Goal: Task Accomplishment & Management: Manage account settings

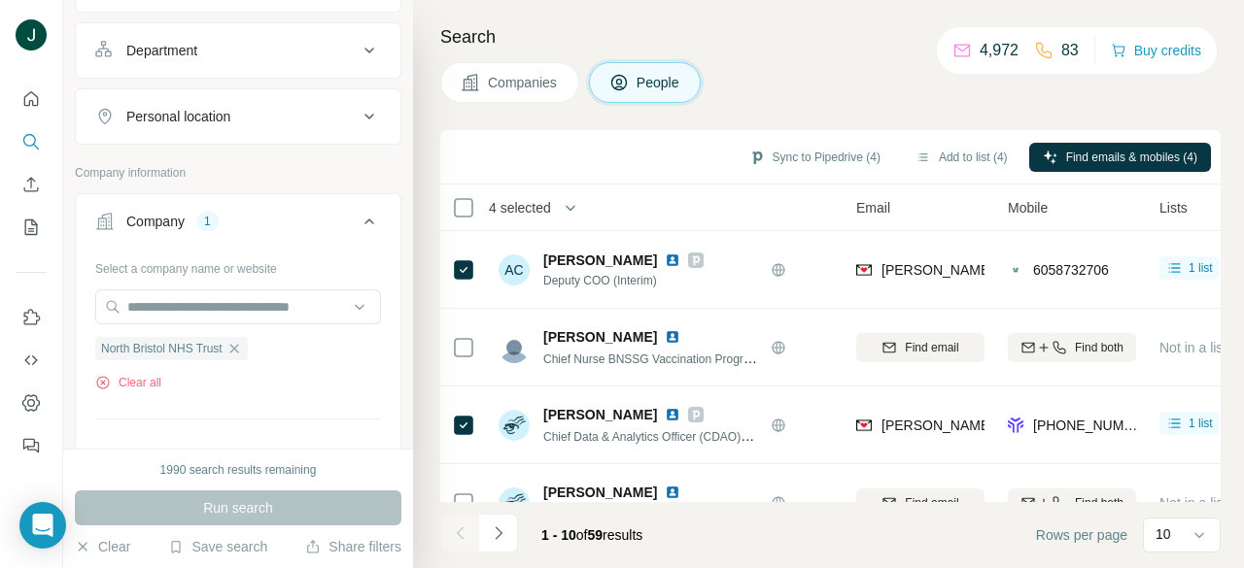
scroll to position [874, 0]
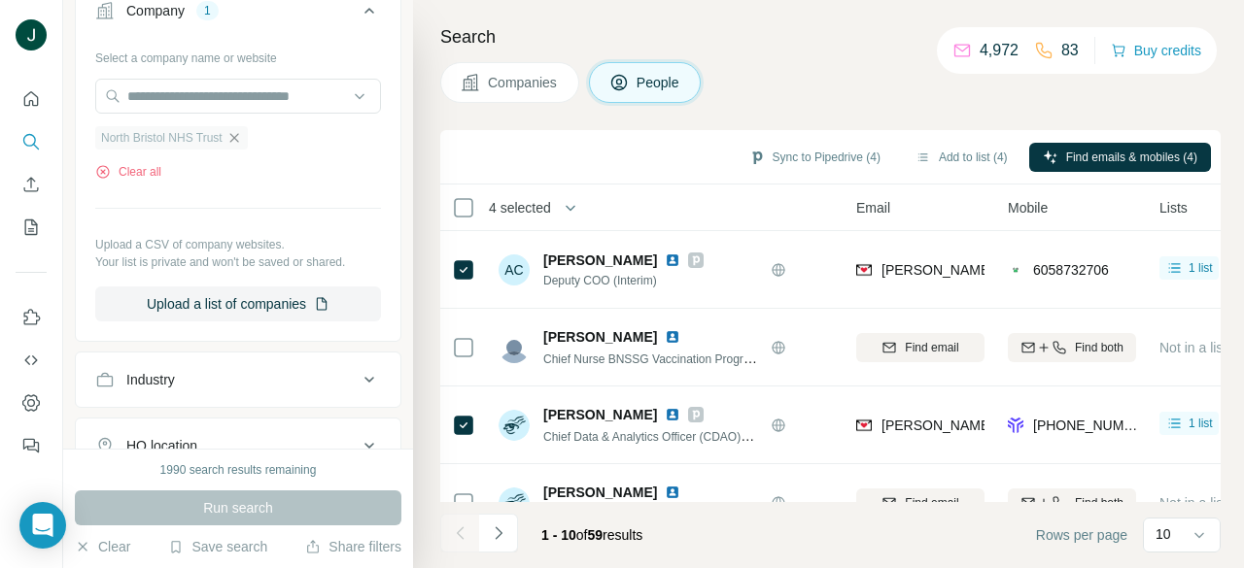
click at [242, 140] on icon "button" at bounding box center [234, 138] width 16 height 16
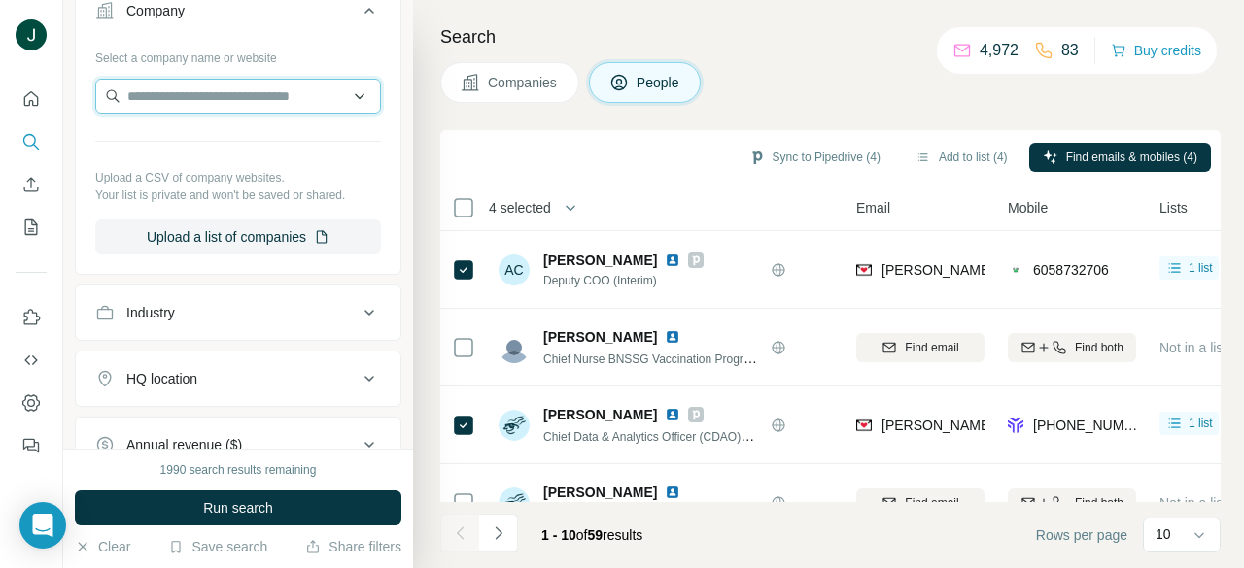
click at [251, 98] on input "text" at bounding box center [238, 96] width 286 height 35
paste input "**********"
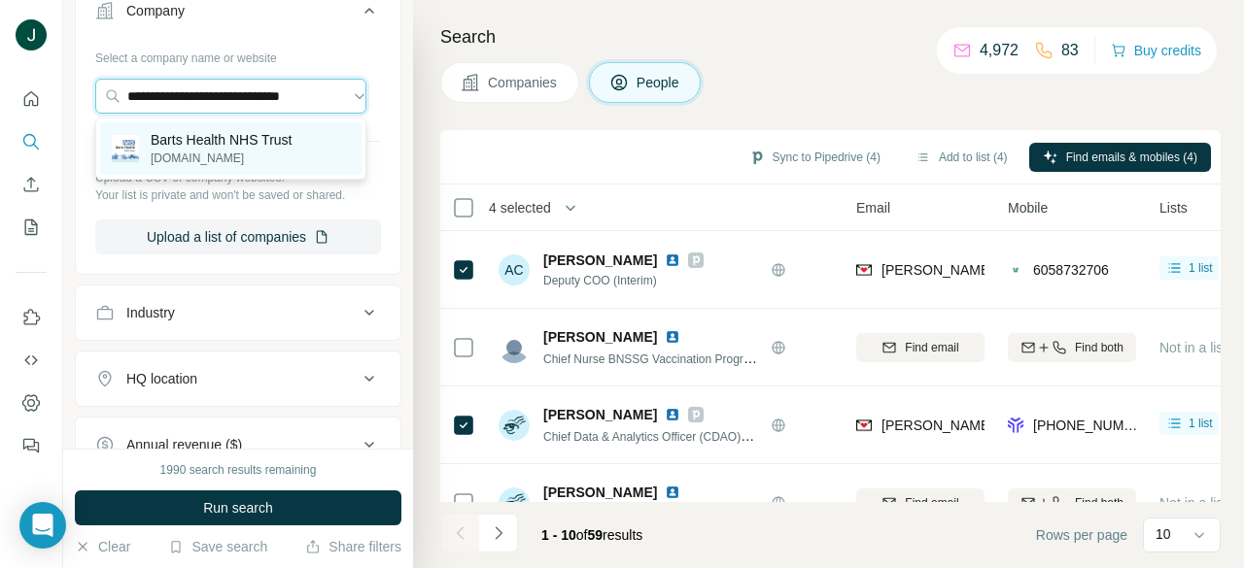
type input "**********"
click at [247, 140] on p "Barts Health NHS Trust" at bounding box center [222, 139] width 142 height 19
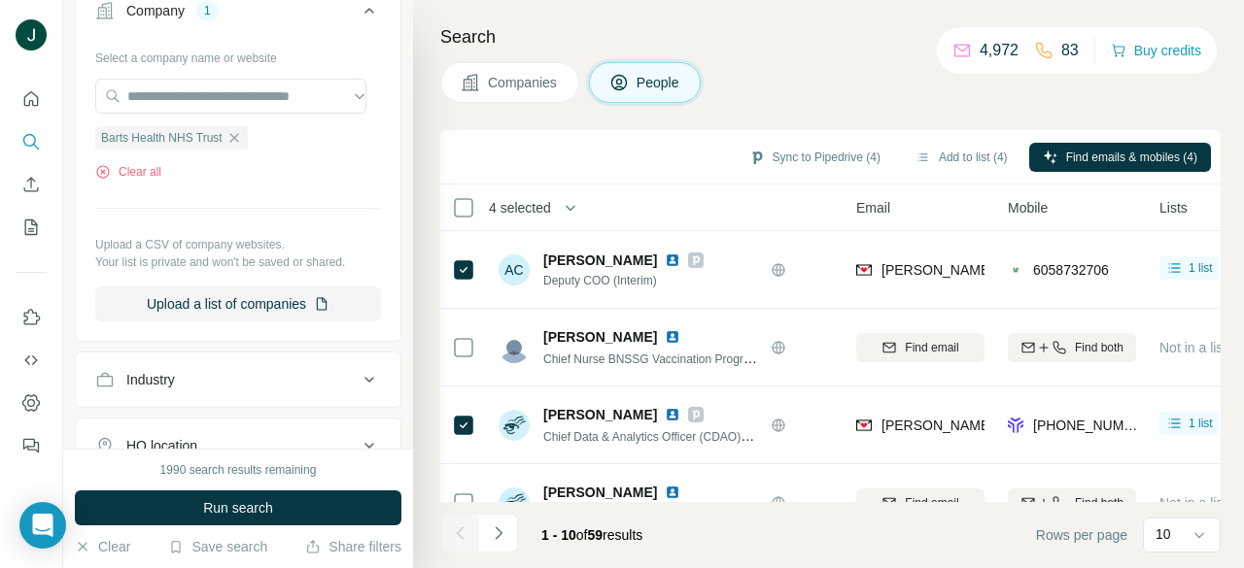
scroll to position [0, 0]
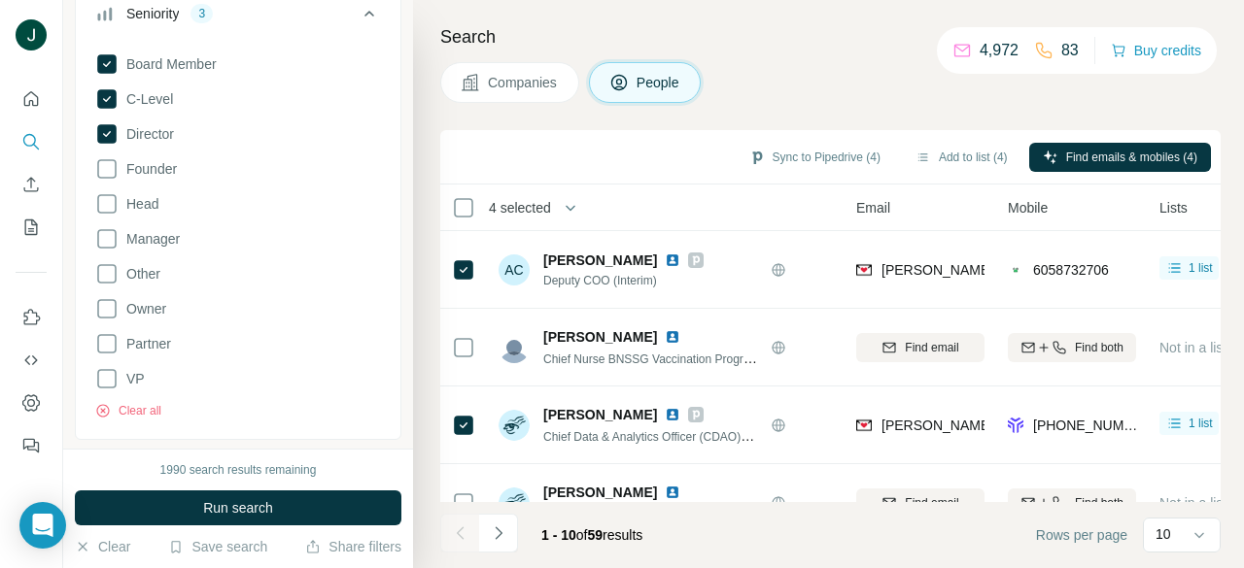
scroll to position [194, 0]
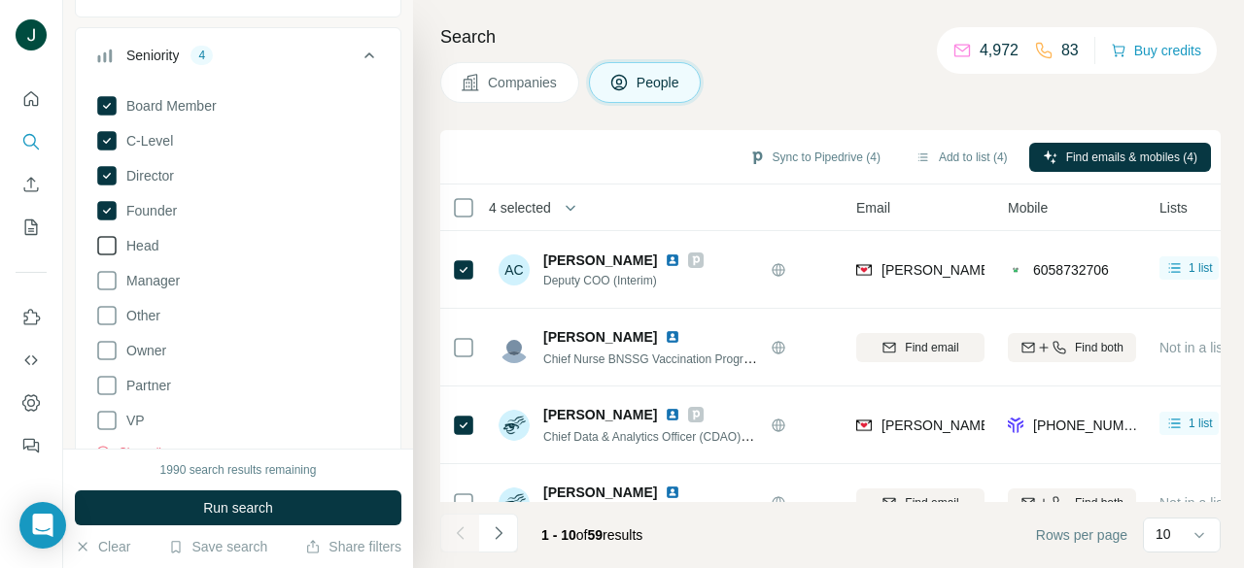
click at [146, 244] on span "Head" at bounding box center [139, 245] width 40 height 19
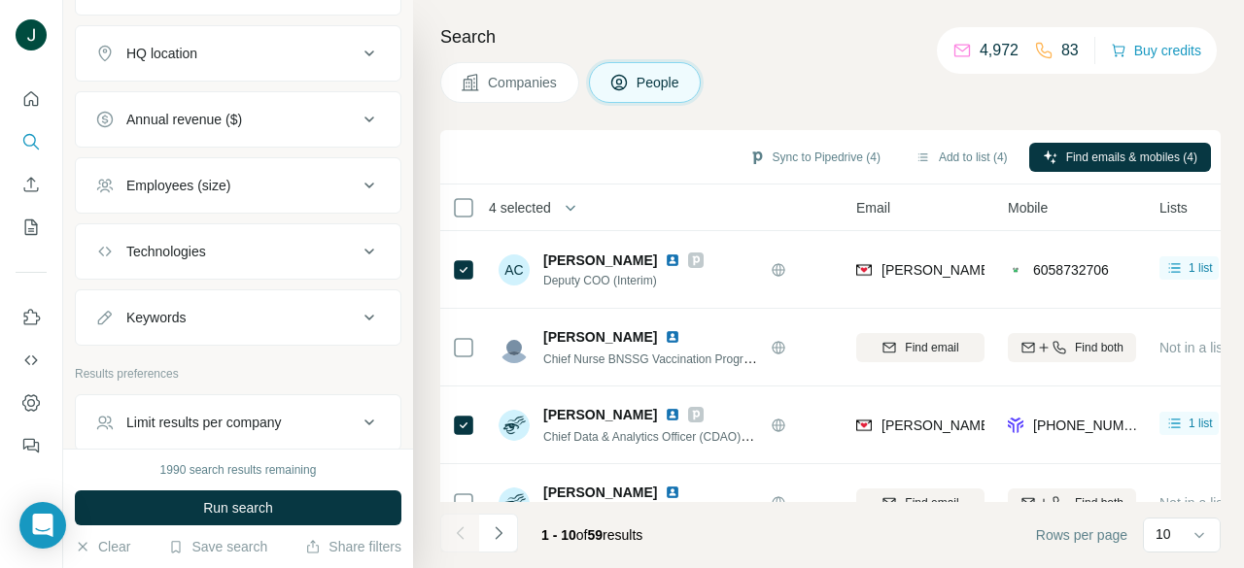
scroll to position [1358, 0]
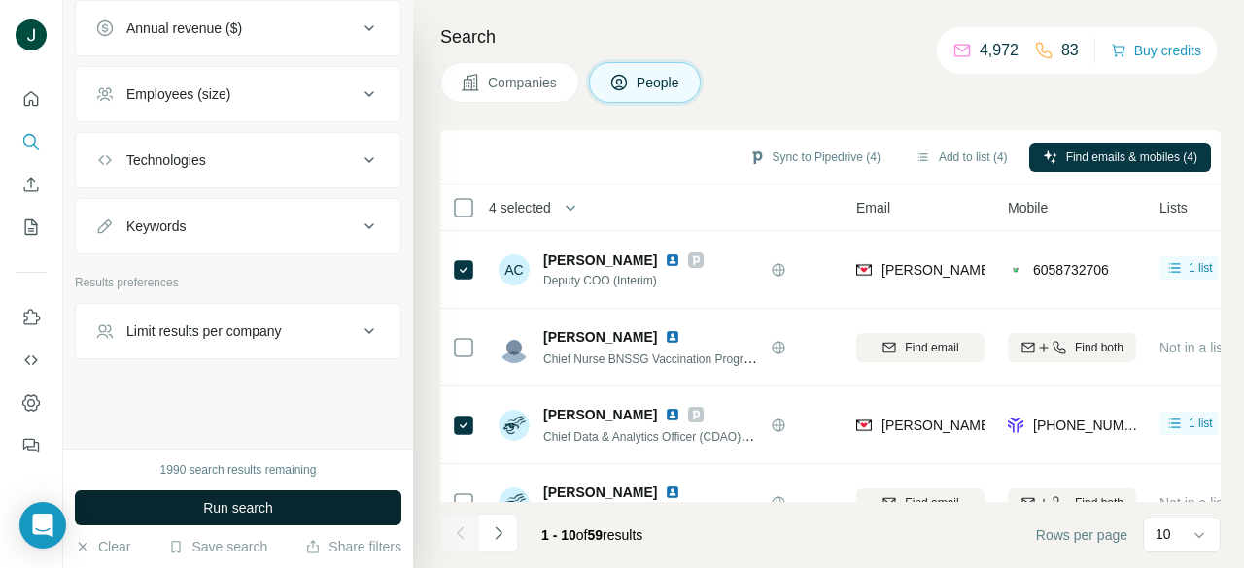
click at [231, 507] on span "Run search" at bounding box center [238, 507] width 70 height 19
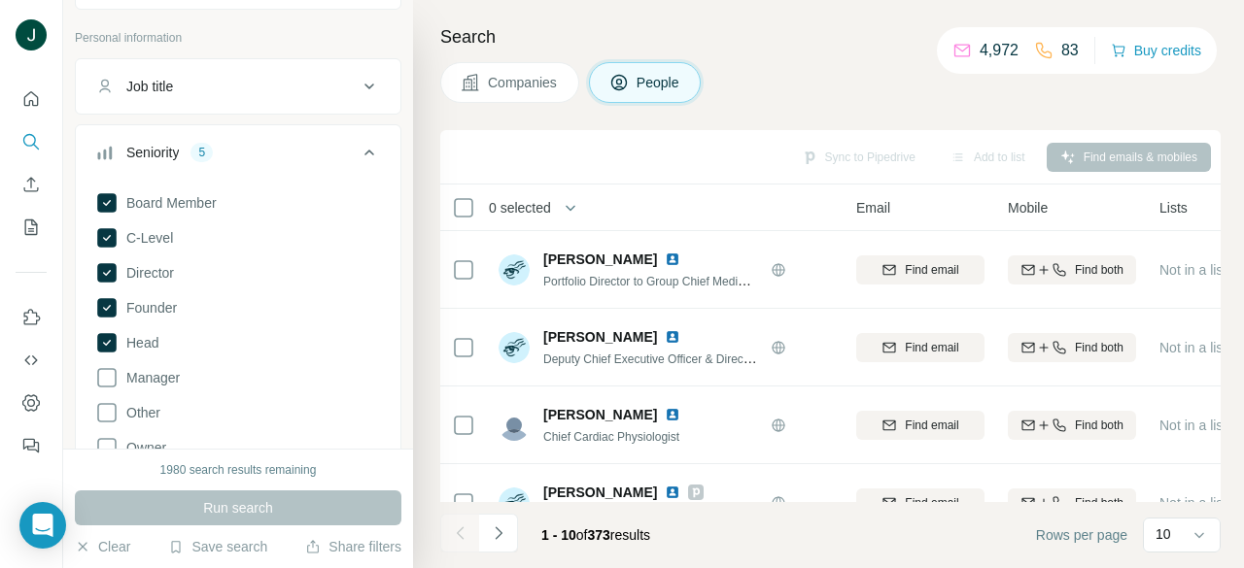
scroll to position [194, 0]
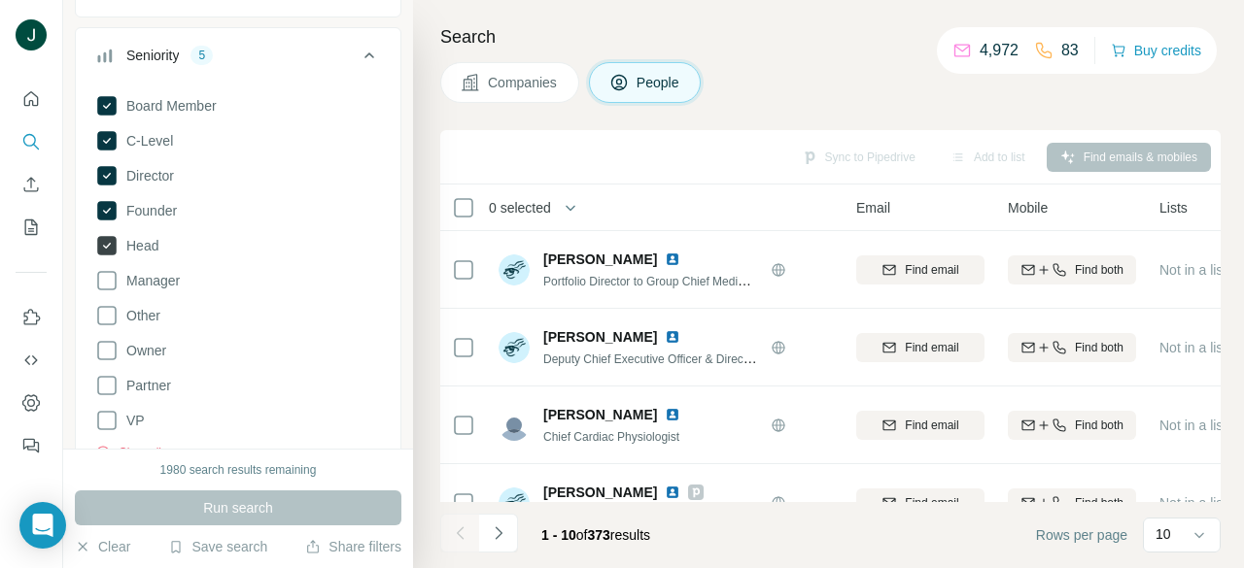
click at [110, 243] on icon at bounding box center [107, 246] width 8 height 6
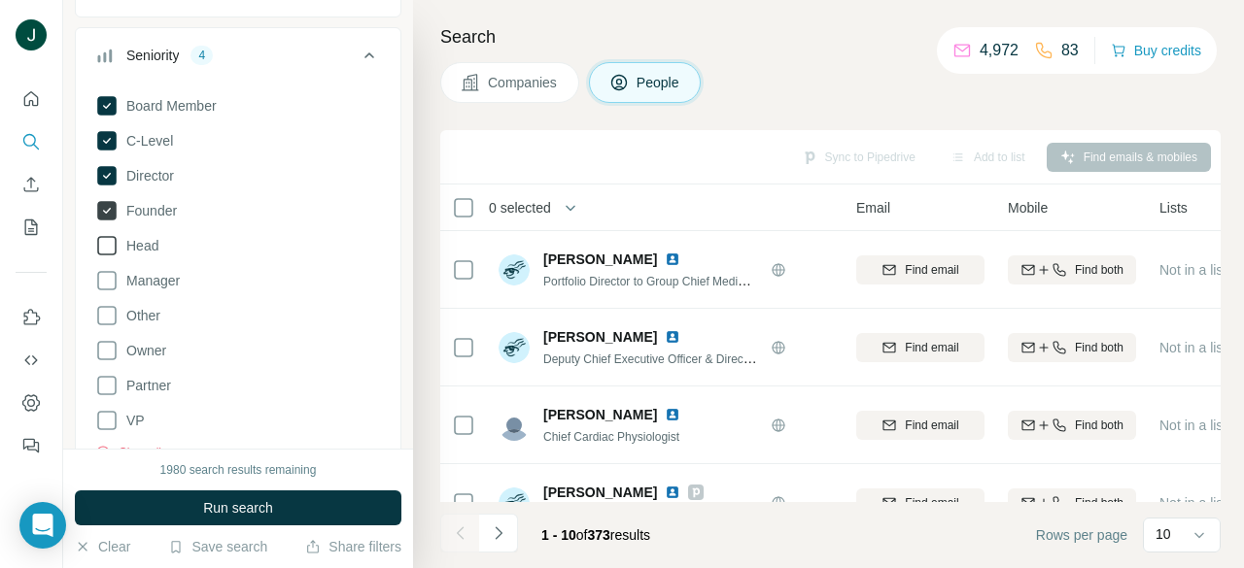
click at [112, 210] on icon at bounding box center [106, 210] width 19 height 19
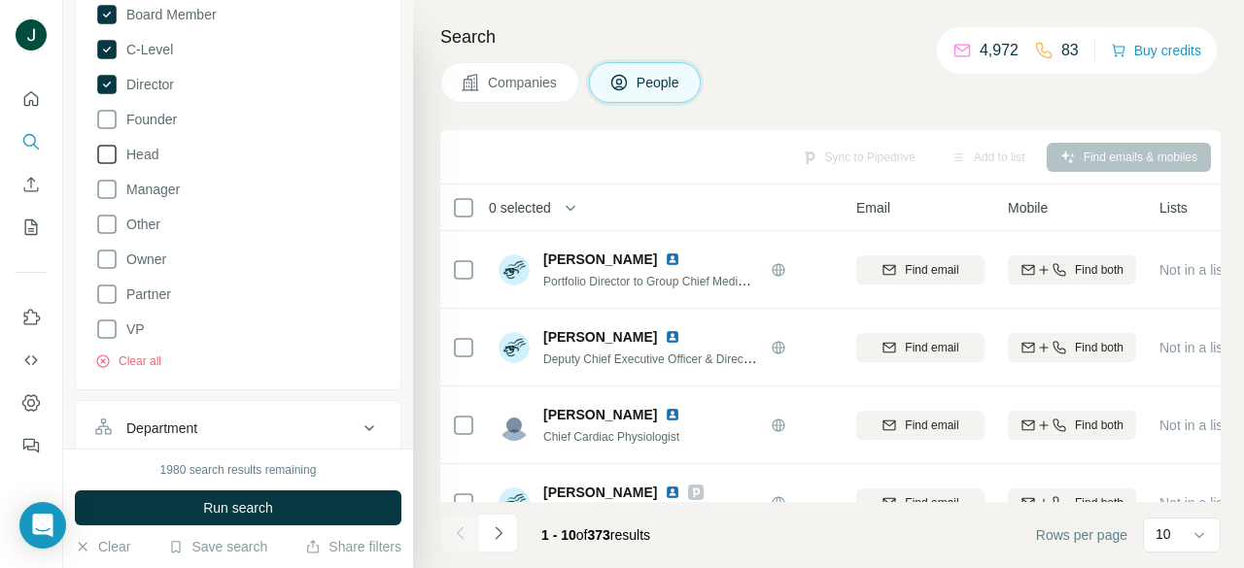
scroll to position [291, 0]
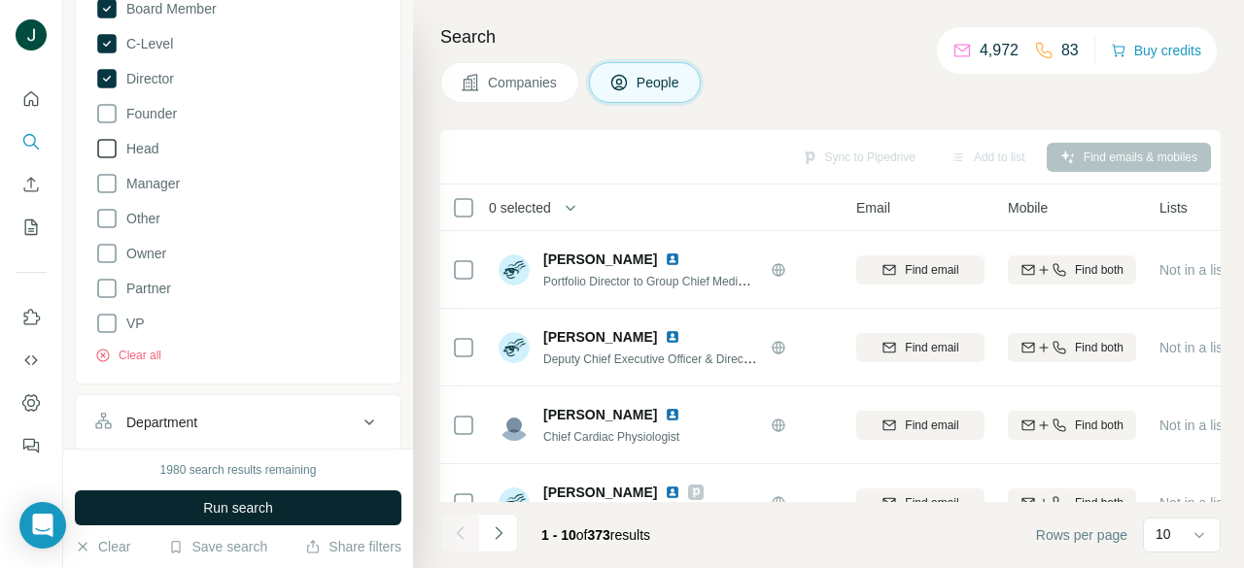
click at [216, 506] on span "Run search" at bounding box center [238, 507] width 70 height 19
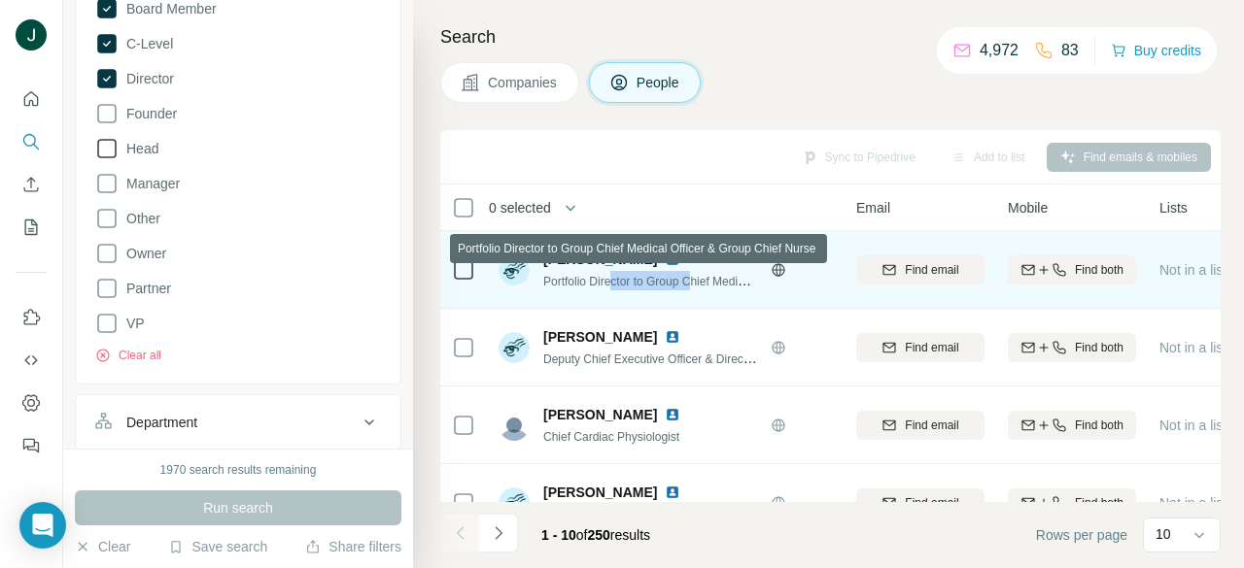
drag, startPoint x: 615, startPoint y: 279, endPoint x: 703, endPoint y: 280, distance: 88.4
click at [703, 280] on span "Portfolio Director to Group Chief Medical Officer & Group Chief Nurse" at bounding box center [722, 281] width 359 height 16
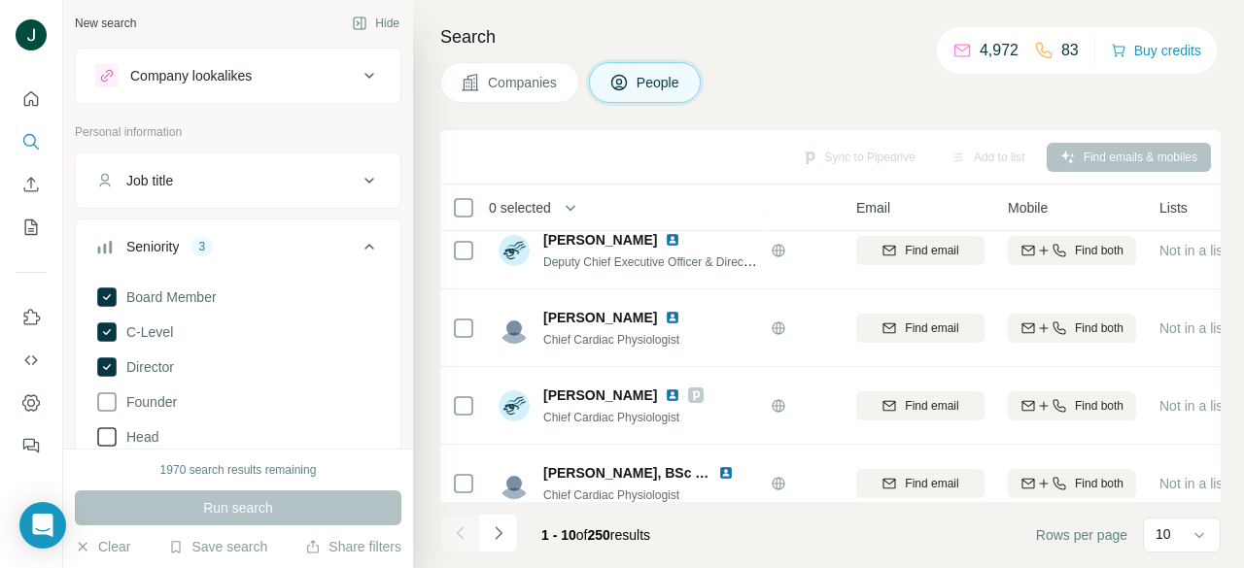
scroll to position [0, 0]
click at [214, 76] on div "Company lookalikes" at bounding box center [190, 78] width 121 height 19
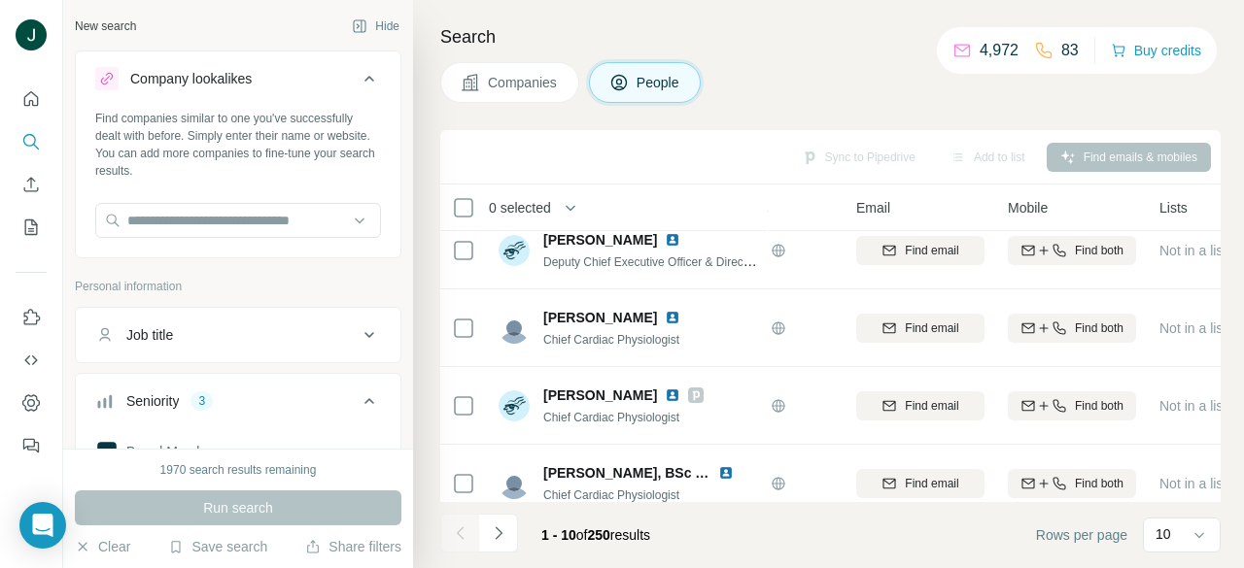
click at [274, 74] on div "Company lookalikes" at bounding box center [226, 78] width 262 height 23
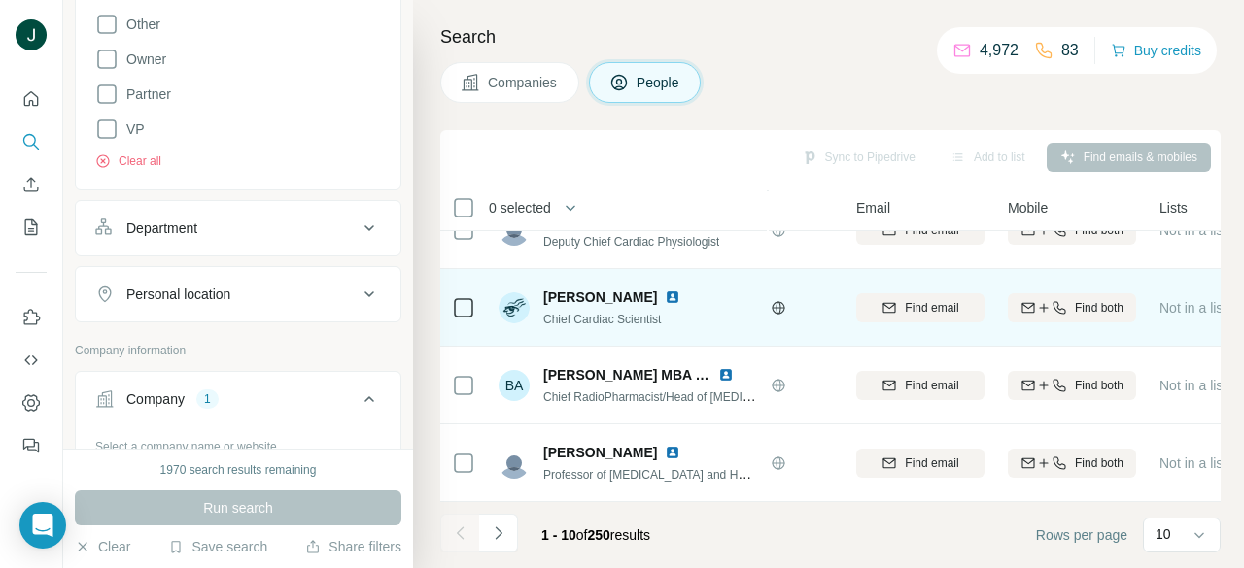
scroll to position [516, 140]
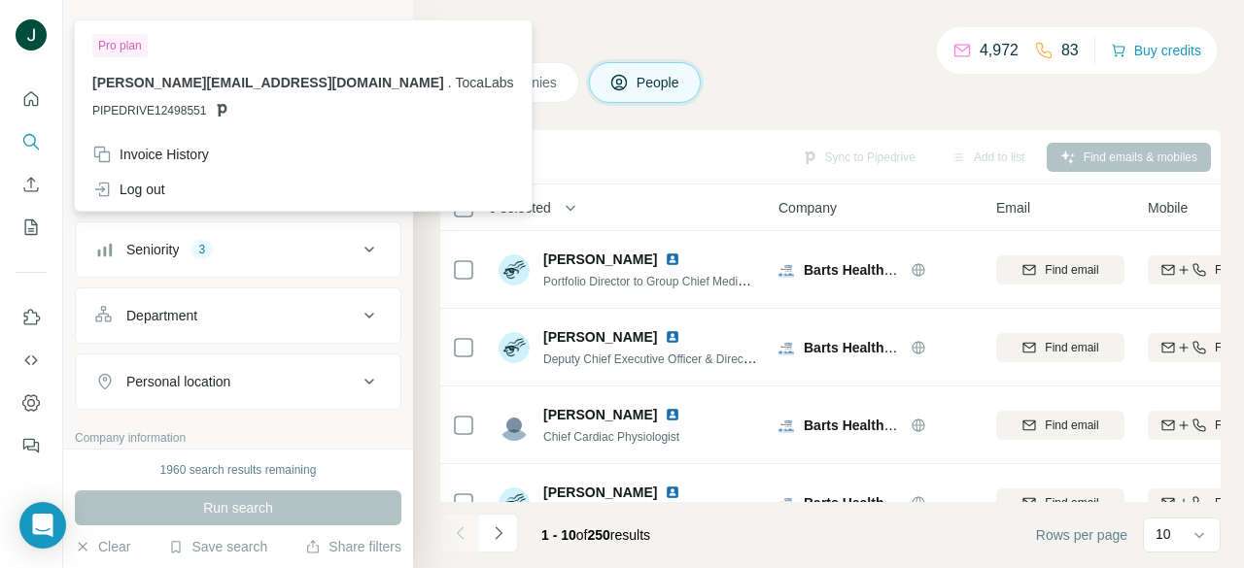
click at [27, 23] on img at bounding box center [31, 34] width 31 height 31
click at [38, 40] on img at bounding box center [31, 34] width 31 height 31
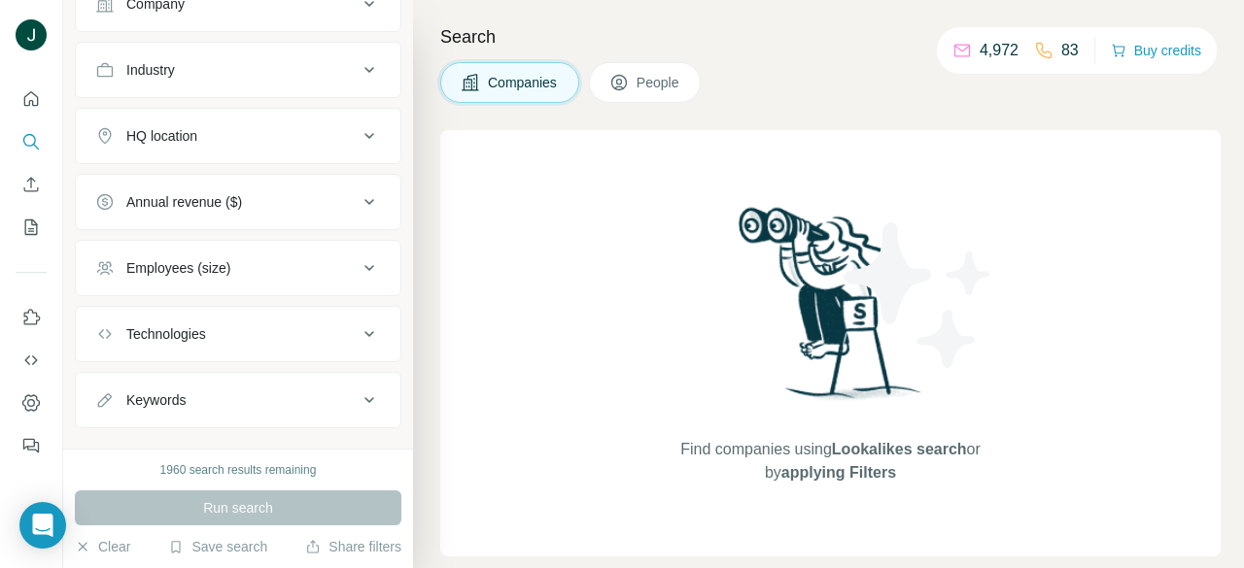
scroll to position [214, 0]
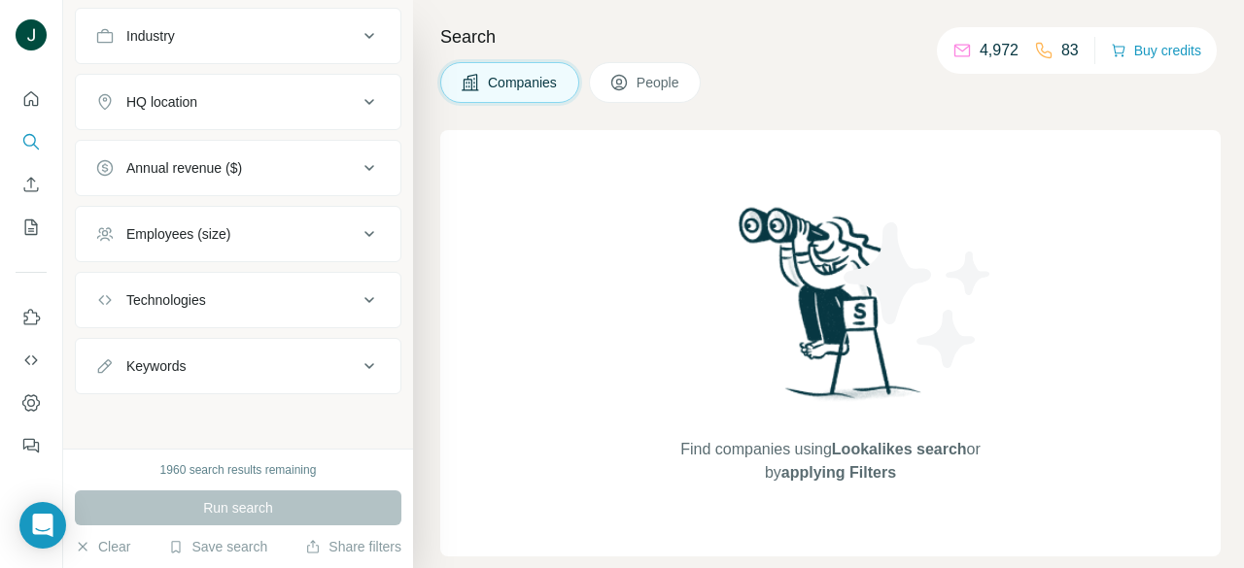
drag, startPoint x: 653, startPoint y: 86, endPoint x: 543, endPoint y: 85, distance: 109.8
click at [654, 85] on span "People" at bounding box center [658, 82] width 45 height 19
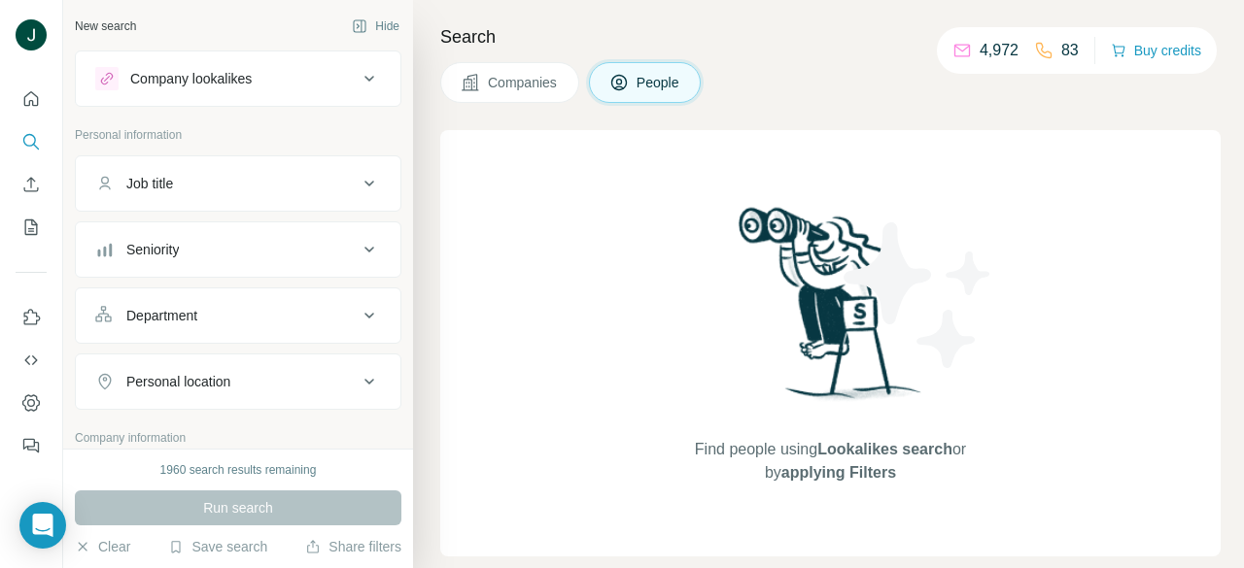
scroll to position [389, 0]
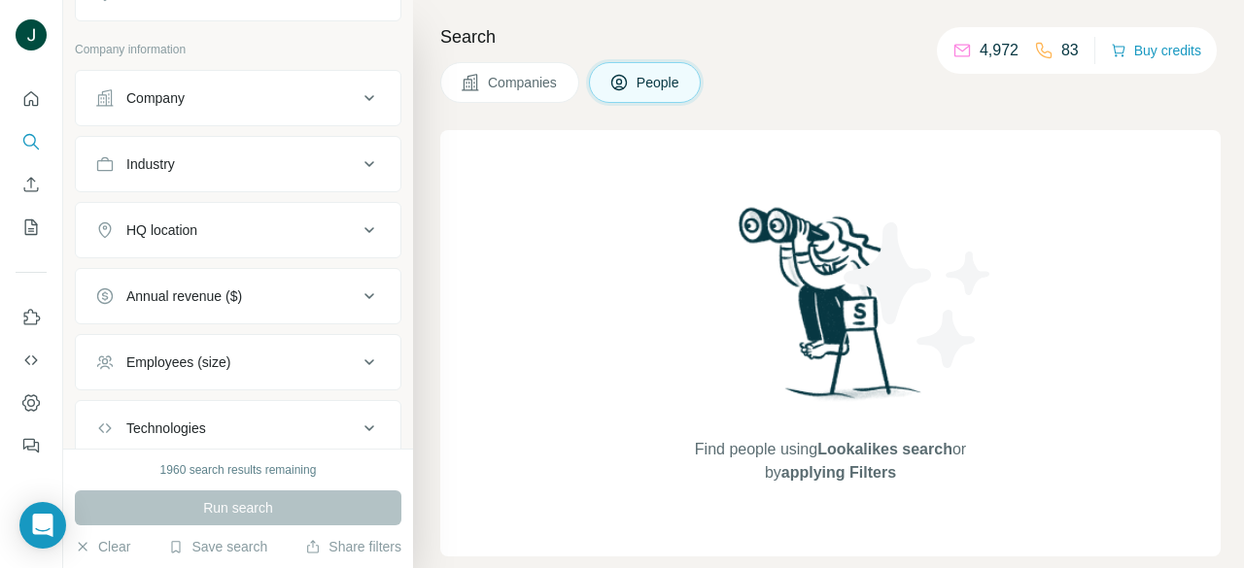
click at [197, 98] on div "Company" at bounding box center [226, 97] width 262 height 19
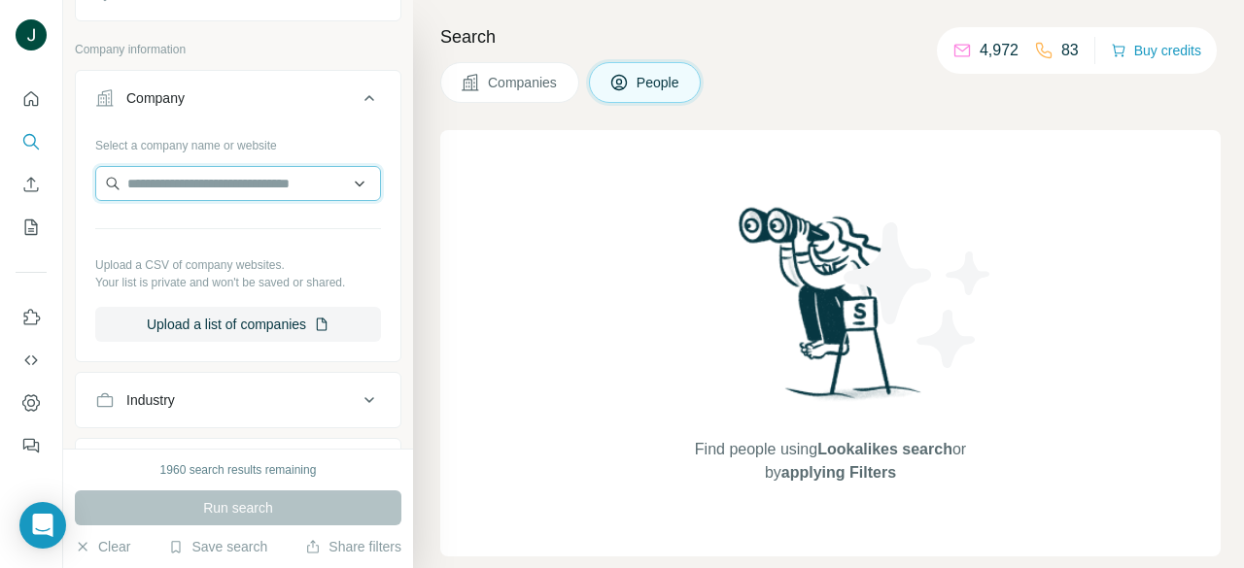
click at [228, 187] on input "text" at bounding box center [238, 183] width 286 height 35
paste input "**********"
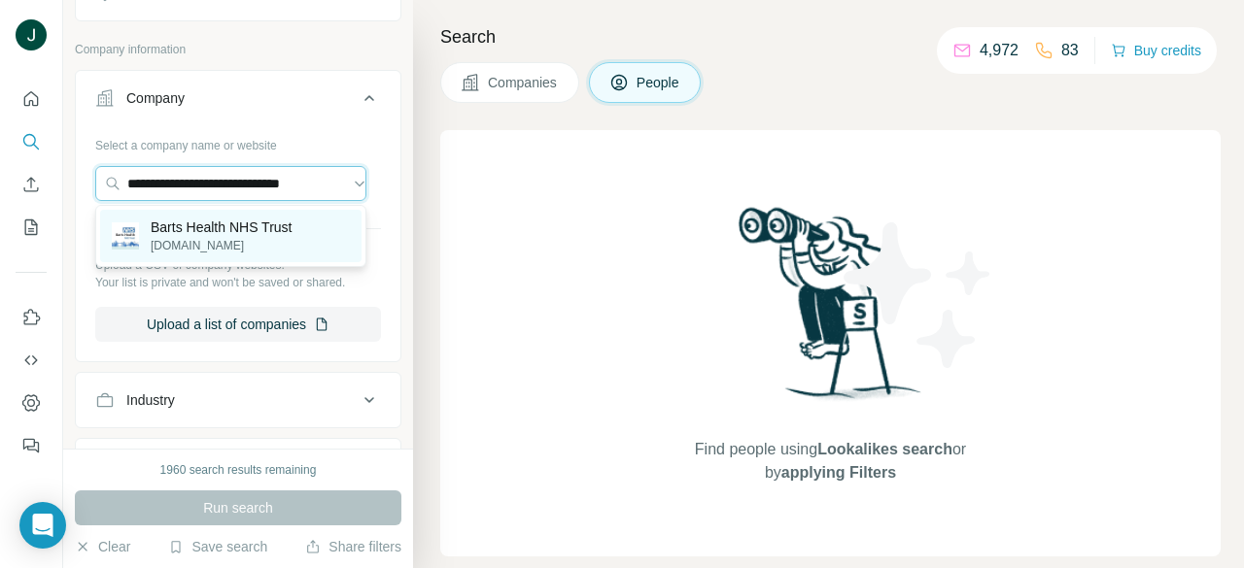
type input "**********"
click at [228, 226] on p "Barts Health NHS Trust" at bounding box center [222, 227] width 142 height 19
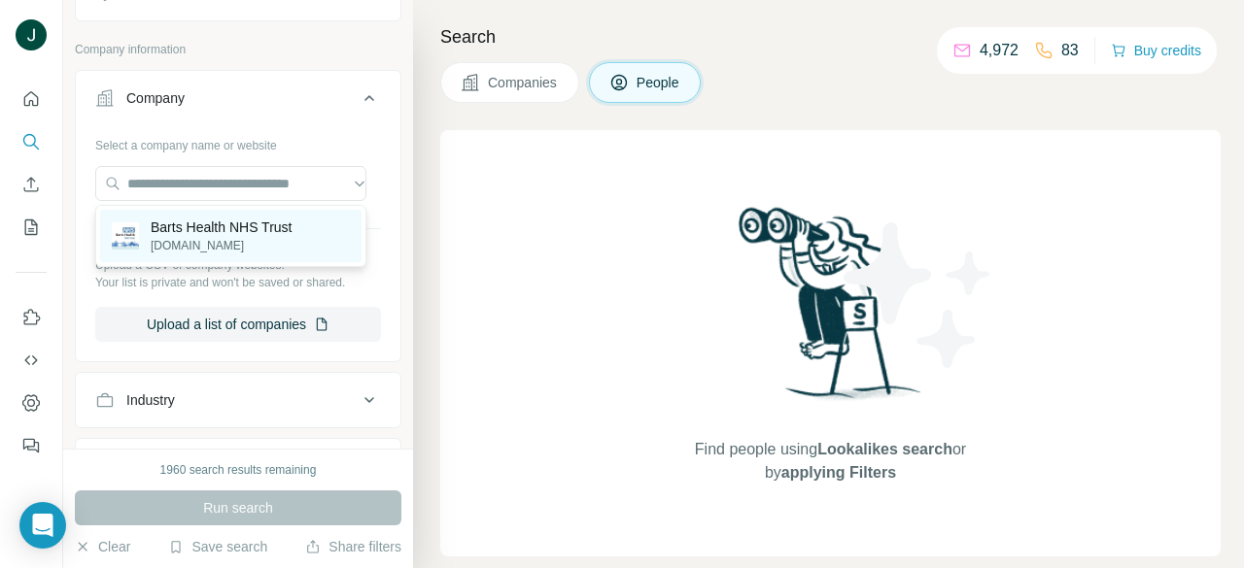
scroll to position [0, 0]
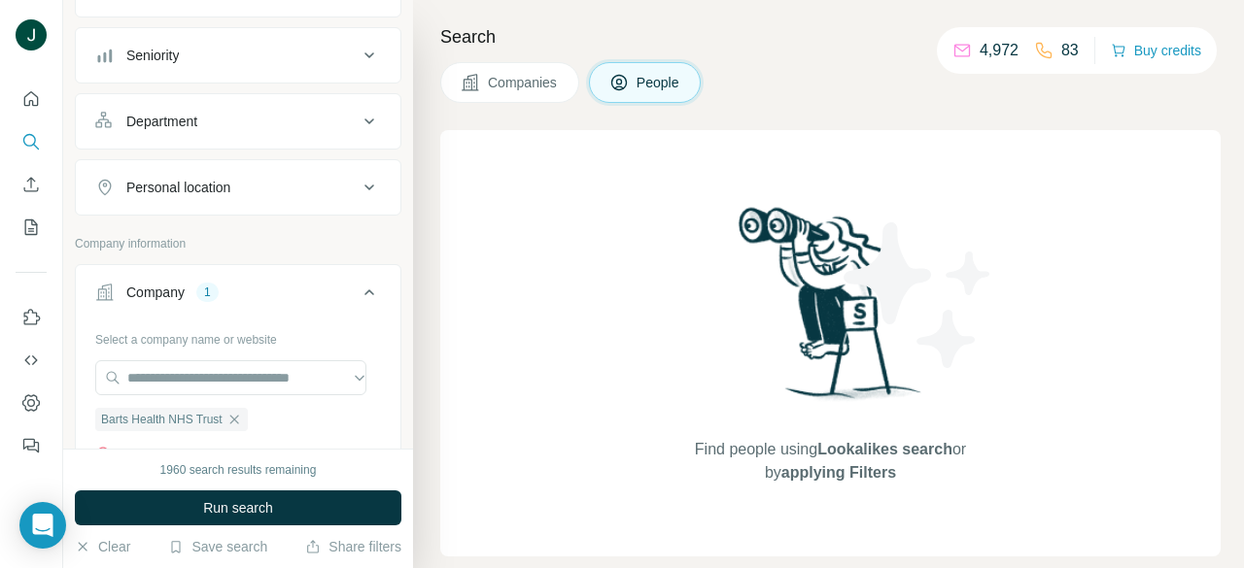
scroll to position [97, 0]
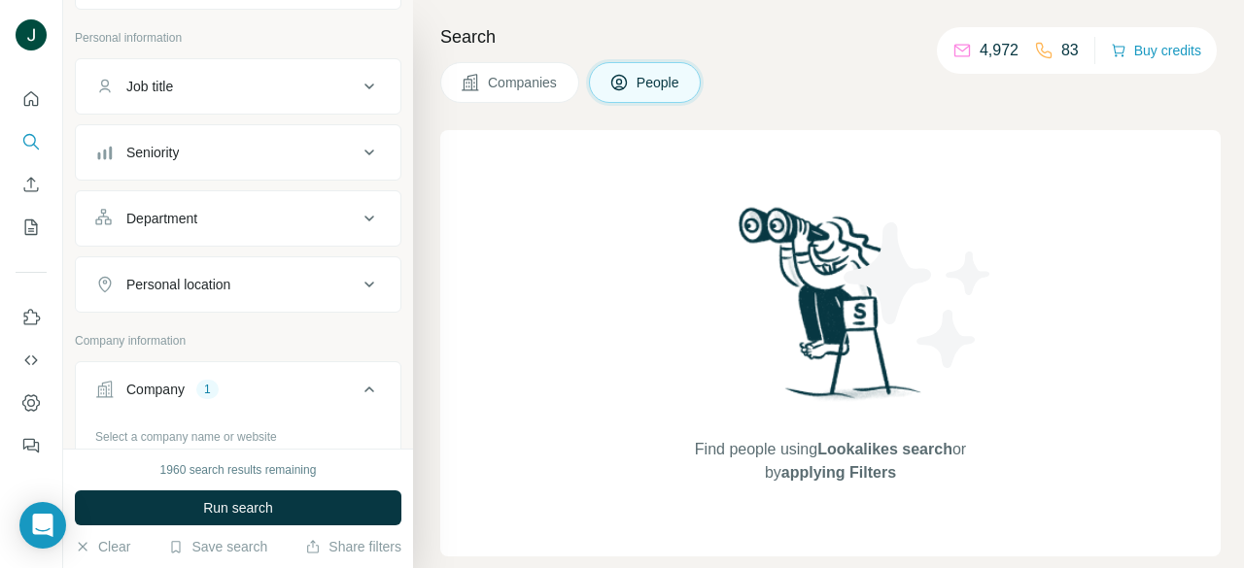
click at [232, 134] on button "Seniority" at bounding box center [238, 152] width 324 height 47
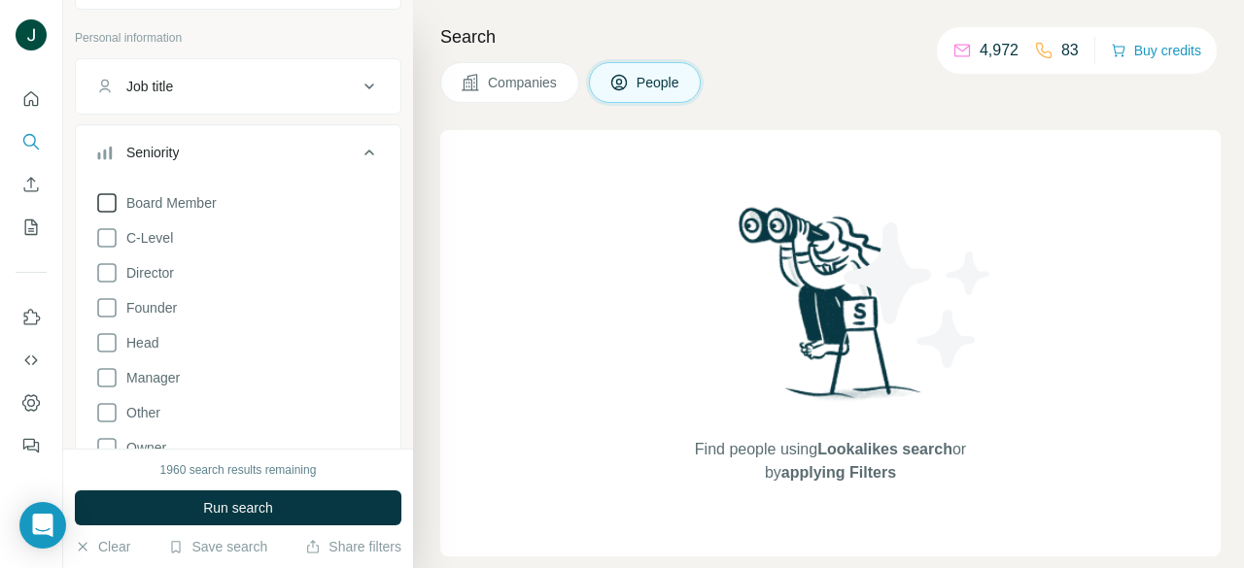
click at [173, 201] on span "Board Member" at bounding box center [168, 202] width 98 height 19
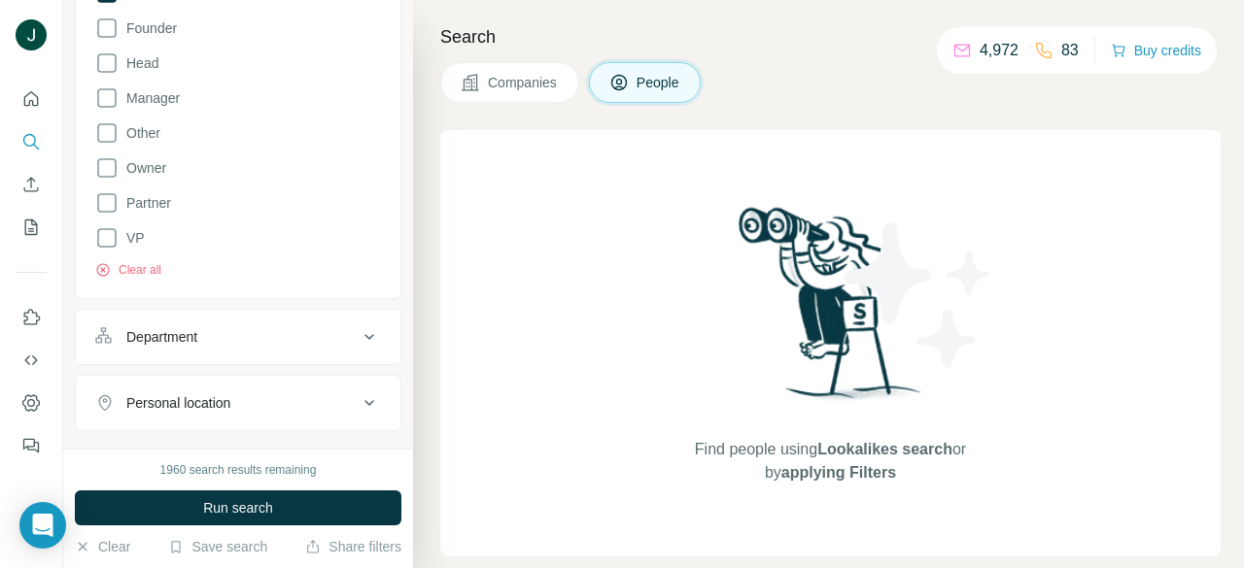
scroll to position [389, 0]
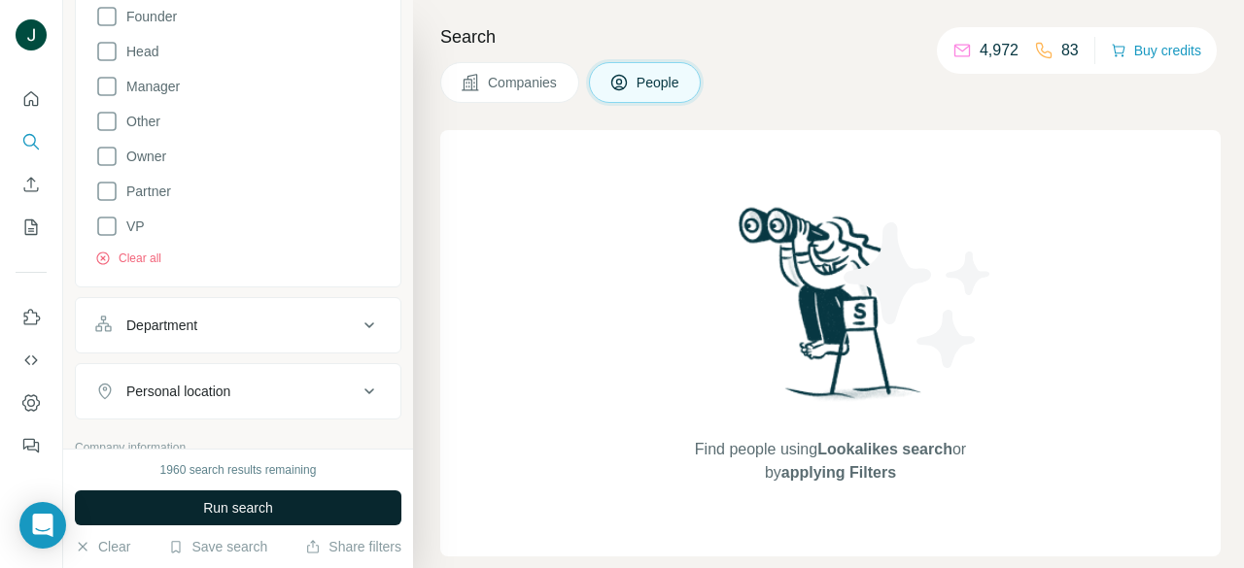
click at [257, 496] on button "Run search" at bounding box center [238, 508] width 326 height 35
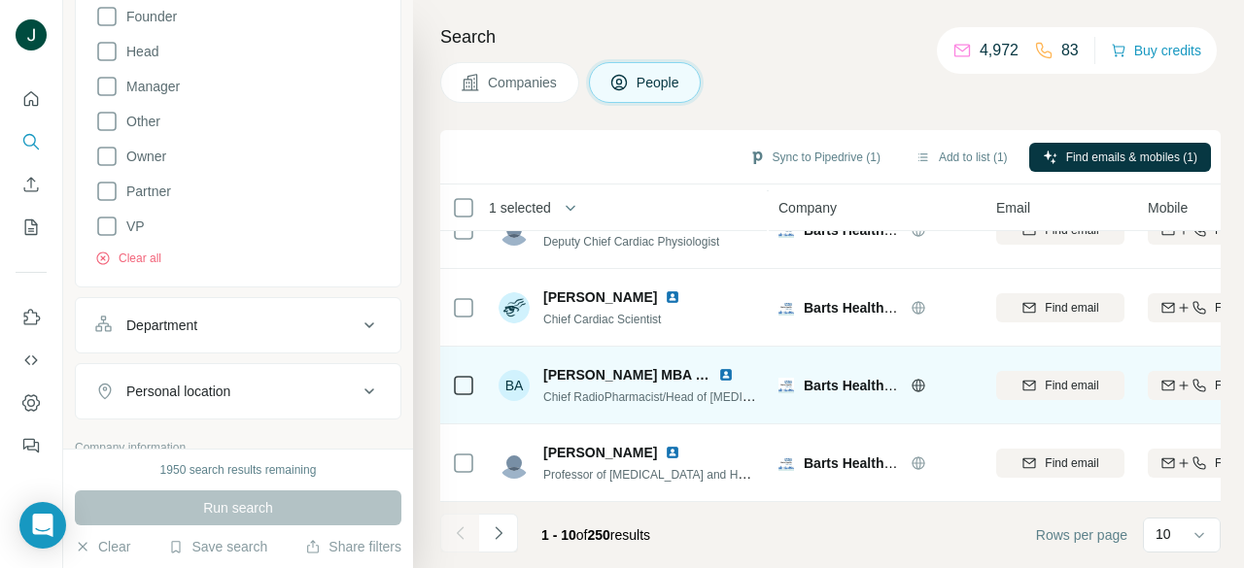
scroll to position [516, 0]
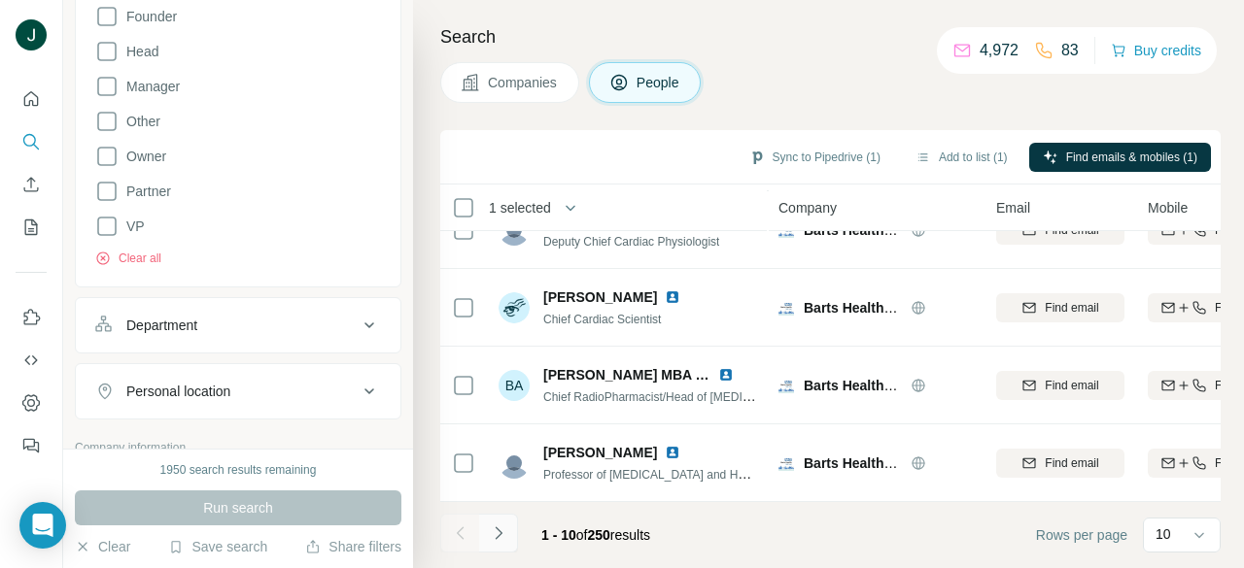
click at [503, 541] on icon "Navigate to next page" at bounding box center [498, 533] width 19 height 19
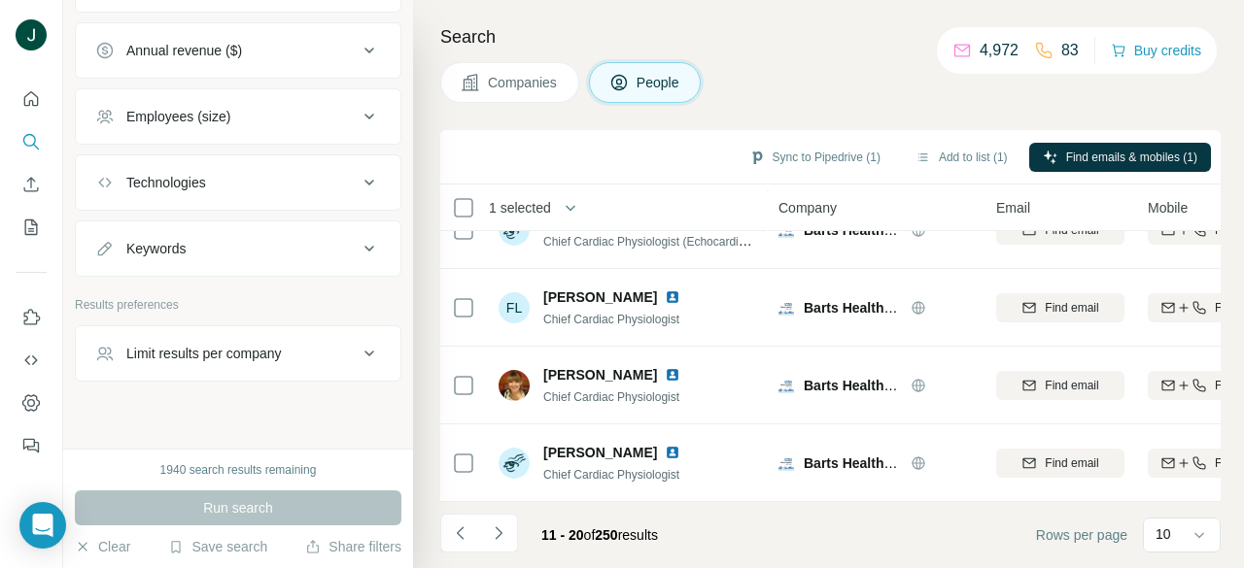
scroll to position [1358, 0]
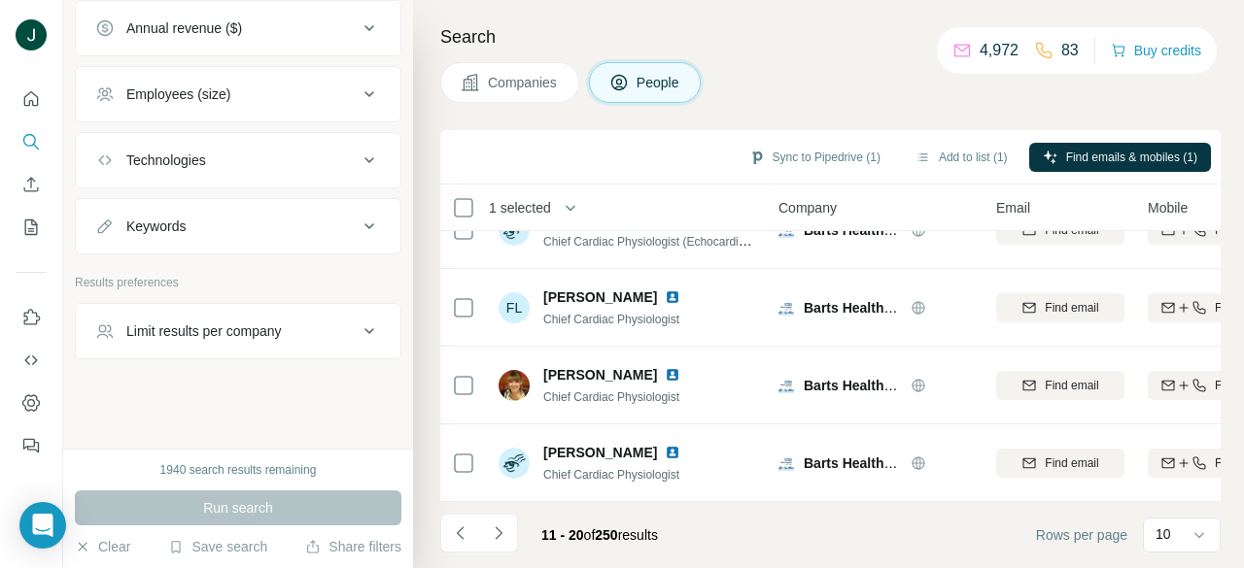
click at [226, 249] on button "Keywords" at bounding box center [238, 226] width 324 height 47
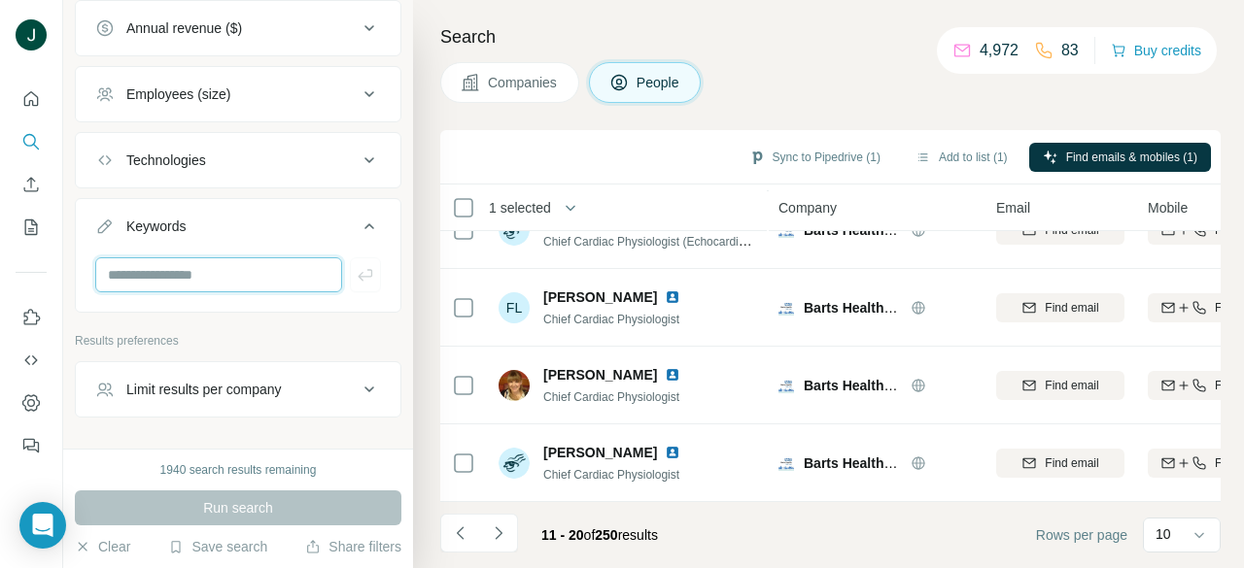
click at [225, 282] on input "text" at bounding box center [218, 274] width 247 height 35
type input "**********"
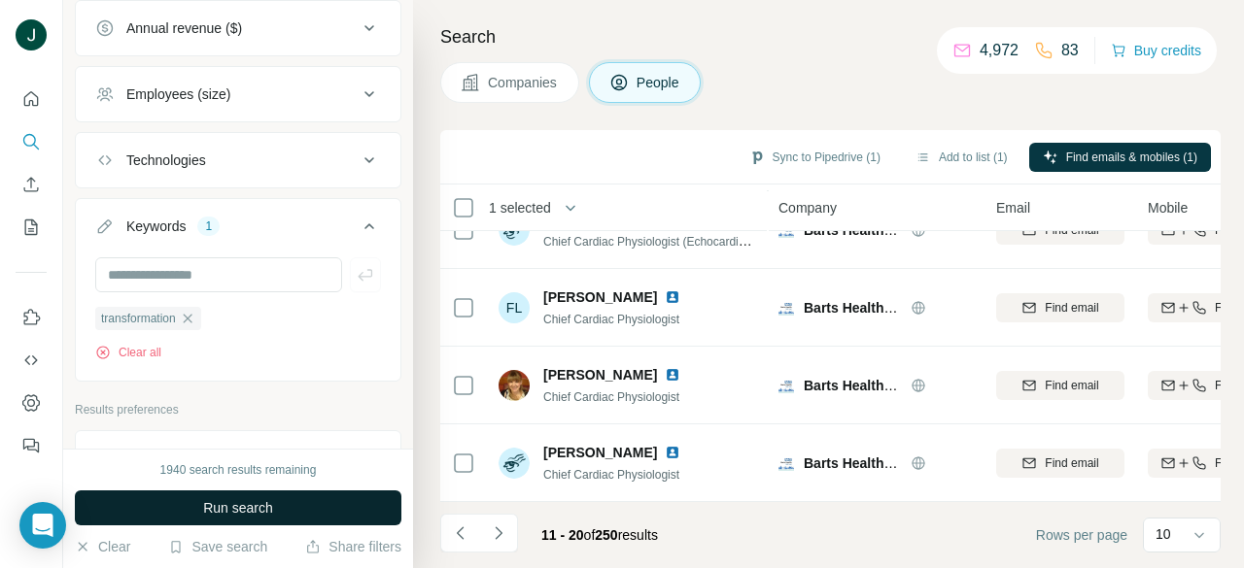
click at [245, 505] on span "Run search" at bounding box center [238, 507] width 70 height 19
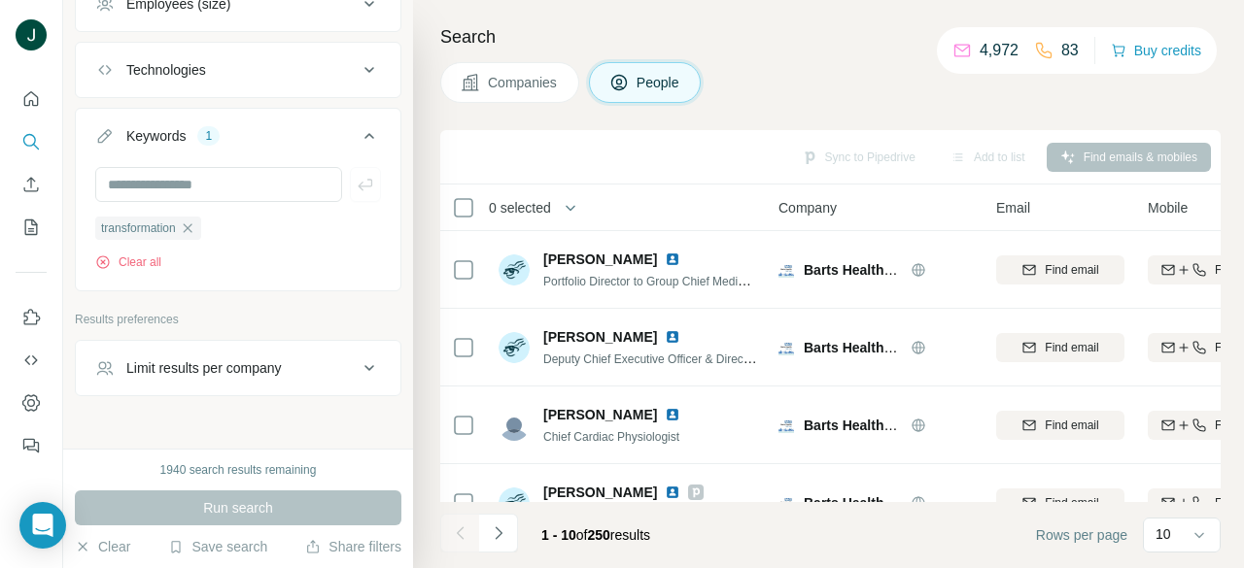
scroll to position [1486, 0]
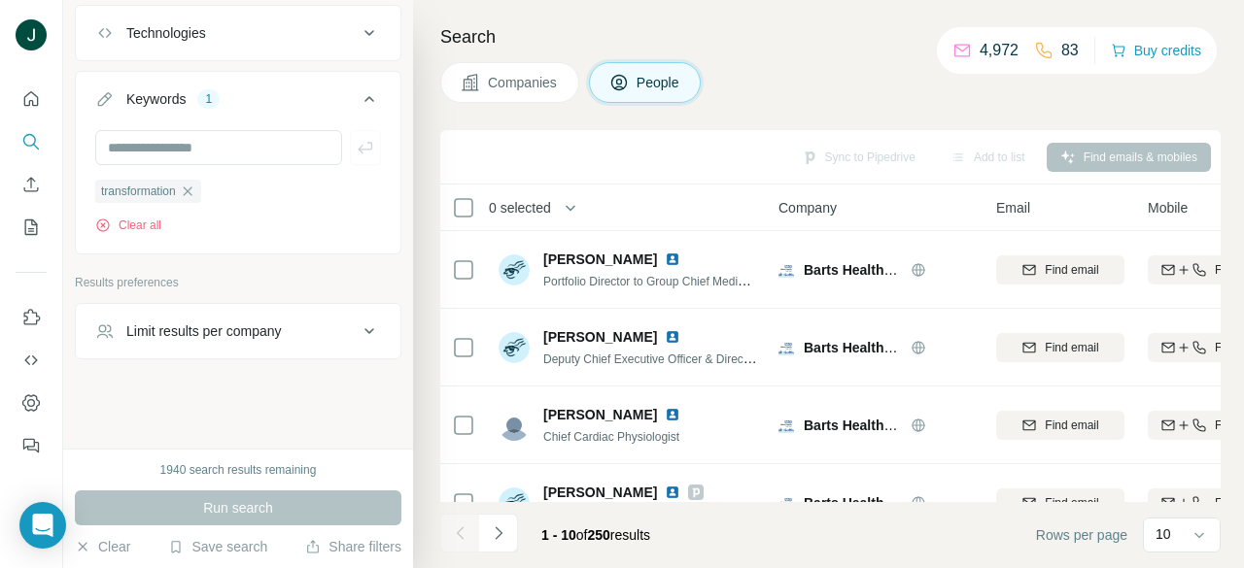
click at [240, 500] on div "Run search" at bounding box center [238, 508] width 326 height 35
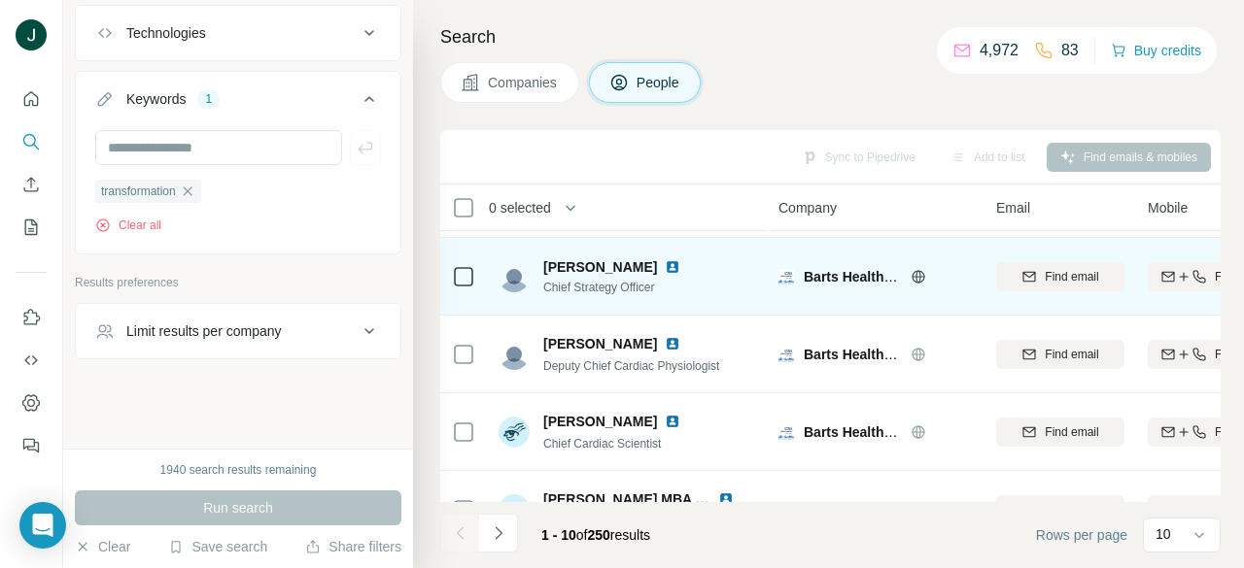
scroll to position [389, 0]
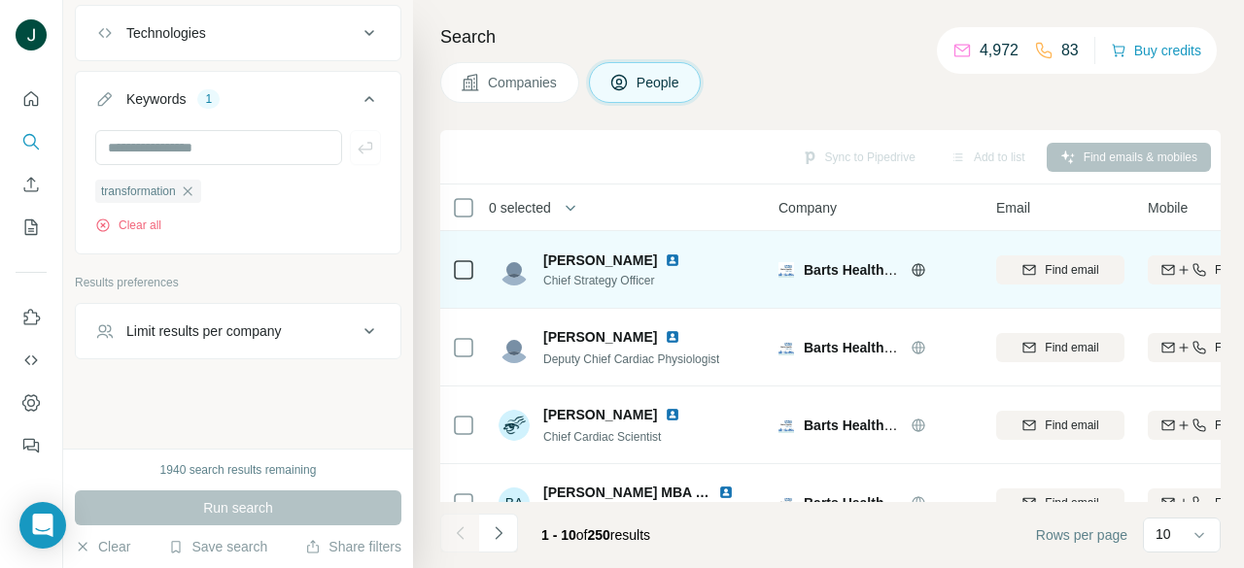
click at [559, 279] on span "Chief Strategy Officer" at bounding box center [623, 280] width 160 height 17
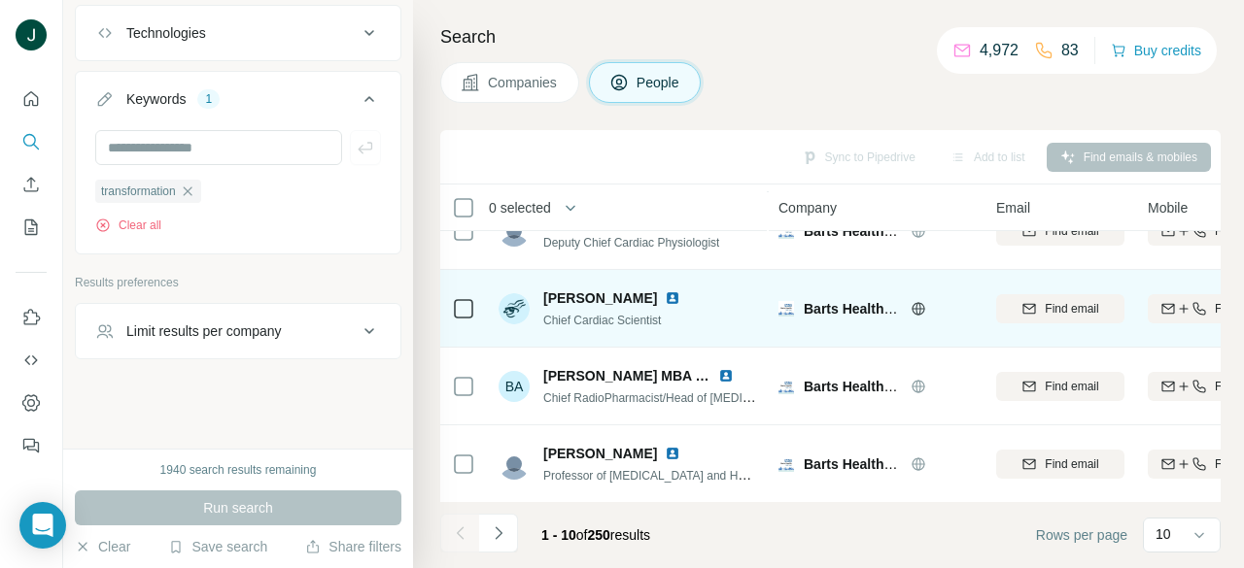
scroll to position [516, 0]
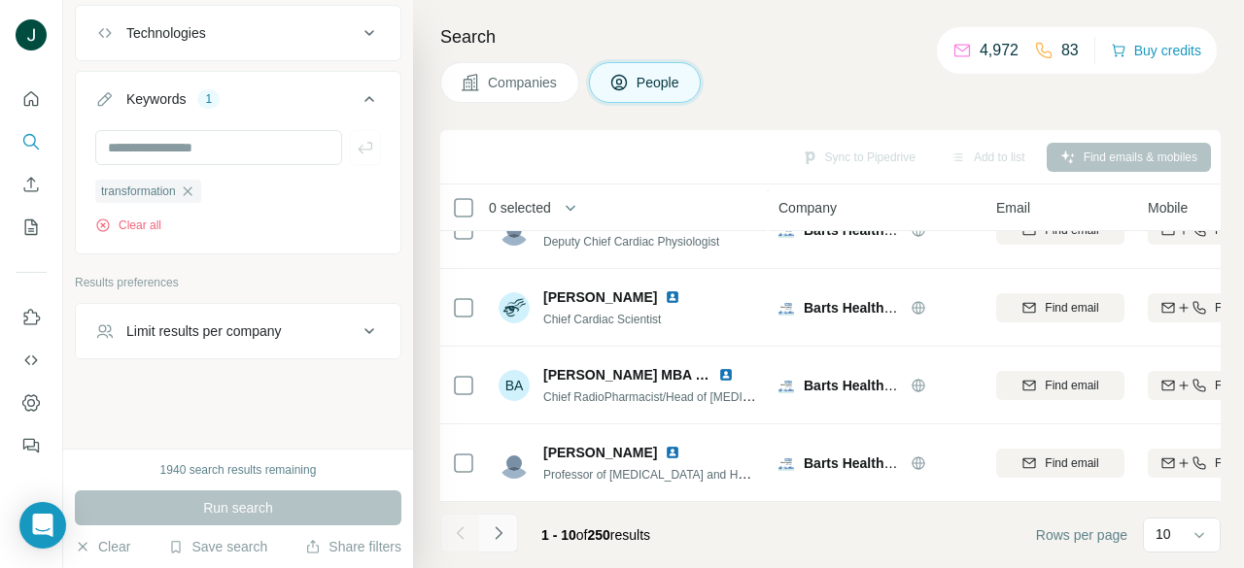
click at [495, 517] on button "Navigate to next page" at bounding box center [498, 533] width 39 height 39
click at [493, 530] on icon "Navigate to next page" at bounding box center [498, 533] width 19 height 19
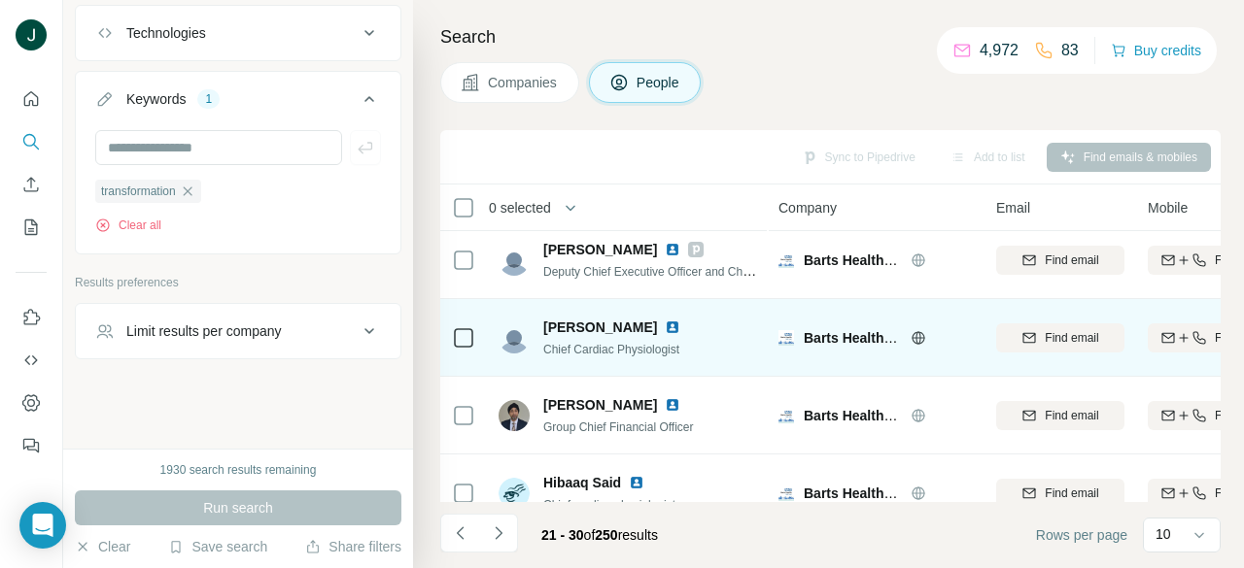
scroll to position [0, 0]
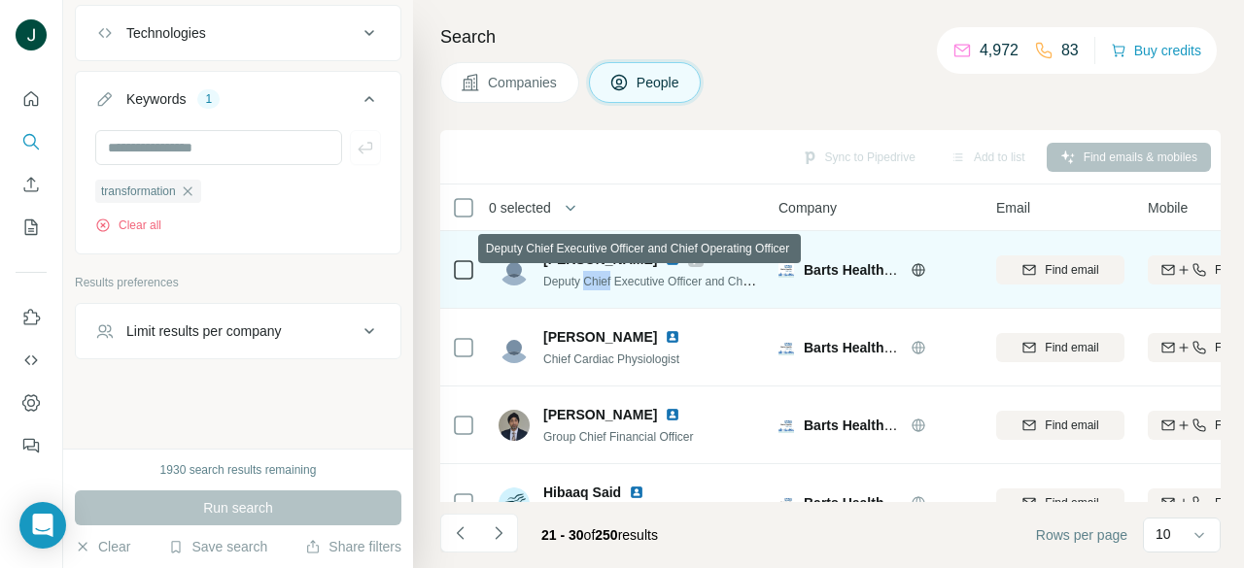
drag, startPoint x: 587, startPoint y: 281, endPoint x: 616, endPoint y: 280, distance: 29.2
click at [616, 280] on span "Deputy Chief Executive Officer and Chief Operating Officer" at bounding box center [694, 281] width 303 height 16
click at [615, 280] on span "Deputy Chief Executive Officer and Chief Operating Officer" at bounding box center [694, 281] width 303 height 16
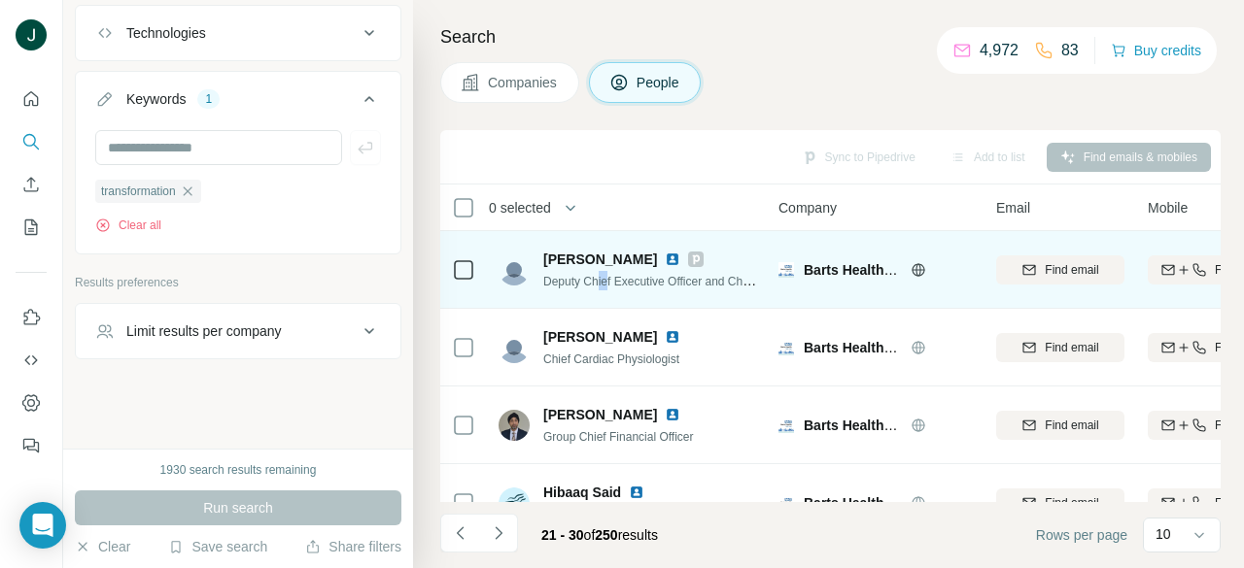
drag, startPoint x: 598, startPoint y: 281, endPoint x: 612, endPoint y: 278, distance: 13.9
click at [612, 278] on span "Deputy Chief Executive Officer and Chief Operating Officer" at bounding box center [694, 281] width 303 height 16
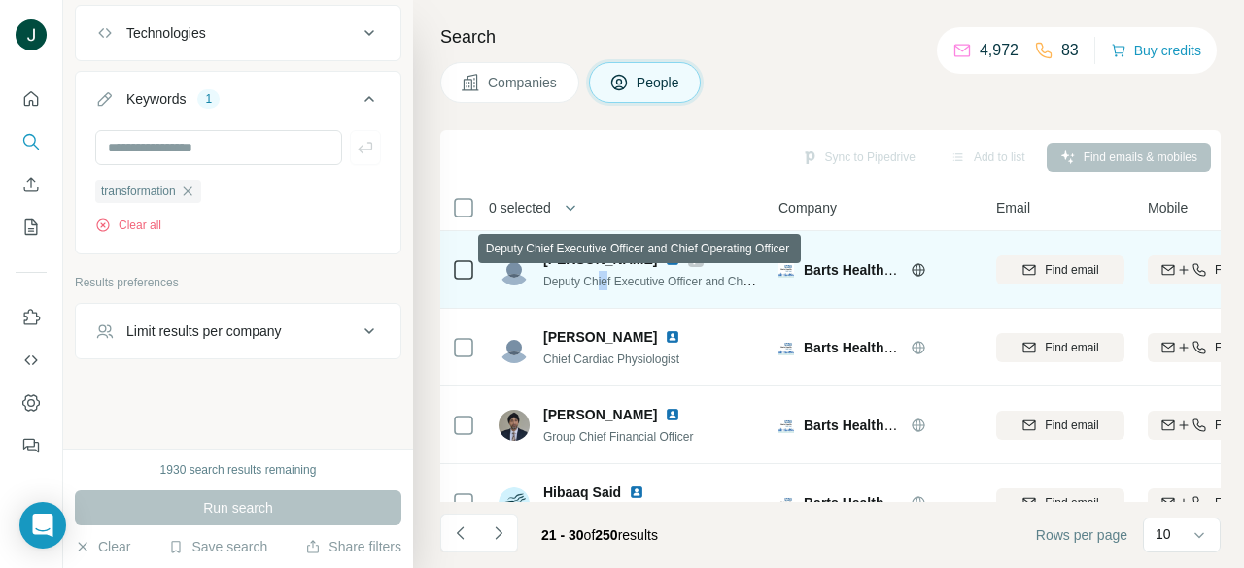
click at [612, 278] on span "Deputy Chief Executive Officer and Chief Operating Officer" at bounding box center [694, 281] width 303 height 16
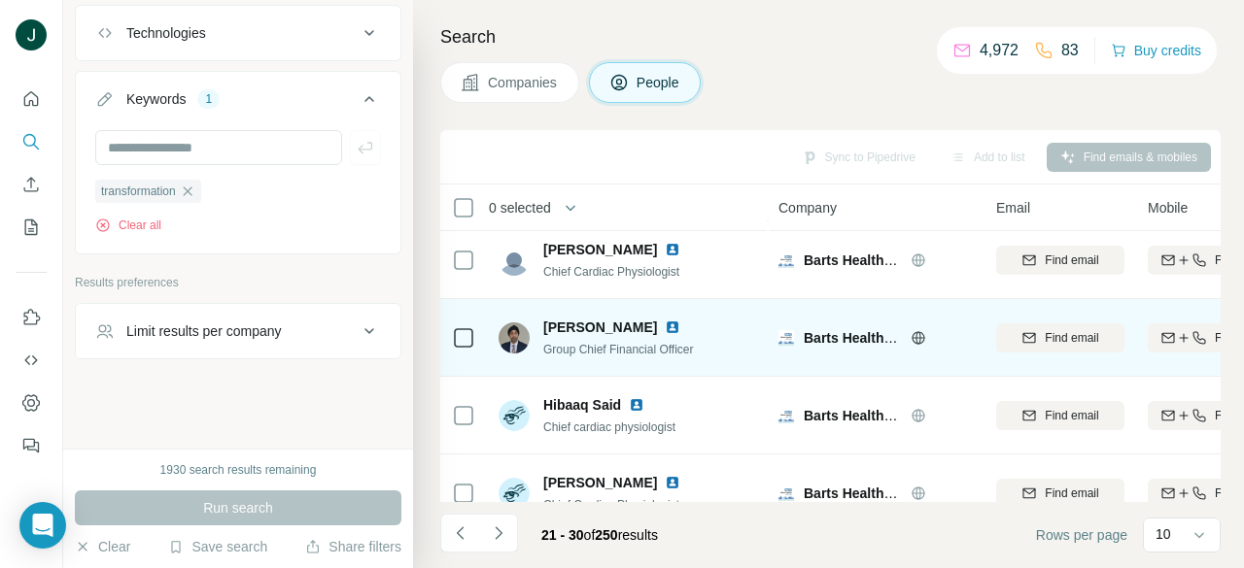
scroll to position [97, 0]
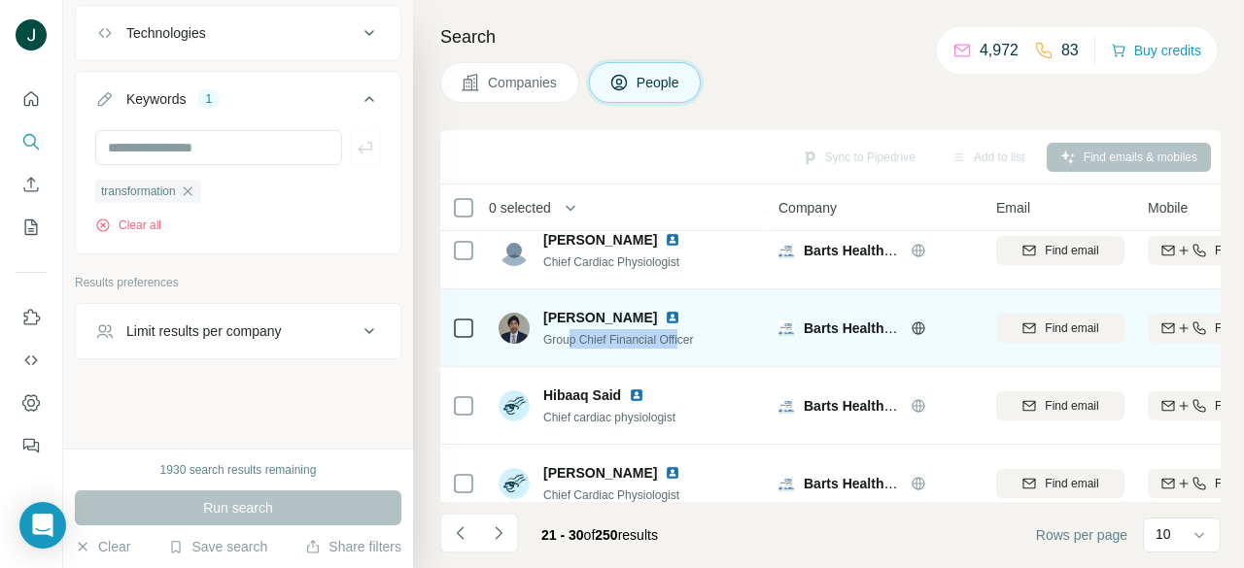
drag, startPoint x: 567, startPoint y: 332, endPoint x: 687, endPoint y: 340, distance: 119.8
click at [686, 340] on span "Group Chief Financial Officer" at bounding box center [618, 340] width 151 height 14
click at [687, 340] on span "Group Chief Financial Officer" at bounding box center [618, 340] width 151 height 14
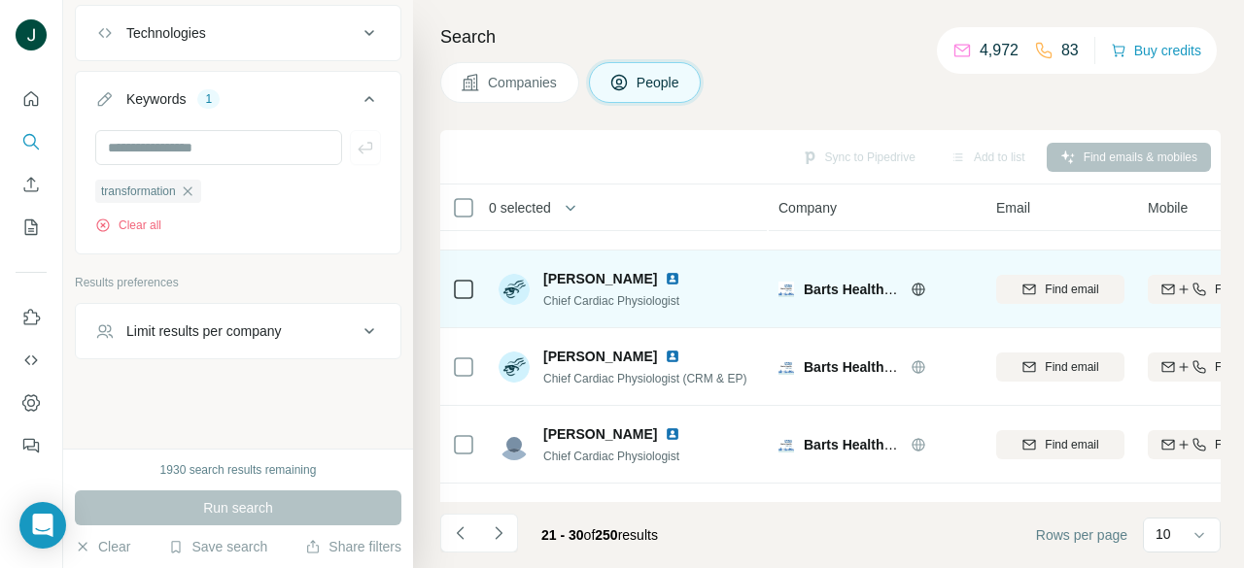
scroll to position [389, 0]
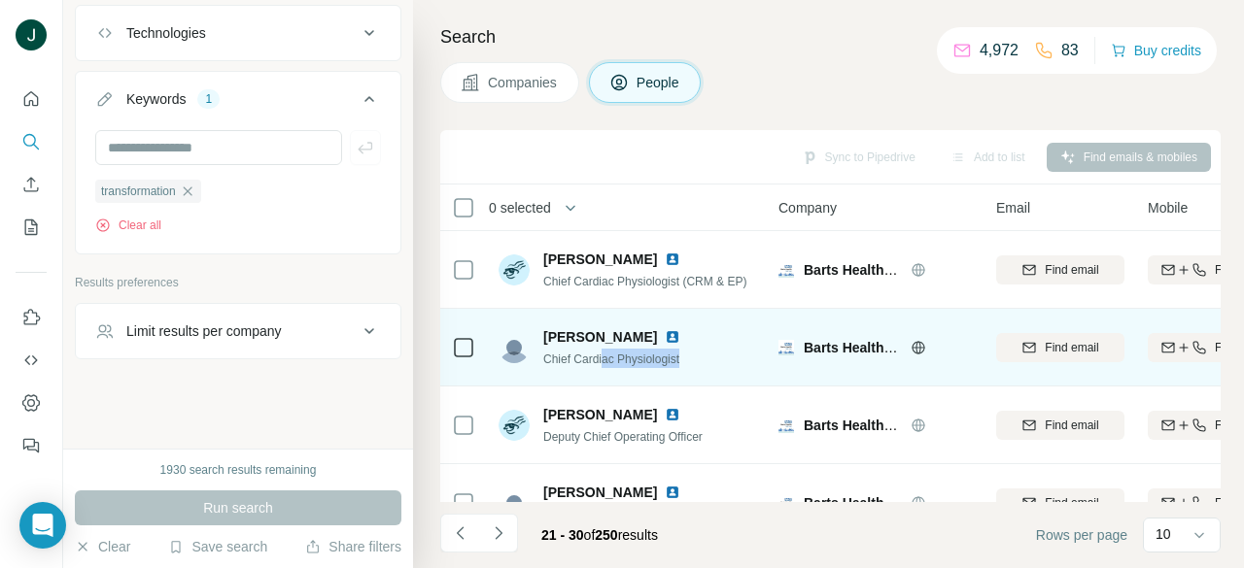
drag, startPoint x: 603, startPoint y: 354, endPoint x: 707, endPoint y: 354, distance: 104.0
click at [707, 354] on div "Jessica Platten Chief Cardiac Physiologist" at bounding box center [627, 347] width 258 height 53
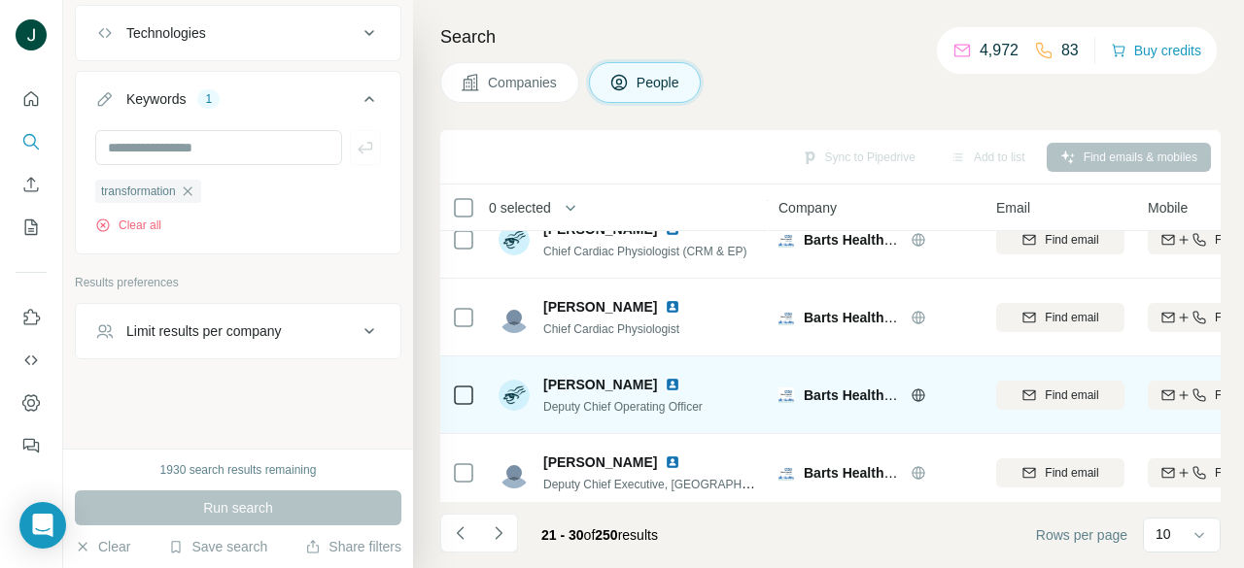
scroll to position [516, 0]
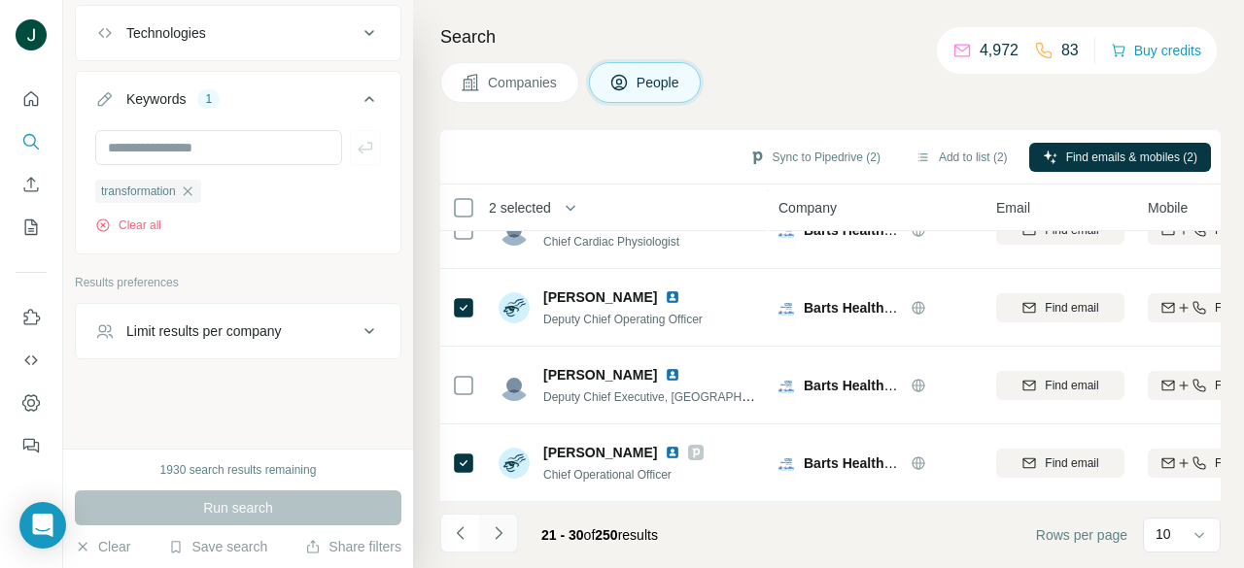
click at [495, 530] on icon "Navigate to next page" at bounding box center [498, 533] width 19 height 19
click at [507, 535] on button "Navigate to next page" at bounding box center [498, 533] width 39 height 39
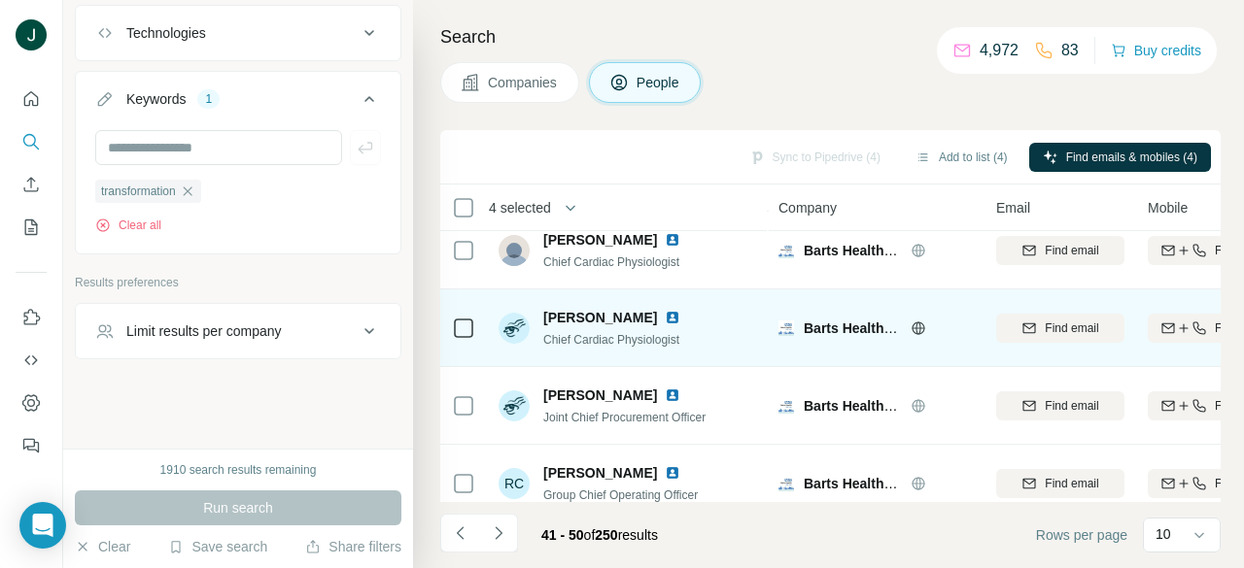
scroll to position [194, 0]
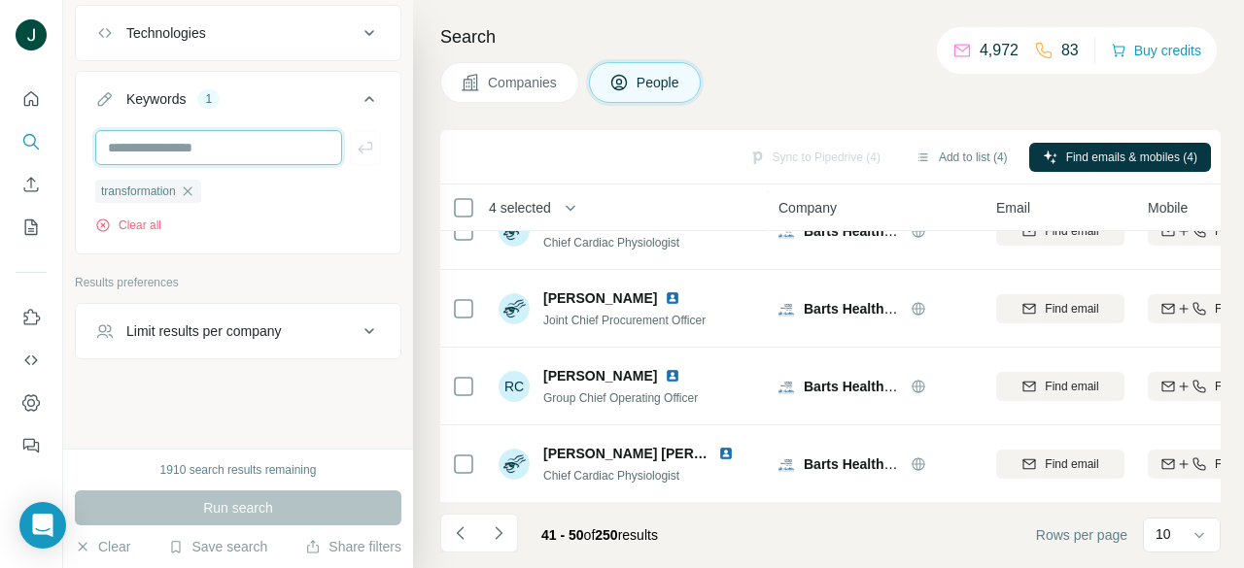
click at [209, 151] on input "text" at bounding box center [218, 147] width 247 height 35
type input "*******"
click at [238, 375] on div "New search Hide Company lookalikes Personal information Job title Seniority 3 B…" at bounding box center [238, 224] width 350 height 449
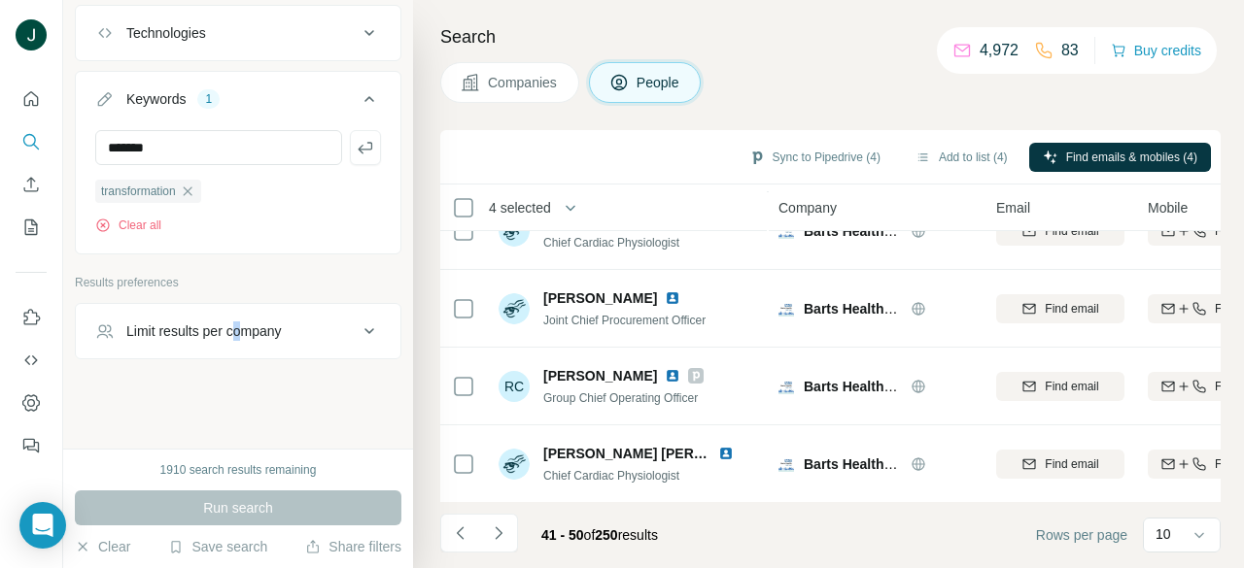
click at [243, 427] on div "New search Hide Company lookalikes Personal information Job title Seniority 3 B…" at bounding box center [238, 224] width 350 height 449
click at [236, 488] on div "1910 search results remaining Run search Clear Save search Share filters" at bounding box center [238, 509] width 350 height 120
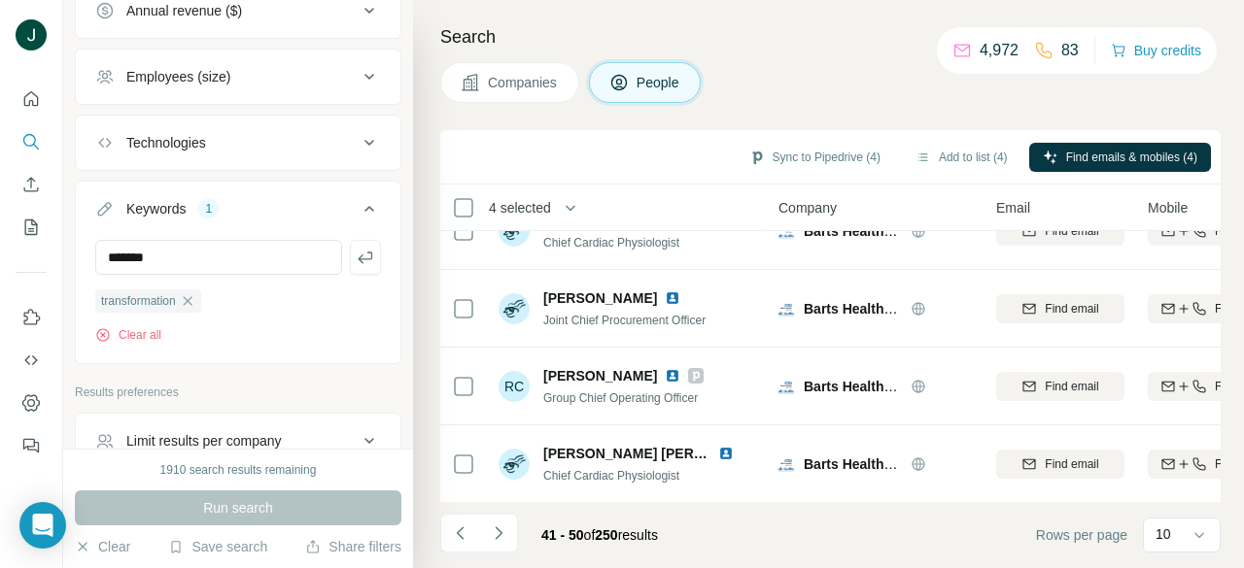
scroll to position [1291, 0]
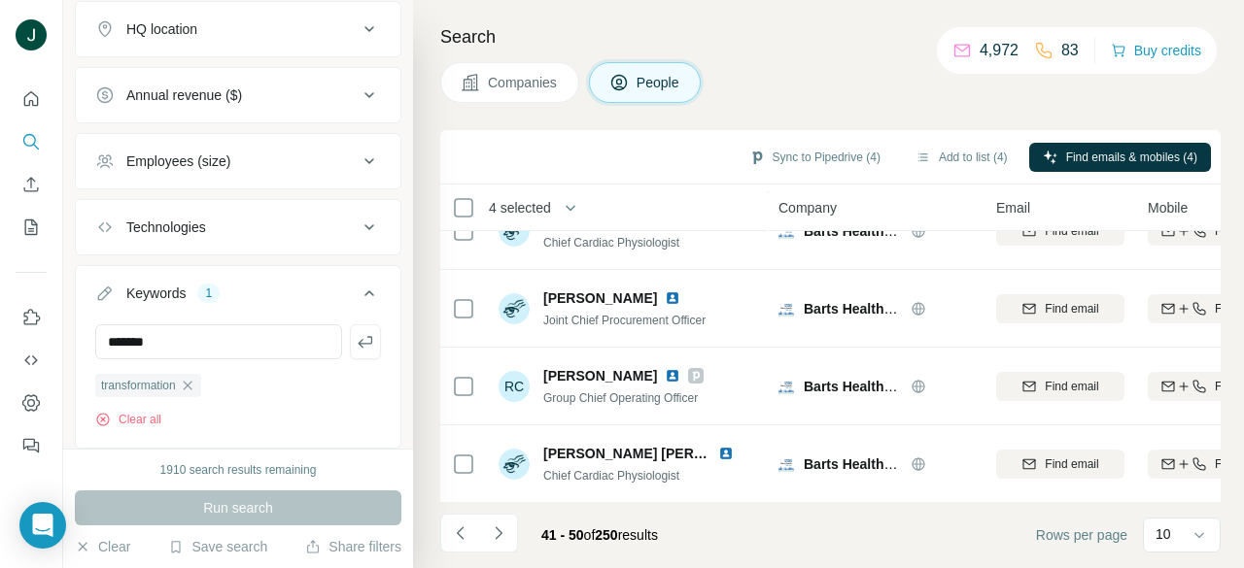
click at [222, 235] on div "Technologies" at bounding box center [226, 227] width 262 height 19
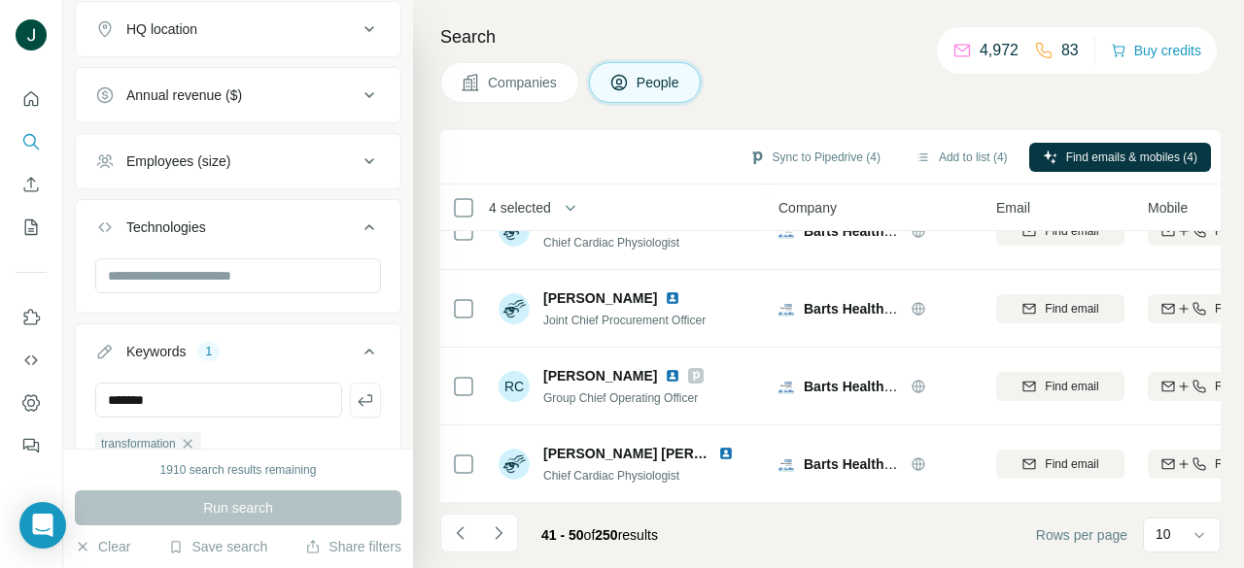
click at [223, 230] on div "Technologies" at bounding box center [226, 227] width 262 height 19
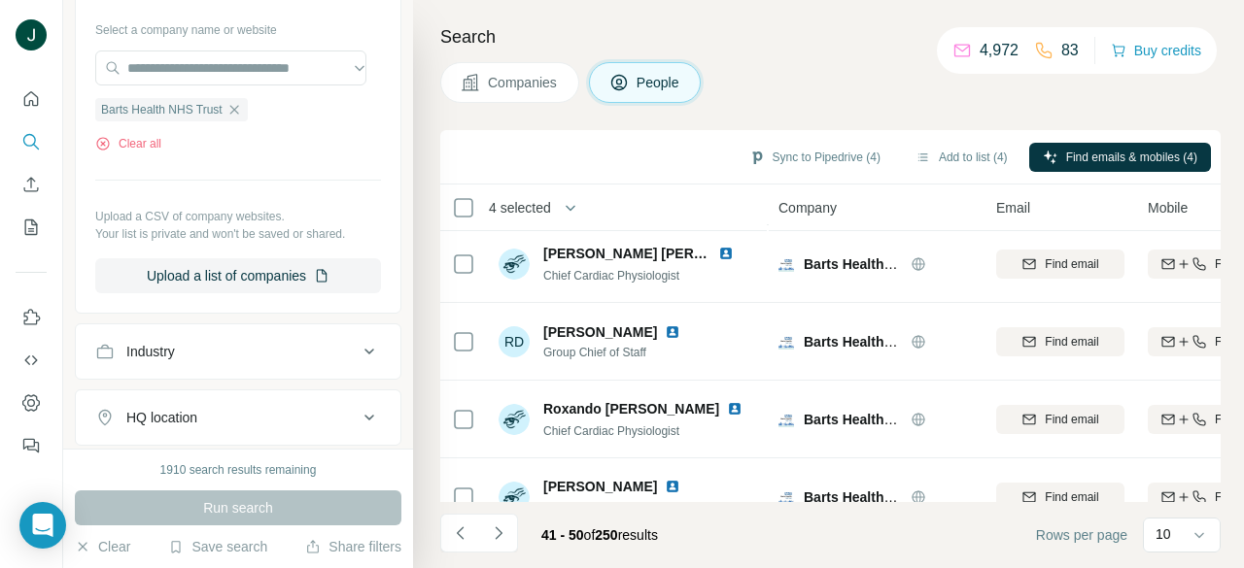
scroll to position [516, 0]
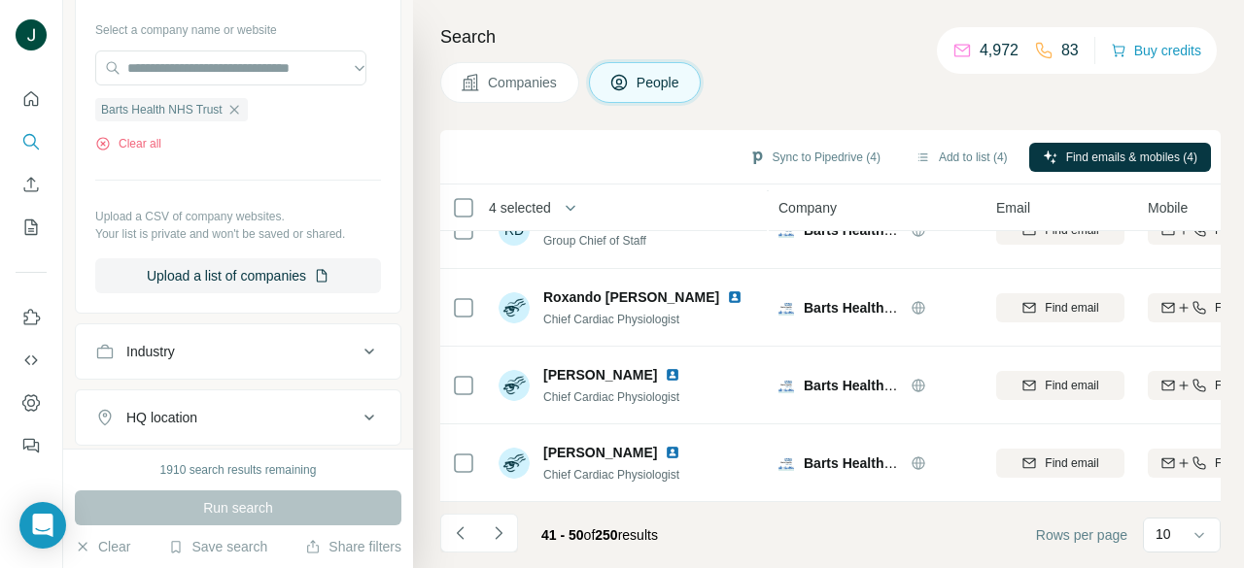
click at [239, 503] on div "Run search" at bounding box center [238, 508] width 326 height 35
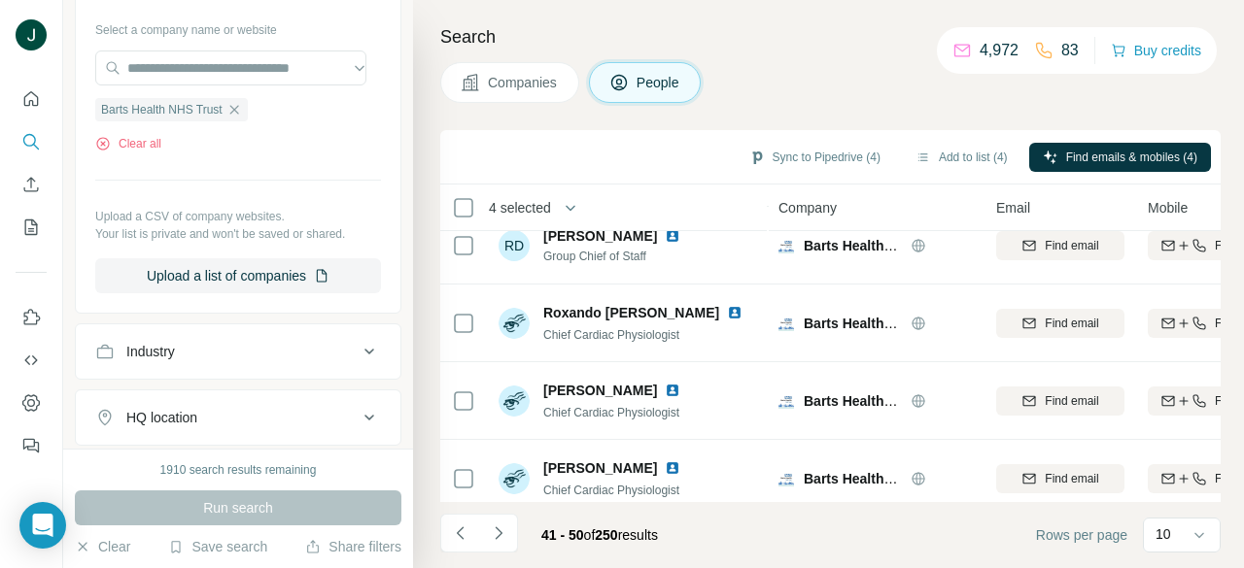
scroll to position [419, 0]
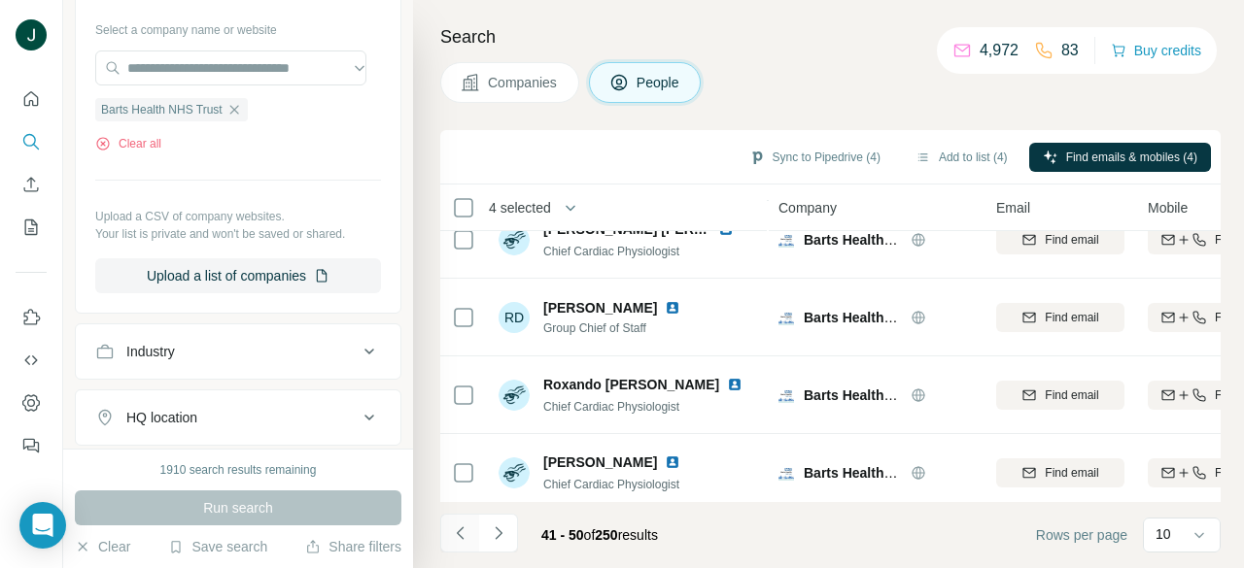
click at [442, 526] on button "Navigate to previous page" at bounding box center [459, 533] width 39 height 39
click at [461, 526] on icon "Navigate to previous page" at bounding box center [460, 533] width 19 height 19
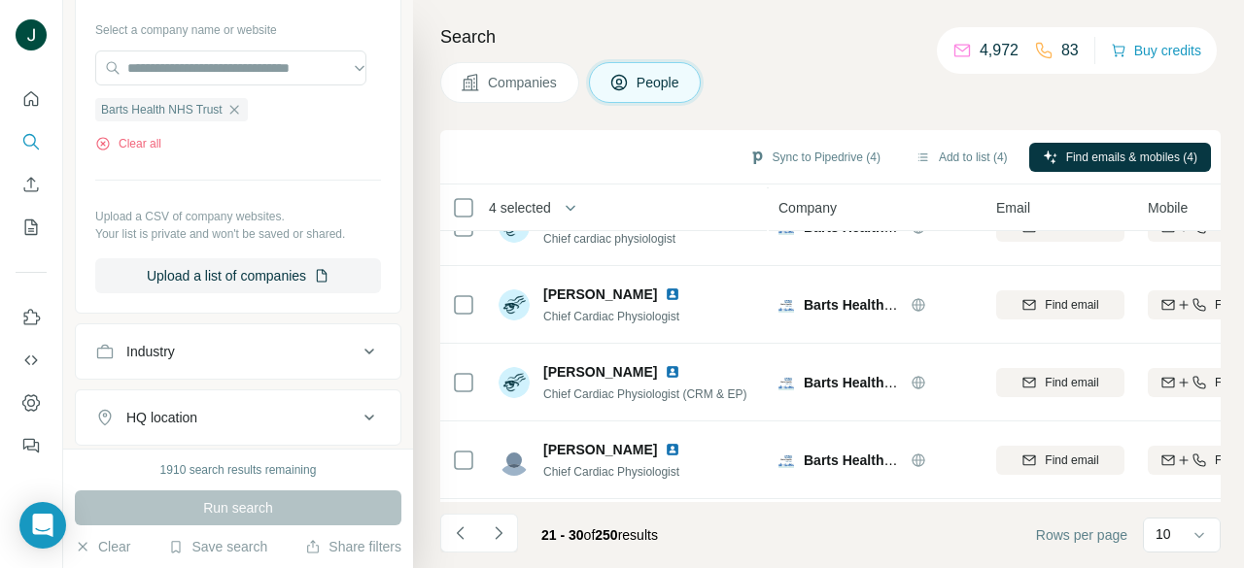
scroll to position [486, 0]
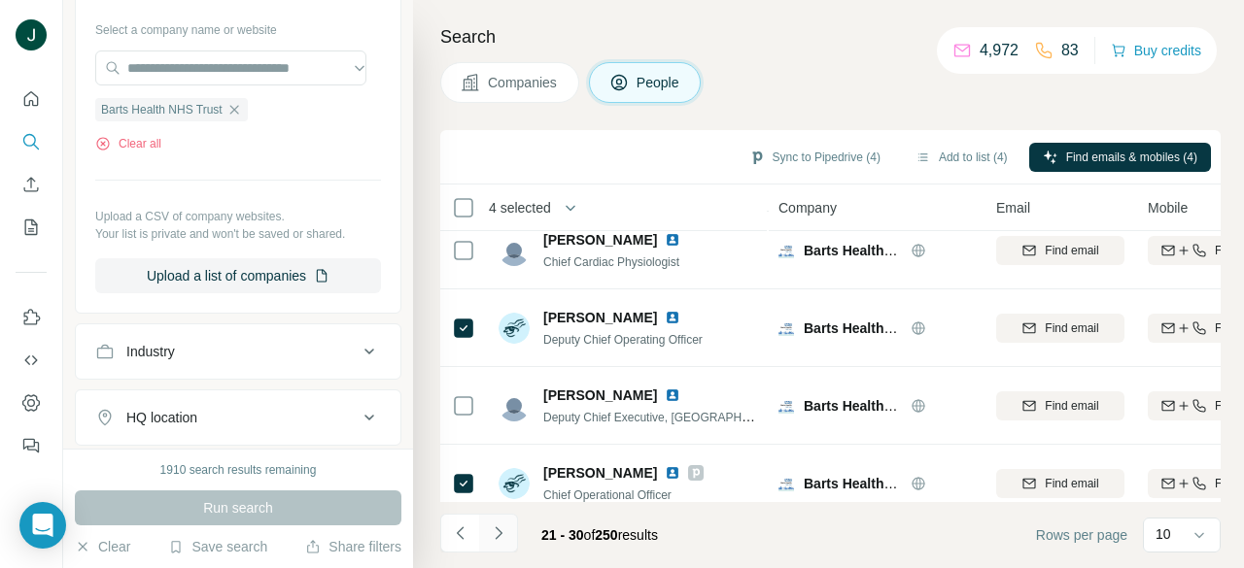
click at [507, 531] on icon "Navigate to next page" at bounding box center [498, 533] width 19 height 19
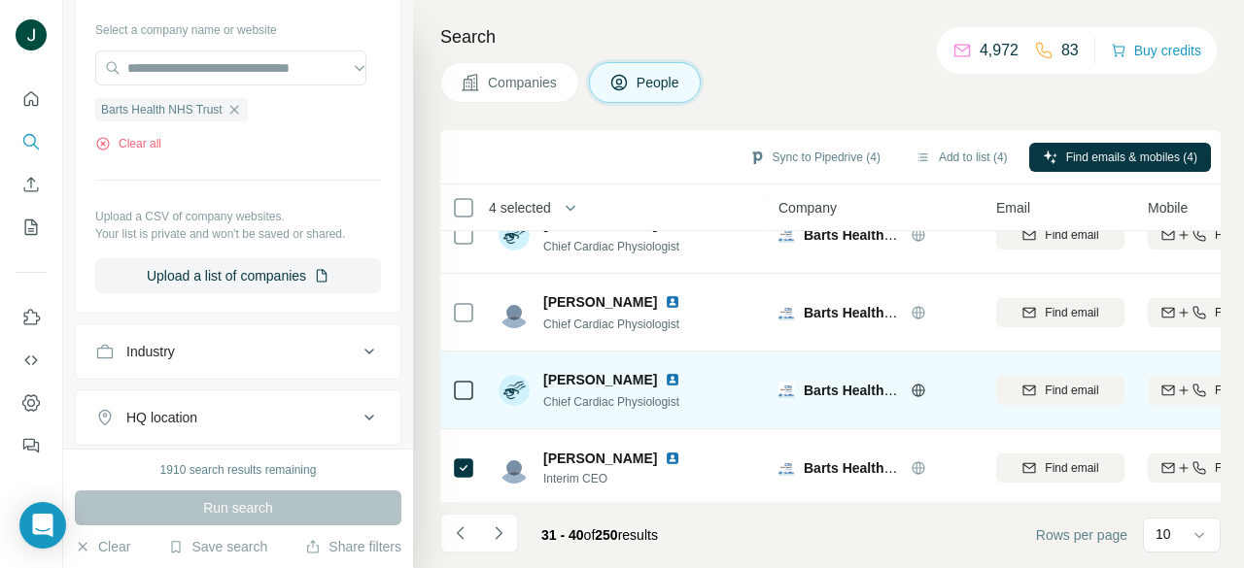
scroll to position [516, 0]
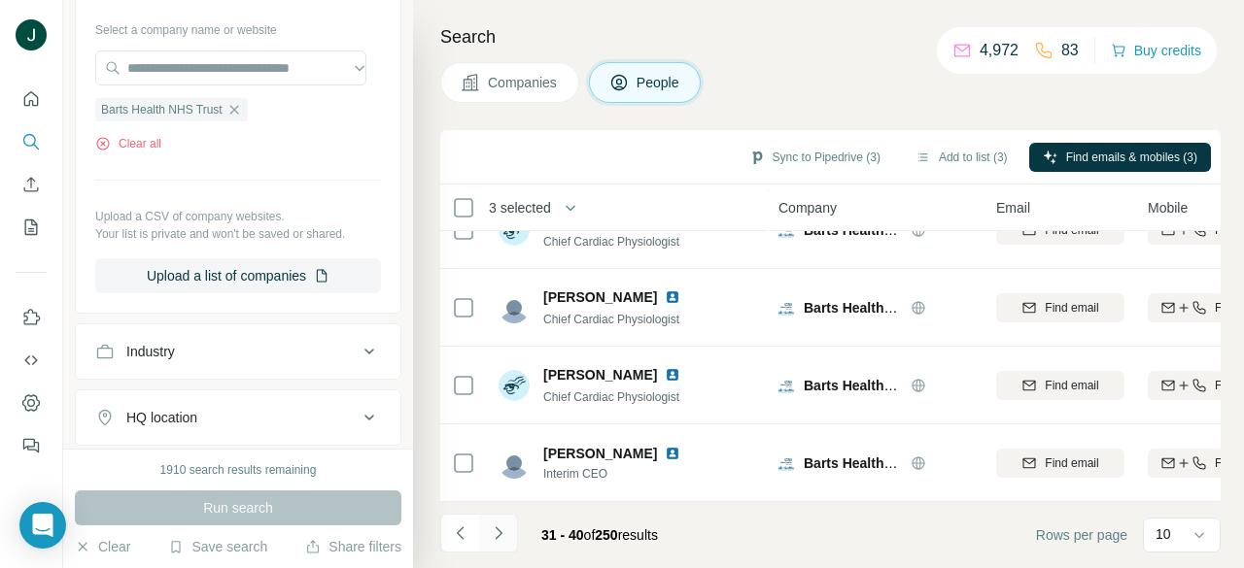
click at [509, 529] on button "Navigate to next page" at bounding box center [498, 533] width 39 height 39
click at [505, 538] on icon "Navigate to next page" at bounding box center [498, 533] width 19 height 19
click at [503, 527] on icon "Navigate to next page" at bounding box center [498, 533] width 19 height 19
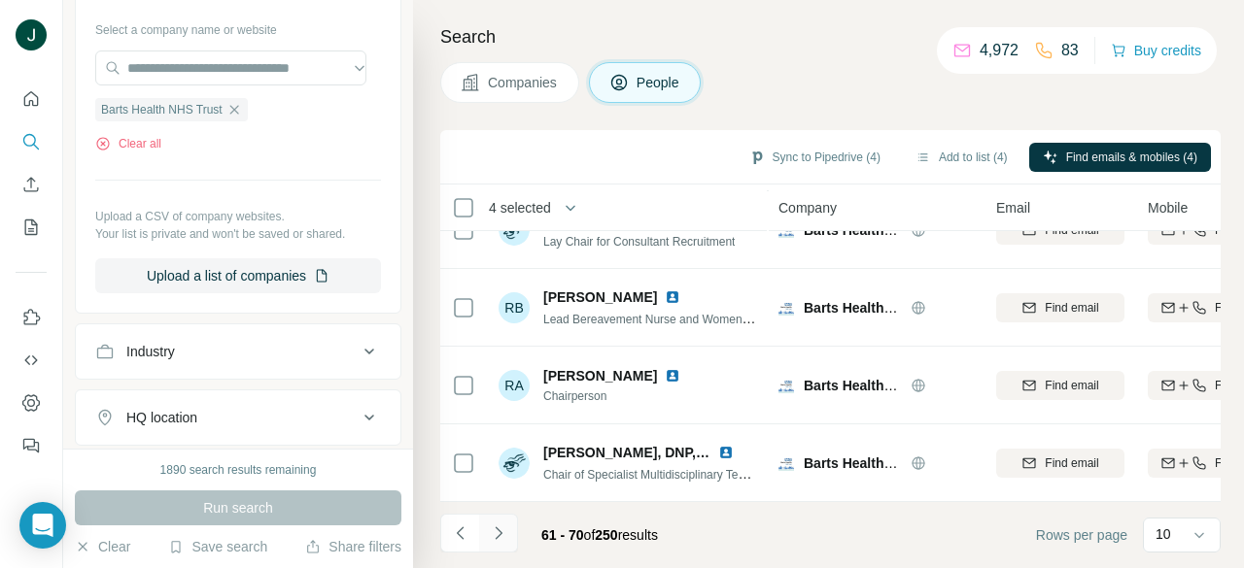
click at [499, 529] on icon "Navigate to next page" at bounding box center [498, 533] width 19 height 19
click at [512, 530] on button "Navigate to next page" at bounding box center [498, 533] width 39 height 39
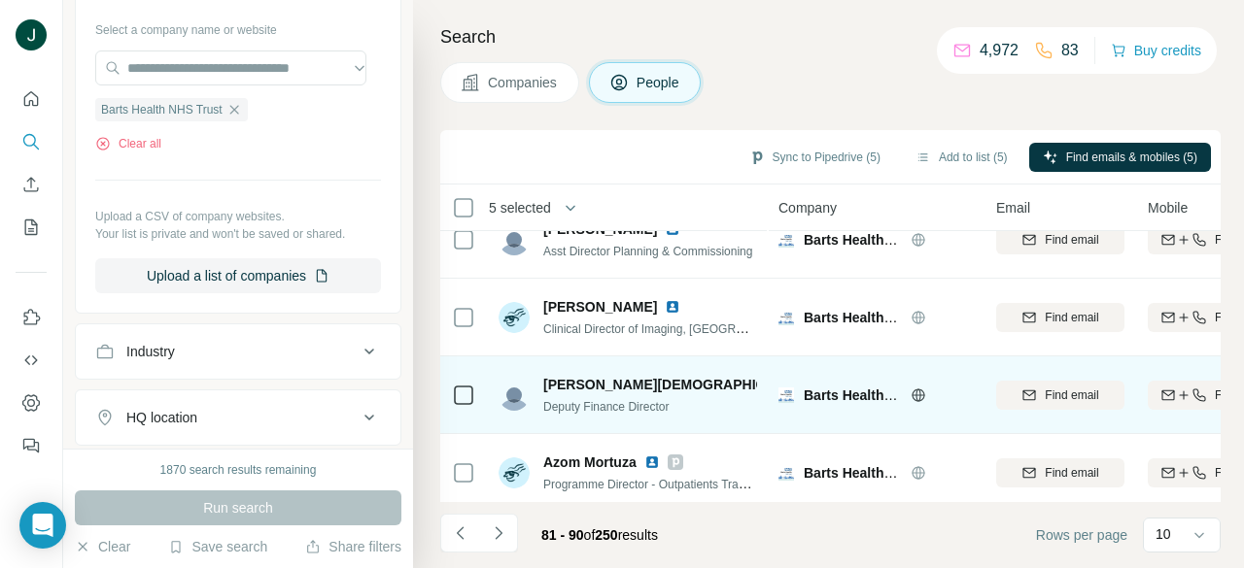
scroll to position [0, 0]
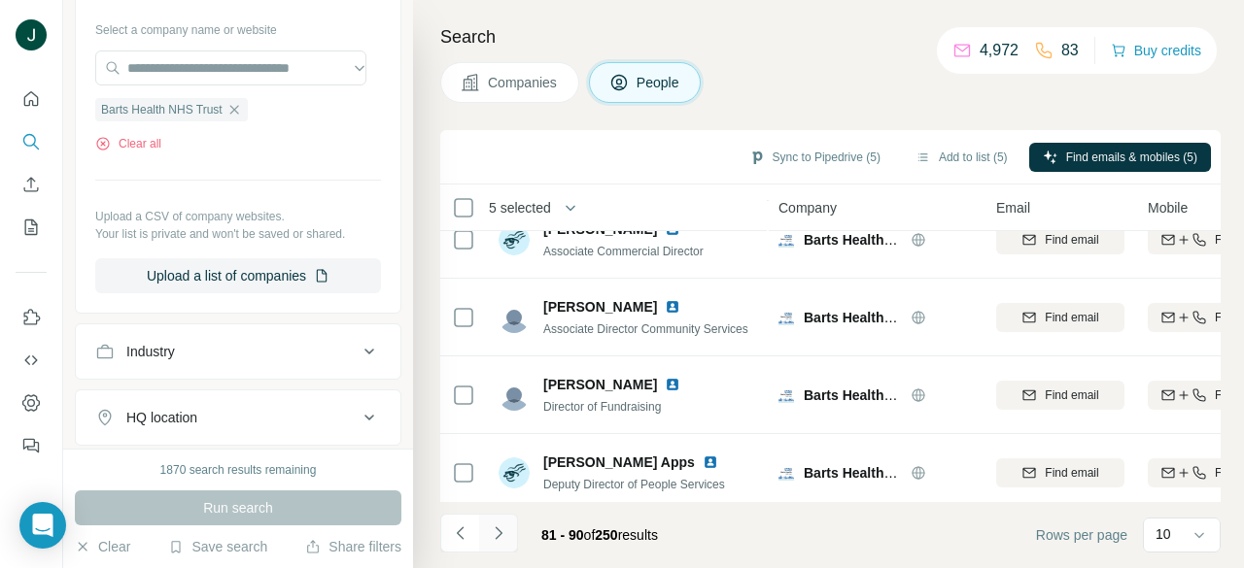
click at [504, 532] on icon "Navigate to next page" at bounding box center [498, 533] width 19 height 19
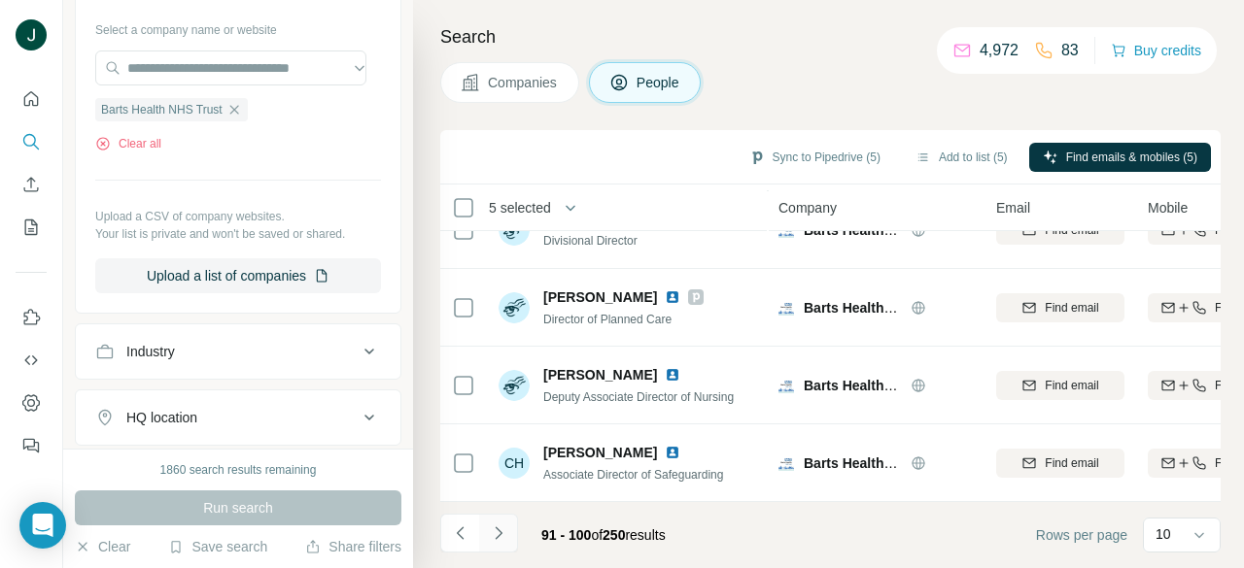
click at [499, 531] on icon "Navigate to next page" at bounding box center [498, 533] width 7 height 13
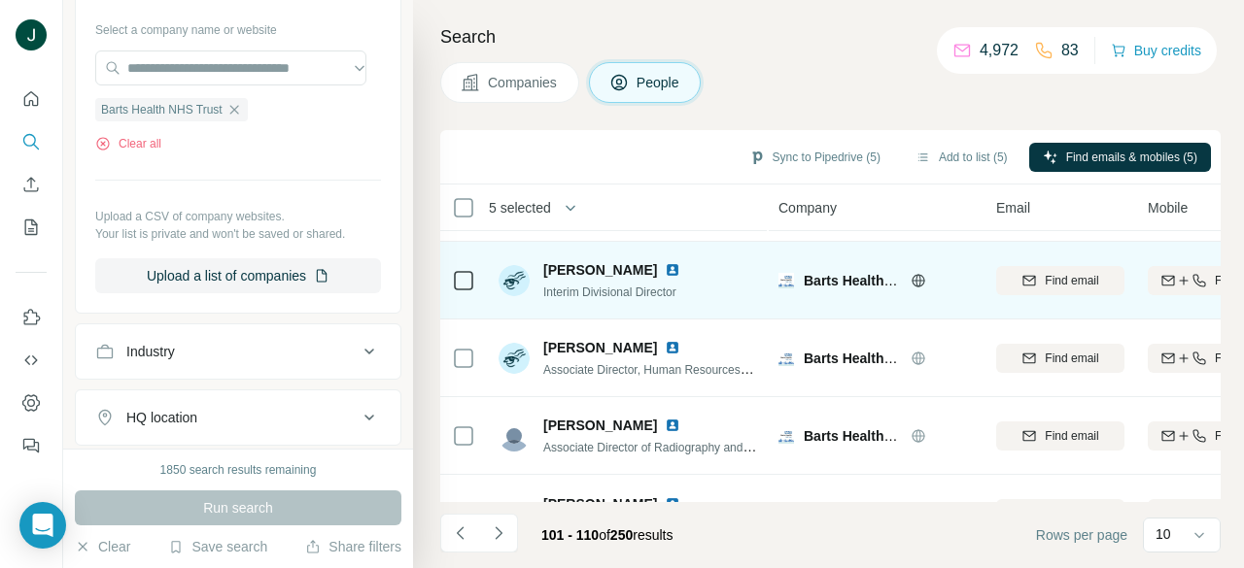
scroll to position [516, 0]
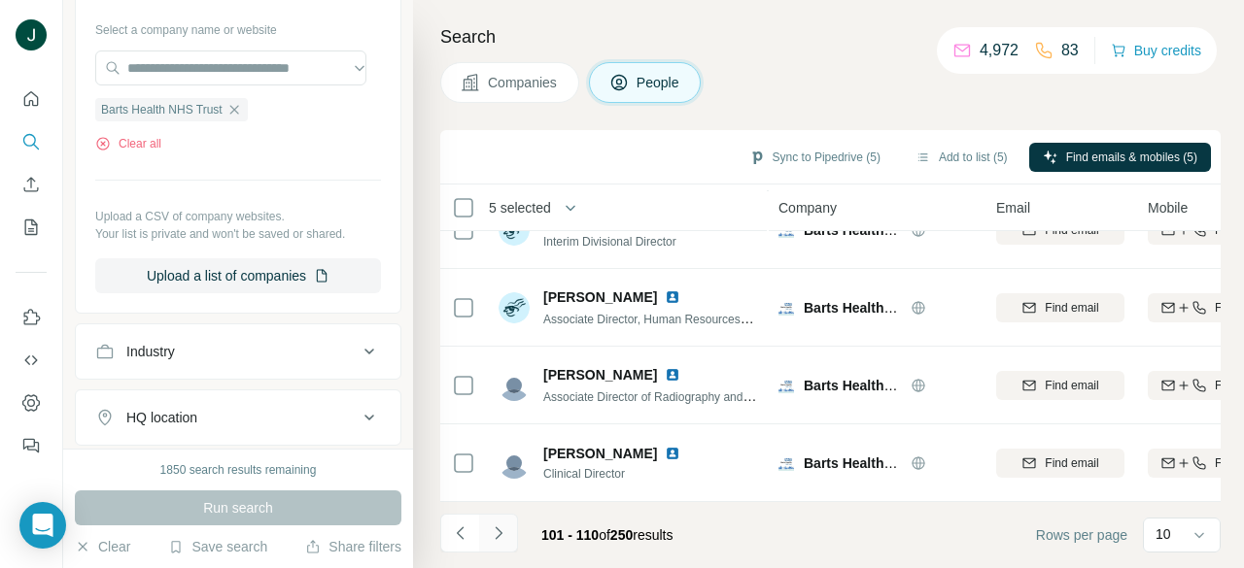
click at [506, 528] on icon "Navigate to next page" at bounding box center [498, 533] width 19 height 19
click at [500, 531] on icon "Navigate to next page" at bounding box center [498, 533] width 19 height 19
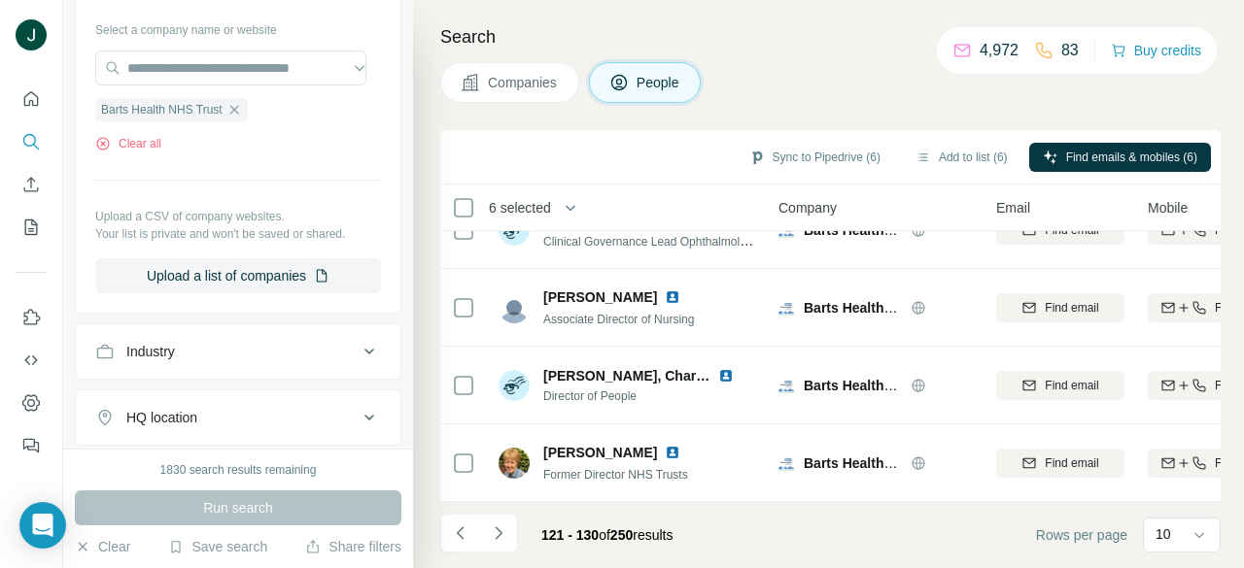
click at [511, 534] on button "Navigate to next page" at bounding box center [498, 533] width 39 height 39
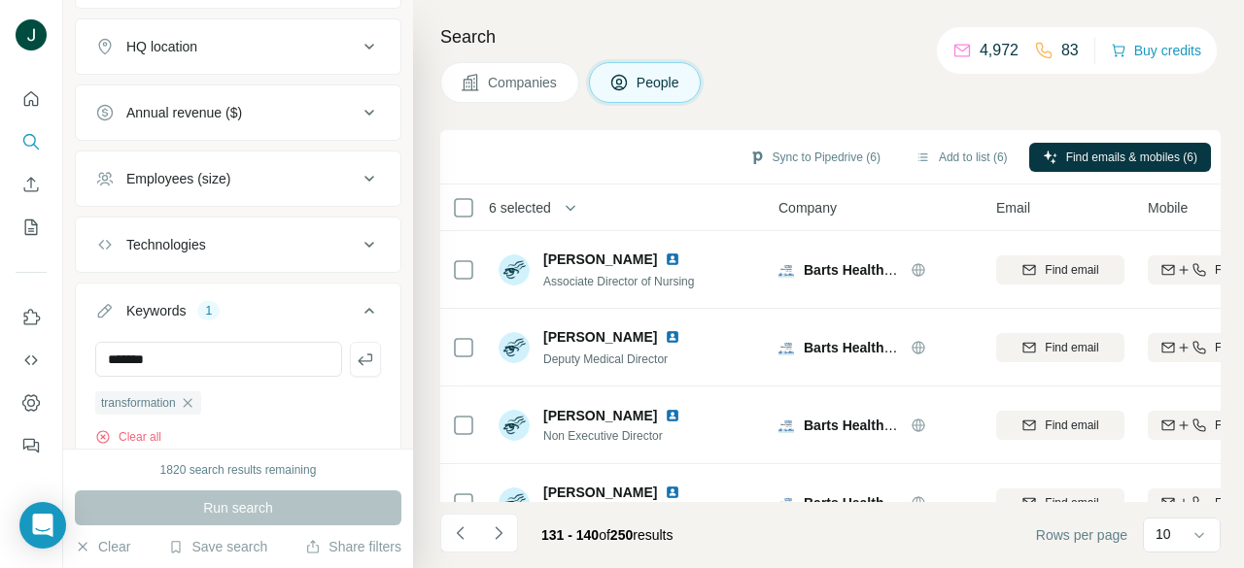
scroll to position [1486, 0]
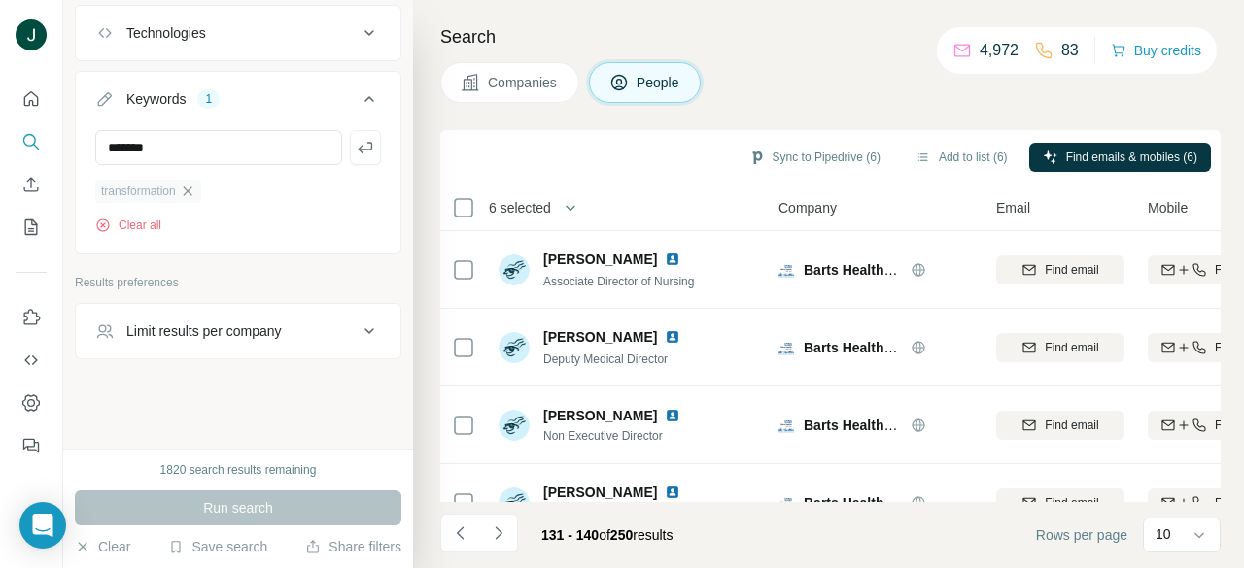
click at [190, 191] on icon "button" at bounding box center [188, 192] width 16 height 16
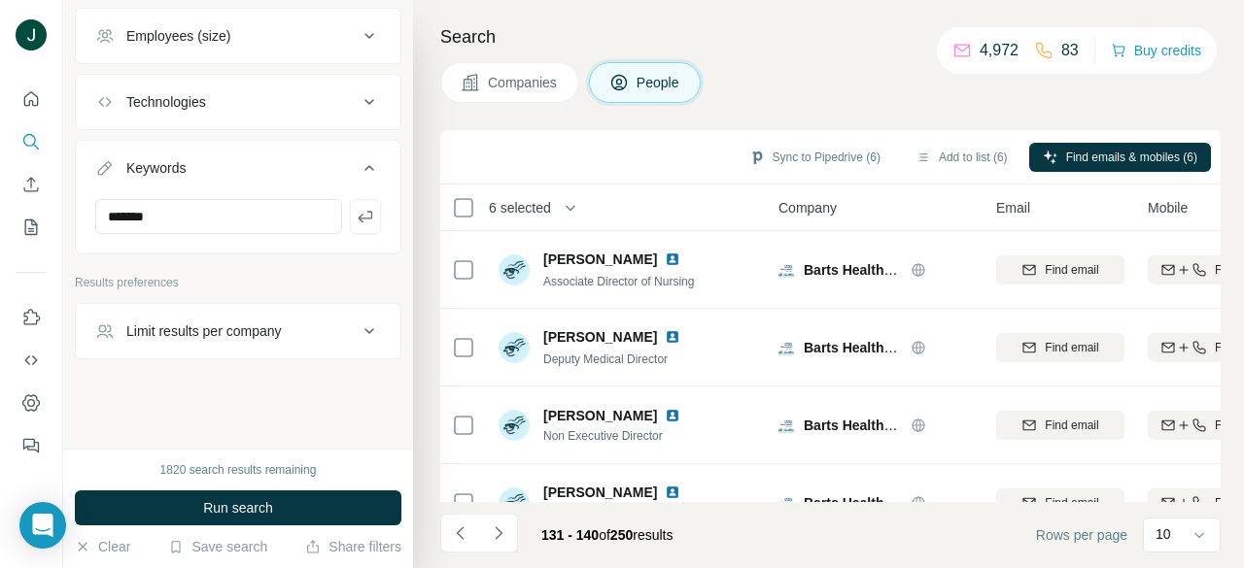
click at [195, 212] on input "*******" at bounding box center [218, 216] width 247 height 35
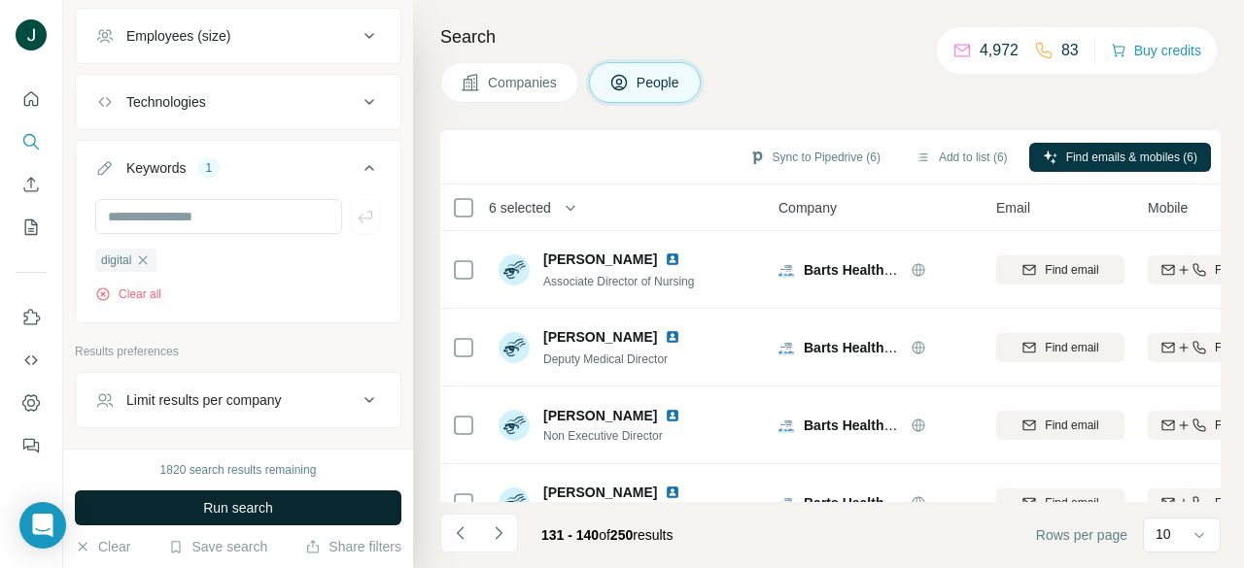
click at [207, 505] on span "Run search" at bounding box center [238, 507] width 70 height 19
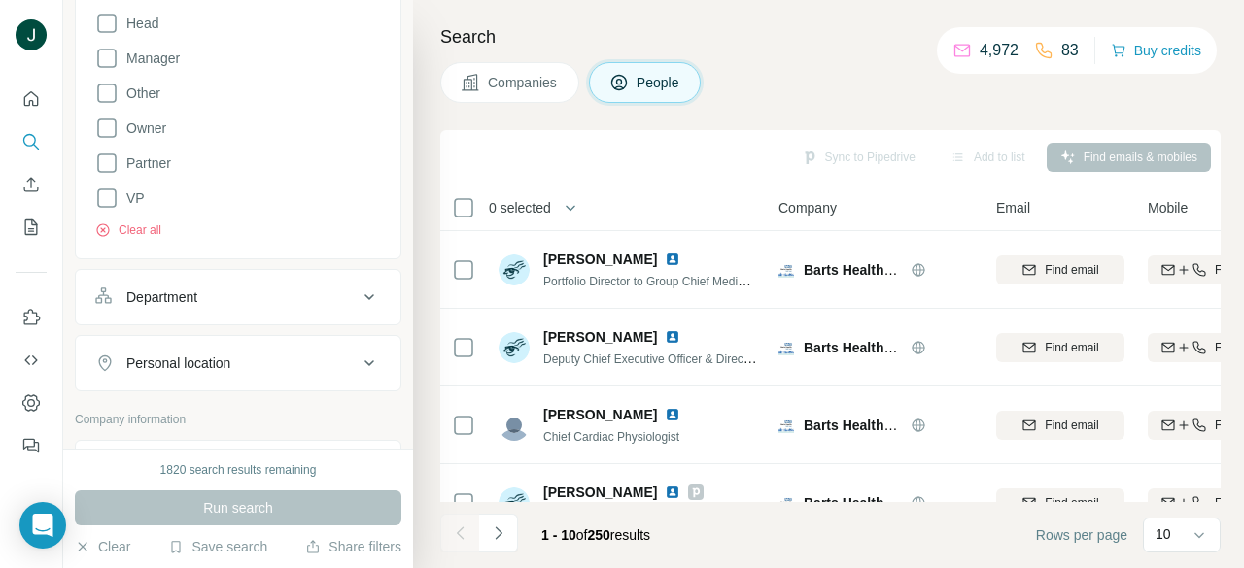
scroll to position [222, 0]
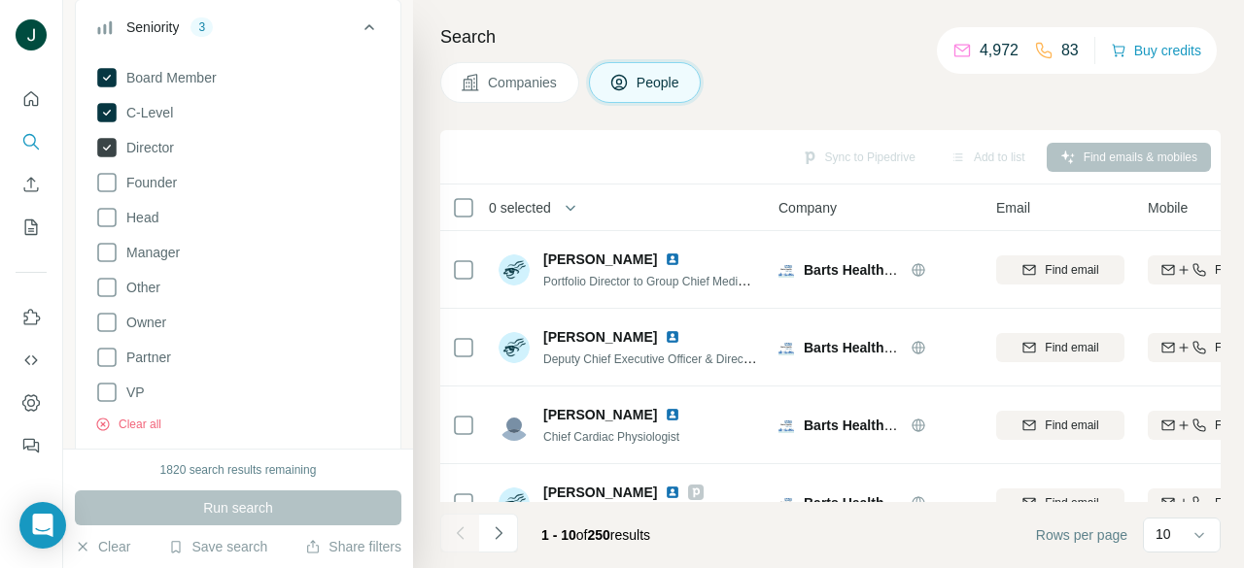
click at [111, 146] on icon at bounding box center [106, 147] width 19 height 19
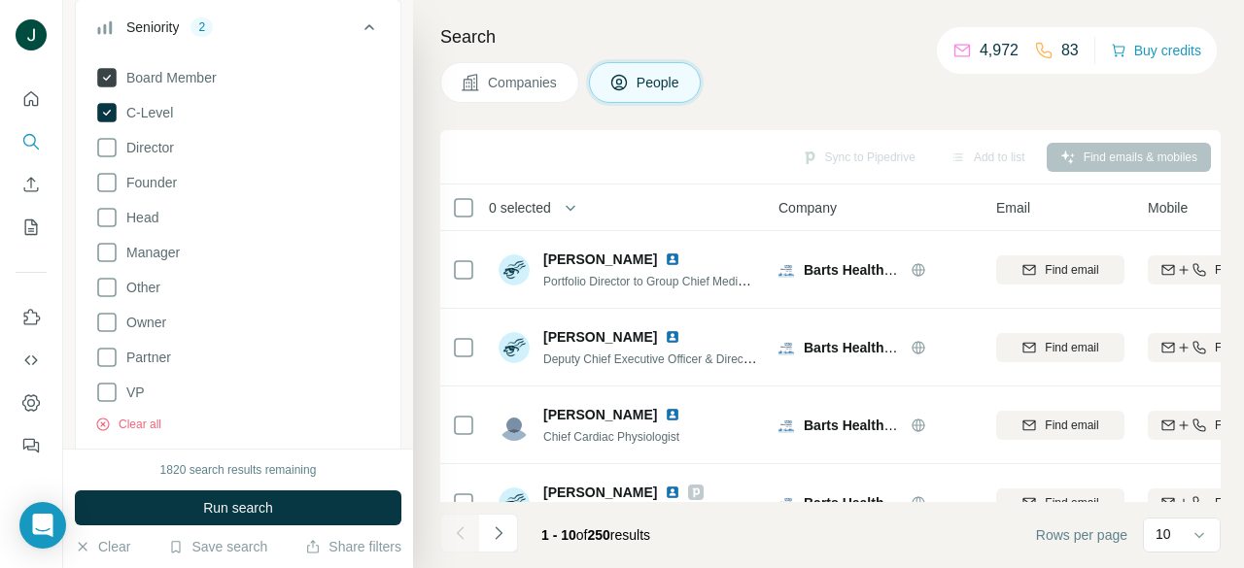
click at [114, 78] on icon at bounding box center [106, 77] width 19 height 19
click at [106, 140] on icon at bounding box center [106, 147] width 23 height 23
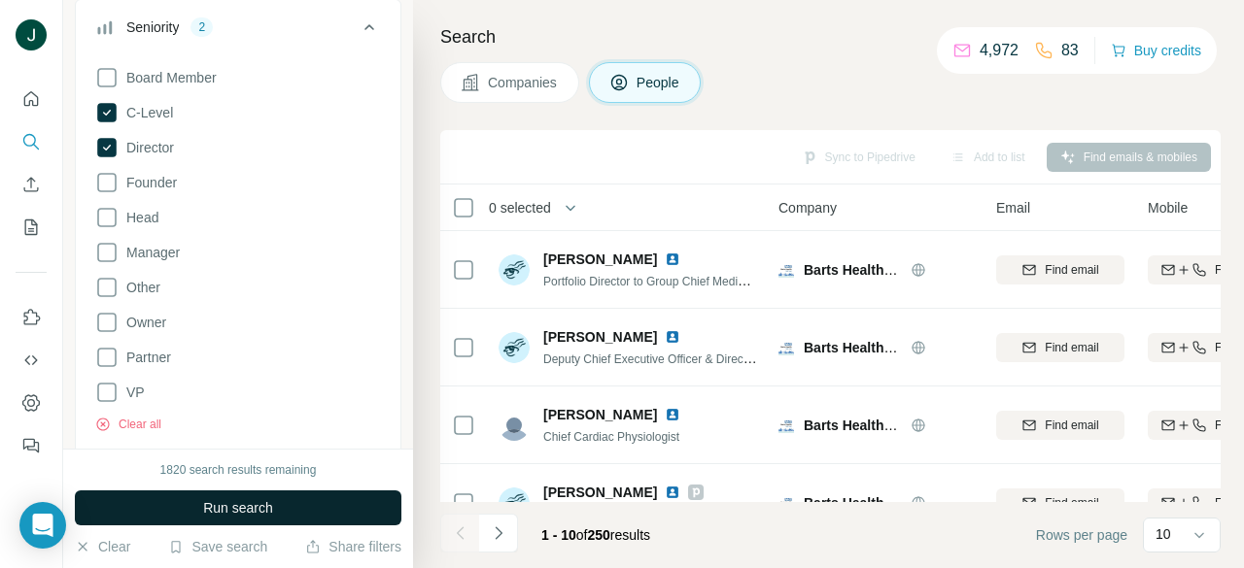
click at [200, 505] on button "Run search" at bounding box center [238, 508] width 326 height 35
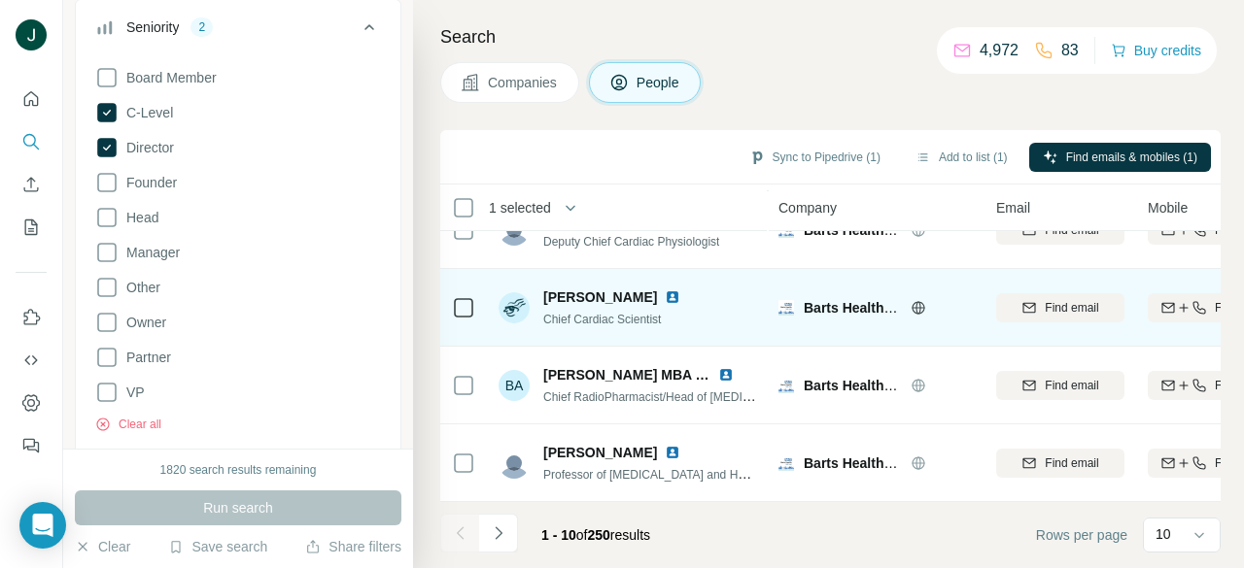
scroll to position [516, 0]
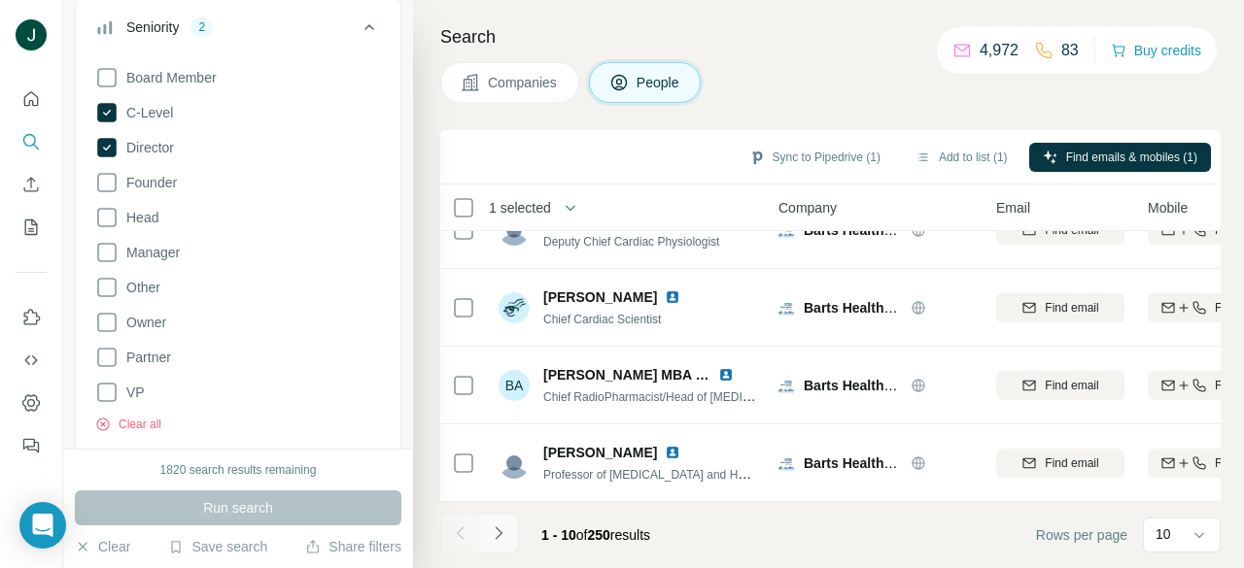
click at [509, 533] on button "Navigate to next page" at bounding box center [498, 533] width 39 height 39
click at [499, 522] on button "Navigate to next page" at bounding box center [498, 533] width 39 height 39
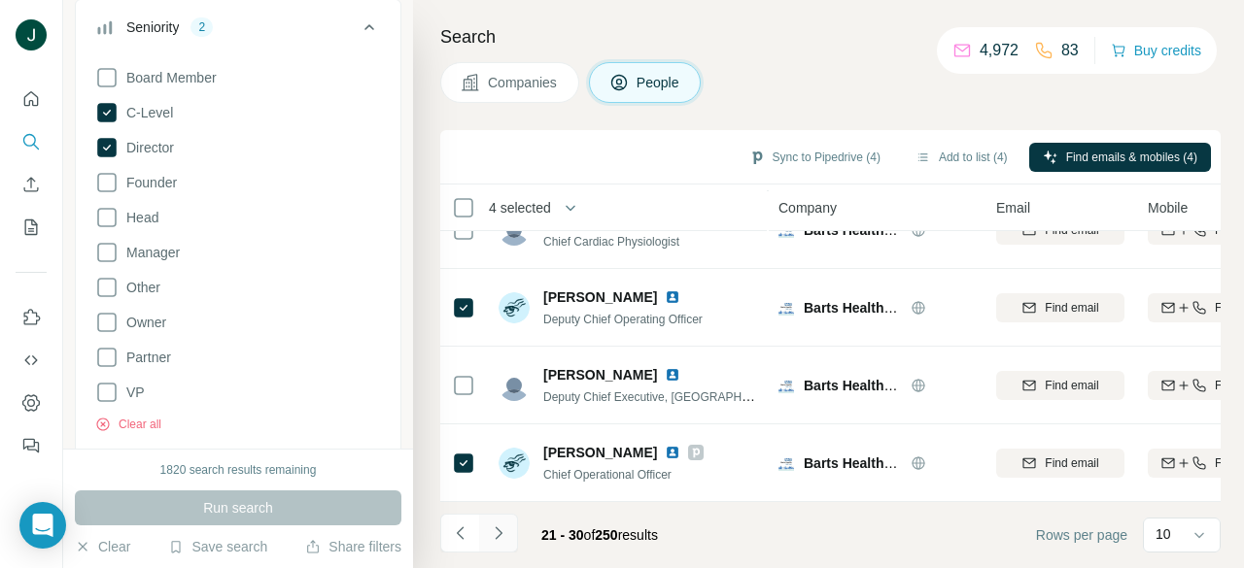
click at [495, 533] on icon "Navigate to next page" at bounding box center [498, 533] width 19 height 19
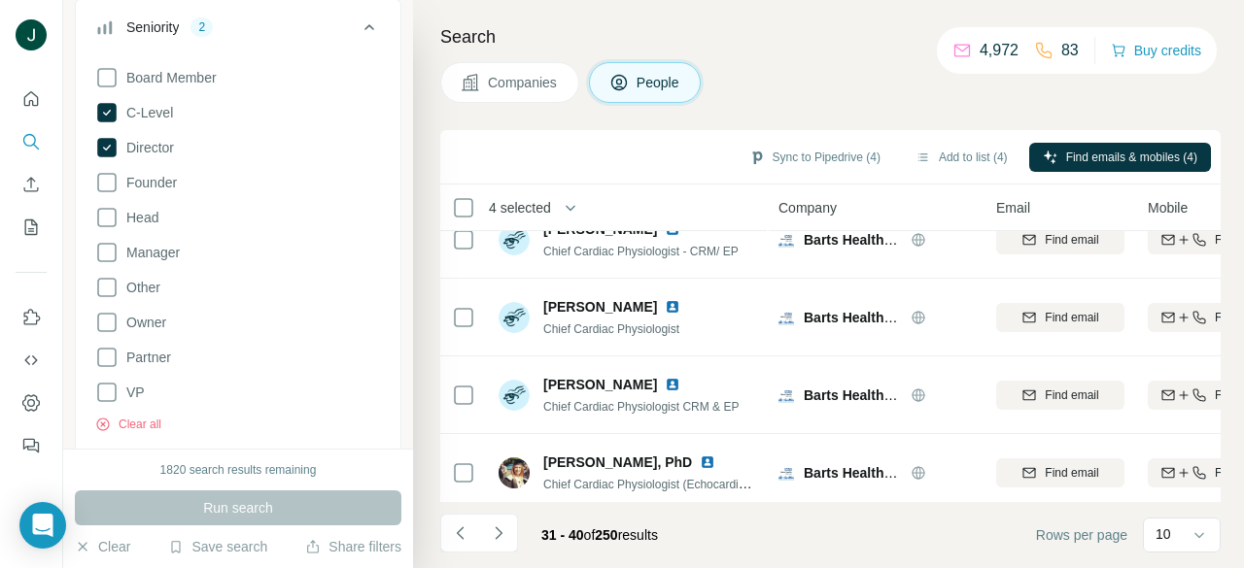
scroll to position [0, 0]
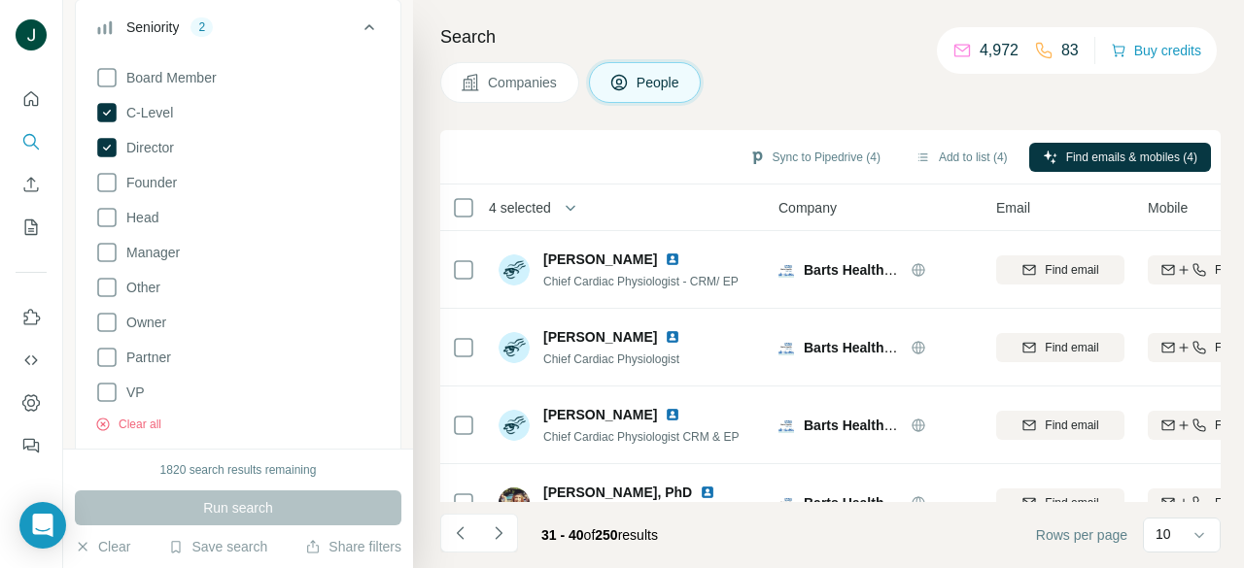
click at [498, 530] on icon "Navigate to next page" at bounding box center [498, 533] width 19 height 19
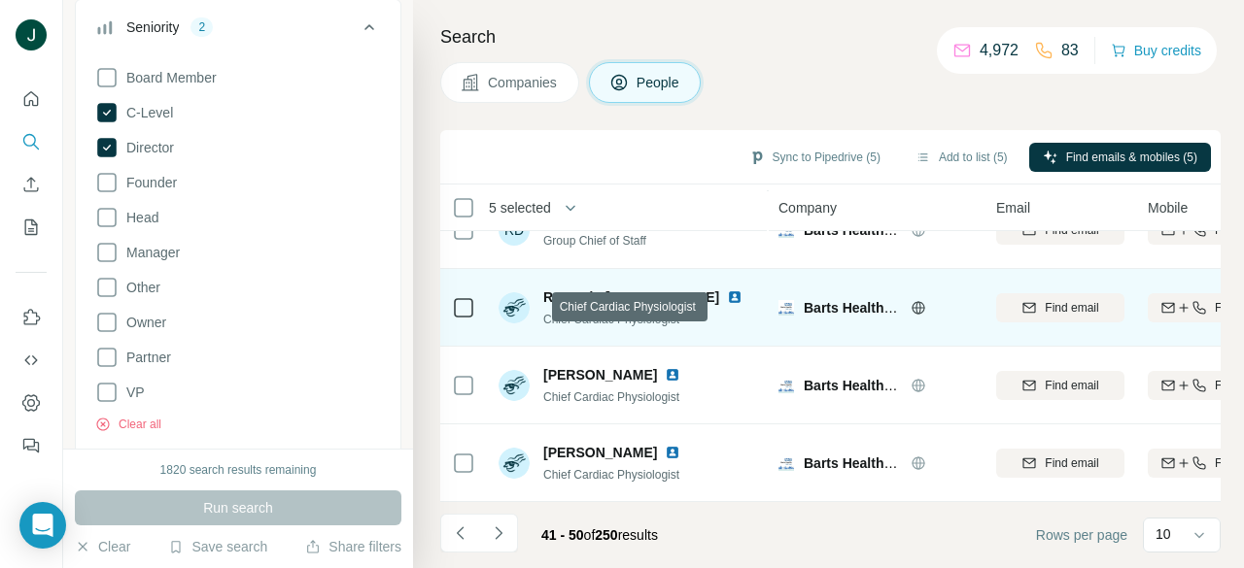
scroll to position [516, 0]
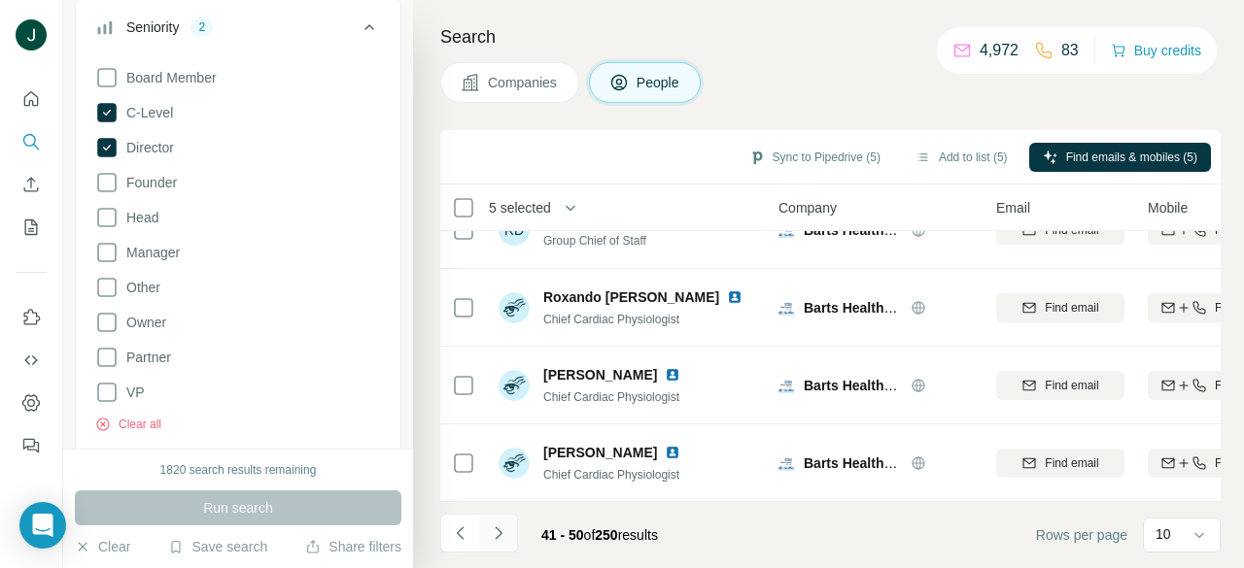
click at [504, 521] on button "Navigate to next page" at bounding box center [498, 533] width 39 height 39
click at [501, 524] on icon "Navigate to next page" at bounding box center [498, 533] width 19 height 19
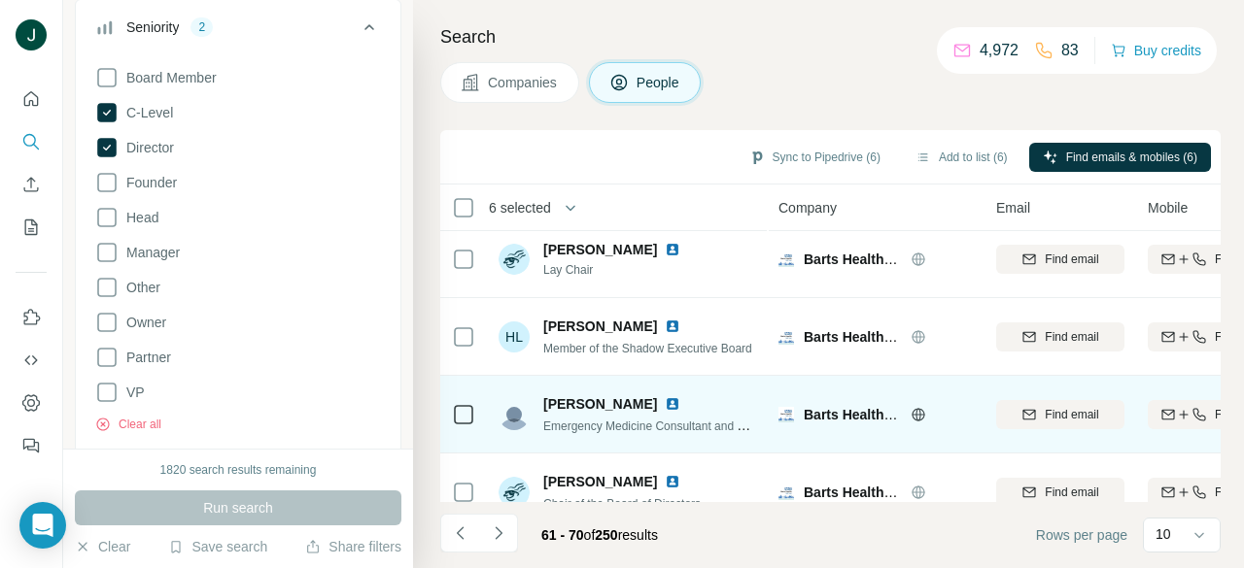
scroll to position [0, 0]
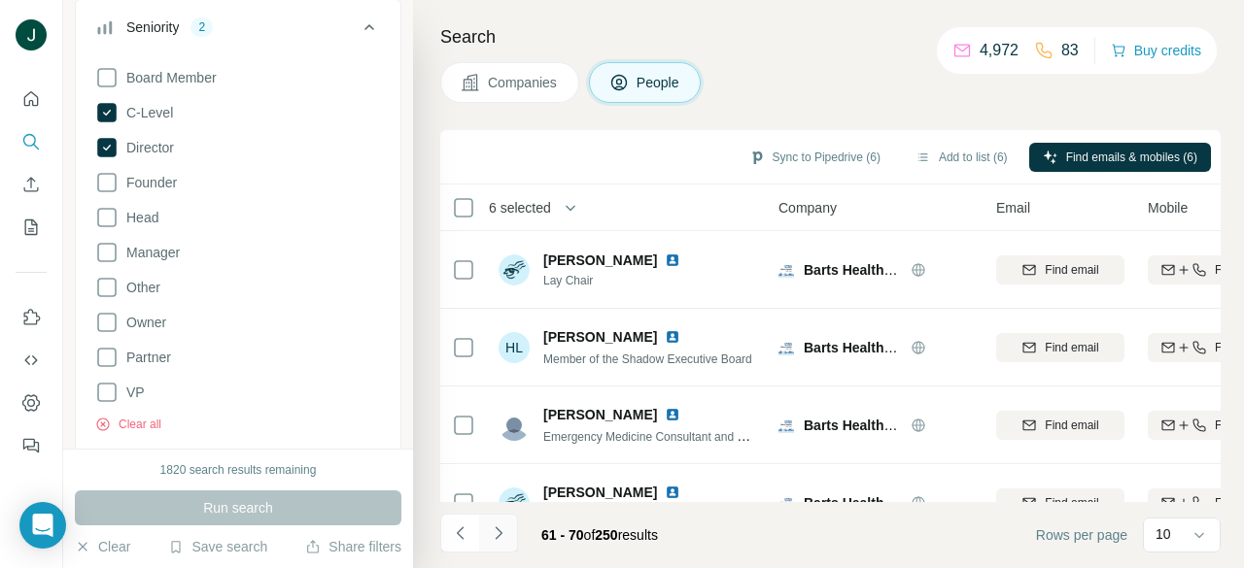
click at [501, 533] on icon "Navigate to next page" at bounding box center [498, 533] width 7 height 13
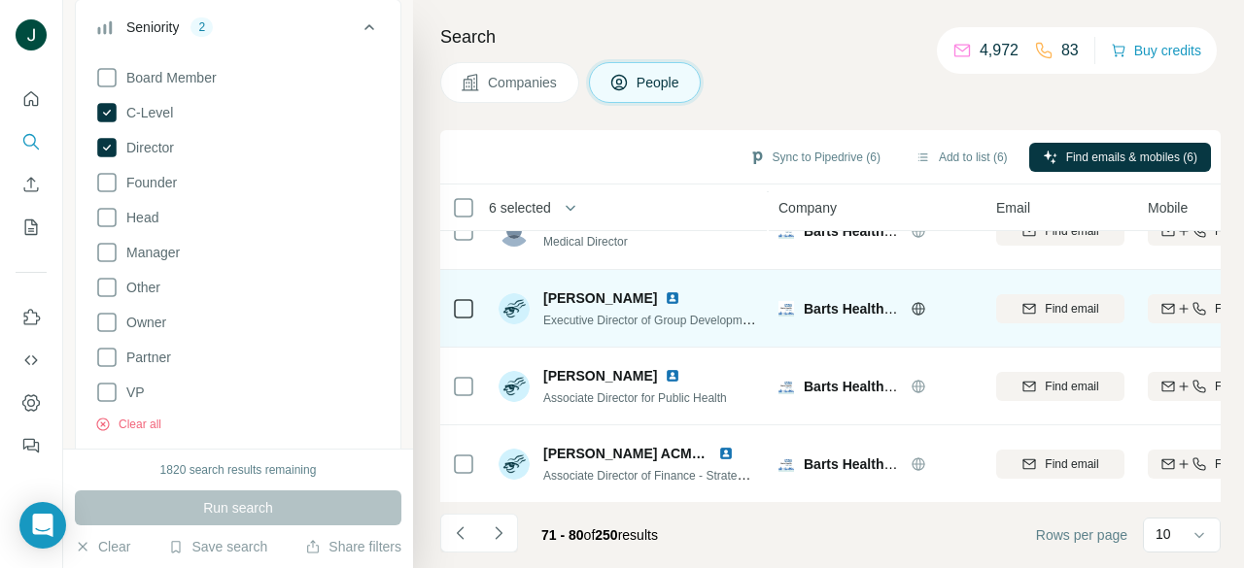
scroll to position [516, 0]
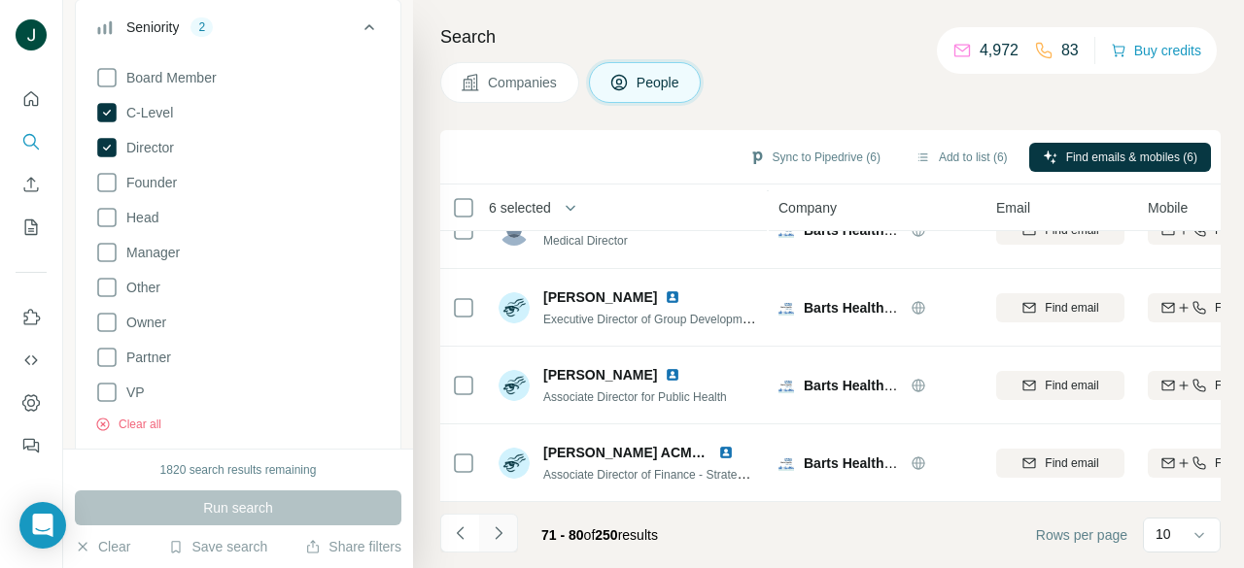
click at [507, 528] on icon "Navigate to next page" at bounding box center [498, 533] width 19 height 19
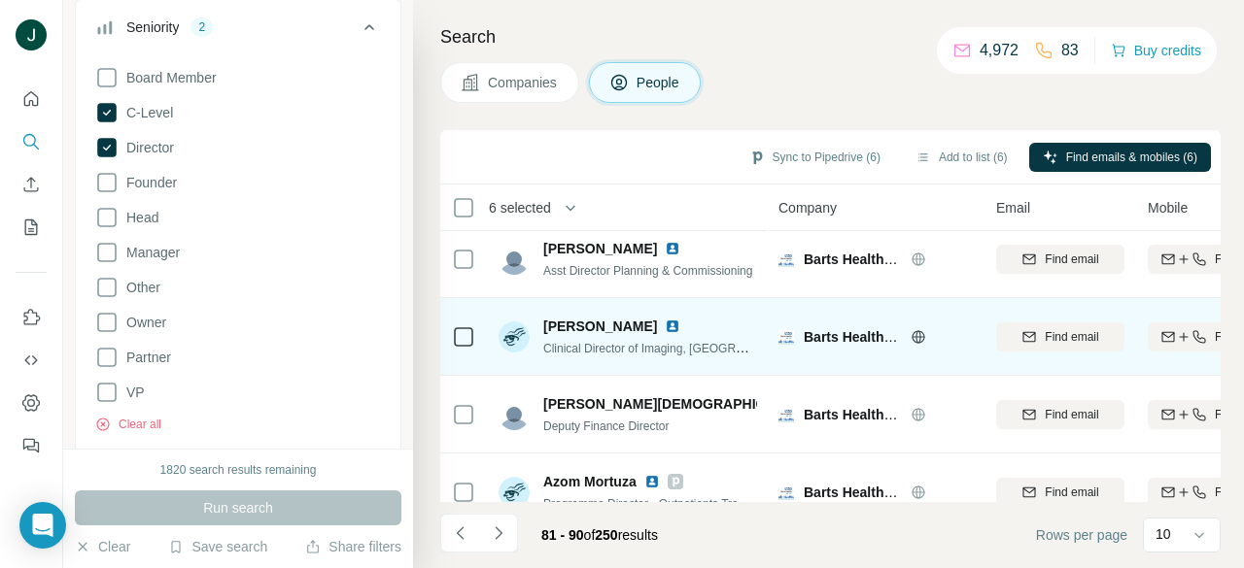
scroll to position [0, 0]
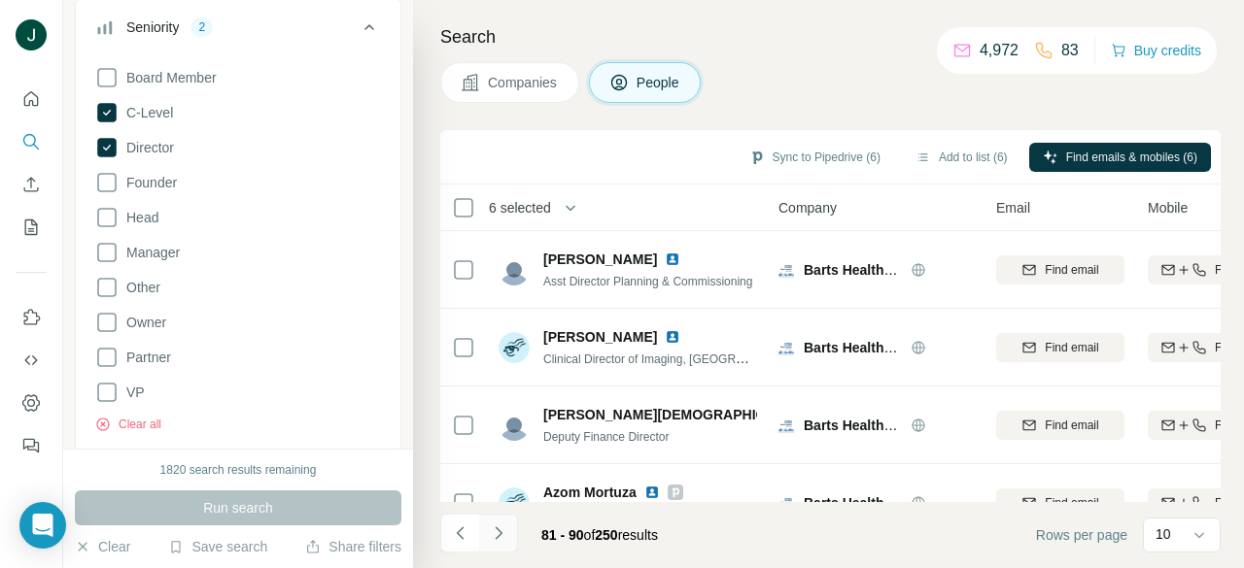
click at [503, 536] on icon "Navigate to next page" at bounding box center [498, 533] width 19 height 19
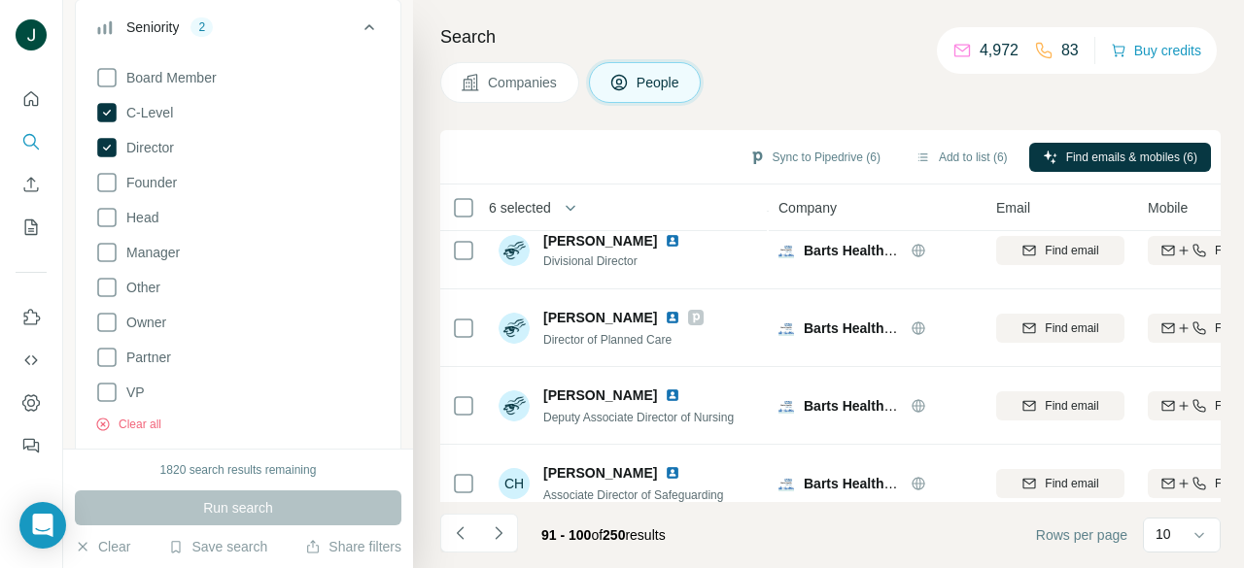
scroll to position [516, 0]
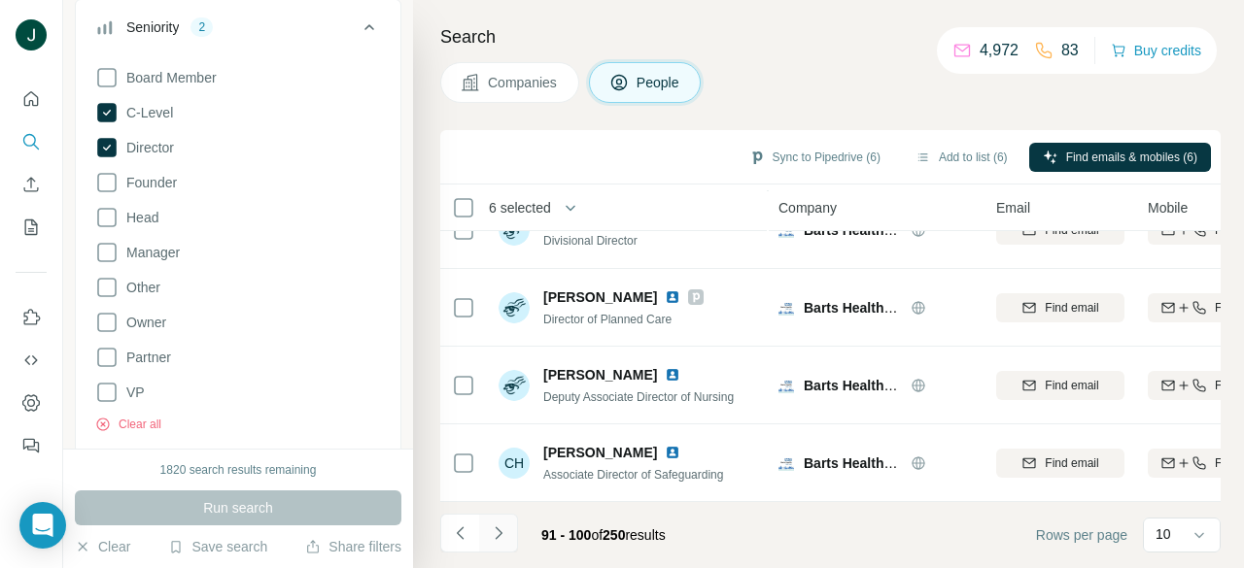
click at [503, 526] on icon "Navigate to next page" at bounding box center [498, 533] width 19 height 19
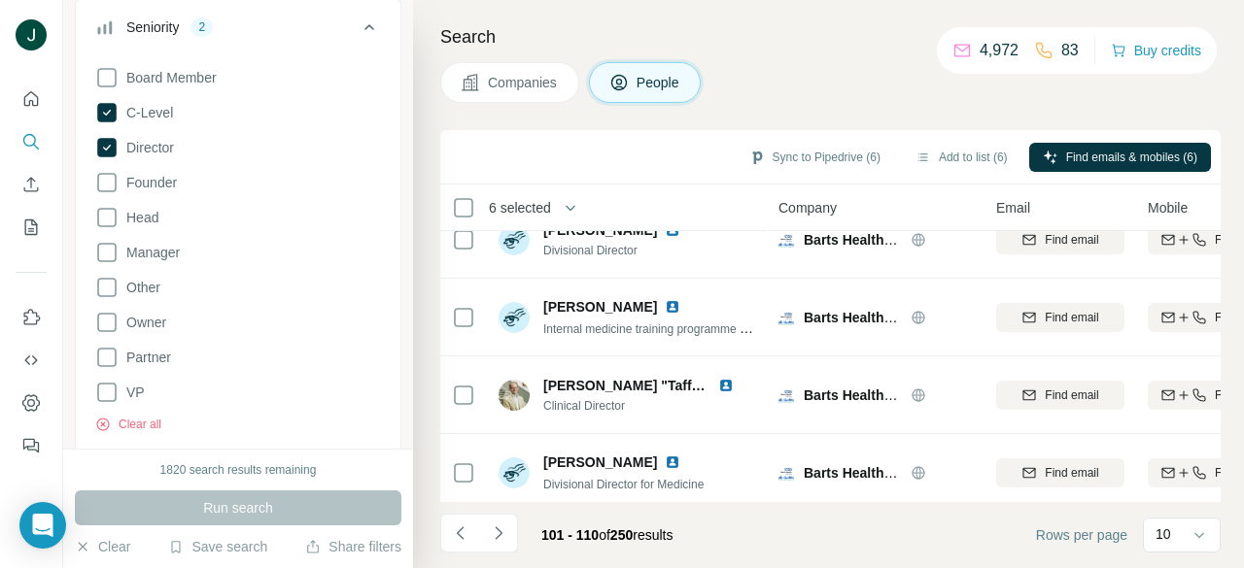
scroll to position [0, 0]
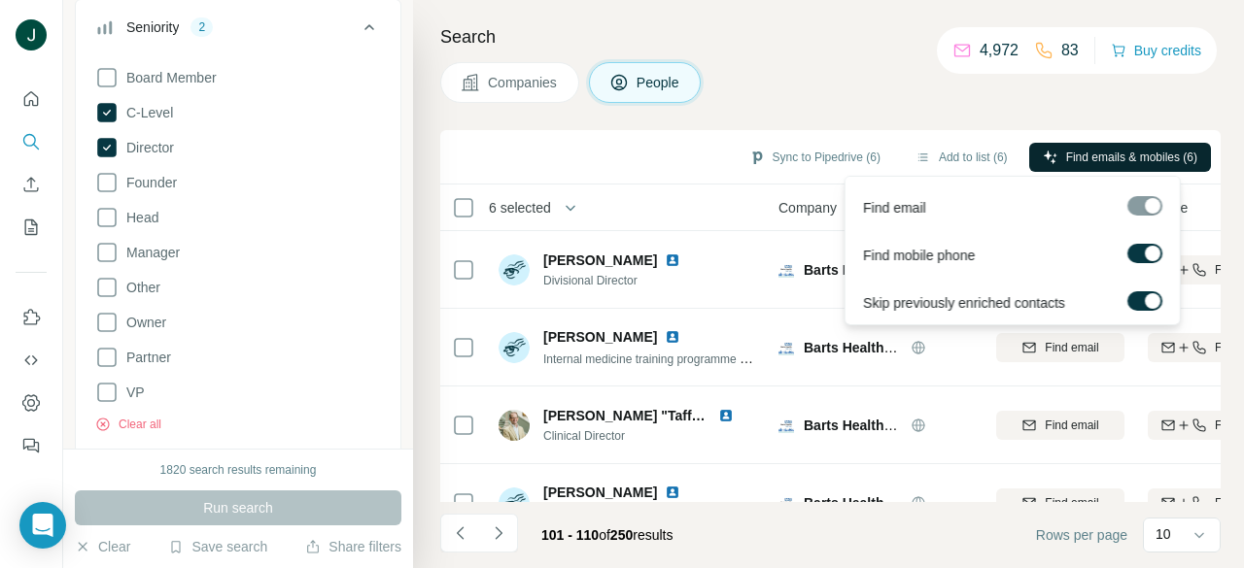
click at [1125, 153] on span "Find emails & mobiles (6)" at bounding box center [1131, 157] width 131 height 17
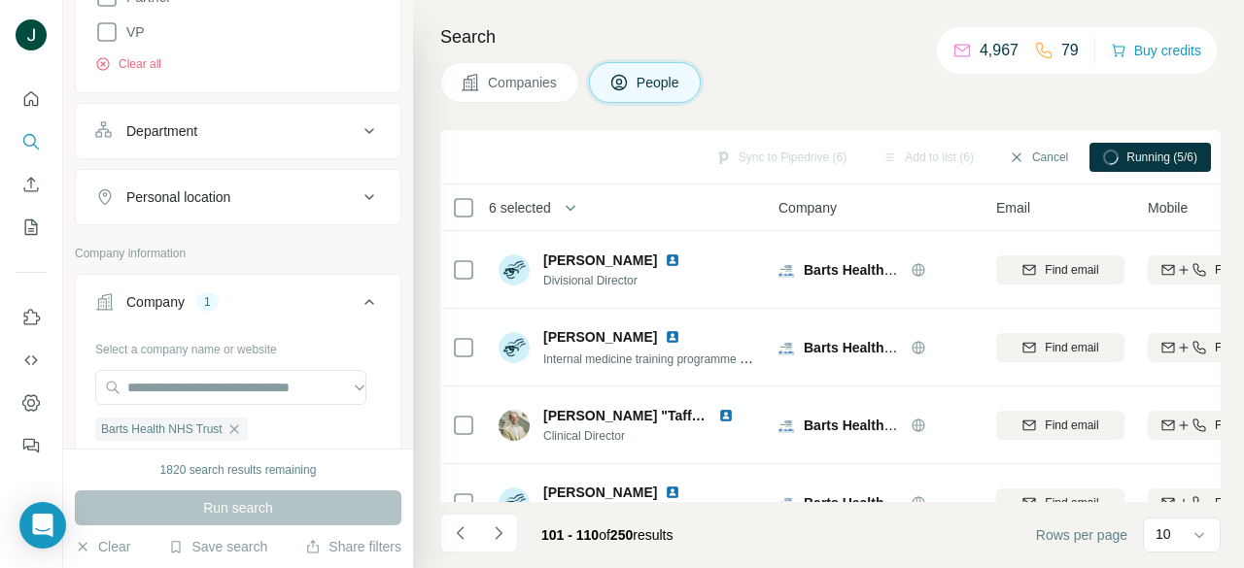
scroll to position [777, 0]
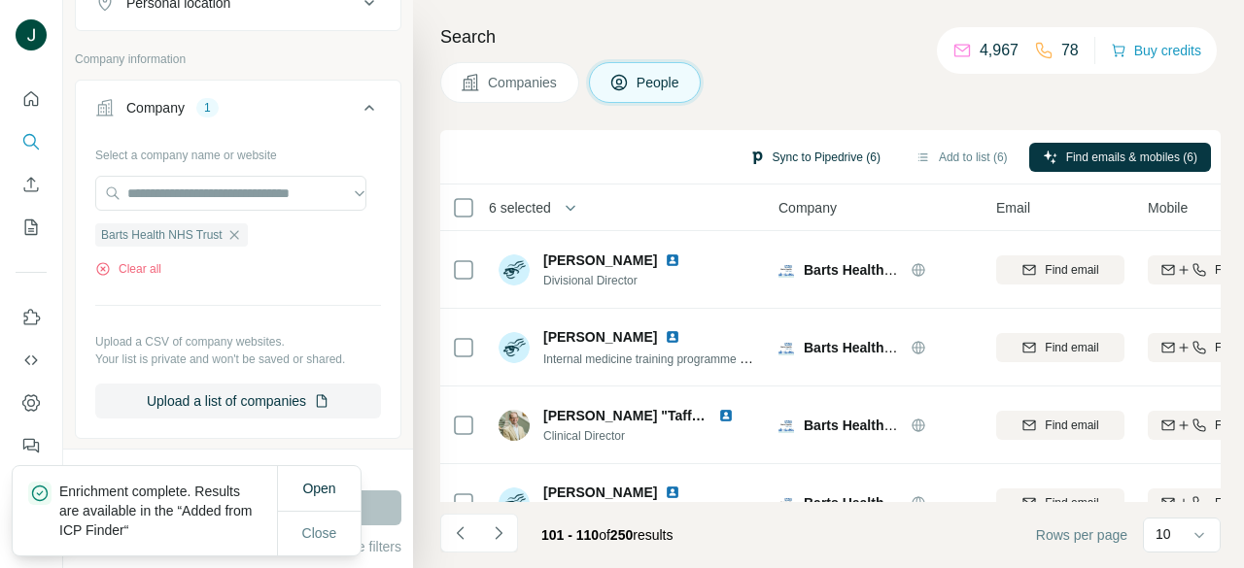
click at [786, 151] on button "Sync to Pipedrive (6)" at bounding box center [814, 157] width 158 height 29
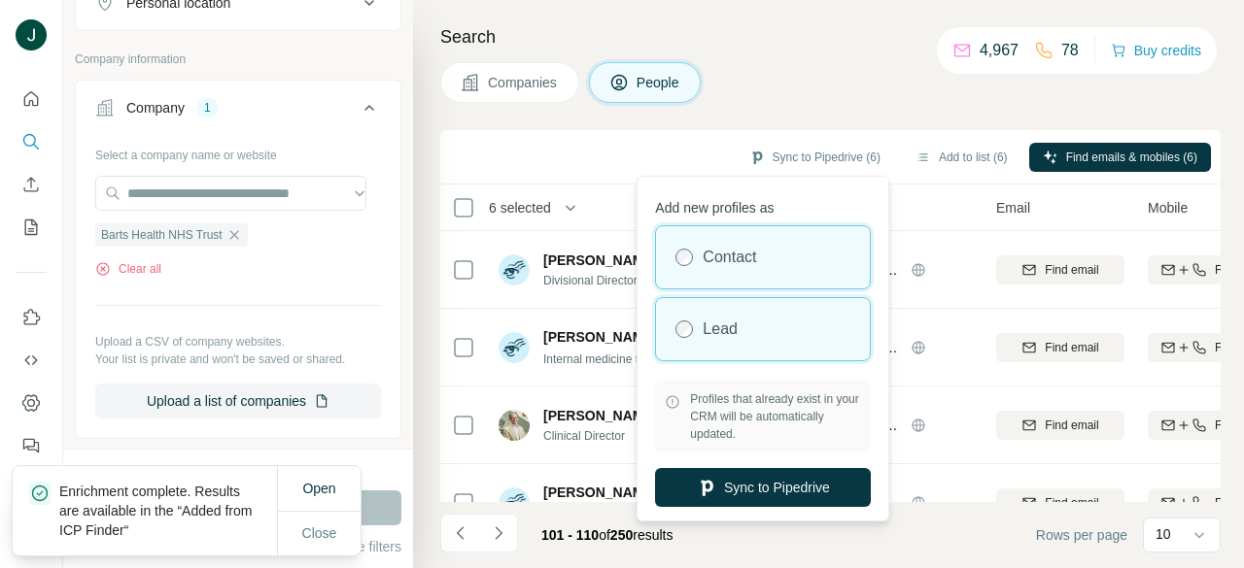
click at [727, 338] on label "Lead" at bounding box center [719, 329] width 35 height 23
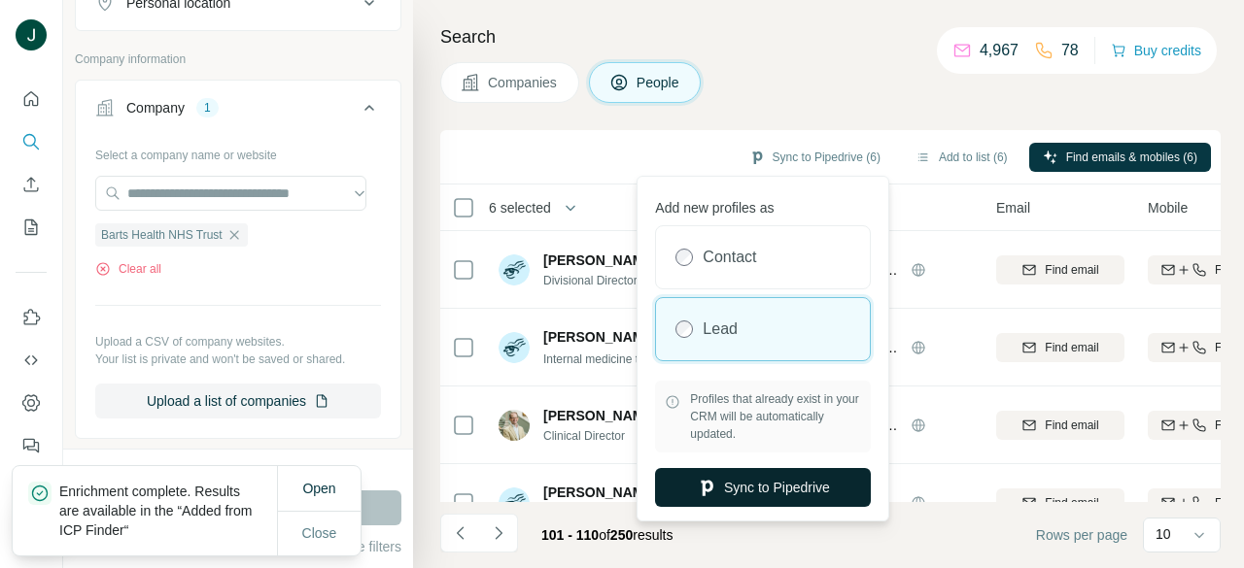
click at [736, 491] on button "Sync to Pipedrive" at bounding box center [763, 487] width 216 height 39
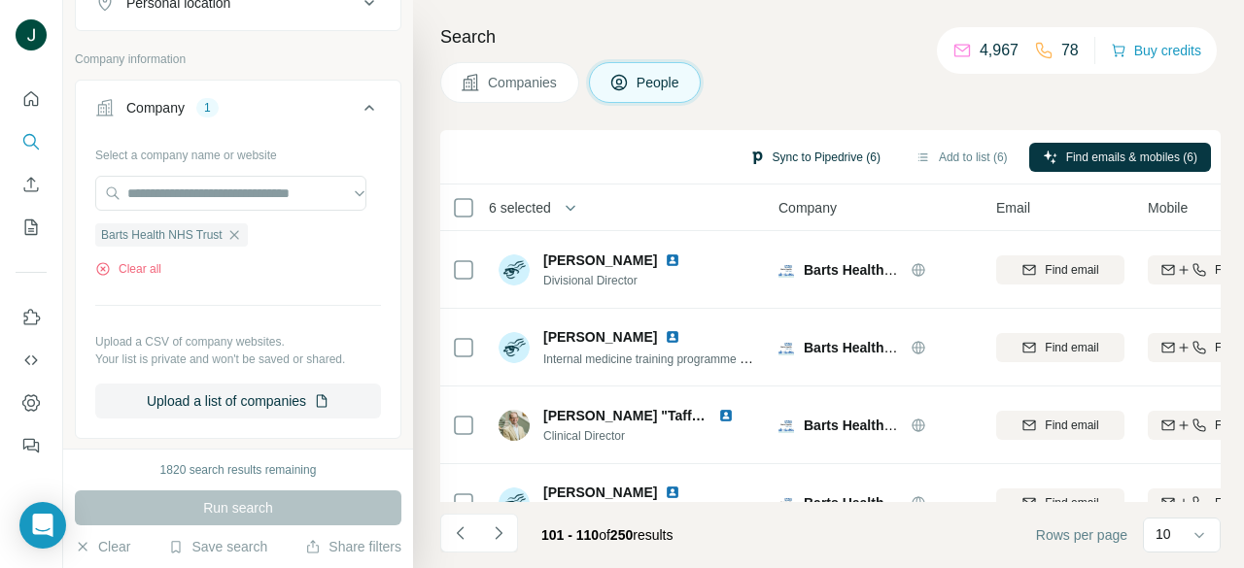
click at [801, 153] on button "Sync to Pipedrive (6)" at bounding box center [814, 157] width 158 height 29
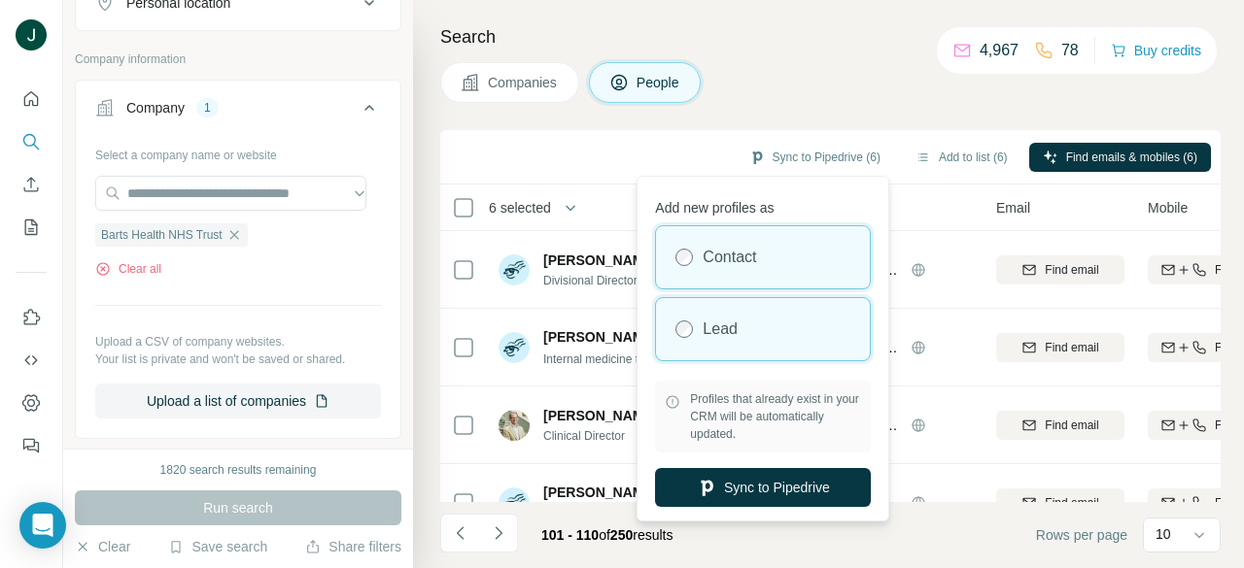
click at [742, 345] on div "Lead" at bounding box center [763, 329] width 214 height 62
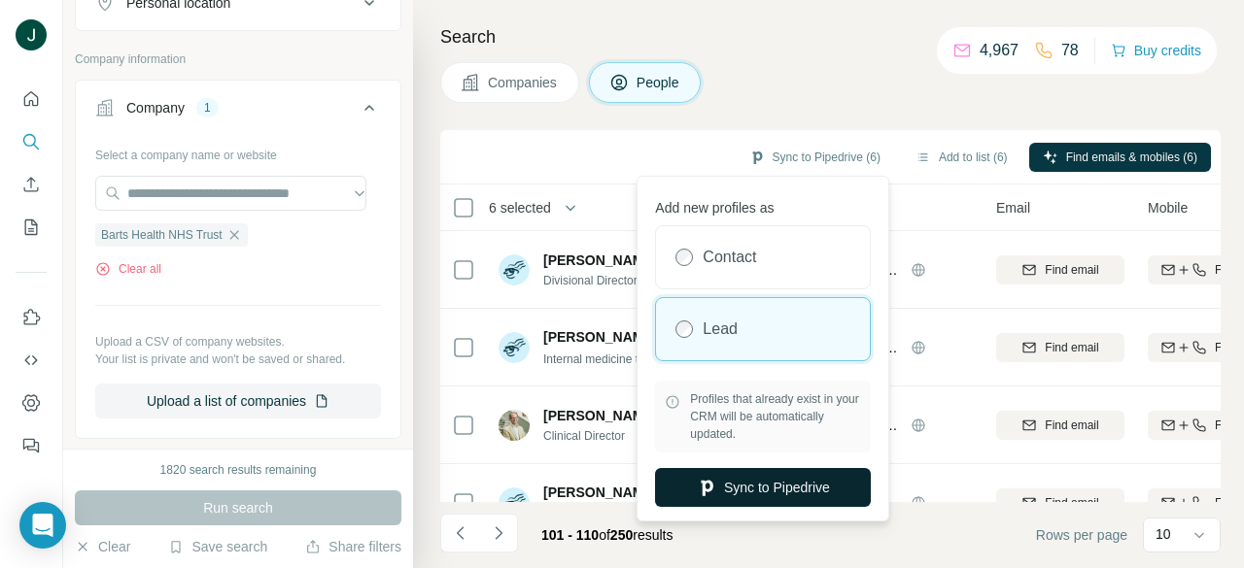
click at [711, 476] on button "Sync to Pipedrive" at bounding box center [763, 487] width 216 height 39
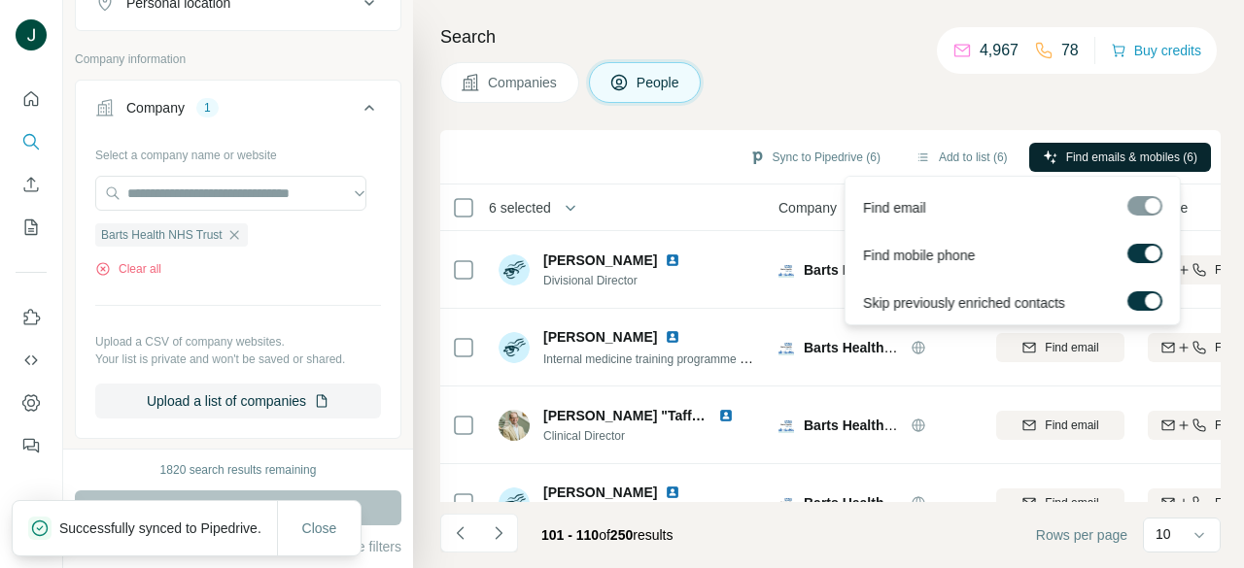
click at [1101, 159] on span "Find emails & mobiles (6)" at bounding box center [1131, 157] width 131 height 17
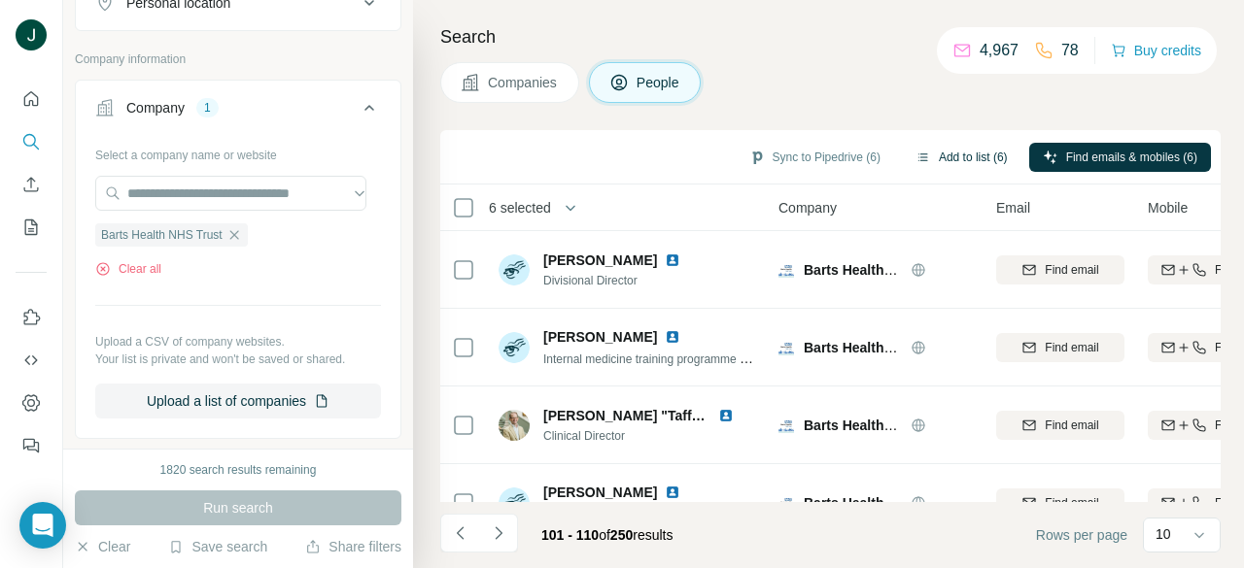
click at [946, 155] on button "Add to list (6)" at bounding box center [962, 157] width 120 height 29
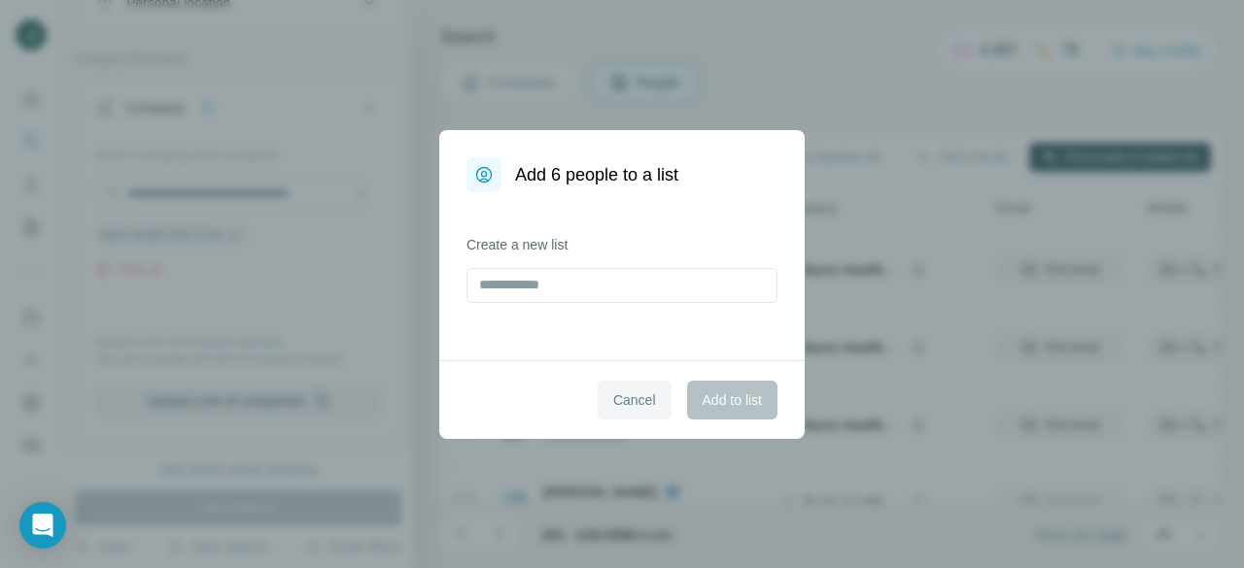
click at [622, 397] on span "Cancel" at bounding box center [634, 400] width 43 height 19
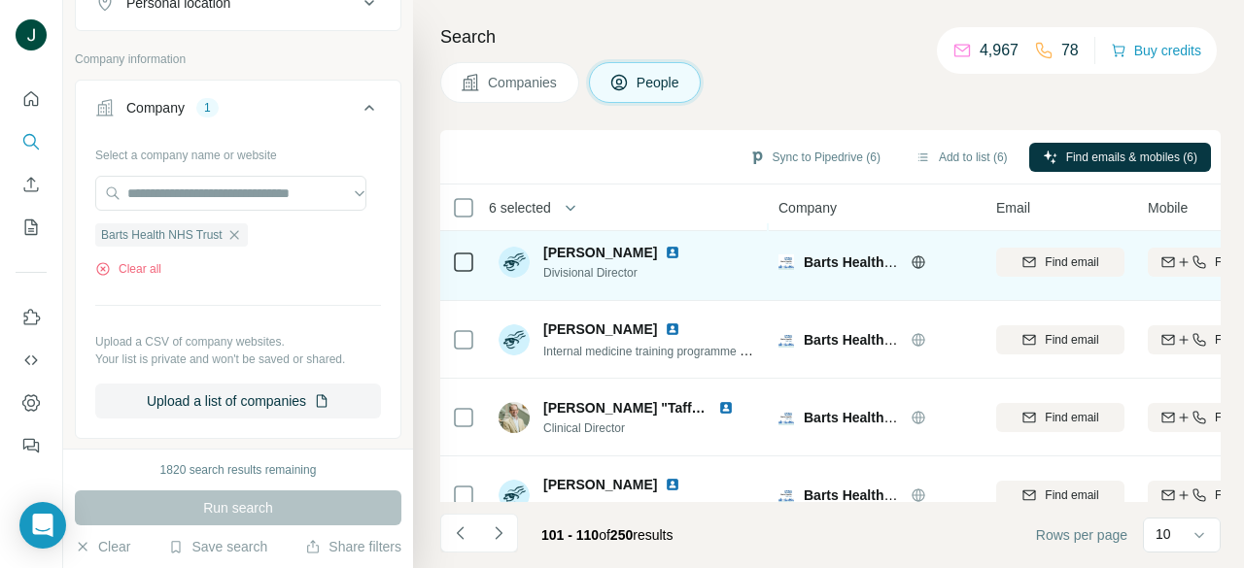
scroll to position [0, 0]
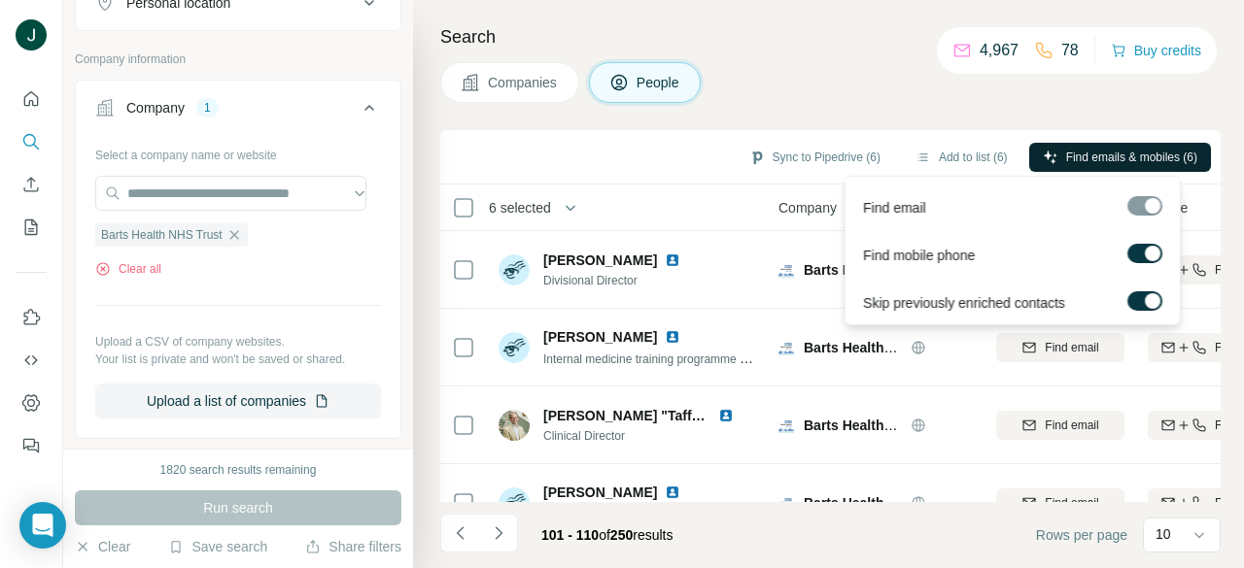
click at [1104, 154] on span "Find emails & mobiles (6)" at bounding box center [1131, 157] width 131 height 17
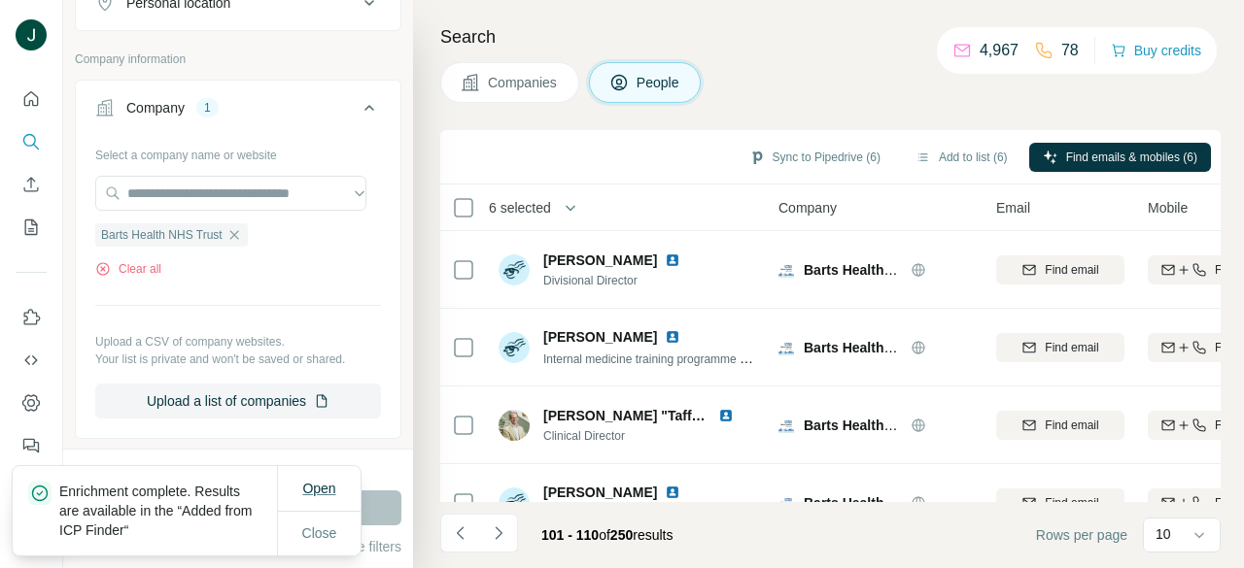
click at [335, 492] on span "Open" at bounding box center [318, 489] width 33 height 16
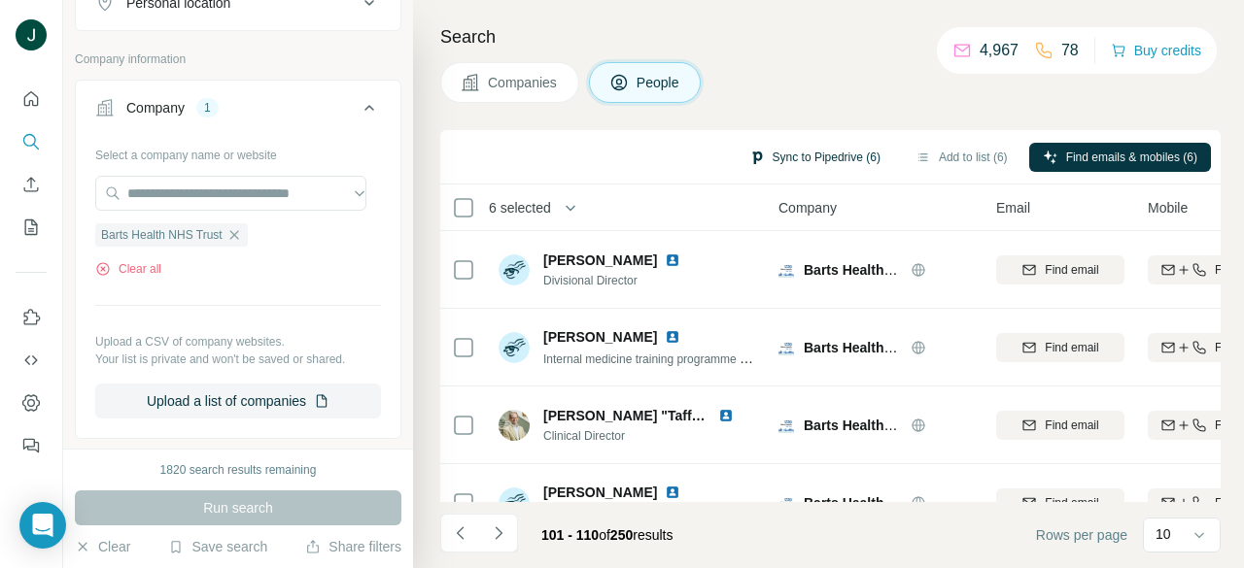
click at [786, 154] on button "Sync to Pipedrive (6)" at bounding box center [814, 157] width 158 height 29
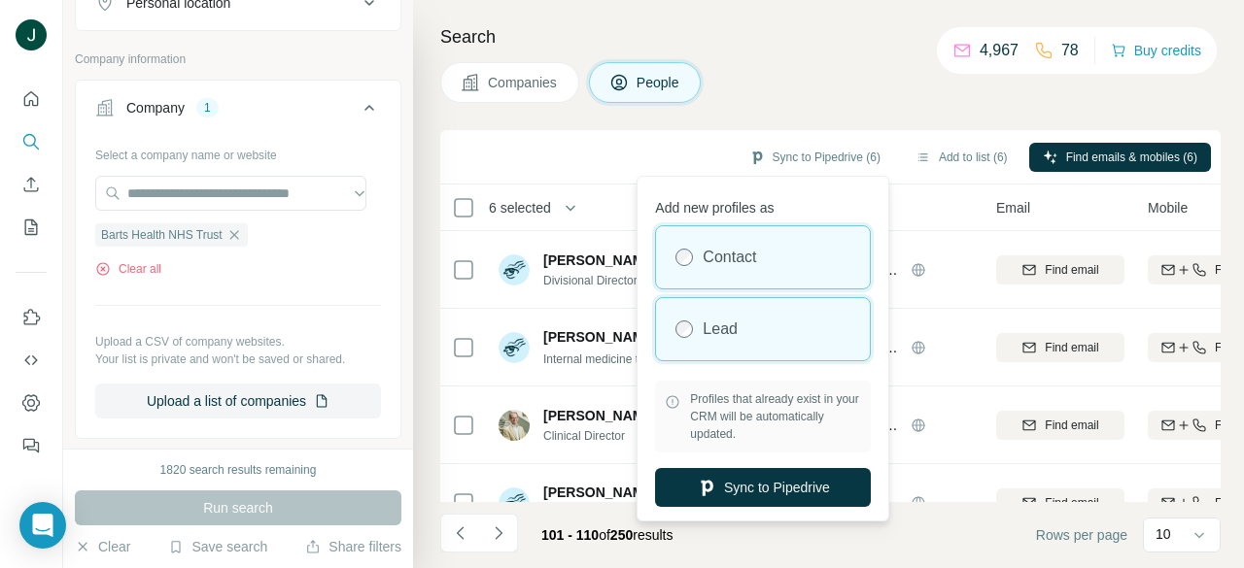
click at [740, 333] on div "Lead" at bounding box center [763, 329] width 214 height 62
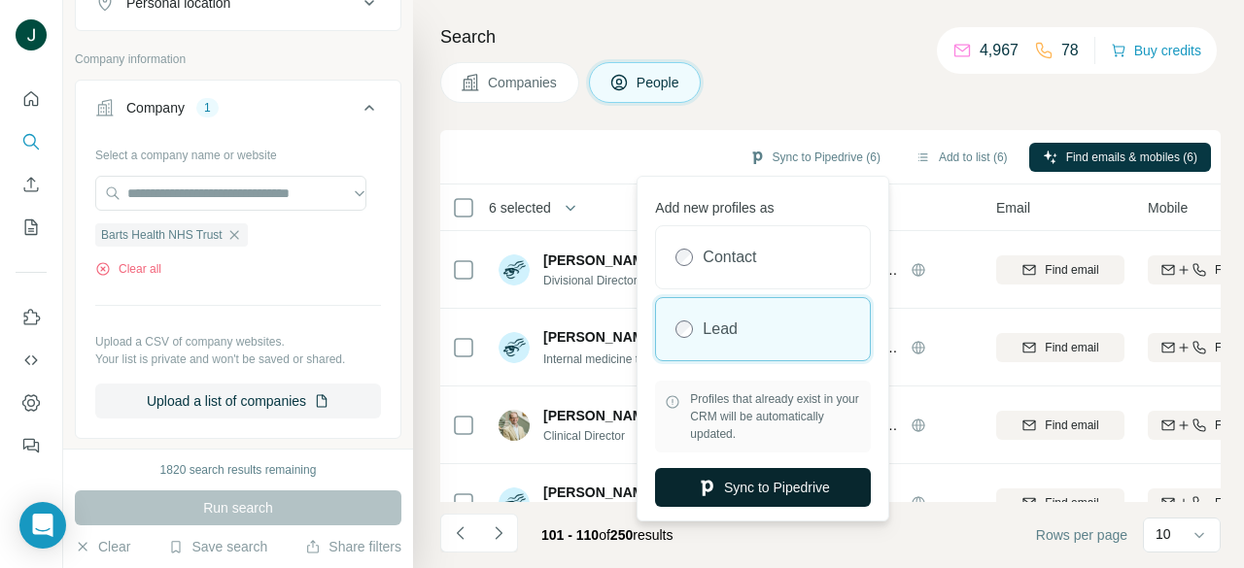
click at [743, 486] on button "Sync to Pipedrive" at bounding box center [763, 487] width 216 height 39
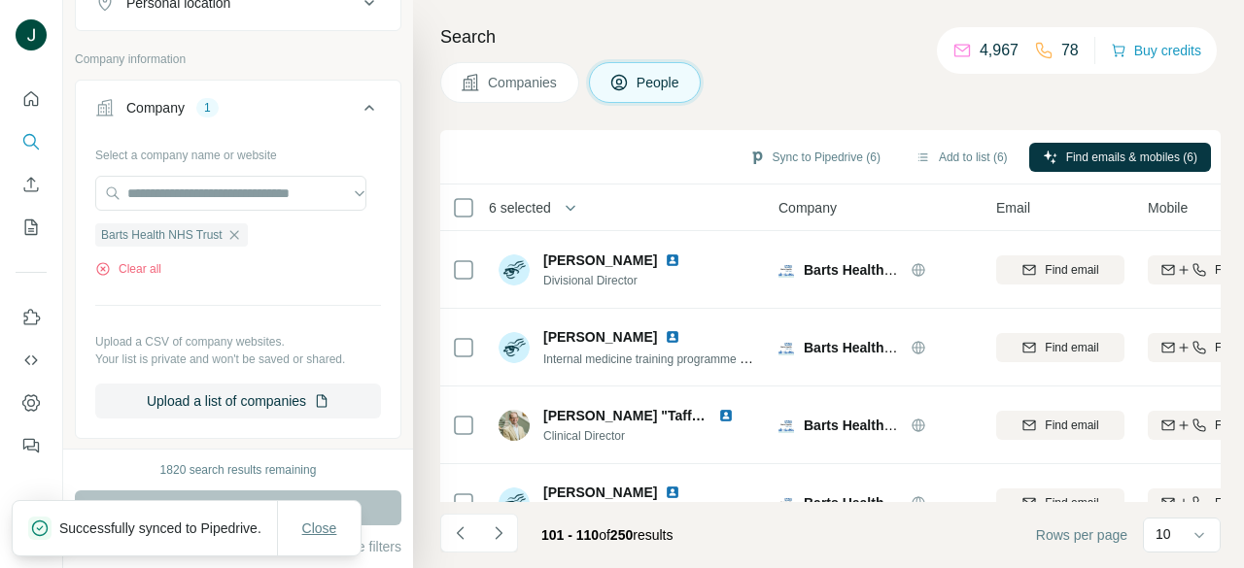
click at [327, 519] on span "Close" at bounding box center [319, 528] width 35 height 19
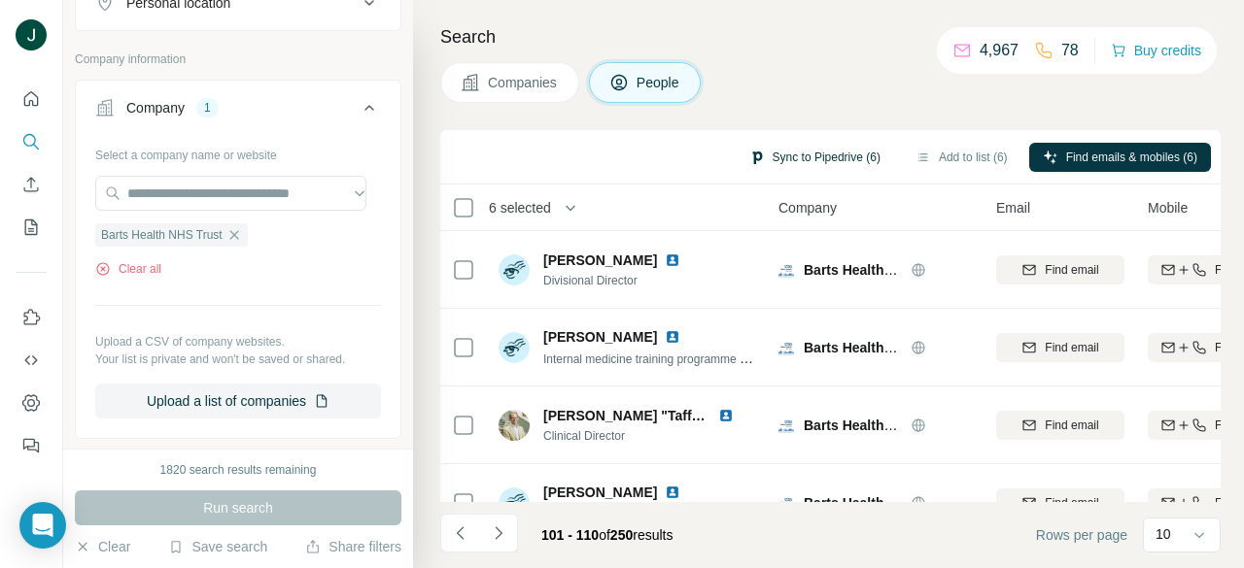
click at [807, 157] on button "Sync to Pipedrive (6)" at bounding box center [814, 157] width 158 height 29
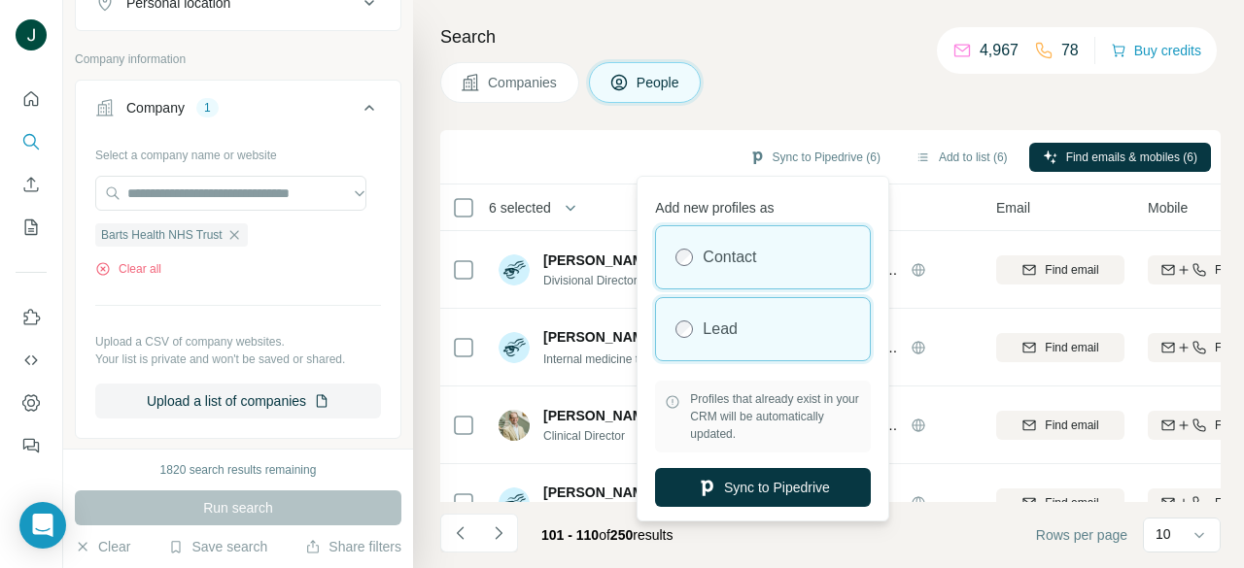
click at [730, 324] on label "Lead" at bounding box center [719, 329] width 35 height 23
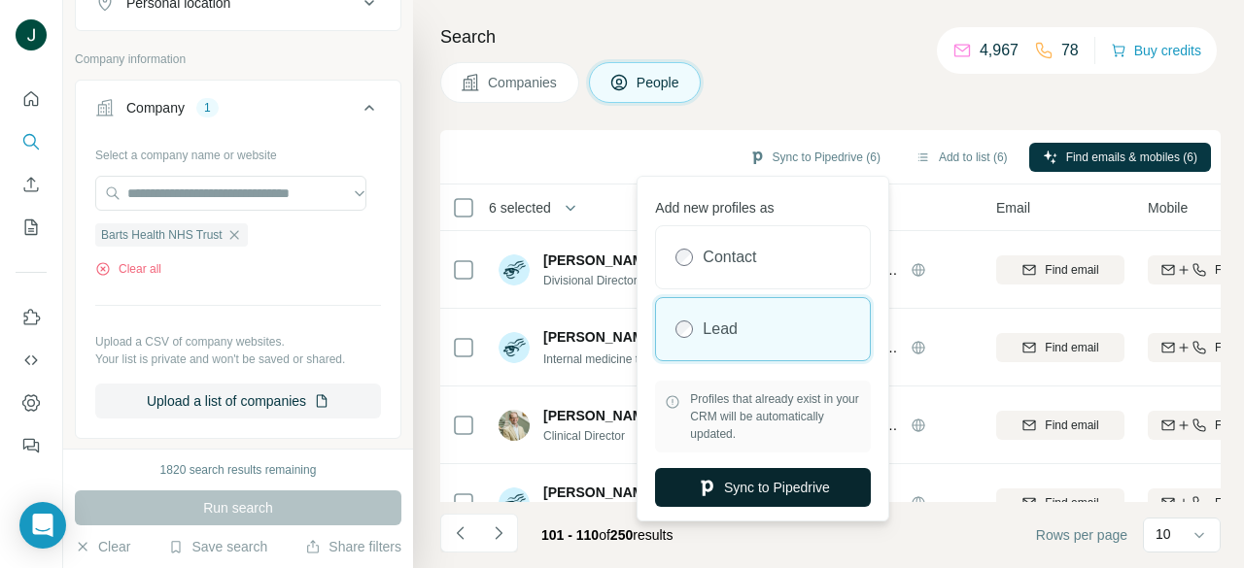
click at [788, 476] on button "Sync to Pipedrive" at bounding box center [763, 487] width 216 height 39
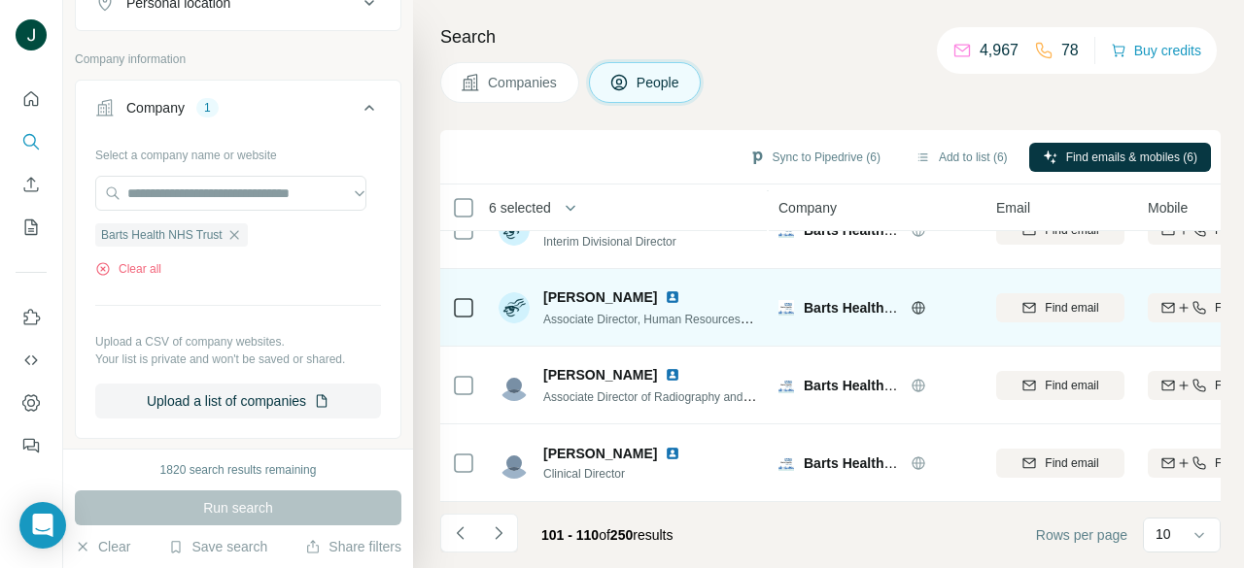
scroll to position [322, 0]
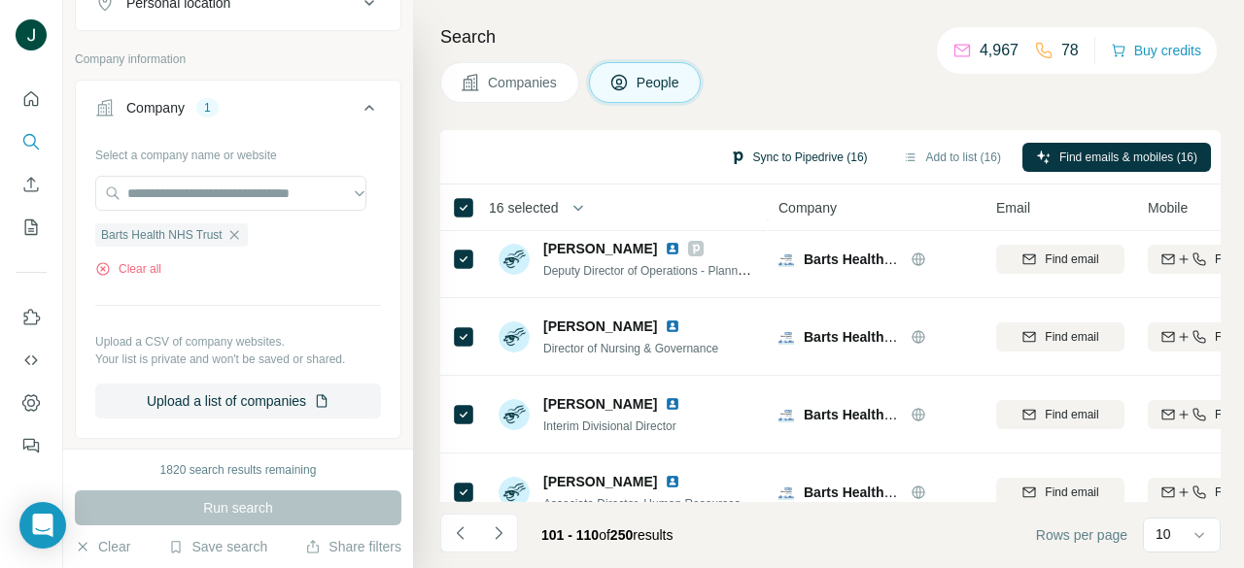
click at [730, 164] on icon "button" at bounding box center [738, 158] width 16 height 16
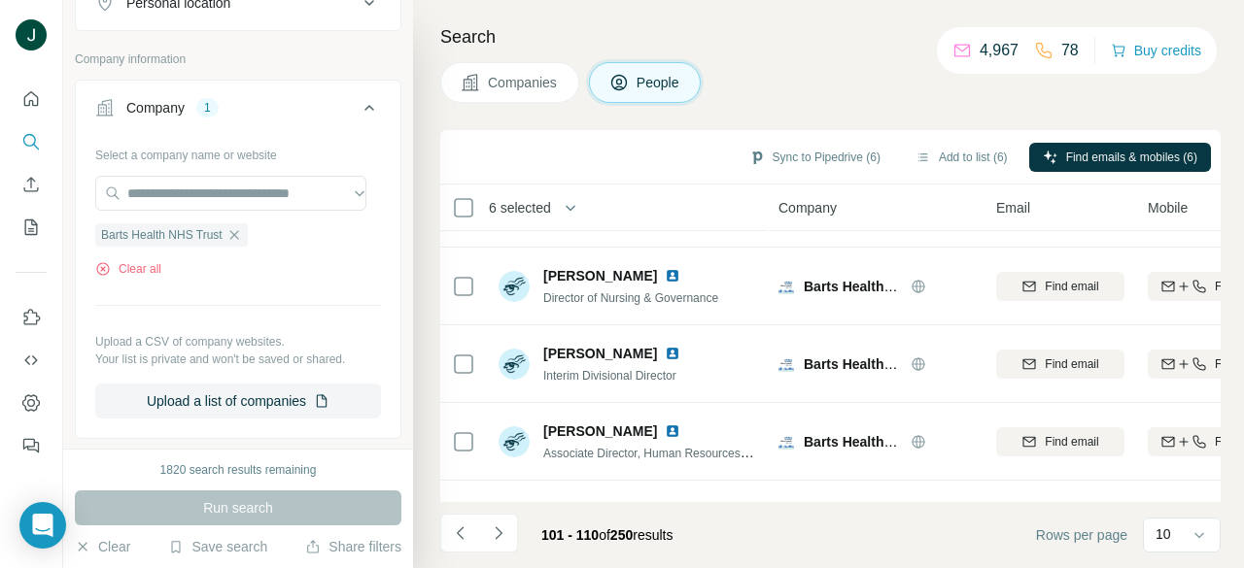
scroll to position [516, 0]
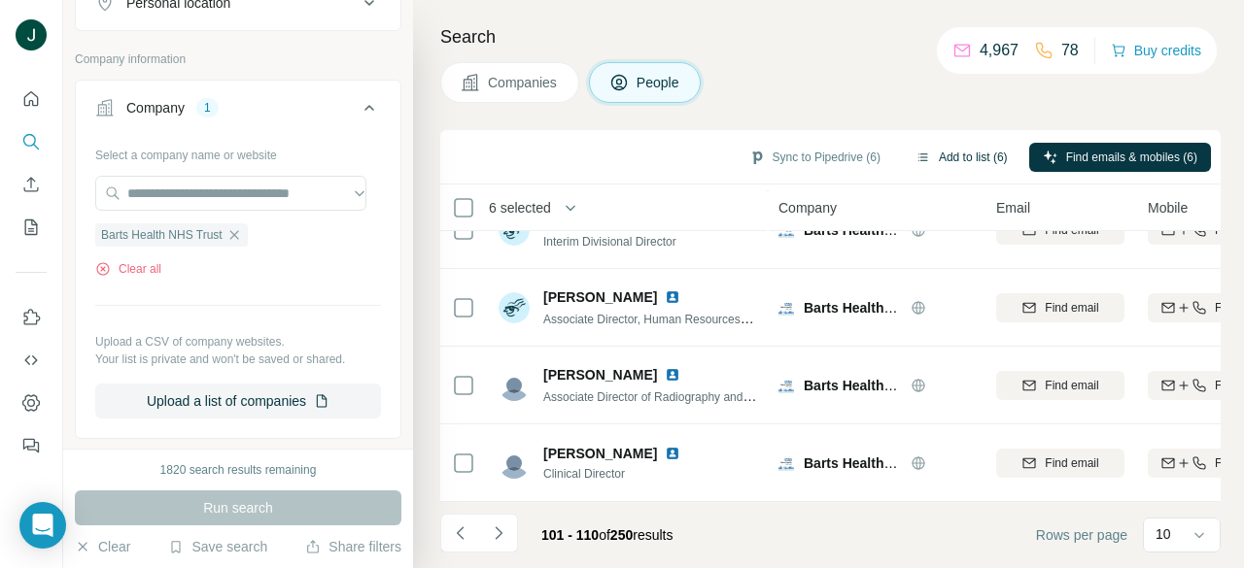
click at [939, 156] on button "Add to list (6)" at bounding box center [962, 157] width 120 height 29
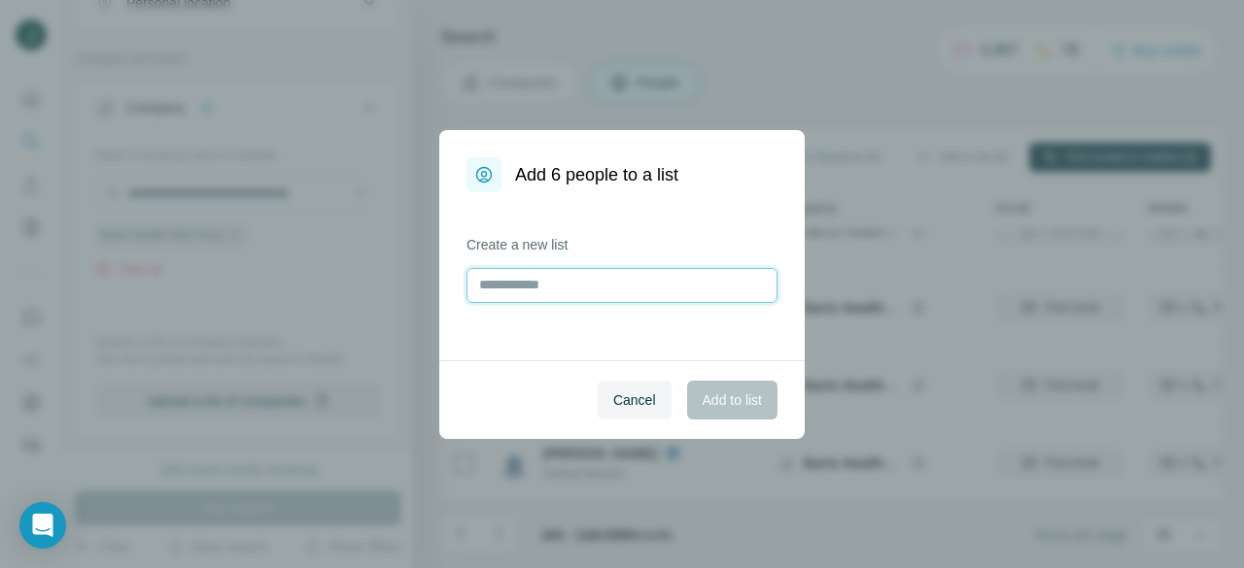
click at [683, 281] on input "text" at bounding box center [621, 285] width 311 height 35
type input "***"
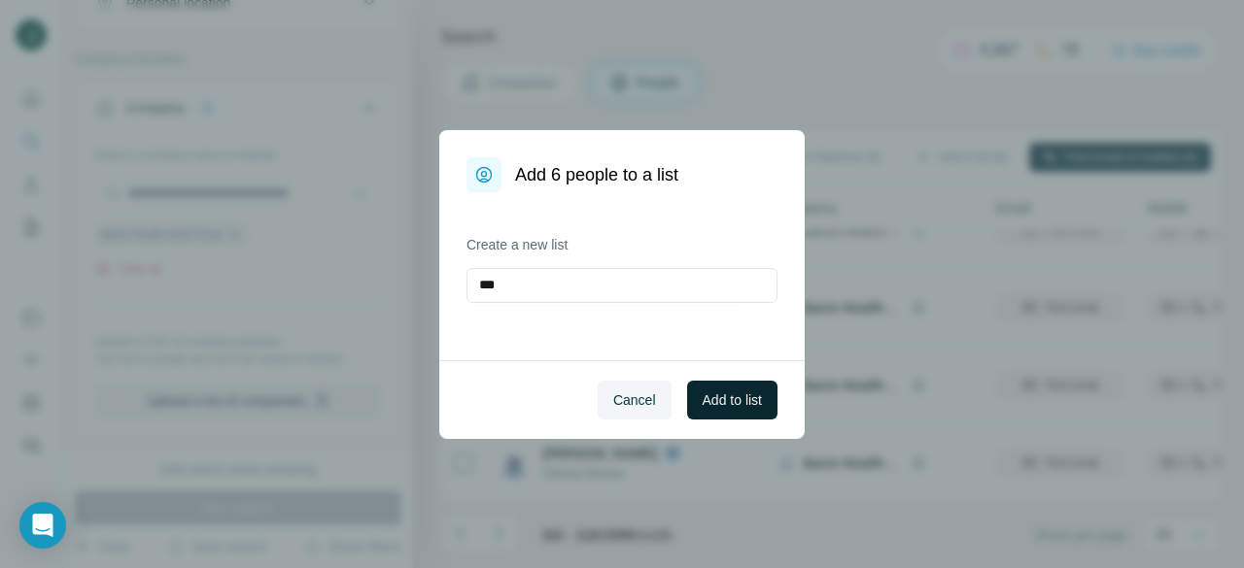
click at [730, 385] on button "Add to list" at bounding box center [732, 400] width 90 height 39
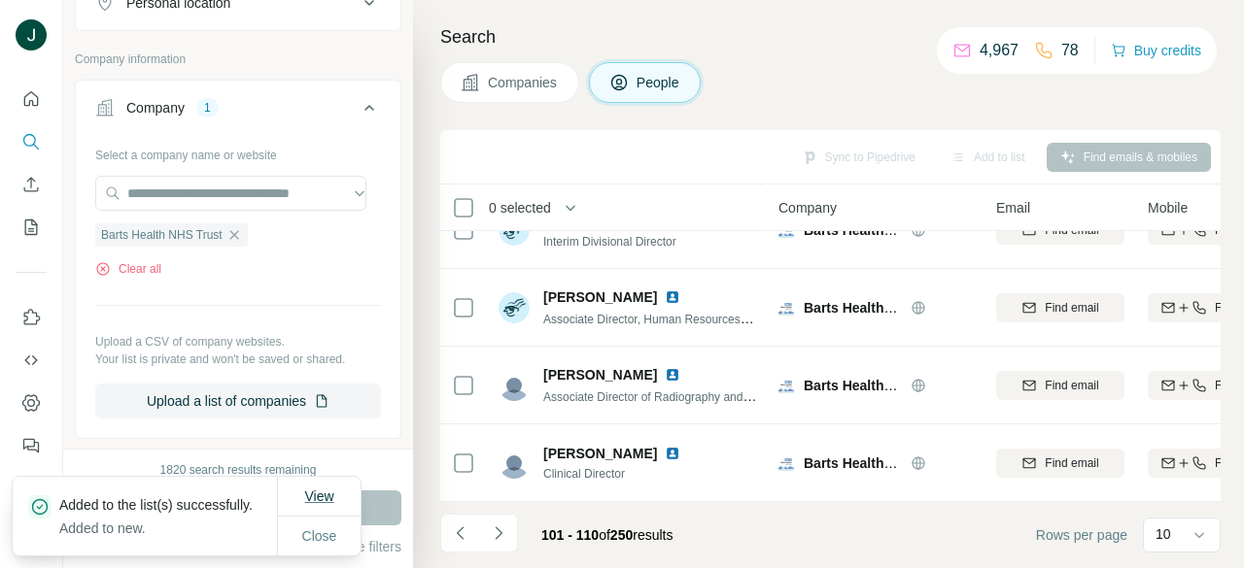
click at [341, 485] on button "View" at bounding box center [318, 496] width 56 height 35
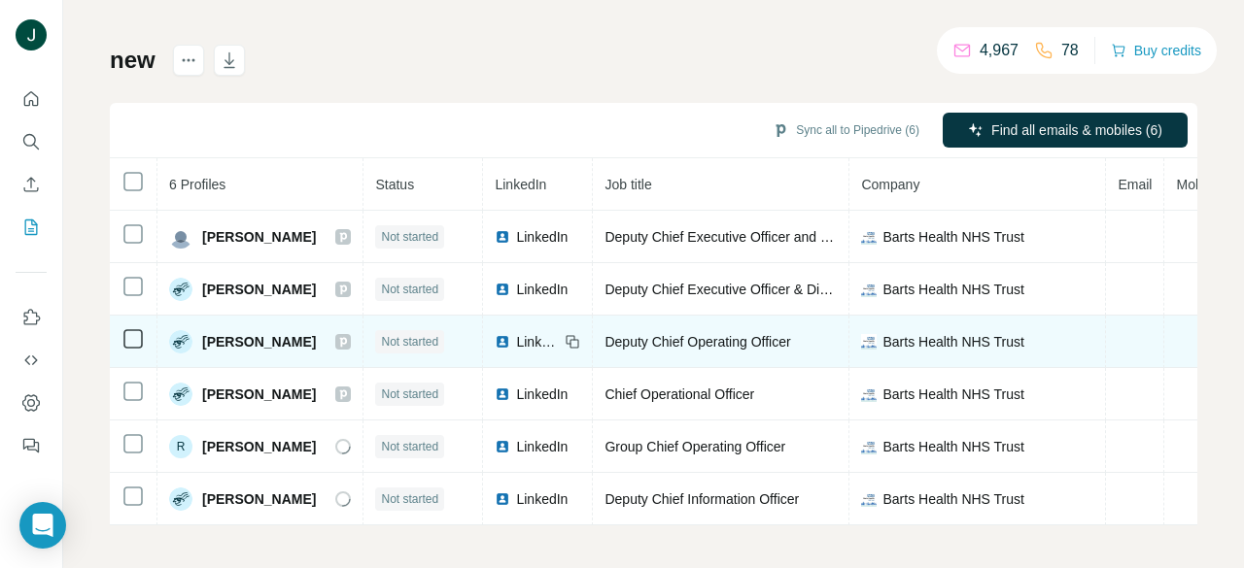
scroll to position [111, 0]
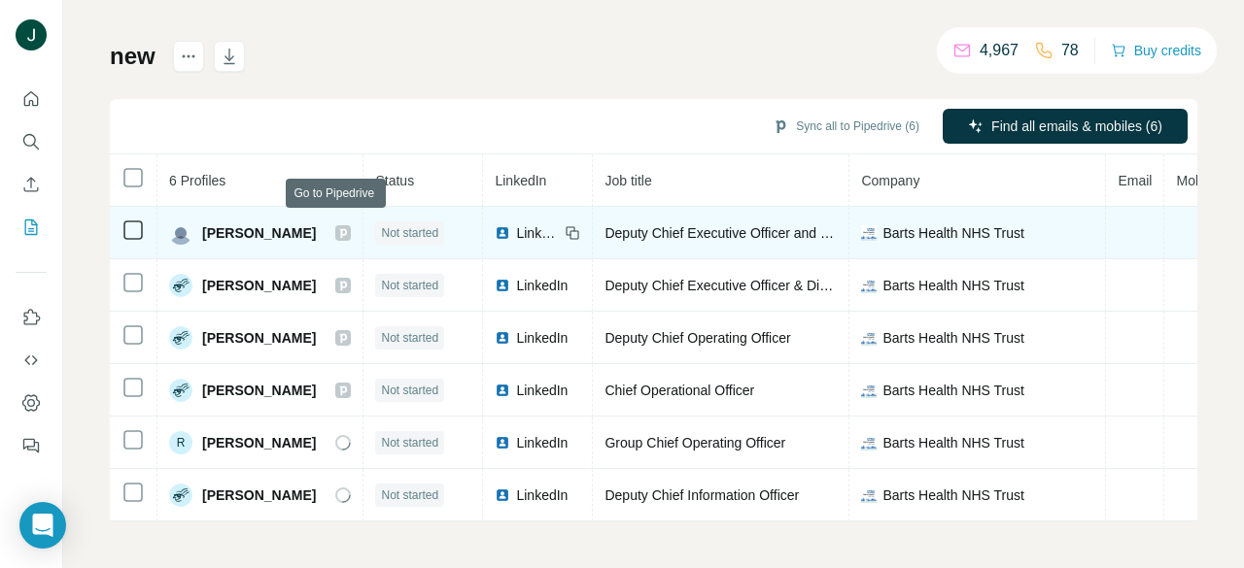
click at [340, 228] on icon at bounding box center [343, 233] width 7 height 10
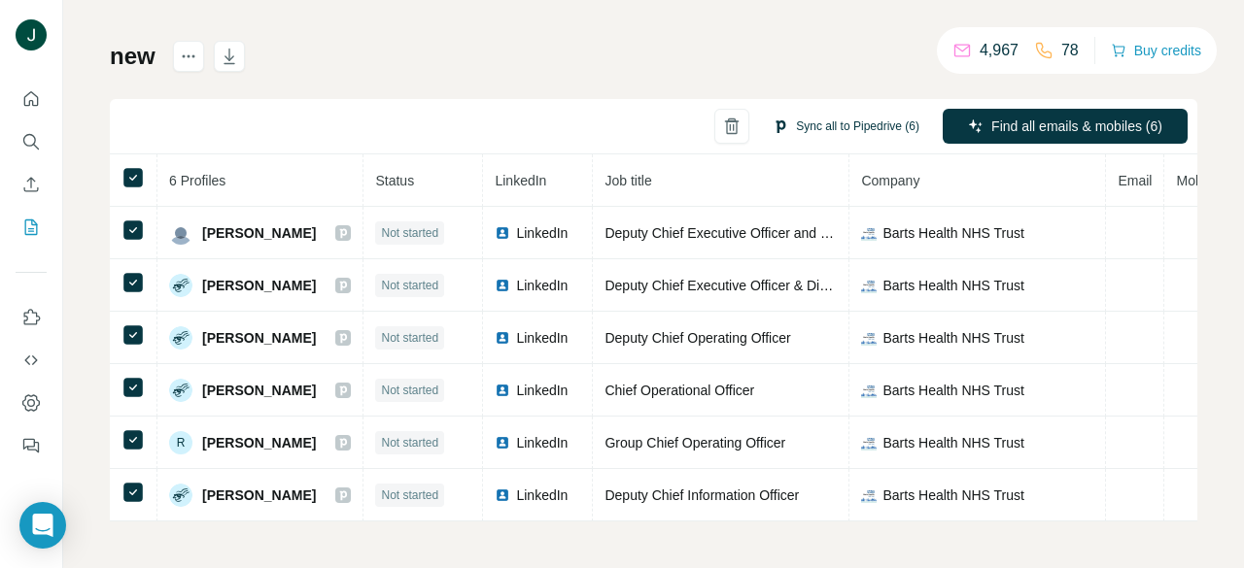
click at [773, 120] on button "Sync all to Pipedrive (6)" at bounding box center [846, 126] width 174 height 29
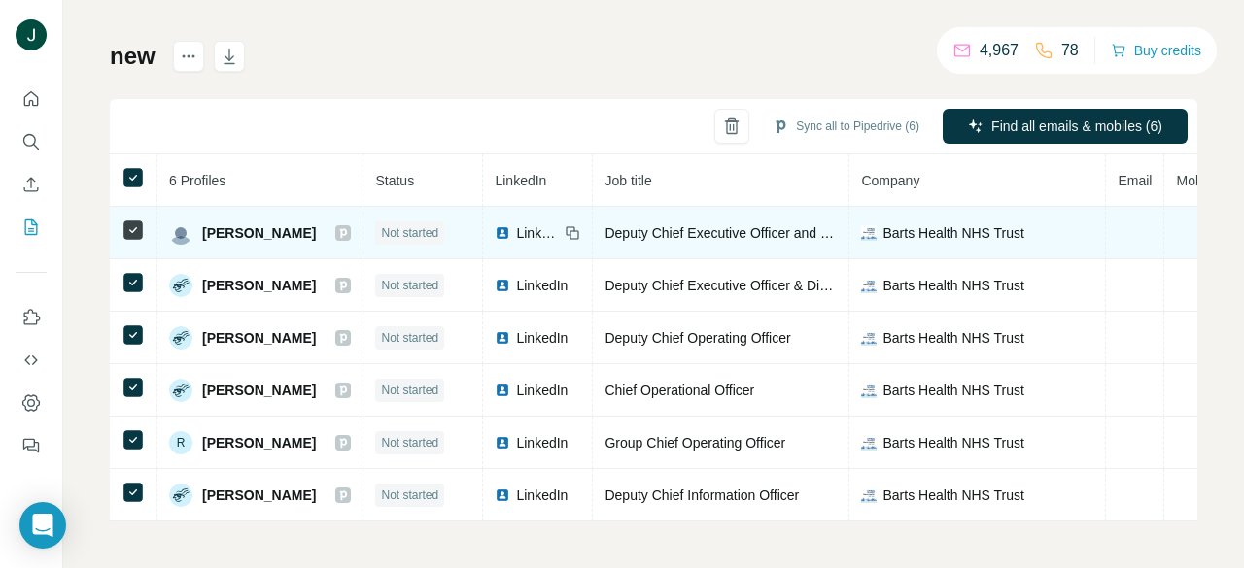
click at [340, 228] on icon at bounding box center [343, 233] width 7 height 10
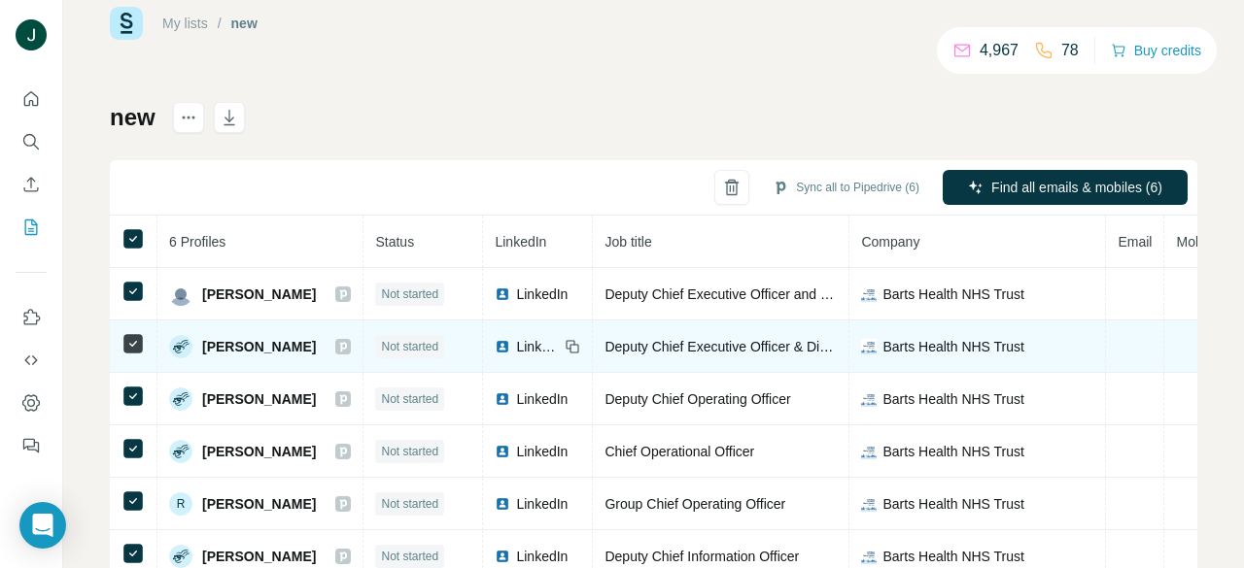
scroll to position [97, 0]
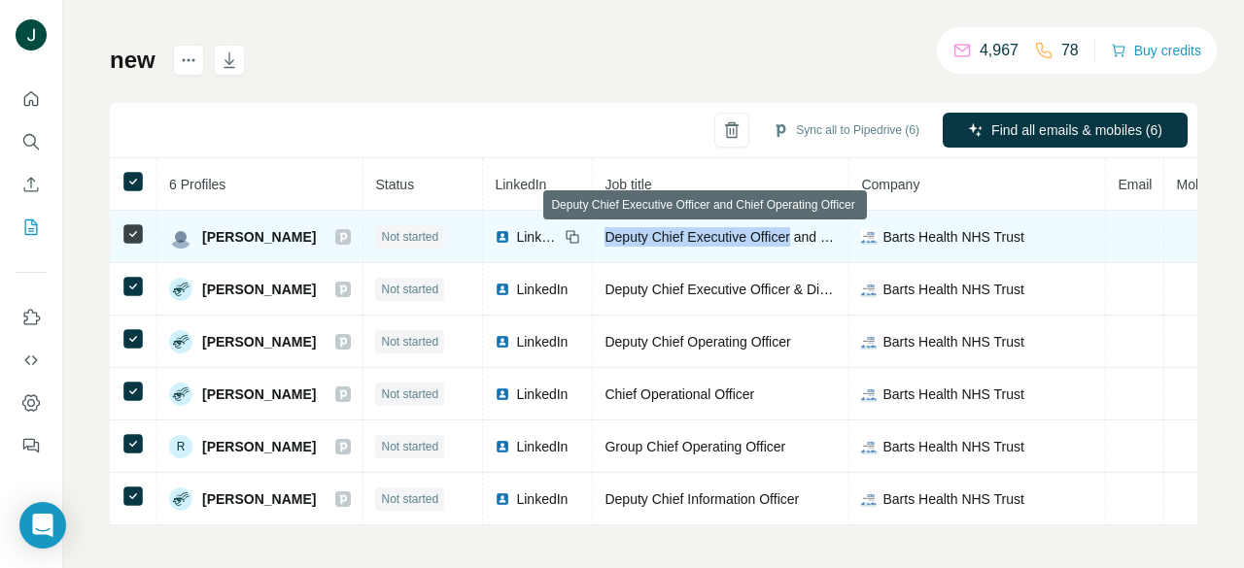
drag, startPoint x: 598, startPoint y: 232, endPoint x: 798, endPoint y: 235, distance: 200.2
click at [798, 235] on td "Deputy Chief Executive Officer and Chief Operating Officer" at bounding box center [721, 237] width 256 height 52
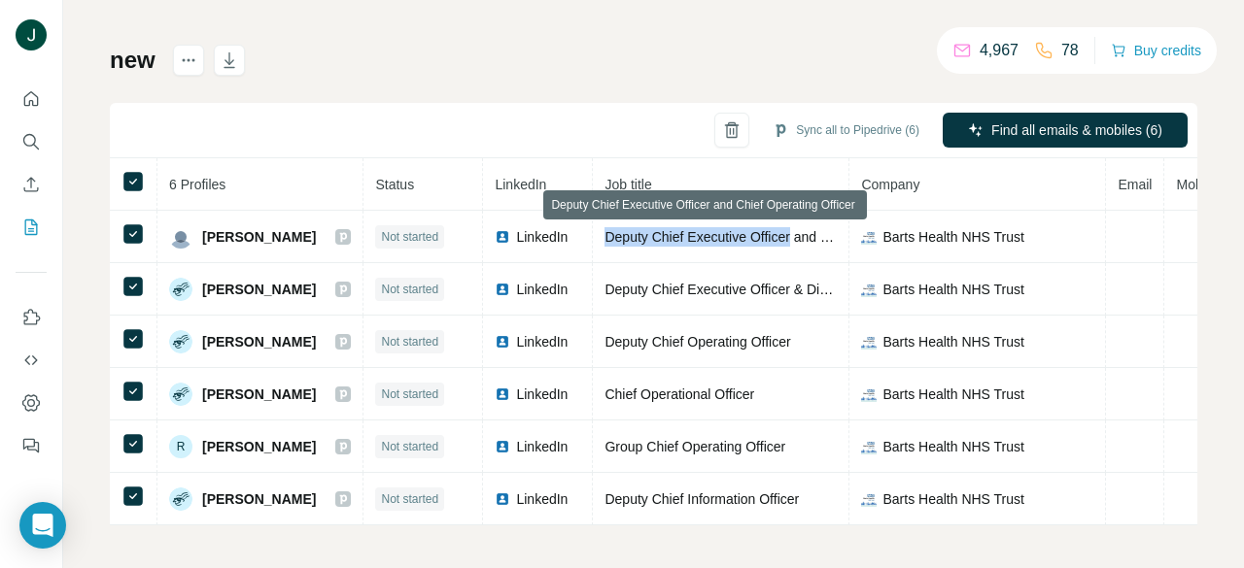
copy span "Deputy Chief Executive Officer"
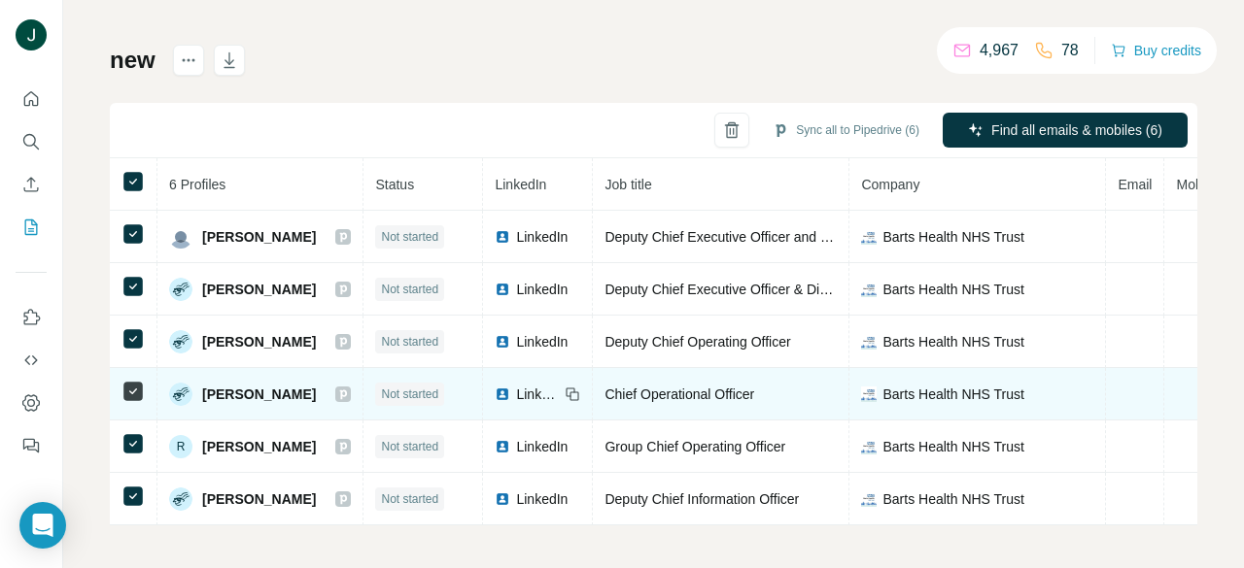
click at [338, 393] on icon at bounding box center [343, 395] width 12 height 16
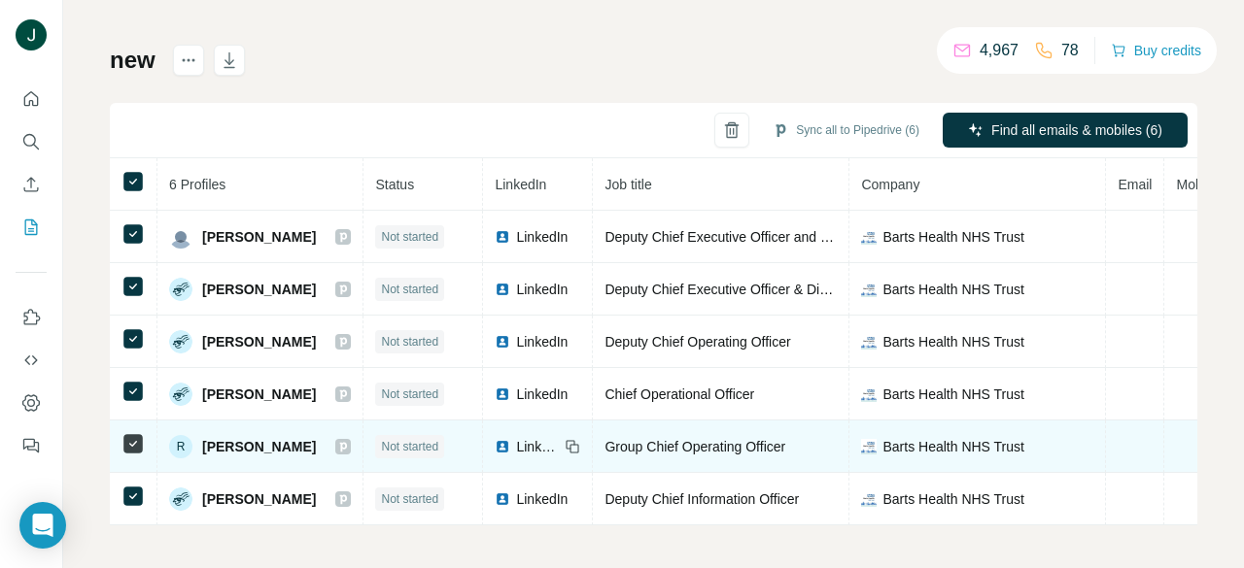
click at [340, 445] on icon at bounding box center [343, 447] width 7 height 10
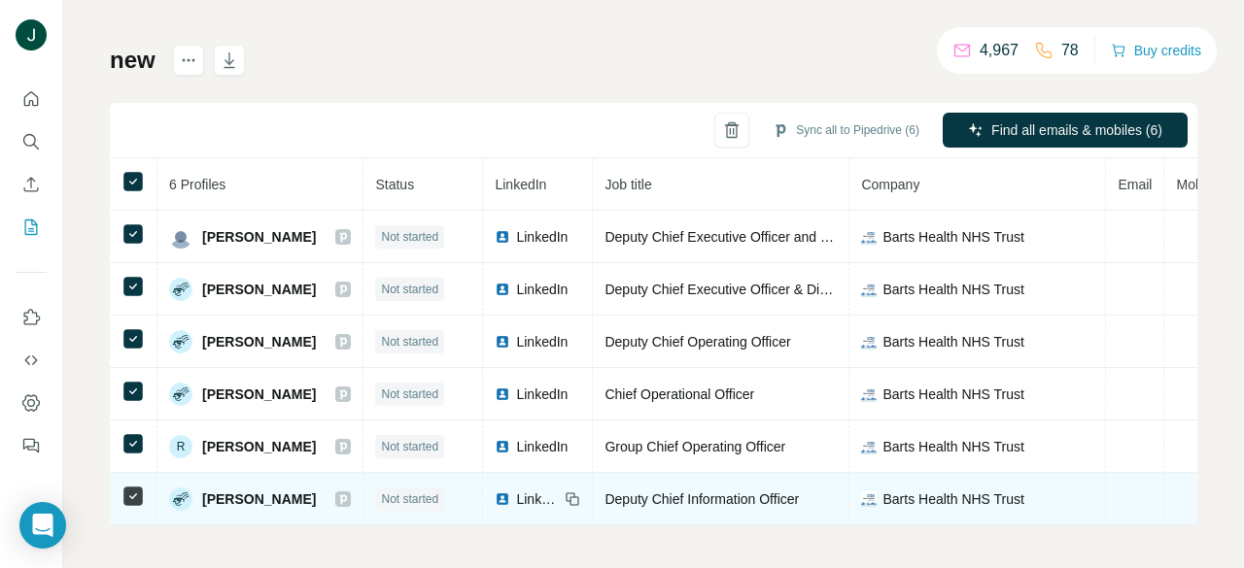
click at [338, 498] on icon at bounding box center [343, 500] width 12 height 16
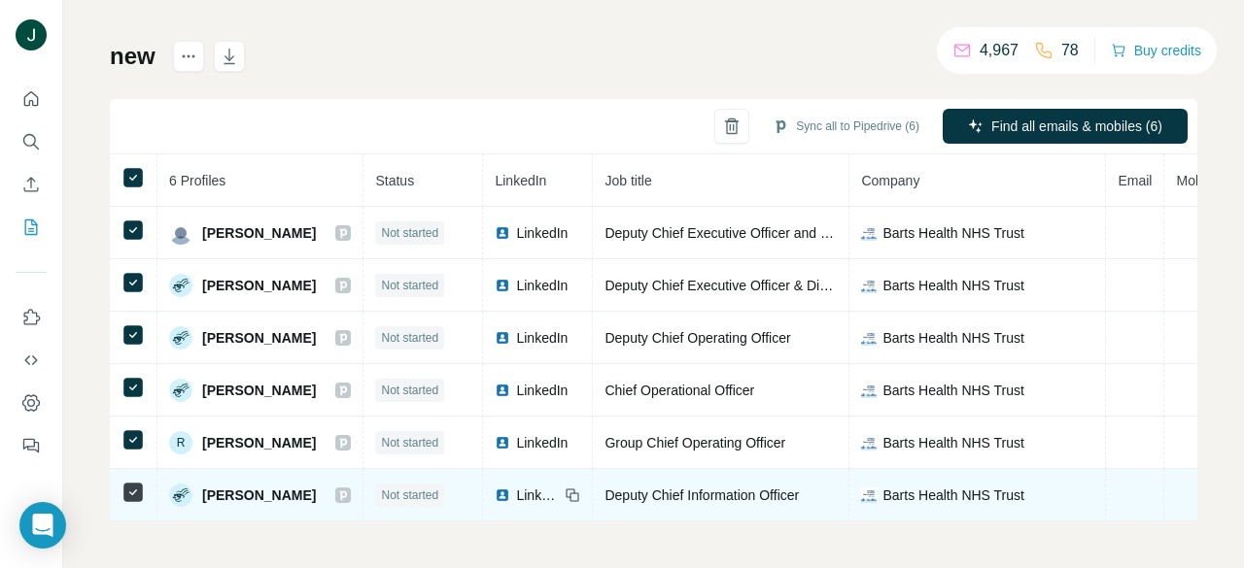
scroll to position [111, 0]
click at [250, 486] on span "Steven Newhouse" at bounding box center [259, 495] width 114 height 19
click at [237, 486] on span "Steven Newhouse" at bounding box center [259, 495] width 114 height 19
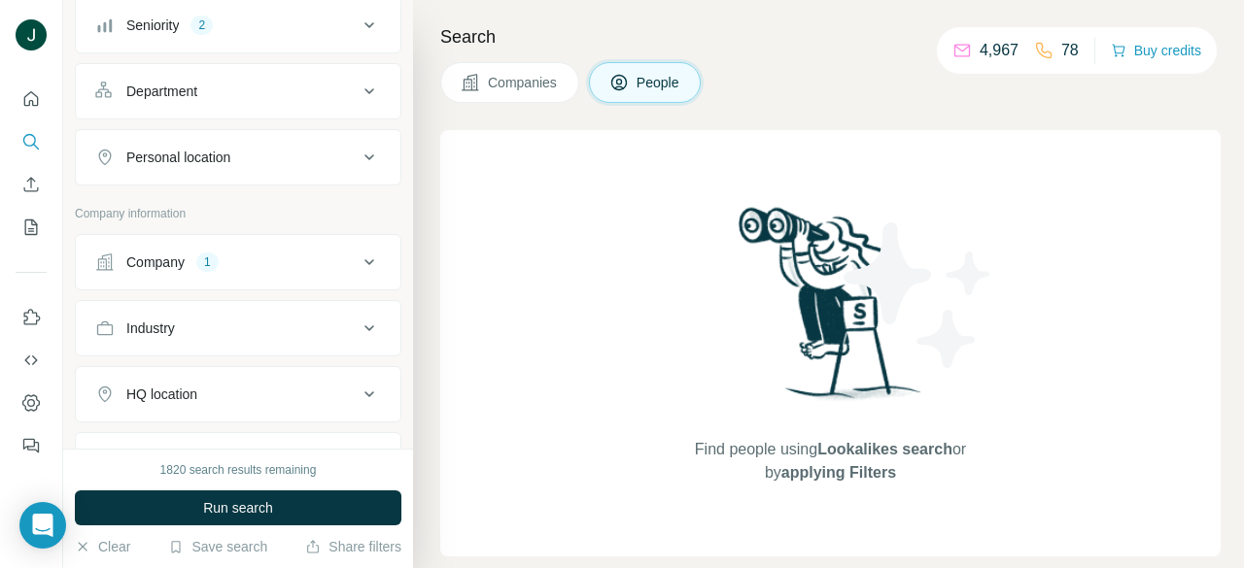
scroll to position [291, 0]
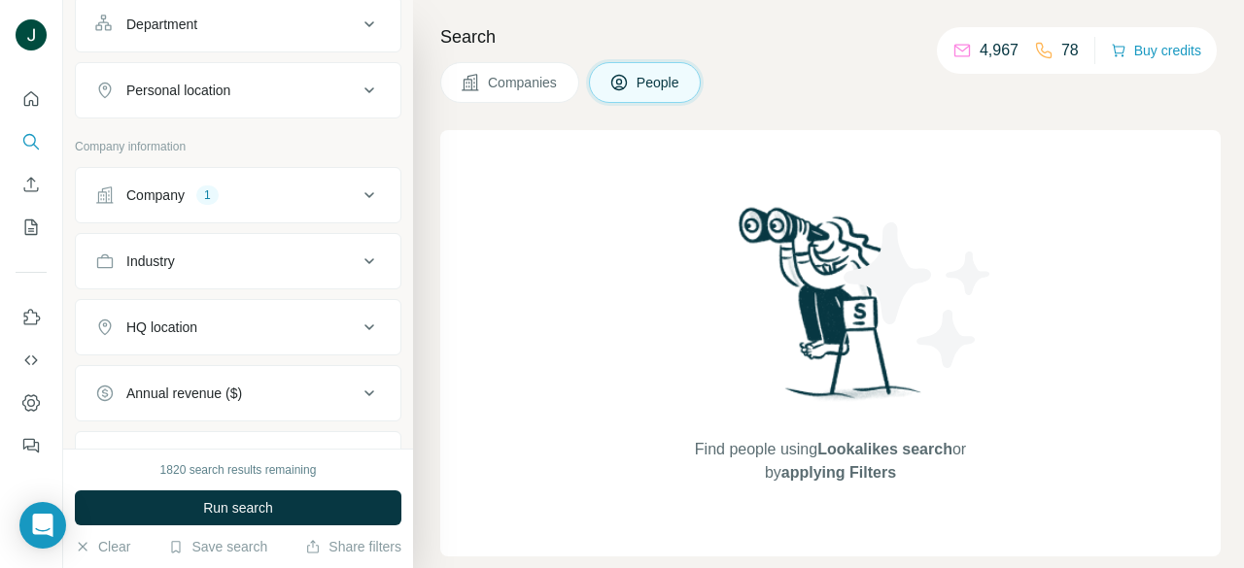
click at [239, 206] on button "Company 1" at bounding box center [238, 195] width 324 height 47
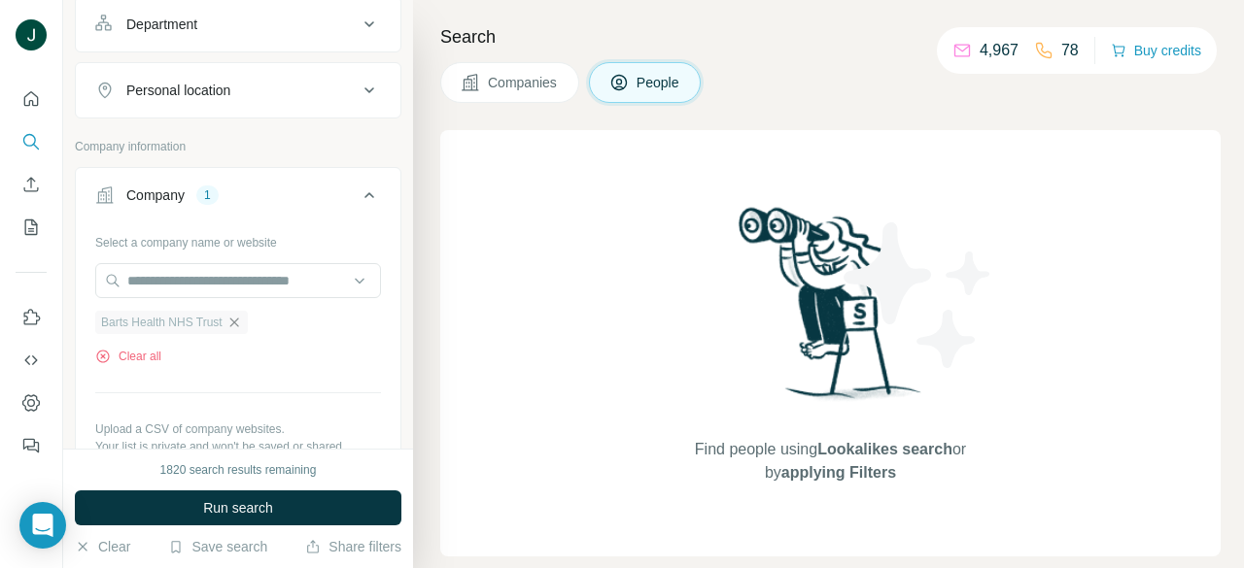
click at [242, 323] on icon "button" at bounding box center [234, 323] width 16 height 16
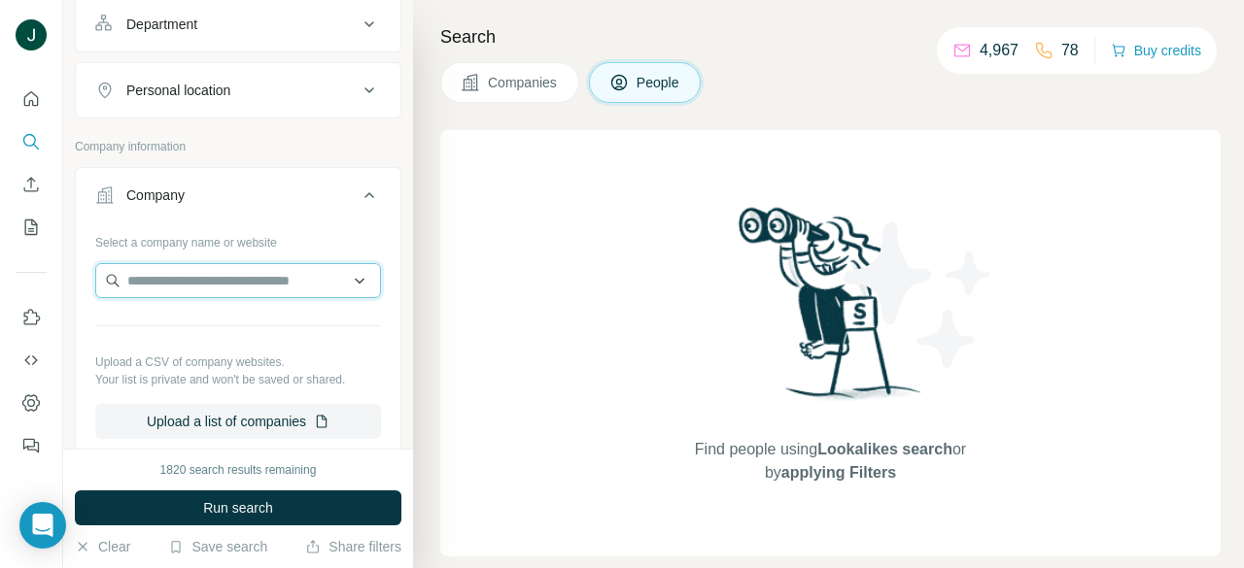
click at [235, 281] on input "text" at bounding box center [238, 280] width 286 height 35
paste input "**********"
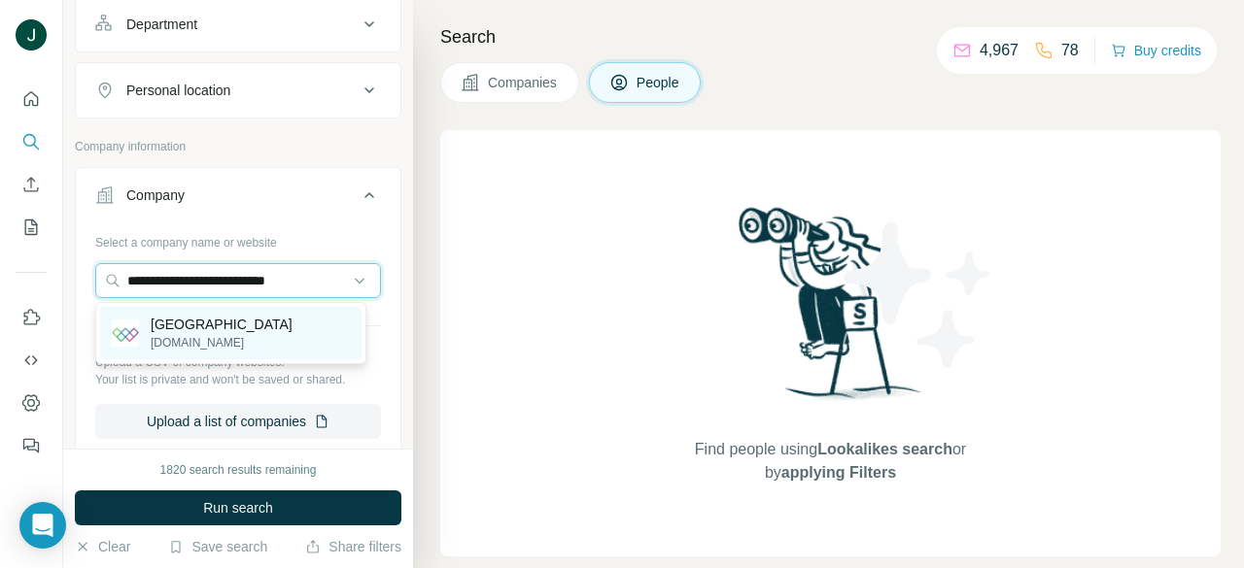
type input "**********"
click at [221, 334] on p "Chelsea and Westminster Hospital" at bounding box center [222, 324] width 142 height 19
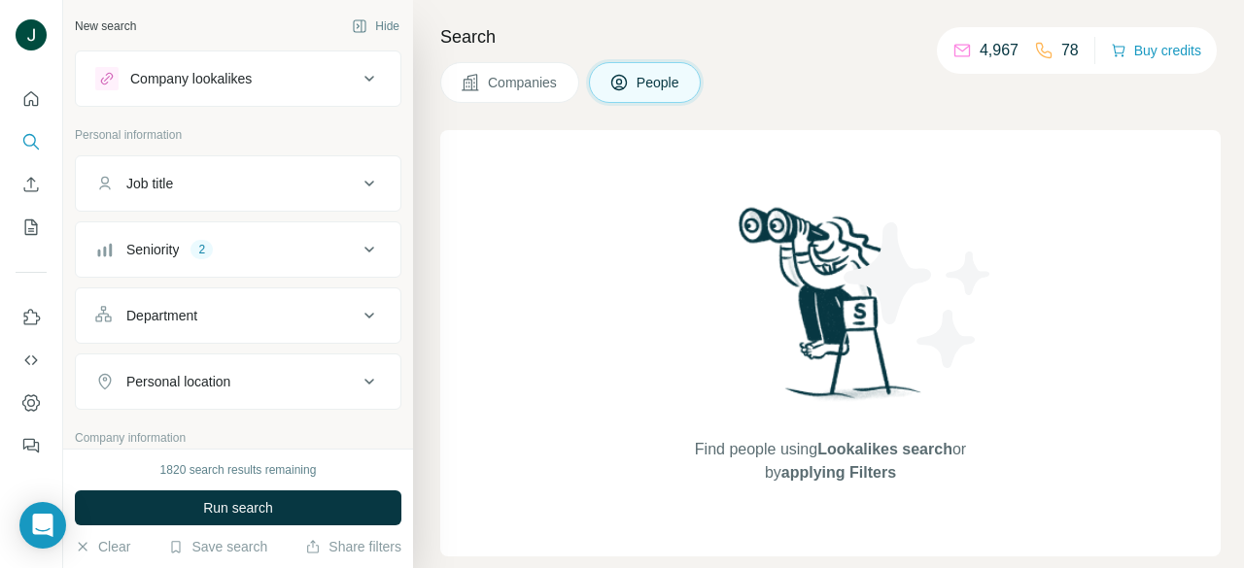
click at [193, 256] on div "Seniority 2" at bounding box center [226, 249] width 262 height 19
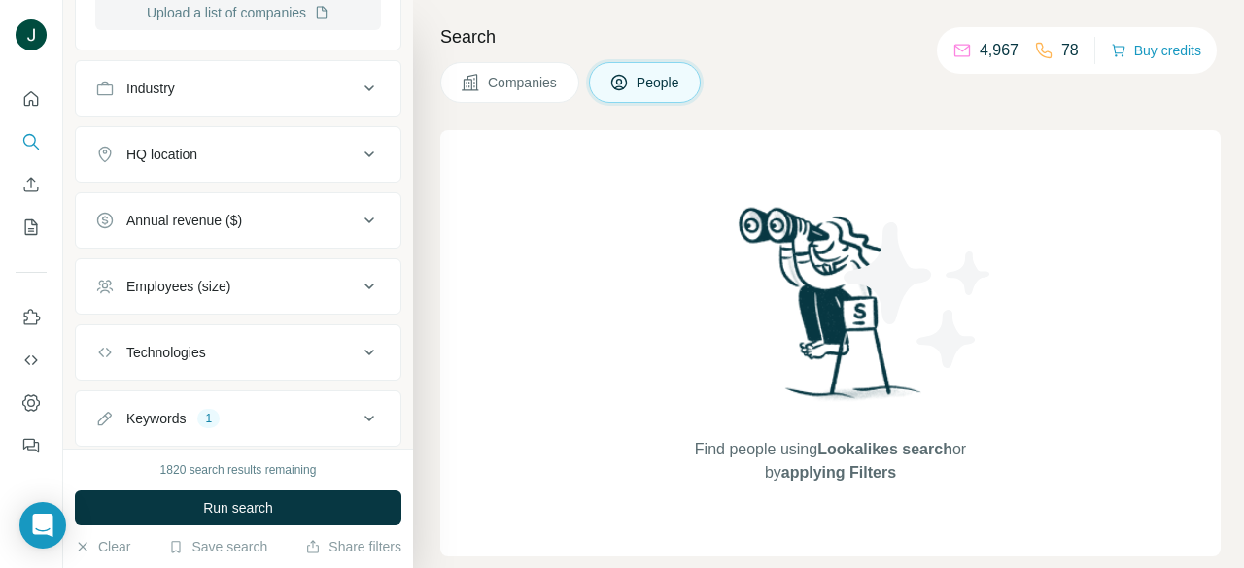
scroll to position [1358, 0]
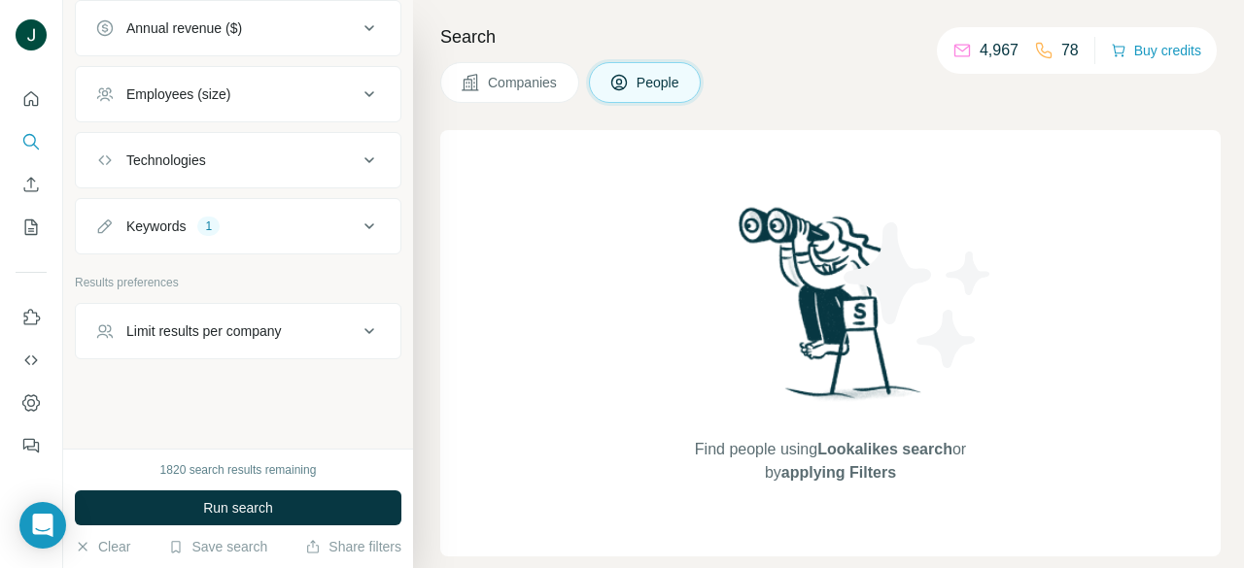
click at [192, 231] on div "Keywords 1" at bounding box center [226, 226] width 262 height 19
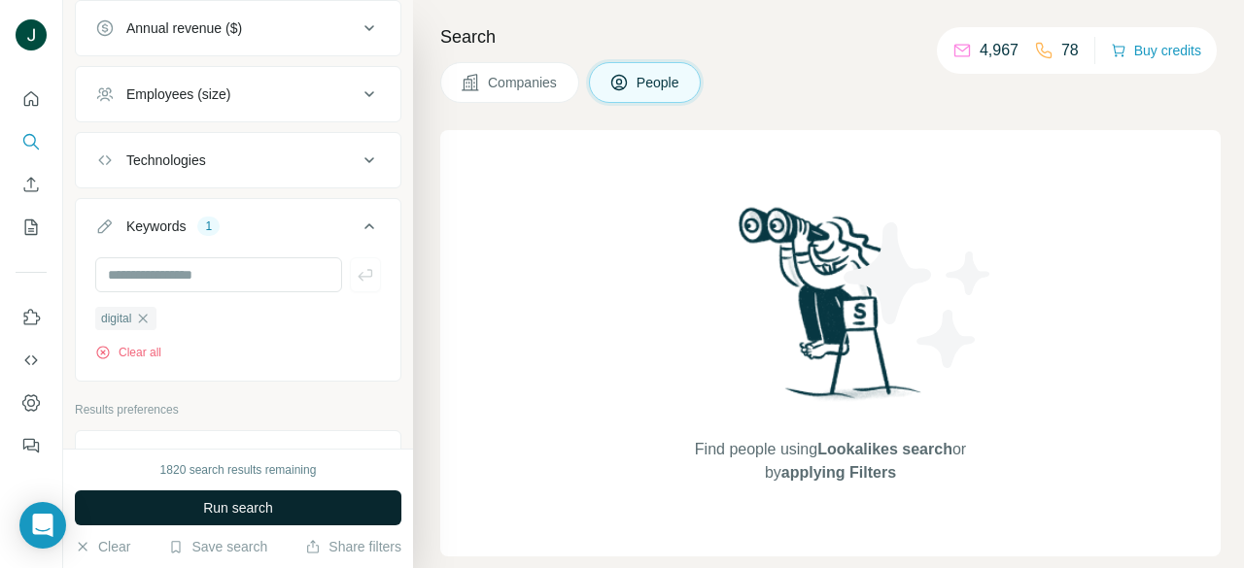
click at [267, 508] on span "Run search" at bounding box center [238, 507] width 70 height 19
click at [239, 495] on button "Run search" at bounding box center [238, 508] width 326 height 35
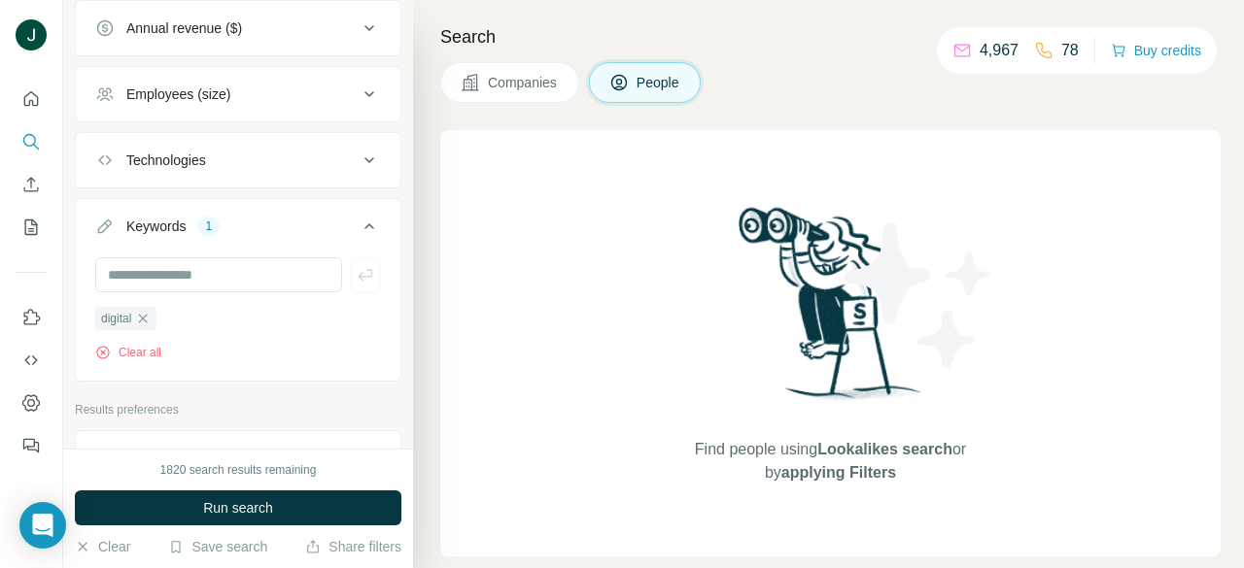
click at [281, 529] on div "1820 search results remaining Run search Clear Save search Share filters" at bounding box center [238, 509] width 350 height 120
click at [281, 527] on div "1820 search results remaining Run search Clear Save search Share filters" at bounding box center [238, 509] width 350 height 120
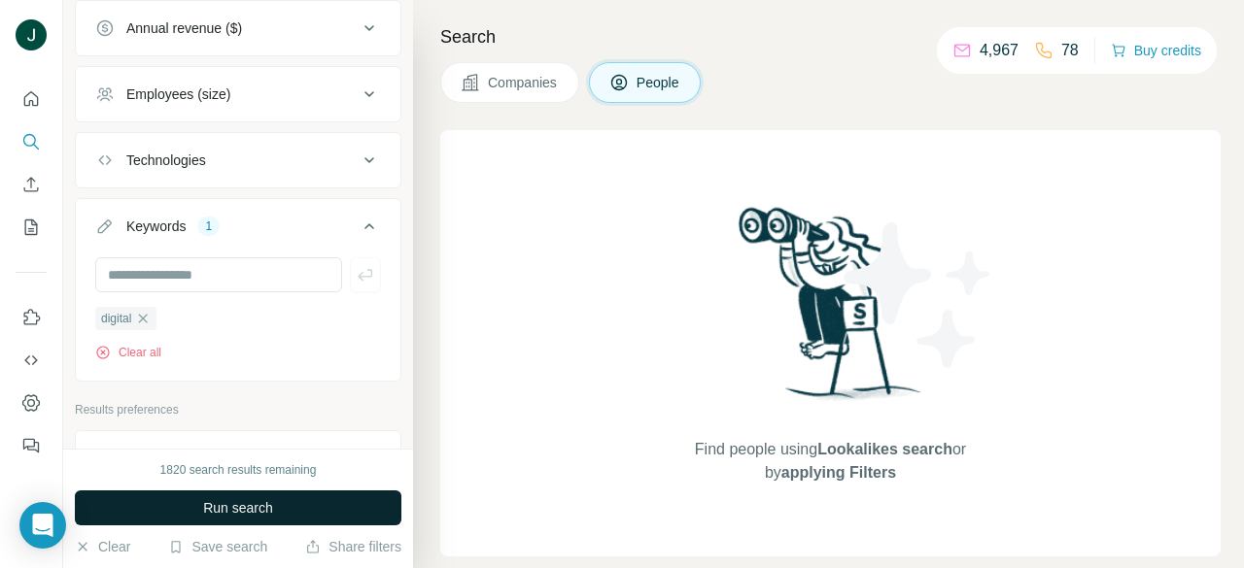
click at [277, 518] on button "Run search" at bounding box center [238, 508] width 326 height 35
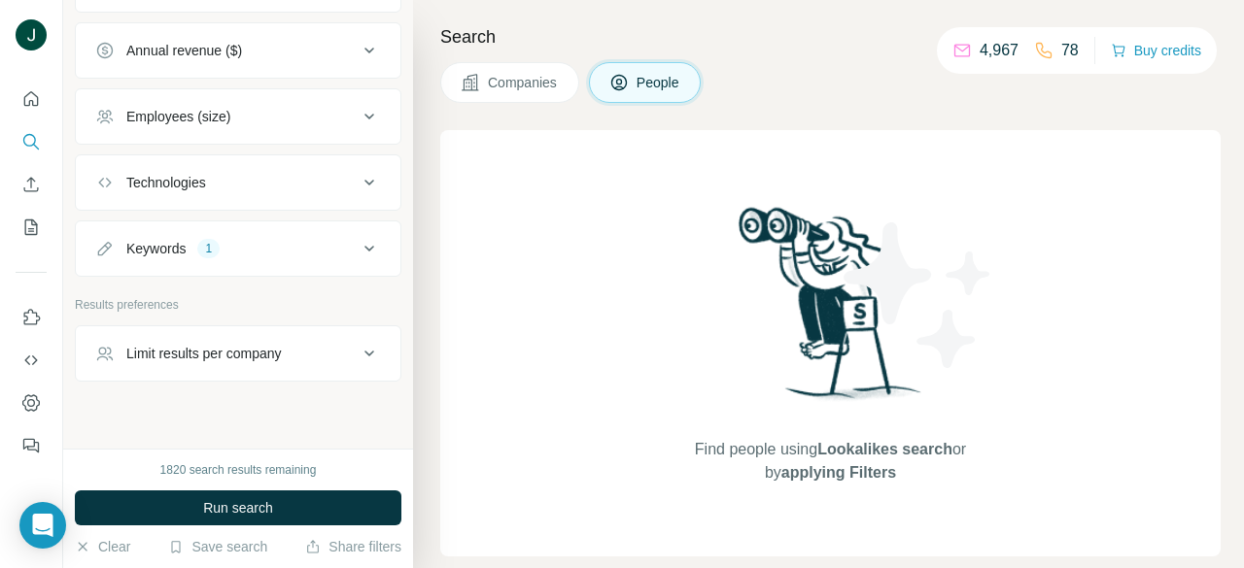
scroll to position [657, 0]
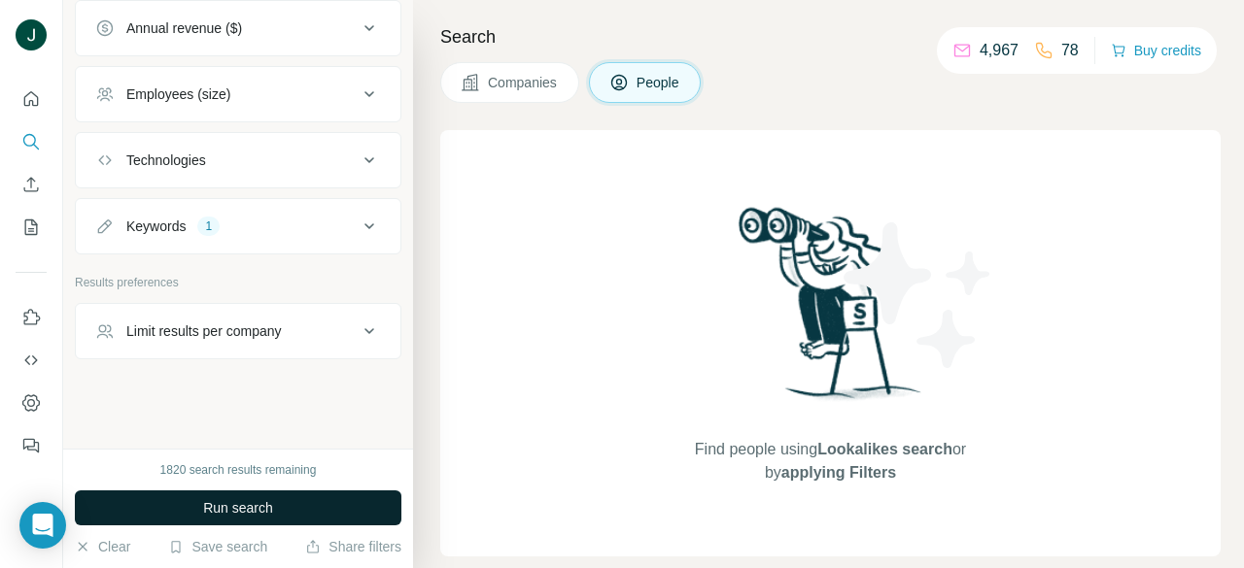
click at [244, 498] on span "Run search" at bounding box center [238, 507] width 70 height 19
click at [650, 89] on span "People" at bounding box center [658, 82] width 45 height 19
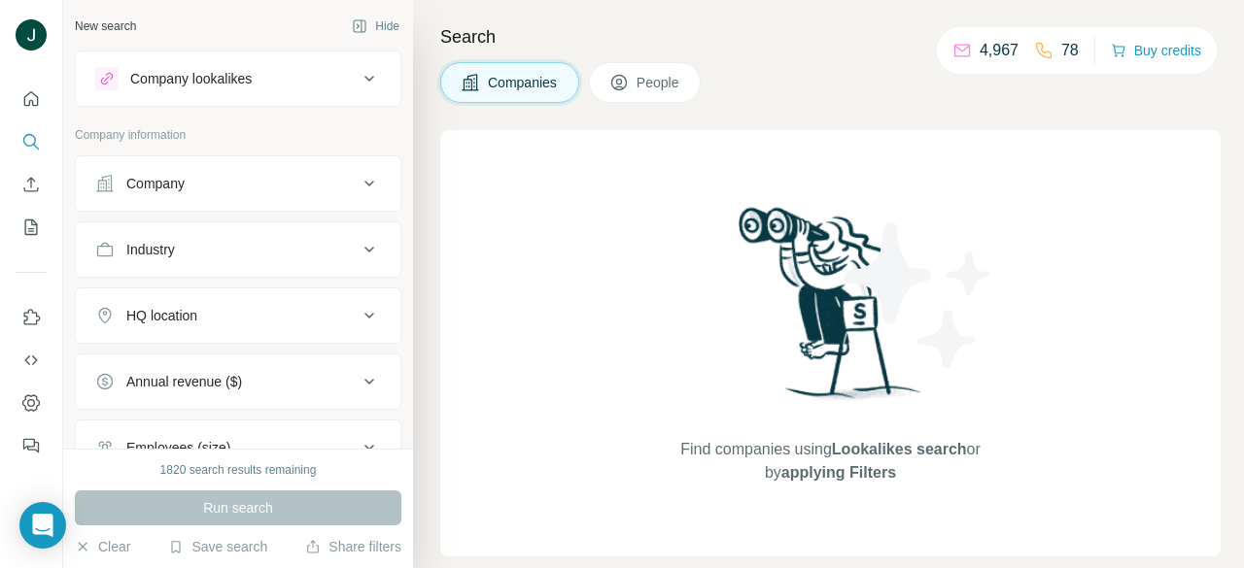
click at [244, 173] on button "Company" at bounding box center [238, 183] width 324 height 47
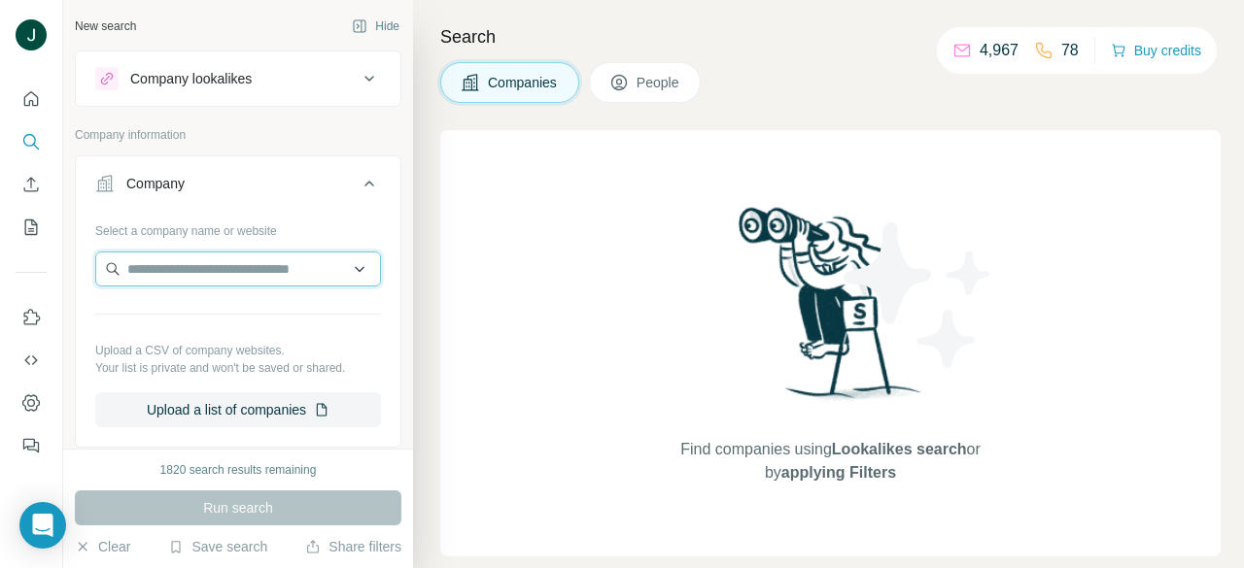
click at [224, 260] on input "text" at bounding box center [238, 269] width 286 height 35
paste input "**********"
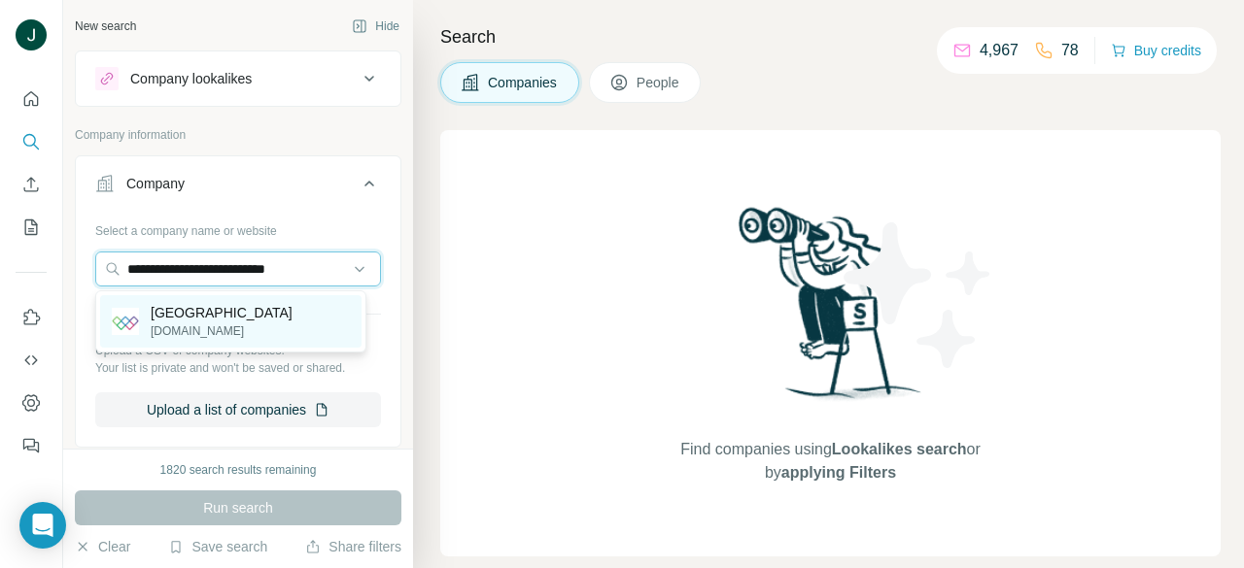
type input "**********"
click at [194, 320] on p "[GEOGRAPHIC_DATA]" at bounding box center [222, 312] width 142 height 19
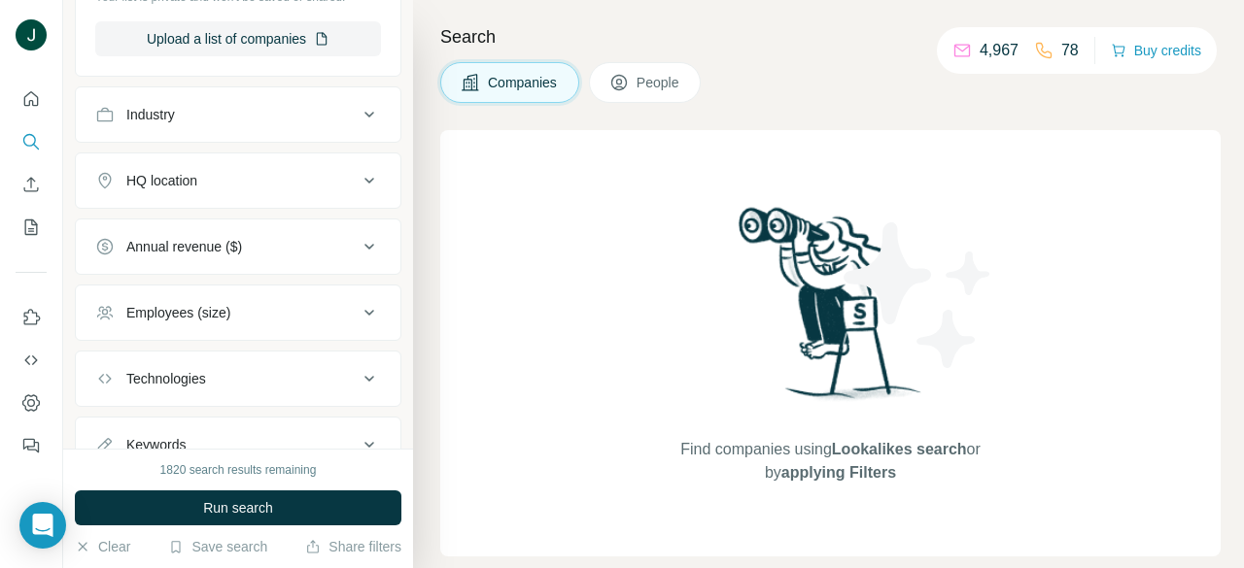
scroll to position [486, 0]
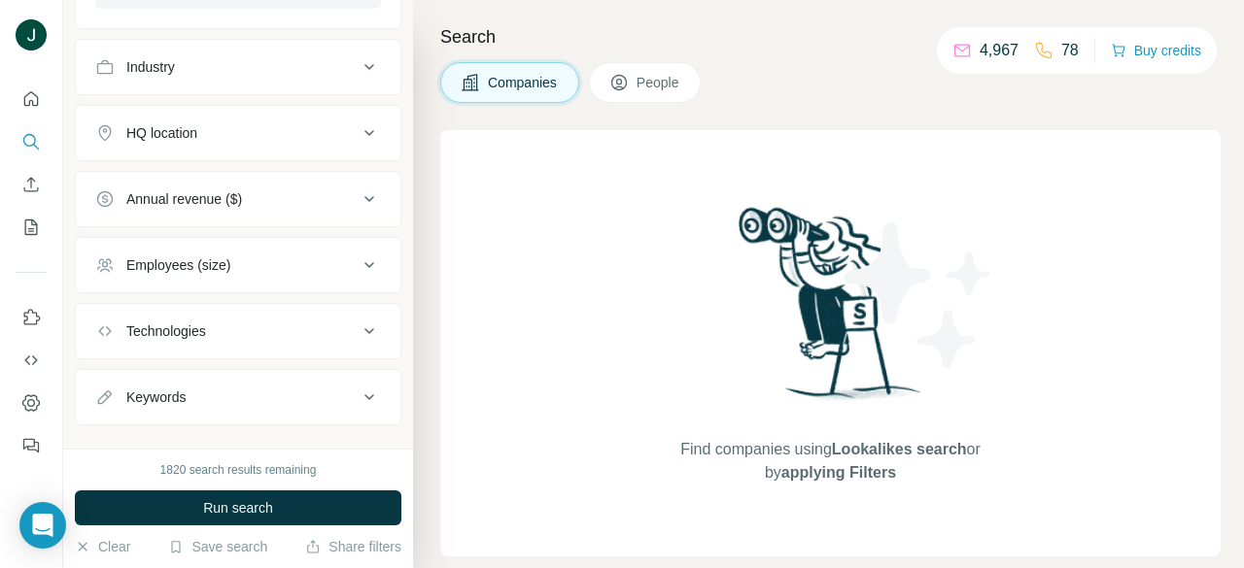
click at [648, 82] on span "People" at bounding box center [658, 82] width 45 height 19
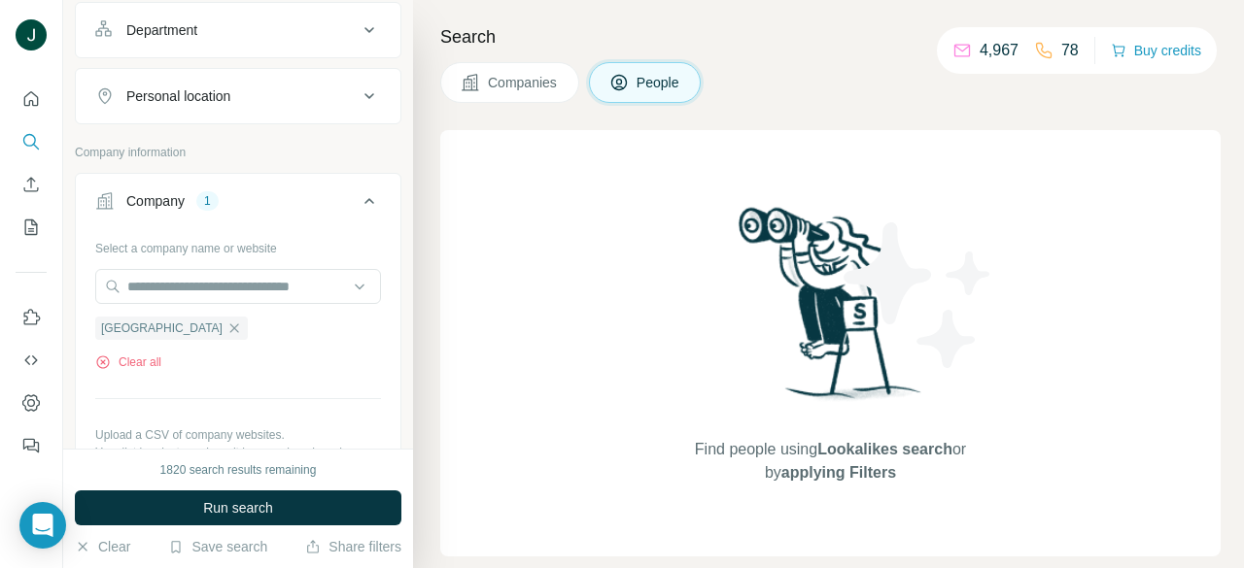
scroll to position [97, 0]
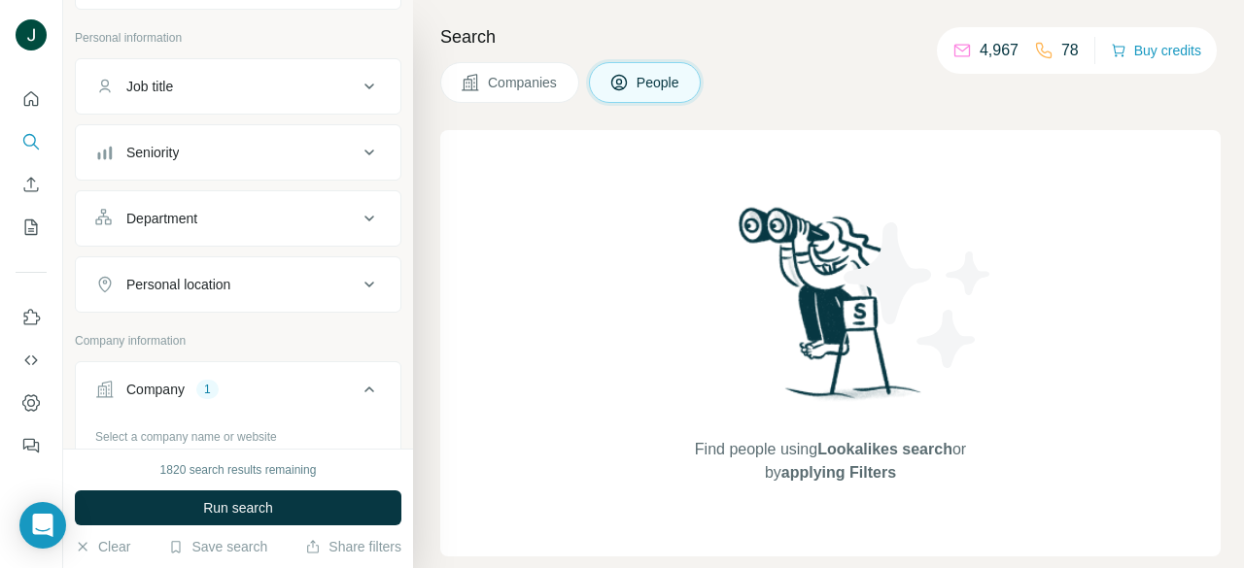
click at [200, 150] on div "Seniority" at bounding box center [226, 152] width 262 height 19
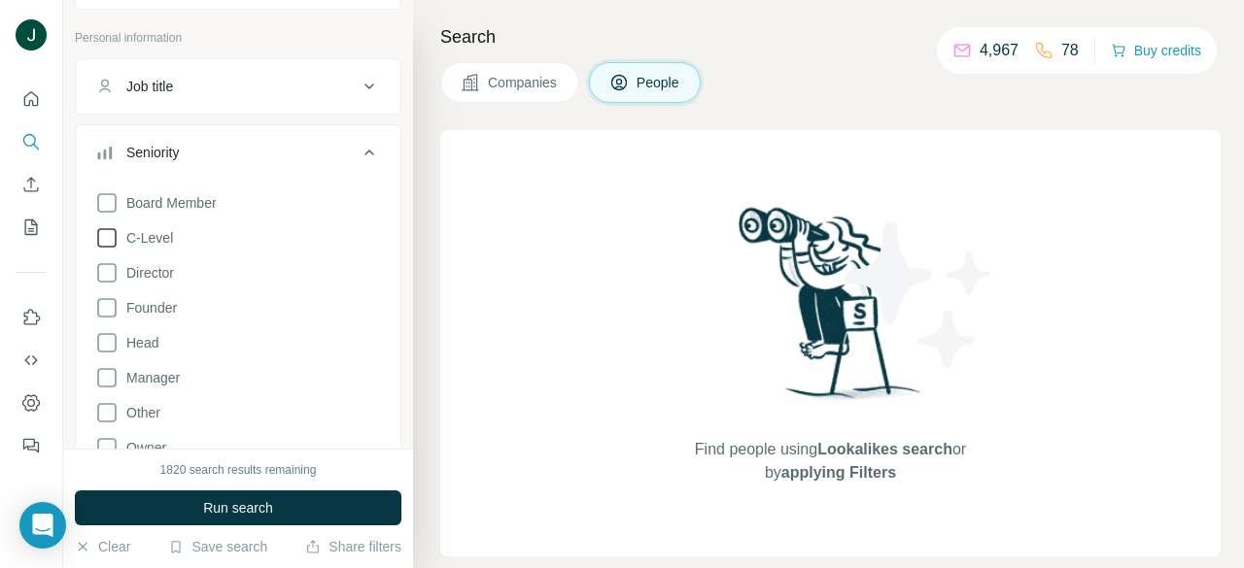
click at [159, 238] on span "C-Level" at bounding box center [146, 237] width 54 height 19
click at [154, 271] on span "Director" at bounding box center [146, 272] width 55 height 19
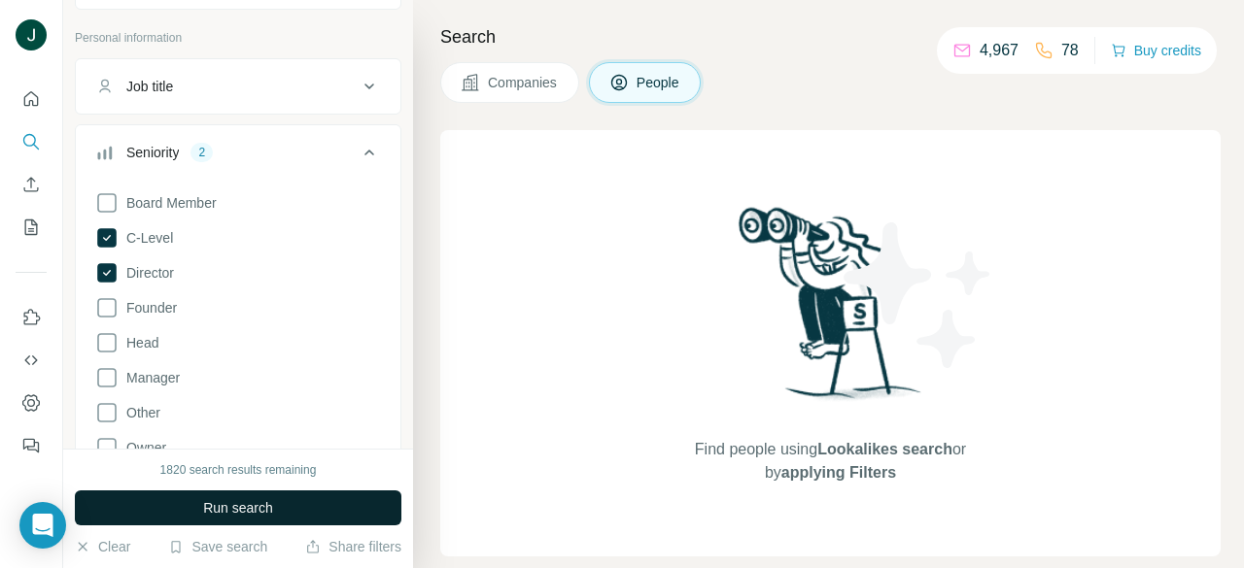
click at [262, 499] on span "Run search" at bounding box center [238, 507] width 70 height 19
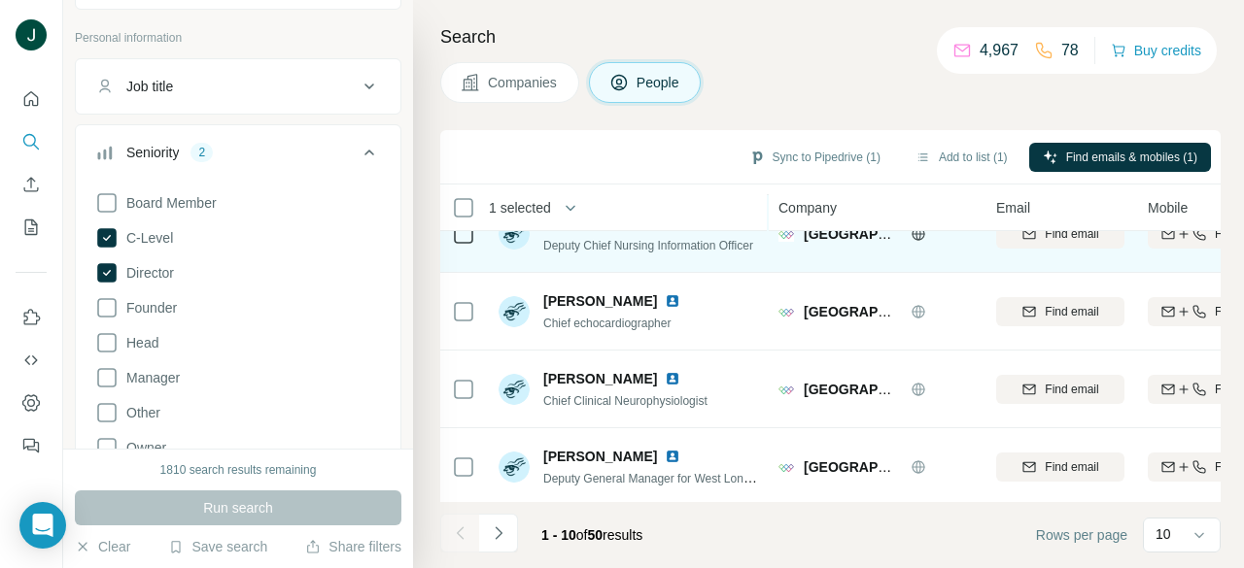
scroll to position [516, 0]
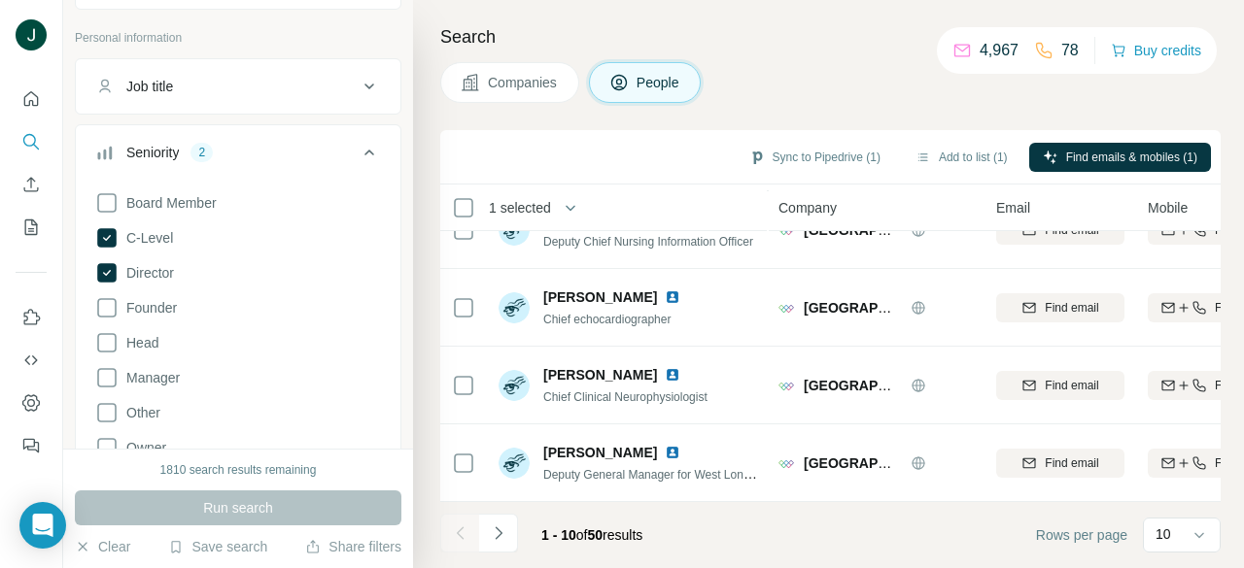
click at [492, 525] on icon "Navigate to next page" at bounding box center [498, 533] width 19 height 19
click at [505, 529] on icon "Navigate to next page" at bounding box center [498, 533] width 19 height 19
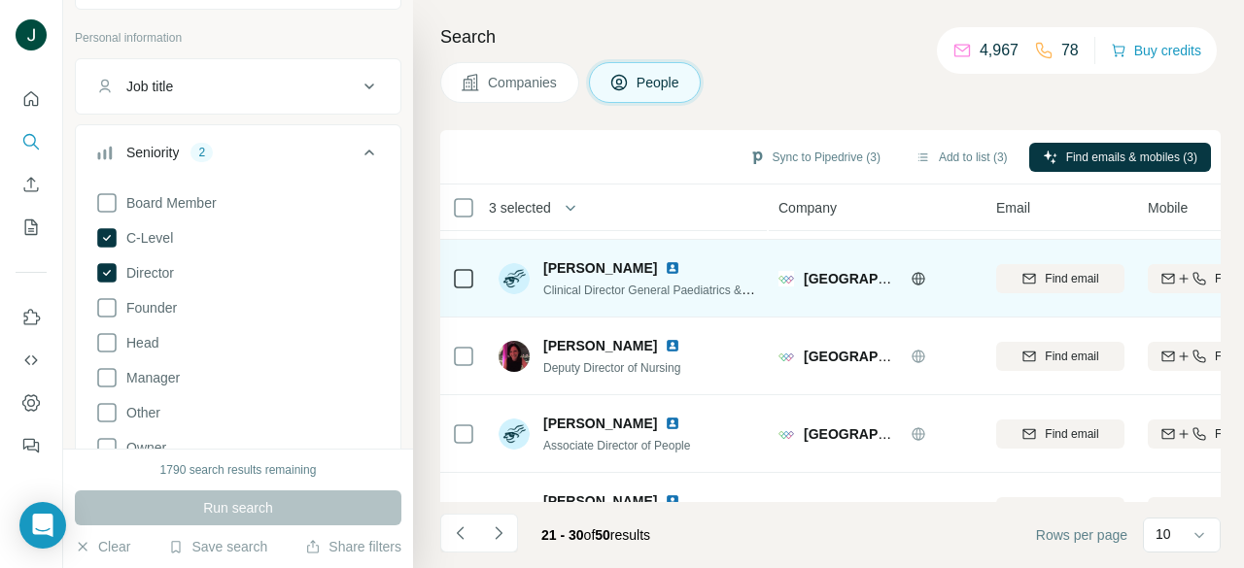
scroll to position [389, 0]
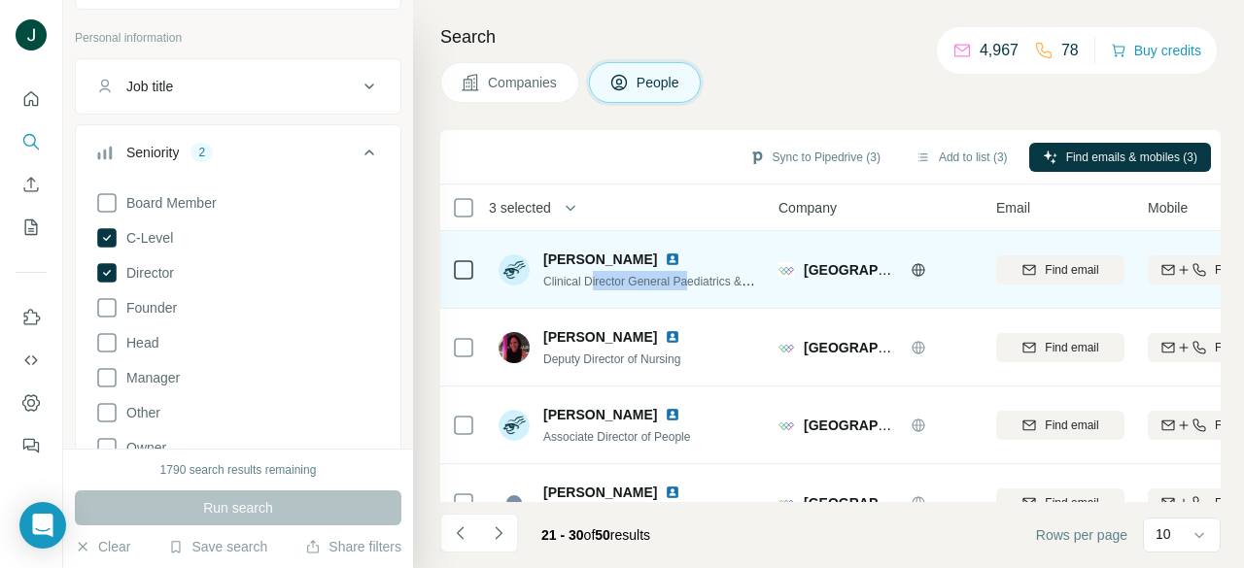
drag, startPoint x: 683, startPoint y: 280, endPoint x: 720, endPoint y: 280, distance: 36.9
click at [719, 280] on span "Clinical Director General Paediatrics & Paediatric Surgery" at bounding box center [691, 281] width 297 height 16
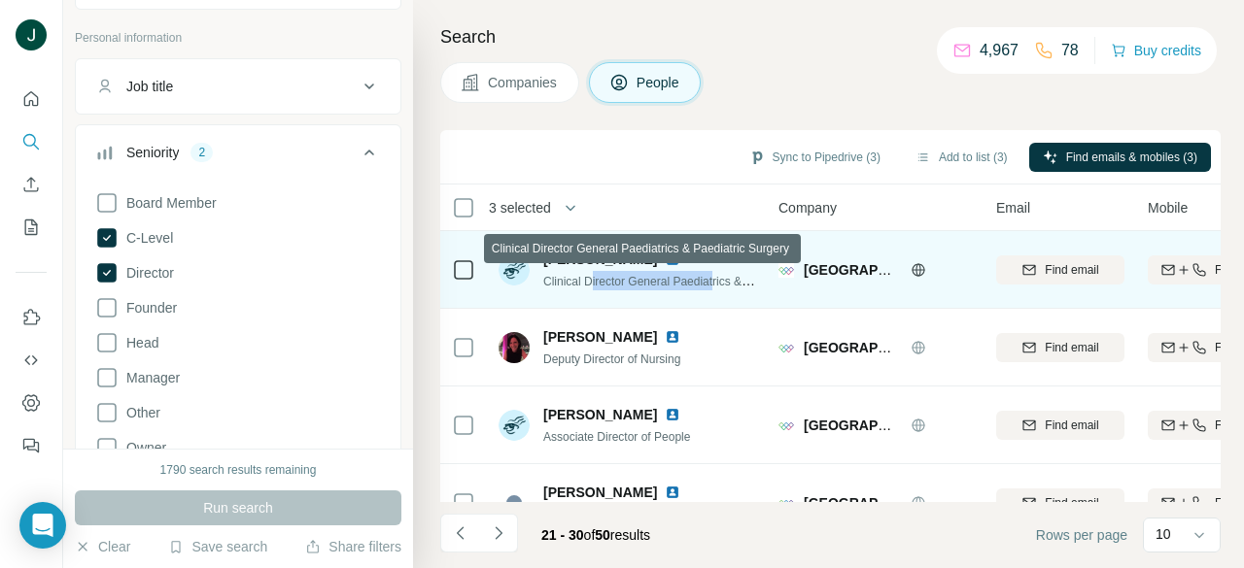
click at [720, 280] on span "Clinical Director General Paediatrics & Paediatric Surgery" at bounding box center [691, 281] width 297 height 16
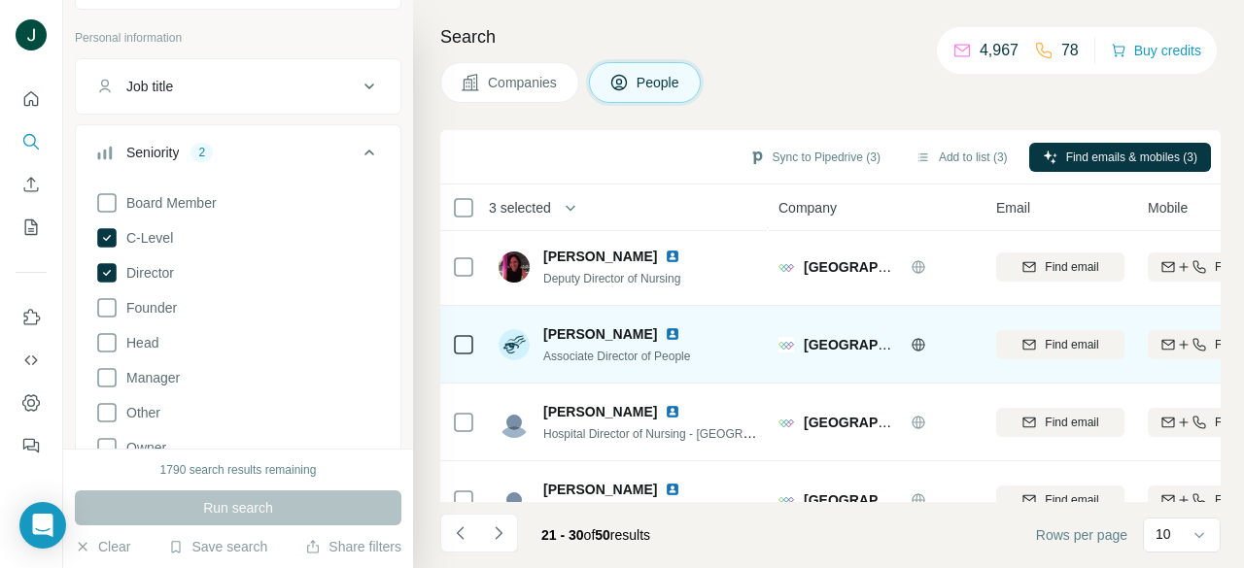
scroll to position [486, 0]
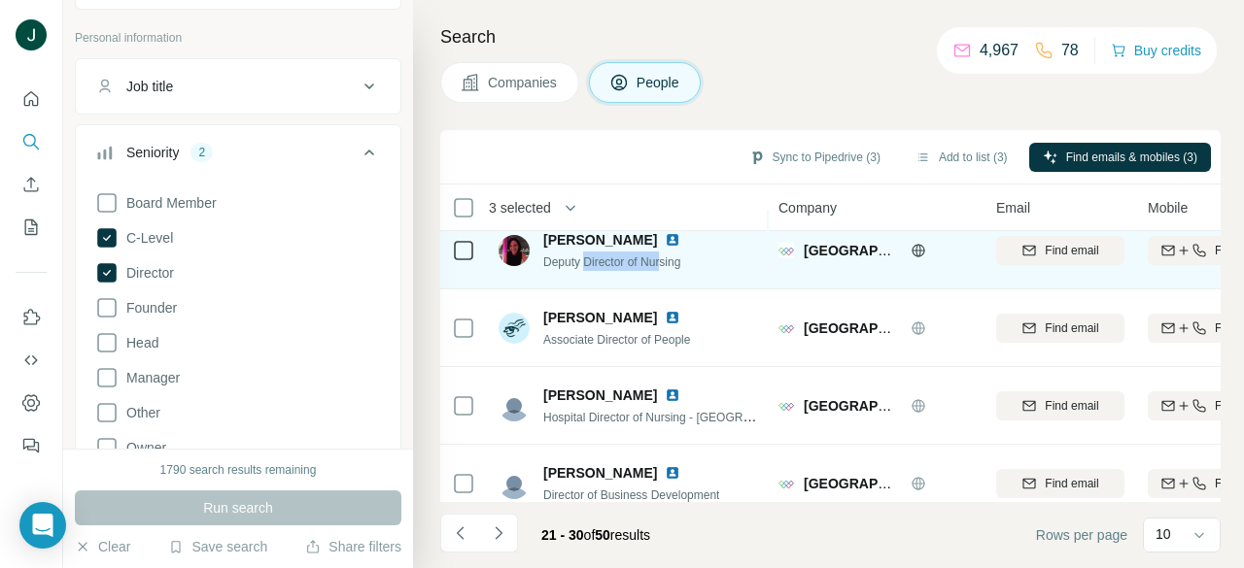
drag, startPoint x: 605, startPoint y: 261, endPoint x: 693, endPoint y: 261, distance: 87.4
click at [691, 261] on div "Jo Tillman Deputy Director of Nursing" at bounding box center [627, 249] width 258 height 53
click at [694, 261] on div "Jo Tillman Deputy Director of Nursing" at bounding box center [627, 249] width 258 height 53
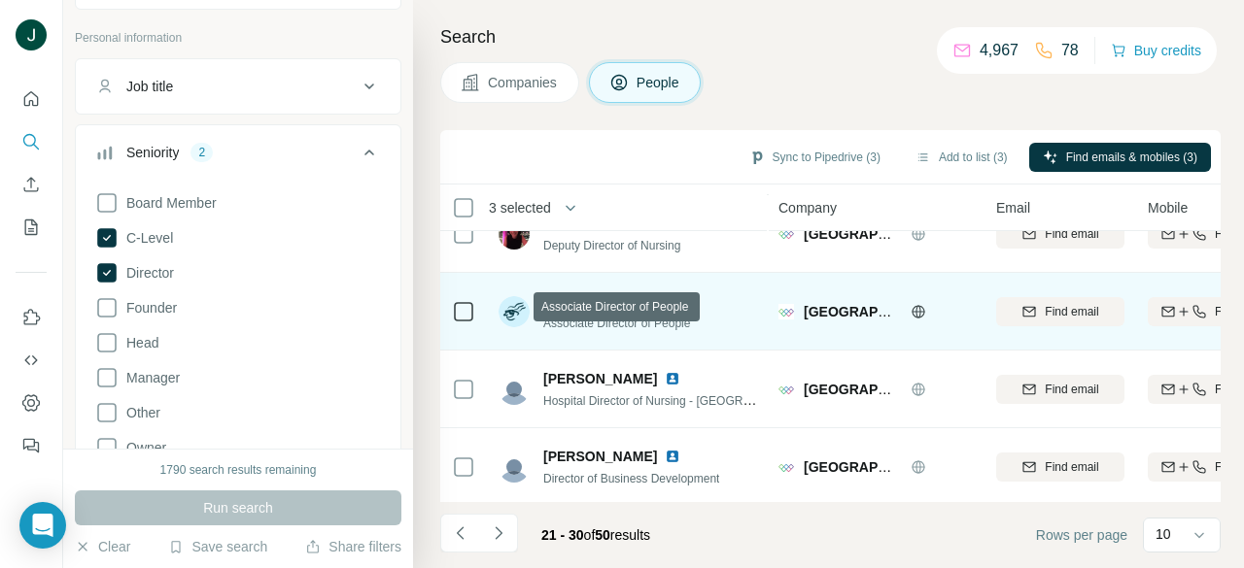
scroll to position [516, 0]
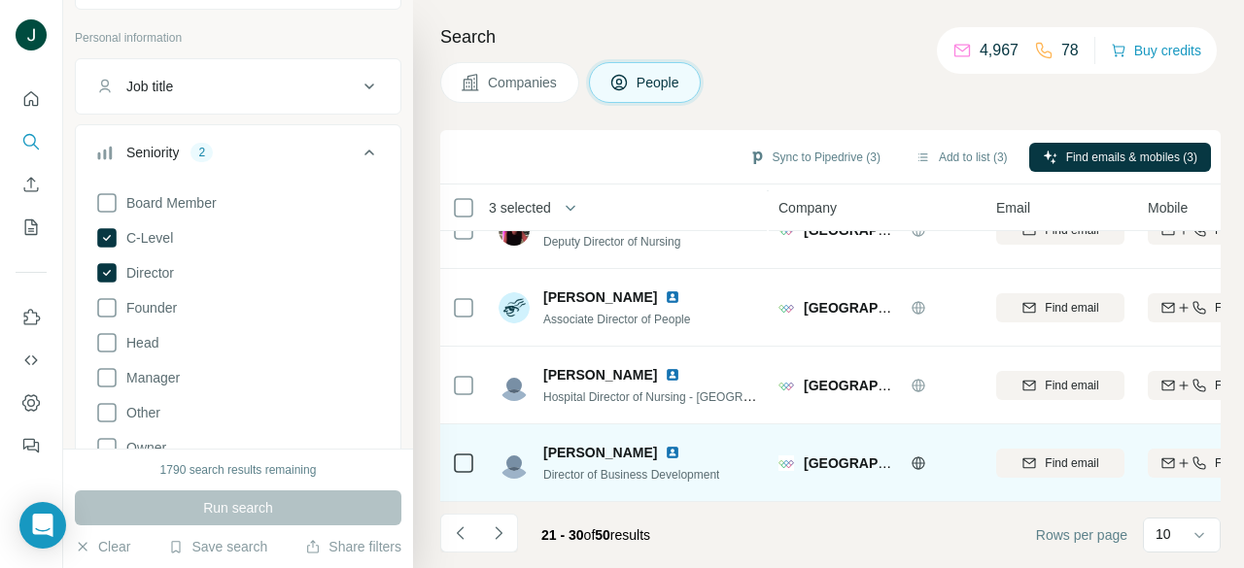
click at [474, 457] on icon at bounding box center [463, 463] width 23 height 23
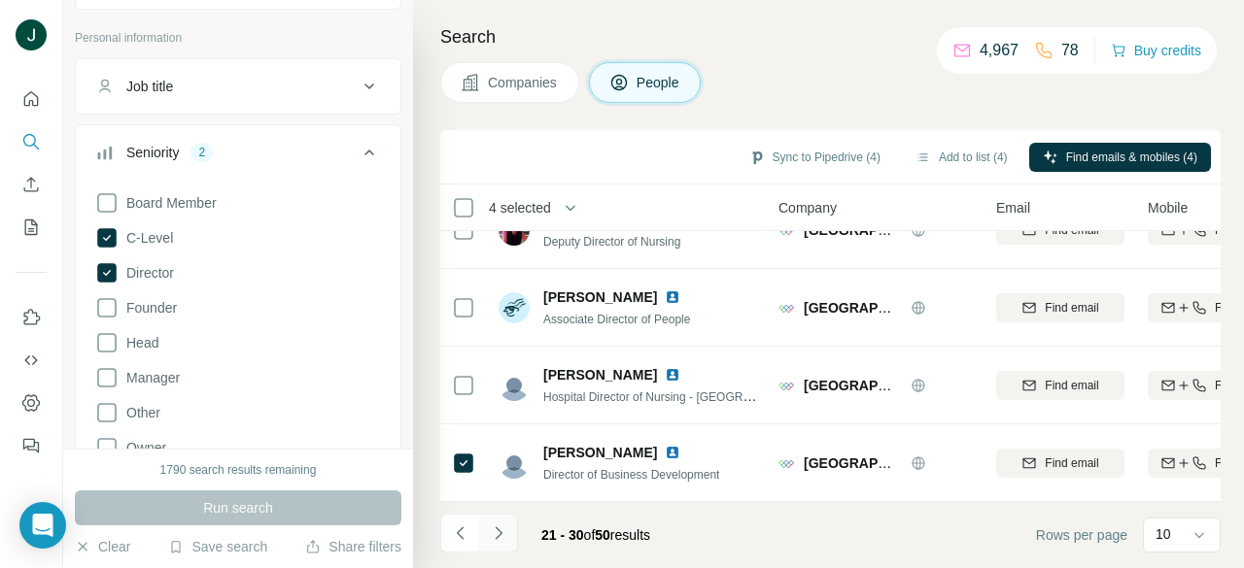
click at [502, 543] on button "Navigate to next page" at bounding box center [498, 533] width 39 height 39
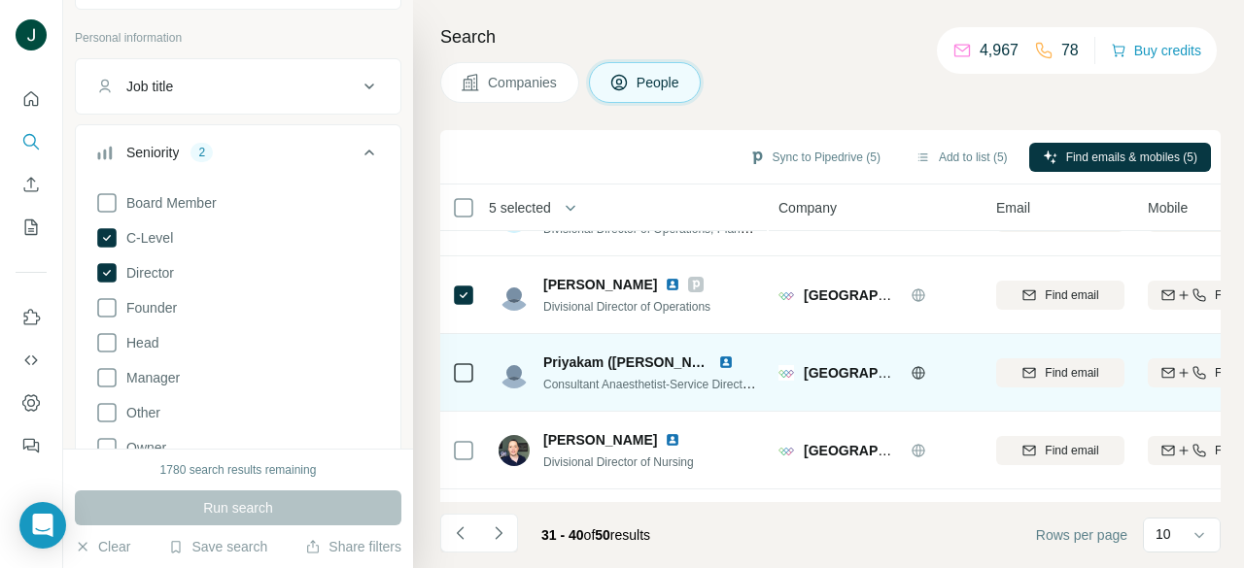
scroll to position [291, 0]
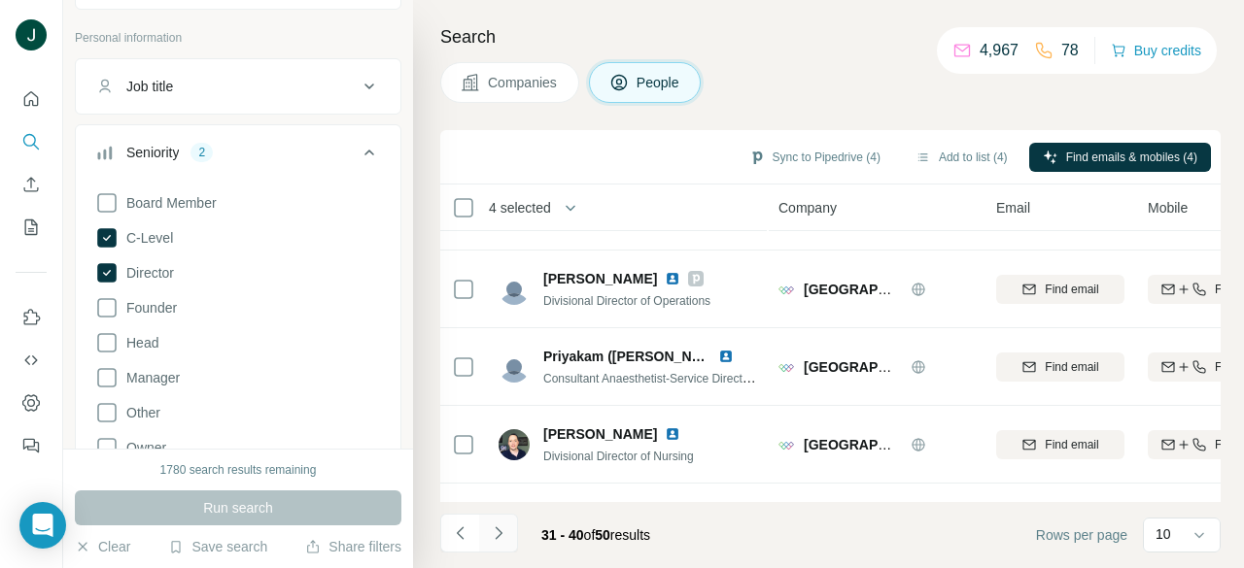
click at [500, 533] on icon "Navigate to next page" at bounding box center [498, 533] width 7 height 13
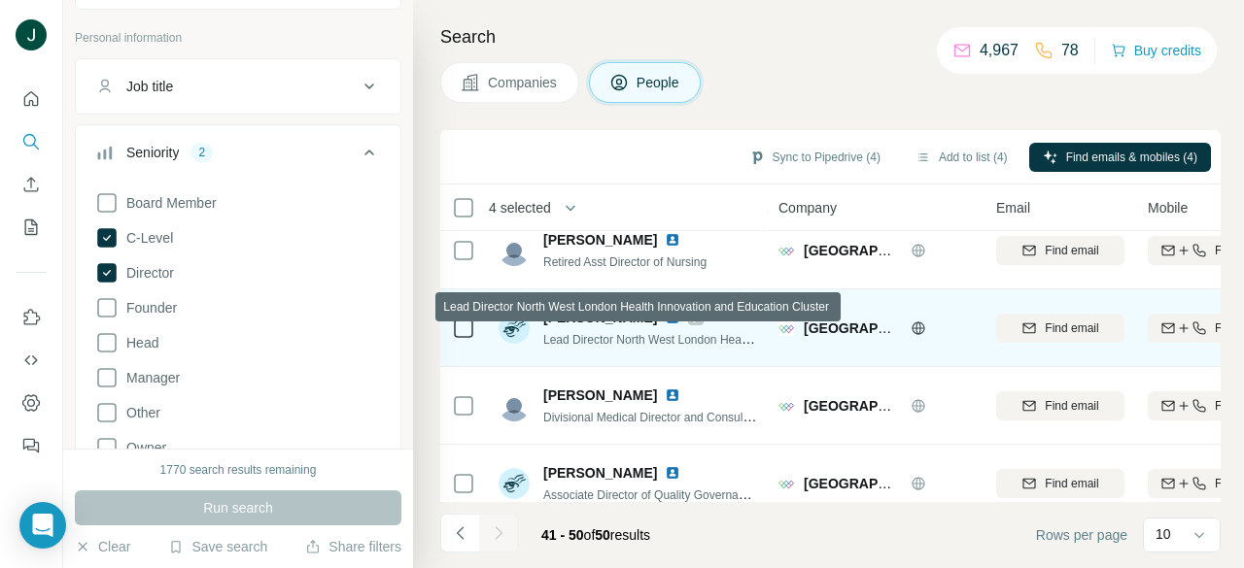
scroll to position [516, 0]
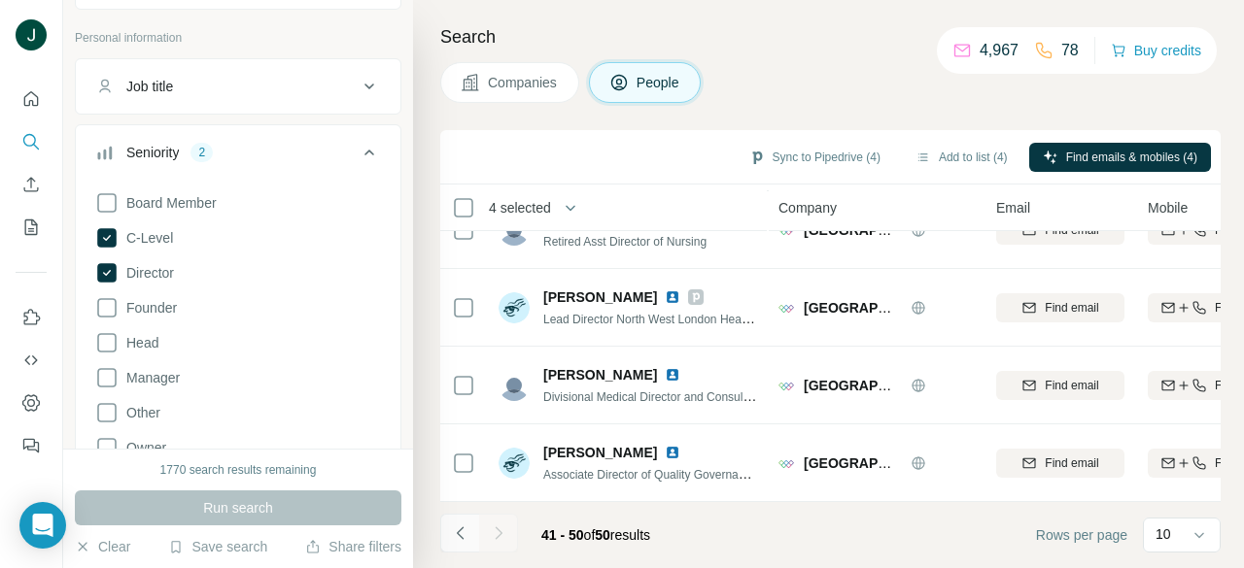
click at [462, 525] on icon "Navigate to previous page" at bounding box center [460, 533] width 19 height 19
click at [468, 527] on icon "Navigate to previous page" at bounding box center [460, 533] width 19 height 19
click at [449, 525] on button "Navigate to previous page" at bounding box center [459, 533] width 39 height 39
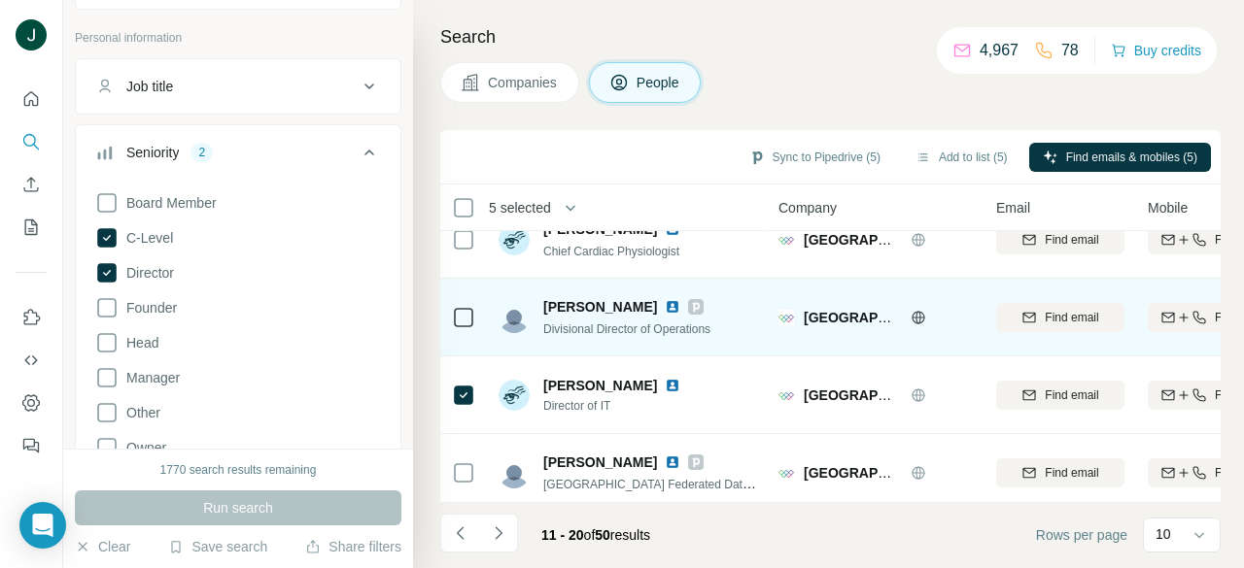
scroll to position [0, 0]
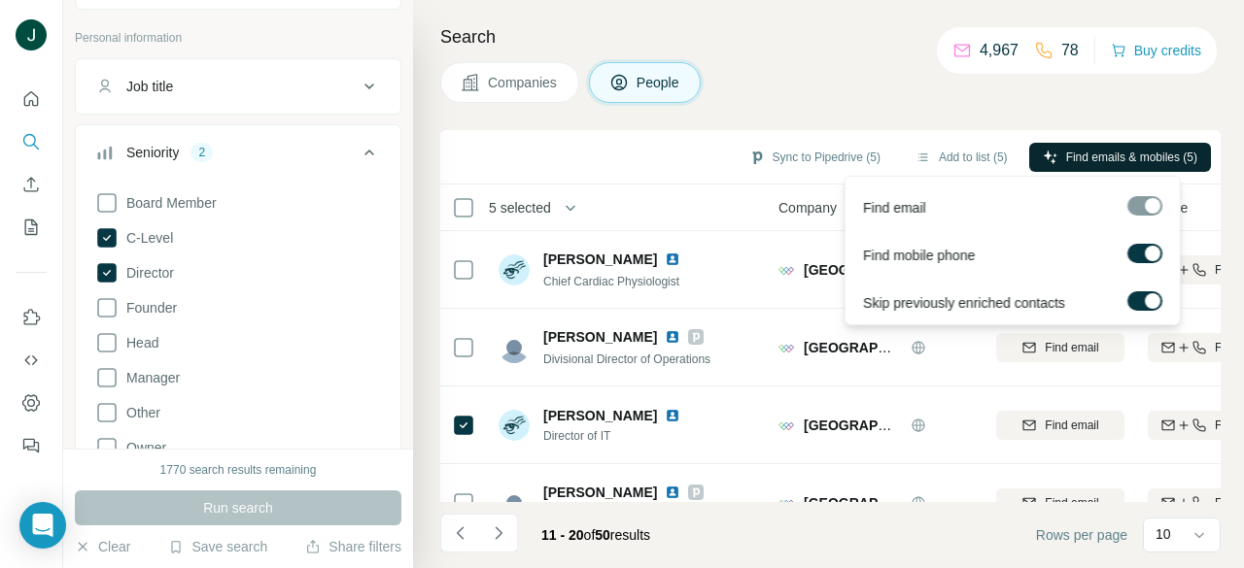
click at [1069, 153] on span "Find emails & mobiles (5)" at bounding box center [1131, 157] width 131 height 17
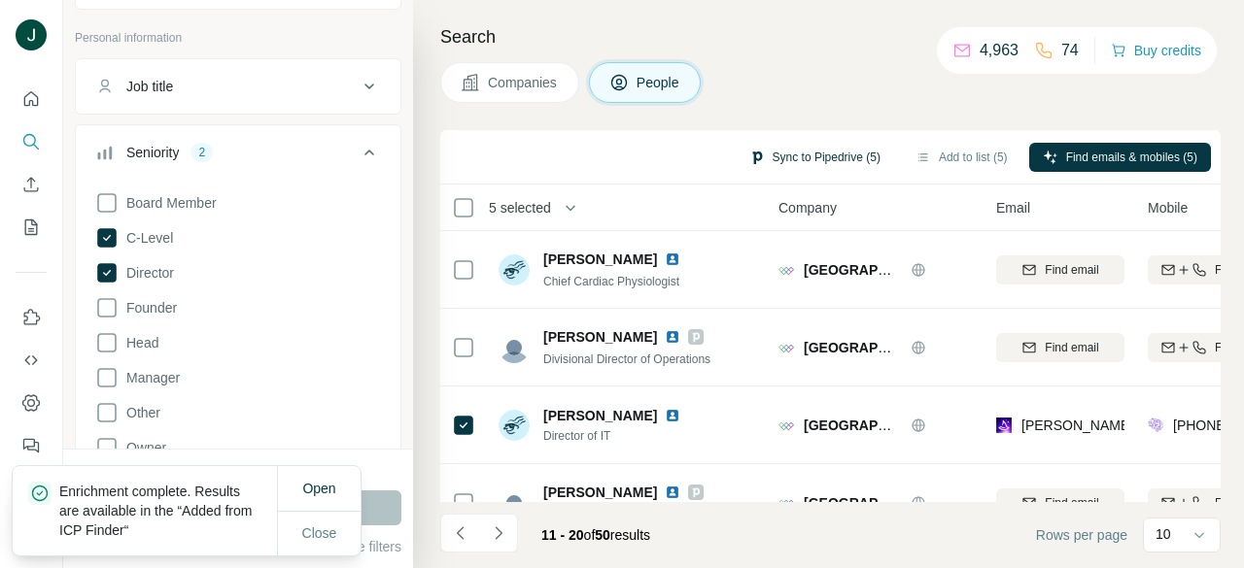
click at [812, 162] on button "Sync to Pipedrive (5)" at bounding box center [814, 157] width 158 height 29
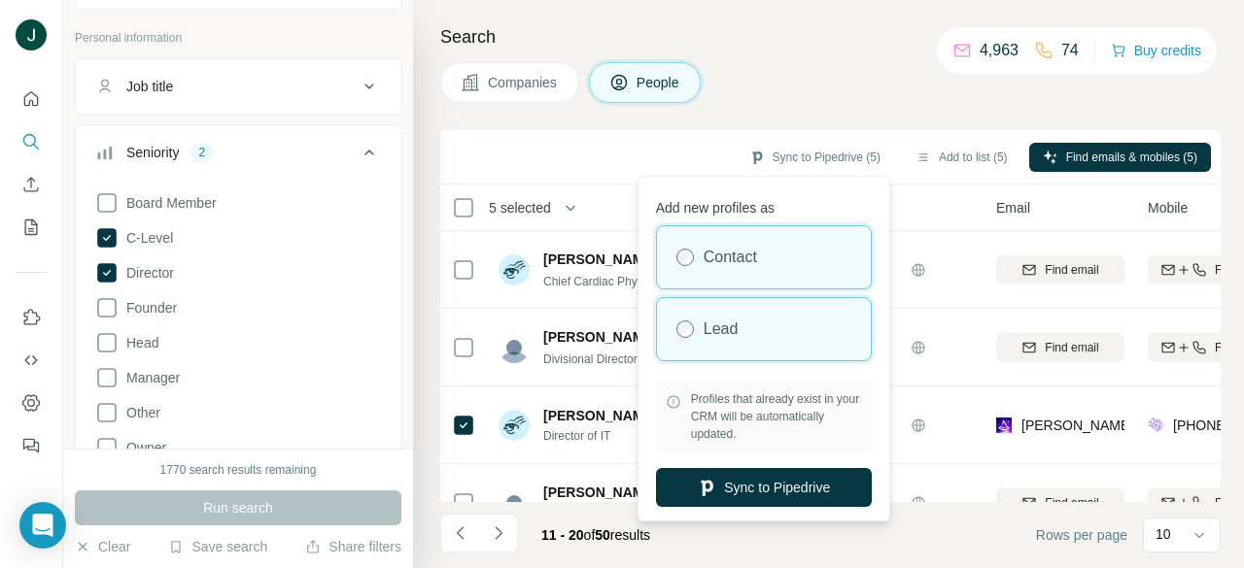
click at [725, 324] on label "Lead" at bounding box center [720, 329] width 35 height 23
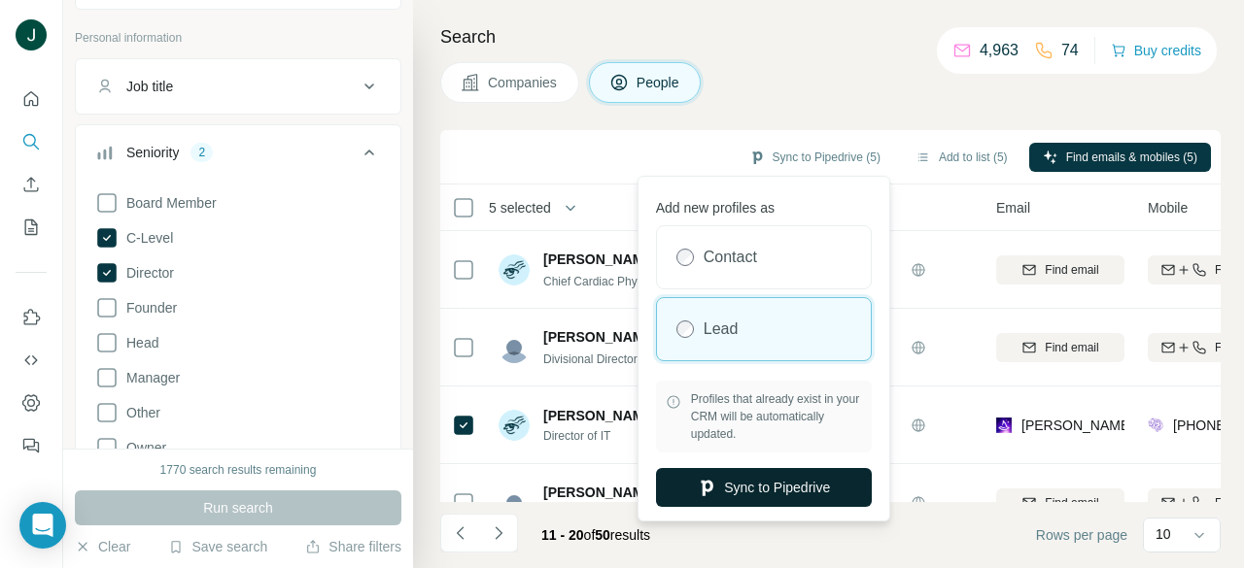
click at [729, 497] on button "Sync to Pipedrive" at bounding box center [764, 487] width 216 height 39
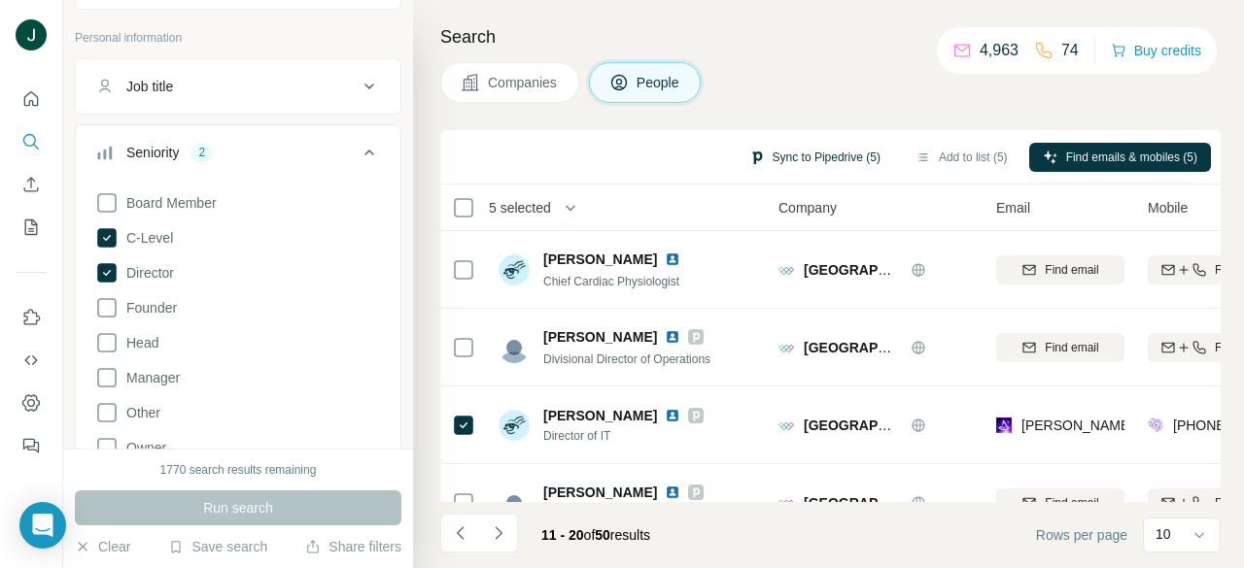
click at [792, 160] on button "Sync to Pipedrive (5)" at bounding box center [814, 157] width 158 height 29
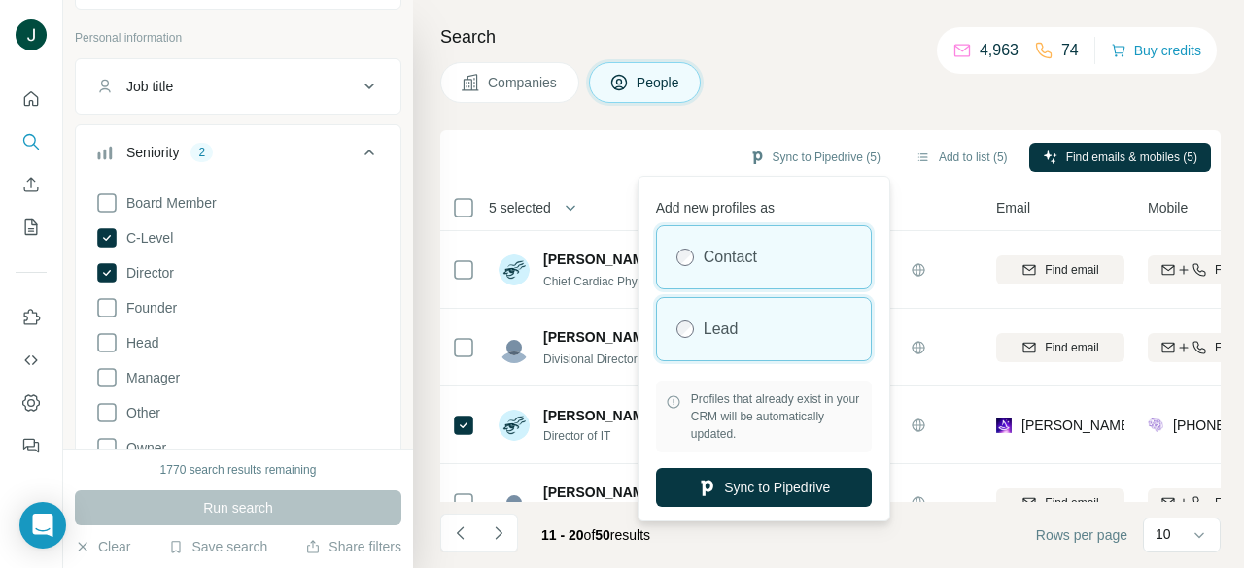
click at [732, 334] on label "Lead" at bounding box center [720, 329] width 35 height 23
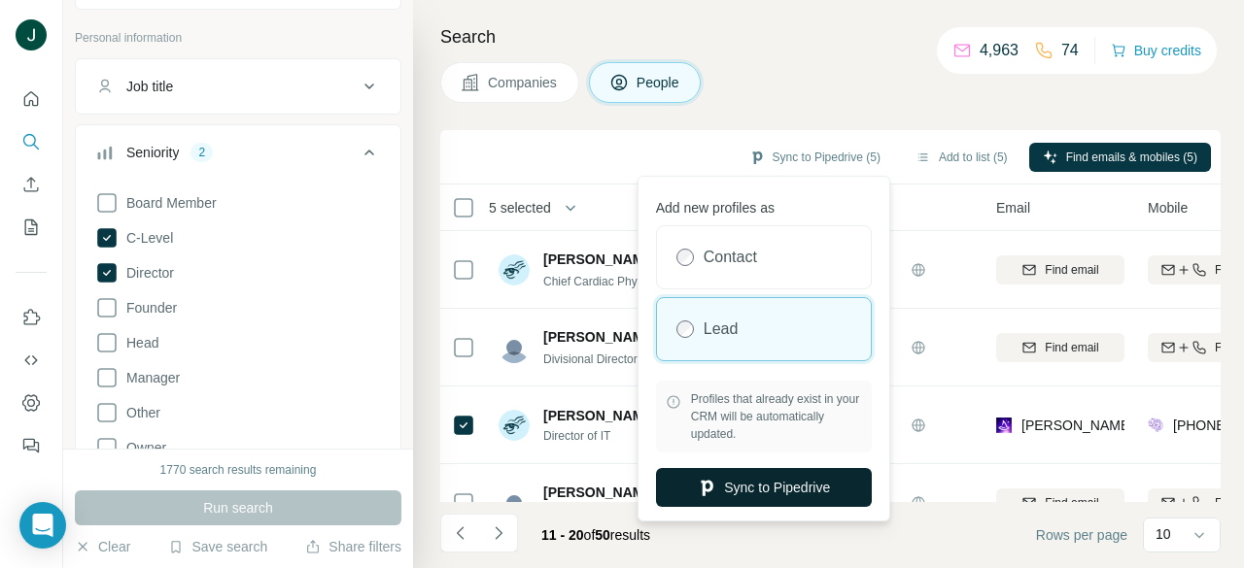
click at [753, 471] on button "Sync to Pipedrive" at bounding box center [764, 487] width 216 height 39
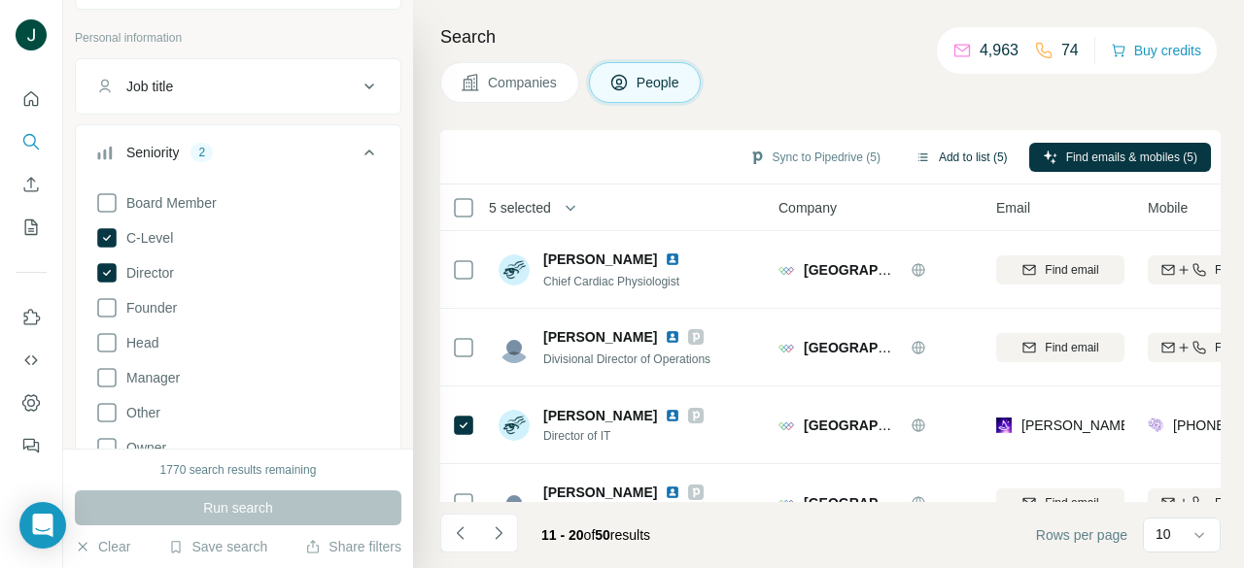
click at [963, 155] on button "Add to list (5)" at bounding box center [962, 157] width 120 height 29
click at [941, 156] on button "Add to list (5)" at bounding box center [962, 157] width 120 height 29
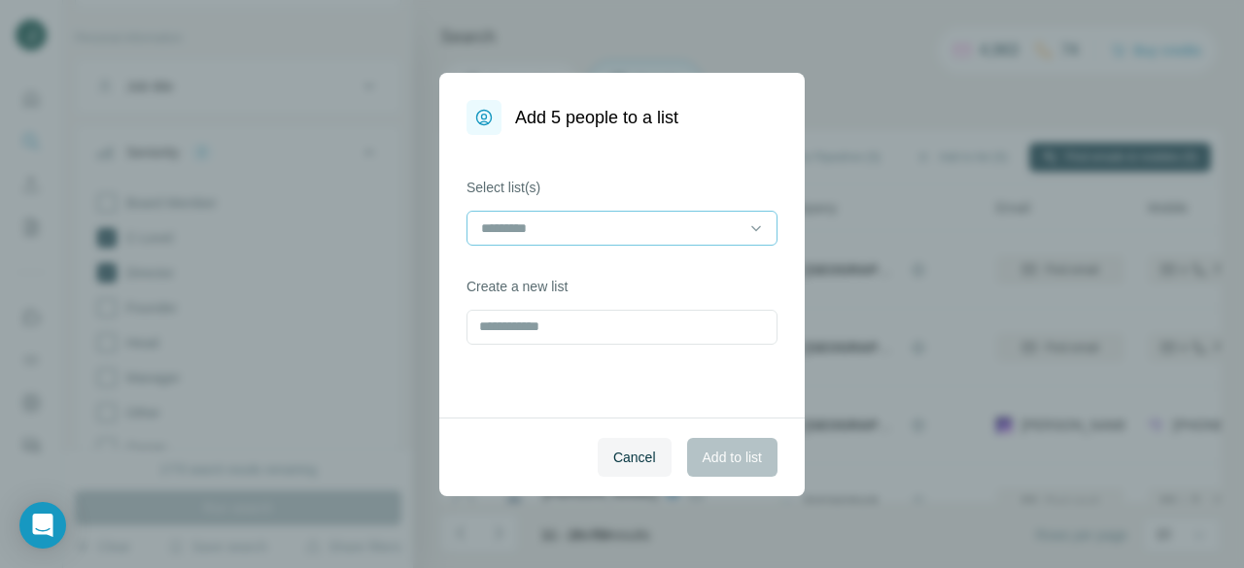
click at [597, 212] on div at bounding box center [610, 228] width 262 height 33
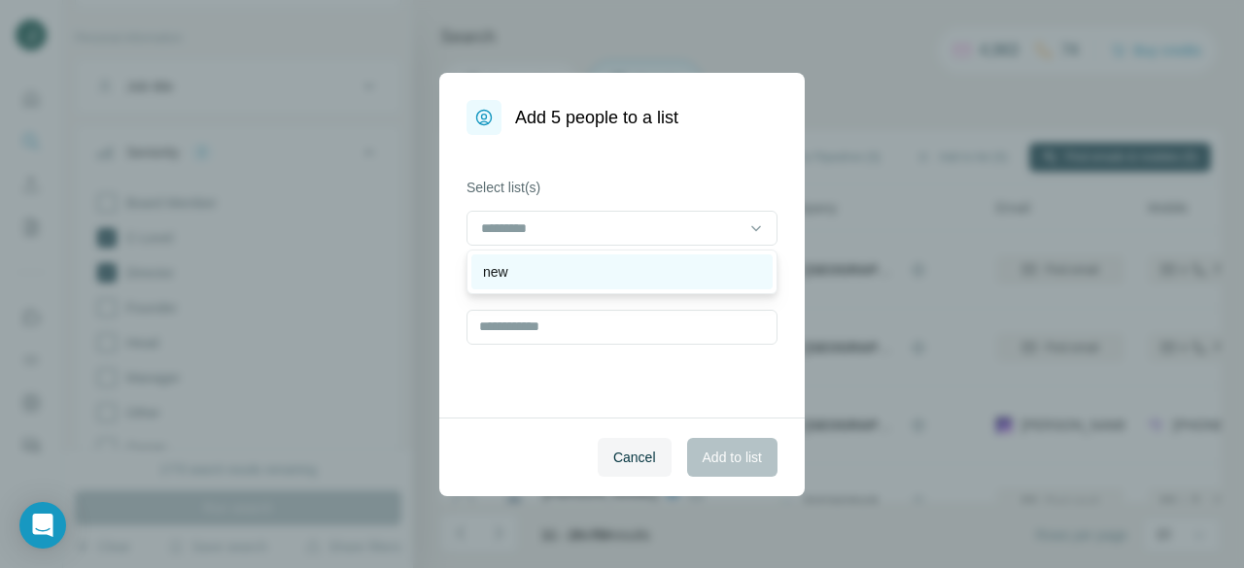
click at [588, 273] on div "new" at bounding box center [622, 271] width 278 height 19
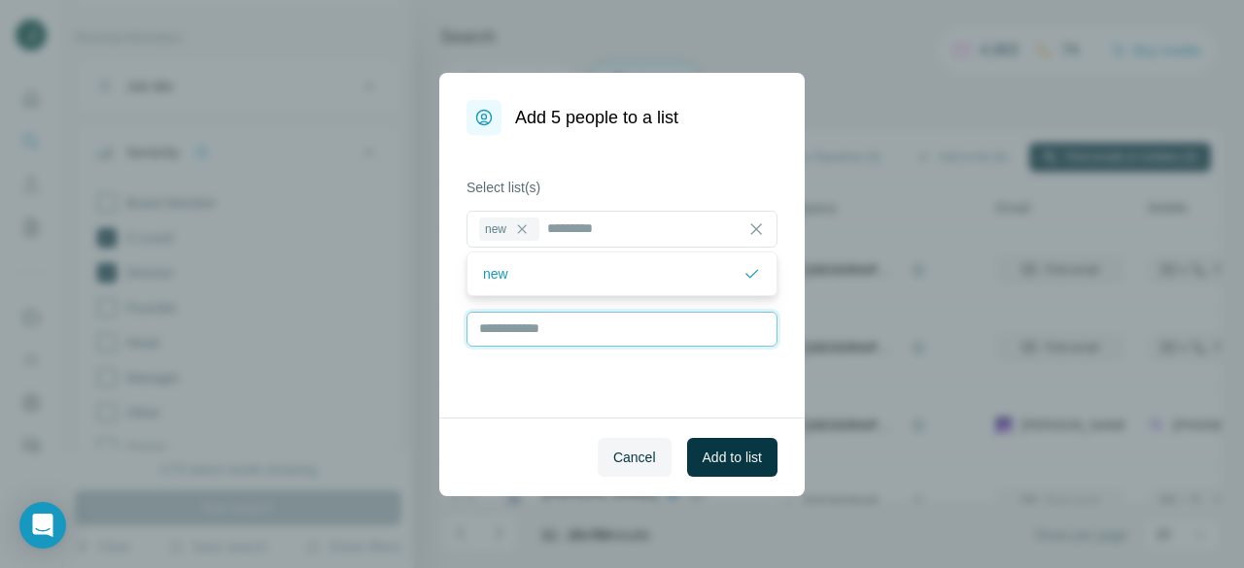
click at [558, 328] on input "text" at bounding box center [621, 329] width 311 height 35
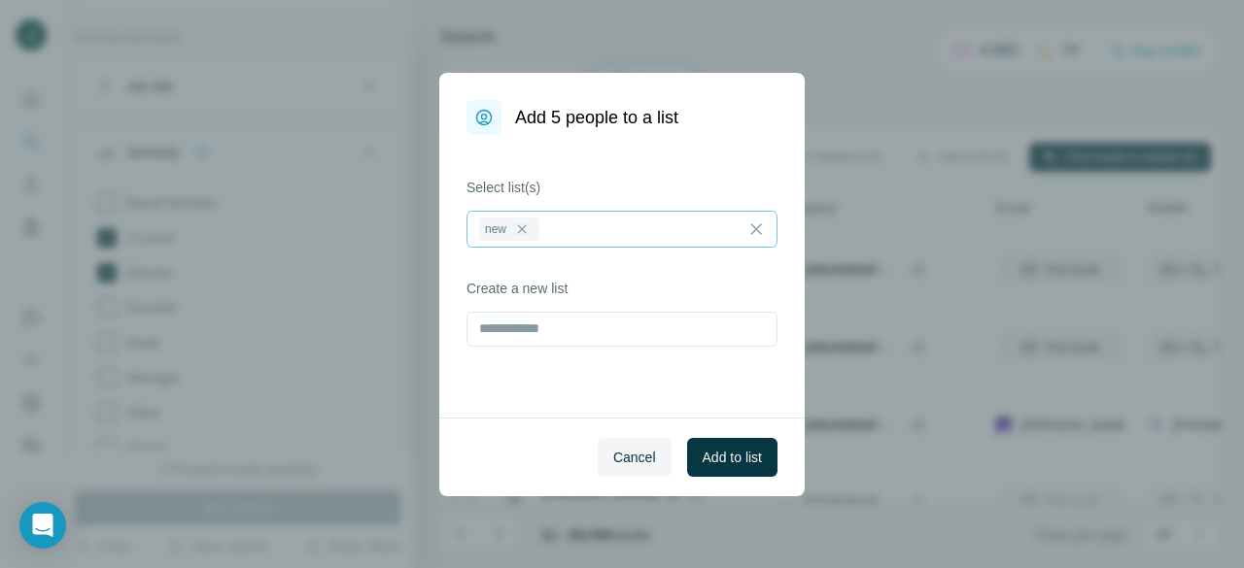
click at [590, 229] on input at bounding box center [643, 228] width 196 height 21
click at [708, 459] on span "Add to list" at bounding box center [731, 457] width 59 height 19
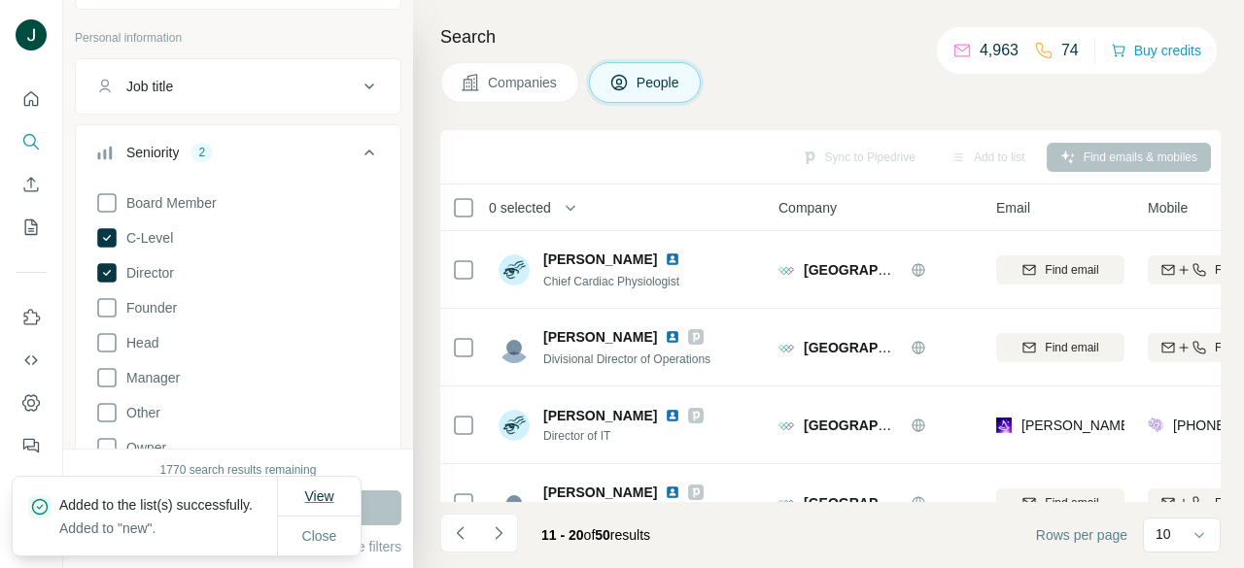
click at [327, 489] on span "View" at bounding box center [318, 497] width 29 height 16
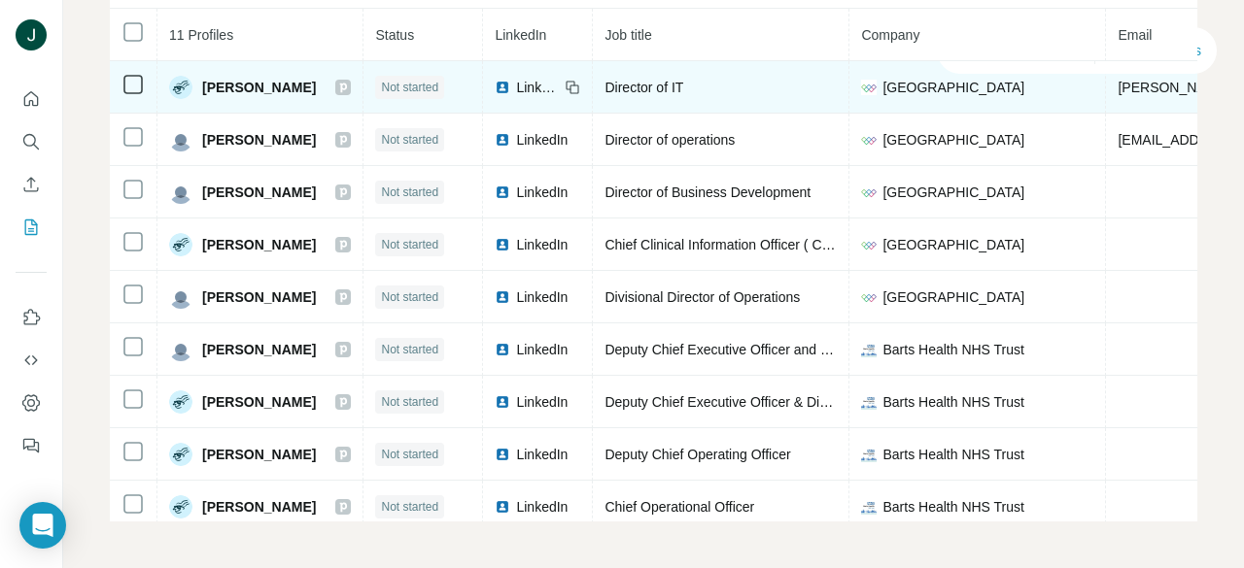
click at [351, 85] on div "Angela Anderson-Lambert" at bounding box center [260, 87] width 182 height 23
click at [349, 85] on icon at bounding box center [343, 88] width 12 height 16
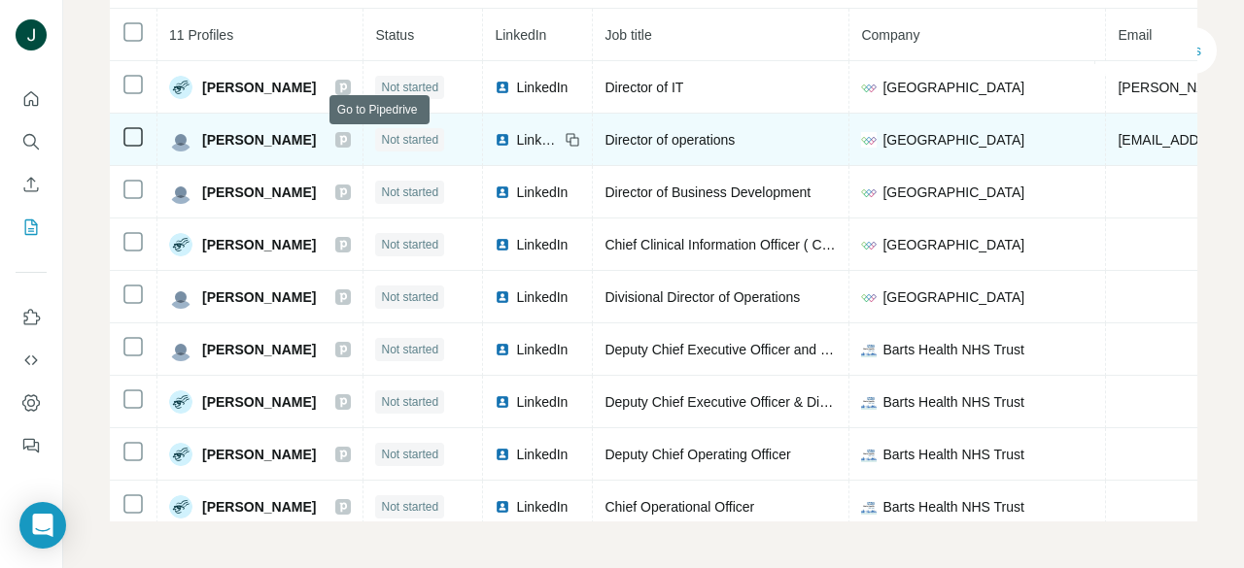
click at [349, 140] on icon at bounding box center [343, 140] width 12 height 16
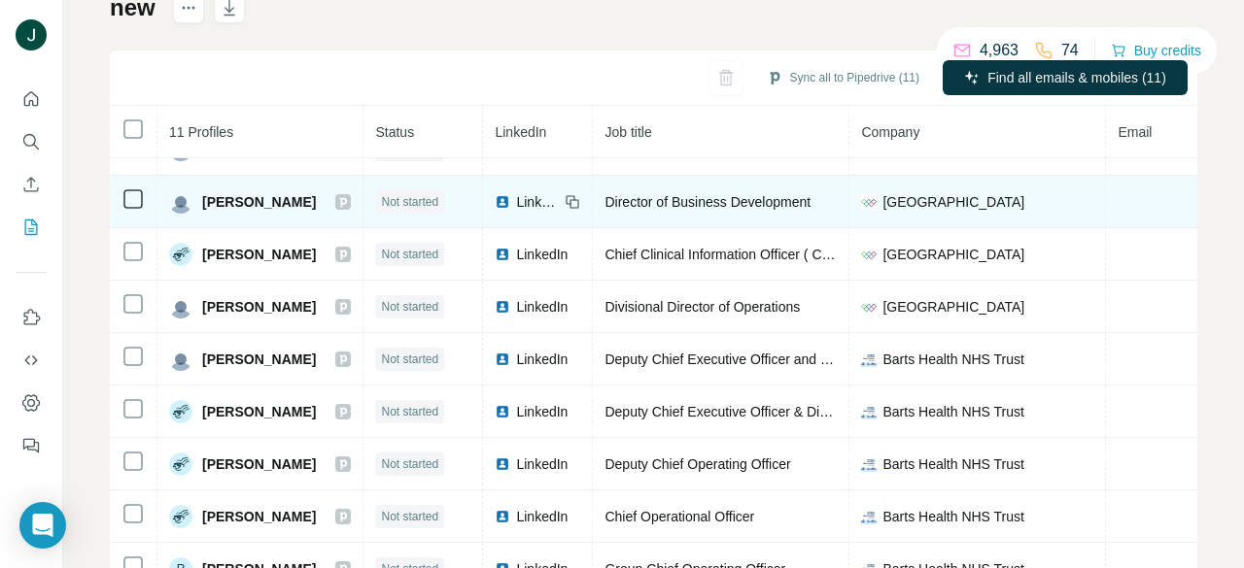
scroll to position [97, 0]
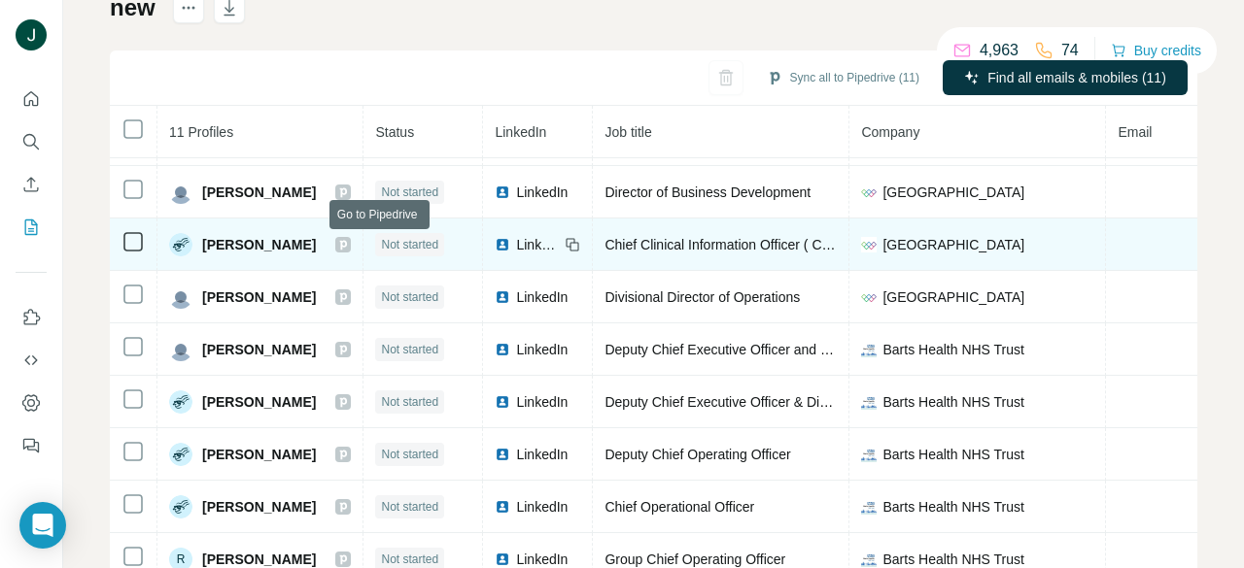
click at [349, 242] on icon at bounding box center [343, 245] width 12 height 16
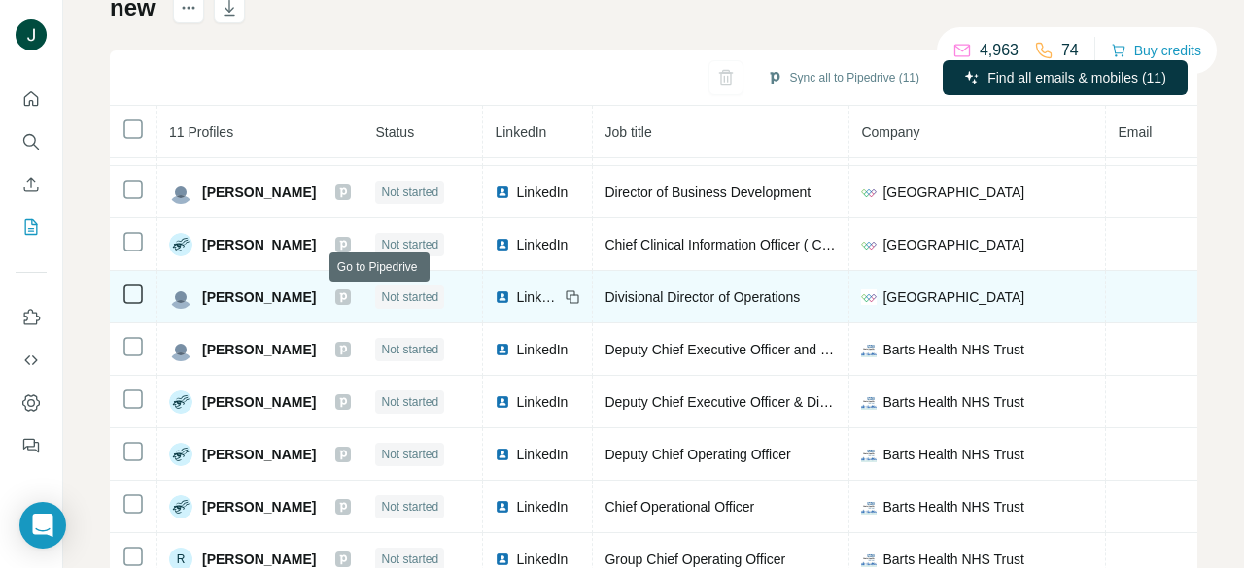
click at [347, 298] on icon at bounding box center [343, 297] width 7 height 10
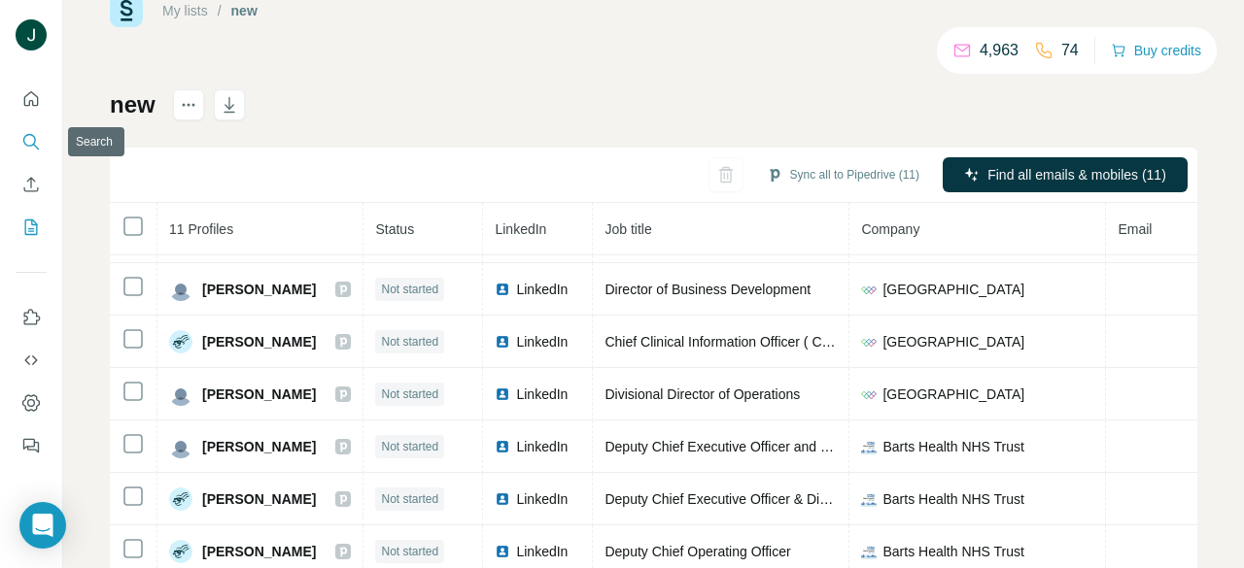
click at [29, 139] on icon "Search" at bounding box center [30, 141] width 19 height 19
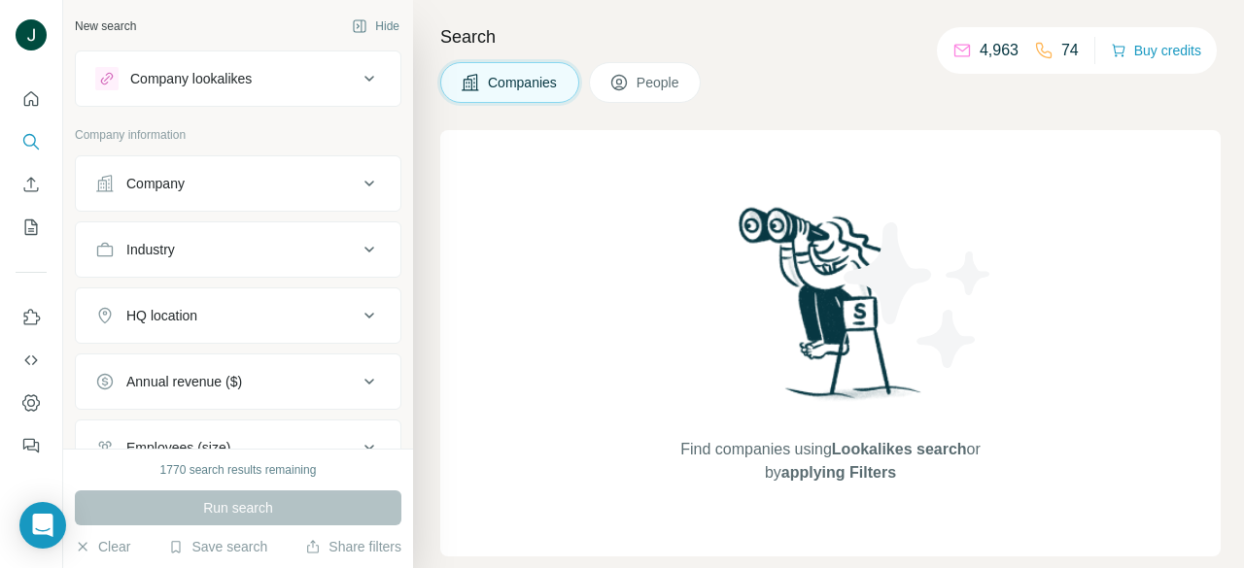
click at [652, 89] on span "People" at bounding box center [658, 82] width 45 height 19
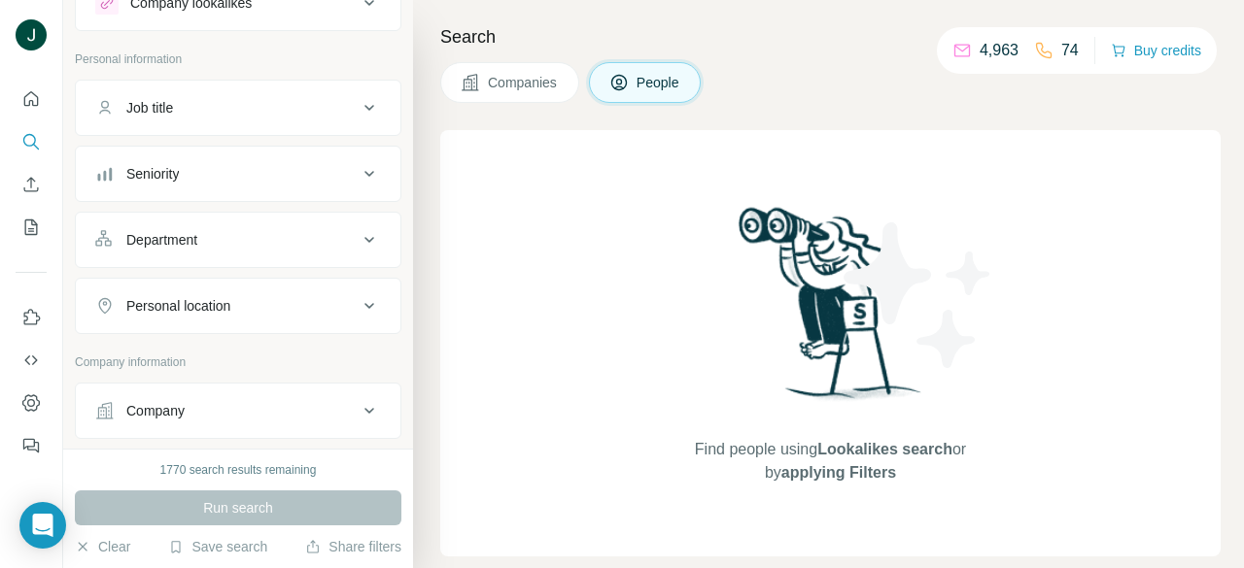
scroll to position [97, 0]
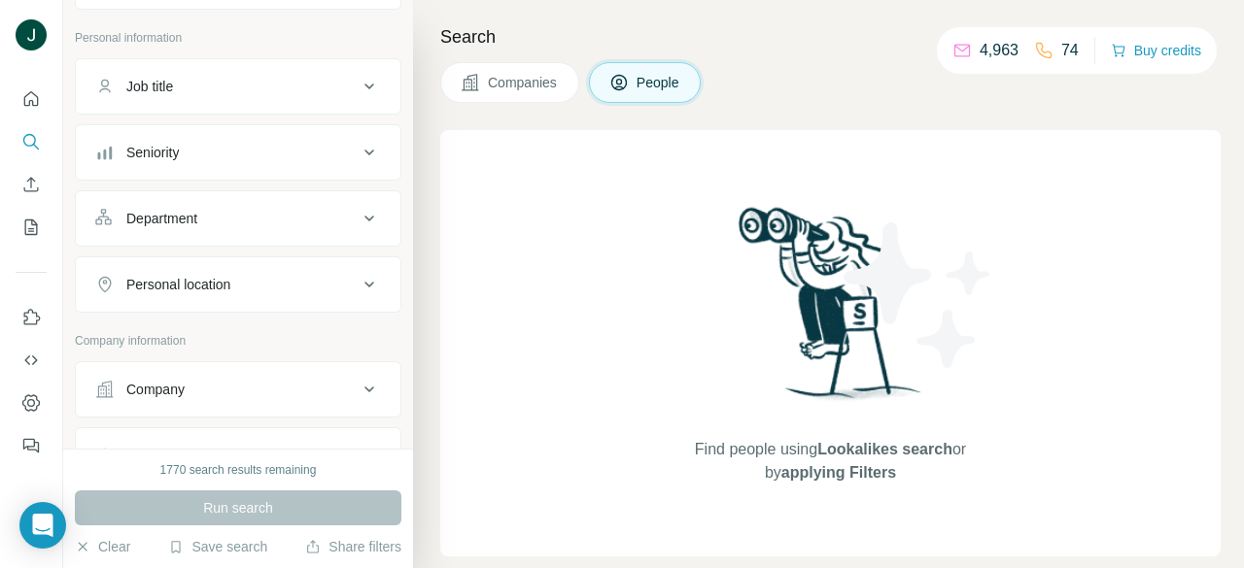
click at [196, 127] on div "Seniority" at bounding box center [238, 152] width 326 height 56
click at [239, 181] on ul "Job title Seniority Department Personal location" at bounding box center [238, 185] width 326 height 255
click at [220, 157] on div "Seniority" at bounding box center [226, 152] width 262 height 19
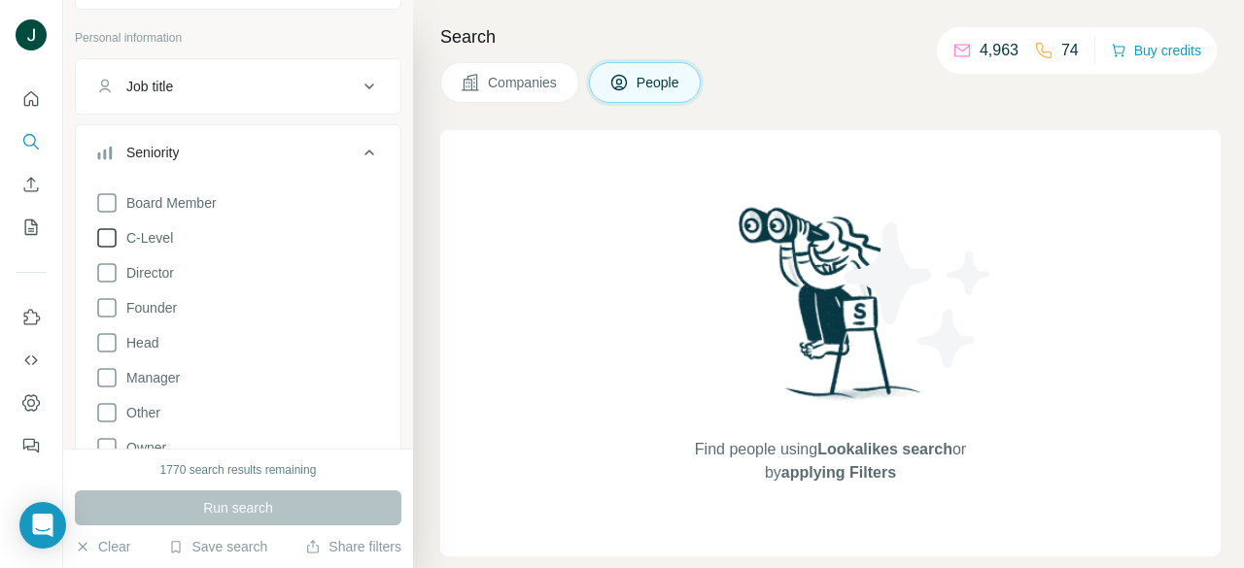
click at [151, 246] on span "C-Level" at bounding box center [146, 237] width 54 height 19
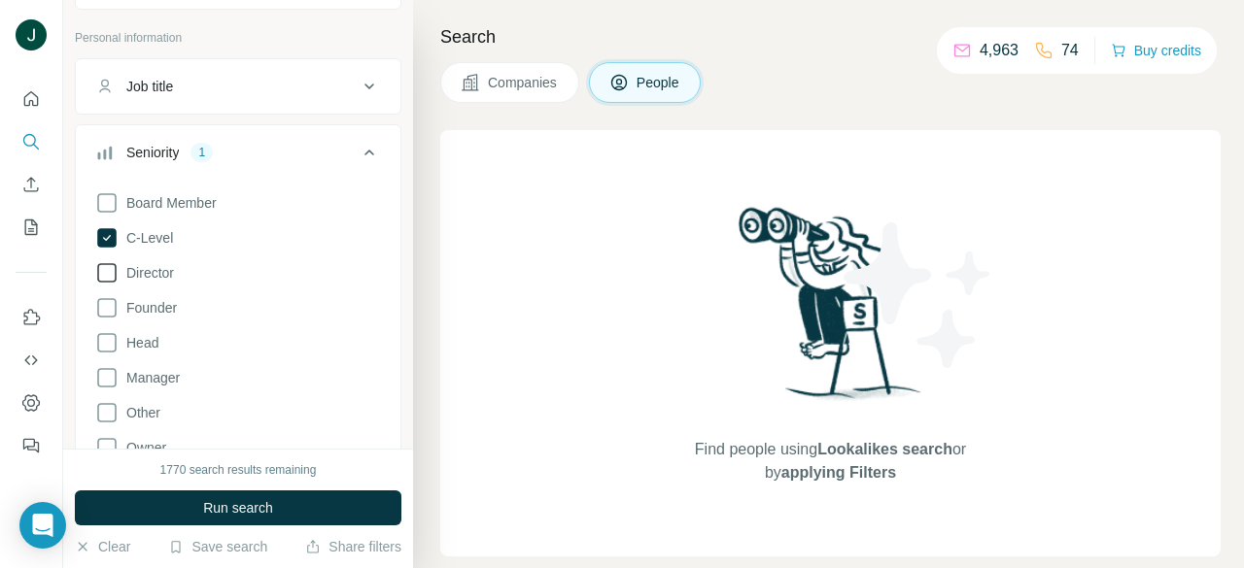
click at [152, 271] on span "Director" at bounding box center [146, 272] width 55 height 19
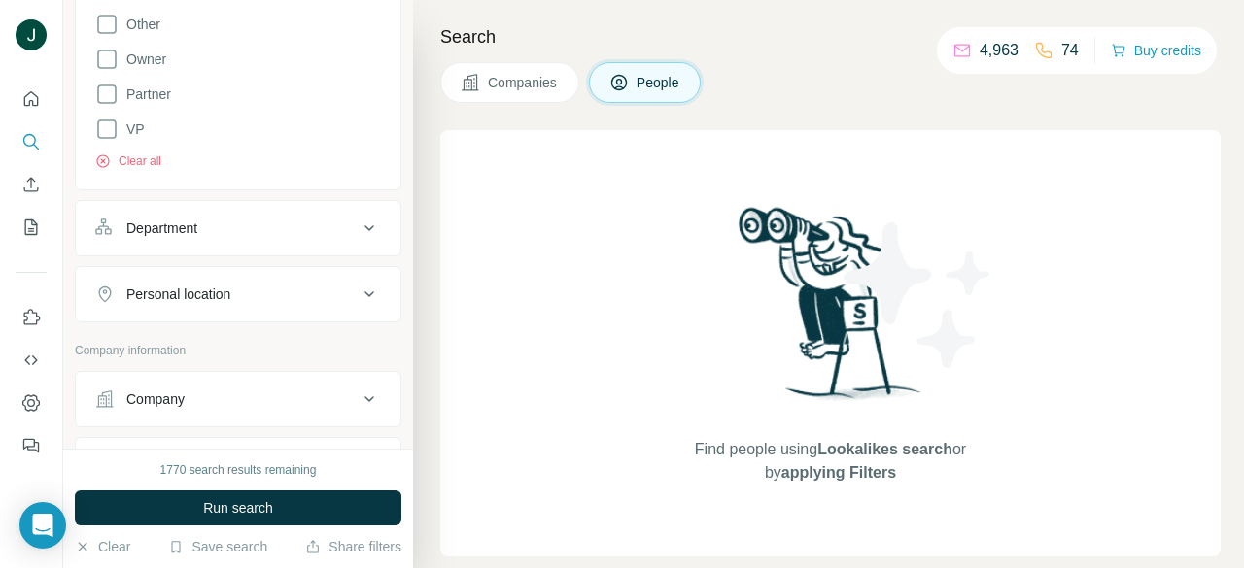
scroll to position [777, 0]
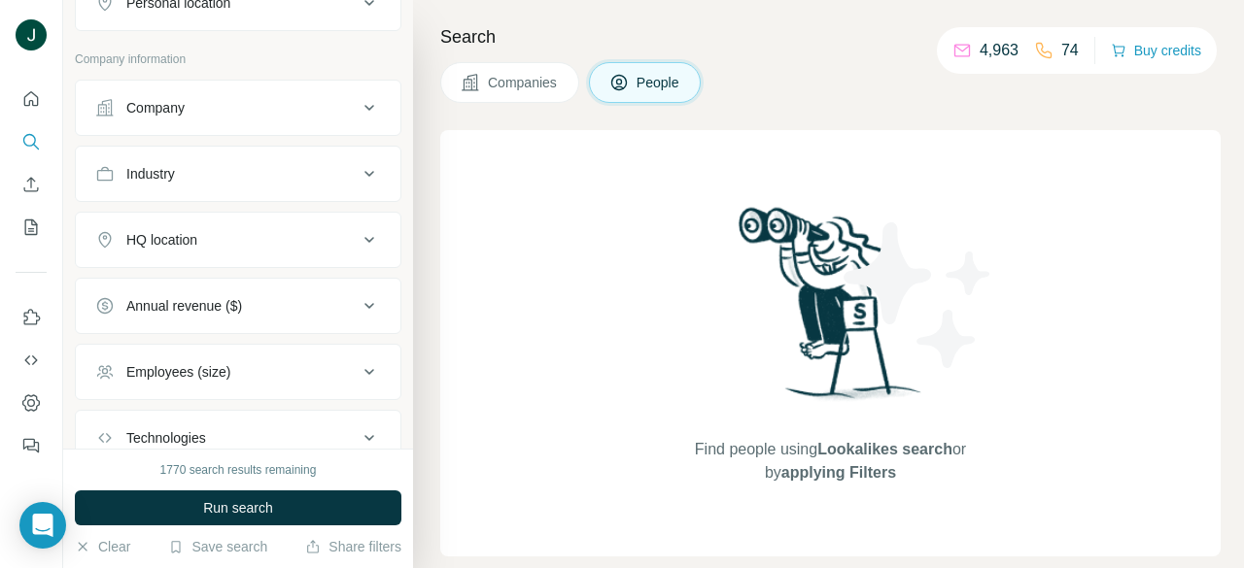
click at [189, 103] on div "Company" at bounding box center [226, 107] width 262 height 19
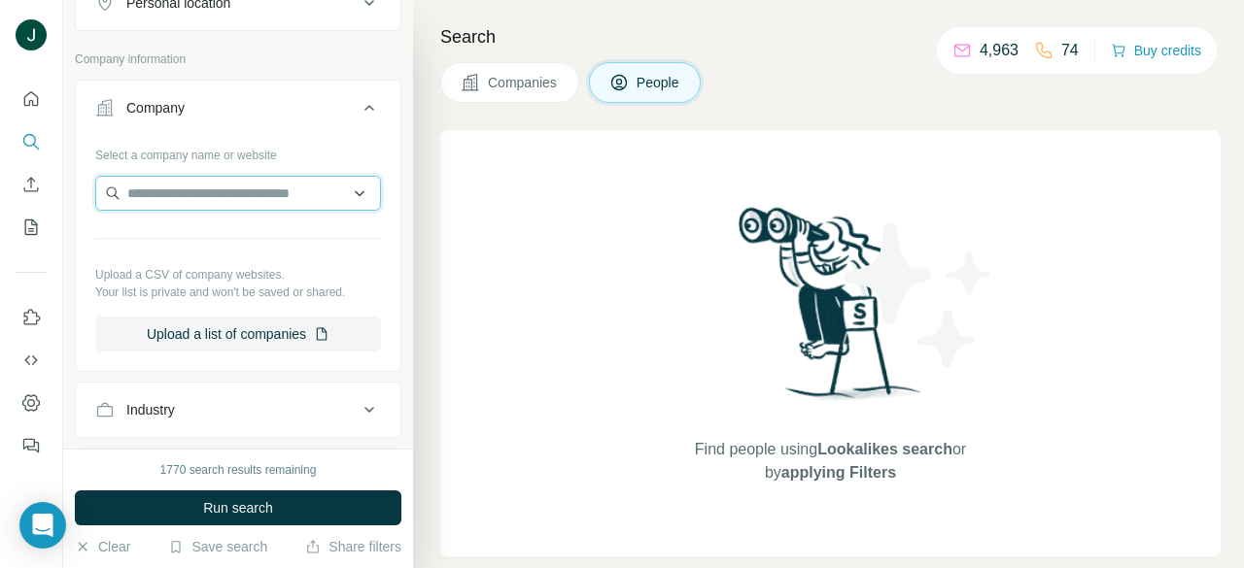
click at [233, 195] on input "text" at bounding box center [238, 193] width 286 height 35
paste input "**********"
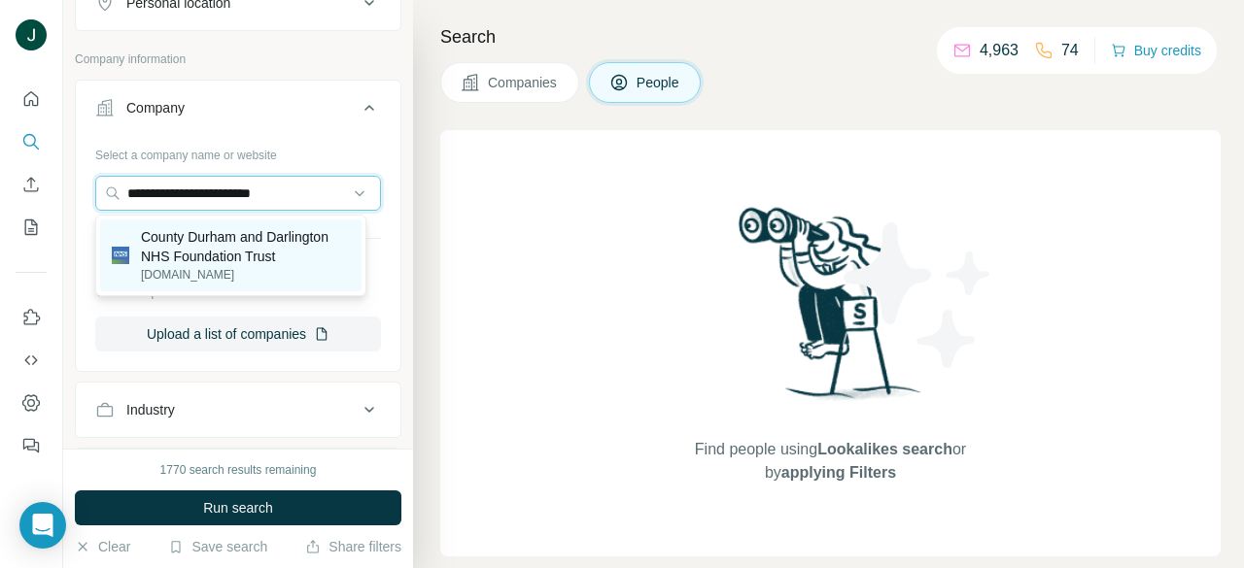
type input "**********"
click at [243, 253] on p "County Durham and Darlington NHS Foundation Trust" at bounding box center [245, 246] width 209 height 39
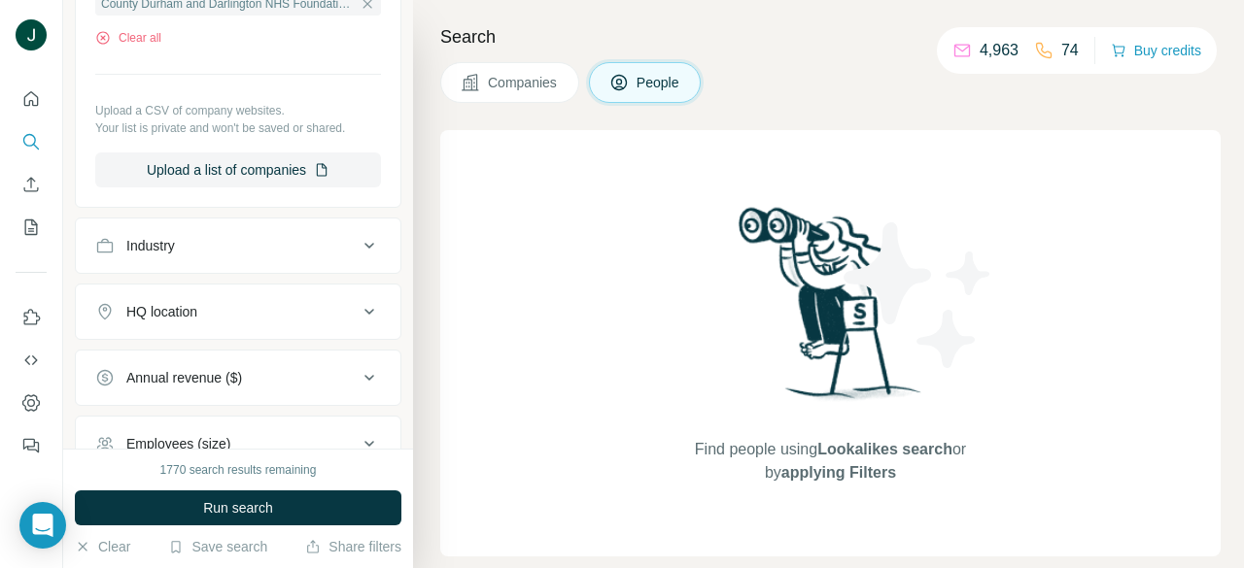
scroll to position [1261, 0]
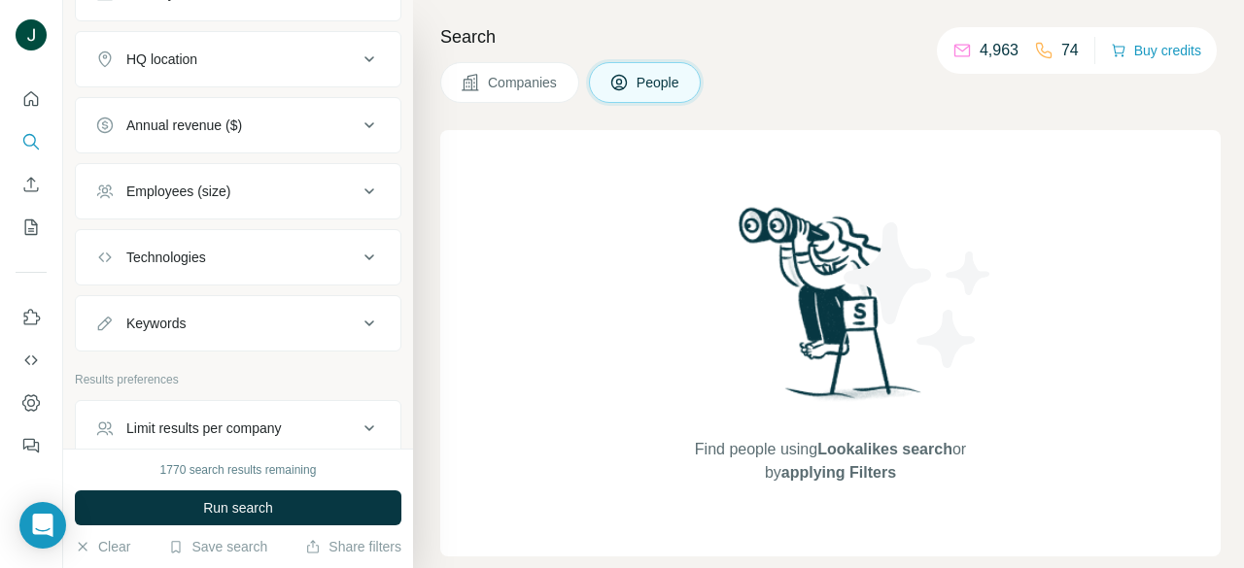
click at [249, 513] on span "Run search" at bounding box center [238, 507] width 70 height 19
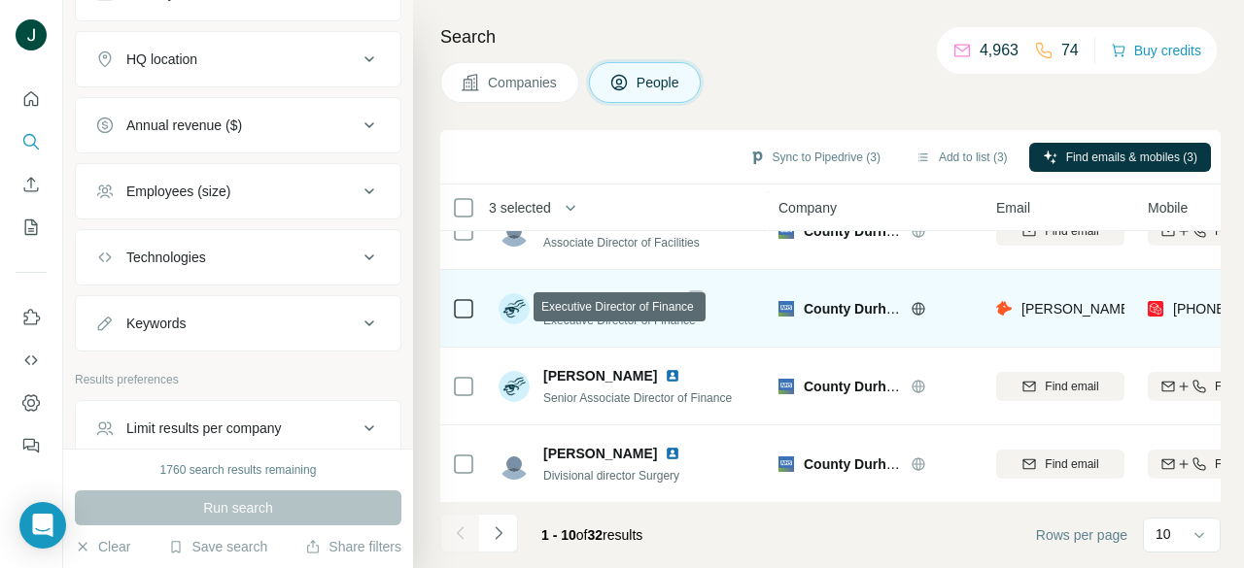
scroll to position [516, 0]
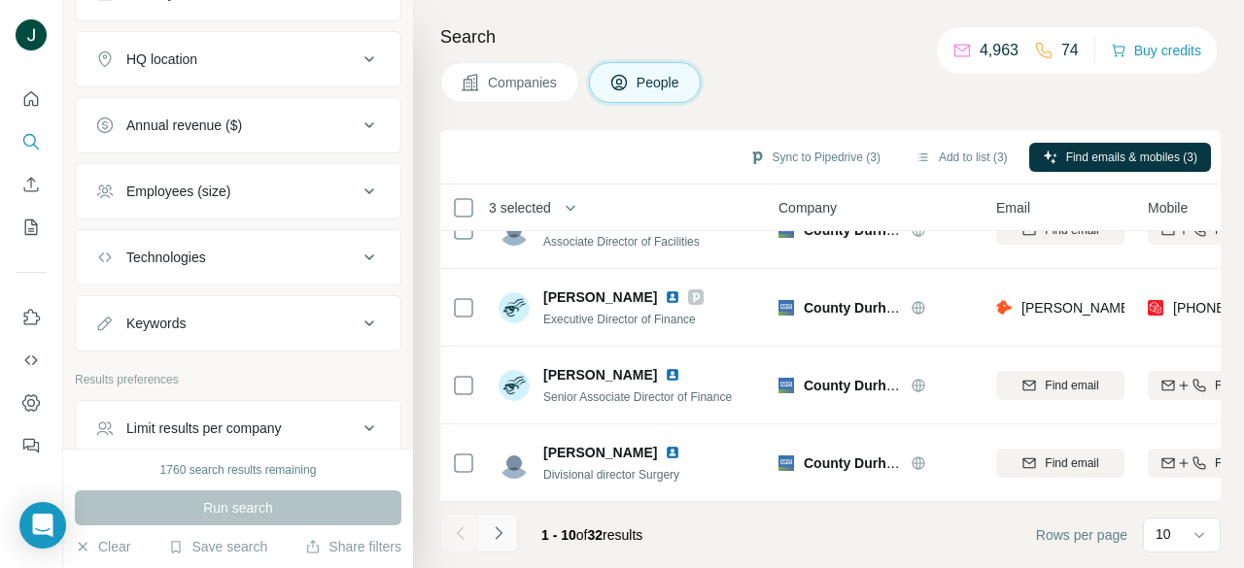
click at [512, 524] on button "Navigate to next page" at bounding box center [498, 533] width 39 height 39
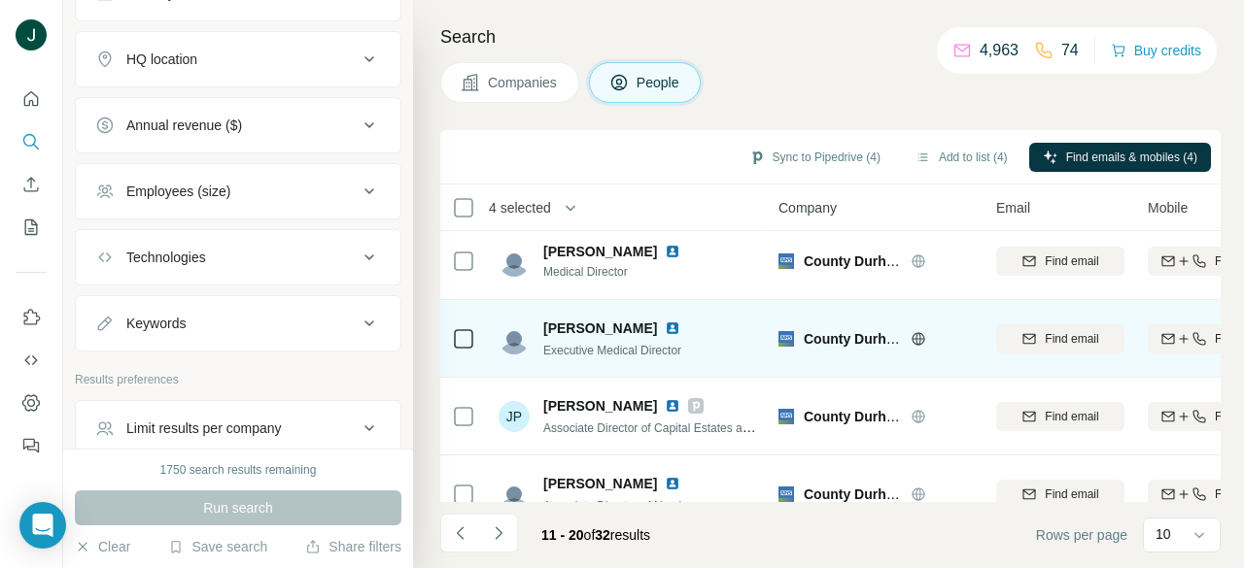
scroll to position [0, 0]
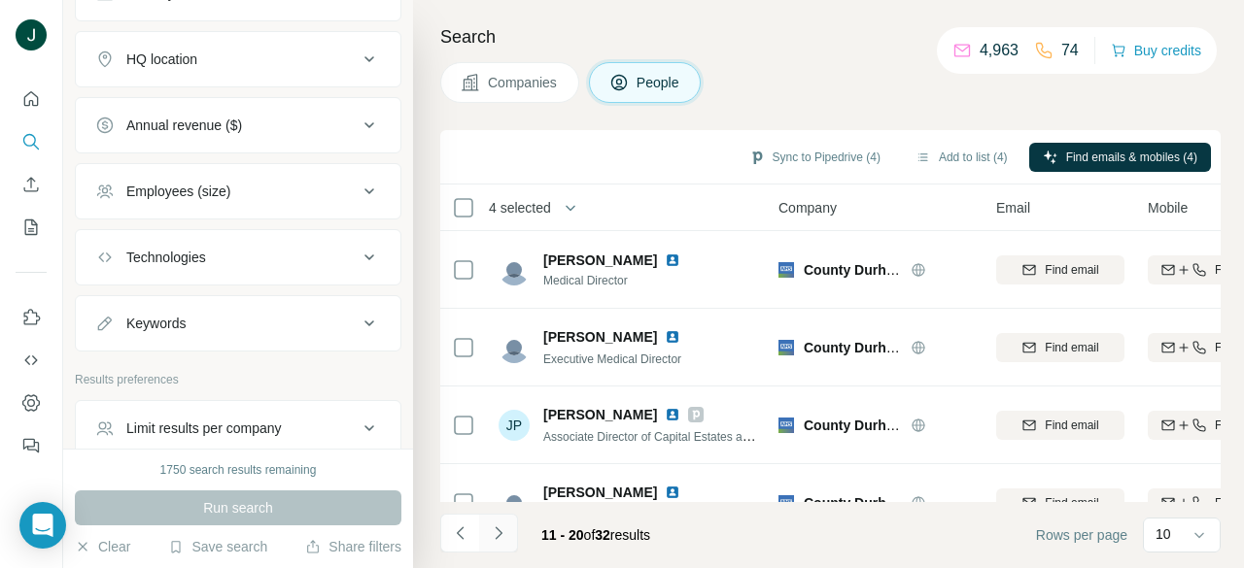
click at [505, 533] on icon "Navigate to next page" at bounding box center [498, 533] width 19 height 19
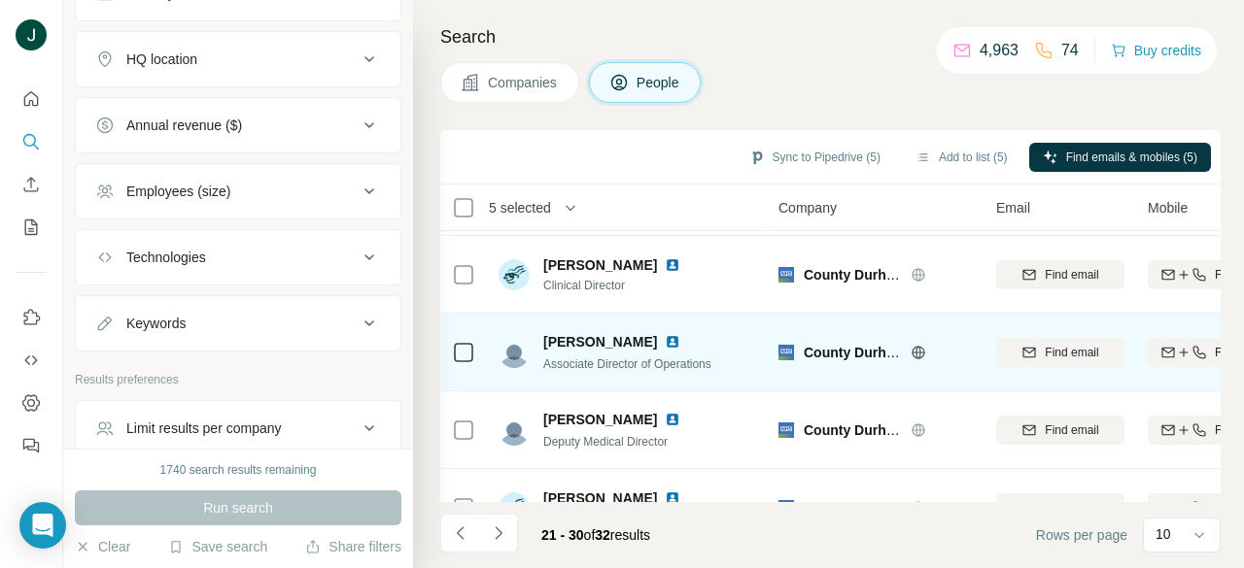
scroll to position [389, 0]
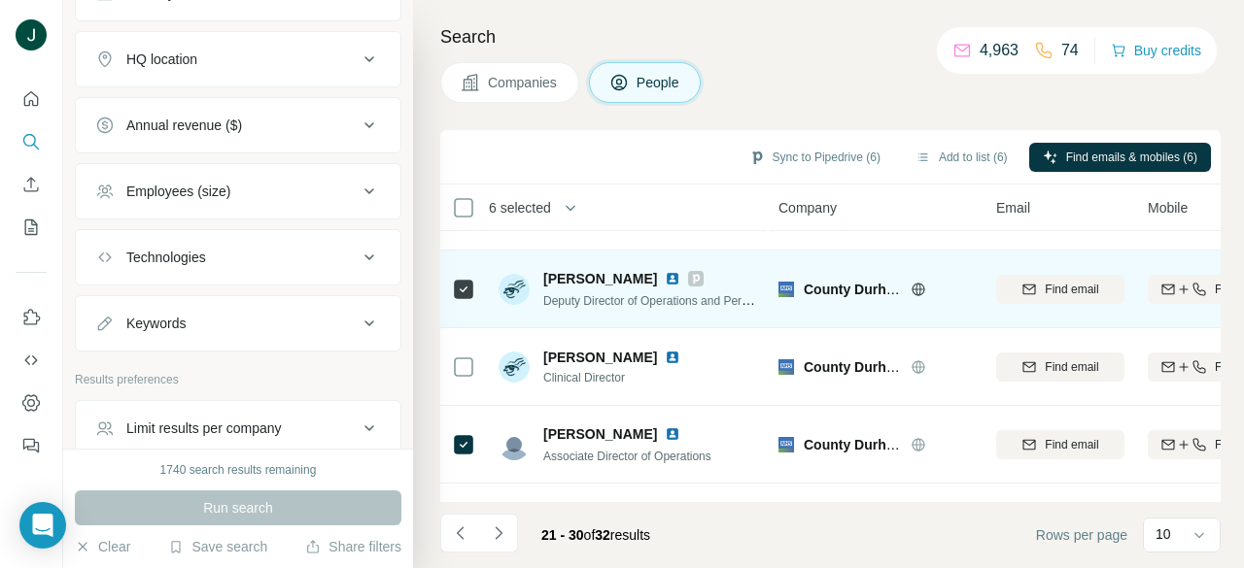
click at [473, 292] on icon at bounding box center [463, 289] width 23 height 23
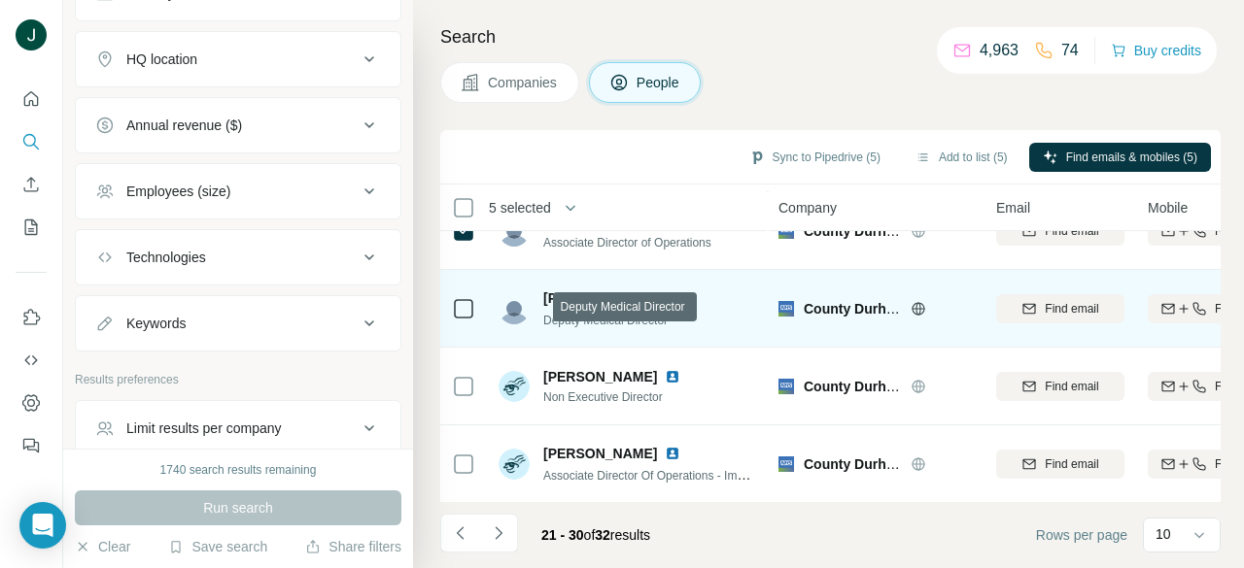
scroll to position [516, 0]
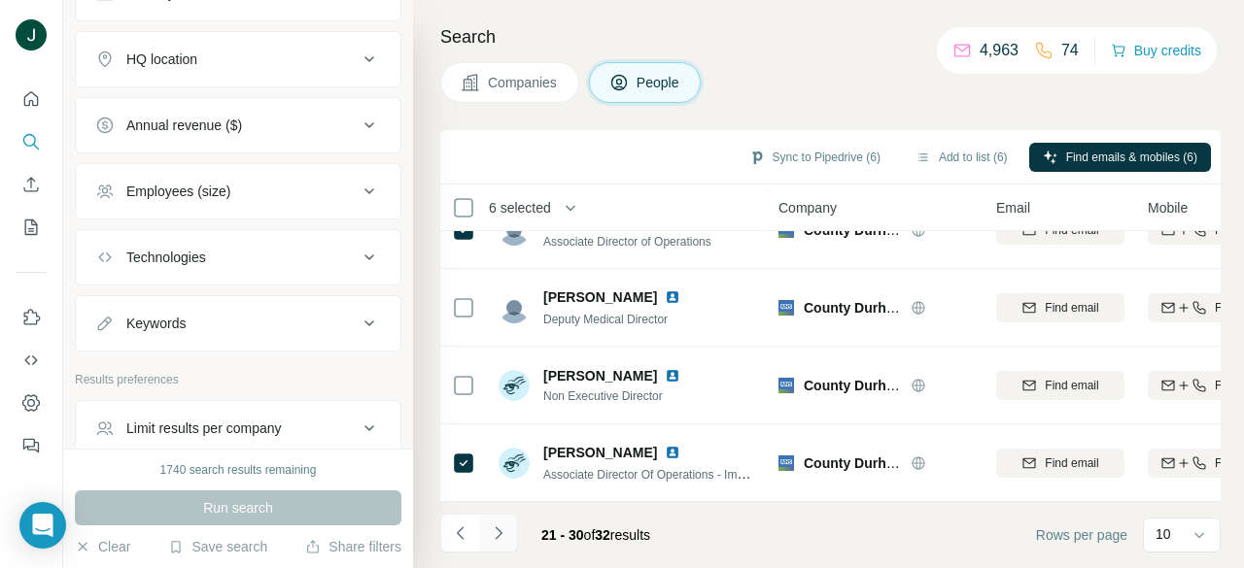
click at [505, 534] on icon "Navigate to next page" at bounding box center [498, 533] width 19 height 19
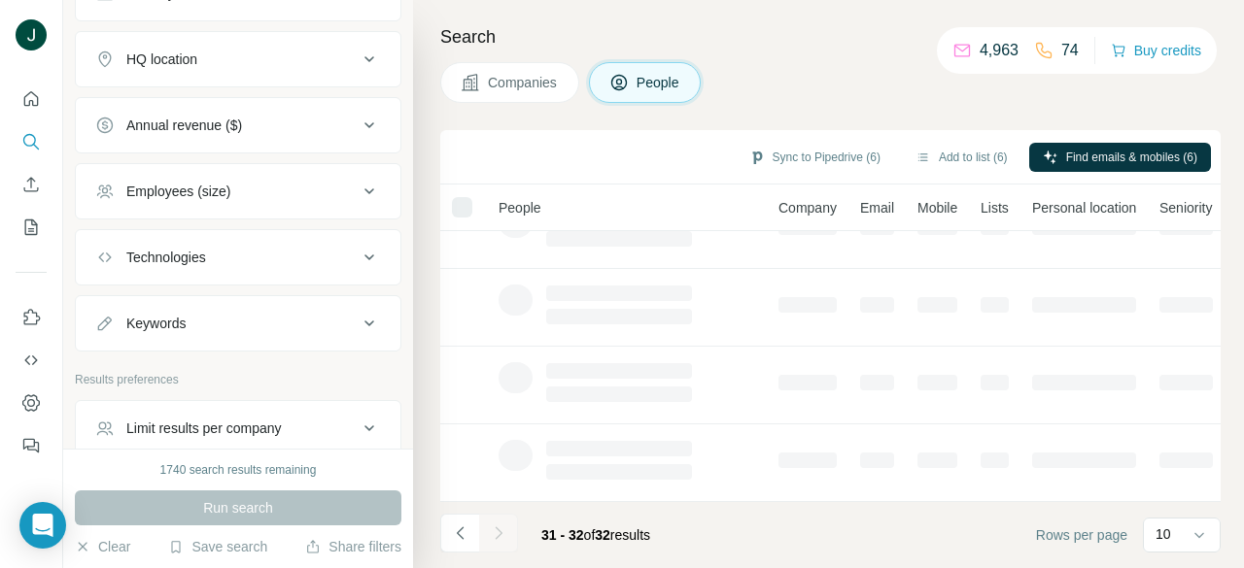
scroll to position [0, 0]
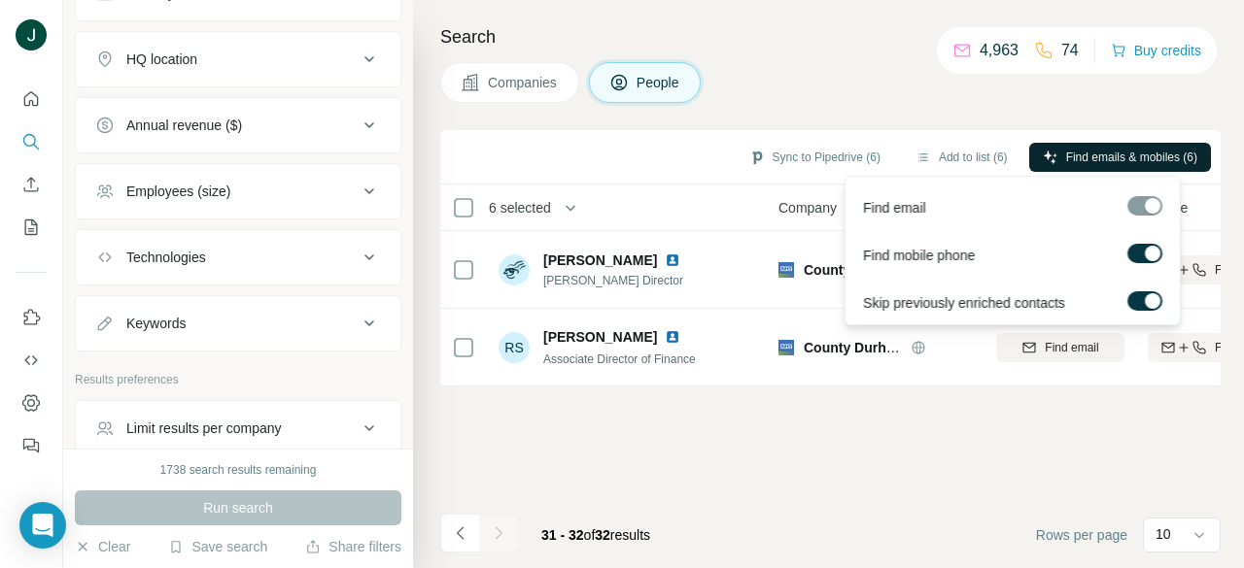
click at [1094, 144] on button "Find emails & mobiles (6)" at bounding box center [1120, 157] width 182 height 29
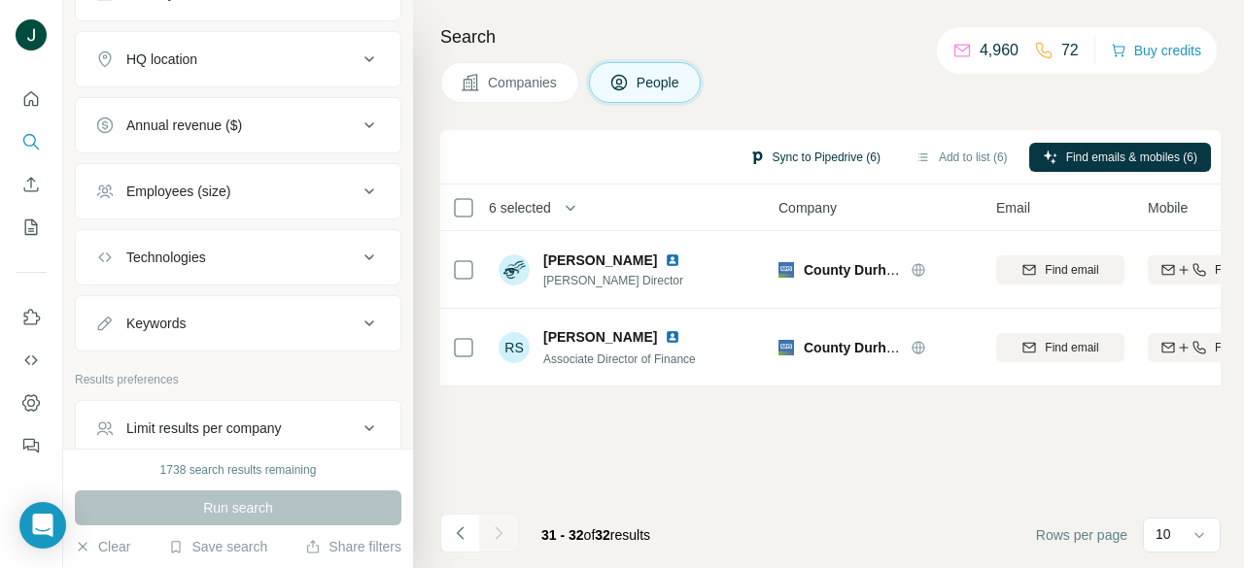
click at [815, 154] on button "Sync to Pipedrive (6)" at bounding box center [814, 157] width 158 height 29
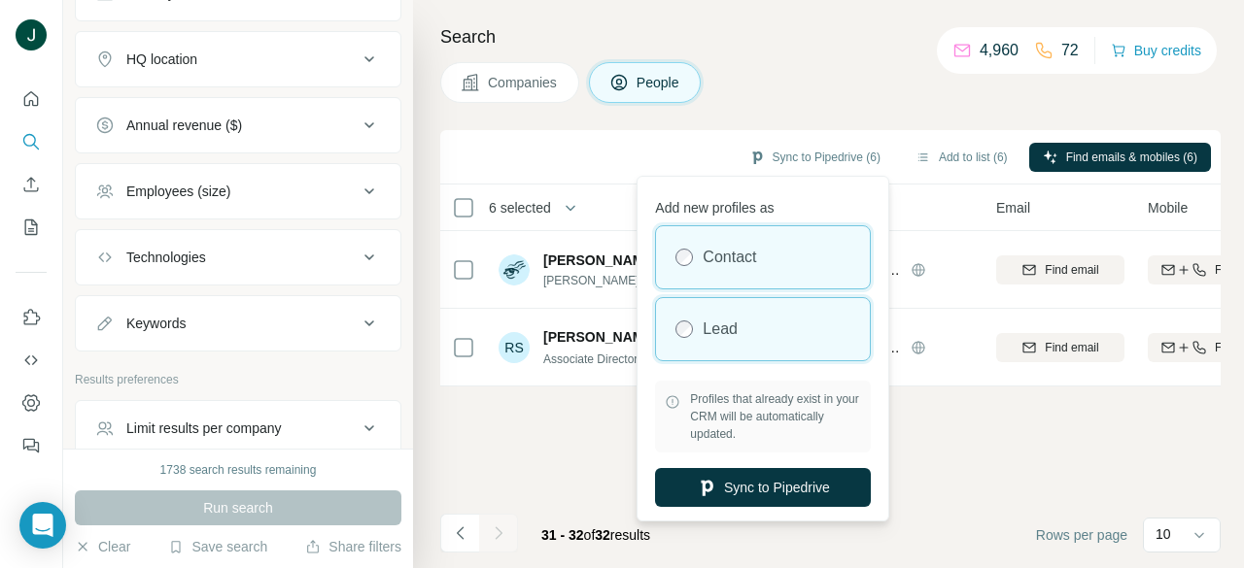
click at [716, 330] on label "Lead" at bounding box center [719, 329] width 35 height 23
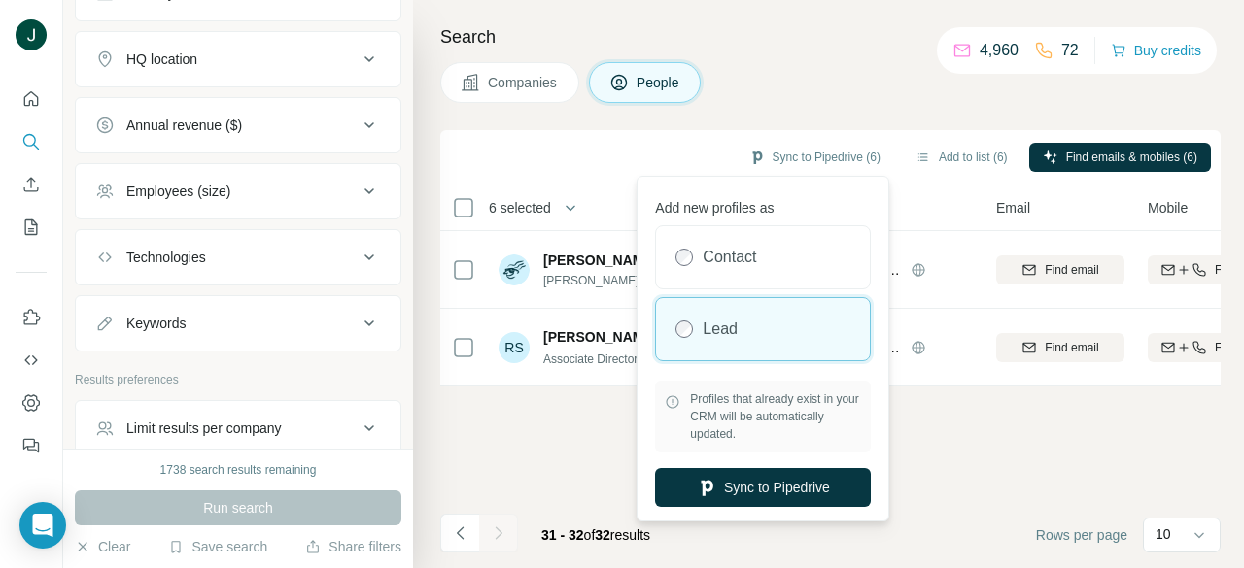
click at [786, 118] on div "Search Companies People Sync to Pipedrive (6) Add to list (6) Find emails & mob…" at bounding box center [828, 284] width 831 height 568
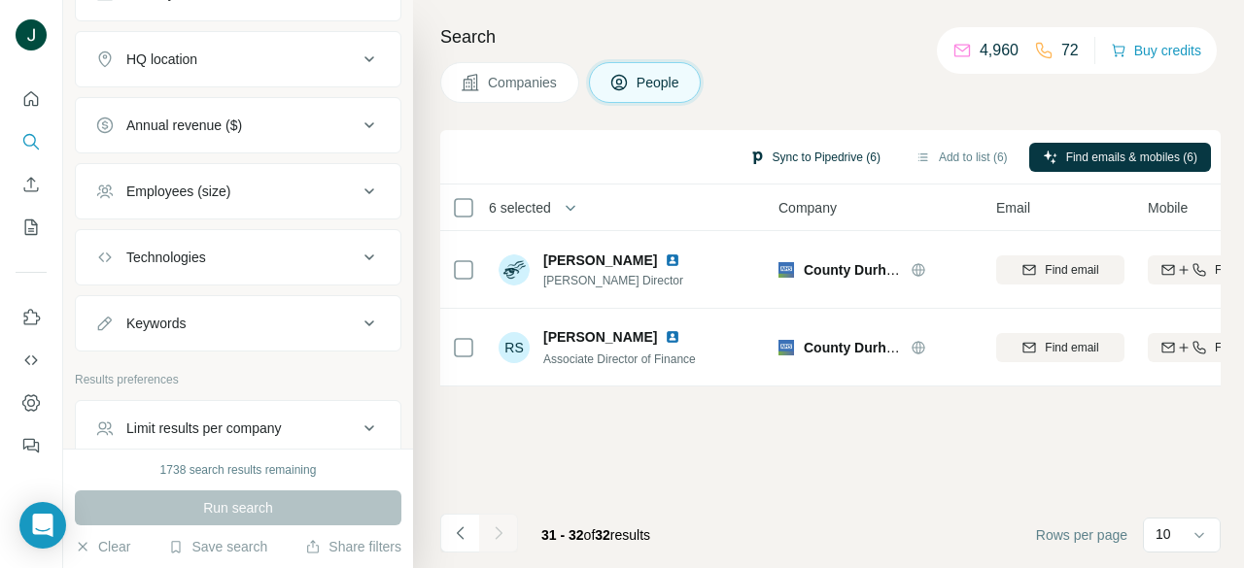
click at [823, 155] on button "Sync to Pipedrive (6)" at bounding box center [814, 157] width 158 height 29
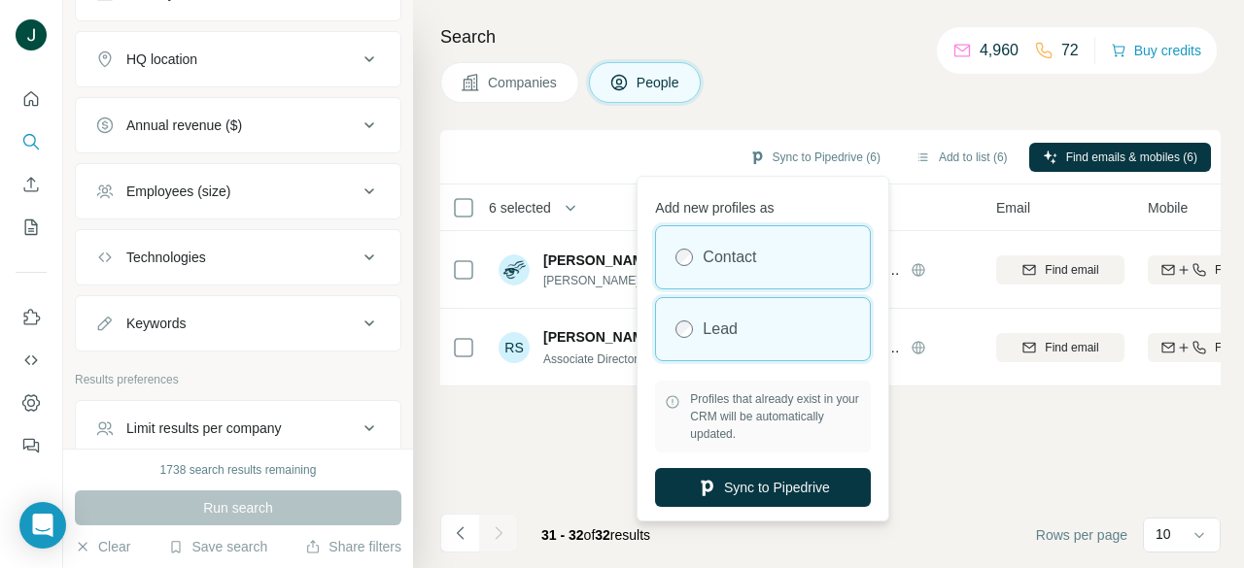
click at [753, 307] on div "Lead" at bounding box center [763, 329] width 214 height 62
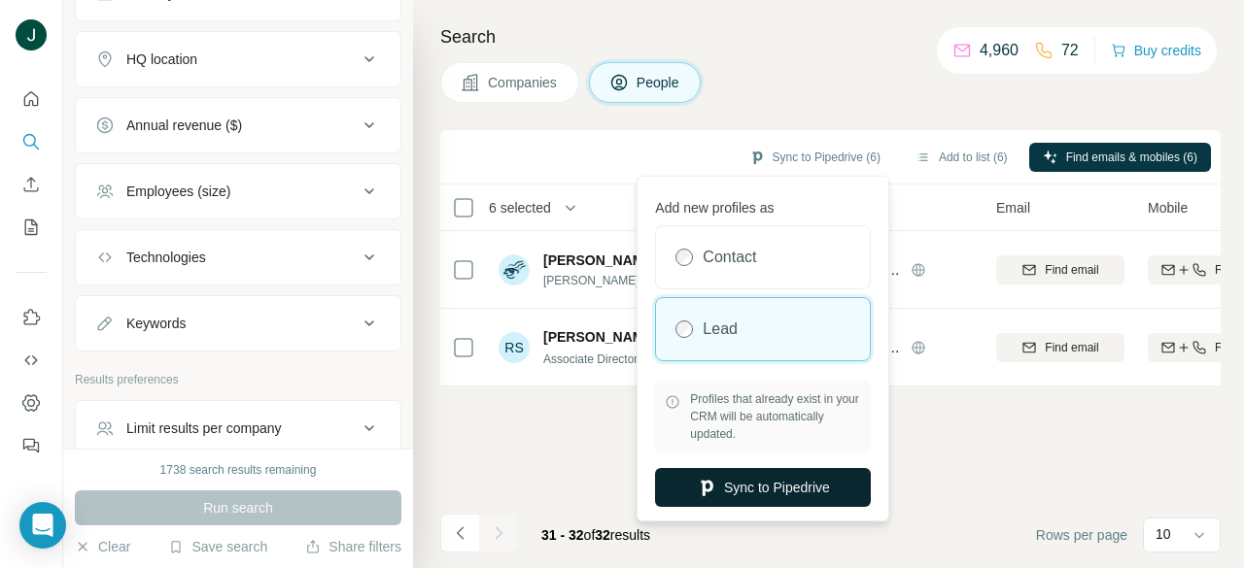
click at [751, 493] on button "Sync to Pipedrive" at bounding box center [763, 487] width 216 height 39
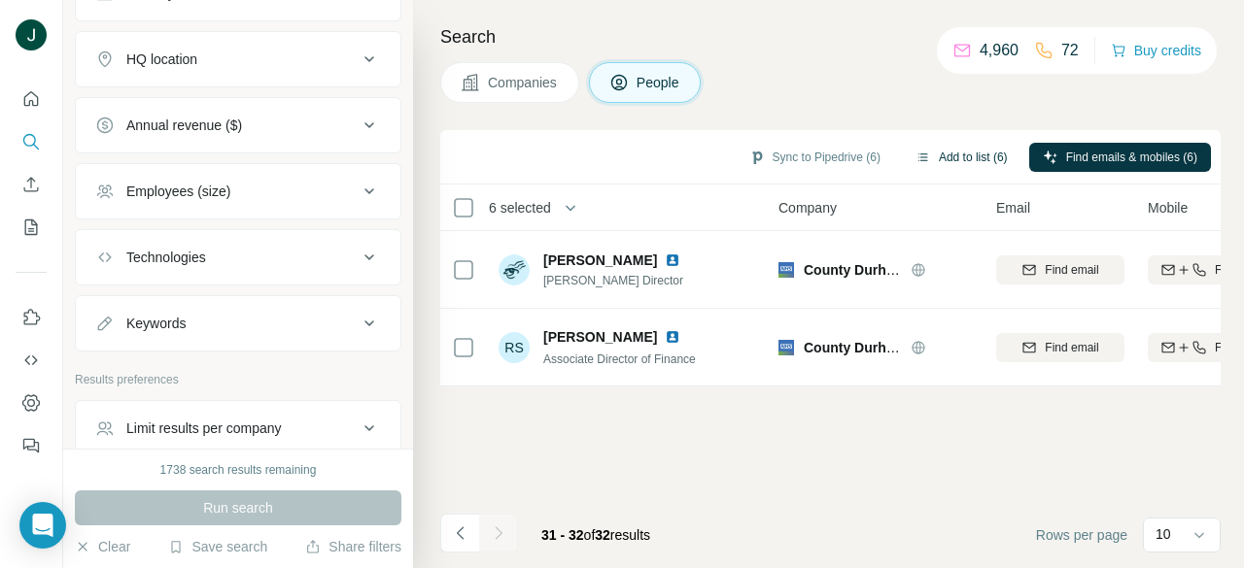
click at [955, 153] on button "Add to list (6)" at bounding box center [962, 157] width 120 height 29
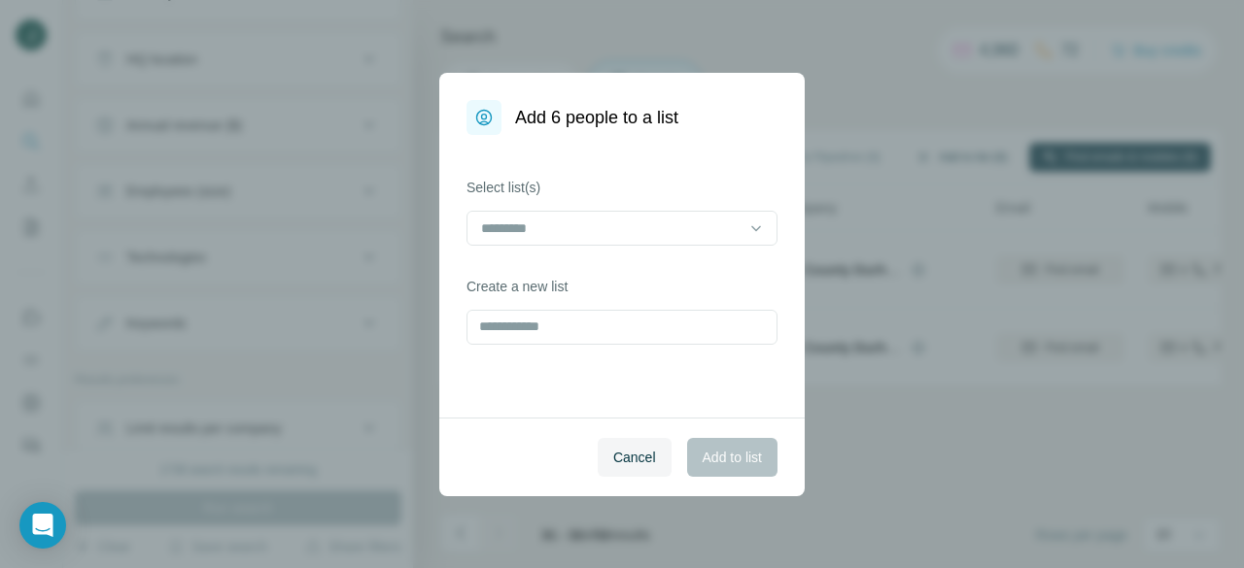
click at [932, 151] on div "Add 6 people to a list Select list(s) Create a new list Cancel Add to list" at bounding box center [622, 284] width 1244 height 568
click at [575, 219] on input at bounding box center [610, 228] width 262 height 21
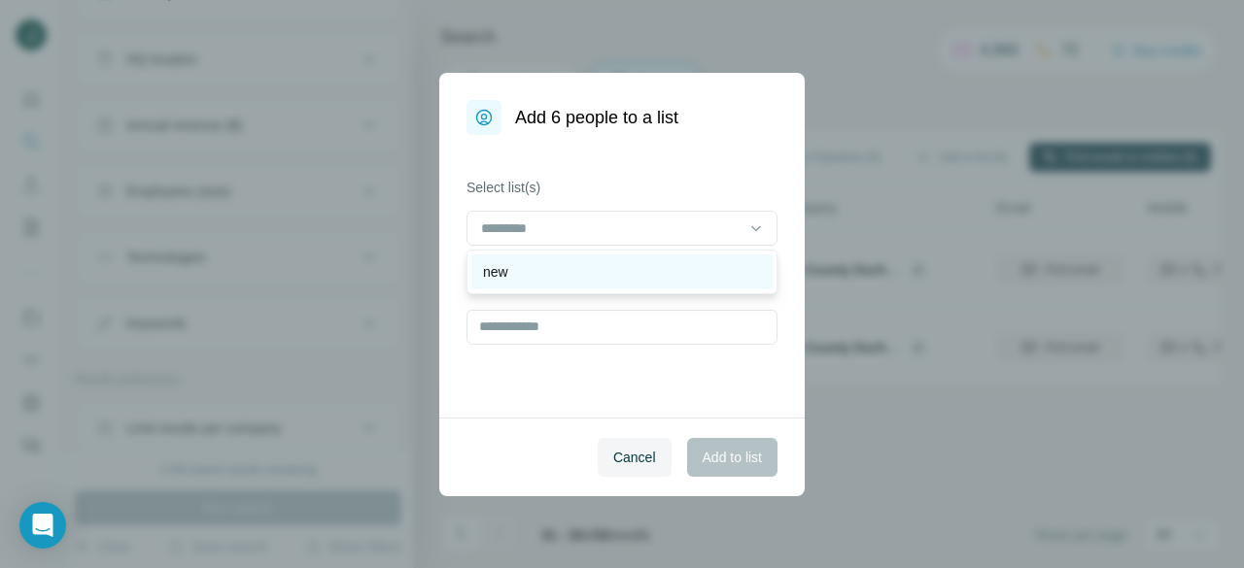
click at [547, 265] on div "new" at bounding box center [622, 271] width 278 height 19
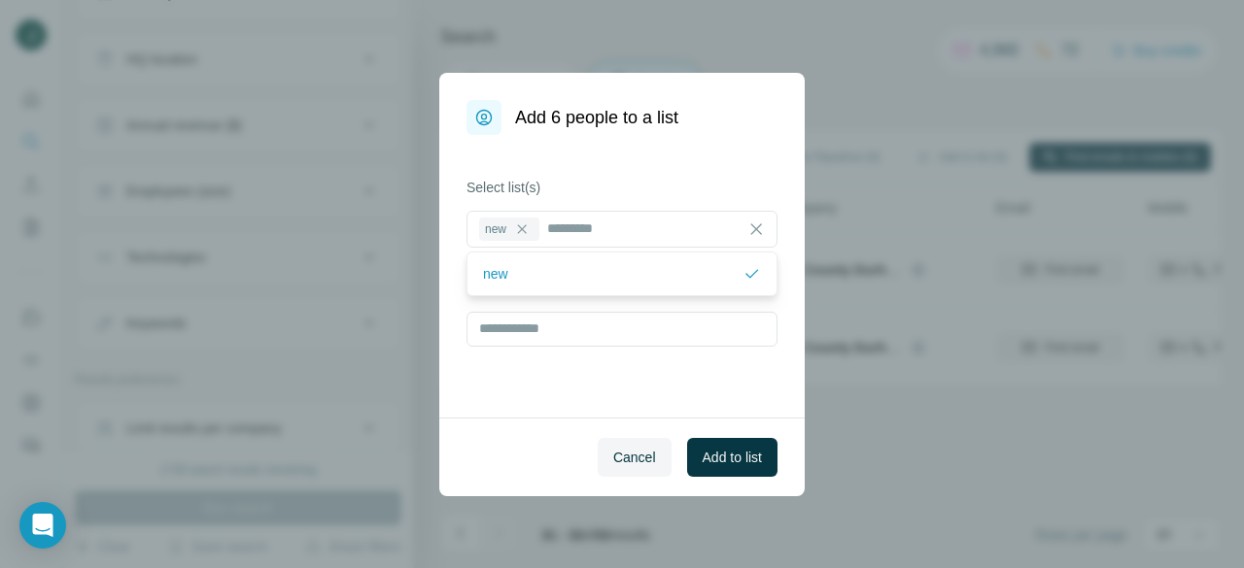
click at [721, 436] on div "Cancel Add to list" at bounding box center [621, 457] width 365 height 79
click at [721, 442] on button "Add to list" at bounding box center [732, 457] width 90 height 39
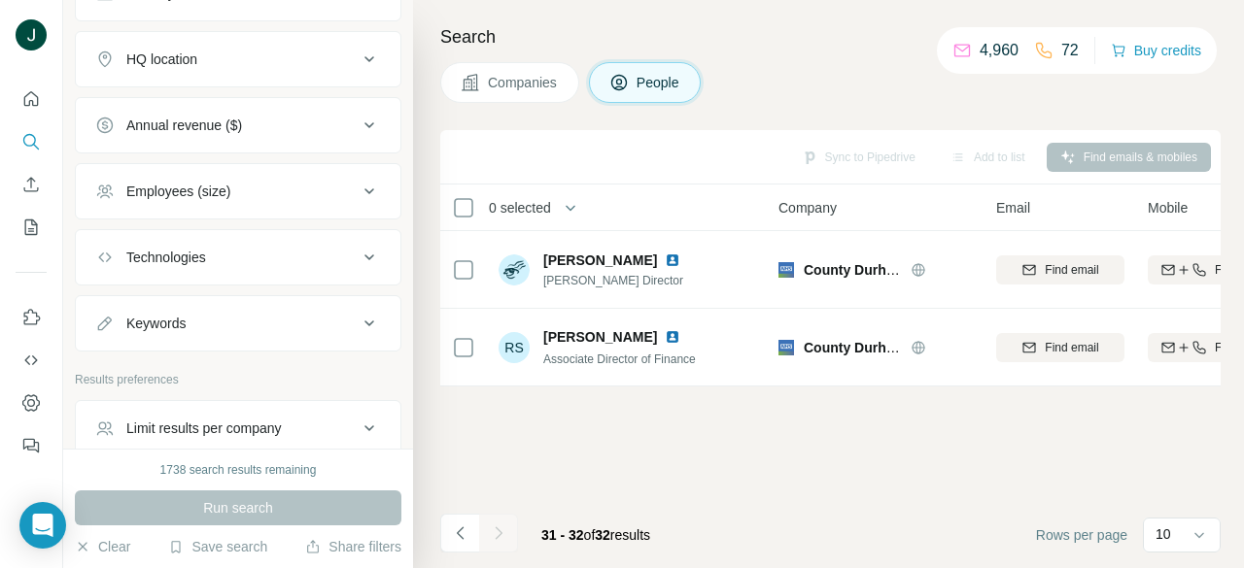
click at [979, 151] on div "Add to list" at bounding box center [988, 157] width 102 height 29
drag, startPoint x: 919, startPoint y: 84, endPoint x: 904, endPoint y: 94, distance: 18.9
click at [918, 84] on div "Companies People" at bounding box center [830, 82] width 780 height 41
click at [615, 86] on icon at bounding box center [618, 82] width 19 height 19
click at [966, 141] on div "Sync to Pipedrive Add to list Find emails & mobiles" at bounding box center [830, 157] width 761 height 34
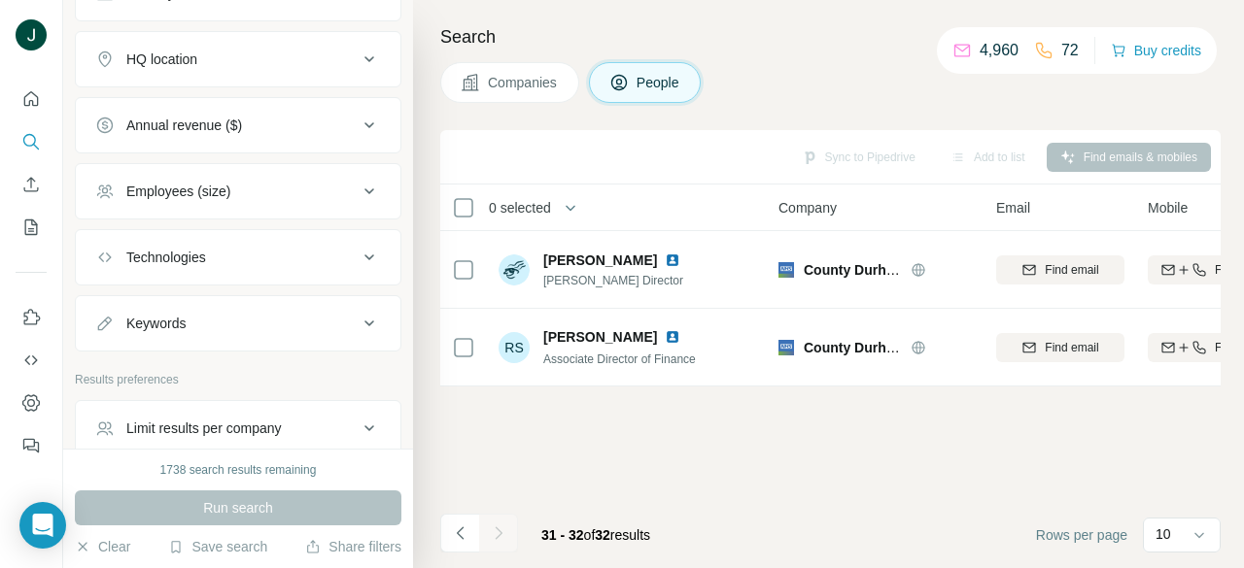
click at [973, 147] on div "Add to list" at bounding box center [988, 157] width 102 height 29
click at [31, 222] on icon "My lists" at bounding box center [33, 226] width 10 height 13
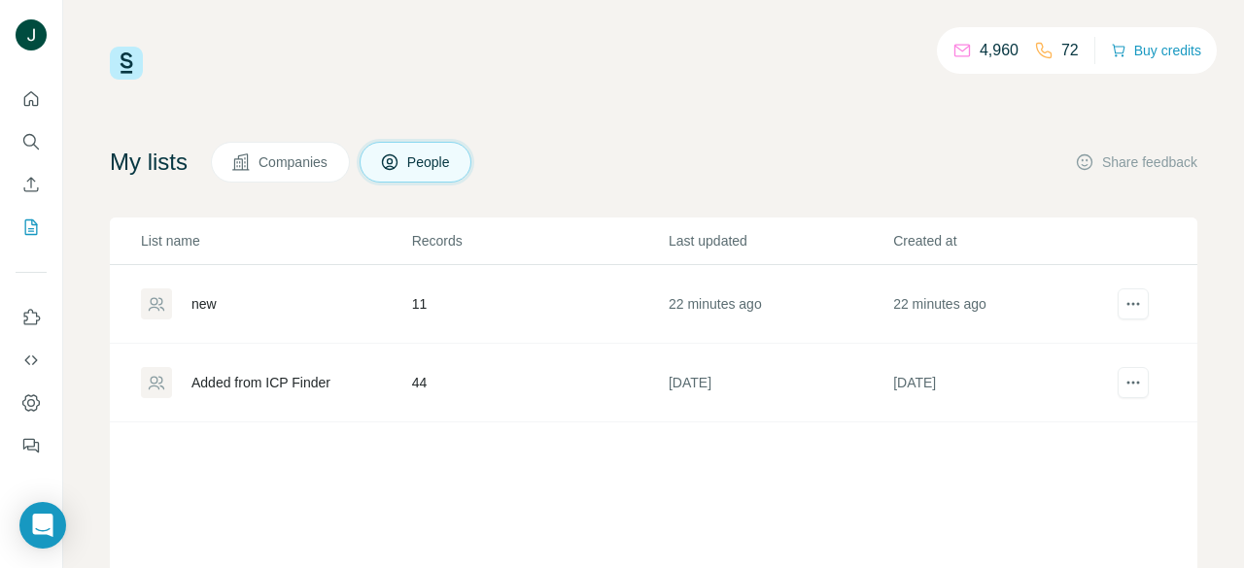
click at [206, 295] on div "new" at bounding box center [203, 303] width 25 height 19
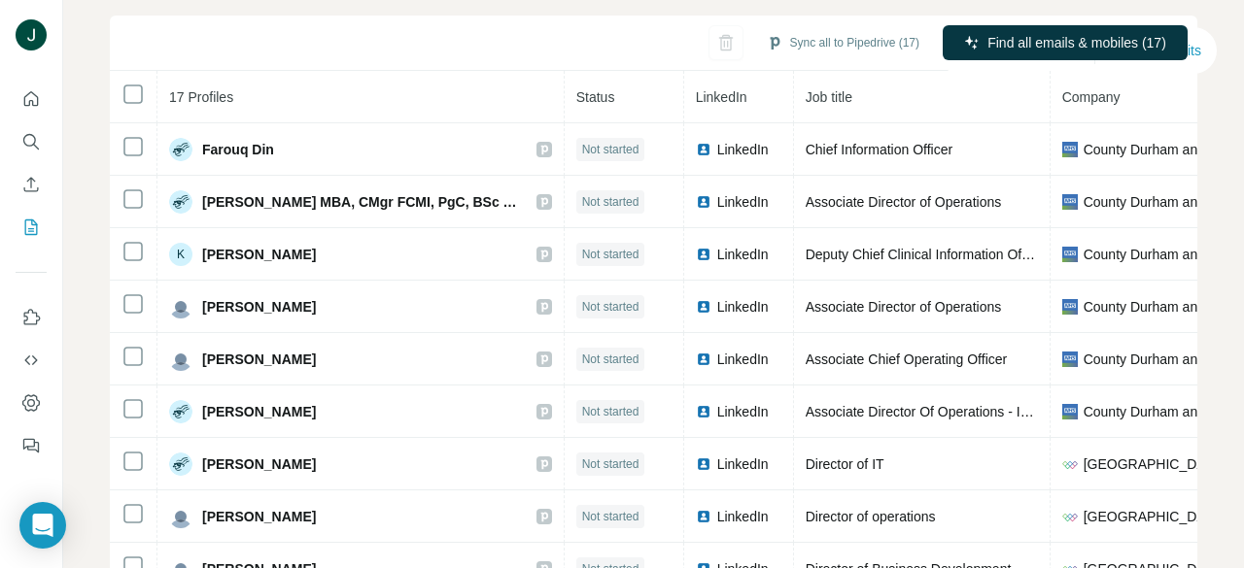
scroll to position [194, 0]
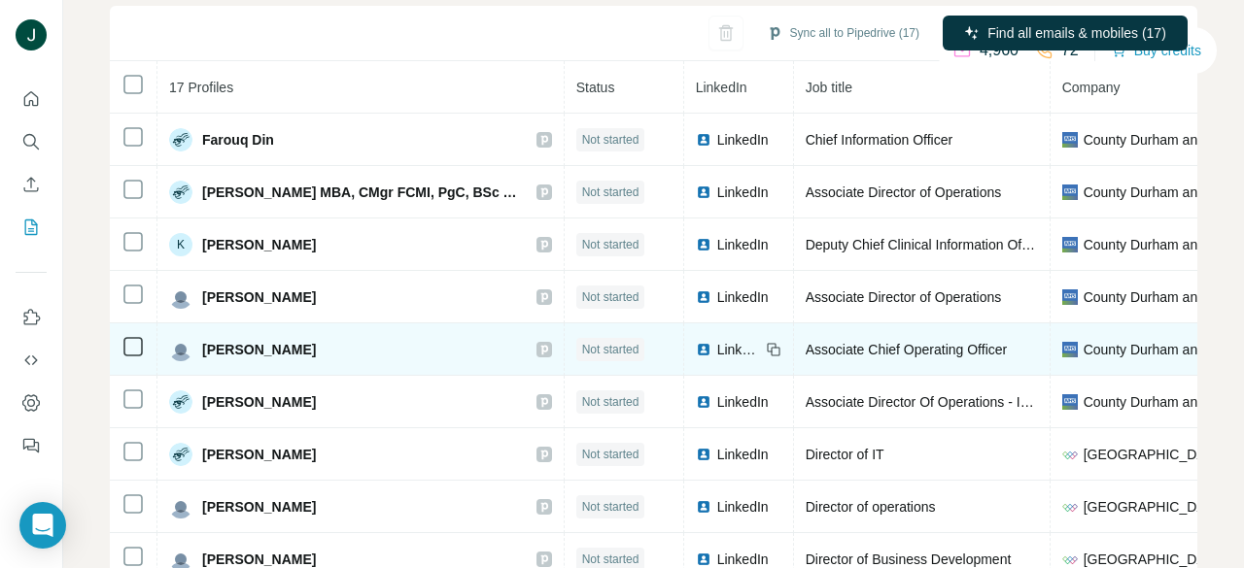
click at [538, 342] on icon at bounding box center [544, 350] width 12 height 16
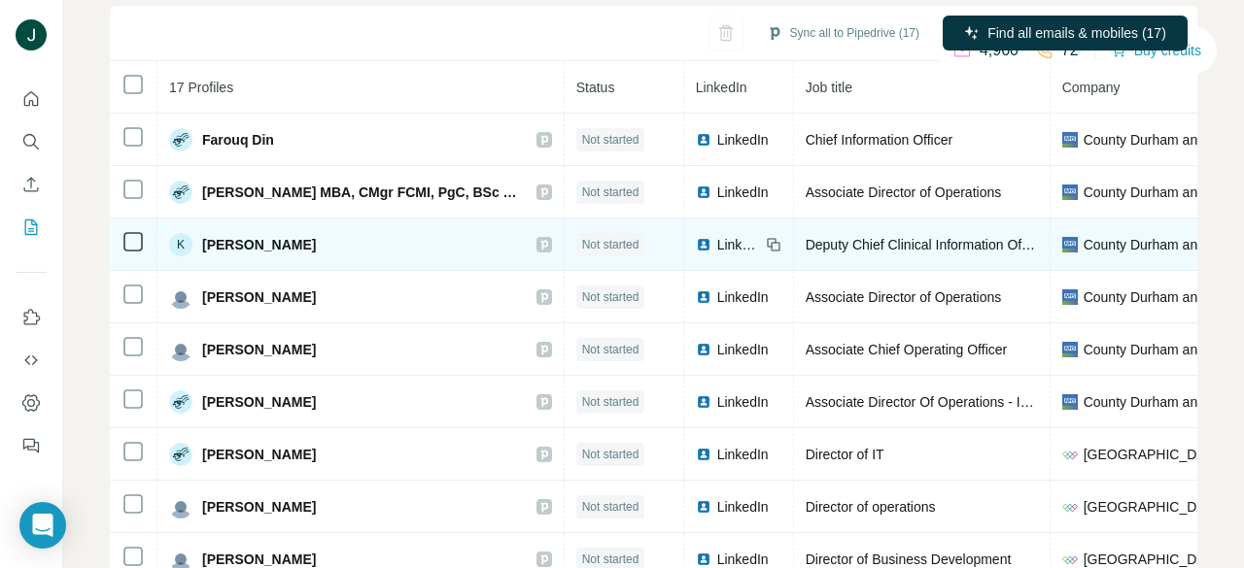
click at [540, 244] on icon at bounding box center [543, 245] width 7 height 10
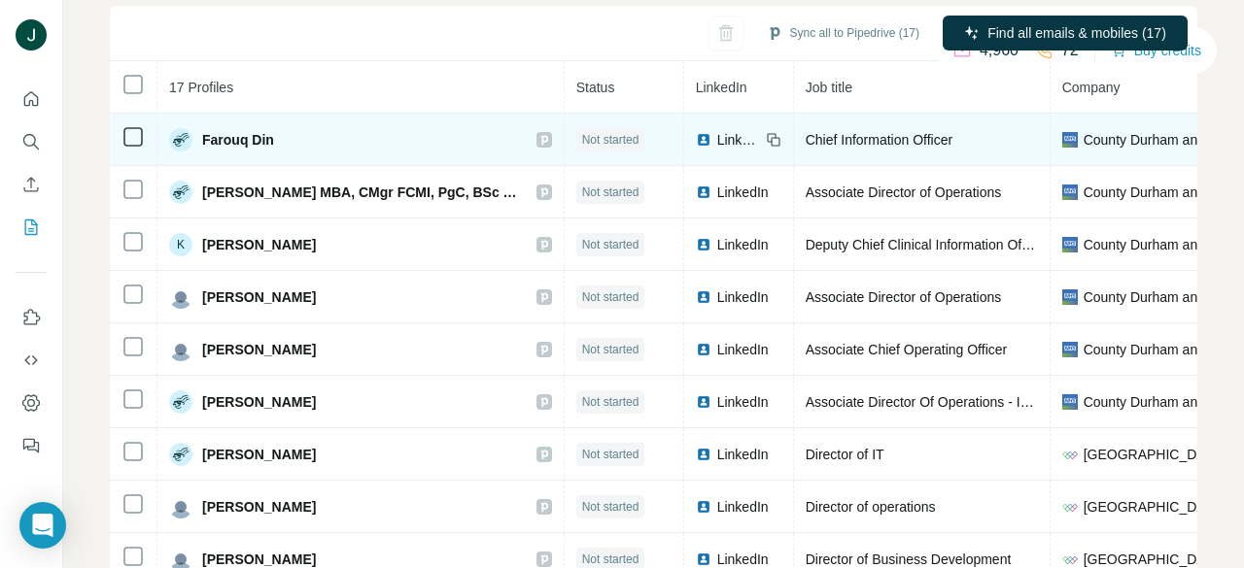
click at [538, 137] on icon at bounding box center [544, 140] width 12 height 16
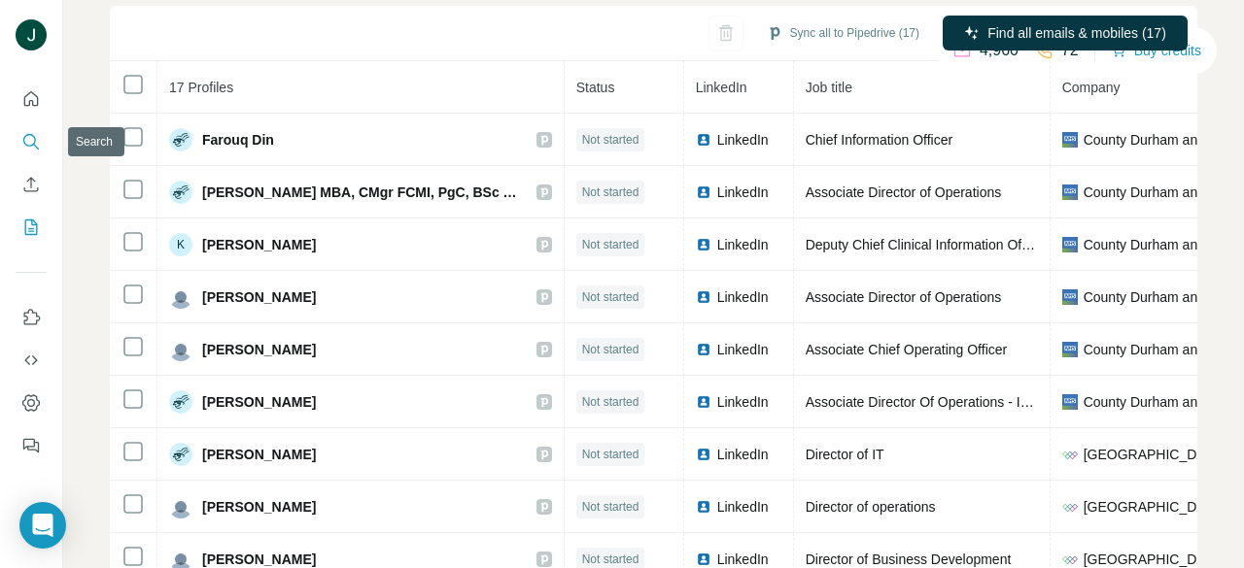
click at [30, 129] on button "Search" at bounding box center [31, 141] width 31 height 35
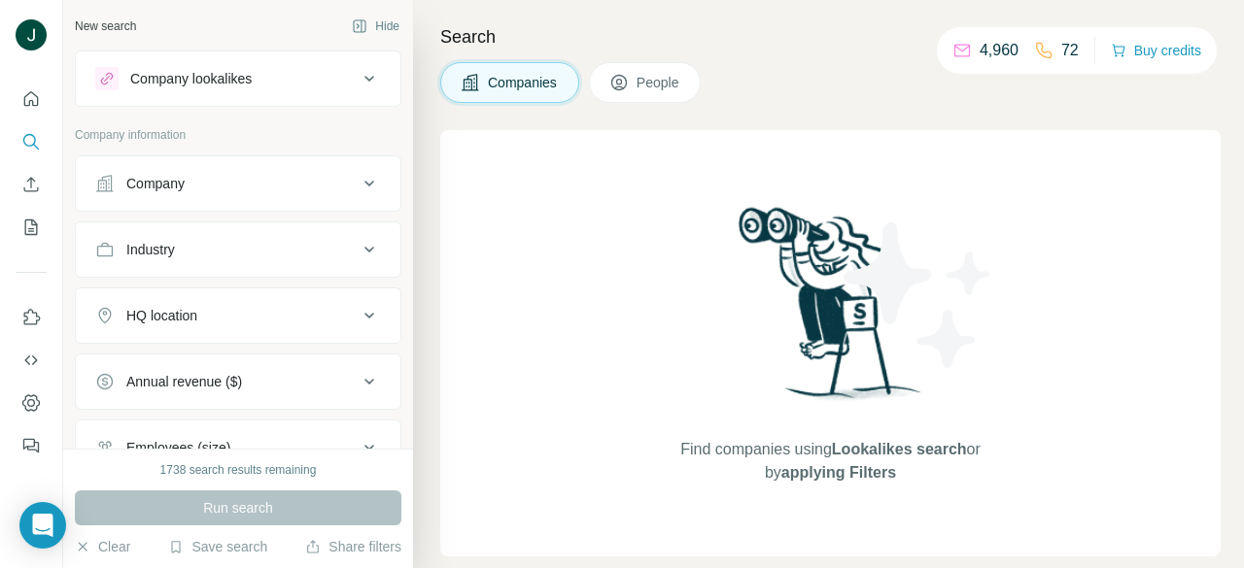
click at [204, 183] on div "Company" at bounding box center [226, 183] width 262 height 19
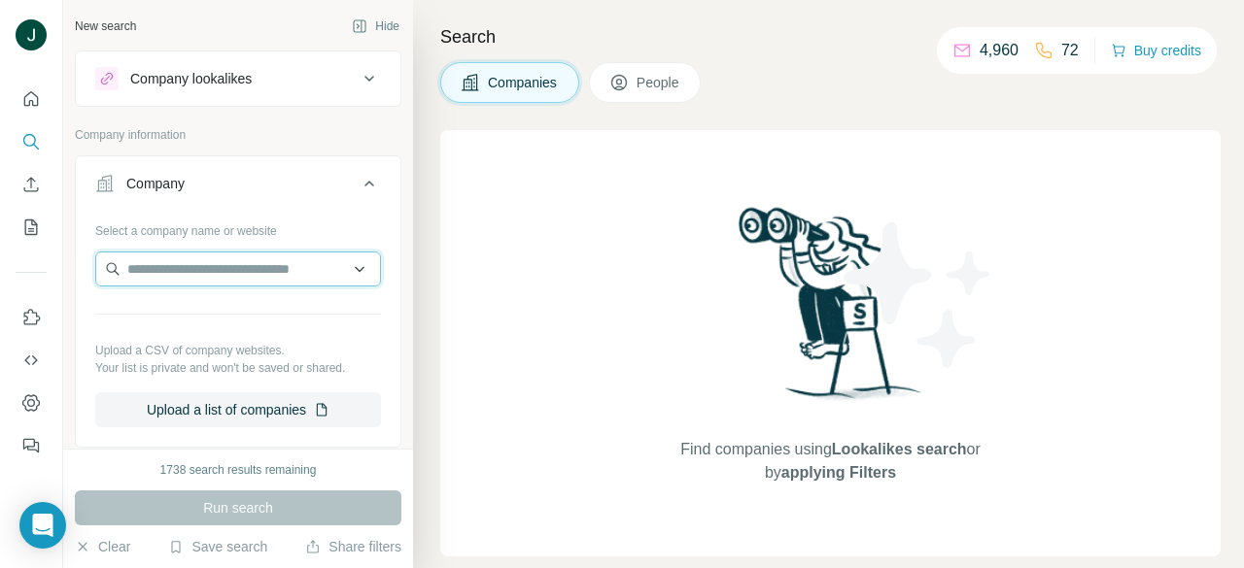
click at [213, 263] on input "text" at bounding box center [238, 269] width 286 height 35
paste input "**********"
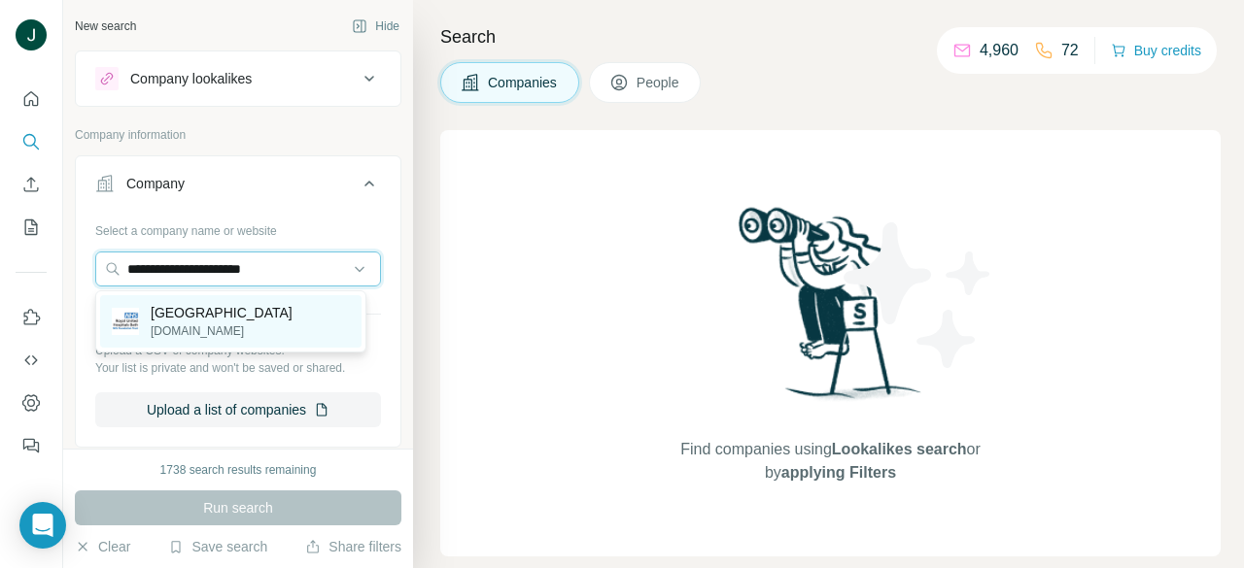
type input "**********"
click at [210, 332] on p "ruh.nhs.uk" at bounding box center [222, 331] width 142 height 17
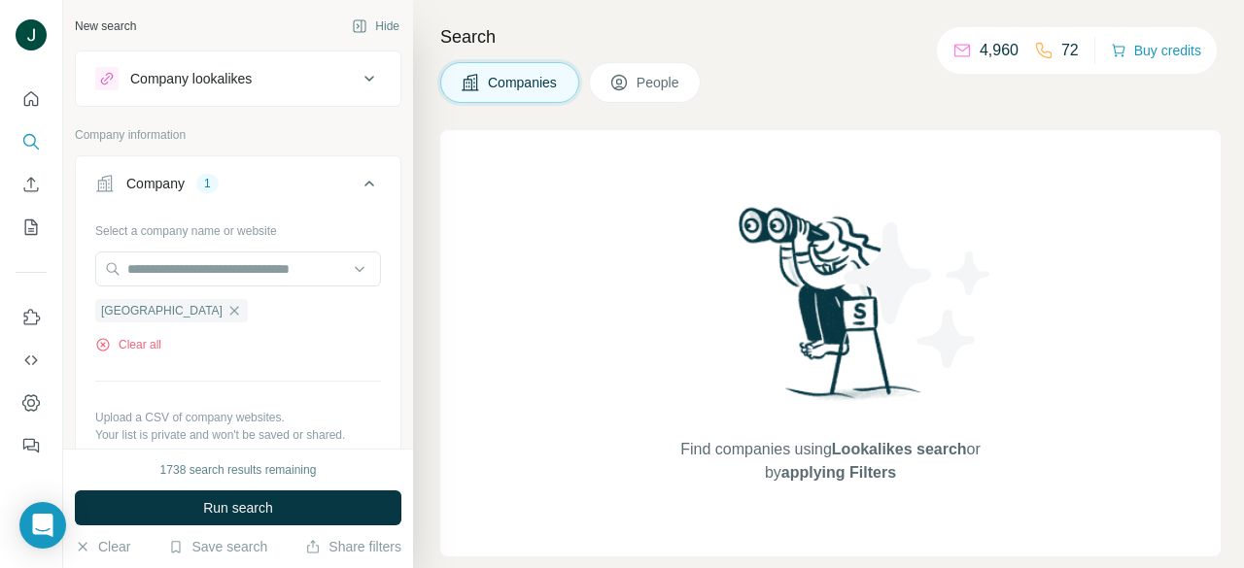
drag, startPoint x: 645, startPoint y: 81, endPoint x: 569, endPoint y: 120, distance: 85.6
click at [645, 81] on span "People" at bounding box center [658, 82] width 45 height 19
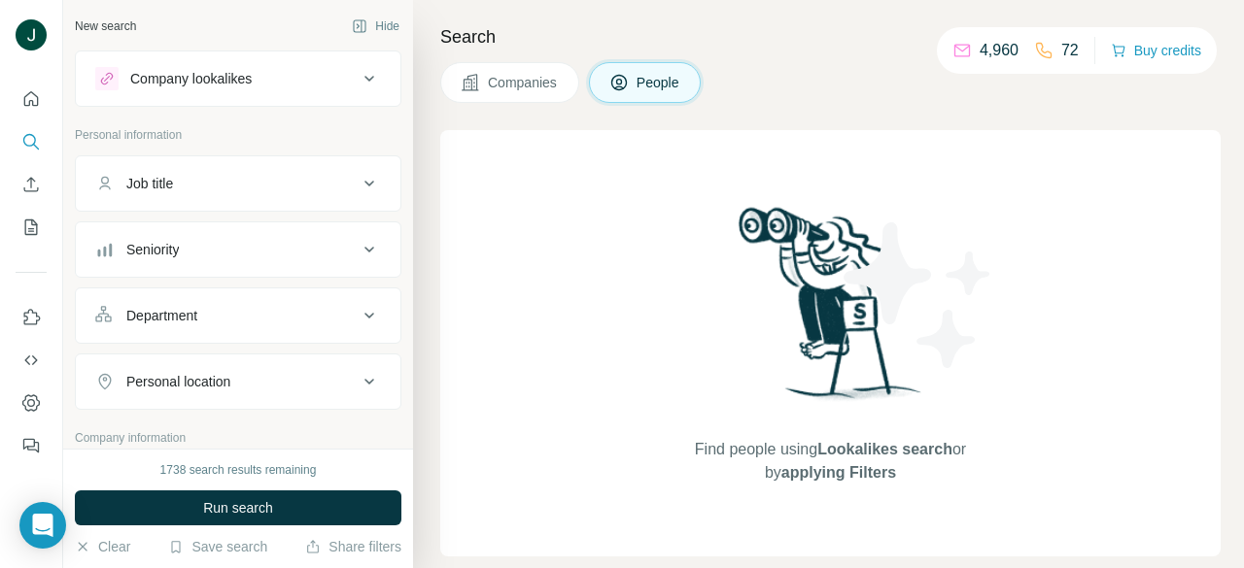
click at [195, 262] on button "Seniority" at bounding box center [238, 249] width 324 height 47
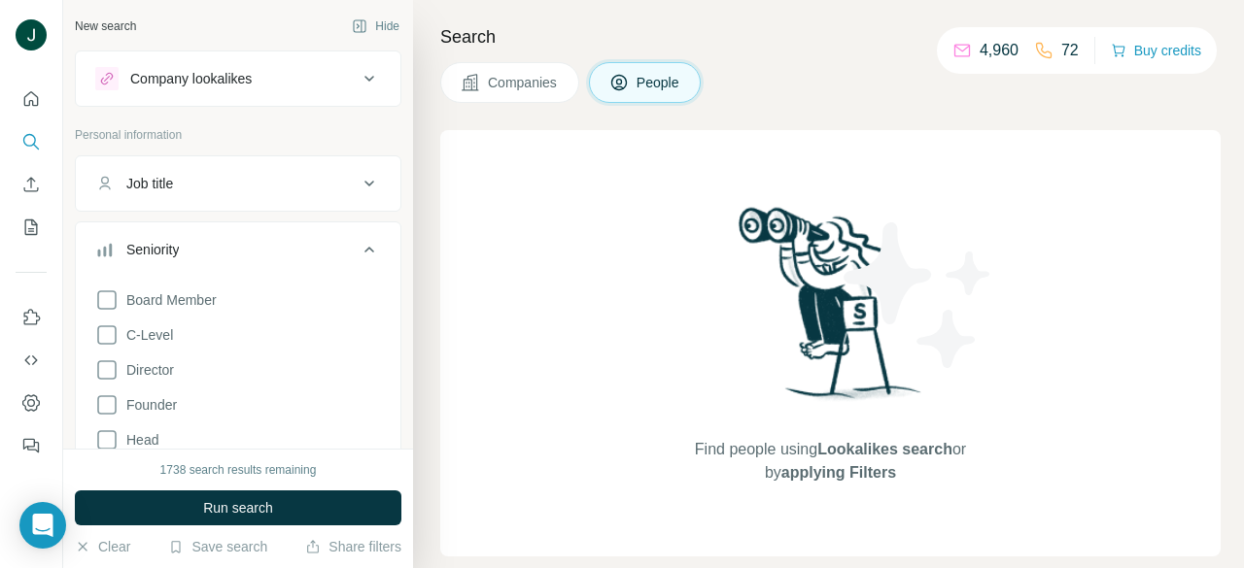
click at [166, 340] on span "C-Level" at bounding box center [146, 334] width 54 height 19
click at [167, 372] on span "Director" at bounding box center [146, 369] width 55 height 19
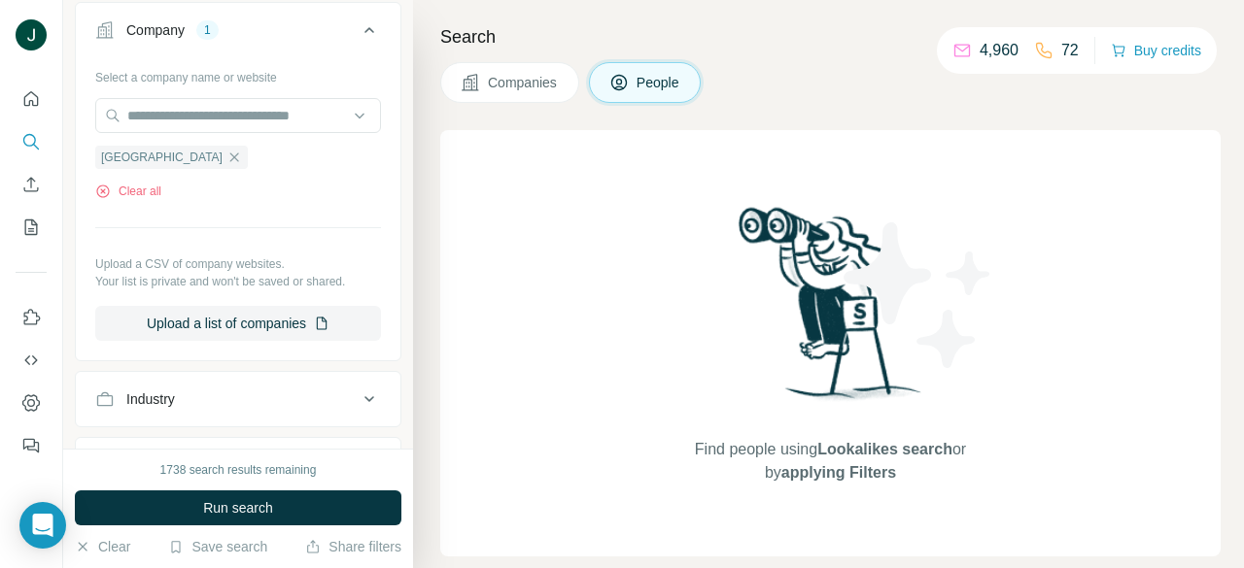
scroll to position [1166, 0]
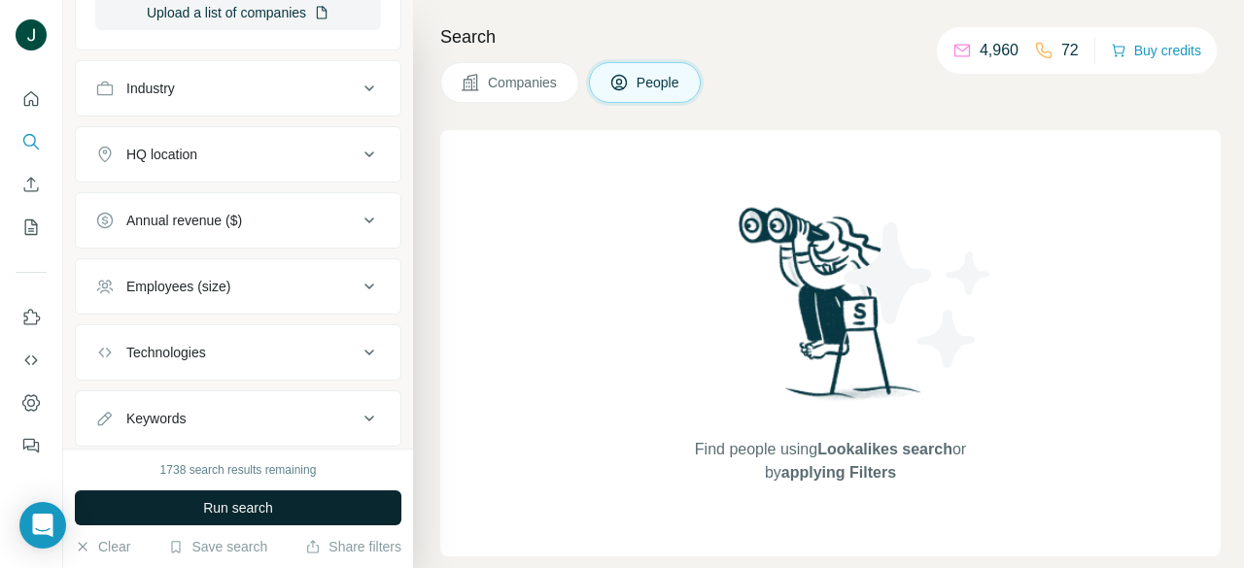
click at [293, 503] on button "Run search" at bounding box center [238, 508] width 326 height 35
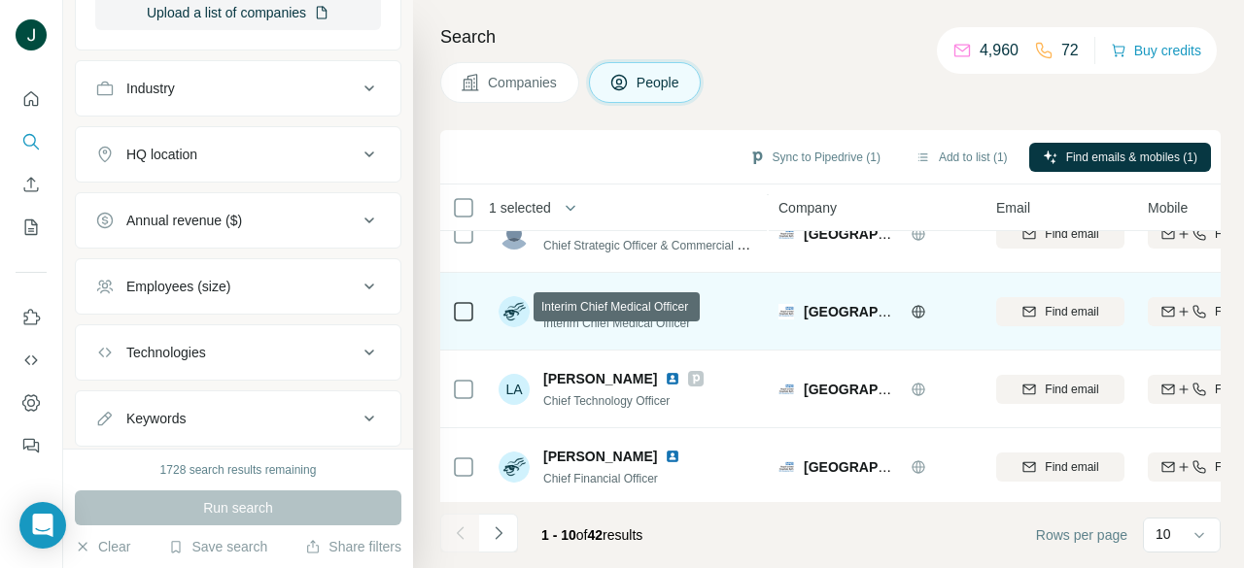
scroll to position [516, 0]
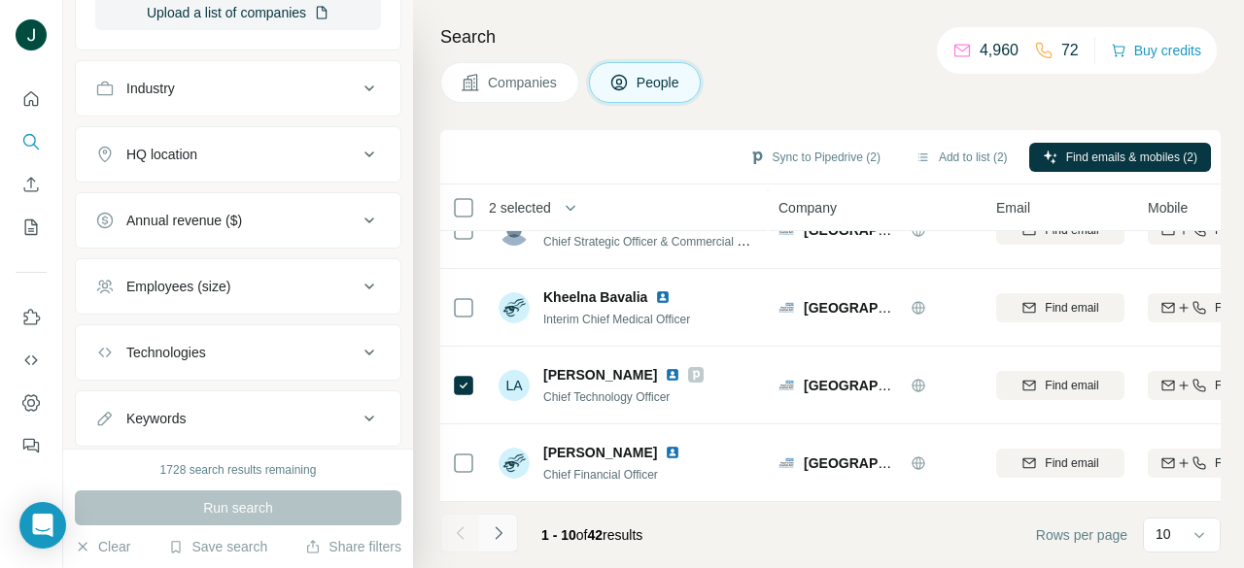
click at [503, 543] on button "Navigate to next page" at bounding box center [498, 533] width 39 height 39
click at [503, 513] on footer "11 - 20 of 42 results Rows per page 10" at bounding box center [830, 535] width 780 height 66
click at [503, 533] on icon "Navigate to next page" at bounding box center [498, 533] width 19 height 19
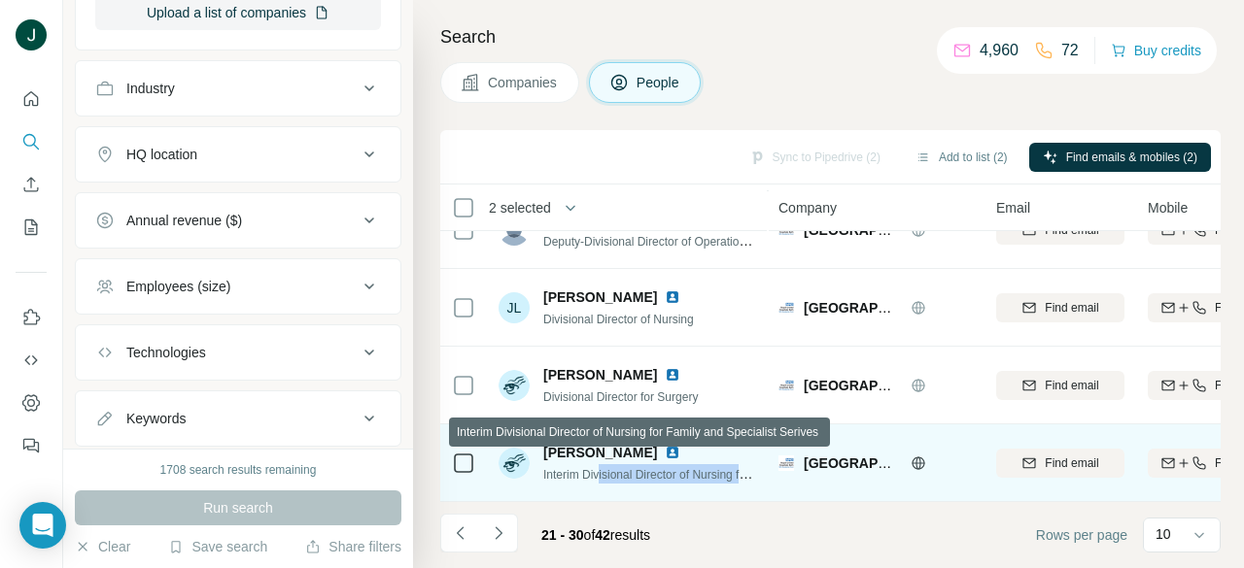
drag, startPoint x: 603, startPoint y: 462, endPoint x: 758, endPoint y: 463, distance: 154.5
click at [758, 463] on td "Kevin Jenner Interim Divisional Director of Nursing for Family and Specialist S…" at bounding box center [628, 464] width 282 height 78
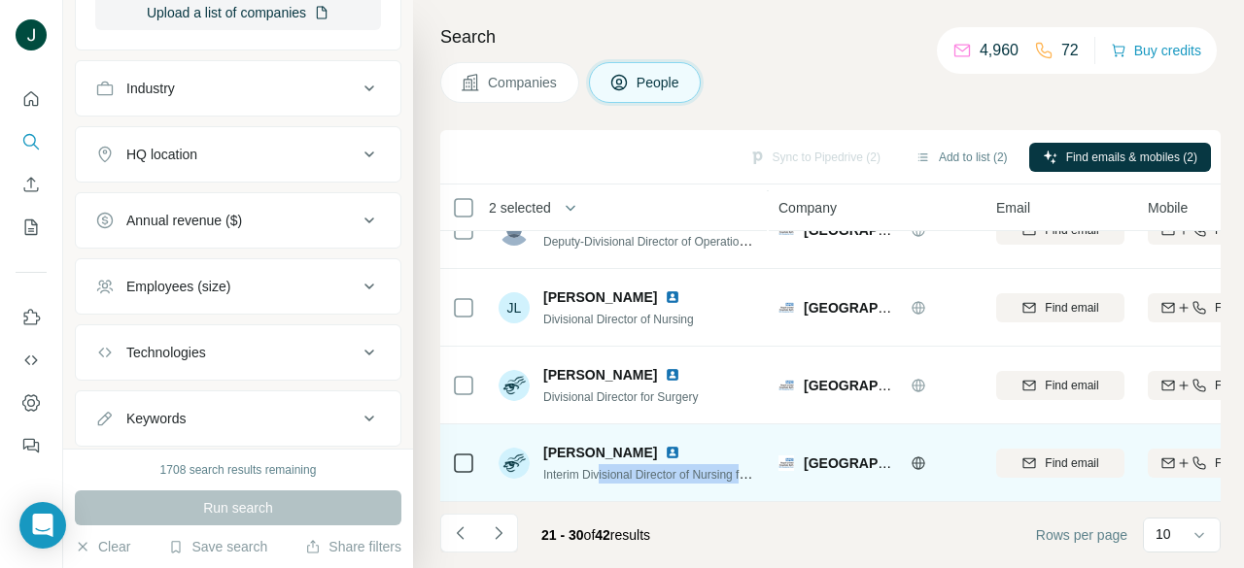
click at [666, 466] on span "Interim Divisional Director of Nursing for Family and Specialist Serives" at bounding box center [723, 474] width 361 height 16
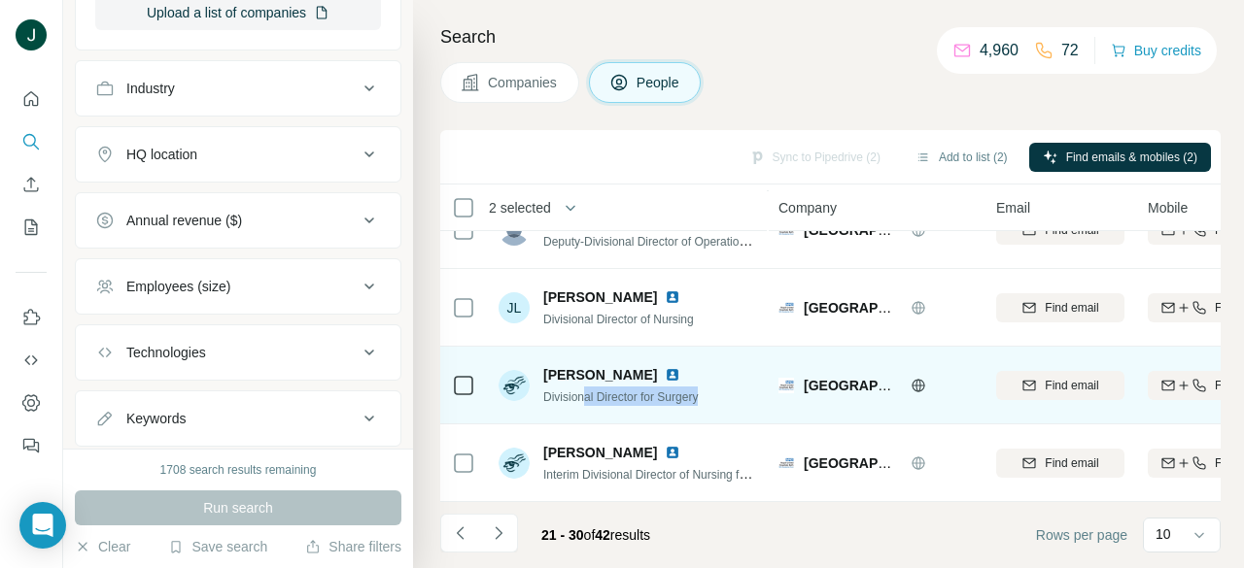
drag, startPoint x: 586, startPoint y: 376, endPoint x: 716, endPoint y: 377, distance: 130.2
click at [716, 377] on div "Jonny Price Divisional Director for Surgery" at bounding box center [627, 385] width 258 height 53
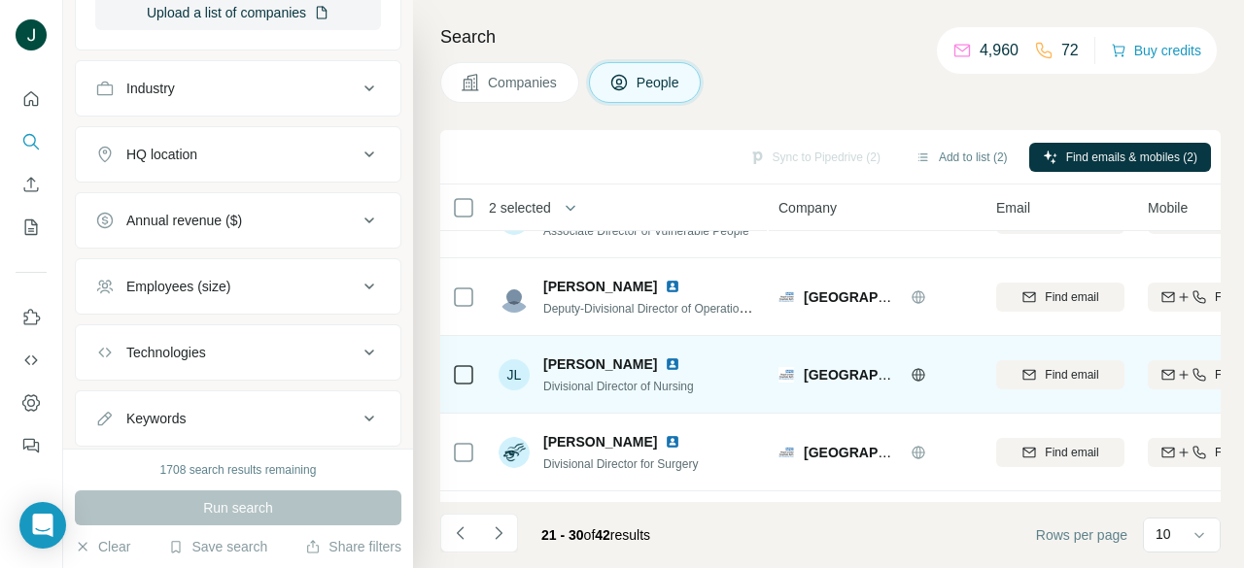
scroll to position [419, 0]
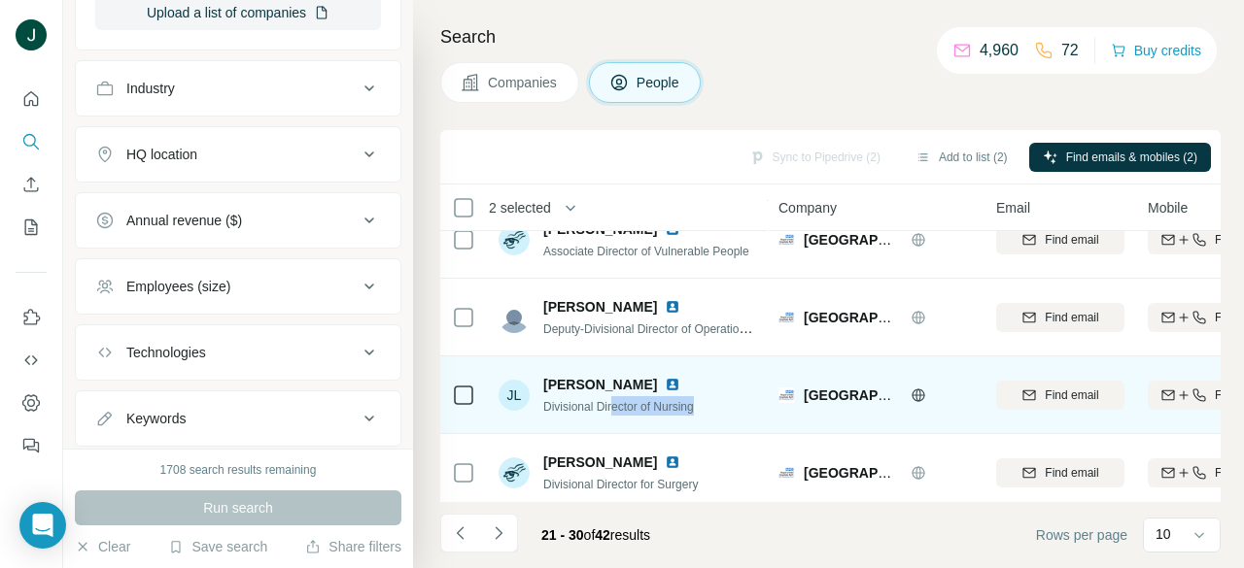
drag, startPoint x: 616, startPoint y: 409, endPoint x: 745, endPoint y: 410, distance: 129.2
click at [743, 409] on div "JL Johanna Lloyd-Rees Divisional Director of Nursing" at bounding box center [627, 394] width 258 height 53
click at [746, 410] on div "JL Johanna Lloyd-Rees Divisional Director of Nursing" at bounding box center [627, 394] width 258 height 53
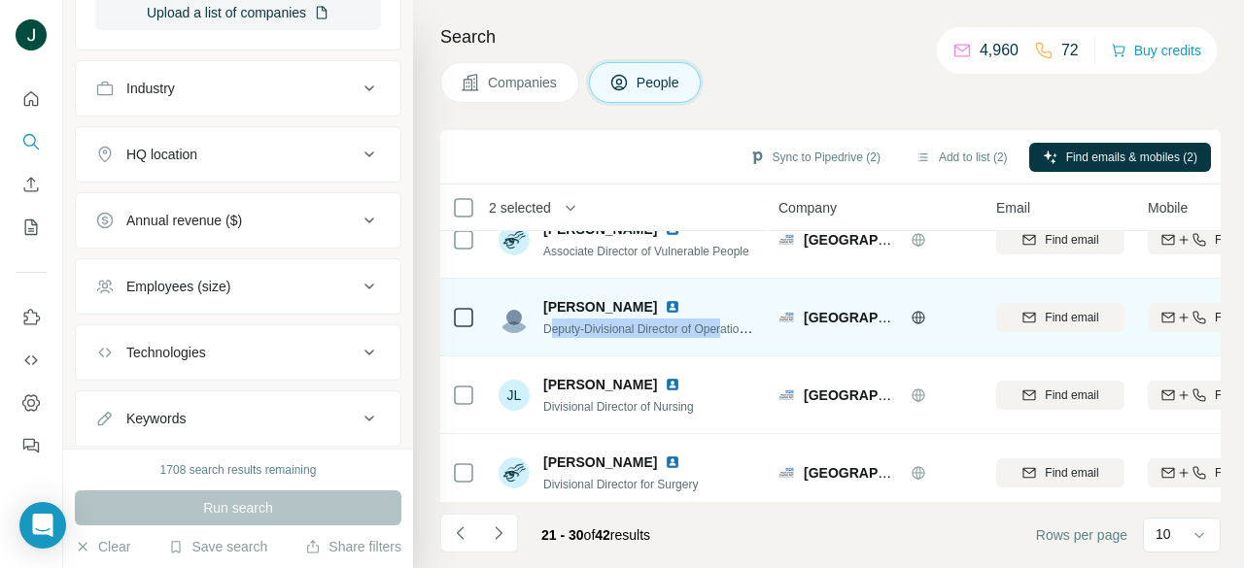
drag, startPoint x: 548, startPoint y: 324, endPoint x: 732, endPoint y: 326, distance: 183.6
click at [732, 326] on span "Deputy-Divisional Director of Operations for Surgery" at bounding box center [677, 329] width 269 height 16
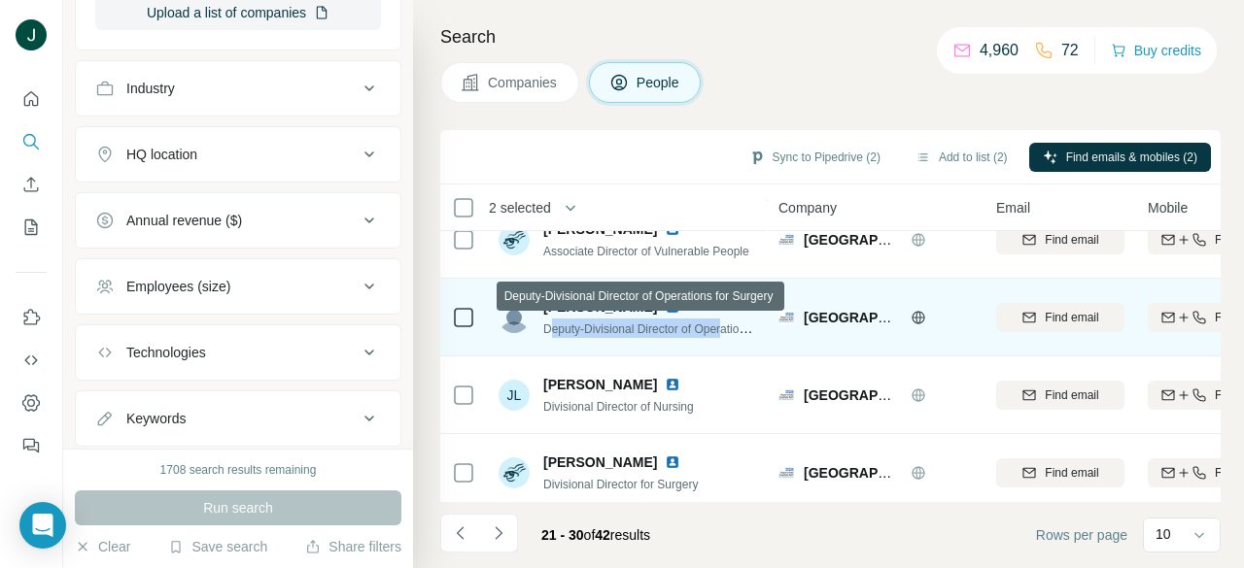
click at [732, 326] on span "Deputy-Divisional Director of Operations for Surgery" at bounding box center [677, 329] width 269 height 16
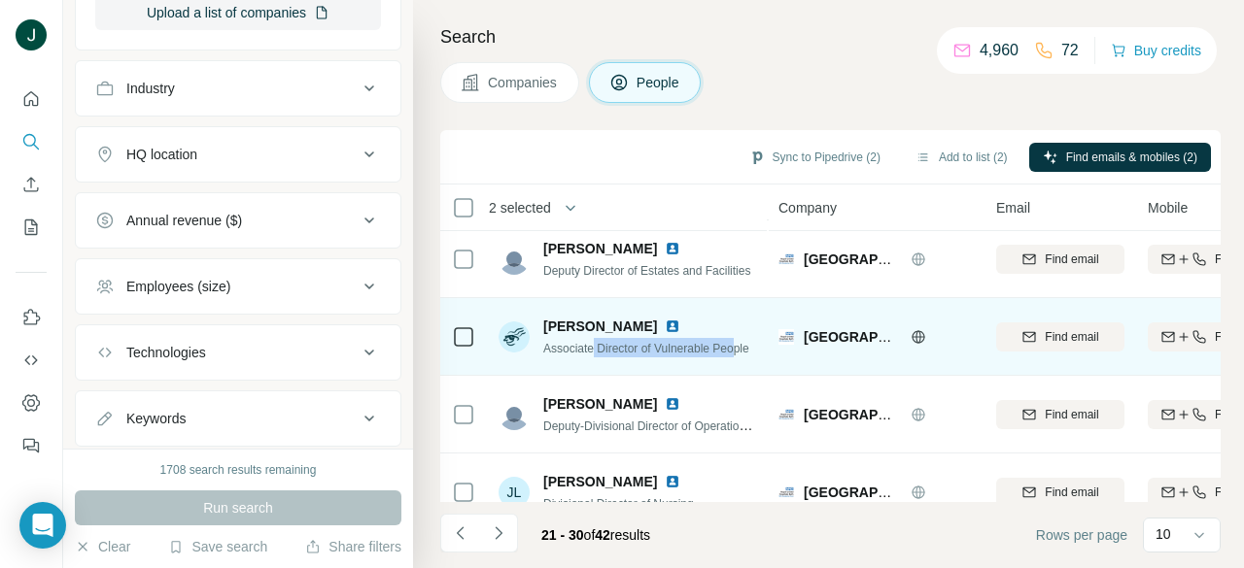
drag, startPoint x: 597, startPoint y: 350, endPoint x: 742, endPoint y: 354, distance: 145.8
click at [742, 354] on span "Associate Director of Vulnerable People" at bounding box center [646, 349] width 206 height 14
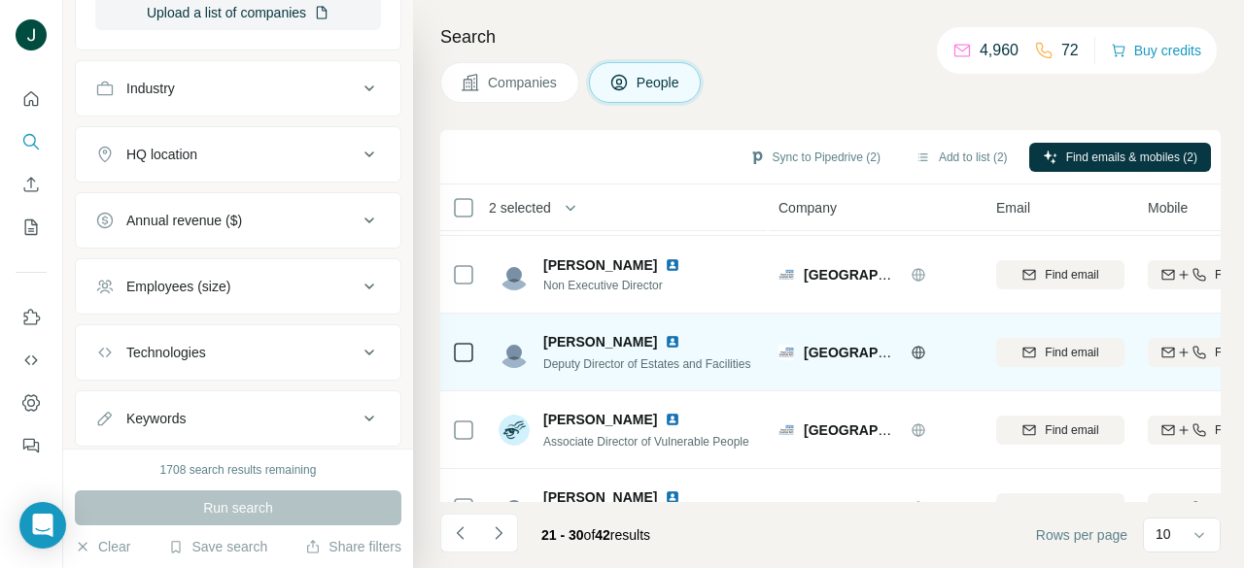
scroll to position [224, 0]
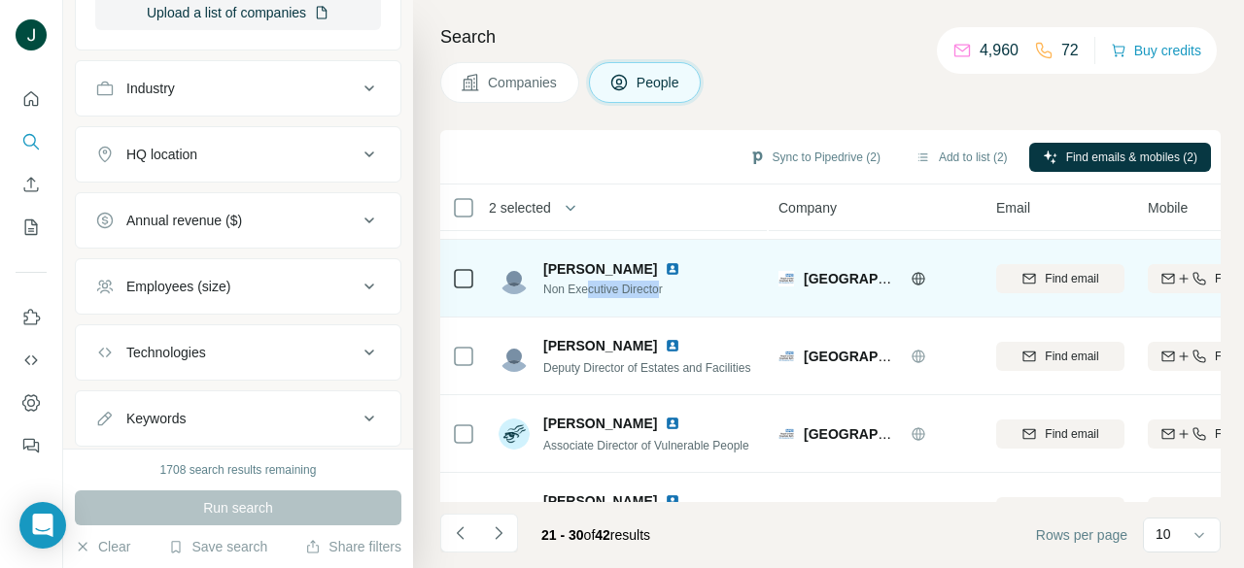
drag, startPoint x: 588, startPoint y: 285, endPoint x: 690, endPoint y: 286, distance: 102.0
click at [686, 286] on div "Harrod Simon Non Executive Director" at bounding box center [627, 278] width 258 height 53
click at [690, 286] on div "Harrod Simon Non Executive Director" at bounding box center [627, 278] width 258 height 53
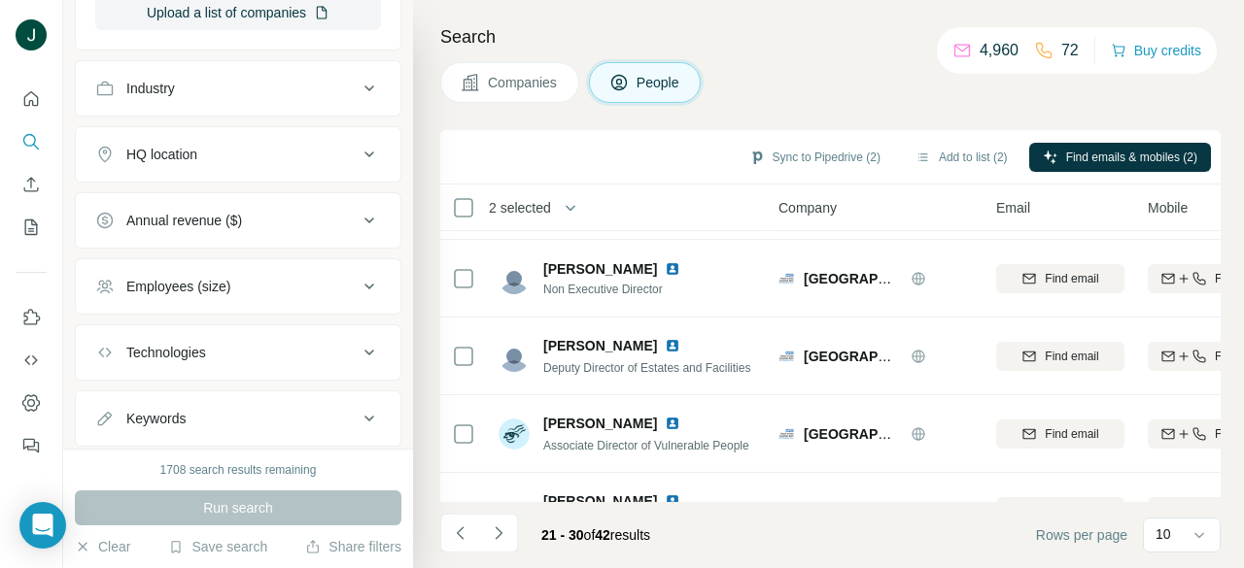
scroll to position [0, 0]
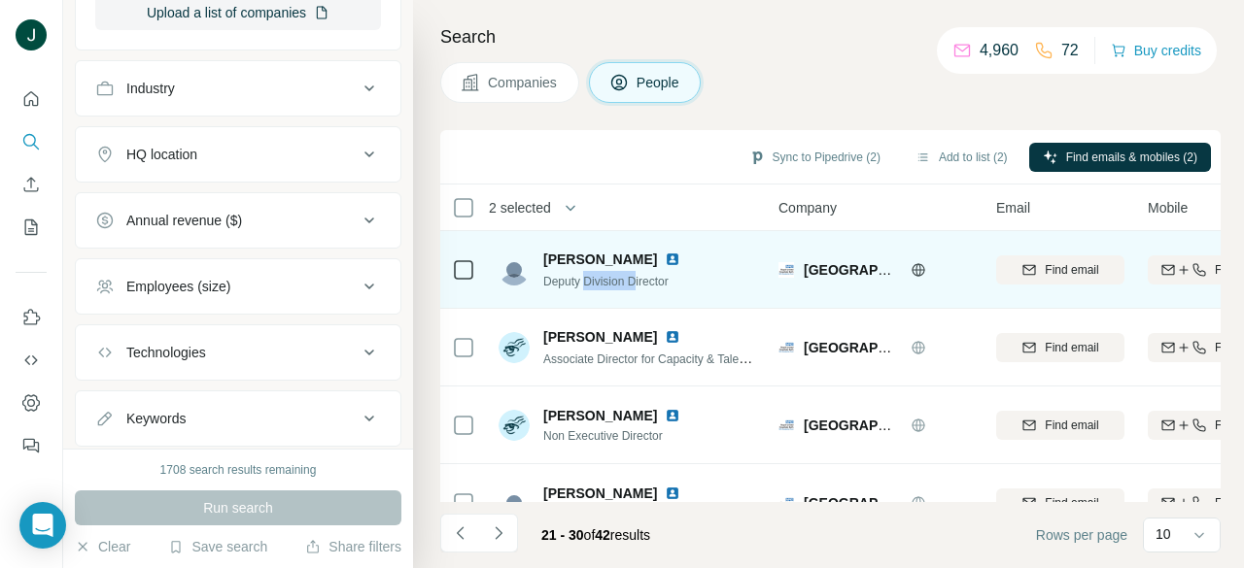
drag, startPoint x: 589, startPoint y: 278, endPoint x: 676, endPoint y: 279, distance: 87.4
click at [668, 279] on span "Deputy Division Director" at bounding box center [605, 282] width 125 height 14
click at [678, 279] on div "Deputy Division Director" at bounding box center [623, 280] width 160 height 19
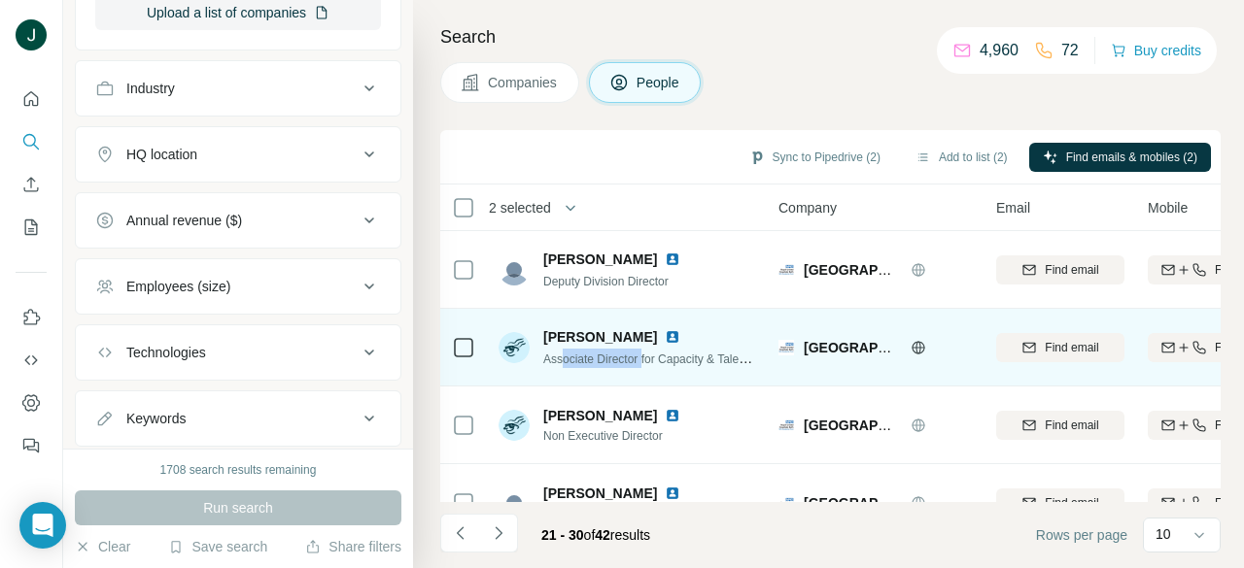
drag, startPoint x: 562, startPoint y: 360, endPoint x: 720, endPoint y: 364, distance: 158.4
click at [694, 363] on span "Associate Director for Capacity & Talent Acquisition" at bounding box center [675, 359] width 264 height 16
click at [725, 363] on span "Associate Director for Capacity & Talent Acquisition" at bounding box center [675, 359] width 264 height 16
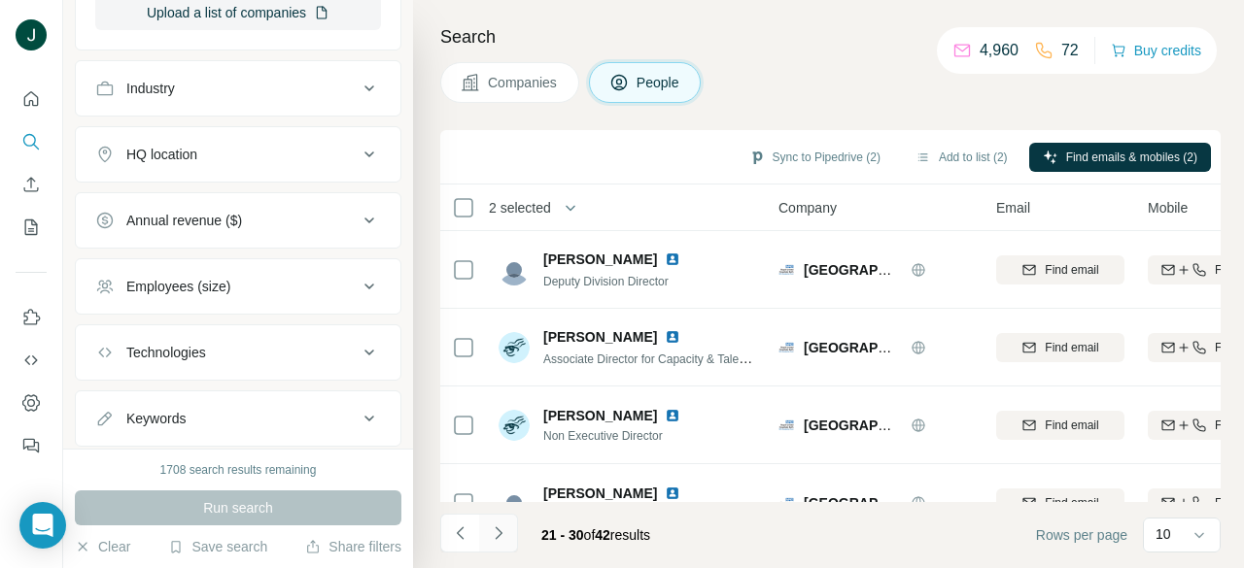
click at [506, 529] on icon "Navigate to next page" at bounding box center [498, 533] width 19 height 19
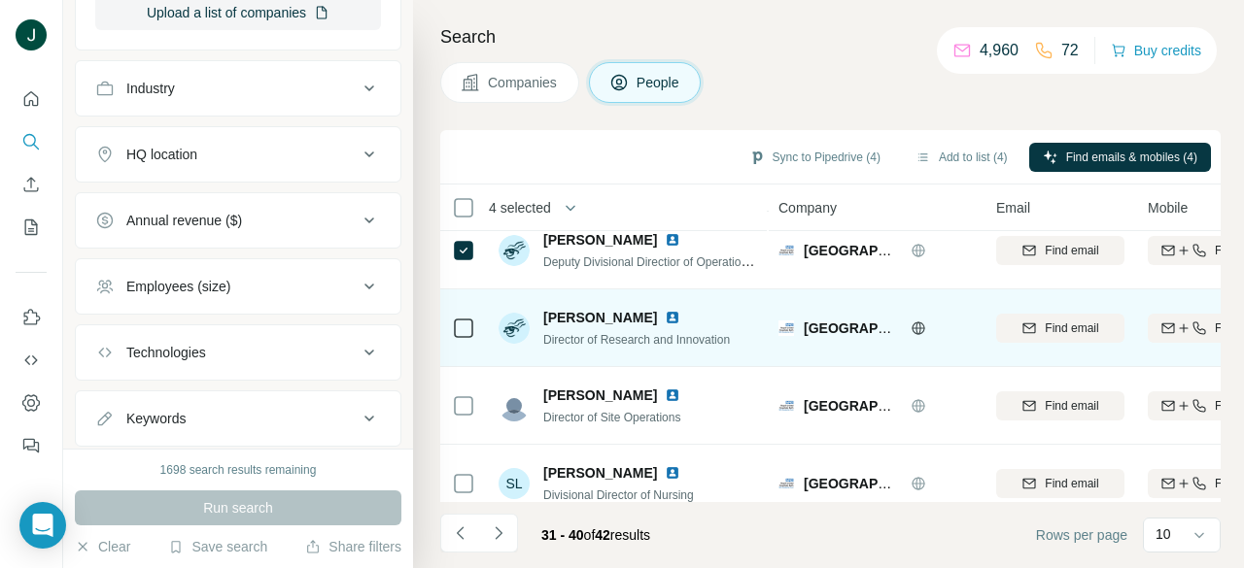
scroll to position [516, 0]
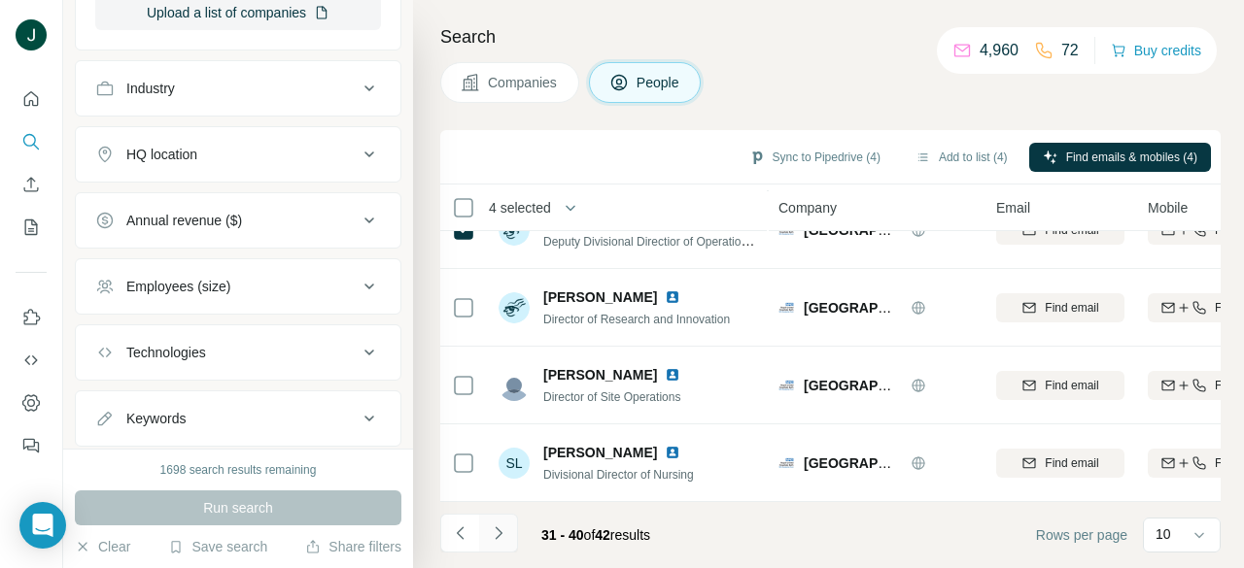
click at [501, 534] on icon "Navigate to next page" at bounding box center [498, 533] width 19 height 19
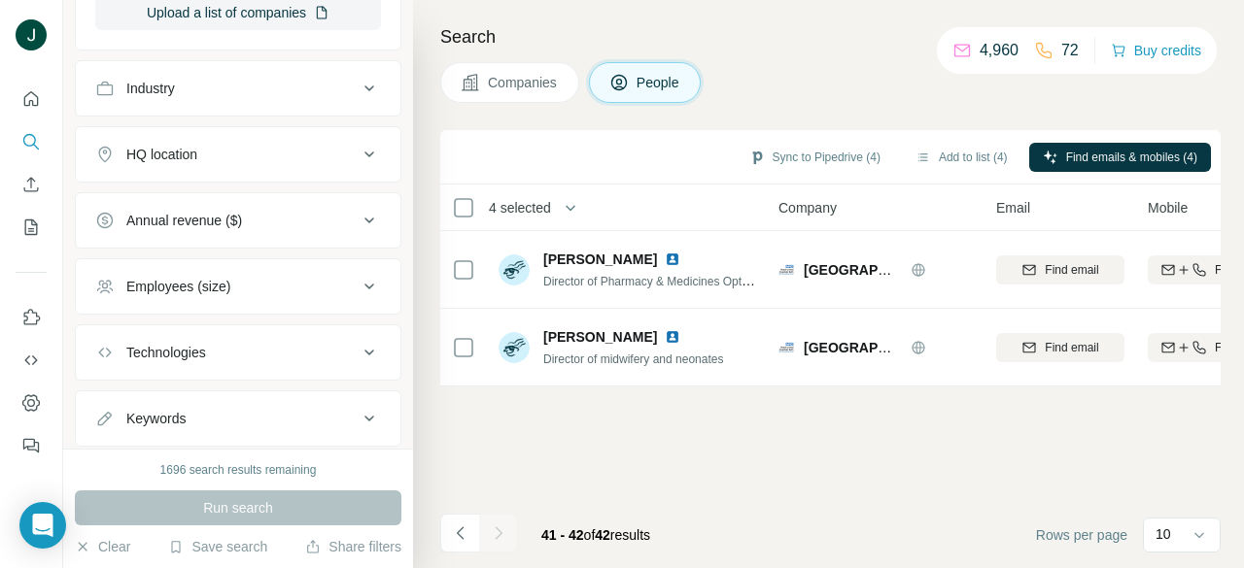
scroll to position [0, 0]
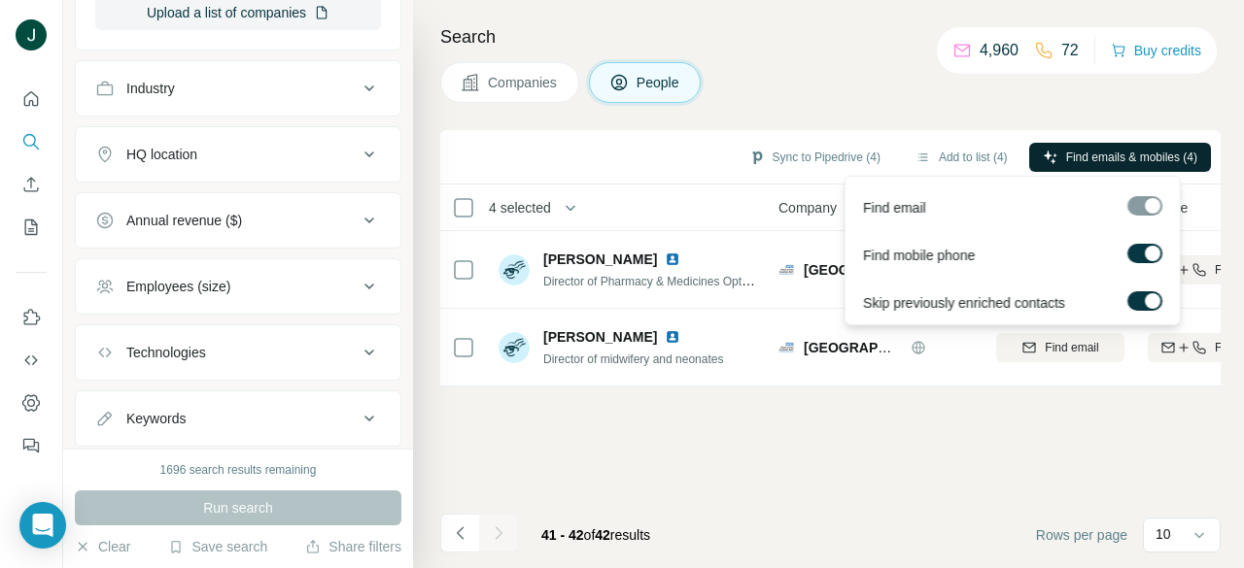
click at [1114, 158] on span "Find emails & mobiles (4)" at bounding box center [1131, 157] width 131 height 17
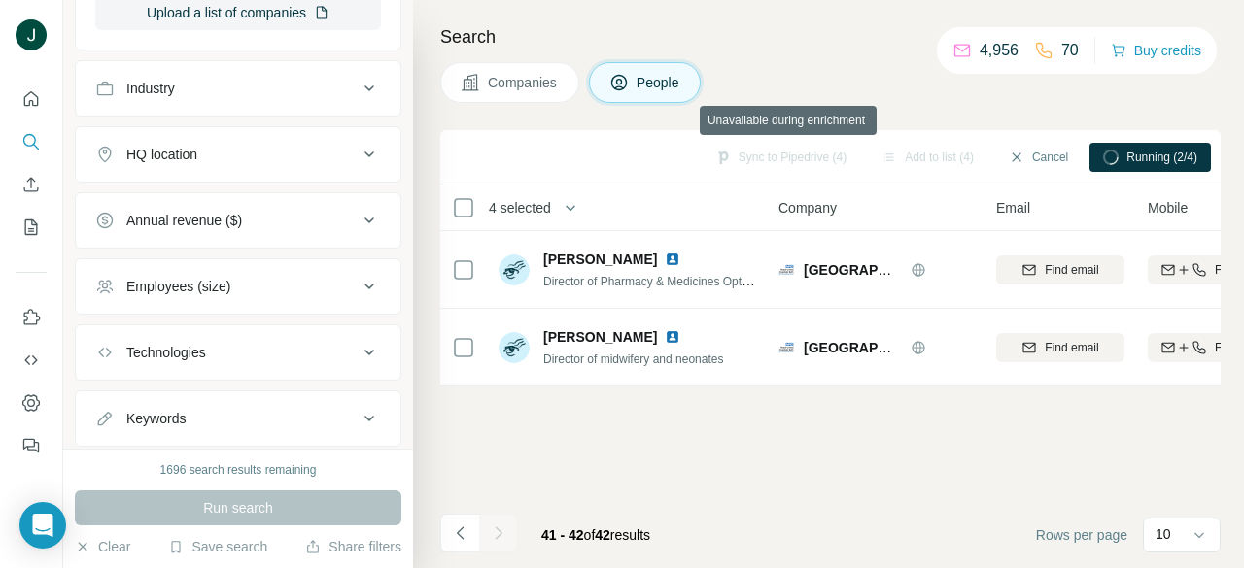
drag, startPoint x: 784, startPoint y: 154, endPoint x: 856, endPoint y: 81, distance: 103.1
click at [856, 81] on div "Companies People" at bounding box center [830, 82] width 780 height 41
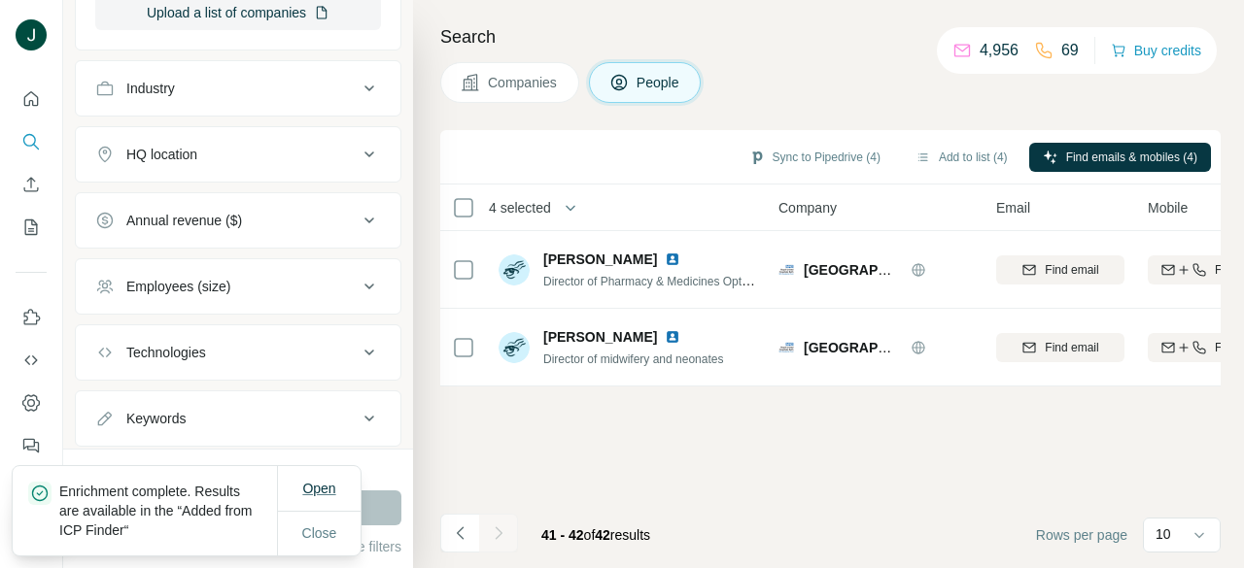
click at [317, 494] on span "Open" at bounding box center [318, 489] width 33 height 16
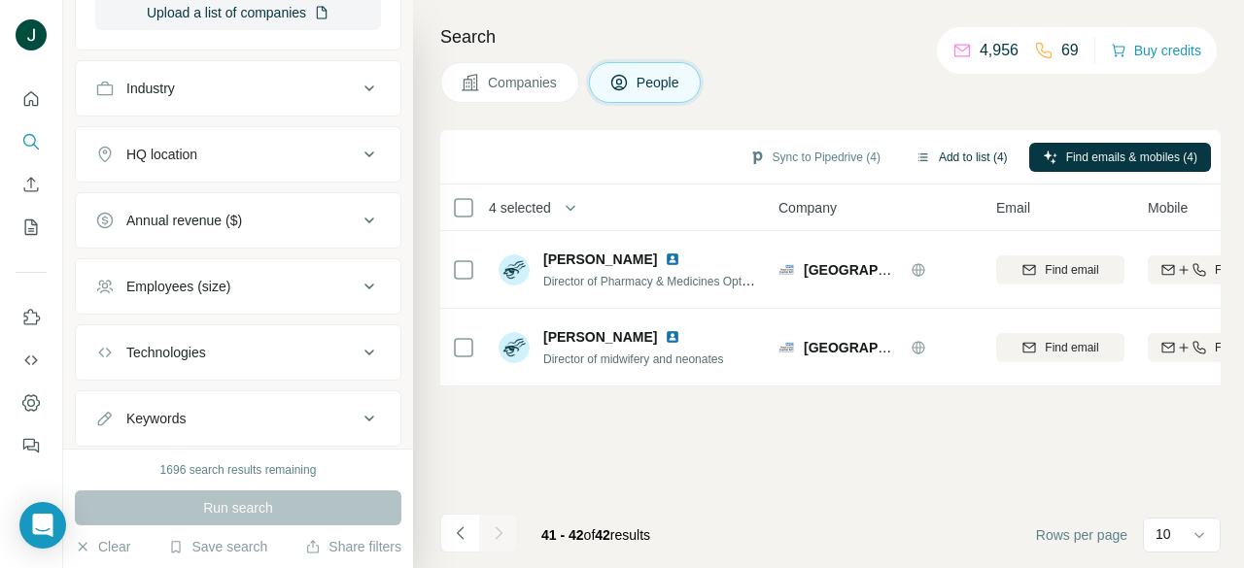
click at [943, 154] on button "Add to list (4)" at bounding box center [962, 157] width 120 height 29
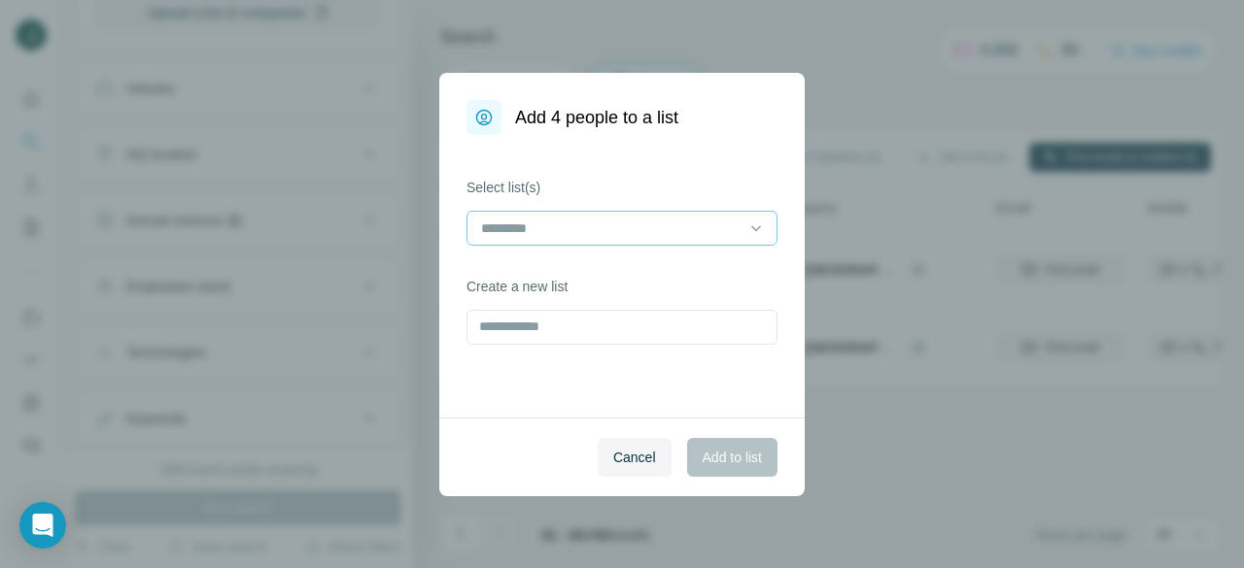
click at [507, 235] on input at bounding box center [610, 228] width 262 height 21
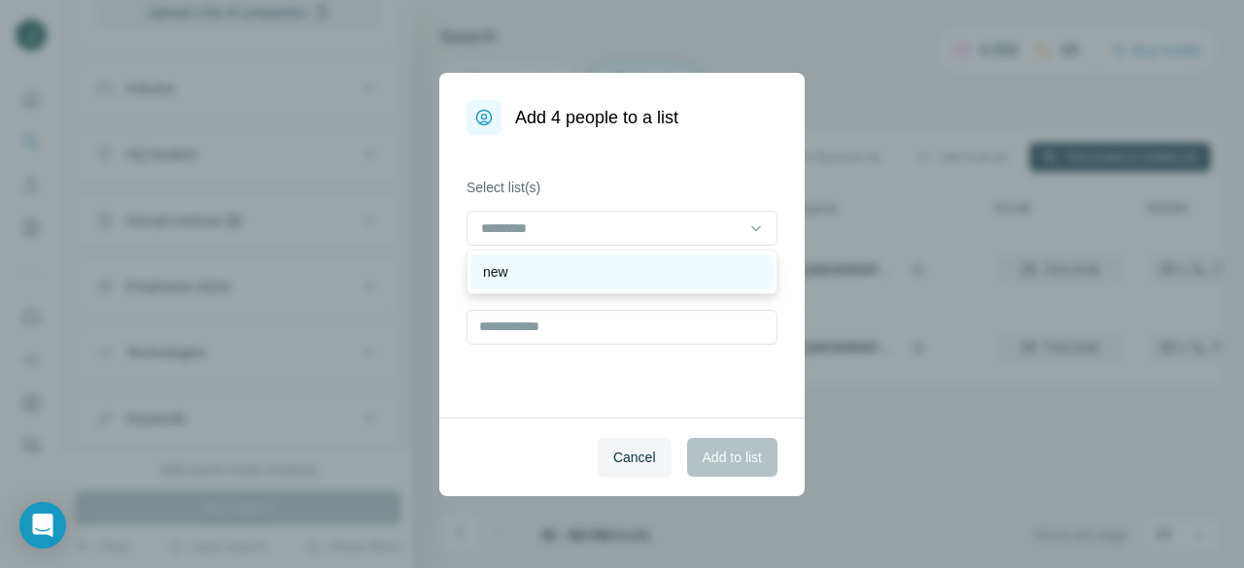
click at [547, 286] on div "new" at bounding box center [621, 272] width 301 height 35
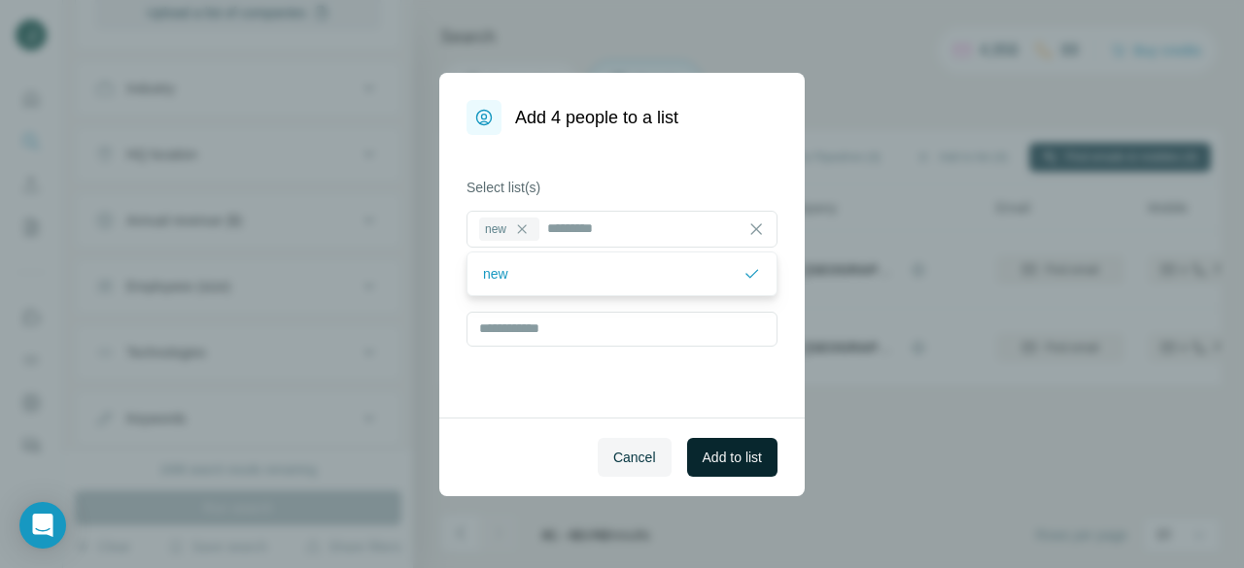
click at [729, 461] on span "Add to list" at bounding box center [731, 457] width 59 height 19
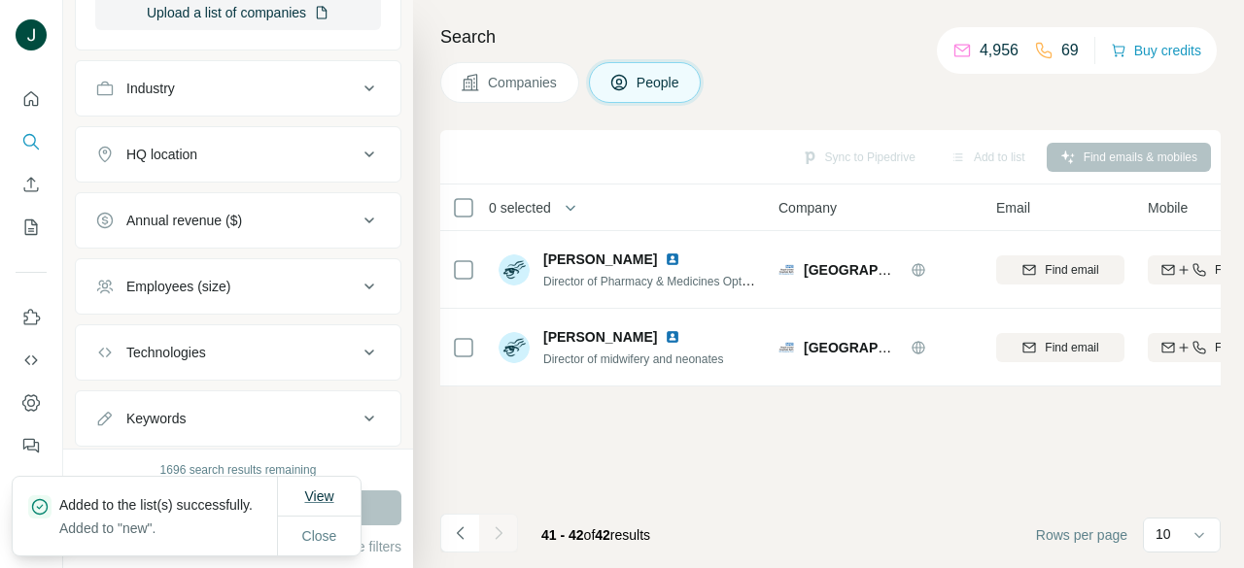
click at [331, 489] on span "View" at bounding box center [318, 497] width 29 height 16
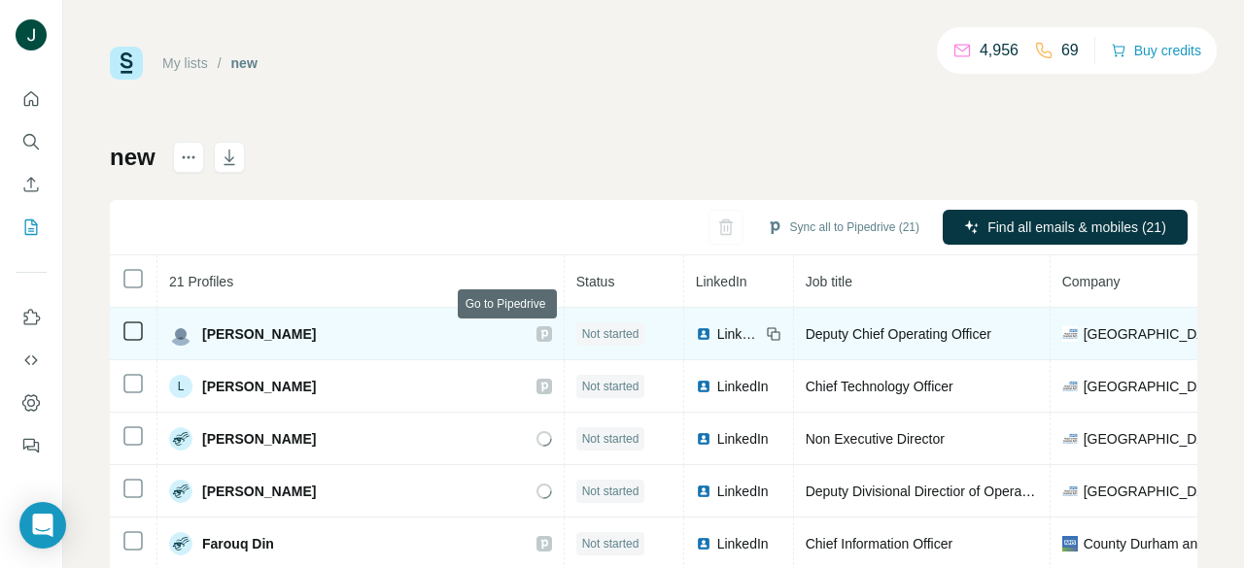
click at [538, 338] on icon at bounding box center [544, 334] width 12 height 16
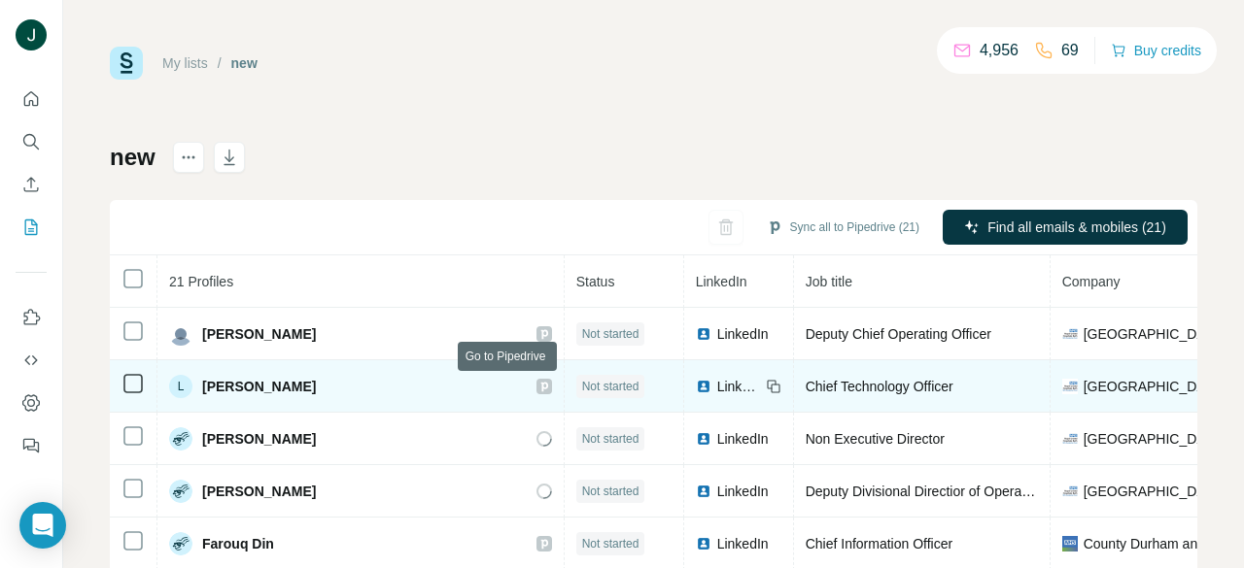
click at [538, 379] on icon at bounding box center [544, 387] width 12 height 16
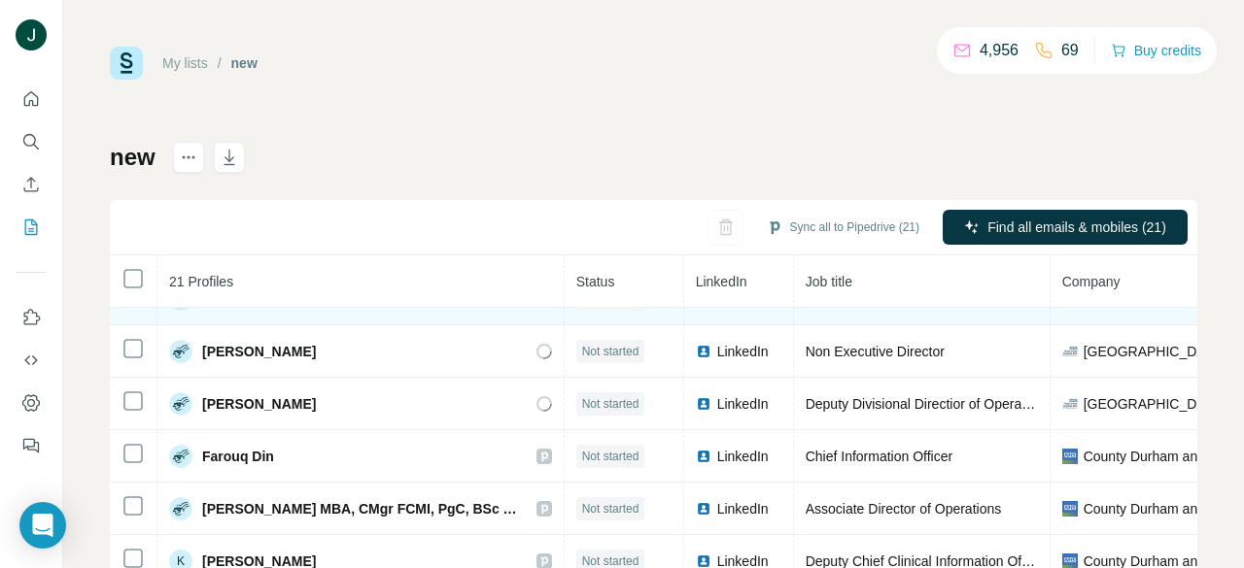
scroll to position [97, 0]
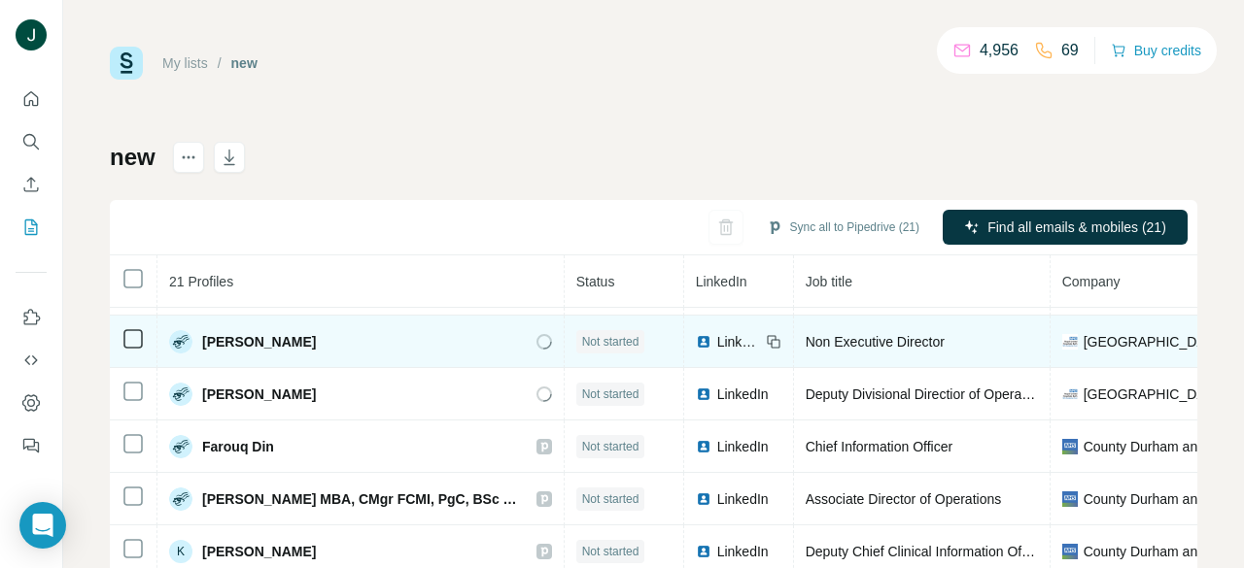
click at [536, 337] on icon at bounding box center [544, 342] width 16 height 16
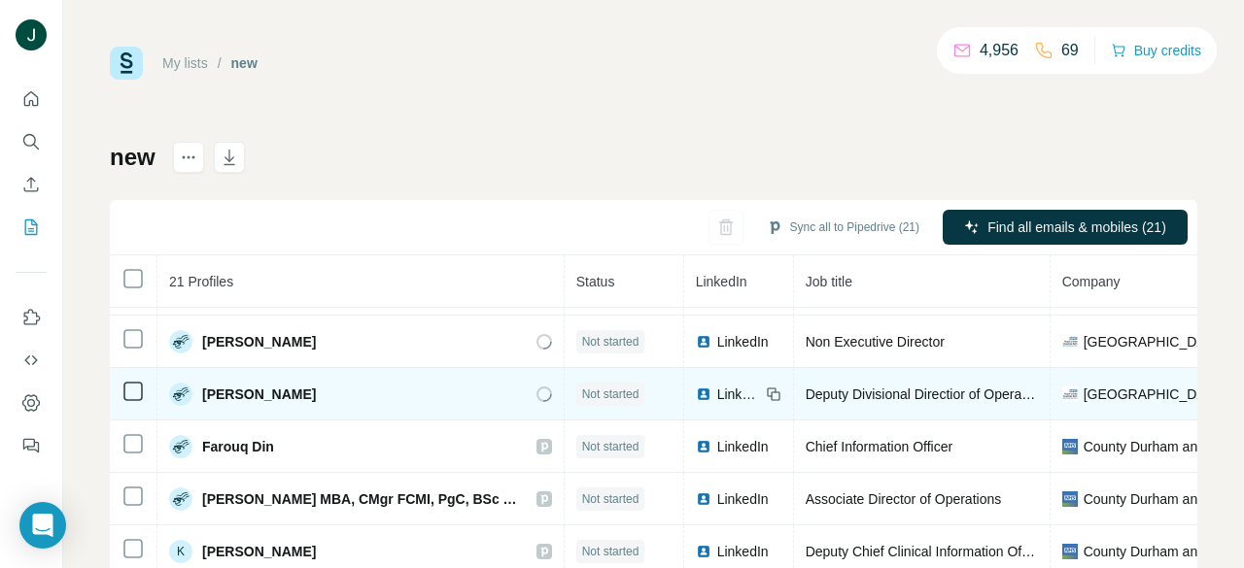
scroll to position [0, 0]
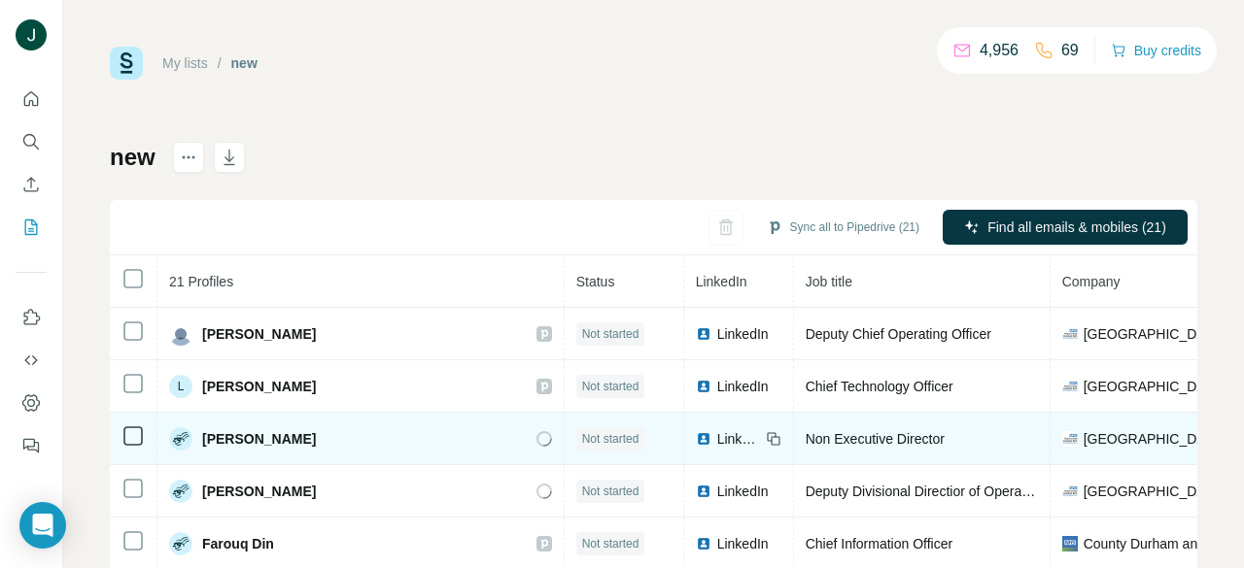
click at [207, 436] on span "Paul Fairhurst" at bounding box center [259, 438] width 114 height 19
click at [245, 448] on span "Paul Fairhurst" at bounding box center [259, 438] width 114 height 19
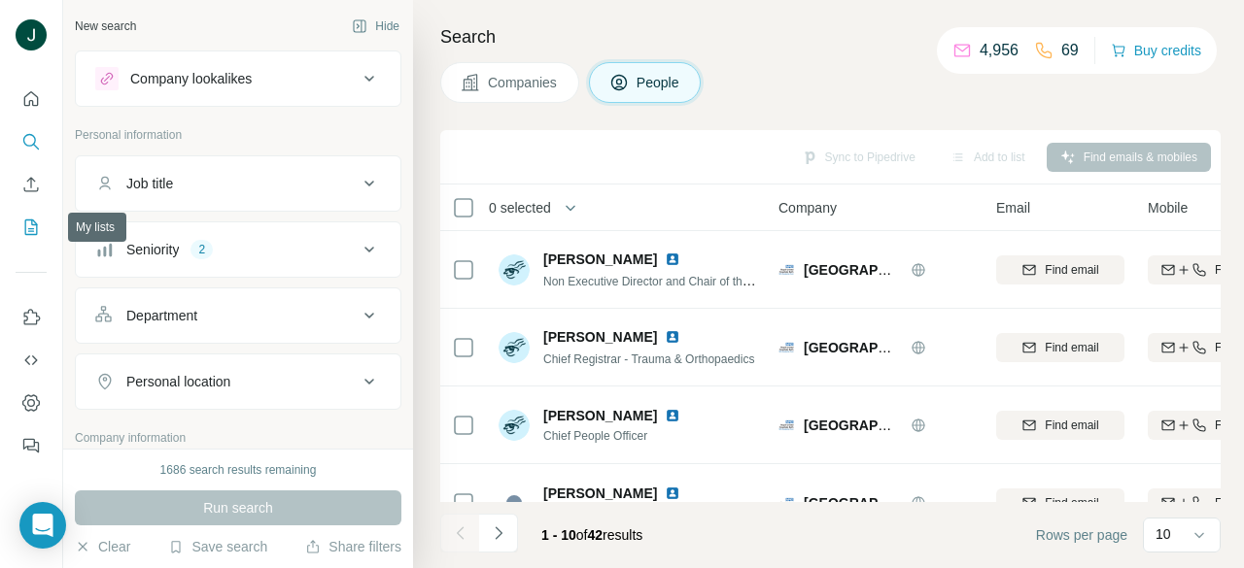
click at [28, 220] on icon "My lists" at bounding box center [31, 228] width 13 height 16
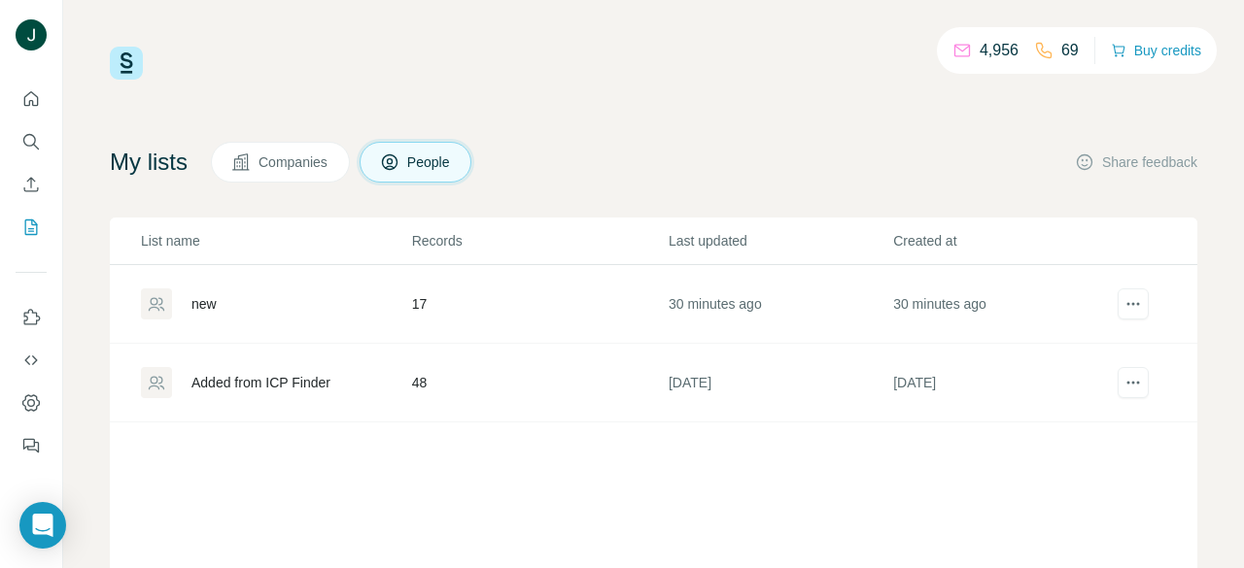
click at [197, 303] on div "new" at bounding box center [203, 303] width 25 height 19
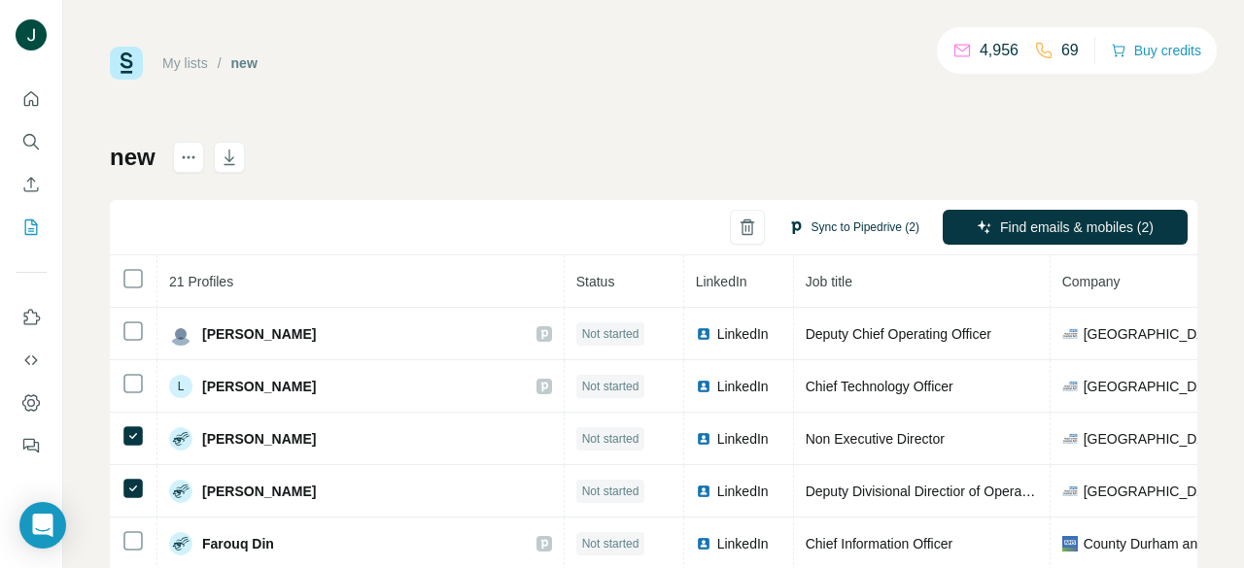
click at [854, 228] on button "Sync to Pipedrive (2)" at bounding box center [853, 227] width 158 height 29
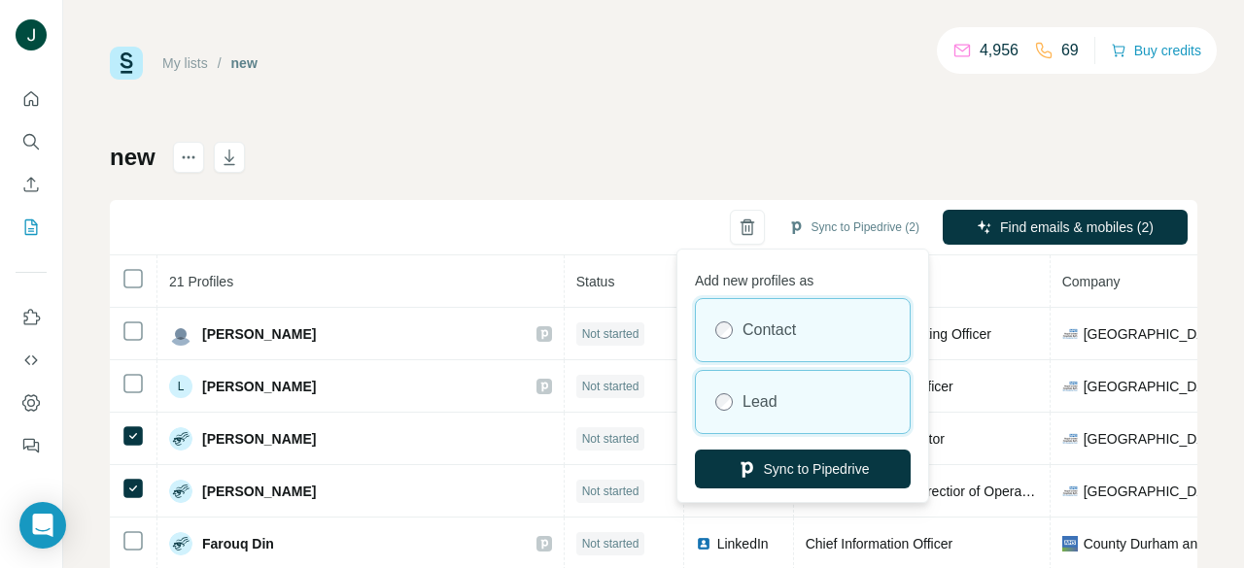
click at [770, 405] on label "Lead" at bounding box center [759, 402] width 35 height 23
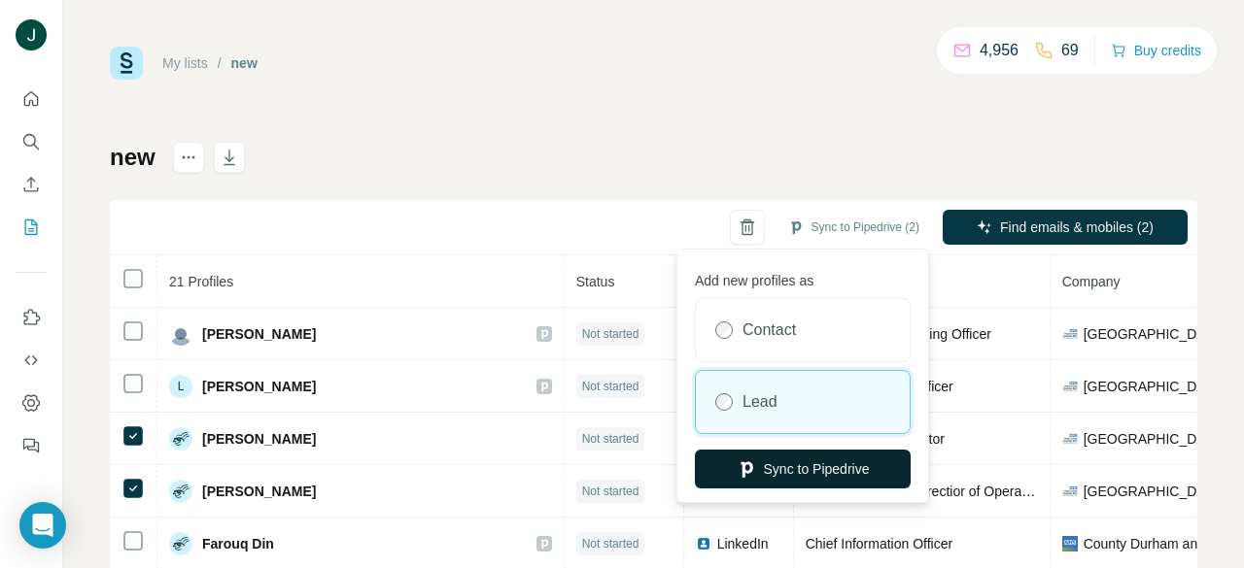
click at [770, 469] on button "Sync to Pipedrive" at bounding box center [803, 469] width 216 height 39
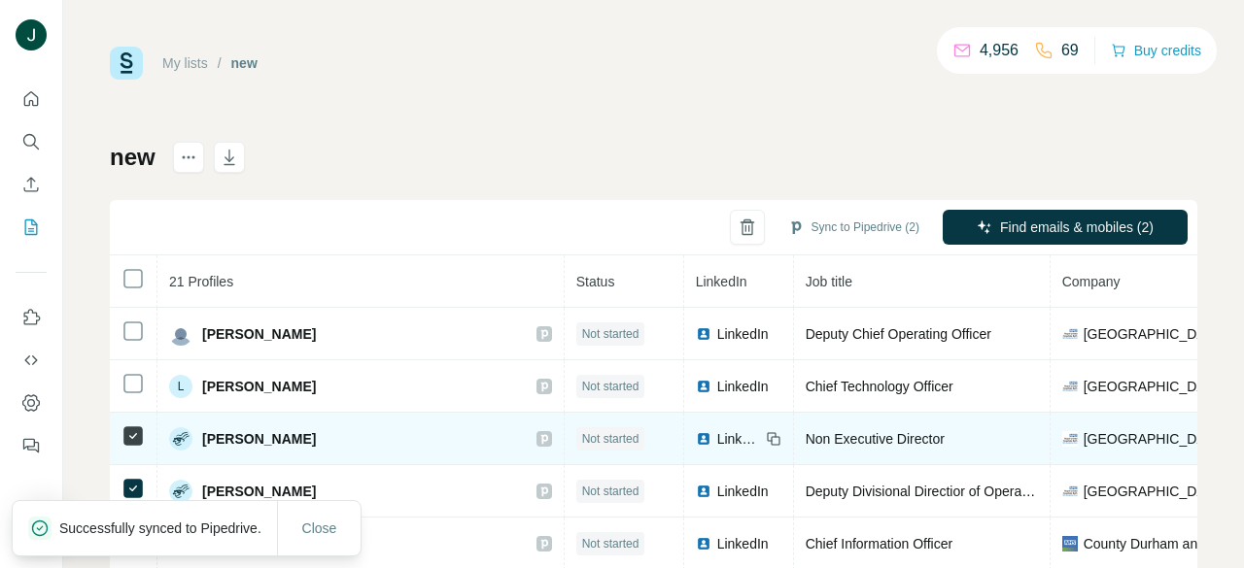
click at [538, 440] on icon at bounding box center [544, 439] width 12 height 16
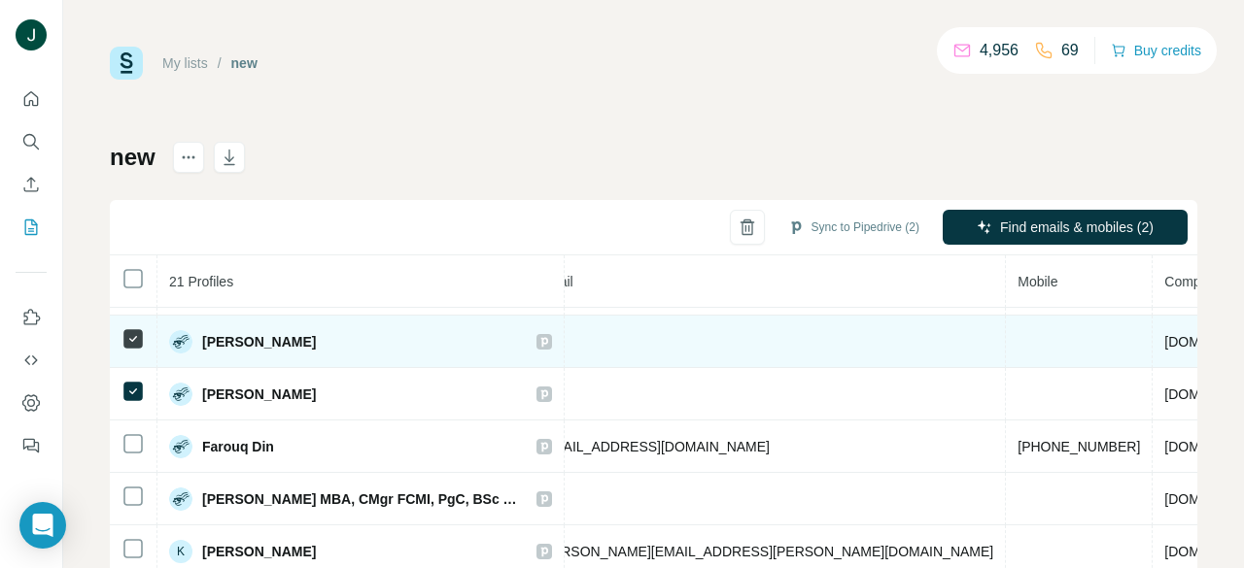
scroll to position [97, 794]
drag, startPoint x: 449, startPoint y: 359, endPoint x: 505, endPoint y: 358, distance: 56.4
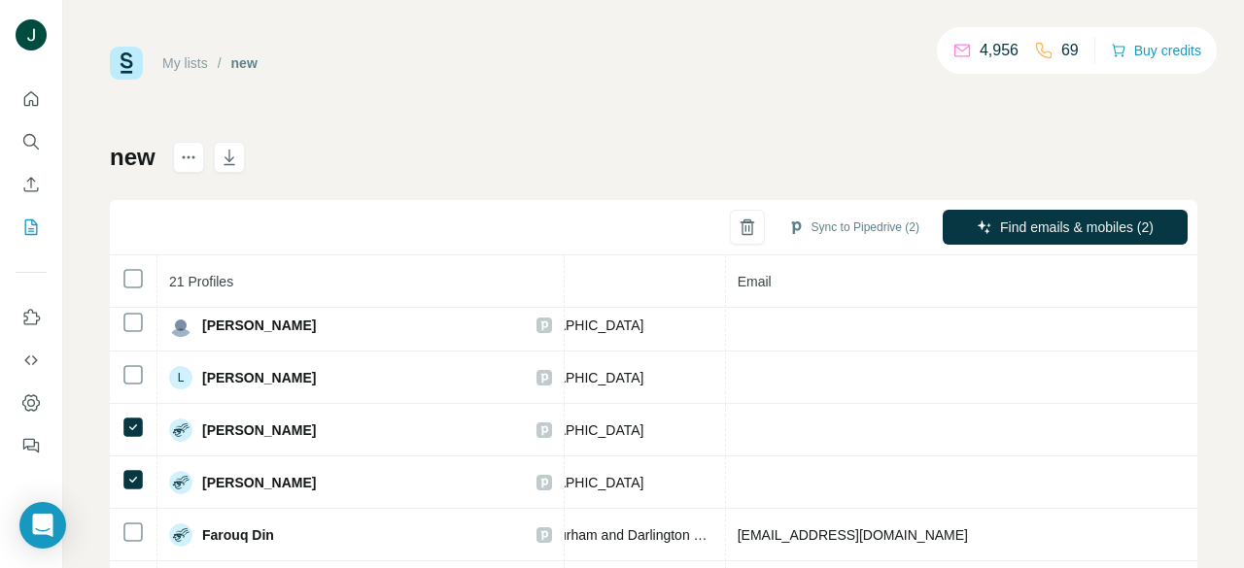
scroll to position [0, 581]
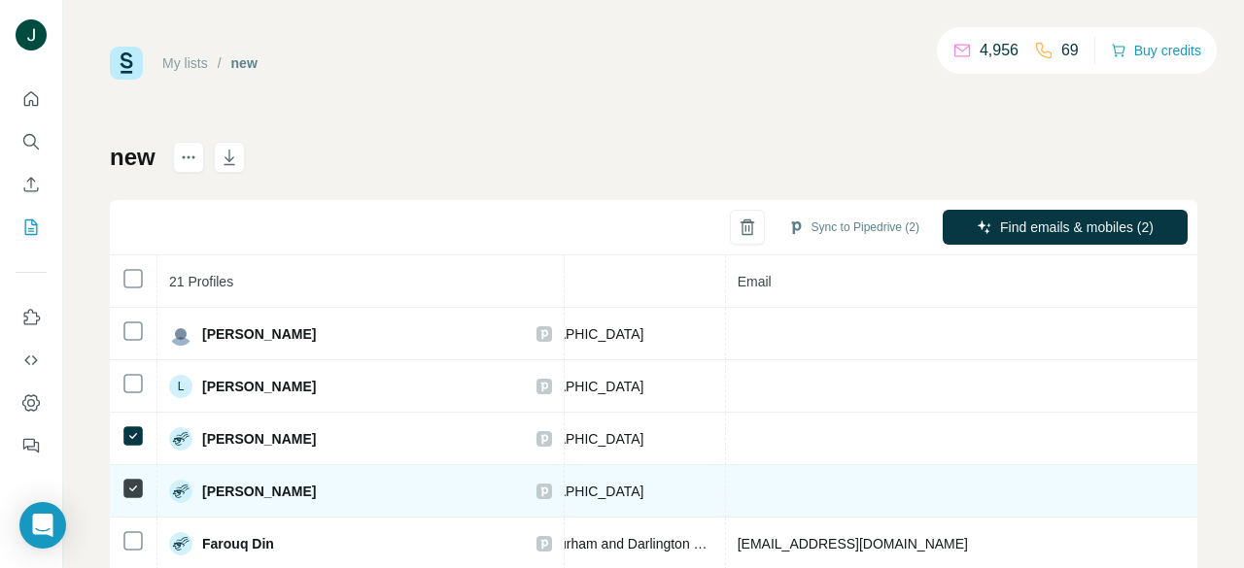
drag, startPoint x: 685, startPoint y: 431, endPoint x: 718, endPoint y: 473, distance: 53.3
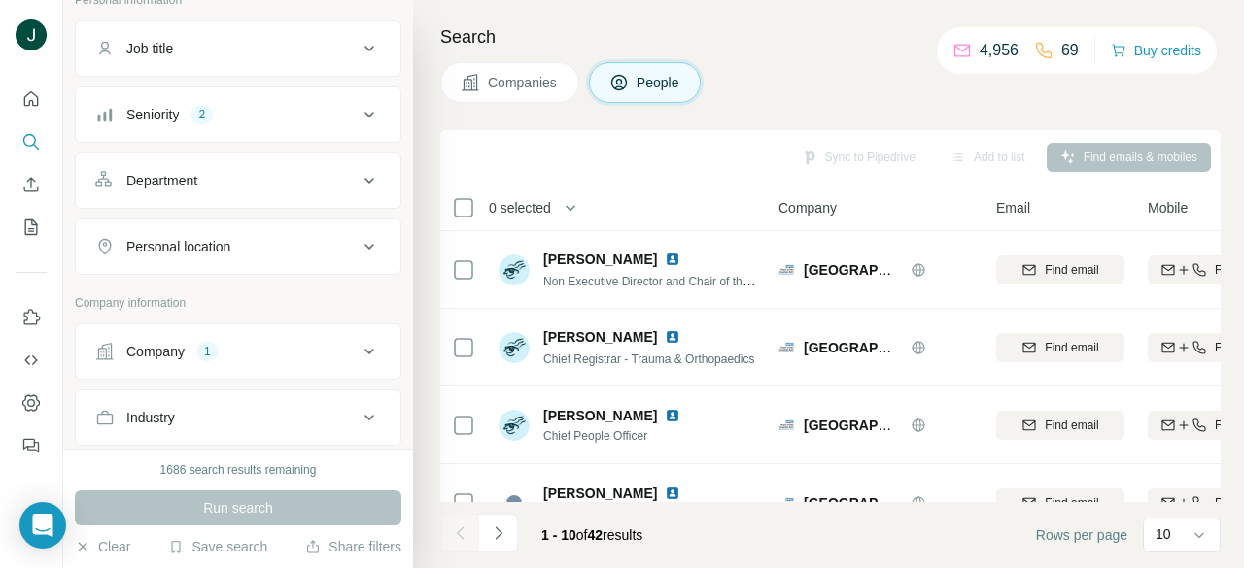
scroll to position [194, 0]
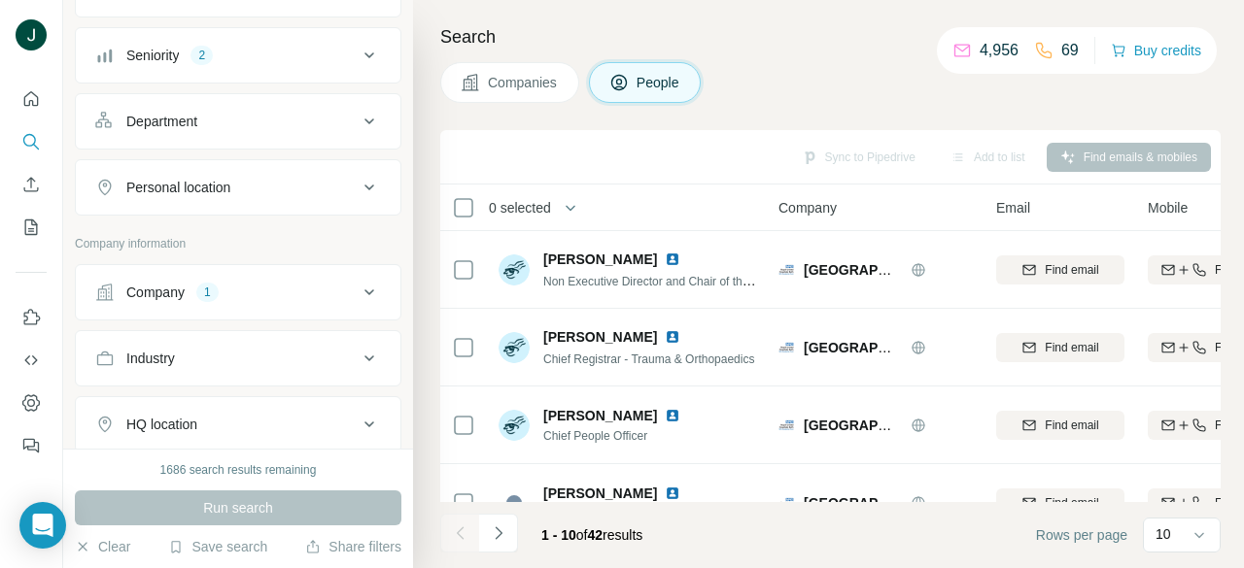
click at [188, 286] on div "Company 1" at bounding box center [226, 292] width 262 height 19
click at [226, 424] on icon "button" at bounding box center [234, 420] width 16 height 16
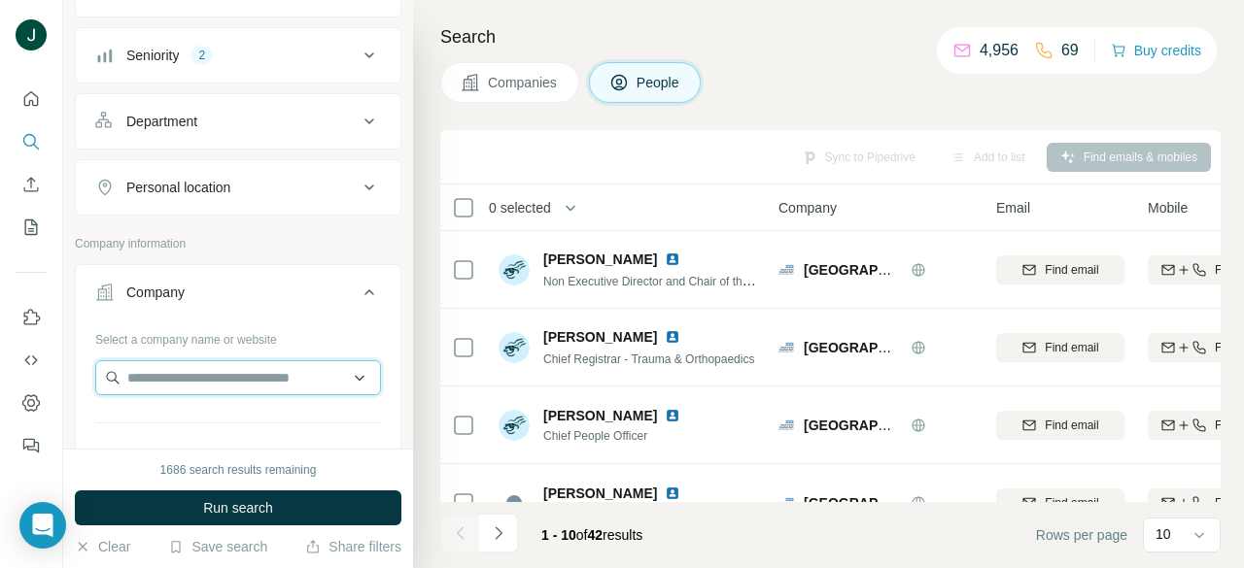
click at [219, 386] on input "text" at bounding box center [238, 377] width 286 height 35
paste input "**********"
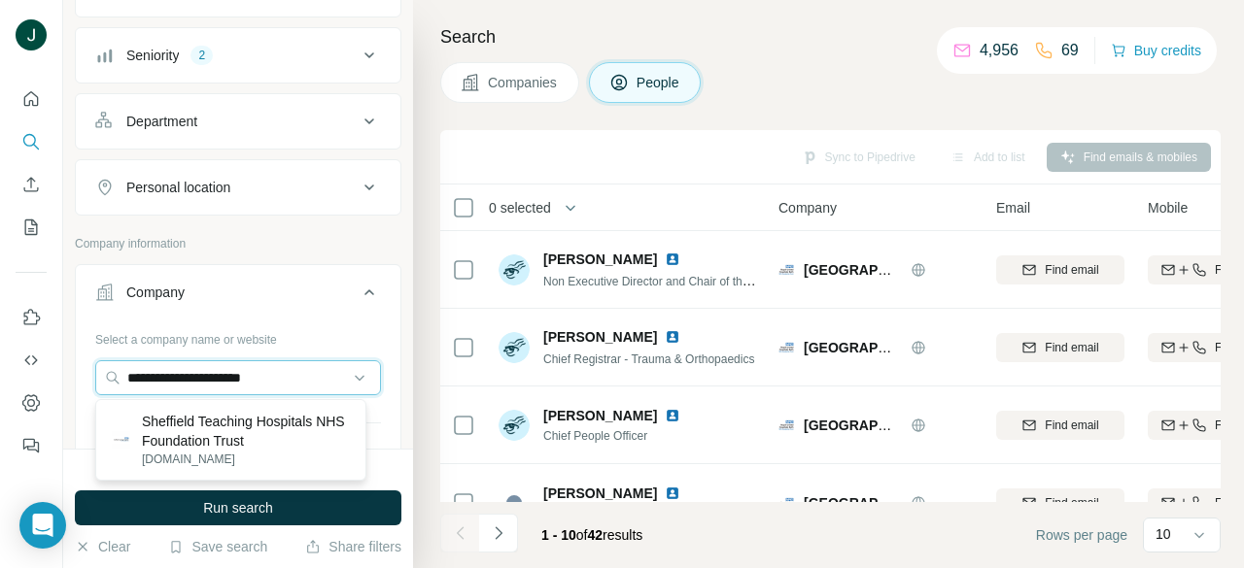
type input "**********"
click at [270, 434] on p "Sheffield Teaching Hospitals NHS Foundation Trust" at bounding box center [246, 431] width 208 height 39
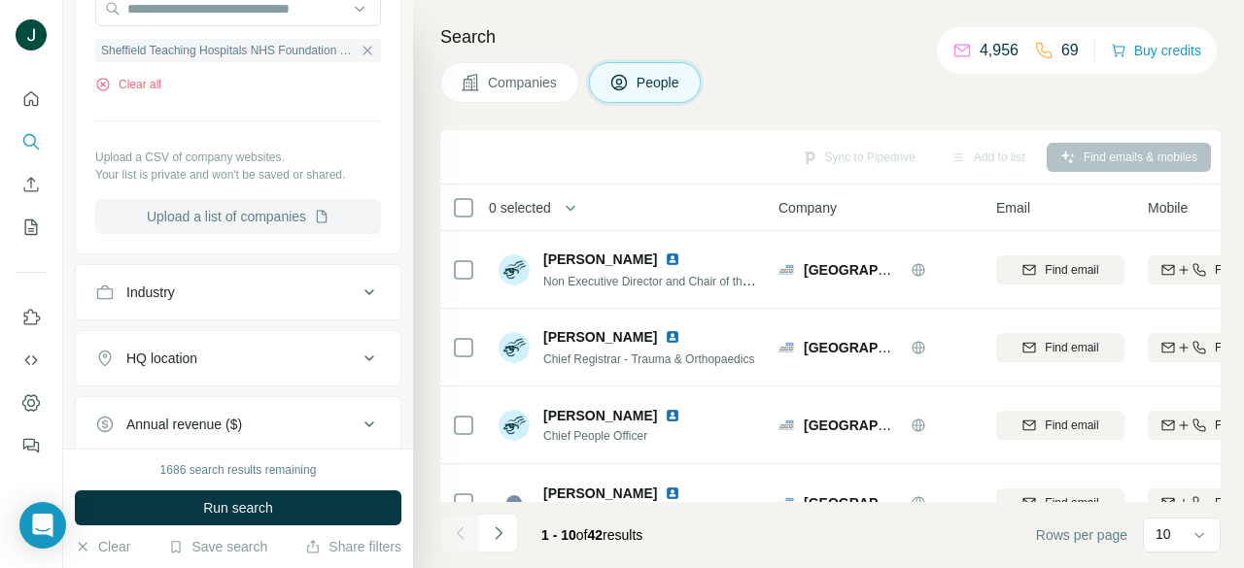
scroll to position [583, 0]
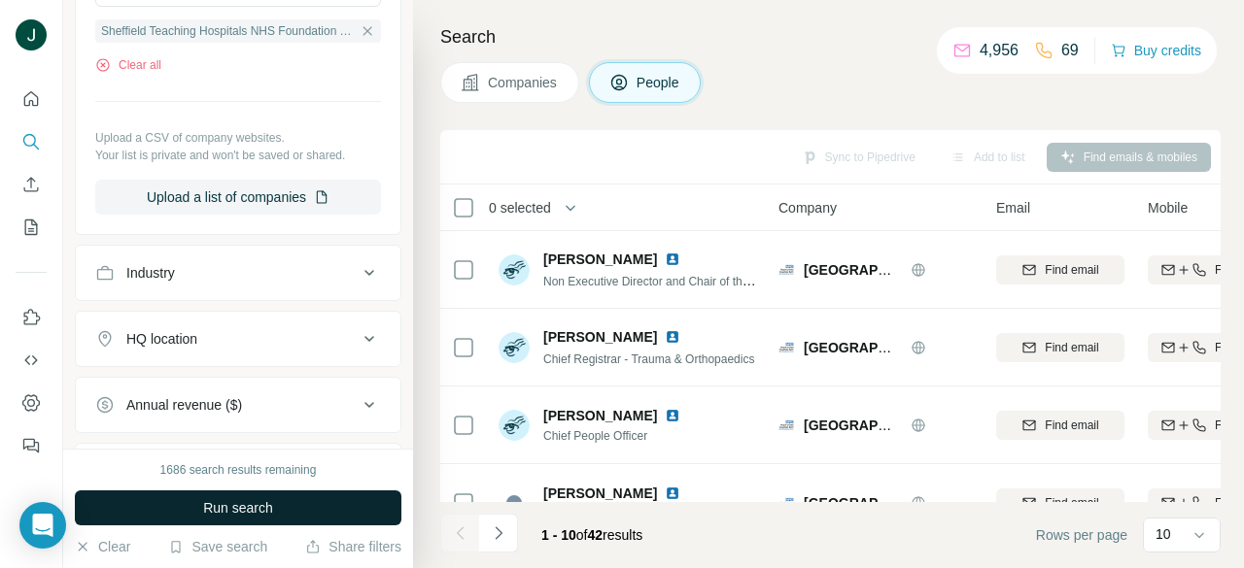
click at [237, 512] on span "Run search" at bounding box center [238, 507] width 70 height 19
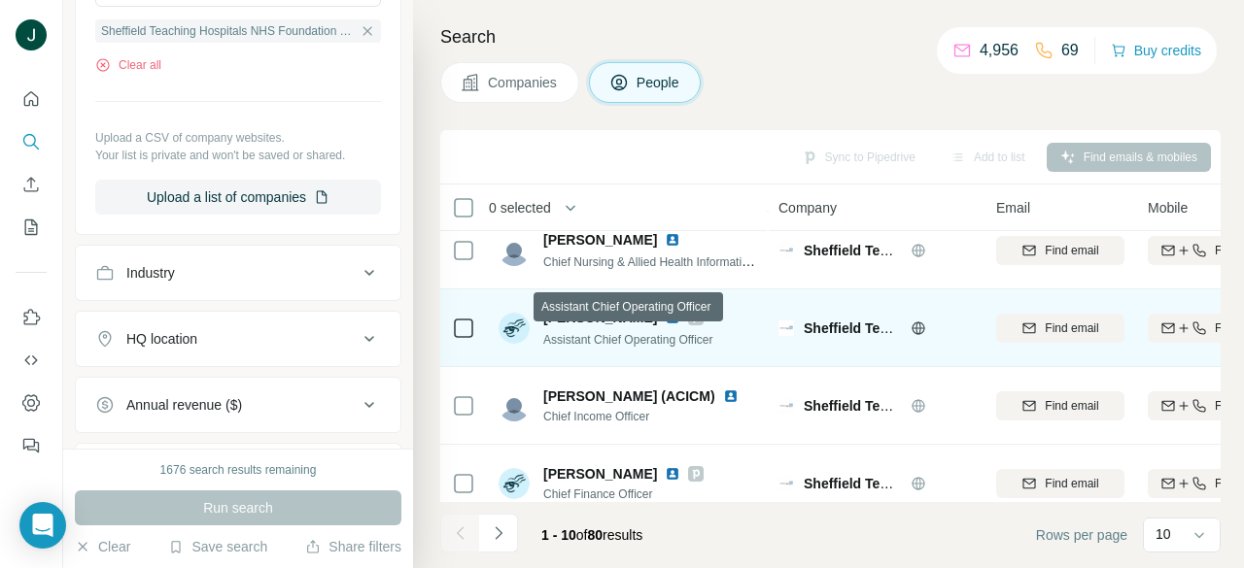
scroll to position [516, 0]
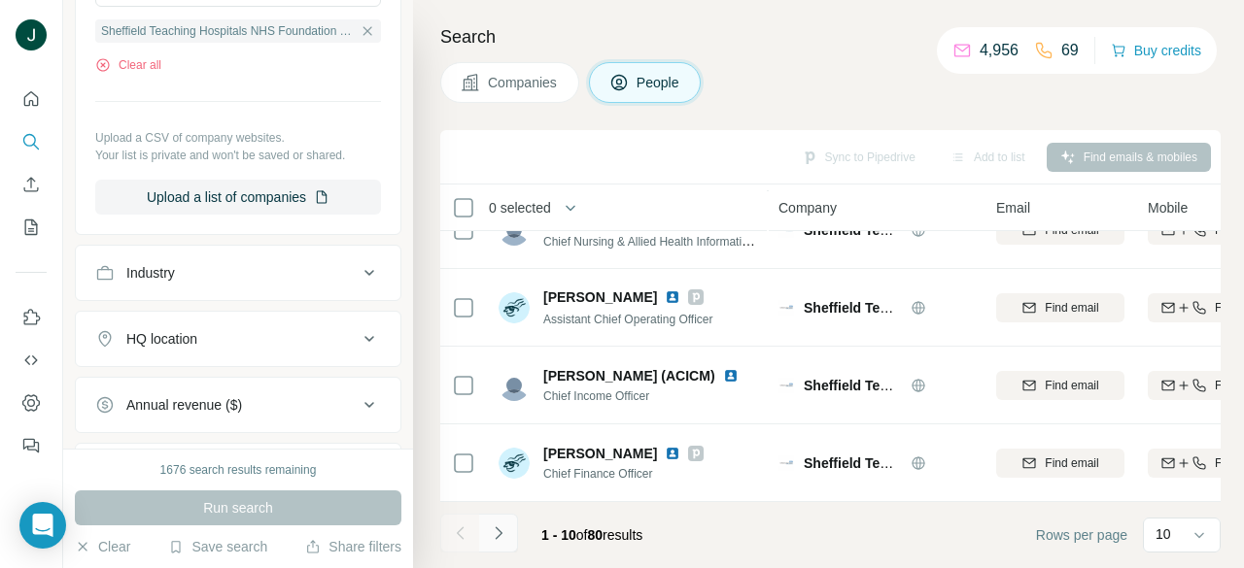
click at [493, 527] on icon "Navigate to next page" at bounding box center [498, 533] width 19 height 19
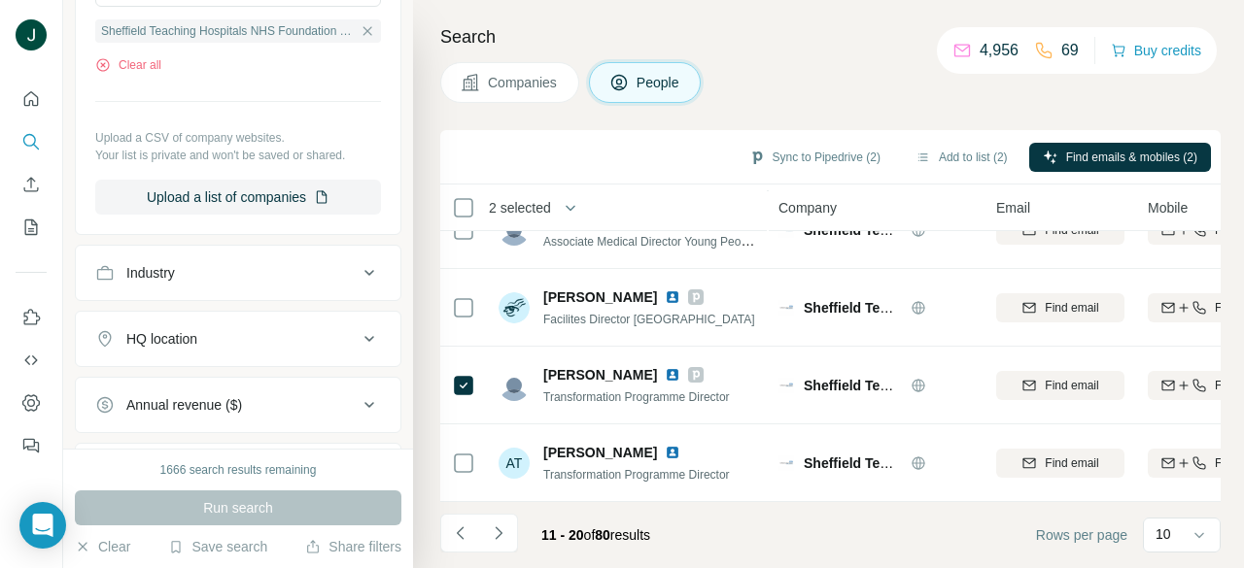
click at [510, 532] on button "Navigate to next page" at bounding box center [498, 533] width 39 height 39
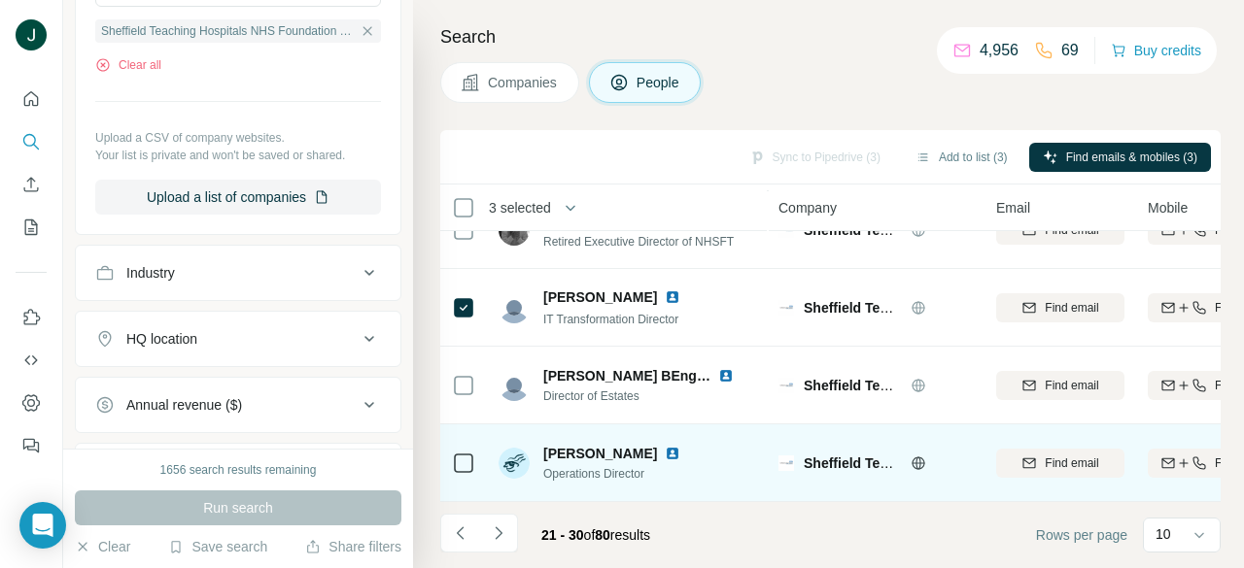
click at [449, 455] on td at bounding box center [463, 464] width 47 height 78
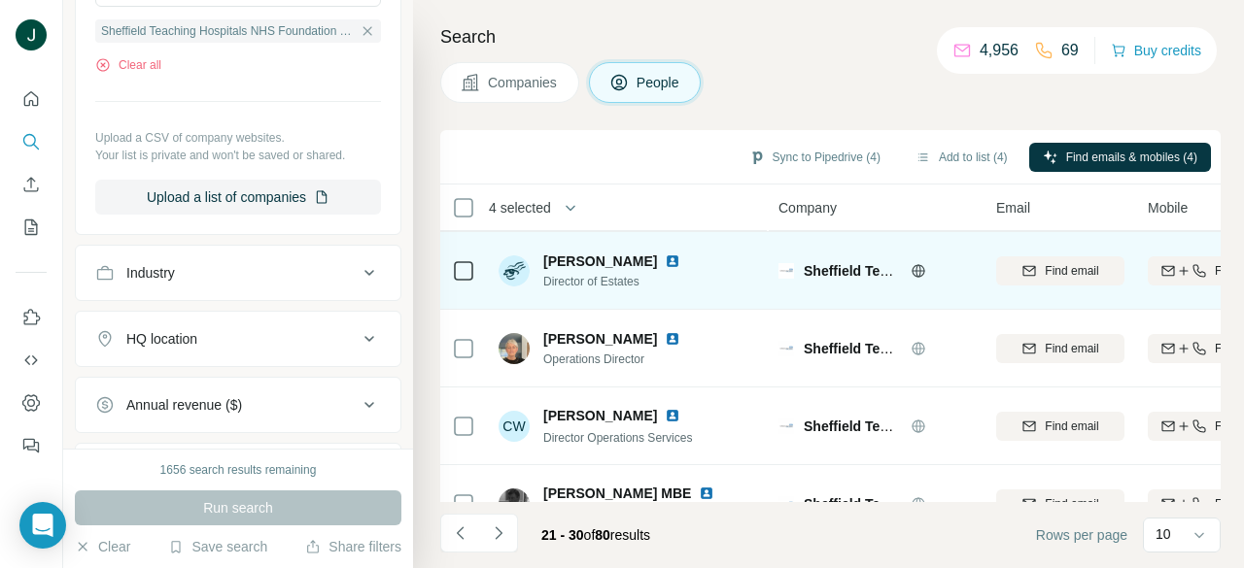
scroll to position [224, 0]
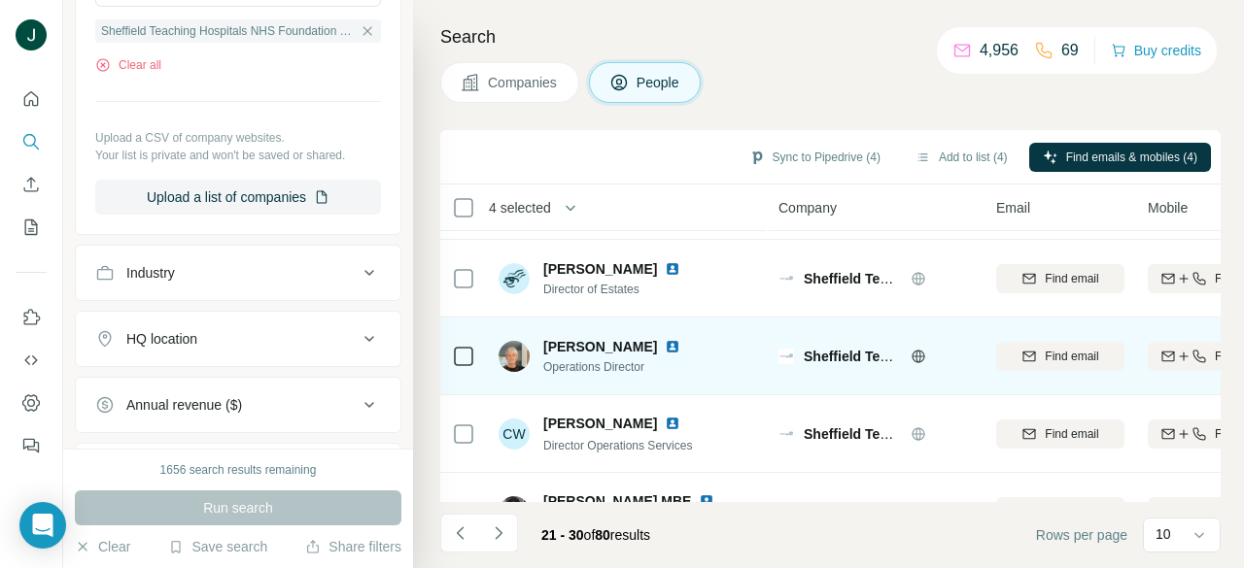
click at [665, 349] on img at bounding box center [673, 347] width 16 height 16
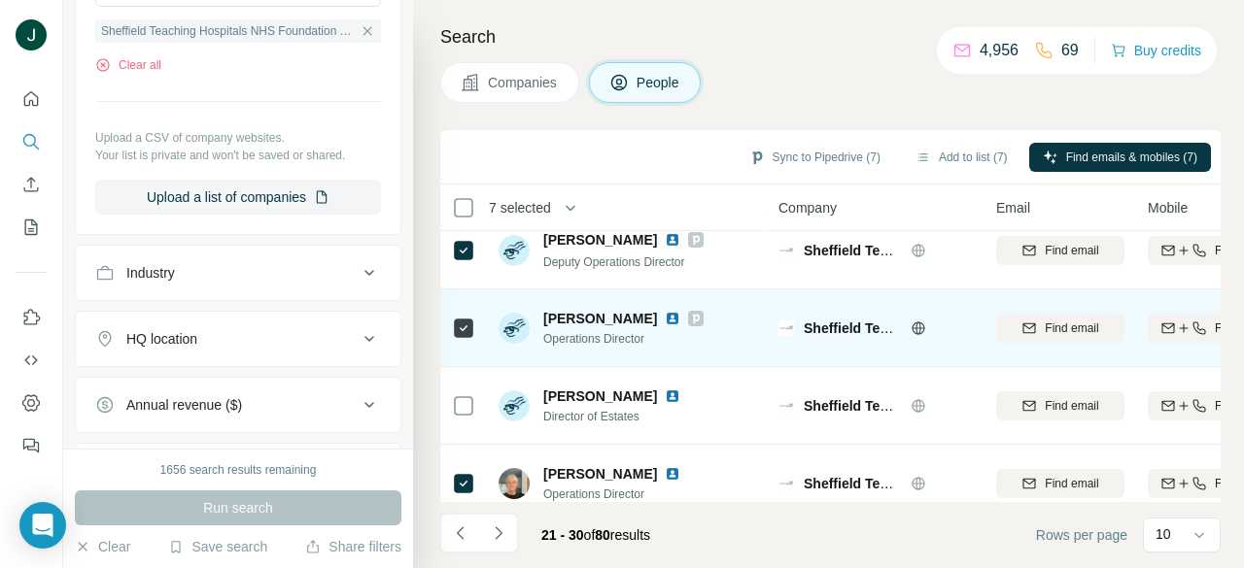
scroll to position [516, 0]
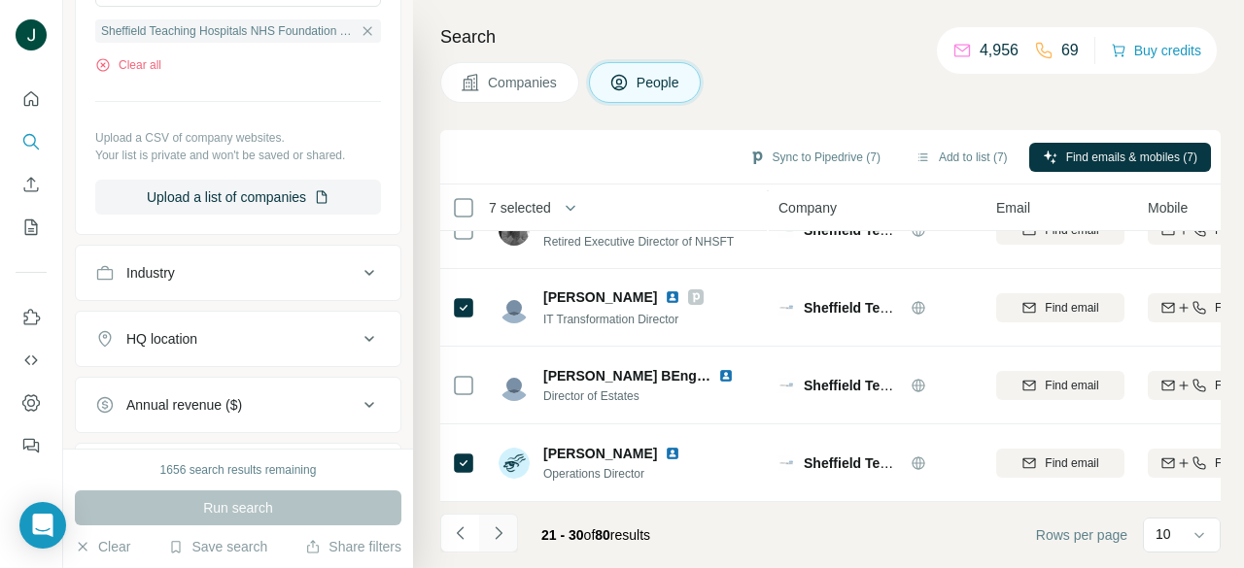
click at [513, 530] on button "Navigate to next page" at bounding box center [498, 533] width 39 height 39
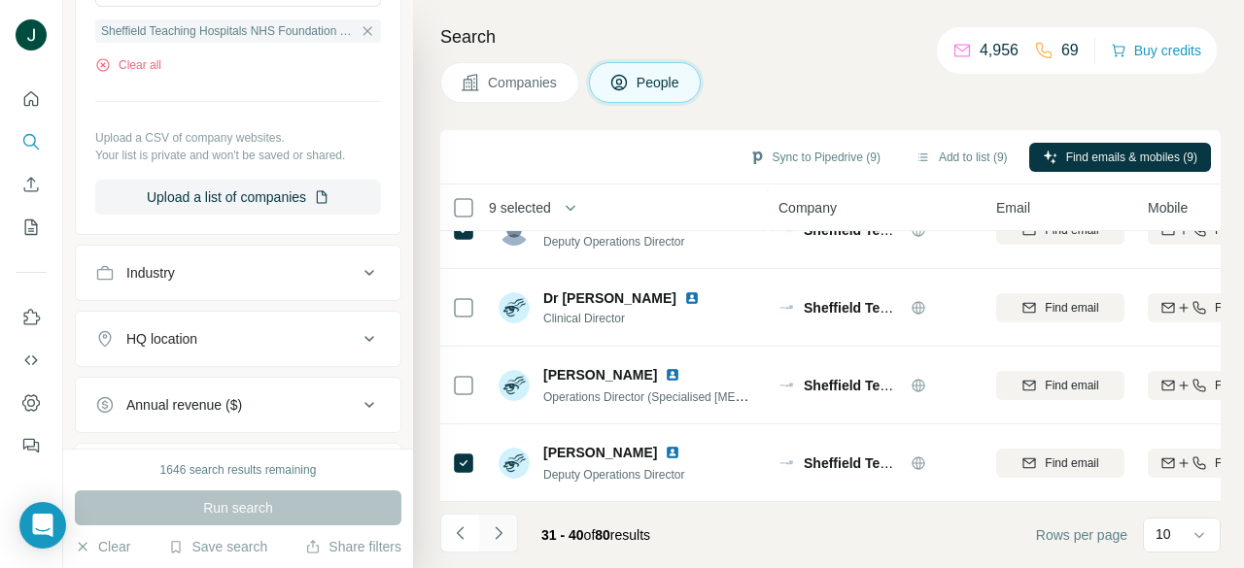
click at [503, 523] on button "Navigate to next page" at bounding box center [498, 533] width 39 height 39
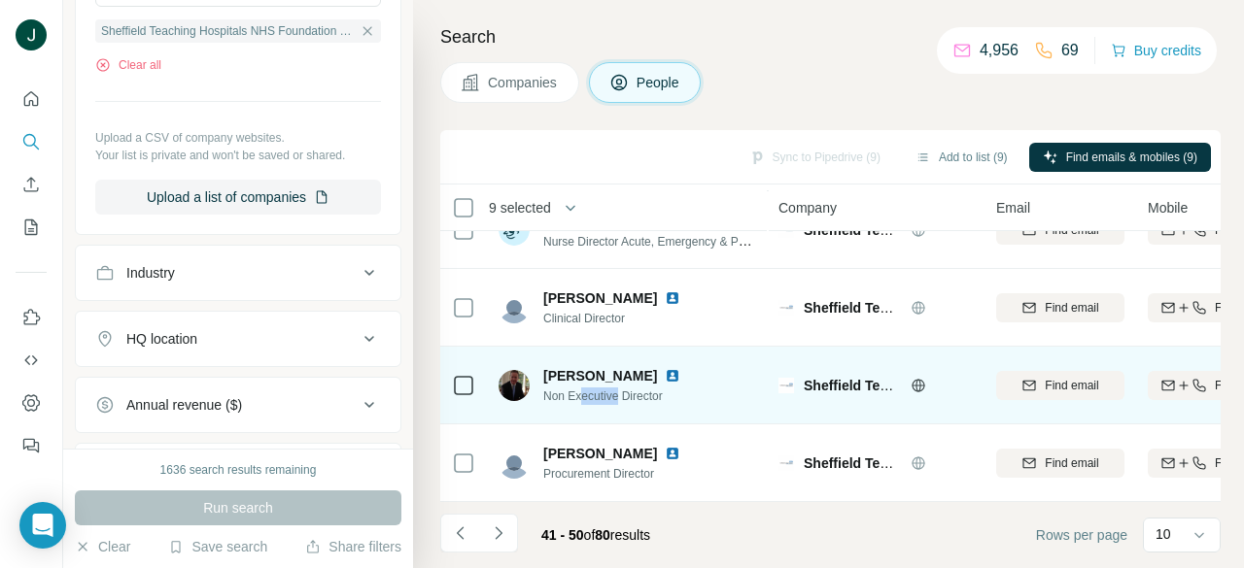
drag, startPoint x: 585, startPoint y: 384, endPoint x: 629, endPoint y: 383, distance: 43.7
click at [623, 388] on span "Non Executive Director" at bounding box center [623, 396] width 160 height 17
click at [629, 388] on span "Non Executive Director" at bounding box center [623, 396] width 160 height 17
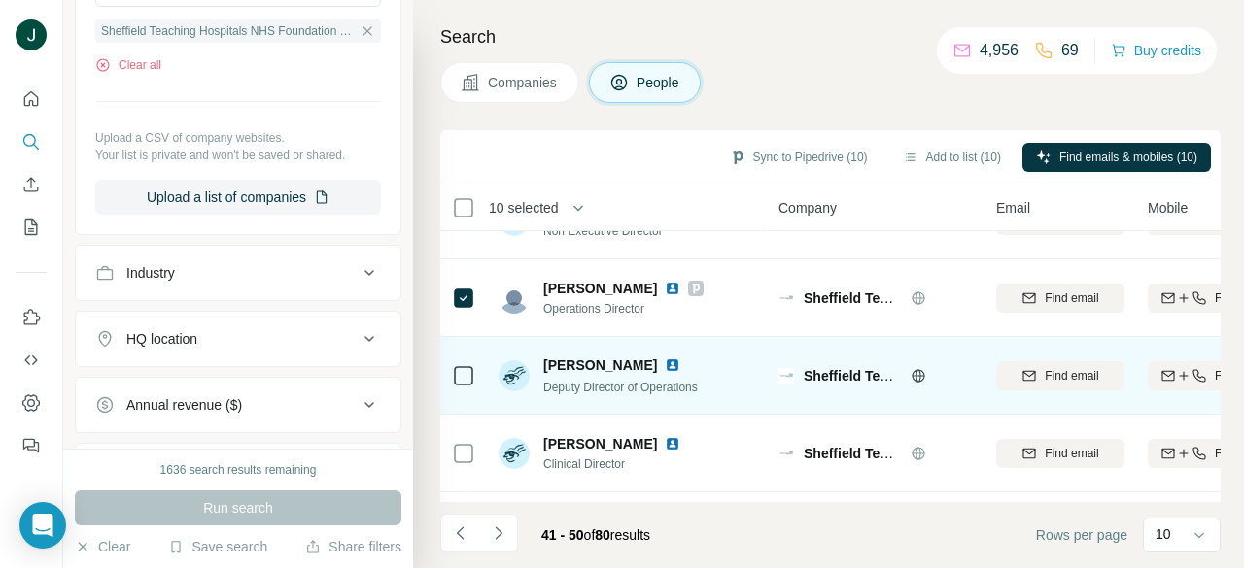
scroll to position [30, 0]
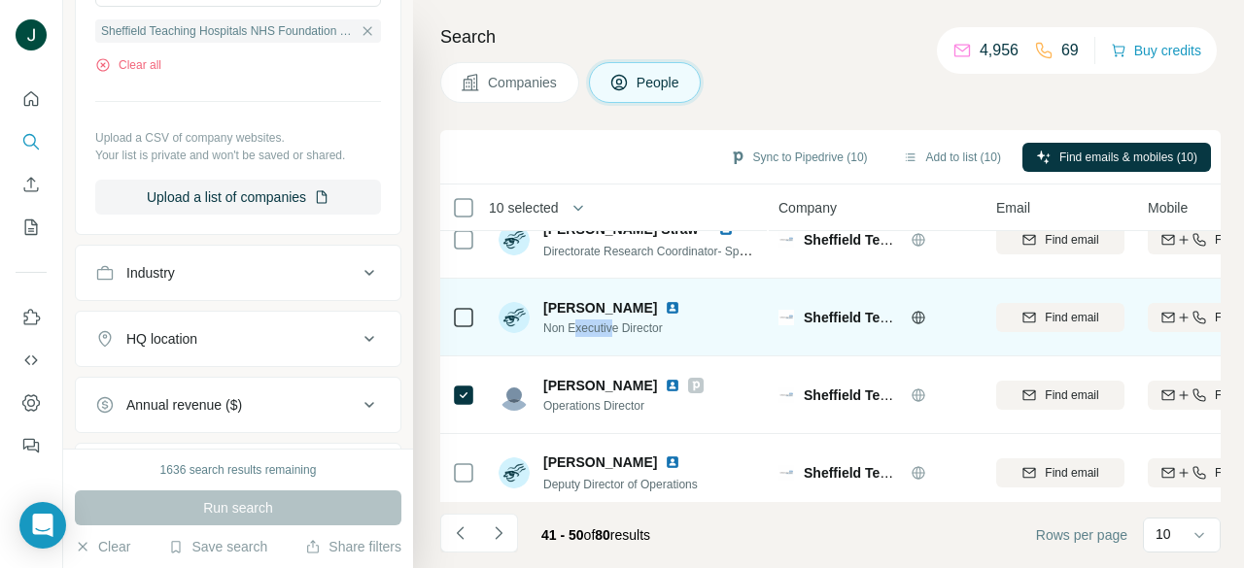
drag, startPoint x: 575, startPoint y: 332, endPoint x: 651, endPoint y: 332, distance: 75.8
click at [637, 332] on span "Non Executive Director" at bounding box center [623, 328] width 160 height 17
click at [652, 332] on span "Non Executive Director" at bounding box center [623, 328] width 160 height 17
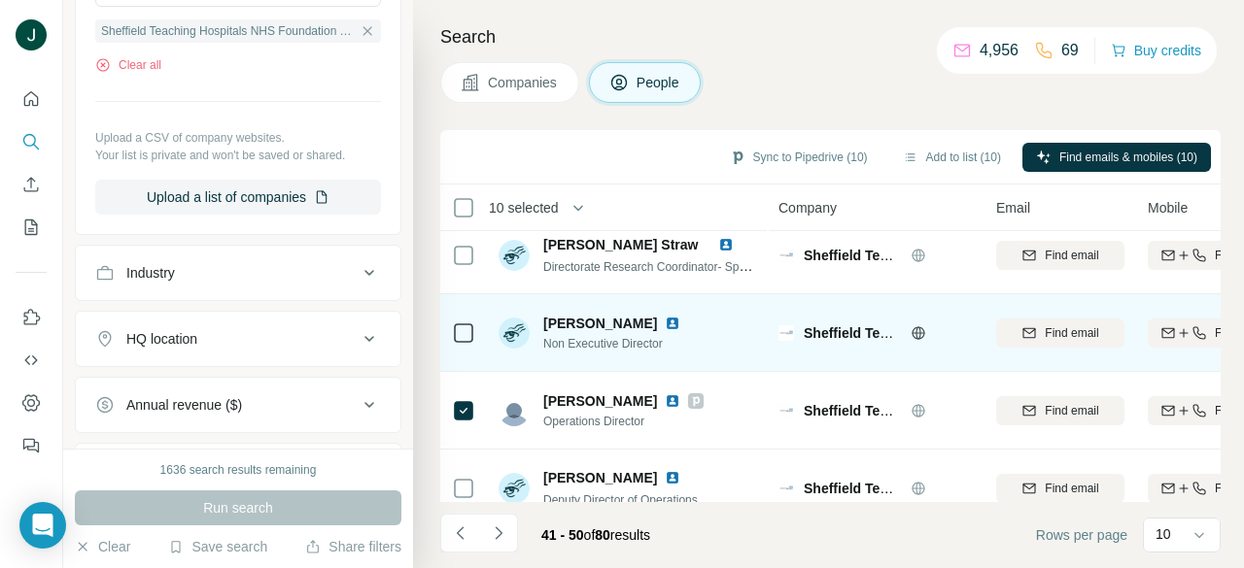
scroll to position [0, 0]
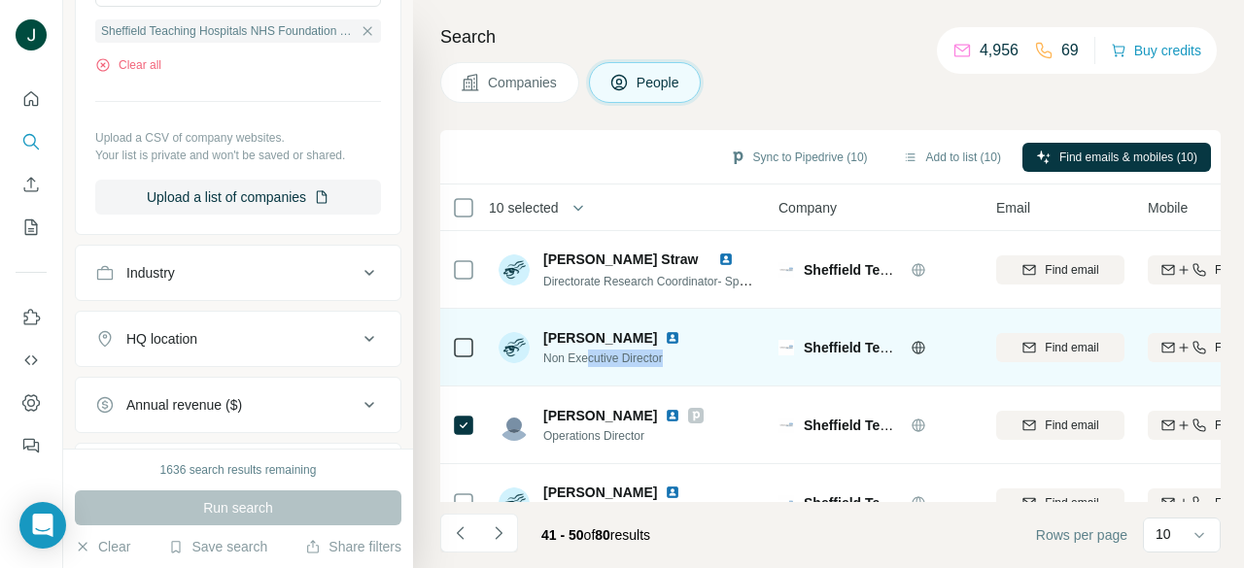
drag, startPoint x: 587, startPoint y: 363, endPoint x: 678, endPoint y: 362, distance: 91.3
click at [678, 362] on span "Non Executive Director" at bounding box center [623, 358] width 160 height 17
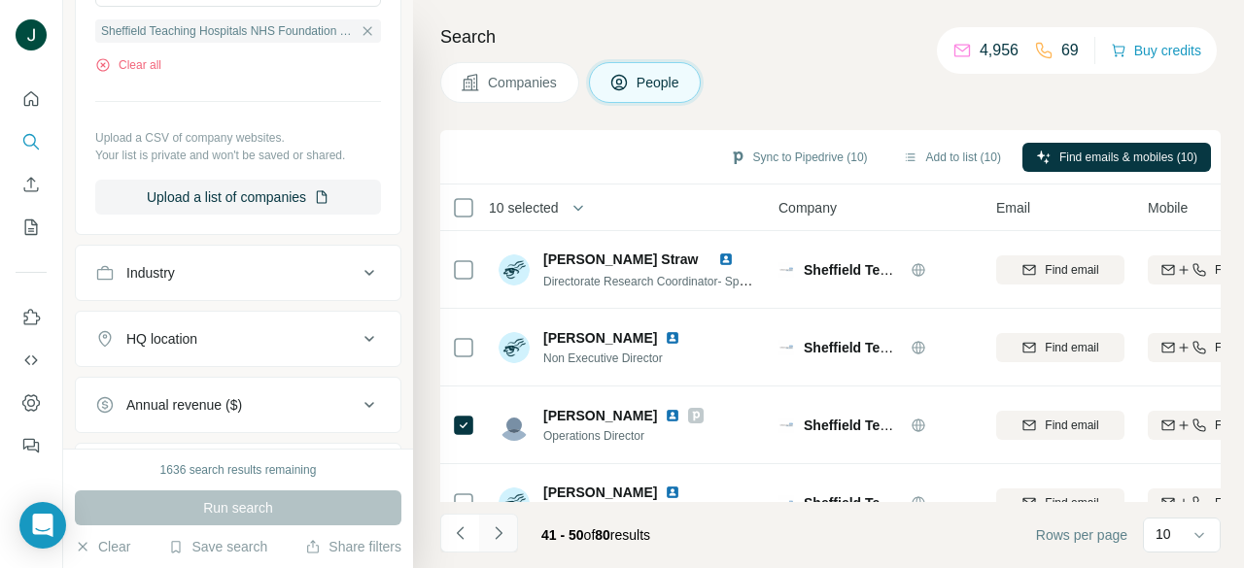
click at [500, 533] on icon "Navigate to next page" at bounding box center [498, 533] width 7 height 13
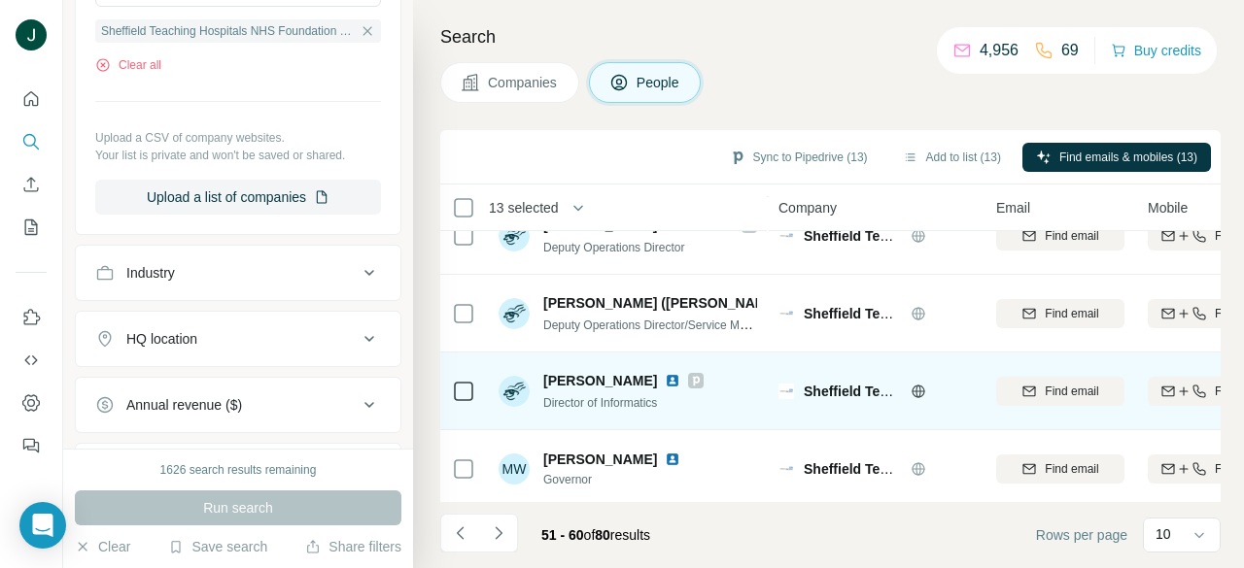
scroll to position [516, 0]
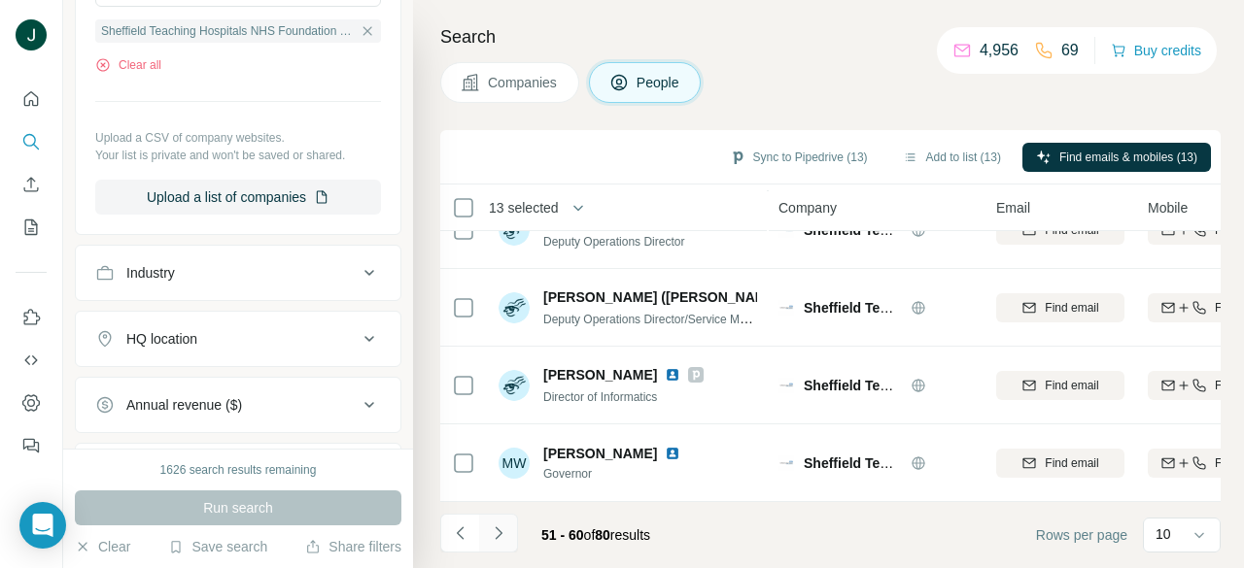
click at [510, 540] on button "Navigate to next page" at bounding box center [498, 533] width 39 height 39
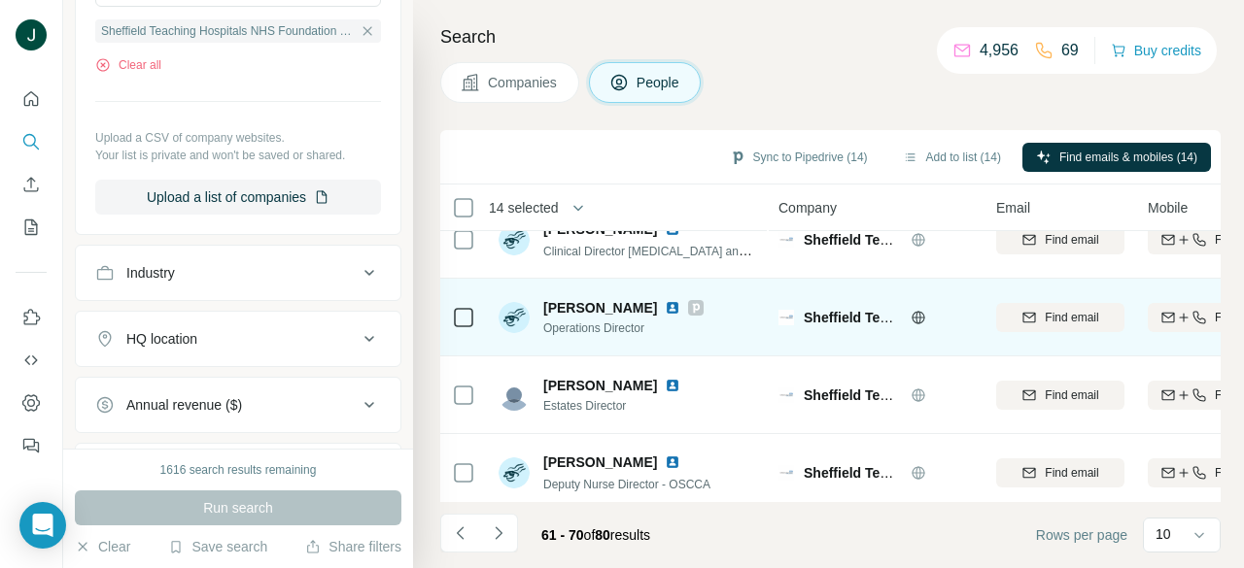
scroll to position [0, 0]
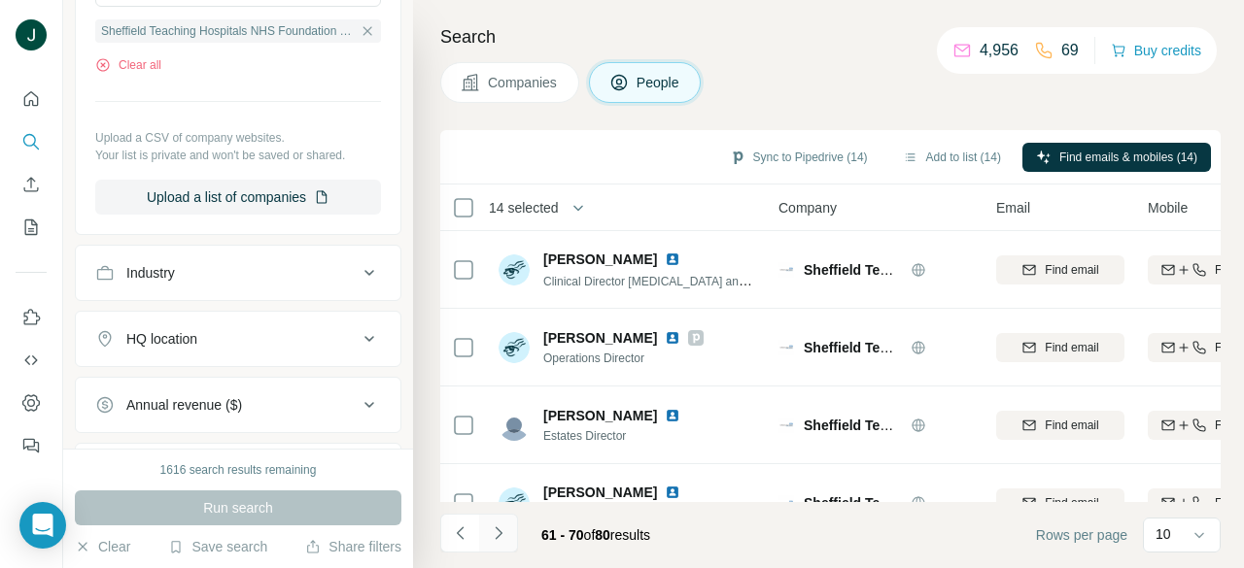
click at [501, 523] on button "Navigate to next page" at bounding box center [498, 533] width 39 height 39
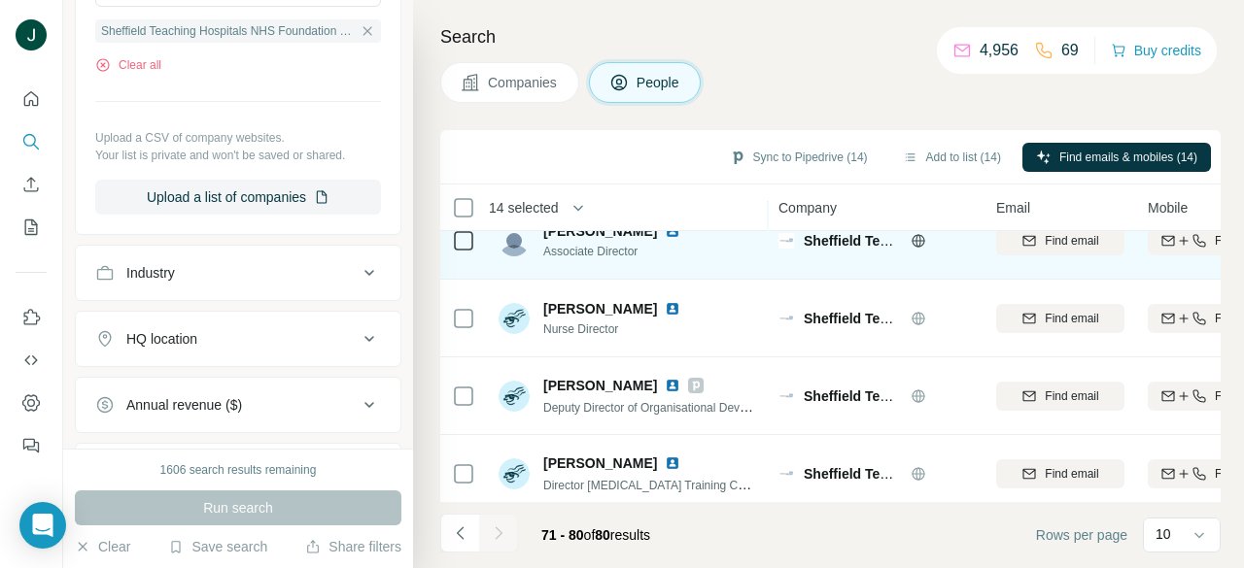
scroll to position [194, 0]
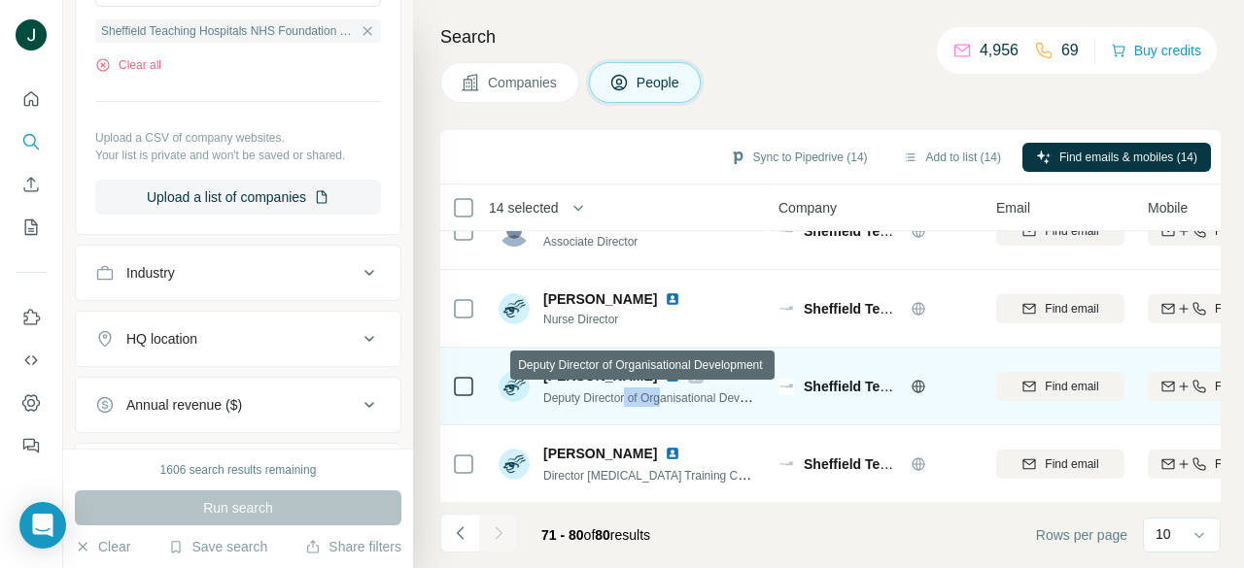
drag, startPoint x: 630, startPoint y: 401, endPoint x: 702, endPoint y: 400, distance: 72.9
click at [684, 401] on span "Deputy Director of Organisational Development" at bounding box center [665, 398] width 244 height 16
click at [703, 400] on span "Deputy Director of Organisational Development" at bounding box center [665, 398] width 244 height 16
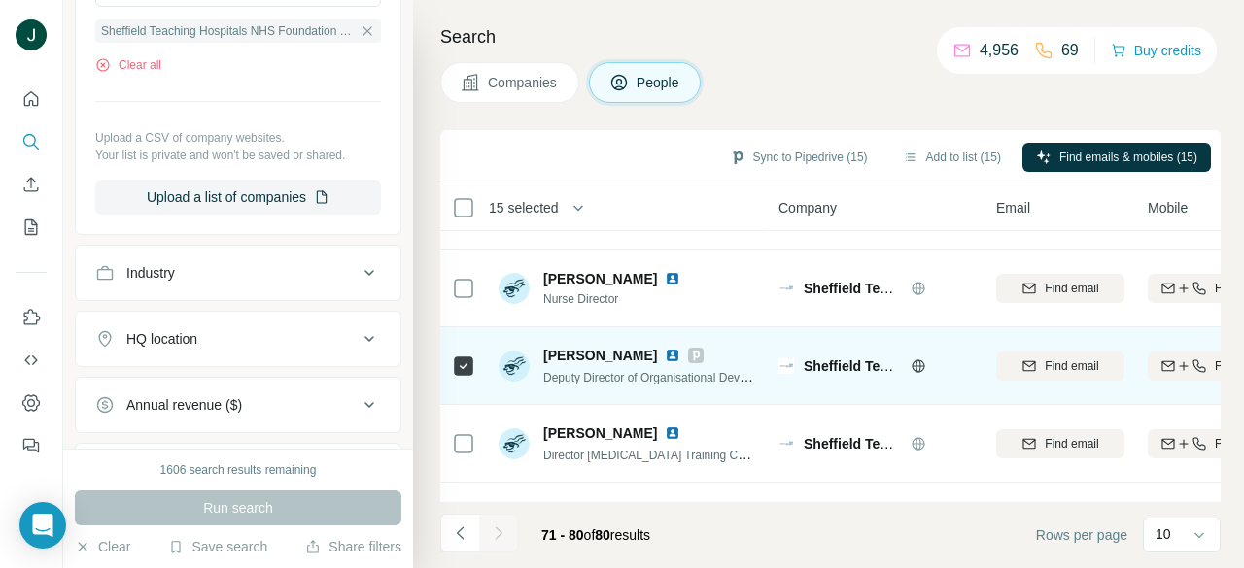
scroll to position [224, 0]
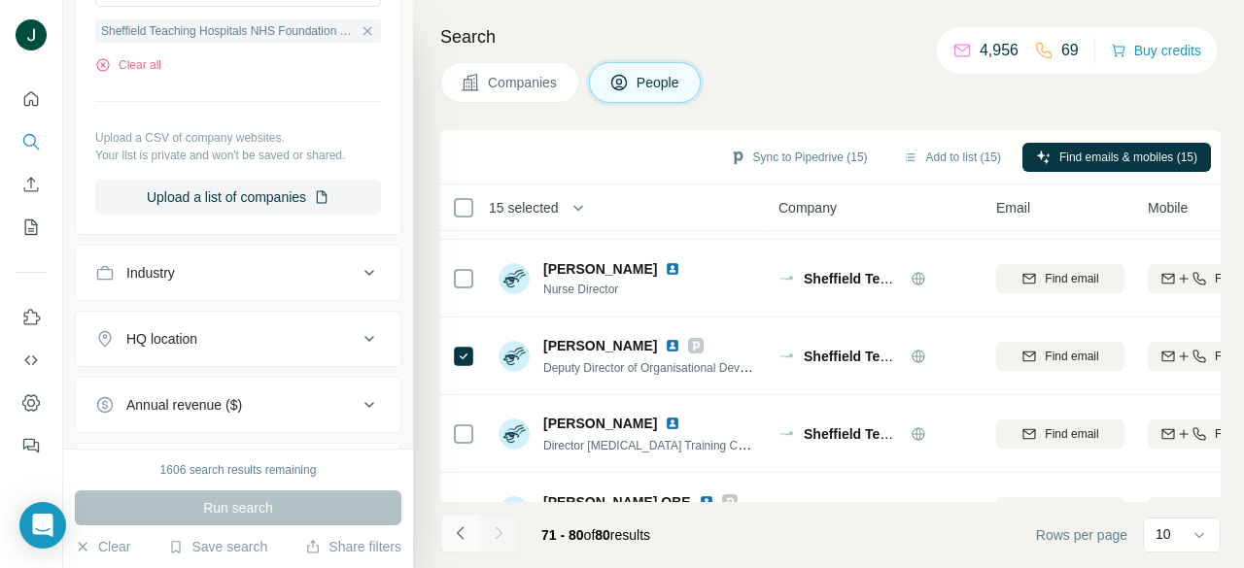
click at [458, 525] on icon "Navigate to previous page" at bounding box center [460, 533] width 19 height 19
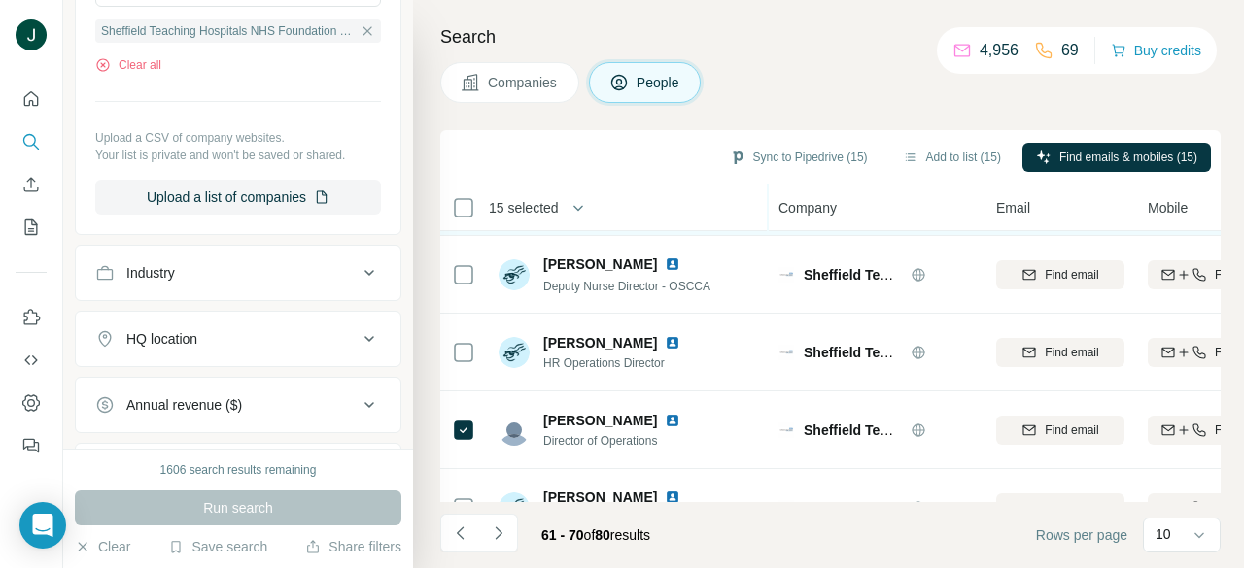
scroll to position [0, 0]
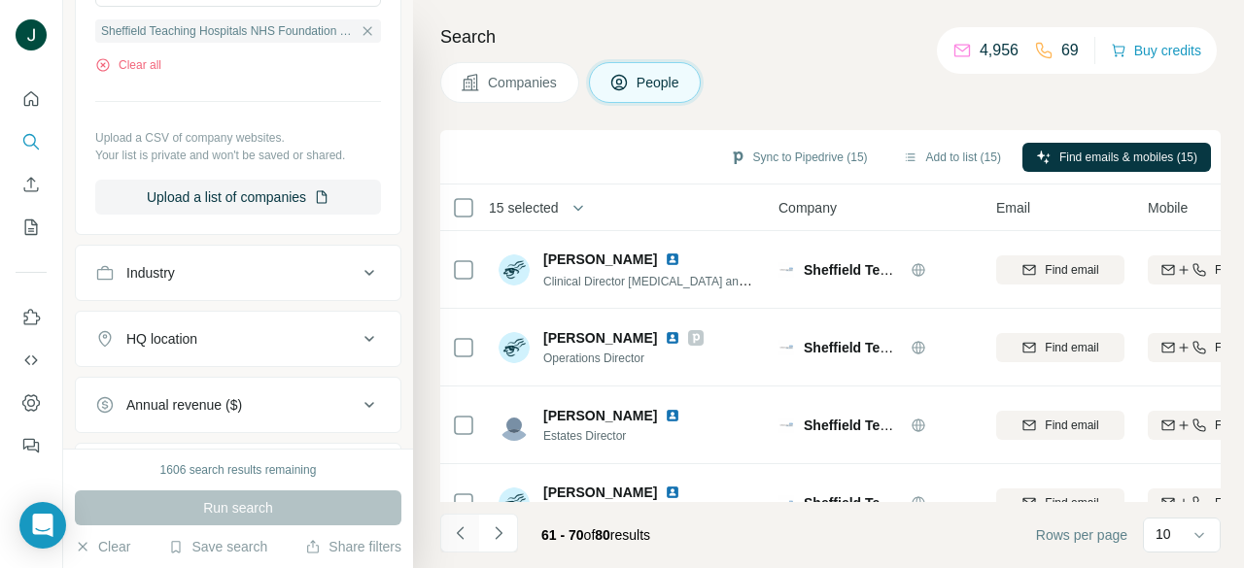
click at [457, 527] on icon "Navigate to previous page" at bounding box center [460, 533] width 19 height 19
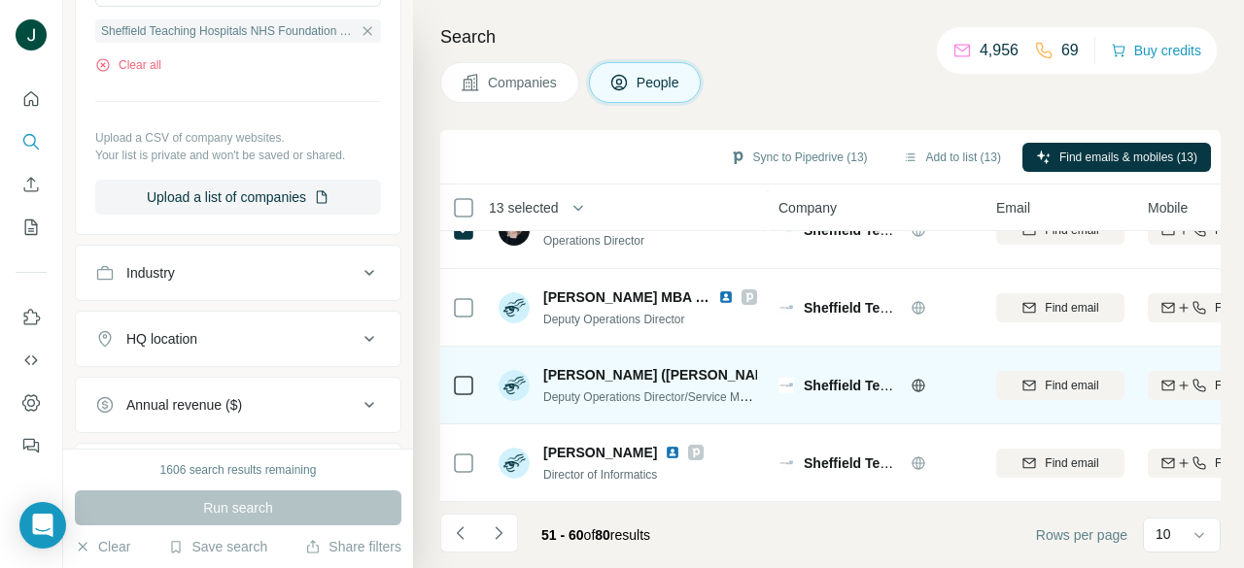
scroll to position [516, 0]
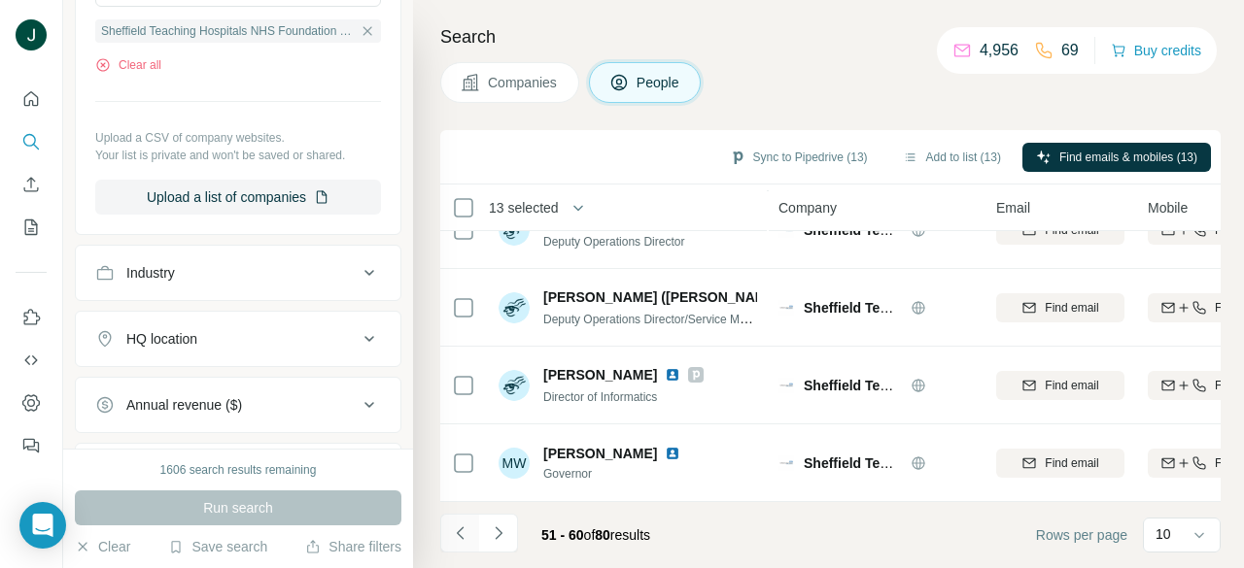
click at [453, 523] on button "Navigate to previous page" at bounding box center [459, 533] width 39 height 39
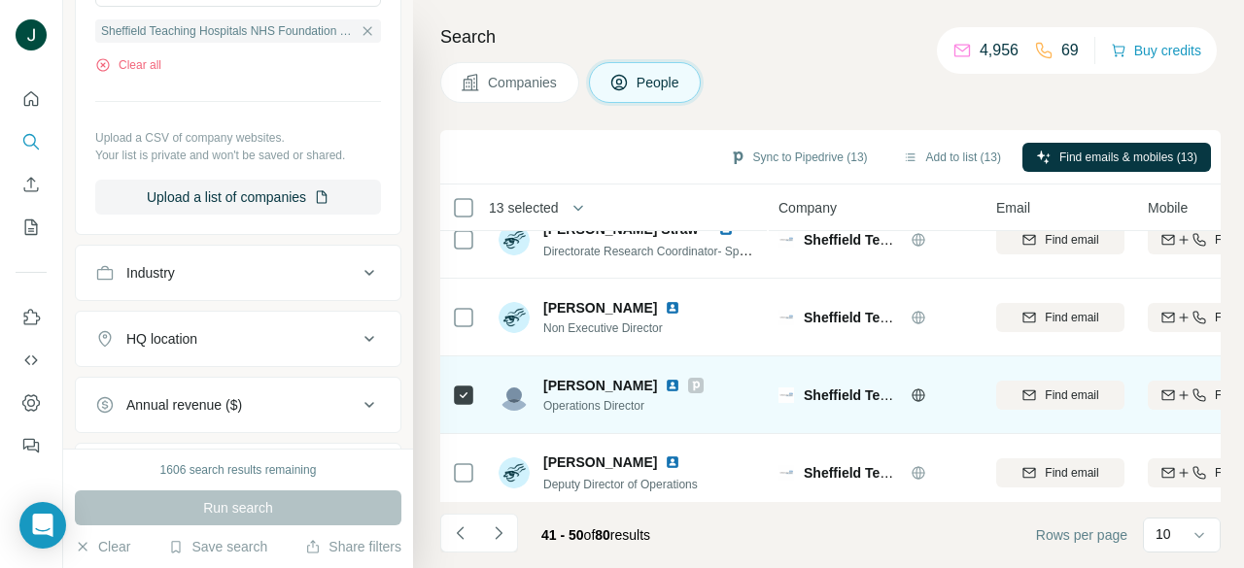
scroll to position [0, 0]
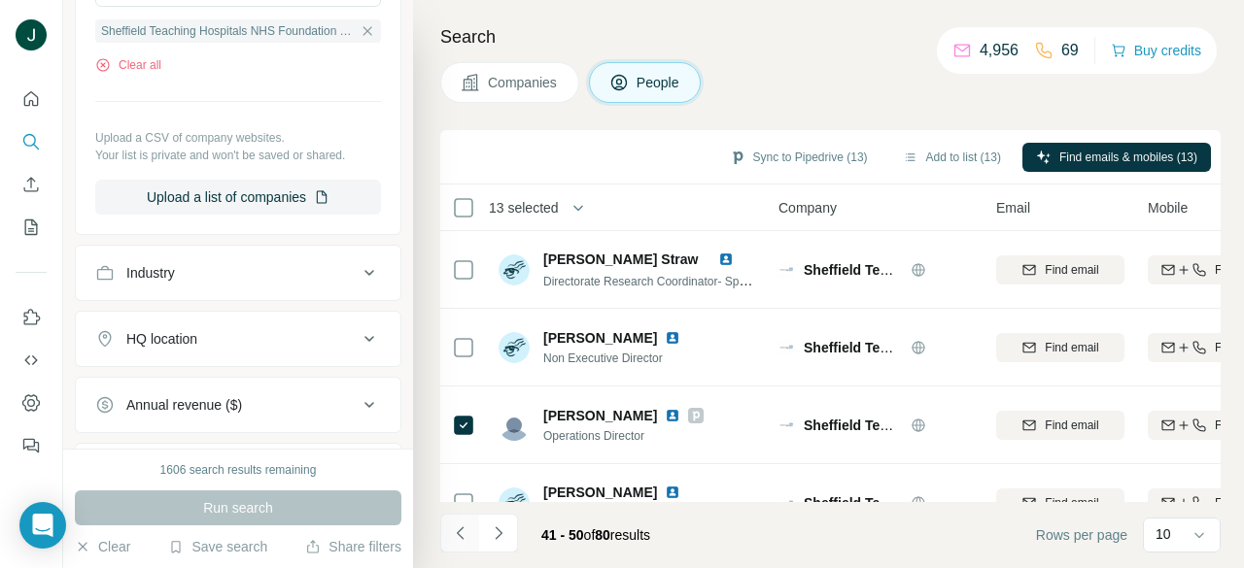
drag, startPoint x: 450, startPoint y: 540, endPoint x: 461, endPoint y: 536, distance: 11.4
click at [453, 540] on icon "Navigate to previous page" at bounding box center [460, 533] width 19 height 19
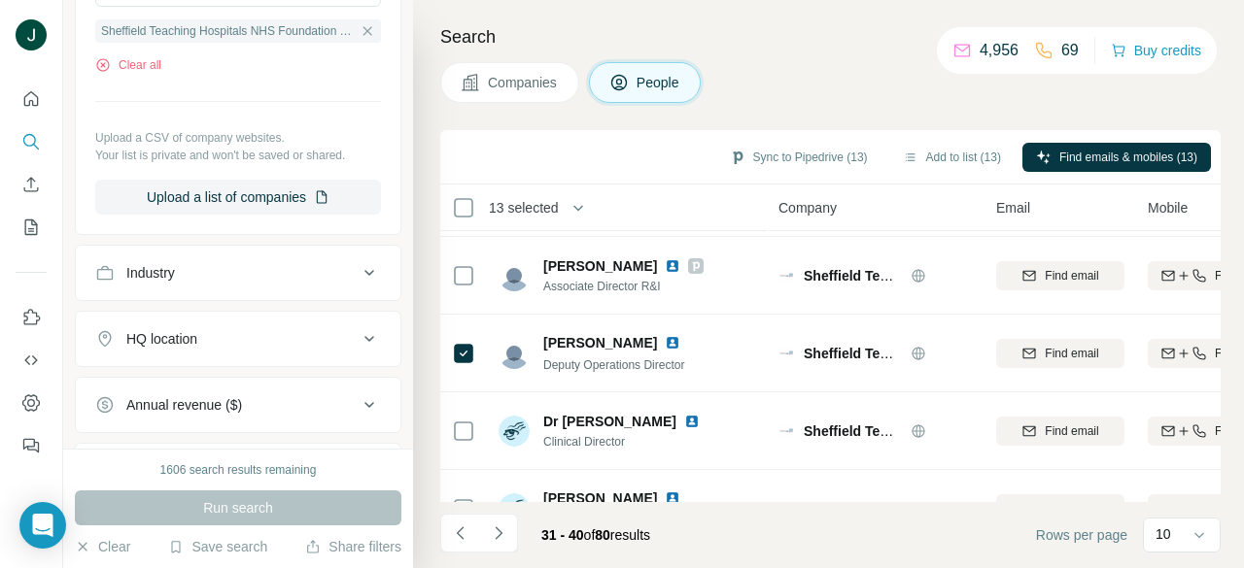
scroll to position [389, 0]
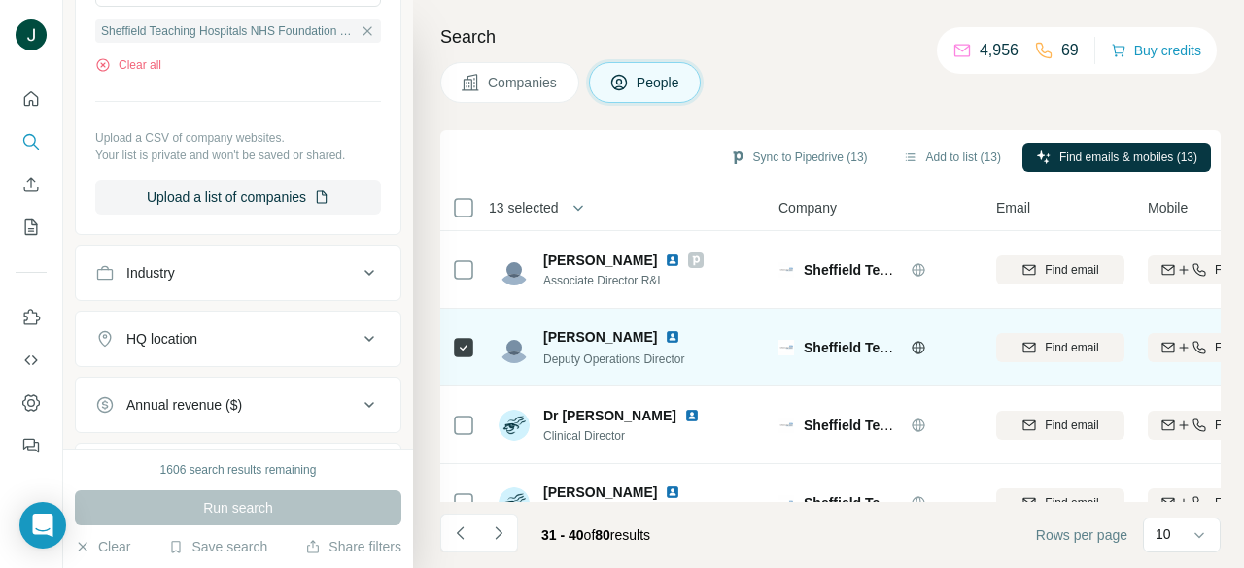
click at [480, 345] on td at bounding box center [463, 348] width 47 height 78
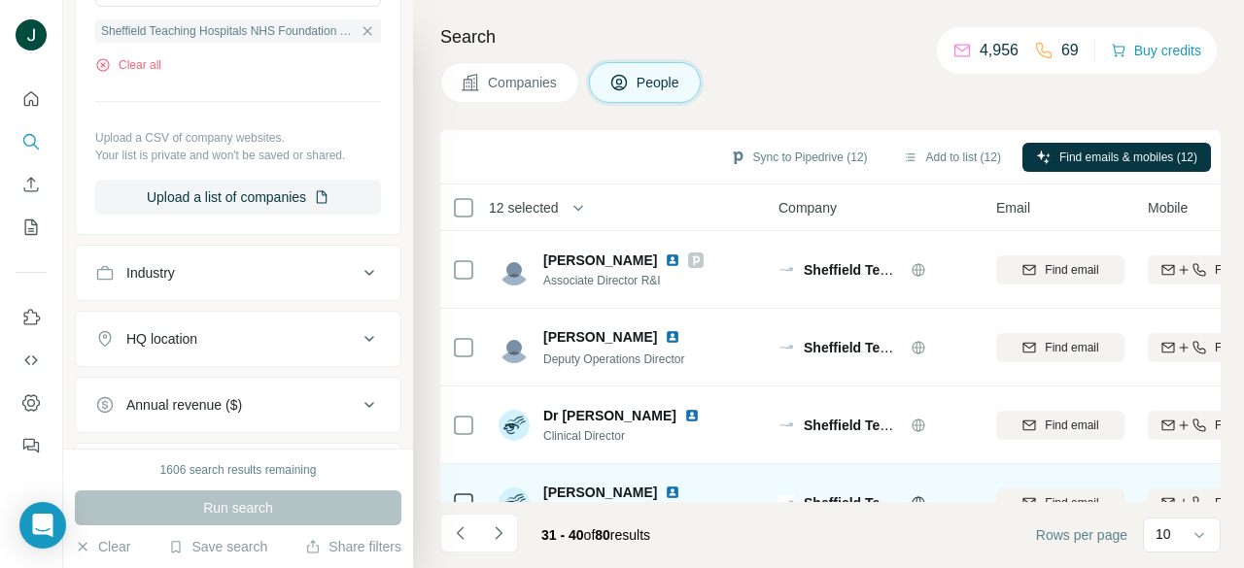
scroll to position [516, 0]
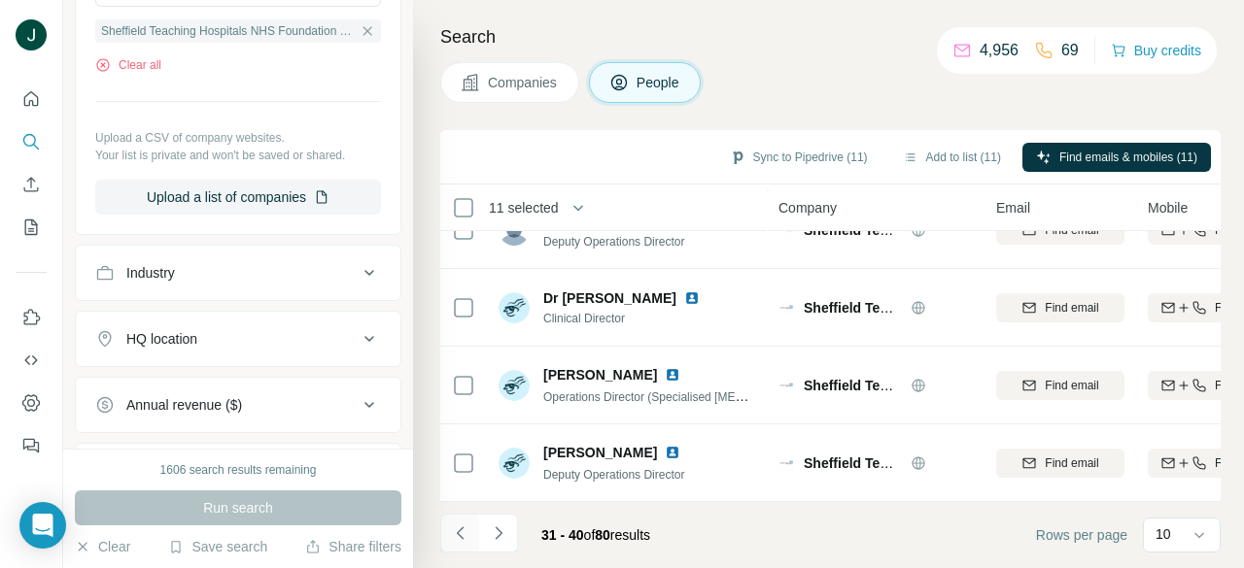
click at [456, 537] on icon "Navigate to previous page" at bounding box center [460, 533] width 19 height 19
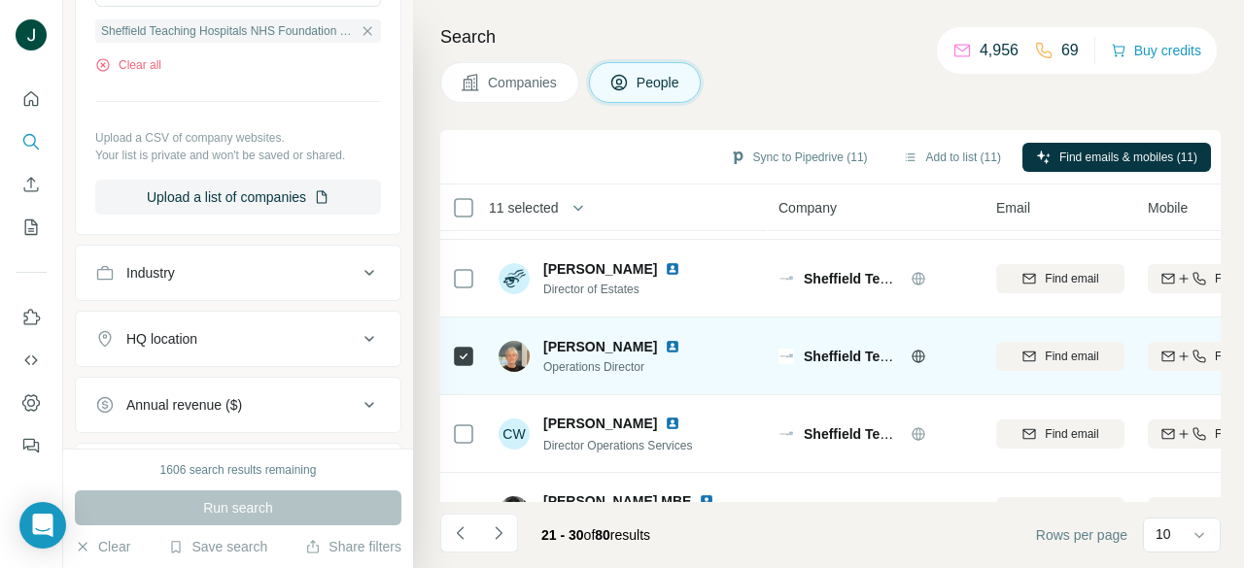
scroll to position [30, 0]
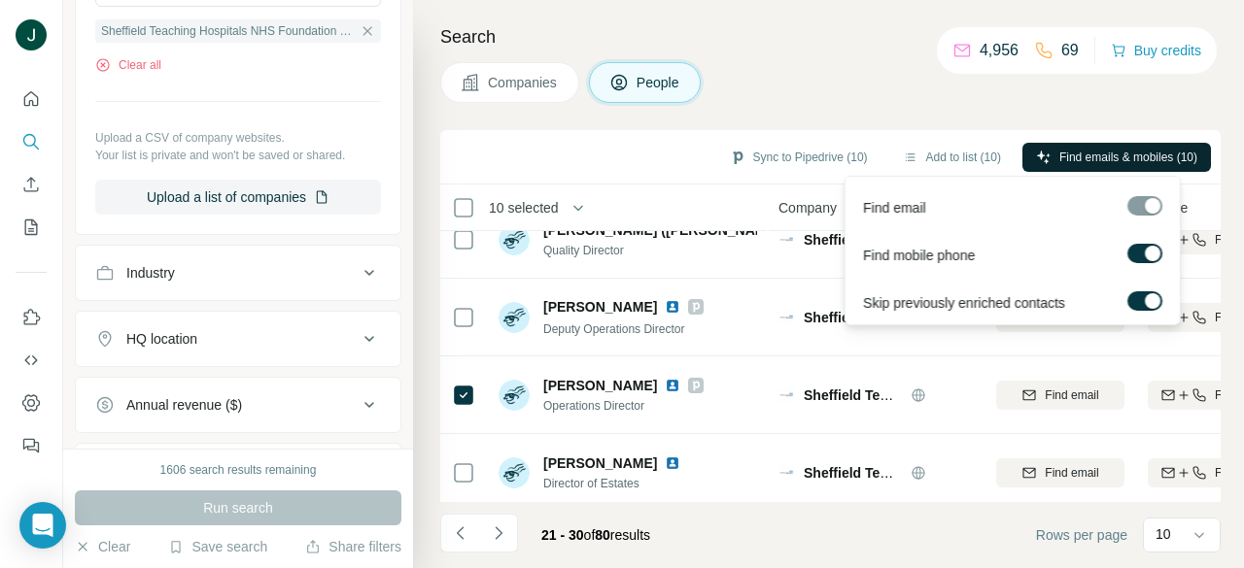
click at [1089, 154] on span "Find emails & mobiles (10)" at bounding box center [1128, 157] width 138 height 17
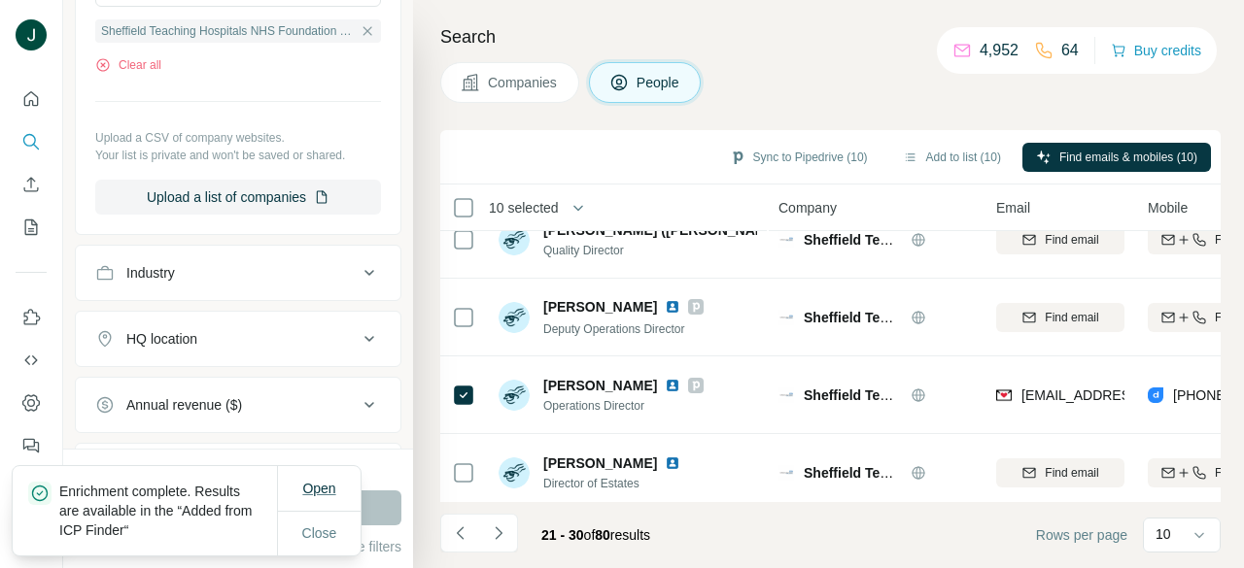
click at [313, 496] on span "Open" at bounding box center [318, 488] width 33 height 19
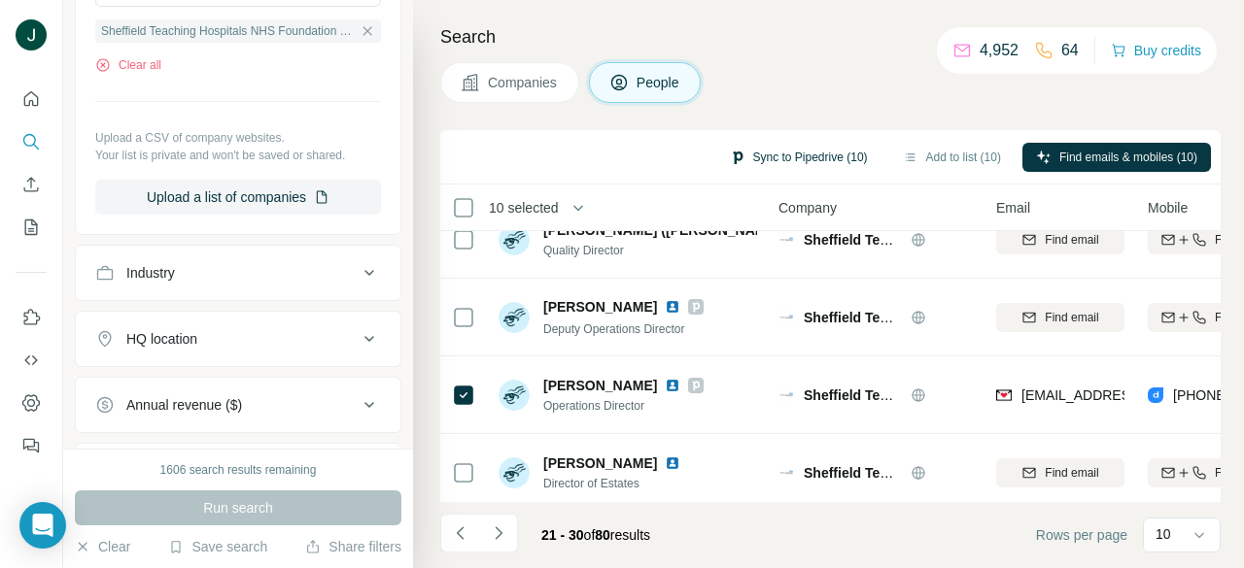
click at [788, 154] on button "Sync to Pipedrive (10)" at bounding box center [798, 157] width 165 height 29
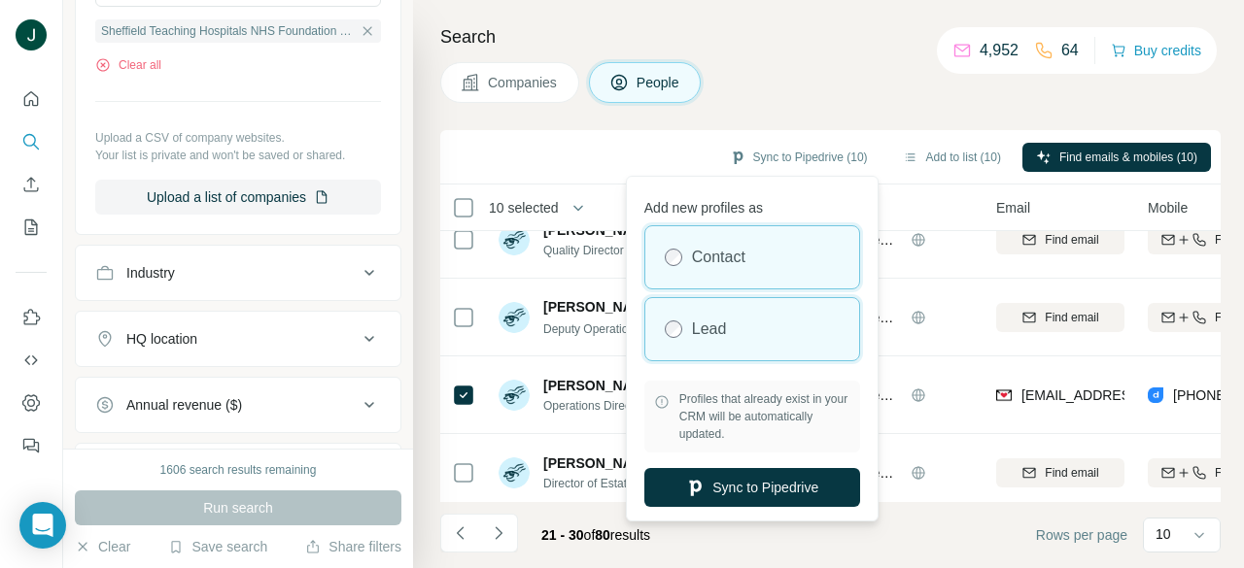
click at [732, 338] on div "Lead" at bounding box center [752, 329] width 214 height 62
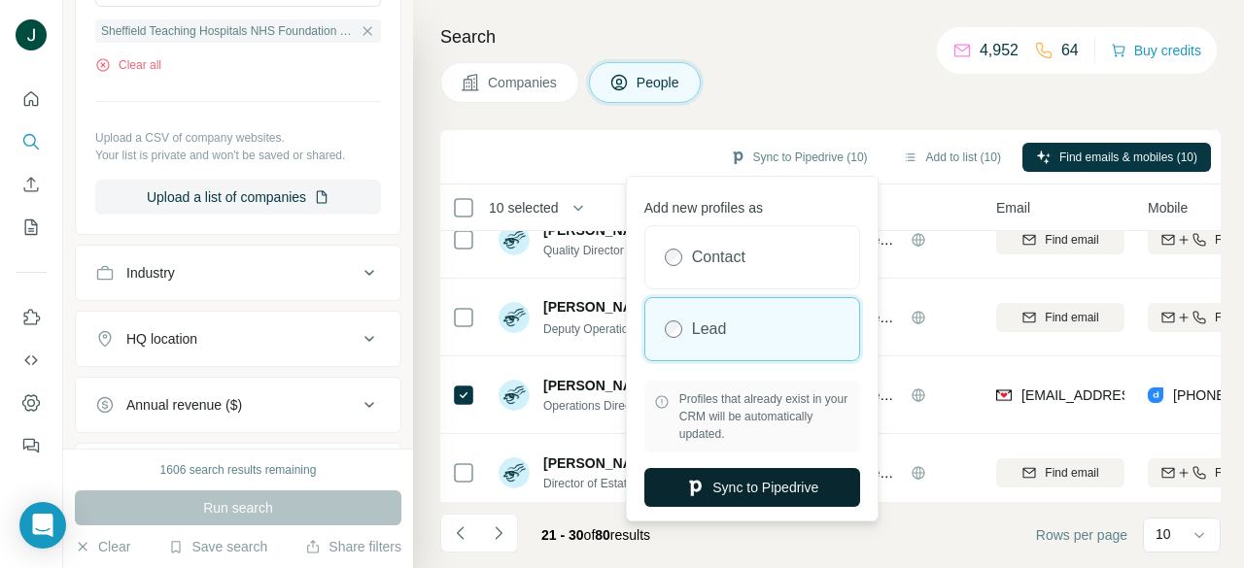
click at [723, 474] on button "Sync to Pipedrive" at bounding box center [752, 487] width 216 height 39
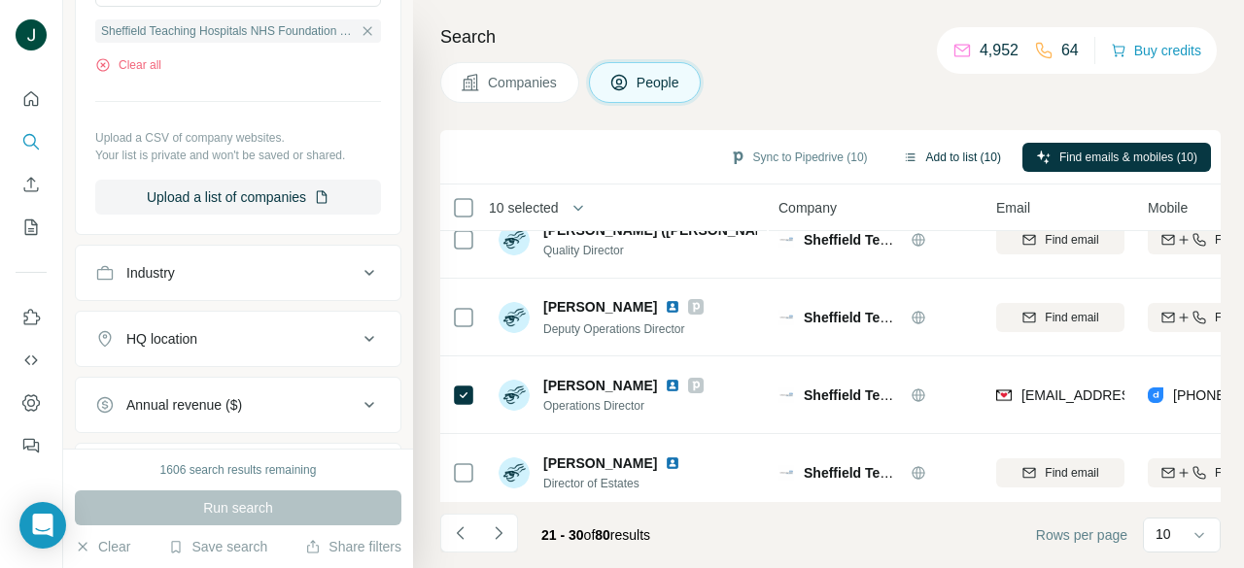
click at [936, 166] on button "Add to list (10)" at bounding box center [951, 157] width 125 height 29
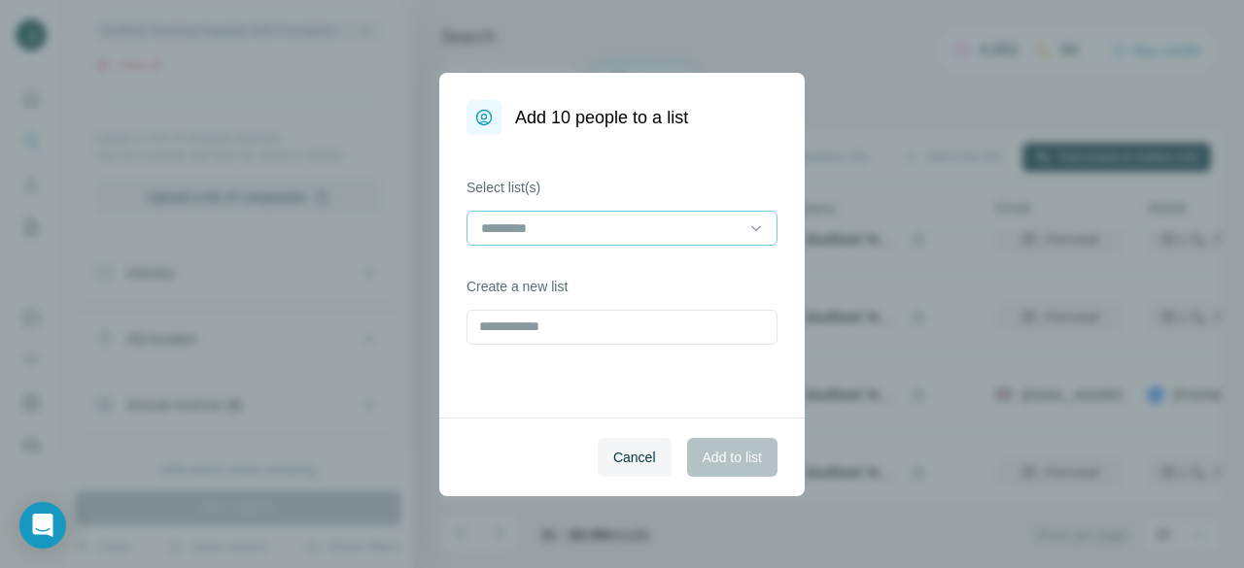
click at [591, 219] on input at bounding box center [610, 228] width 262 height 21
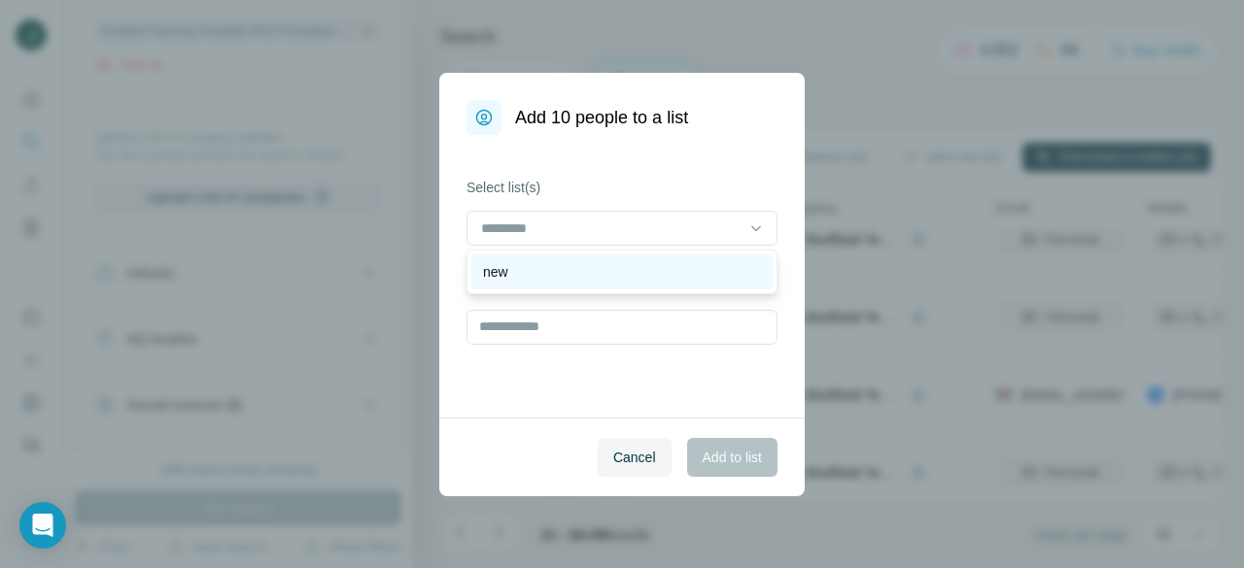
click at [584, 272] on div "new" at bounding box center [622, 271] width 278 height 19
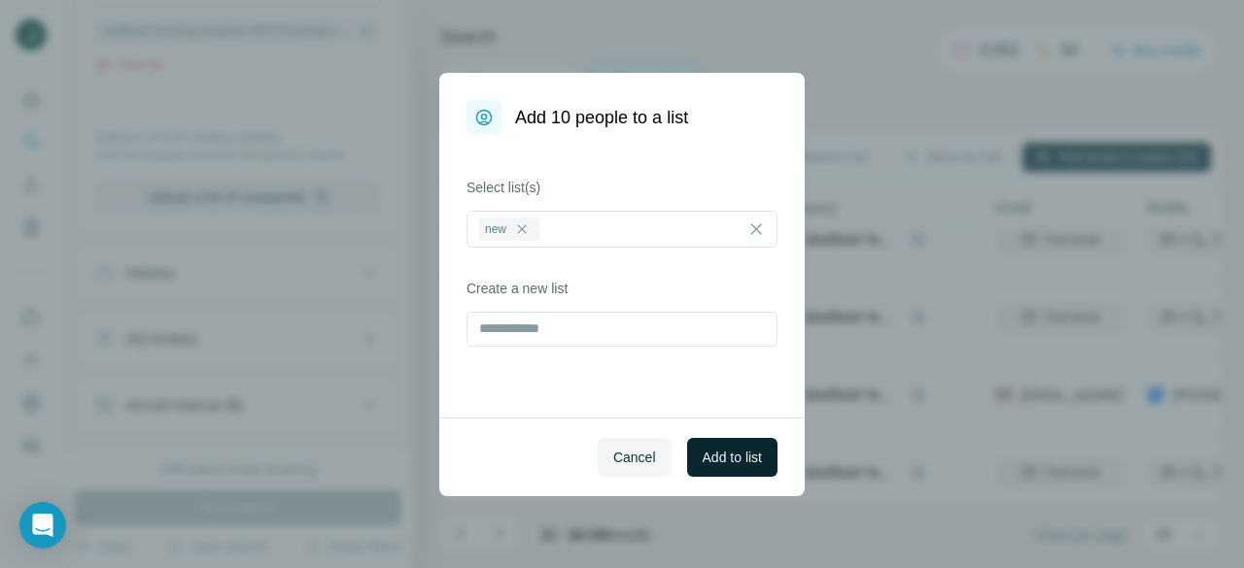
click at [720, 460] on span "Add to list" at bounding box center [731, 457] width 59 height 19
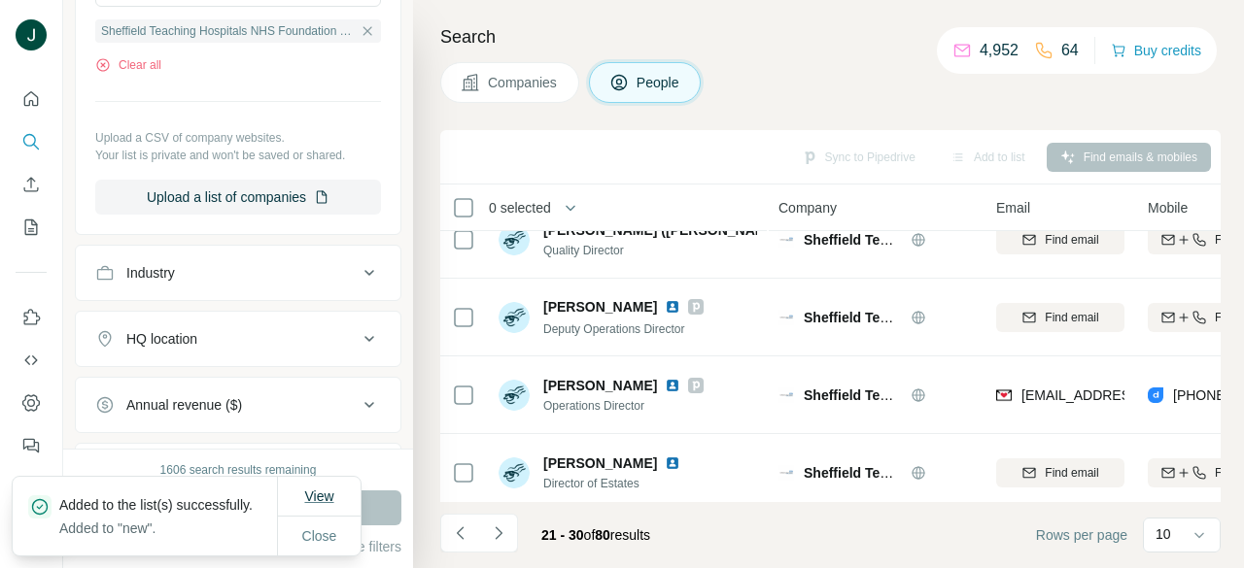
click at [321, 489] on span "View" at bounding box center [318, 497] width 29 height 16
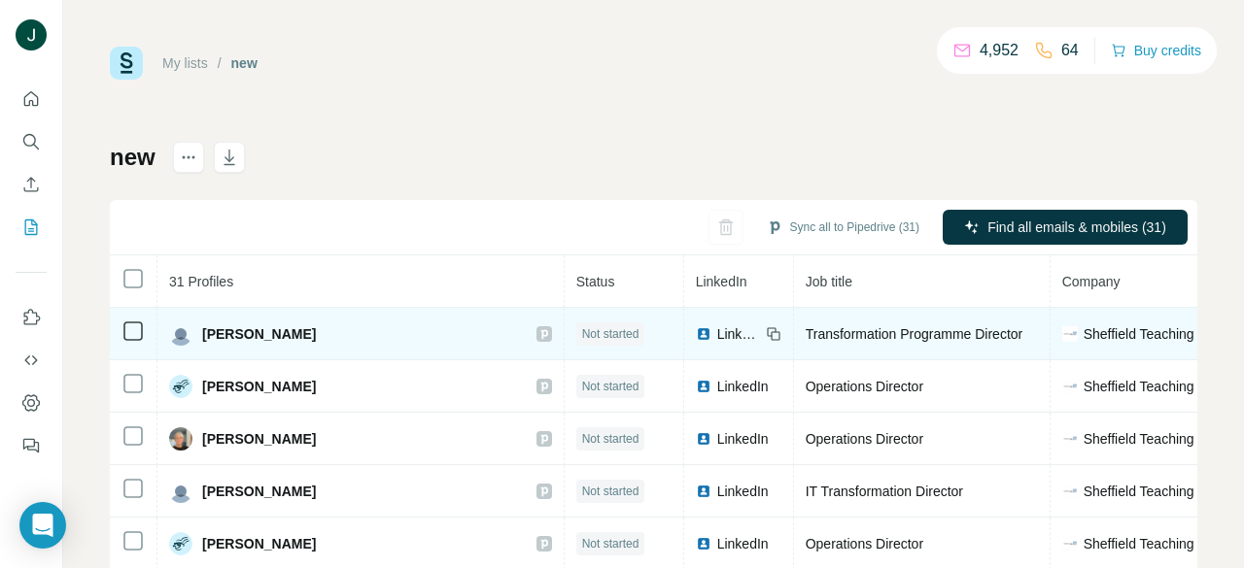
click at [540, 334] on icon at bounding box center [543, 334] width 7 height 10
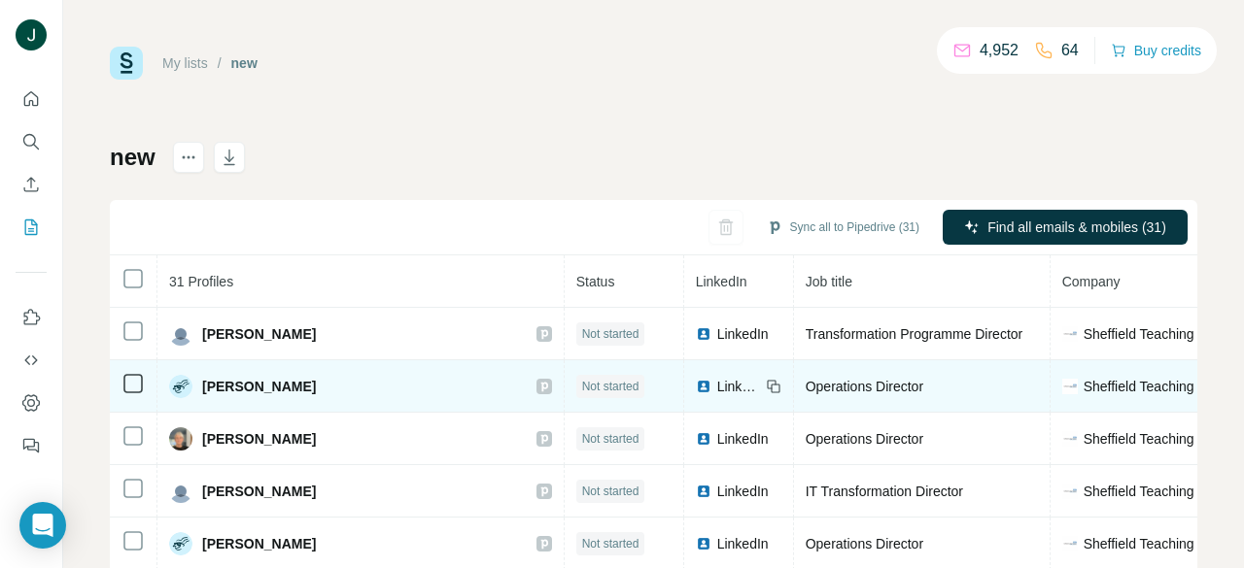
click at [538, 387] on icon at bounding box center [544, 387] width 12 height 16
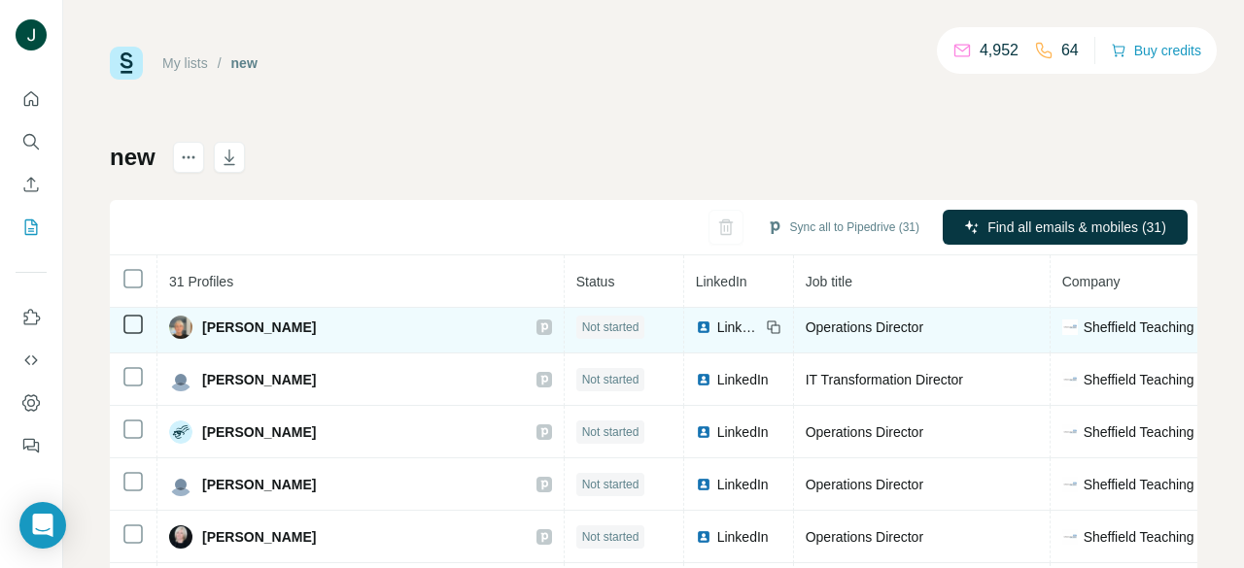
scroll to position [97, 0]
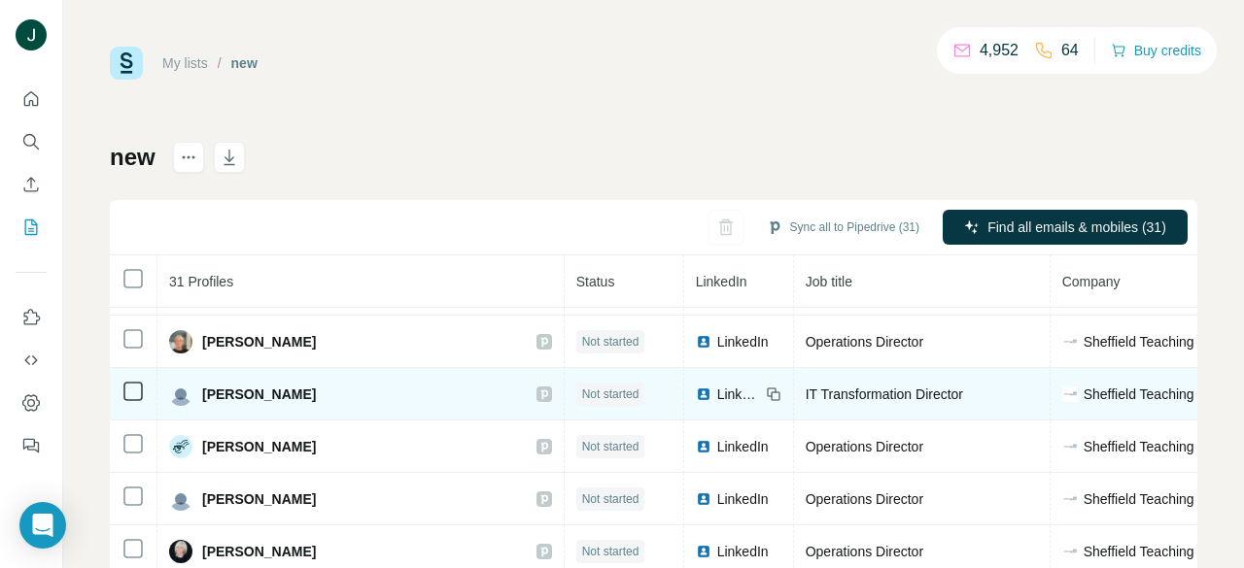
click at [540, 391] on icon at bounding box center [543, 395] width 7 height 10
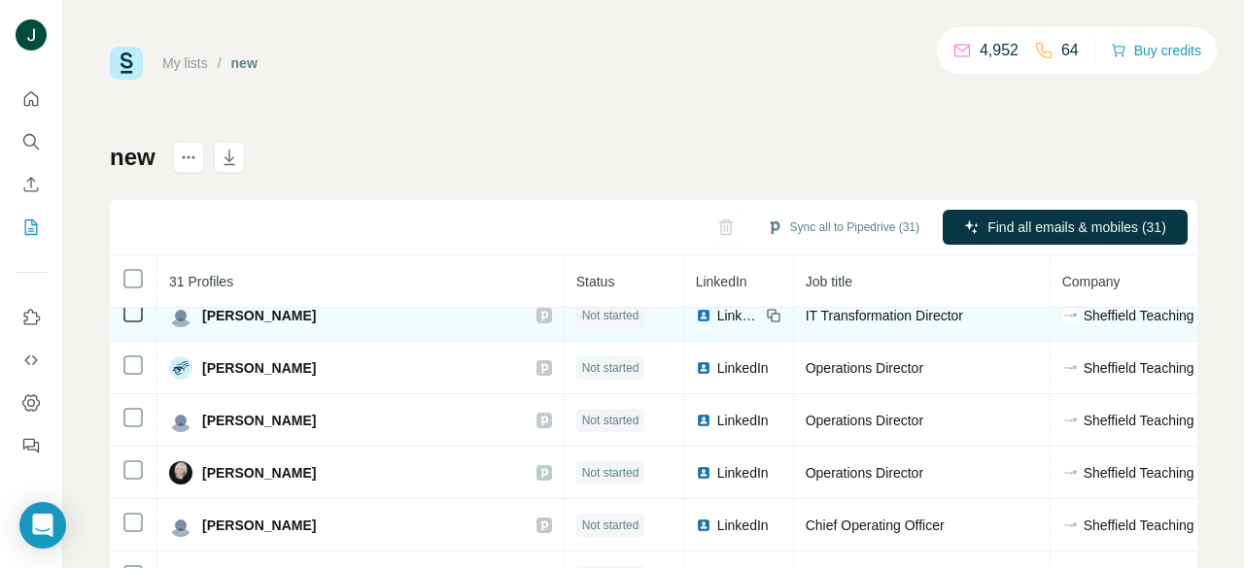
scroll to position [194, 0]
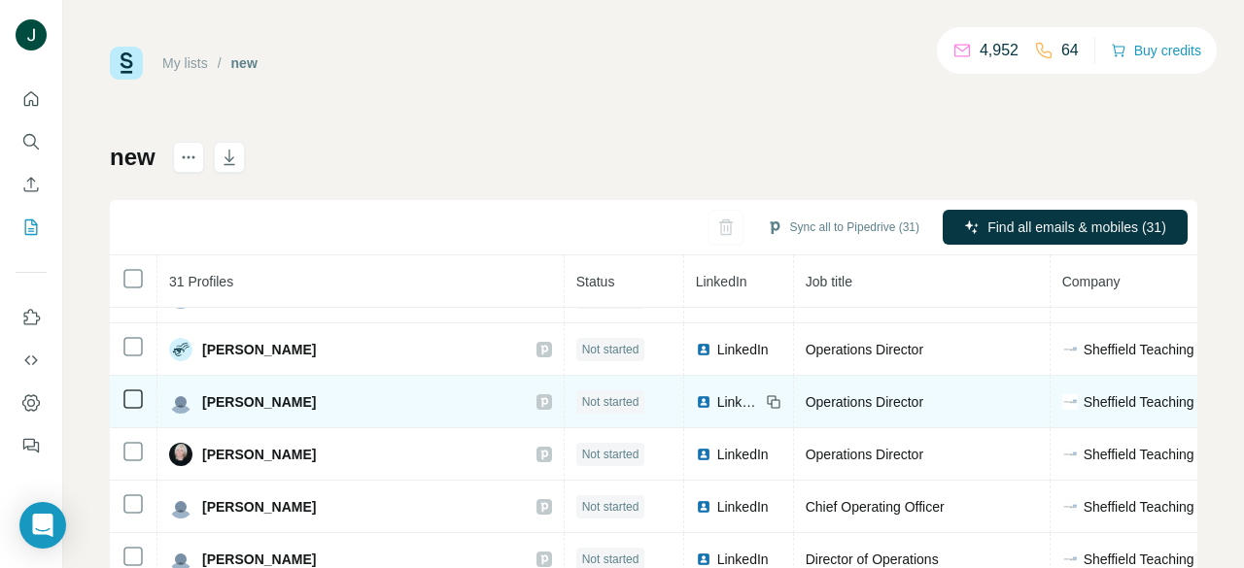
click at [500, 399] on div "Helen Kay" at bounding box center [360, 402] width 383 height 23
click at [538, 396] on icon at bounding box center [544, 402] width 12 height 16
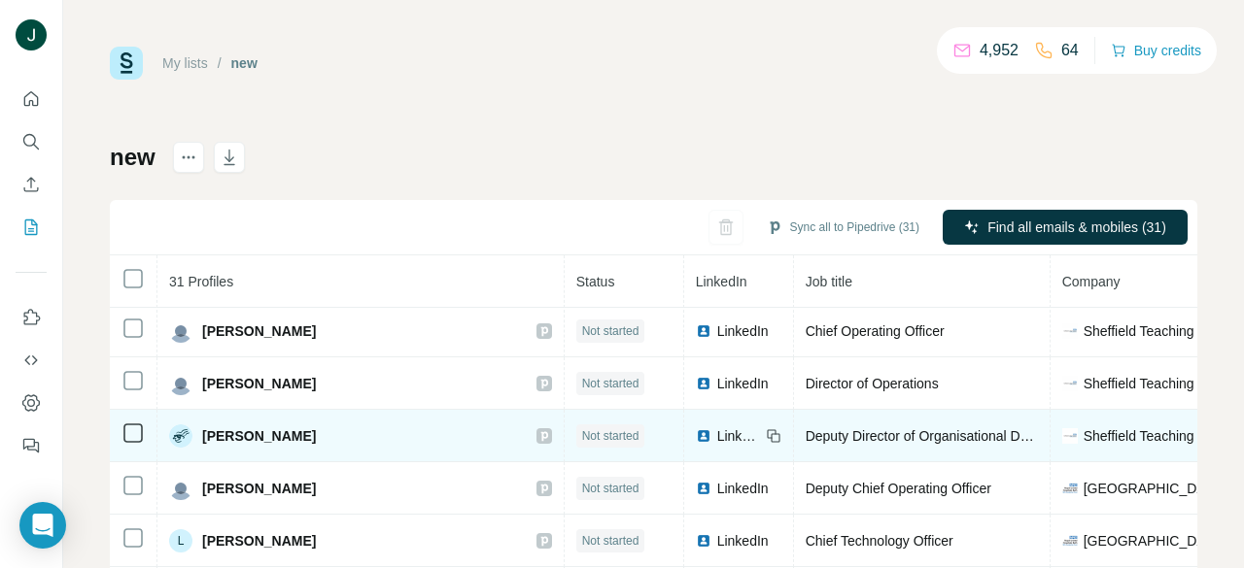
scroll to position [389, 0]
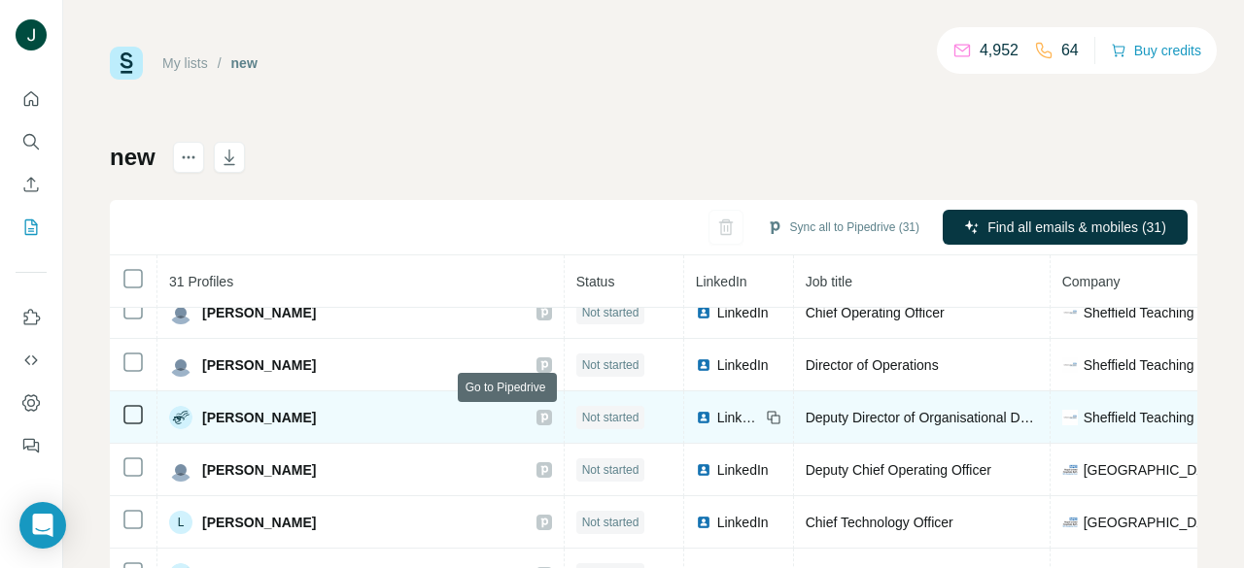
click at [538, 417] on icon at bounding box center [544, 418] width 12 height 16
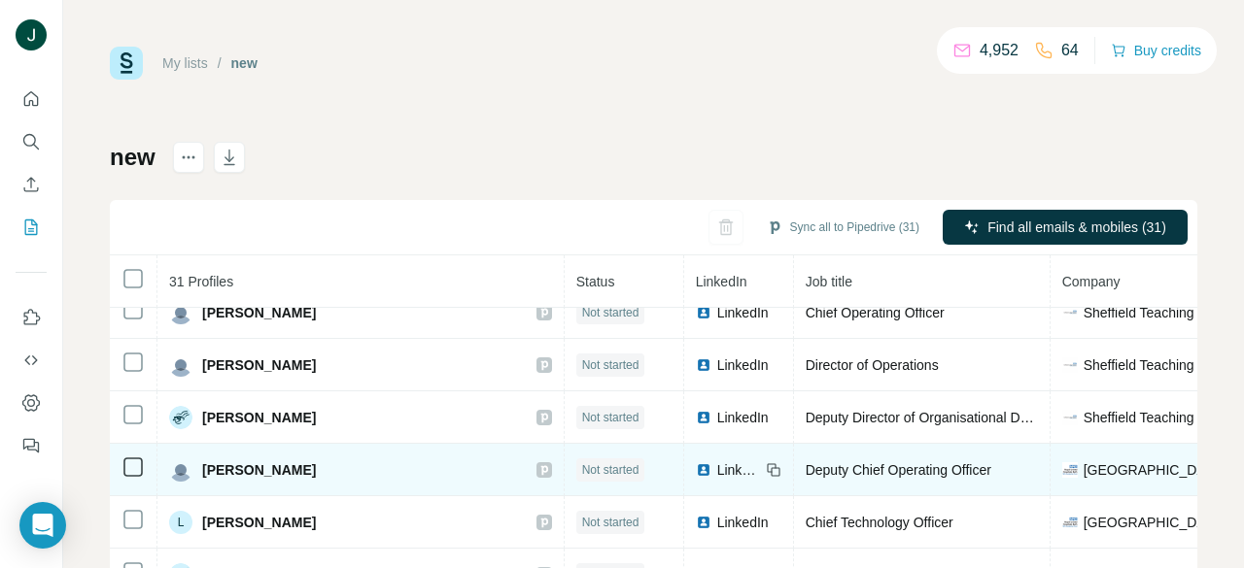
click at [518, 463] on td "Clare O'Farrell" at bounding box center [360, 470] width 407 height 52
click at [538, 469] on icon at bounding box center [544, 470] width 12 height 16
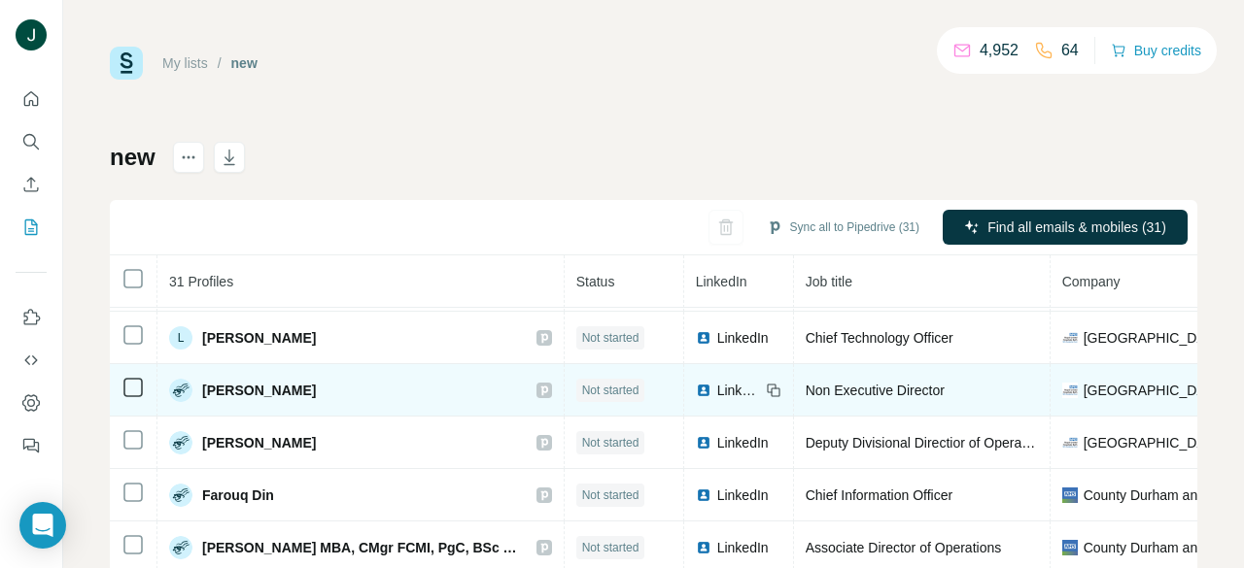
scroll to position [583, 0]
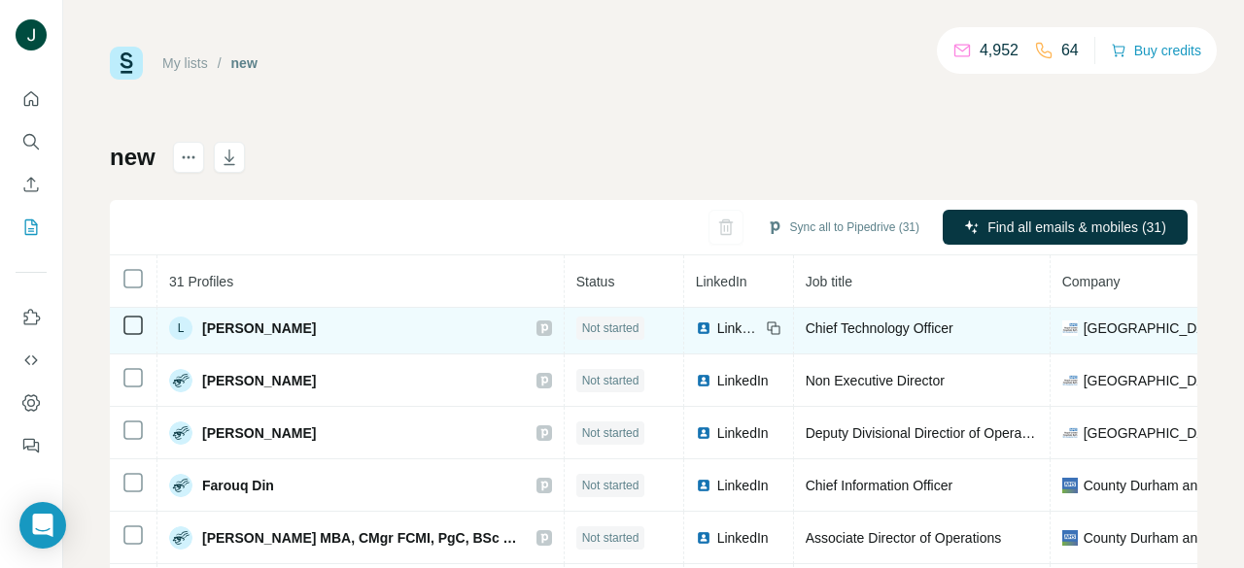
click at [538, 328] on icon at bounding box center [544, 329] width 12 height 16
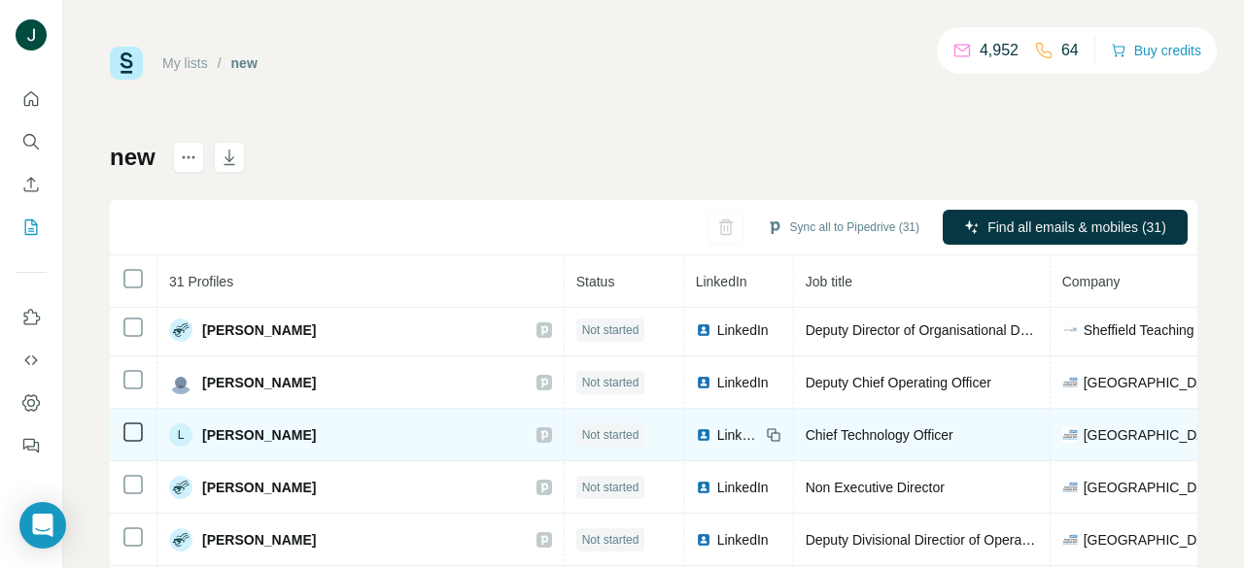
scroll to position [486, 0]
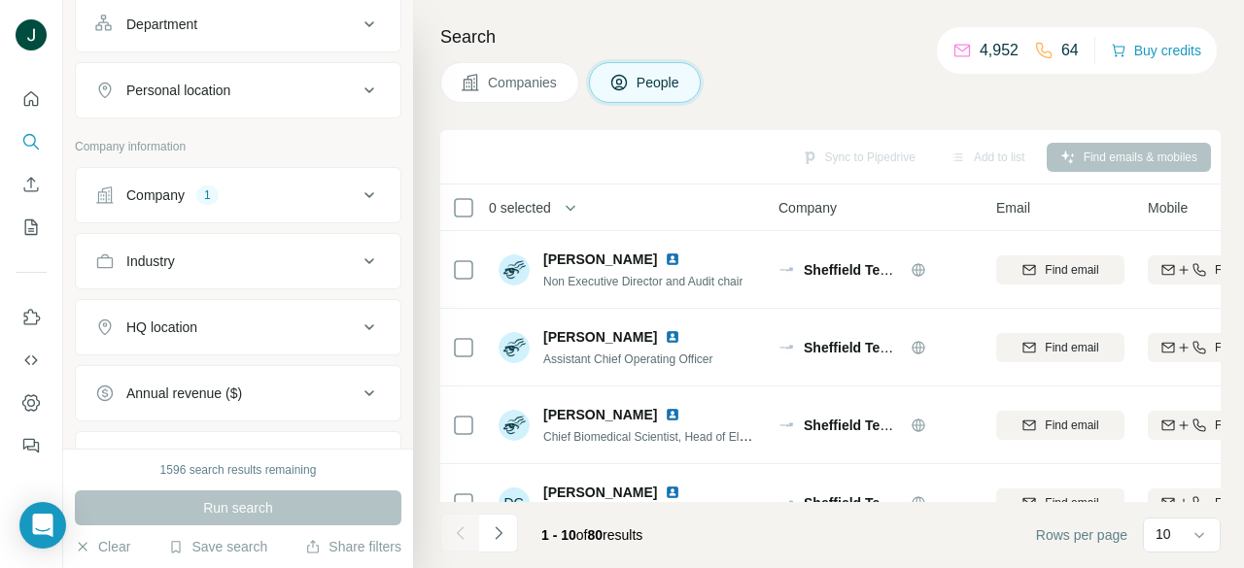
scroll to position [389, 0]
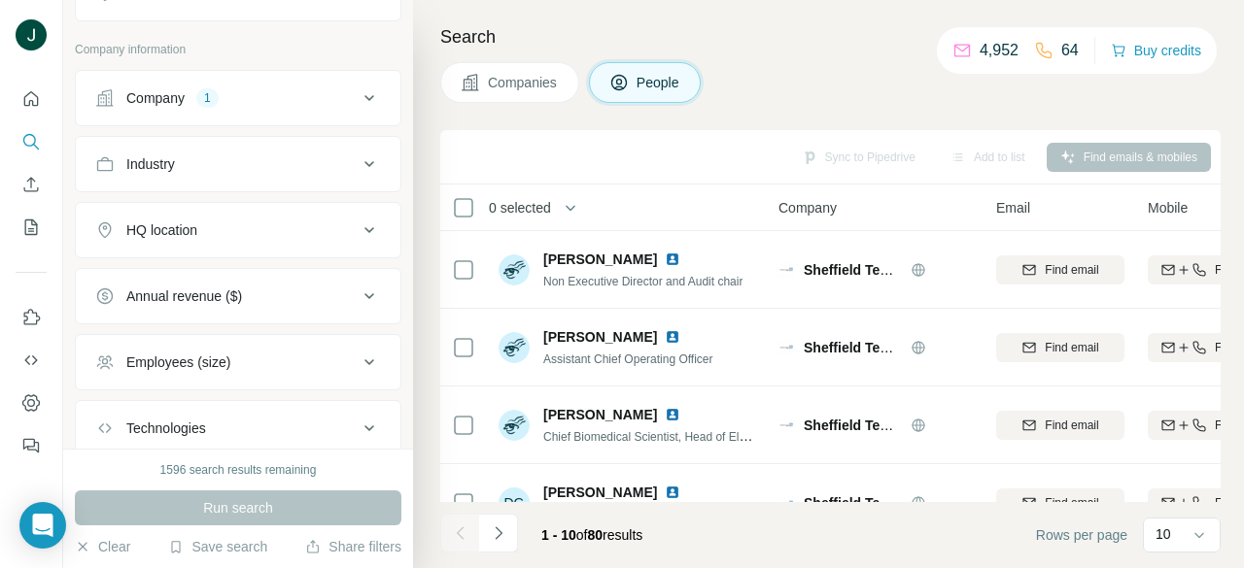
click at [213, 98] on div "1" at bounding box center [207, 97] width 22 height 17
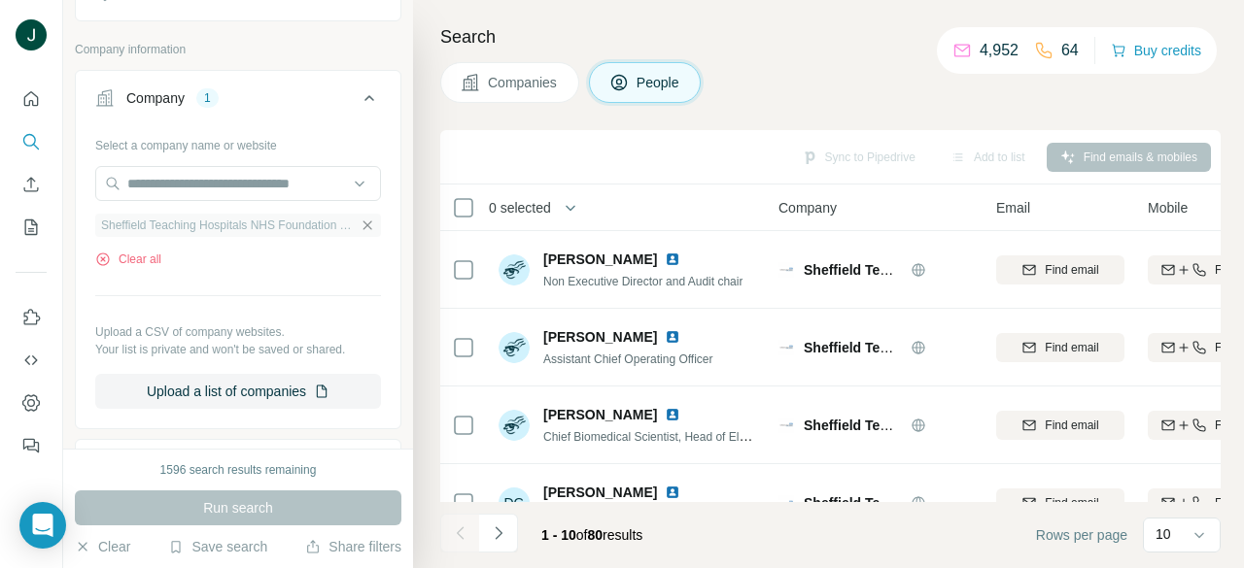
click at [359, 229] on icon "button" at bounding box center [367, 226] width 16 height 16
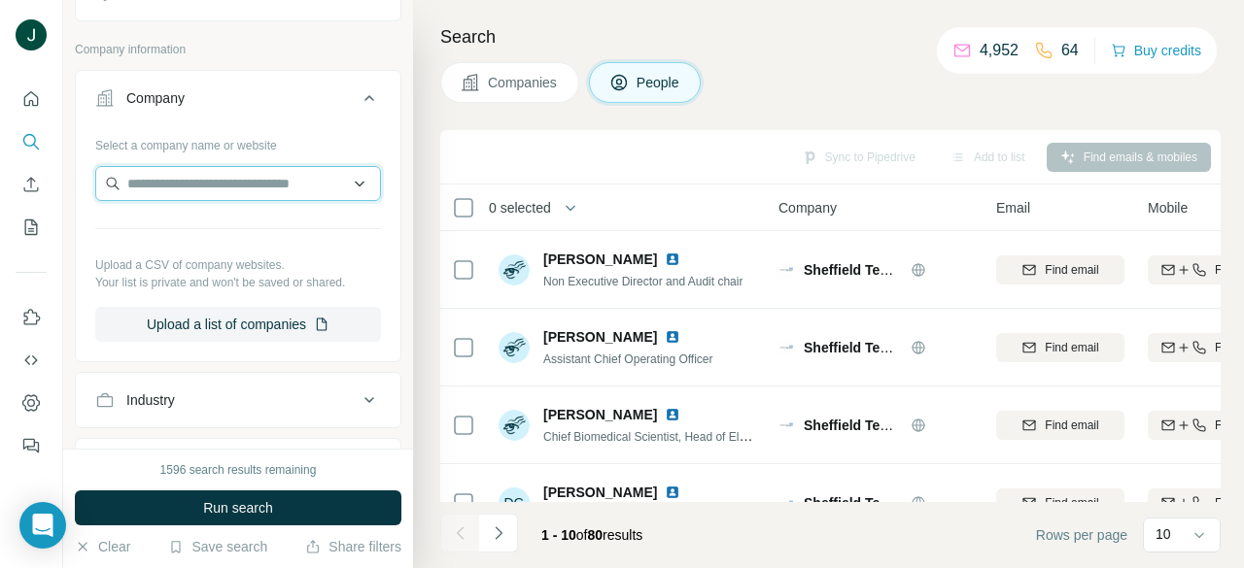
click at [262, 181] on input "text" at bounding box center [238, 183] width 286 height 35
paste input "**********"
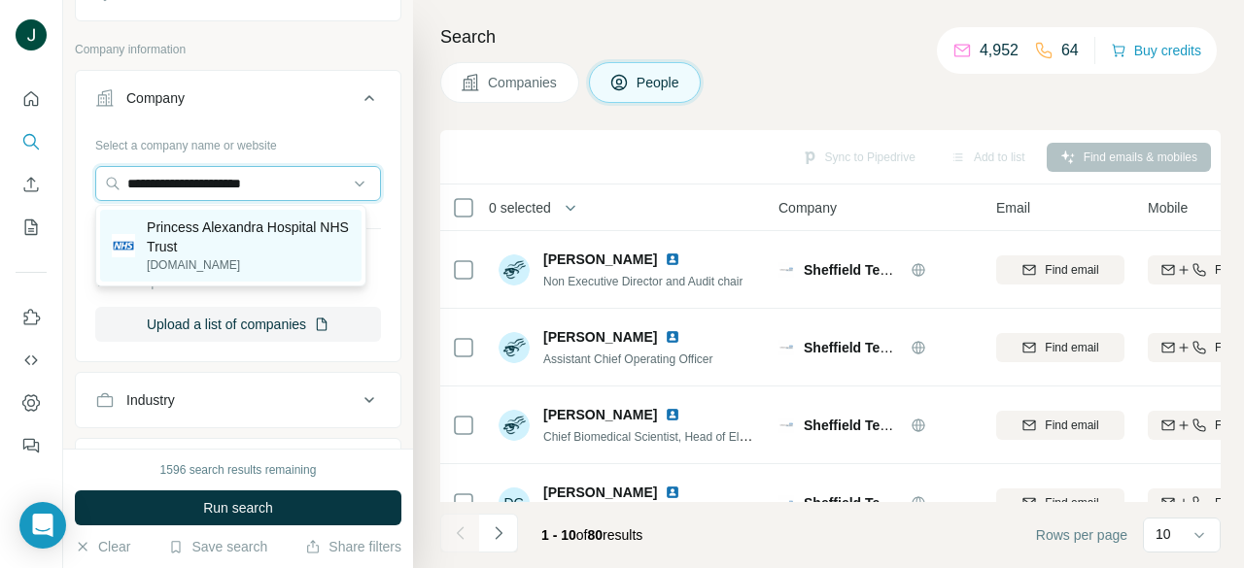
type input "**********"
click at [253, 236] on p "Princess Alexandra Hospital NHS Trust" at bounding box center [248, 237] width 203 height 39
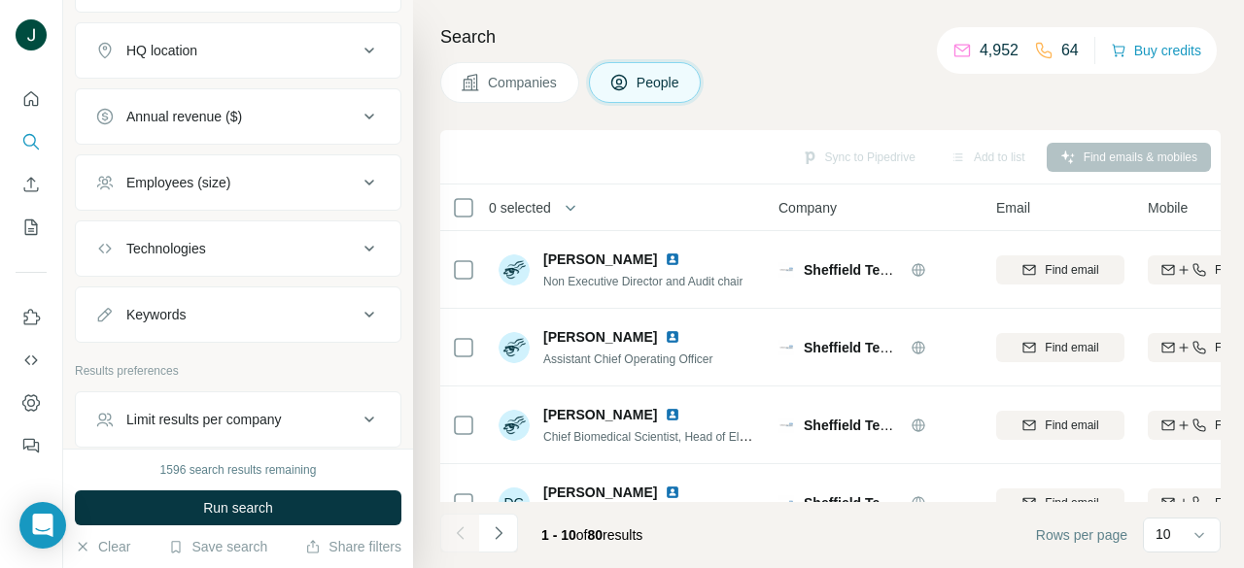
scroll to position [863, 0]
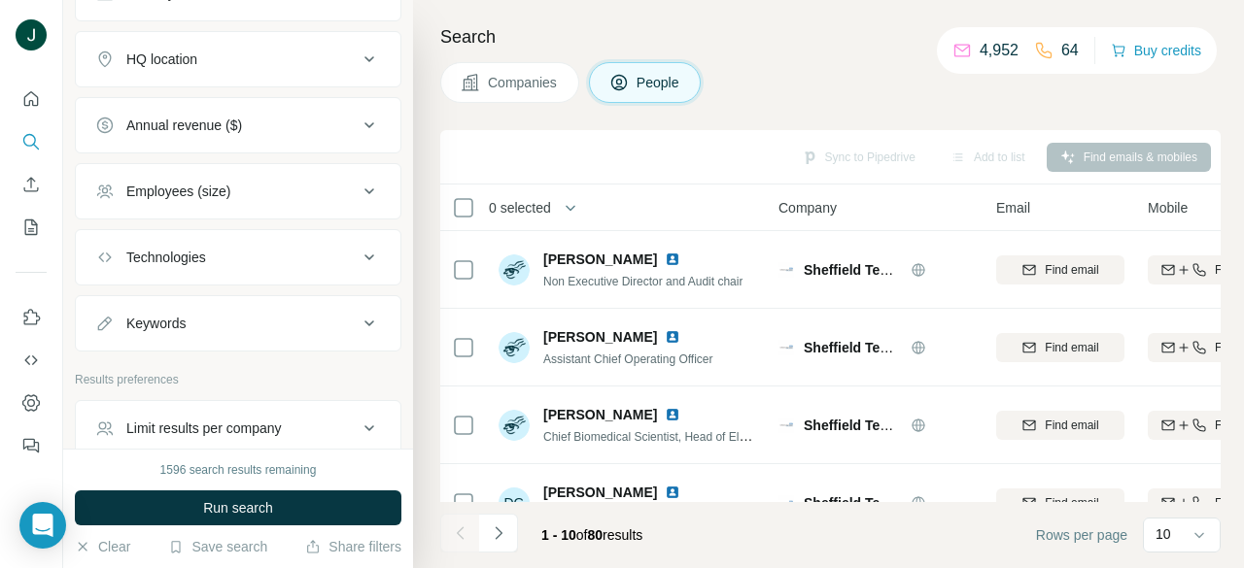
click at [265, 505] on span "Run search" at bounding box center [238, 507] width 70 height 19
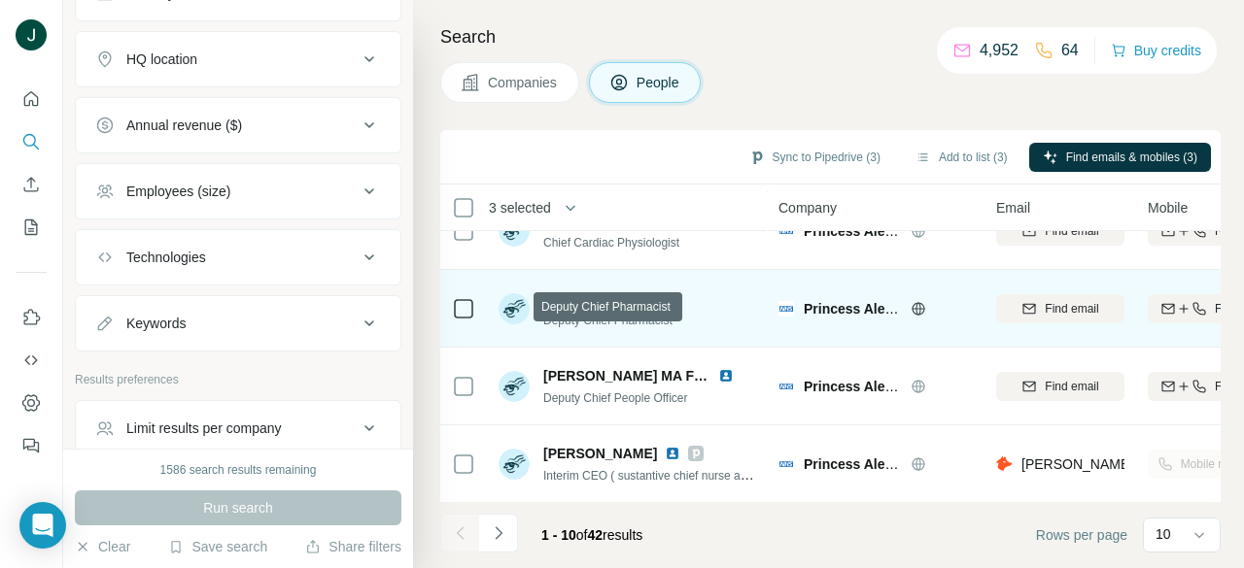
scroll to position [516, 0]
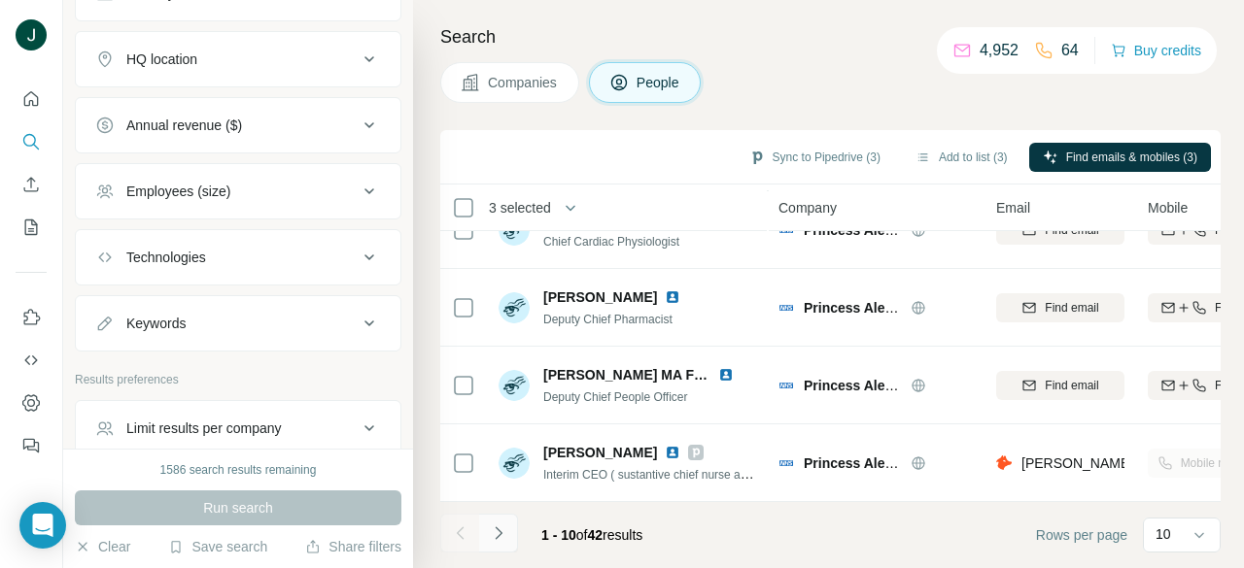
click at [489, 530] on icon "Navigate to next page" at bounding box center [498, 533] width 19 height 19
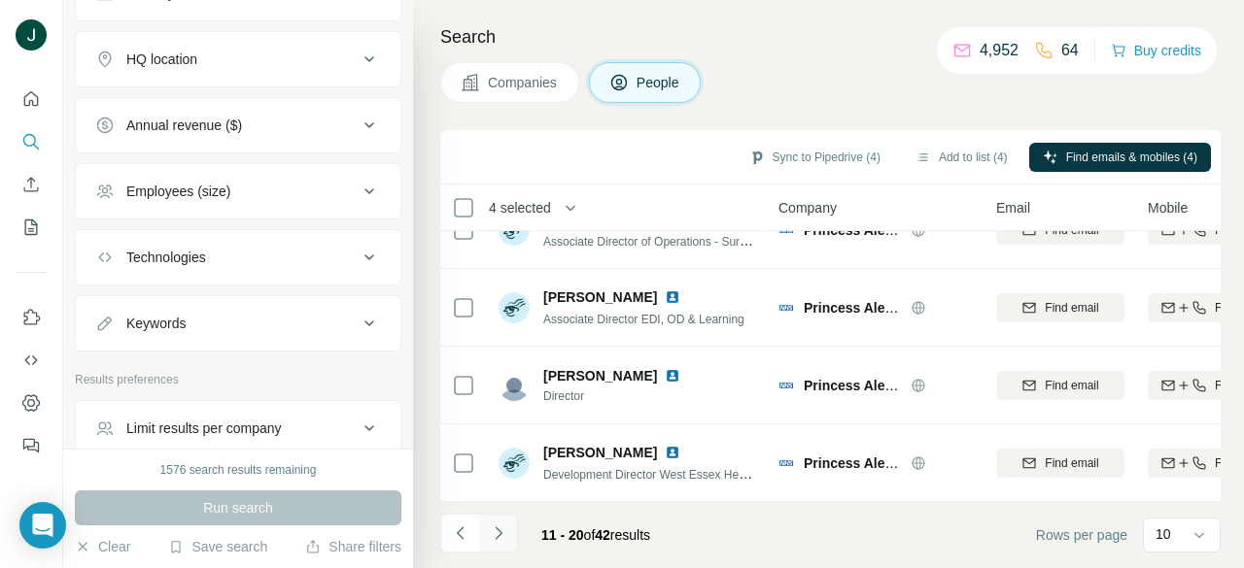
click at [505, 542] on icon "Navigate to next page" at bounding box center [498, 533] width 19 height 19
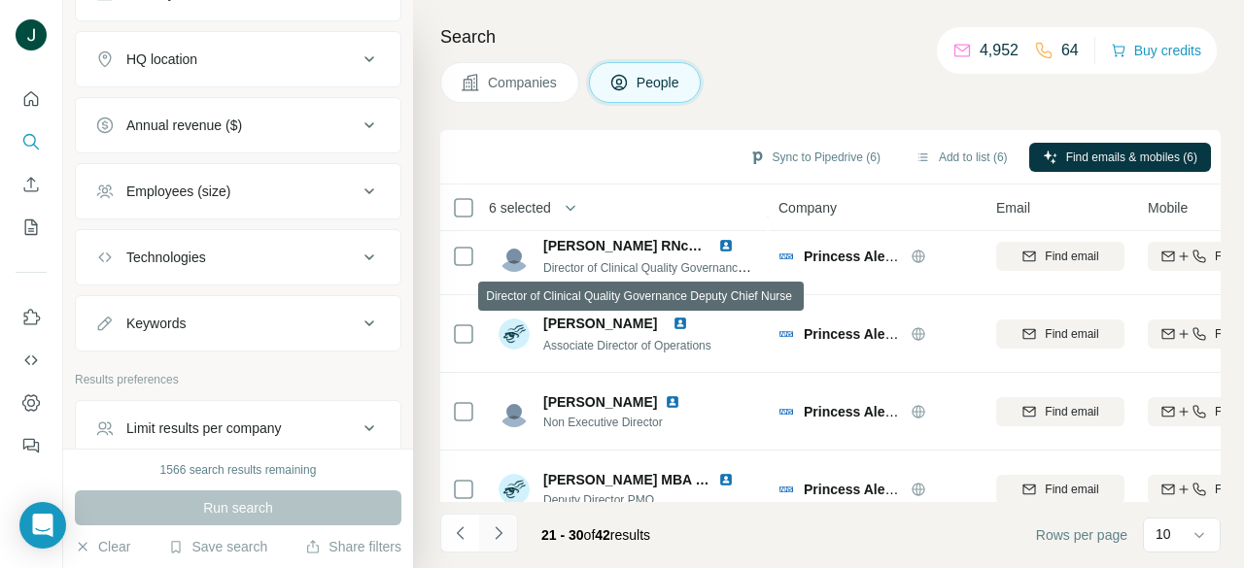
scroll to position [97, 0]
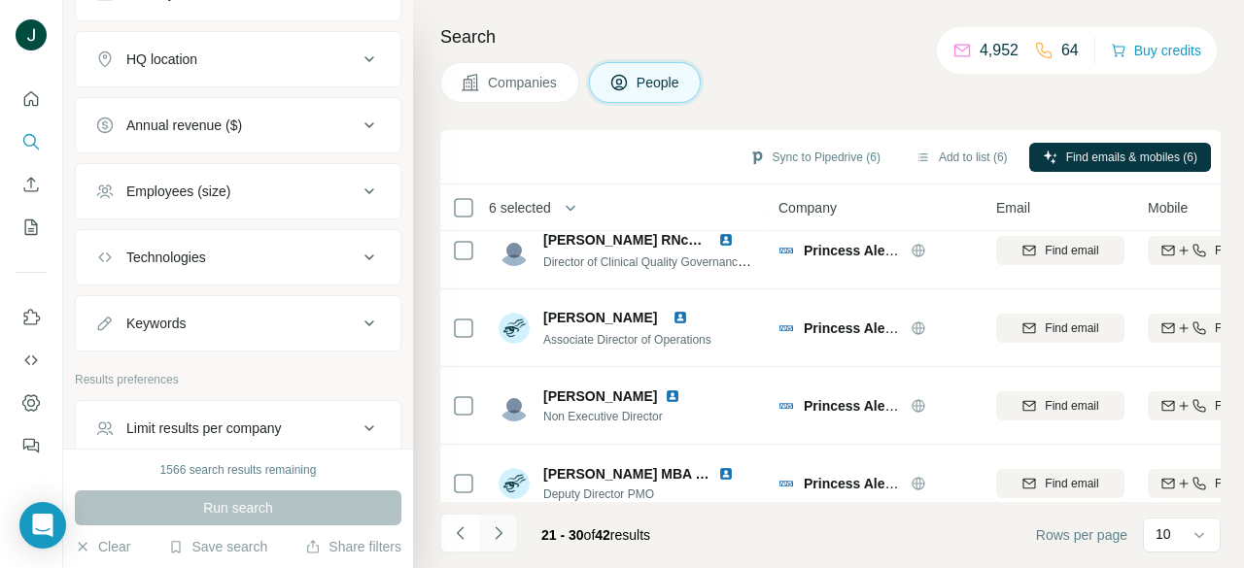
click at [503, 534] on icon "Navigate to next page" at bounding box center [498, 533] width 19 height 19
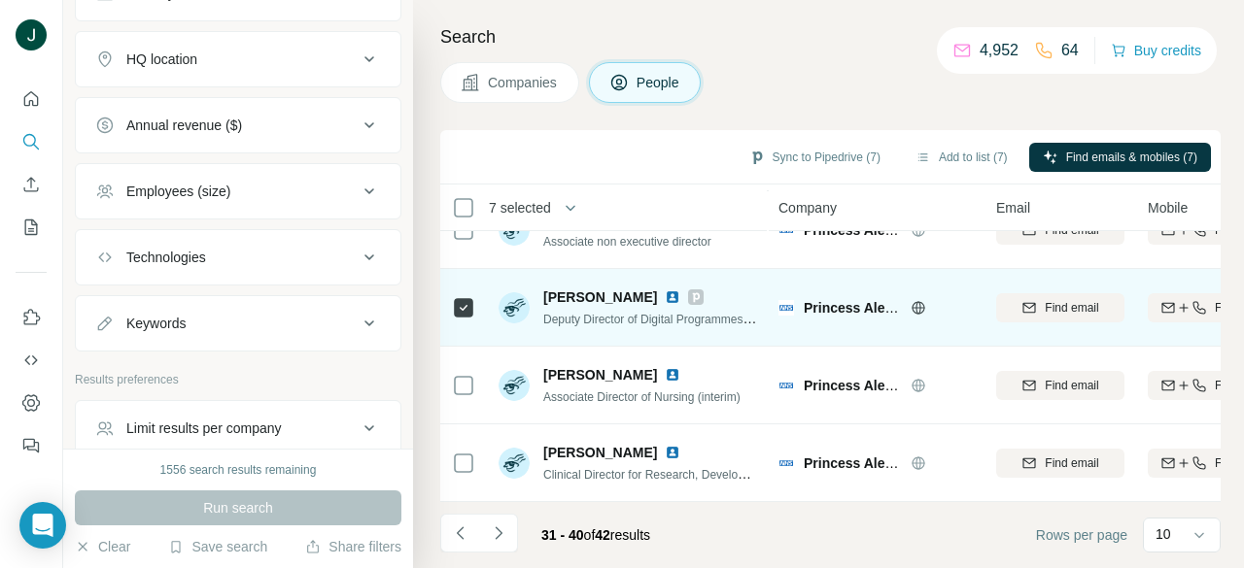
scroll to position [516, 0]
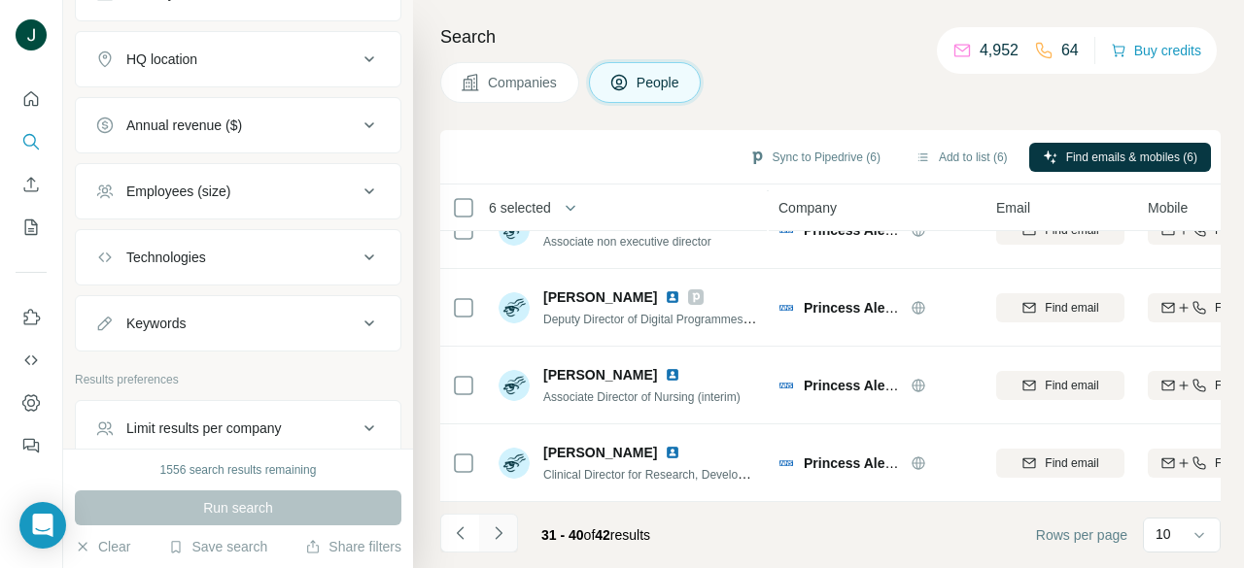
click at [512, 535] on button "Navigate to next page" at bounding box center [498, 533] width 39 height 39
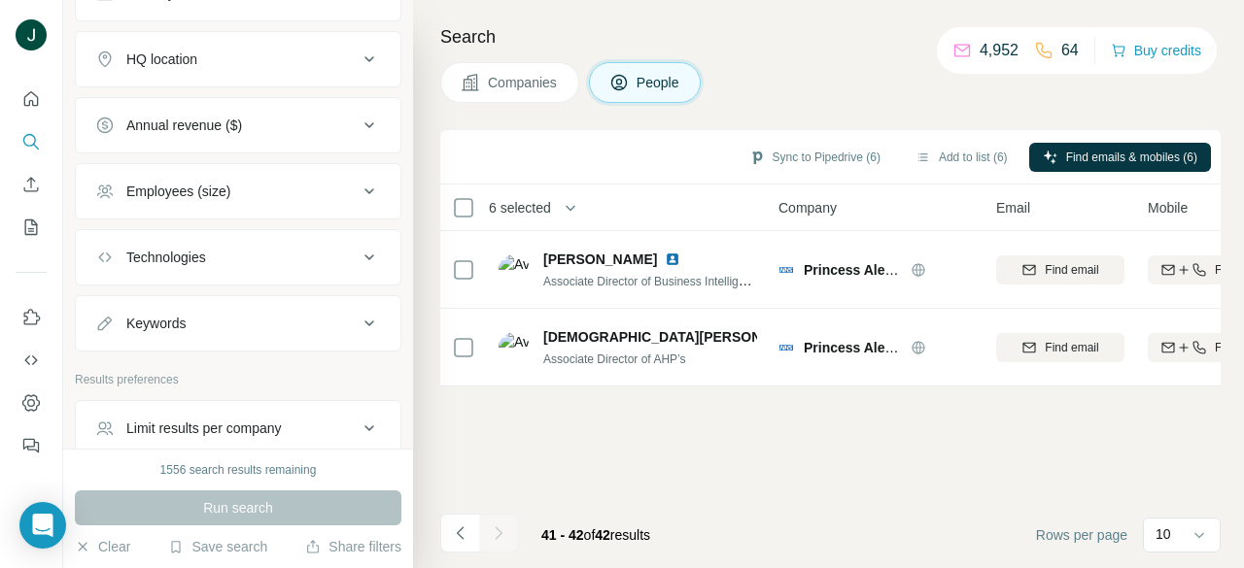
scroll to position [0, 0]
click at [954, 152] on button "Add to list (6)" at bounding box center [962, 157] width 120 height 29
click at [871, 120] on div "Search Companies People Sync to Pipedrive (6) Add to list (6) Find emails & mob…" at bounding box center [828, 284] width 831 height 568
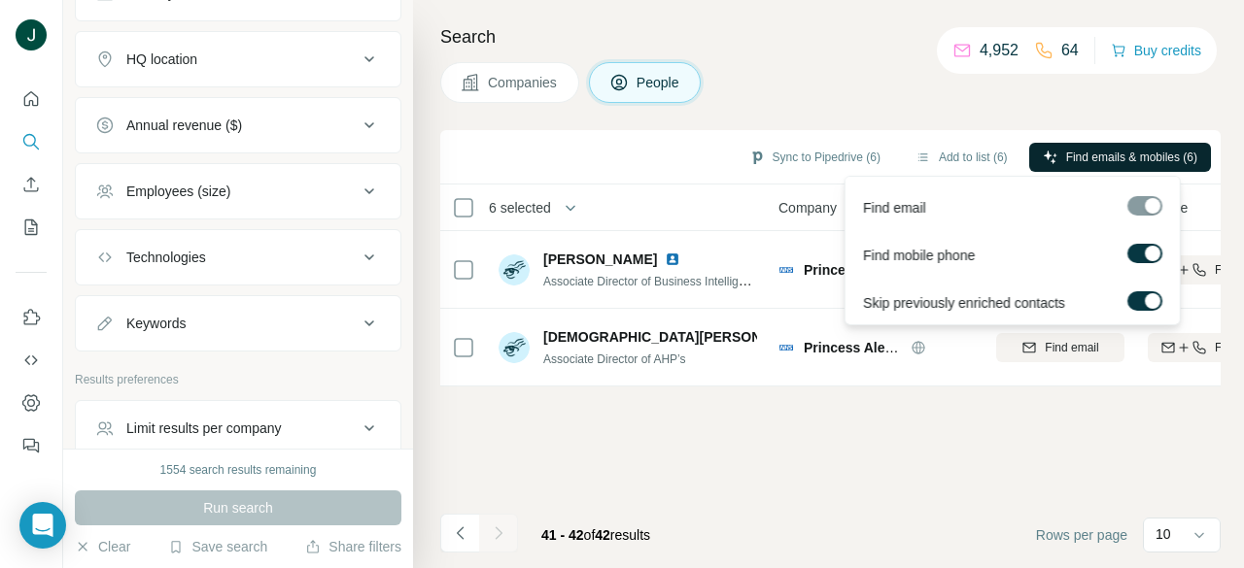
click at [1081, 149] on span "Find emails & mobiles (6)" at bounding box center [1131, 157] width 131 height 17
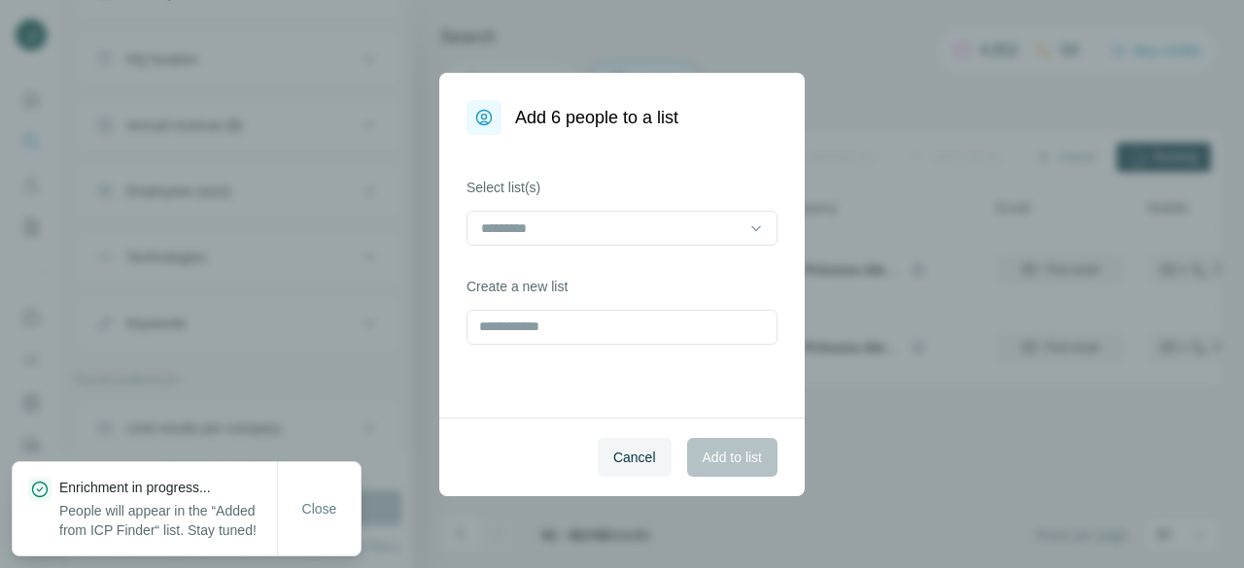
click at [645, 458] on span "Cancel" at bounding box center [634, 457] width 43 height 19
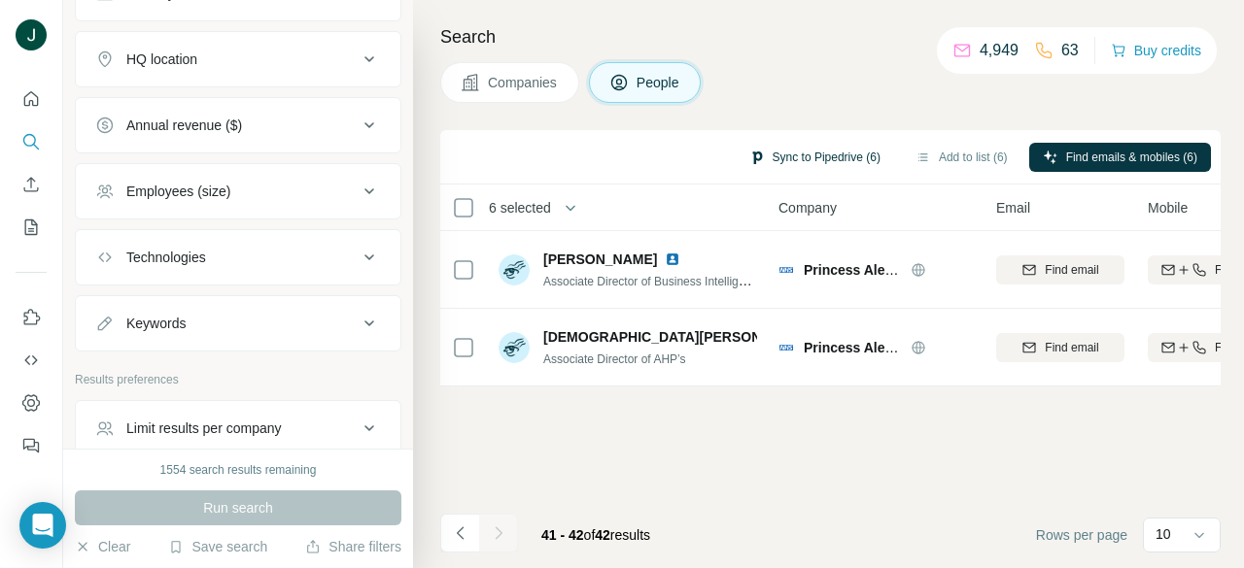
click at [822, 152] on button "Sync to Pipedrive (6)" at bounding box center [814, 157] width 158 height 29
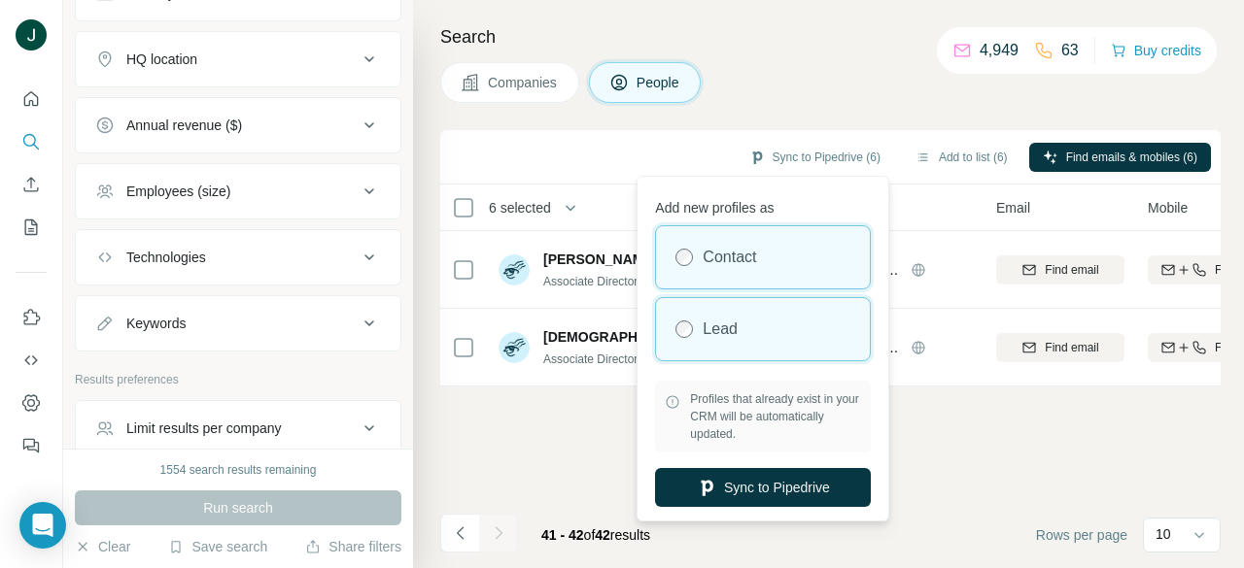
click at [768, 342] on div "Lead" at bounding box center [763, 329] width 214 height 62
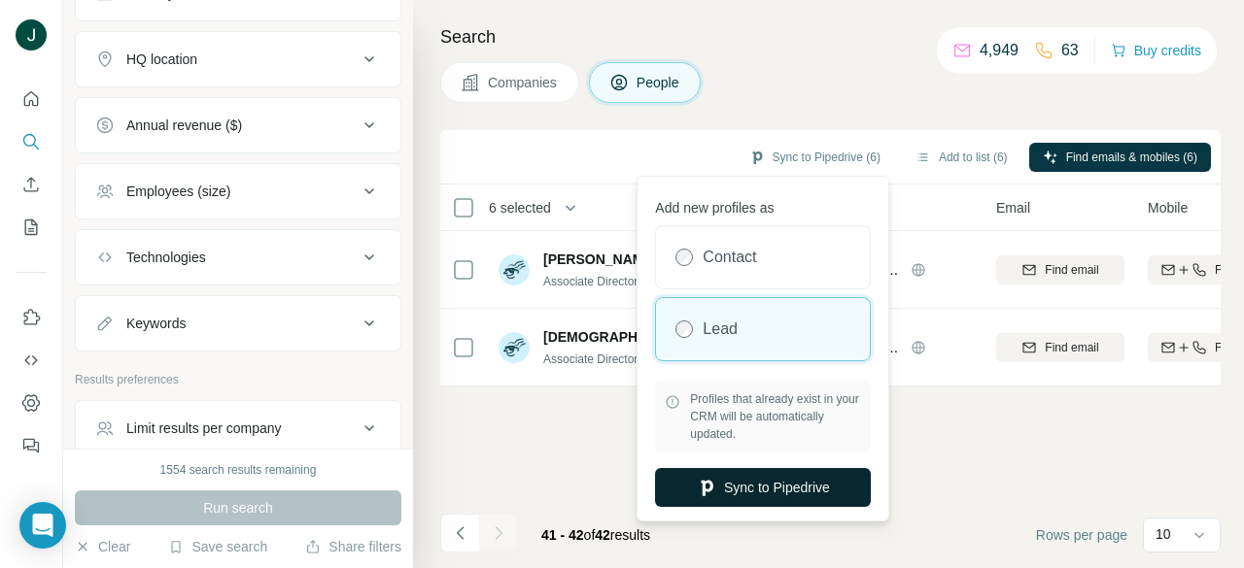
click at [753, 497] on button "Sync to Pipedrive" at bounding box center [763, 487] width 216 height 39
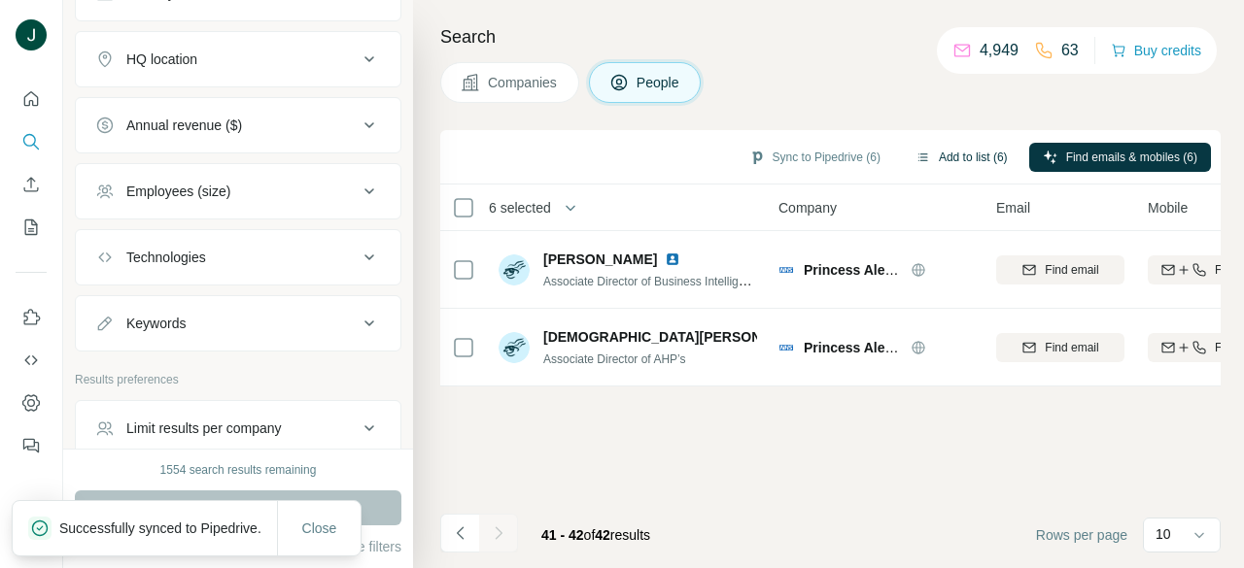
click at [953, 161] on button "Add to list (6)" at bounding box center [962, 157] width 120 height 29
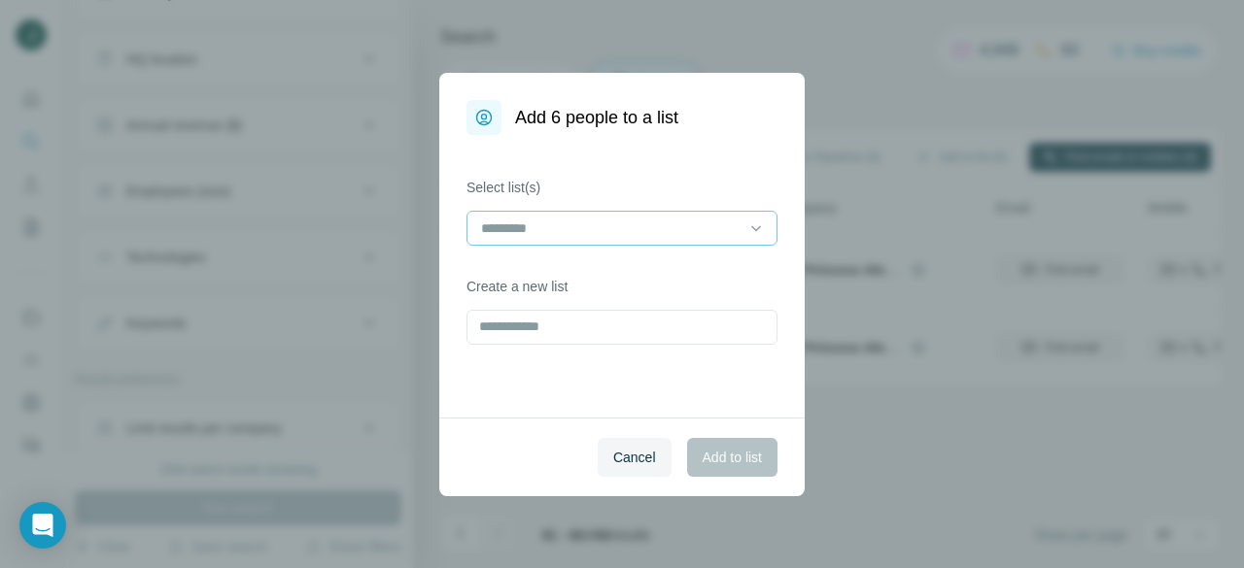
click at [587, 227] on input at bounding box center [610, 228] width 262 height 21
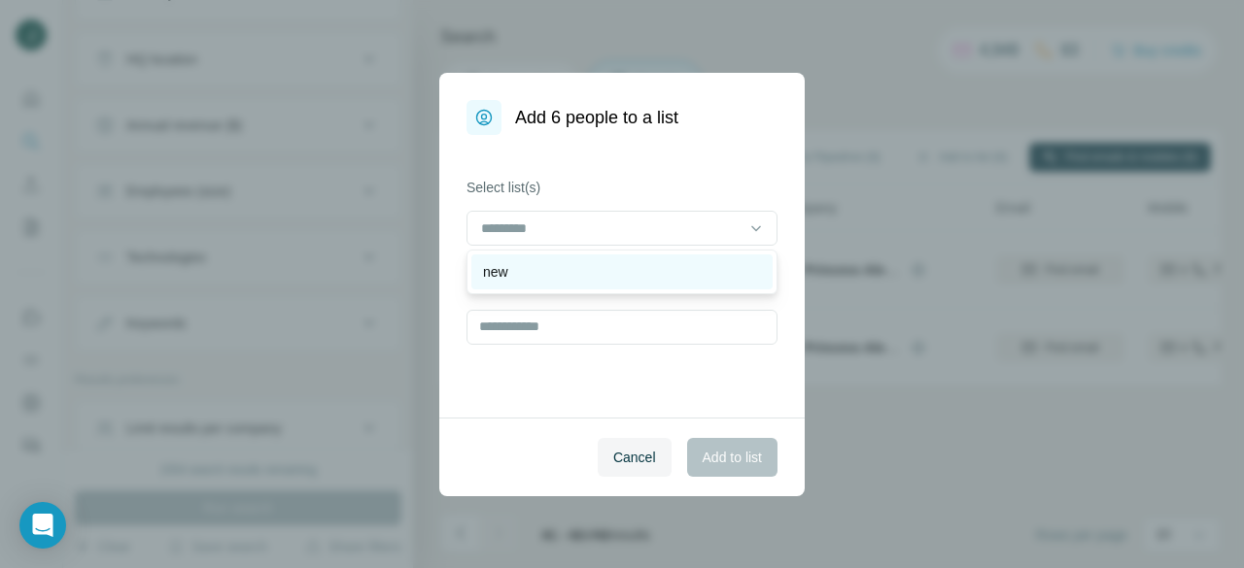
click at [540, 278] on div "new" at bounding box center [622, 271] width 278 height 19
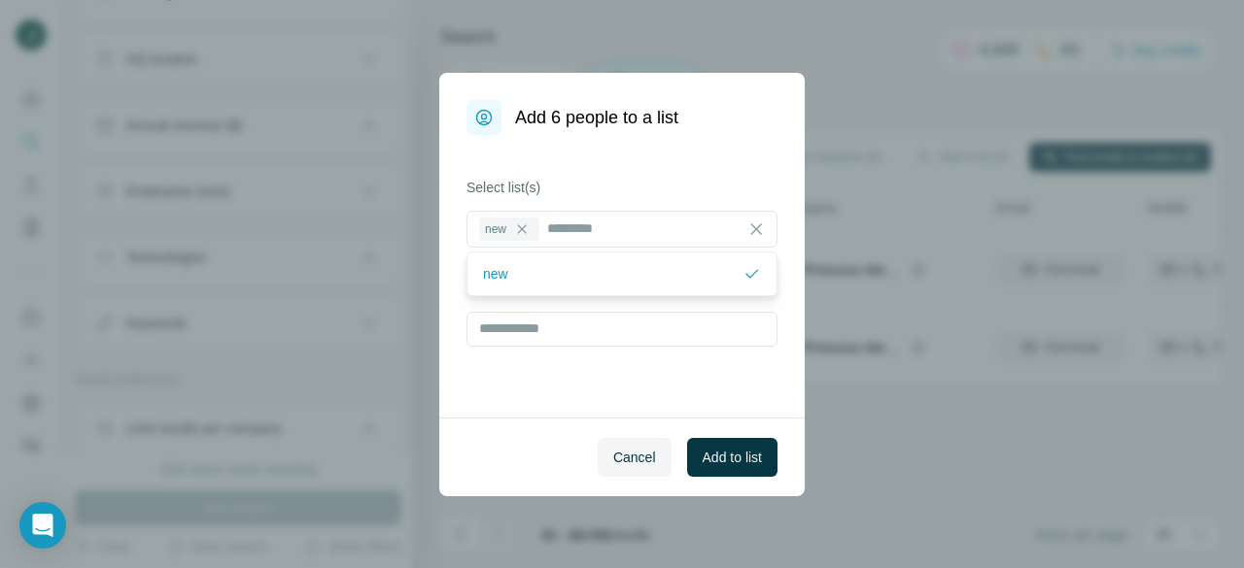
click at [684, 394] on div "Select list(s) new Create a new list" at bounding box center [621, 276] width 365 height 283
click at [728, 464] on span "Add to list" at bounding box center [731, 457] width 59 height 19
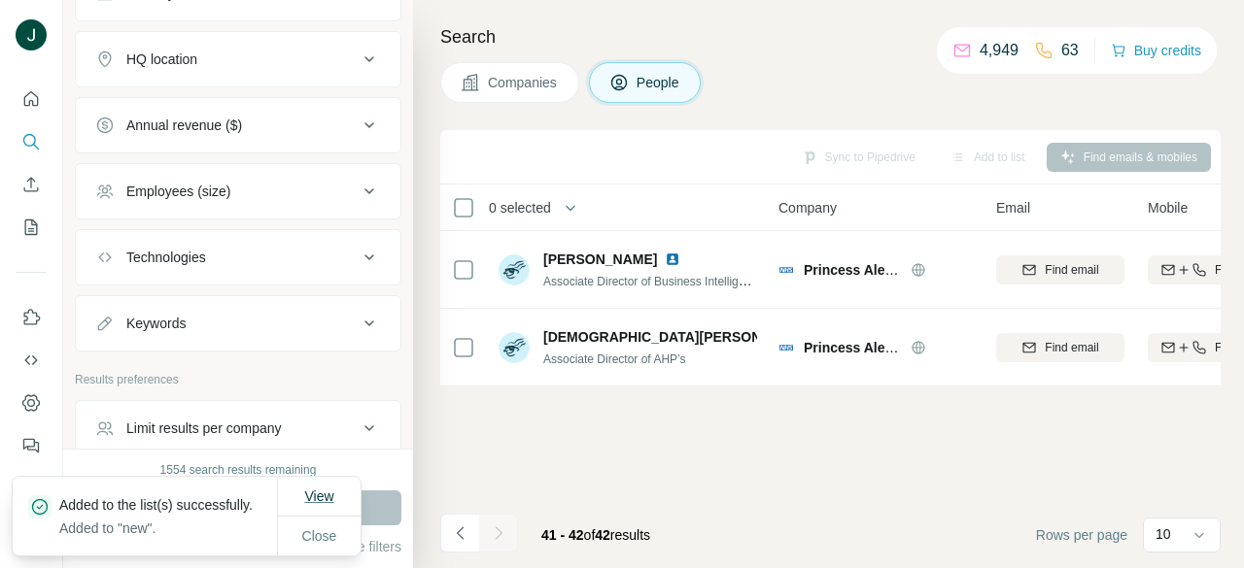
click at [324, 487] on span "View" at bounding box center [318, 496] width 29 height 19
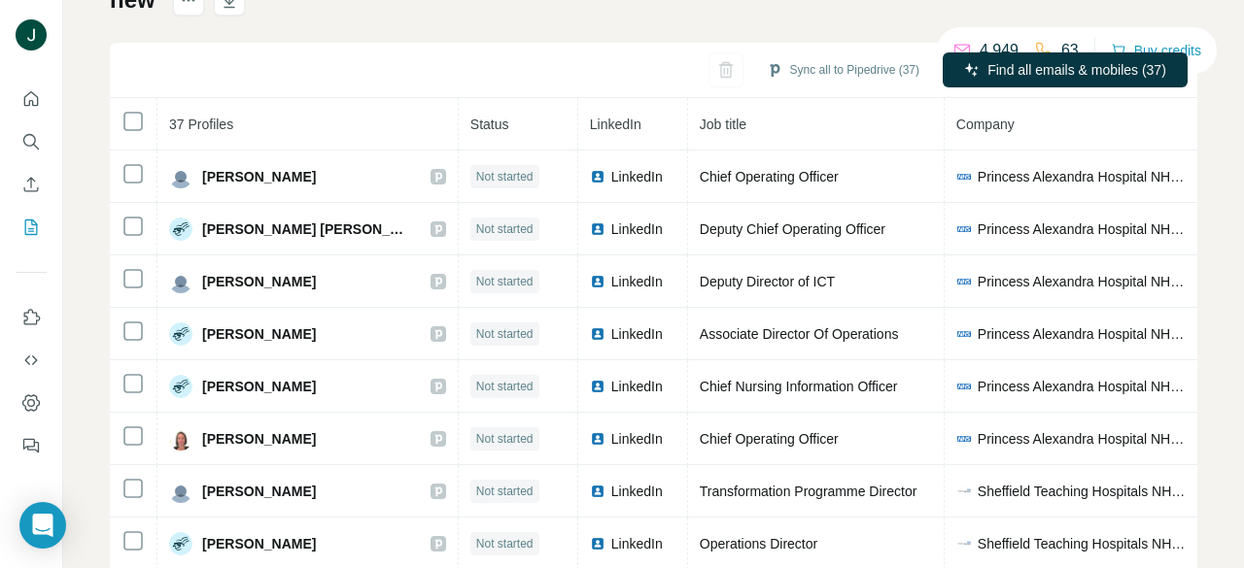
scroll to position [194, 0]
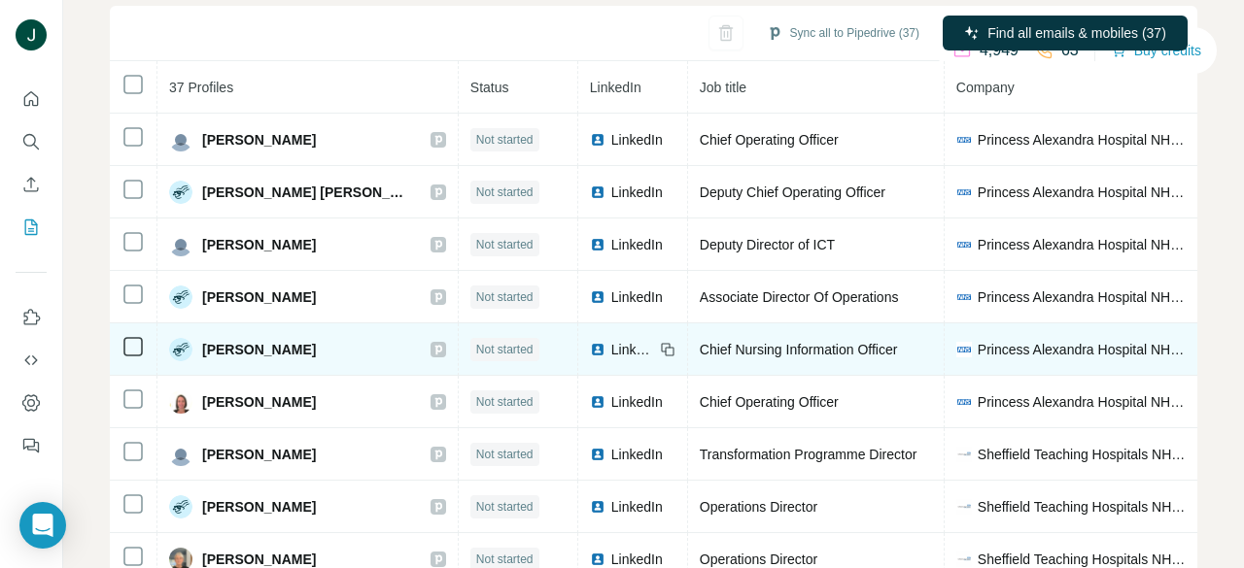
click at [432, 348] on icon at bounding box center [438, 350] width 12 height 16
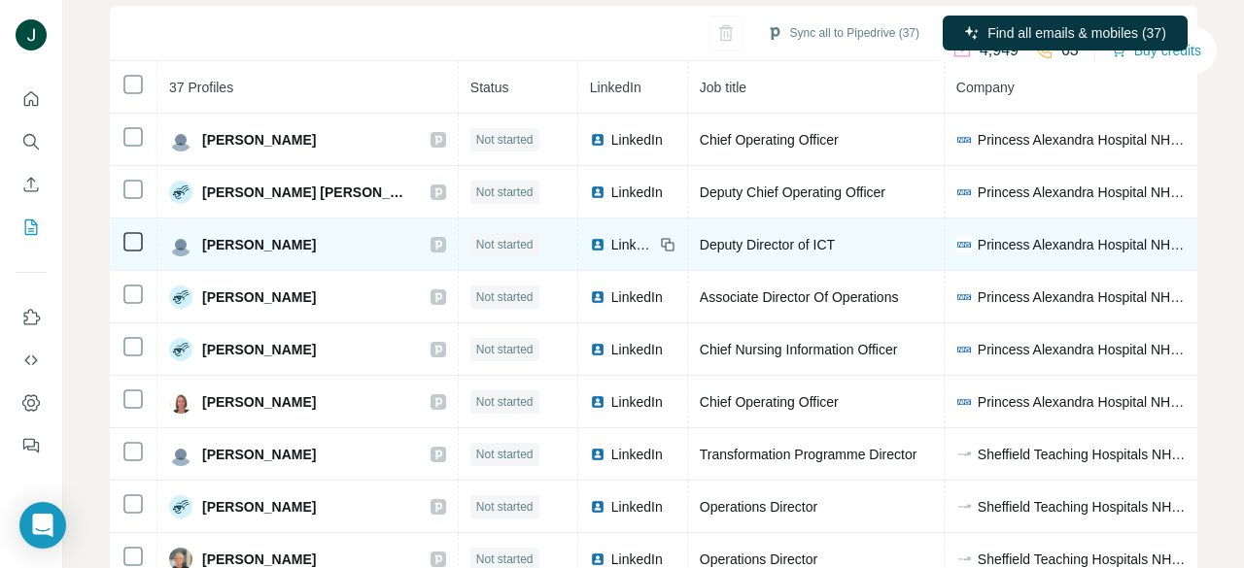
click at [434, 240] on icon at bounding box center [437, 245] width 7 height 10
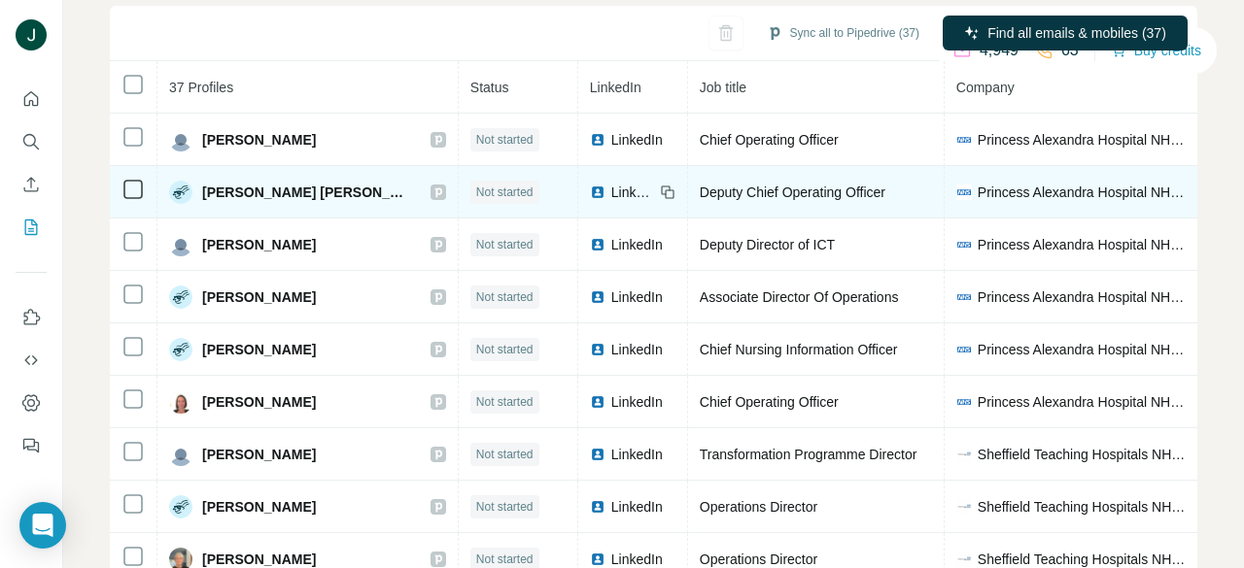
click at [432, 190] on icon at bounding box center [438, 193] width 12 height 16
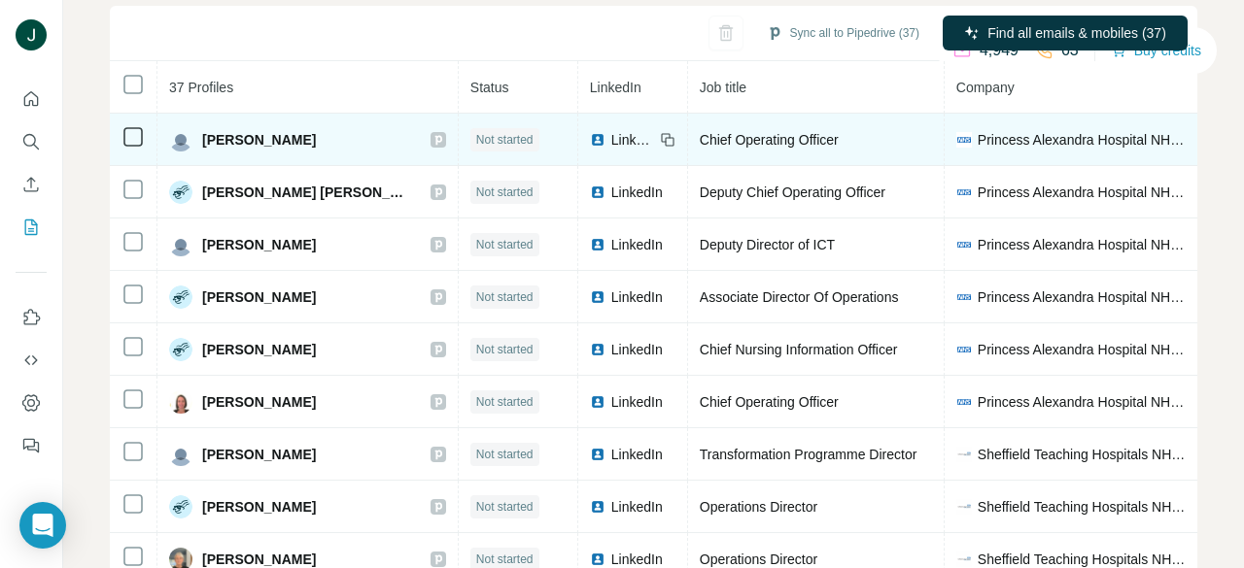
click at [432, 142] on icon at bounding box center [438, 140] width 12 height 16
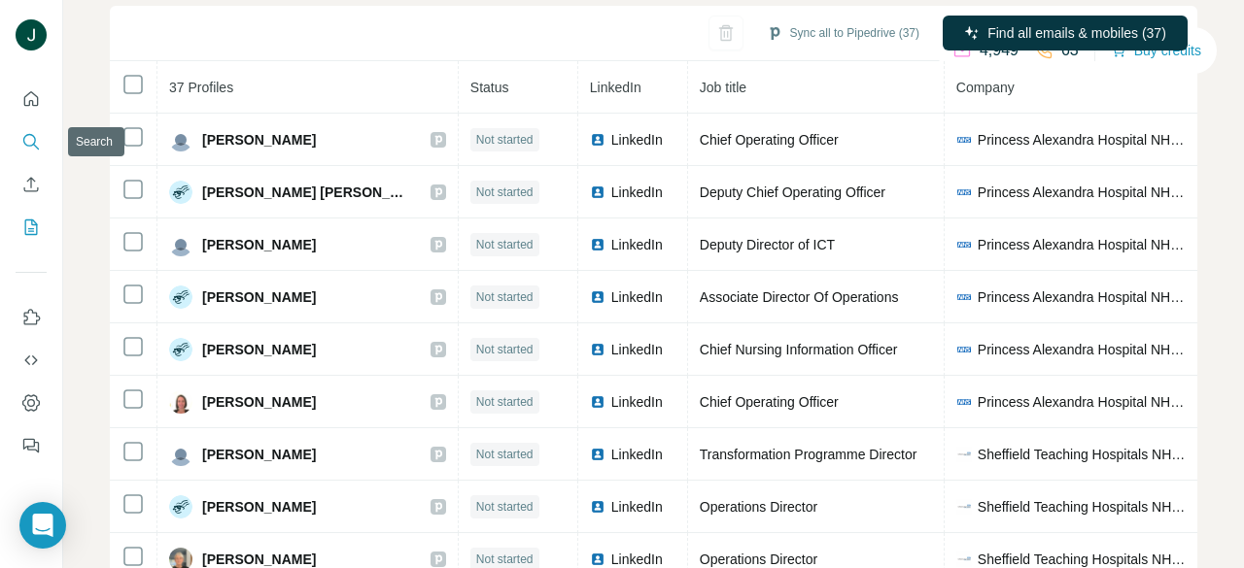
click at [29, 137] on icon "Search" at bounding box center [30, 141] width 19 height 19
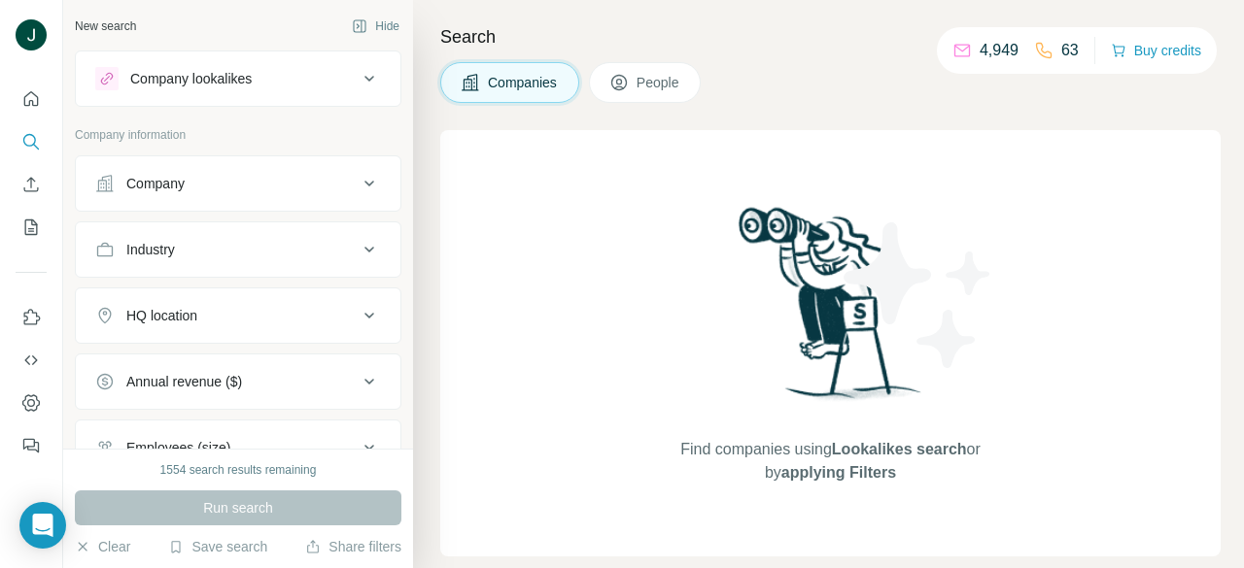
click at [634, 76] on button "People" at bounding box center [645, 82] width 113 height 41
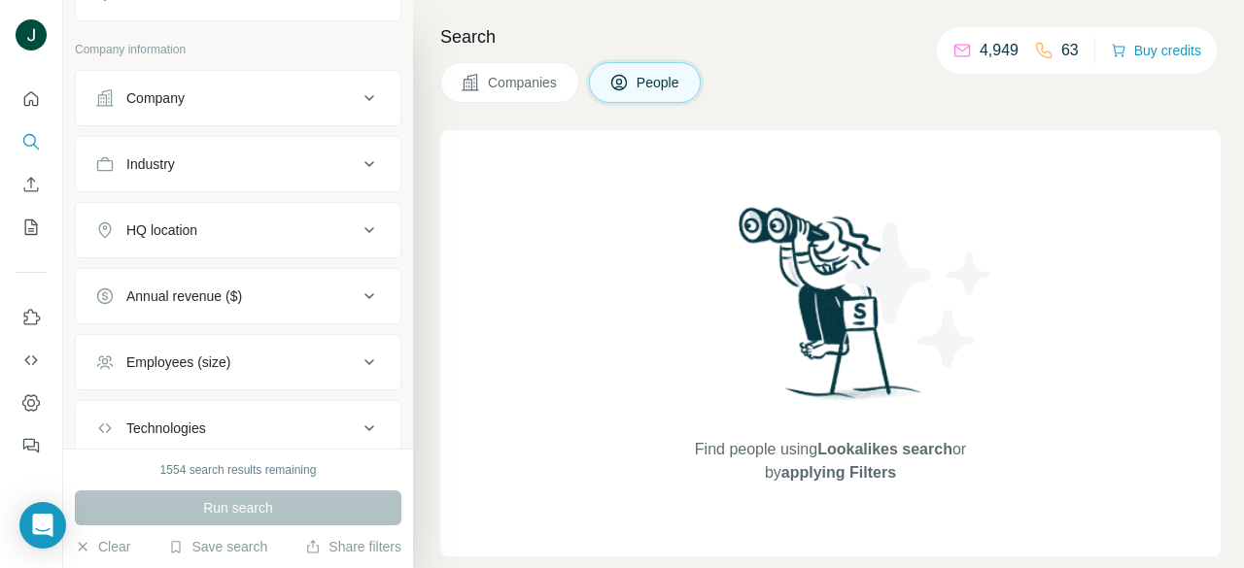
scroll to position [97, 0]
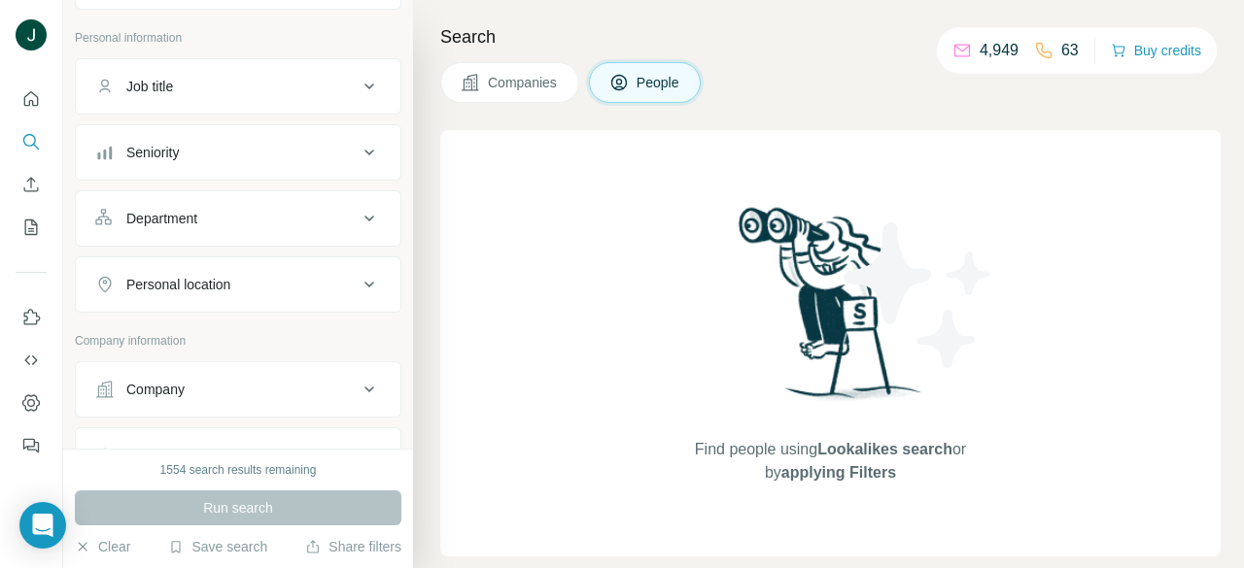
click at [189, 139] on button "Seniority" at bounding box center [238, 152] width 324 height 47
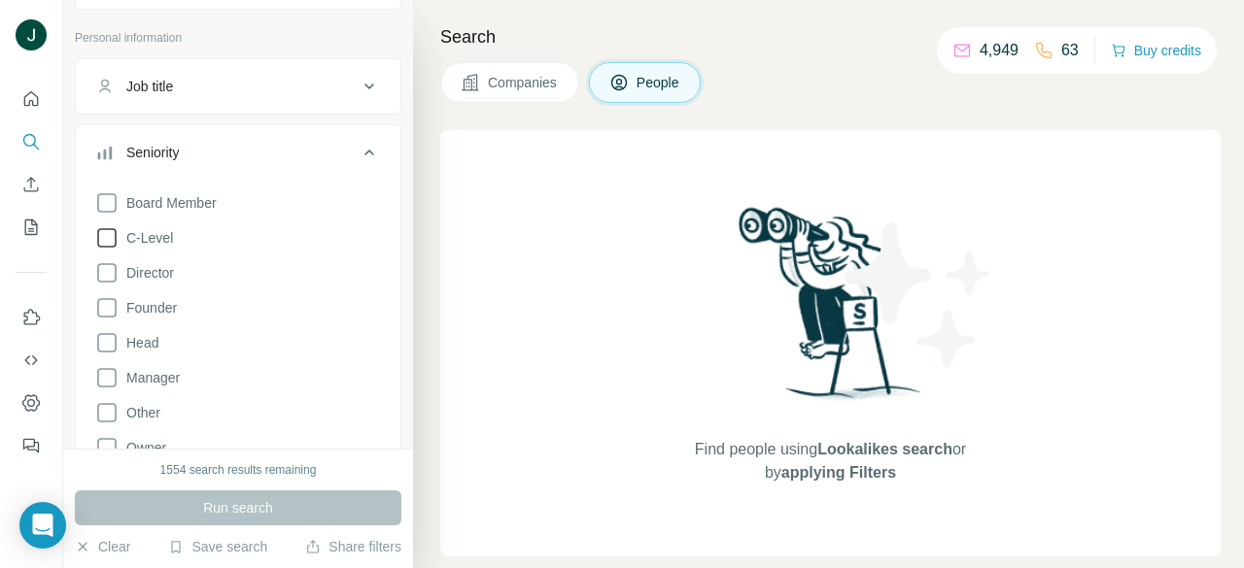
click at [169, 240] on span "C-Level" at bounding box center [146, 237] width 54 height 19
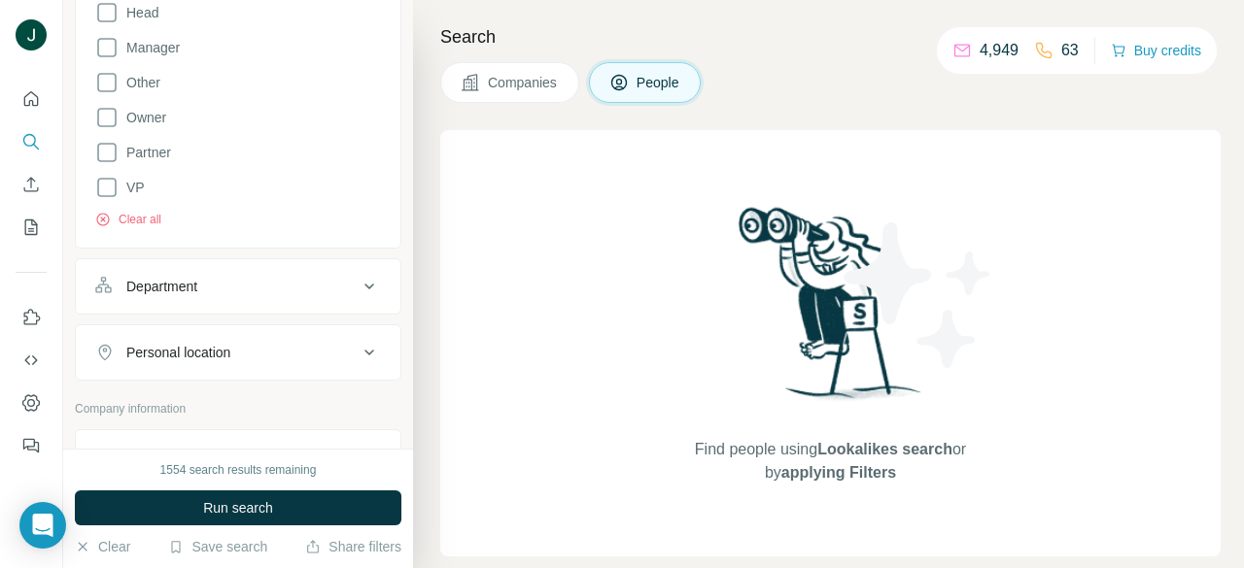
scroll to position [777, 0]
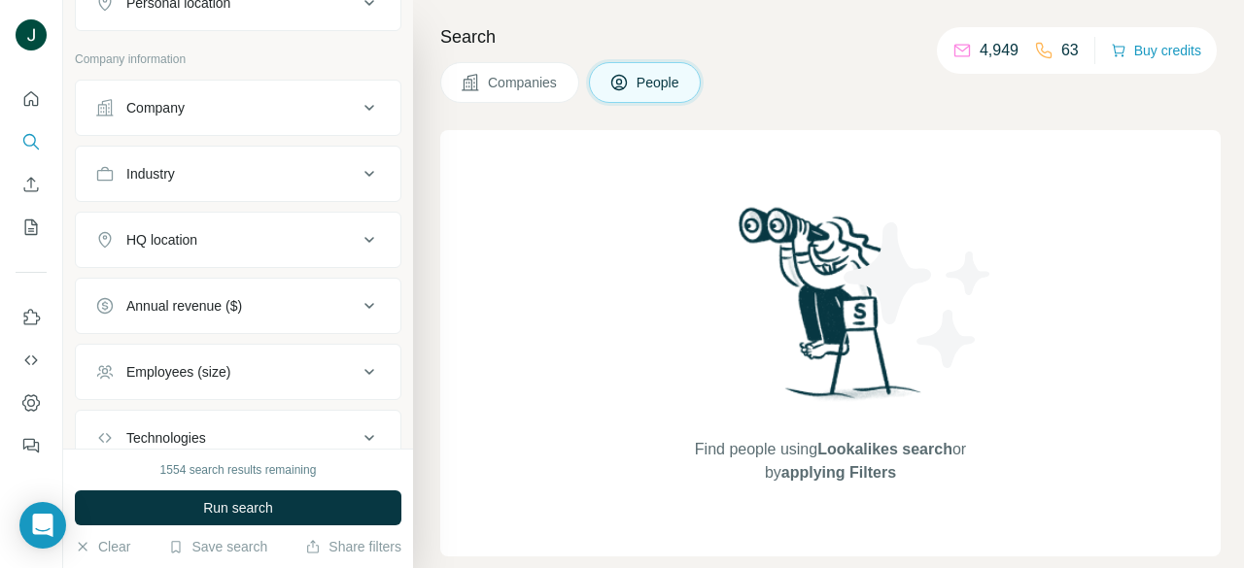
click at [175, 118] on button "Company" at bounding box center [238, 108] width 324 height 47
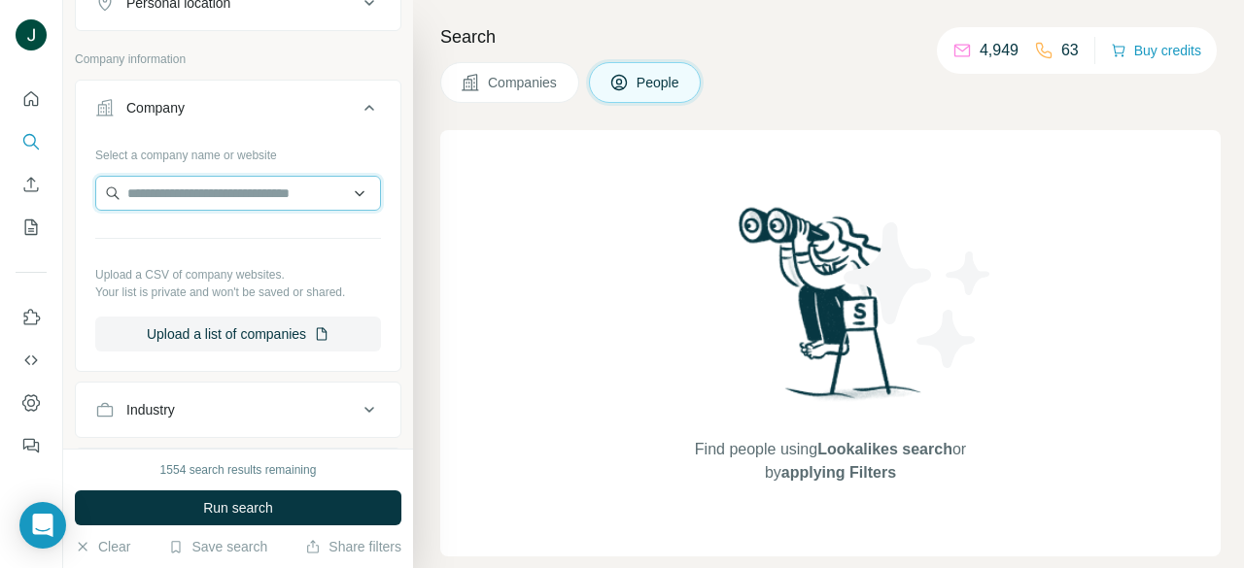
click at [172, 191] on input "text" at bounding box center [238, 193] width 286 height 35
paste input "**********"
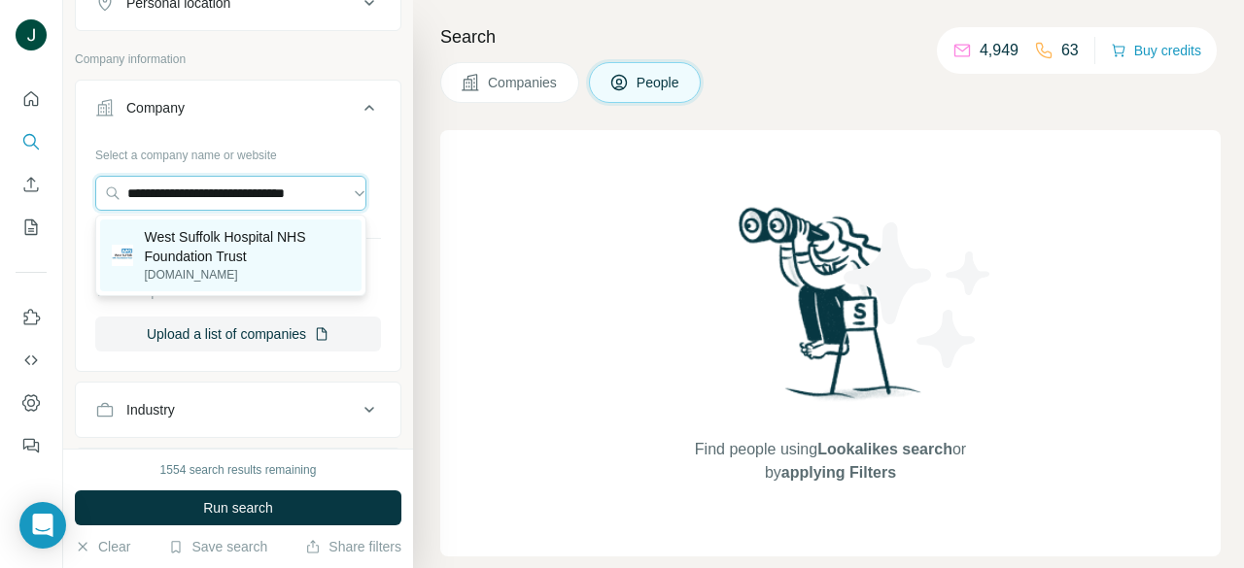
type input "**********"
click at [266, 246] on p "West Suffolk Hospital NHS Foundation Trust" at bounding box center [247, 246] width 205 height 39
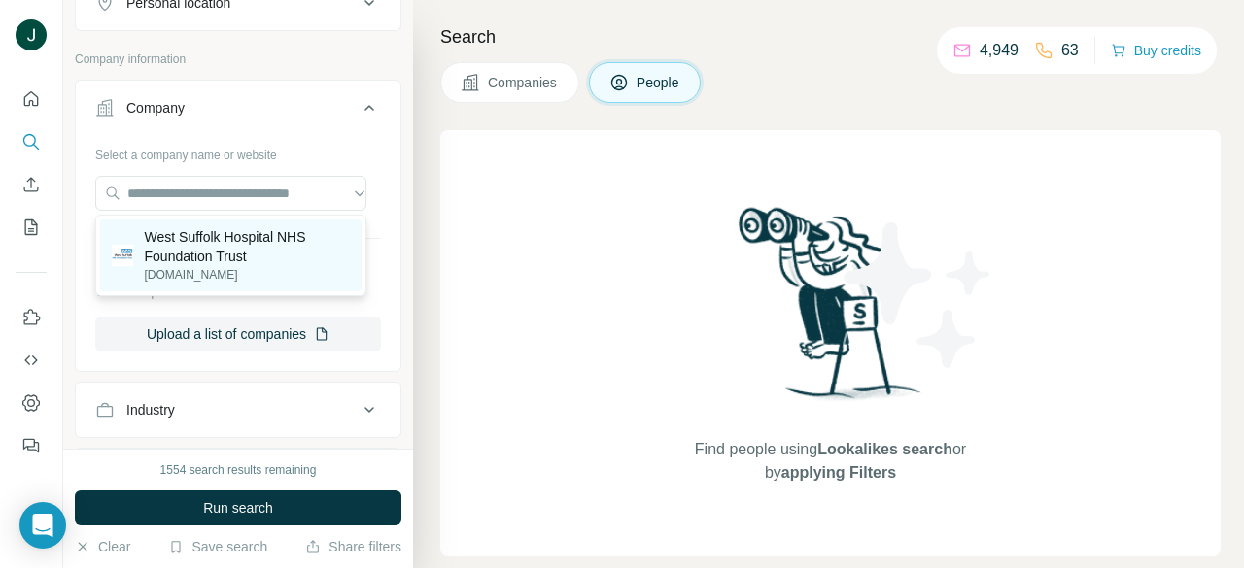
scroll to position [0, 0]
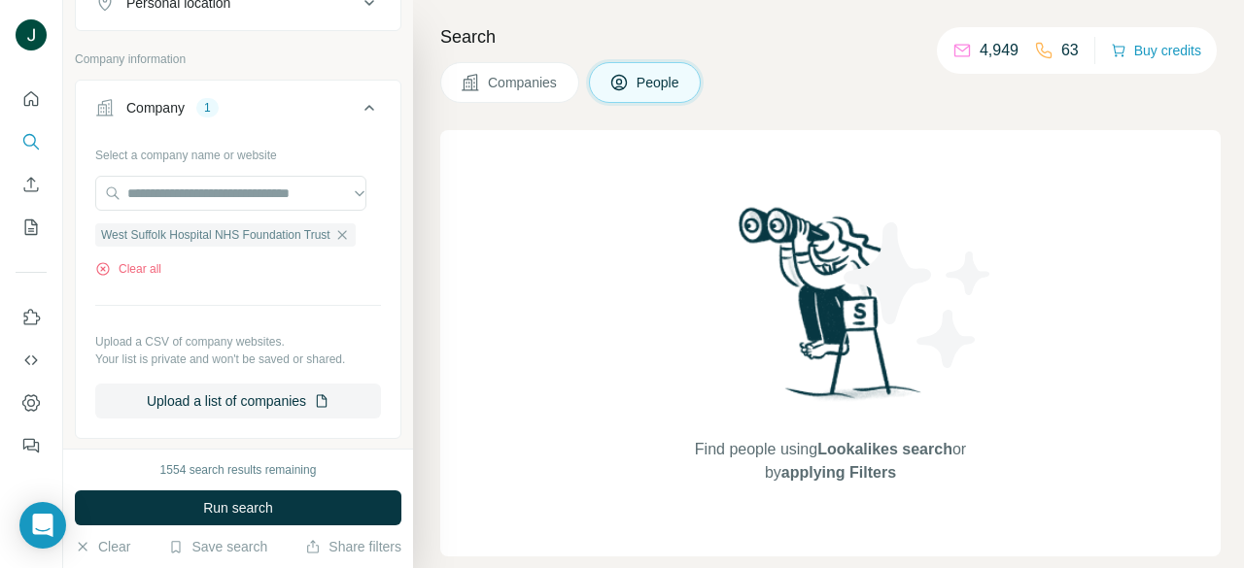
scroll to position [1263, 0]
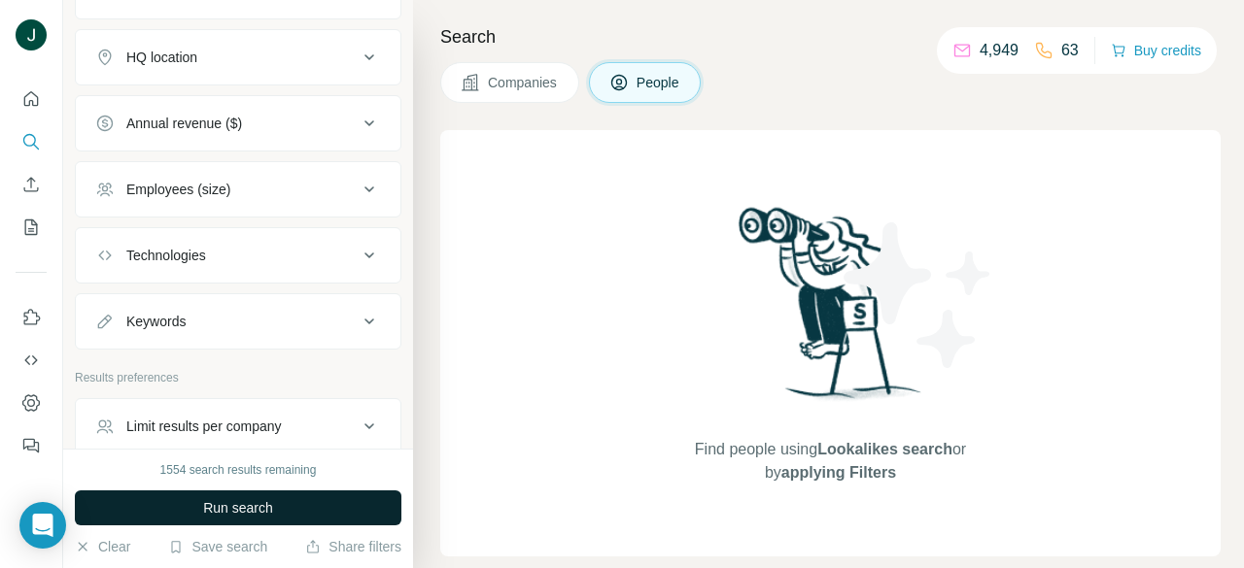
click at [272, 509] on span "Run search" at bounding box center [238, 507] width 70 height 19
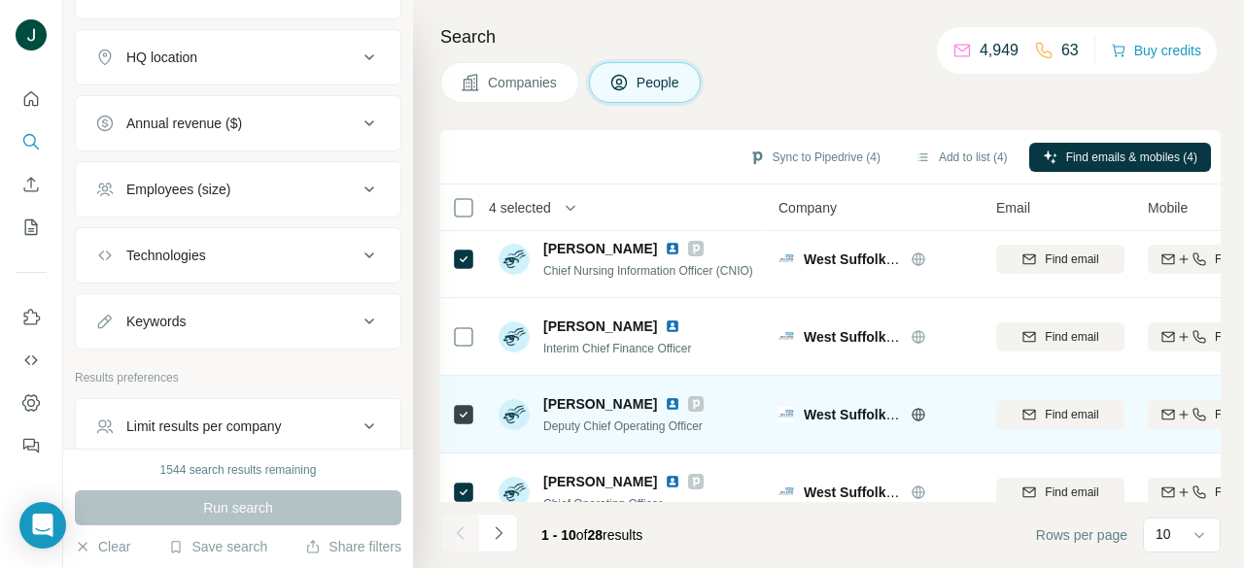
scroll to position [516, 0]
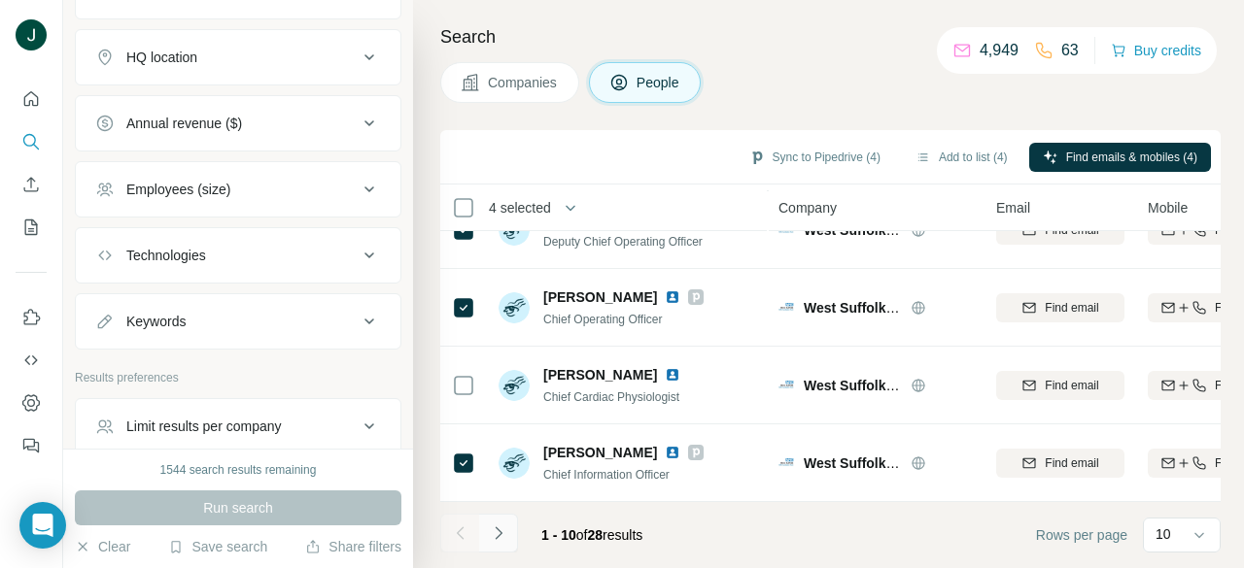
click at [504, 535] on icon "Navigate to next page" at bounding box center [498, 533] width 19 height 19
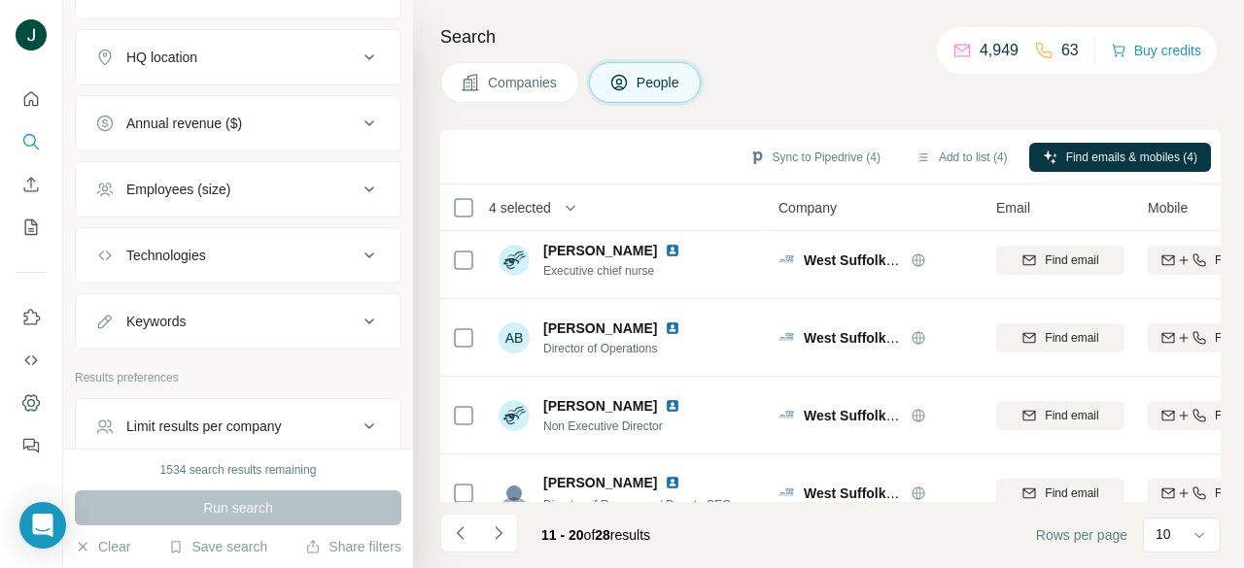
scroll to position [0, 0]
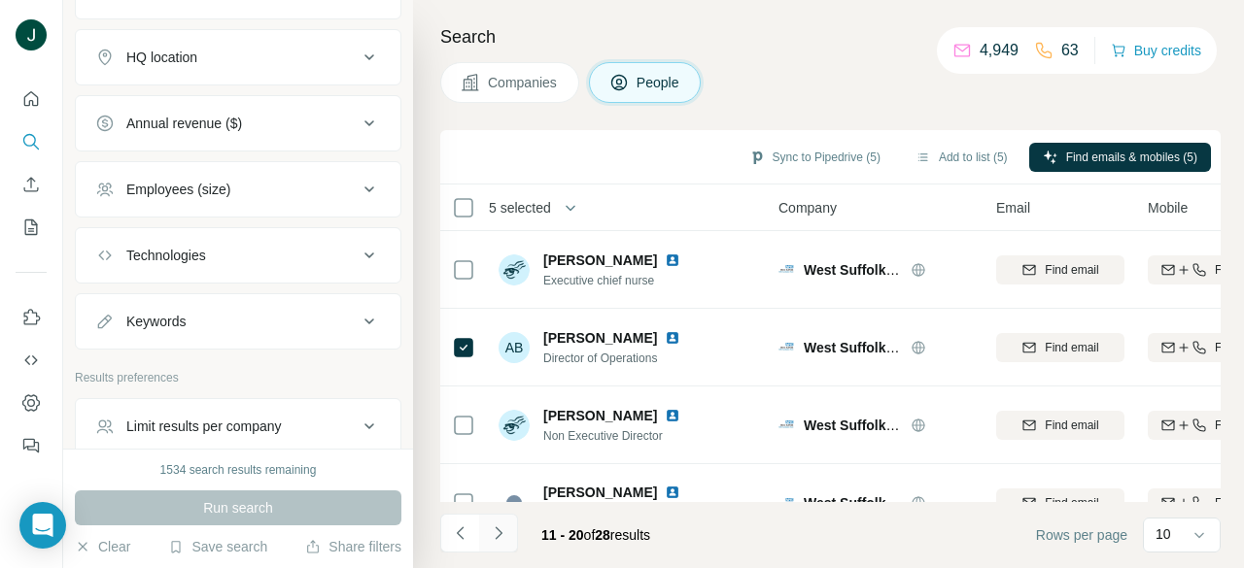
click at [498, 532] on icon "Navigate to next page" at bounding box center [498, 533] width 19 height 19
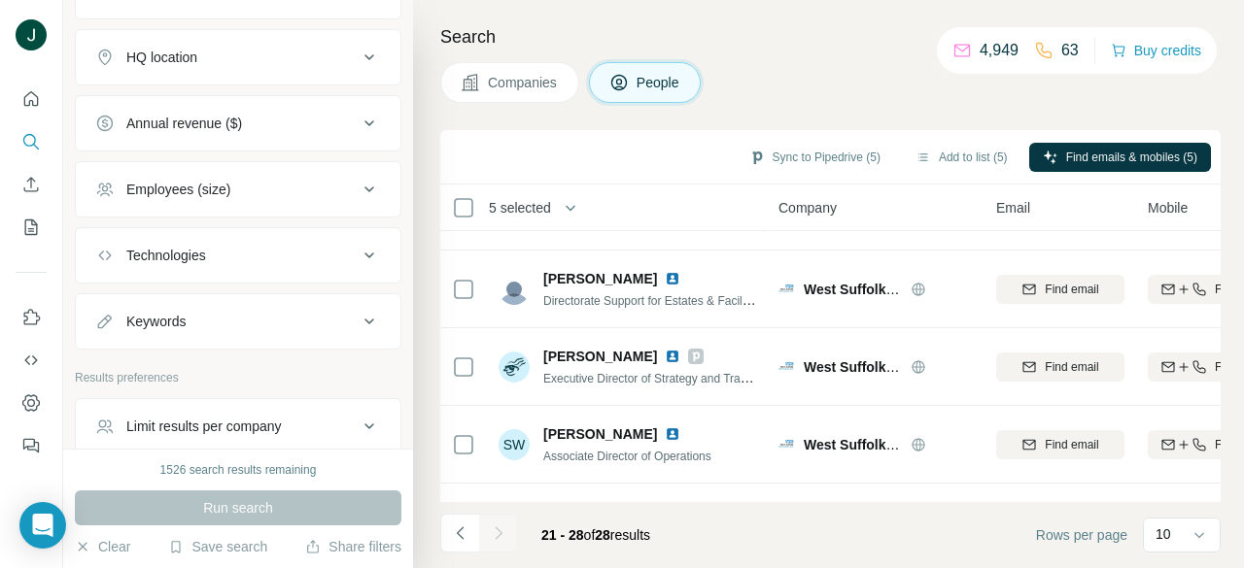
scroll to position [360, 0]
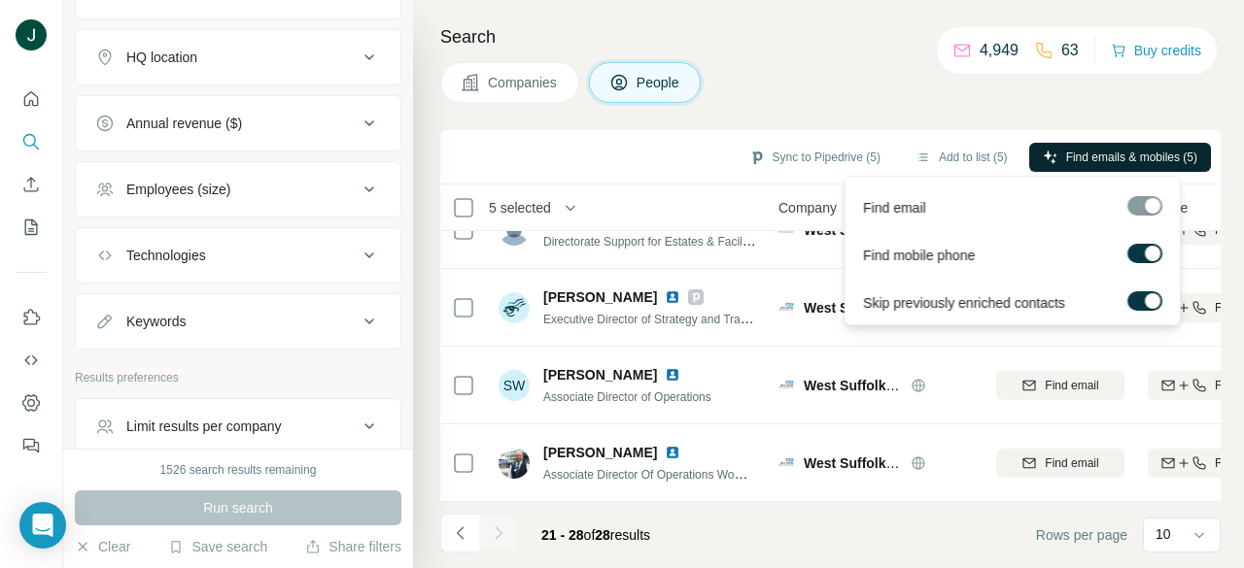
click at [1068, 154] on span "Find emails & mobiles (5)" at bounding box center [1131, 157] width 131 height 17
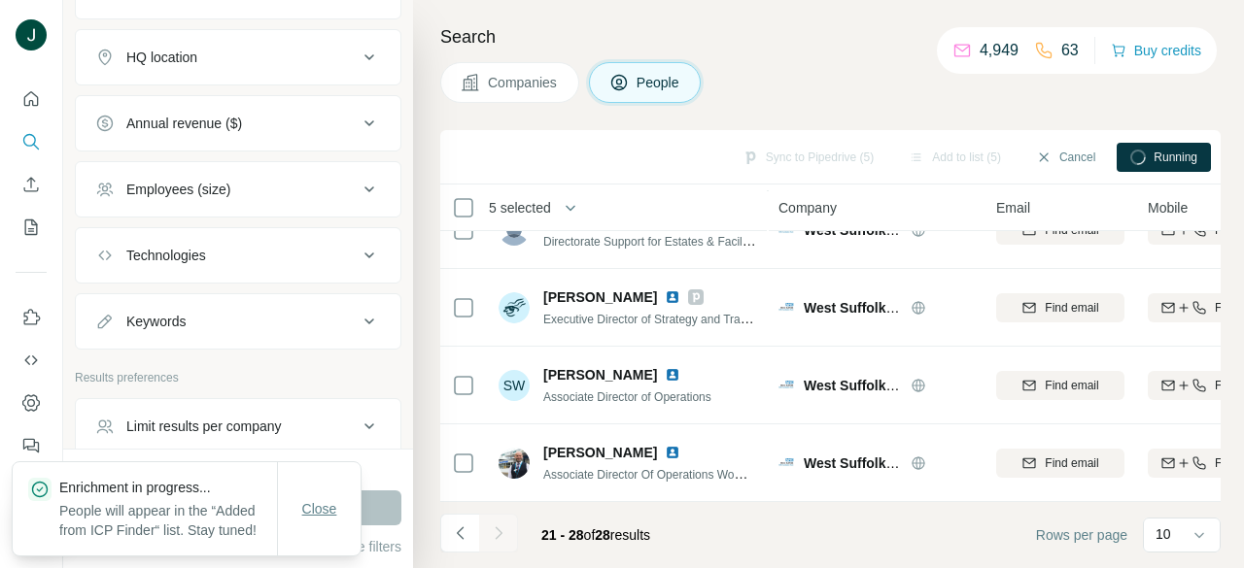
click at [313, 502] on span "Close" at bounding box center [319, 508] width 35 height 19
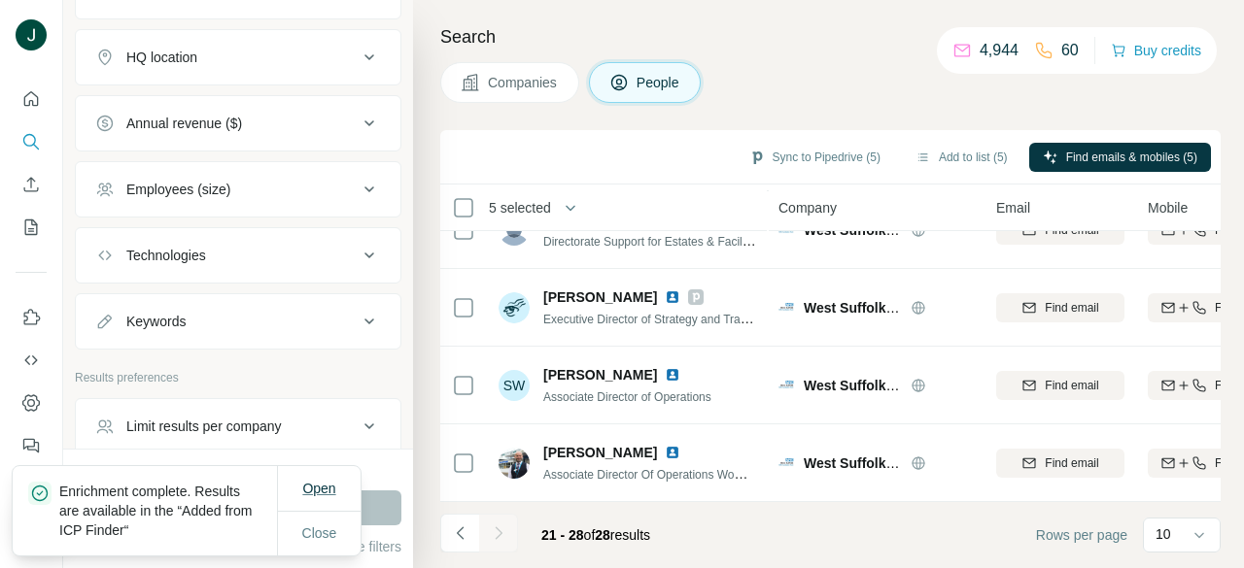
click at [303, 483] on span "Open" at bounding box center [318, 489] width 33 height 16
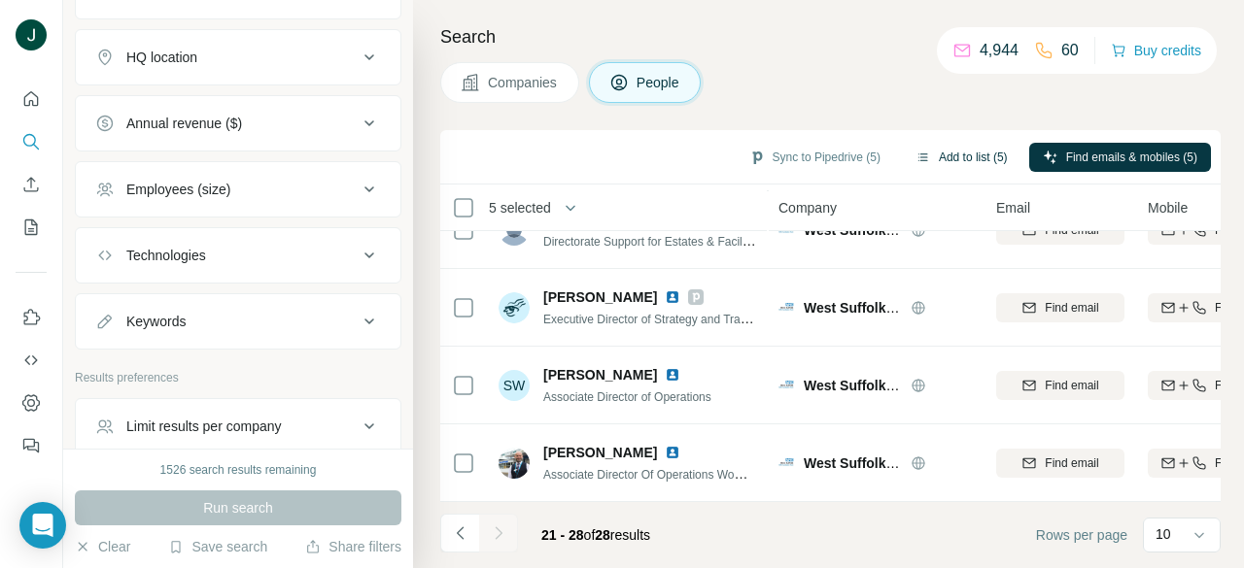
click at [943, 154] on button "Add to list (5)" at bounding box center [962, 157] width 120 height 29
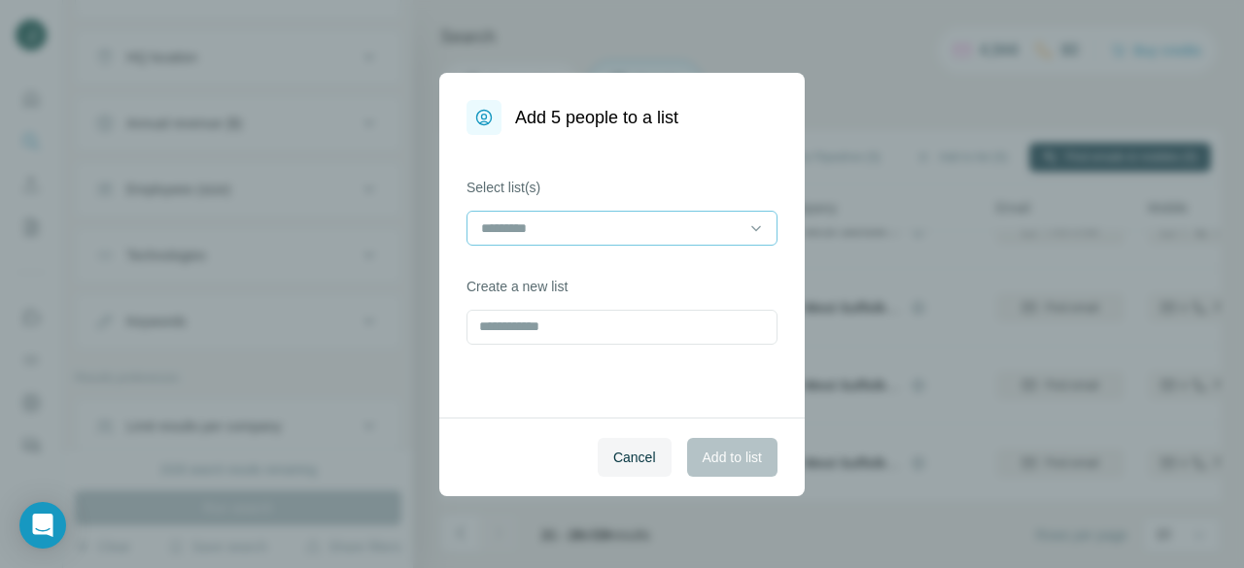
click at [682, 213] on div at bounding box center [610, 228] width 262 height 33
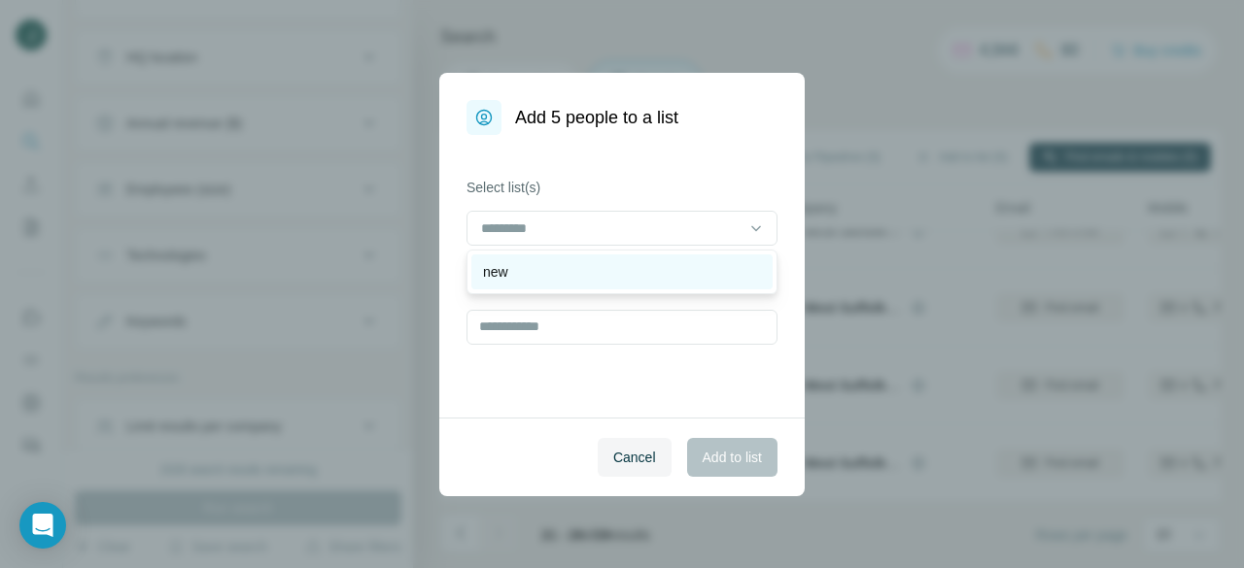
click at [610, 260] on div "new" at bounding box center [621, 272] width 301 height 35
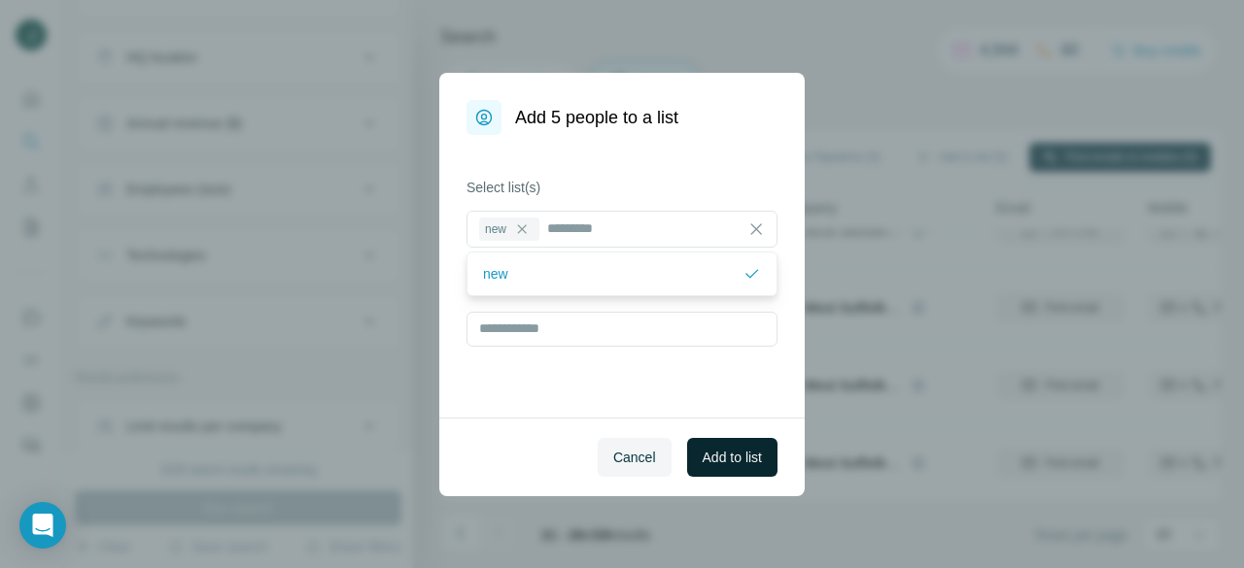
click at [723, 455] on span "Add to list" at bounding box center [731, 457] width 59 height 19
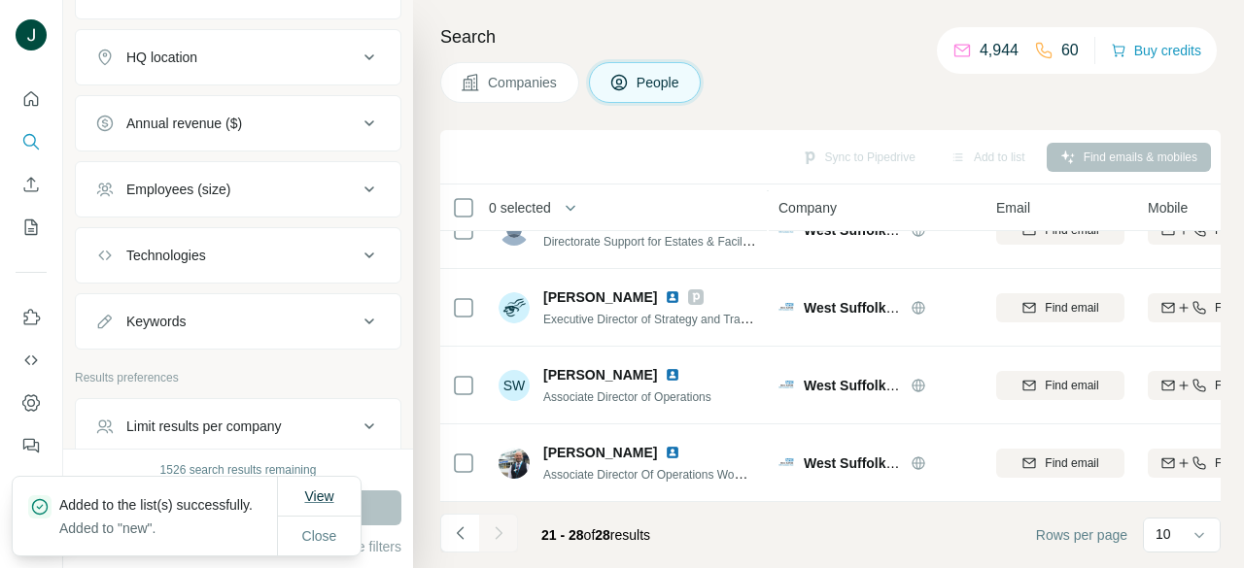
click at [321, 489] on span "View" at bounding box center [318, 497] width 29 height 16
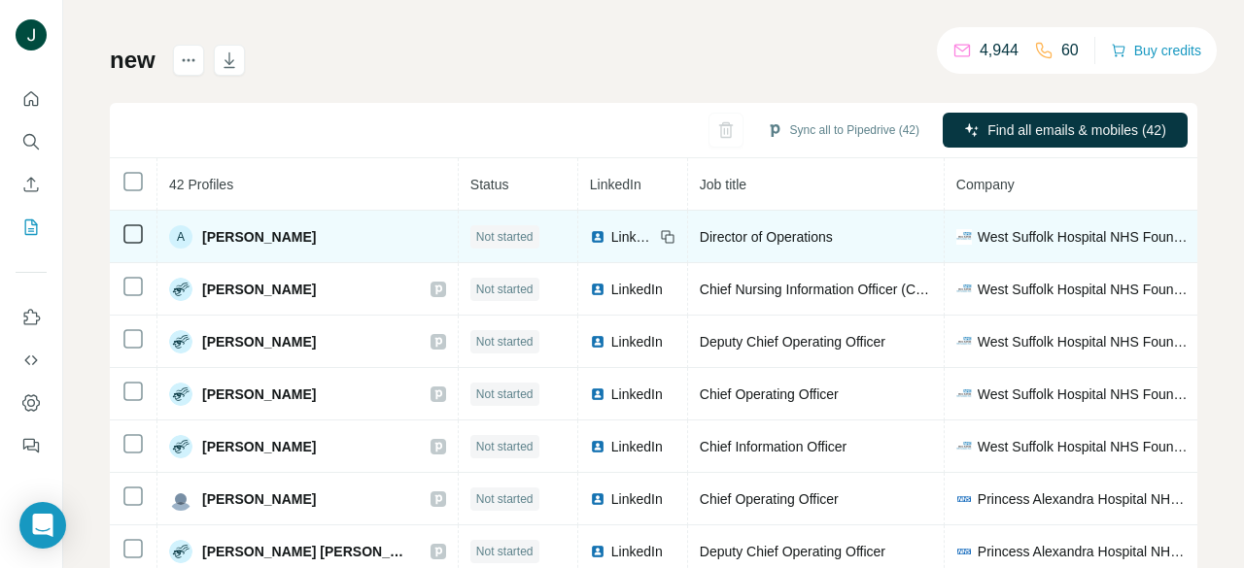
click at [283, 240] on span "Alex Baldwin" at bounding box center [259, 236] width 114 height 19
click at [353, 238] on td "A Alex Baldwin" at bounding box center [307, 237] width 301 height 52
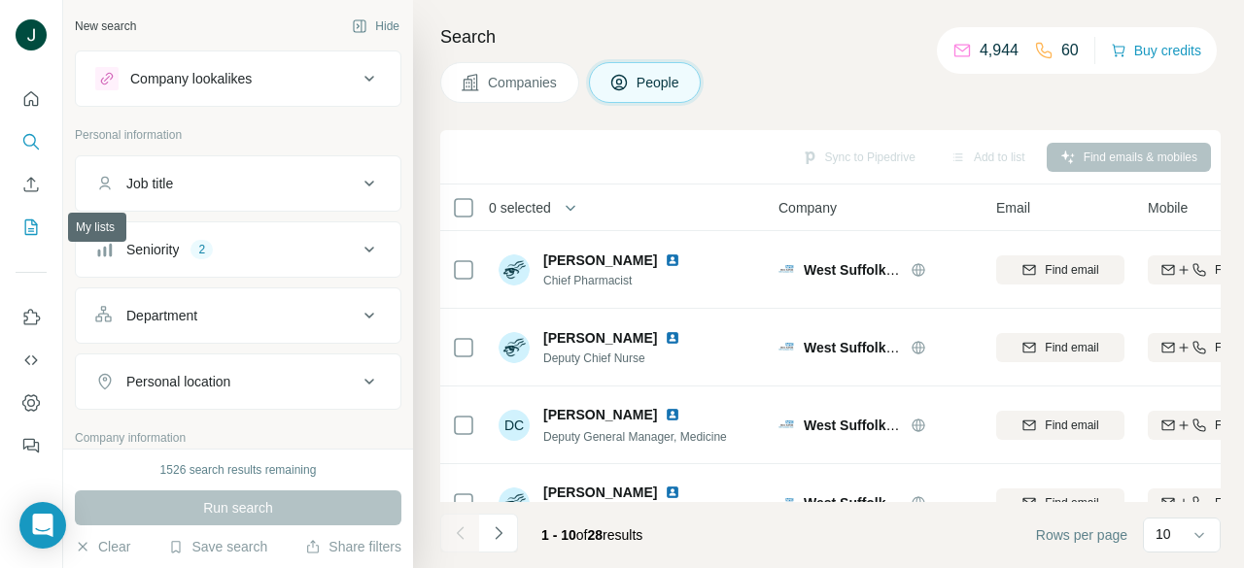
click at [37, 224] on icon "My lists" at bounding box center [30, 227] width 19 height 19
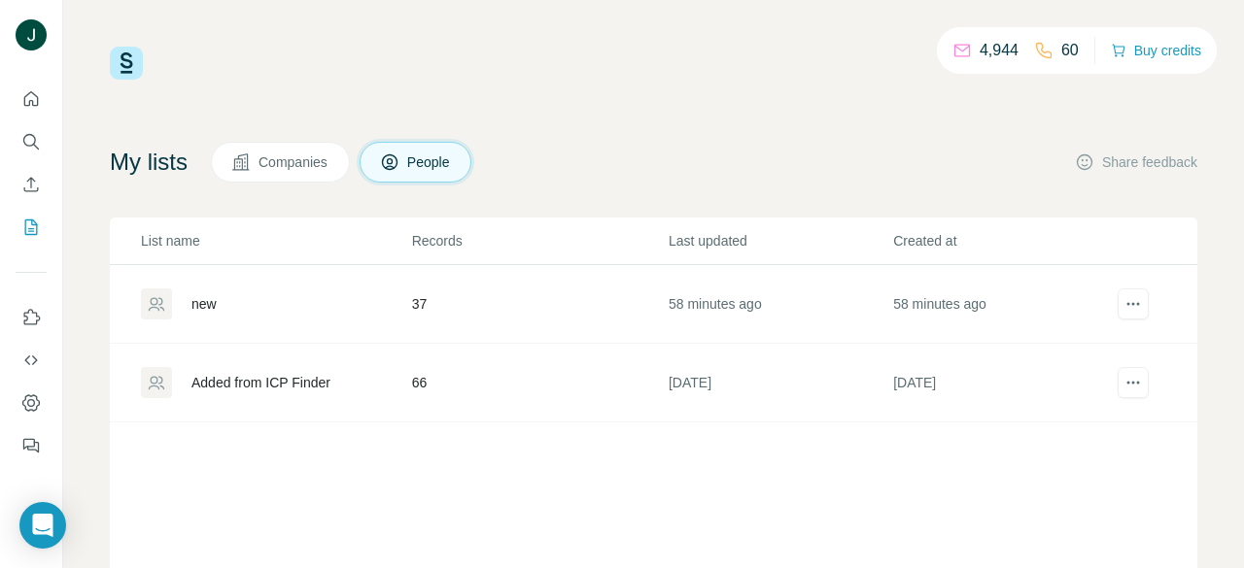
click at [224, 299] on div "new" at bounding box center [275, 304] width 269 height 31
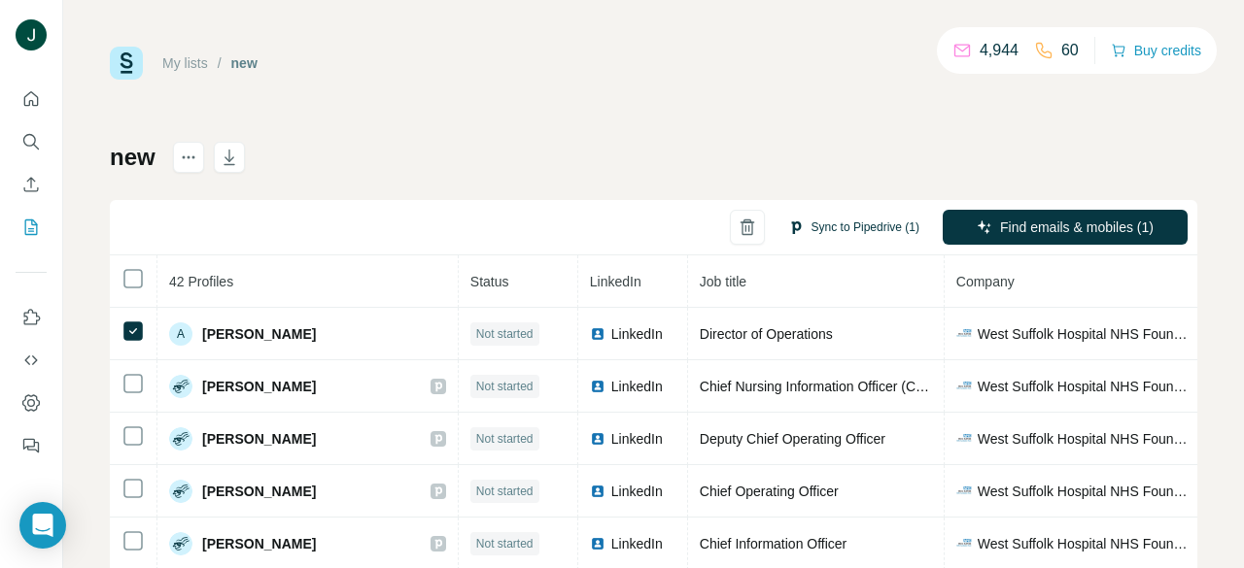
click at [822, 231] on button "Sync to Pipedrive (1)" at bounding box center [853, 227] width 158 height 29
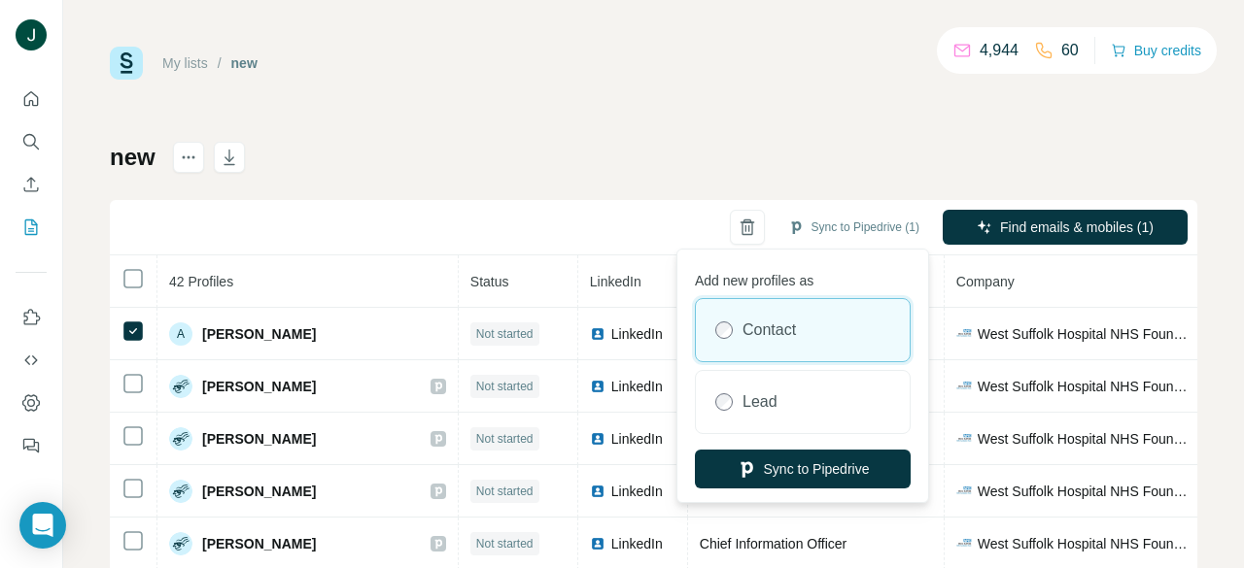
drag, startPoint x: 787, startPoint y: 423, endPoint x: 793, endPoint y: 441, distance: 19.4
click at [788, 422] on div "Lead" at bounding box center [803, 402] width 214 height 62
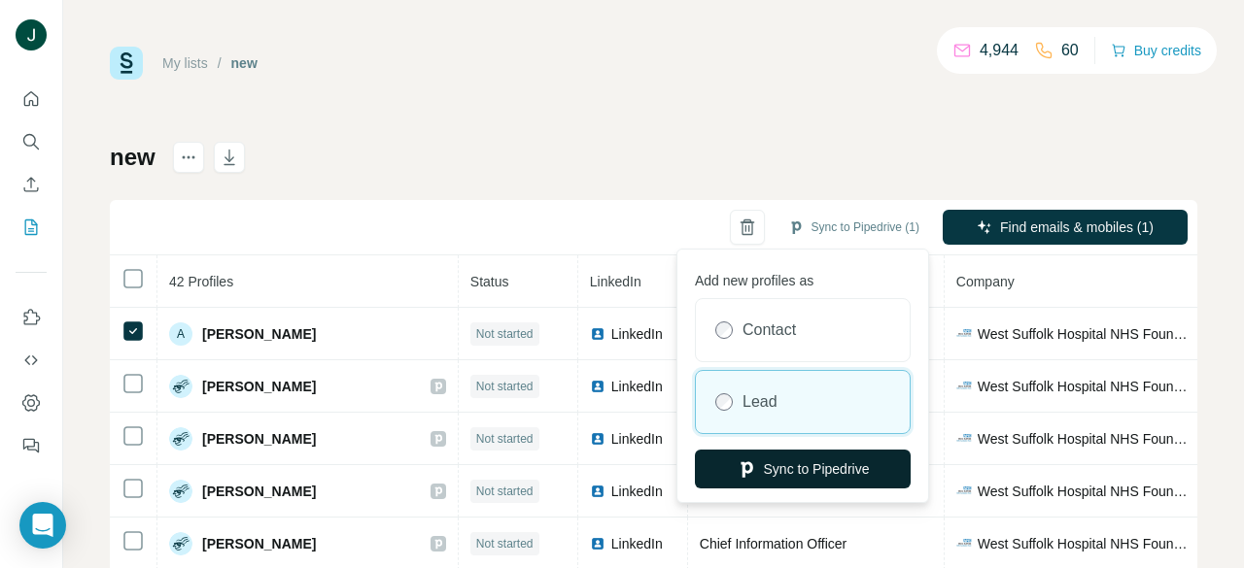
click at [790, 471] on button "Sync to Pipedrive" at bounding box center [803, 469] width 216 height 39
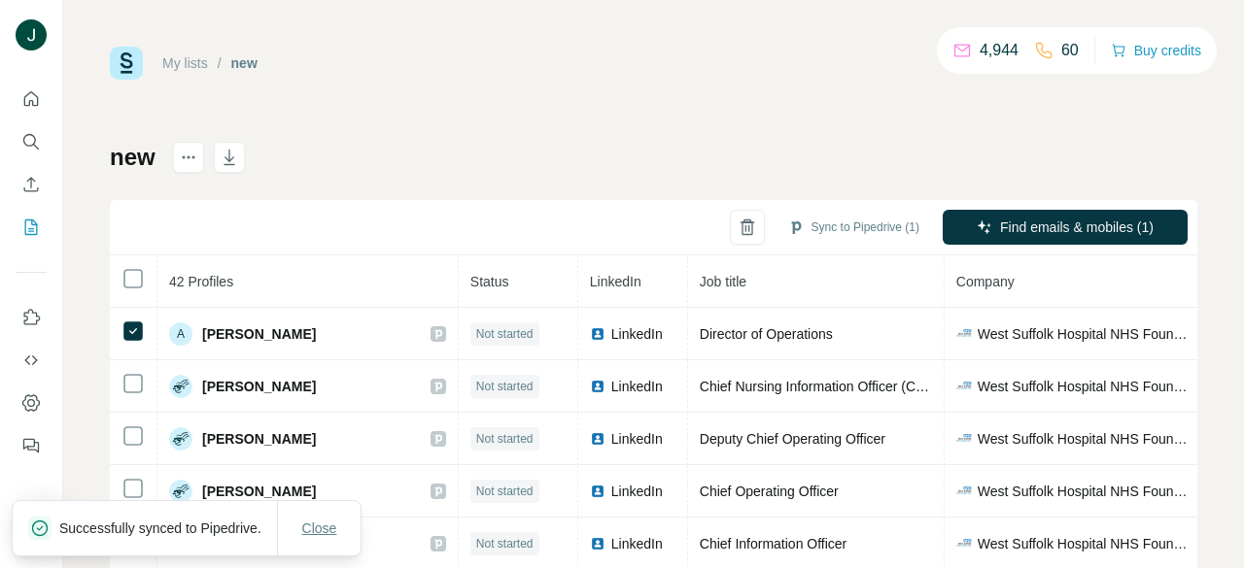
click at [297, 514] on button "Close" at bounding box center [320, 528] width 62 height 35
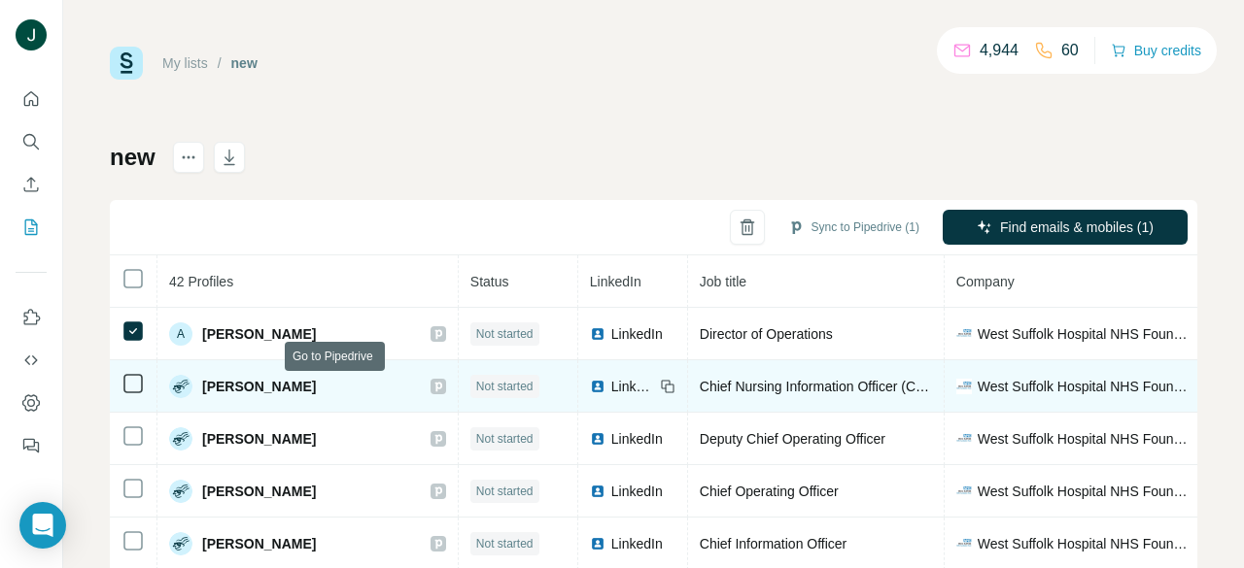
click at [432, 384] on icon at bounding box center [438, 387] width 12 height 16
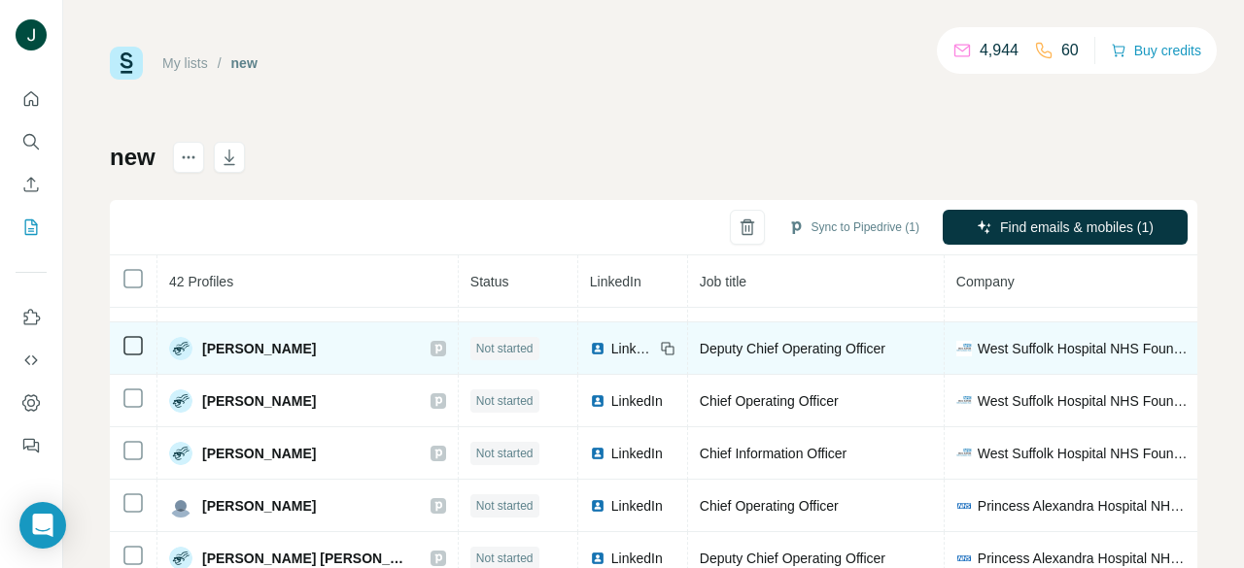
scroll to position [97, 0]
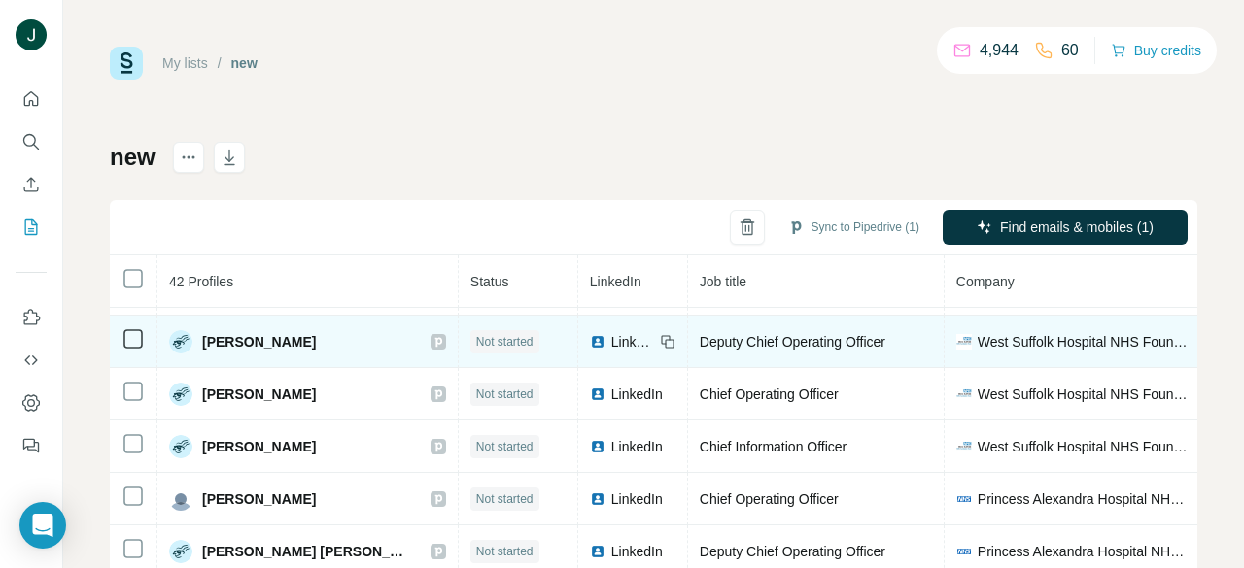
click at [321, 337] on div "Matthew Keeling" at bounding box center [307, 341] width 277 height 23
click at [432, 340] on icon at bounding box center [438, 342] width 12 height 16
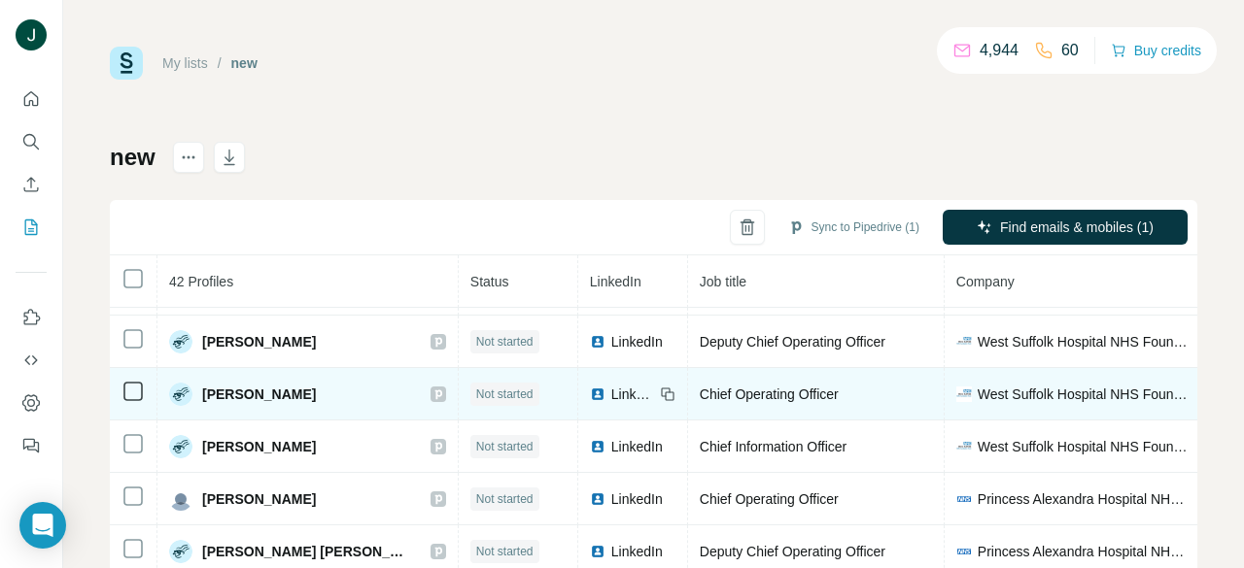
click at [432, 393] on icon at bounding box center [438, 395] width 12 height 16
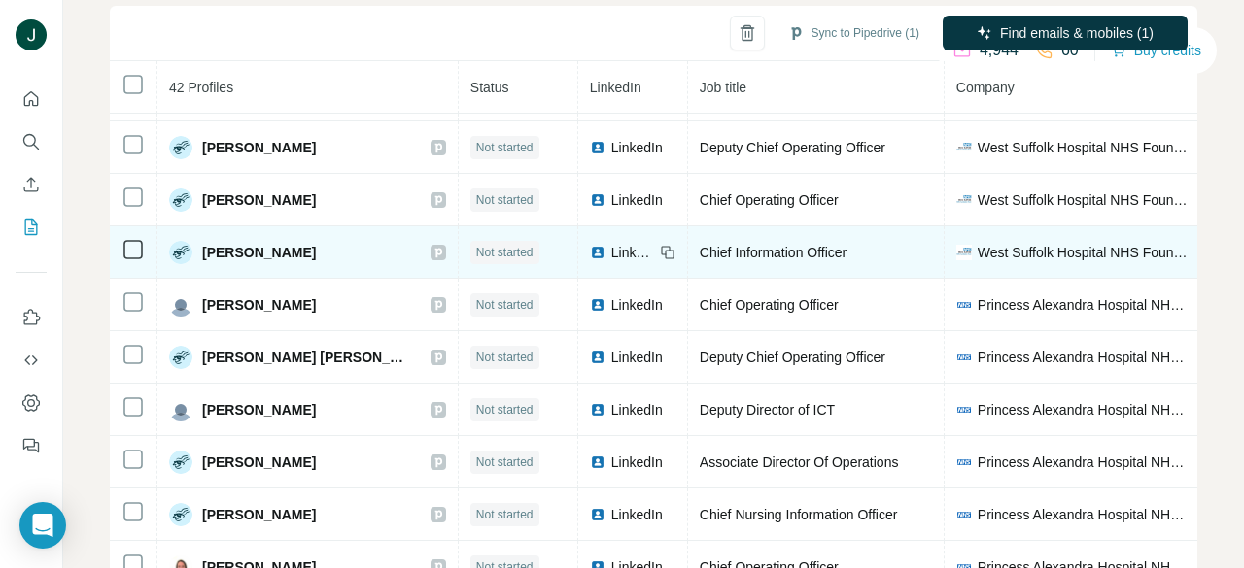
click at [434, 253] on icon at bounding box center [437, 253] width 7 height 10
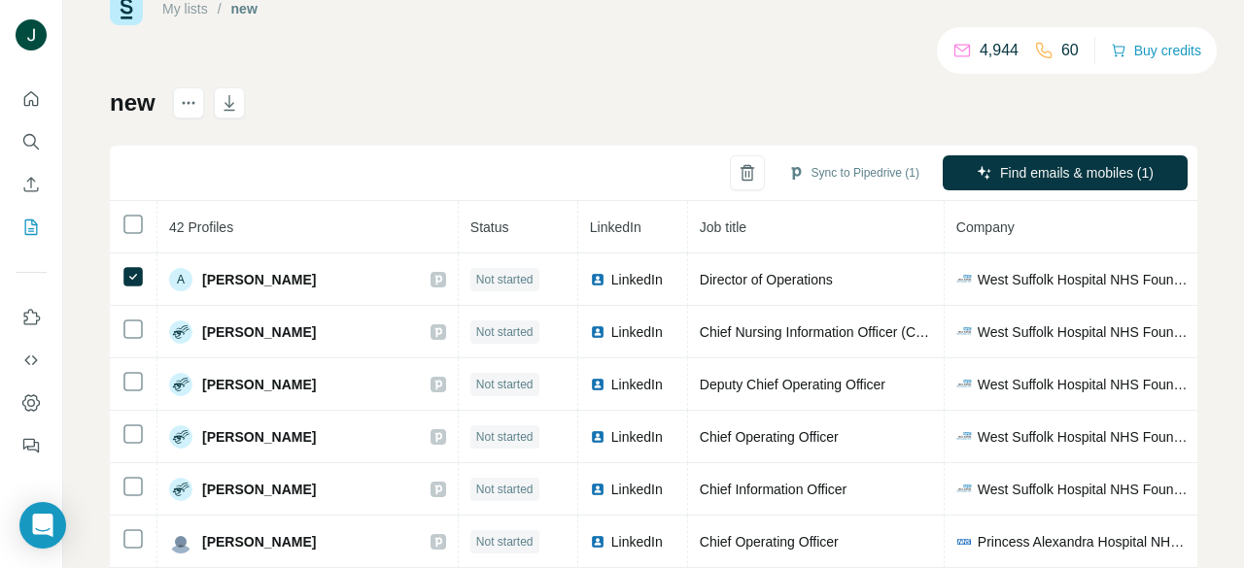
scroll to position [0, 0]
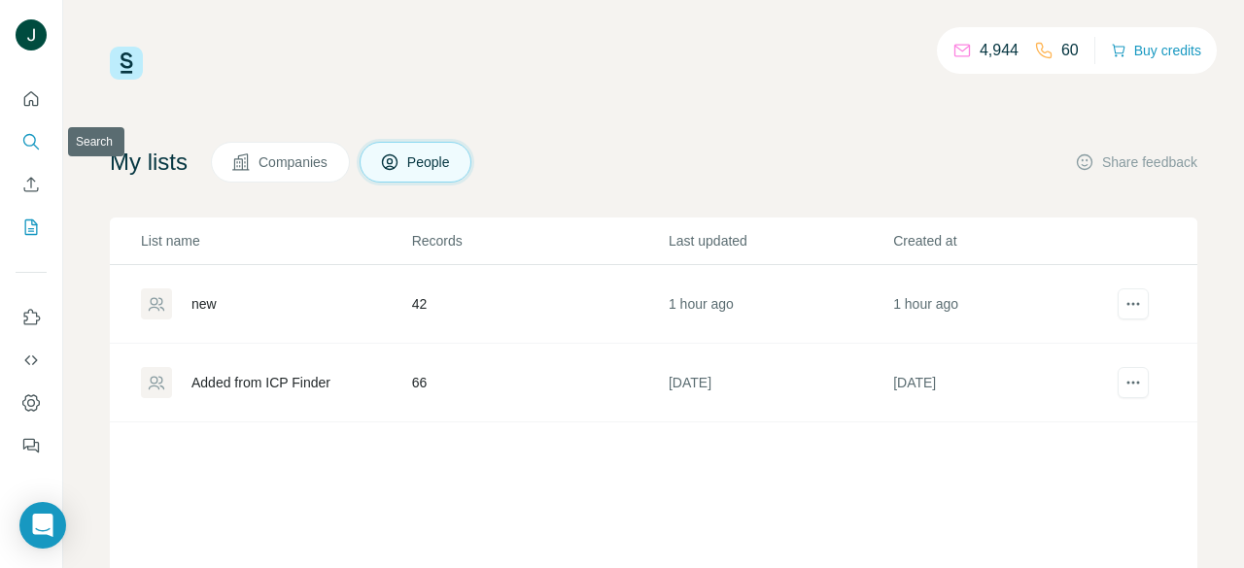
click at [32, 126] on button "Search" at bounding box center [31, 141] width 31 height 35
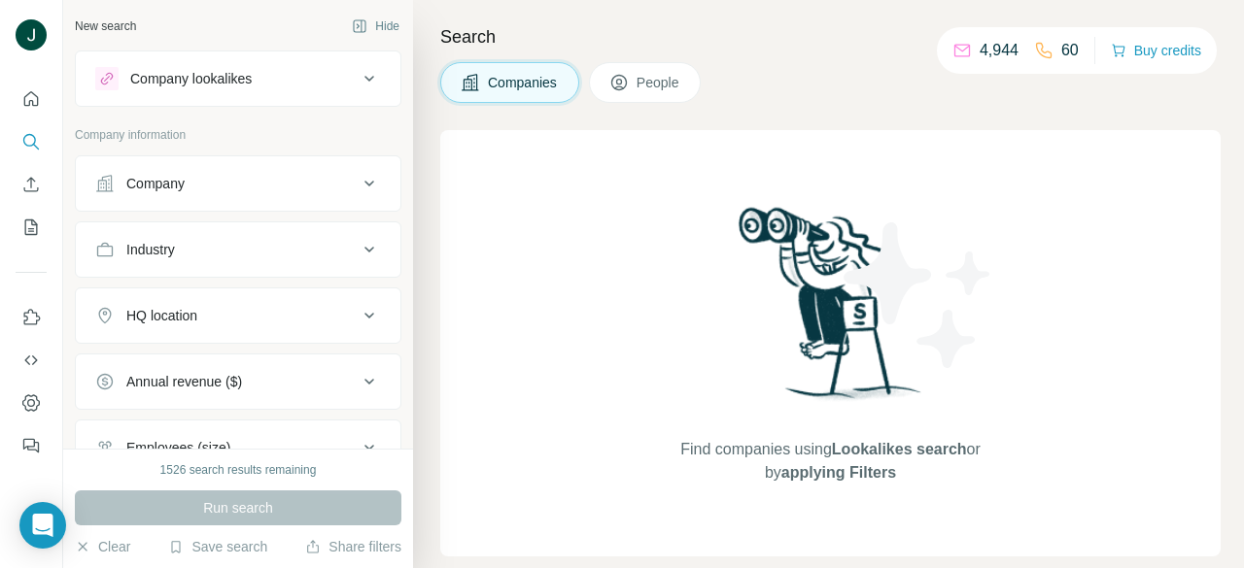
click at [268, 171] on button "Company" at bounding box center [238, 183] width 324 height 47
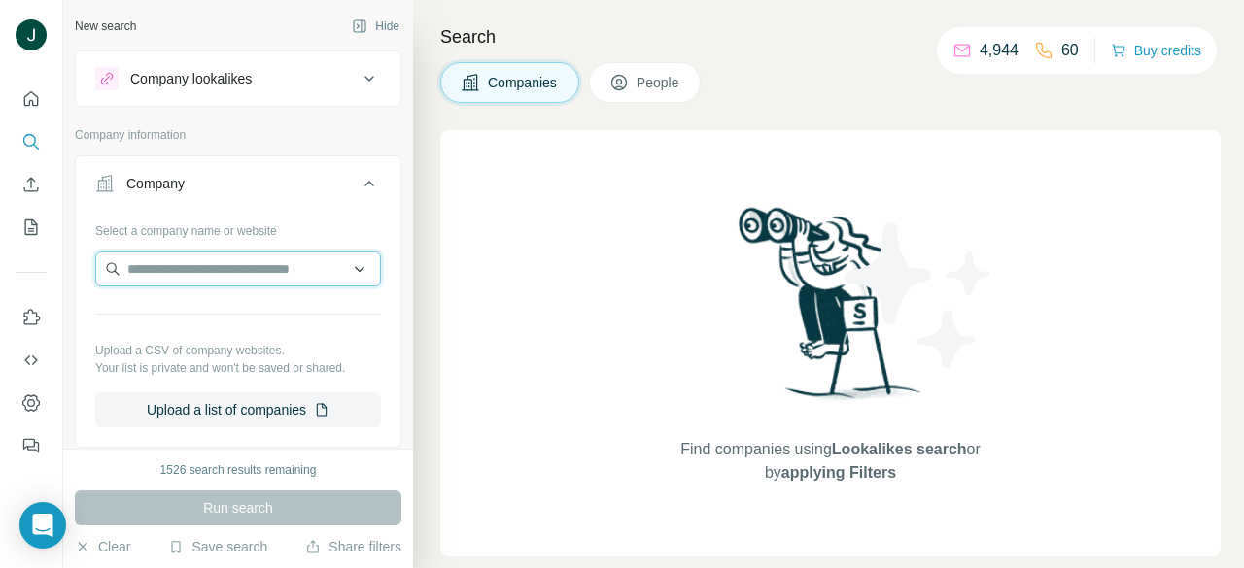
click at [236, 282] on input "text" at bounding box center [238, 269] width 286 height 35
paste input "**********"
type input "**********"
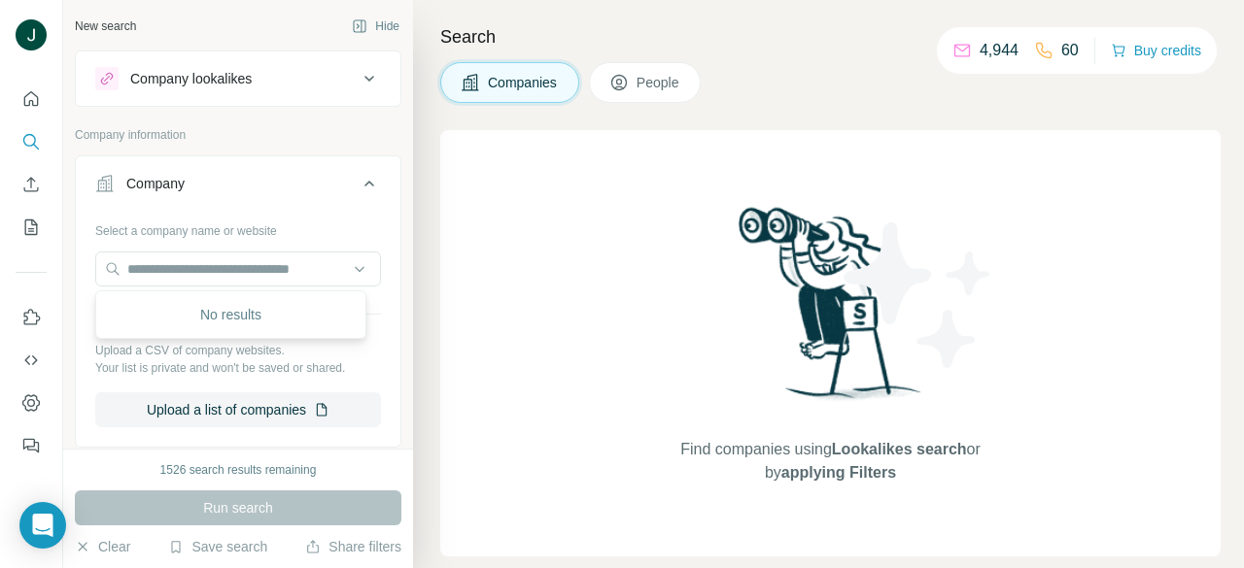
click at [666, 89] on span "People" at bounding box center [658, 82] width 45 height 19
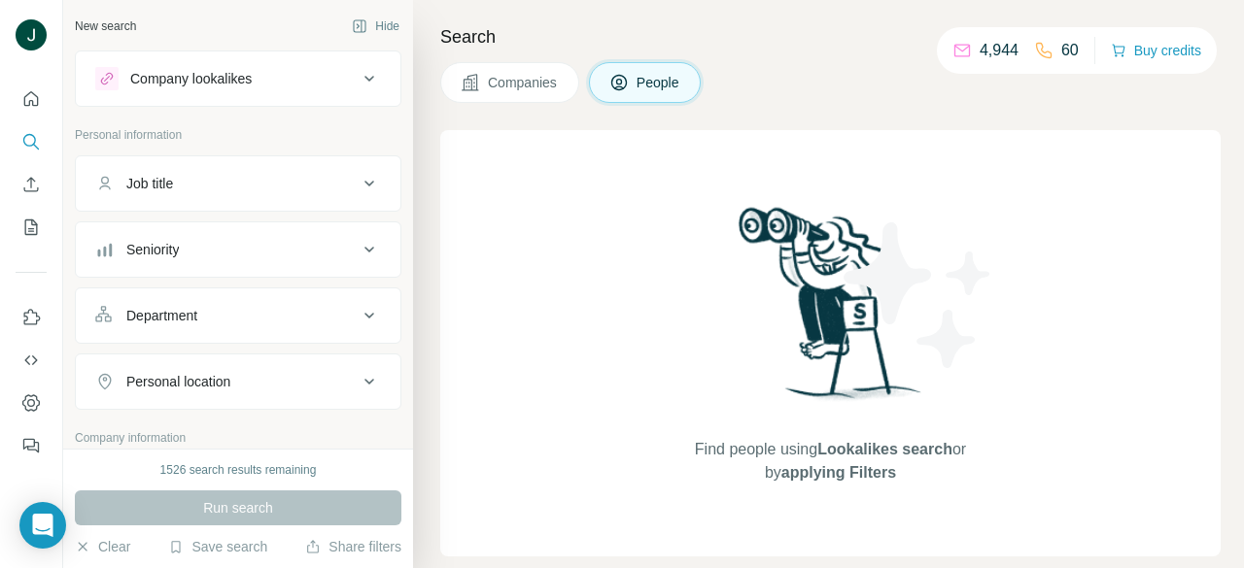
click at [213, 174] on div "Job title" at bounding box center [226, 183] width 262 height 19
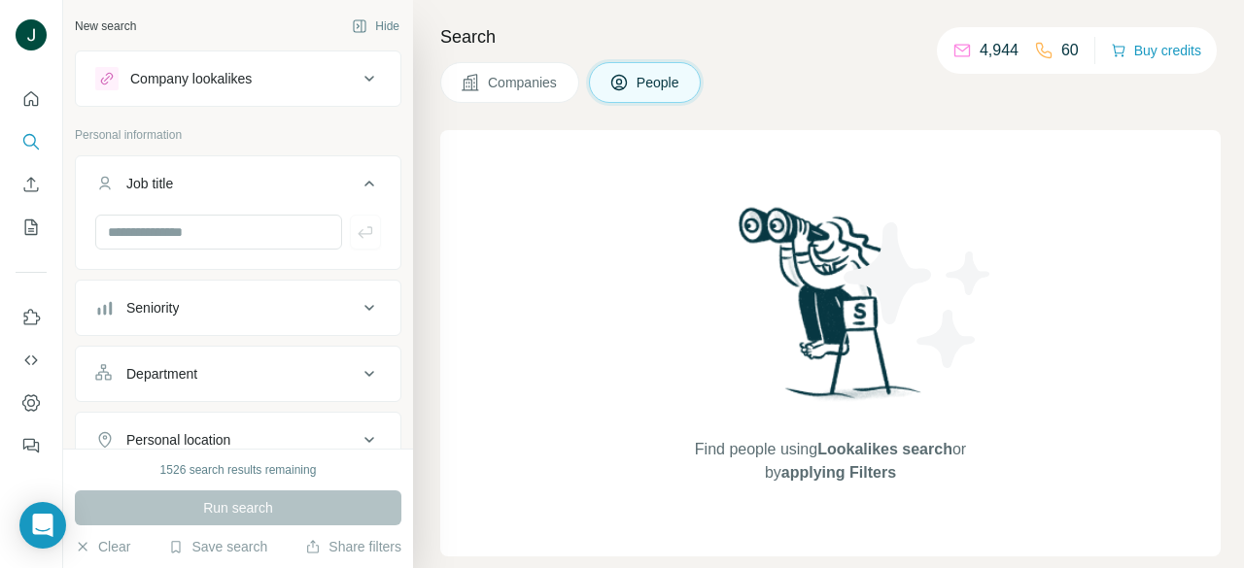
click at [214, 182] on div "Job title" at bounding box center [226, 183] width 262 height 19
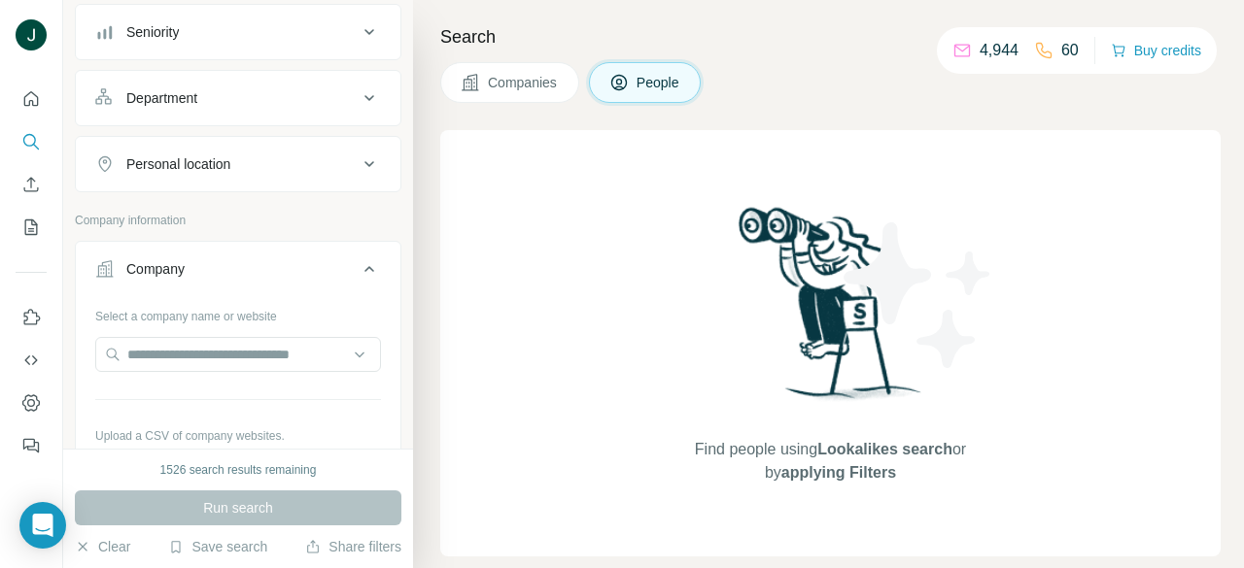
scroll to position [291, 0]
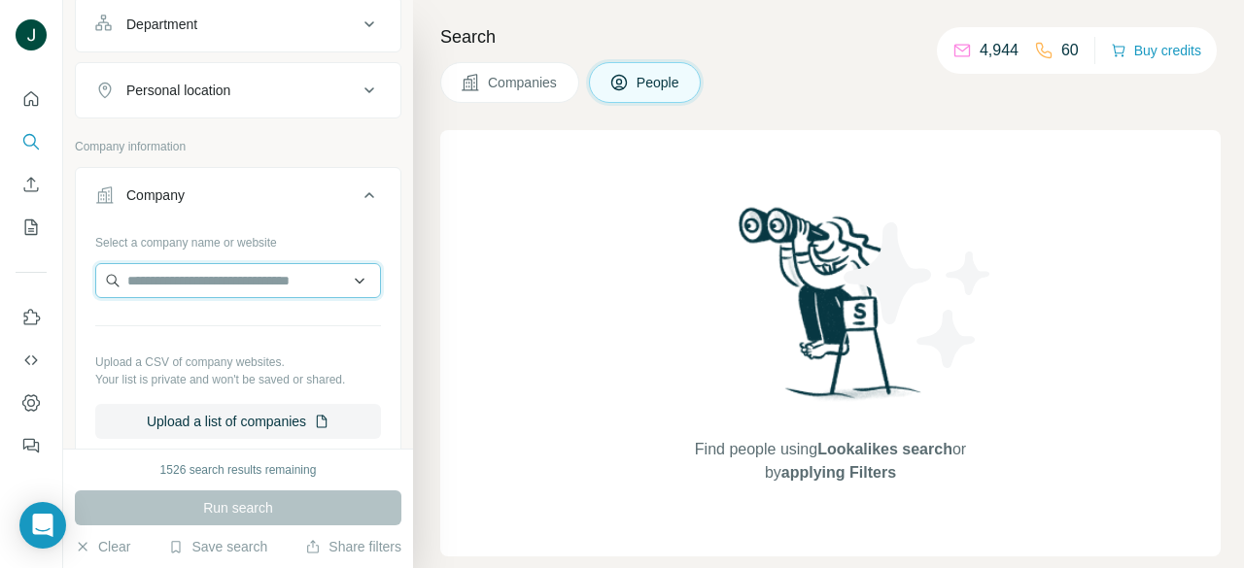
click at [211, 278] on input "text" at bounding box center [238, 280] width 286 height 35
paste input "**********"
drag, startPoint x: 309, startPoint y: 281, endPoint x: 22, endPoint y: 257, distance: 287.6
click at [0, 278] on div "**********" at bounding box center [622, 284] width 1244 height 568
paste input "text"
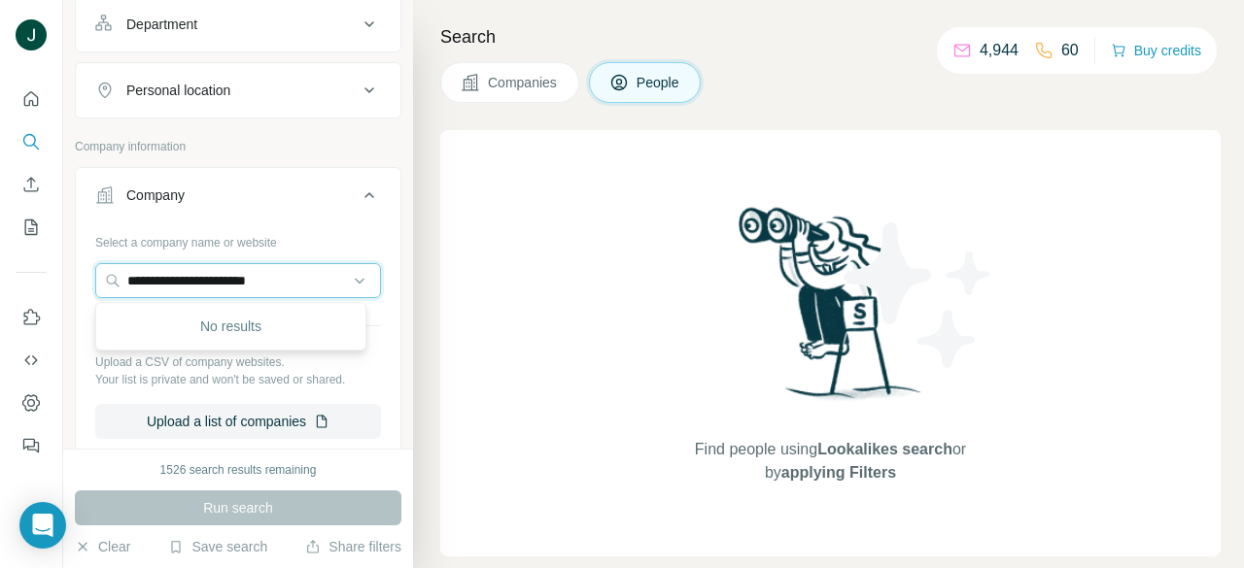
type input "**********"
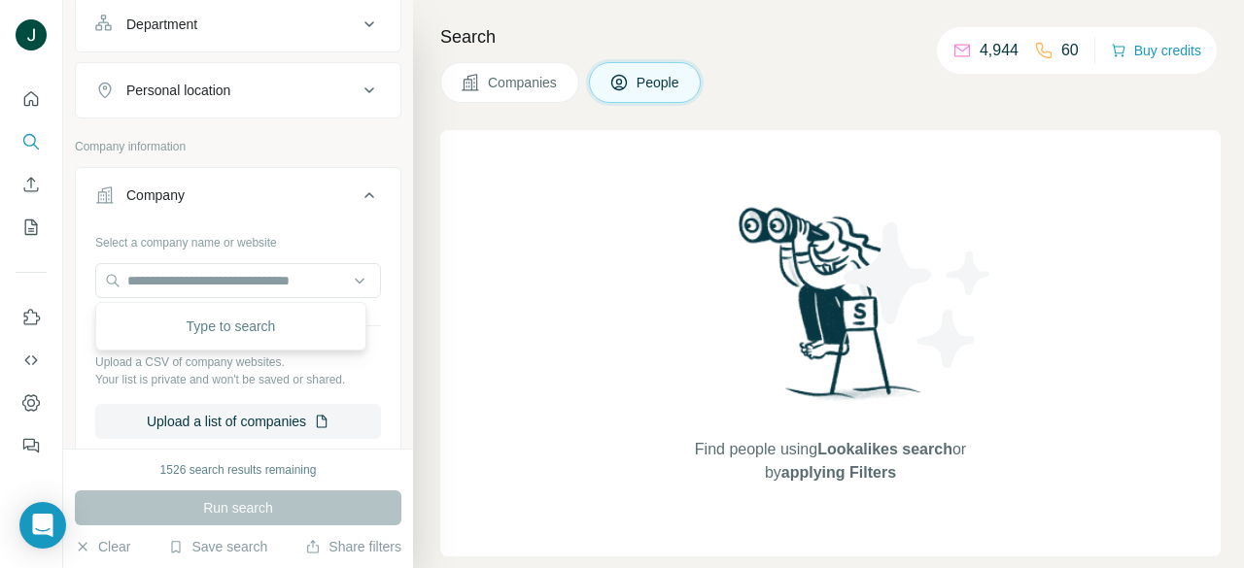
click at [236, 334] on div "Type to search" at bounding box center [230, 326] width 261 height 39
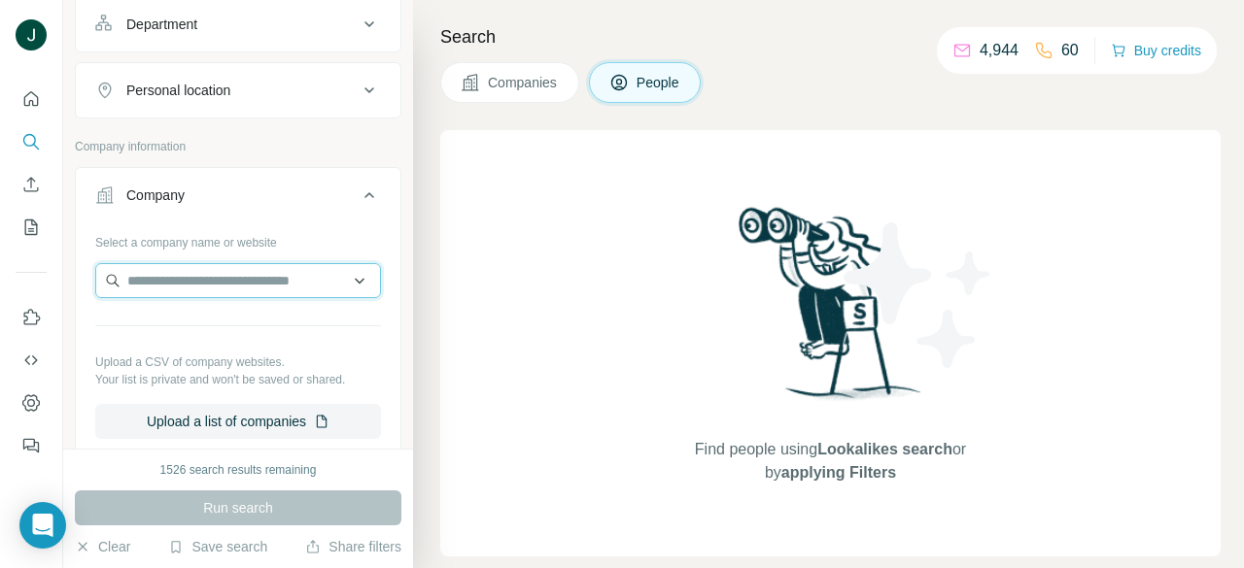
click at [234, 279] on input "text" at bounding box center [238, 280] width 286 height 35
paste input "**********"
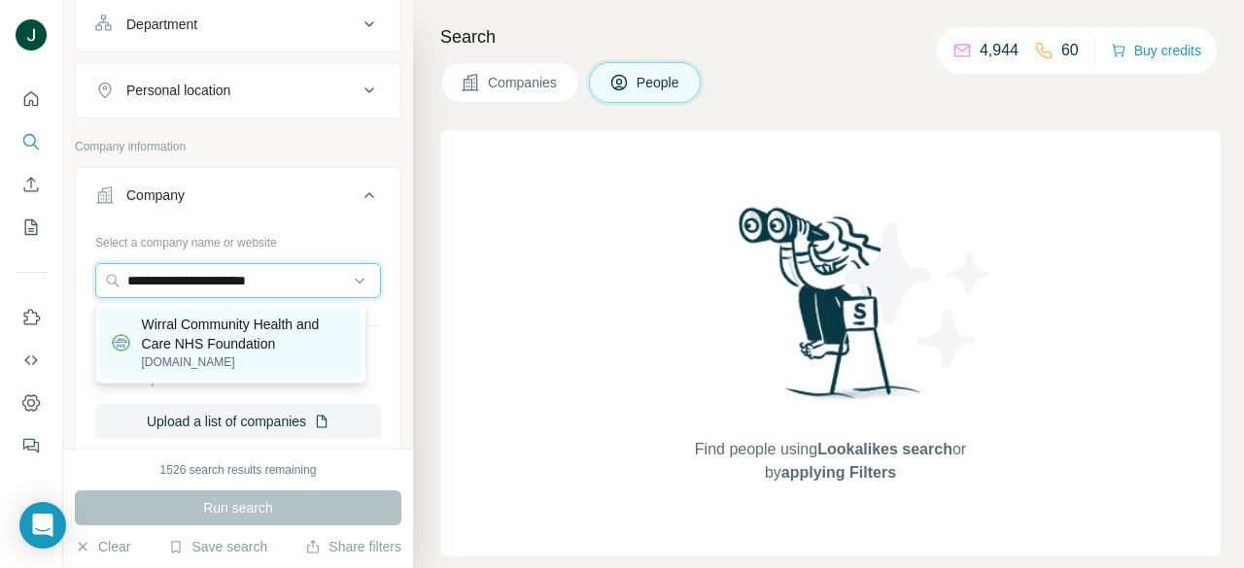
type input "**********"
click at [238, 337] on p "Wirral Community Health and Care NHS Foundation" at bounding box center [246, 334] width 208 height 39
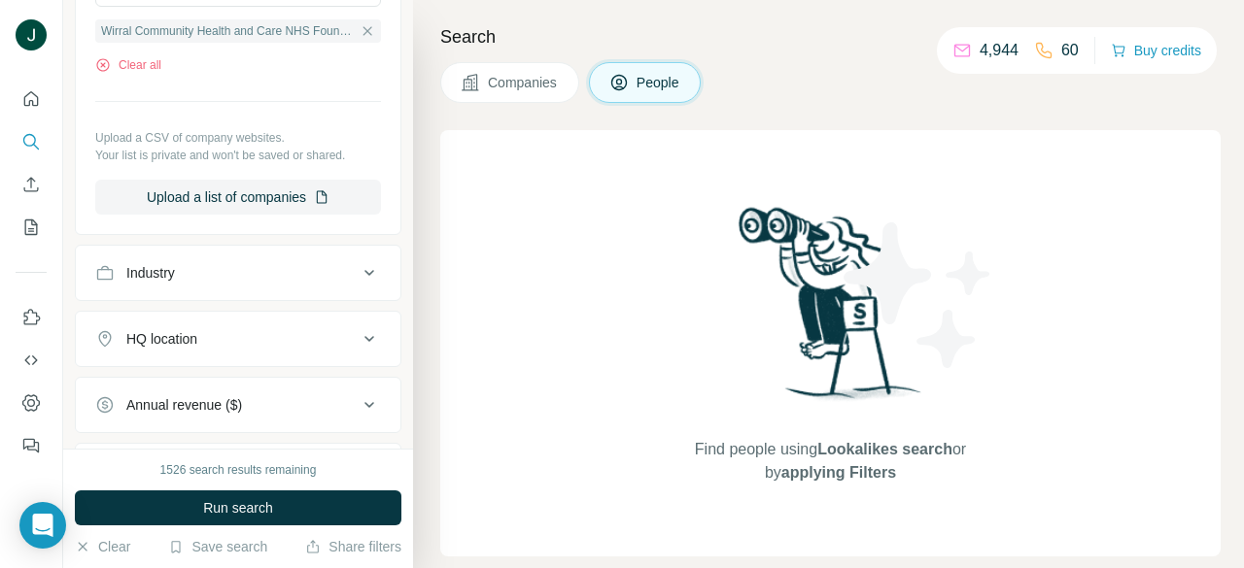
scroll to position [194, 0]
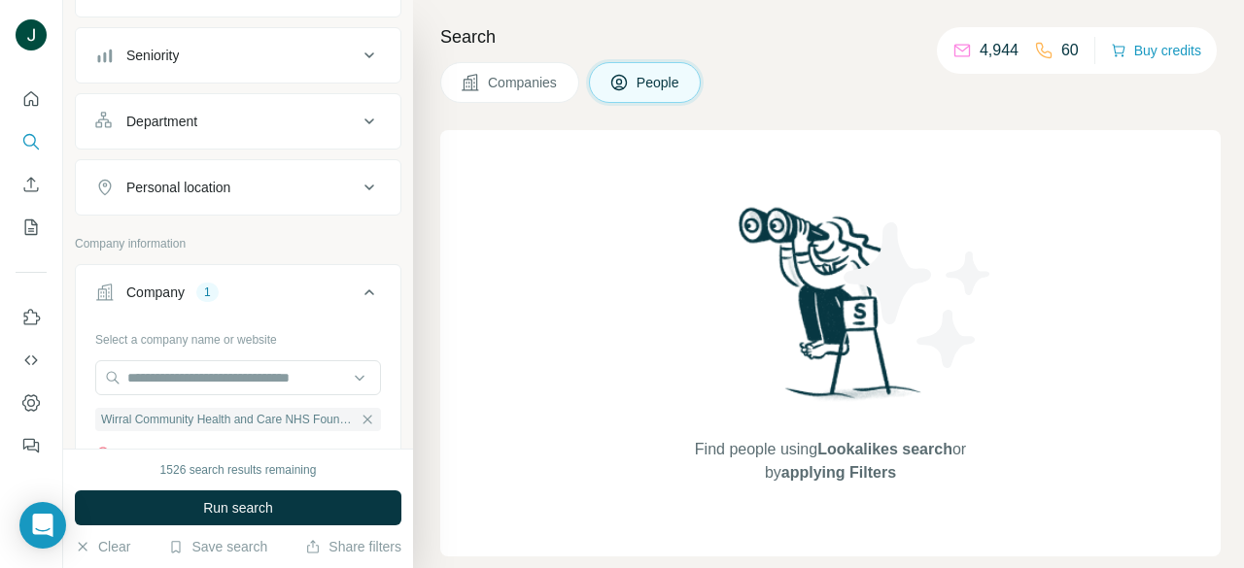
click at [180, 73] on button "Seniority" at bounding box center [238, 55] width 324 height 47
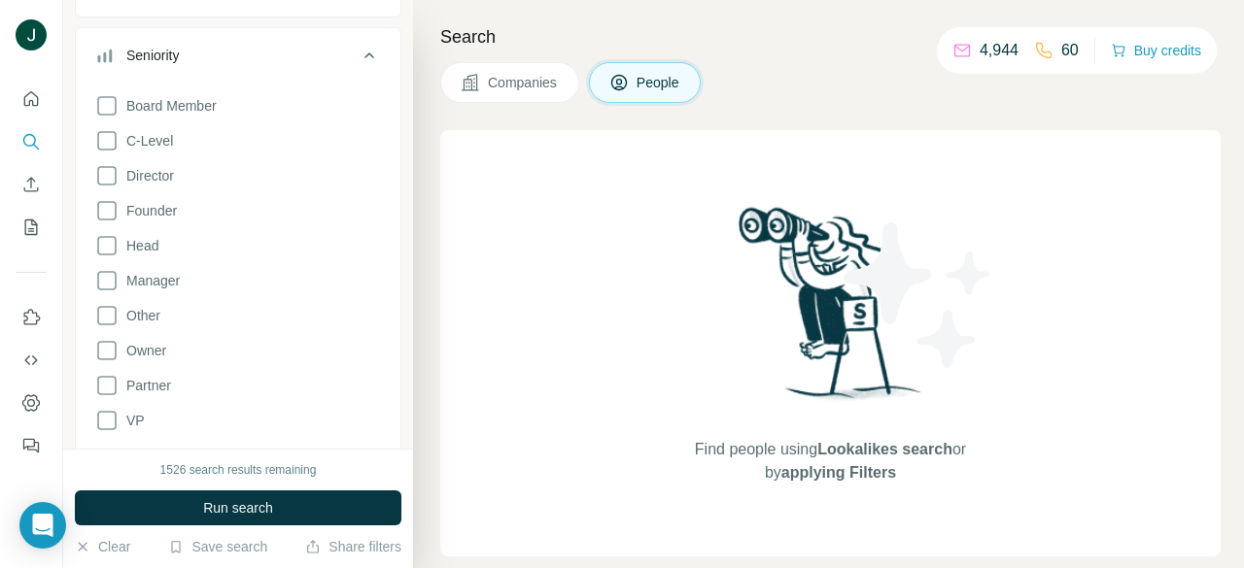
click at [178, 141] on div "Board Member C-Level Director Founder Head Manager Other Owner Partner VP" at bounding box center [238, 259] width 286 height 346
click at [163, 173] on span "Director" at bounding box center [146, 175] width 55 height 19
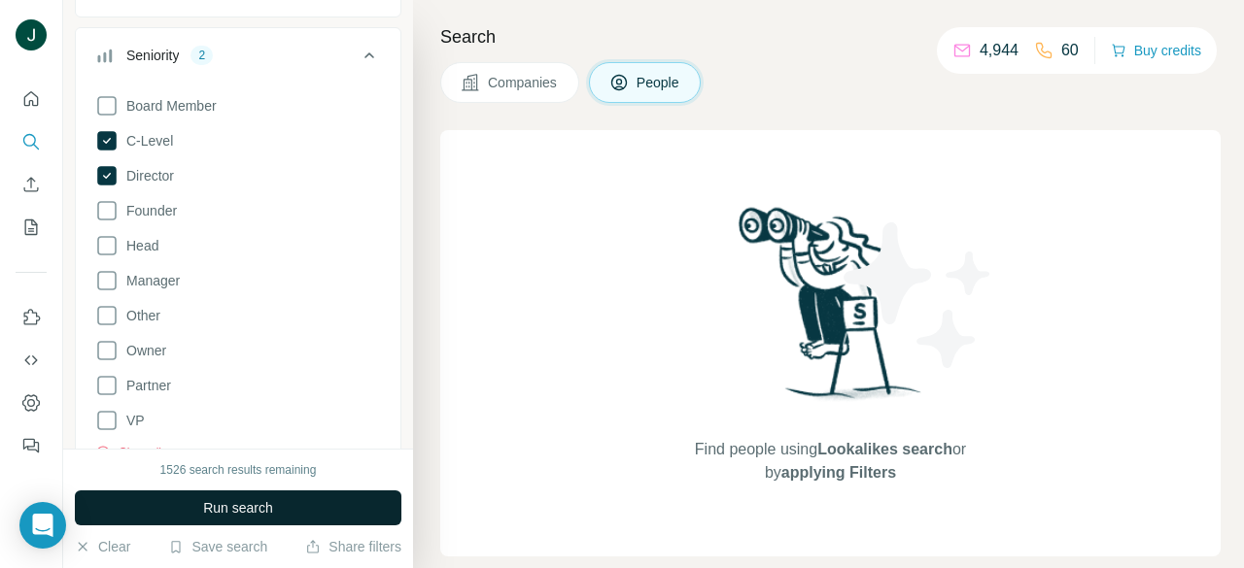
click at [254, 520] on button "Run search" at bounding box center [238, 508] width 326 height 35
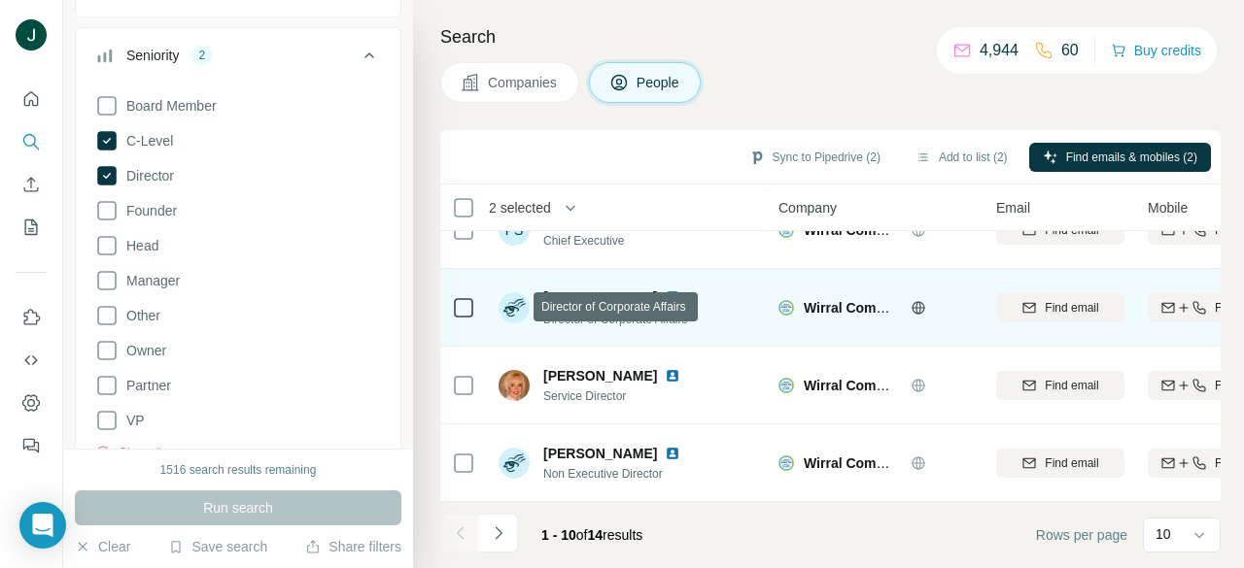
scroll to position [516, 0]
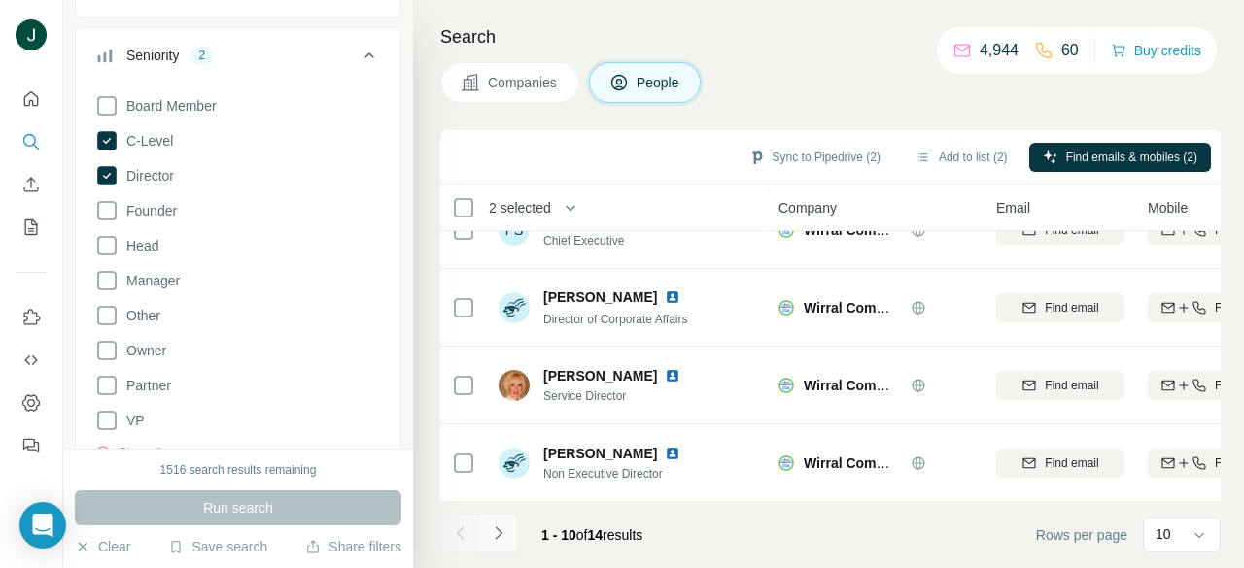
click at [506, 532] on icon "Navigate to next page" at bounding box center [498, 533] width 19 height 19
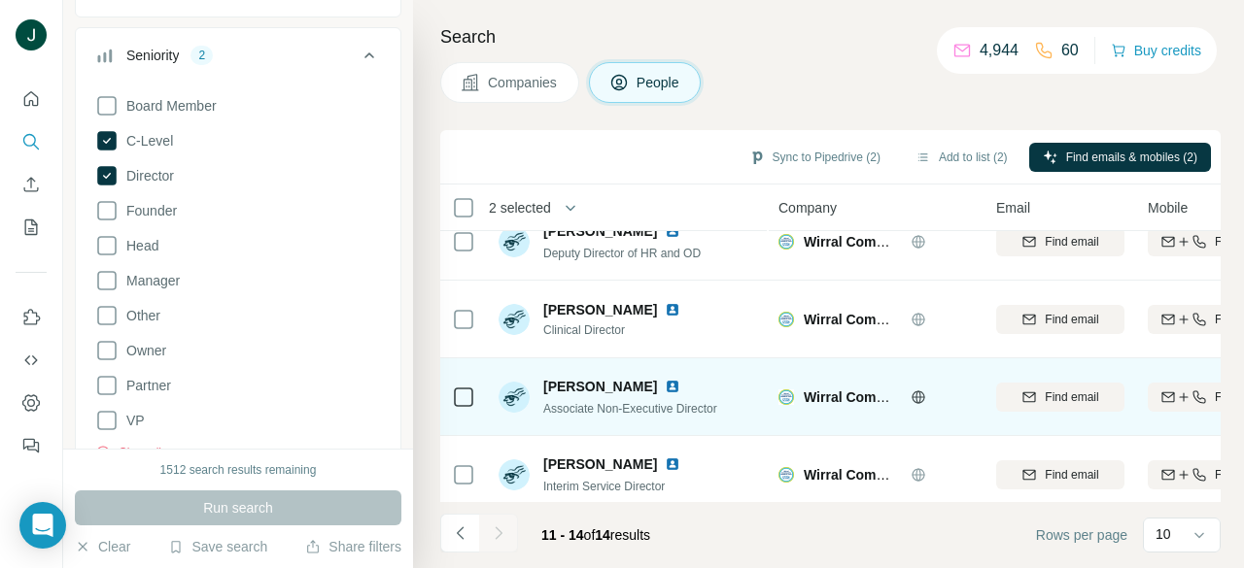
scroll to position [50, 0]
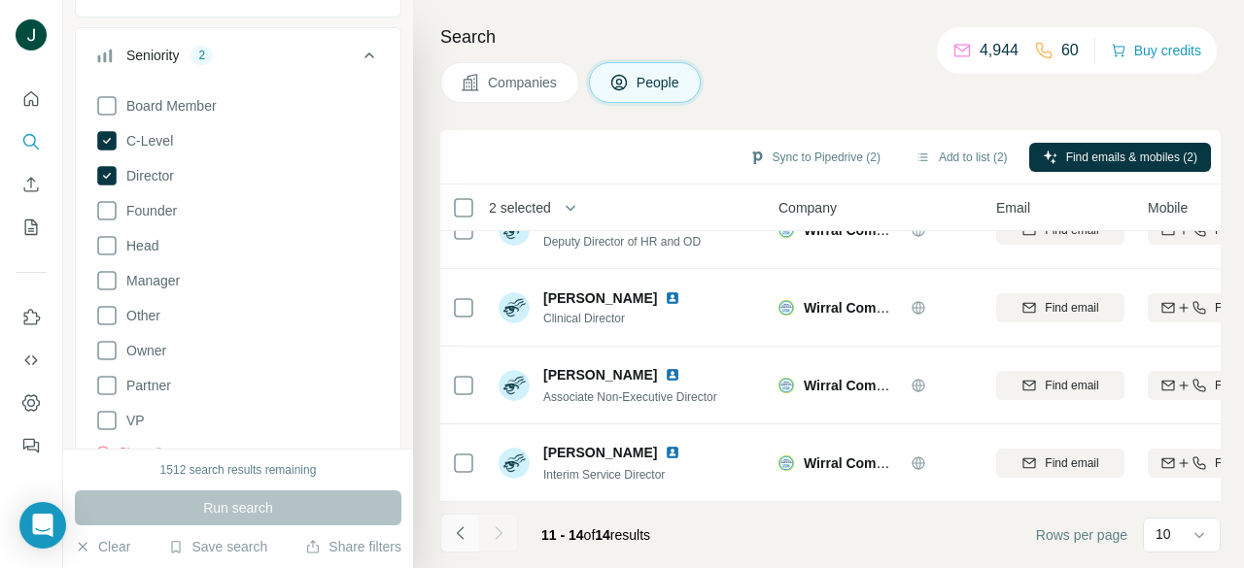
click at [457, 529] on icon "Navigate to previous page" at bounding box center [460, 533] width 19 height 19
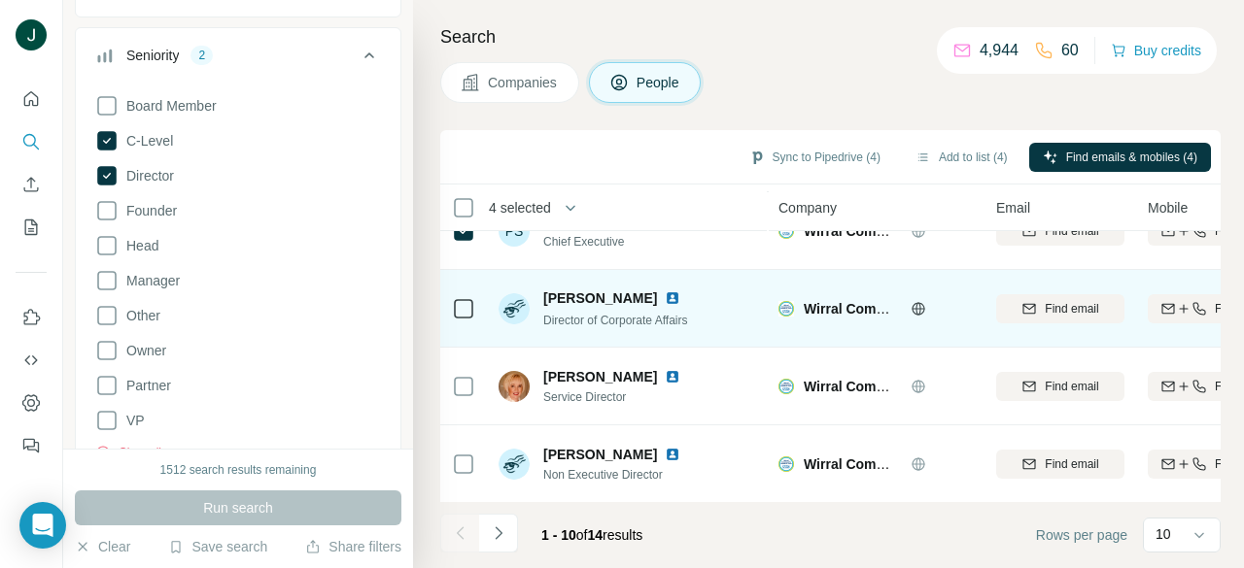
scroll to position [516, 0]
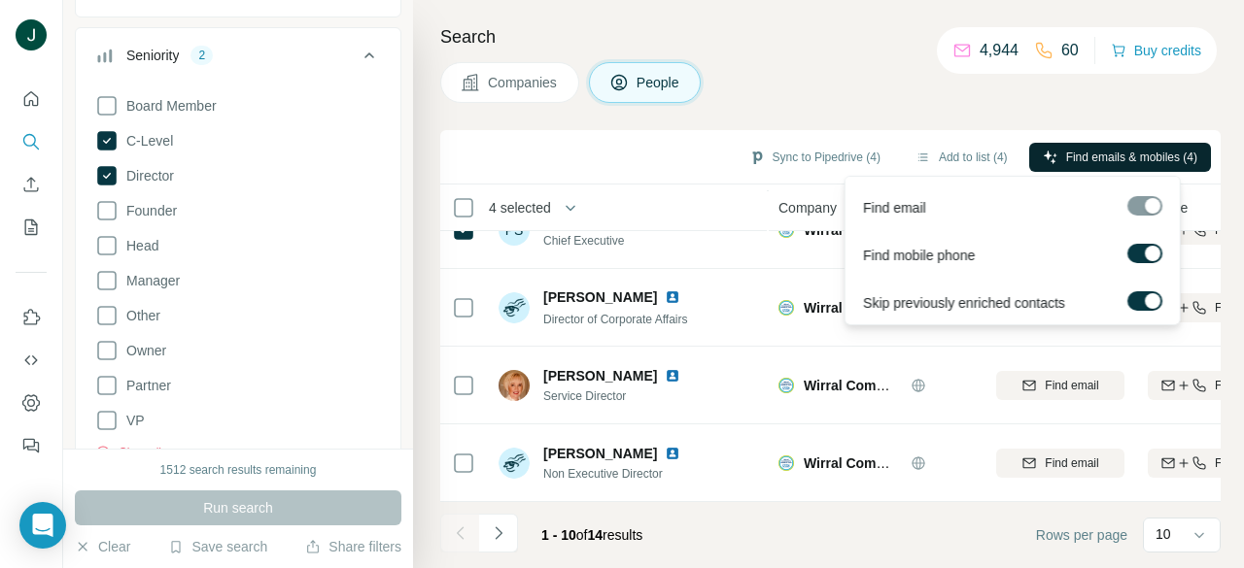
click at [1081, 158] on span "Find emails & mobiles (4)" at bounding box center [1131, 157] width 131 height 17
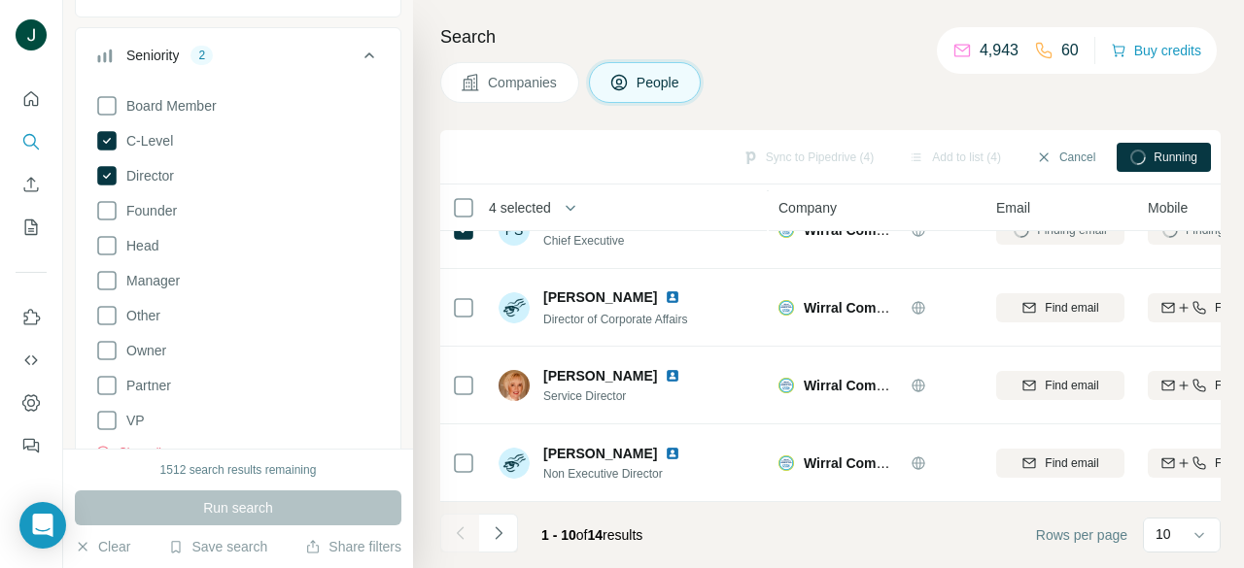
drag, startPoint x: 843, startPoint y: 175, endPoint x: 871, endPoint y: 62, distance: 116.2
click at [871, 62] on div "Companies People" at bounding box center [830, 82] width 780 height 41
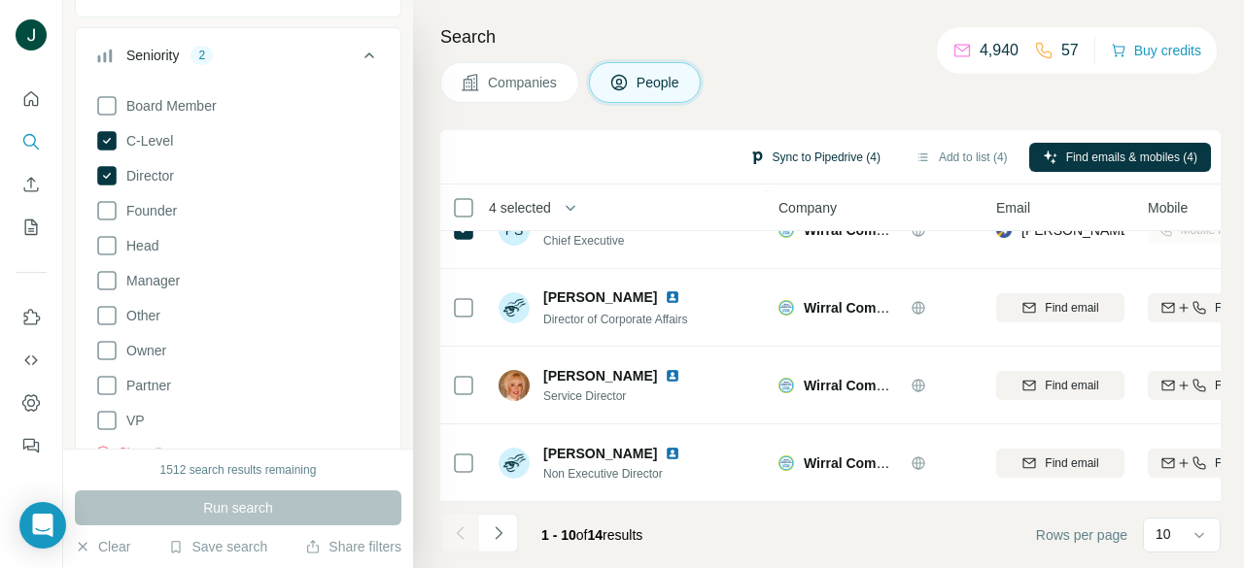
click at [823, 158] on button "Sync to Pipedrive (4)" at bounding box center [814, 157] width 158 height 29
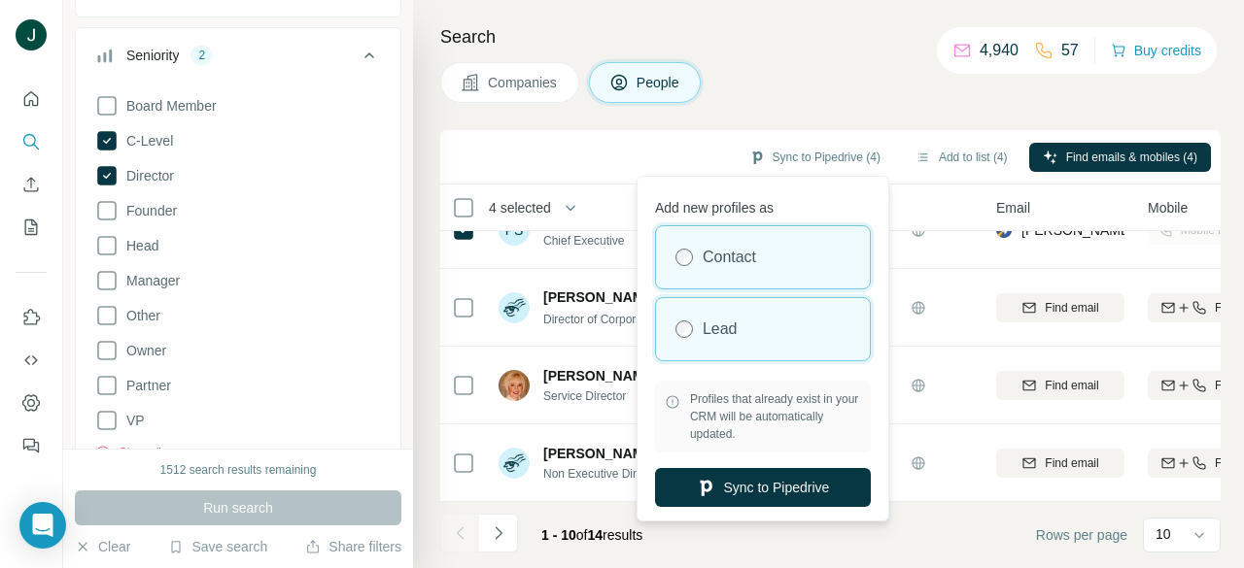
click at [758, 335] on div "Lead" at bounding box center [763, 329] width 214 height 62
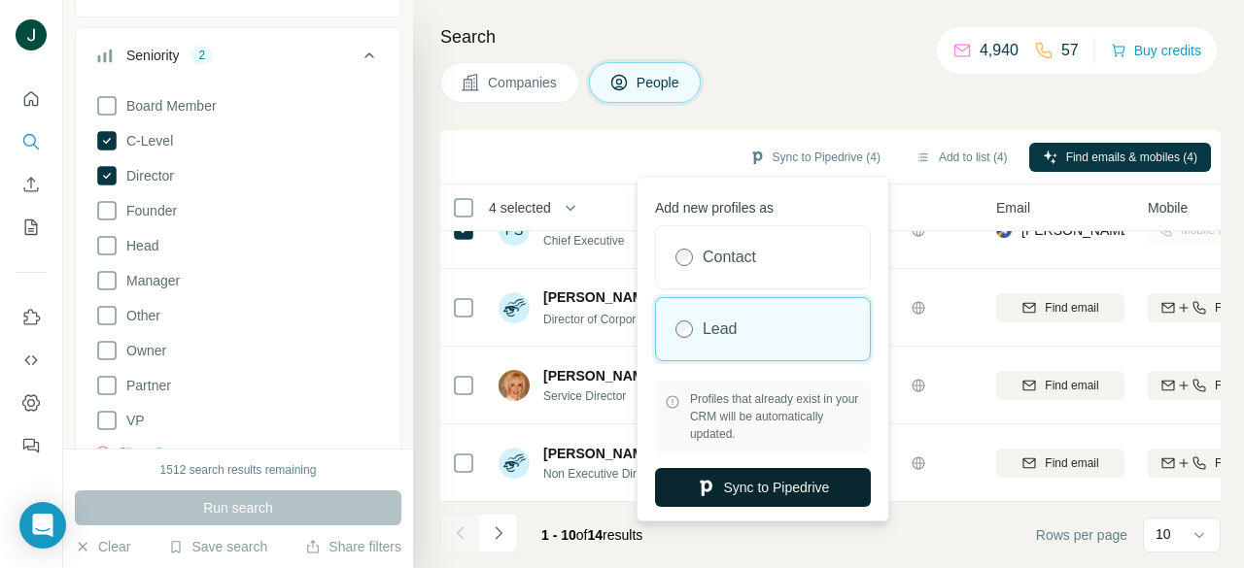
click at [771, 499] on button "Sync to Pipedrive" at bounding box center [763, 487] width 216 height 39
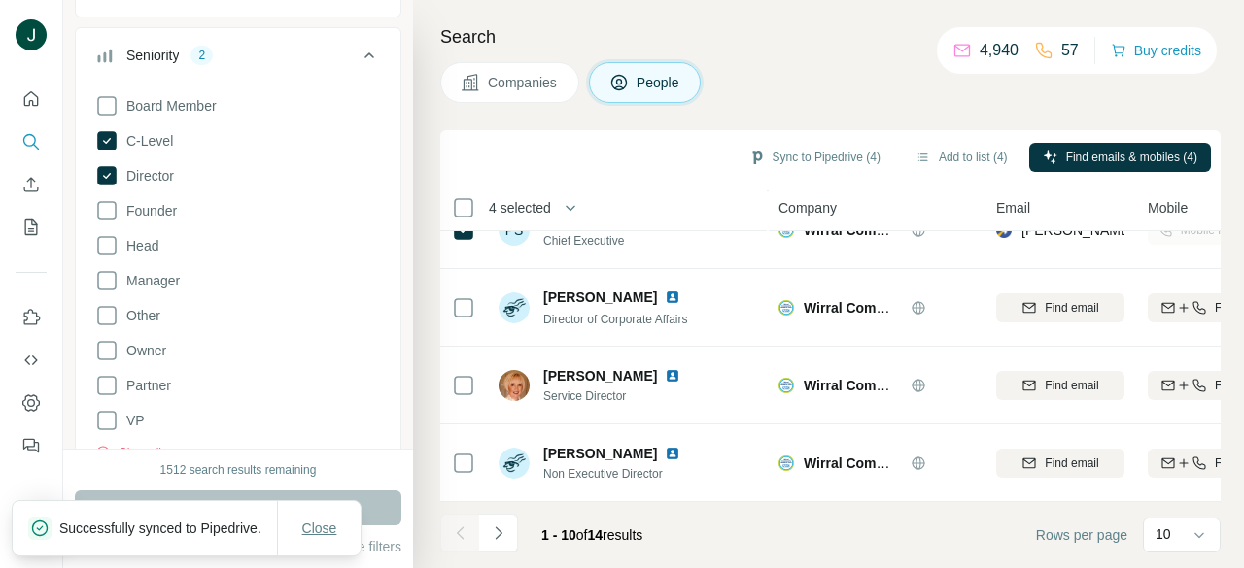
click at [308, 519] on span "Close" at bounding box center [319, 528] width 35 height 19
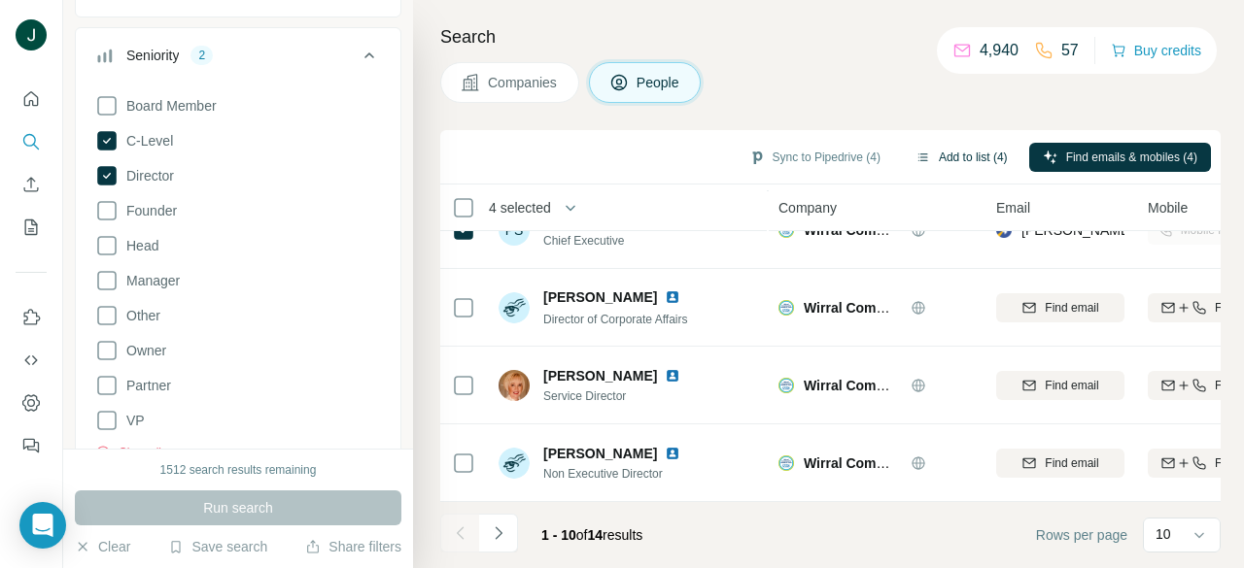
click at [974, 151] on button "Add to list (4)" at bounding box center [962, 157] width 120 height 29
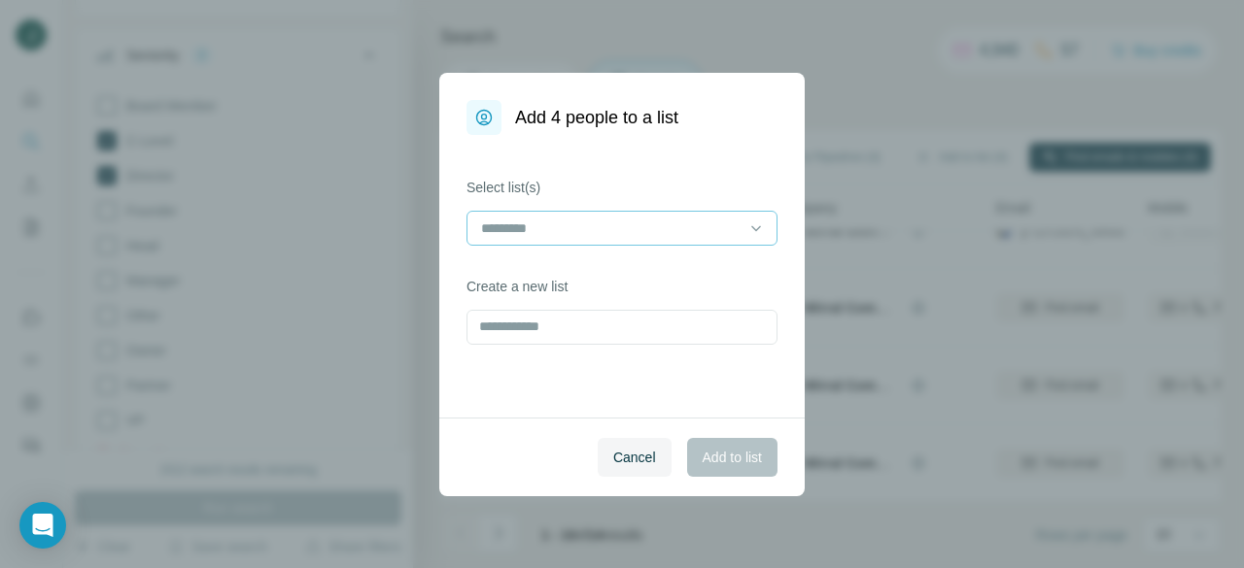
click at [600, 222] on input at bounding box center [610, 228] width 262 height 21
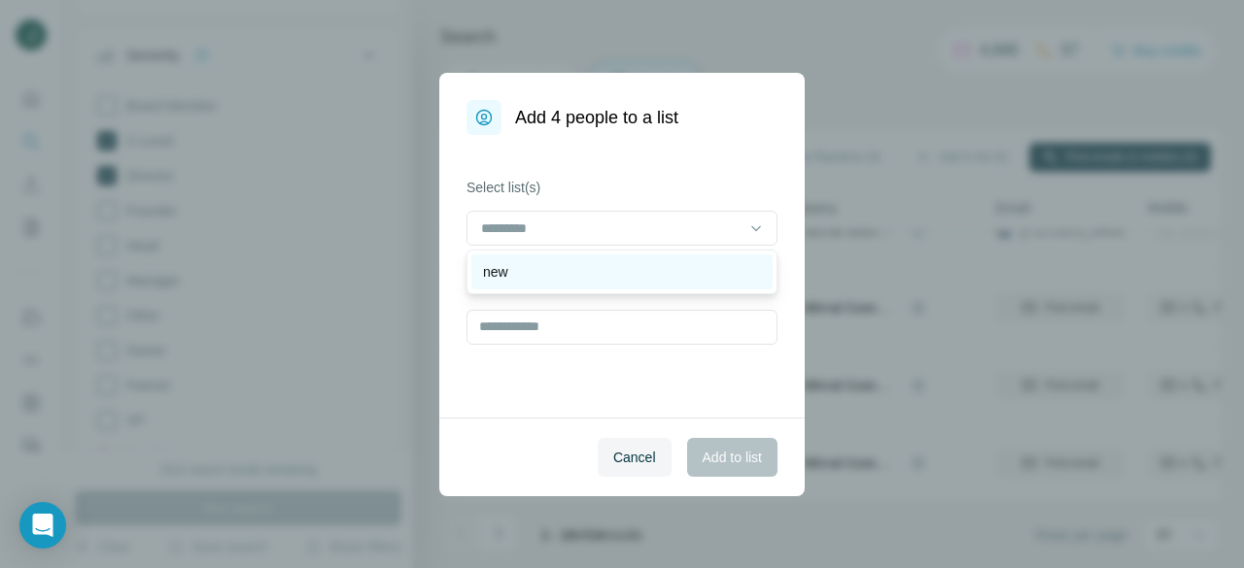
click at [563, 282] on div "new" at bounding box center [621, 272] width 301 height 35
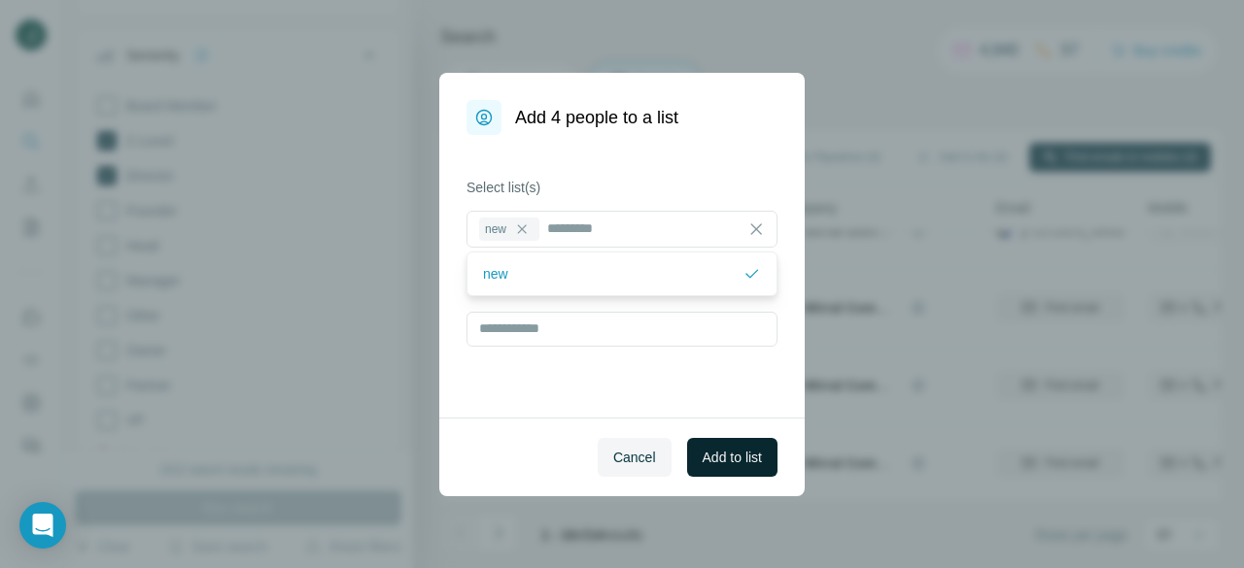
click at [702, 458] on span "Add to list" at bounding box center [731, 457] width 59 height 19
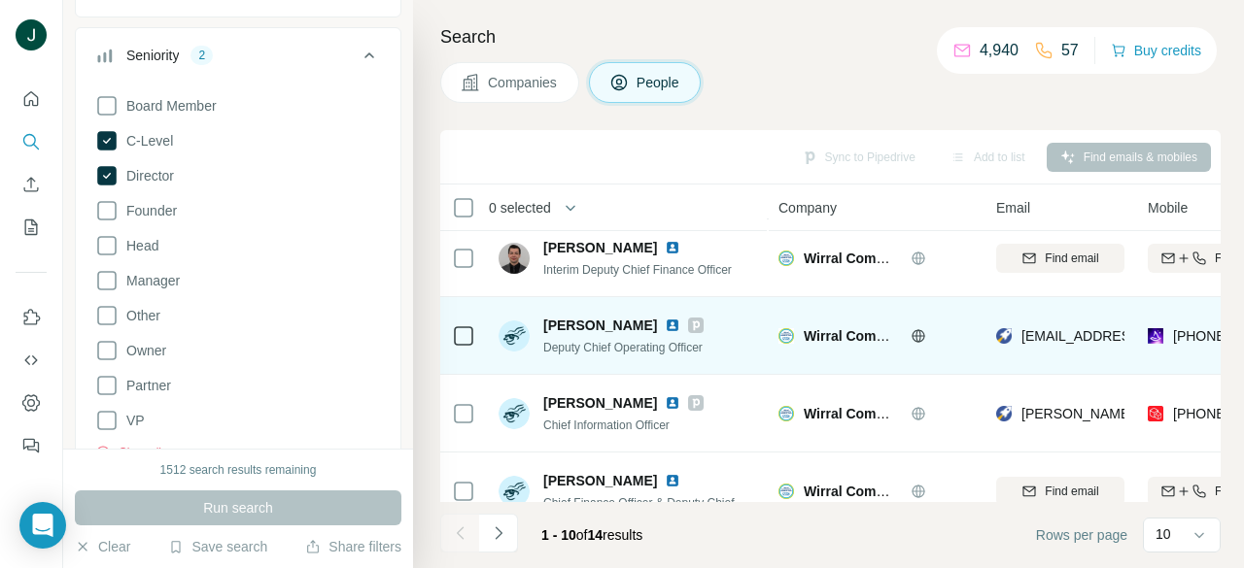
scroll to position [97, 0]
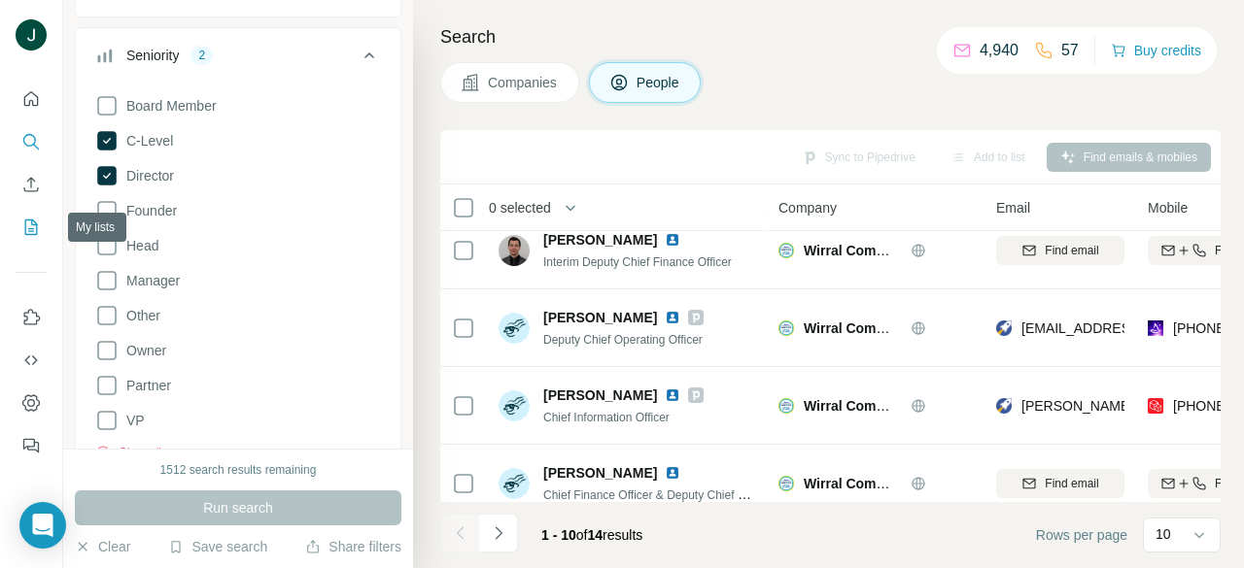
click at [28, 226] on icon "My lists" at bounding box center [30, 227] width 19 height 19
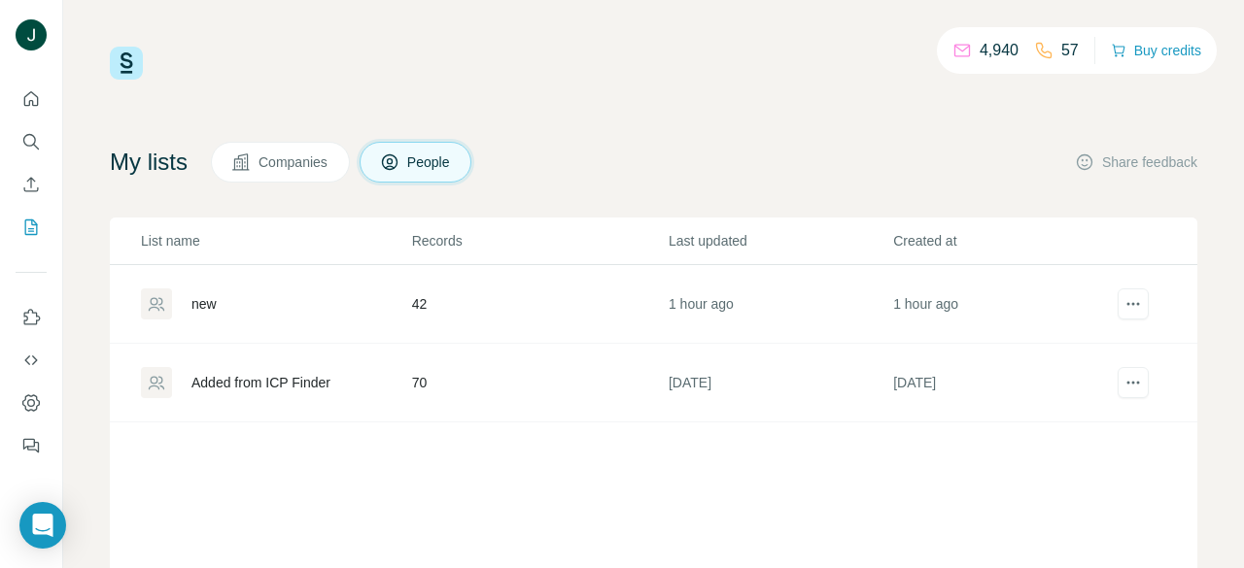
click at [280, 309] on div "new" at bounding box center [275, 304] width 269 height 31
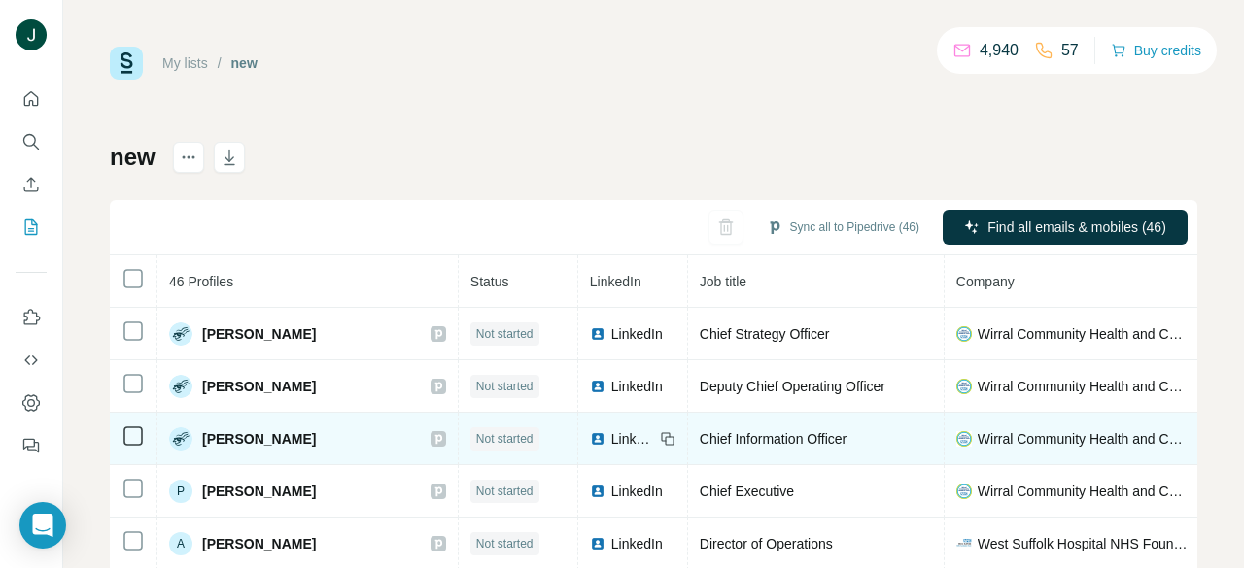
click at [432, 432] on icon at bounding box center [438, 439] width 12 height 16
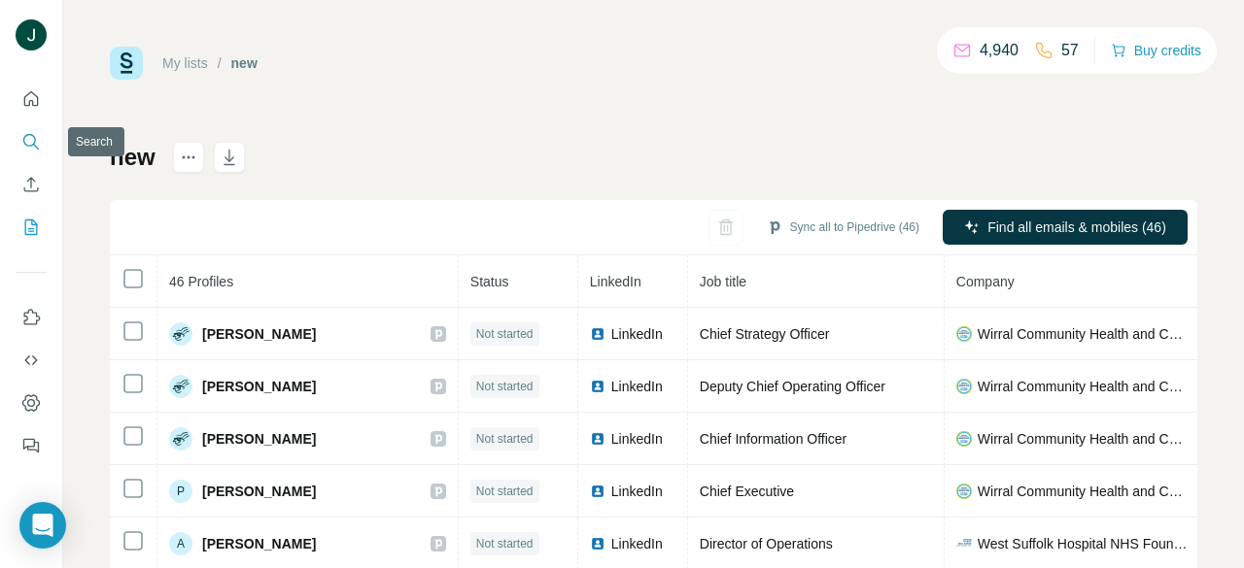
click at [24, 147] on icon "Search" at bounding box center [30, 141] width 19 height 19
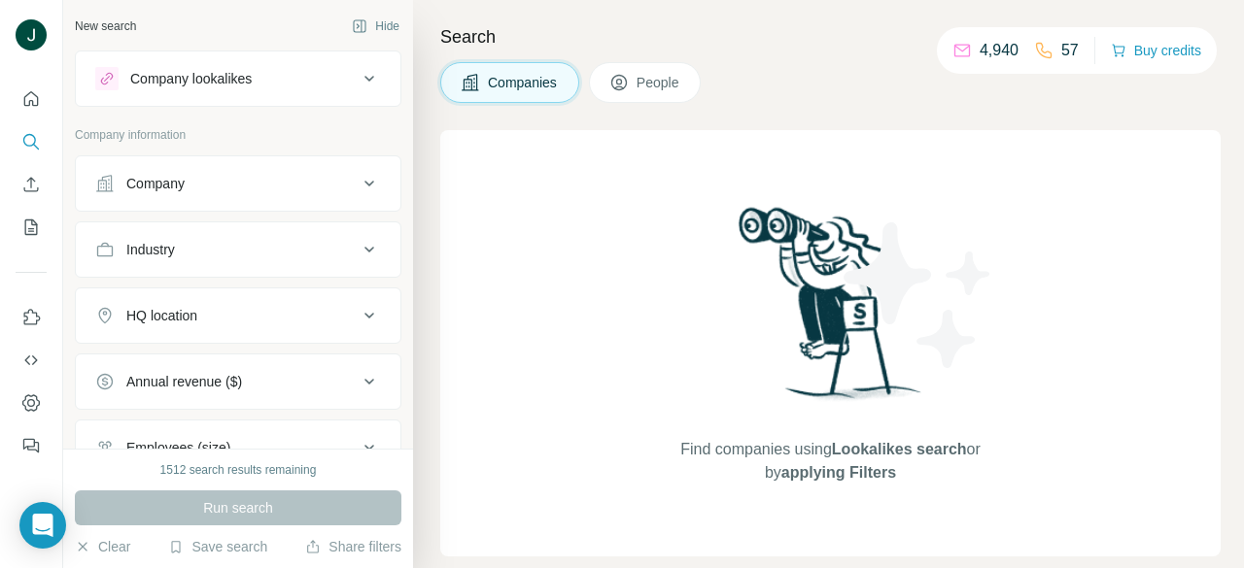
click at [246, 193] on button "Company" at bounding box center [238, 183] width 324 height 47
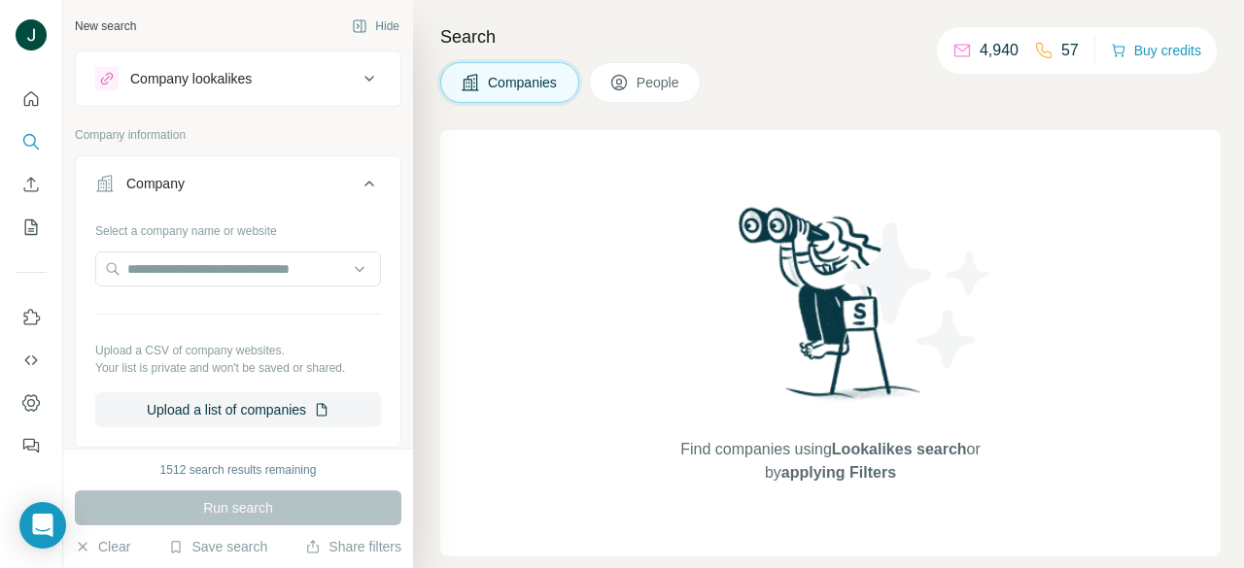
click at [659, 86] on span "People" at bounding box center [658, 82] width 45 height 19
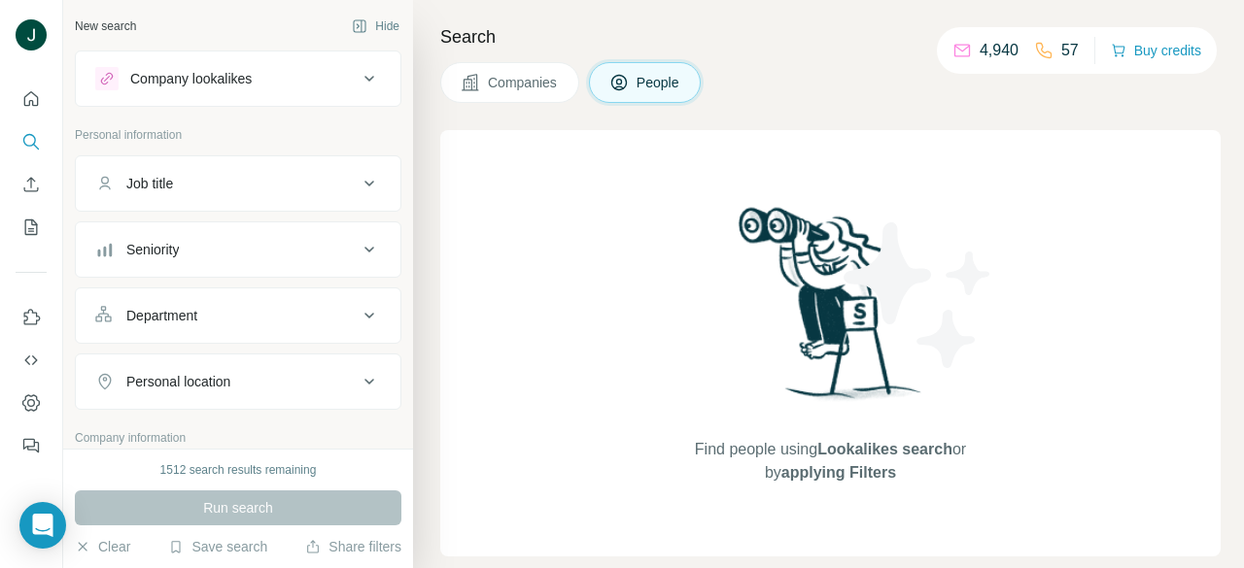
scroll to position [194, 0]
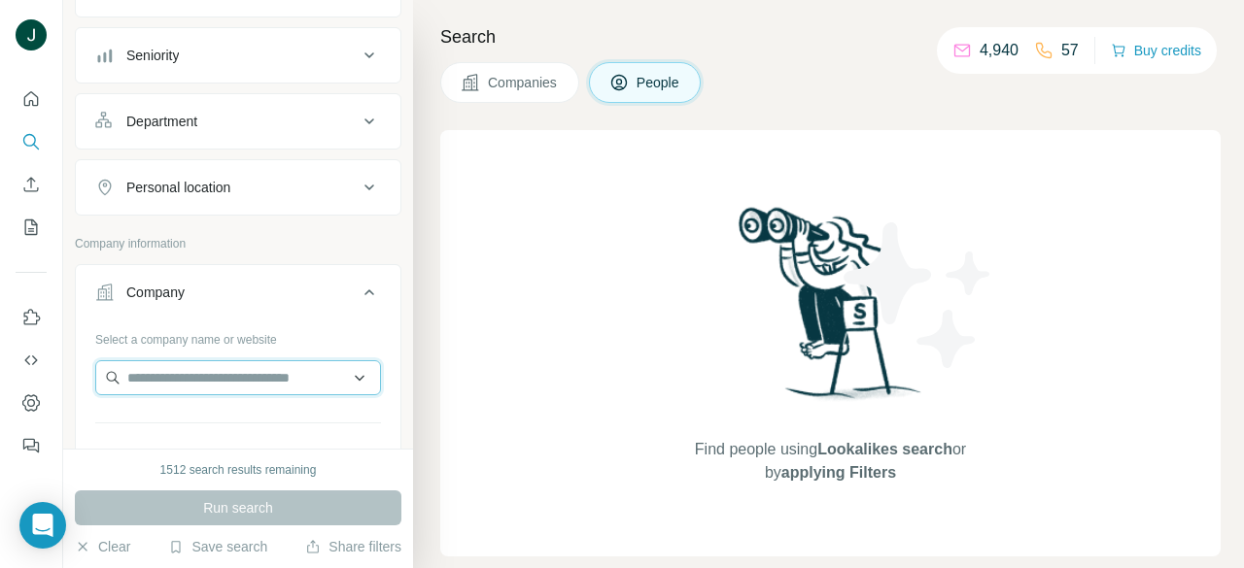
click at [228, 372] on input "text" at bounding box center [238, 377] width 286 height 35
paste input "**********"
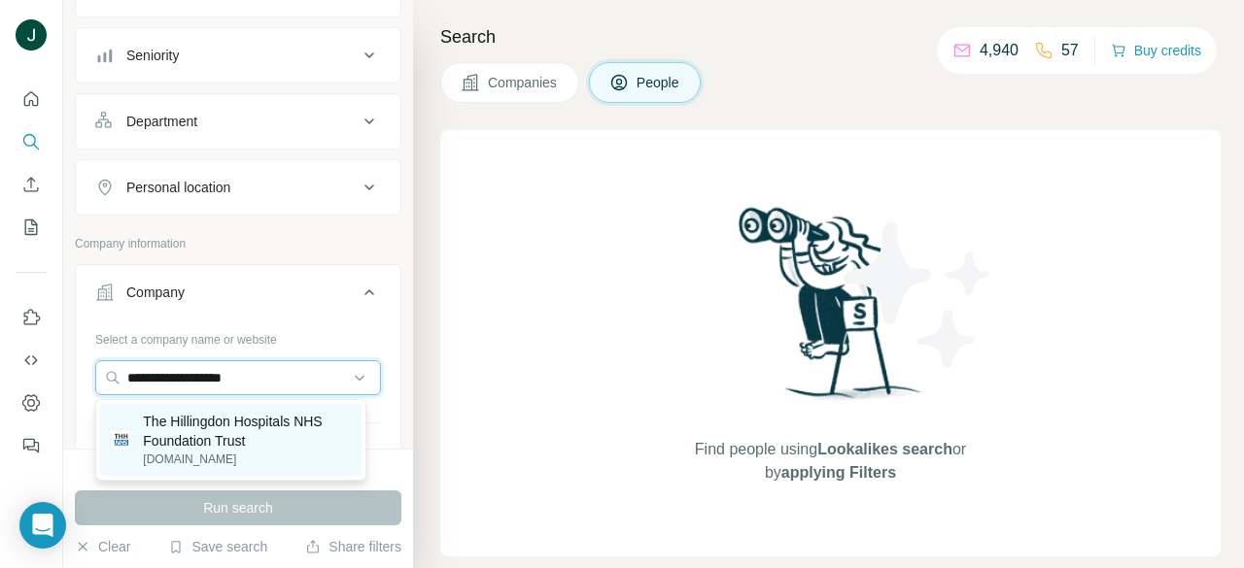
type input "**********"
click at [252, 421] on p "The Hillingdon Hospitals NHS Foundation Trust" at bounding box center [246, 431] width 207 height 39
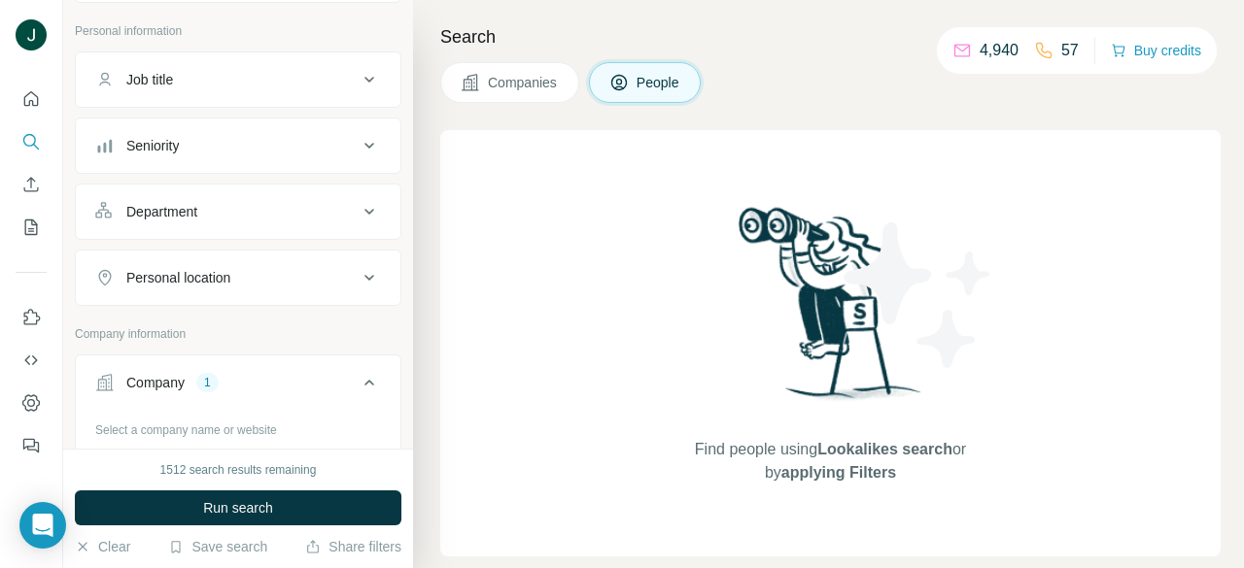
scroll to position [97, 0]
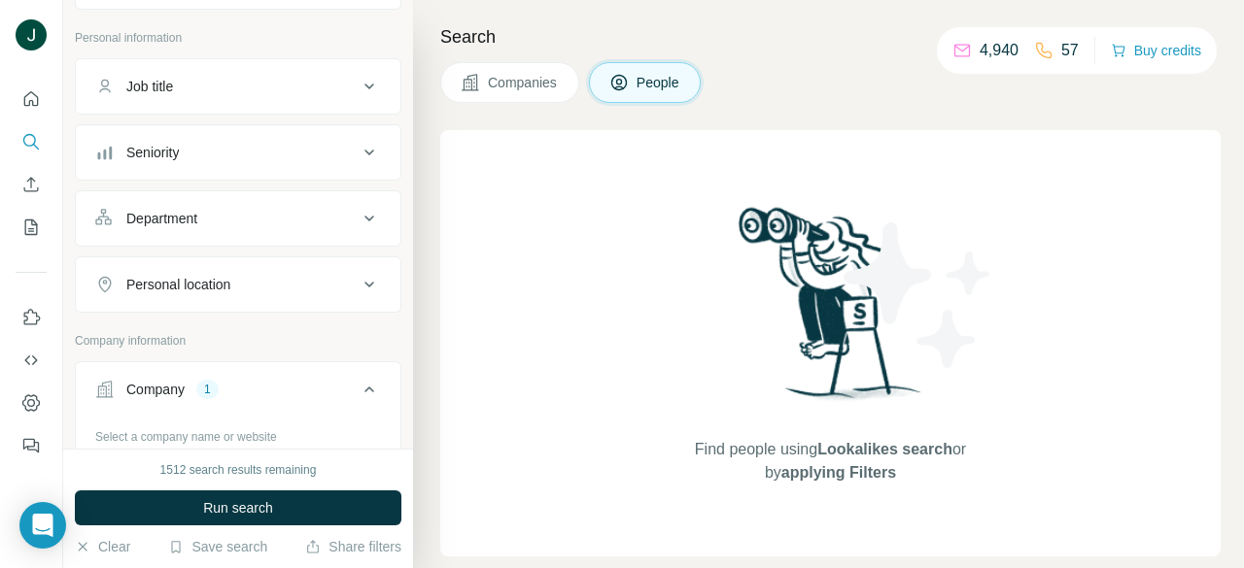
click at [214, 173] on button "Seniority" at bounding box center [238, 152] width 324 height 47
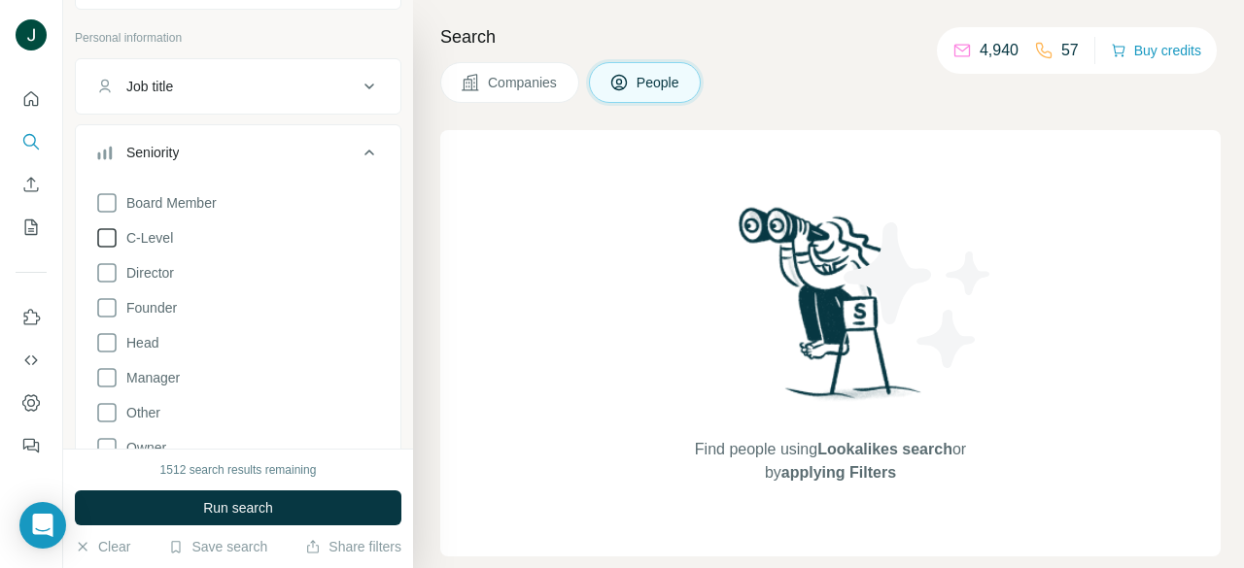
click at [159, 233] on span "C-Level" at bounding box center [146, 237] width 54 height 19
click at [150, 269] on span "Director" at bounding box center [146, 272] width 55 height 19
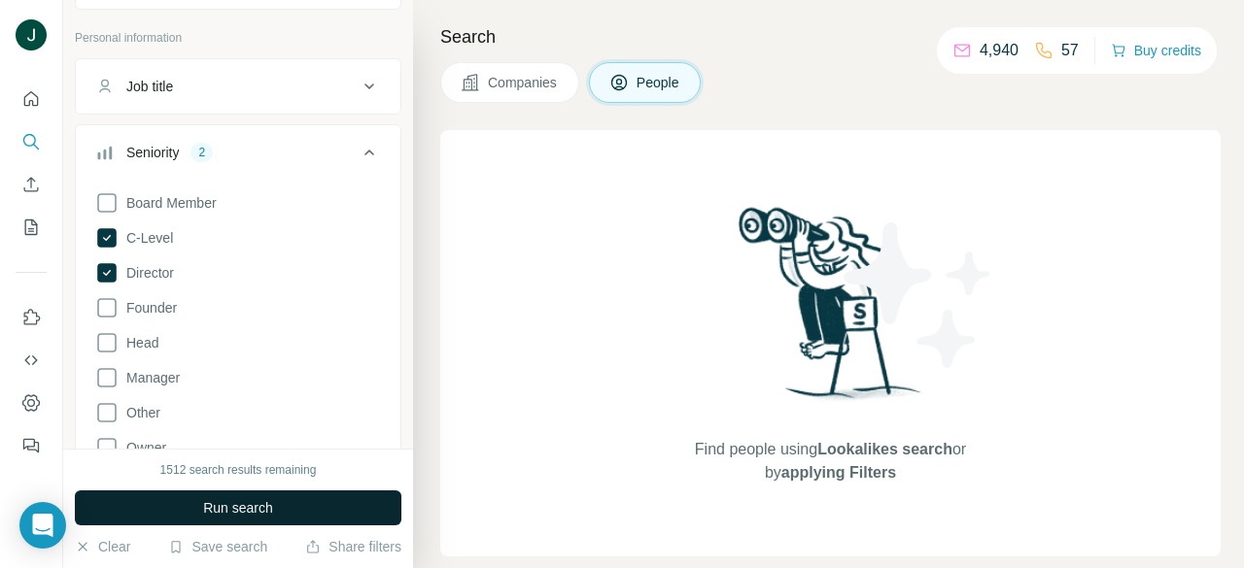
click at [271, 506] on span "Run search" at bounding box center [238, 507] width 70 height 19
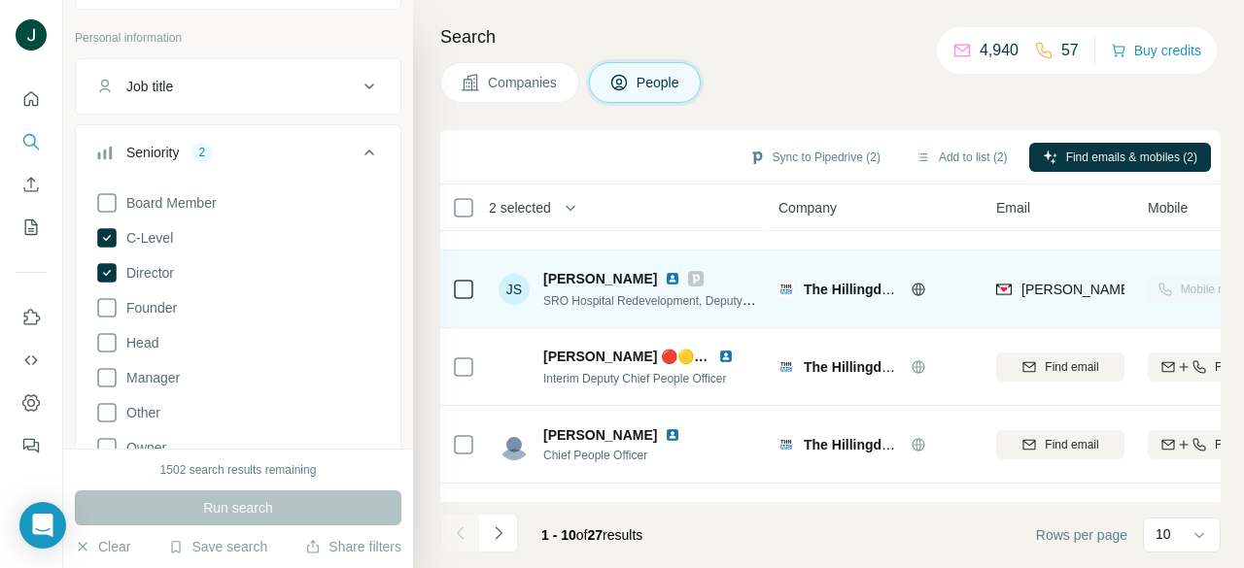
scroll to position [389, 0]
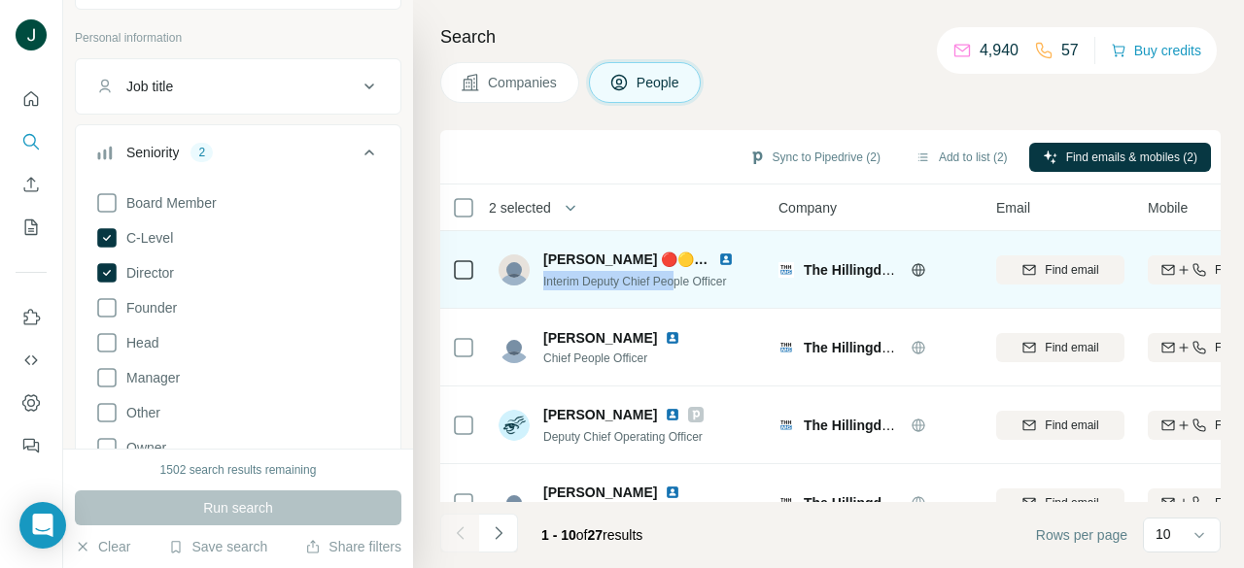
drag, startPoint x: 542, startPoint y: 280, endPoint x: 679, endPoint y: 285, distance: 137.1
click at [679, 285] on div "Maureen Holas 🔴🟡🔵/🟢 Interim Deputy Chief People Officer" at bounding box center [627, 270] width 258 height 41
click at [679, 285] on span "Interim Deputy Chief People Officer" at bounding box center [635, 282] width 184 height 14
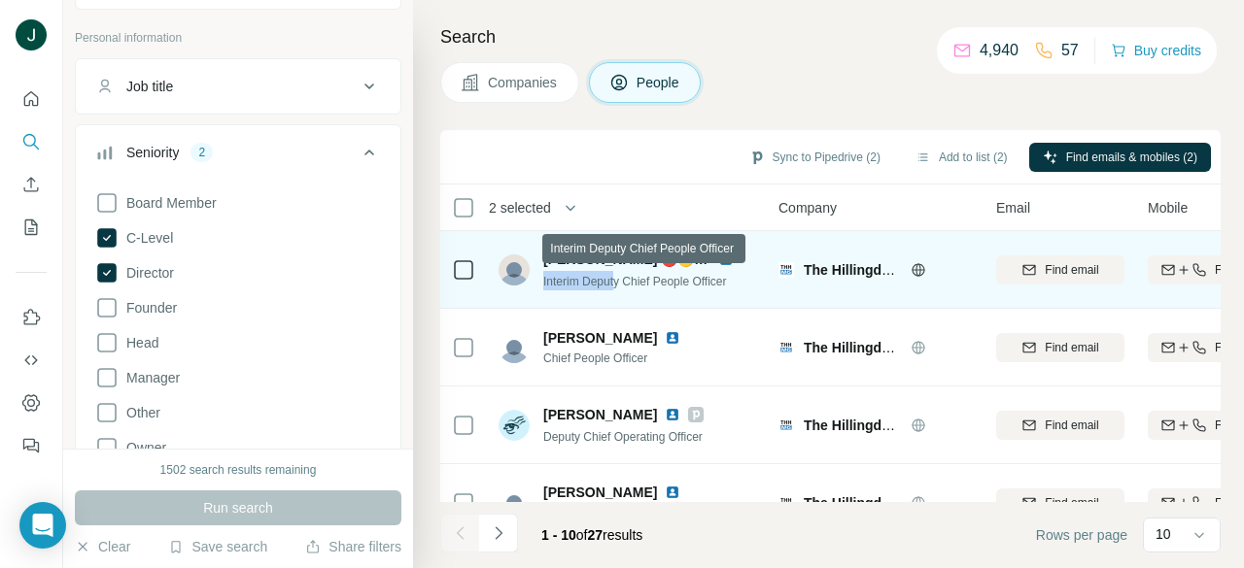
drag, startPoint x: 544, startPoint y: 280, endPoint x: 620, endPoint y: 279, distance: 75.8
click at [620, 279] on span "Interim Deputy Chief People Officer" at bounding box center [635, 282] width 184 height 14
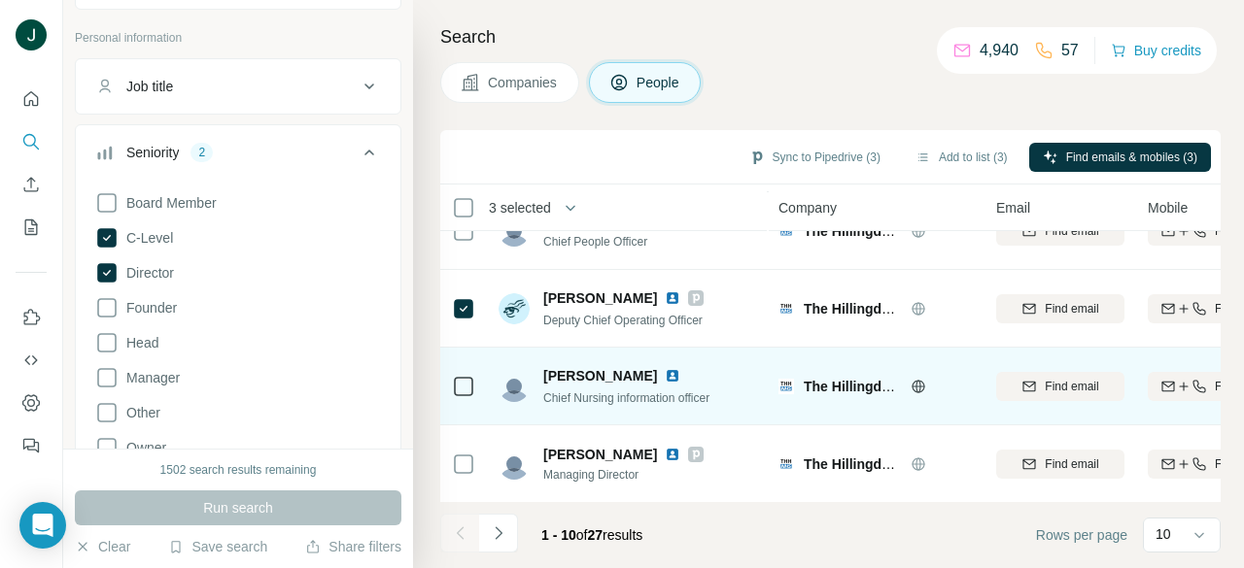
scroll to position [516, 0]
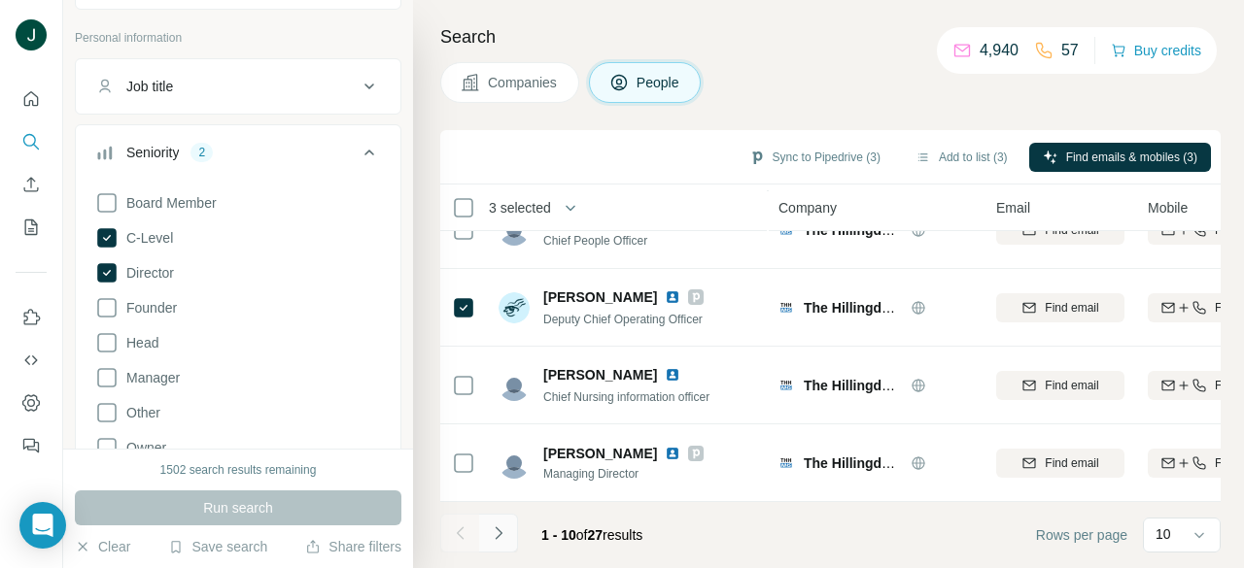
click at [501, 539] on icon "Navigate to next page" at bounding box center [498, 533] width 19 height 19
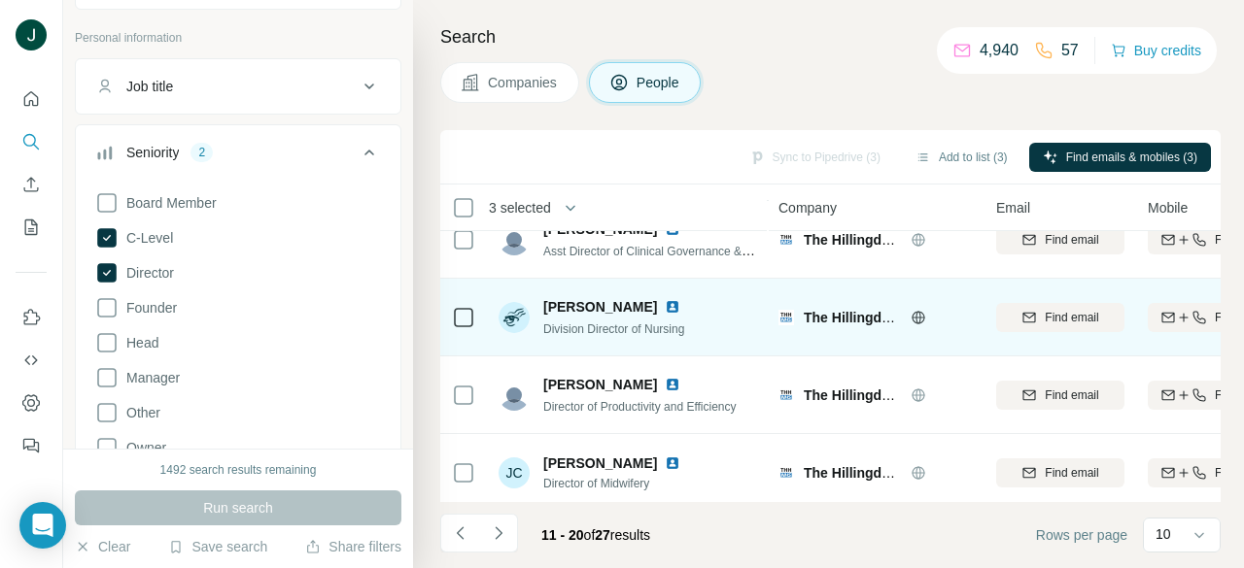
scroll to position [322, 0]
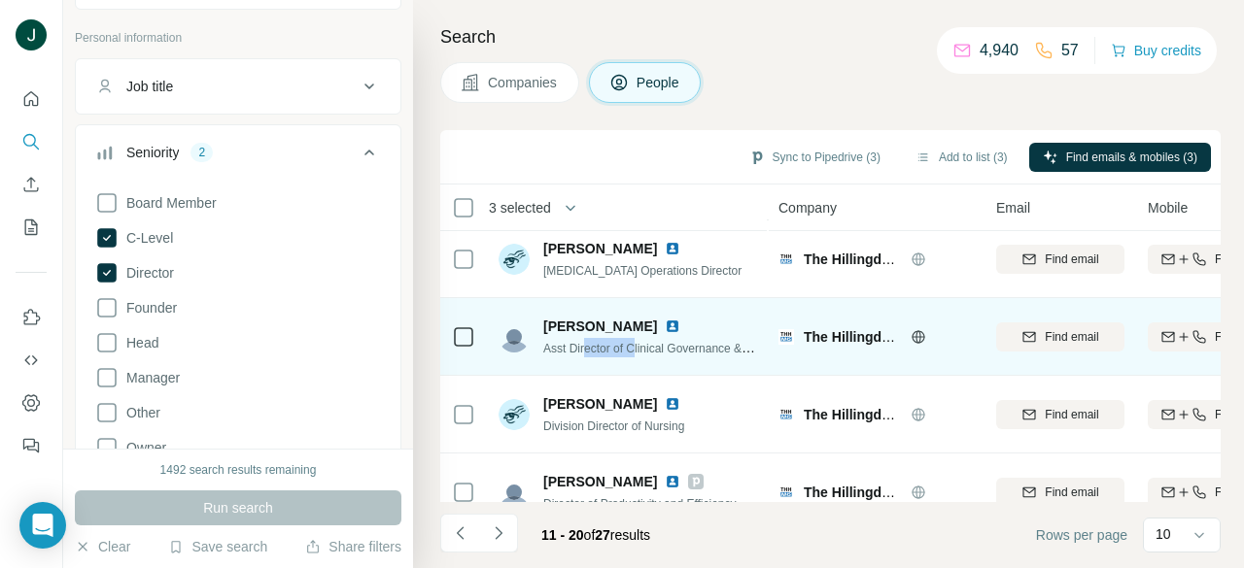
drag, startPoint x: 584, startPoint y: 345, endPoint x: 685, endPoint y: 344, distance: 101.0
click at [662, 344] on span "Asst Director of Clinical Governance &Quality" at bounding box center [660, 348] width 234 height 16
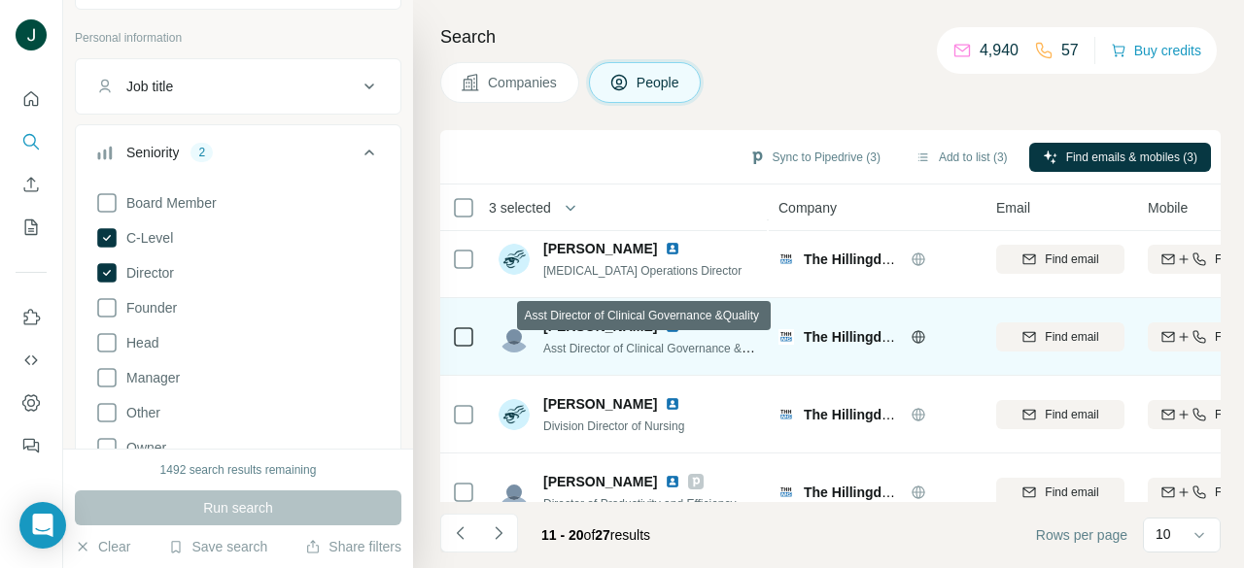
click at [687, 344] on span "Asst Director of Clinical Governance &Quality" at bounding box center [660, 348] width 234 height 16
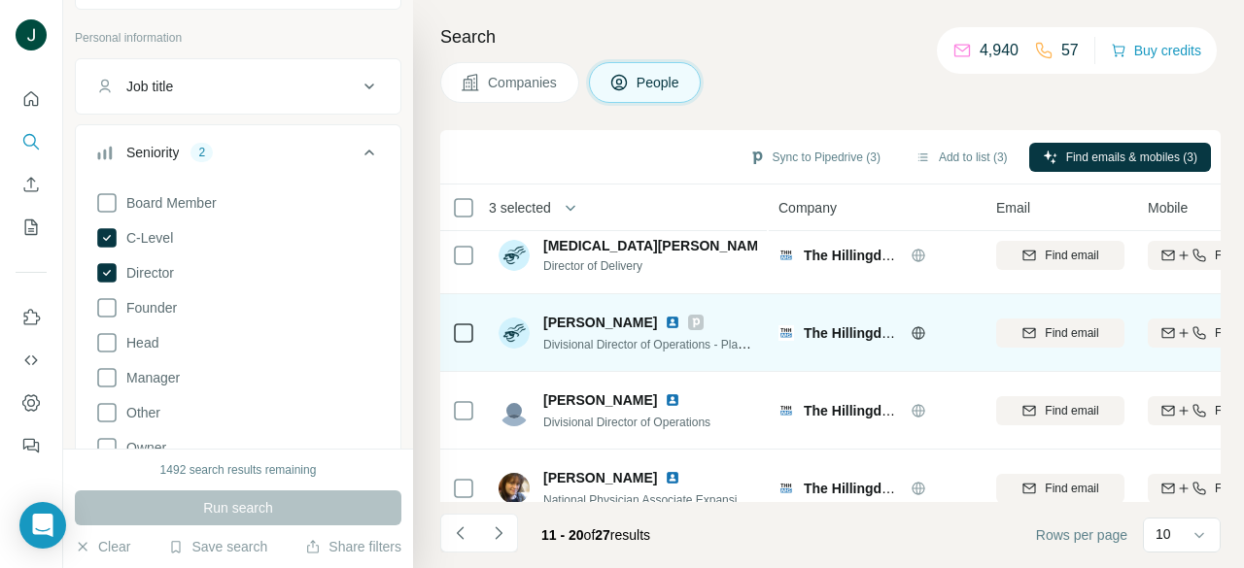
scroll to position [0, 0]
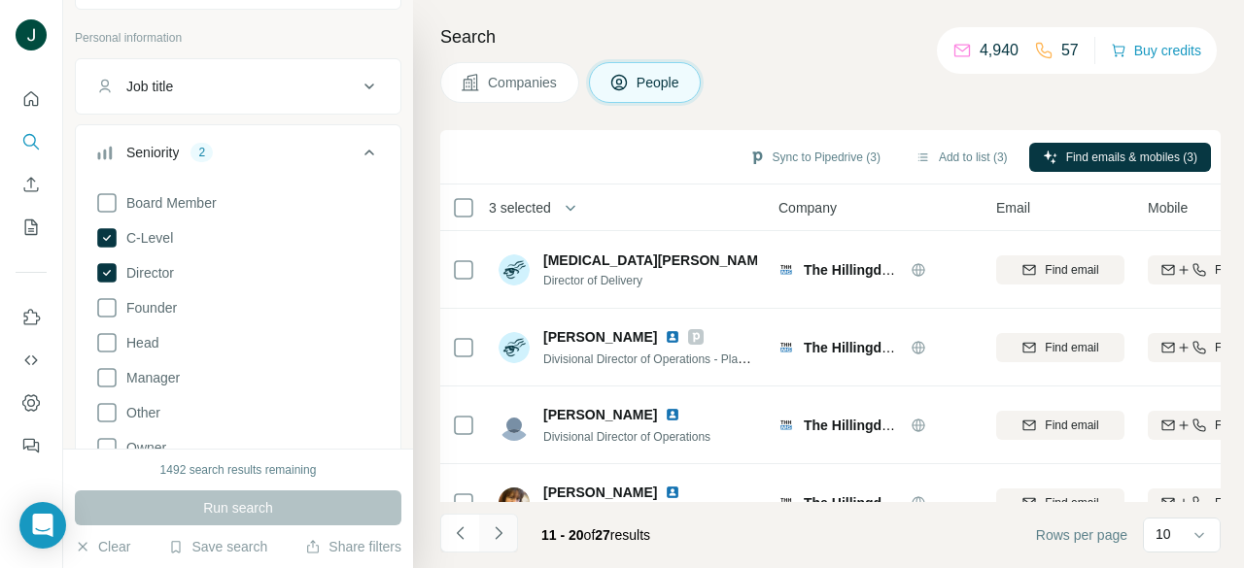
click at [503, 534] on icon "Navigate to next page" at bounding box center [498, 533] width 19 height 19
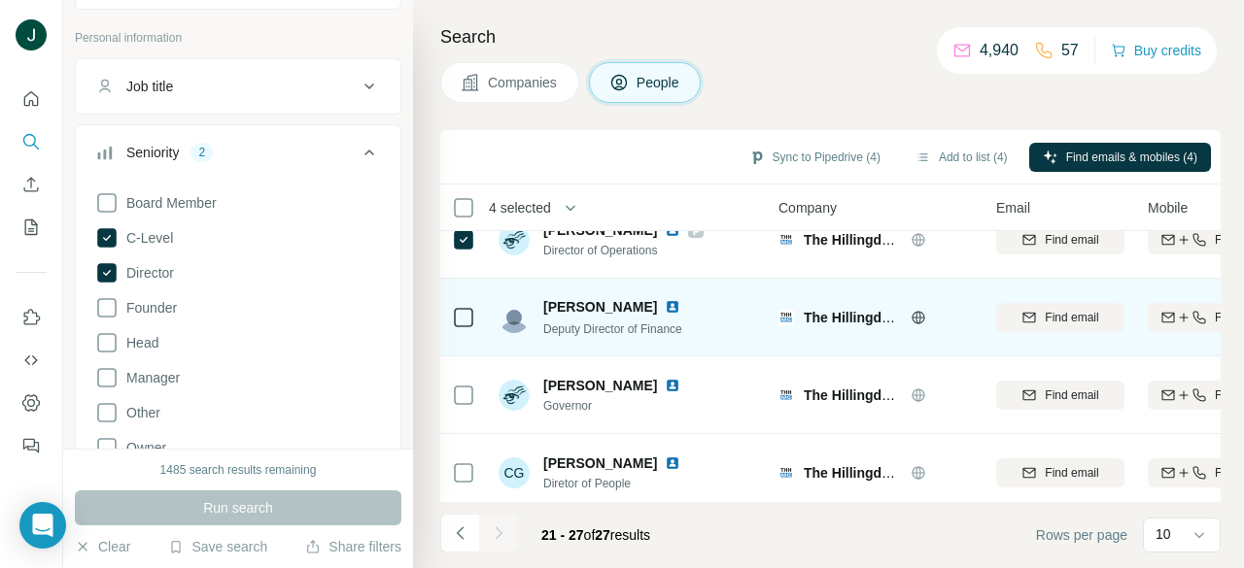
scroll to position [283, 0]
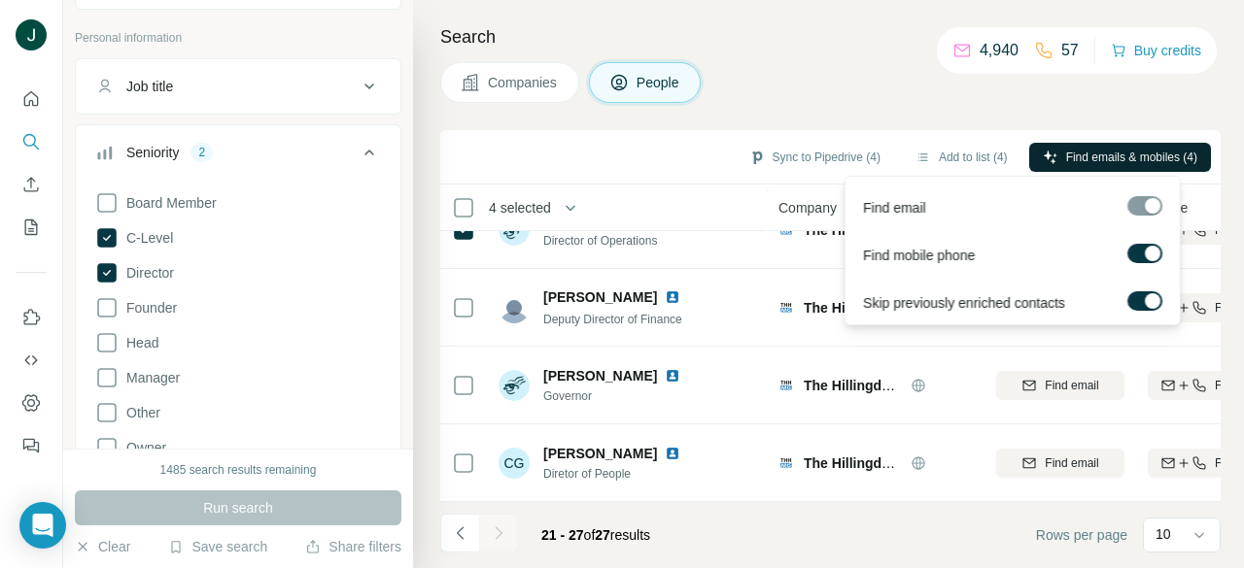
click at [1068, 153] on span "Find emails & mobiles (4)" at bounding box center [1131, 157] width 131 height 17
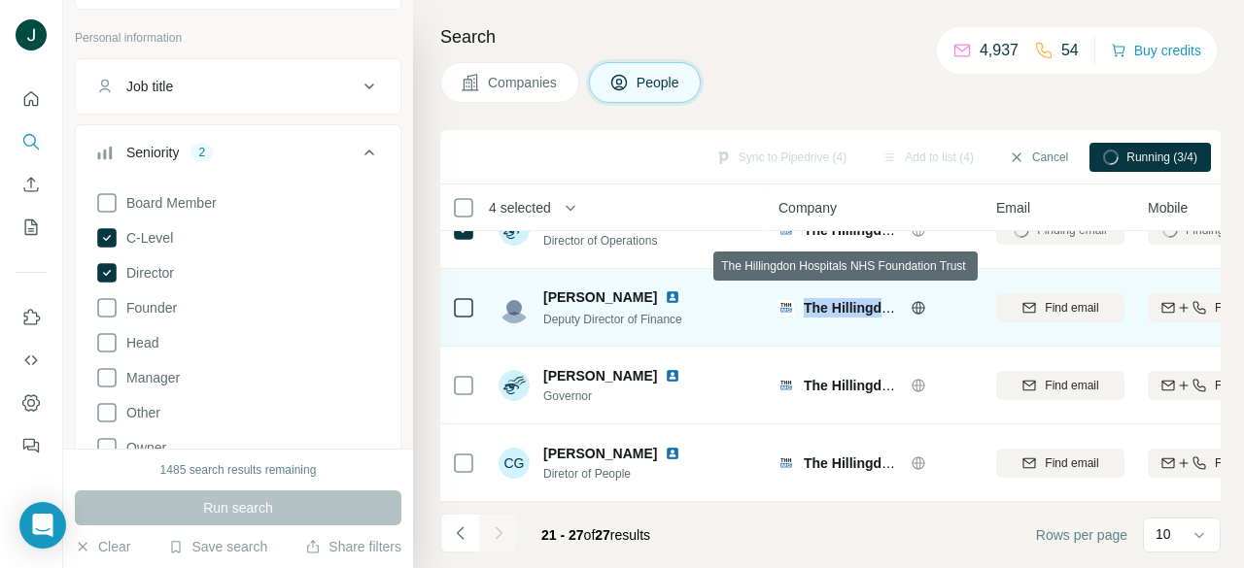
drag, startPoint x: 804, startPoint y: 297, endPoint x: 880, endPoint y: 295, distance: 75.8
click at [880, 300] on span "The Hillingdon Hospitals NHS Foundation Trust" at bounding box center [956, 308] width 307 height 16
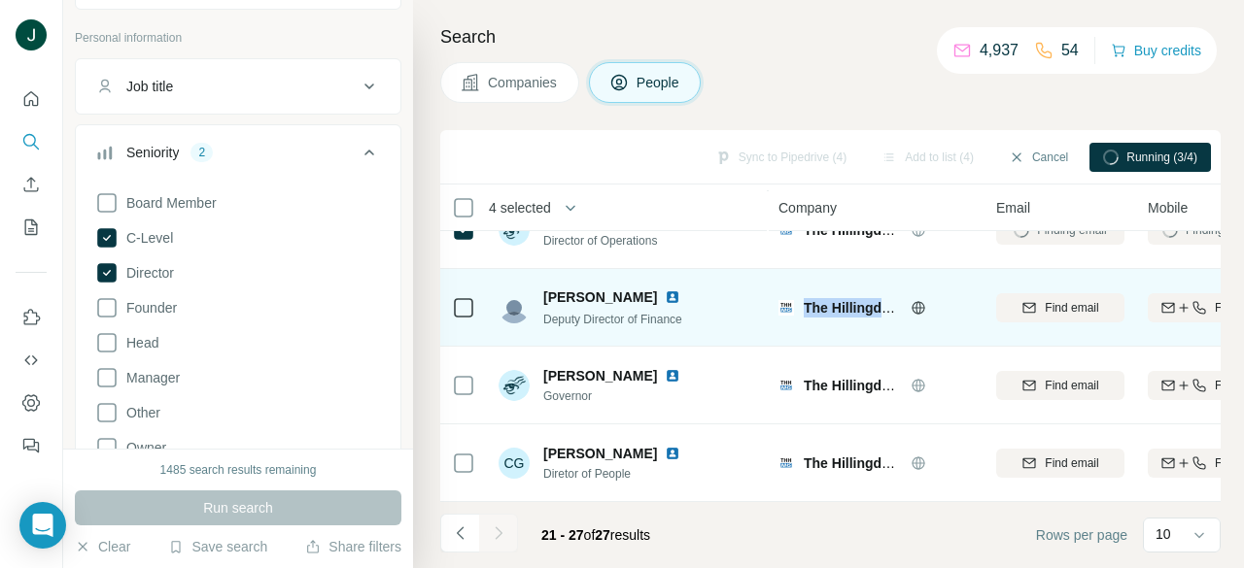
drag, startPoint x: 880, startPoint y: 295, endPoint x: 805, endPoint y: 293, distance: 74.8
click at [805, 300] on span "The Hillingdon Hospitals NHS Foundation Trust" at bounding box center [956, 308] width 307 height 16
click at [803, 298] on div "The Hillingdon Hospitals NHS Foundation Trust" at bounding box center [875, 307] width 194 height 19
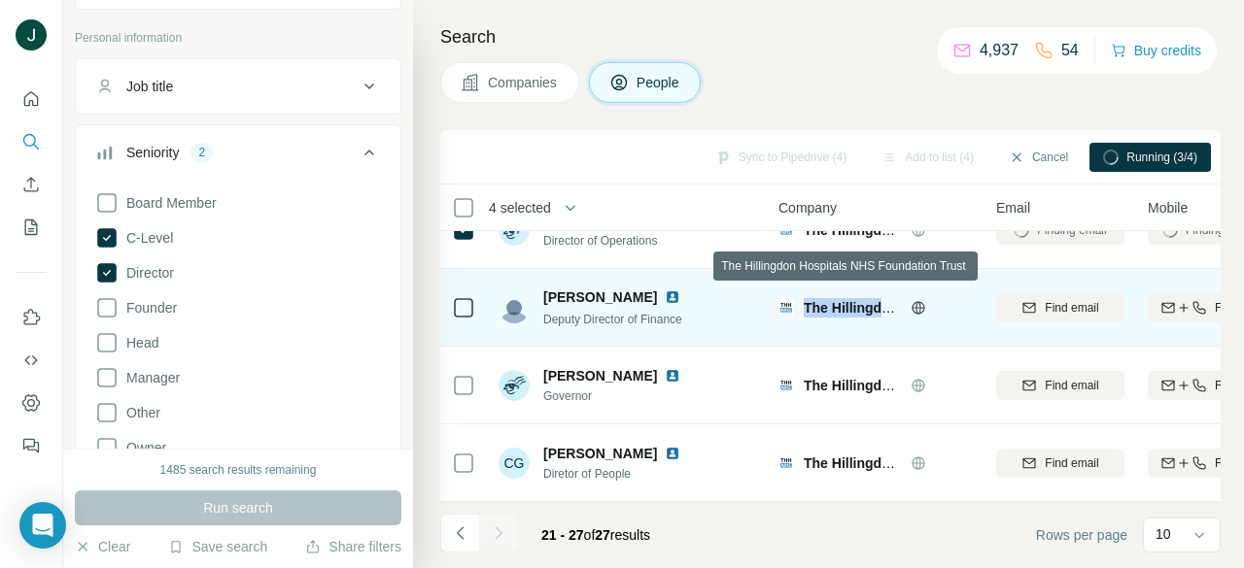
drag, startPoint x: 804, startPoint y: 297, endPoint x: 882, endPoint y: 299, distance: 77.7
click at [882, 300] on span "The Hillingdon Hospitals NHS Foundation Trust" at bounding box center [956, 308] width 307 height 16
click at [879, 300] on span "The Hillingdon Hospitals NHS Foundation Trust" at bounding box center [956, 308] width 307 height 16
drag, startPoint x: 879, startPoint y: 297, endPoint x: 806, endPoint y: 295, distance: 72.9
click at [806, 300] on span "The Hillingdon Hospitals NHS Foundation Trust" at bounding box center [956, 308] width 307 height 16
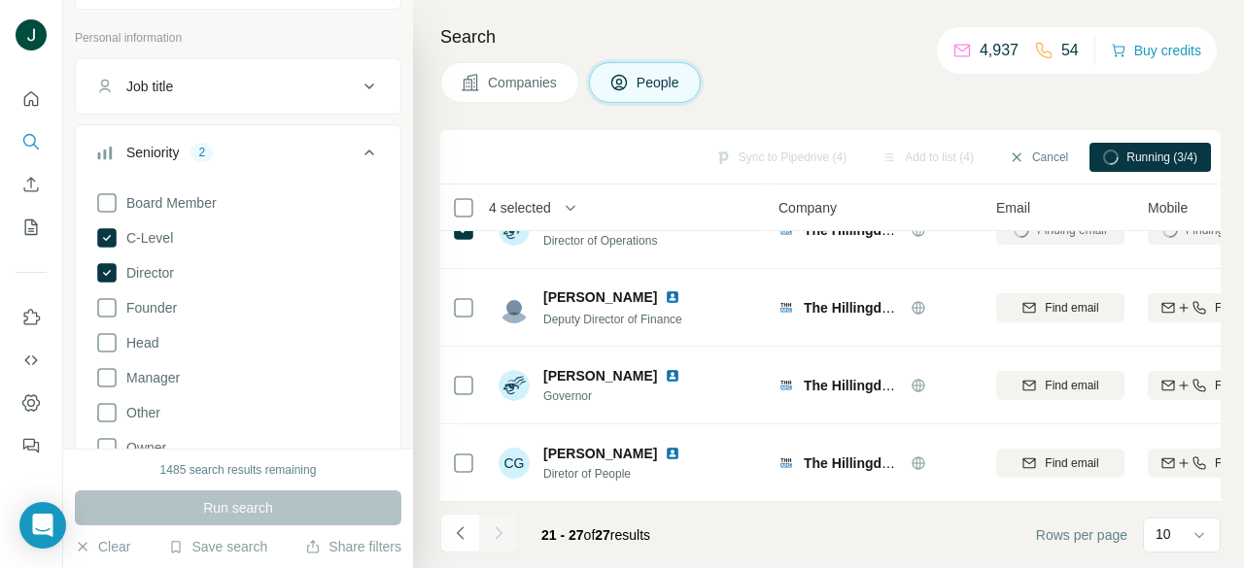
click at [901, 205] on div "Company" at bounding box center [875, 207] width 194 height 22
drag, startPoint x: 840, startPoint y: 211, endPoint x: 778, endPoint y: 207, distance: 62.3
click at [778, 207] on div "Company" at bounding box center [875, 207] width 194 height 22
click at [778, 207] on span "Company" at bounding box center [807, 207] width 58 height 19
drag, startPoint x: 780, startPoint y: 206, endPoint x: 866, endPoint y: 211, distance: 85.6
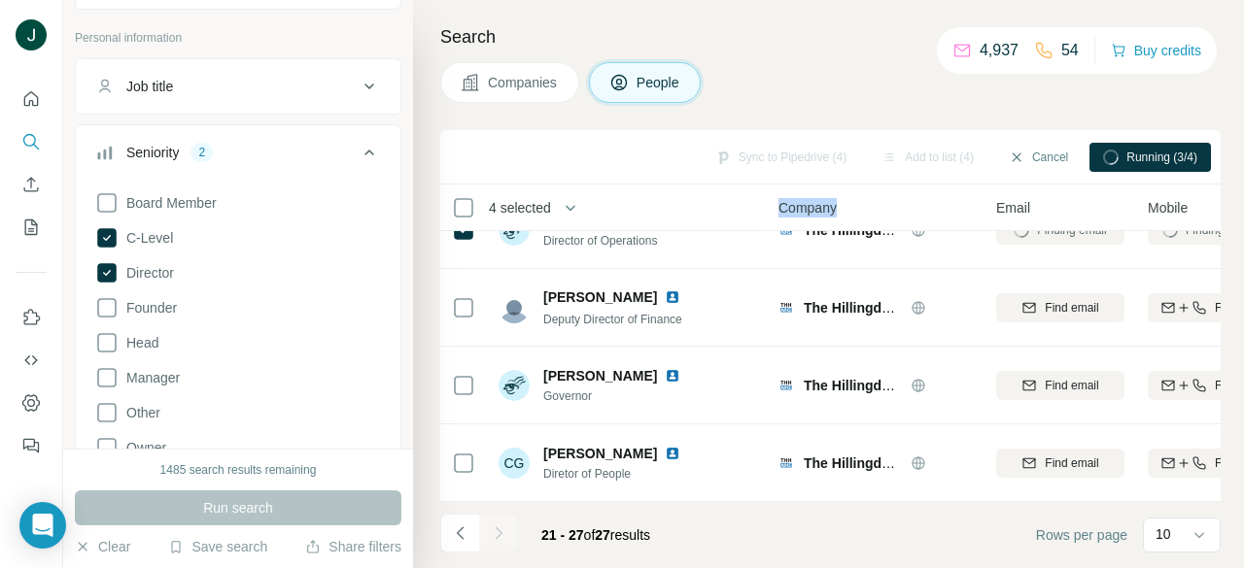
click at [866, 211] on div "Company" at bounding box center [875, 207] width 194 height 22
drag, startPoint x: 769, startPoint y: 205, endPoint x: 744, endPoint y: 204, distance: 25.3
click at [0, 0] on tr "4 selected People Company Email Mobile Lists Personal location Seniority Depart…" at bounding box center [0, 0] width 0 height 0
click at [744, 204] on th "4 selected" at bounding box center [595, 208] width 311 height 47
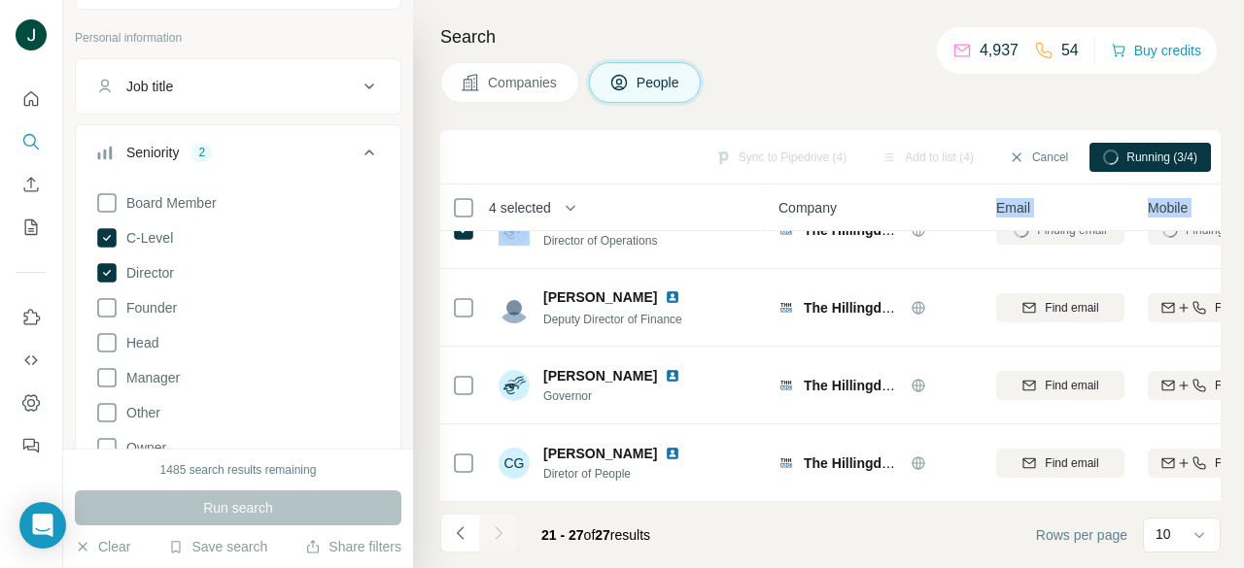
drag, startPoint x: 787, startPoint y: 202, endPoint x: 896, endPoint y: 205, distance: 108.9
click at [896, 205] on div "Company" at bounding box center [875, 207] width 194 height 22
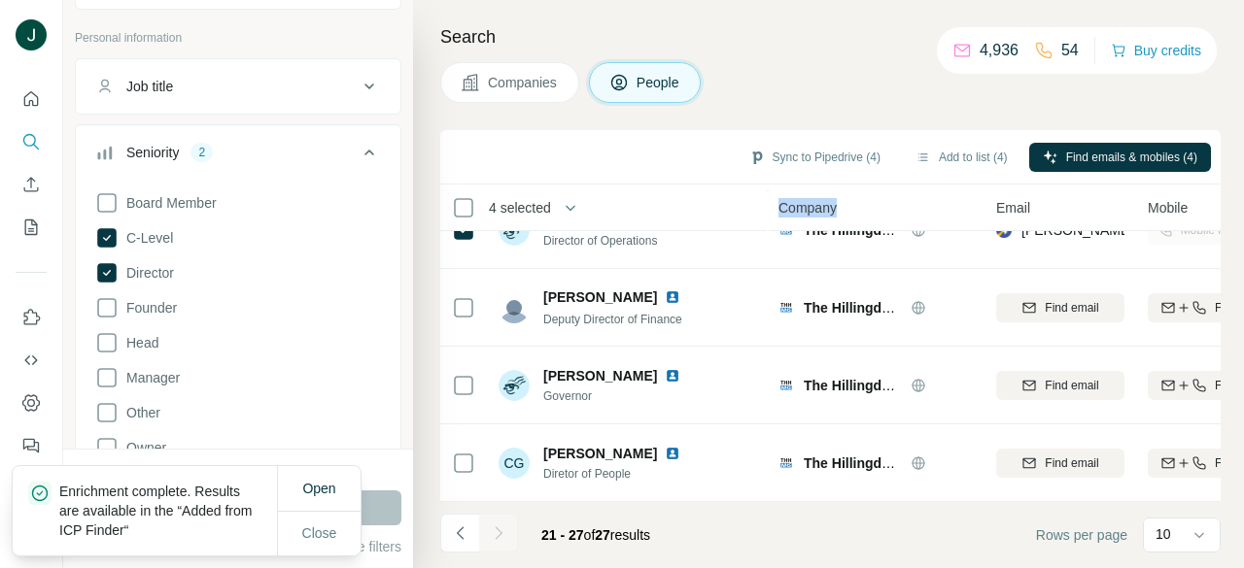
drag, startPoint x: 853, startPoint y: 203, endPoint x: 763, endPoint y: 203, distance: 90.4
click at [0, 0] on tr "4 selected People Company Email Mobile Lists Personal location Seniority Depart…" at bounding box center [0, 0] width 0 height 0
click at [763, 203] on th "People" at bounding box center [627, 208] width 280 height 47
click at [810, 167] on button "Sync to Pipedrive (4)" at bounding box center [814, 157] width 158 height 29
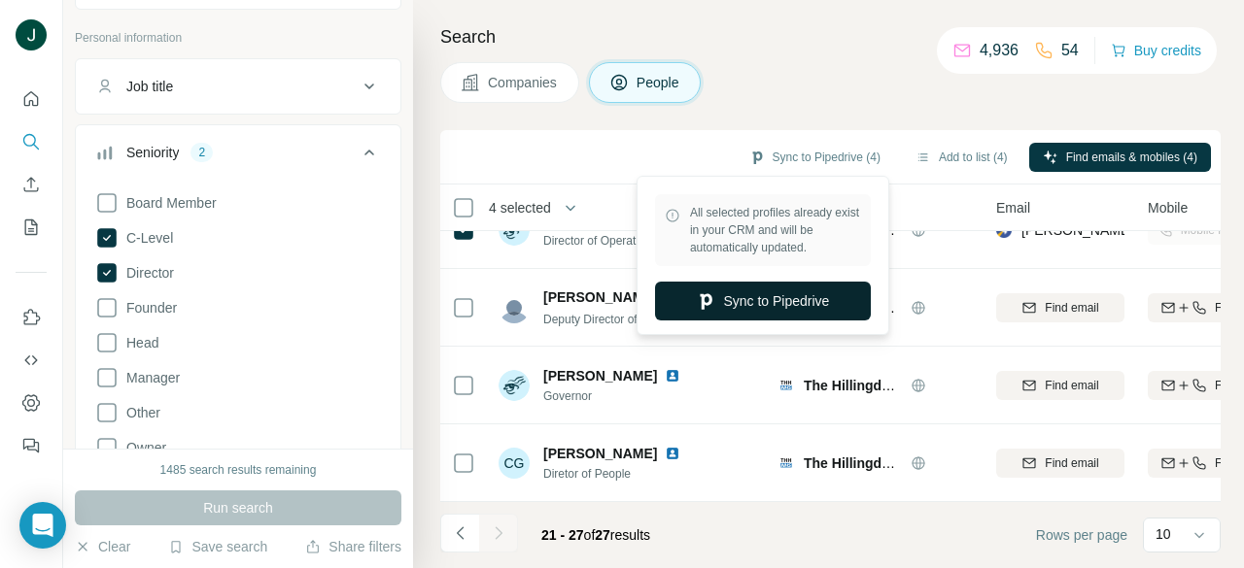
click at [798, 299] on button "Sync to Pipedrive" at bounding box center [763, 301] width 216 height 39
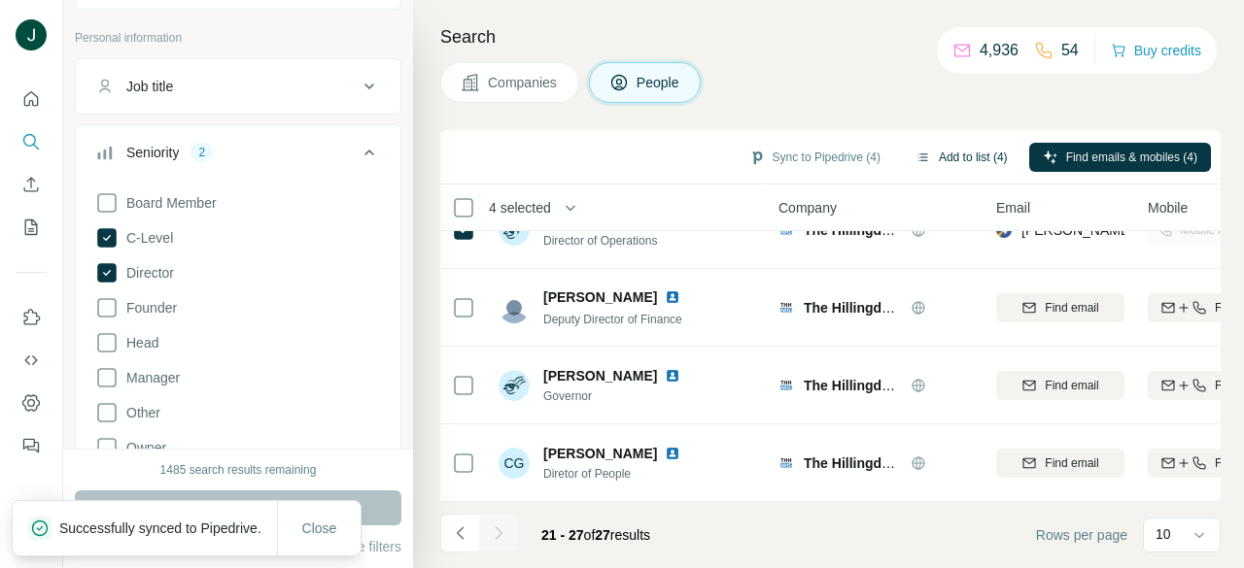
click at [970, 151] on button "Add to list (4)" at bounding box center [962, 157] width 120 height 29
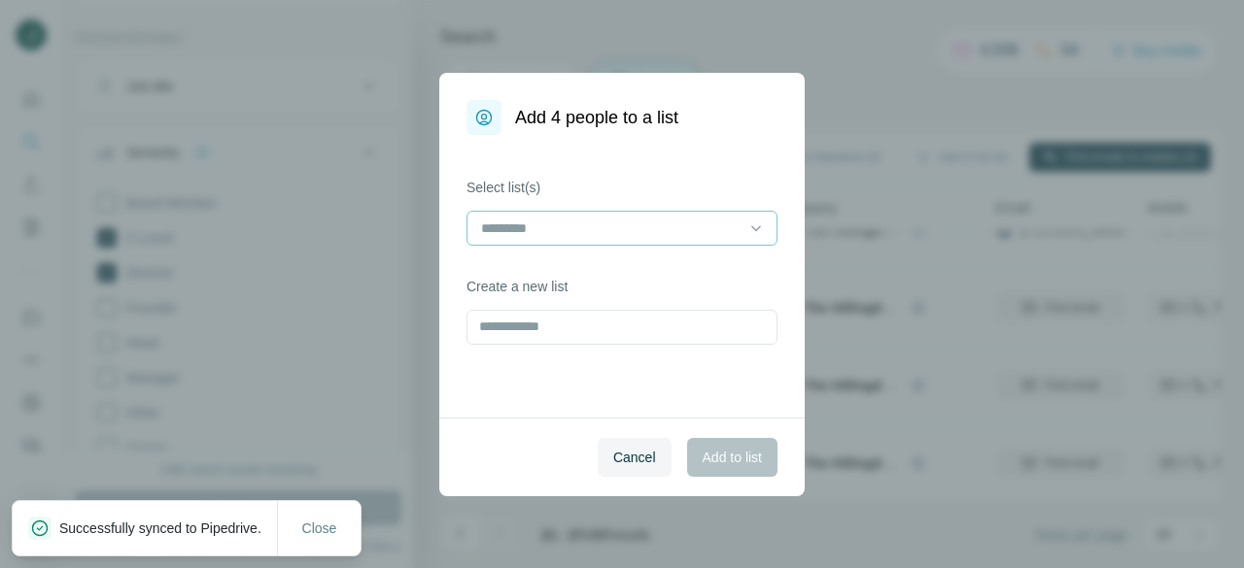
click at [560, 238] on input at bounding box center [610, 228] width 262 height 21
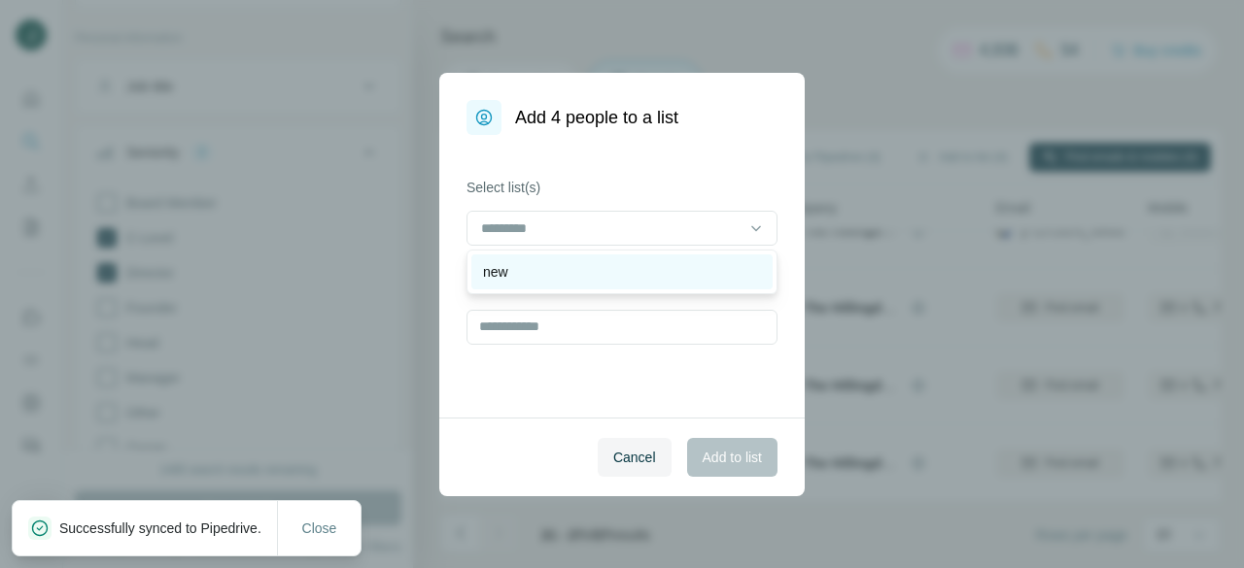
click at [564, 269] on div "new" at bounding box center [622, 271] width 278 height 19
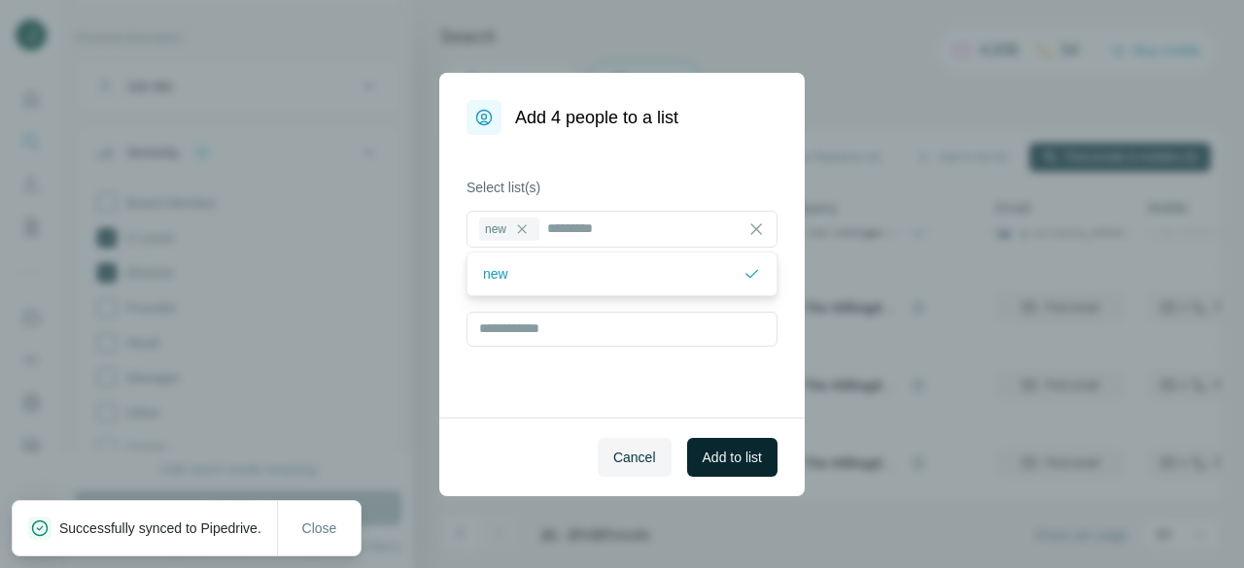
click at [709, 461] on span "Add to list" at bounding box center [731, 457] width 59 height 19
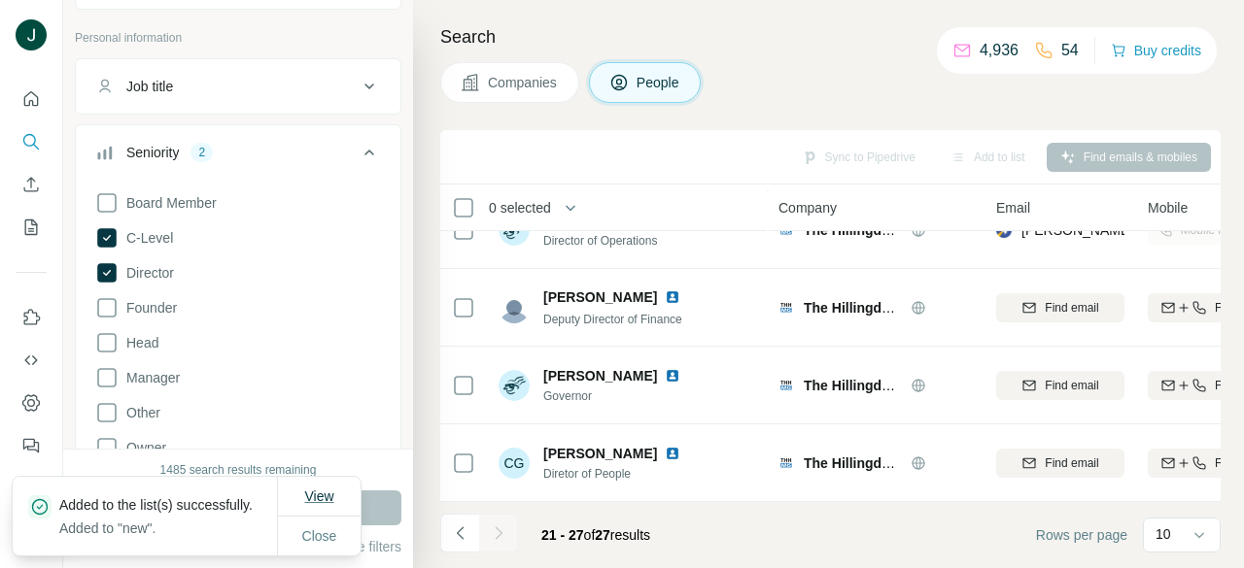
click at [326, 489] on span "View" at bounding box center [318, 497] width 29 height 16
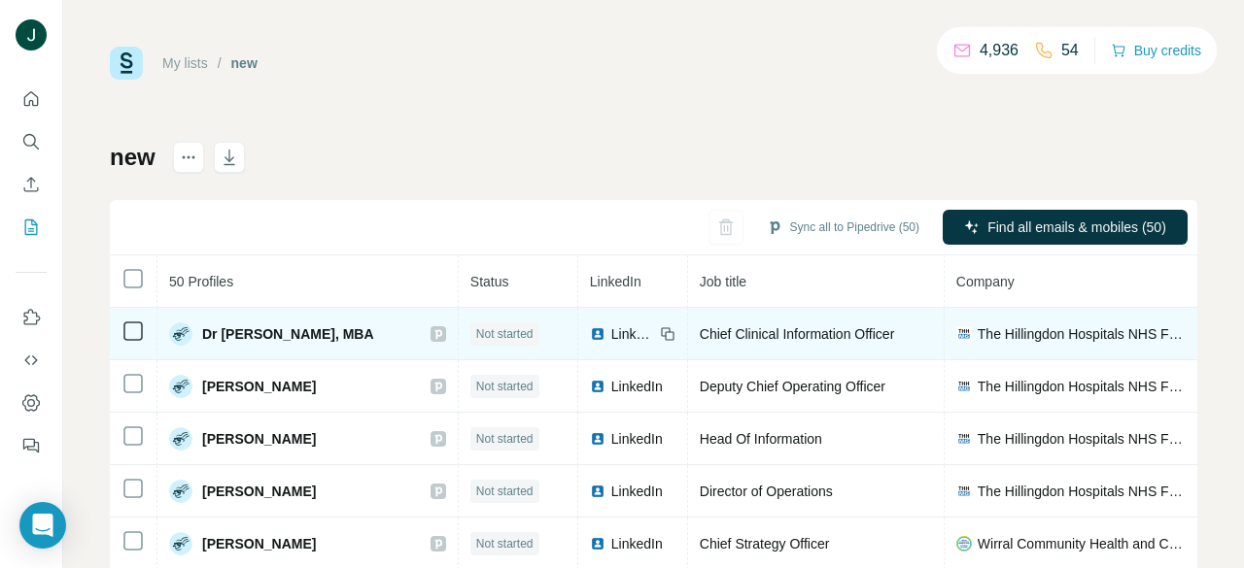
click at [434, 337] on icon at bounding box center [437, 334] width 7 height 10
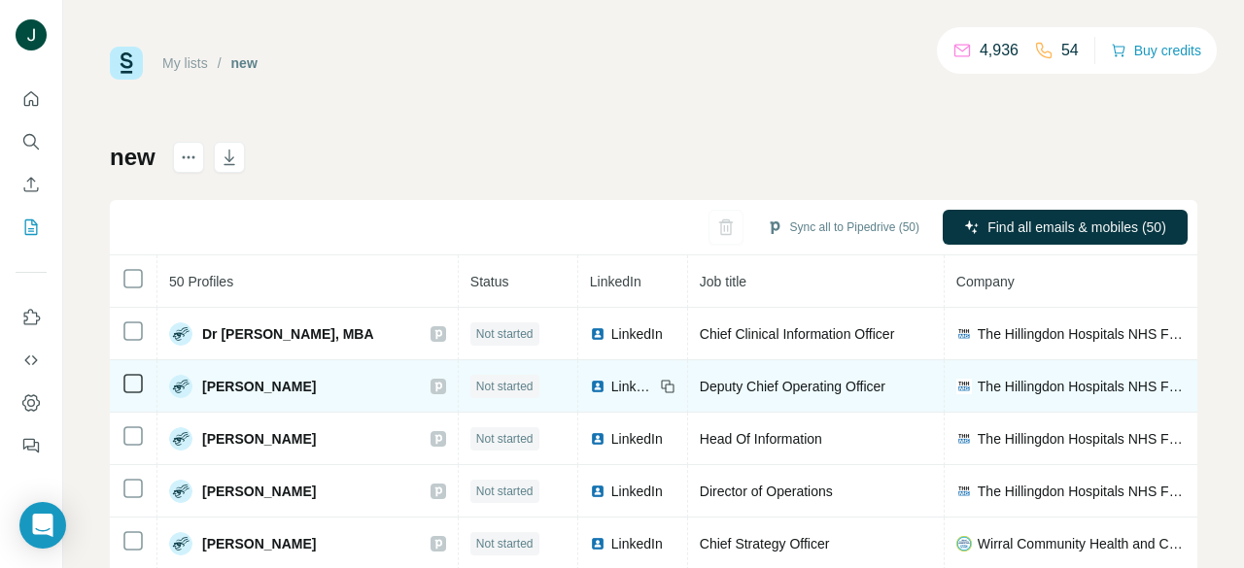
click at [337, 385] on div "Rachel Tunstall" at bounding box center [307, 386] width 277 height 23
click at [430, 384] on div at bounding box center [438, 387] width 16 height 16
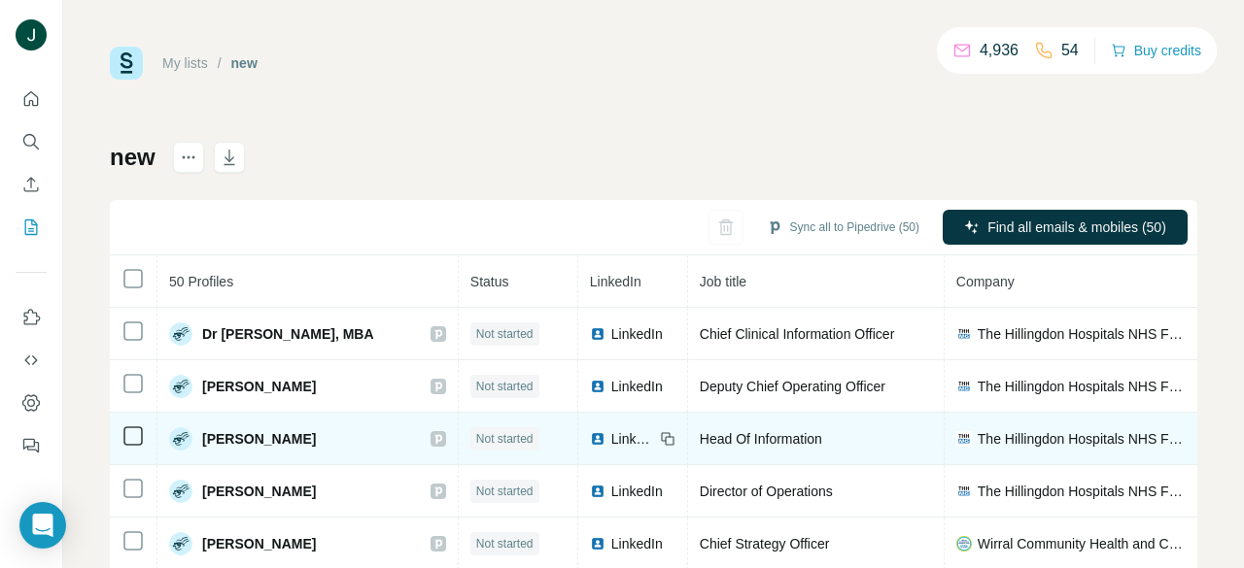
click at [430, 436] on div at bounding box center [438, 439] width 16 height 16
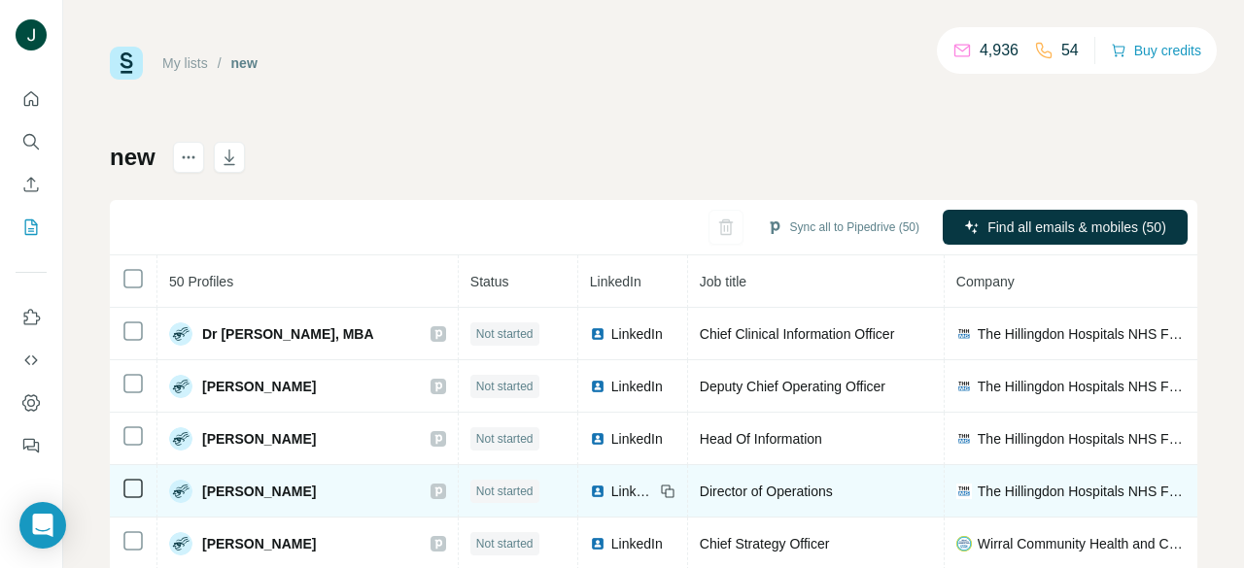
click at [434, 488] on icon at bounding box center [437, 492] width 7 height 10
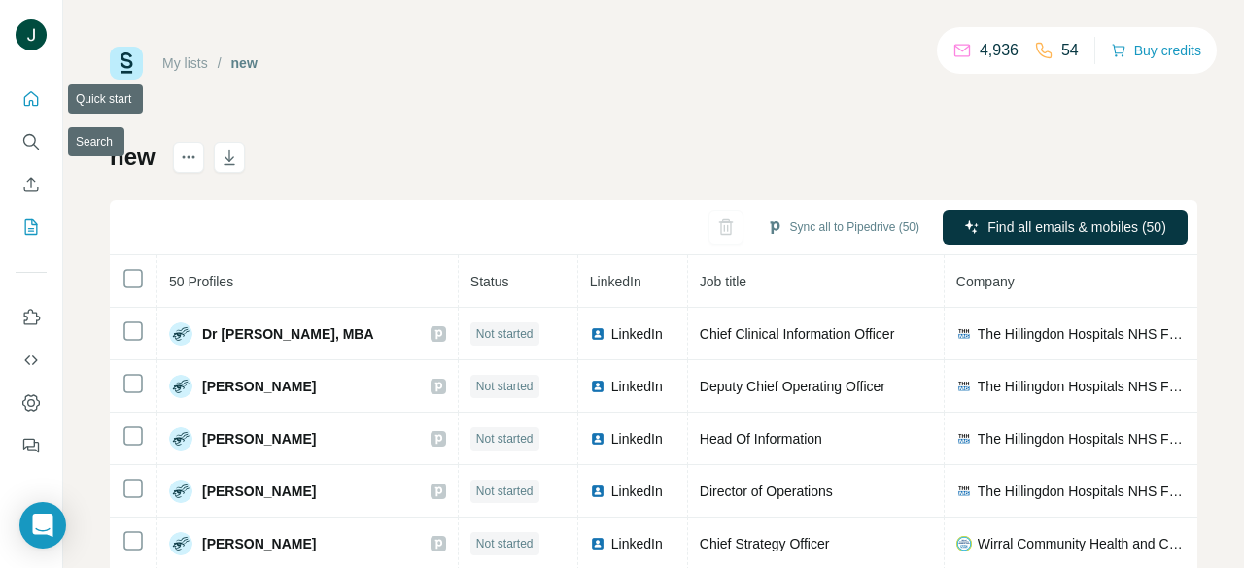
click at [25, 137] on icon "Search" at bounding box center [30, 141] width 19 height 19
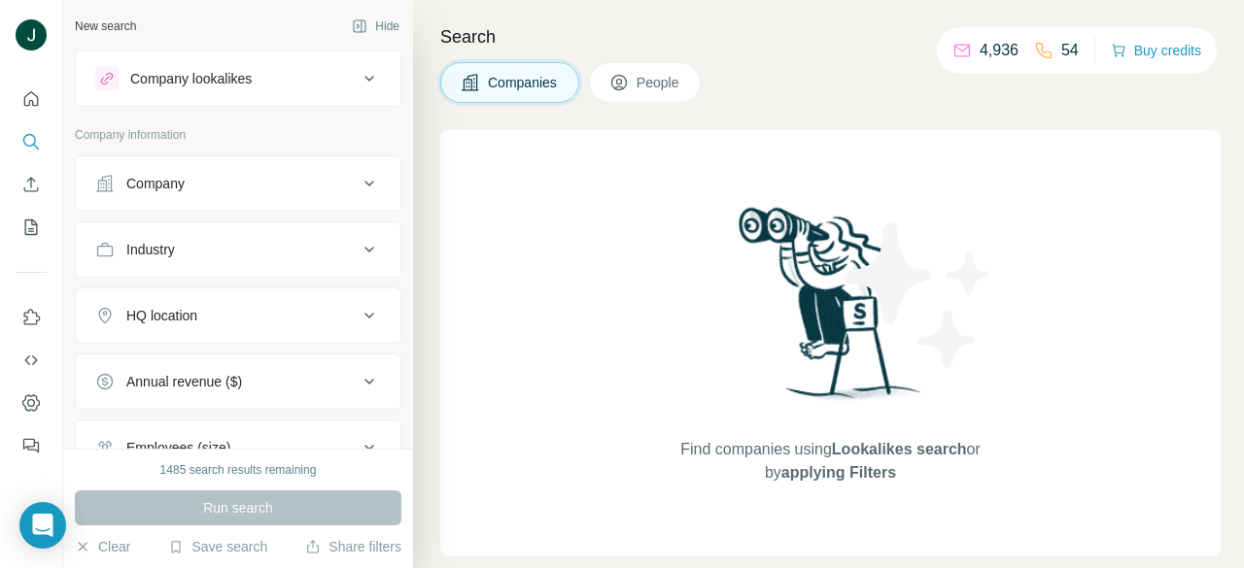
click at [697, 70] on button "People" at bounding box center [645, 82] width 113 height 41
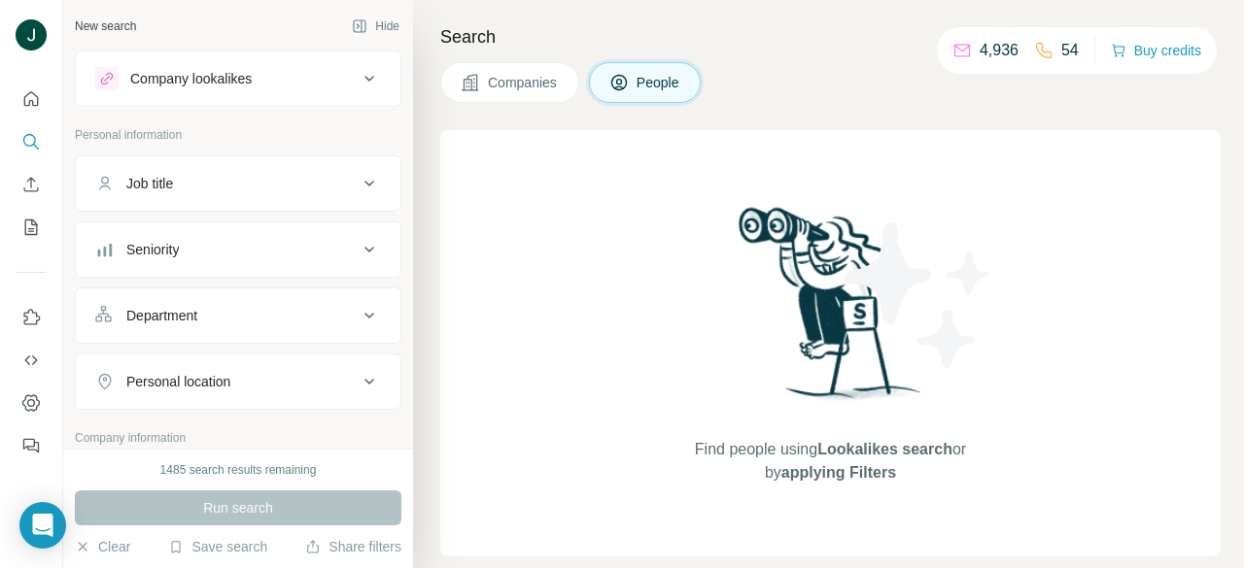
scroll to position [291, 0]
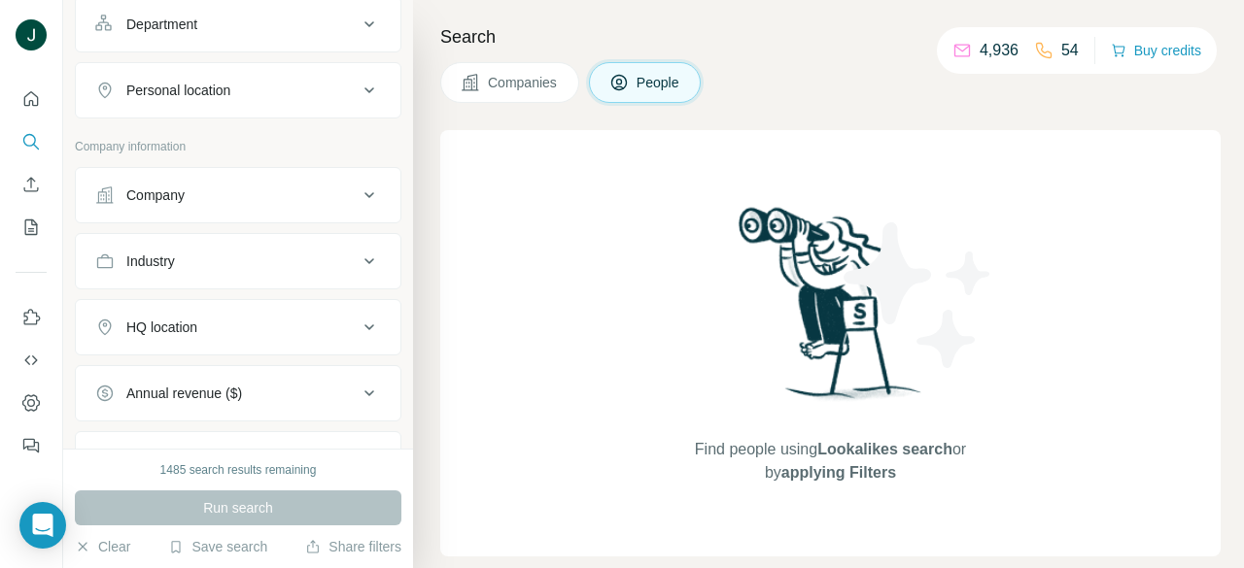
click at [188, 193] on div "Company" at bounding box center [226, 195] width 262 height 19
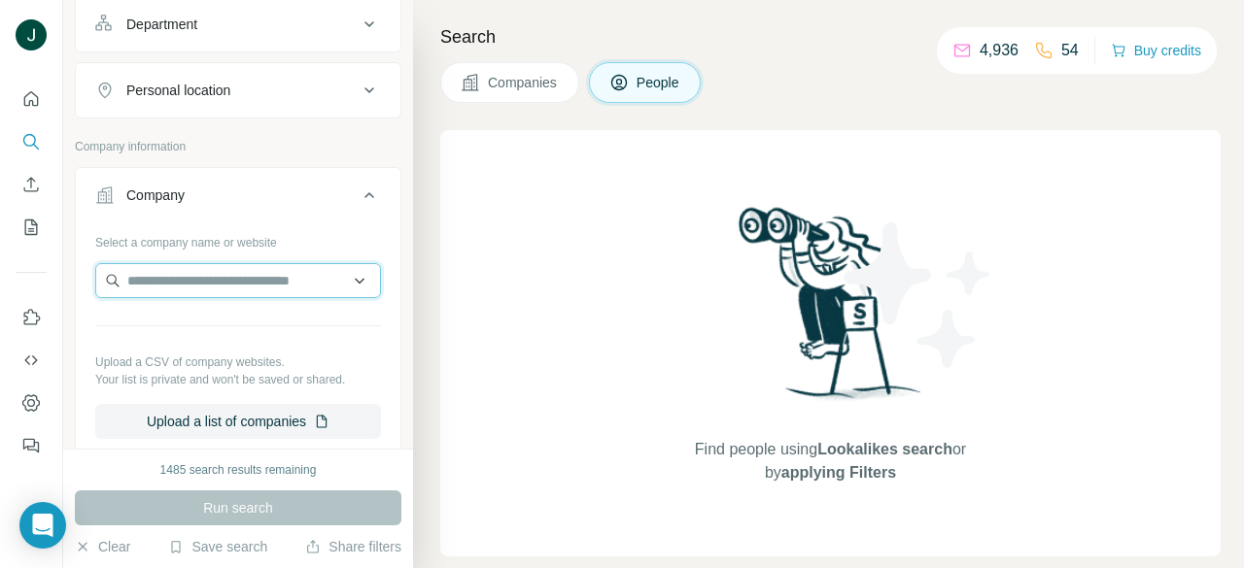
click at [185, 267] on input "text" at bounding box center [238, 280] width 286 height 35
paste input "**********"
type input "**********"
drag, startPoint x: 324, startPoint y: 278, endPoint x: 124, endPoint y: 275, distance: 200.2
click at [124, 275] on input "**********" at bounding box center [238, 280] width 286 height 35
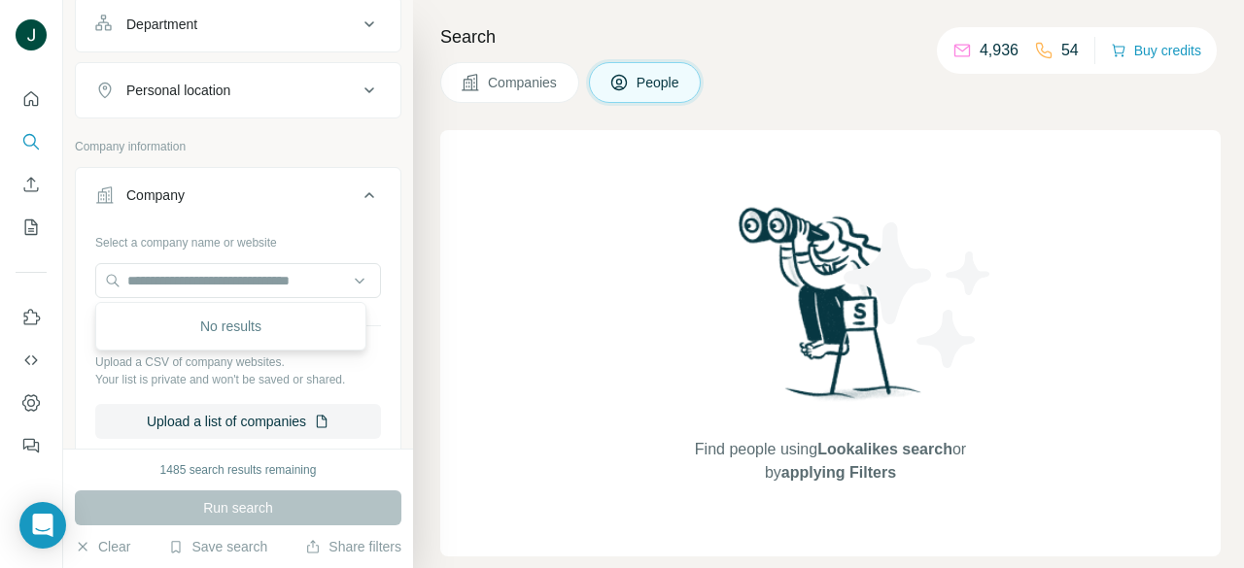
click at [254, 348] on div "No results" at bounding box center [230, 326] width 271 height 49
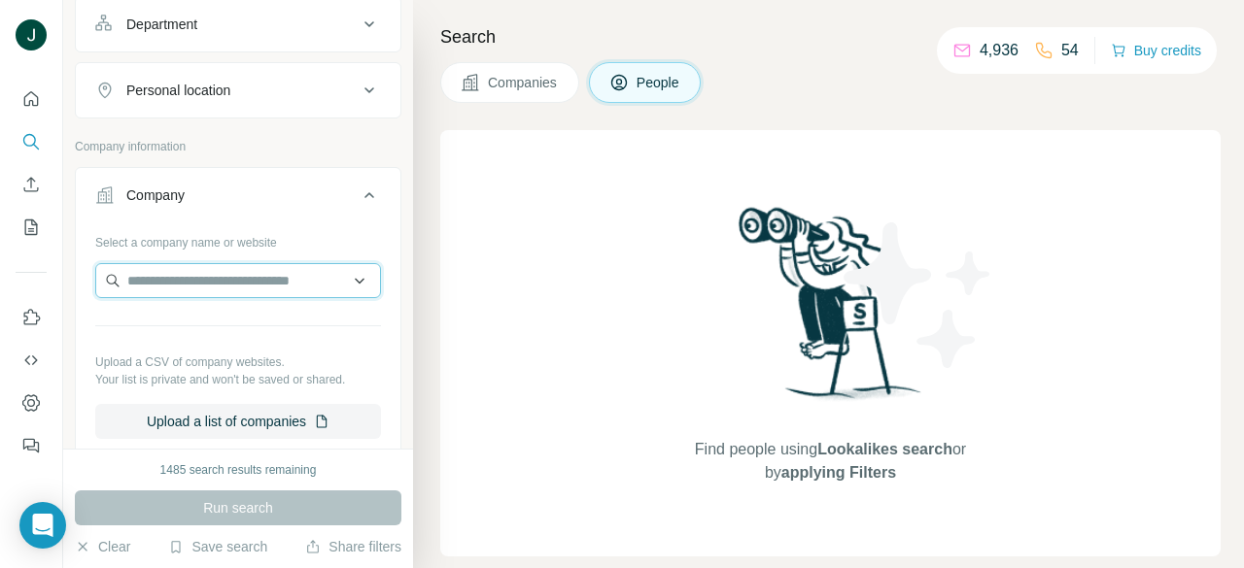
click at [243, 285] on input "text" at bounding box center [238, 280] width 286 height 35
paste input "**********"
drag, startPoint x: 322, startPoint y: 280, endPoint x: 0, endPoint y: 276, distance: 321.6
click at [0, 276] on div "**********" at bounding box center [622, 284] width 1244 height 568
drag, startPoint x: 190, startPoint y: 281, endPoint x: 49, endPoint y: 266, distance: 142.6
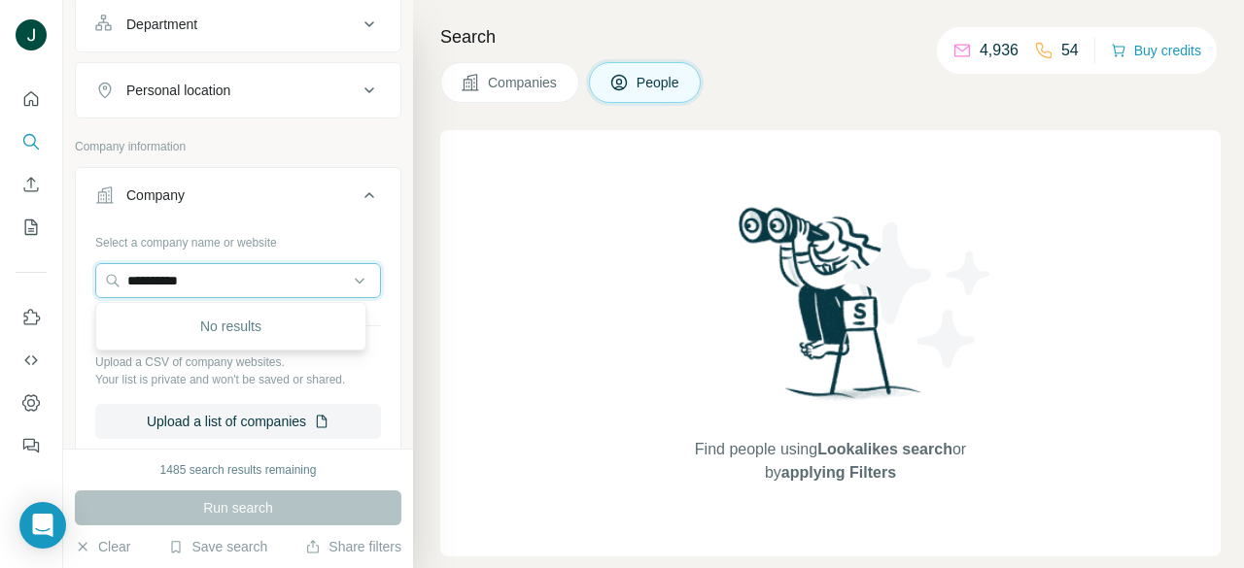
click at [92, 272] on div "**********" at bounding box center [238, 340] width 324 height 228
paste input "**********"
type input "**********"
drag, startPoint x: 326, startPoint y: 278, endPoint x: 1, endPoint y: 284, distance: 325.5
click at [0, 284] on div "**********" at bounding box center [622, 284] width 1244 height 568
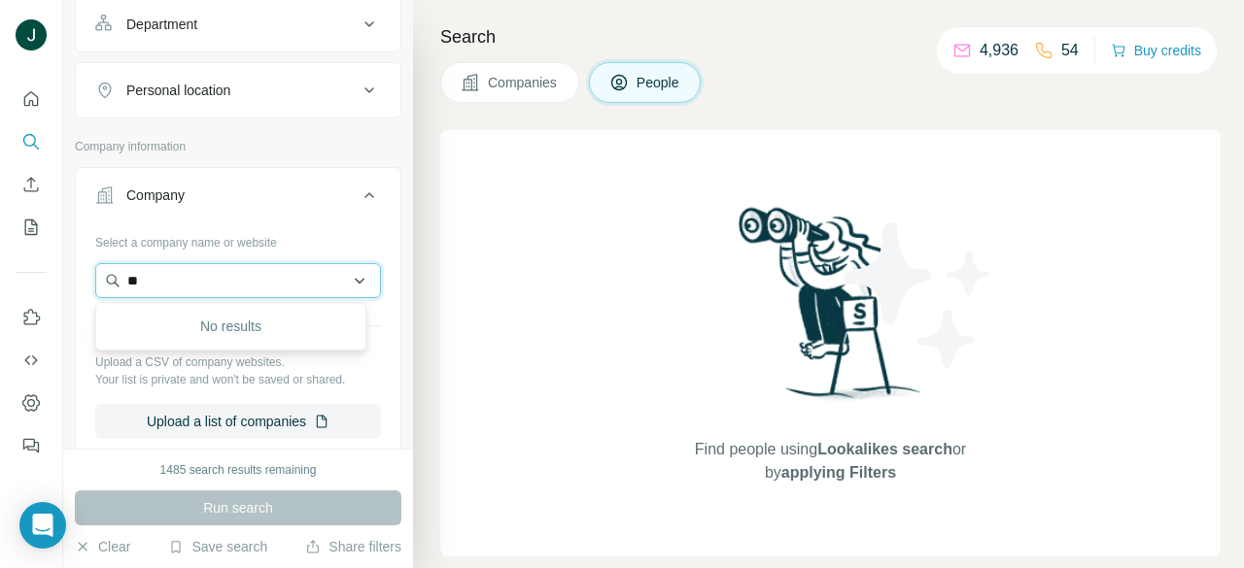
type input "*"
click at [227, 269] on input "text" at bounding box center [238, 280] width 286 height 35
drag, startPoint x: 232, startPoint y: 277, endPoint x: 60, endPoint y: 258, distance: 173.0
click at [66, 258] on div "**********" at bounding box center [238, 224] width 350 height 449
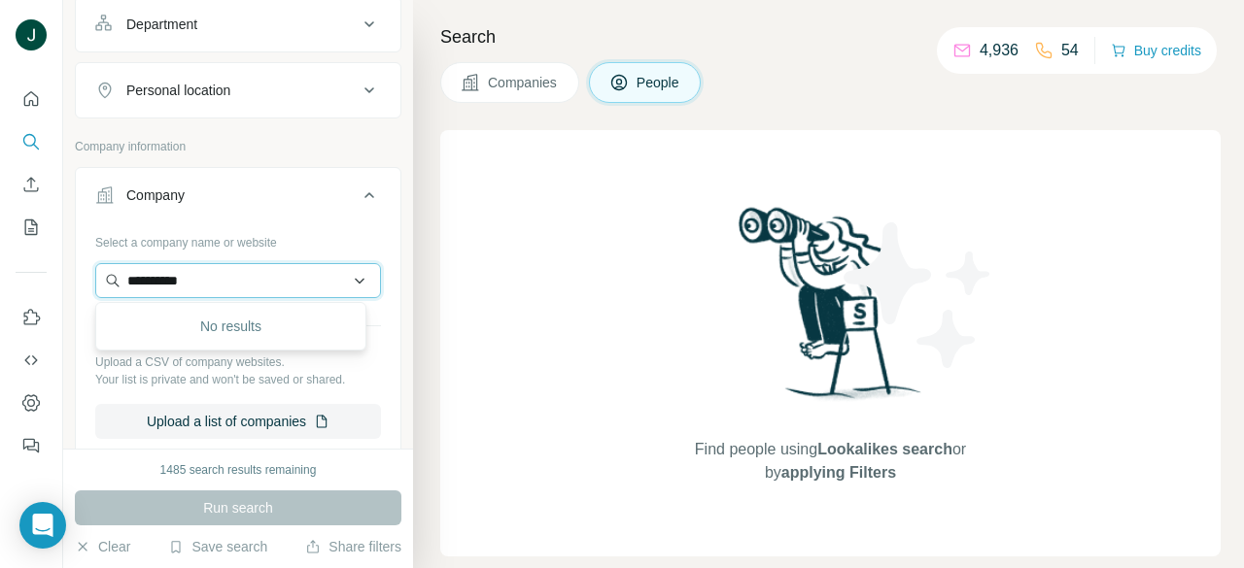
paste input "**********"
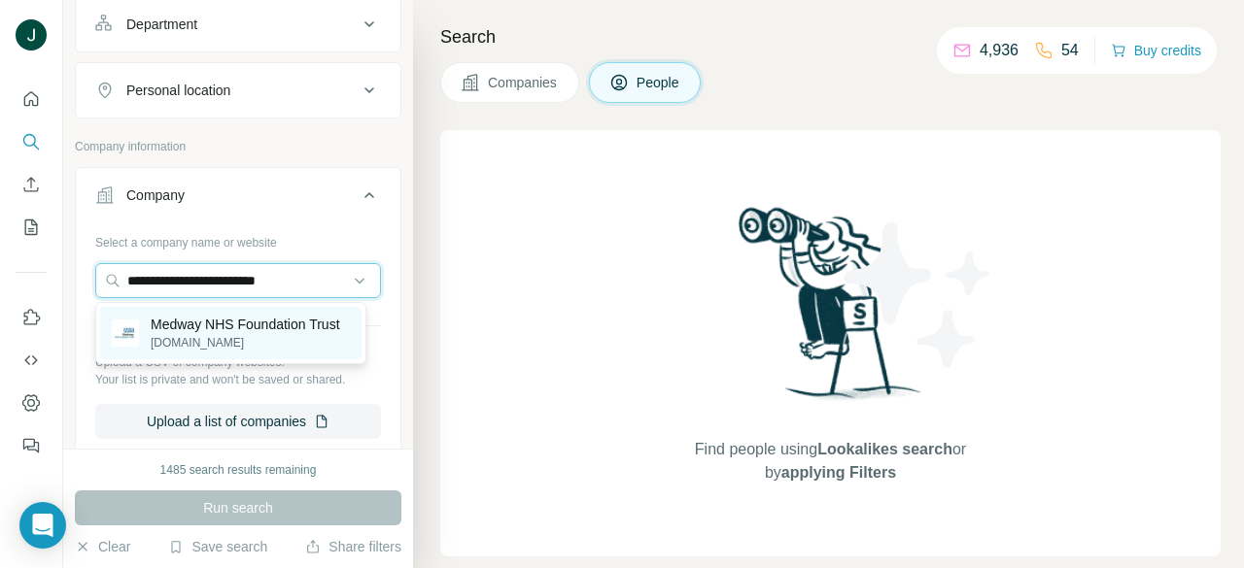
type input "**********"
click at [242, 325] on p "Medway NHS Foundation Trust" at bounding box center [245, 324] width 189 height 19
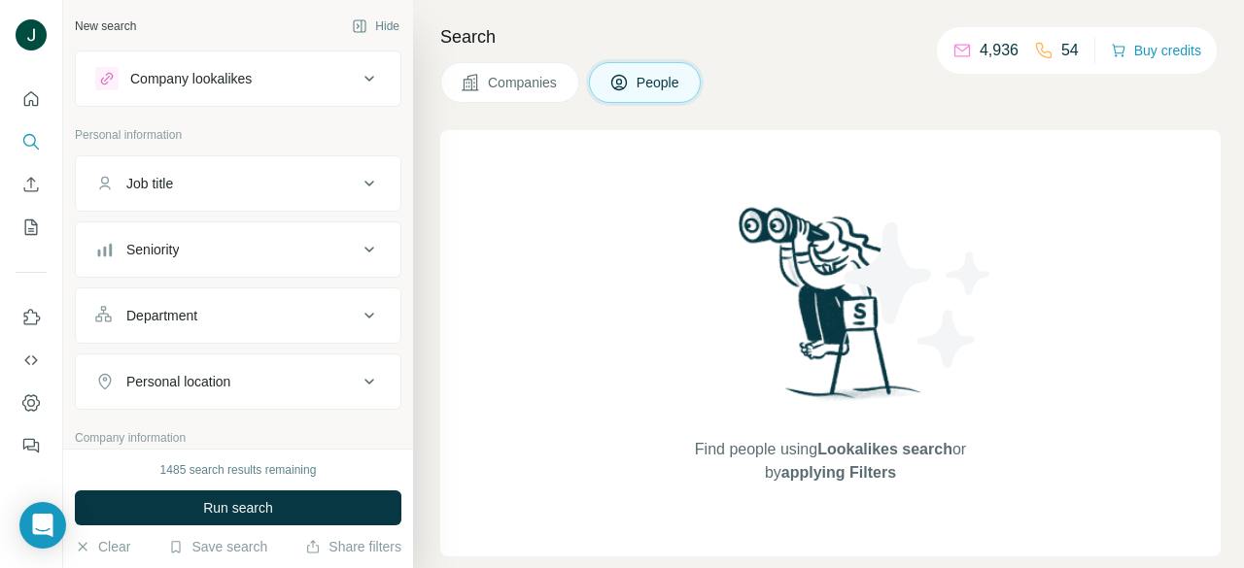
drag, startPoint x: 228, startPoint y: 241, endPoint x: 231, endPoint y: 278, distance: 37.0
click at [227, 241] on div "Seniority" at bounding box center [226, 249] width 262 height 19
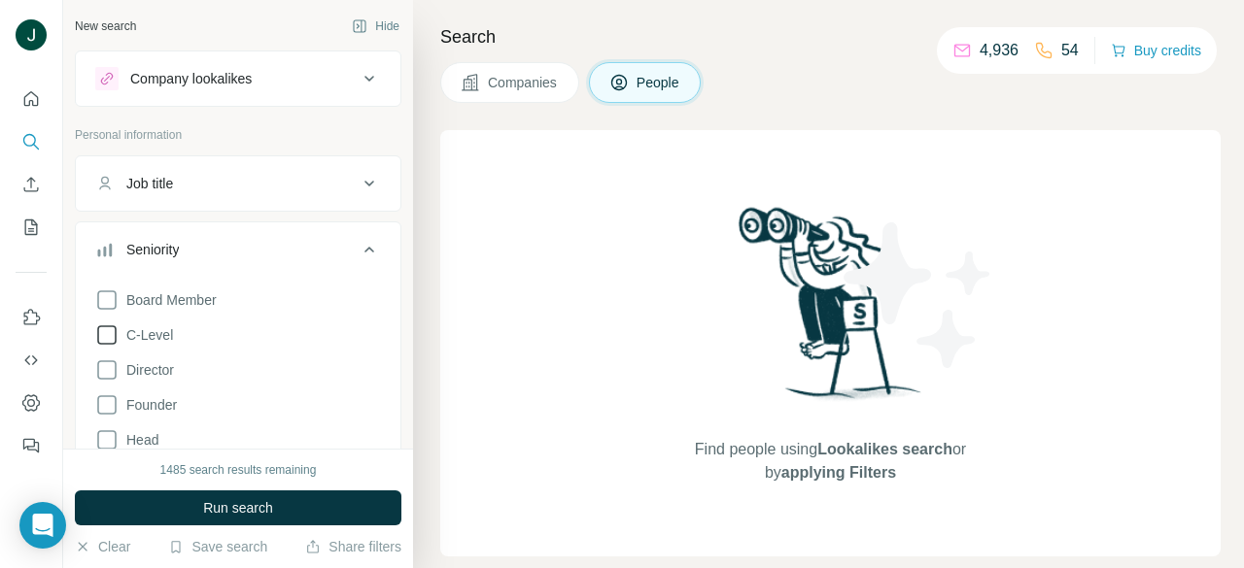
click at [163, 330] on span "C-Level" at bounding box center [146, 334] width 54 height 19
click at [161, 351] on div "Board Member C-Level Director Founder Head Manager Other Owner Partner VP Clear…" at bounding box center [238, 468] width 286 height 375
click at [154, 356] on div "Board Member C-Level Director Founder Head Manager Other Owner Partner VP Clear…" at bounding box center [238, 468] width 286 height 375
click at [168, 369] on span "Director" at bounding box center [146, 369] width 55 height 19
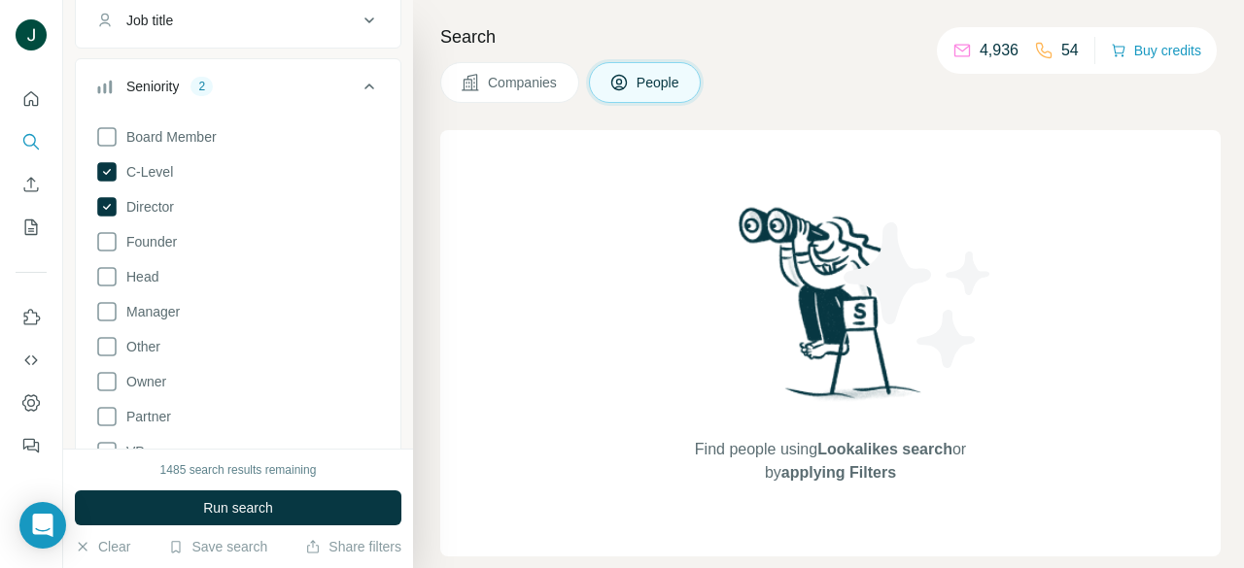
scroll to position [486, 0]
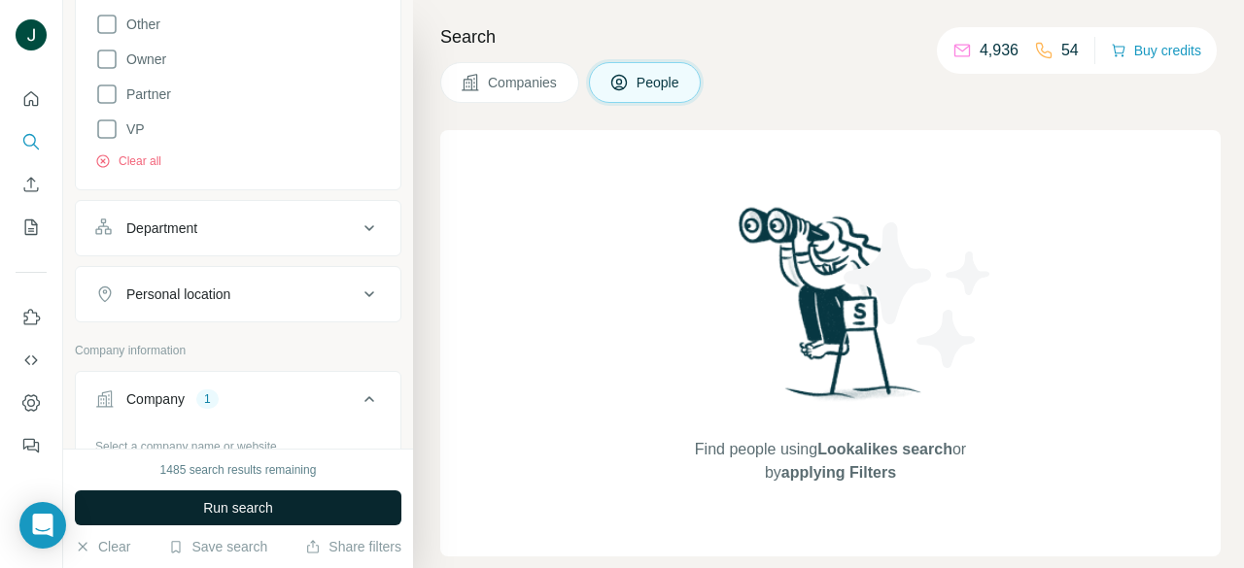
click at [260, 504] on span "Run search" at bounding box center [238, 507] width 70 height 19
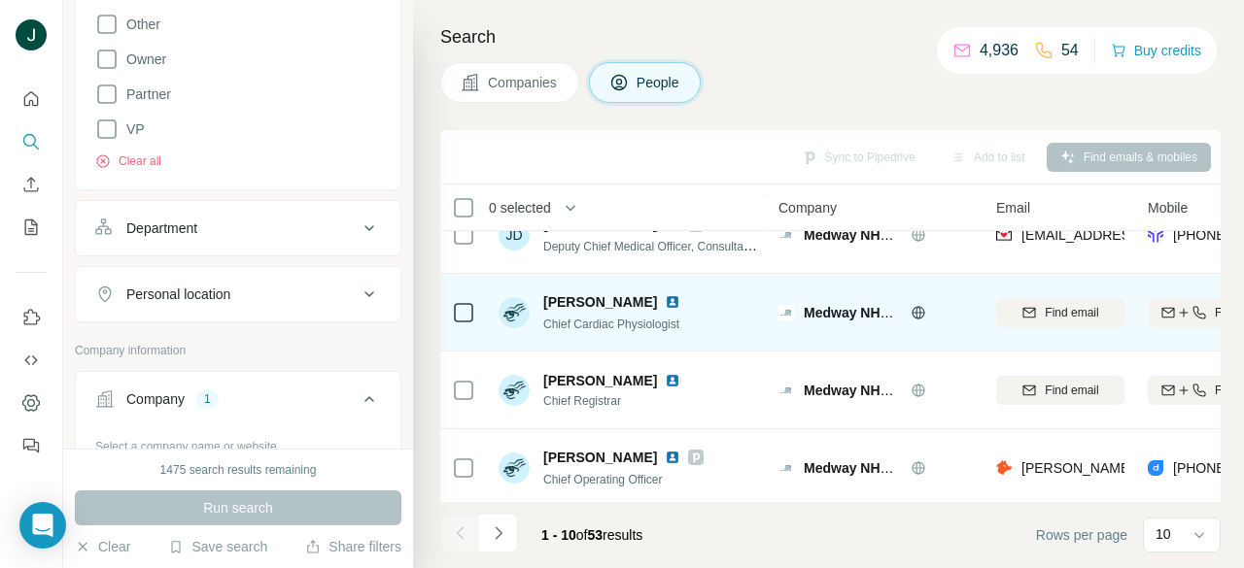
scroll to position [516, 0]
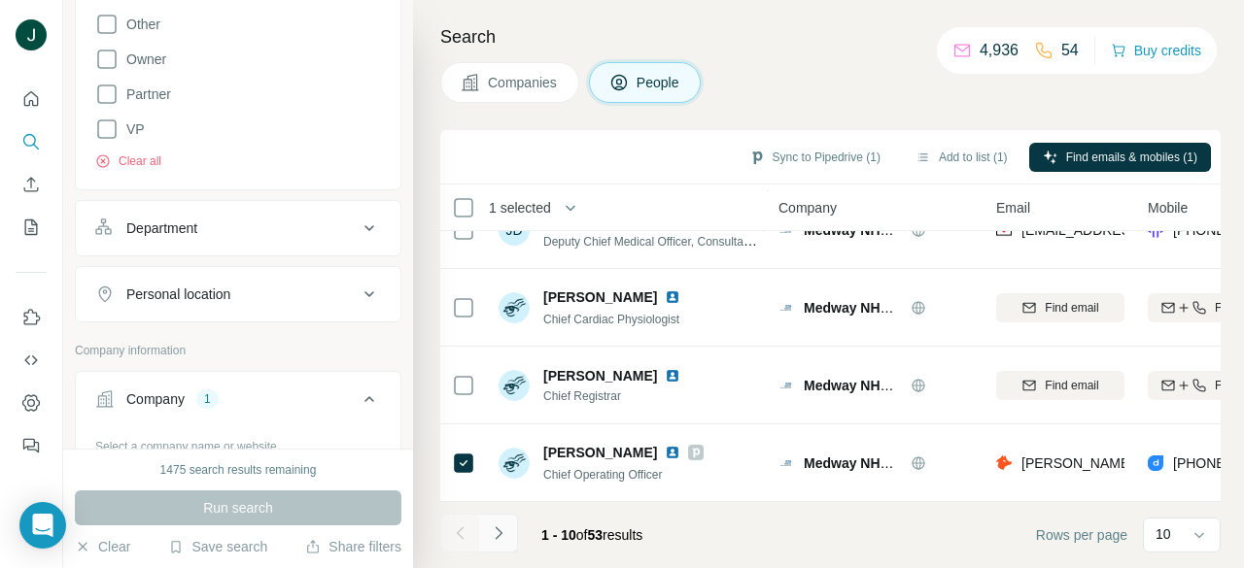
click at [494, 529] on icon "Navigate to next page" at bounding box center [498, 533] width 19 height 19
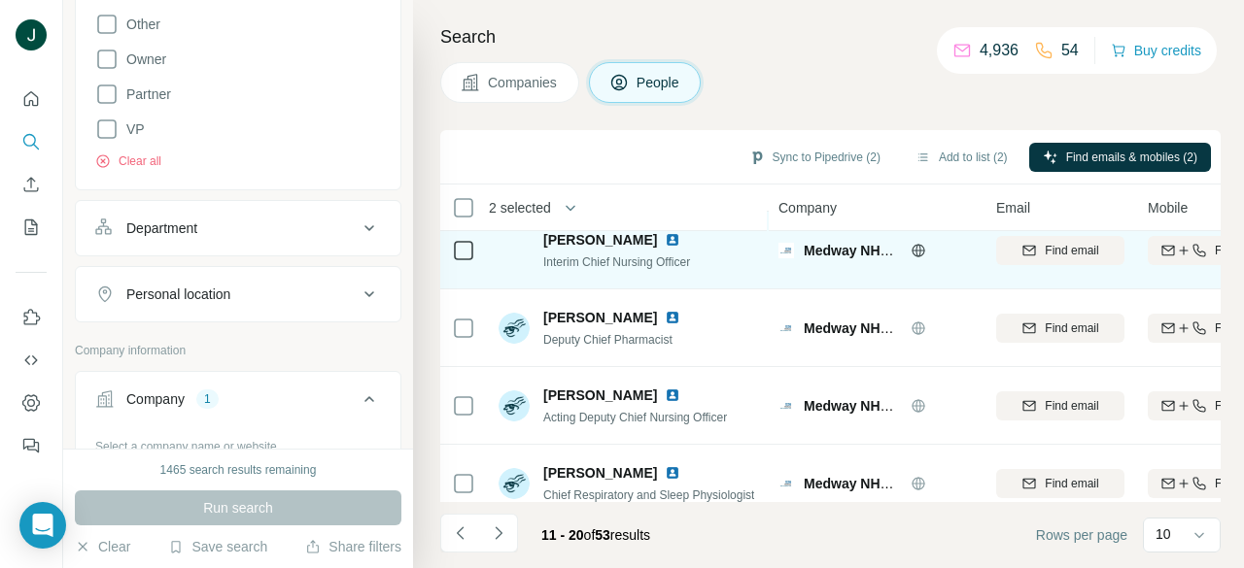
scroll to position [0, 0]
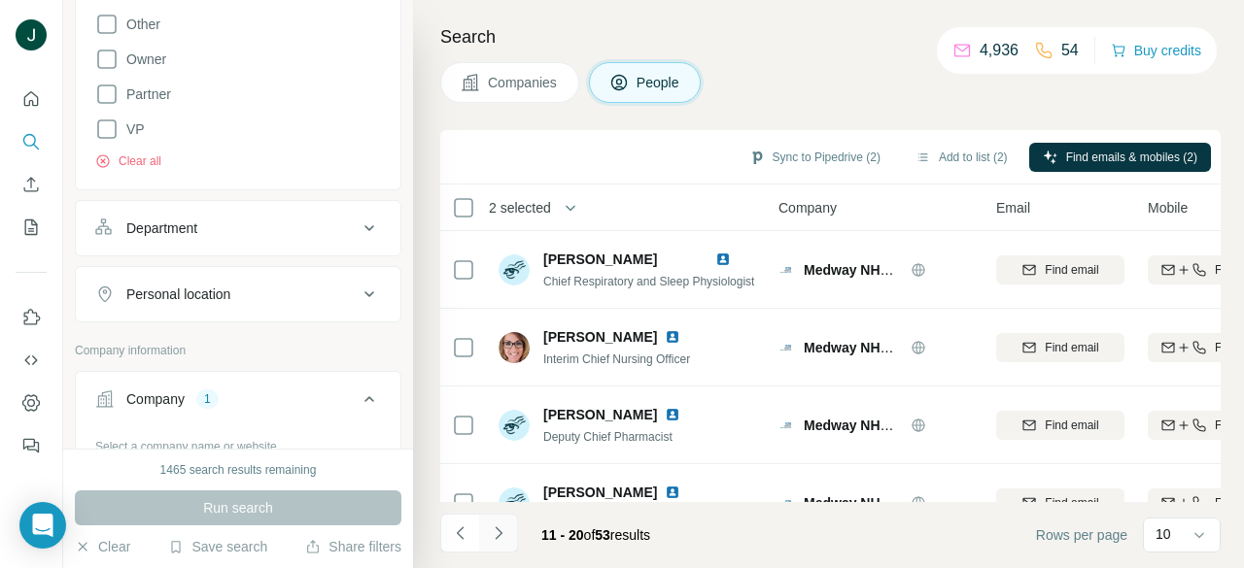
click at [495, 532] on icon "Navigate to next page" at bounding box center [498, 533] width 19 height 19
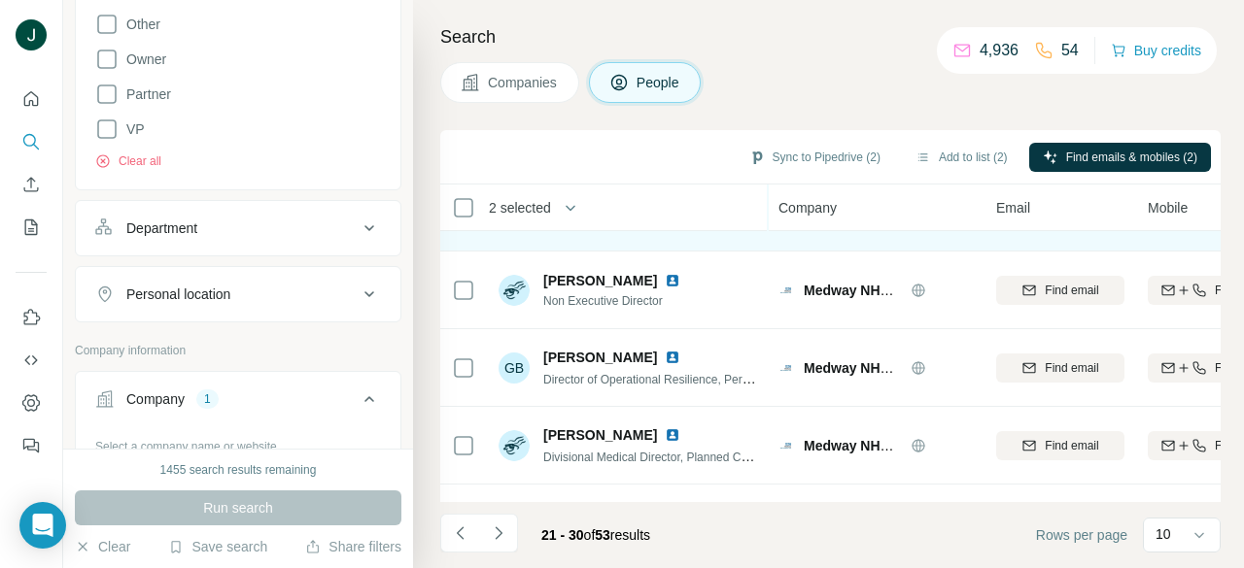
scroll to position [389, 0]
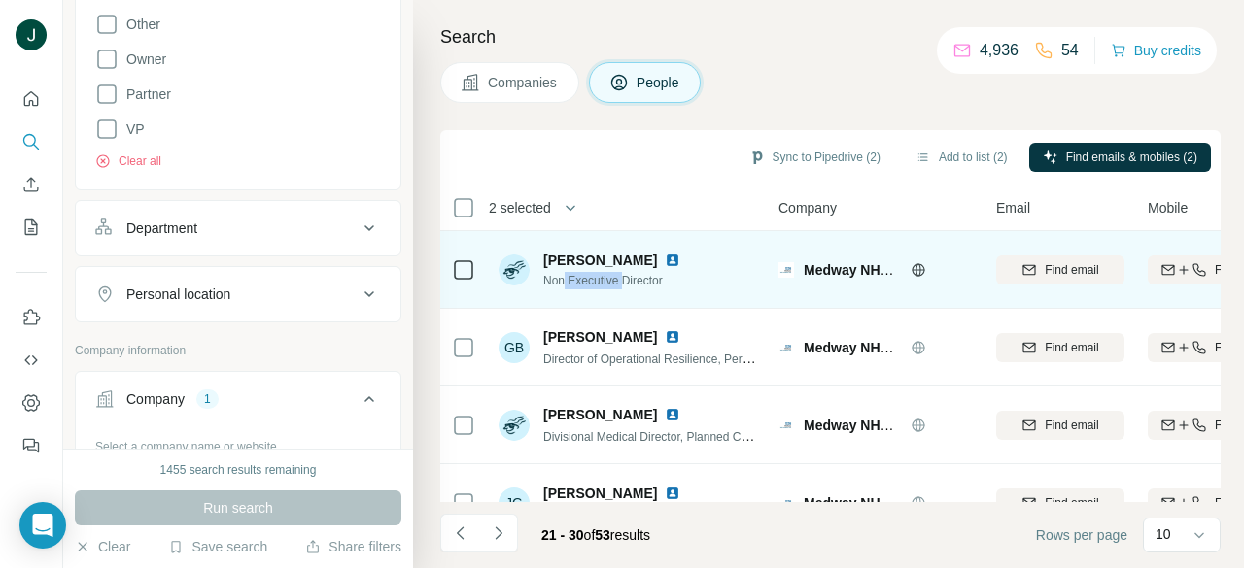
drag, startPoint x: 564, startPoint y: 280, endPoint x: 624, endPoint y: 280, distance: 59.3
click at [624, 280] on span "Non Executive Director" at bounding box center [623, 280] width 160 height 17
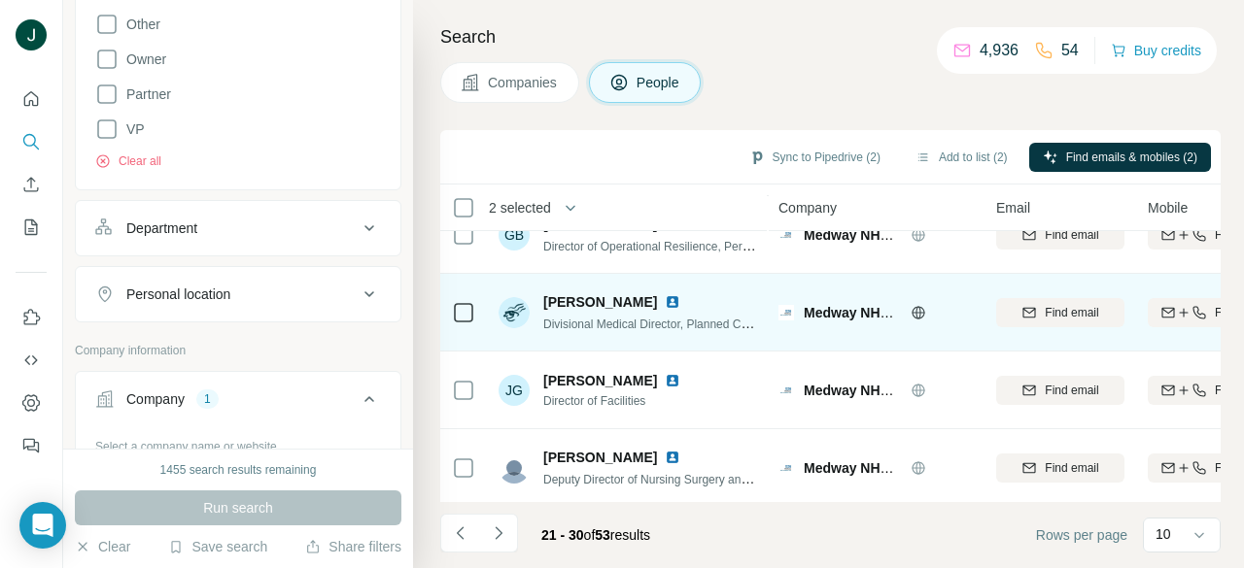
scroll to position [516, 0]
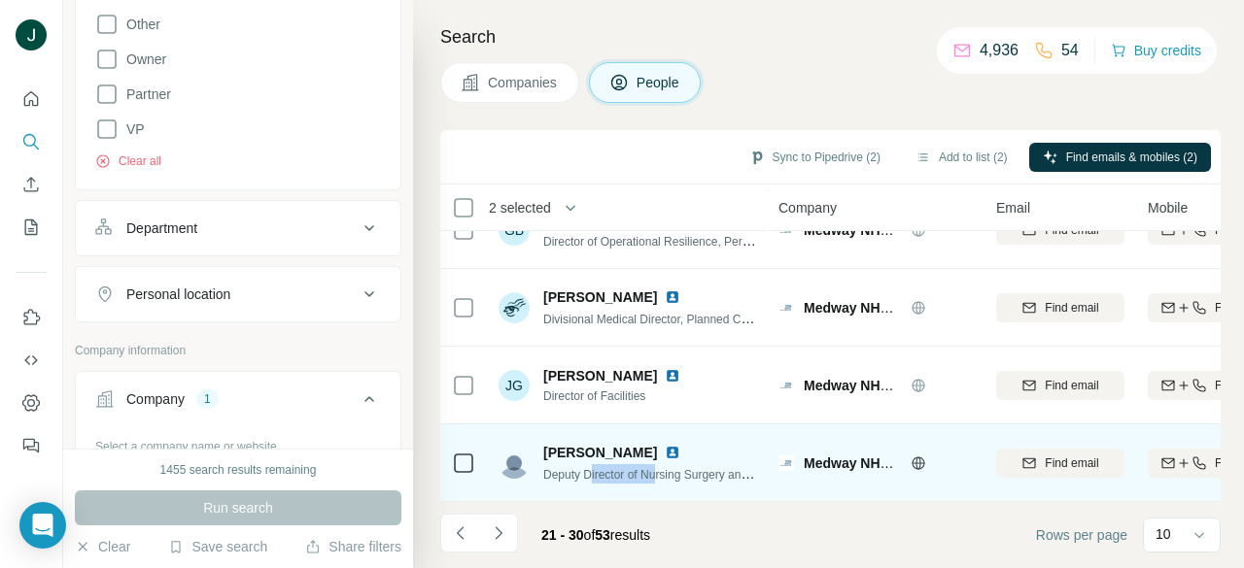
drag, startPoint x: 624, startPoint y: 461, endPoint x: 708, endPoint y: 461, distance: 84.5
click at [708, 466] on span "Deputy Director of Nursing Surgery and Anaesthetics Division" at bounding box center [702, 474] width 318 height 16
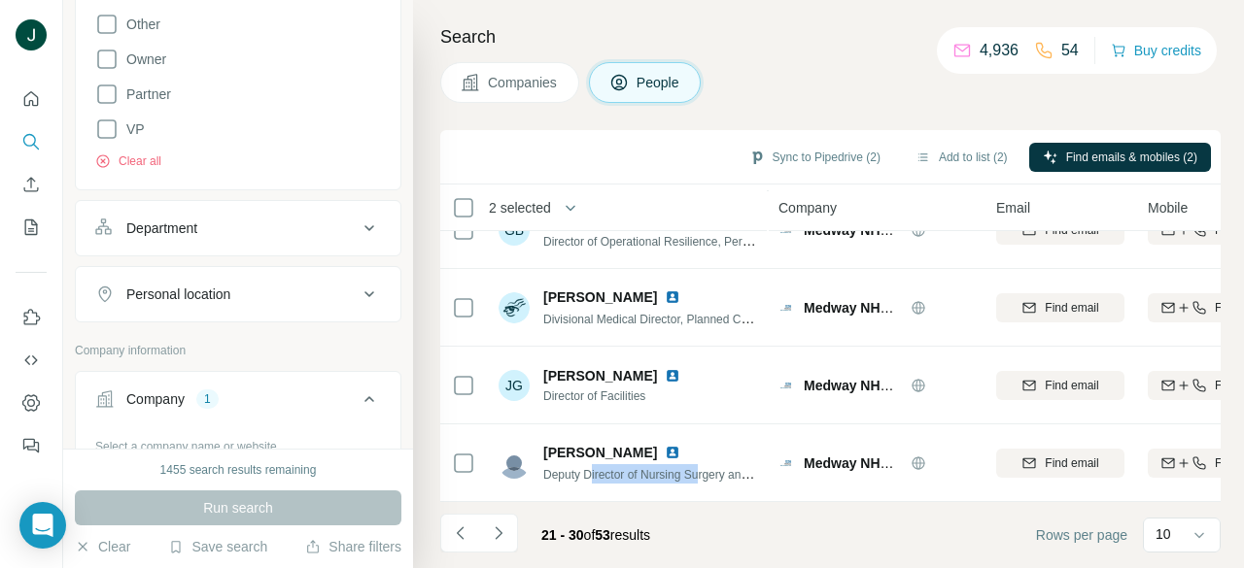
drag, startPoint x: 708, startPoint y: 461, endPoint x: 506, endPoint y: 502, distance: 206.2
click at [707, 466] on span "Deputy Director of Nursing Surgery and Anaesthetics Division" at bounding box center [702, 474] width 318 height 16
click at [504, 535] on icon "Navigate to next page" at bounding box center [498, 533] width 19 height 19
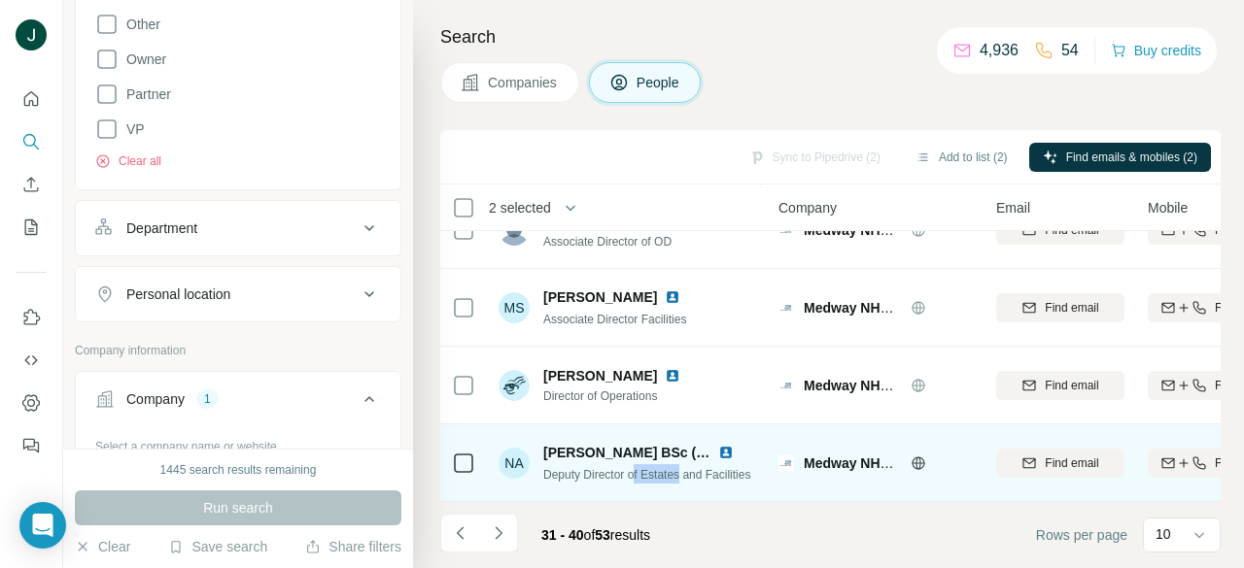
click at [688, 468] on span "Deputy Director of Estates and Facilities" at bounding box center [646, 475] width 207 height 14
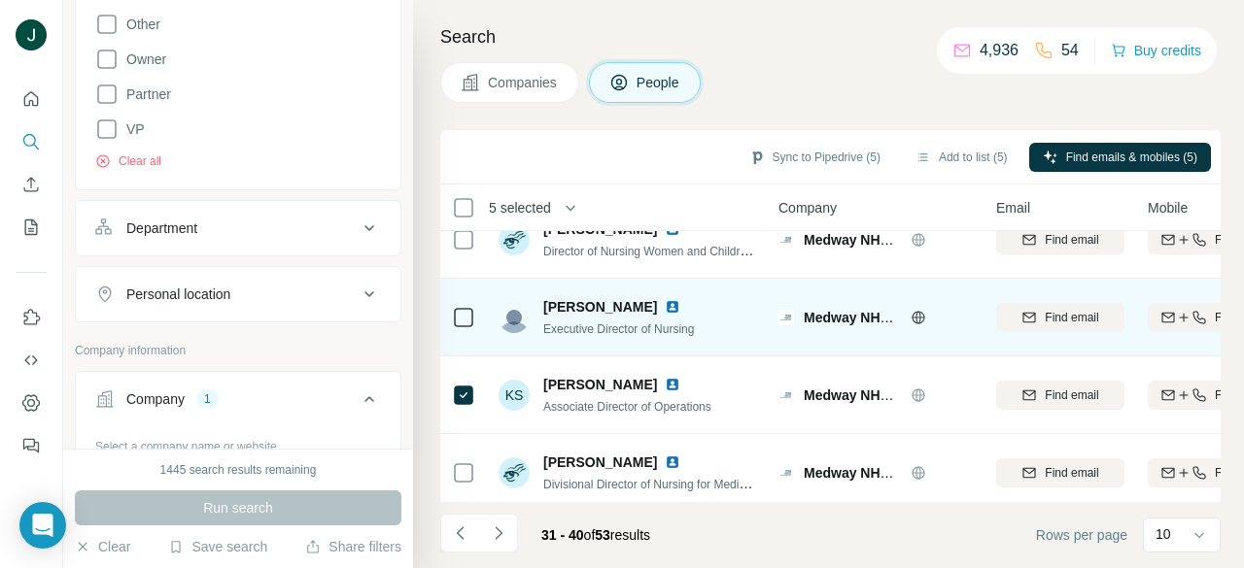
scroll to position [0, 0]
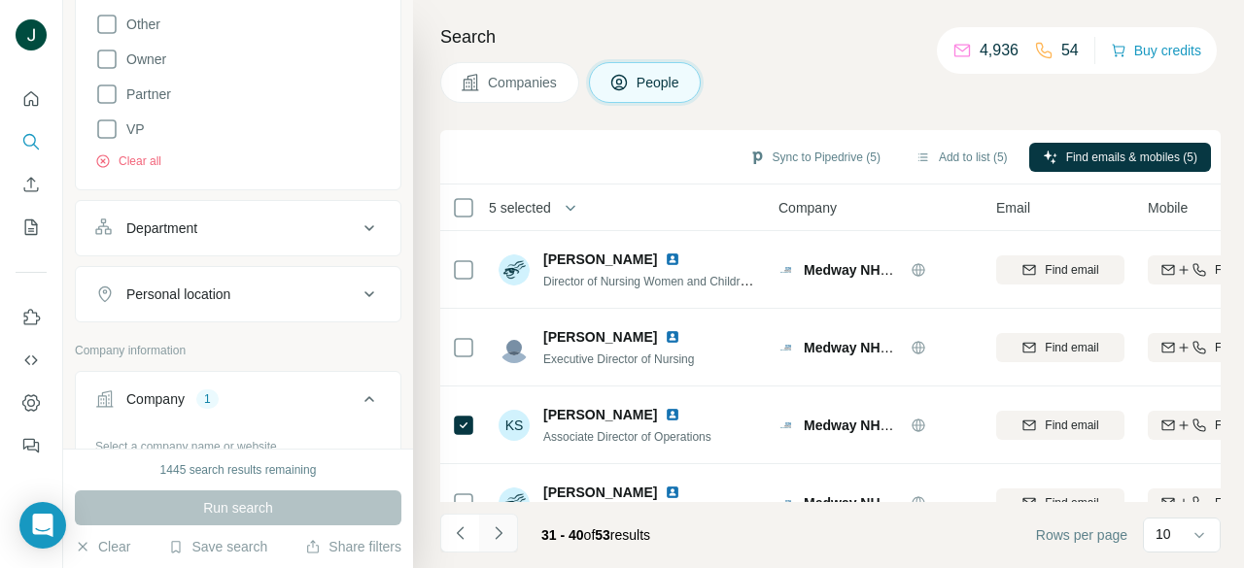
click at [493, 530] on icon "Navigate to next page" at bounding box center [498, 533] width 19 height 19
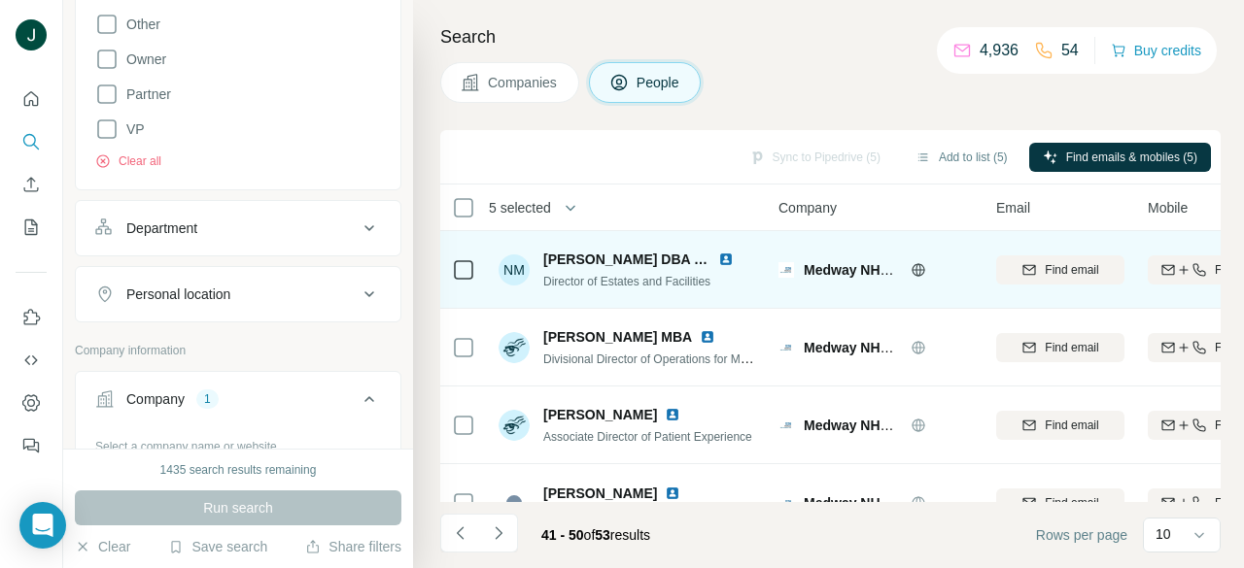
scroll to position [97, 0]
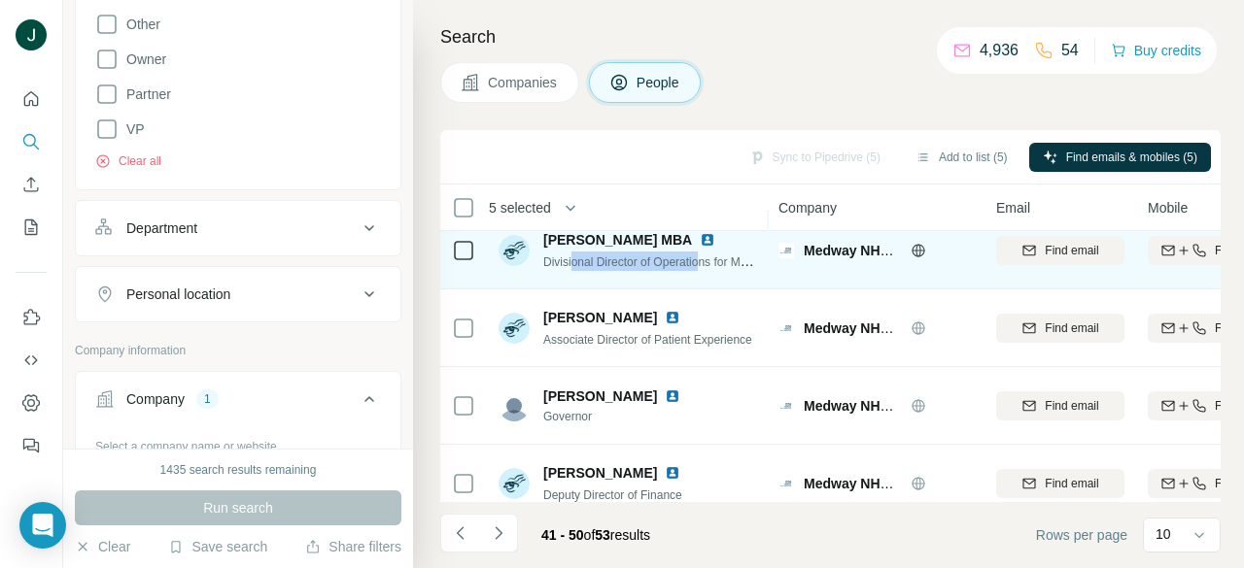
drag, startPoint x: 572, startPoint y: 259, endPoint x: 710, endPoint y: 258, distance: 138.0
click at [710, 258] on span "Divisional Director of Operations for Medicine and Emergency Care" at bounding box center [717, 262] width 348 height 16
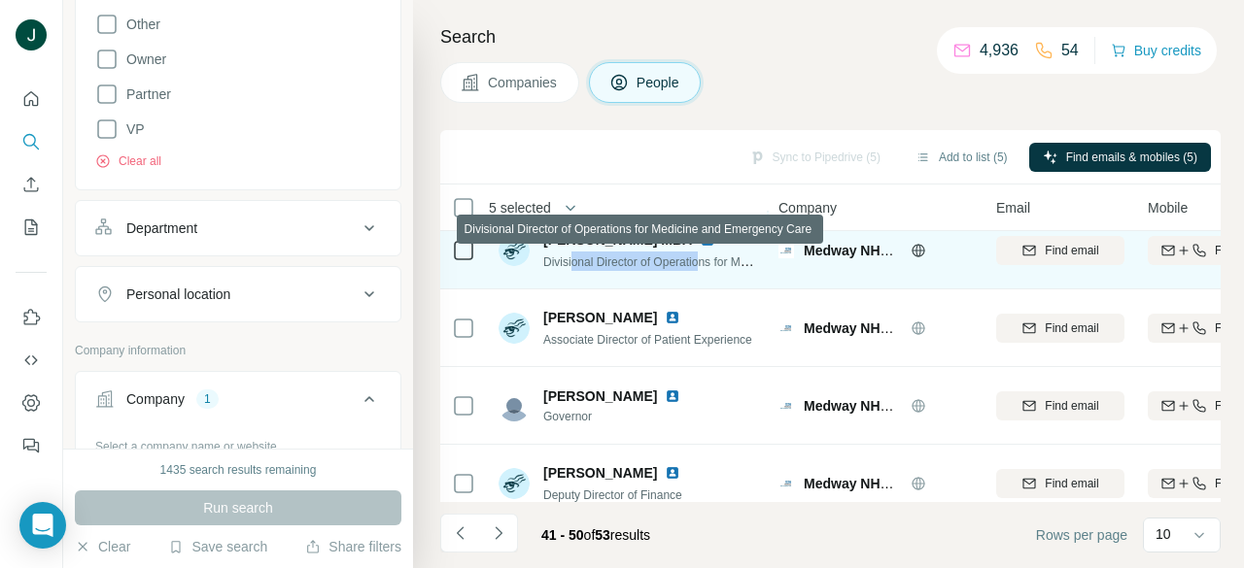
click at [710, 258] on span "Divisional Director of Operations for Medicine and Emergency Care" at bounding box center [717, 262] width 348 height 16
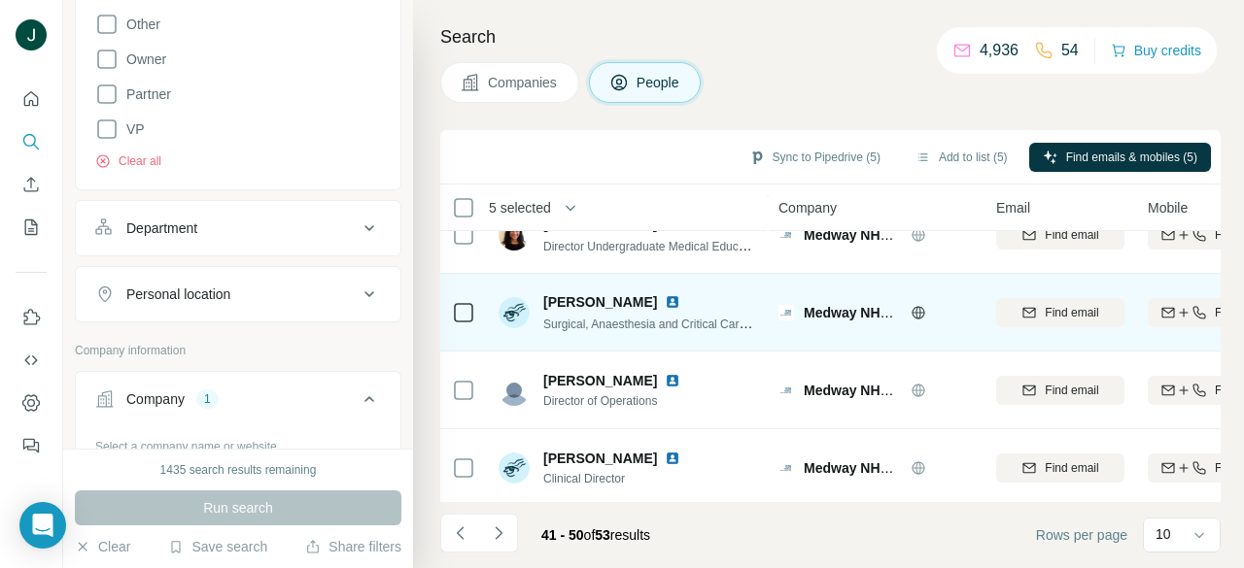
scroll to position [516, 0]
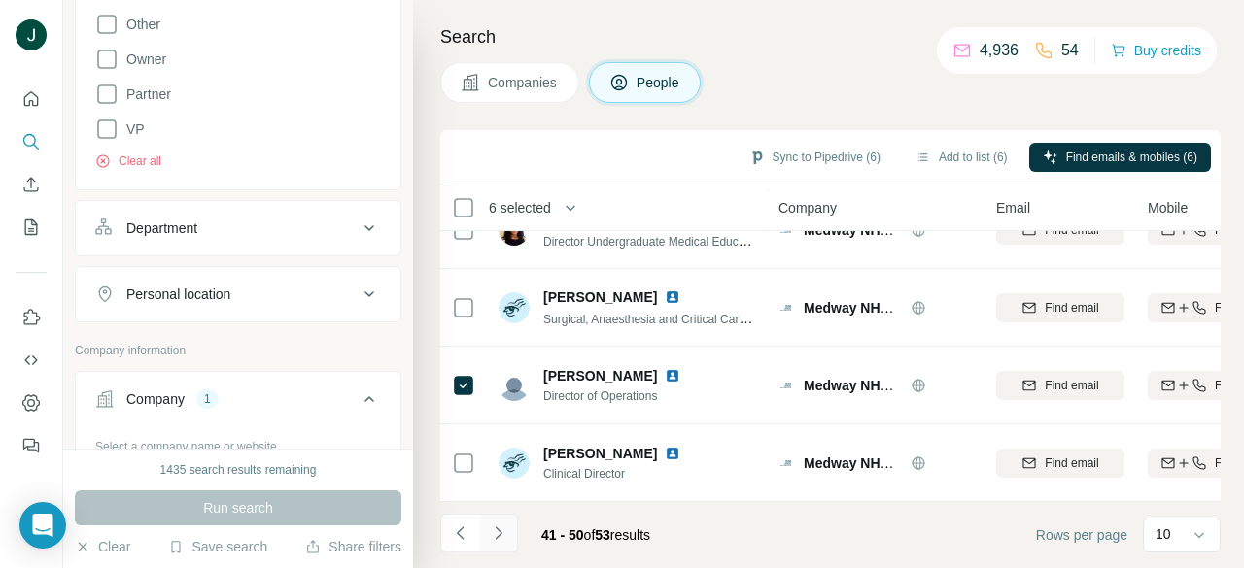
click at [507, 531] on button "Navigate to next page" at bounding box center [498, 533] width 39 height 39
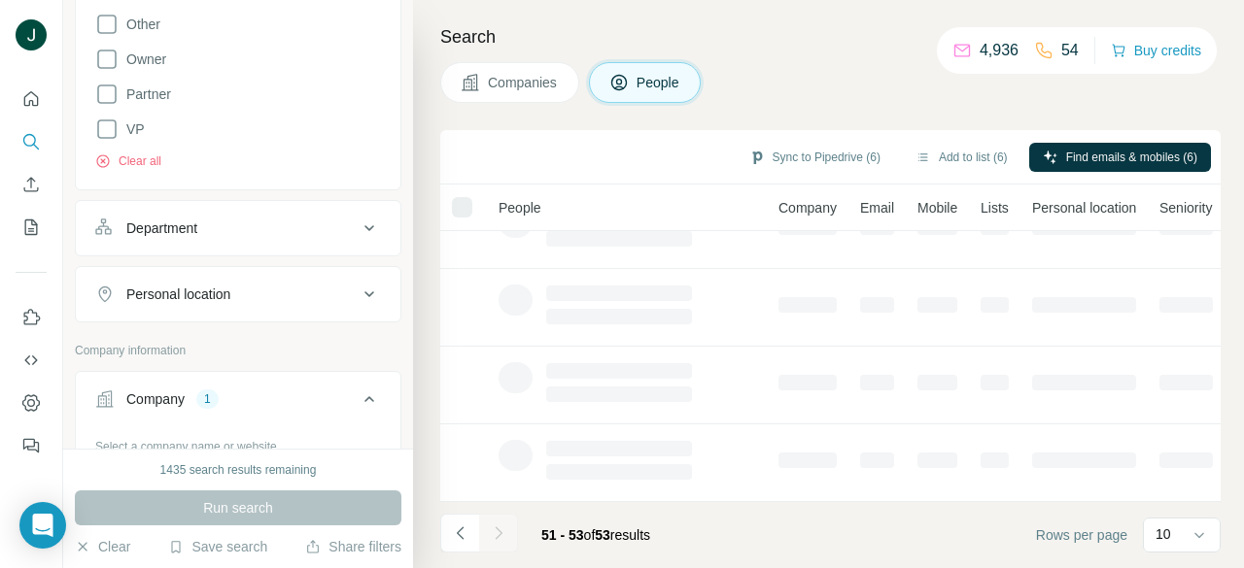
scroll to position [0, 0]
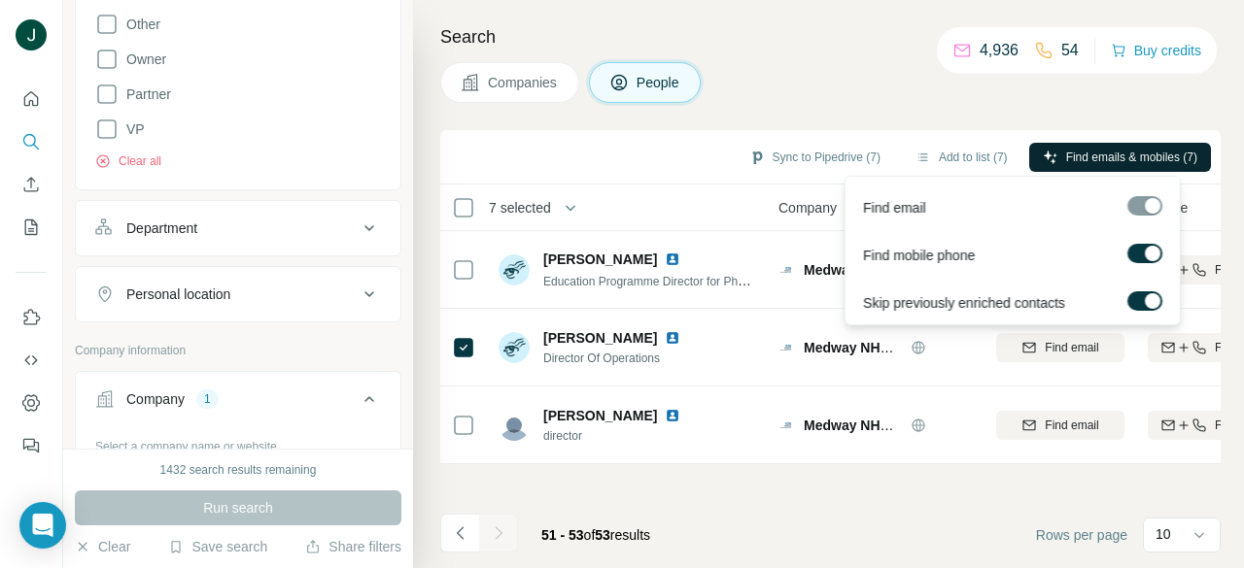
click at [1106, 154] on span "Find emails & mobiles (7)" at bounding box center [1131, 157] width 131 height 17
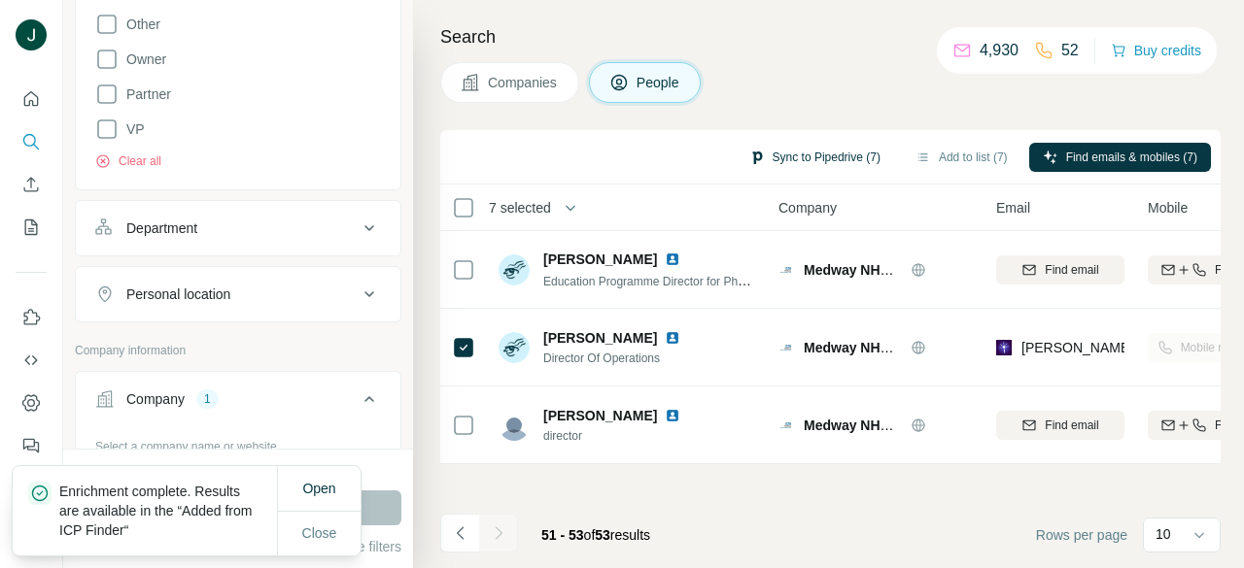
click at [790, 152] on button "Sync to Pipedrive (7)" at bounding box center [814, 157] width 158 height 29
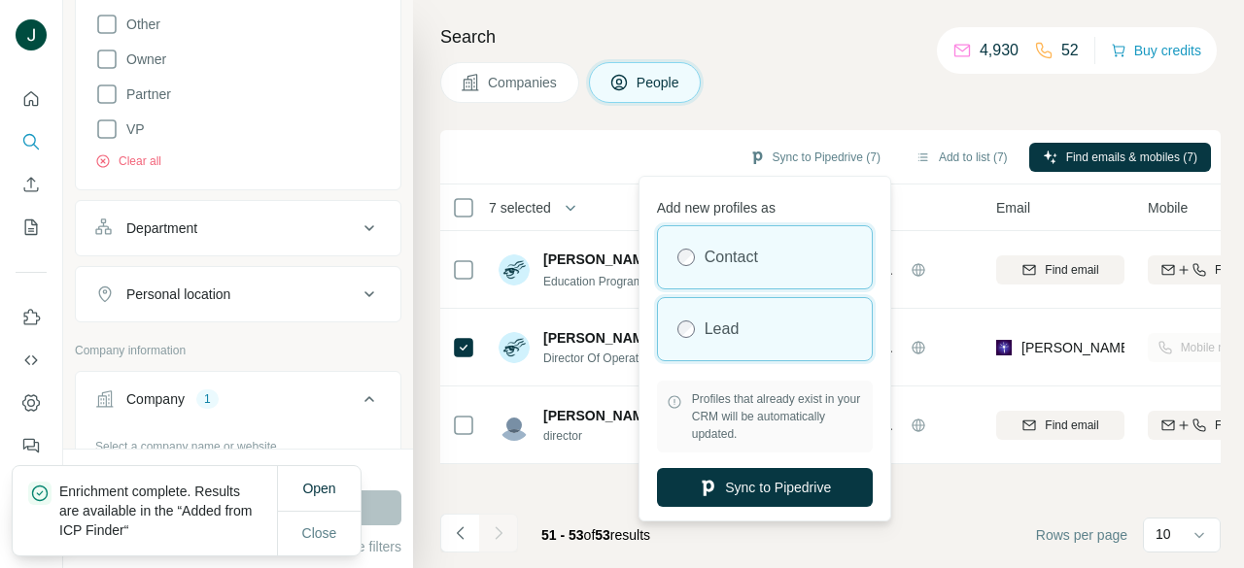
click at [761, 328] on div "Lead" at bounding box center [765, 329] width 214 height 62
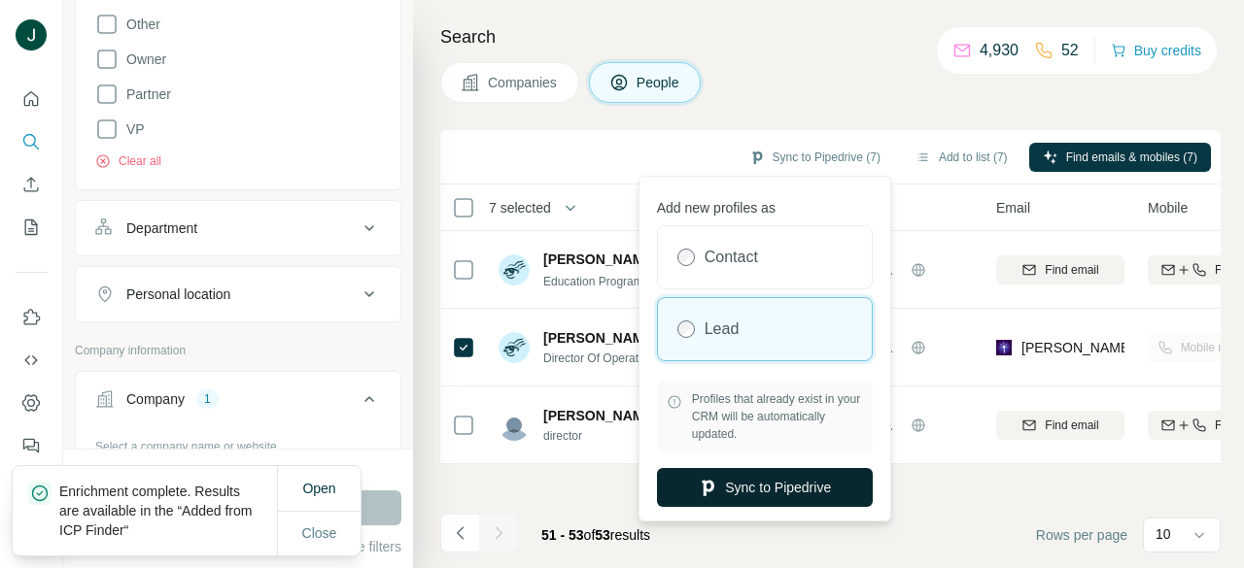
click at [752, 475] on button "Sync to Pipedrive" at bounding box center [765, 487] width 216 height 39
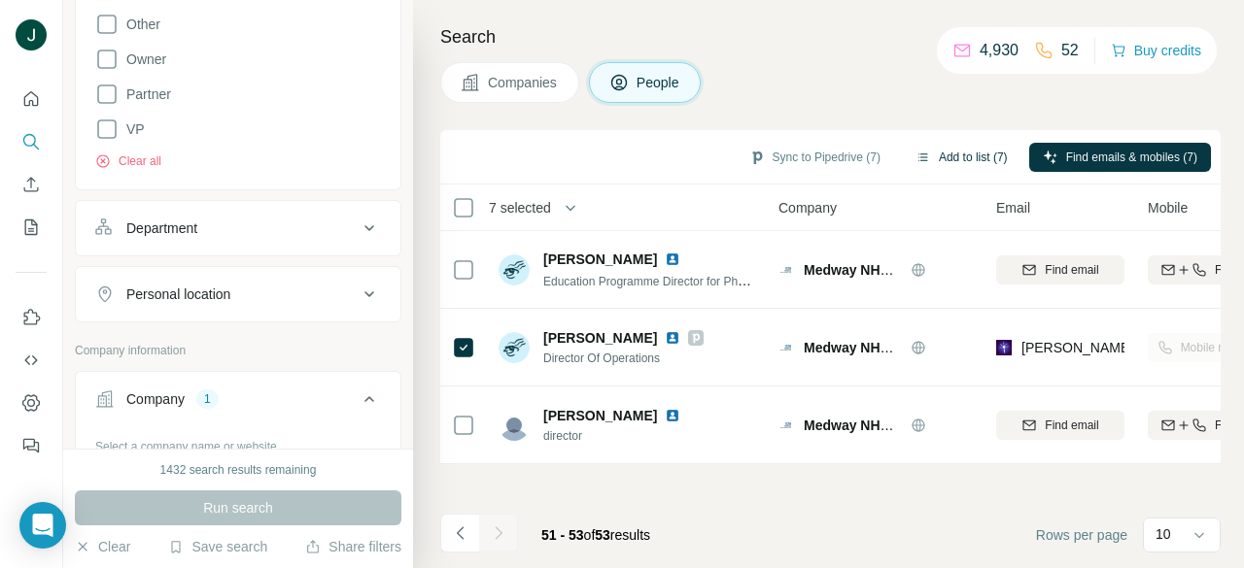
click at [968, 147] on button "Add to list (7)" at bounding box center [962, 157] width 120 height 29
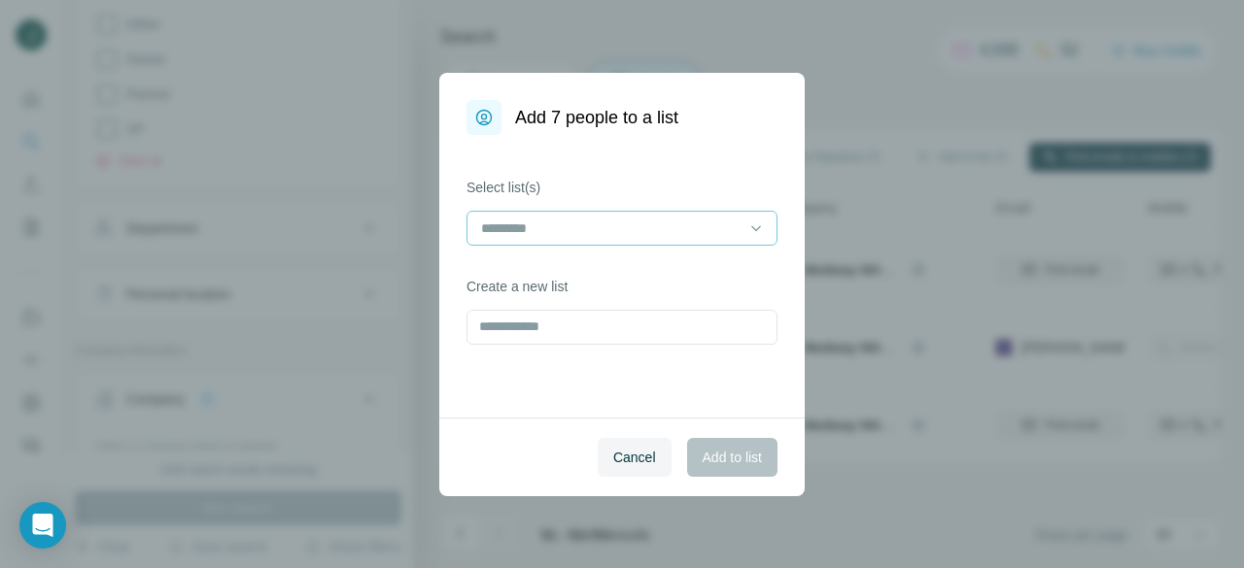
click at [564, 213] on div at bounding box center [610, 228] width 262 height 33
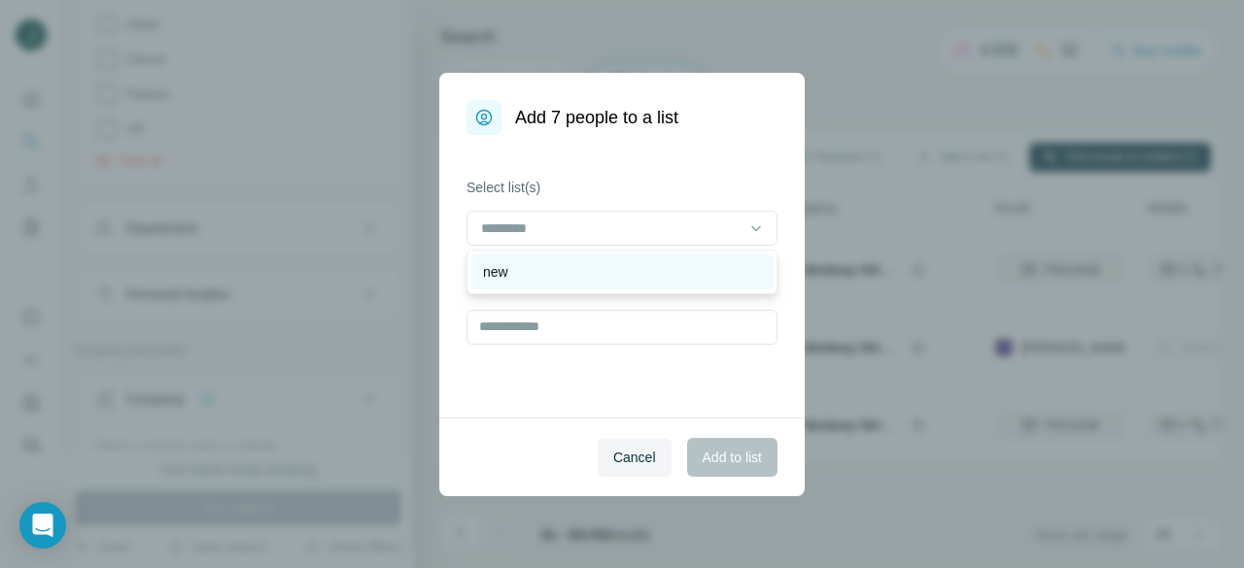
click at [543, 265] on div "new" at bounding box center [622, 271] width 278 height 19
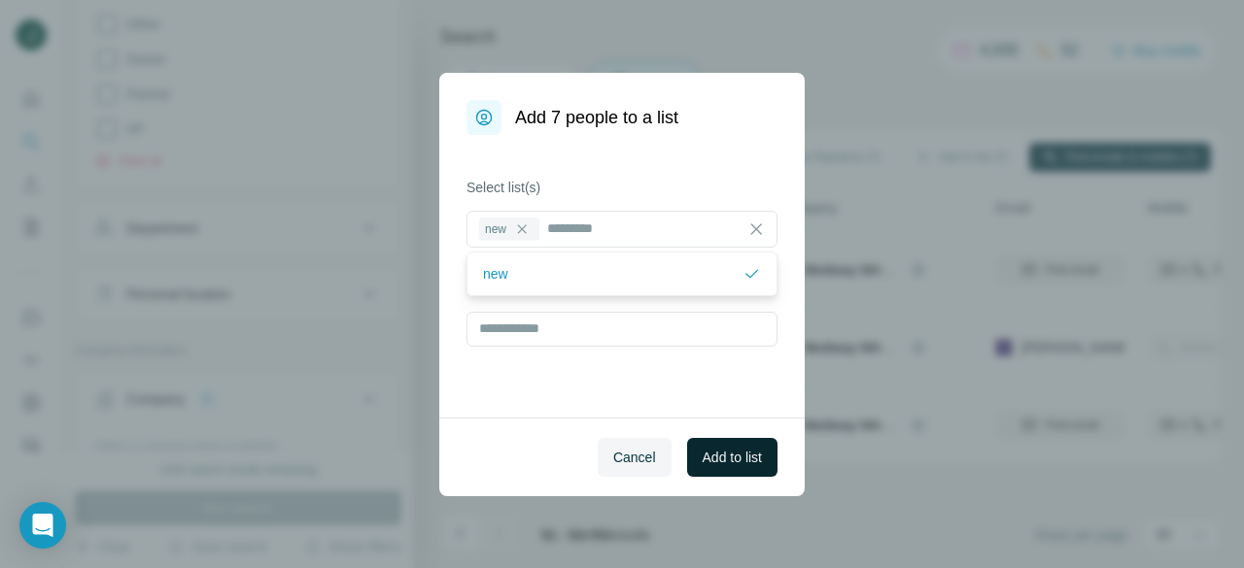
click at [730, 453] on span "Add to list" at bounding box center [731, 457] width 59 height 19
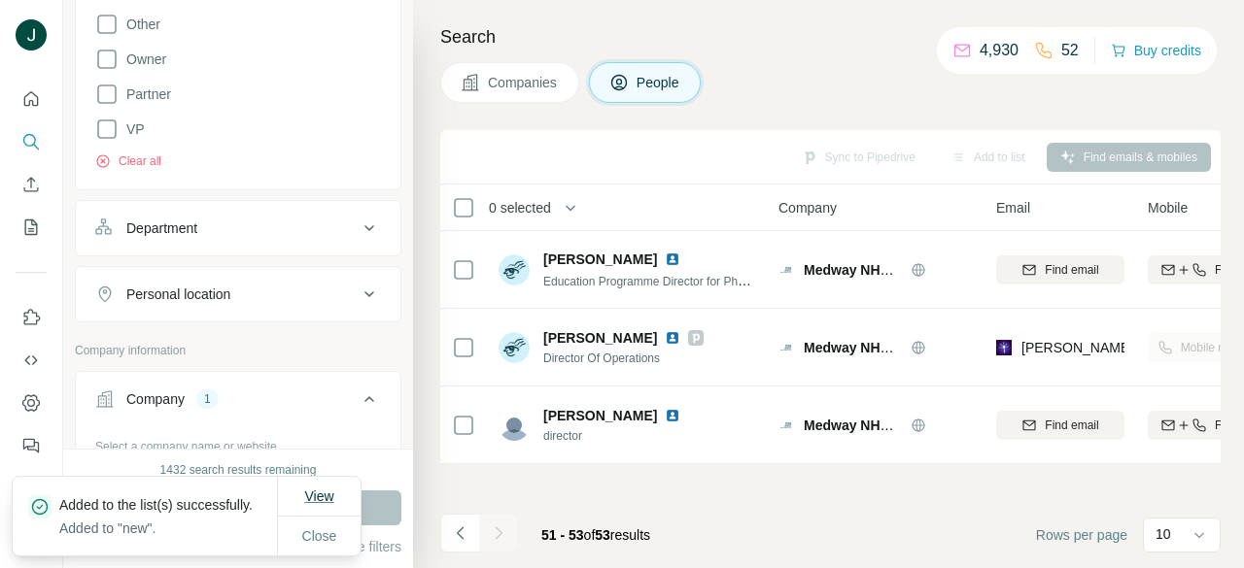
click at [315, 489] on span "View" at bounding box center [318, 497] width 29 height 16
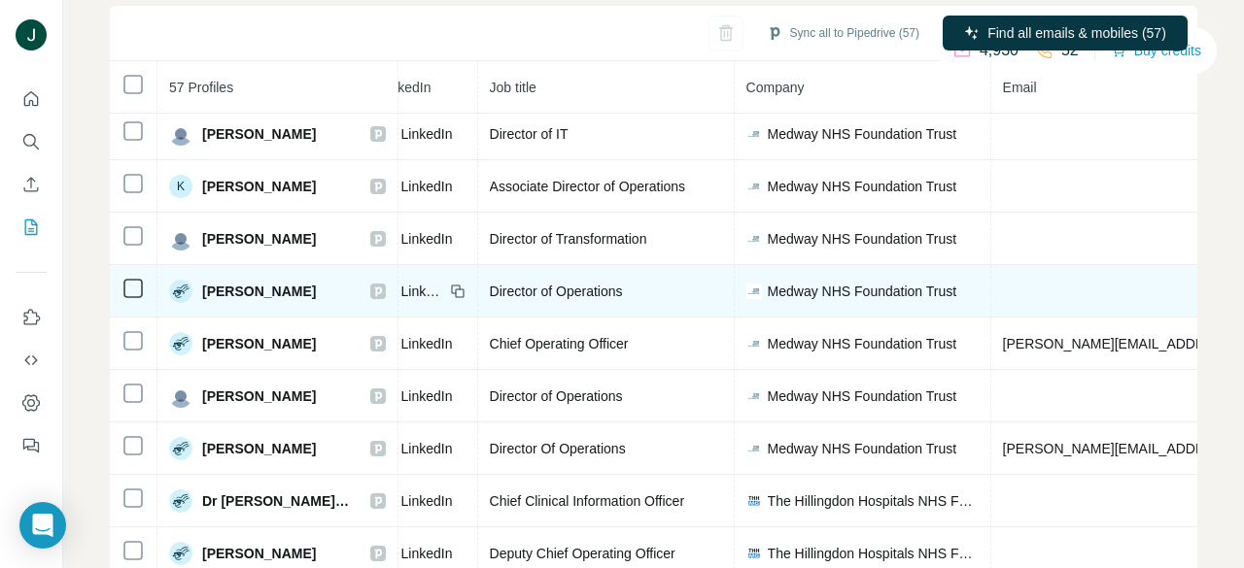
scroll to position [6, 0]
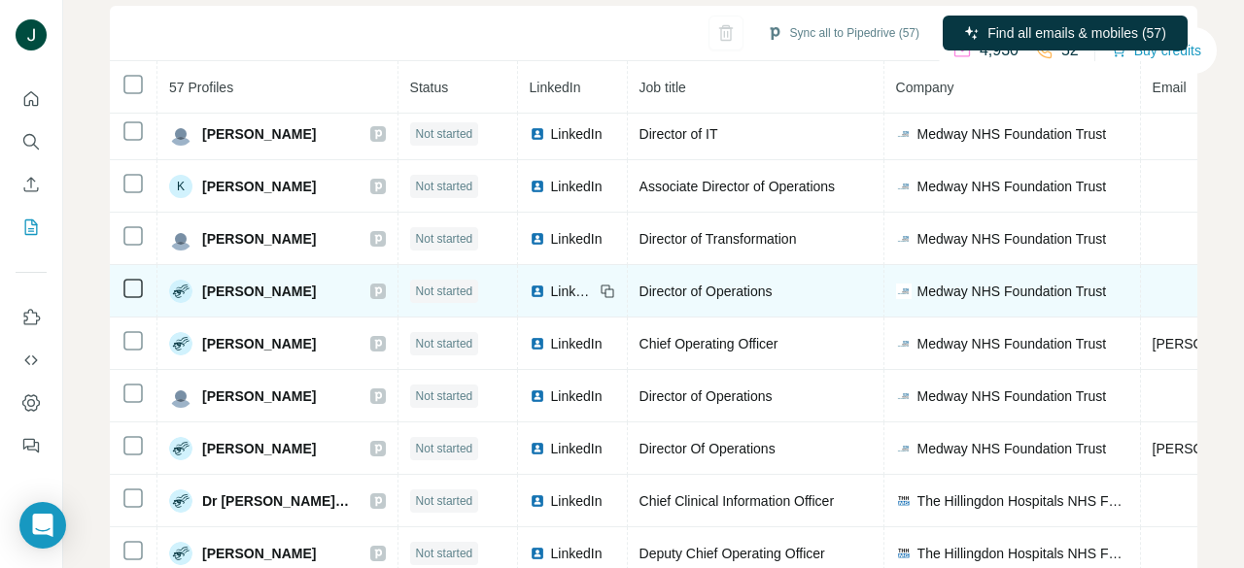
drag, startPoint x: 909, startPoint y: 261, endPoint x: 348, endPoint y: 292, distance: 562.4
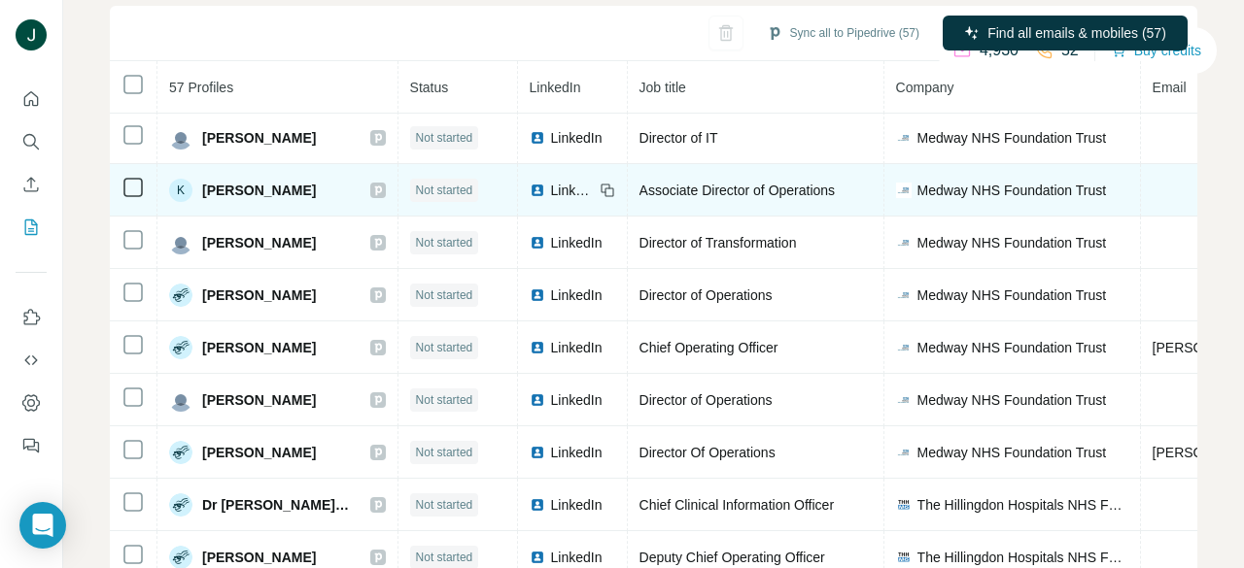
scroll to position [0, 0]
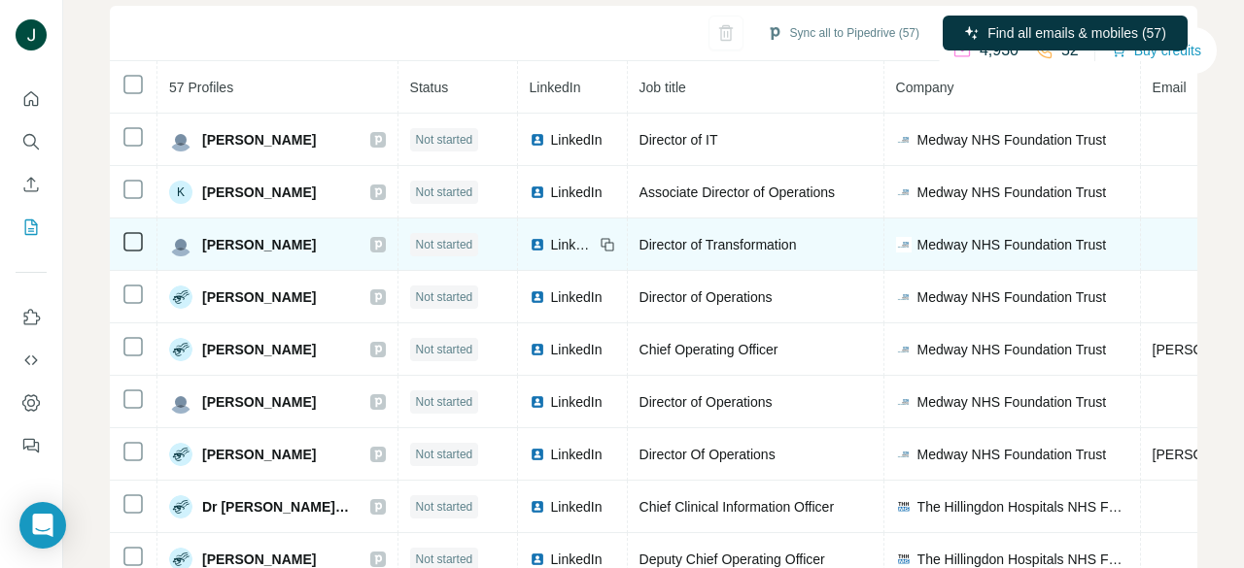
click at [374, 242] on icon at bounding box center [377, 245] width 7 height 10
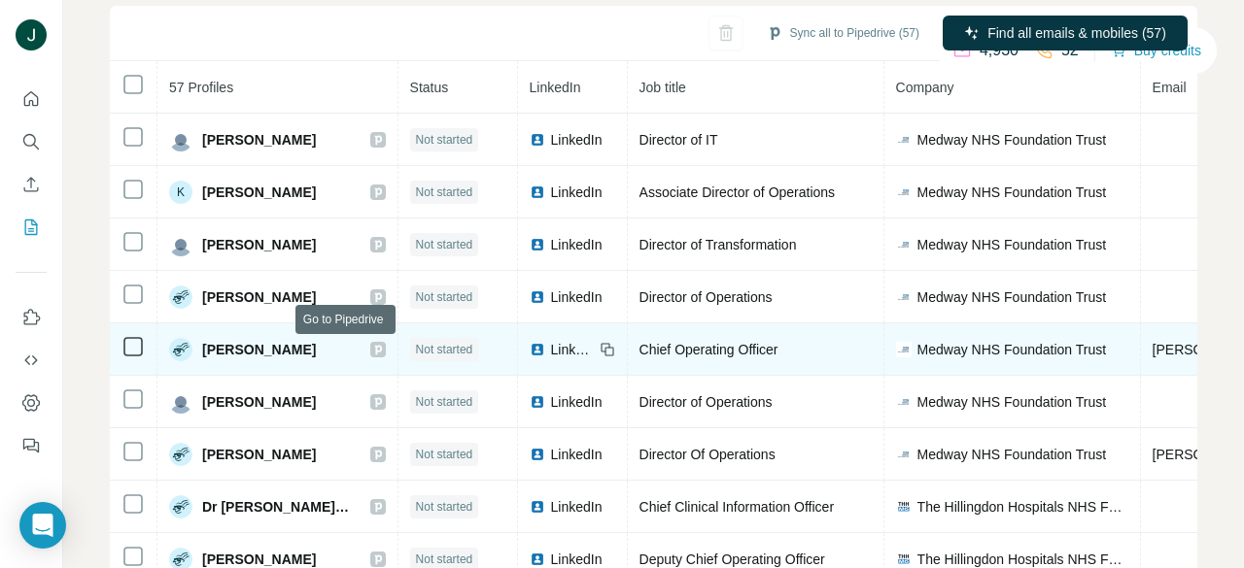
click at [372, 349] on icon at bounding box center [378, 350] width 12 height 16
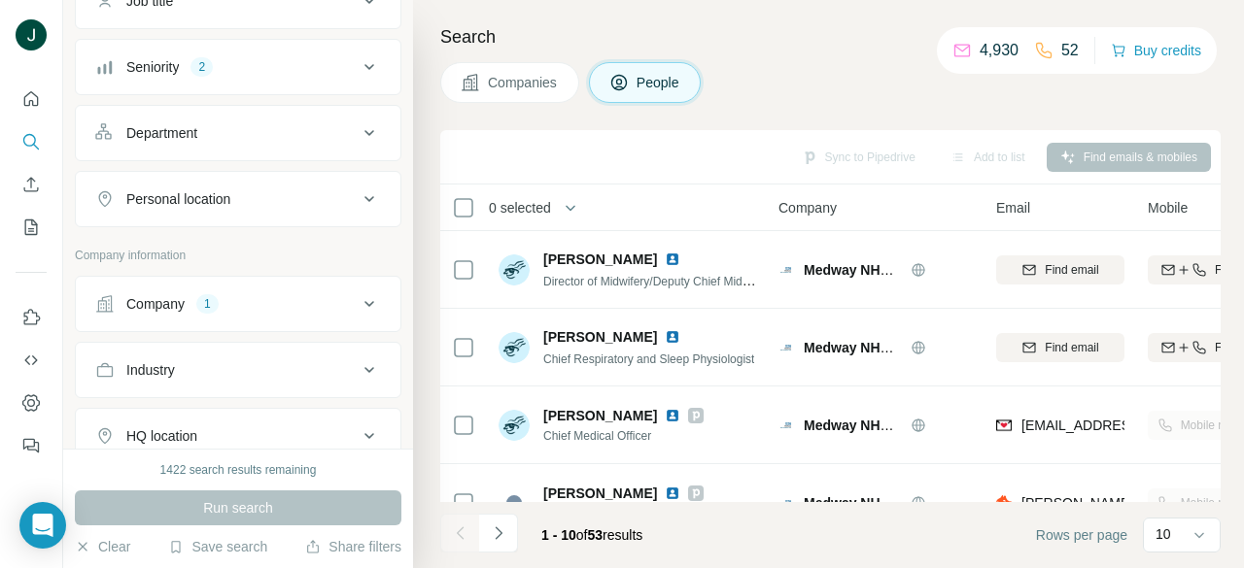
scroll to position [291, 0]
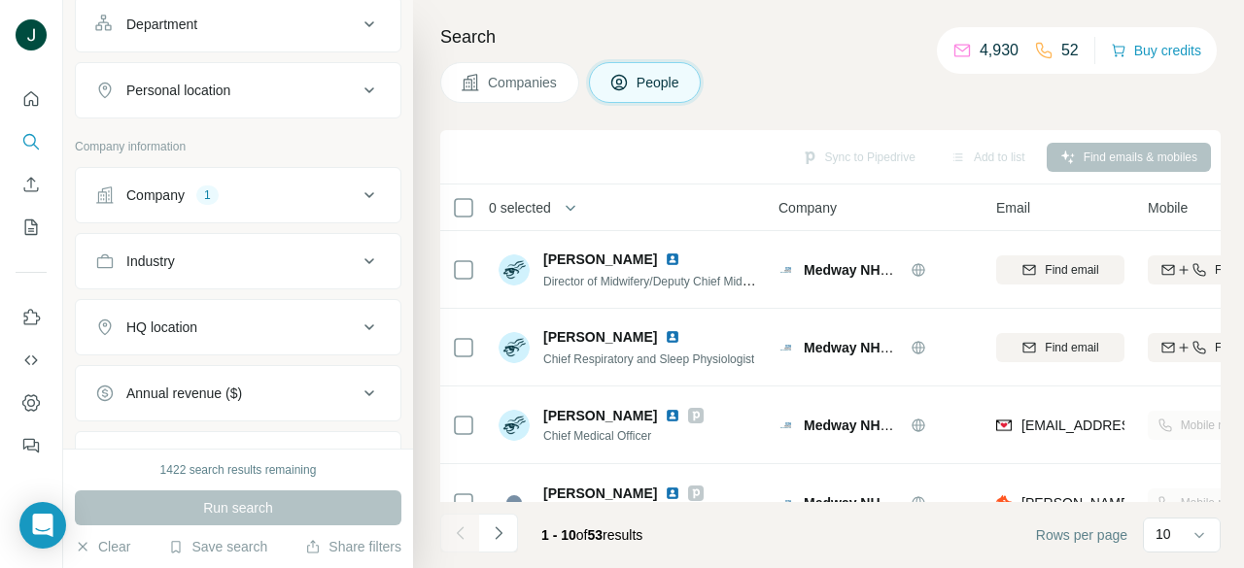
click at [227, 201] on div "Company 1" at bounding box center [226, 195] width 262 height 19
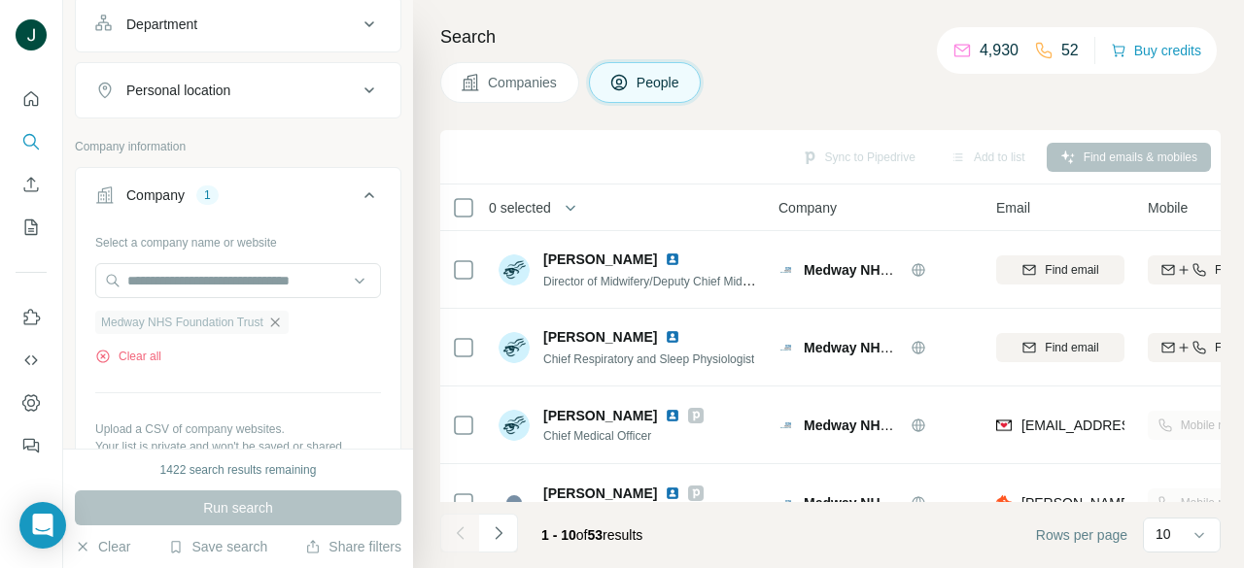
click at [279, 323] on icon "button" at bounding box center [274, 322] width 9 height 9
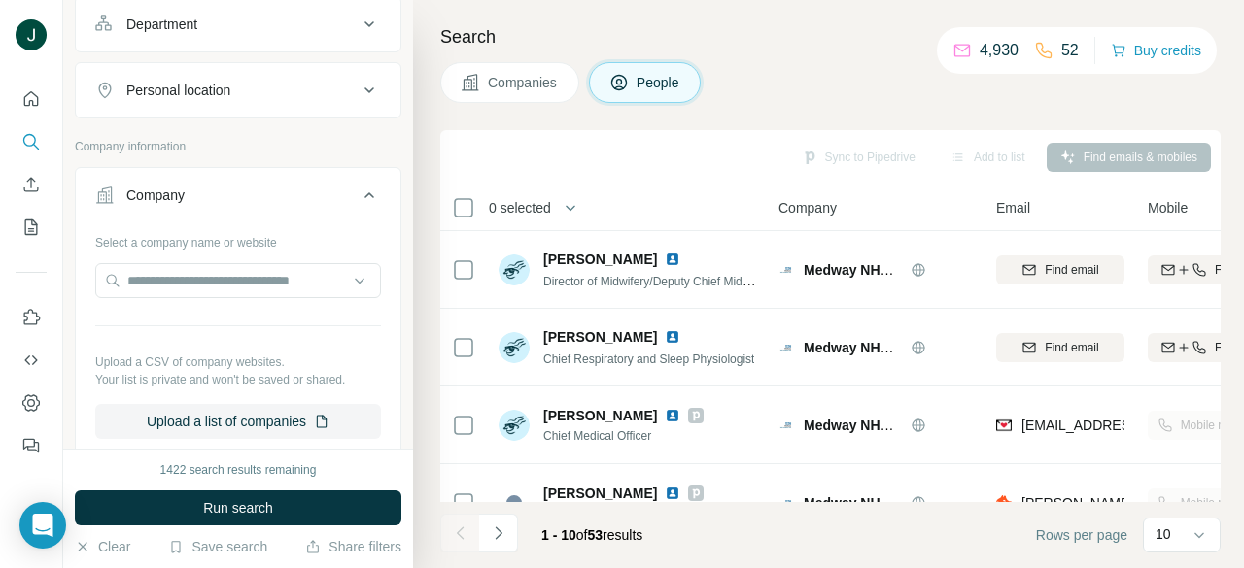
click at [267, 257] on div "Select a company name or website Upload a CSV of company websites. Your list is…" at bounding box center [238, 332] width 286 height 213
click at [270, 275] on input "text" at bounding box center [238, 280] width 286 height 35
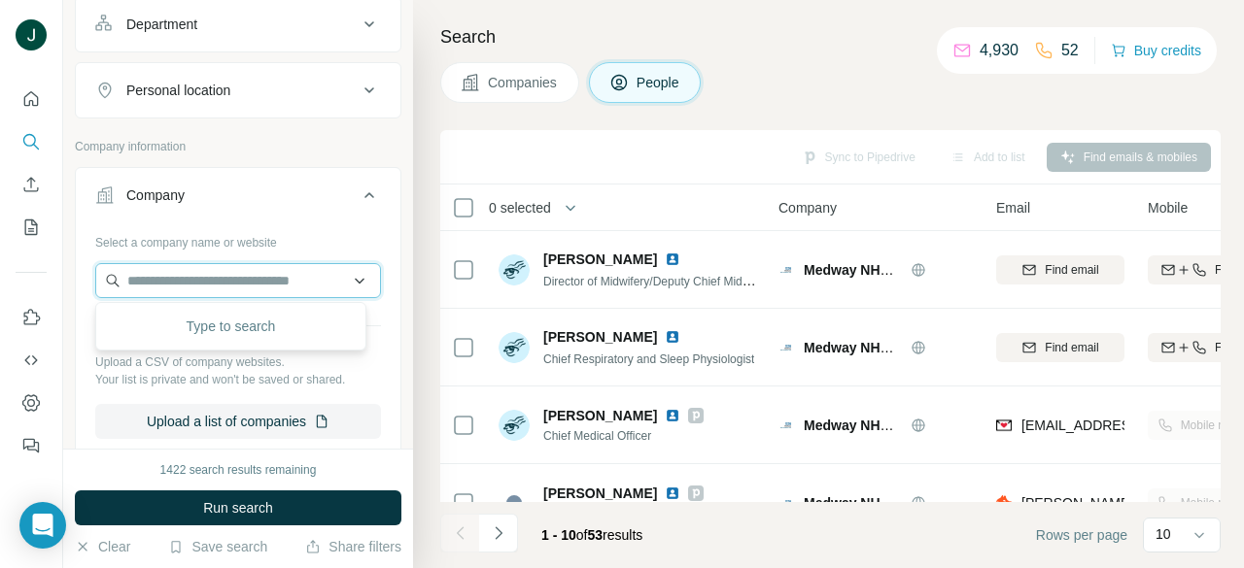
paste input "**********"
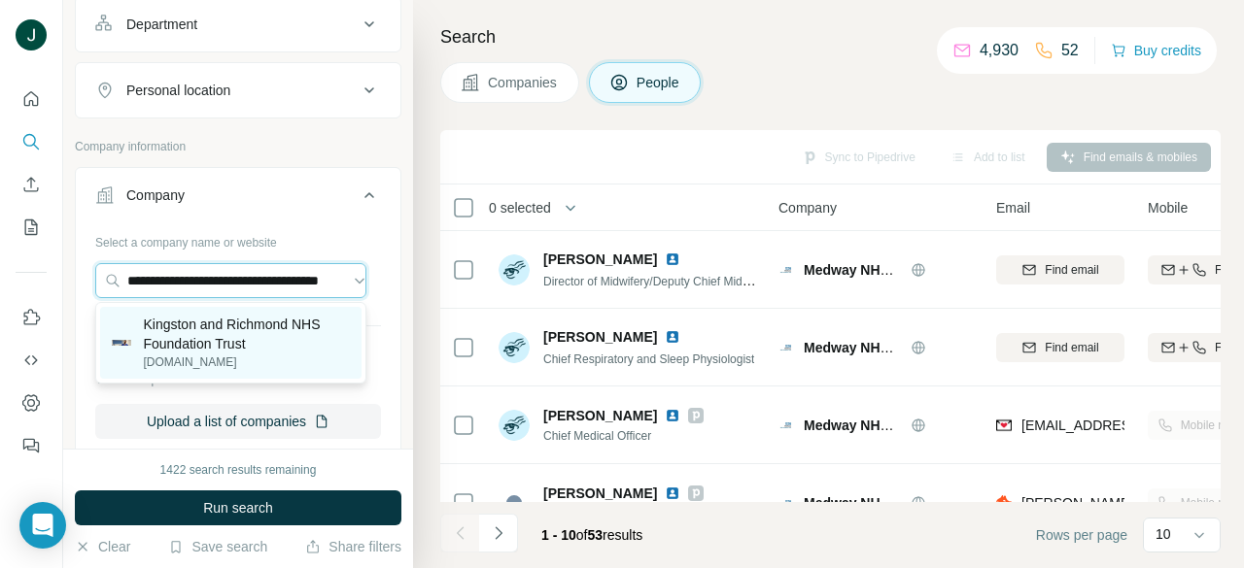
type input "**********"
click at [259, 347] on p "Kingston and Richmond NHS Foundation Trust" at bounding box center [246, 334] width 207 height 39
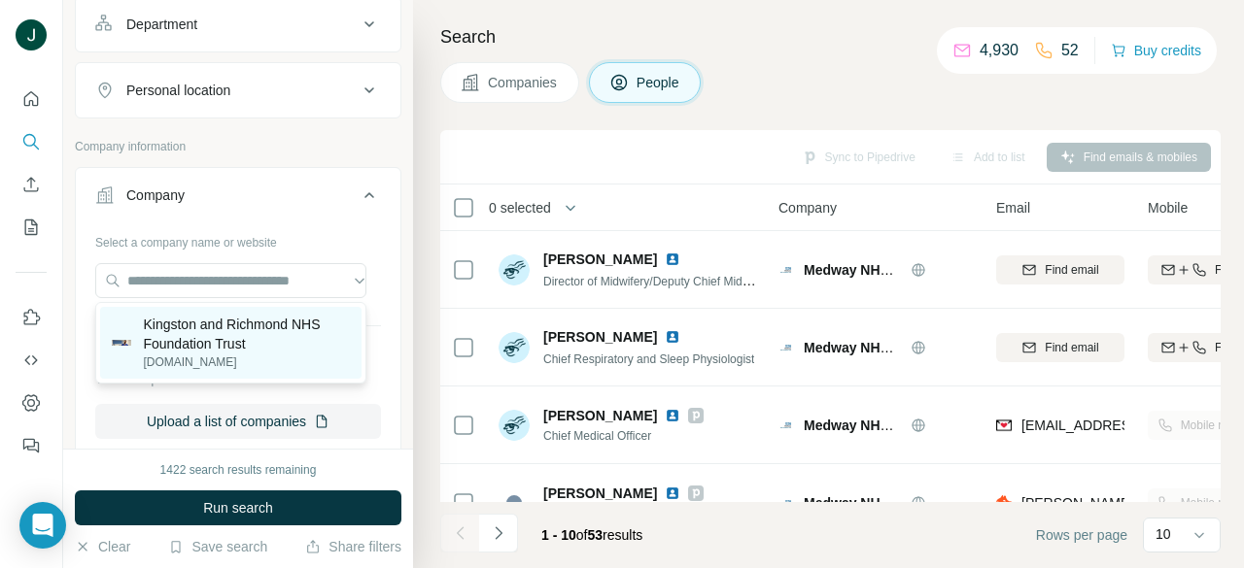
scroll to position [0, 0]
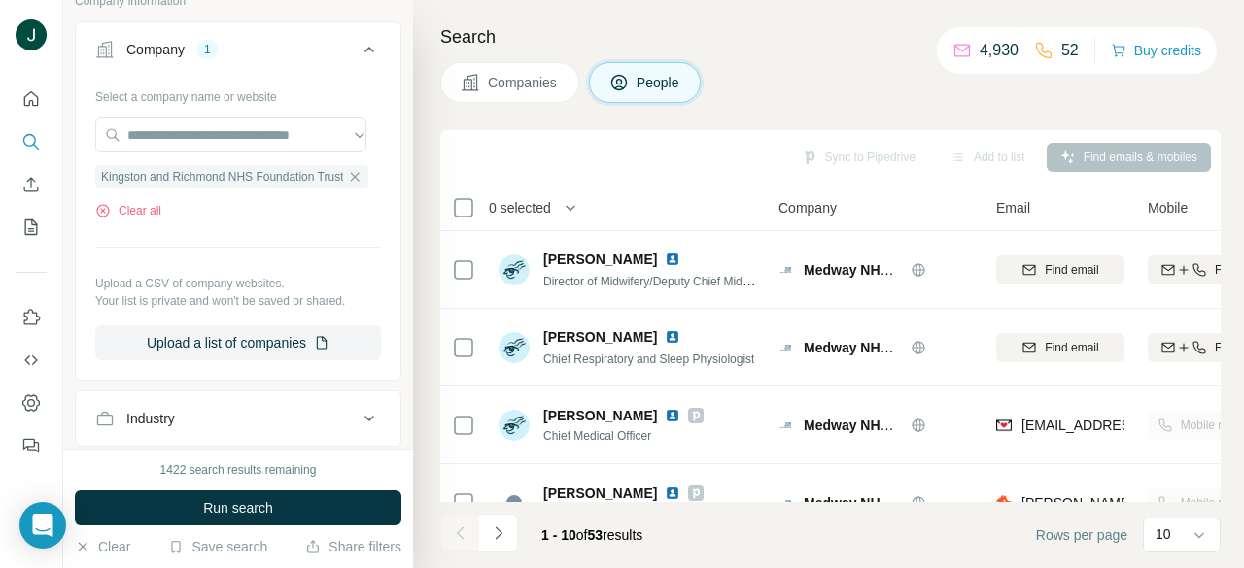
scroll to position [680, 0]
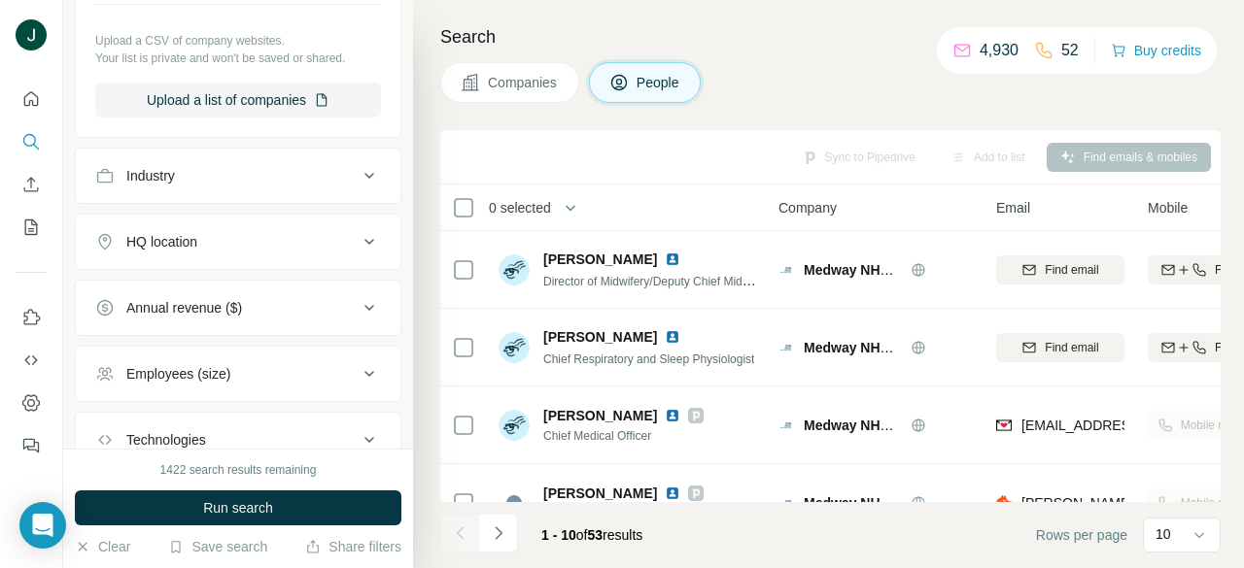
click at [254, 507] on span "Run search" at bounding box center [238, 507] width 70 height 19
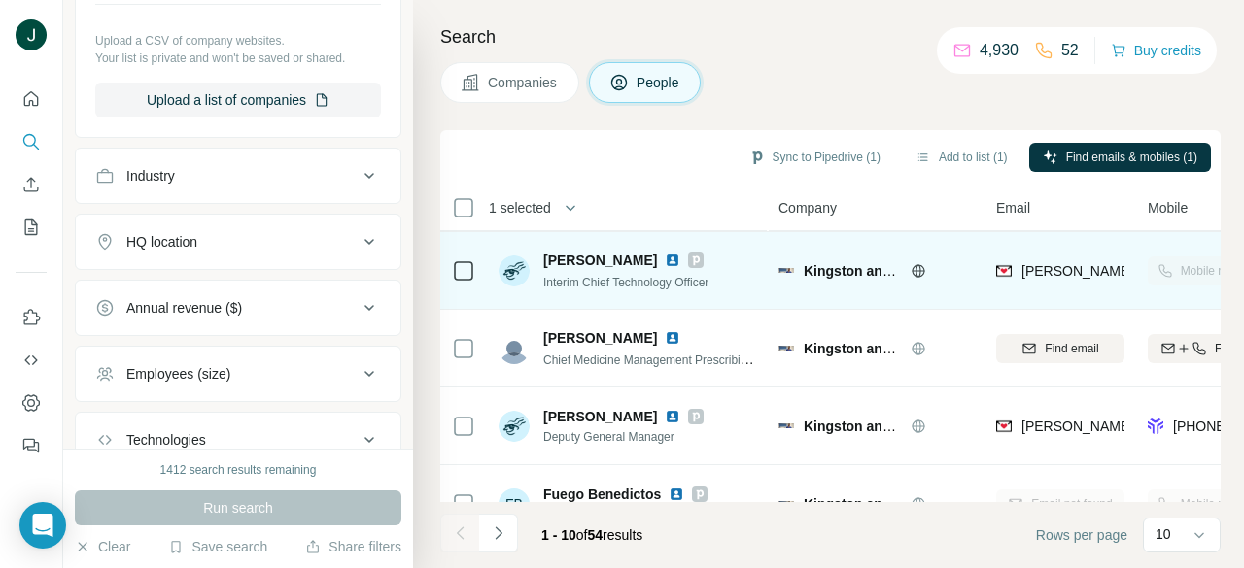
scroll to position [97, 0]
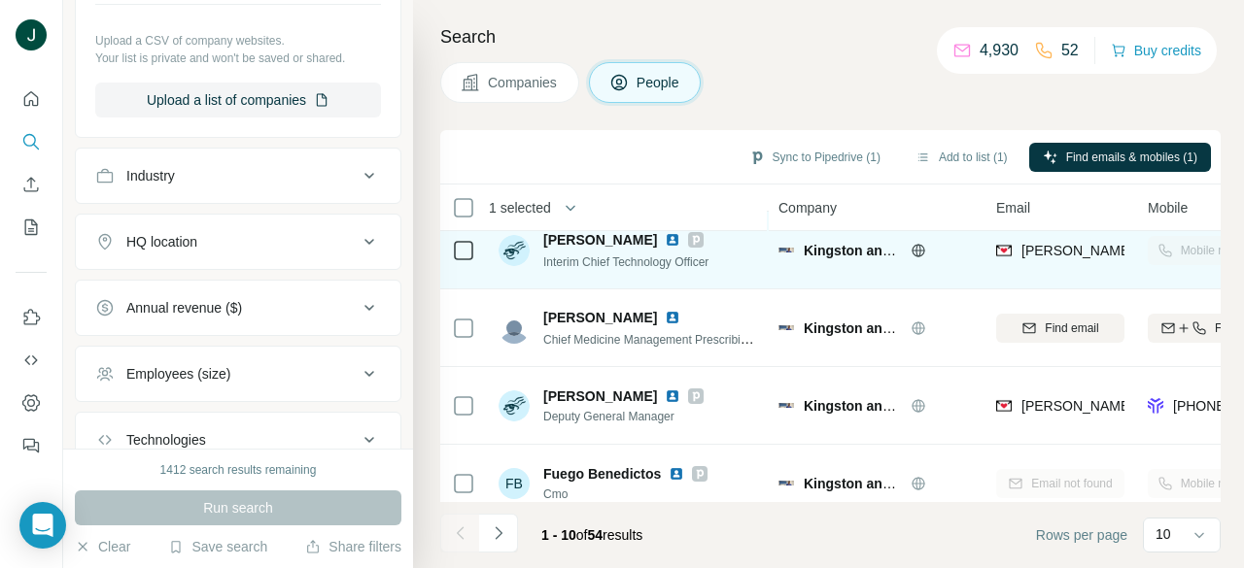
click at [441, 246] on div "Search Companies People Sync to Pipedrive (1) Add to list (1) Find emails & mob…" at bounding box center [828, 284] width 831 height 568
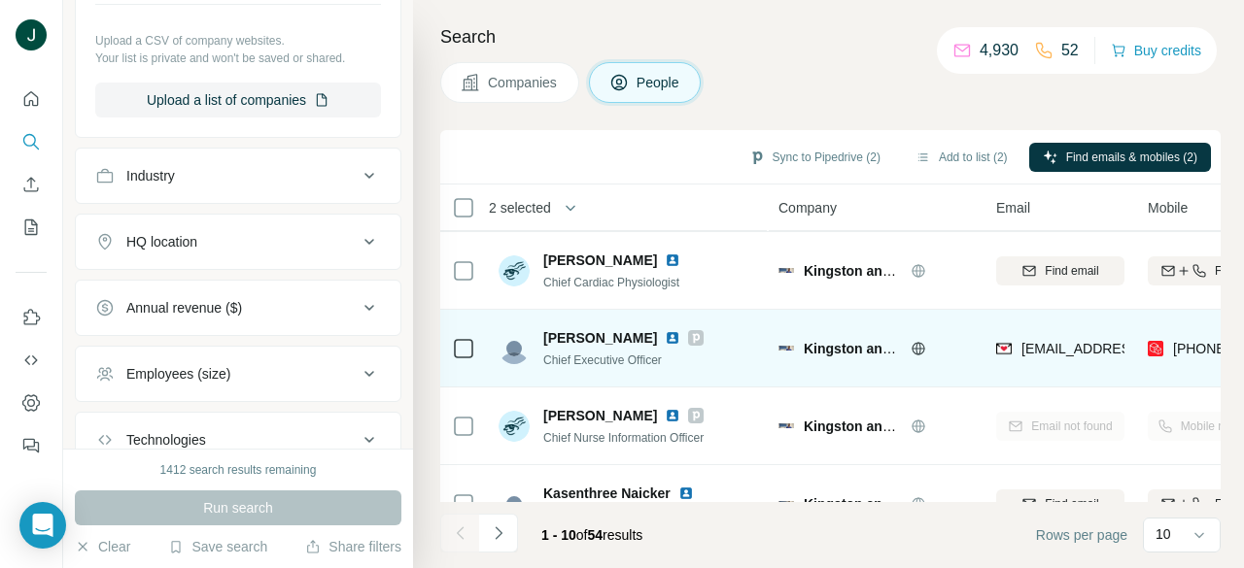
scroll to position [486, 0]
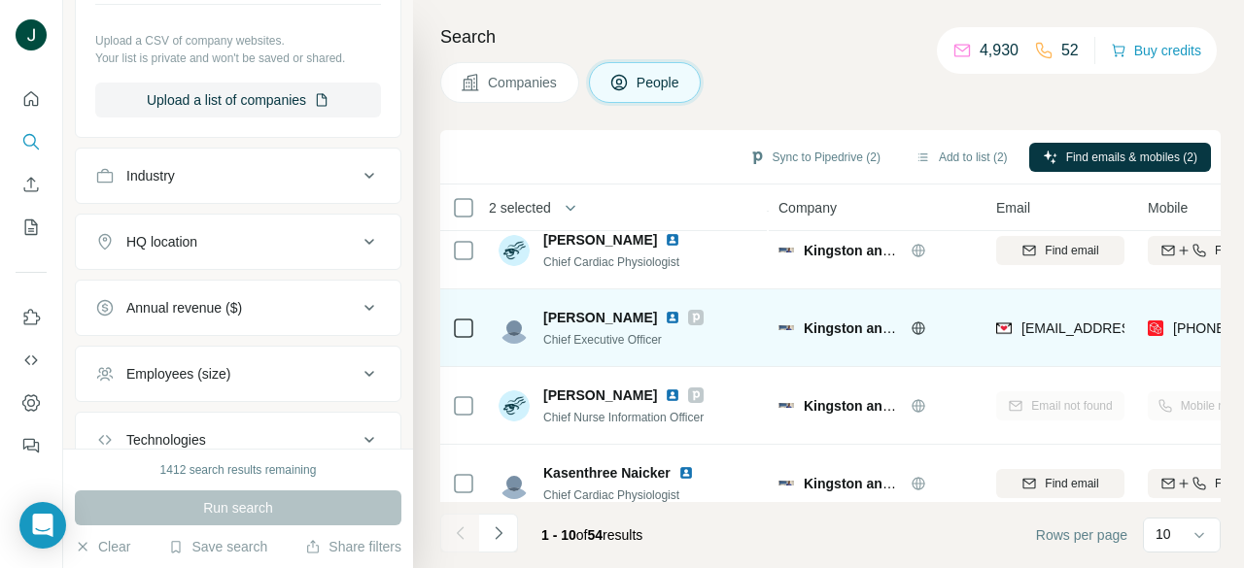
click at [443, 325] on td at bounding box center [463, 329] width 47 height 78
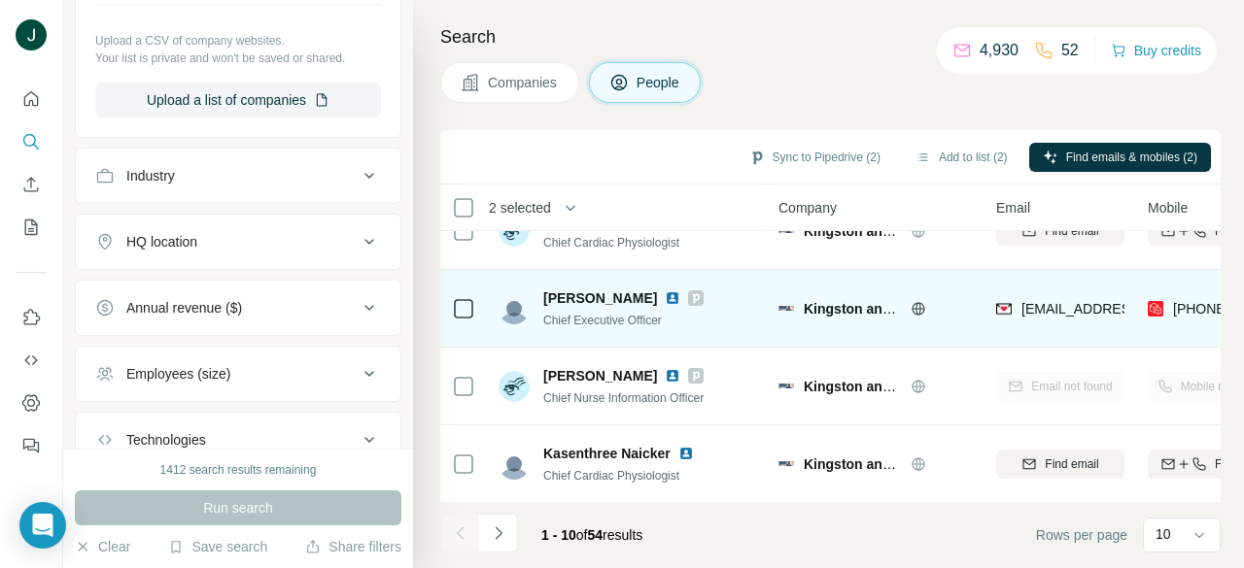
scroll to position [516, 0]
click at [665, 290] on img at bounding box center [673, 298] width 16 height 16
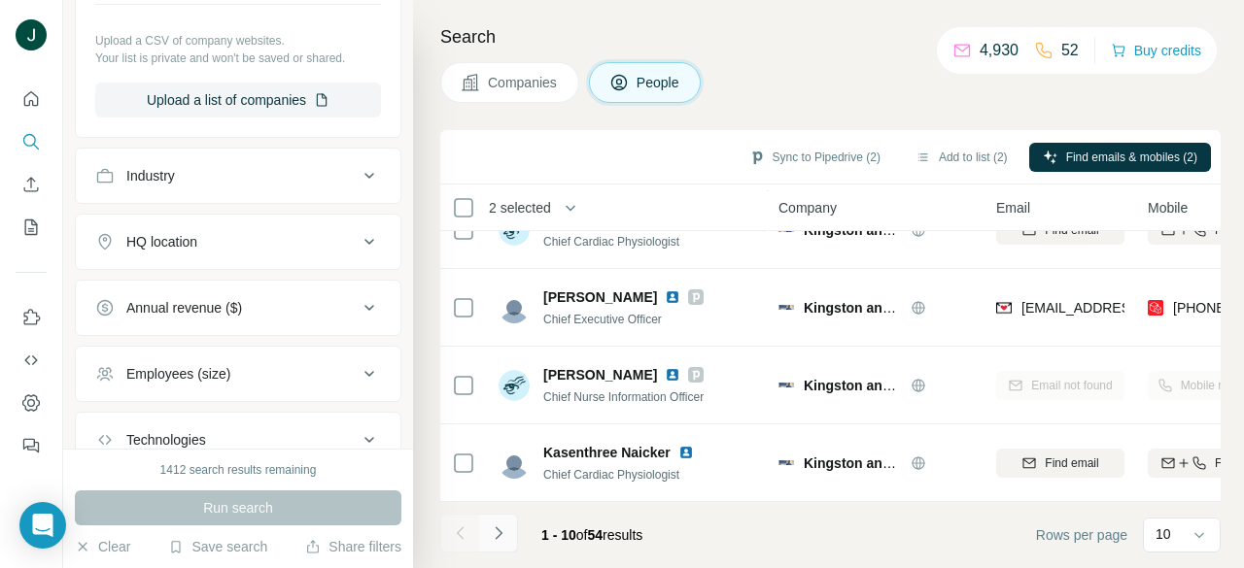
click at [494, 529] on icon "Navigate to next page" at bounding box center [498, 533] width 19 height 19
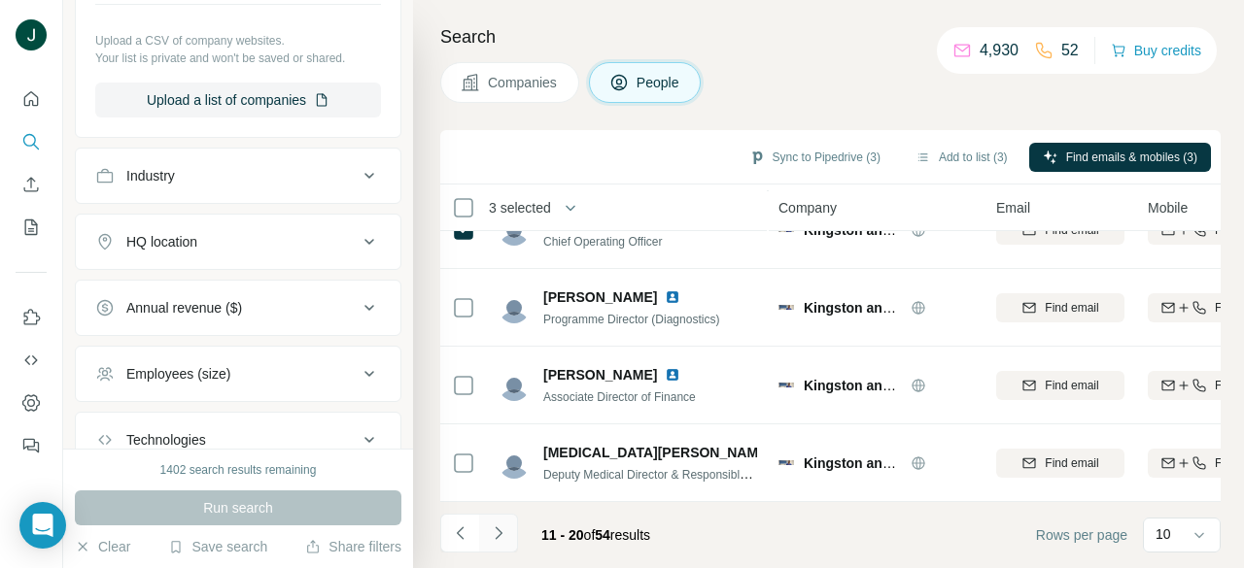
click at [506, 537] on icon "Navigate to next page" at bounding box center [498, 533] width 19 height 19
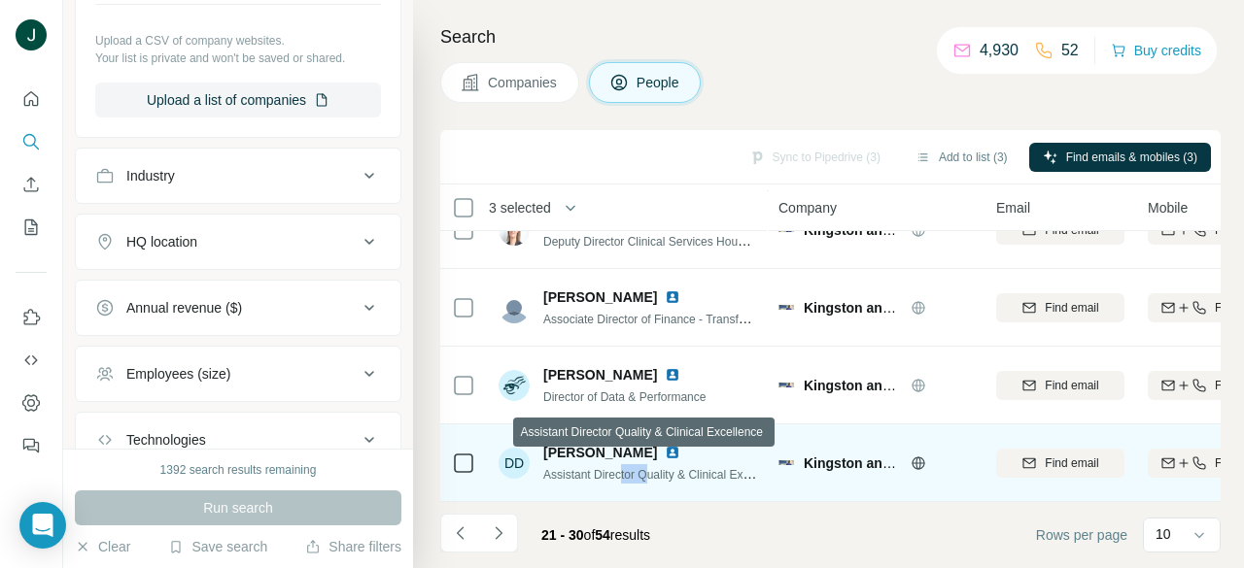
drag, startPoint x: 624, startPoint y: 463, endPoint x: 693, endPoint y: 461, distance: 69.0
click at [692, 466] on span "Assistant Director Quality & Clinical Excellence" at bounding box center [664, 474] width 242 height 16
click at [693, 466] on span "Assistant Director Quality & Clinical Excellence" at bounding box center [664, 474] width 242 height 16
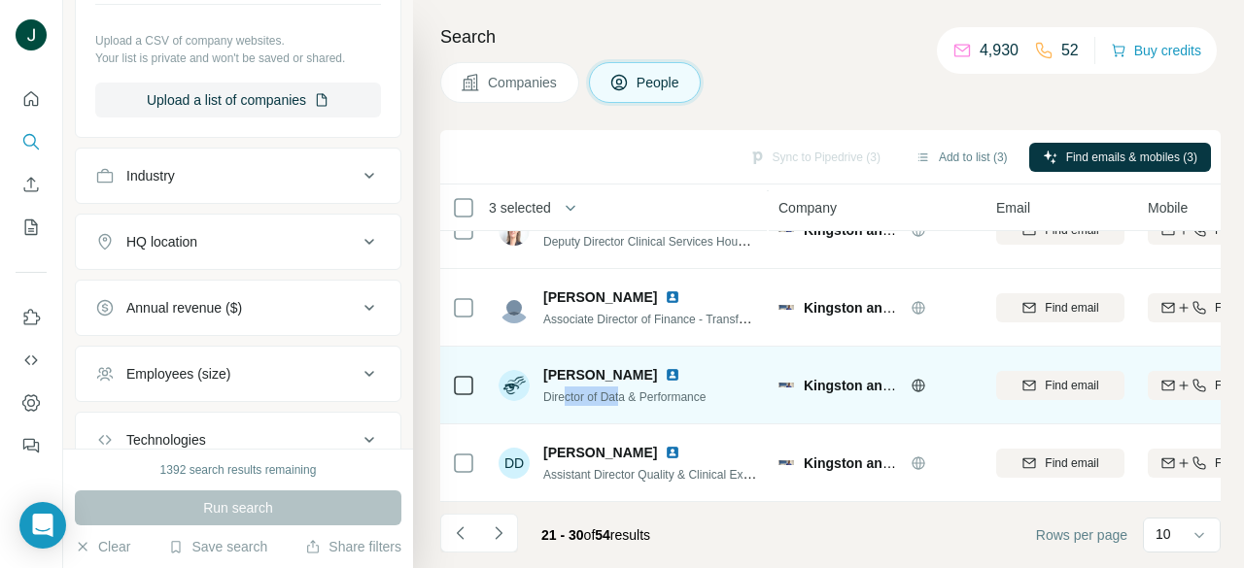
drag, startPoint x: 567, startPoint y: 383, endPoint x: 635, endPoint y: 386, distance: 68.1
click at [635, 391] on span "Director of Data & Performance" at bounding box center [624, 398] width 162 height 14
click at [655, 391] on span "Director of Data & Performance" at bounding box center [624, 398] width 162 height 14
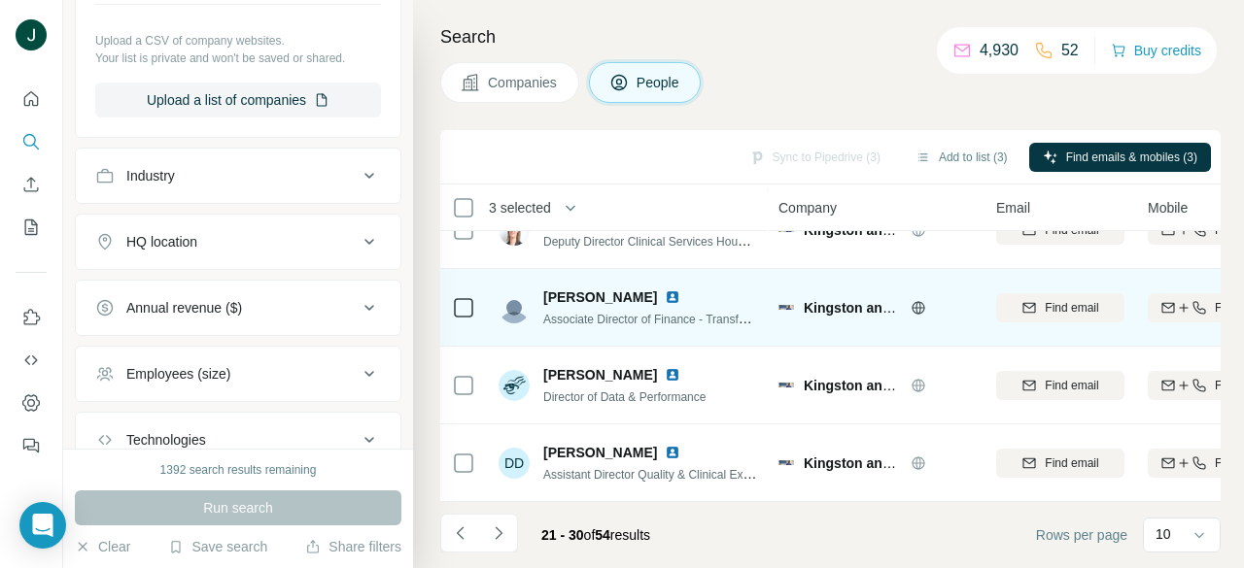
scroll to position [419, 0]
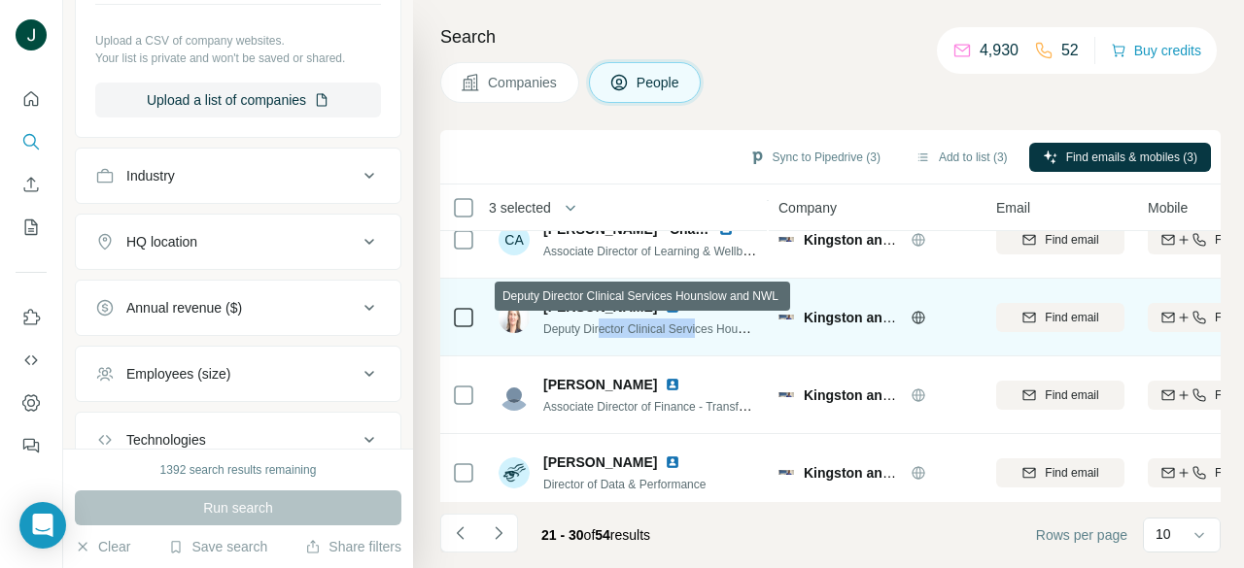
drag, startPoint x: 612, startPoint y: 327, endPoint x: 707, endPoint y: 328, distance: 95.2
click at [706, 328] on span "Deputy Director Clinical Services Hounslow and NWL" at bounding box center [681, 329] width 276 height 16
click at [707, 328] on span "Deputy Director Clinical Services Hounslow and NWL" at bounding box center [681, 329] width 276 height 16
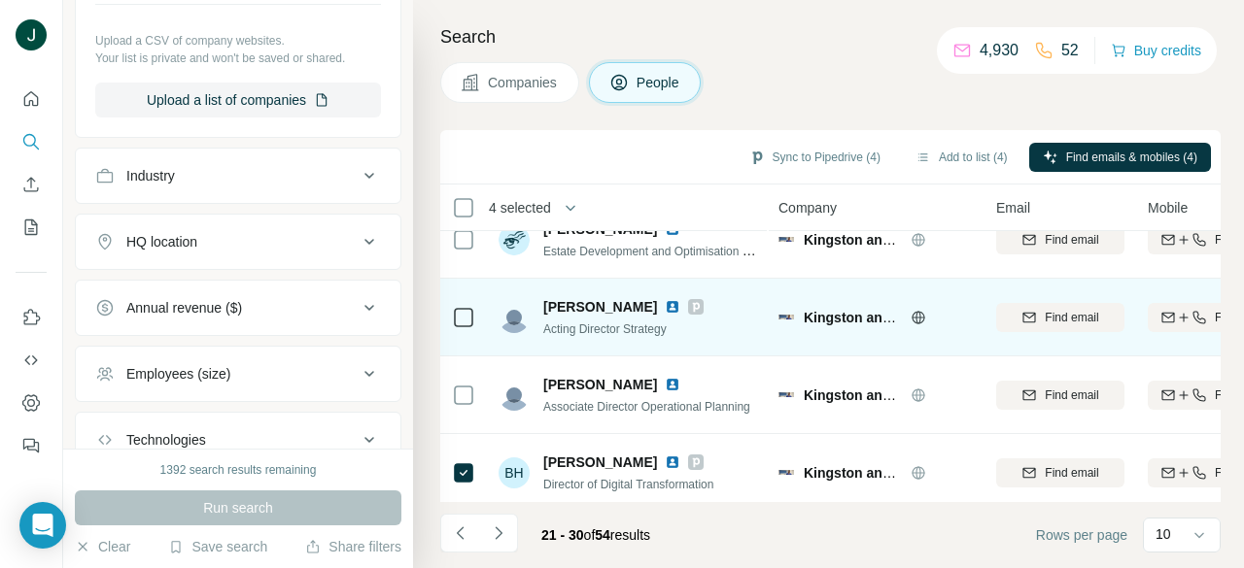
scroll to position [0, 0]
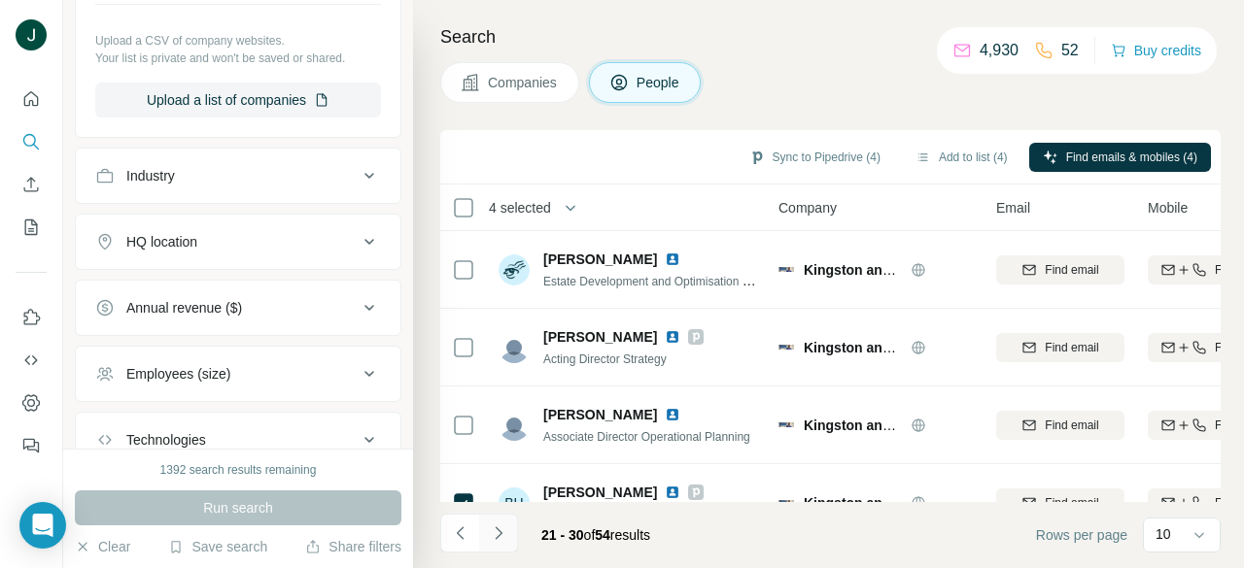
click at [504, 533] on icon "Navigate to next page" at bounding box center [498, 533] width 19 height 19
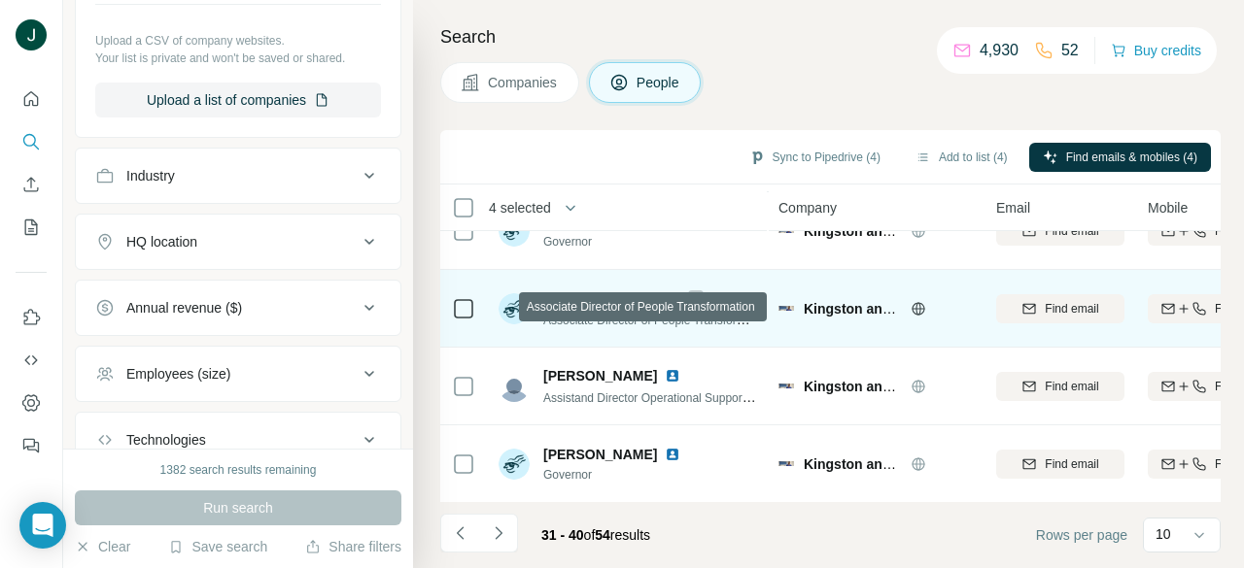
scroll to position [516, 0]
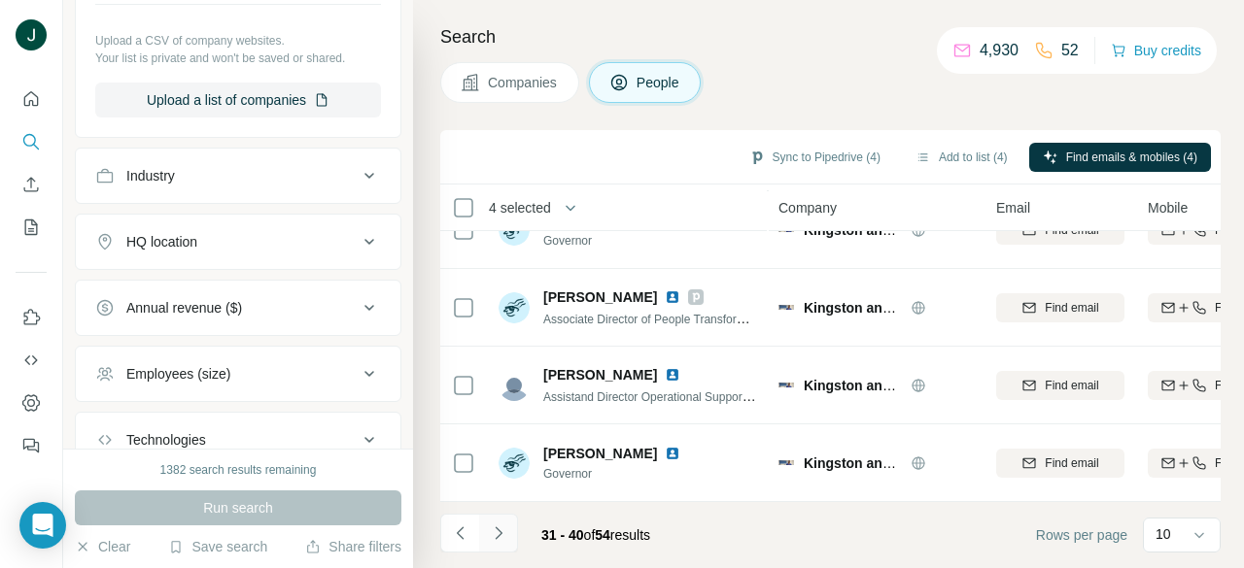
click at [502, 536] on icon "Navigate to next page" at bounding box center [498, 533] width 19 height 19
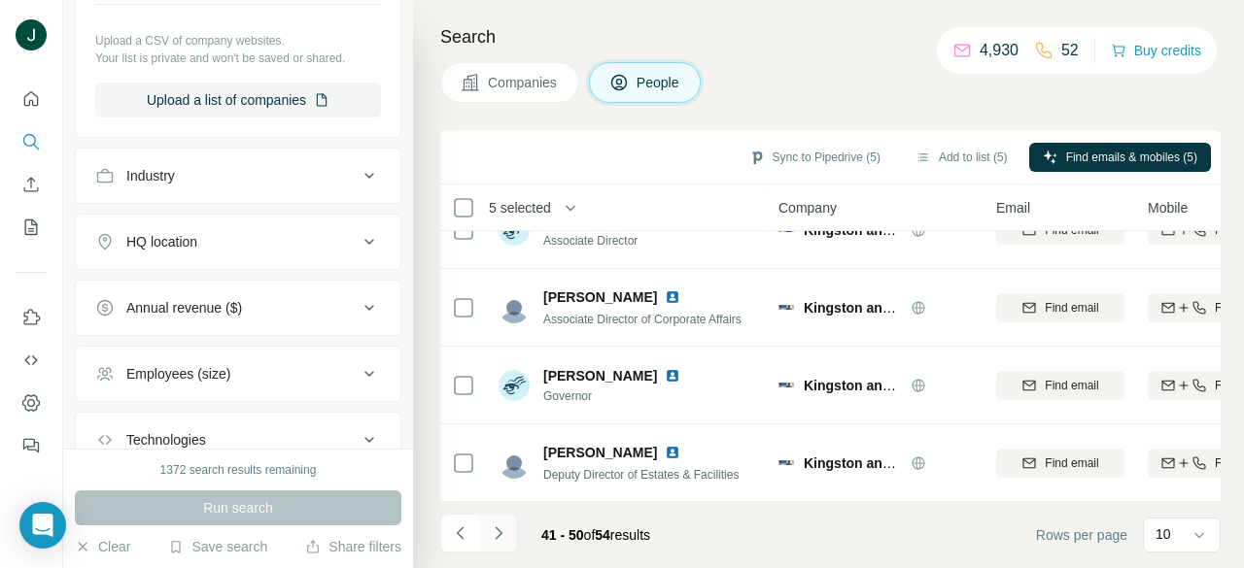
click at [510, 536] on button "Navigate to next page" at bounding box center [498, 533] width 39 height 39
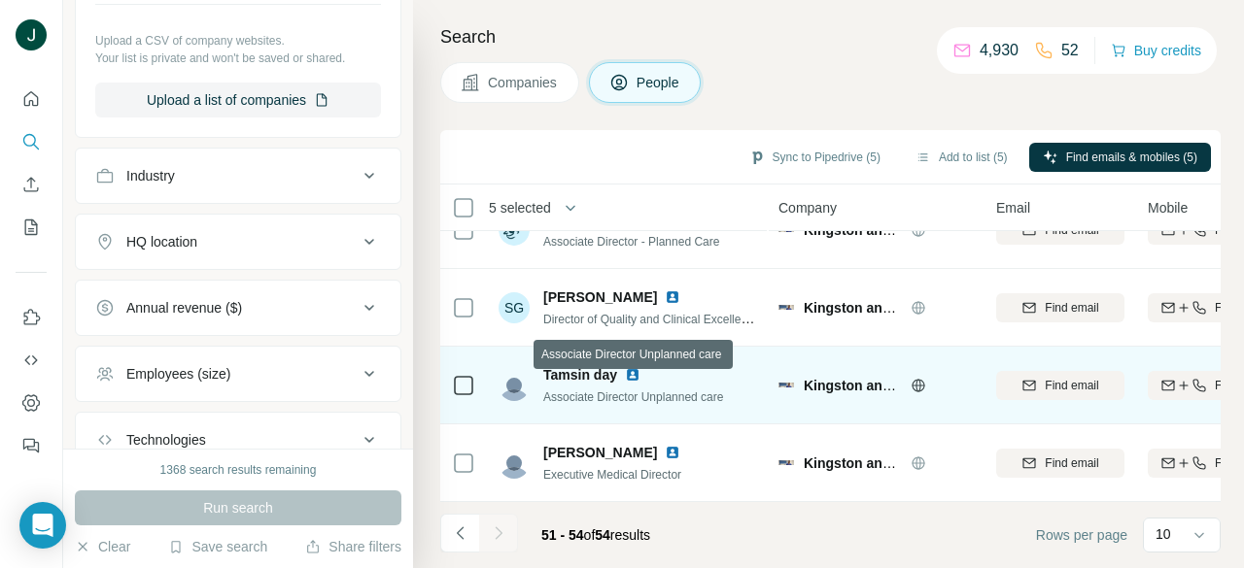
scroll to position [0, 0]
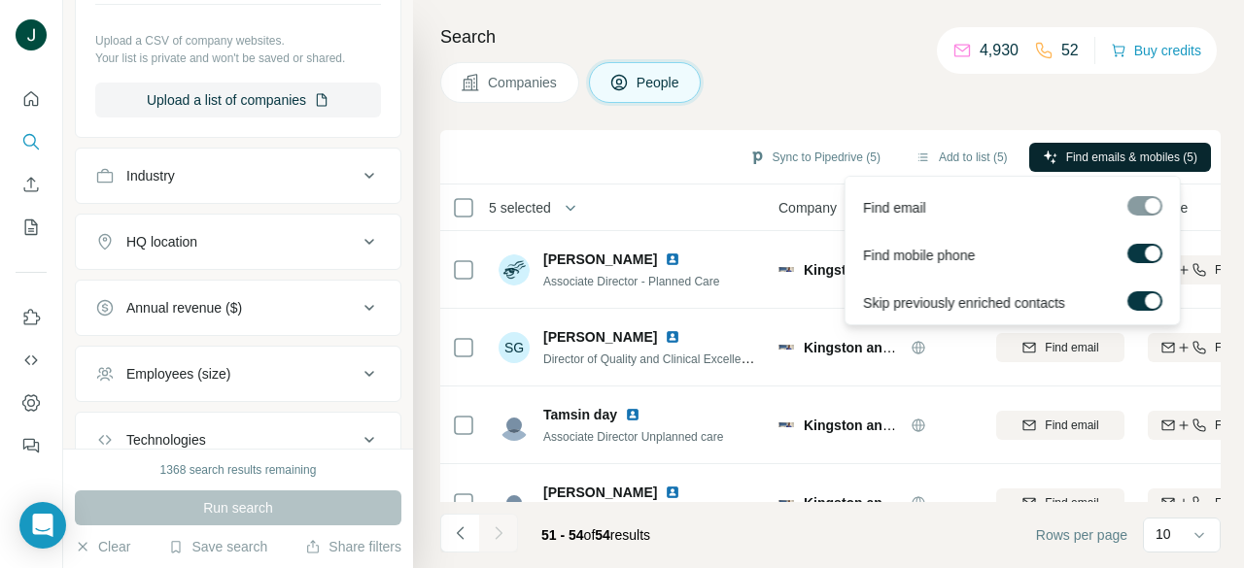
click at [1141, 149] on span "Find emails & mobiles (5)" at bounding box center [1131, 157] width 131 height 17
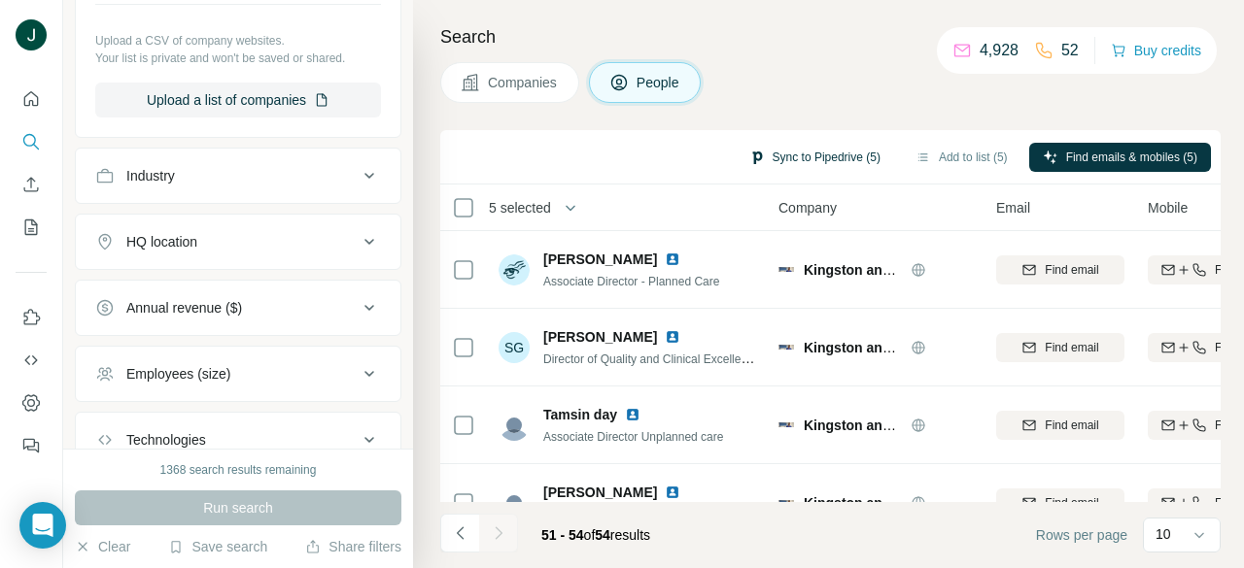
click at [805, 154] on button "Sync to Pipedrive (5)" at bounding box center [814, 157] width 158 height 29
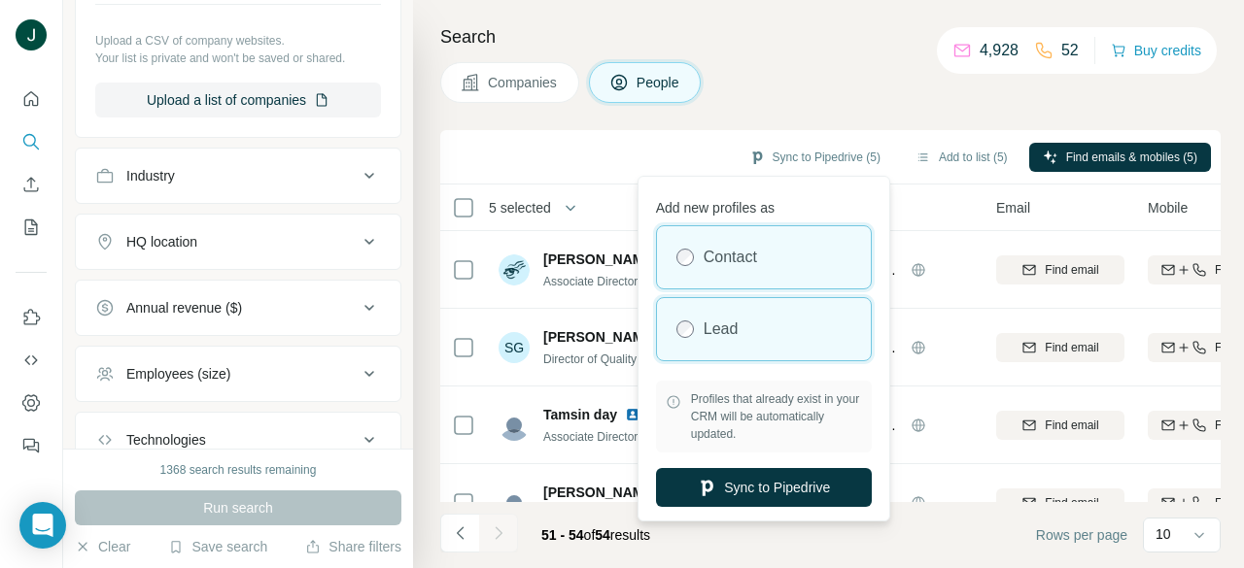
click at [758, 358] on div "Lead" at bounding box center [764, 329] width 214 height 62
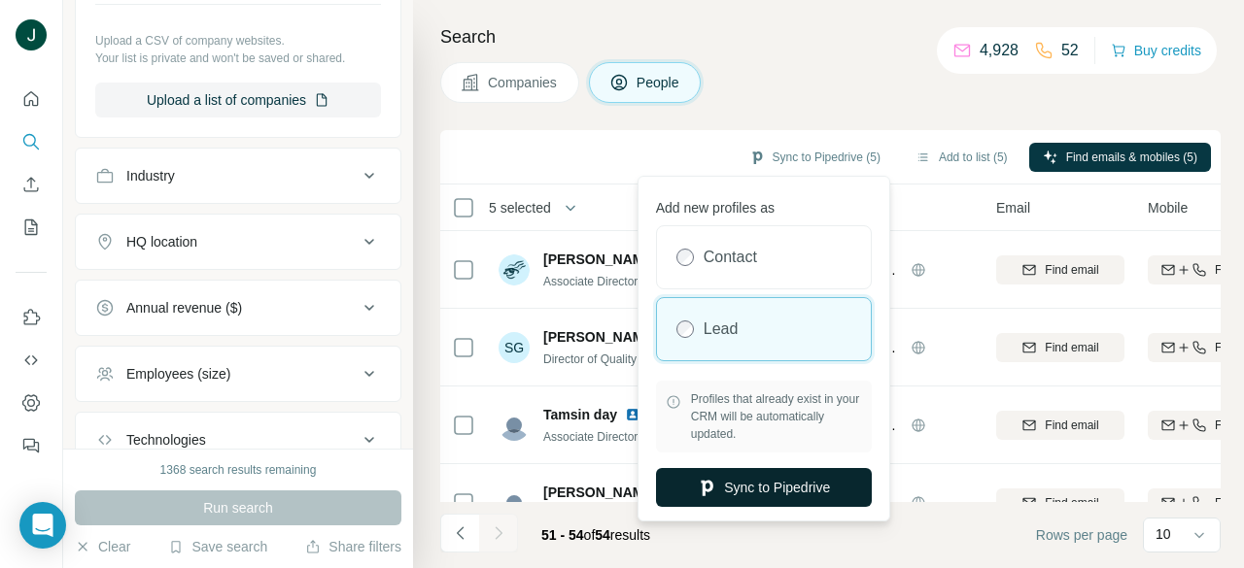
click at [779, 473] on button "Sync to Pipedrive" at bounding box center [764, 487] width 216 height 39
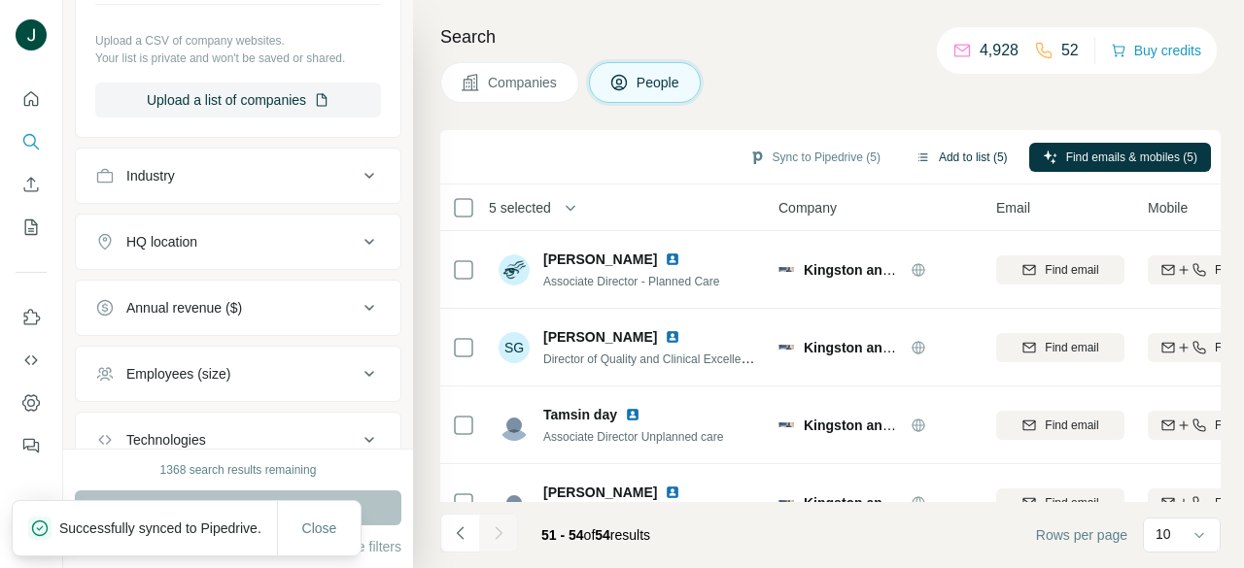
click at [947, 152] on button "Add to list (5)" at bounding box center [962, 157] width 120 height 29
click at [947, 150] on button "Add to list (5)" at bounding box center [962, 157] width 120 height 29
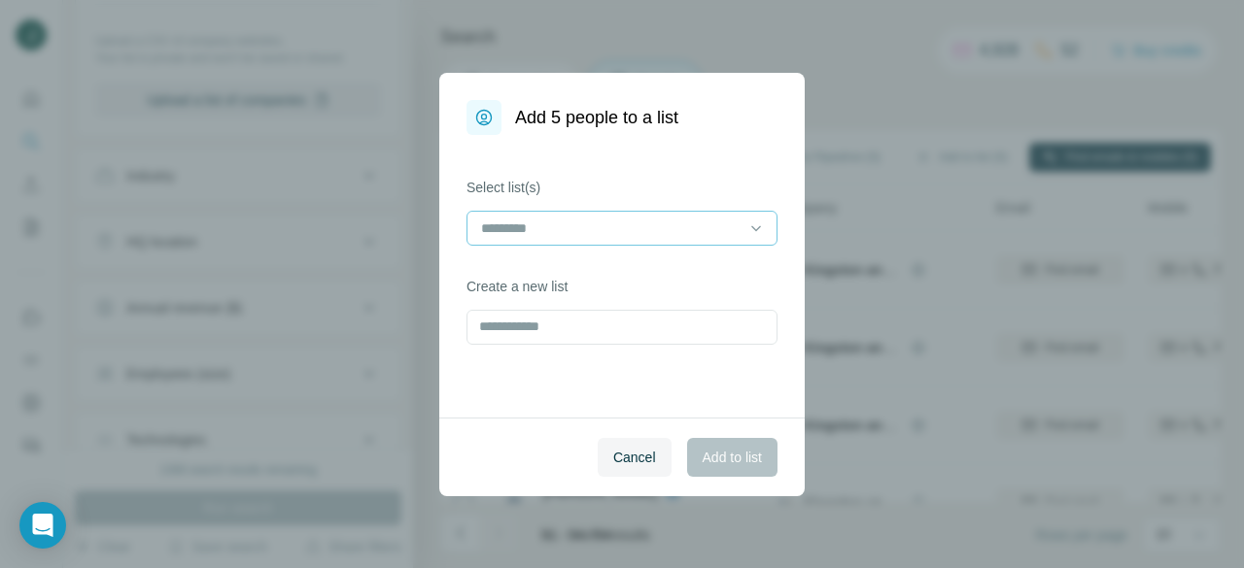
click at [575, 220] on input at bounding box center [610, 228] width 262 height 21
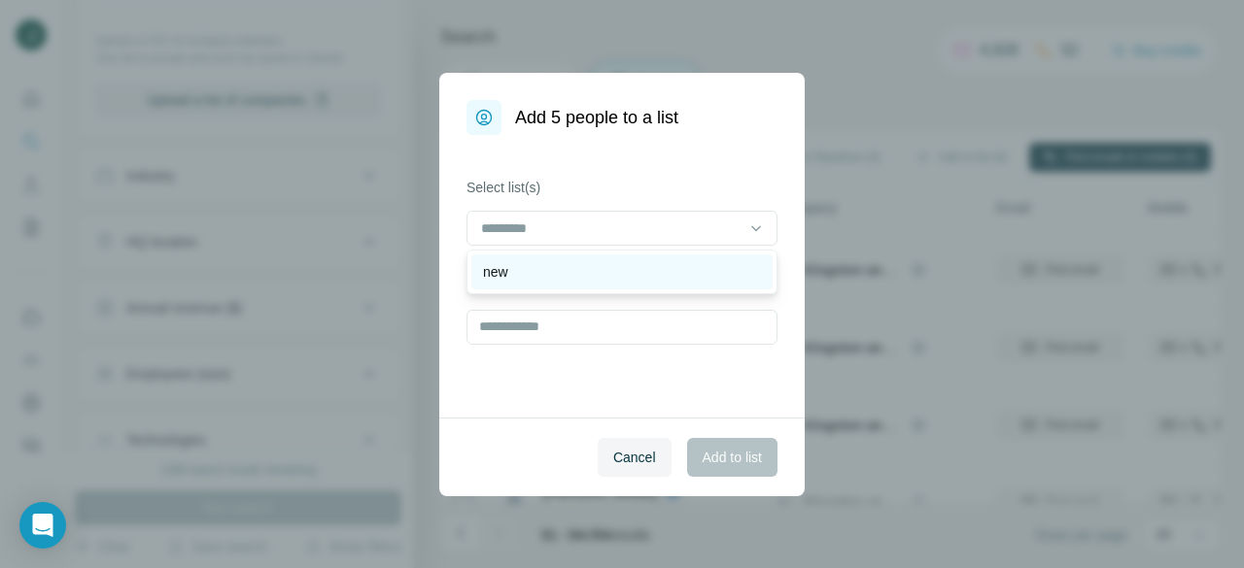
click at [567, 275] on div "new" at bounding box center [622, 271] width 278 height 19
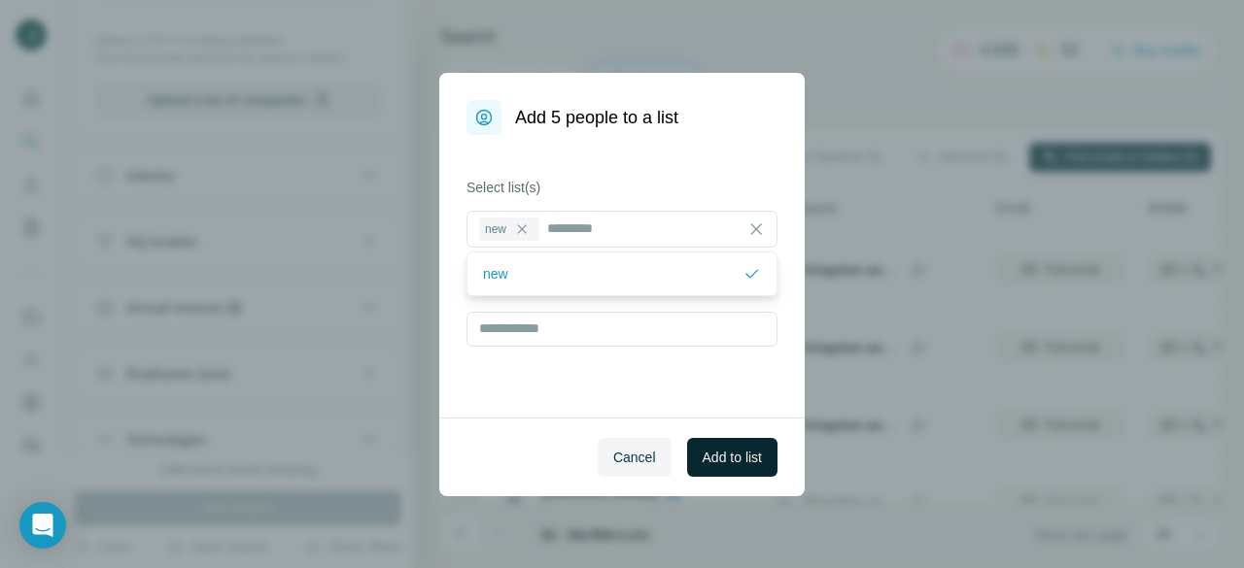
click at [724, 453] on span "Add to list" at bounding box center [731, 457] width 59 height 19
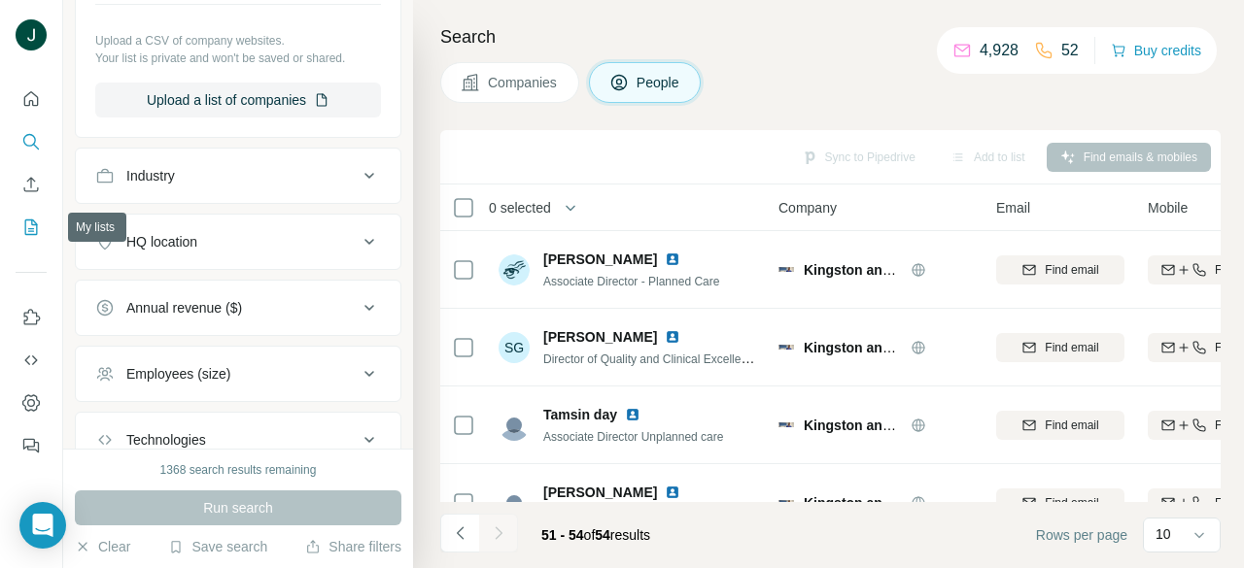
click at [32, 227] on icon "My lists" at bounding box center [30, 227] width 19 height 19
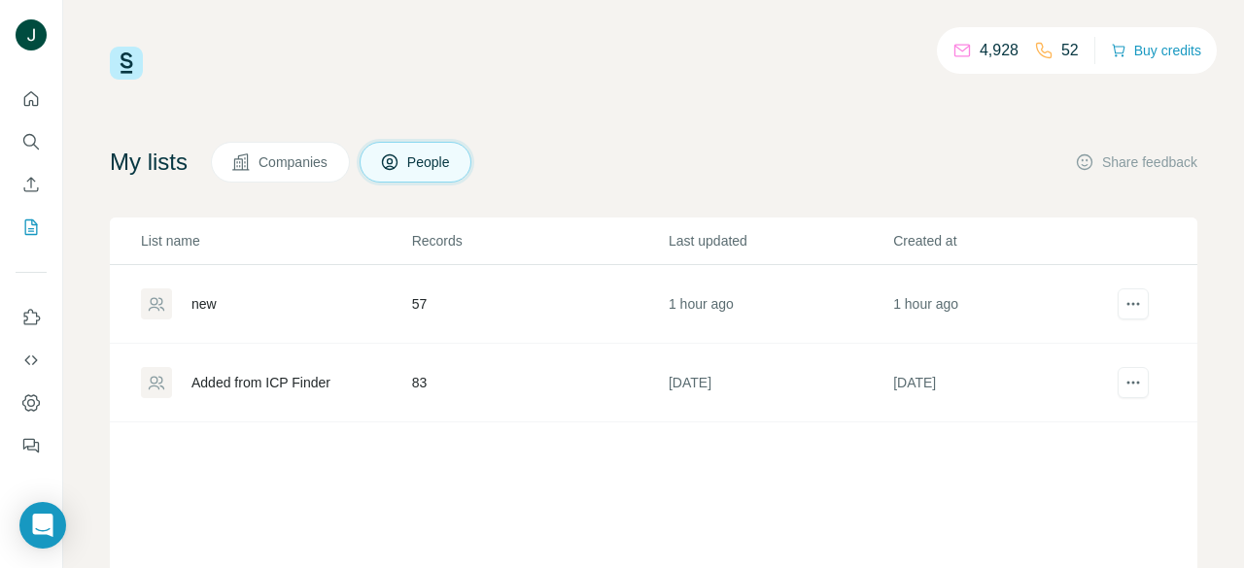
click at [229, 301] on div "new" at bounding box center [275, 304] width 269 height 31
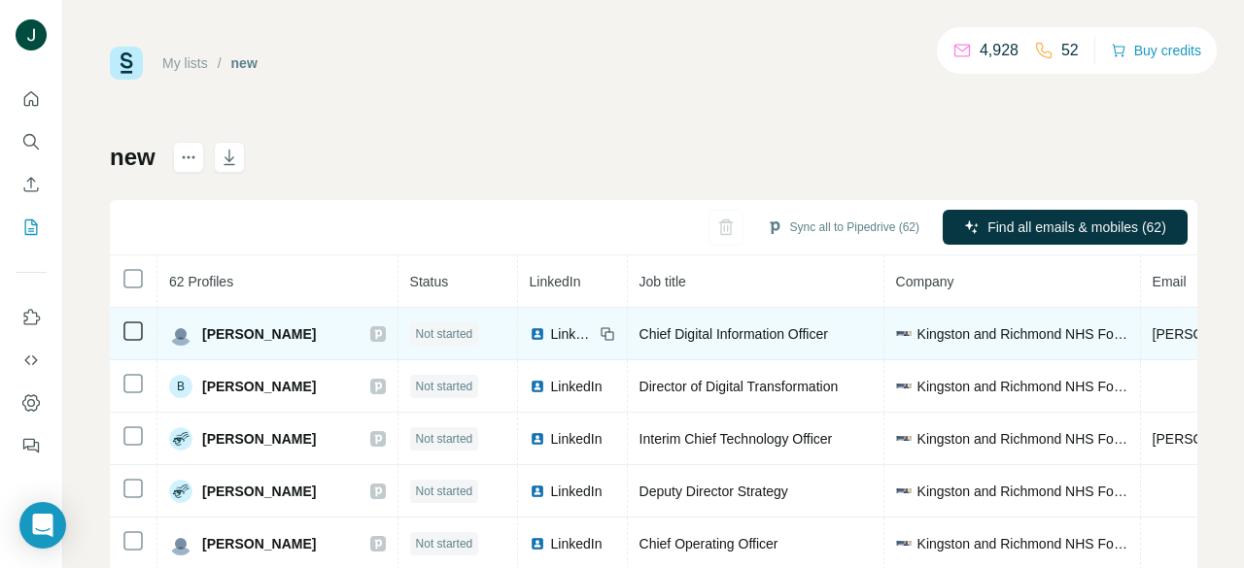
click at [372, 327] on icon at bounding box center [378, 334] width 12 height 16
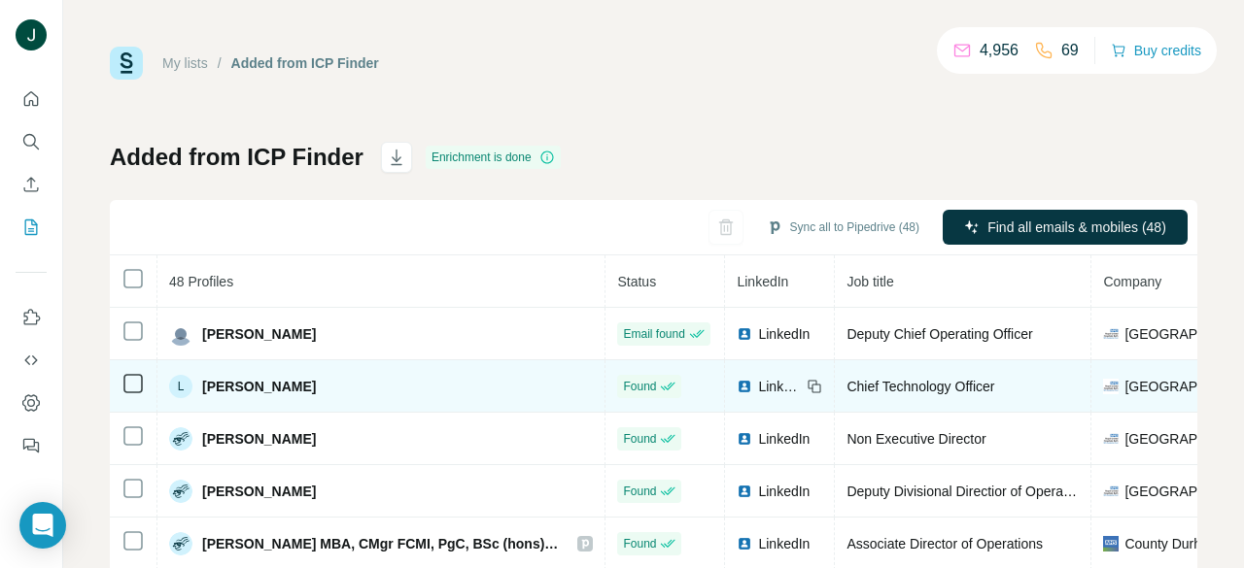
scroll to position [97, 0]
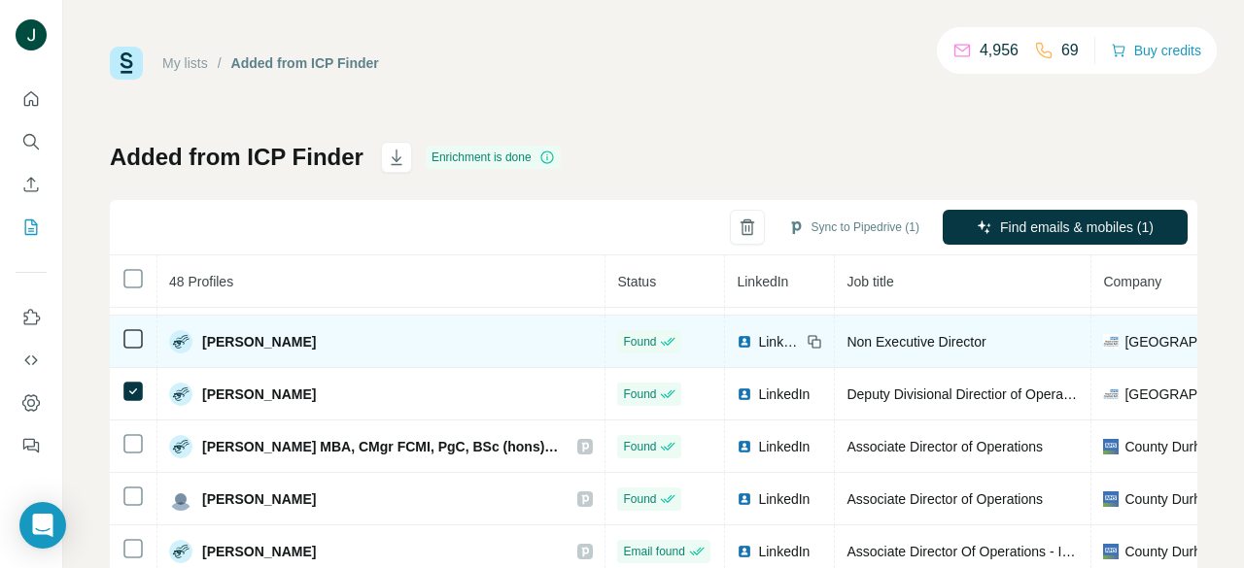
click at [134, 324] on td at bounding box center [134, 342] width 48 height 52
click at [131, 364] on td at bounding box center [134, 342] width 48 height 52
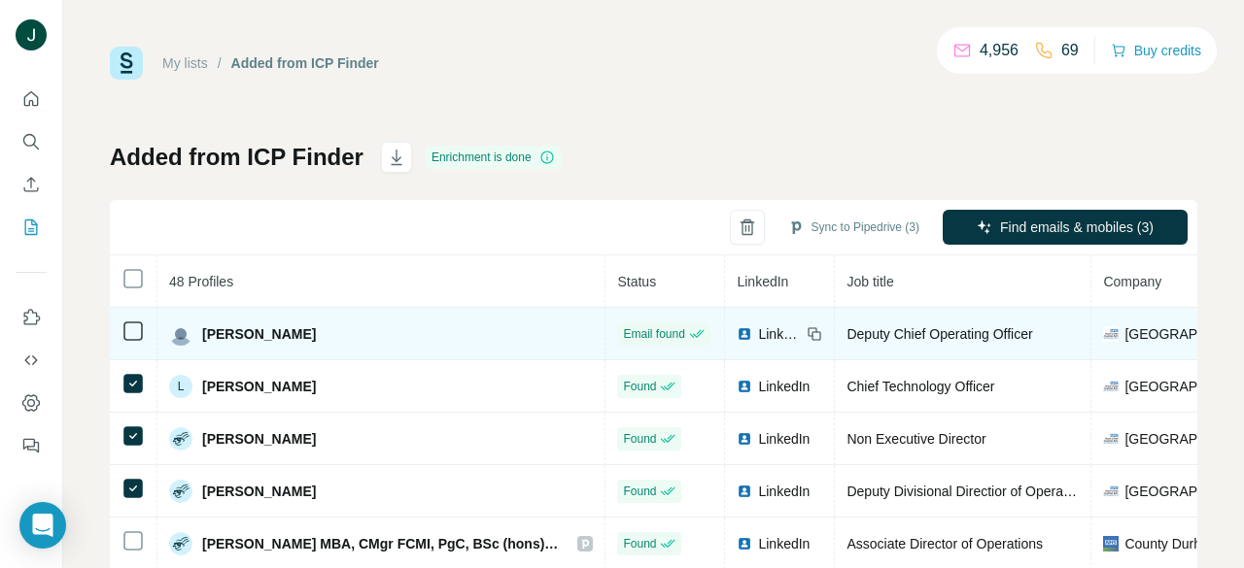
click at [134, 341] on icon at bounding box center [132, 331] width 23 height 23
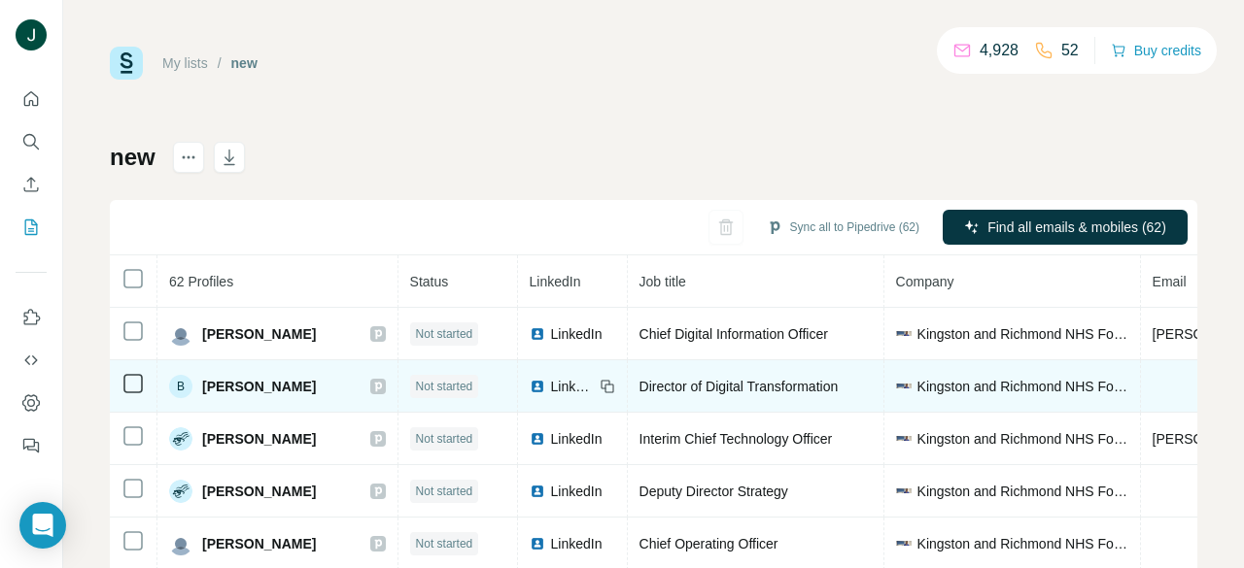
click at [372, 381] on icon at bounding box center [378, 387] width 12 height 16
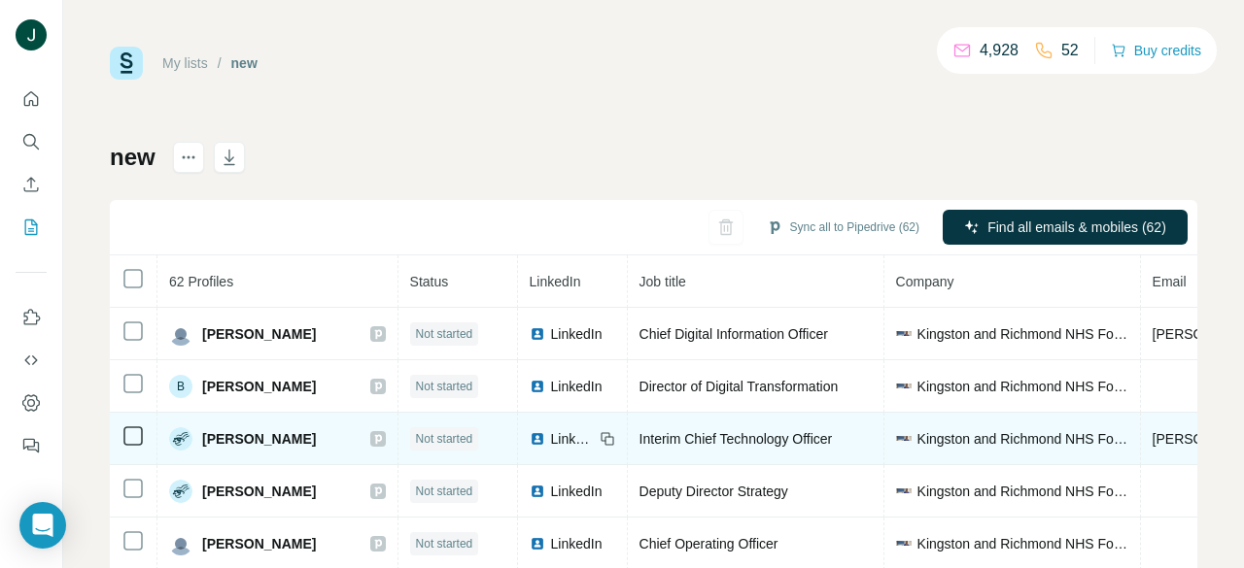
click at [372, 431] on icon at bounding box center [378, 439] width 12 height 16
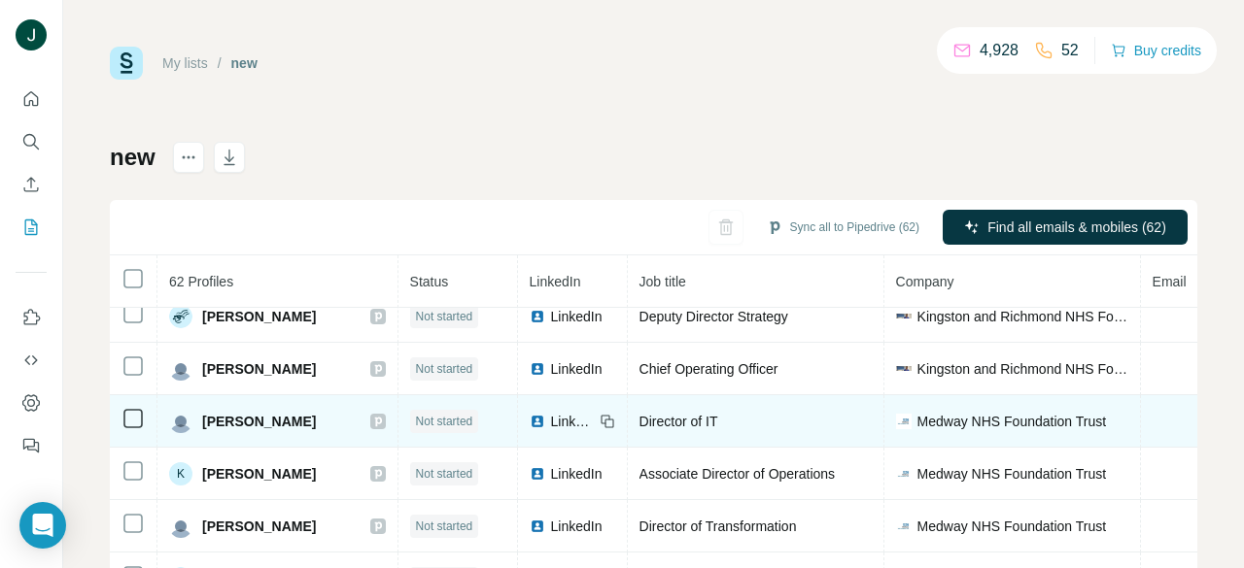
scroll to position [194, 0]
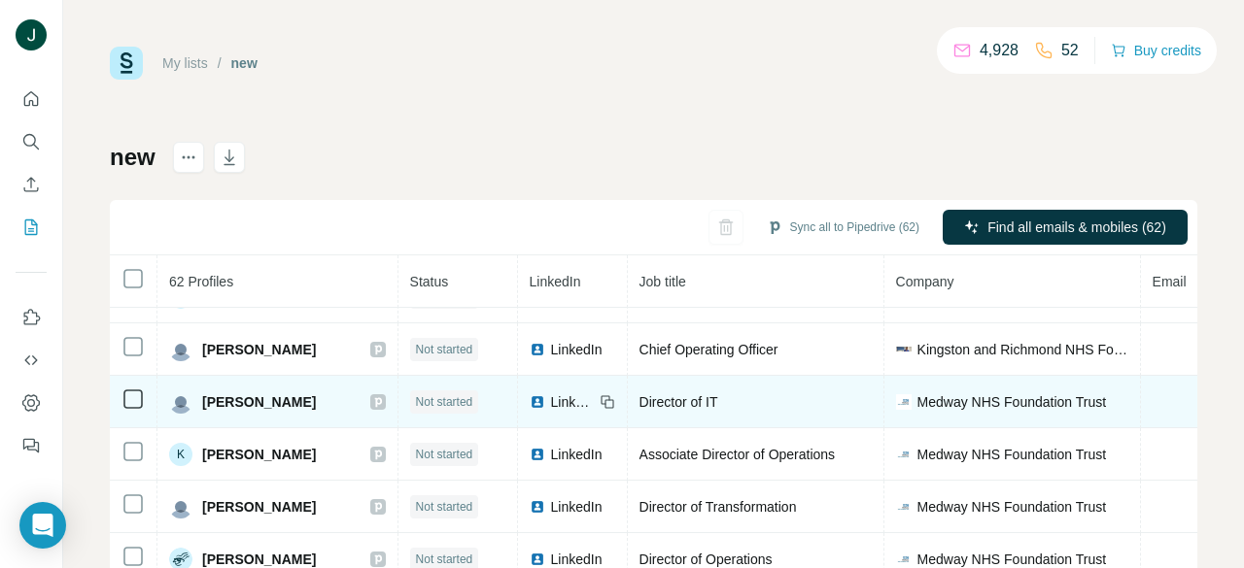
click at [372, 399] on icon at bounding box center [378, 402] width 12 height 16
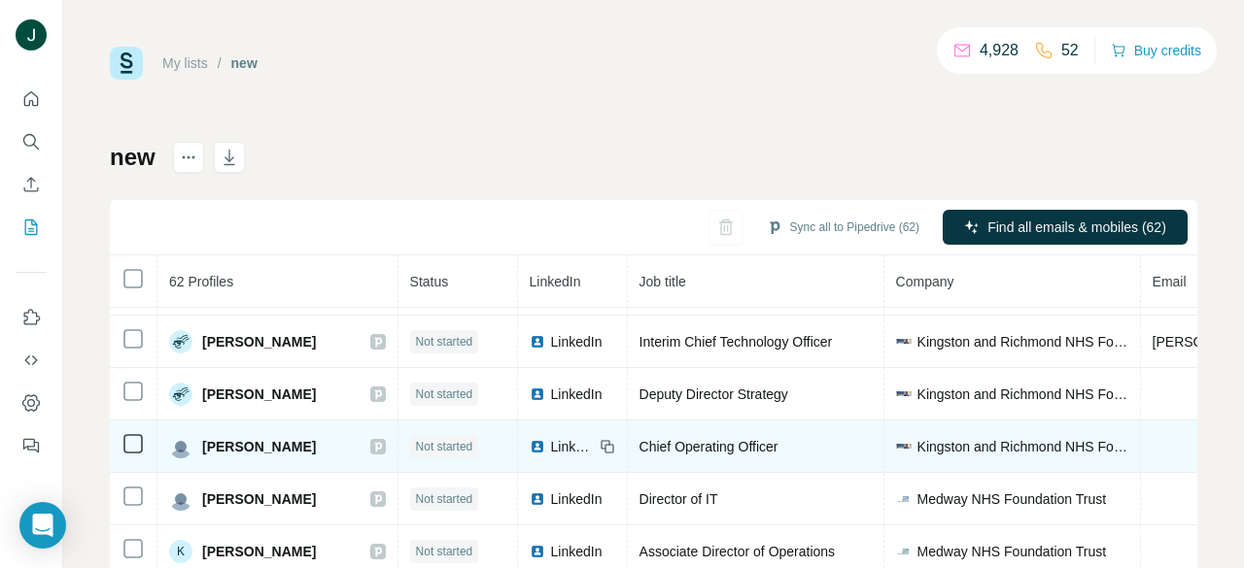
scroll to position [0, 0]
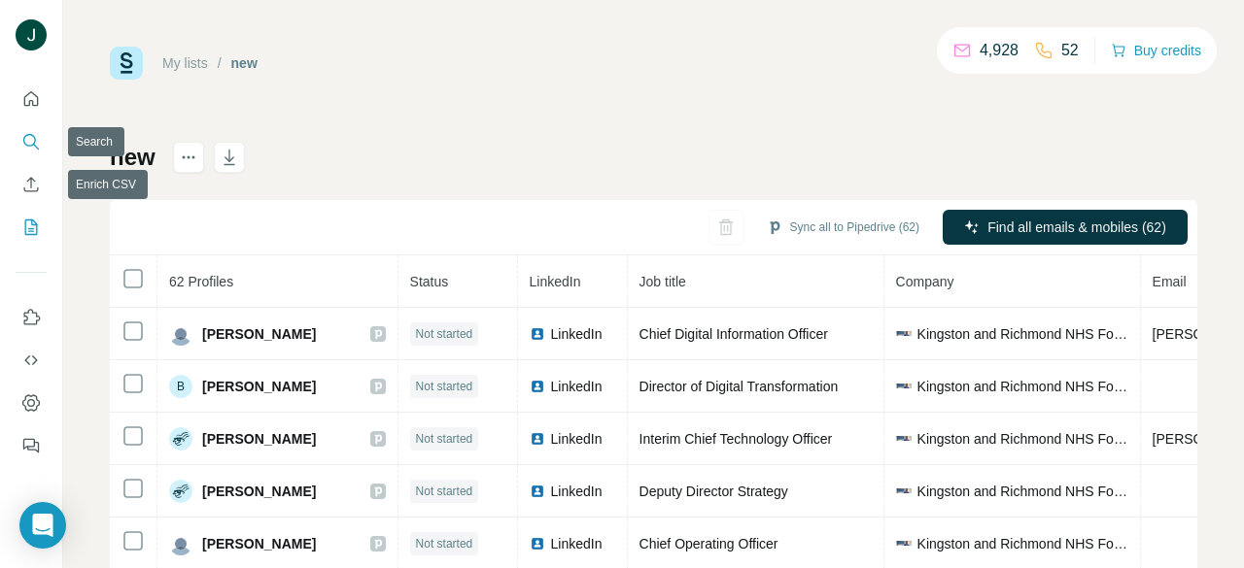
click at [29, 130] on button "Search" at bounding box center [31, 141] width 31 height 35
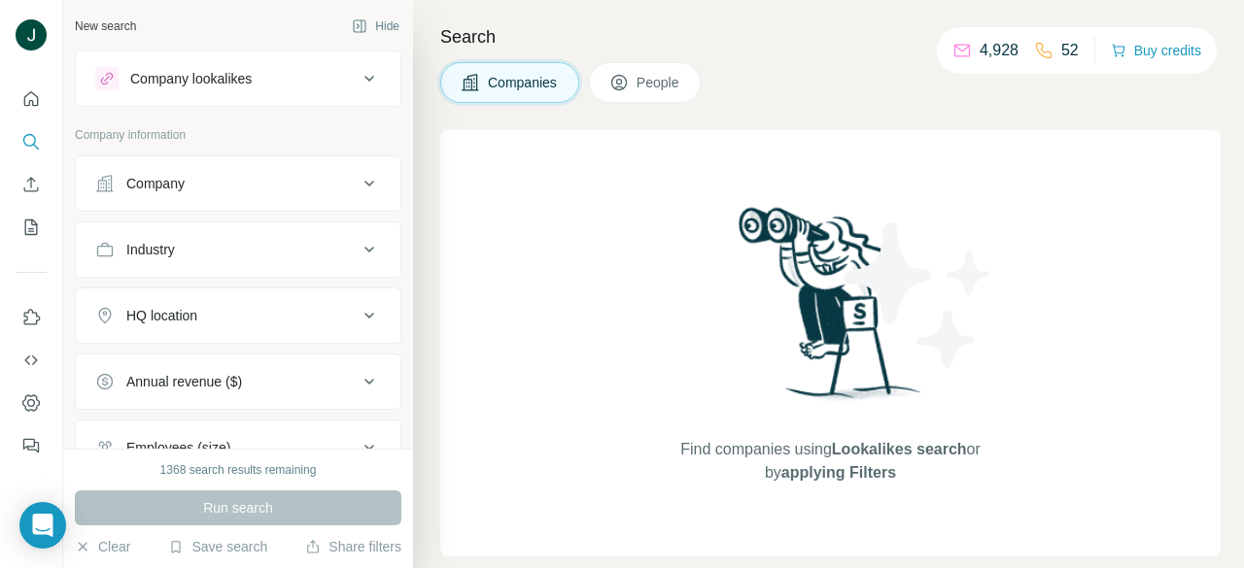
click at [250, 193] on button "Company" at bounding box center [238, 183] width 324 height 47
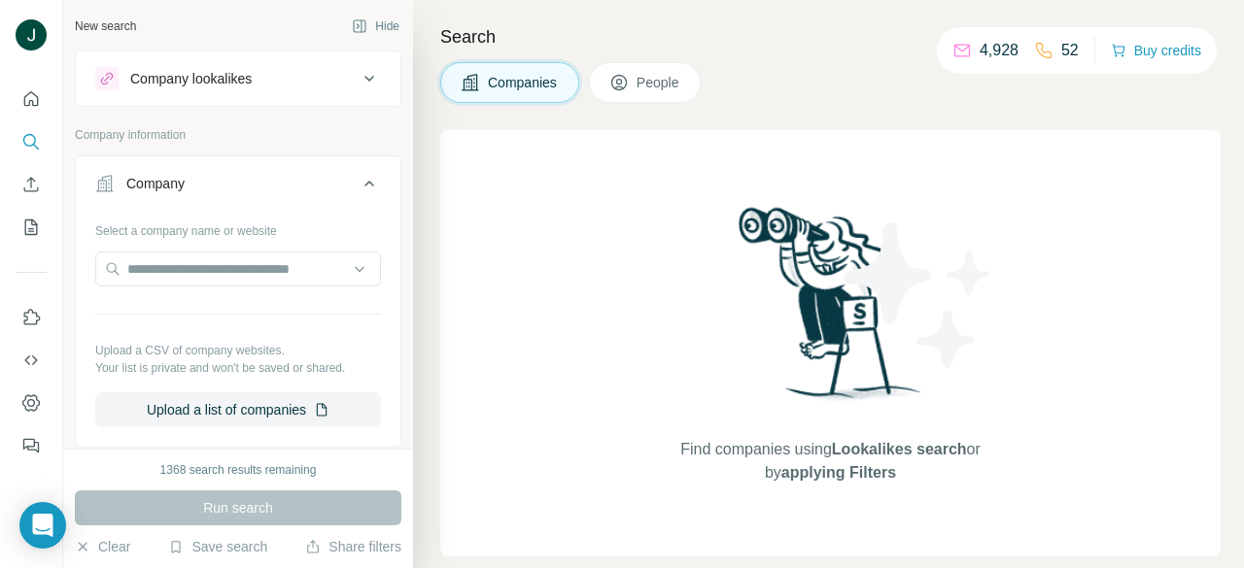
click at [681, 88] on span "People" at bounding box center [658, 82] width 45 height 19
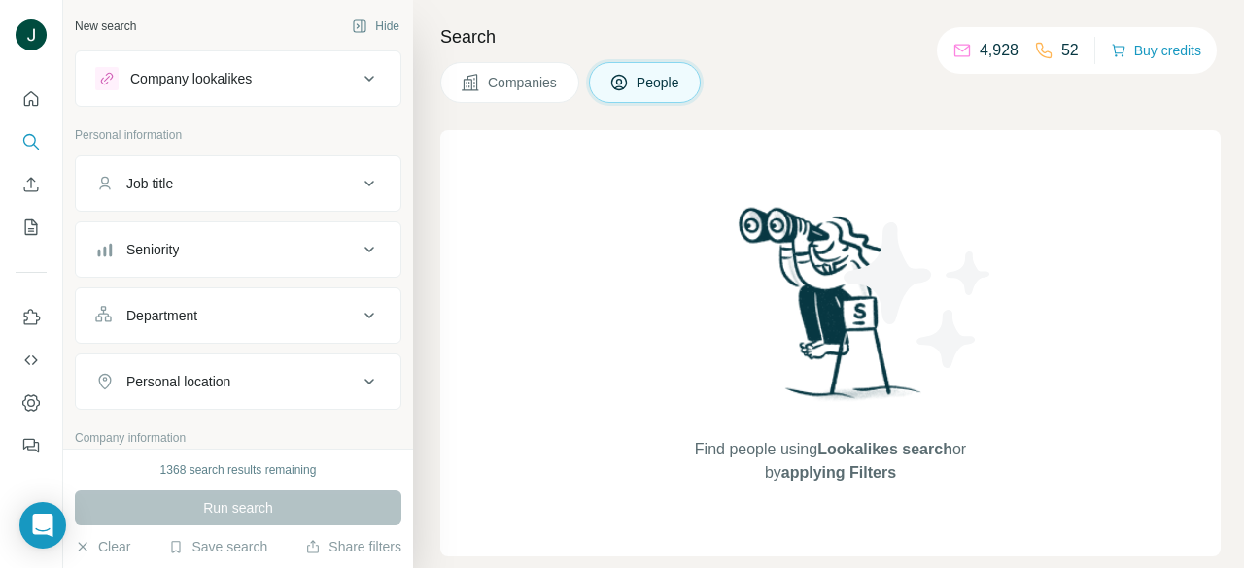
click at [209, 256] on div "Seniority" at bounding box center [226, 249] width 262 height 19
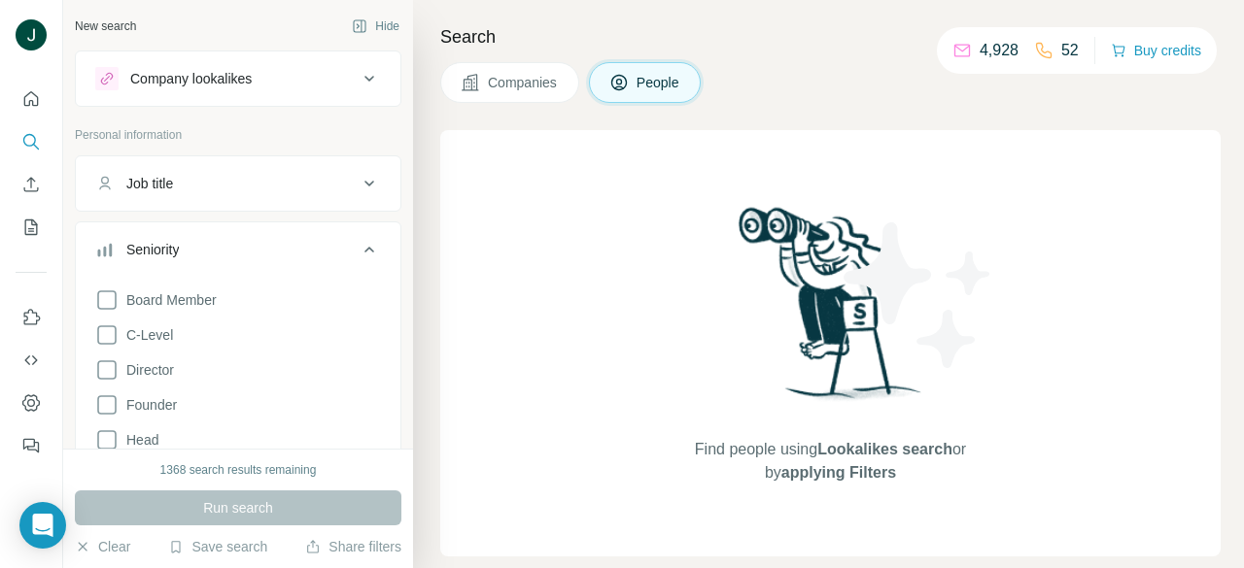
click at [131, 323] on div "Board Member C-Level Director Founder Head Manager Other Owner Partner VP" at bounding box center [238, 454] width 286 height 346
click at [131, 354] on div "Board Member C-Level Director Founder Head Manager Other Owner Partner VP" at bounding box center [238, 454] width 286 height 346
click at [120, 335] on span "C-Level" at bounding box center [146, 334] width 54 height 19
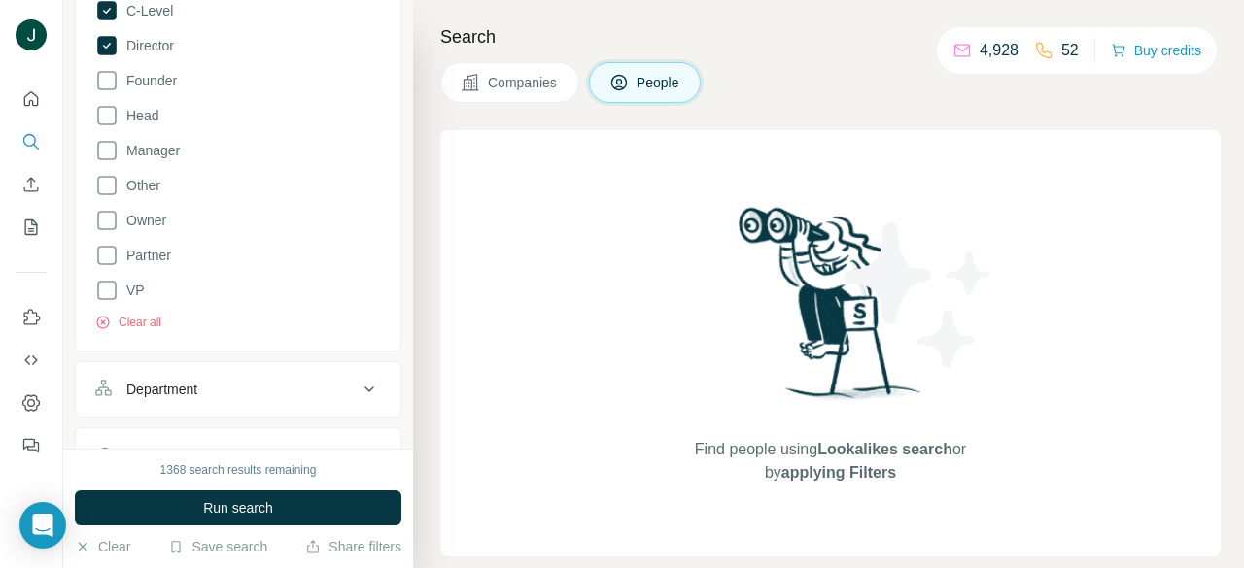
scroll to position [680, 0]
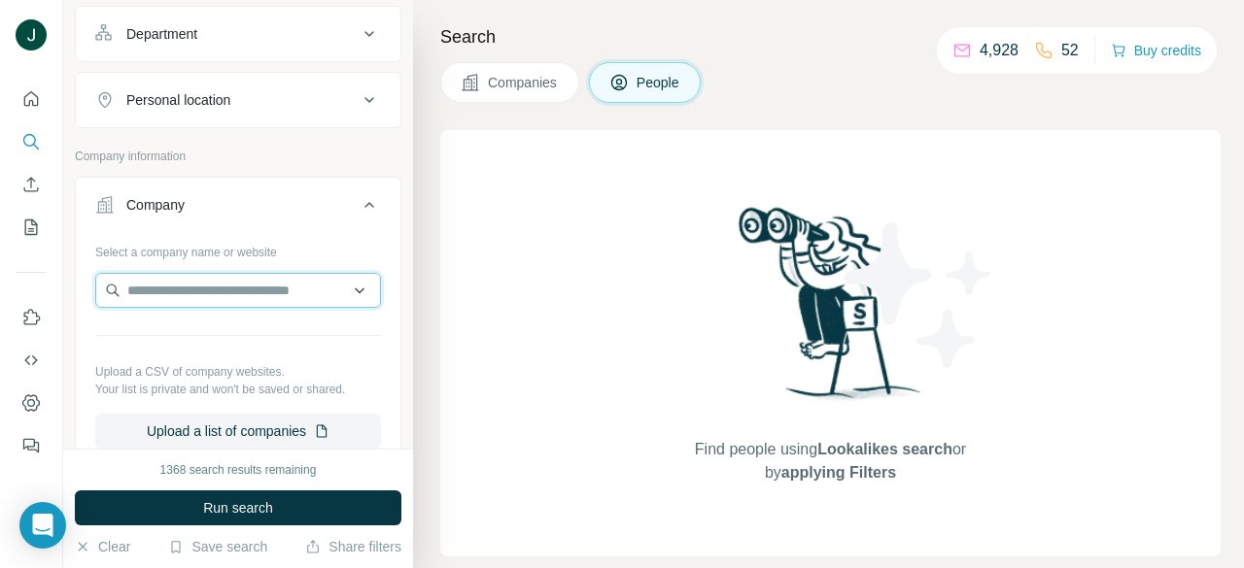
click at [180, 286] on input "text" at bounding box center [238, 290] width 286 height 35
paste input "**********"
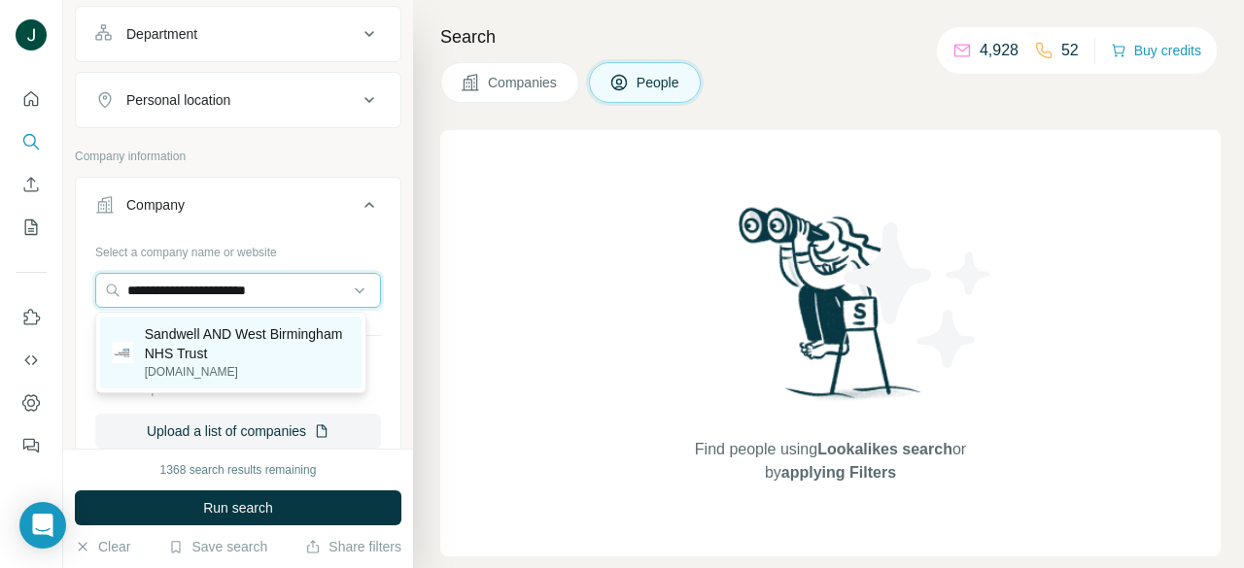
type input "**********"
click at [235, 348] on p "Sandwell AND West Birmingham NHS Trust" at bounding box center [247, 343] width 205 height 39
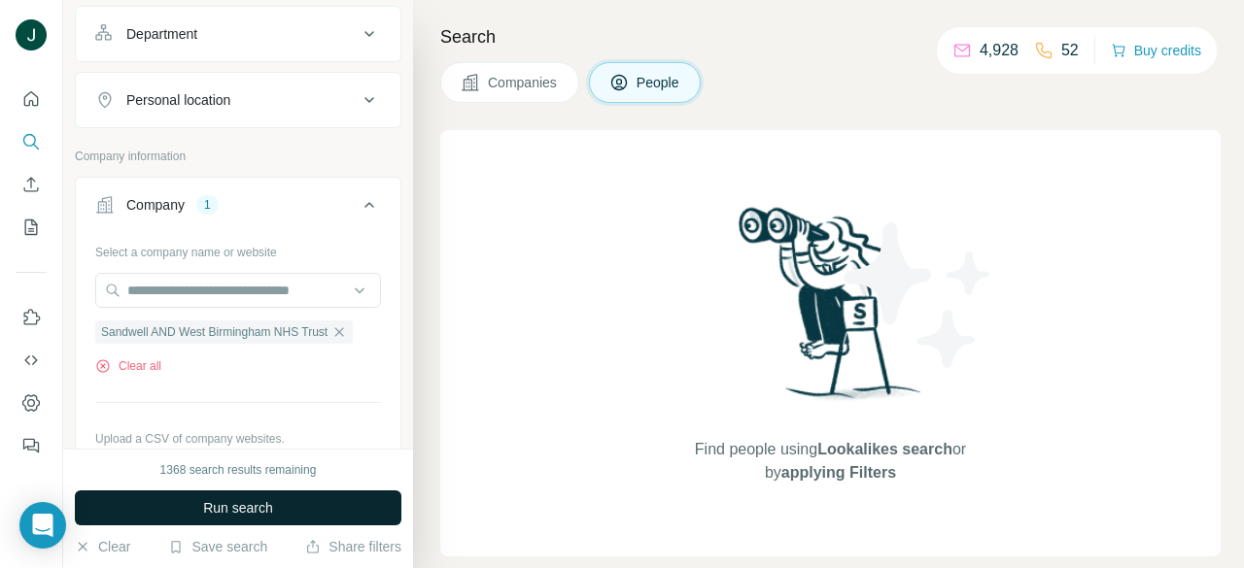
click at [259, 497] on button "Run search" at bounding box center [238, 508] width 326 height 35
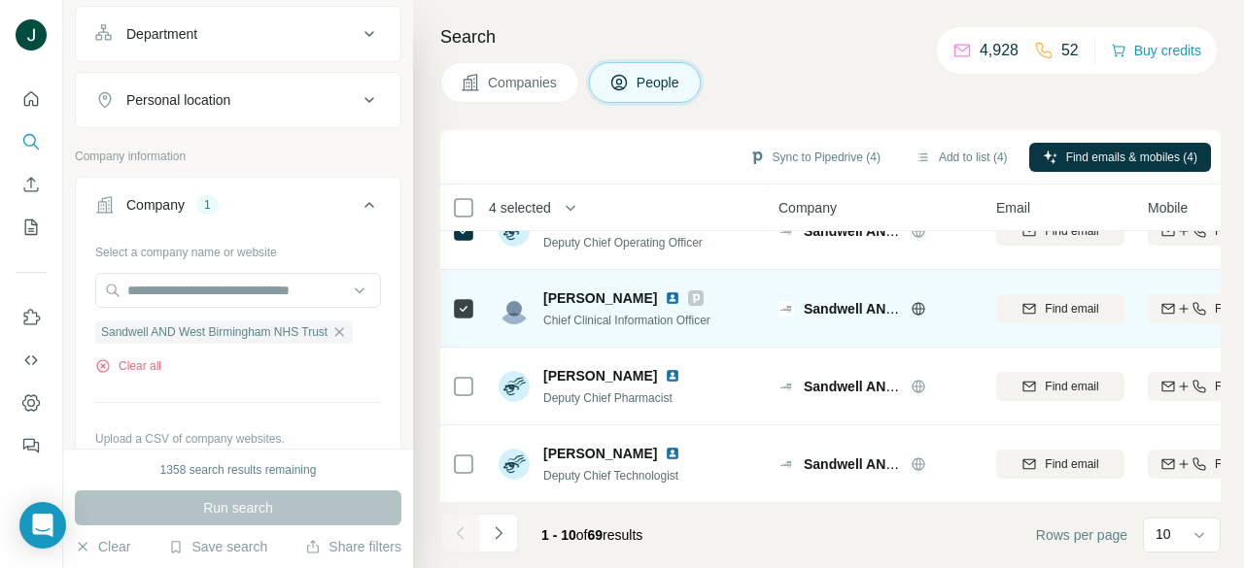
scroll to position [516, 0]
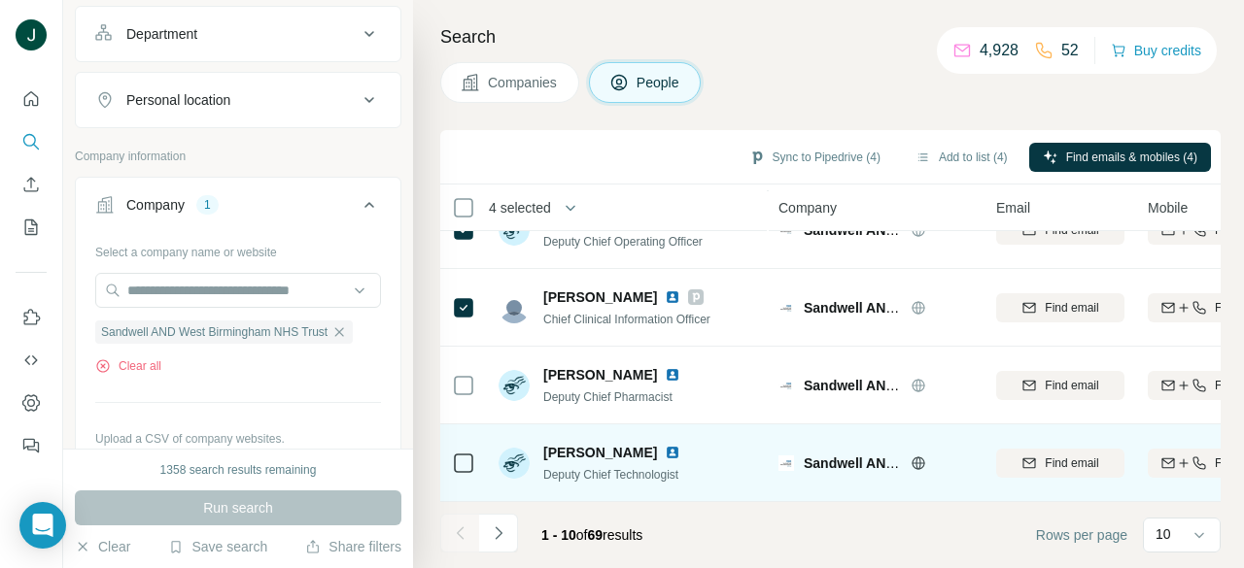
click at [448, 451] on td at bounding box center [463, 464] width 47 height 78
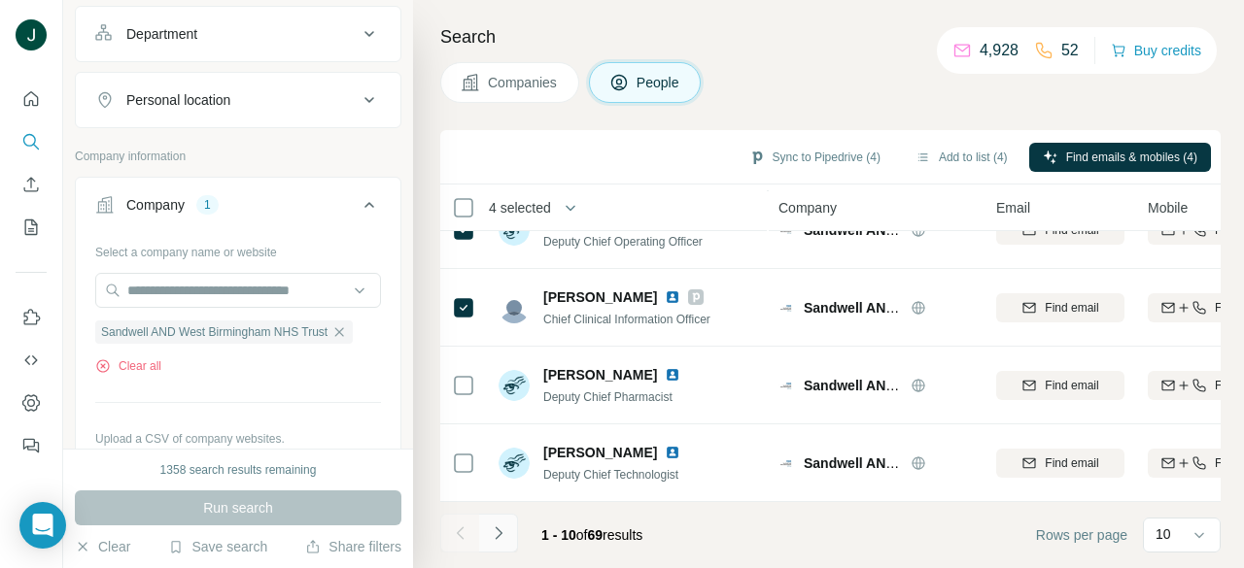
click at [502, 529] on icon "Navigate to next page" at bounding box center [498, 533] width 19 height 19
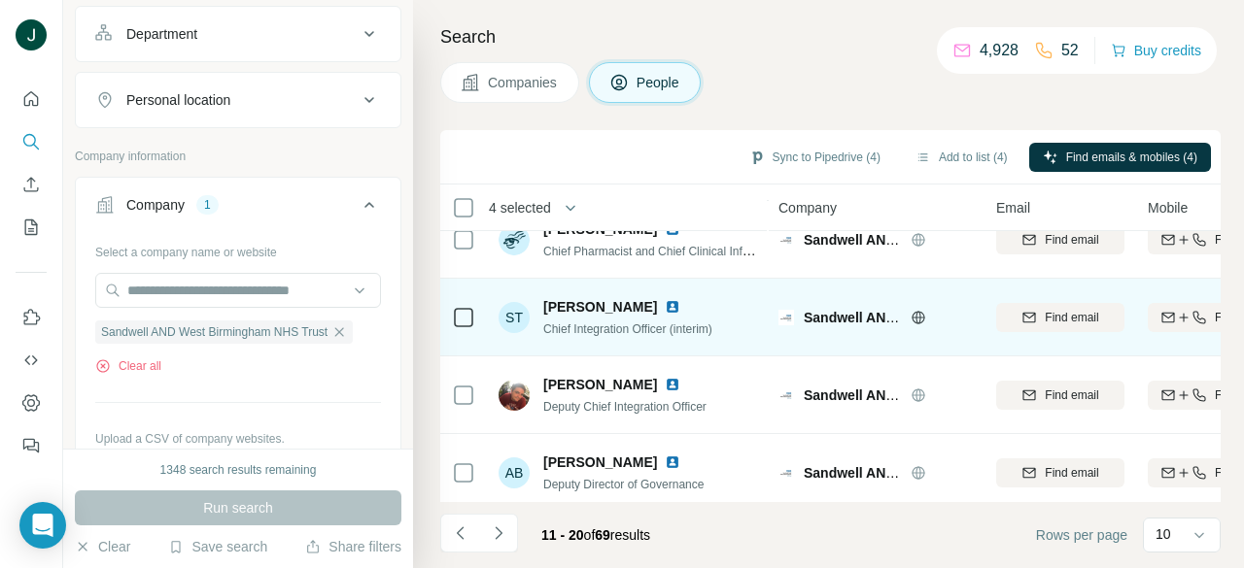
scroll to position [322, 0]
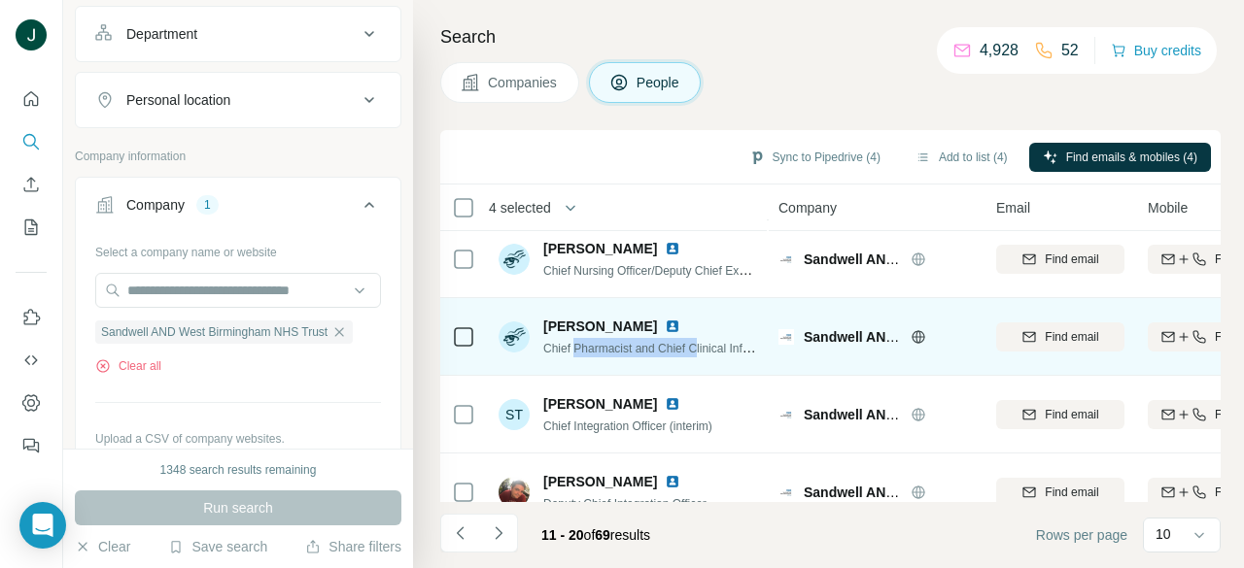
drag, startPoint x: 575, startPoint y: 344, endPoint x: 726, endPoint y: 349, distance: 150.7
click at [721, 349] on span "Chief Pharmacist and Chief Clinical Information Officer" at bounding box center [684, 348] width 282 height 16
click at [726, 349] on span "Chief Pharmacist and Chief Clinical Information Officer" at bounding box center [684, 348] width 282 height 16
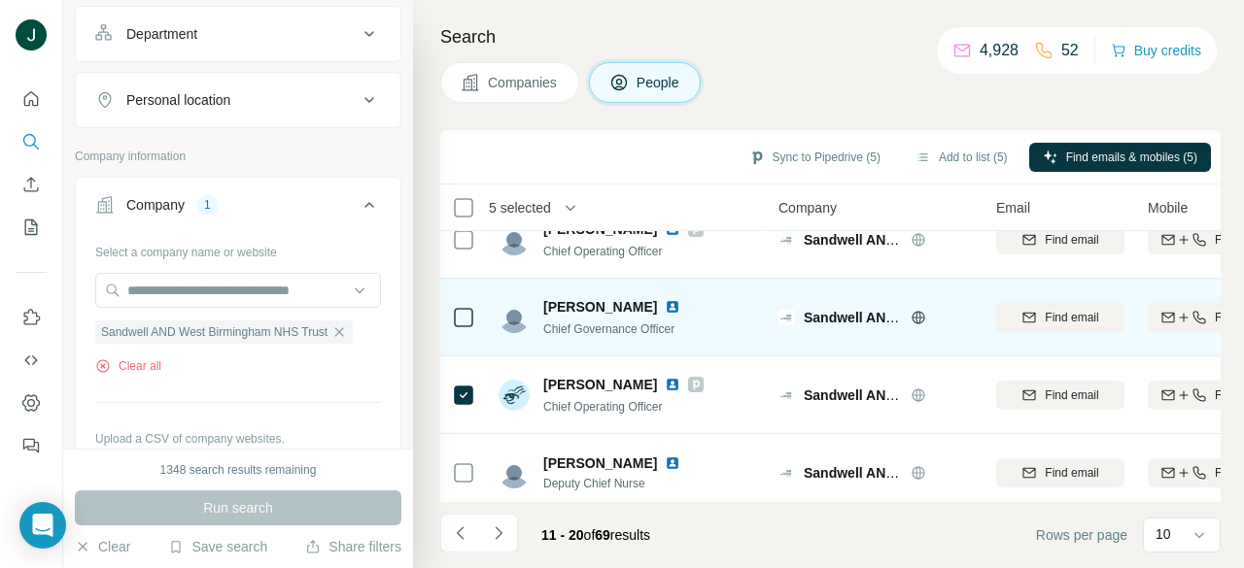
scroll to position [0, 0]
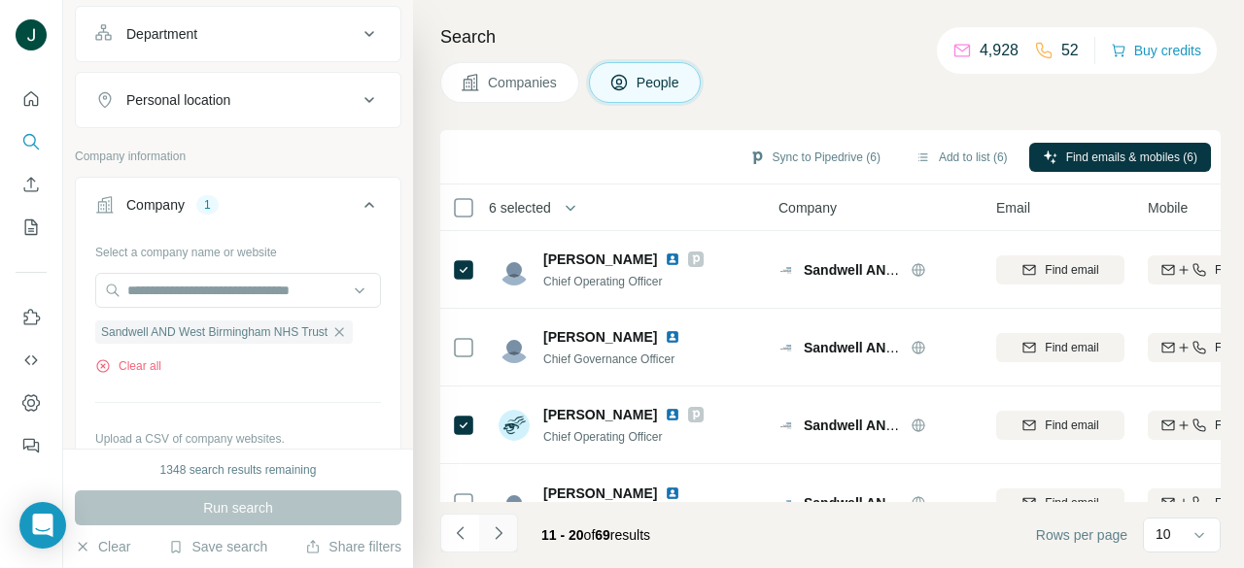
click at [501, 539] on icon "Navigate to next page" at bounding box center [498, 533] width 19 height 19
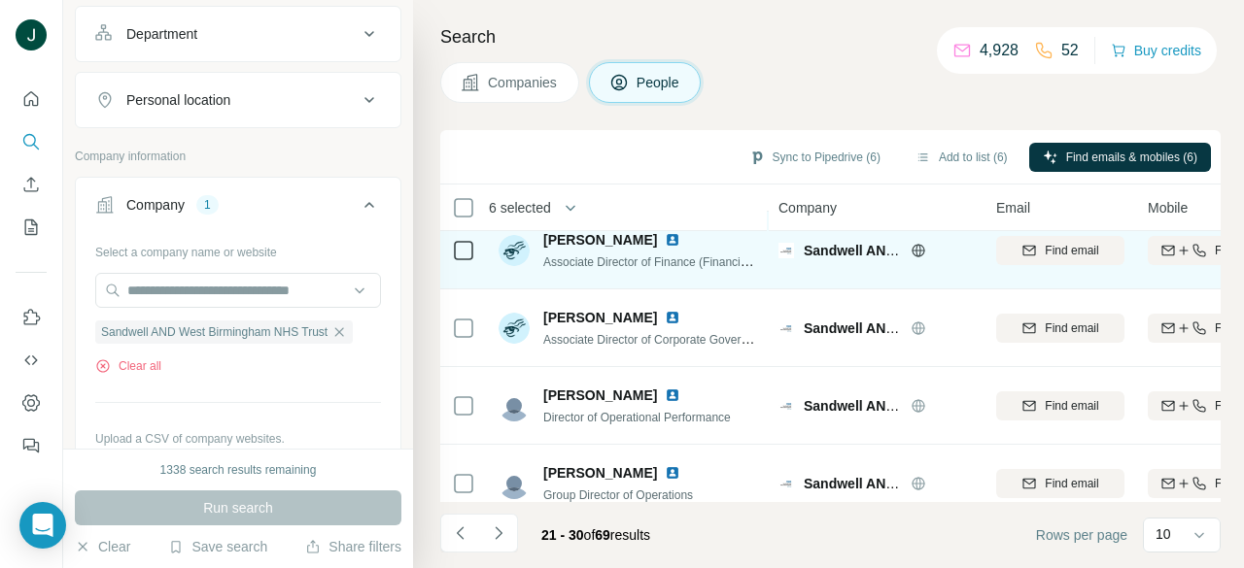
scroll to position [516, 0]
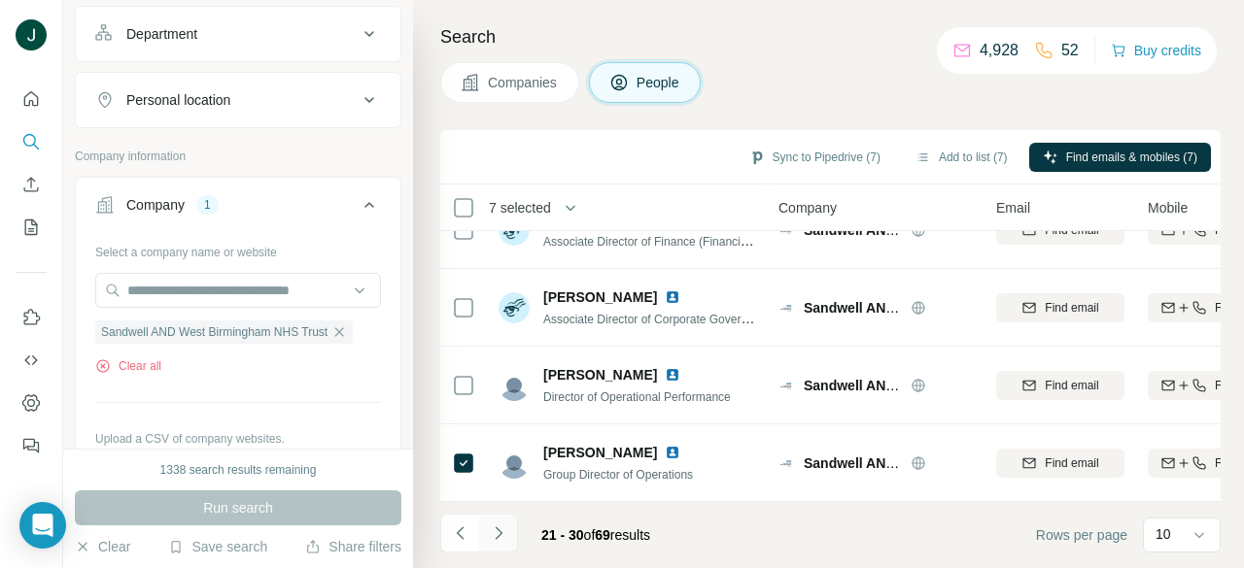
click at [493, 534] on icon "Navigate to next page" at bounding box center [498, 533] width 19 height 19
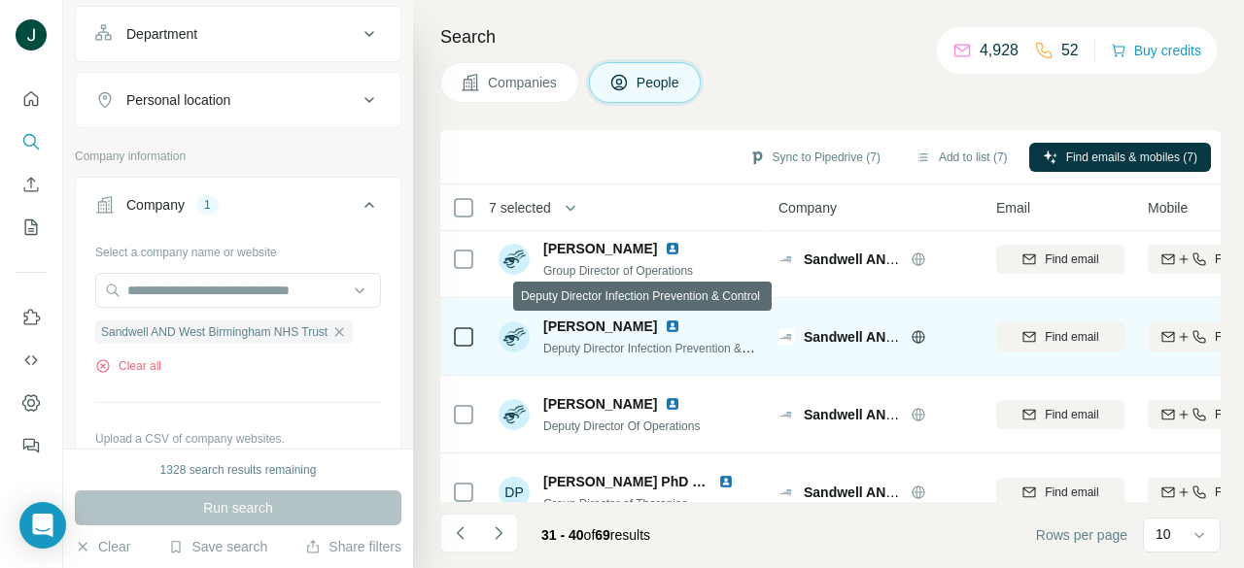
scroll to position [0, 0]
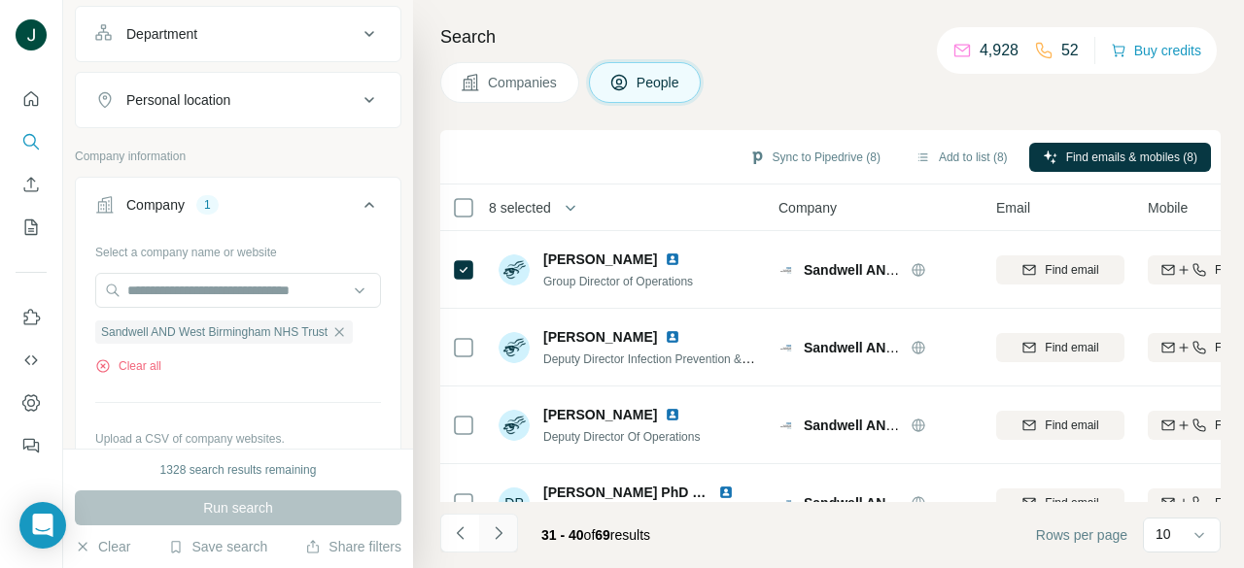
click at [507, 530] on button "Navigate to next page" at bounding box center [498, 533] width 39 height 39
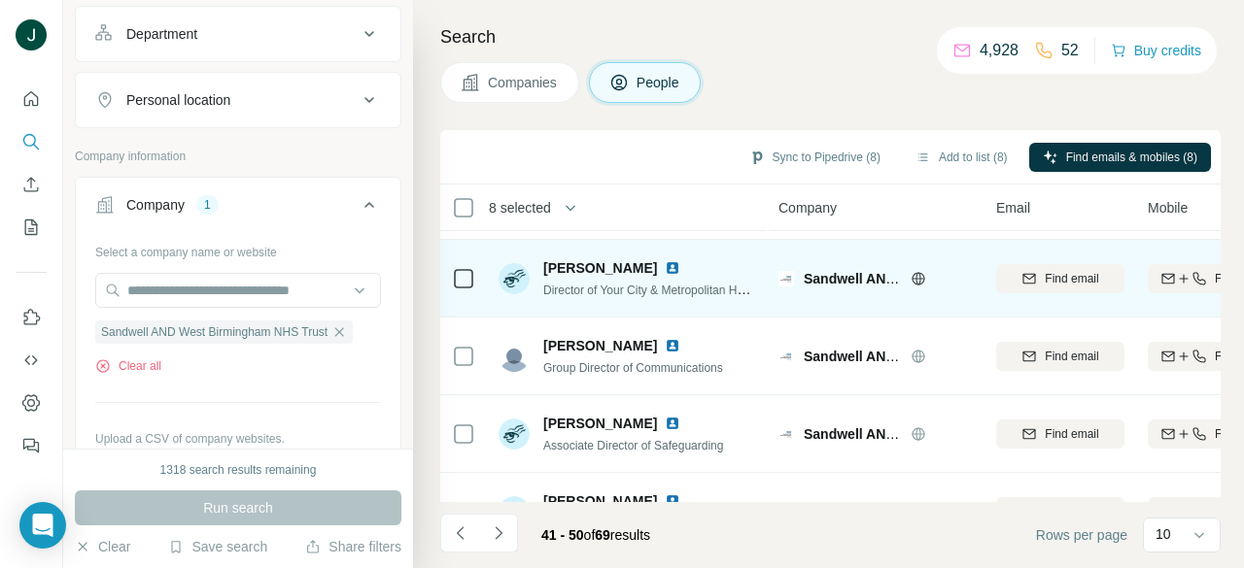
scroll to position [389, 0]
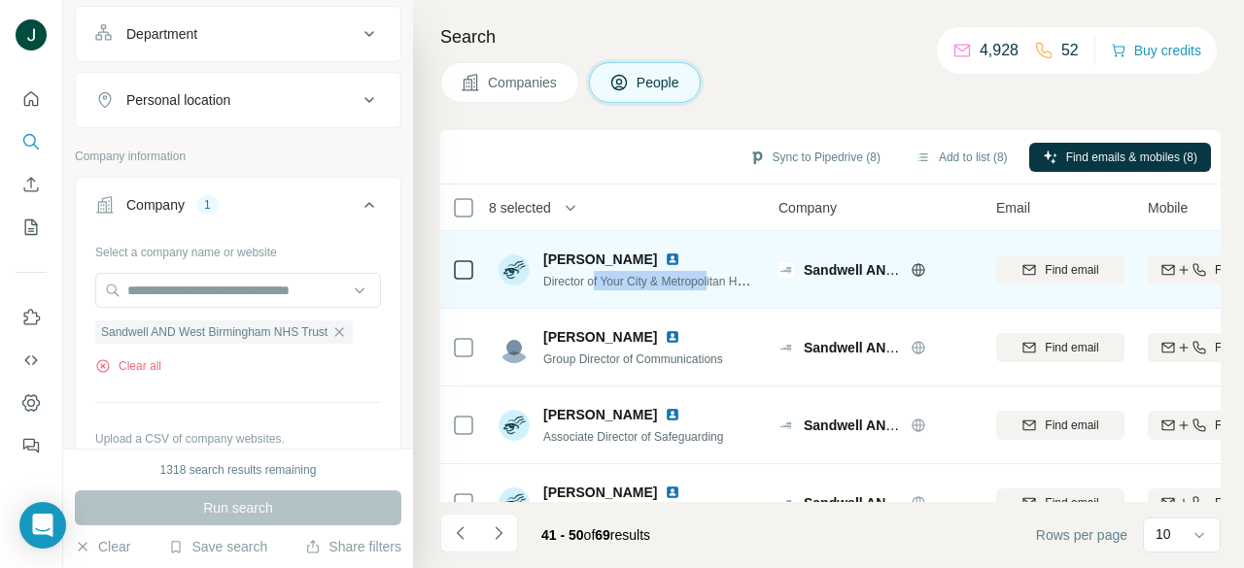
drag, startPoint x: 597, startPoint y: 283, endPoint x: 753, endPoint y: 286, distance: 156.4
click at [748, 286] on span "Director of Your City & Metropolitan Hospitals Charity" at bounding box center [679, 281] width 273 height 16
click at [755, 286] on span "Director of Your City & Metropolitan Hospitals Charity" at bounding box center [679, 281] width 273 height 16
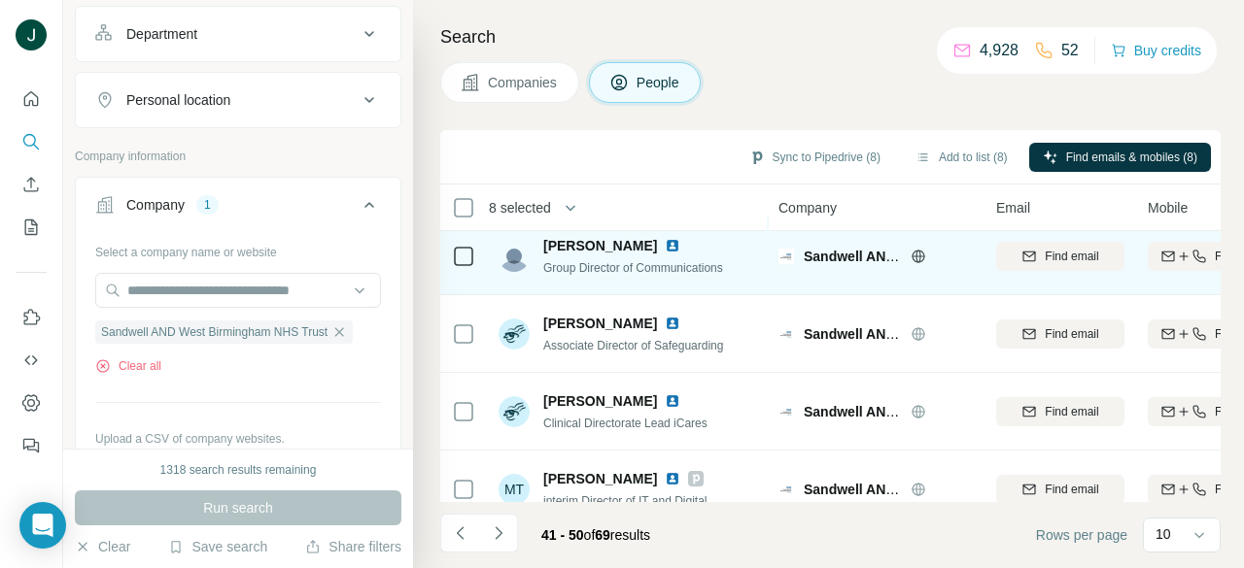
scroll to position [486, 0]
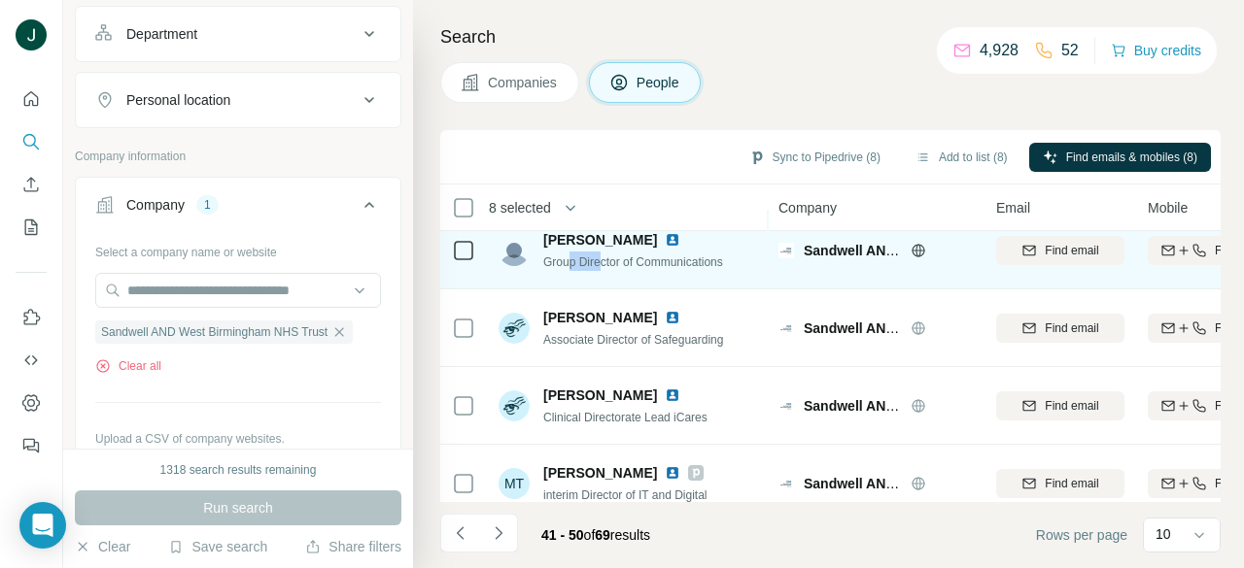
drag, startPoint x: 568, startPoint y: 263, endPoint x: 696, endPoint y: 262, distance: 127.3
click at [673, 262] on span "Group Director of Communications" at bounding box center [633, 263] width 180 height 14
click at [721, 261] on span "Group Director of Communications" at bounding box center [633, 263] width 180 height 14
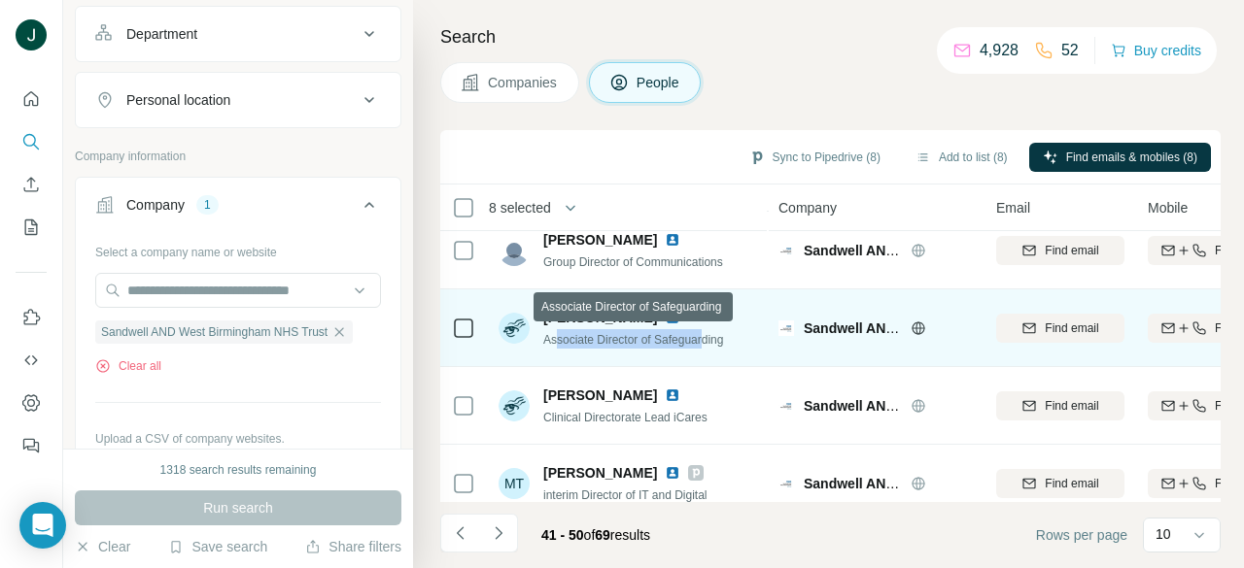
drag, startPoint x: 560, startPoint y: 338, endPoint x: 713, endPoint y: 340, distance: 153.5
click at [713, 340] on span "Associate Director of Safeguarding" at bounding box center [633, 340] width 180 height 14
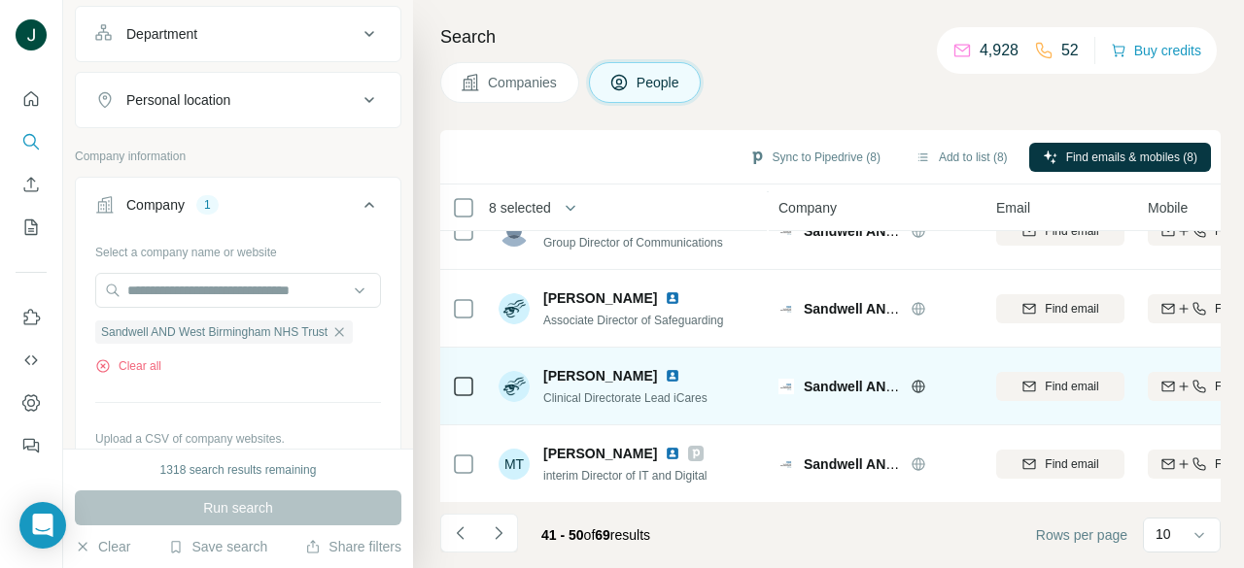
scroll to position [516, 0]
drag, startPoint x: 582, startPoint y: 384, endPoint x: 728, endPoint y: 387, distance: 145.8
click at [726, 387] on div "Maria Mateunas Clinical Directorate Lead iCares" at bounding box center [627, 385] width 258 height 53
click at [733, 387] on div "Maria Mateunas Clinical Directorate Lead iCares" at bounding box center [627, 385] width 258 height 53
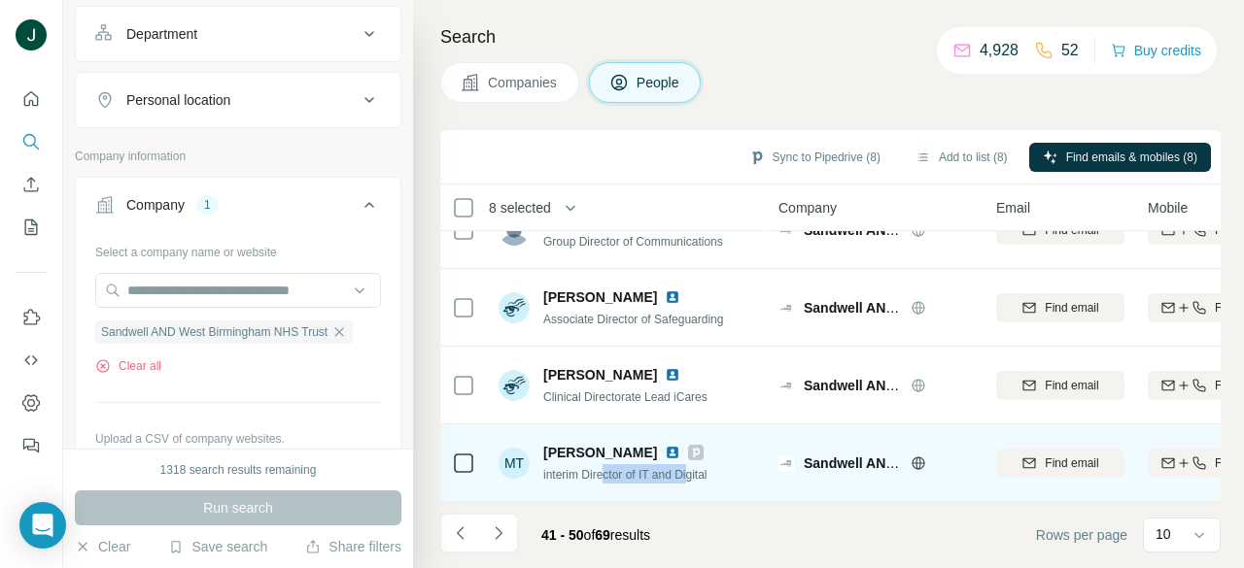
drag, startPoint x: 604, startPoint y: 464, endPoint x: 716, endPoint y: 467, distance: 111.8
click at [707, 468] on span "interim Director of IT and Digital" at bounding box center [625, 475] width 164 height 14
click at [739, 467] on div "MT Mark Taylor interim Director of IT and Digital" at bounding box center [627, 462] width 258 height 53
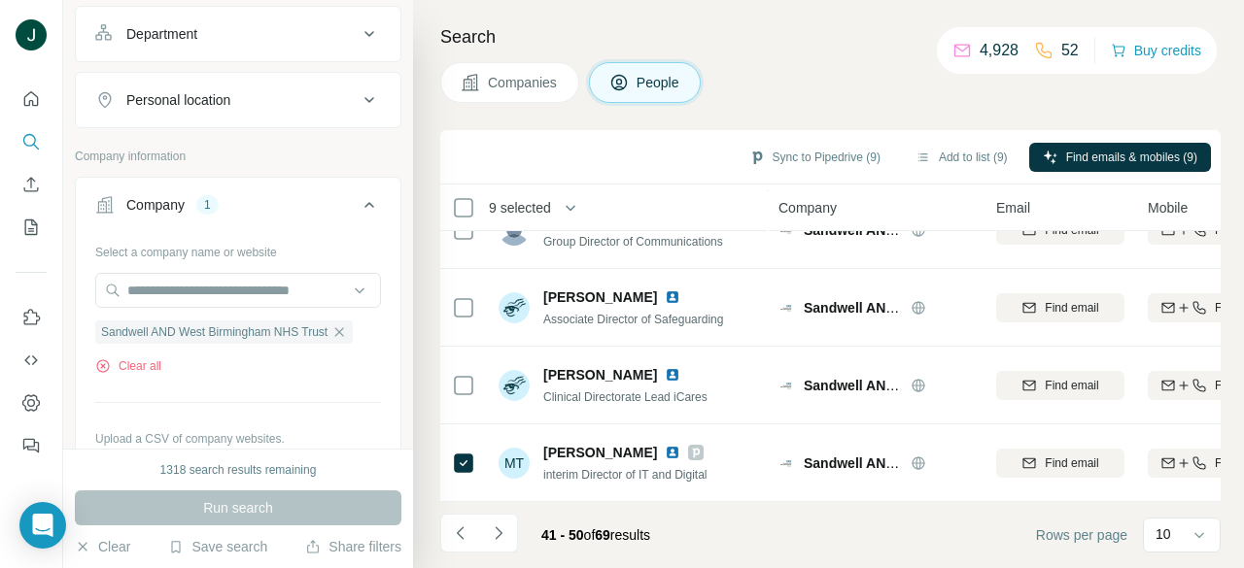
click at [500, 532] on icon "Navigate to next page" at bounding box center [498, 533] width 7 height 13
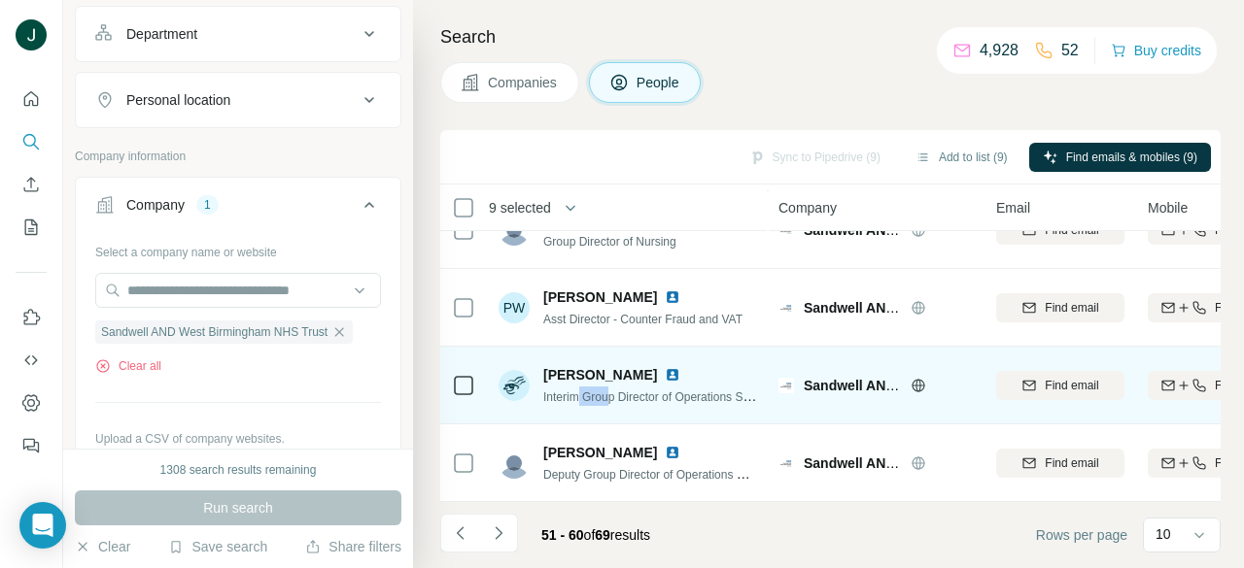
drag, startPoint x: 581, startPoint y: 384, endPoint x: 724, endPoint y: 383, distance: 142.8
click at [708, 389] on span "Interim Group Director of Operations Surgical Services" at bounding box center [684, 397] width 282 height 16
click at [734, 389] on span "Interim Group Director of Operations Surgical Services" at bounding box center [684, 397] width 282 height 16
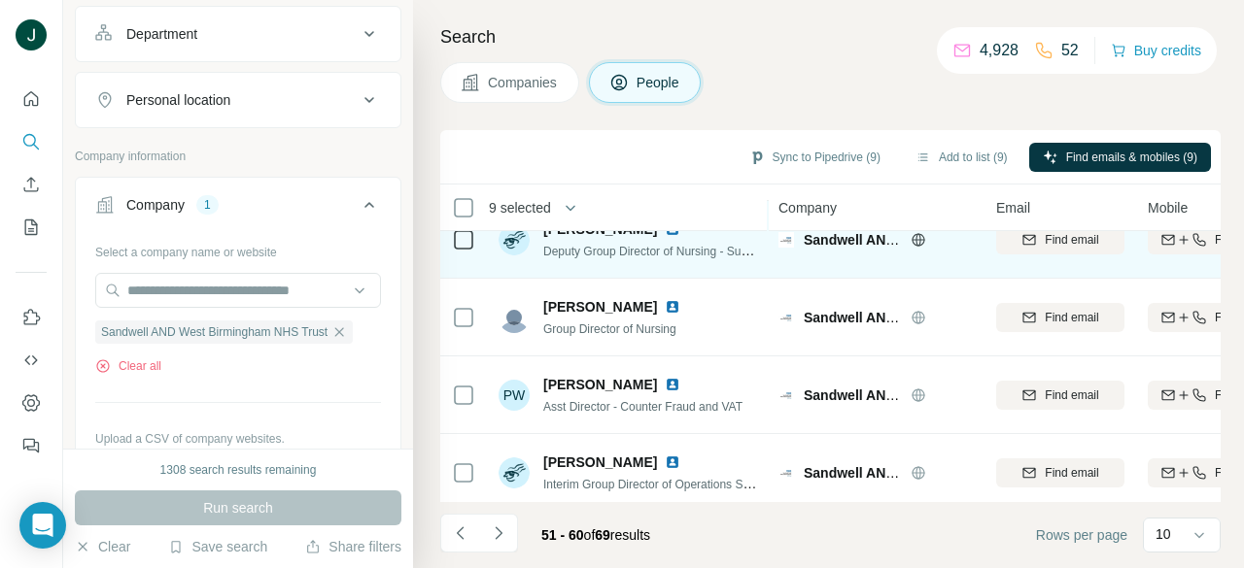
scroll to position [322, 0]
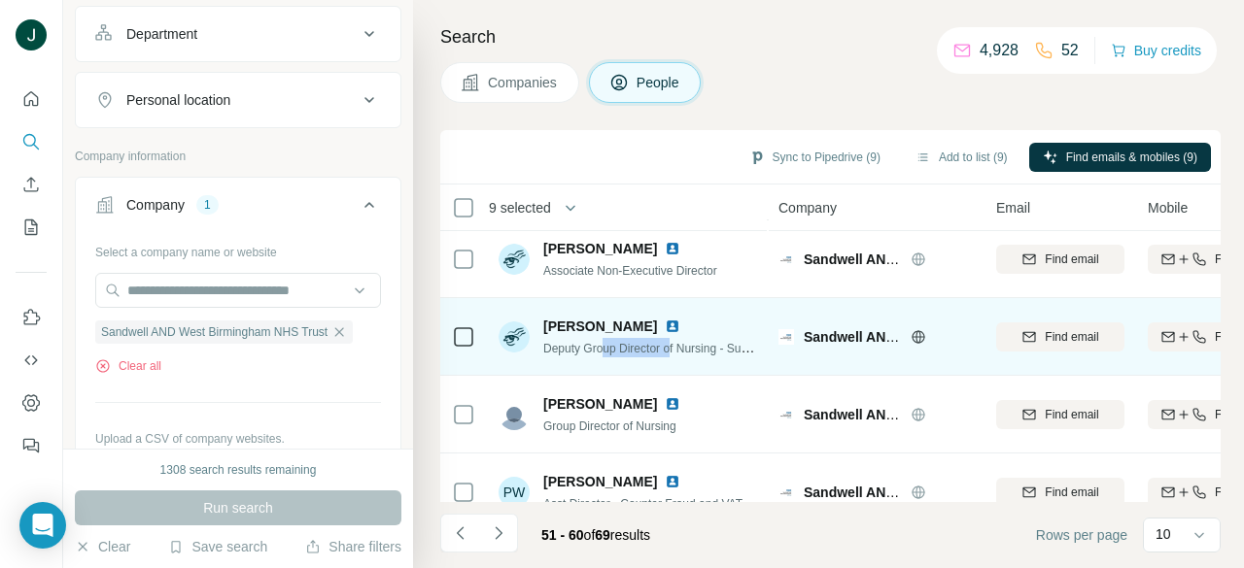
drag, startPoint x: 605, startPoint y: 351, endPoint x: 755, endPoint y: 351, distance: 149.6
click at [737, 351] on span "Deputy Group Director of Nursing - Surgical Services" at bounding box center [679, 348] width 273 height 16
click at [758, 351] on td "Natalie Whitton Deputy Group Director of Nursing - Surgical Services" at bounding box center [628, 337] width 282 height 78
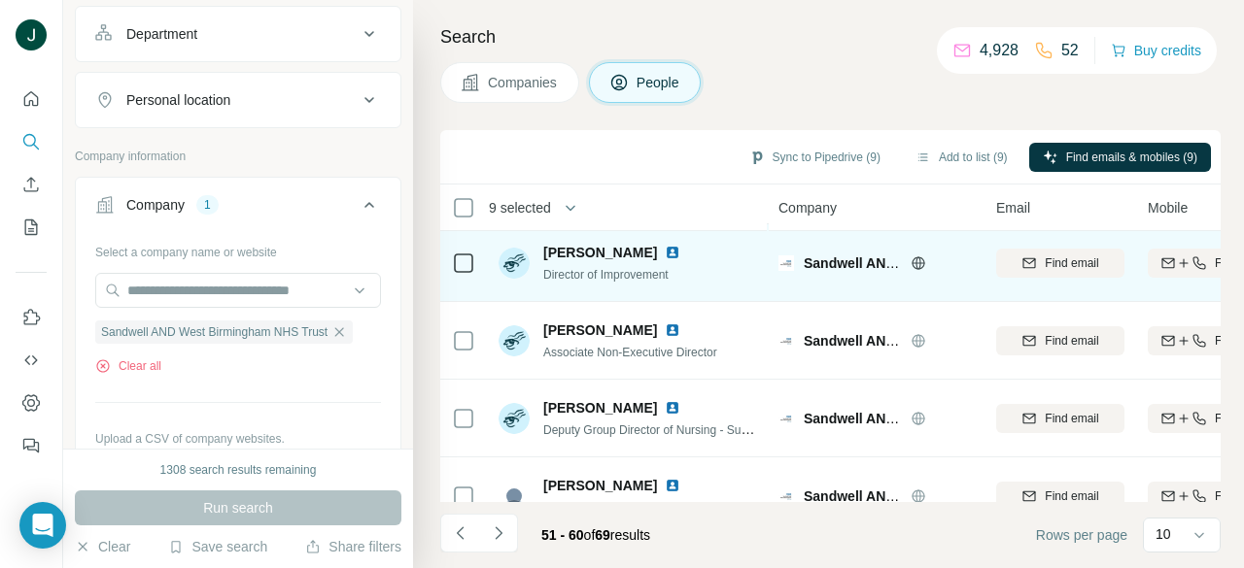
scroll to position [224, 0]
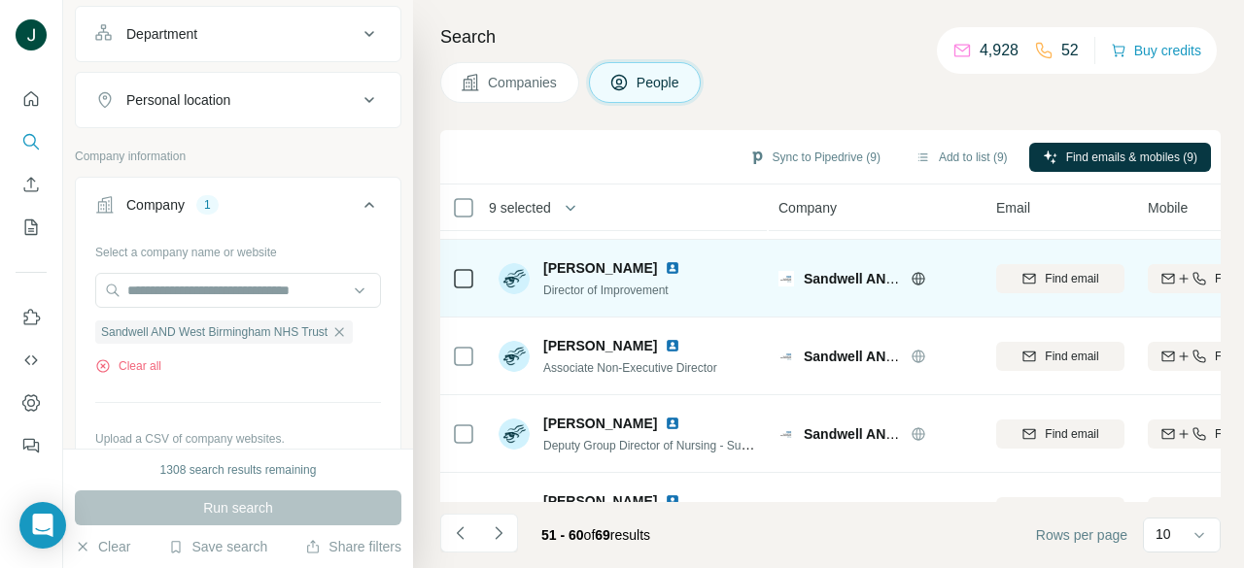
drag, startPoint x: 601, startPoint y: 290, endPoint x: 615, endPoint y: 290, distance: 13.6
click at [605, 290] on span "Director of Improvement" at bounding box center [605, 291] width 125 height 14
click at [630, 288] on span "Director of Improvement" at bounding box center [605, 291] width 125 height 14
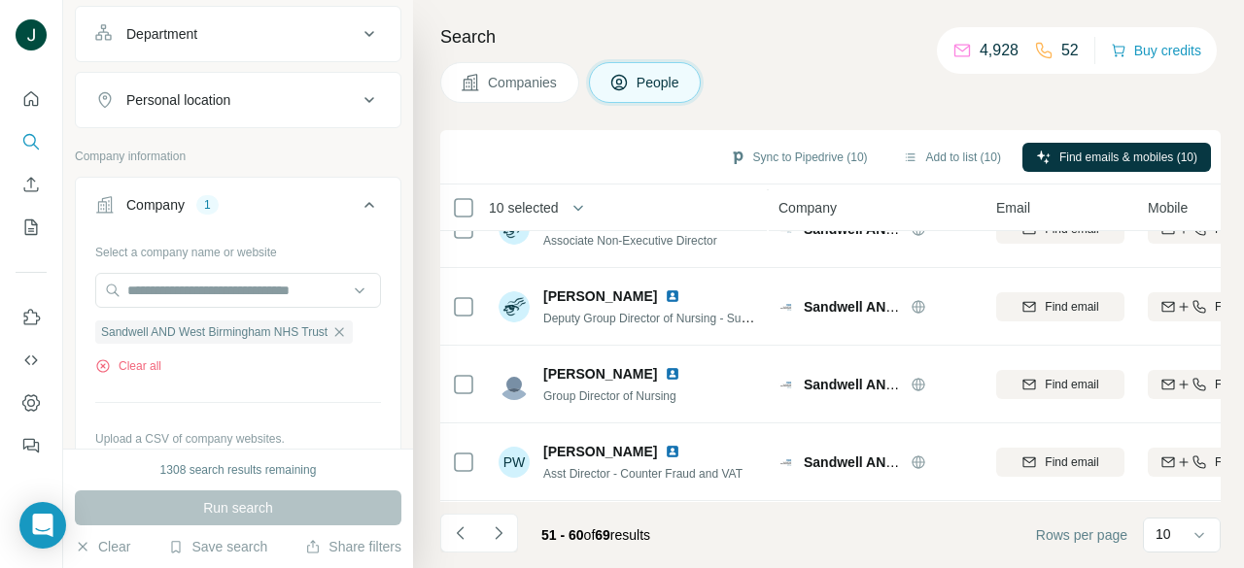
scroll to position [516, 0]
click at [516, 523] on button "Navigate to next page" at bounding box center [498, 533] width 39 height 39
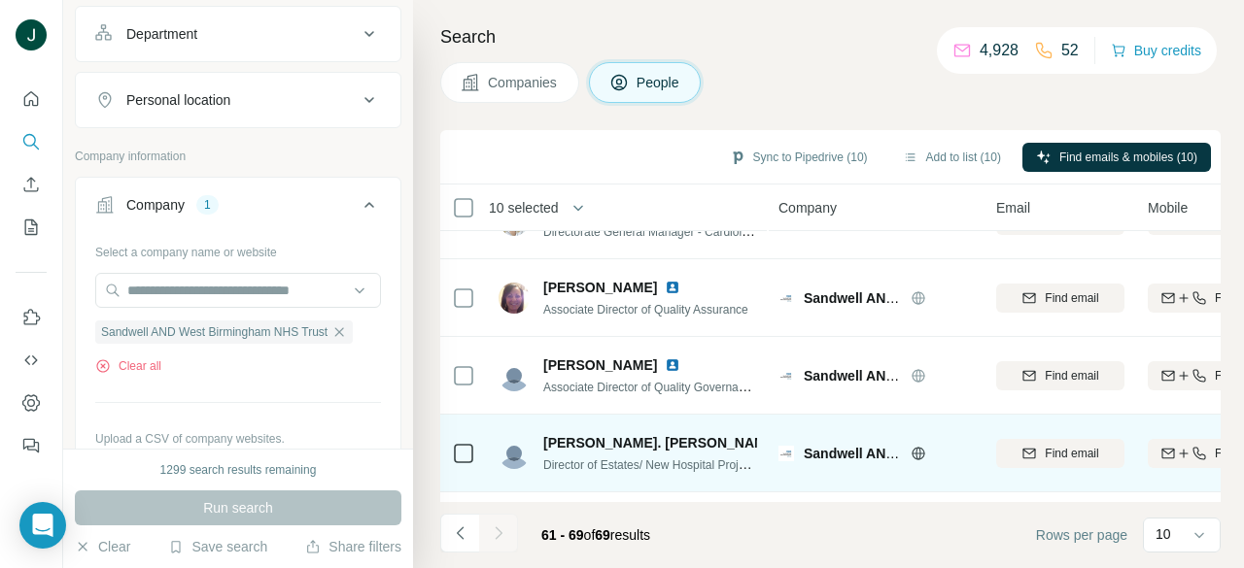
scroll to position [0, 0]
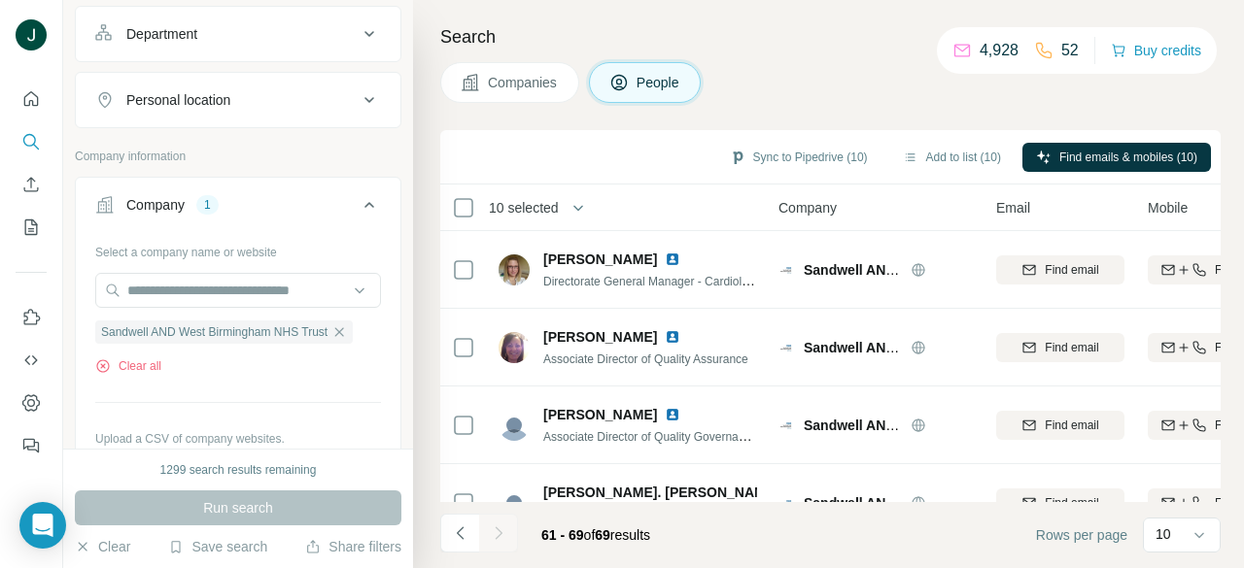
click at [494, 532] on div at bounding box center [498, 533] width 39 height 39
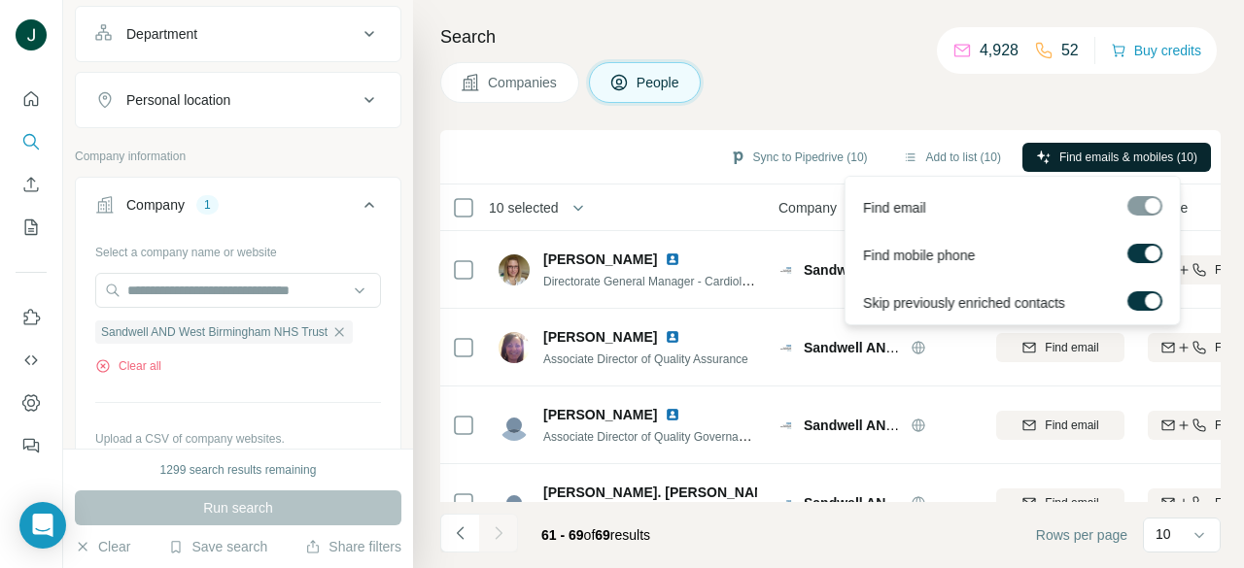
click at [1089, 165] on span "Find emails & mobiles (10)" at bounding box center [1128, 157] width 138 height 17
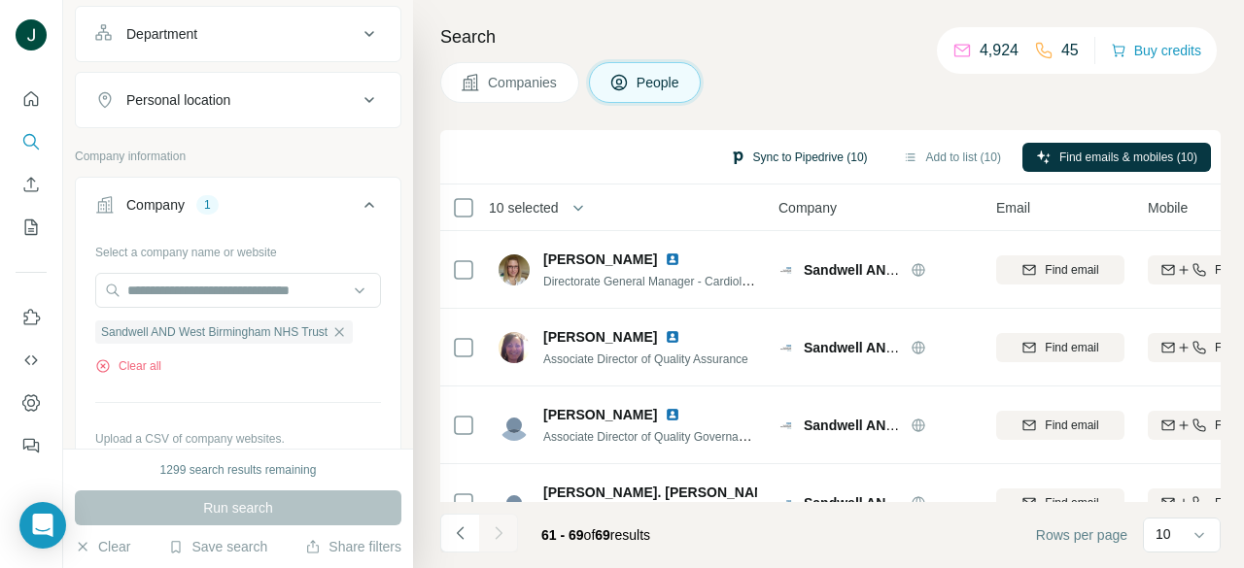
click at [765, 159] on button "Sync to Pipedrive (10)" at bounding box center [798, 157] width 165 height 29
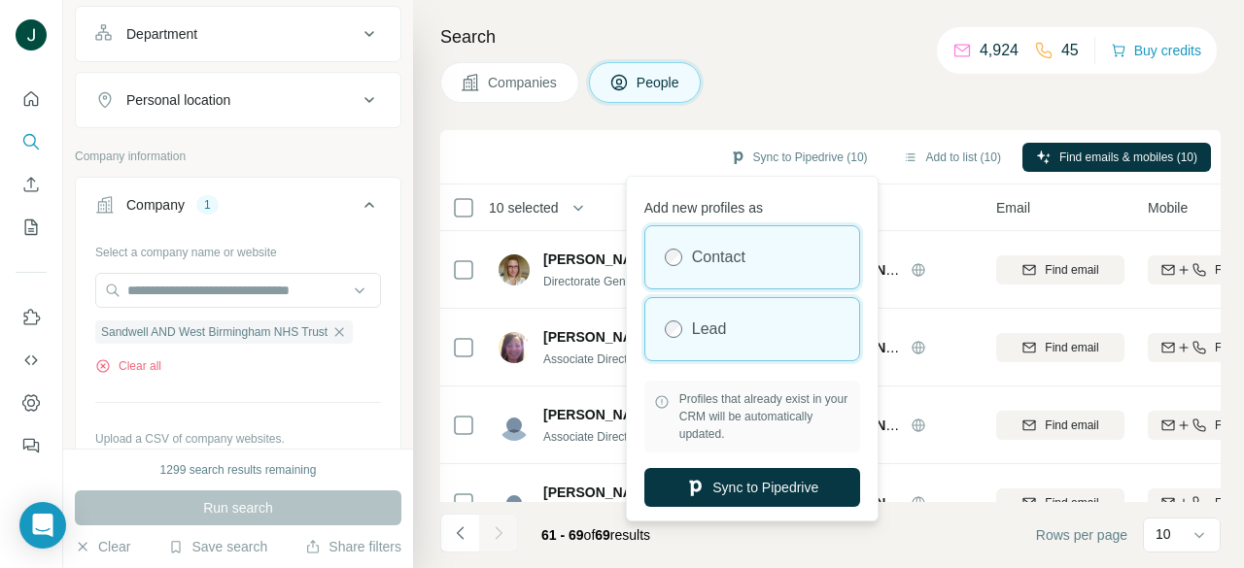
click at [715, 333] on label "Lead" at bounding box center [709, 329] width 35 height 23
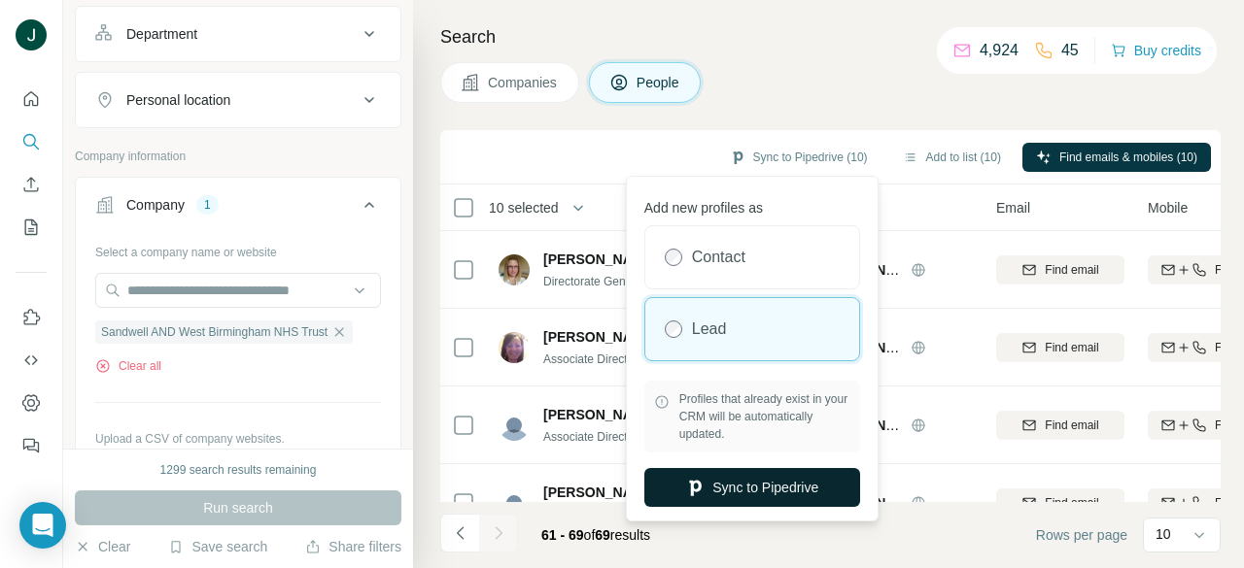
click at [730, 490] on button "Sync to Pipedrive" at bounding box center [752, 487] width 216 height 39
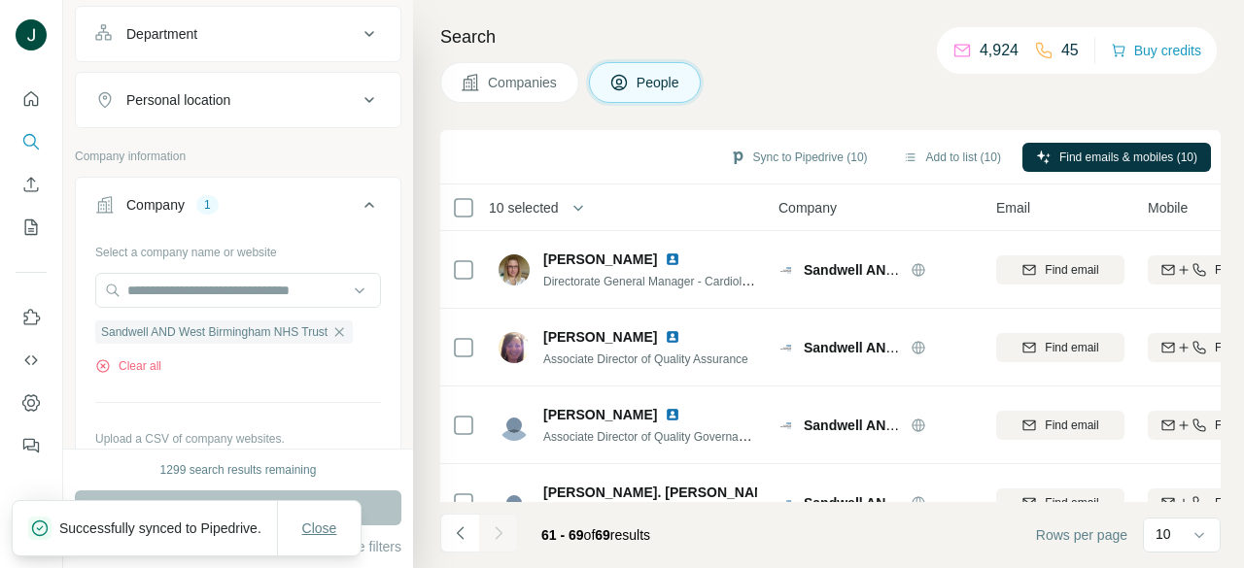
click at [326, 527] on span "Close" at bounding box center [319, 528] width 35 height 19
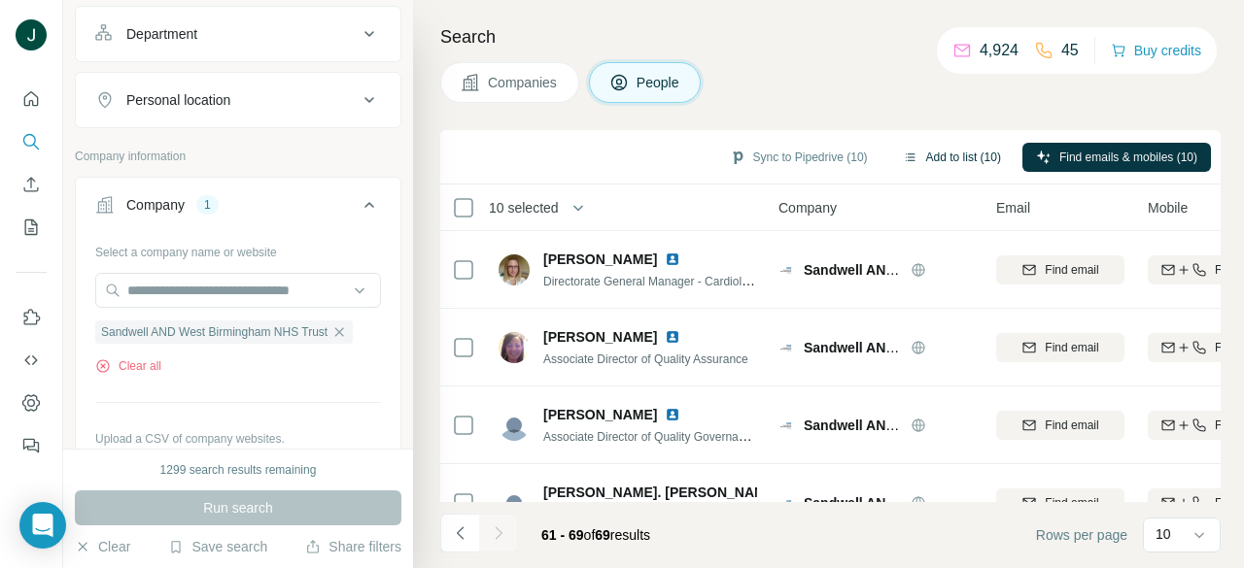
click at [932, 154] on button "Add to list (10)" at bounding box center [951, 157] width 125 height 29
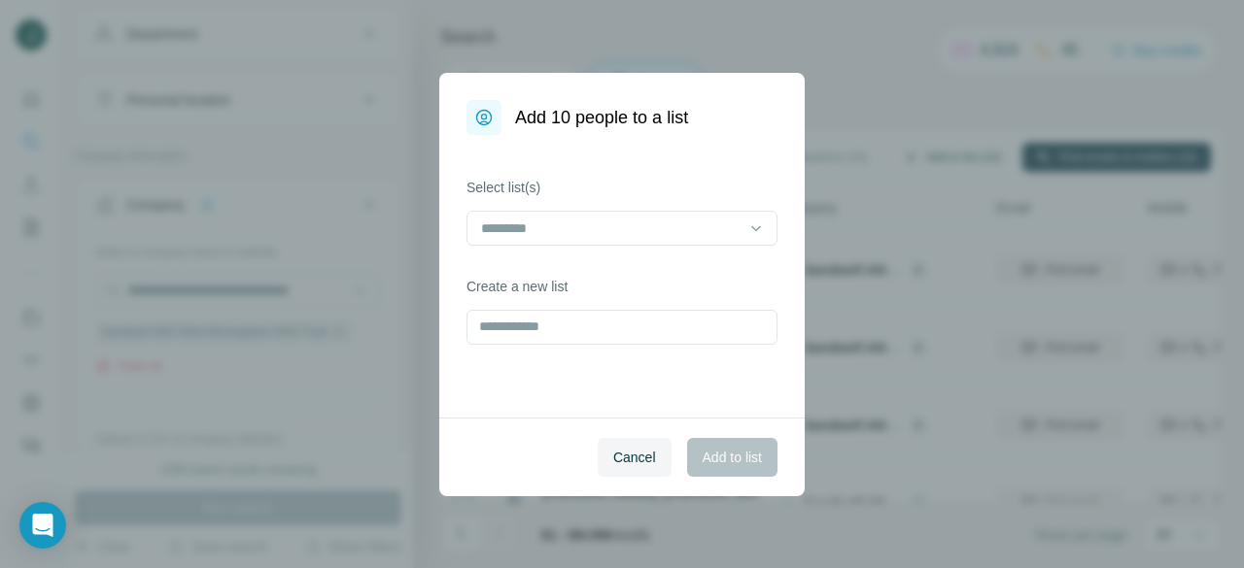
click at [925, 154] on div "Add 10 people to a list Select list(s) Create a new list Cancel Add to list" at bounding box center [622, 284] width 1244 height 568
click at [550, 241] on div at bounding box center [610, 228] width 262 height 33
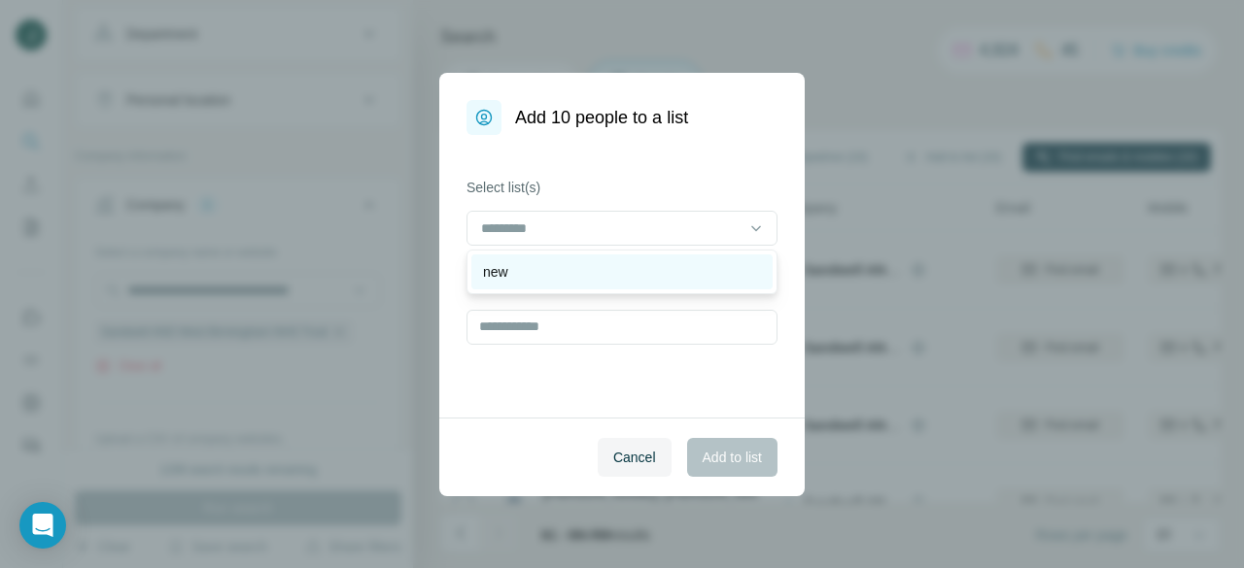
click at [543, 273] on div "new" at bounding box center [622, 271] width 278 height 19
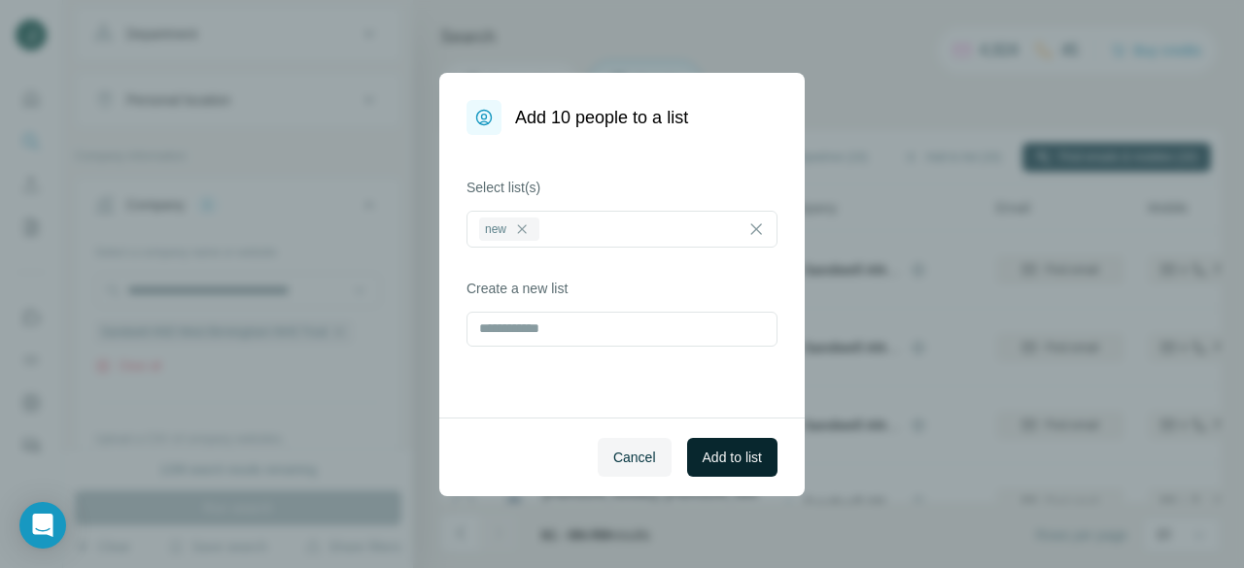
click at [729, 440] on button "Add to list" at bounding box center [732, 457] width 90 height 39
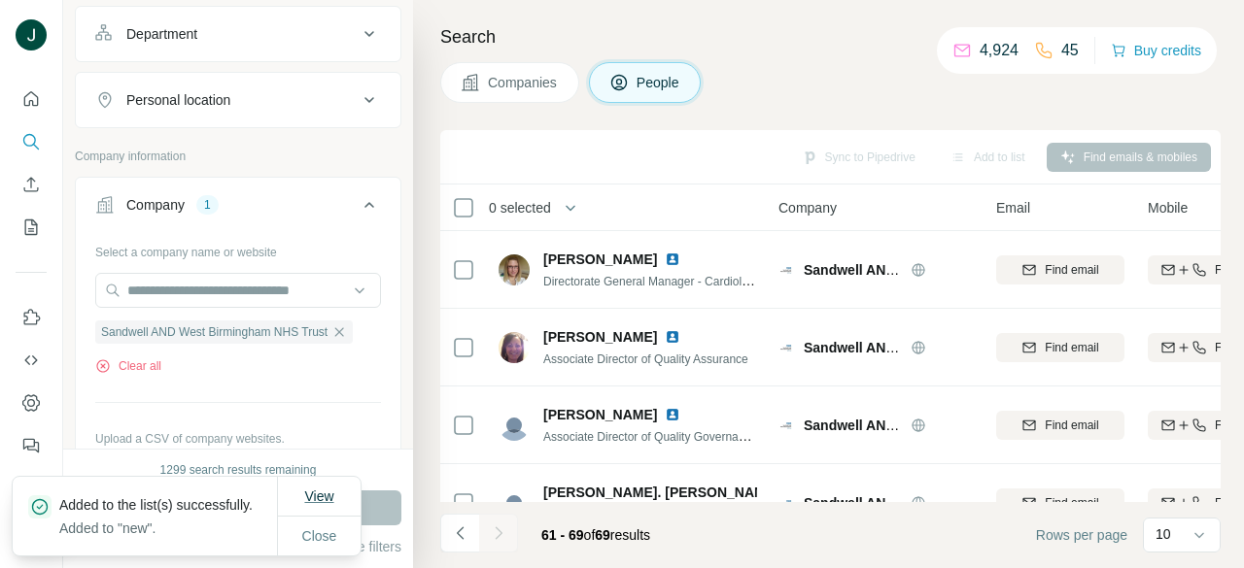
click at [324, 489] on span "View" at bounding box center [318, 497] width 29 height 16
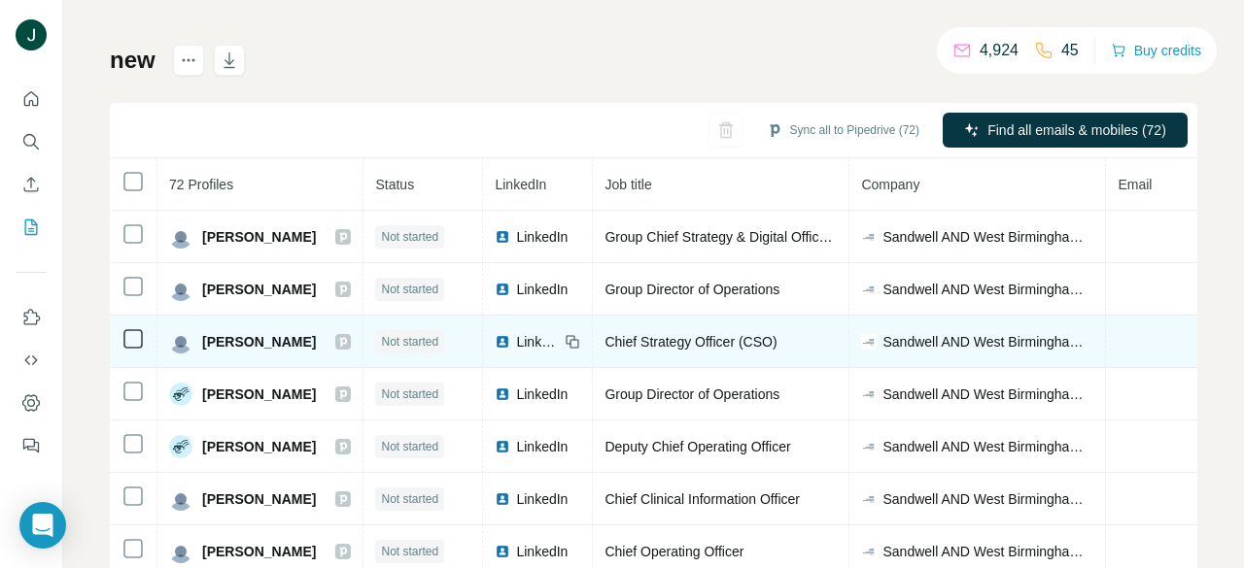
scroll to position [194, 0]
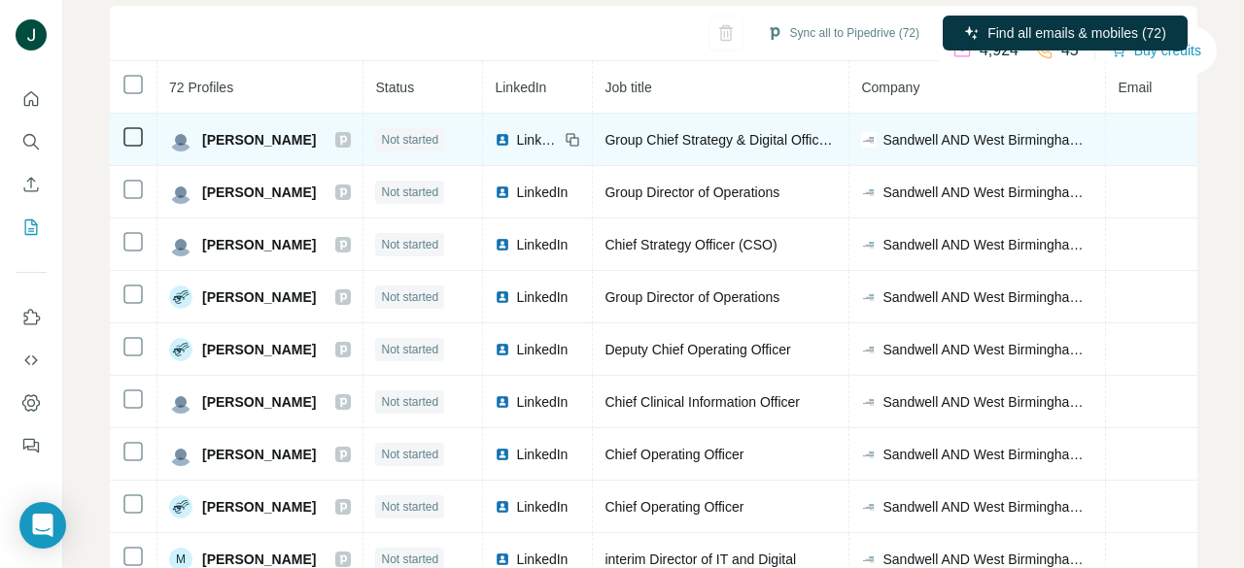
click at [340, 136] on icon at bounding box center [343, 140] width 7 height 10
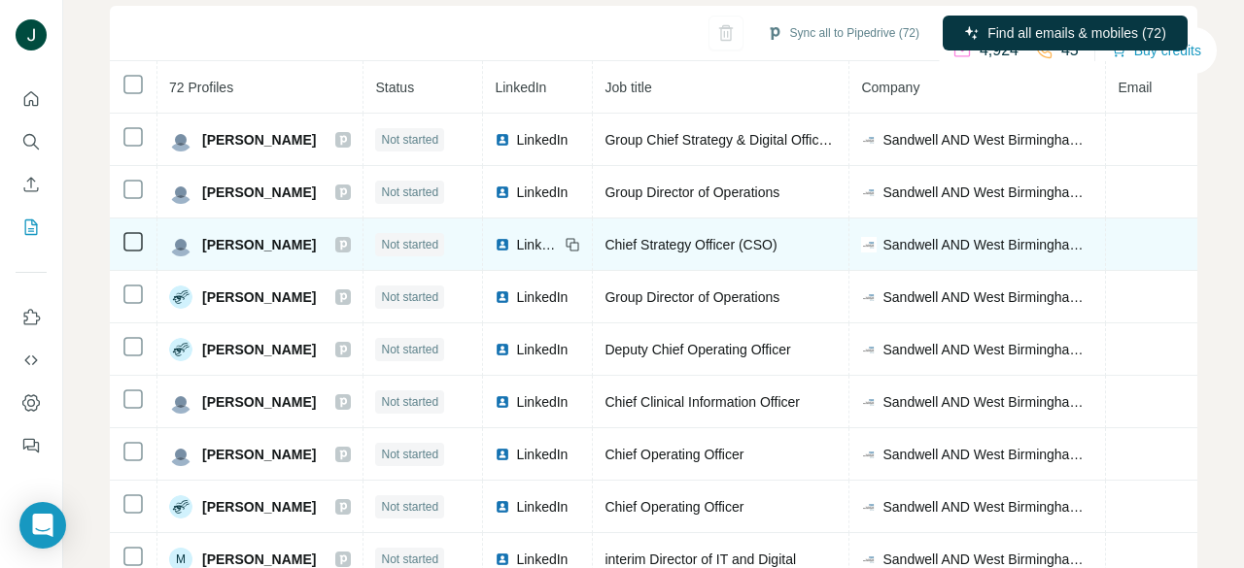
click at [337, 243] on icon at bounding box center [343, 245] width 12 height 16
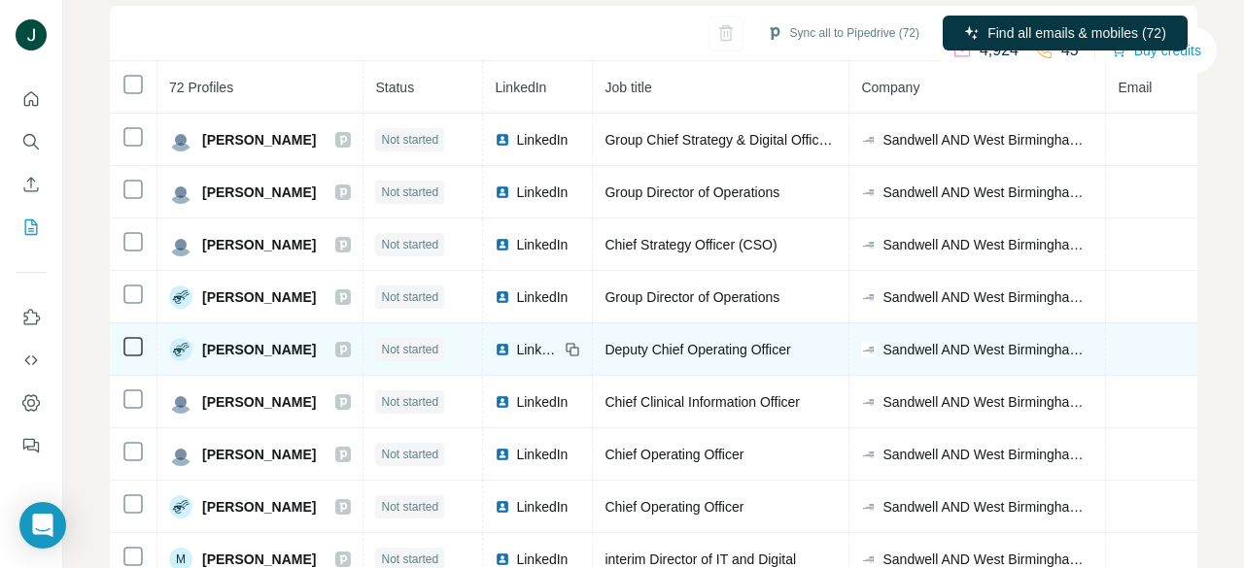
click at [337, 347] on icon at bounding box center [343, 350] width 12 height 16
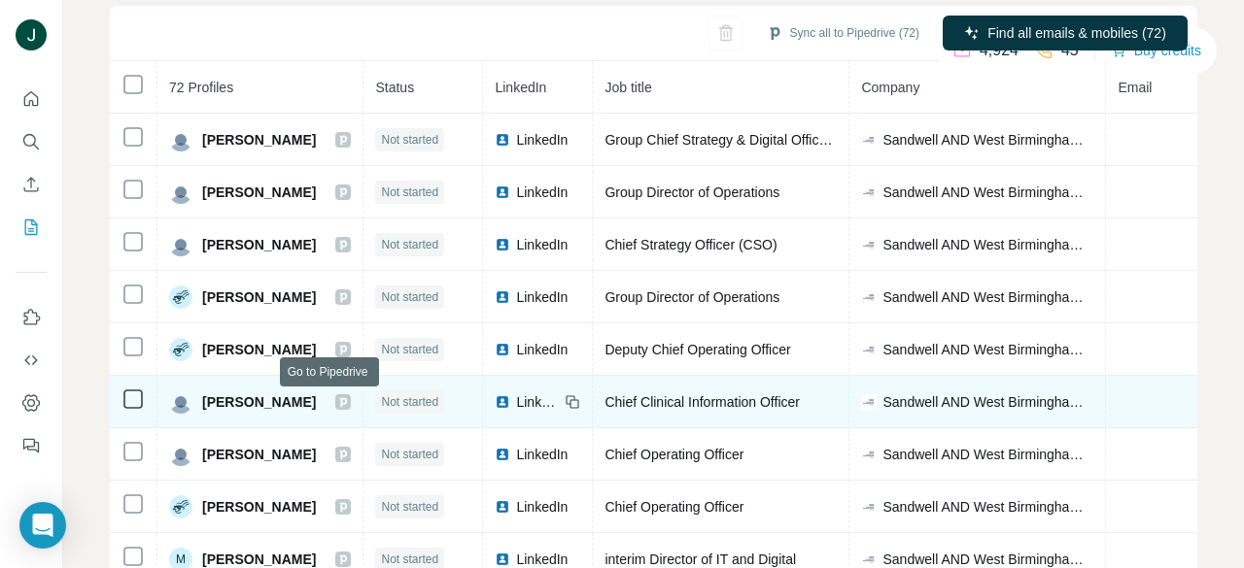
click at [337, 403] on icon at bounding box center [343, 402] width 12 height 16
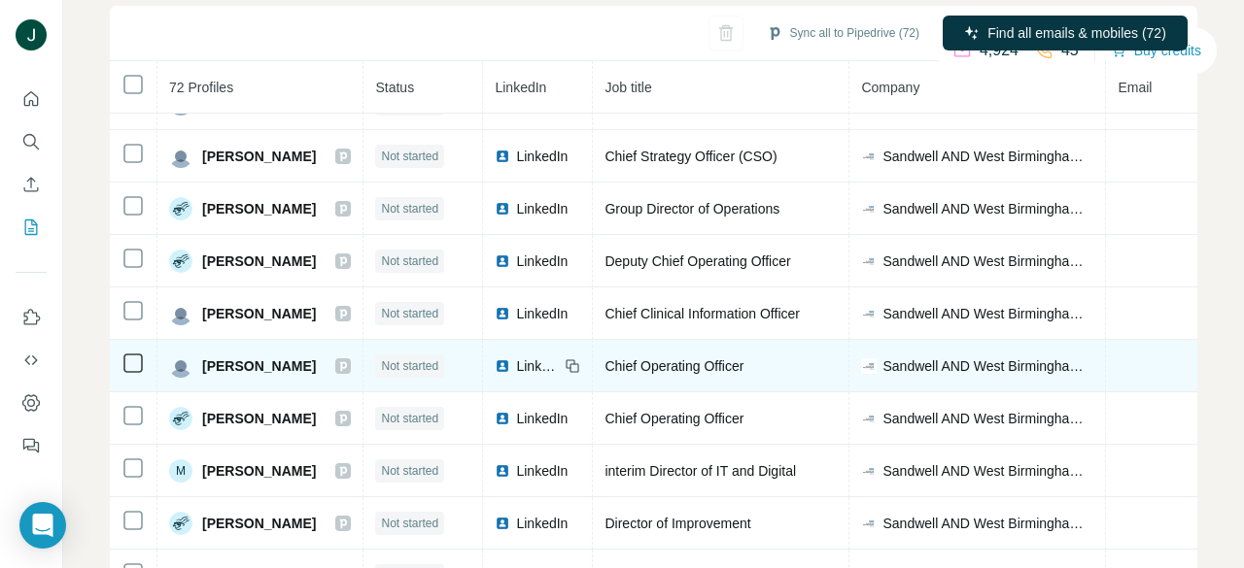
scroll to position [97, 0]
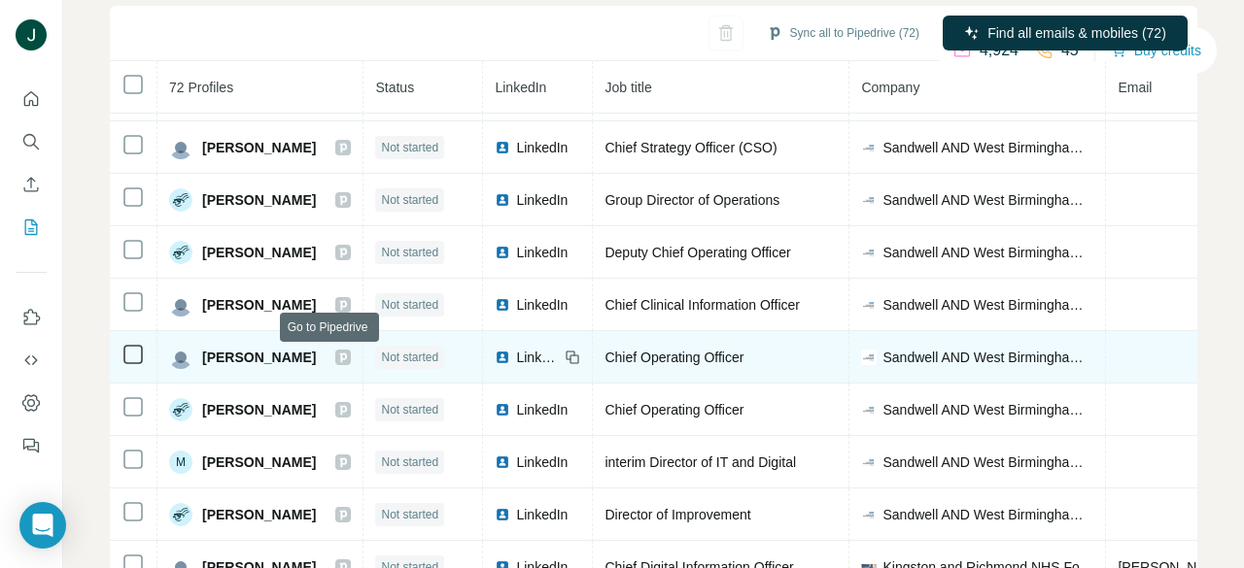
click at [337, 355] on icon at bounding box center [343, 358] width 12 height 16
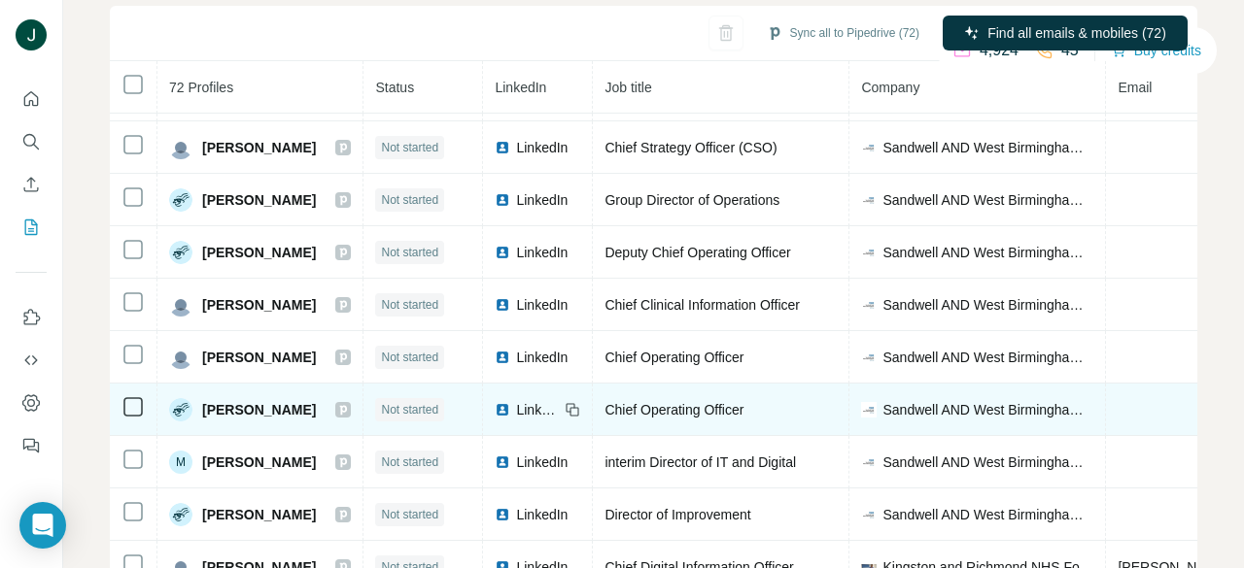
click at [337, 412] on icon at bounding box center [343, 410] width 12 height 16
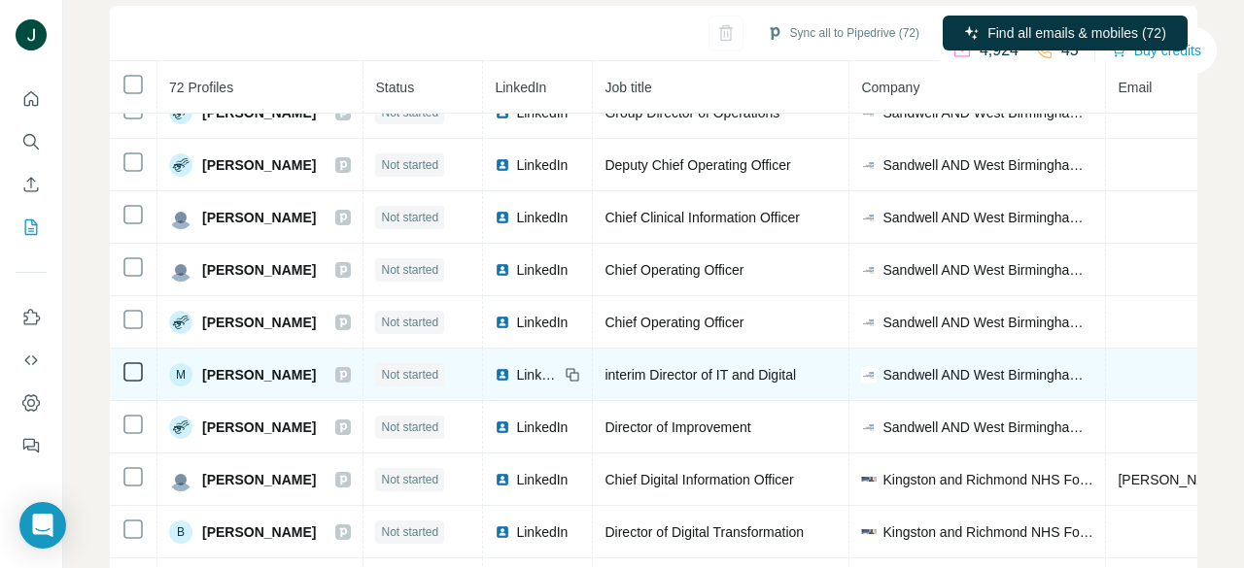
scroll to position [194, 0]
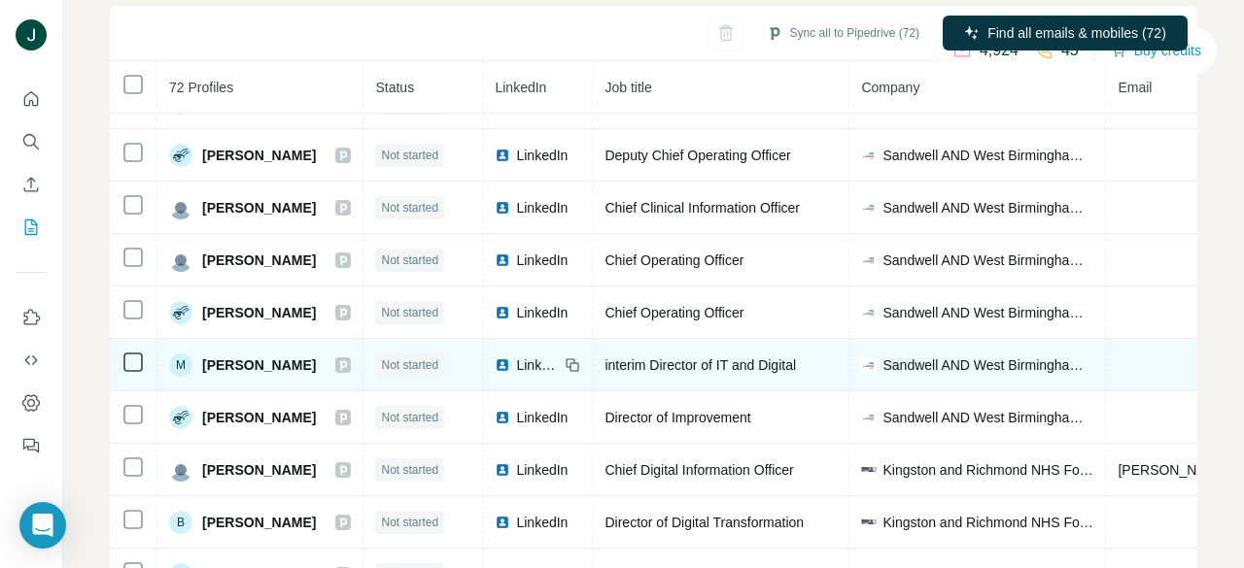
click at [337, 363] on icon at bounding box center [343, 366] width 12 height 16
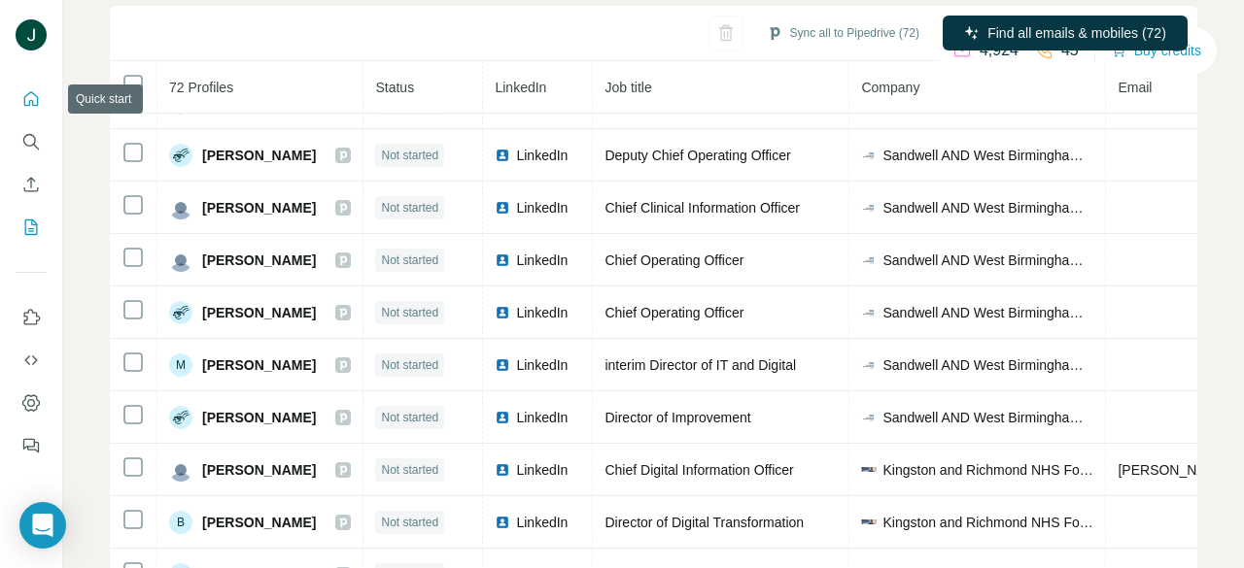
click at [30, 154] on button "Search" at bounding box center [31, 141] width 31 height 35
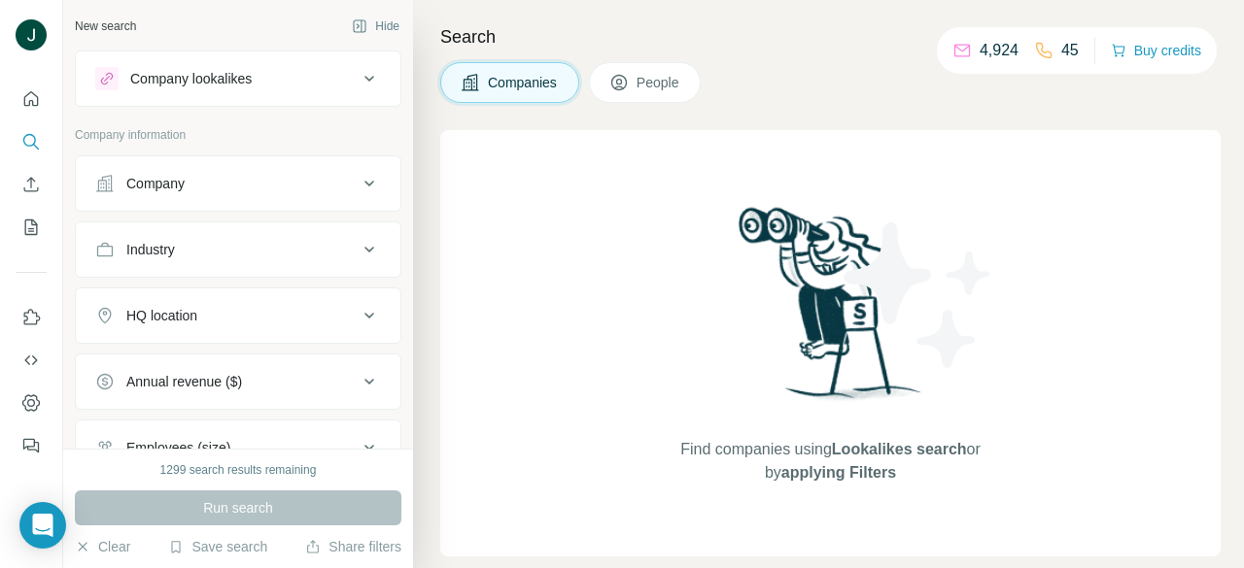
click at [627, 83] on icon at bounding box center [619, 83] width 16 height 16
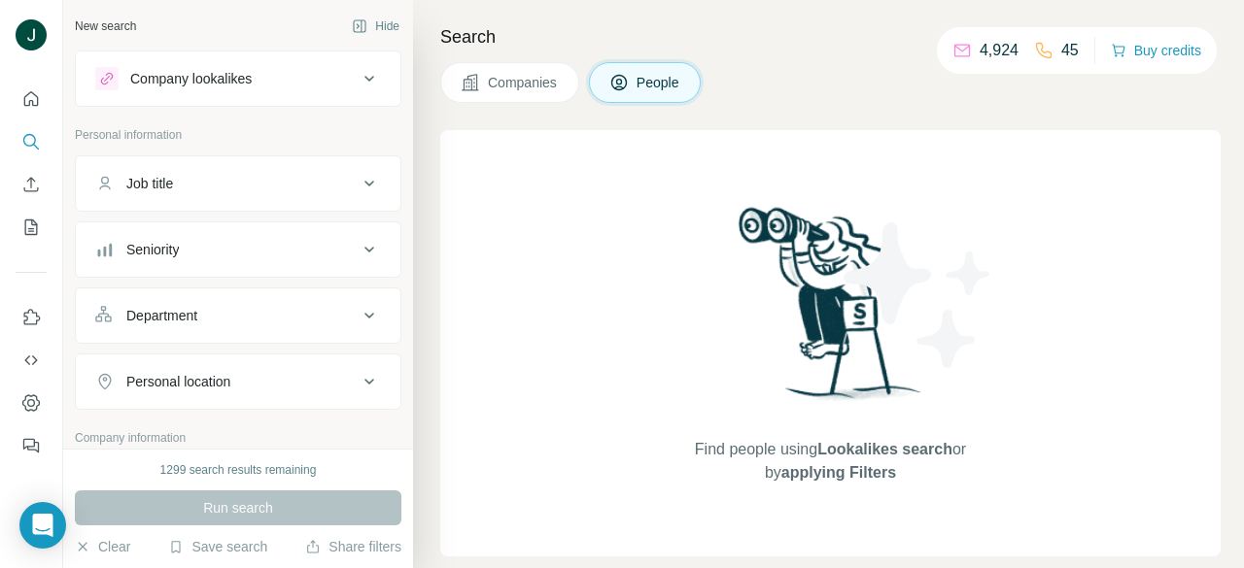
click at [203, 241] on div "Seniority" at bounding box center [226, 249] width 262 height 19
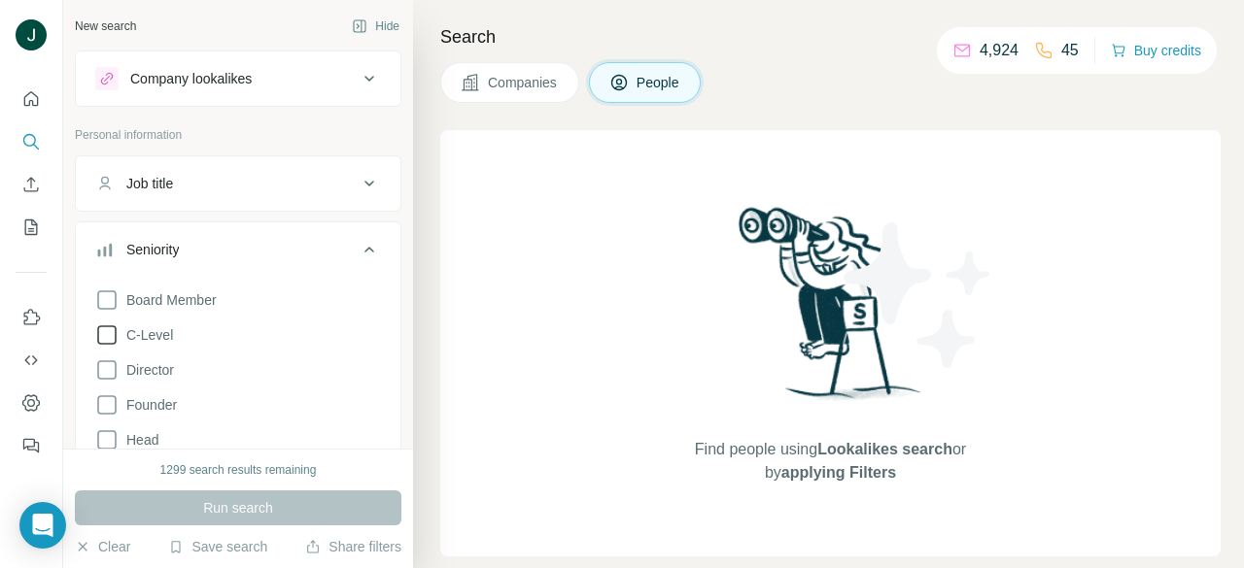
click at [156, 335] on span "C-Level" at bounding box center [146, 334] width 54 height 19
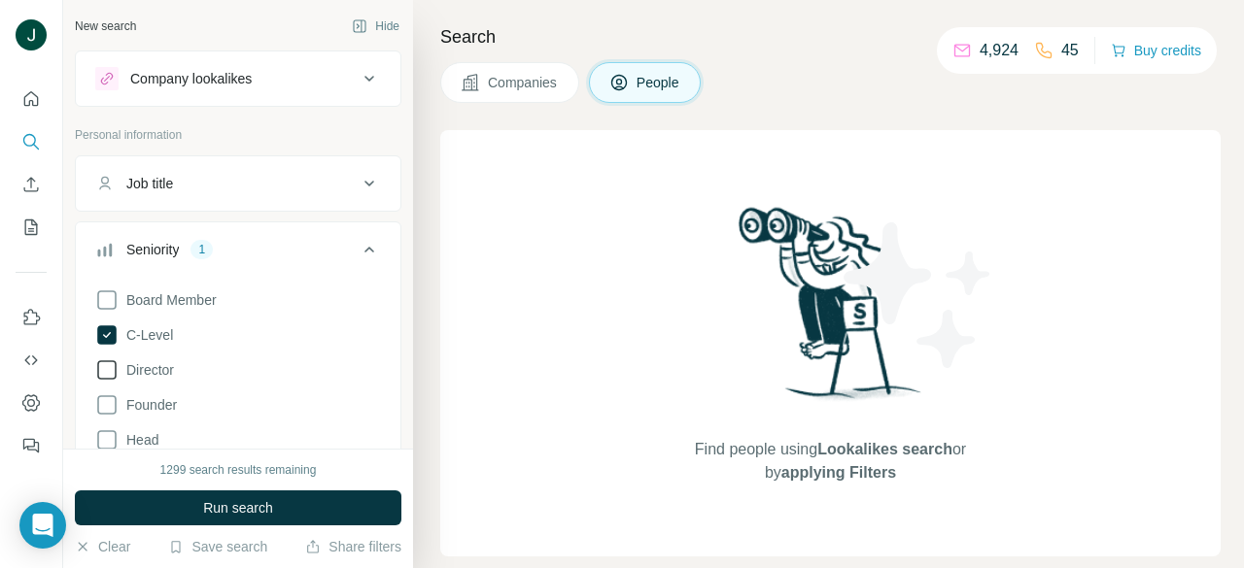
click at [156, 369] on span "Director" at bounding box center [146, 369] width 55 height 19
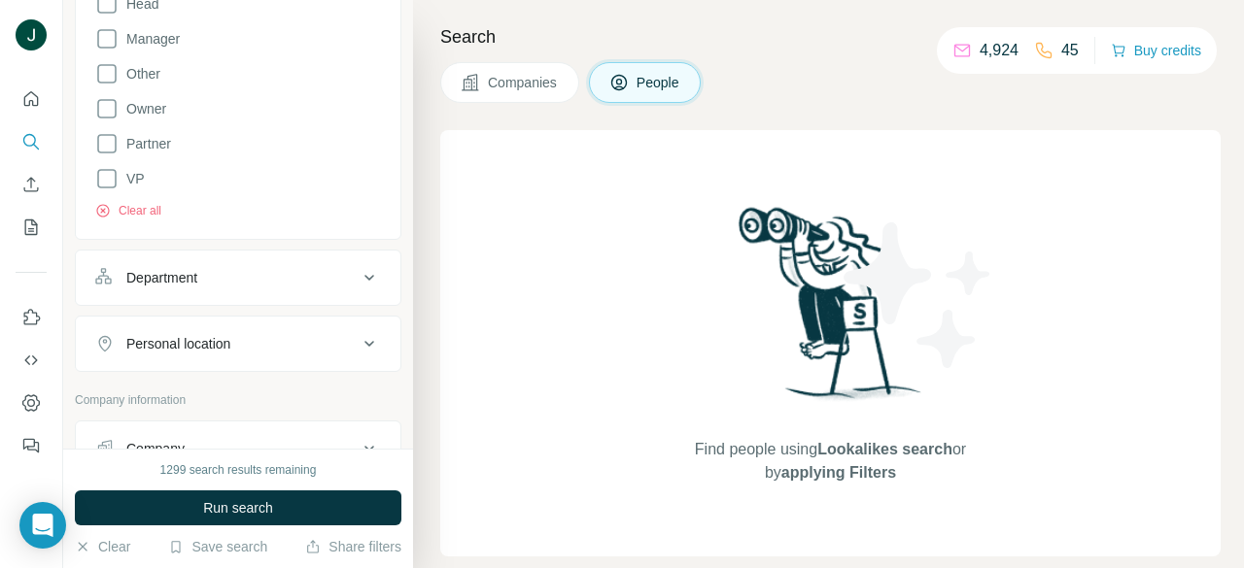
scroll to position [583, 0]
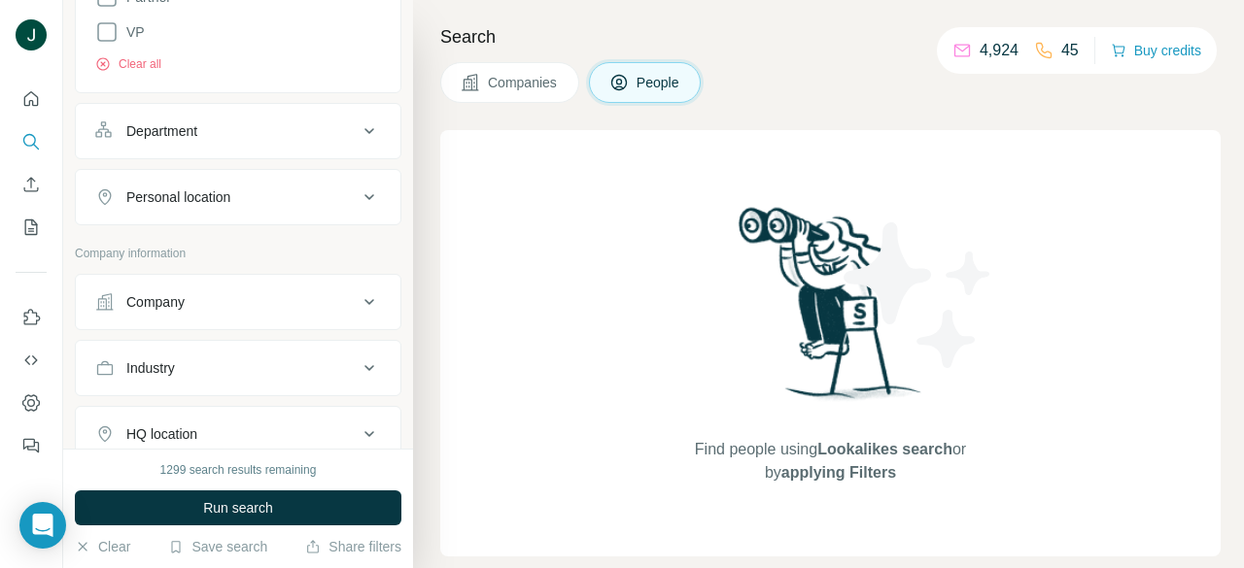
click at [195, 302] on div "Company" at bounding box center [226, 301] width 262 height 19
click at [201, 366] on div "Select a company name or website Upload a CSV of company websites. Your list is…" at bounding box center [238, 439] width 286 height 213
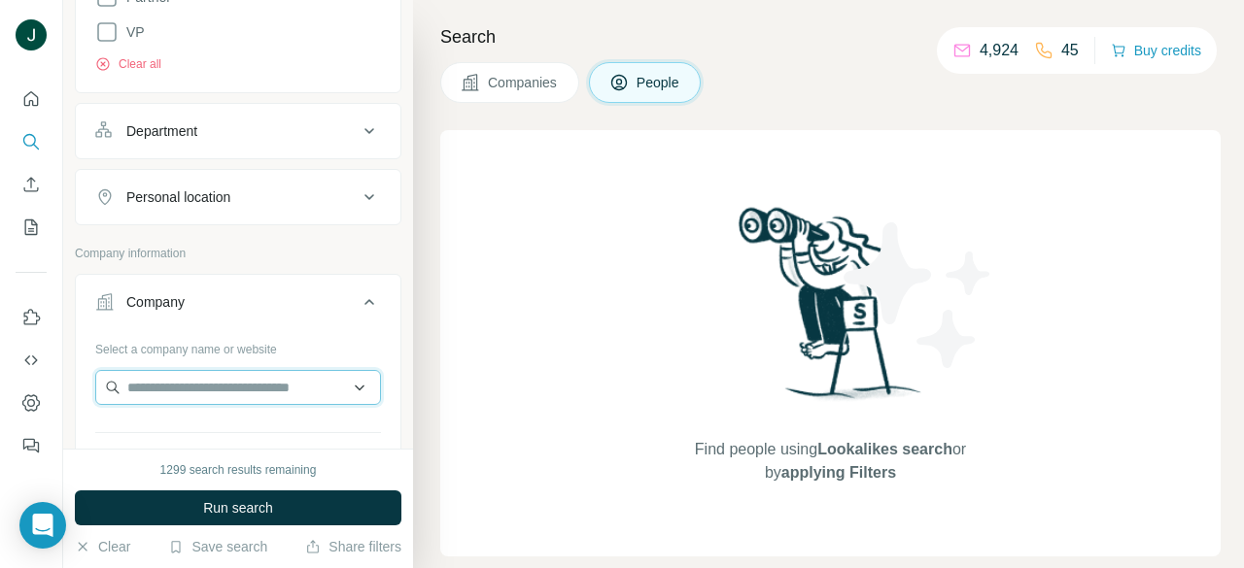
click at [201, 386] on input "text" at bounding box center [238, 387] width 286 height 35
paste input "**********"
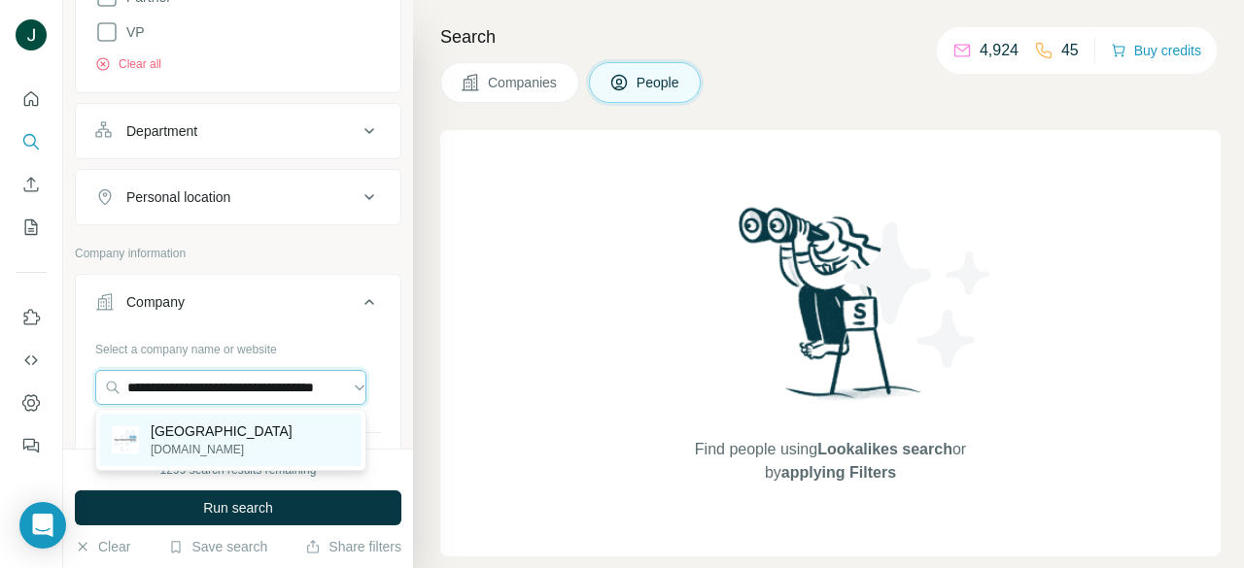
type input "**********"
click at [230, 435] on p "[GEOGRAPHIC_DATA]" at bounding box center [222, 431] width 142 height 19
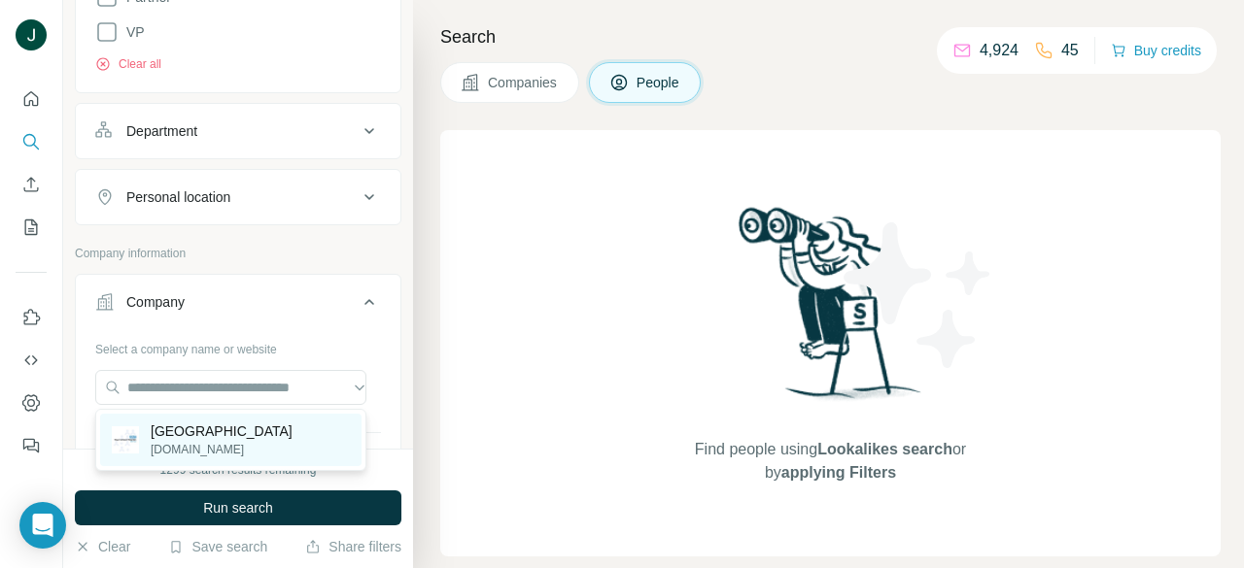
scroll to position [0, 0]
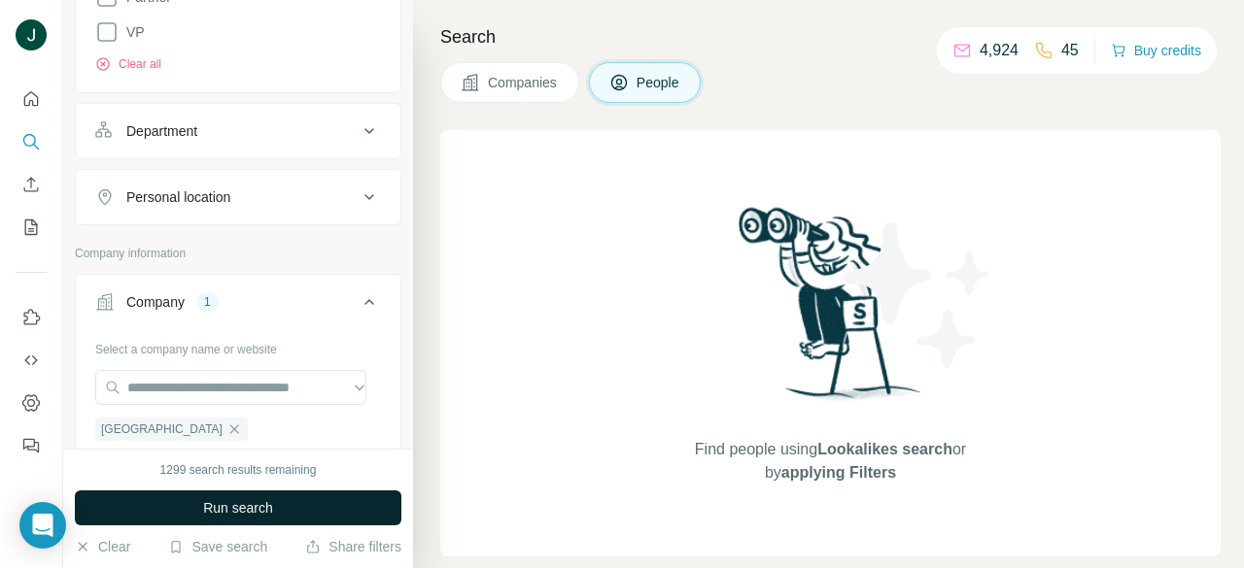
click at [257, 516] on span "Run search" at bounding box center [238, 507] width 70 height 19
click at [215, 513] on span "Run search" at bounding box center [238, 507] width 70 height 19
click at [224, 505] on span "Run search" at bounding box center [238, 507] width 70 height 19
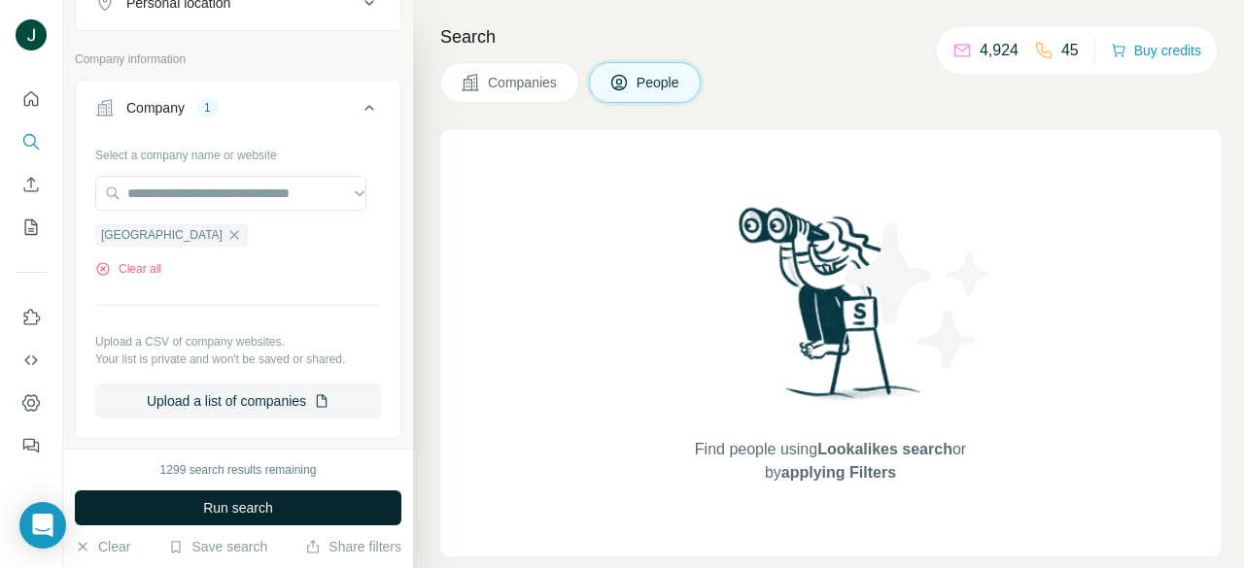
click at [216, 513] on span "Run search" at bounding box center [238, 507] width 70 height 19
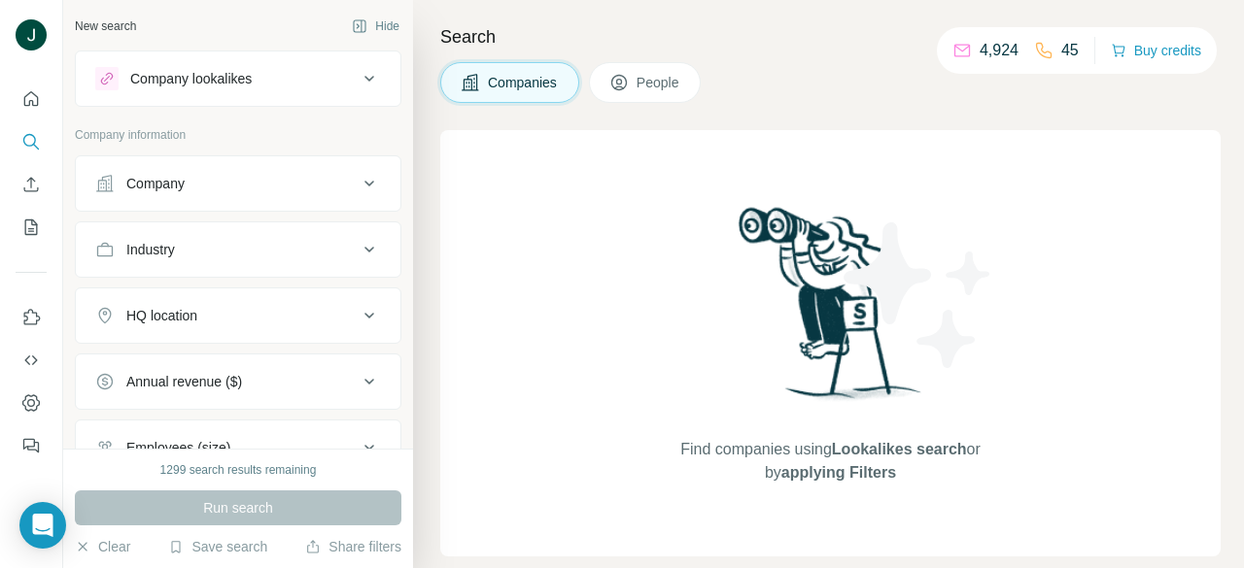
click at [191, 182] on div "Company" at bounding box center [226, 183] width 262 height 19
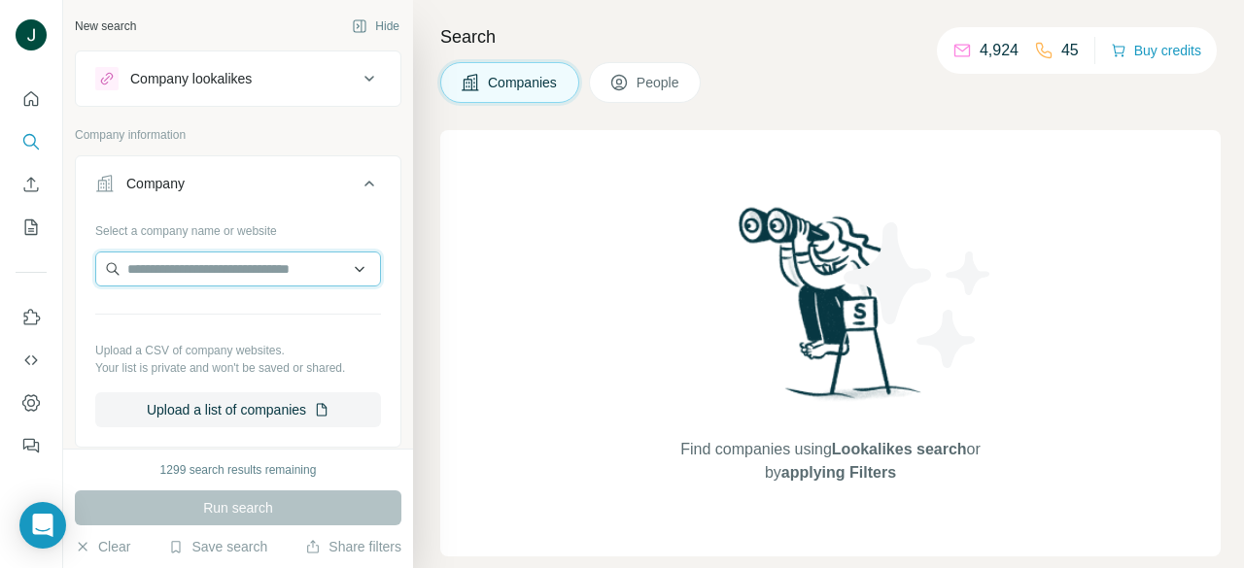
click at [205, 264] on input "text" at bounding box center [238, 269] width 286 height 35
click at [627, 75] on icon at bounding box center [618, 82] width 19 height 19
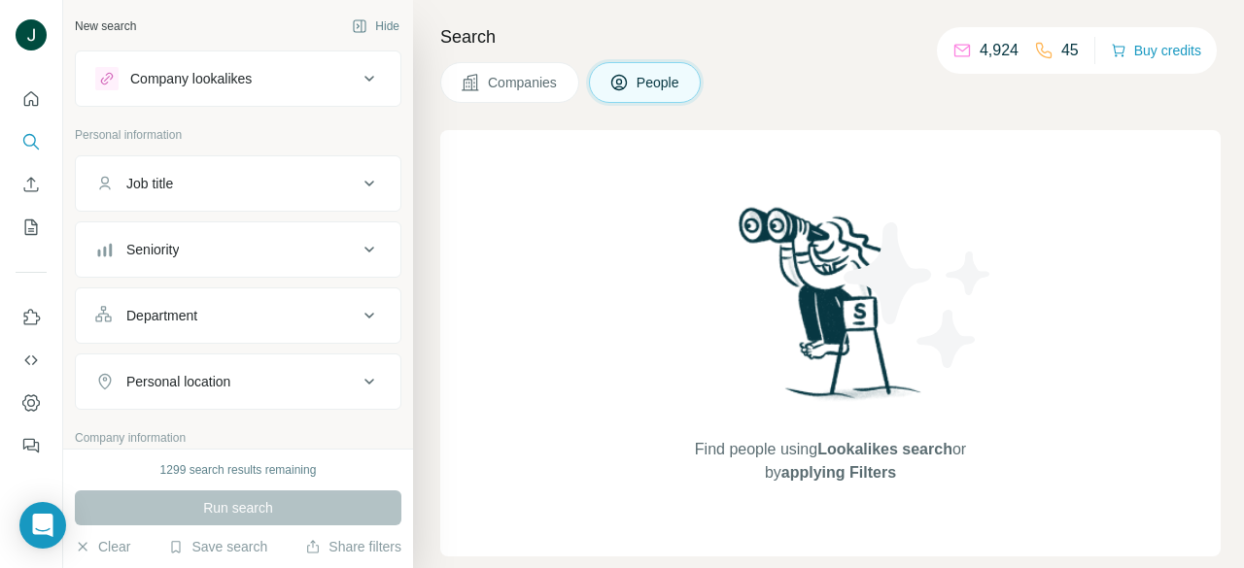
click at [179, 256] on div "Seniority" at bounding box center [152, 249] width 52 height 19
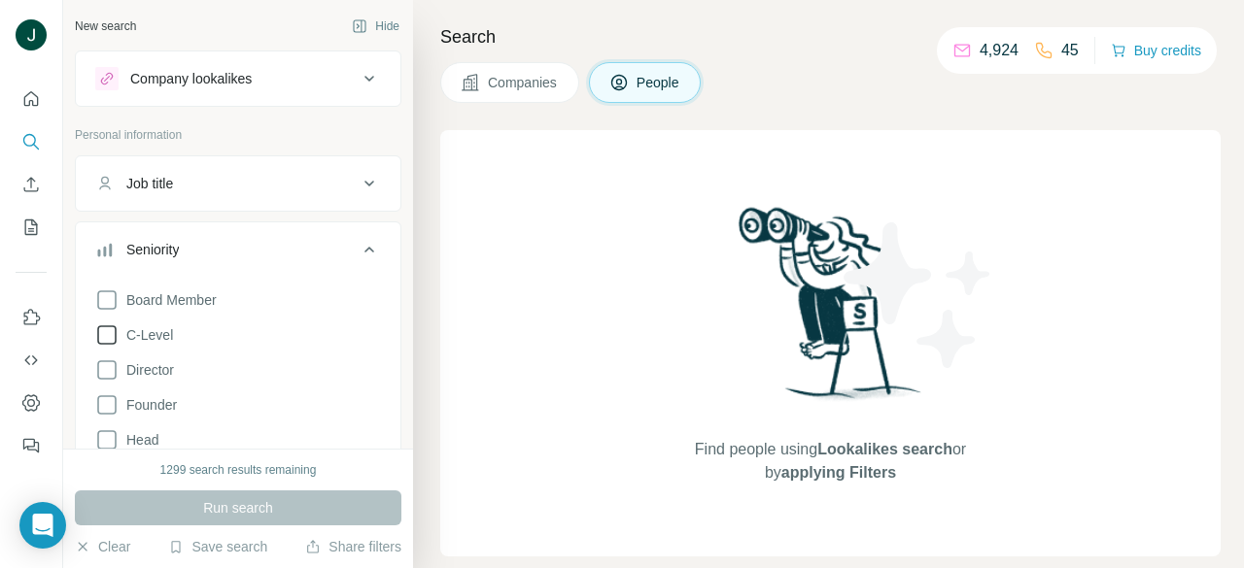
click at [170, 336] on span "C-Level" at bounding box center [146, 334] width 54 height 19
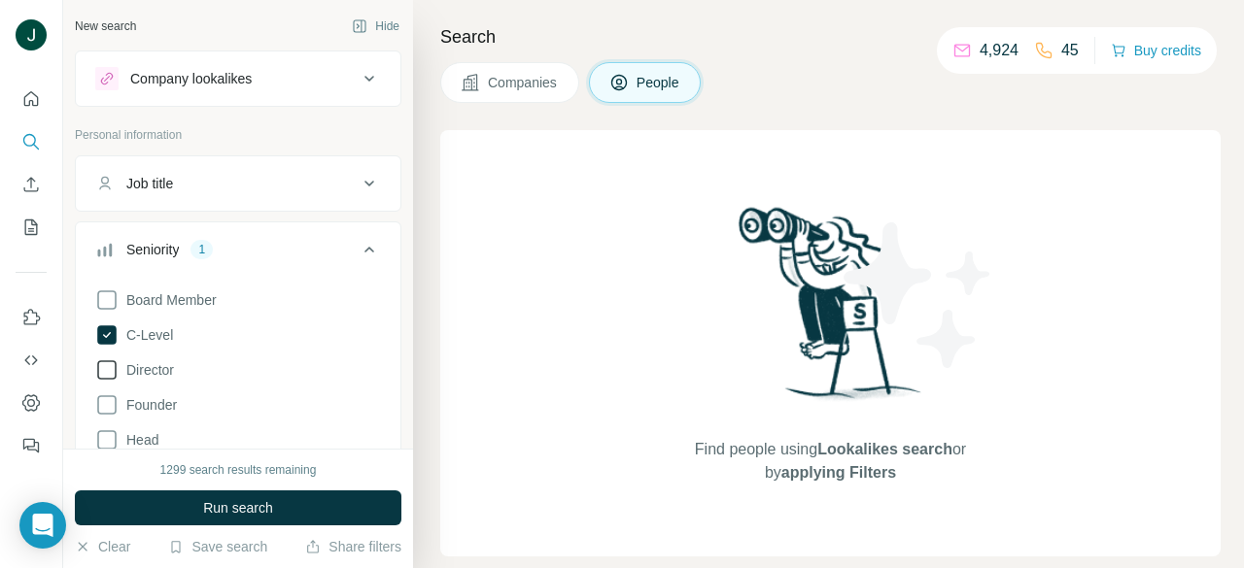
click at [150, 380] on label "Director" at bounding box center [134, 370] width 79 height 23
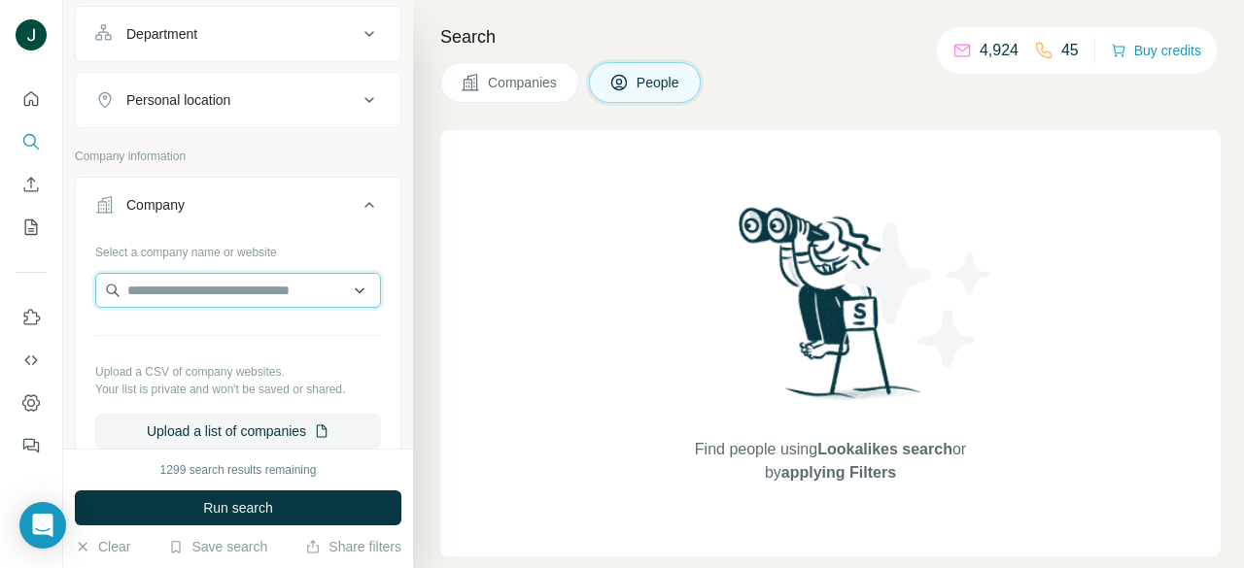
click at [192, 293] on input "text" at bounding box center [238, 290] width 286 height 35
paste input "**********"
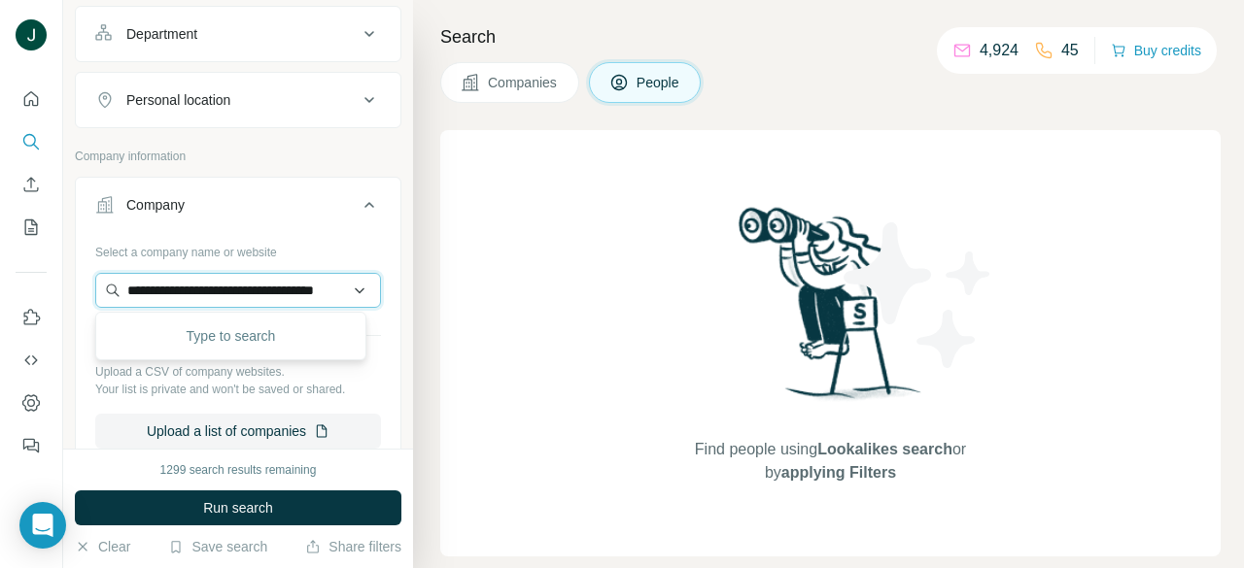
scroll to position [0, 41]
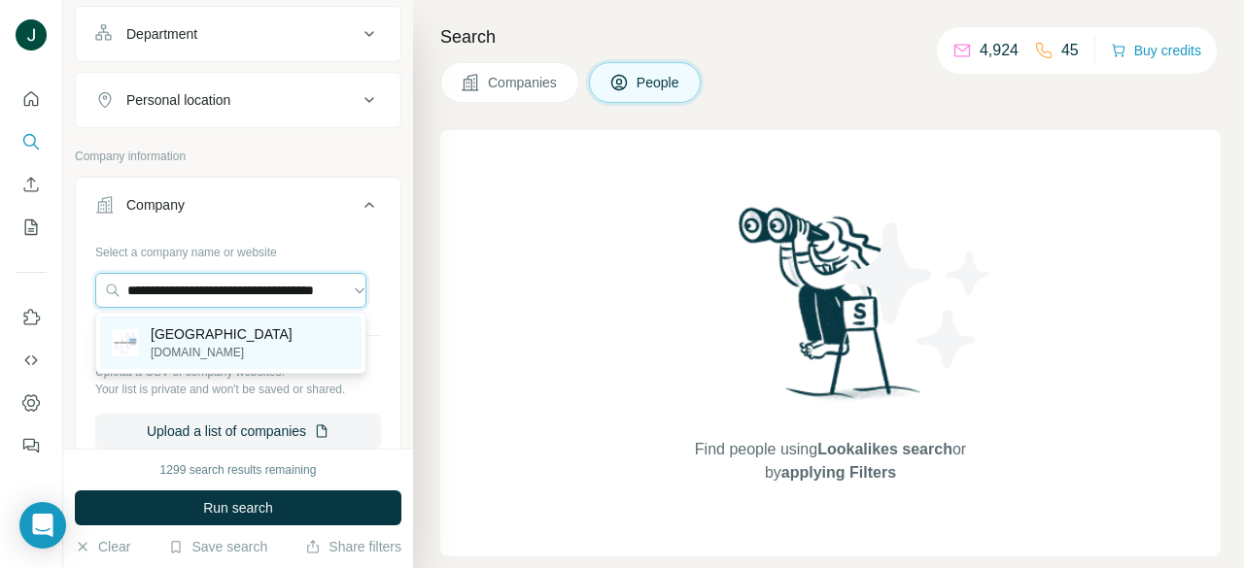
type input "**********"
click at [232, 340] on p "[GEOGRAPHIC_DATA]" at bounding box center [222, 333] width 142 height 19
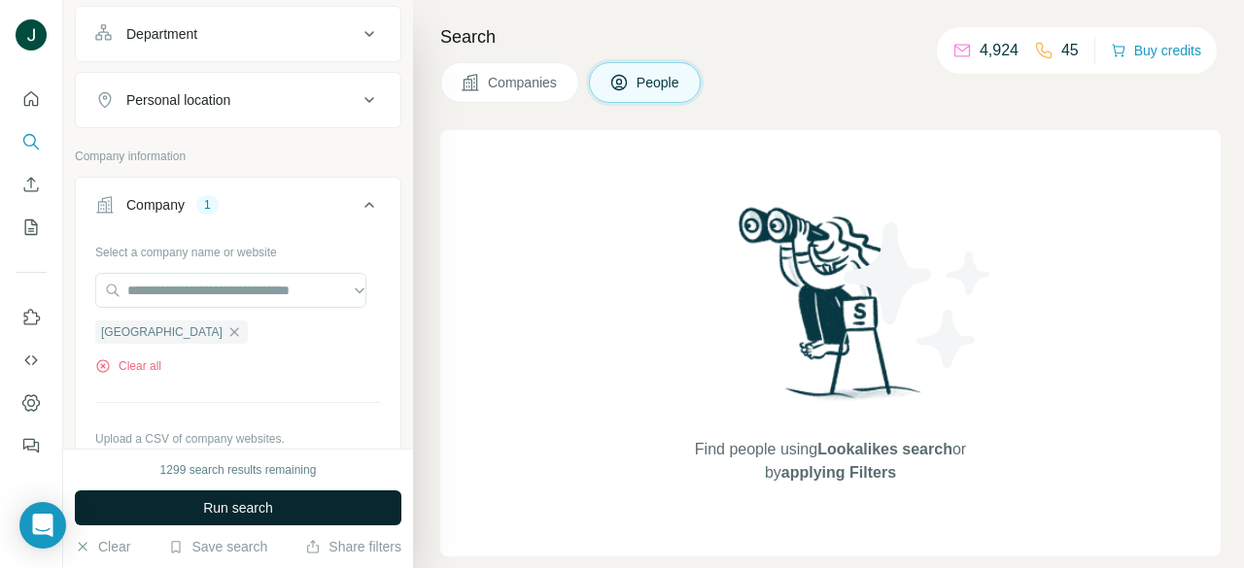
click at [252, 520] on button "Run search" at bounding box center [238, 508] width 326 height 35
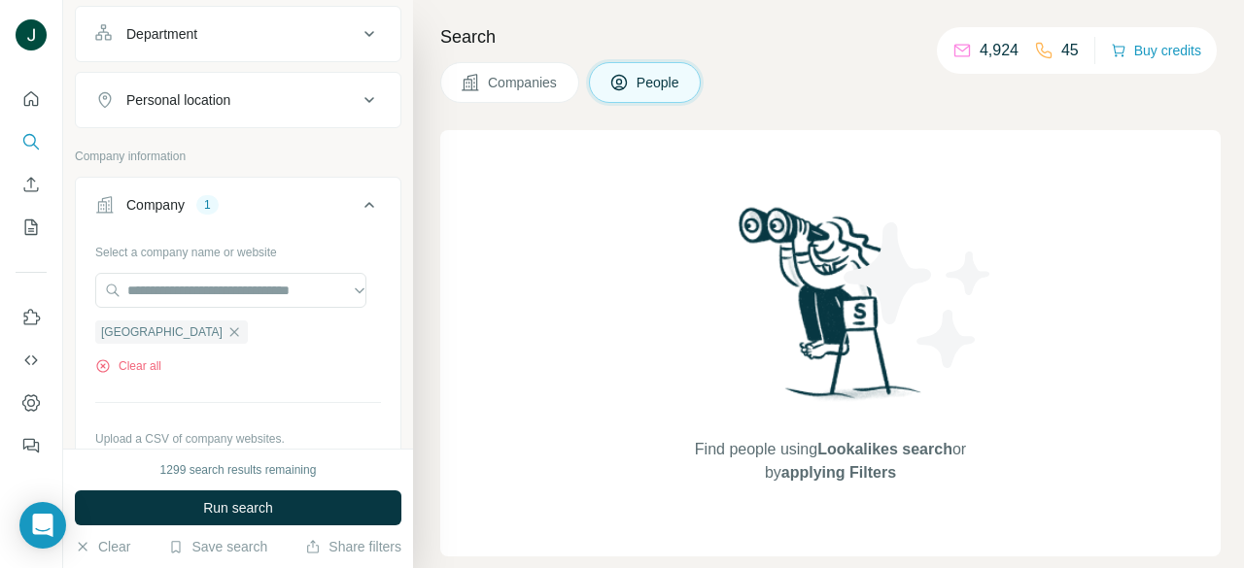
click at [245, 484] on div "1299 search results remaining Run search Clear Save search Share filters" at bounding box center [238, 509] width 350 height 120
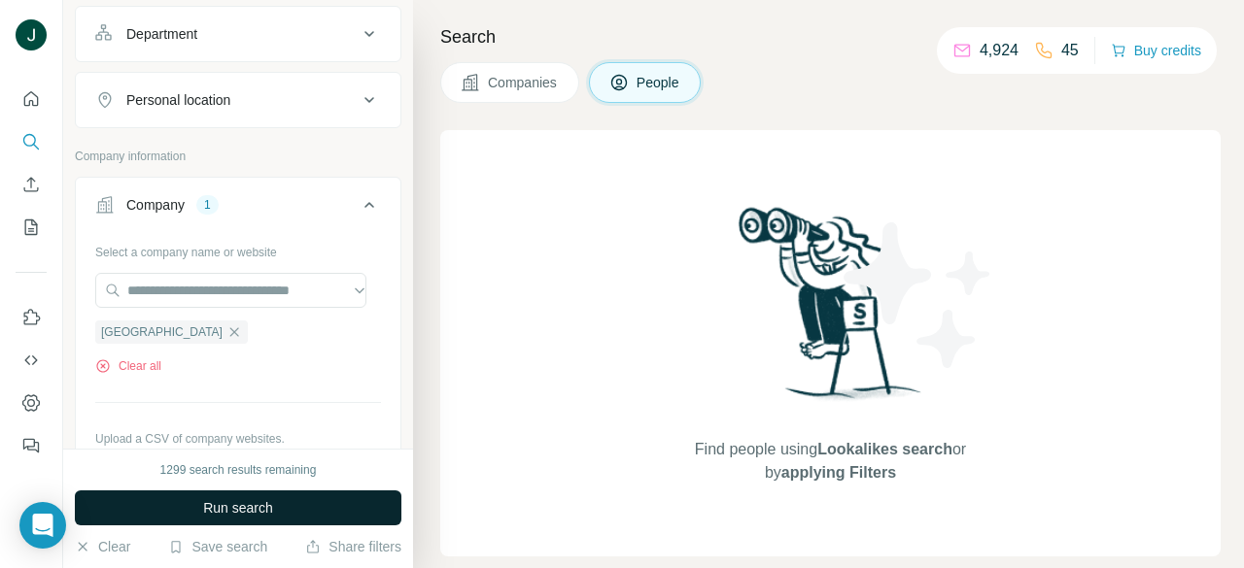
click at [247, 513] on span "Run search" at bounding box center [238, 507] width 70 height 19
click at [249, 510] on span "Run search" at bounding box center [238, 507] width 70 height 19
click at [249, 508] on span "Run search" at bounding box center [238, 507] width 70 height 19
click at [249, 499] on span "Run search" at bounding box center [238, 507] width 70 height 19
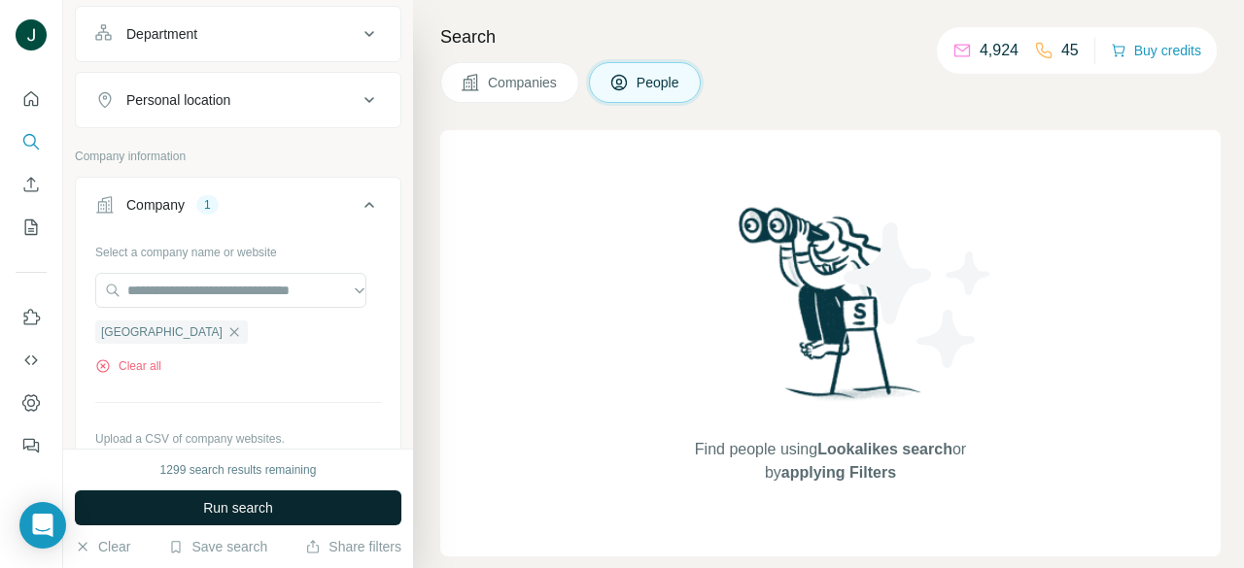
click at [249, 499] on span "Run search" at bounding box center [238, 507] width 70 height 19
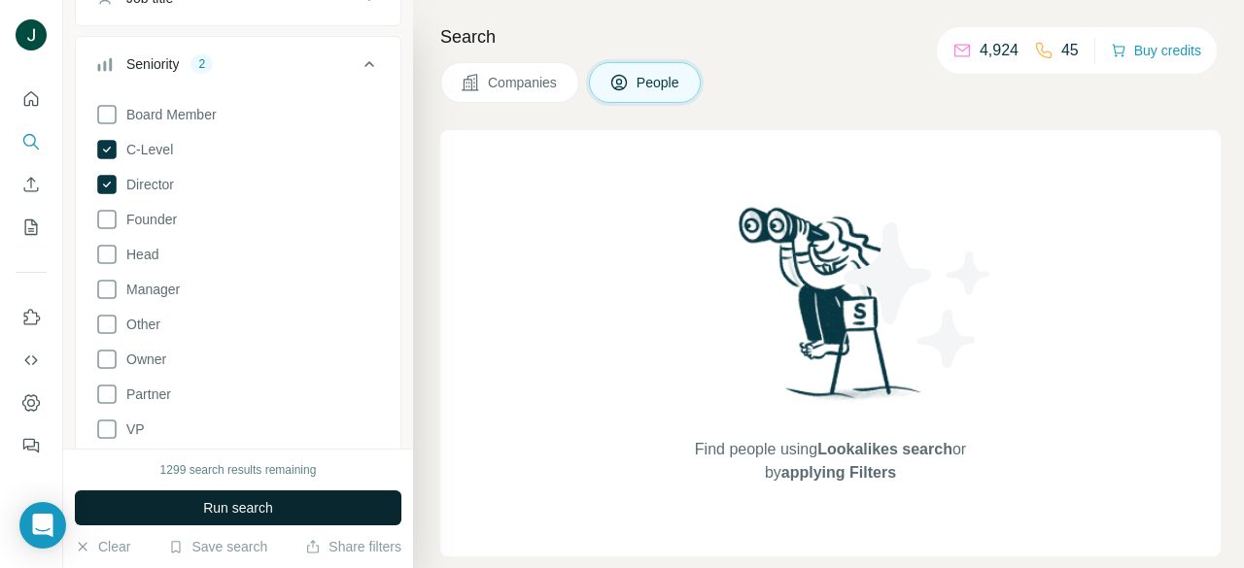
scroll to position [97, 0]
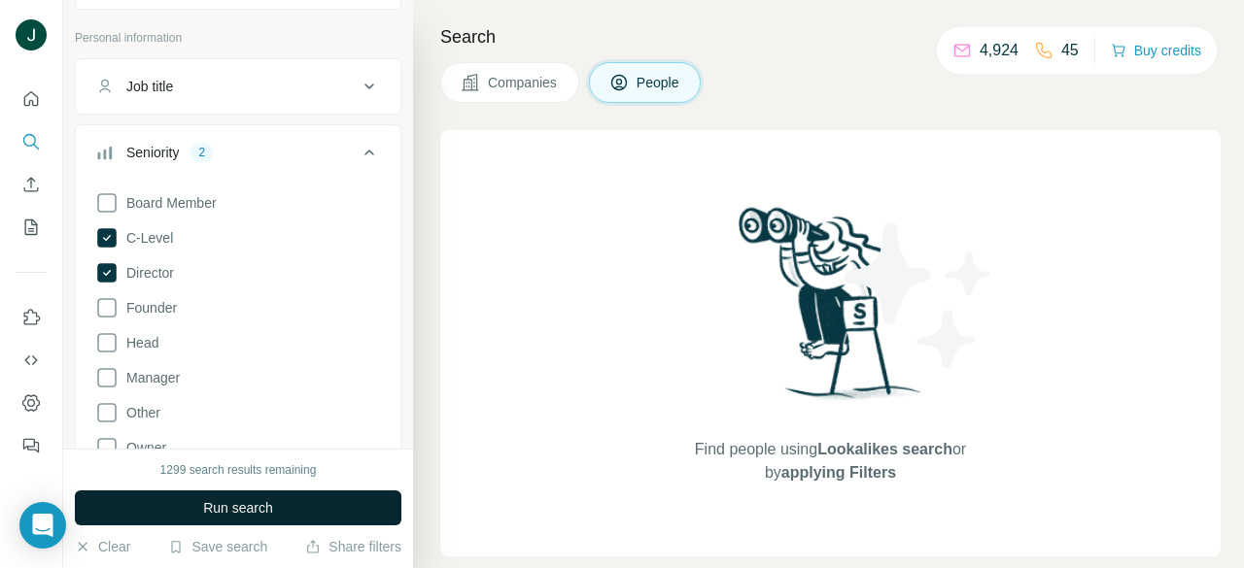
click at [256, 514] on span "Run search" at bounding box center [238, 507] width 70 height 19
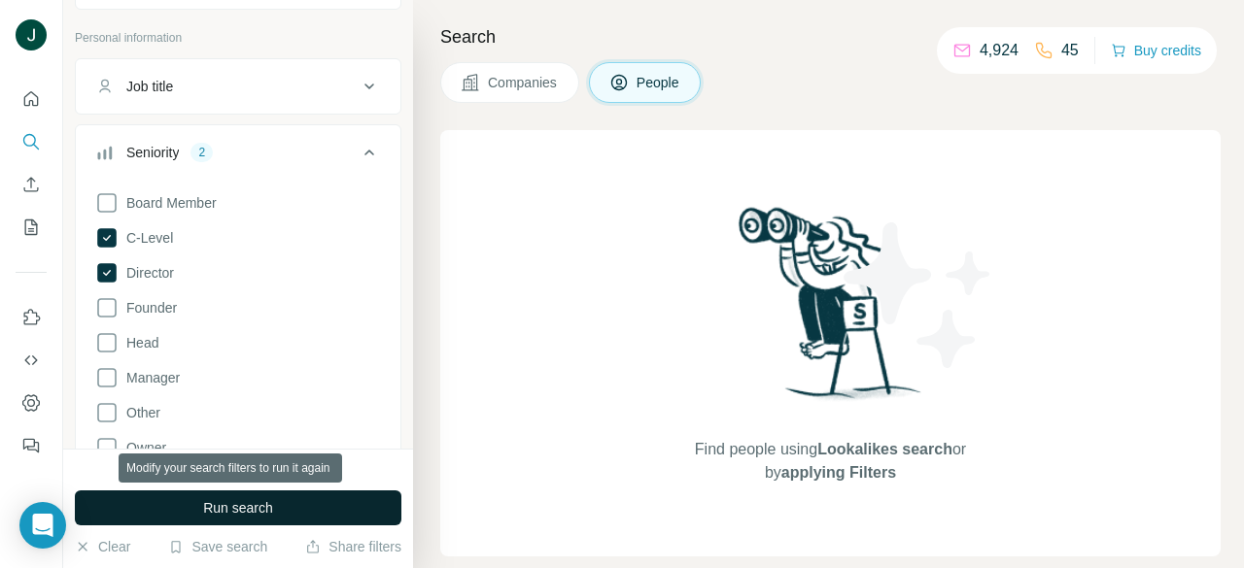
click at [254, 503] on span "Run search" at bounding box center [238, 507] width 70 height 19
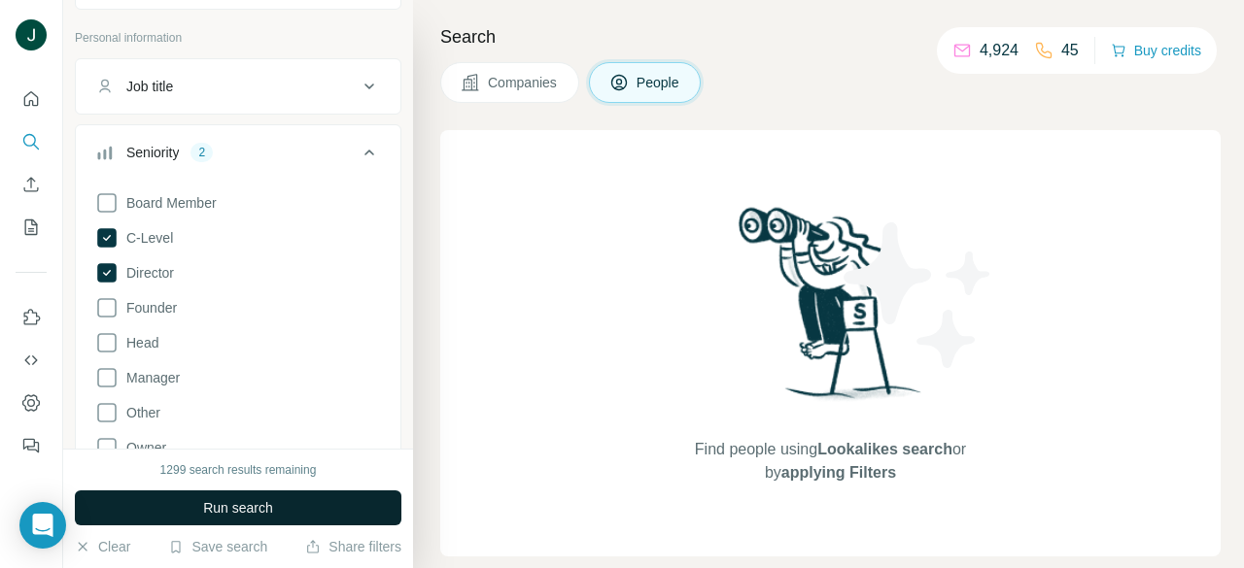
click at [224, 507] on span "Run search" at bounding box center [238, 507] width 70 height 19
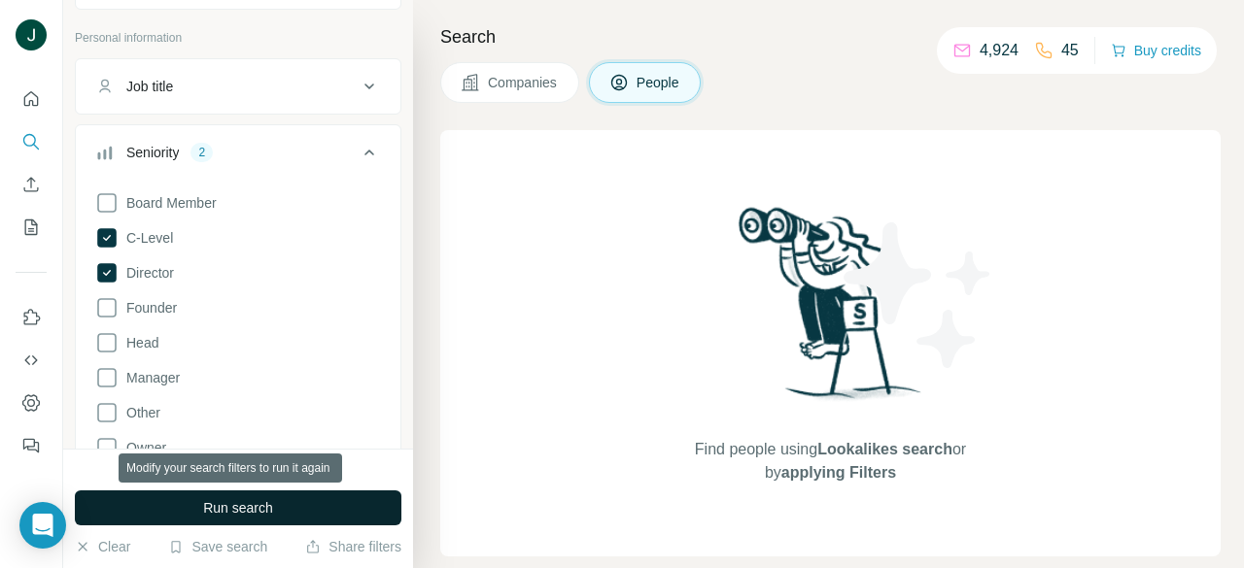
click at [225, 506] on span "Run search" at bounding box center [238, 507] width 70 height 19
click at [225, 505] on span "Run search" at bounding box center [238, 507] width 70 height 19
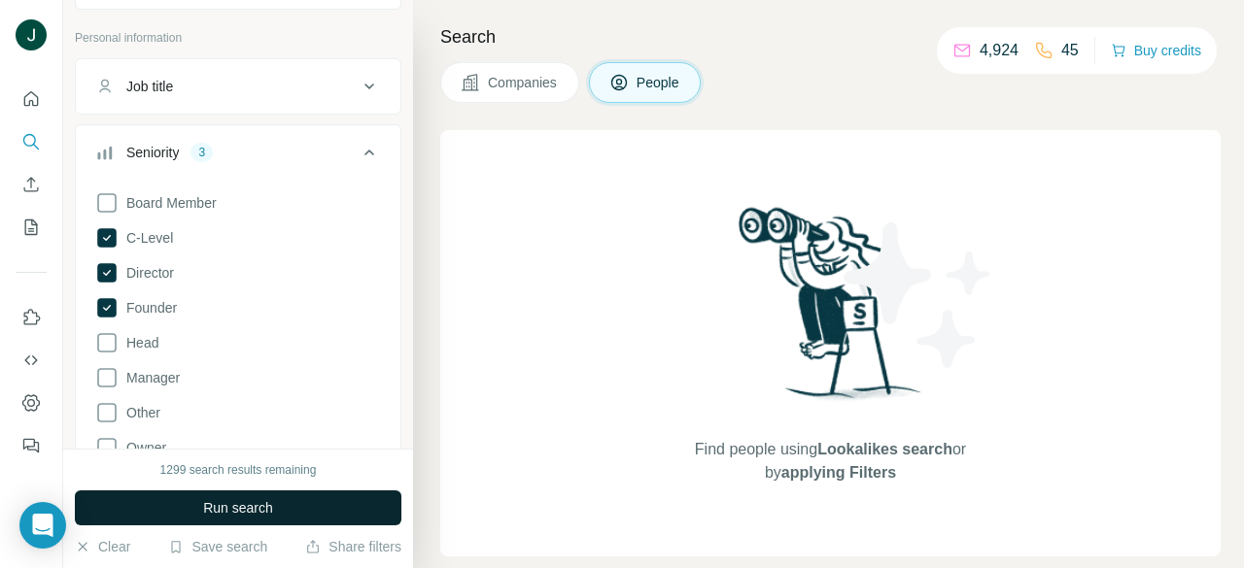
click at [197, 504] on button "Run search" at bounding box center [238, 508] width 326 height 35
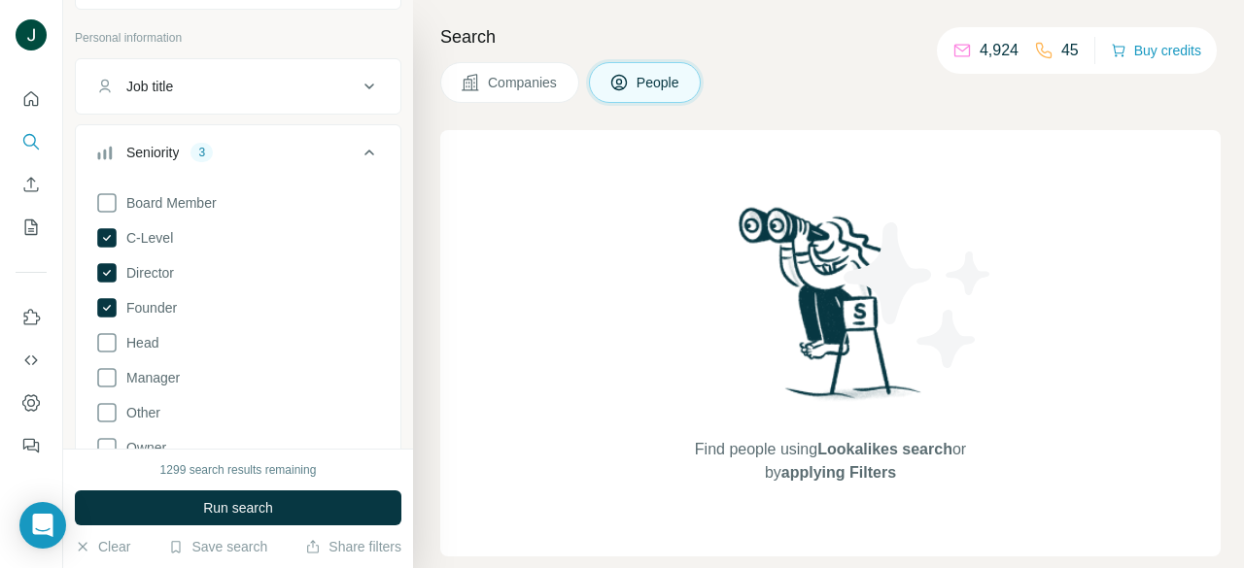
click at [113, 293] on div "Board Member C-Level Director Founder Head Manager Other Owner Partner VP Clear…" at bounding box center [238, 371] width 286 height 375
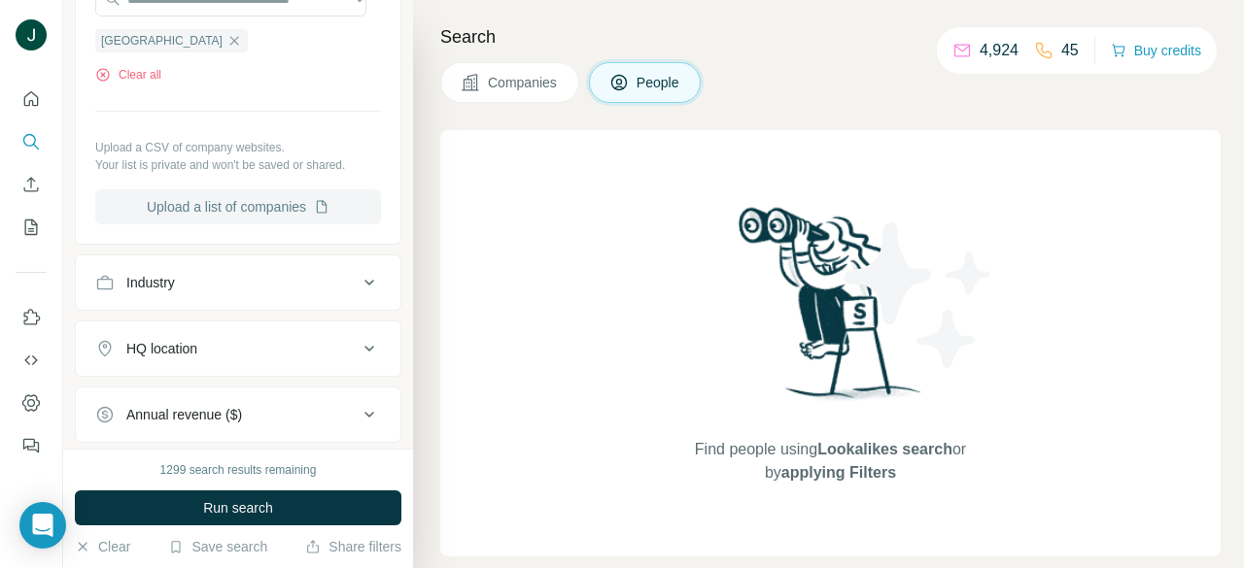
scroll to position [1069, 0]
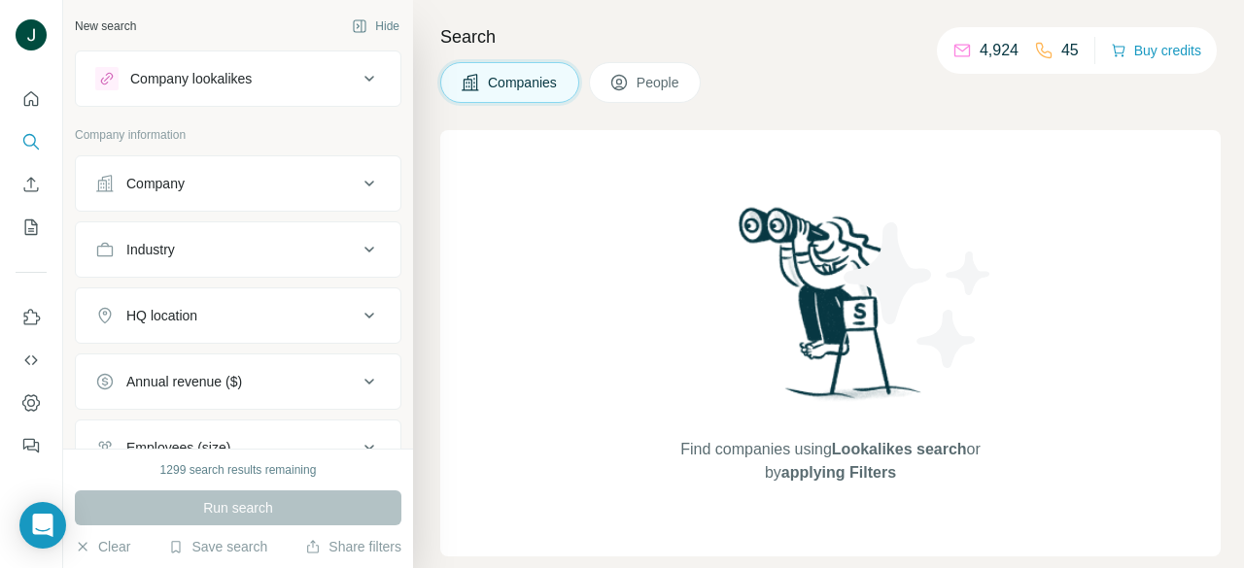
click at [611, 73] on button "People" at bounding box center [645, 82] width 113 height 41
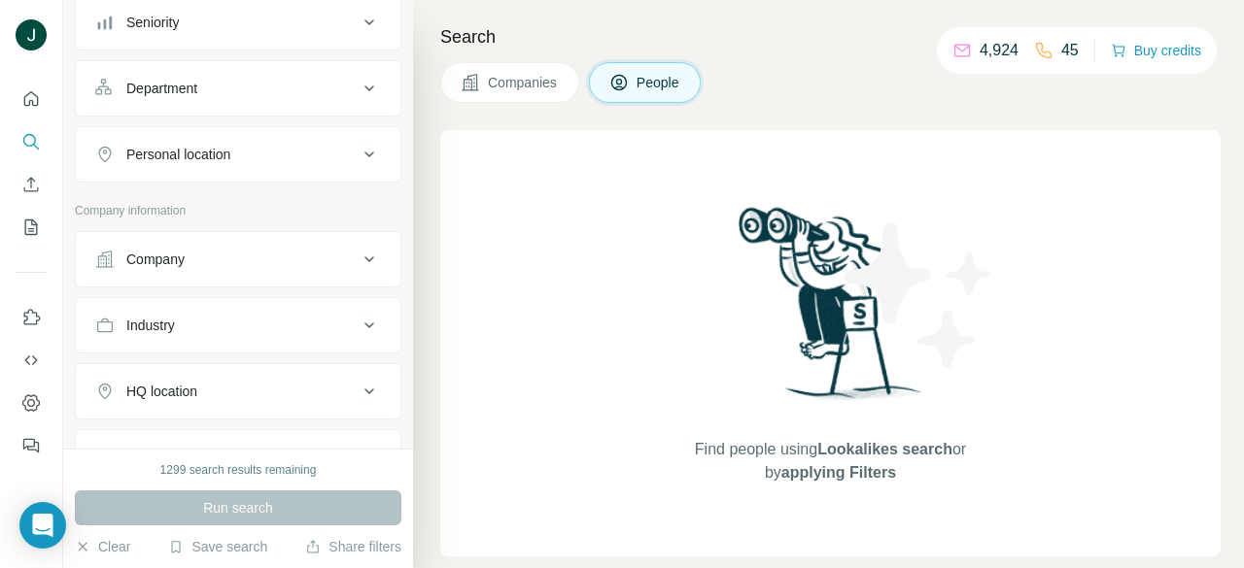
scroll to position [291, 0]
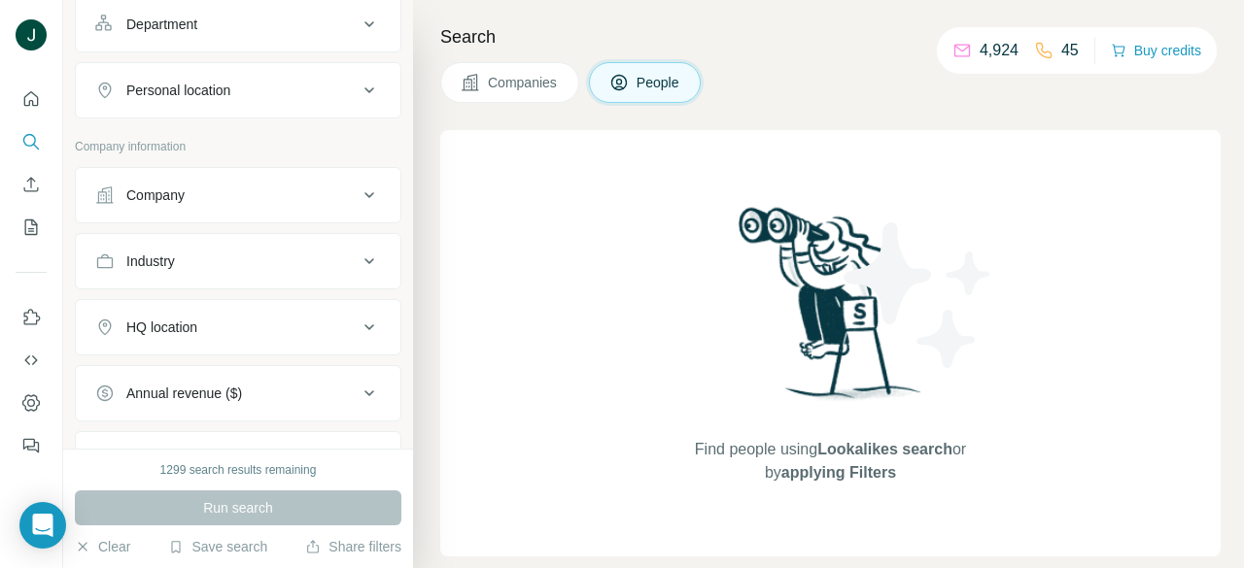
click at [185, 197] on div "Company" at bounding box center [155, 195] width 58 height 19
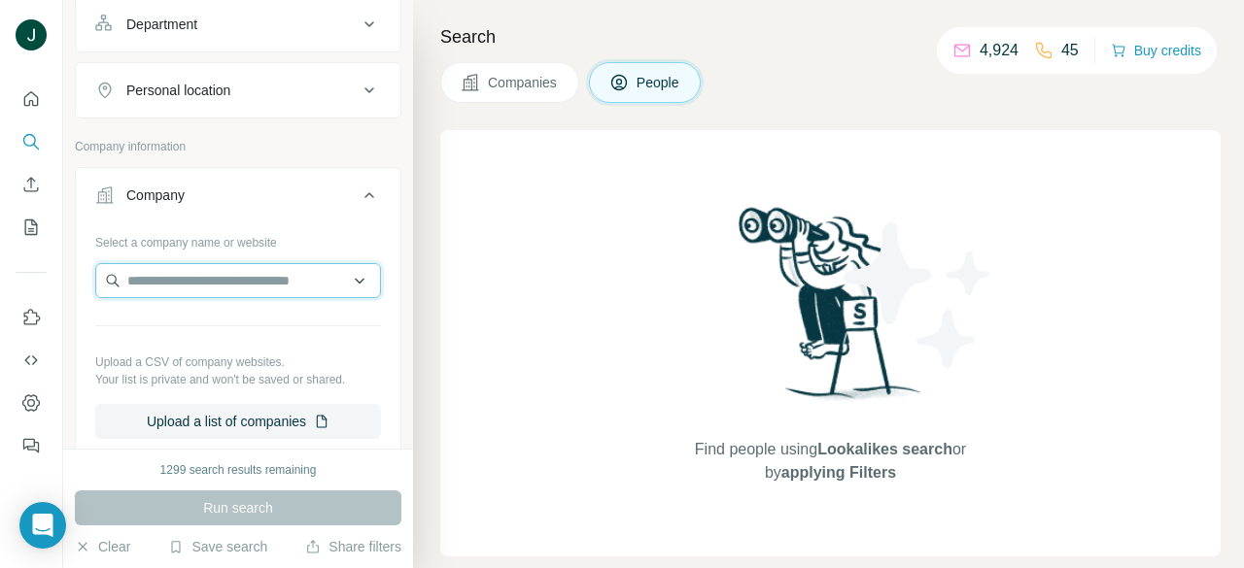
click at [176, 279] on input "text" at bounding box center [238, 280] width 286 height 35
paste input "**********"
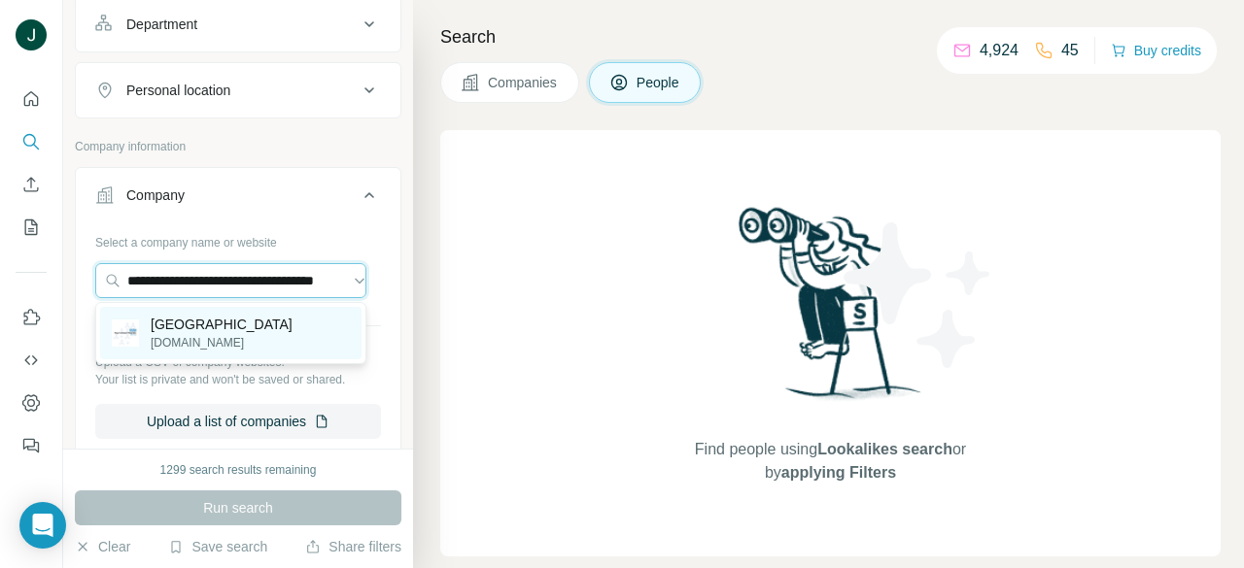
type input "**********"
click at [216, 324] on p "[GEOGRAPHIC_DATA]" at bounding box center [222, 324] width 142 height 19
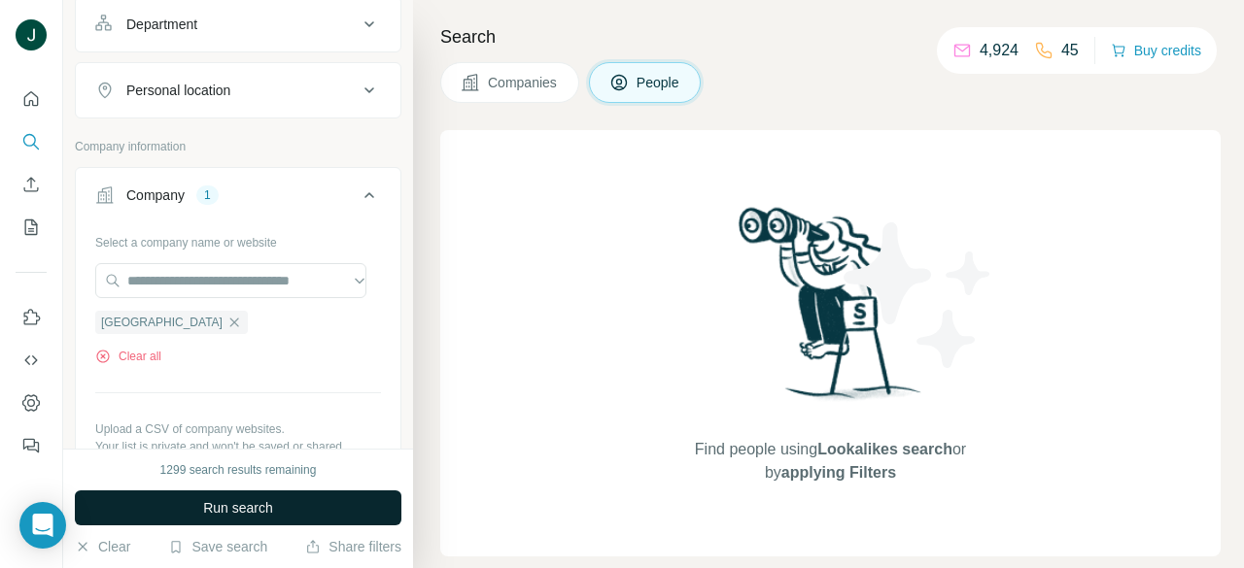
click at [215, 515] on span "Run search" at bounding box center [238, 507] width 70 height 19
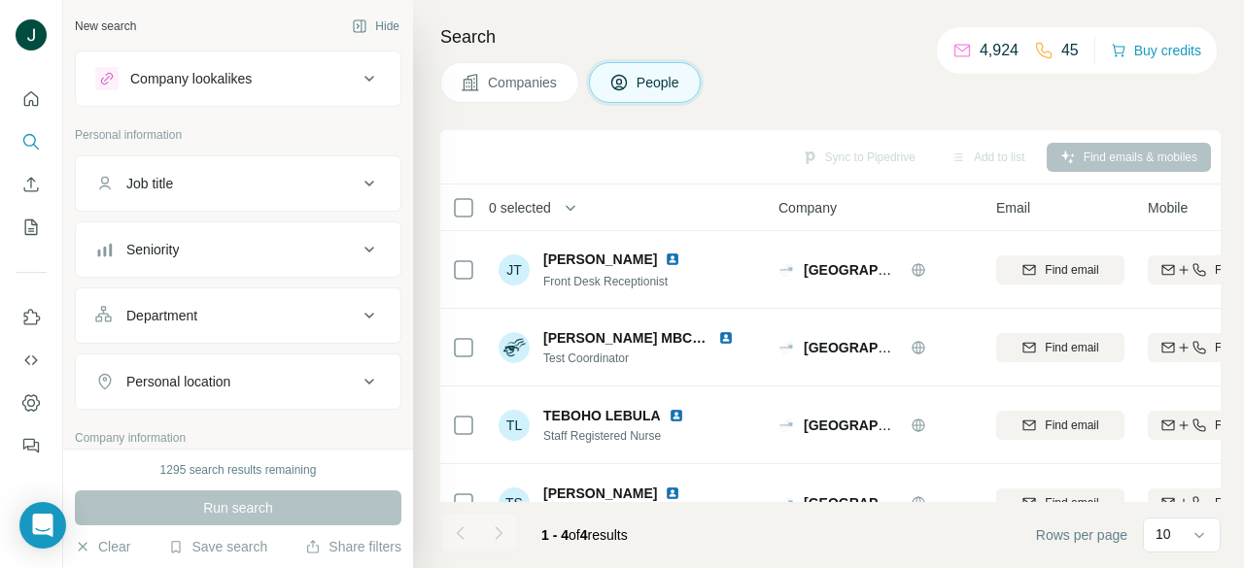
click at [188, 231] on button "Seniority" at bounding box center [238, 249] width 324 height 47
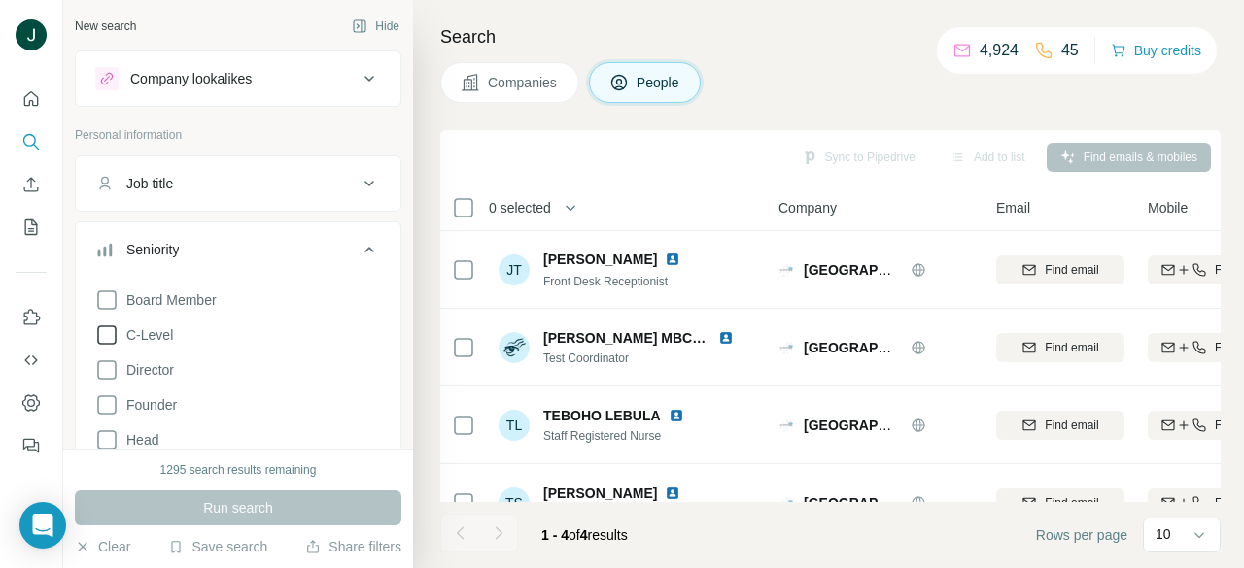
click at [154, 335] on span "C-Level" at bounding box center [146, 334] width 54 height 19
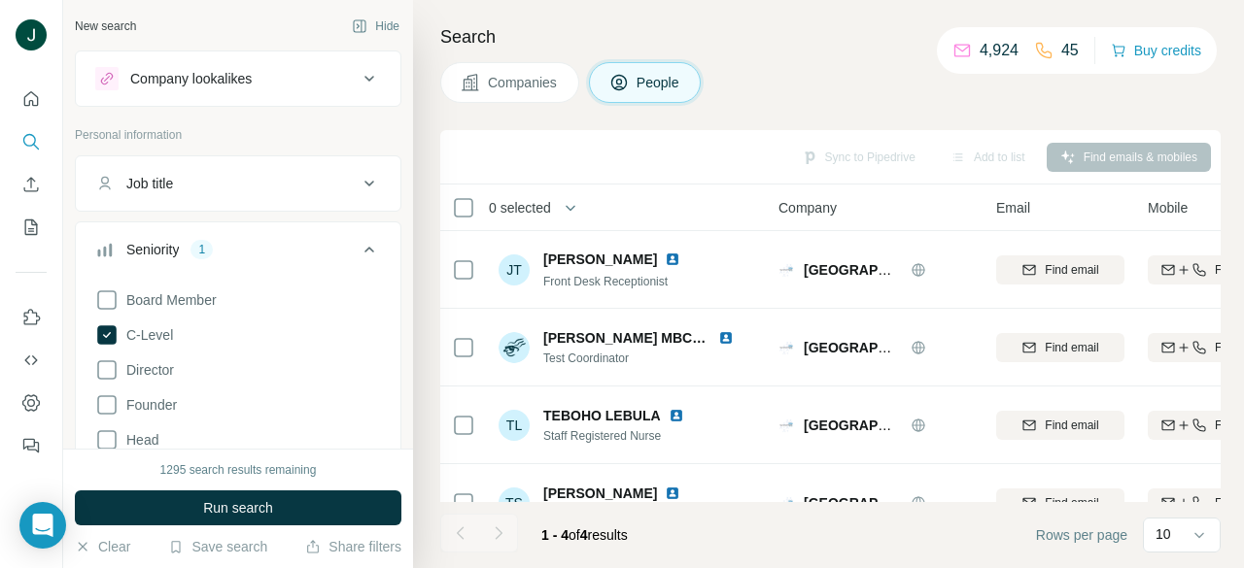
click at [153, 355] on div "Board Member C-Level Director Founder Head Manager Other Owner Partner VP Clear…" at bounding box center [238, 468] width 286 height 375
click at [170, 363] on span "Director" at bounding box center [146, 369] width 55 height 19
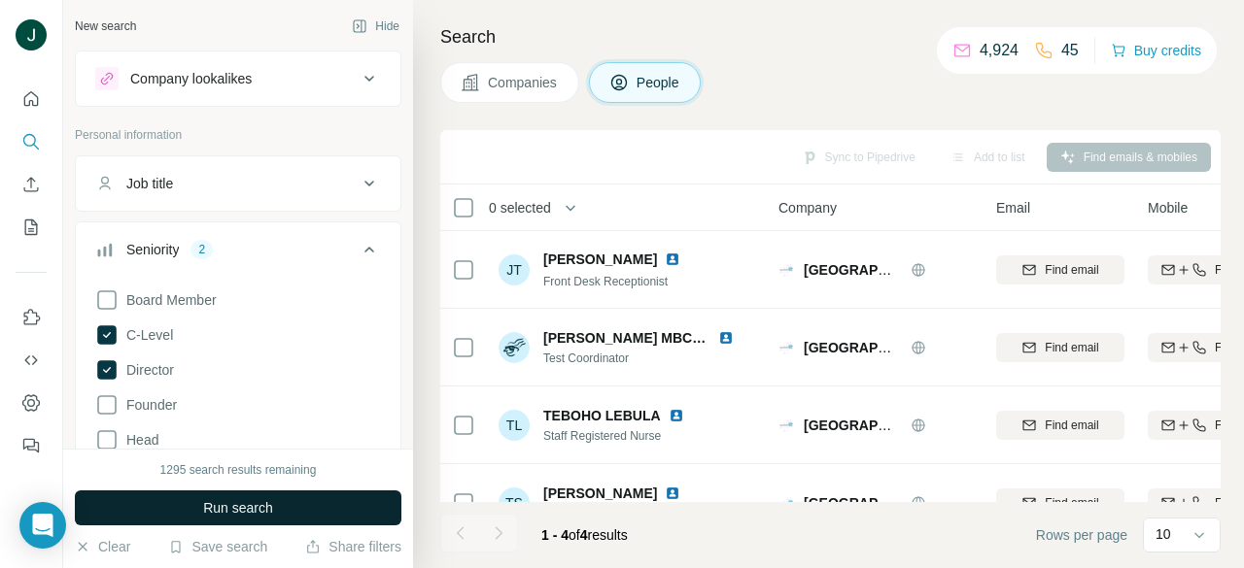
click at [216, 496] on button "Run search" at bounding box center [238, 508] width 326 height 35
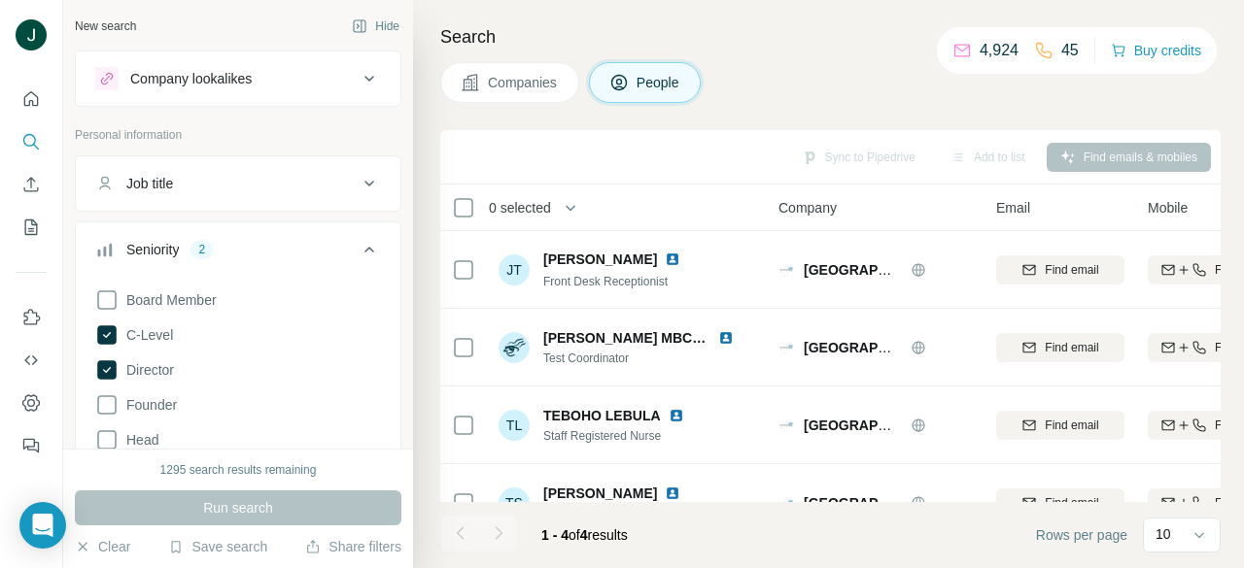
click at [203, 514] on div "Run search" at bounding box center [238, 508] width 326 height 35
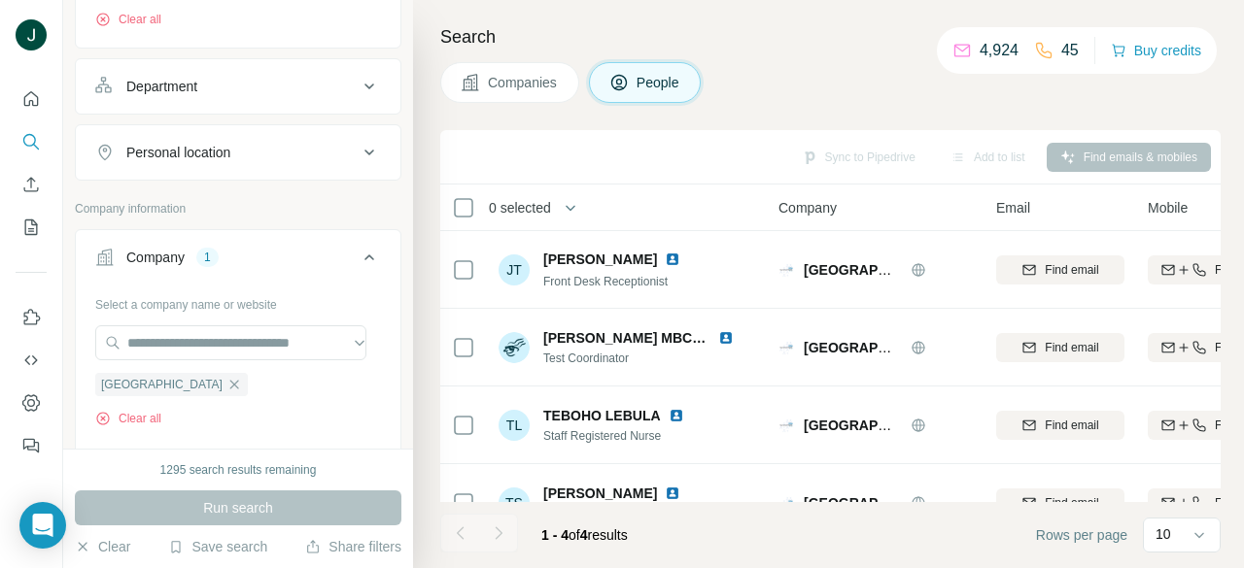
scroll to position [680, 0]
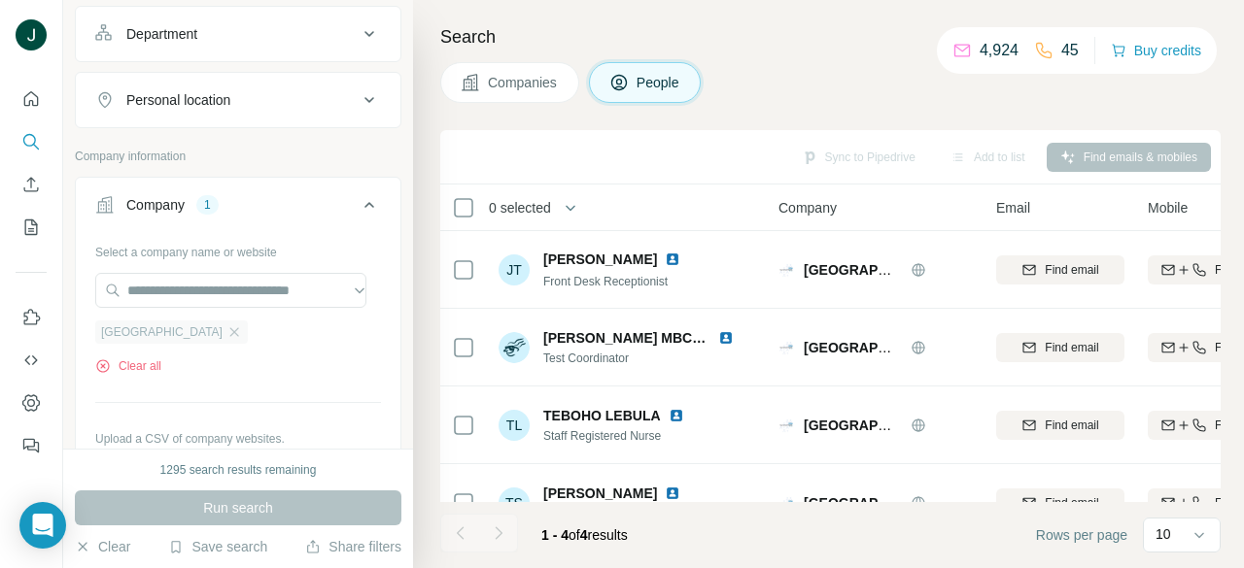
click at [234, 330] on icon "button" at bounding box center [234, 332] width 16 height 16
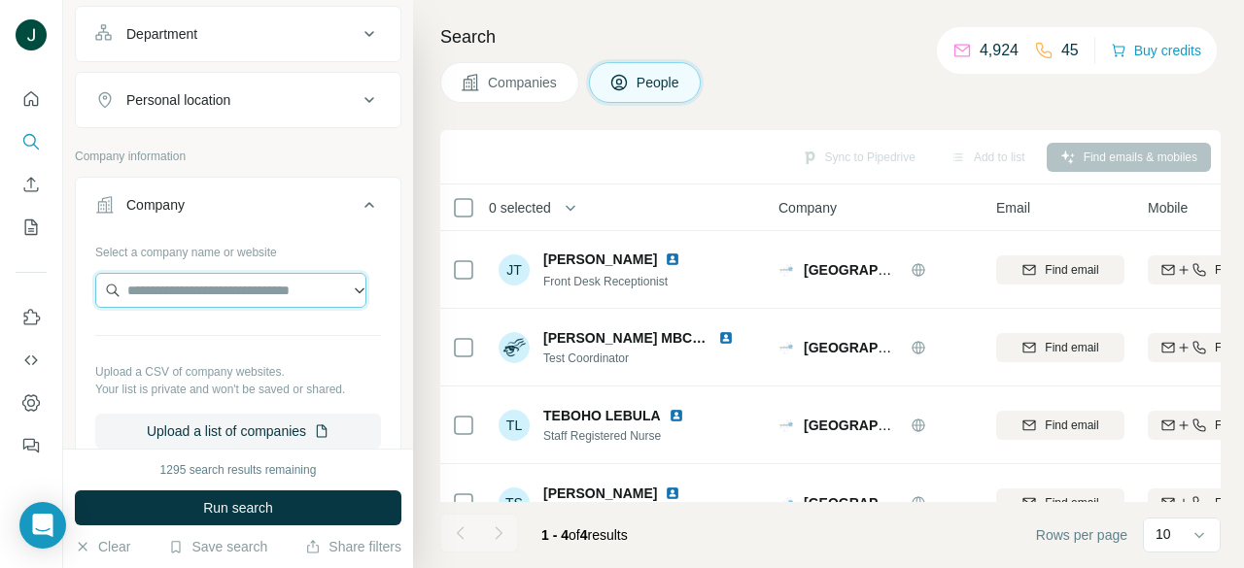
click at [227, 299] on input "text" at bounding box center [230, 290] width 271 height 35
paste input "**********"
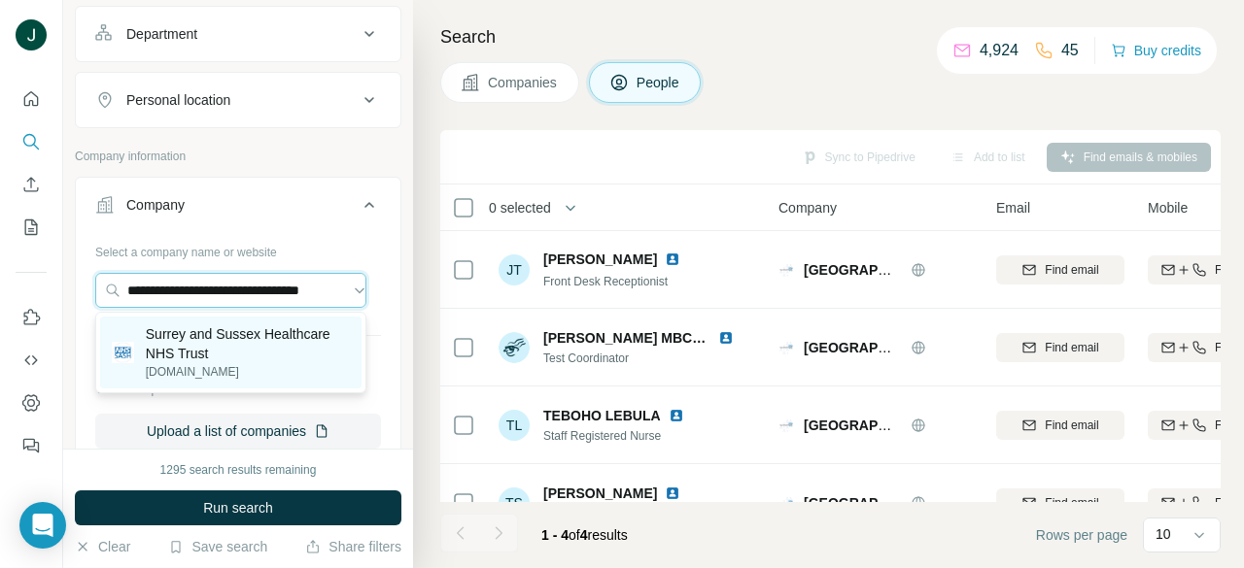
type input "**********"
click at [230, 347] on p "Surrey and Sussex Healthcare NHS Trust" at bounding box center [248, 343] width 204 height 39
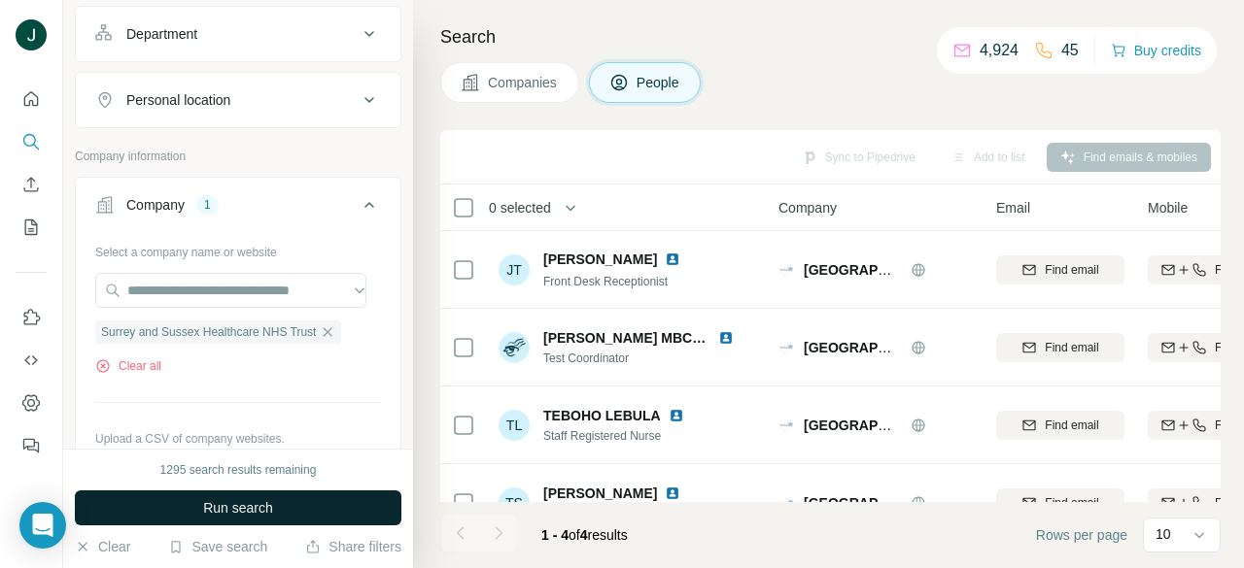
click at [244, 511] on span "Run search" at bounding box center [238, 507] width 70 height 19
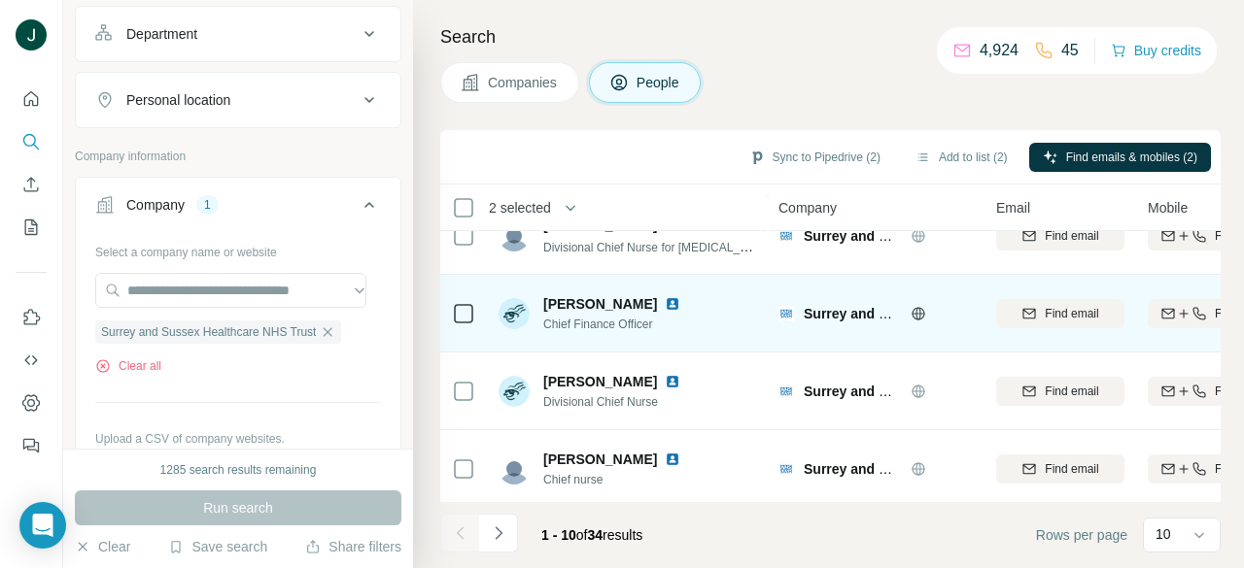
scroll to position [516, 0]
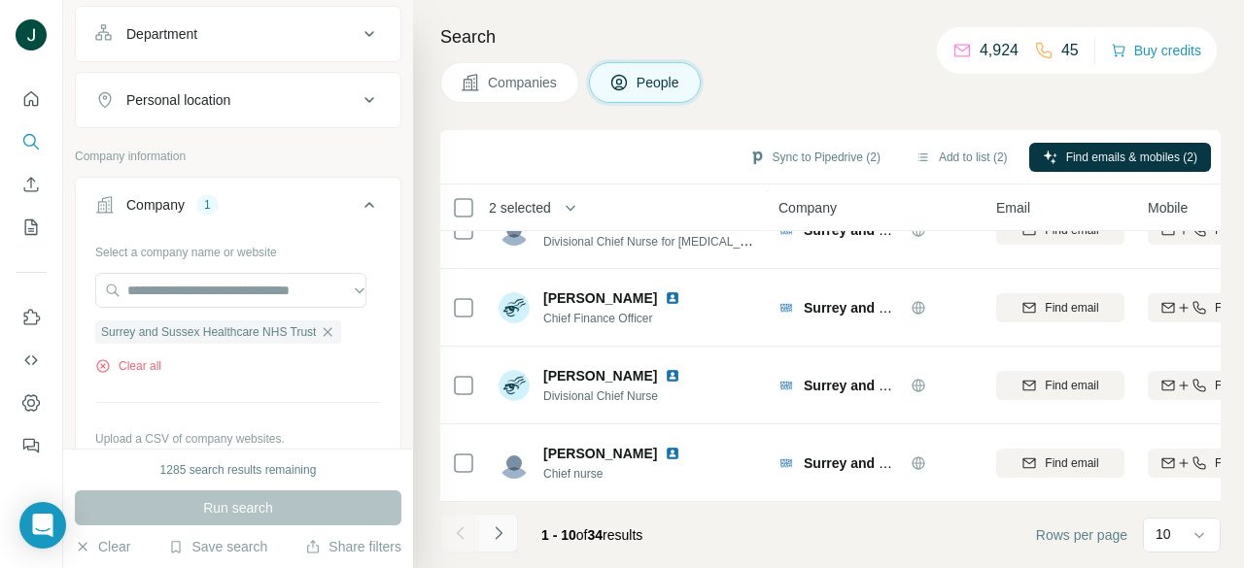
click at [495, 534] on icon "Navigate to next page" at bounding box center [498, 533] width 19 height 19
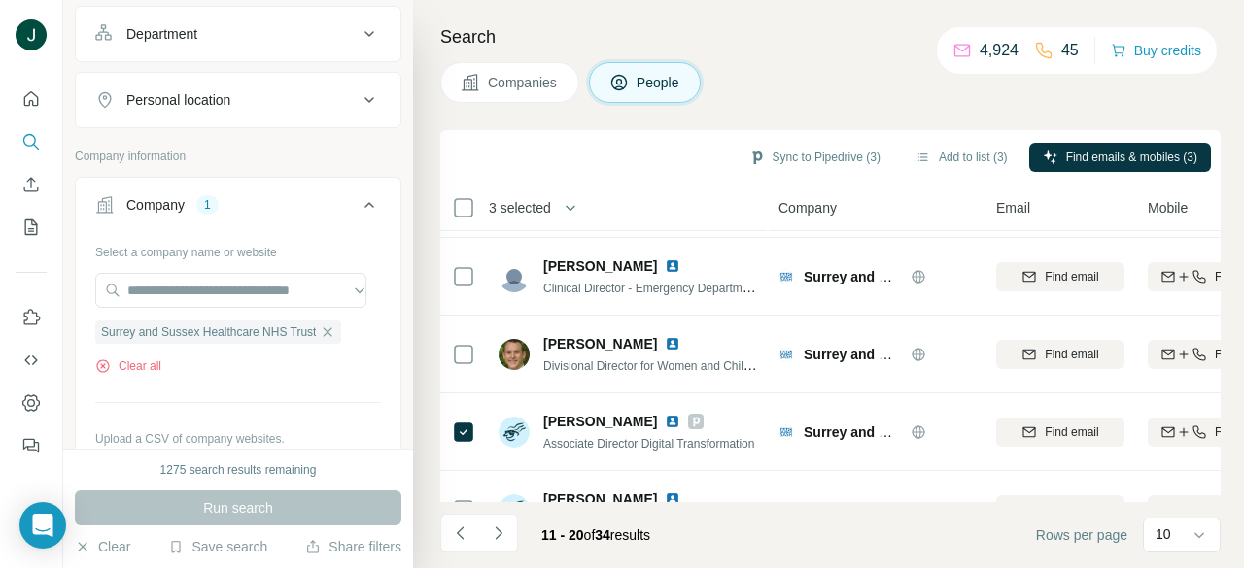
scroll to position [389, 0]
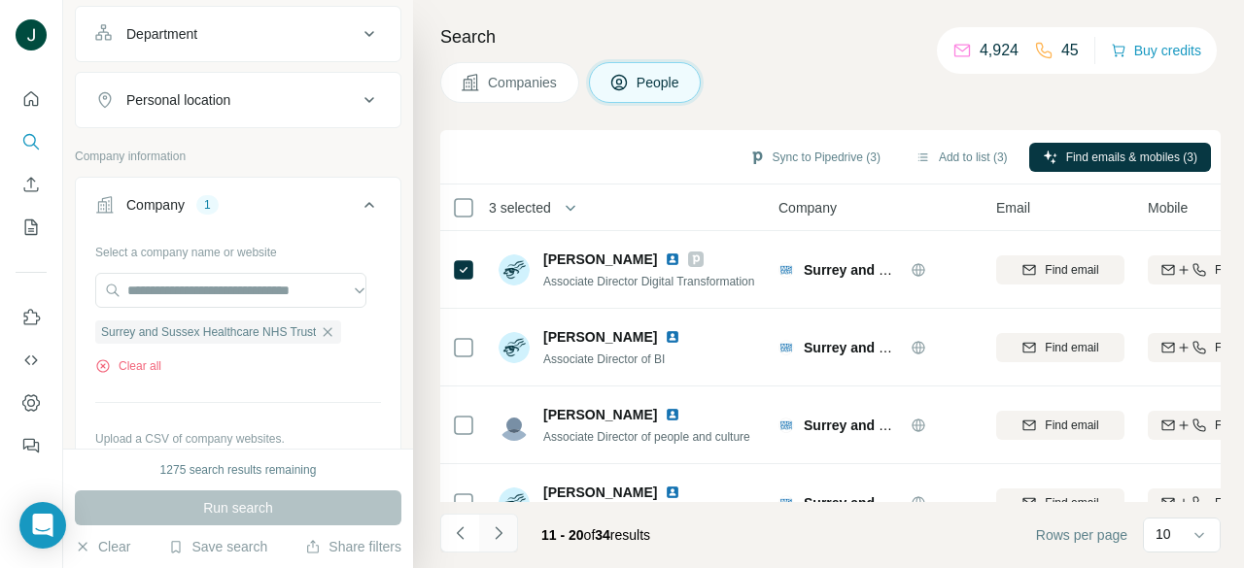
click at [499, 535] on icon "Navigate to next page" at bounding box center [498, 533] width 7 height 13
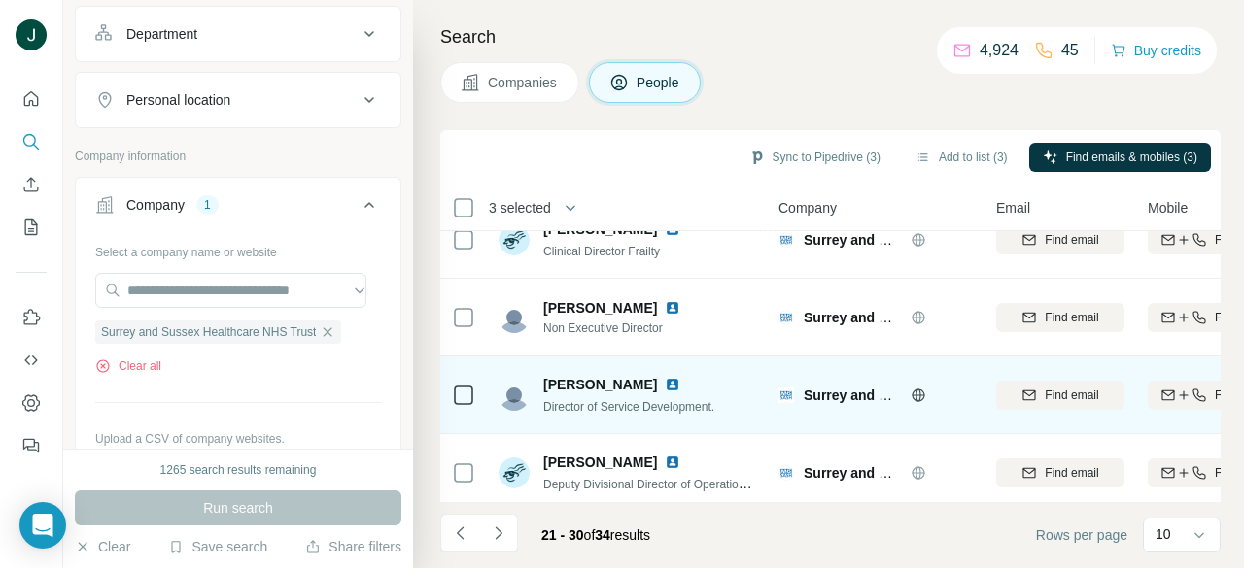
scroll to position [0, 0]
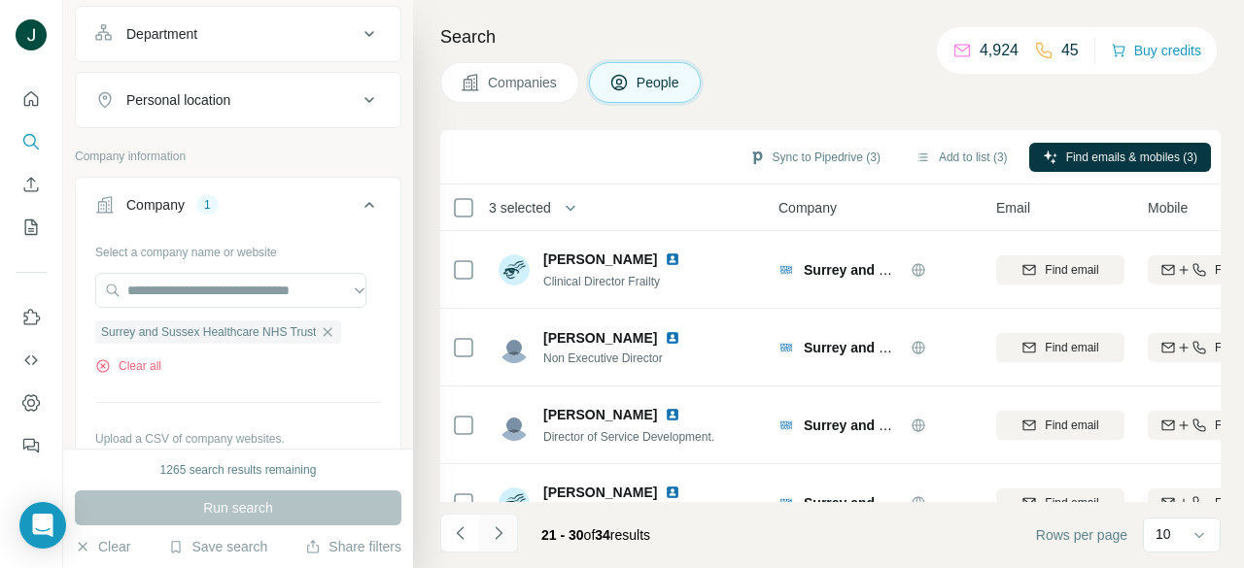
click at [497, 539] on icon "Navigate to next page" at bounding box center [498, 533] width 19 height 19
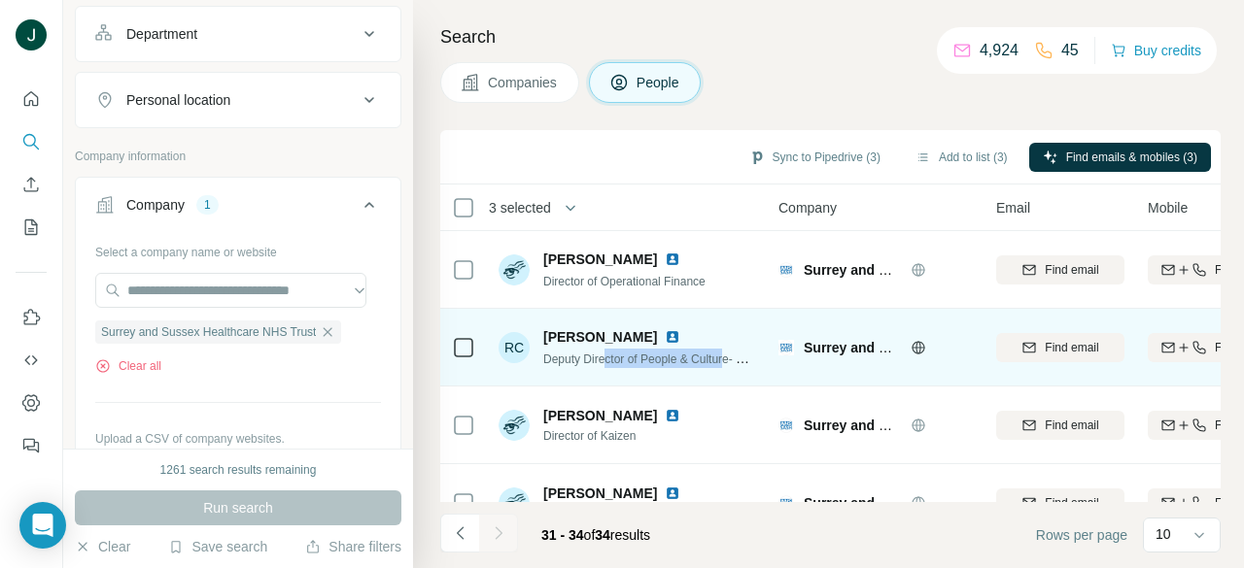
drag, startPoint x: 648, startPoint y: 354, endPoint x: 733, endPoint y: 357, distance: 84.6
click at [733, 357] on span "Deputy Director of People & Culture- Education, PGMDE, Learning & OD, Library &…" at bounding box center [812, 359] width 539 height 16
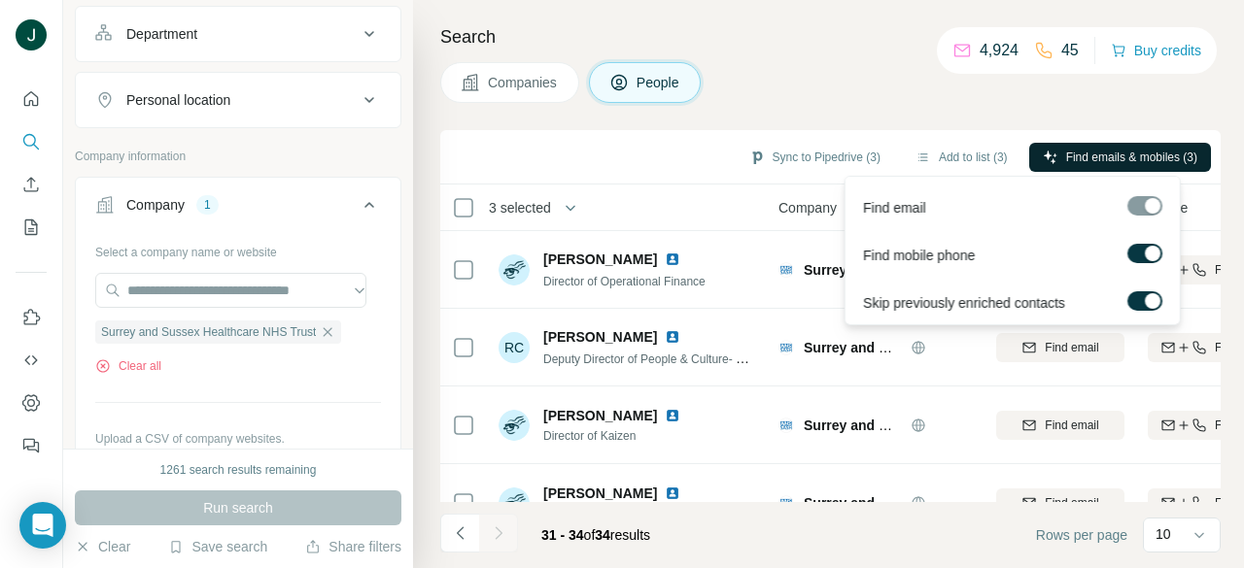
click at [1087, 157] on span "Find emails & mobiles (3)" at bounding box center [1131, 157] width 131 height 17
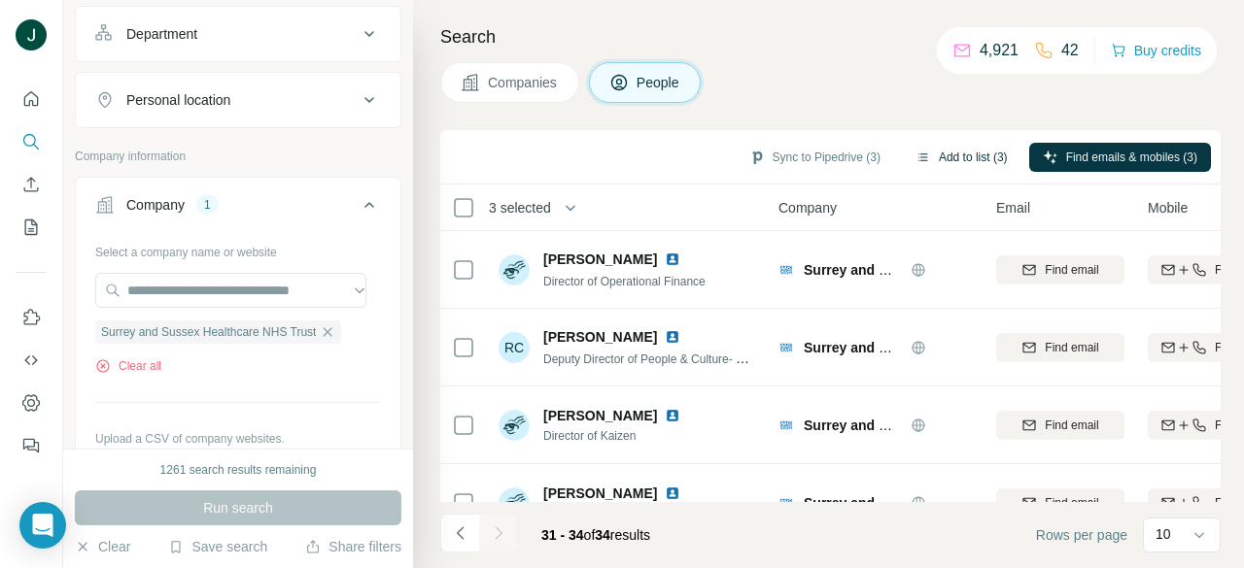
click at [941, 156] on button "Add to list (3)" at bounding box center [962, 157] width 120 height 29
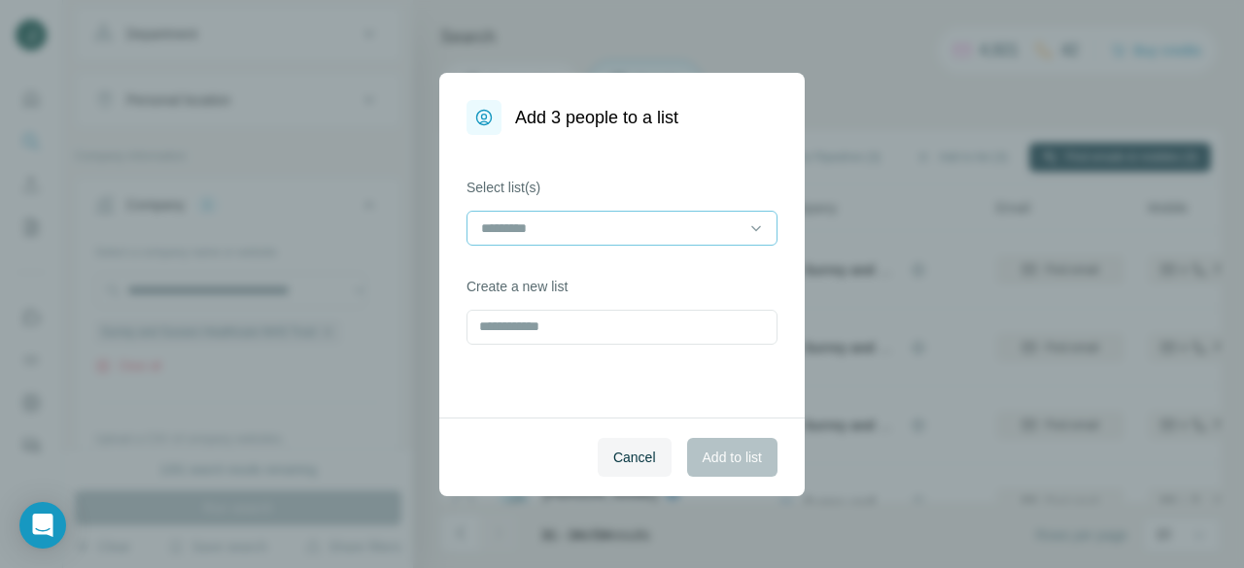
click at [593, 219] on input at bounding box center [610, 228] width 262 height 21
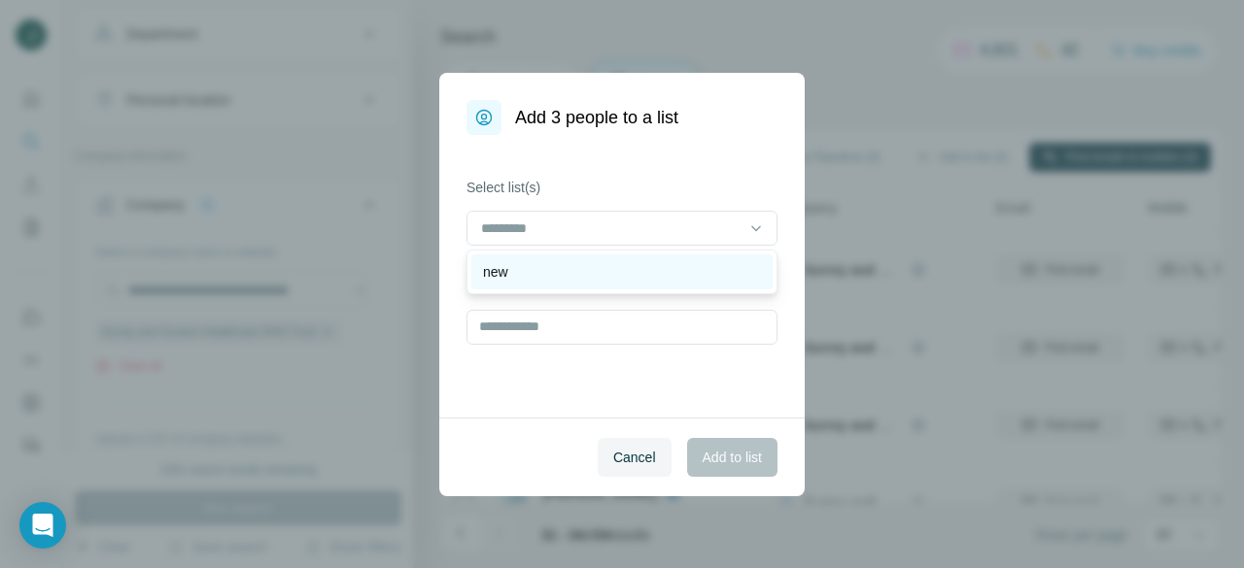
click at [560, 284] on div "new" at bounding box center [621, 272] width 301 height 35
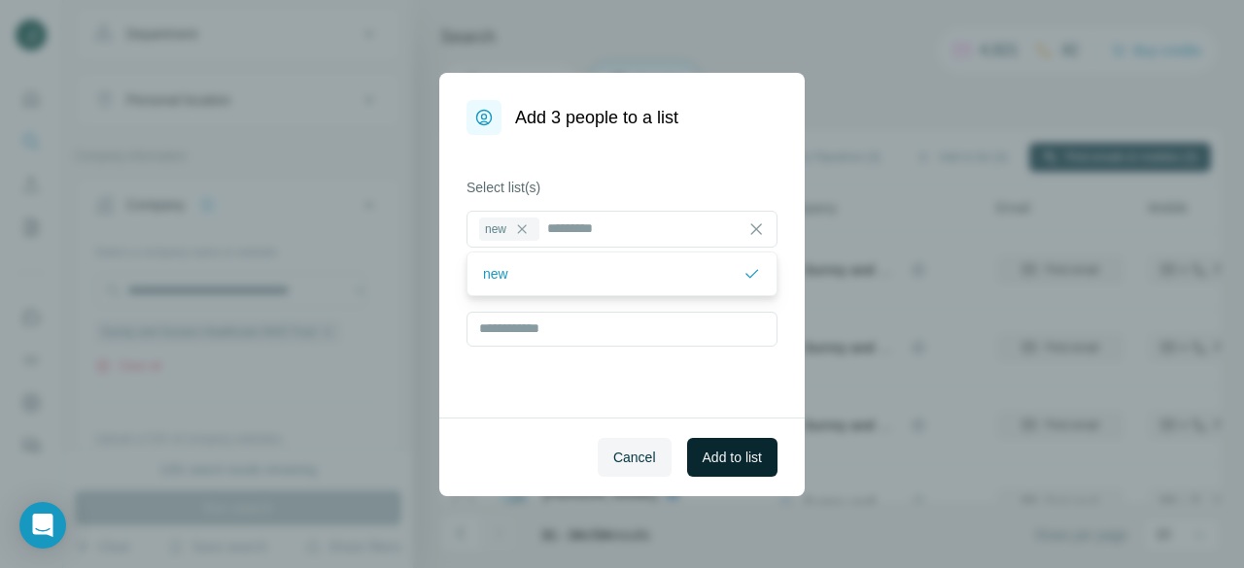
click at [726, 463] on span "Add to list" at bounding box center [731, 457] width 59 height 19
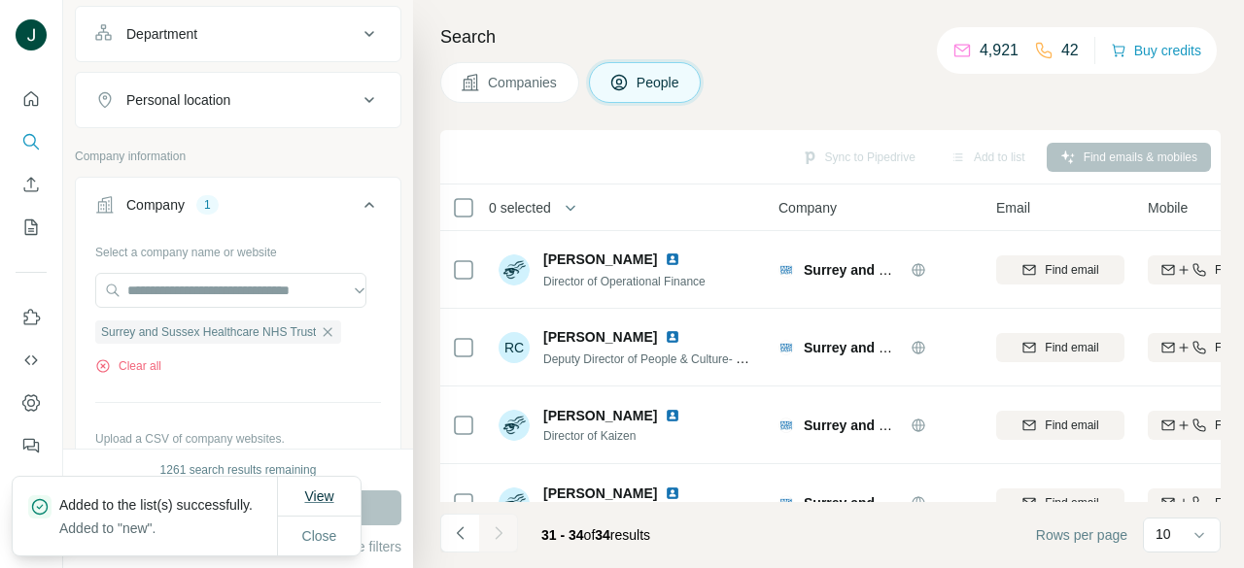
click at [325, 487] on span "View" at bounding box center [318, 496] width 29 height 19
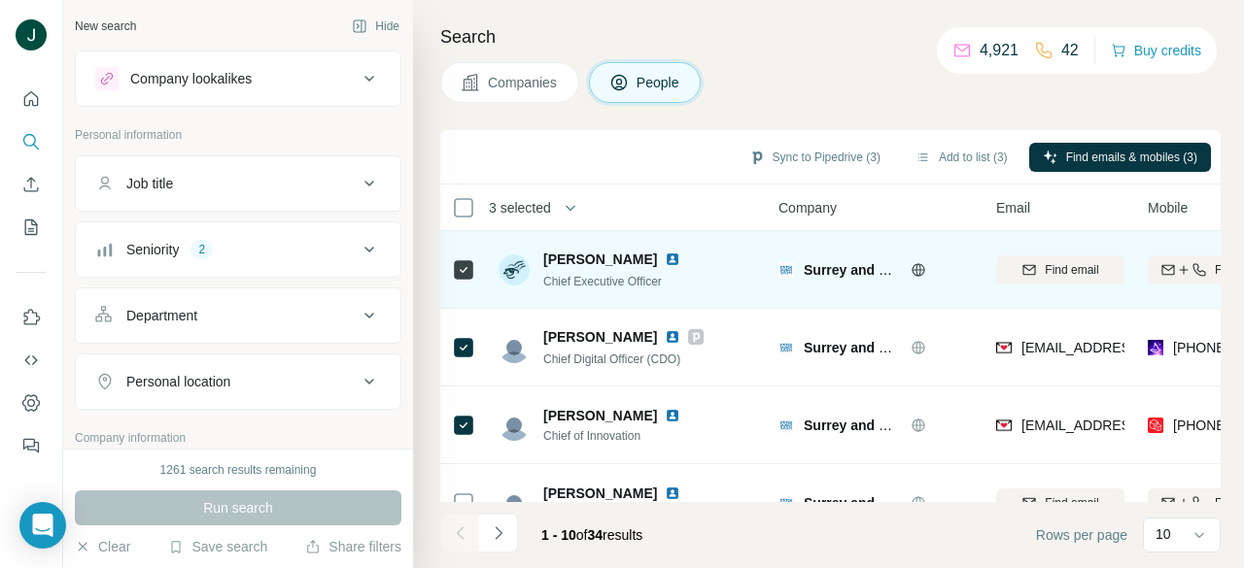
click at [473, 270] on icon at bounding box center [463, 269] width 23 height 23
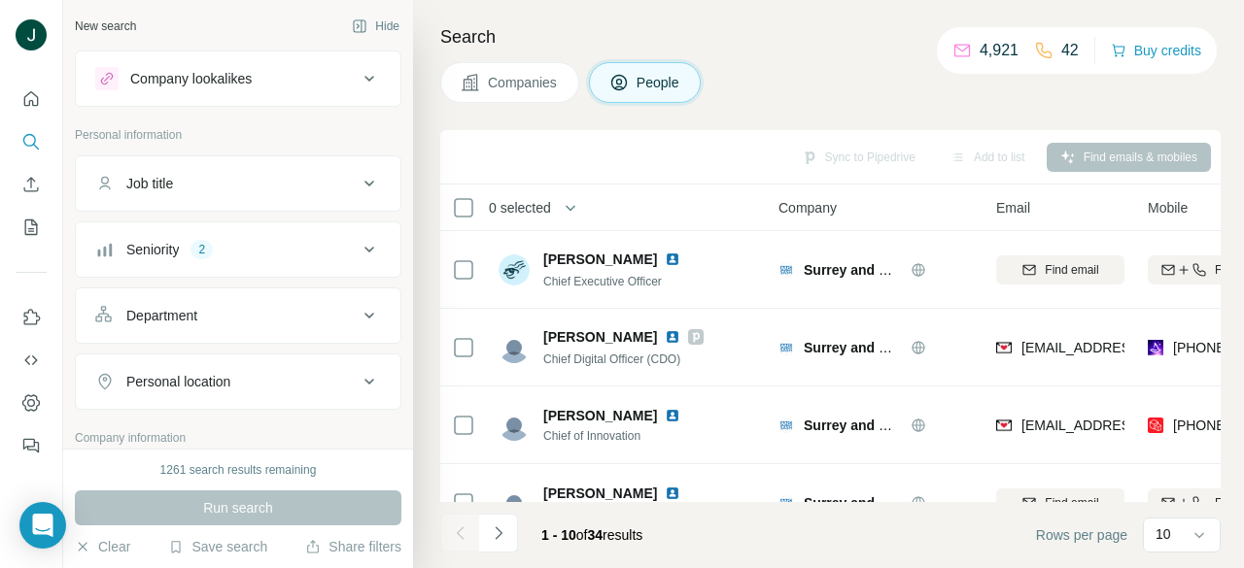
click at [845, 160] on div "Sync to Pipedrive Add to list Find emails & mobiles" at bounding box center [830, 157] width 761 height 34
click at [41, 221] on button "My lists" at bounding box center [31, 227] width 31 height 35
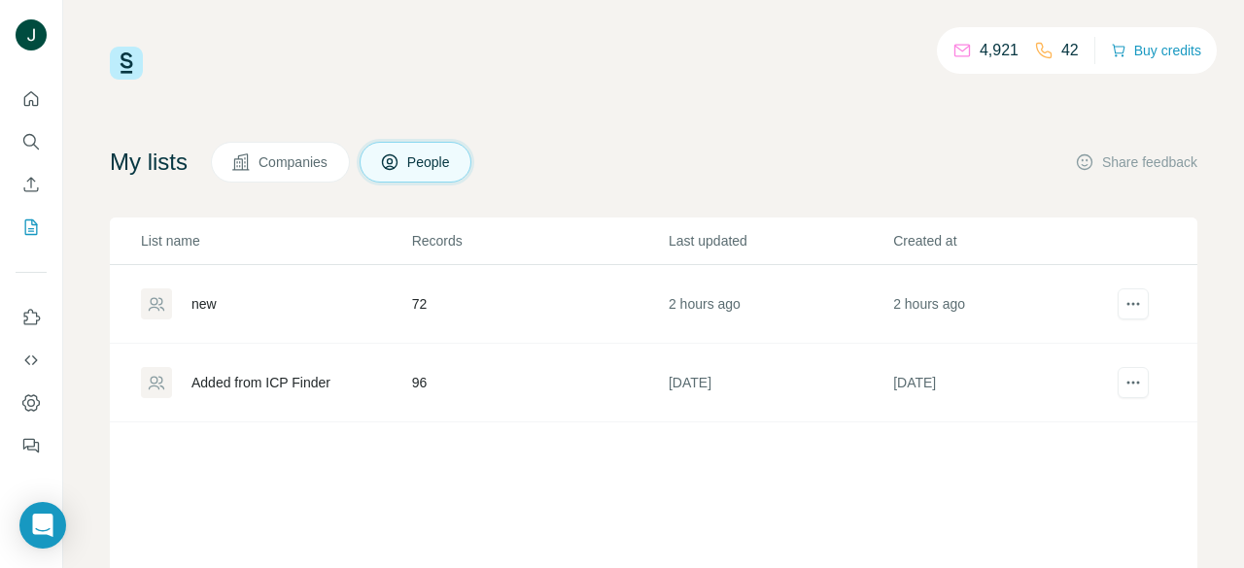
click at [268, 318] on div "new" at bounding box center [275, 304] width 269 height 31
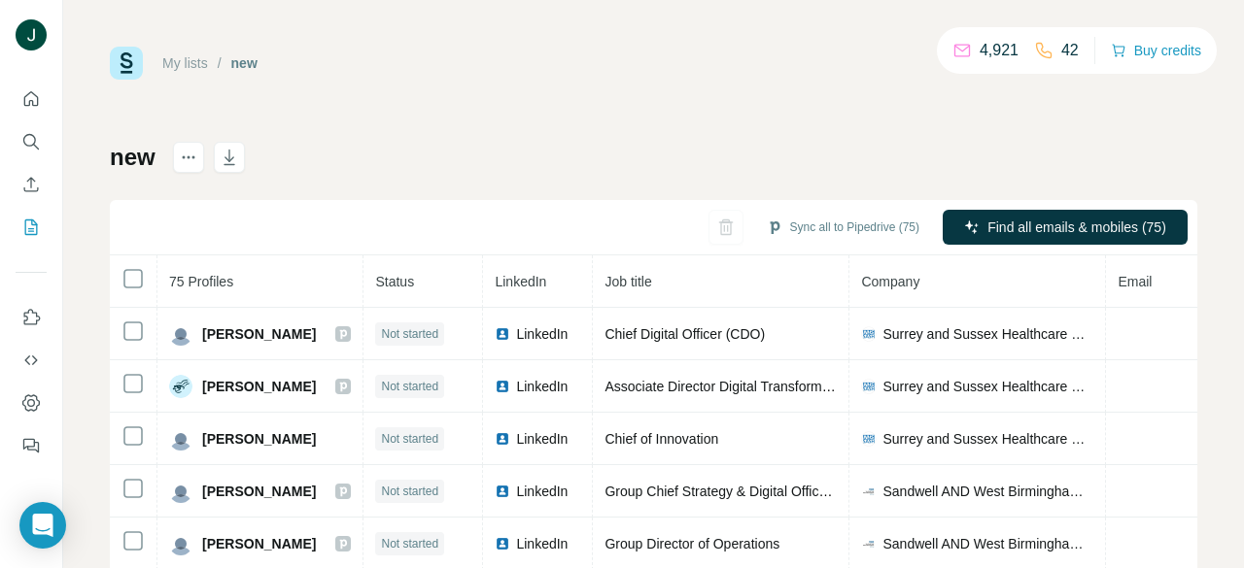
click at [0, 296] on div at bounding box center [31, 266] width 62 height 393
click at [0, 298] on div at bounding box center [31, 266] width 62 height 393
click at [867, 244] on div "Sync to Pipedrive (3)" at bounding box center [853, 229] width 158 height 39
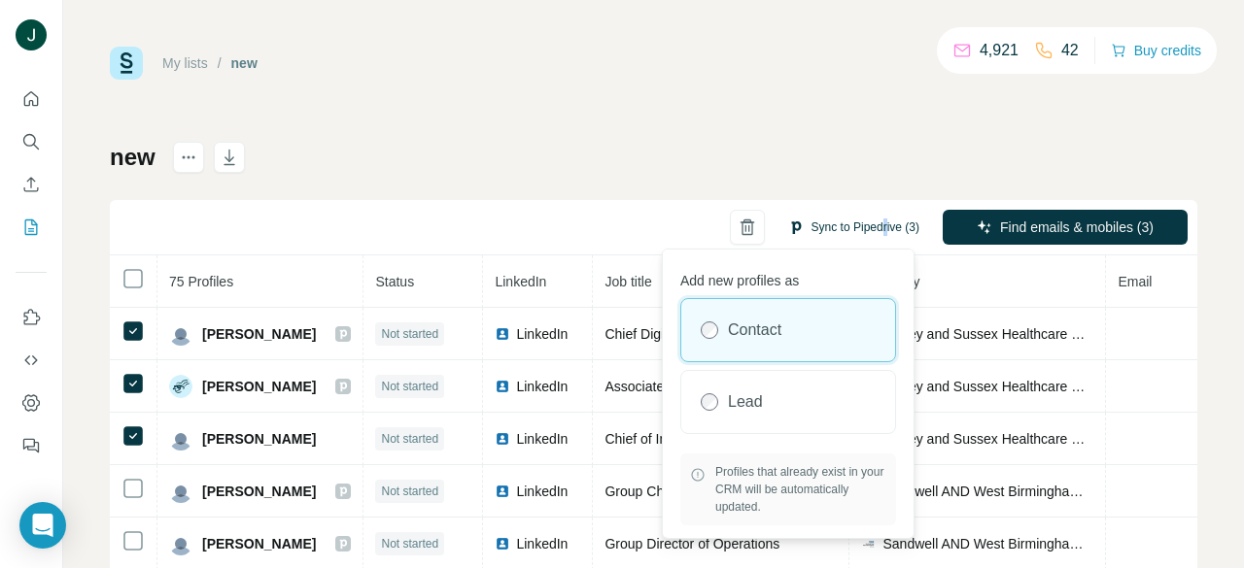
click at [837, 222] on button "Sync to Pipedrive (3)" at bounding box center [853, 227] width 158 height 29
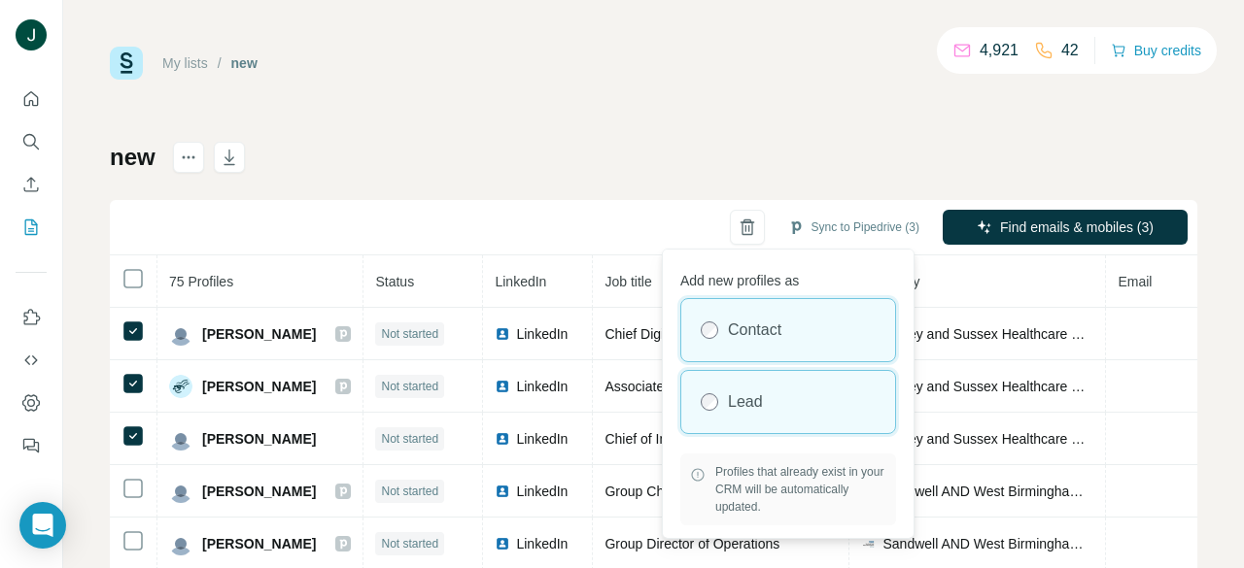
click at [732, 393] on label "Lead" at bounding box center [745, 402] width 35 height 23
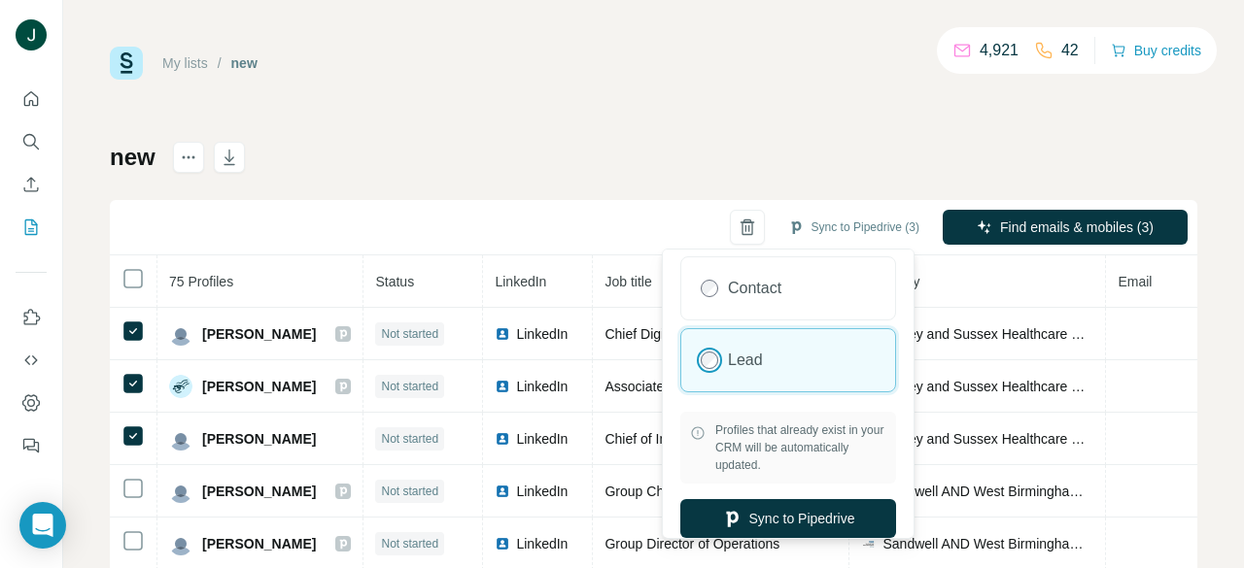
scroll to position [55, 0]
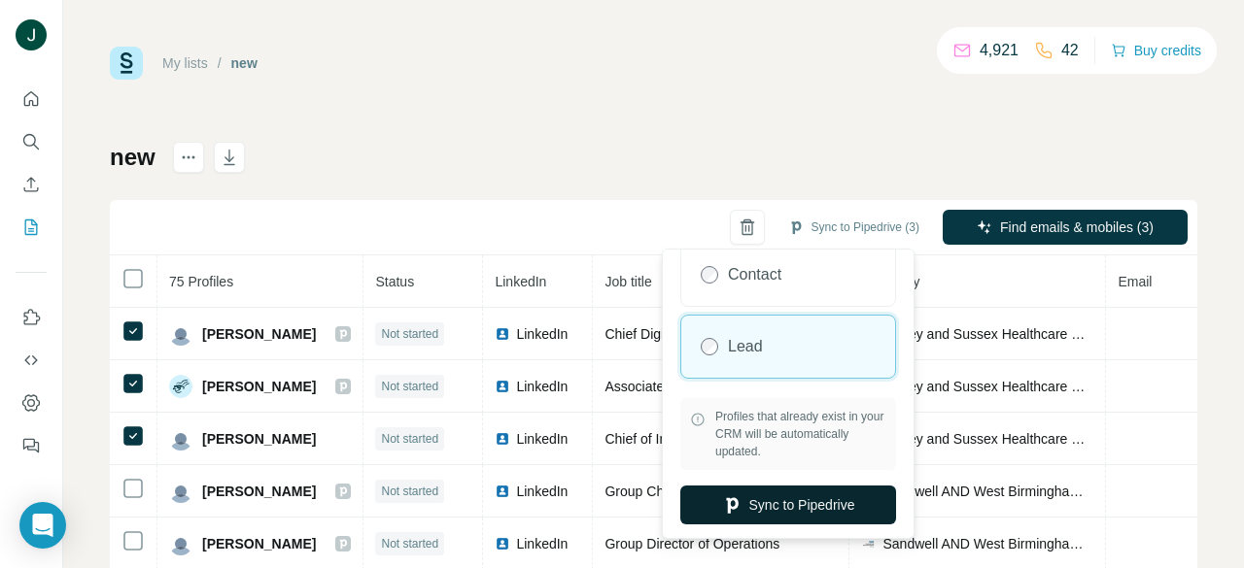
click at [805, 502] on button "Sync to Pipedrive" at bounding box center [788, 505] width 216 height 39
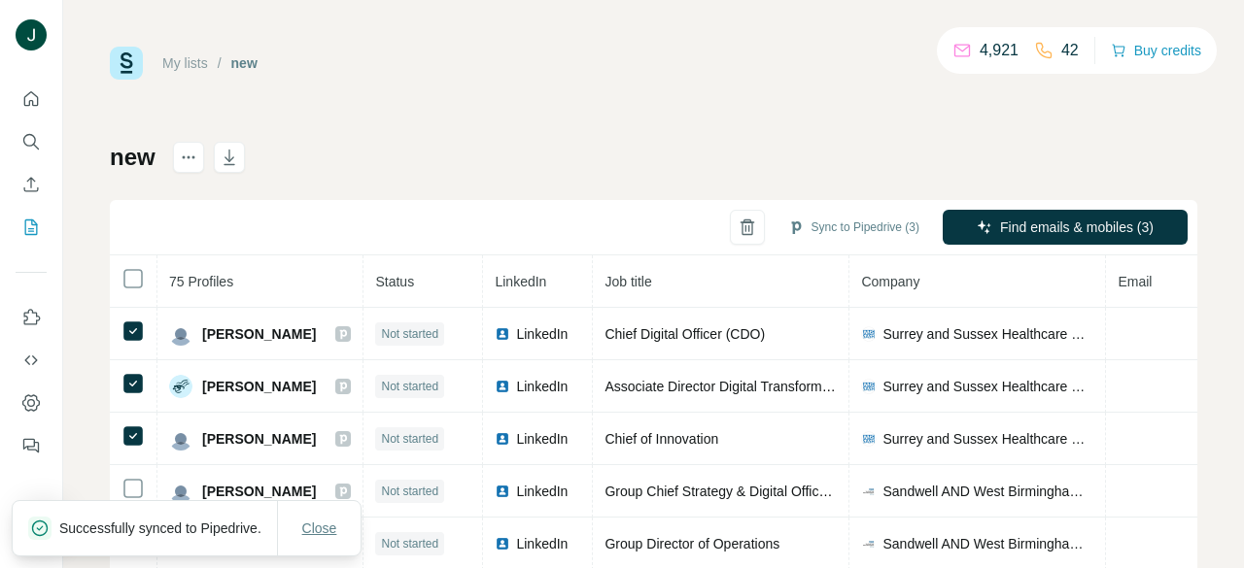
click at [318, 522] on span "Close" at bounding box center [319, 528] width 35 height 19
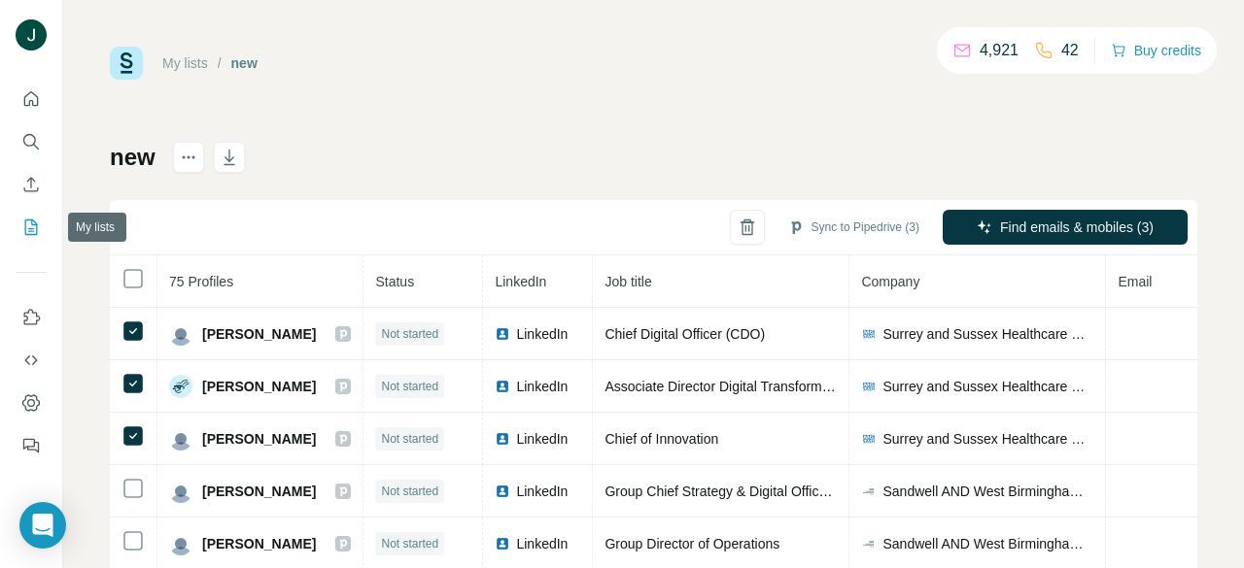
click at [38, 222] on icon "My lists" at bounding box center [30, 227] width 19 height 19
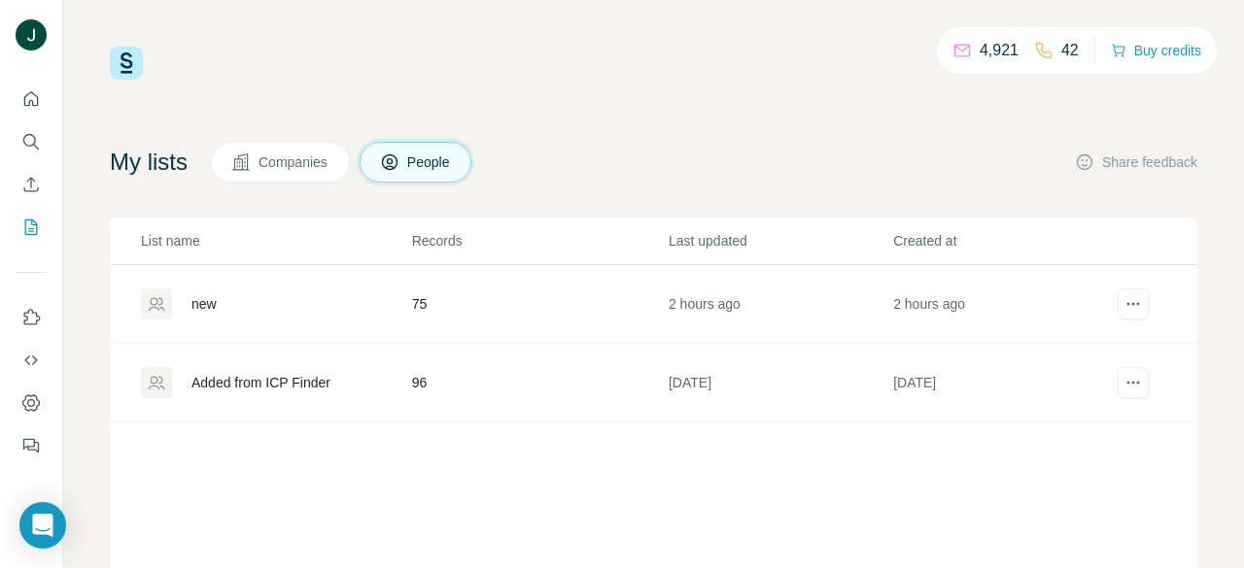
click at [324, 295] on div "new" at bounding box center [275, 304] width 269 height 31
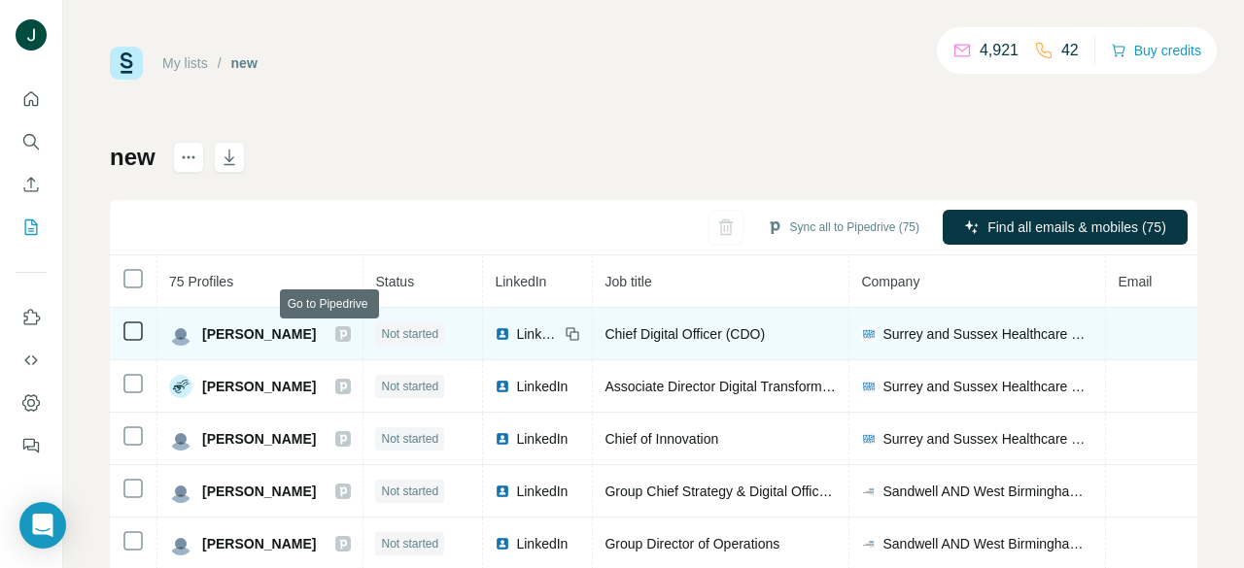
click at [340, 333] on icon at bounding box center [343, 334] width 7 height 10
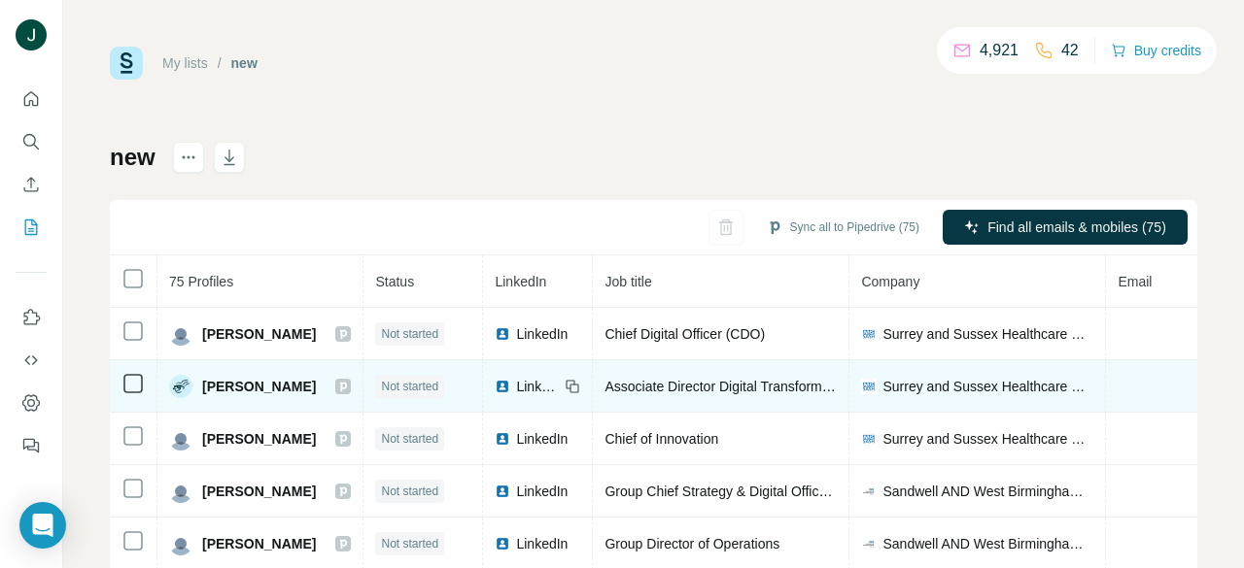
click at [337, 384] on icon at bounding box center [343, 387] width 12 height 16
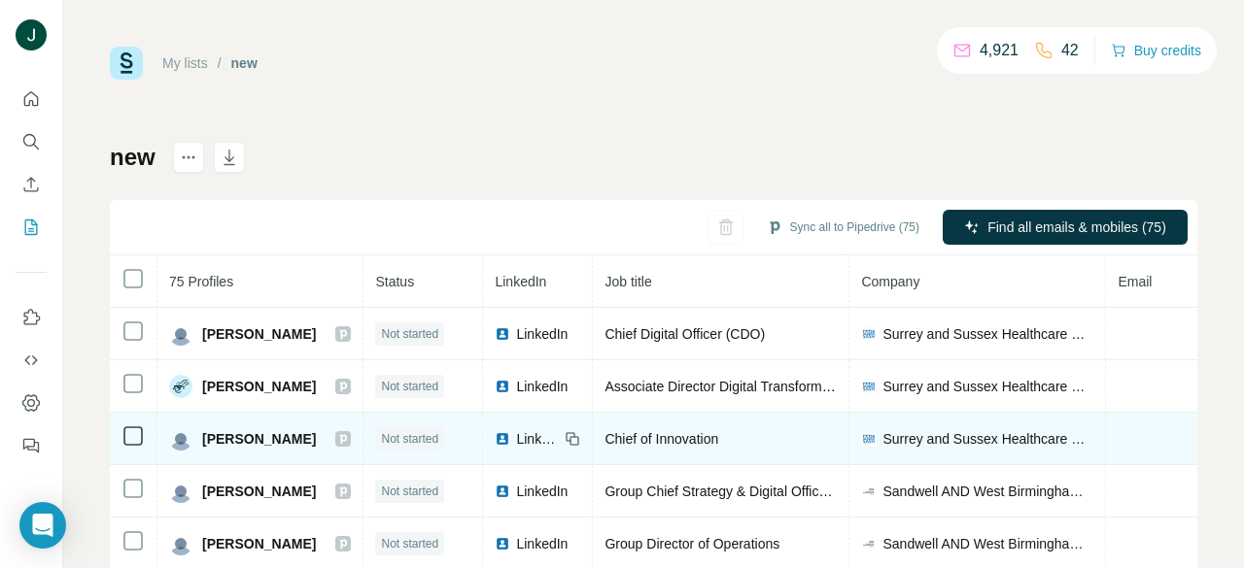
click at [340, 438] on icon at bounding box center [343, 439] width 7 height 10
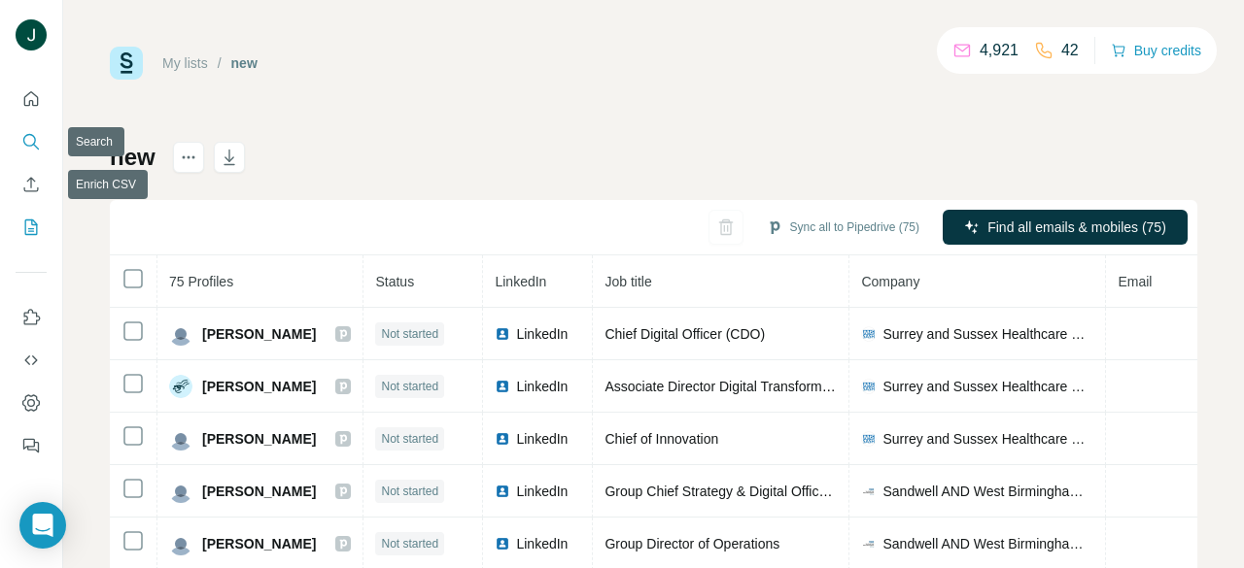
click at [30, 135] on icon "Search" at bounding box center [30, 141] width 19 height 19
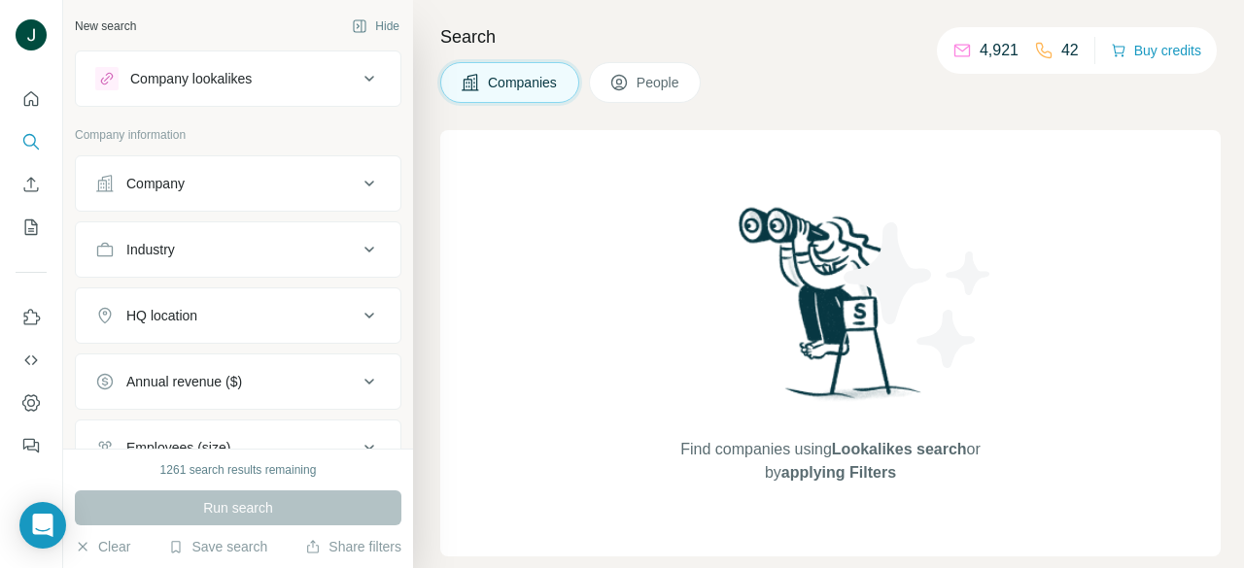
click at [630, 68] on button "People" at bounding box center [645, 82] width 113 height 41
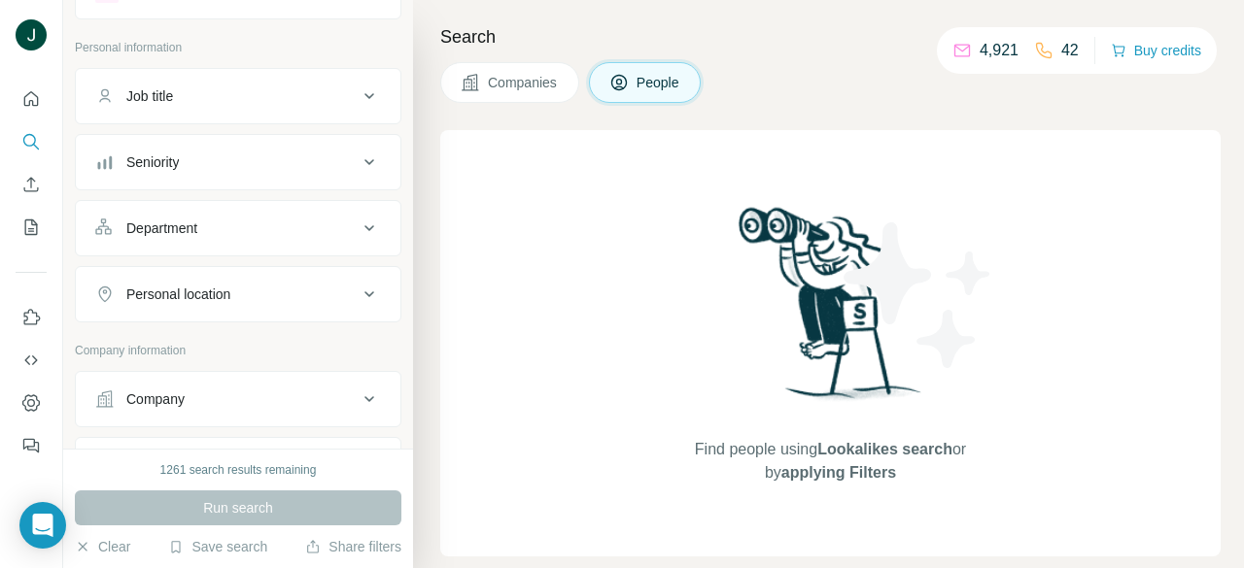
scroll to position [97, 0]
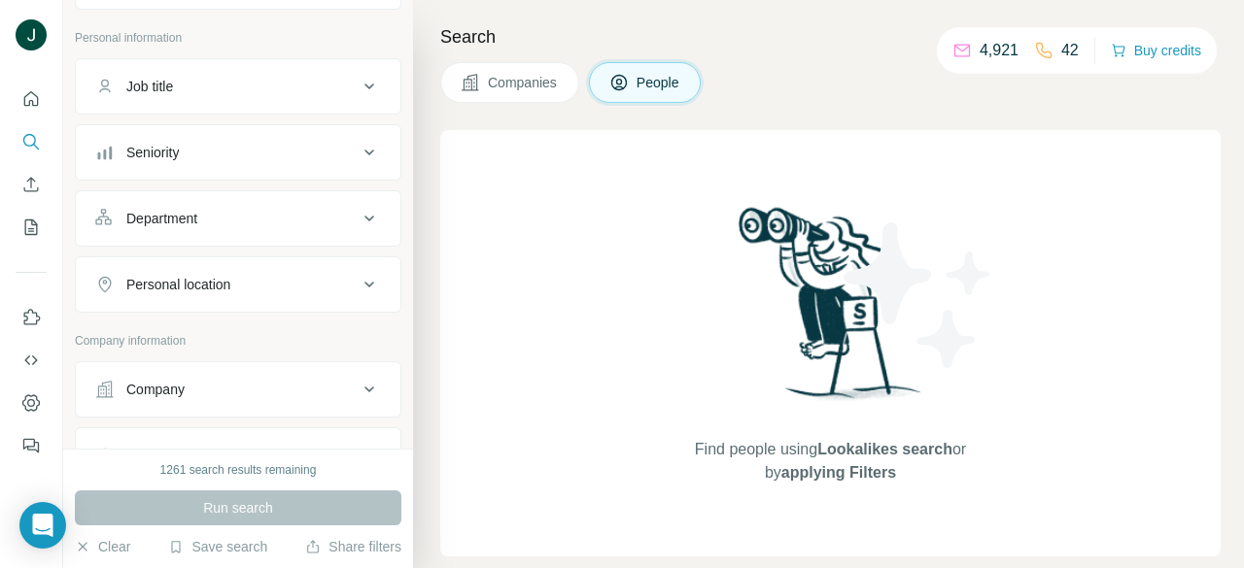
click at [176, 149] on div "Seniority" at bounding box center [152, 152] width 52 height 19
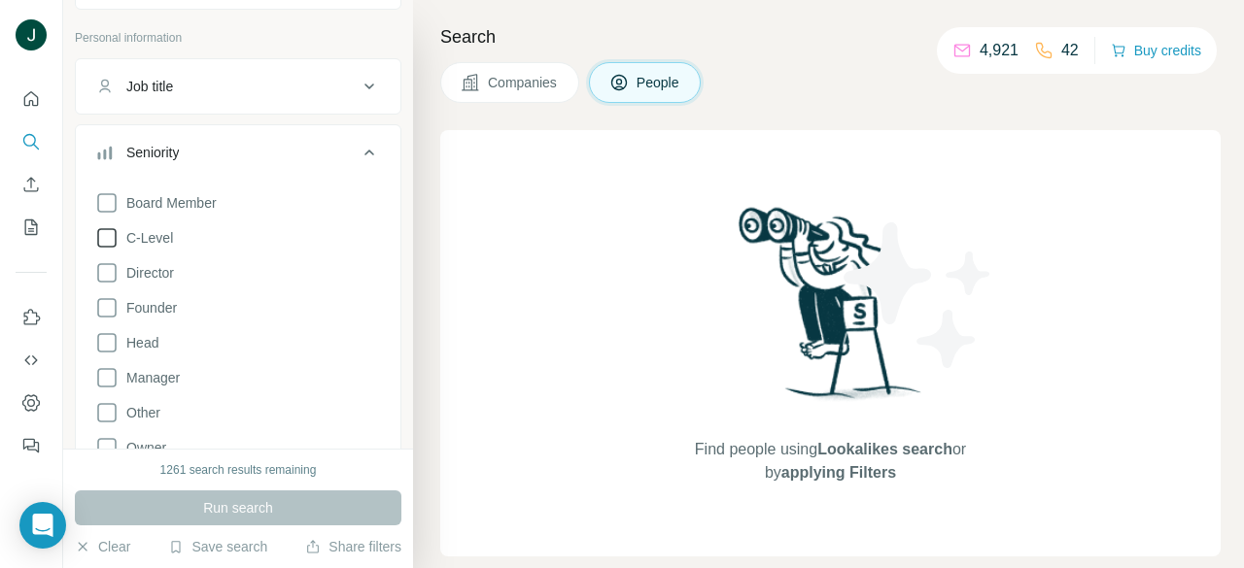
click at [148, 236] on span "C-Level" at bounding box center [146, 237] width 54 height 19
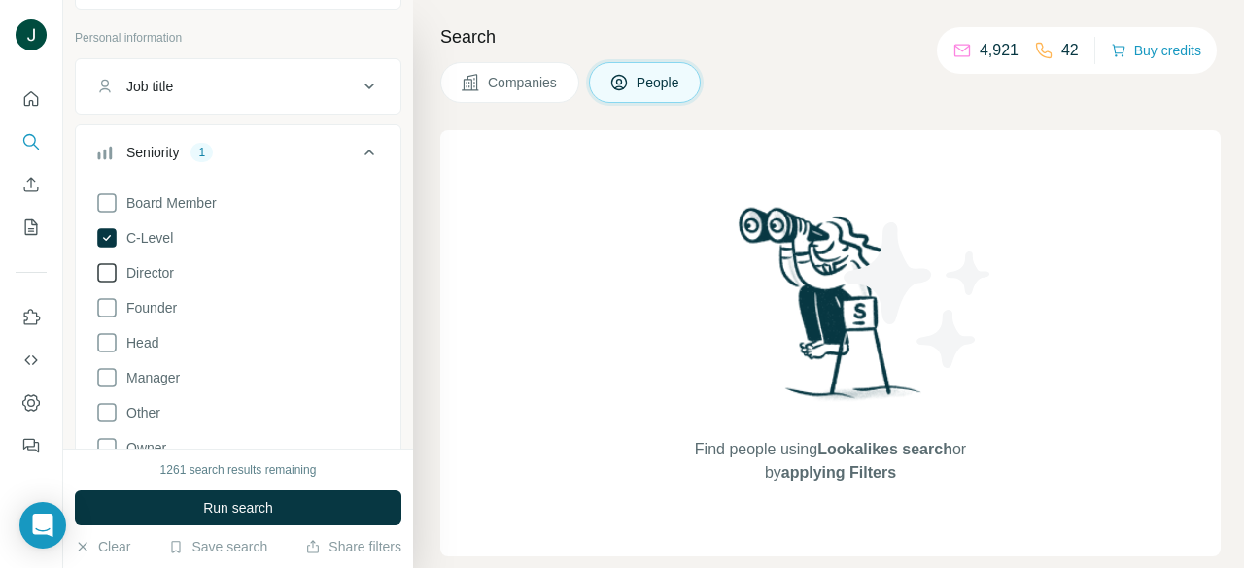
click at [148, 262] on label "Director" at bounding box center [134, 272] width 79 height 23
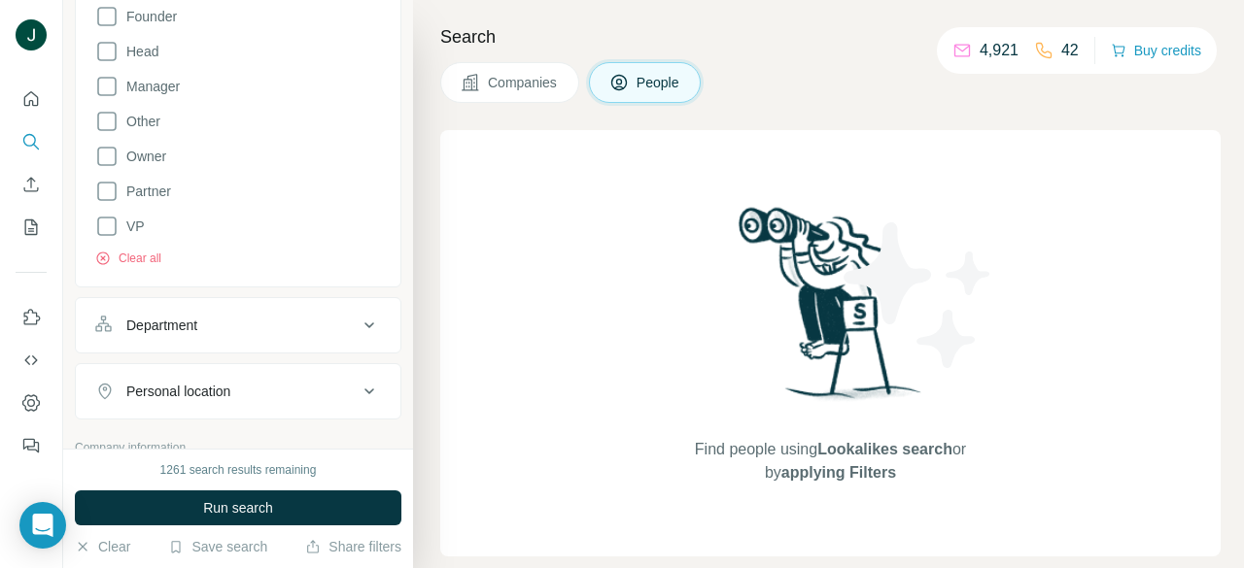
scroll to position [583, 0]
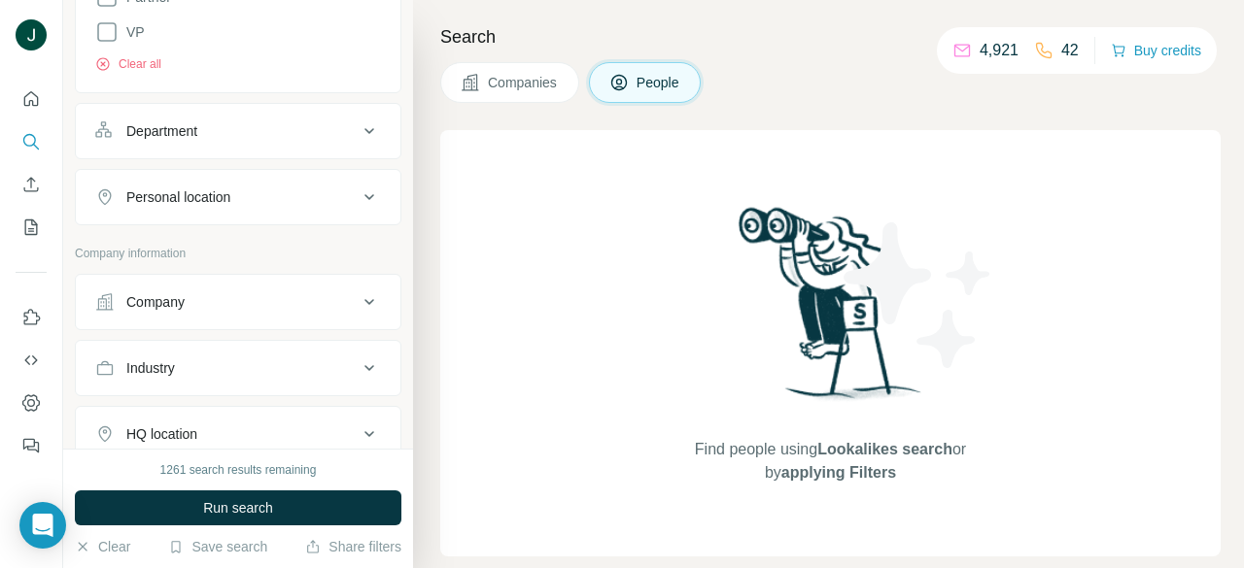
click at [188, 308] on div "Company" at bounding box center [226, 301] width 262 height 19
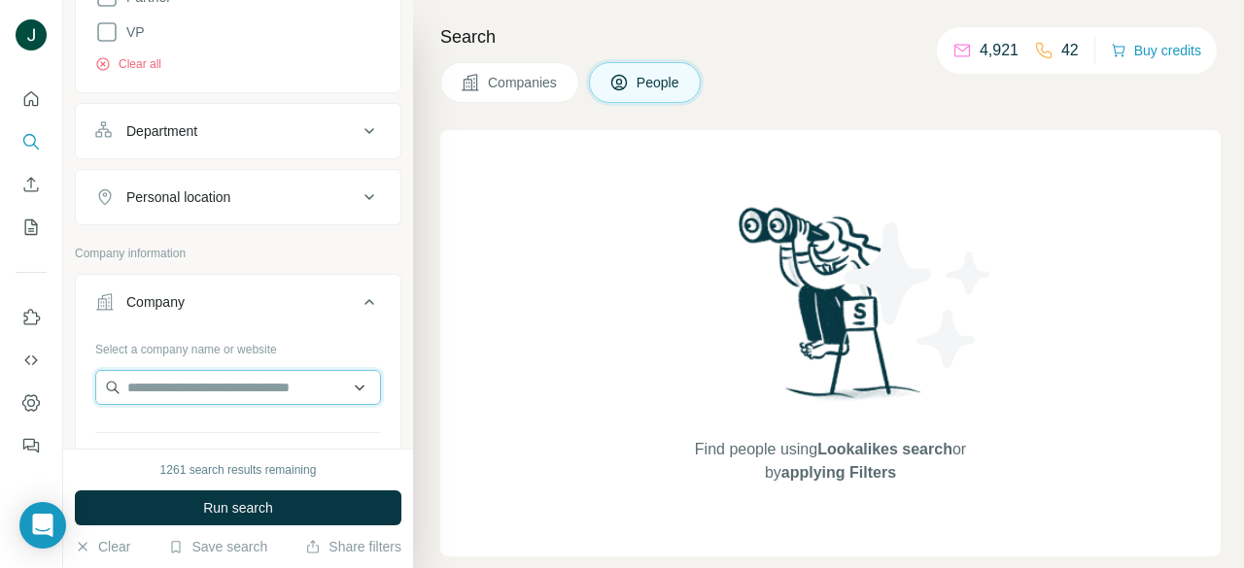
click at [190, 378] on input "text" at bounding box center [238, 387] width 286 height 35
paste input "**********"
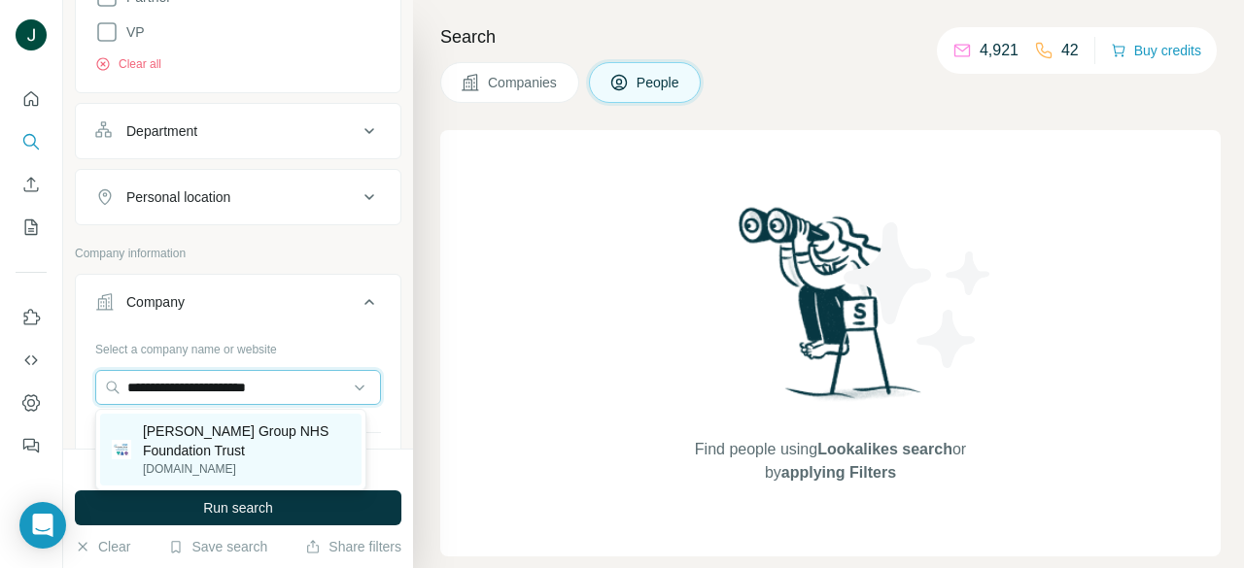
type input "**********"
click at [233, 448] on p "[PERSON_NAME] Group NHS Foundation Trust" at bounding box center [246, 441] width 207 height 39
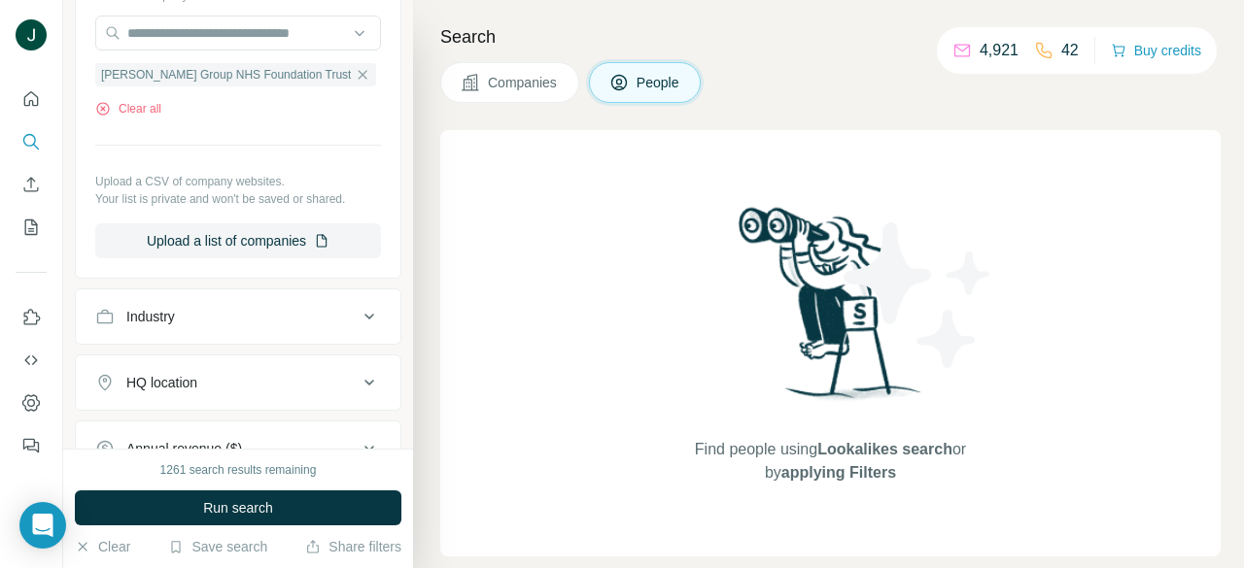
scroll to position [972, 0]
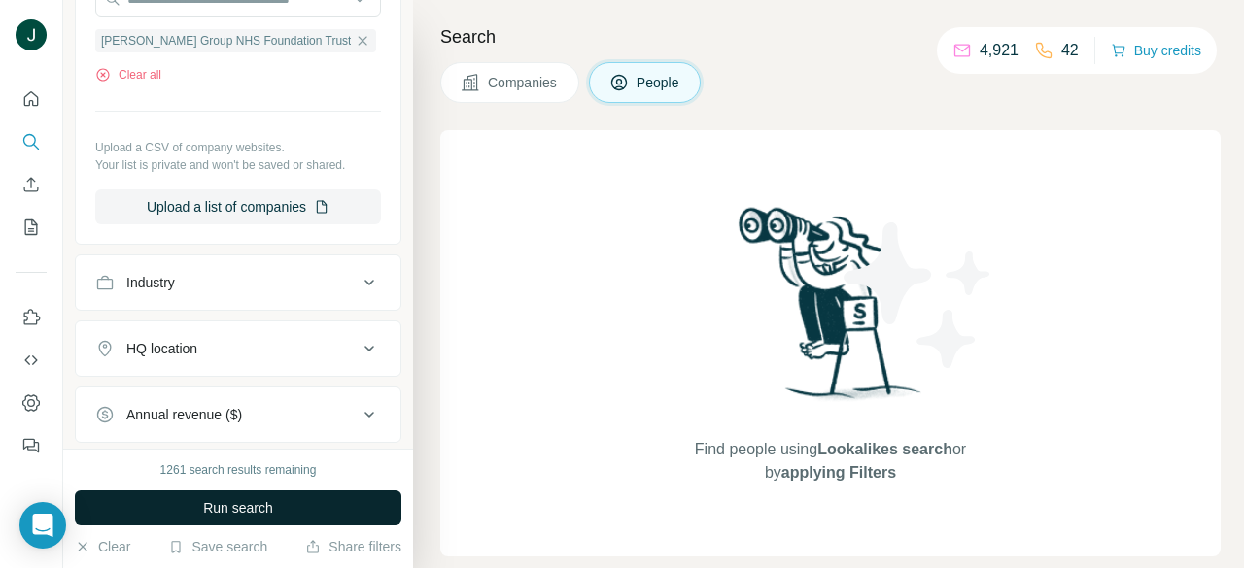
click at [256, 513] on span "Run search" at bounding box center [238, 507] width 70 height 19
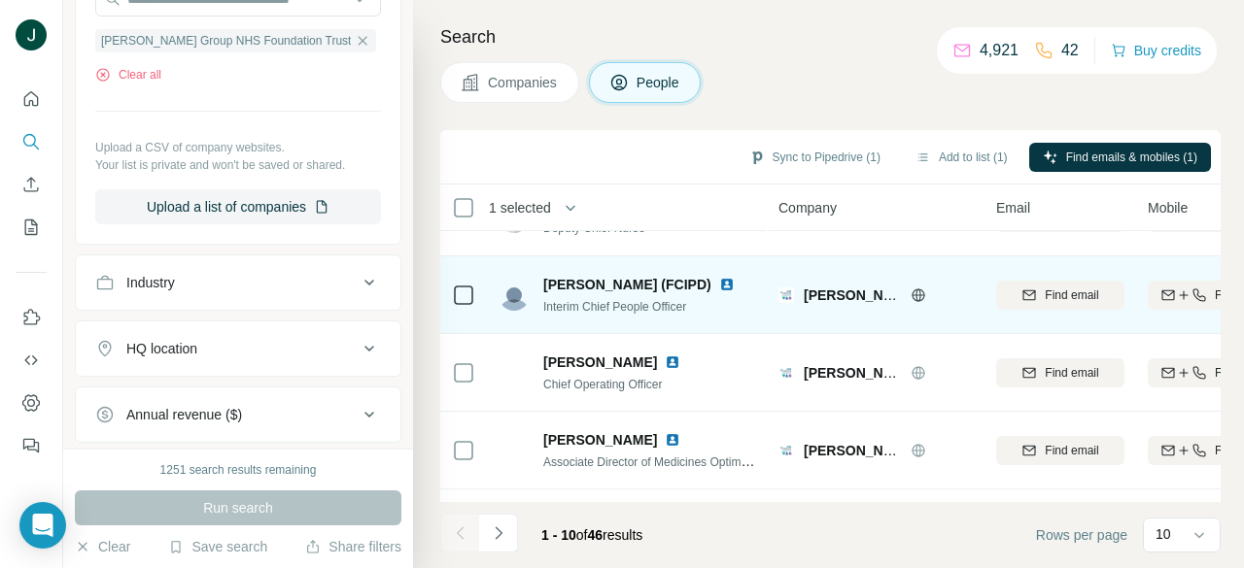
scroll to position [291, 0]
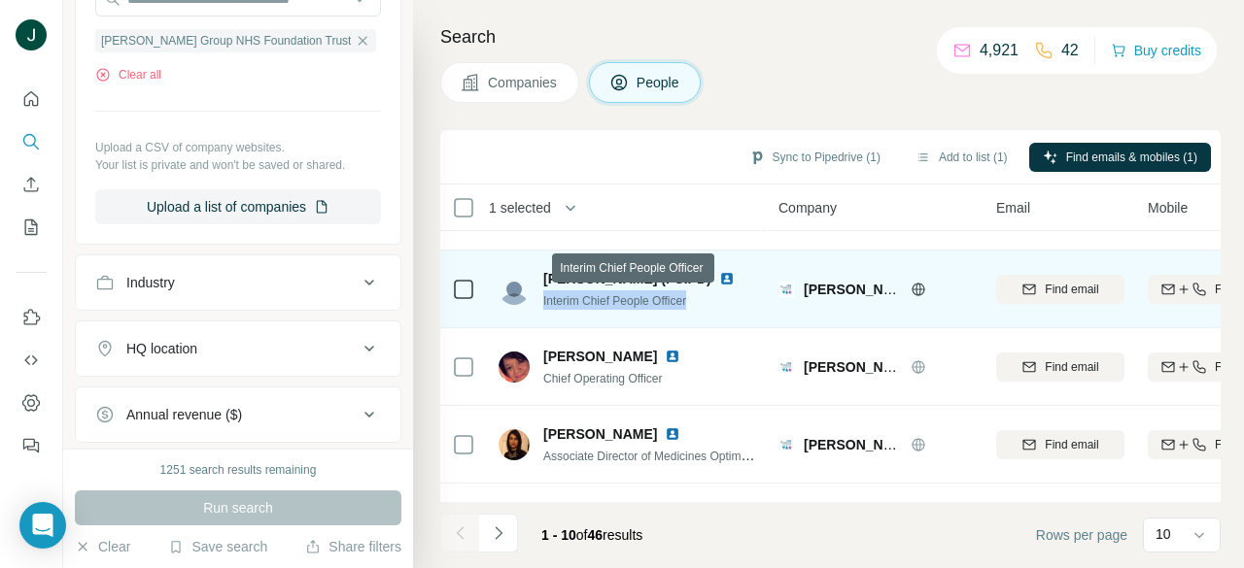
drag, startPoint x: 543, startPoint y: 299, endPoint x: 706, endPoint y: 300, distance: 163.2
click at [706, 300] on div "Interim Chief People Officer" at bounding box center [650, 299] width 214 height 19
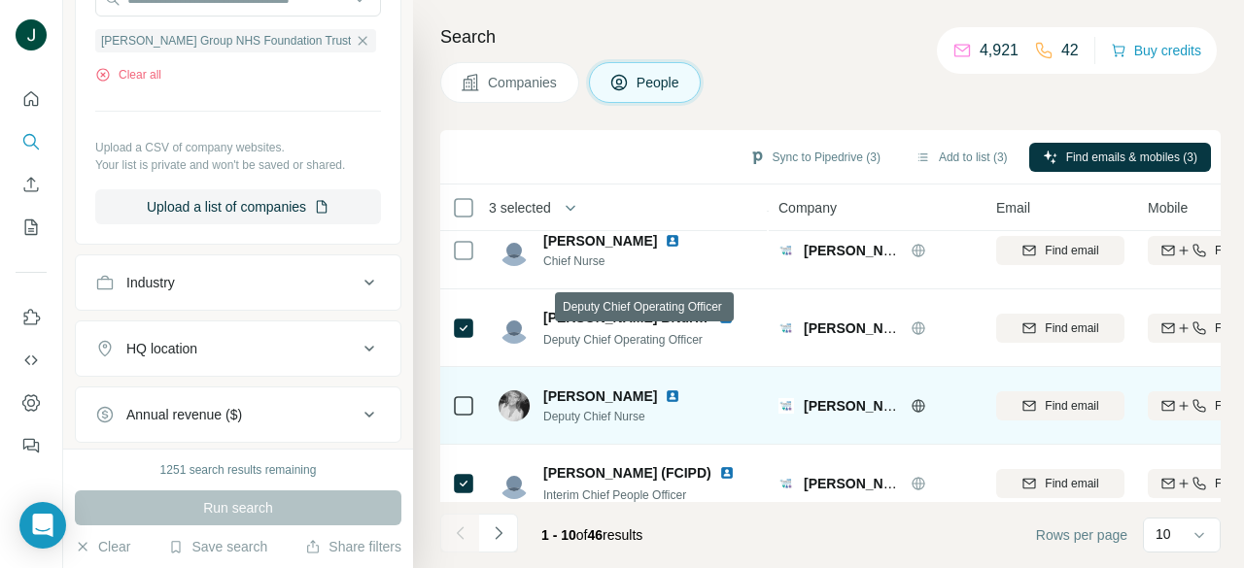
scroll to position [194, 0]
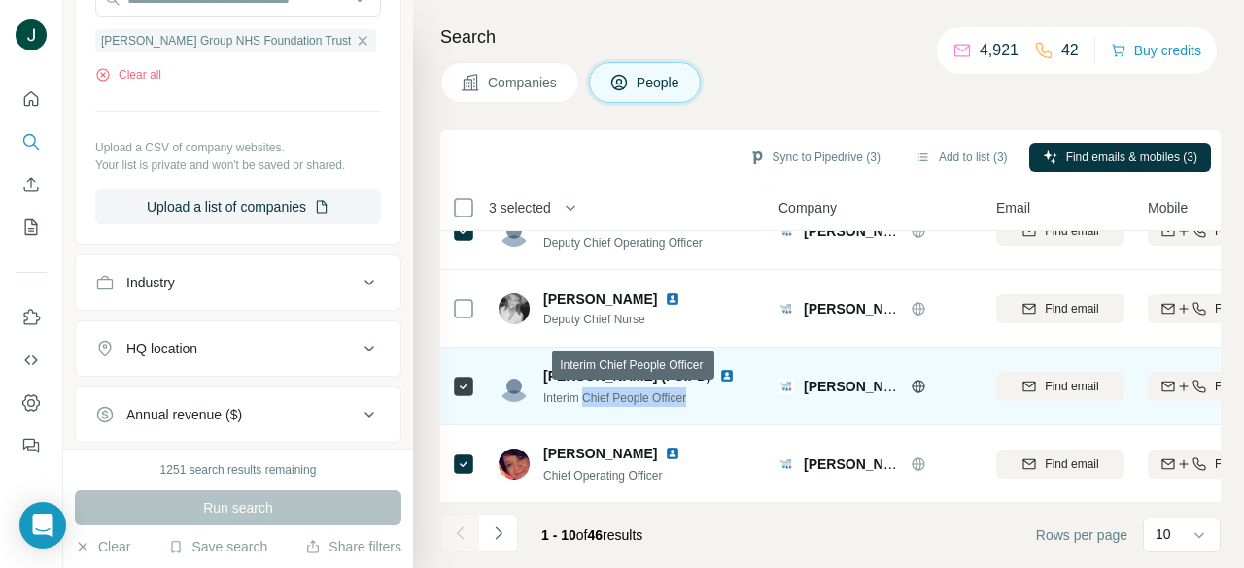
drag, startPoint x: 585, startPoint y: 397, endPoint x: 698, endPoint y: 398, distance: 112.7
click at [698, 398] on div "Interim Chief People Officer" at bounding box center [650, 397] width 214 height 19
drag, startPoint x: 694, startPoint y: 395, endPoint x: 591, endPoint y: 395, distance: 103.0
click at [591, 395] on span "Interim Chief People Officer" at bounding box center [614, 399] width 143 height 14
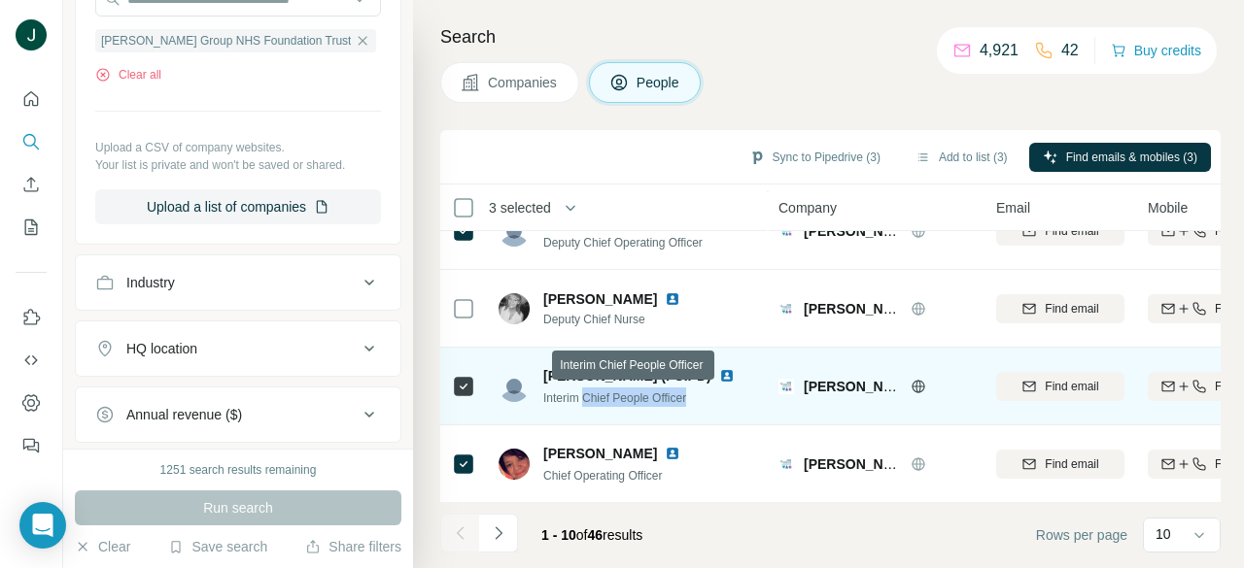
drag, startPoint x: 586, startPoint y: 395, endPoint x: 708, endPoint y: 400, distance: 122.5
click at [708, 400] on div "Interim Chief People Officer" at bounding box center [650, 397] width 214 height 19
click at [600, 400] on span "Interim Chief People Officer" at bounding box center [614, 399] width 143 height 14
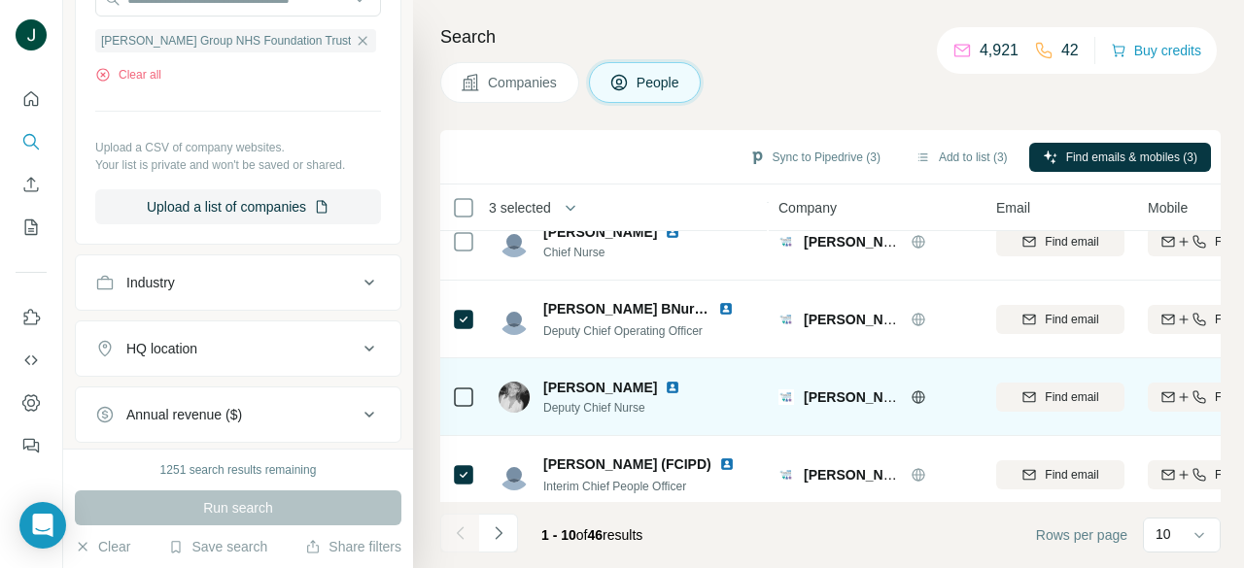
scroll to position [97, 0]
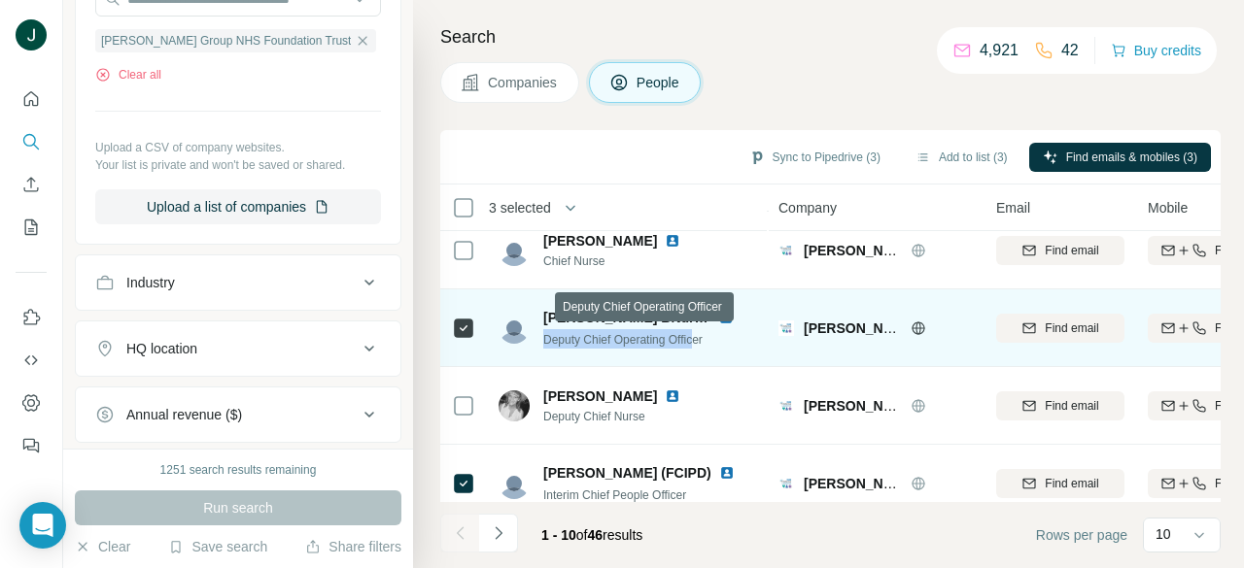
drag, startPoint x: 546, startPoint y: 338, endPoint x: 701, endPoint y: 339, distance: 155.5
click at [701, 339] on span "Deputy Chief Operating Officer" at bounding box center [622, 340] width 159 height 14
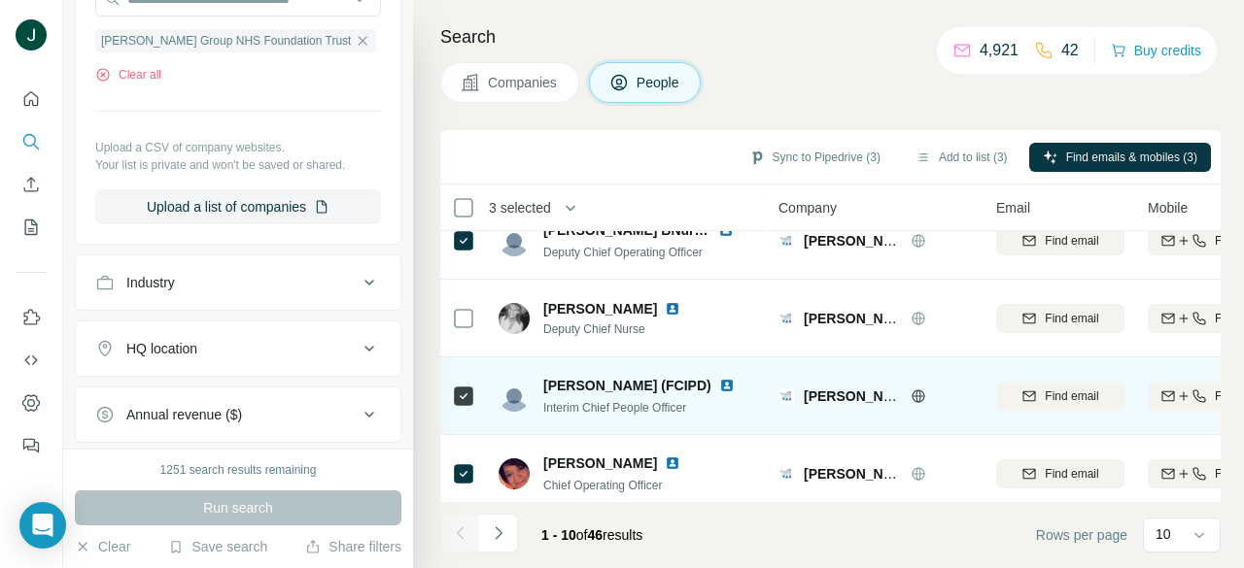
scroll to position [194, 0]
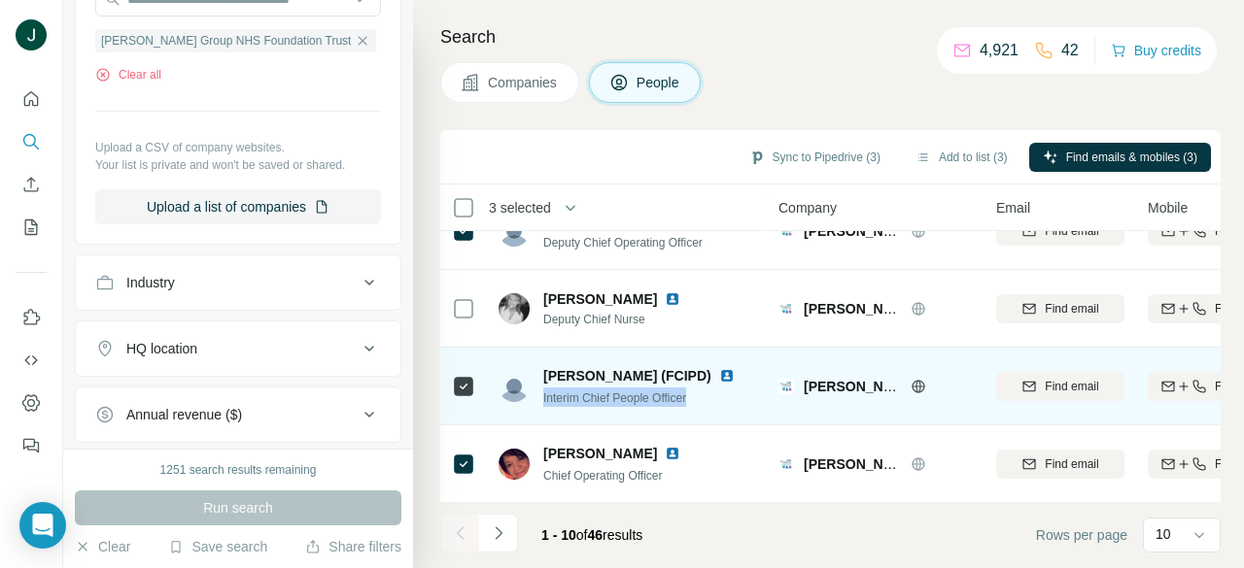
drag, startPoint x: 541, startPoint y: 398, endPoint x: 719, endPoint y: 399, distance: 177.8
click at [719, 399] on div "[PERSON_NAME] (FCIPD) Interim Chief People Officer" at bounding box center [627, 386] width 258 height 41
click at [719, 399] on div "Interim Chief People Officer" at bounding box center [650, 397] width 214 height 19
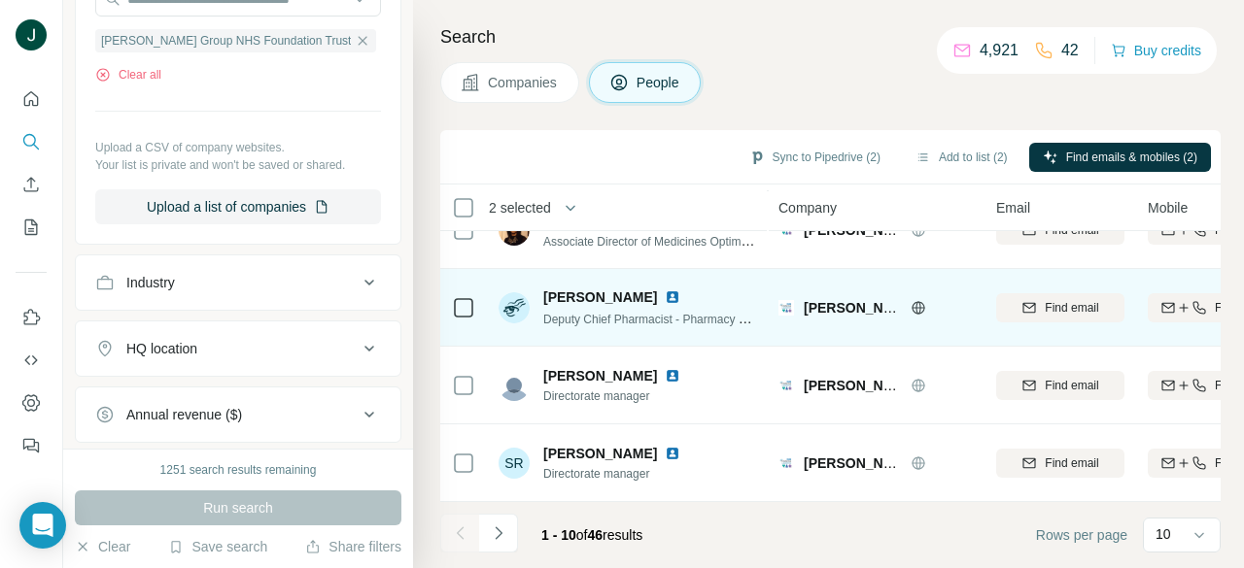
scroll to position [516, 0]
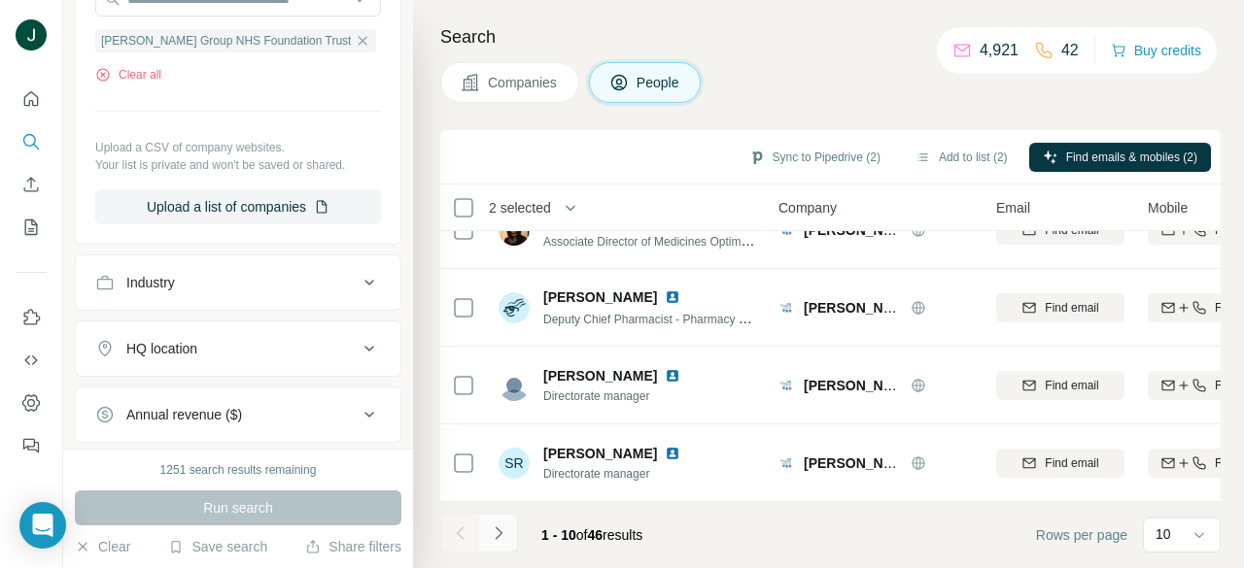
click at [497, 534] on icon "Navigate to next page" at bounding box center [498, 533] width 19 height 19
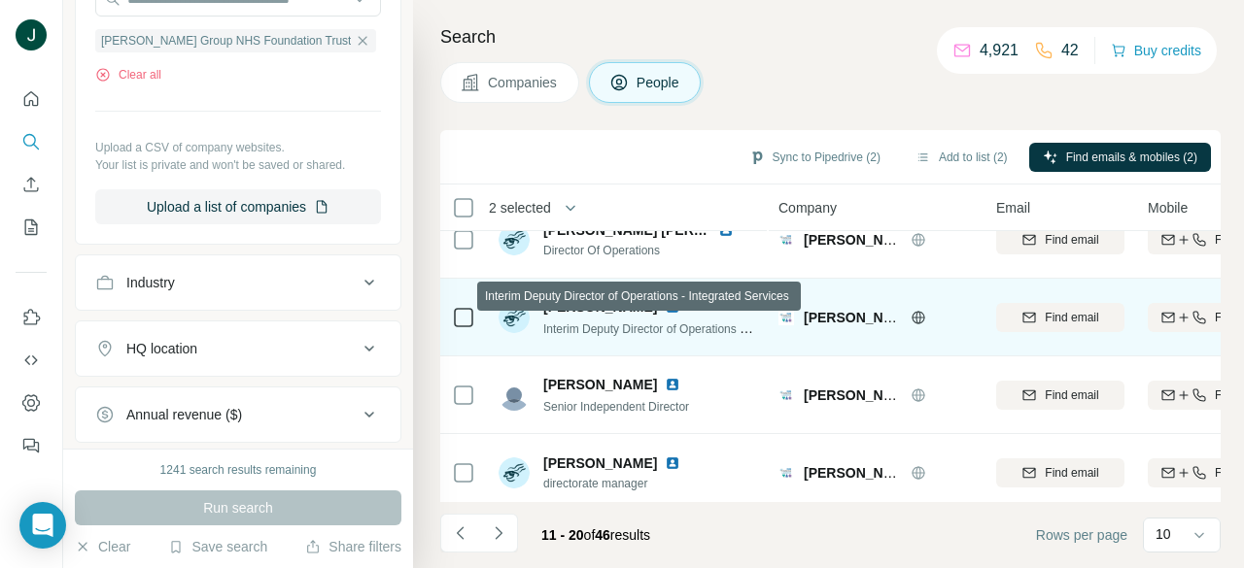
scroll to position [0, 0]
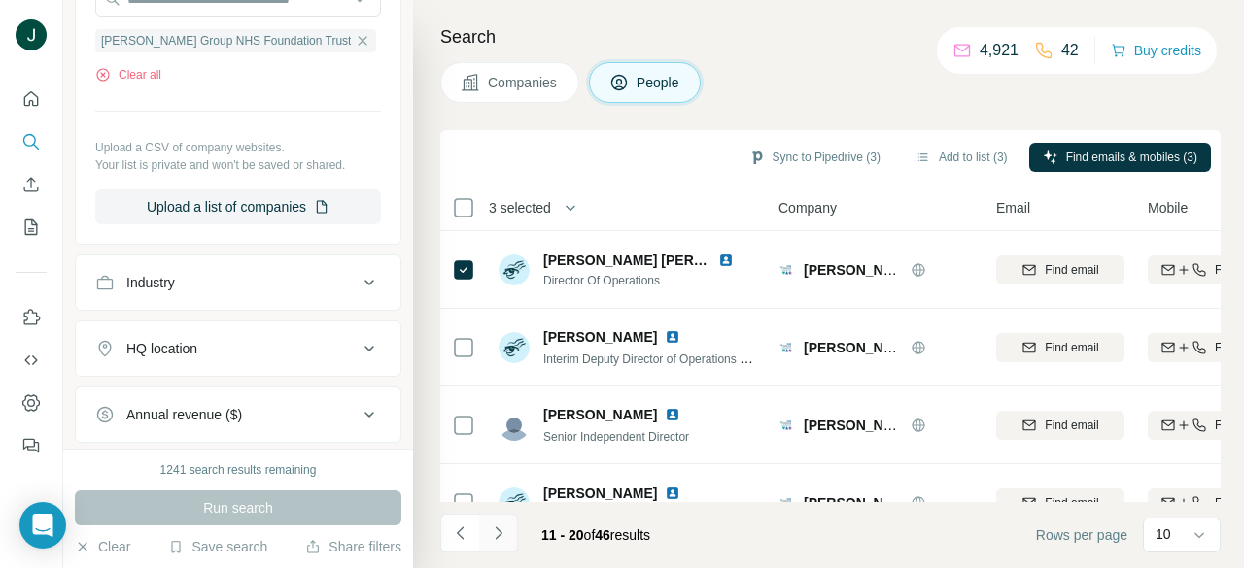
click at [505, 537] on icon "Navigate to next page" at bounding box center [498, 533] width 19 height 19
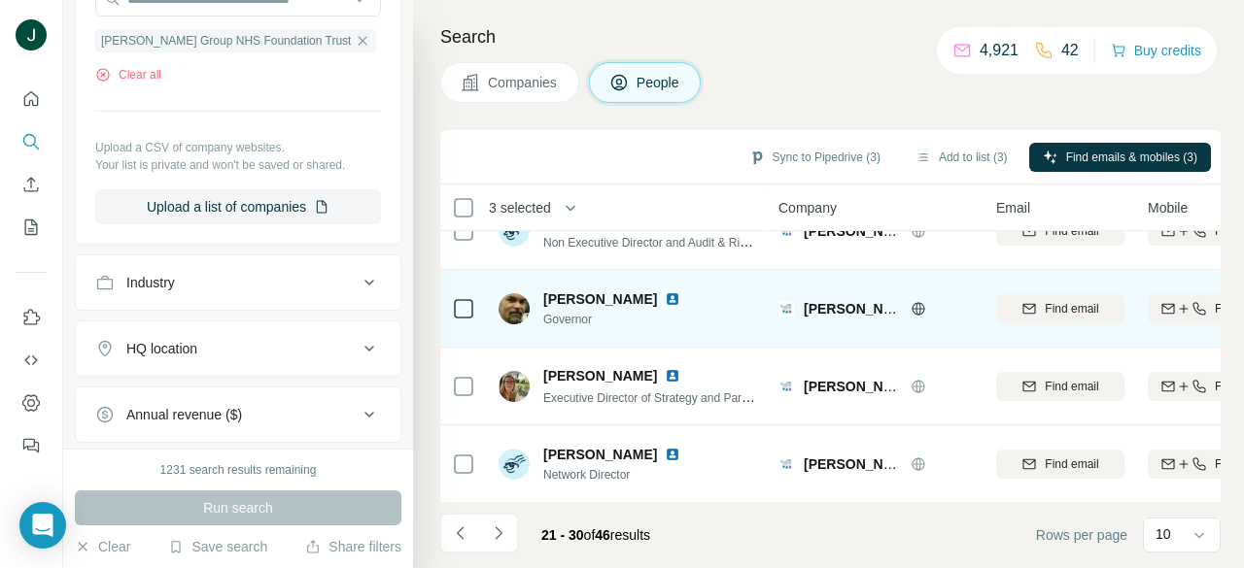
scroll to position [291, 0]
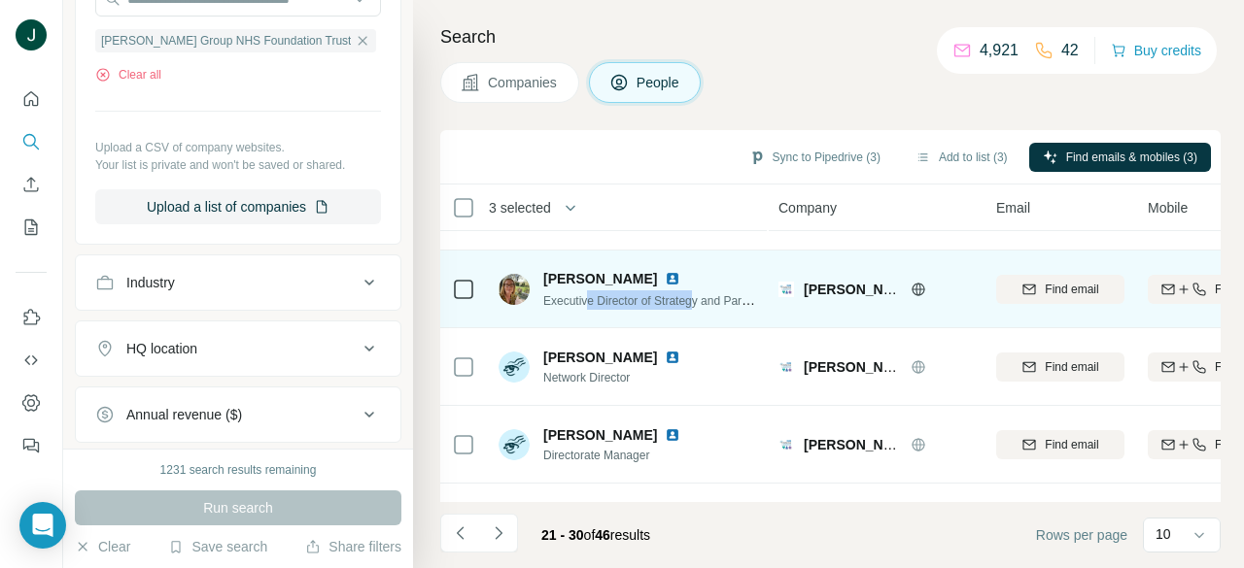
drag, startPoint x: 593, startPoint y: 298, endPoint x: 703, endPoint y: 299, distance: 110.8
click at [703, 299] on span "Executive Director of Strategy and Partnerships" at bounding box center [666, 300] width 246 height 16
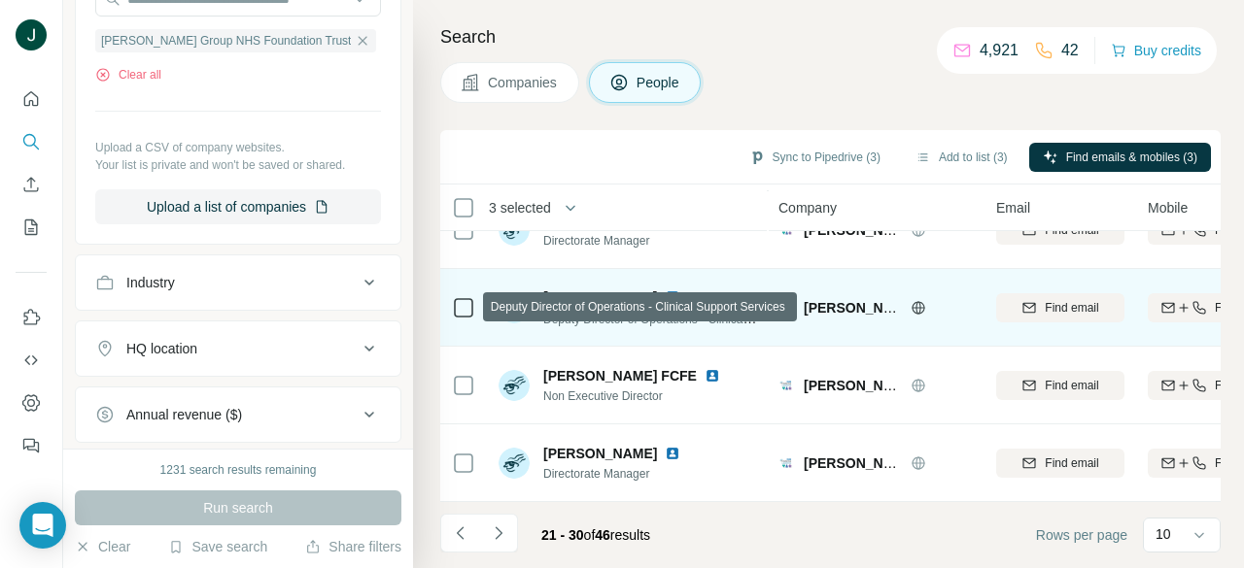
scroll to position [516, 0]
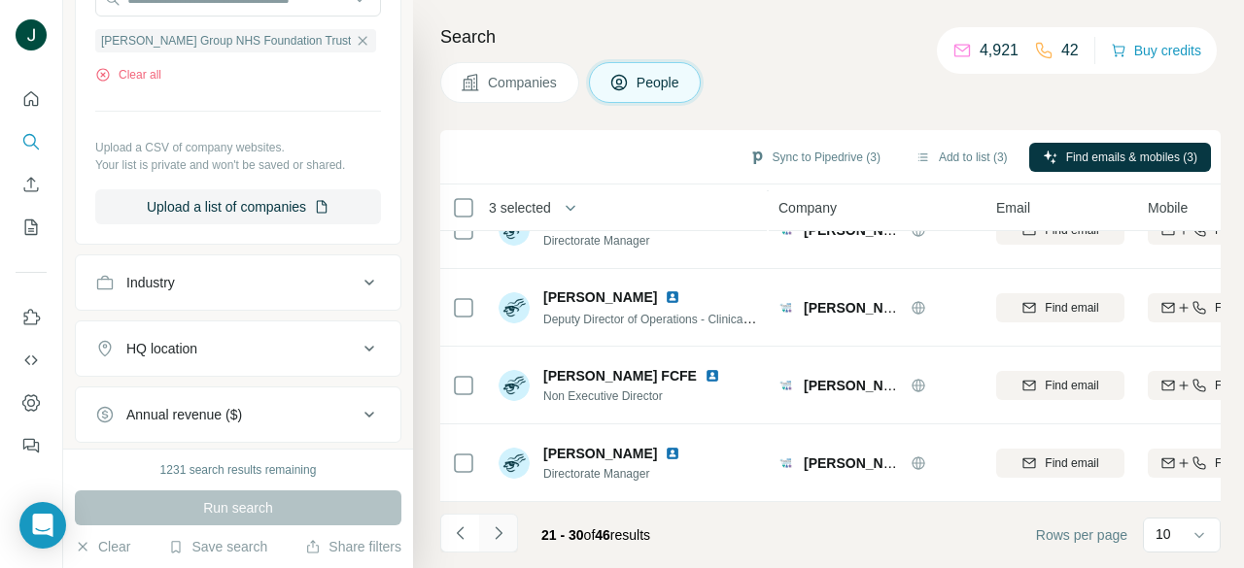
click at [499, 534] on icon "Navigate to next page" at bounding box center [498, 533] width 7 height 13
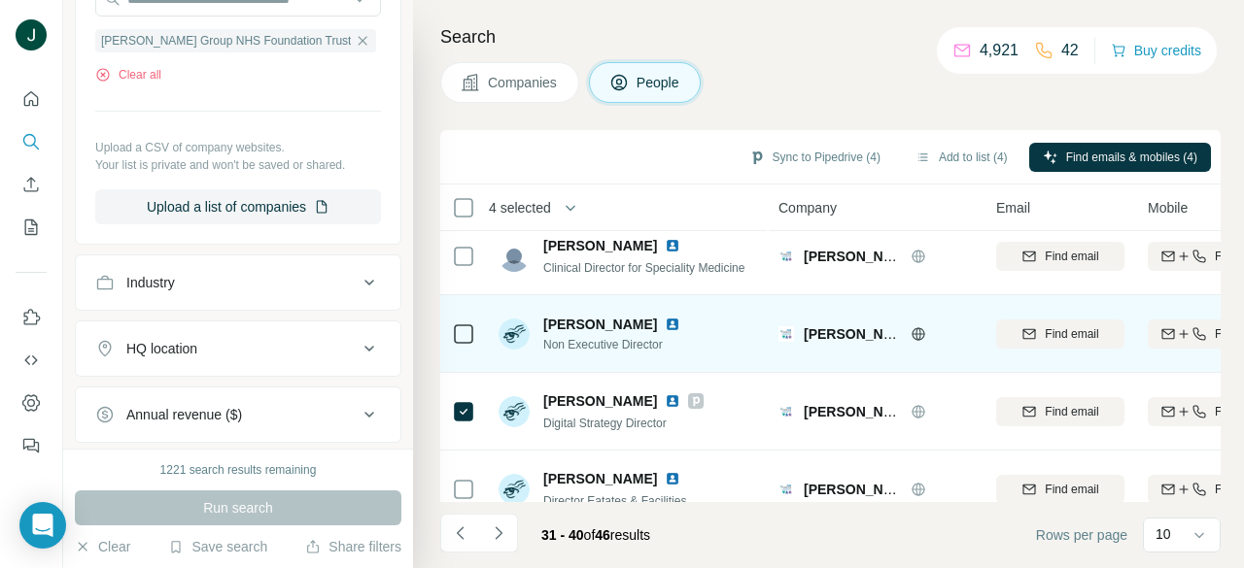
scroll to position [0, 0]
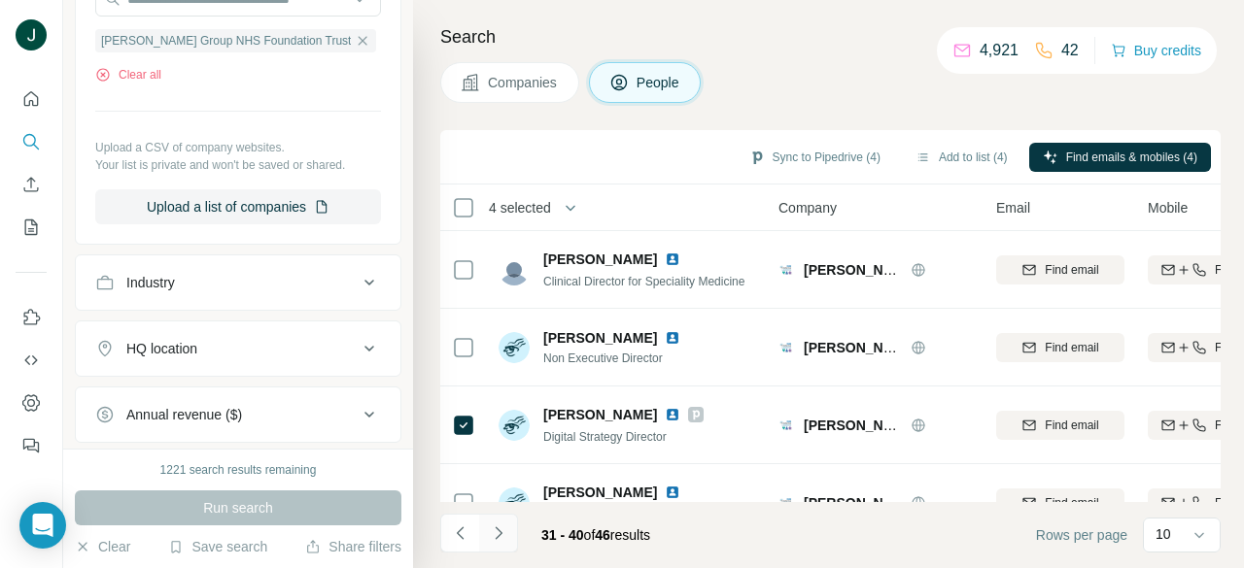
click at [497, 529] on icon "Navigate to next page" at bounding box center [498, 533] width 19 height 19
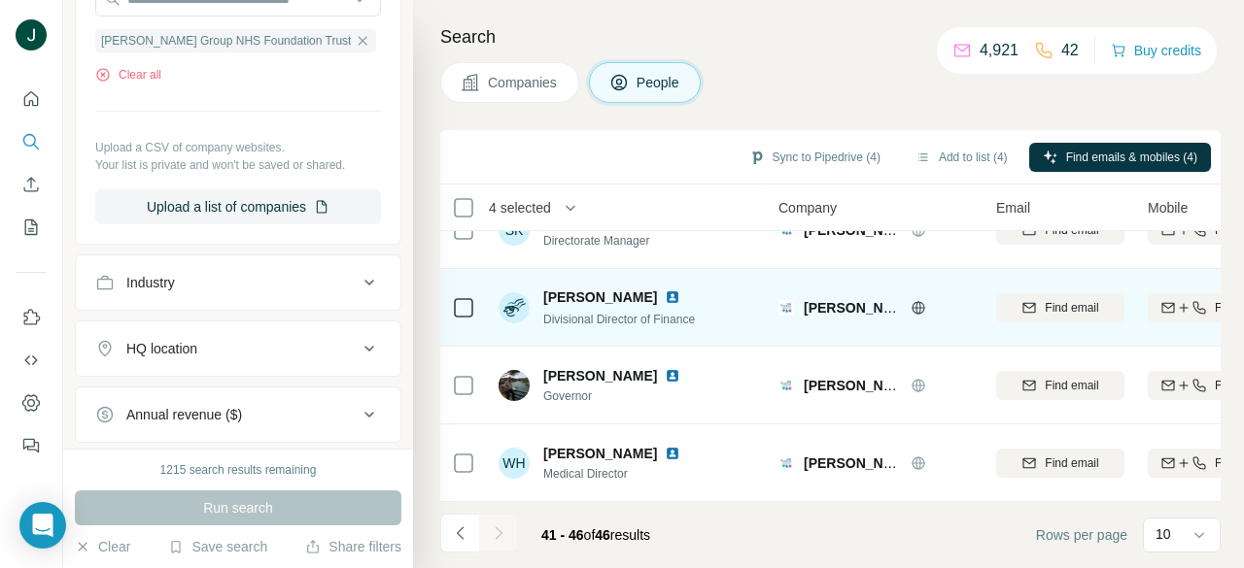
scroll to position [205, 0]
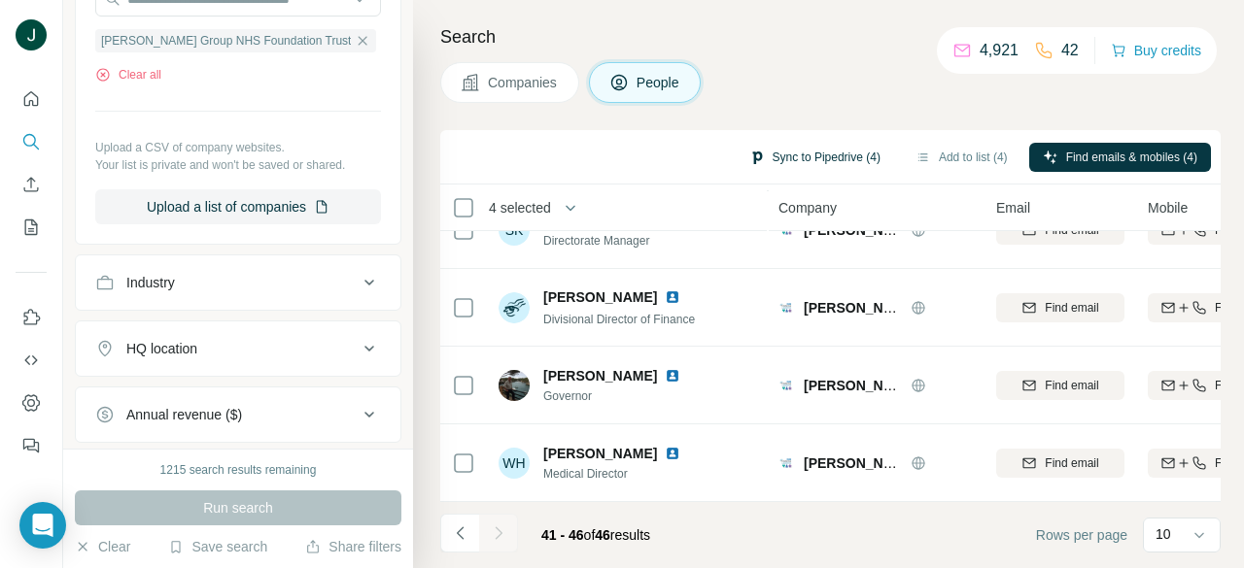
click at [790, 158] on button "Sync to Pipedrive (4)" at bounding box center [814, 157] width 158 height 29
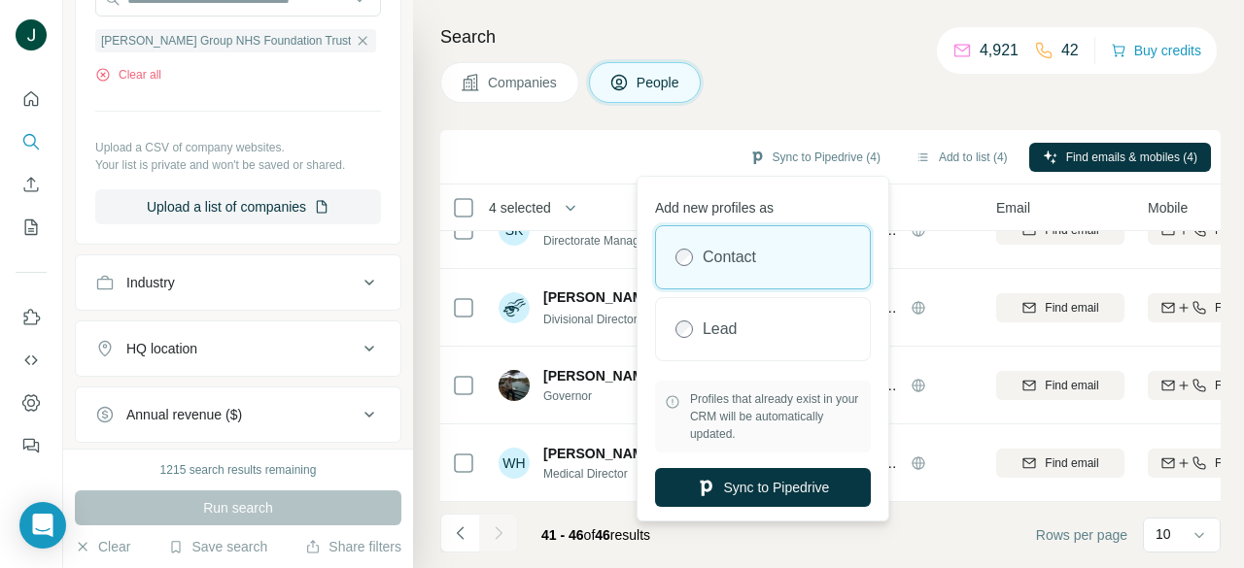
click at [911, 120] on div "Search Companies People Sync to Pipedrive (4) Add to list (4) Find emails & mob…" at bounding box center [828, 284] width 831 height 568
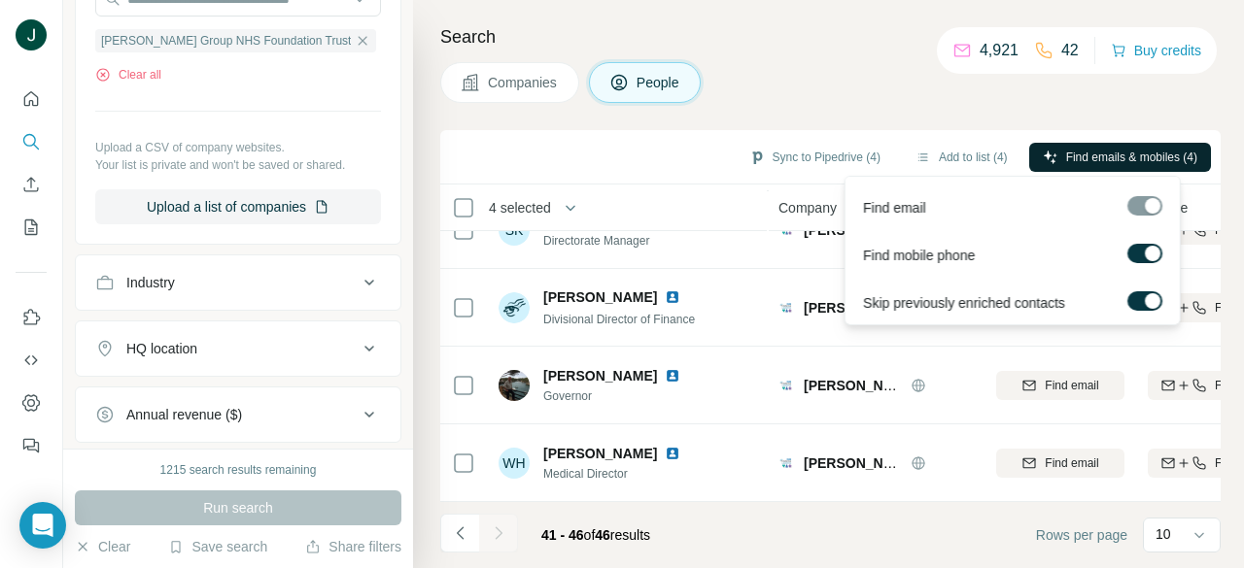
click at [1094, 170] on button "Find emails & mobiles (4)" at bounding box center [1120, 157] width 182 height 29
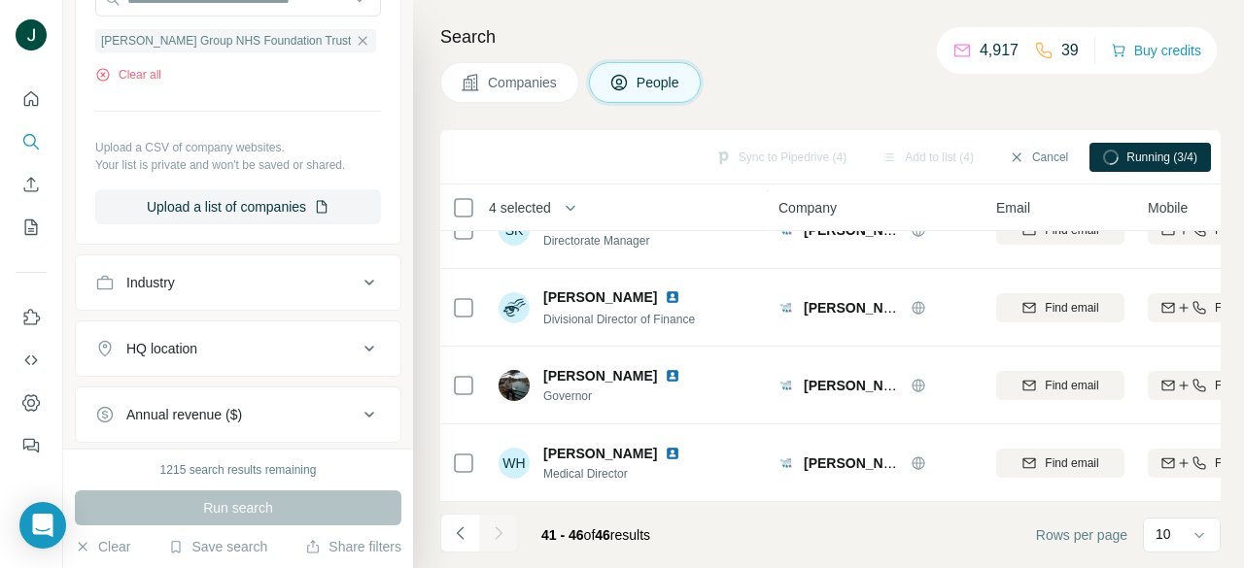
drag, startPoint x: 1106, startPoint y: 155, endPoint x: 1120, endPoint y: 155, distance: 14.6
click at [1120, 155] on div "Running (3/4)" at bounding box center [1149, 157] width 121 height 29
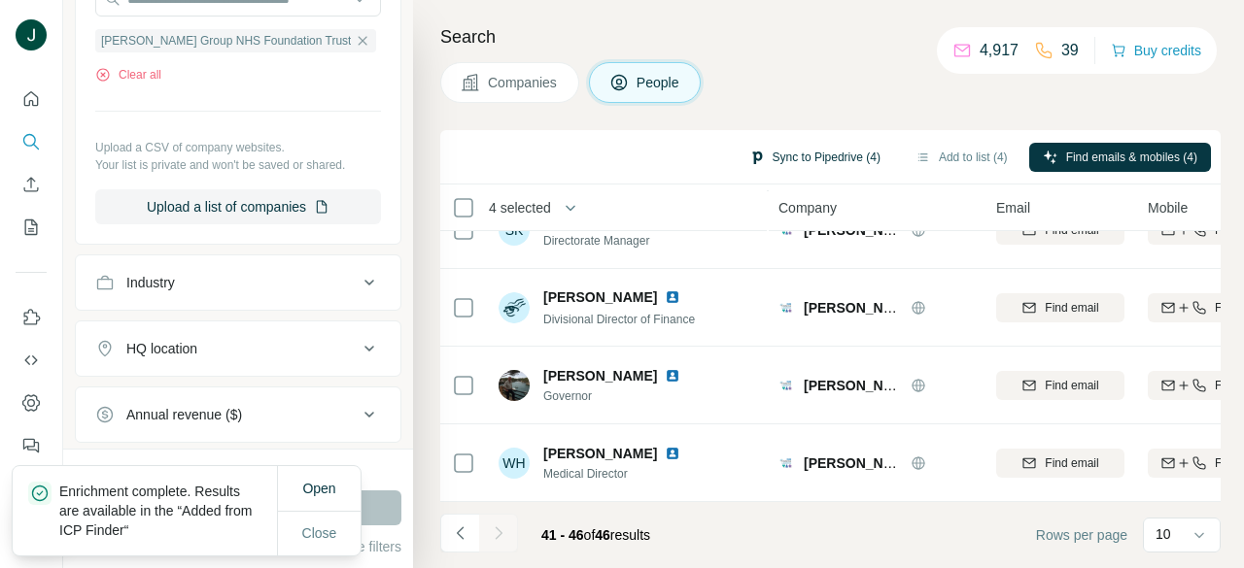
click at [823, 160] on button "Sync to Pipedrive (4)" at bounding box center [814, 157] width 158 height 29
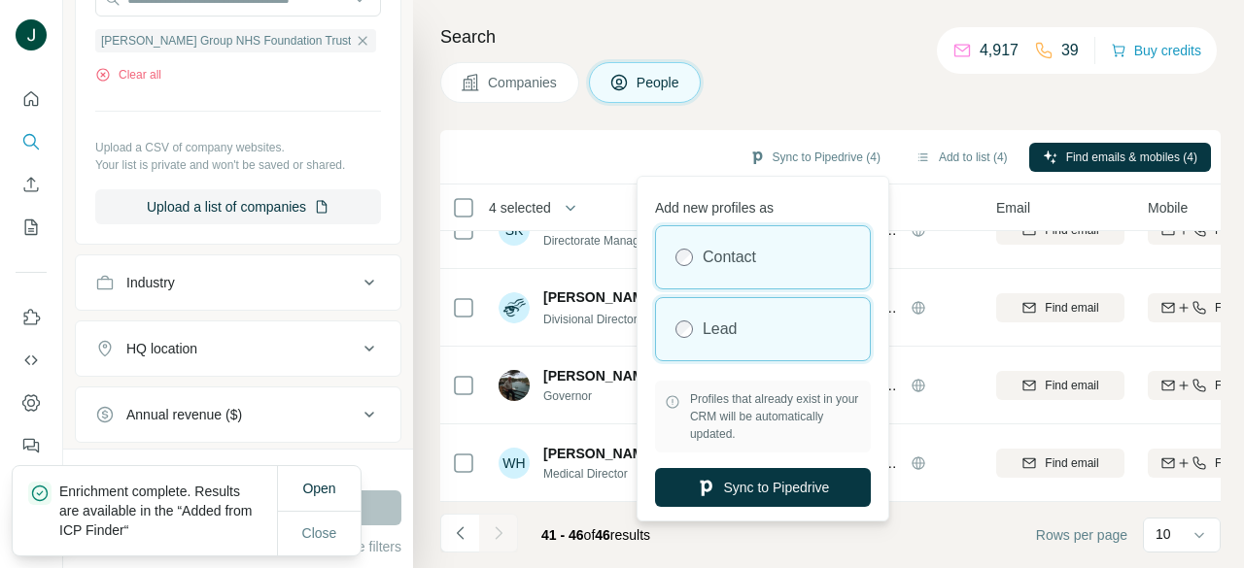
click at [747, 328] on div "Lead" at bounding box center [763, 329] width 214 height 62
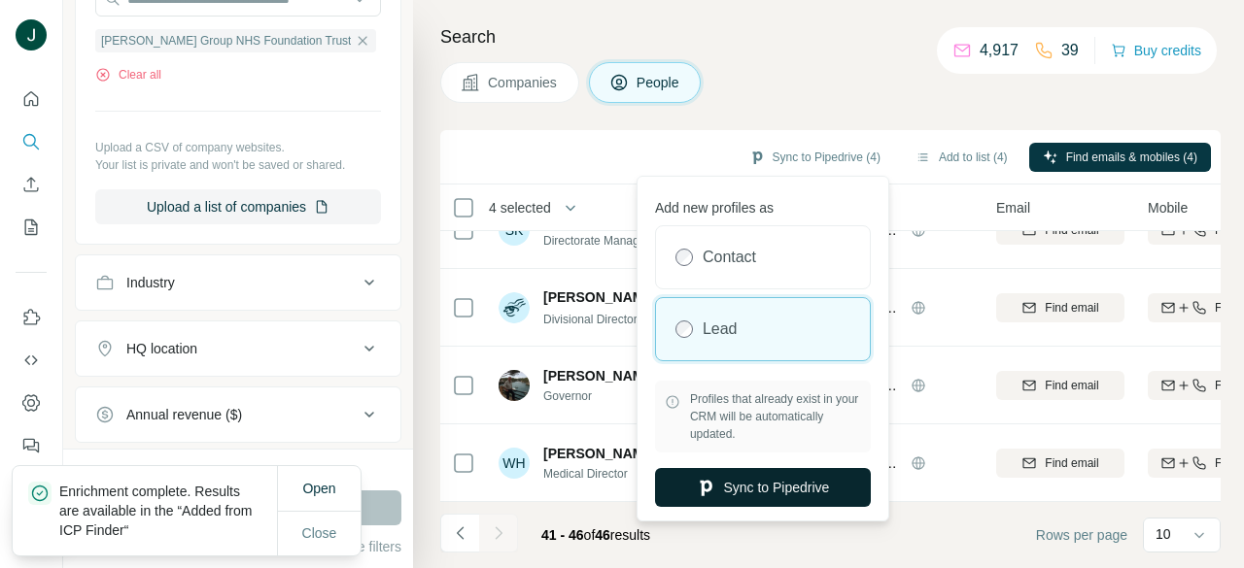
click at [745, 475] on button "Sync to Pipedrive" at bounding box center [763, 487] width 216 height 39
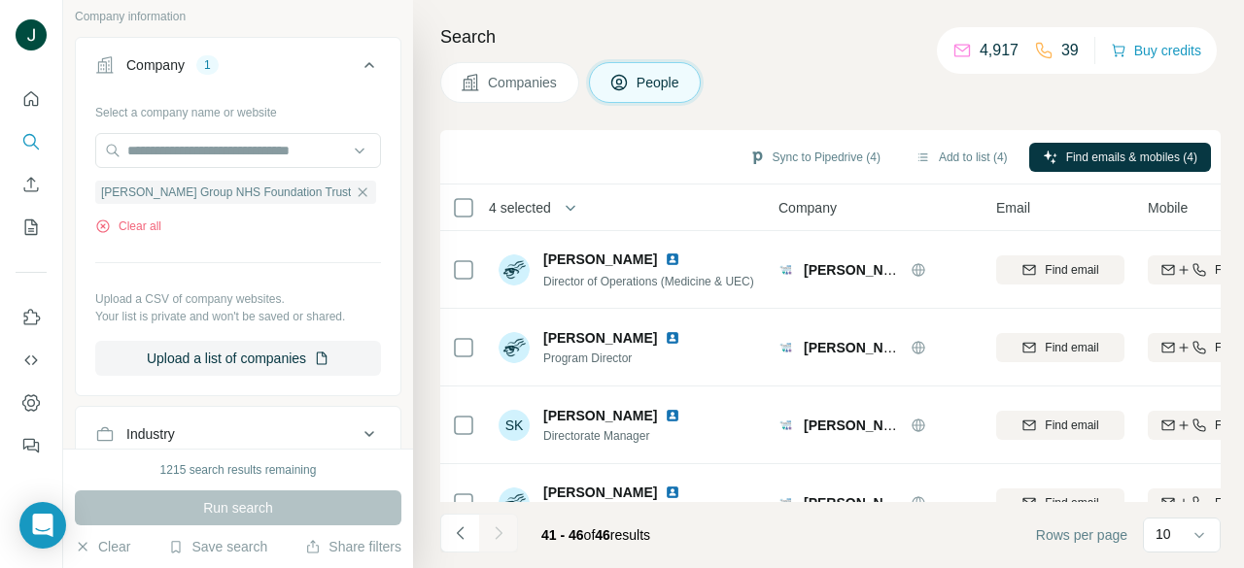
scroll to position [874, 0]
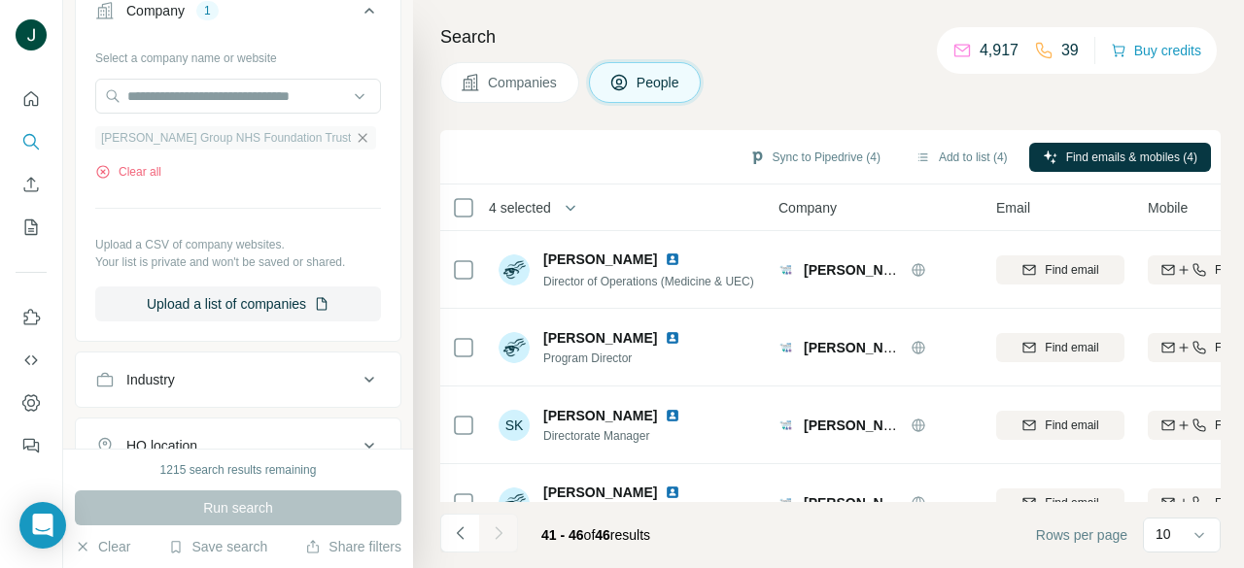
click at [321, 131] on div "[PERSON_NAME] Group NHS Foundation Trust" at bounding box center [235, 137] width 281 height 23
click at [270, 96] on input "text" at bounding box center [238, 96] width 286 height 35
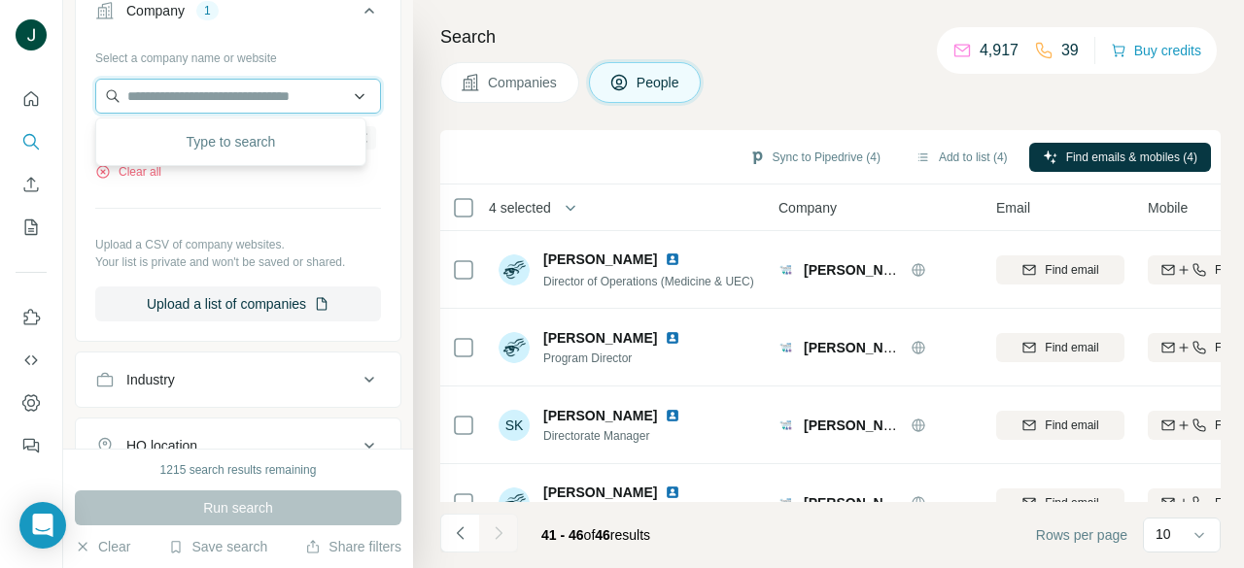
paste input "**********"
type input "**********"
click at [272, 209] on div "Select a company name or website [PERSON_NAME] Group NHS Foundation Trust Clear…" at bounding box center [238, 182] width 286 height 280
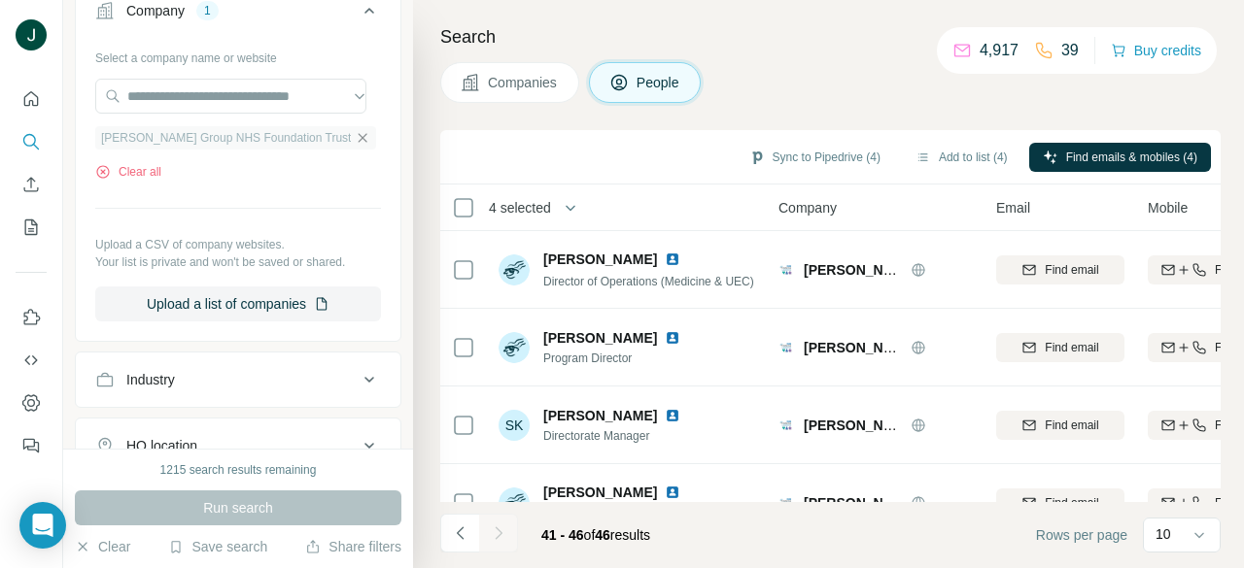
click at [355, 134] on icon "button" at bounding box center [363, 138] width 16 height 16
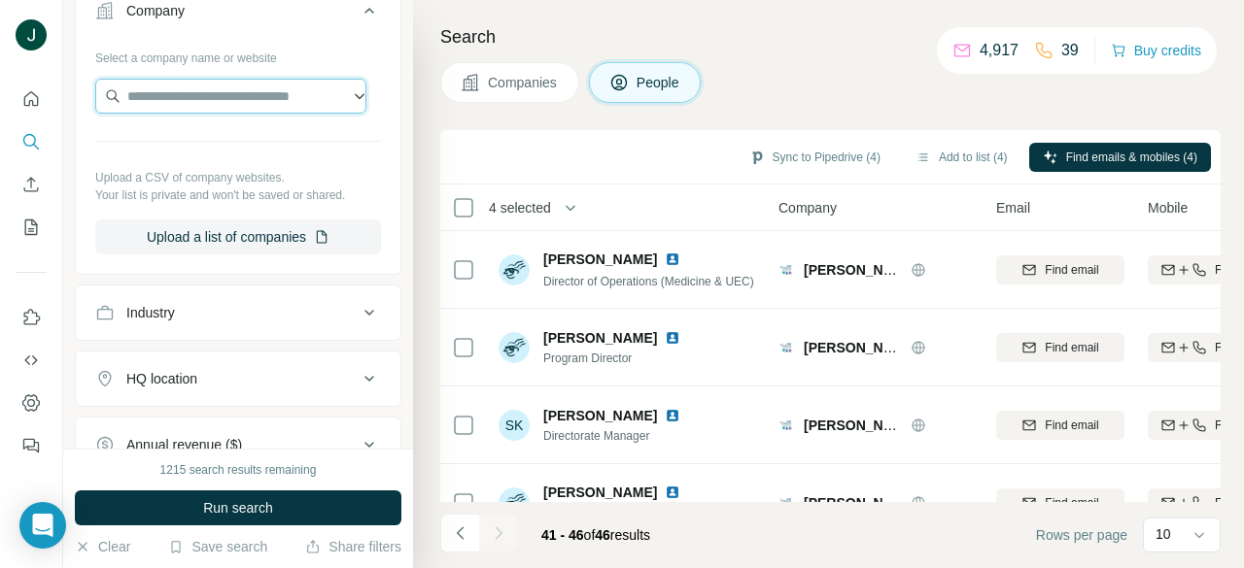
click at [261, 98] on input "text" at bounding box center [230, 96] width 271 height 35
paste input "**********"
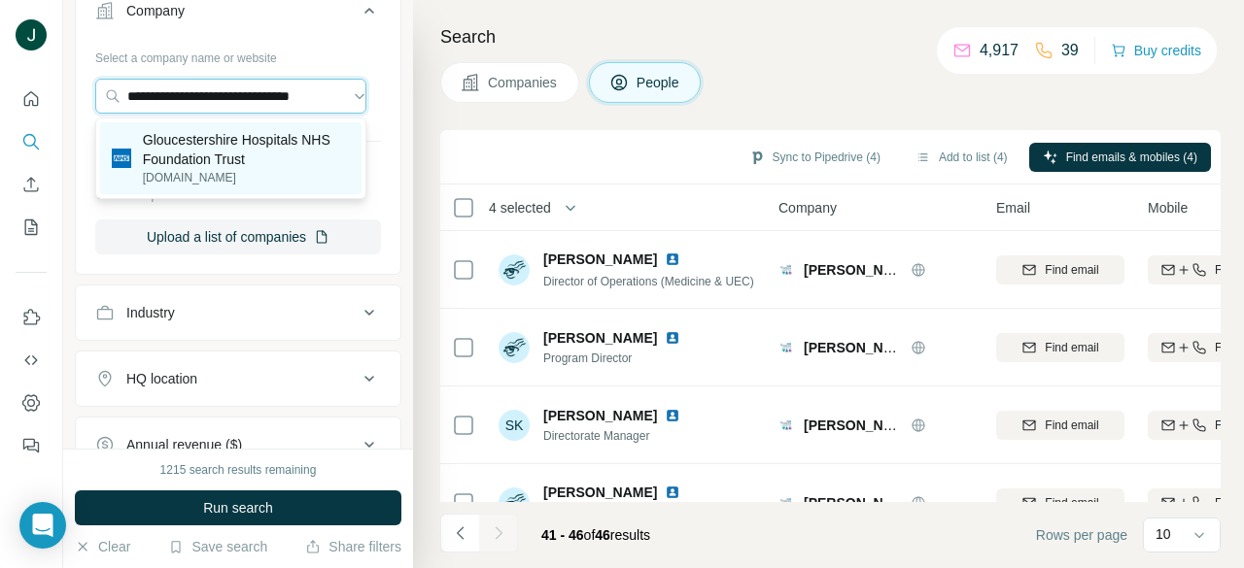
type input "**********"
click at [273, 166] on p "Gloucestershire Hospitals NHS Foundation Trust" at bounding box center [246, 149] width 207 height 39
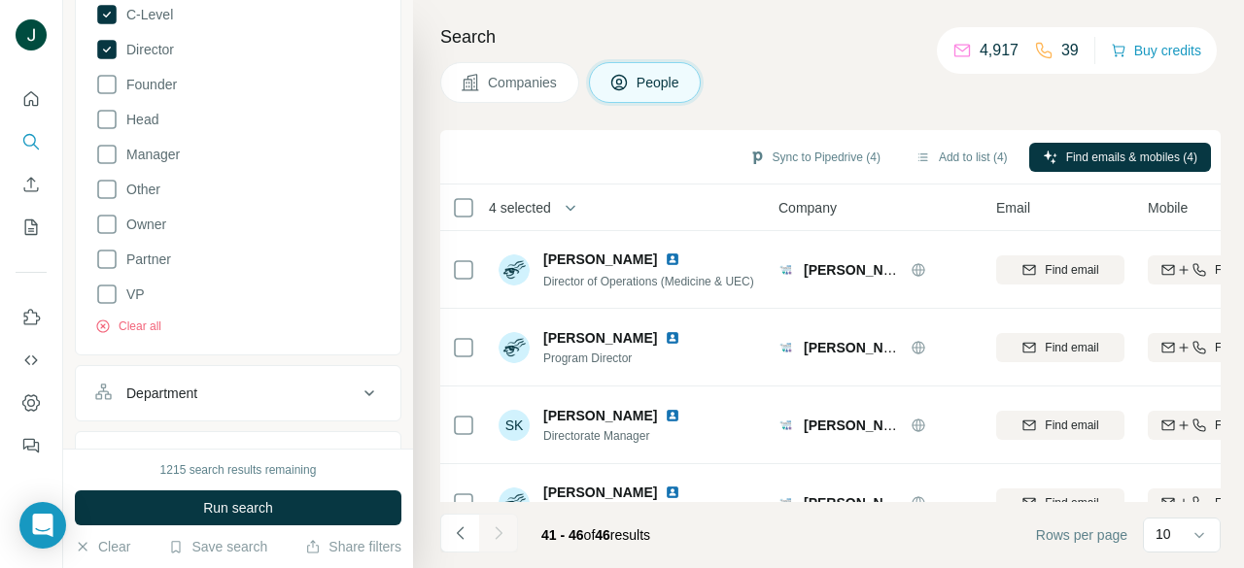
scroll to position [291, 0]
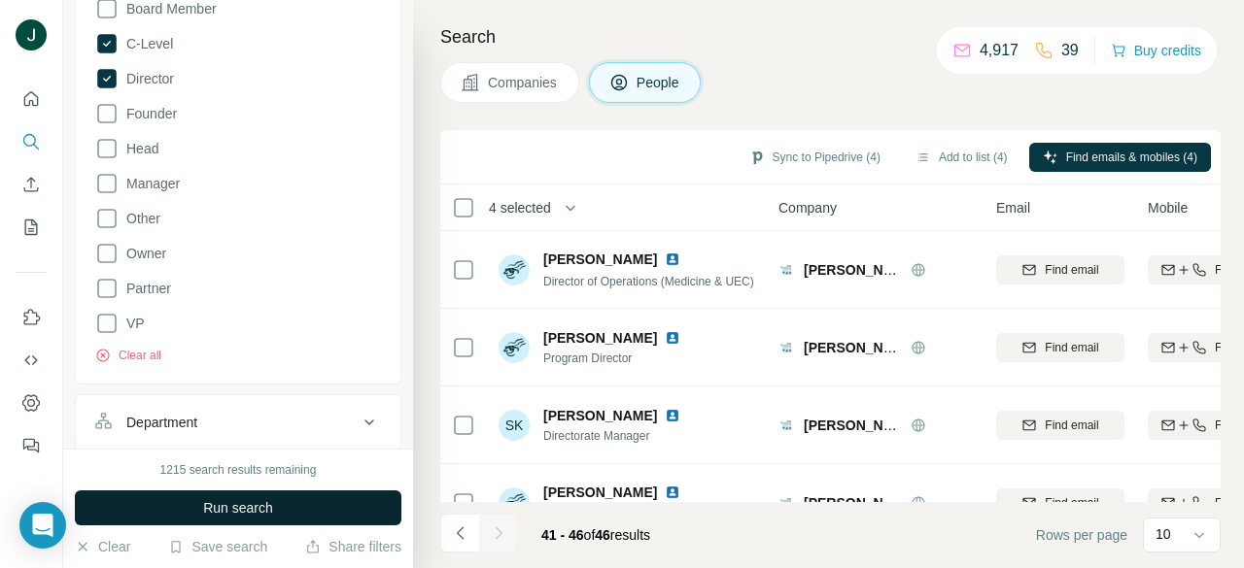
click at [254, 502] on span "Run search" at bounding box center [238, 507] width 70 height 19
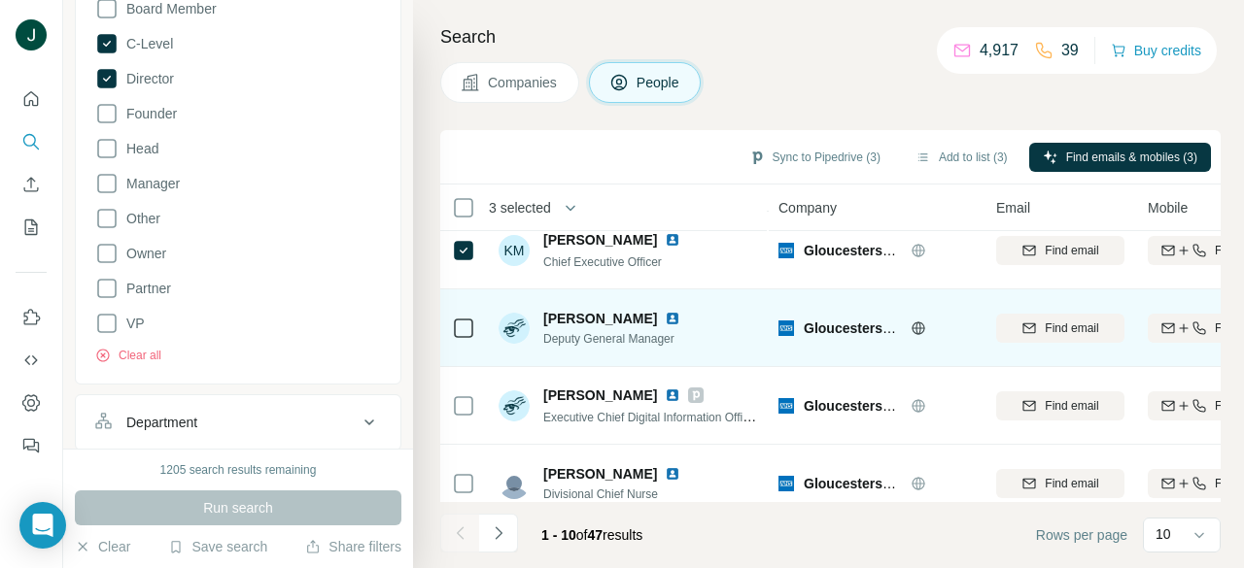
scroll to position [516, 0]
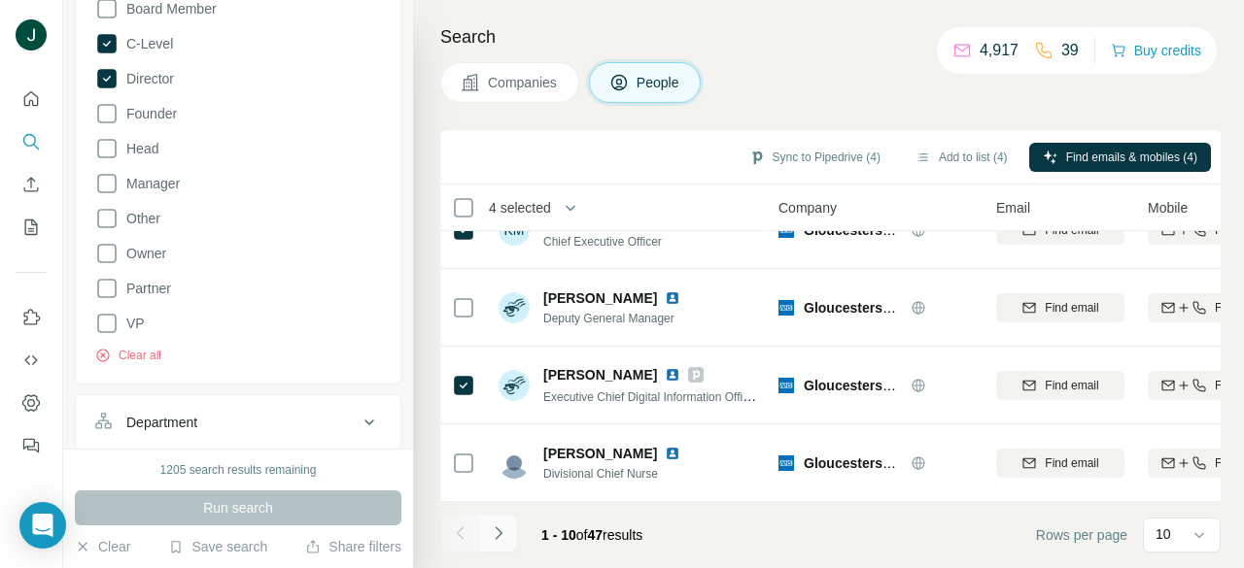
click at [509, 530] on button "Navigate to next page" at bounding box center [498, 533] width 39 height 39
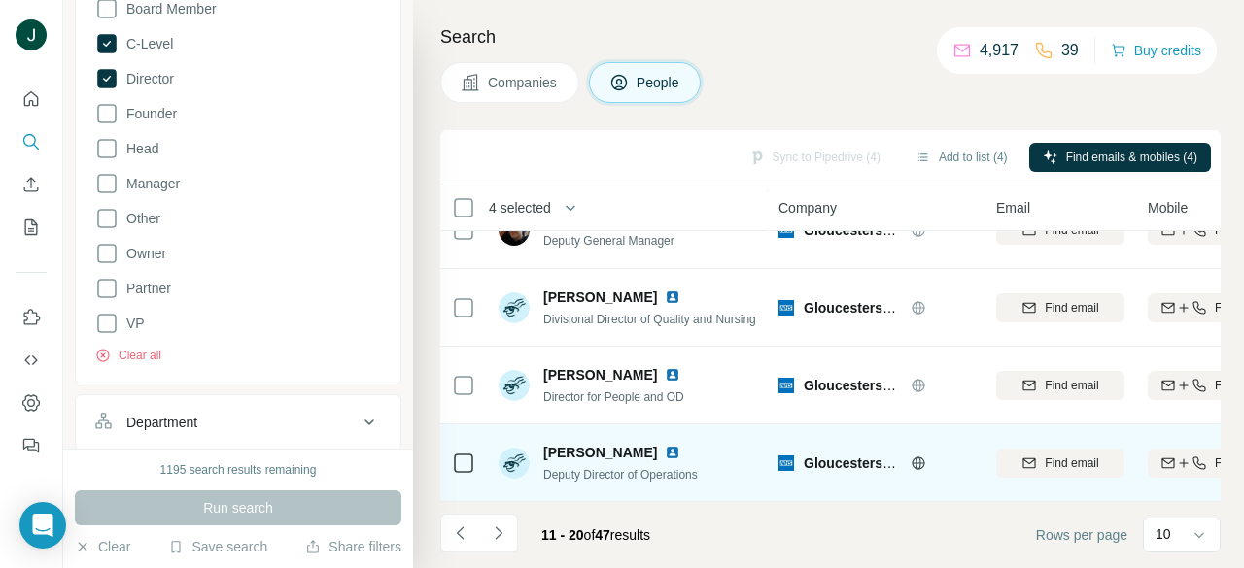
click at [464, 452] on icon at bounding box center [463, 463] width 23 height 23
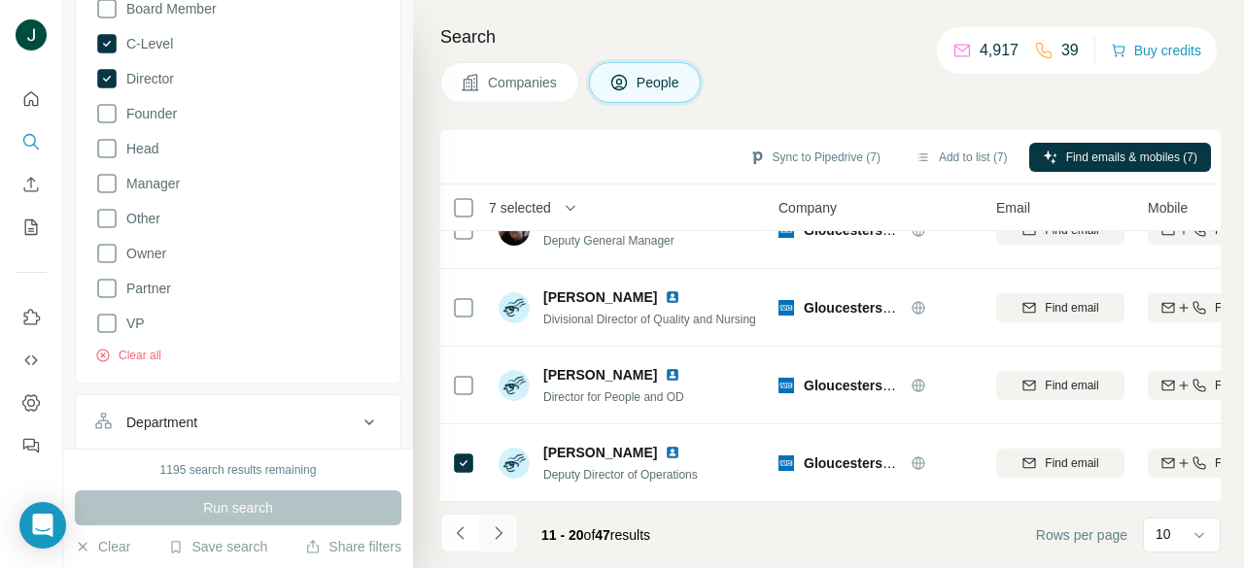
click at [502, 532] on icon "Navigate to next page" at bounding box center [498, 533] width 19 height 19
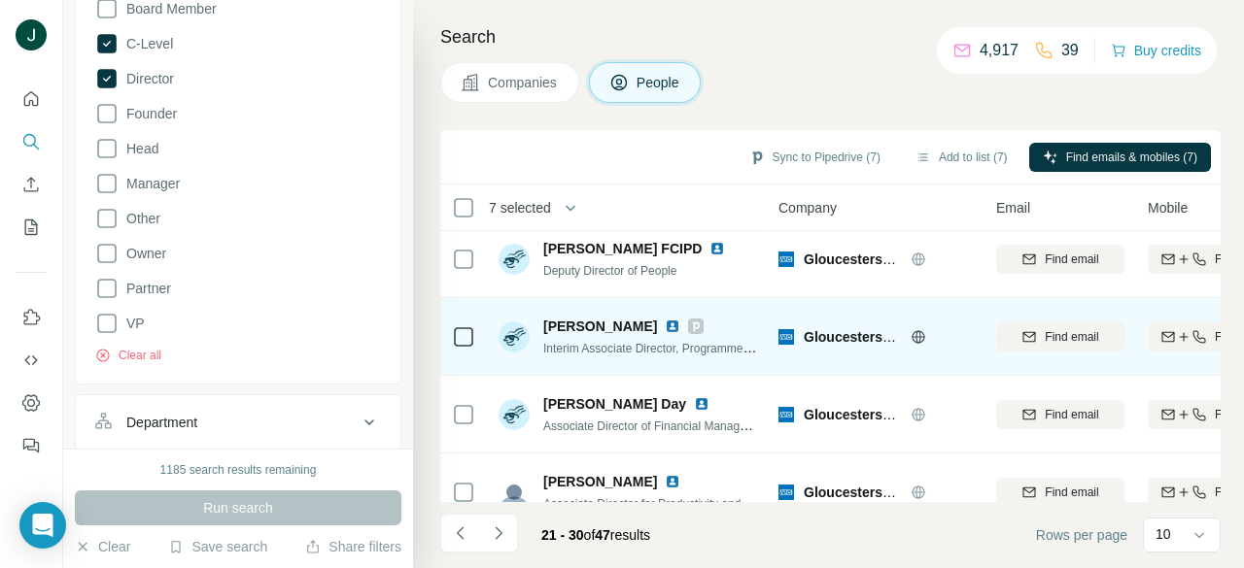
scroll to position [0, 0]
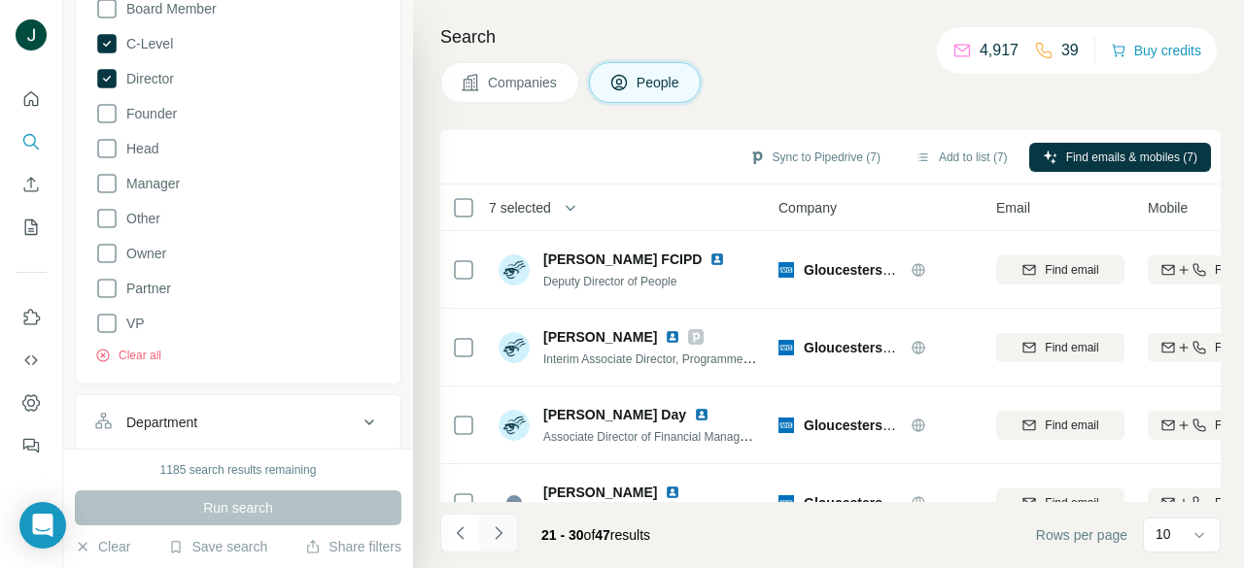
click at [500, 529] on icon "Navigate to next page" at bounding box center [498, 533] width 19 height 19
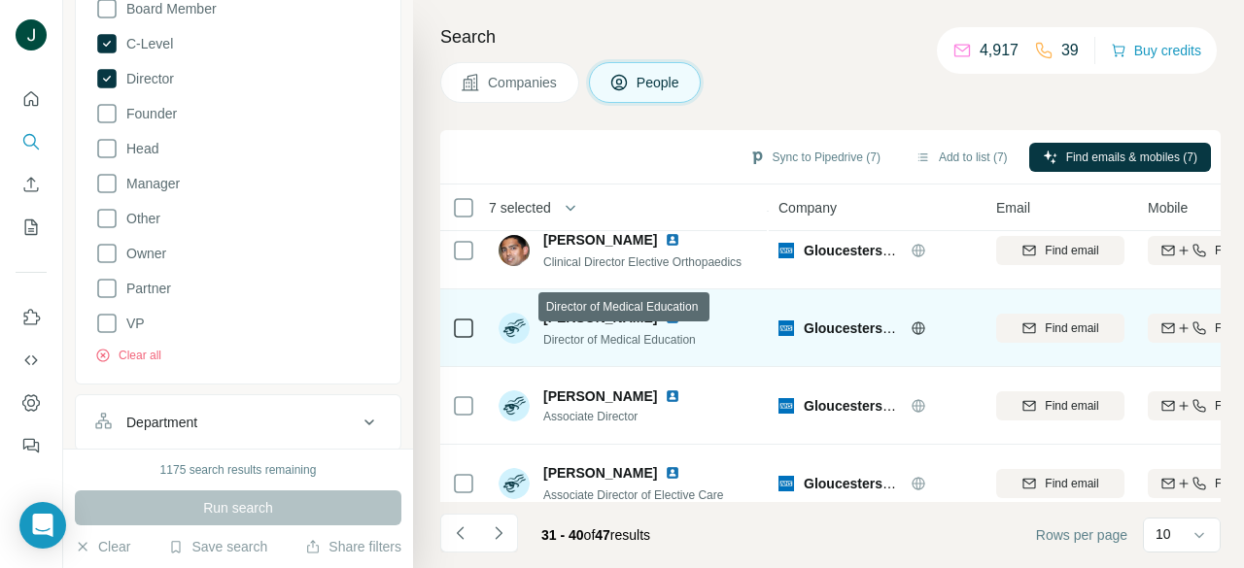
scroll to position [516, 0]
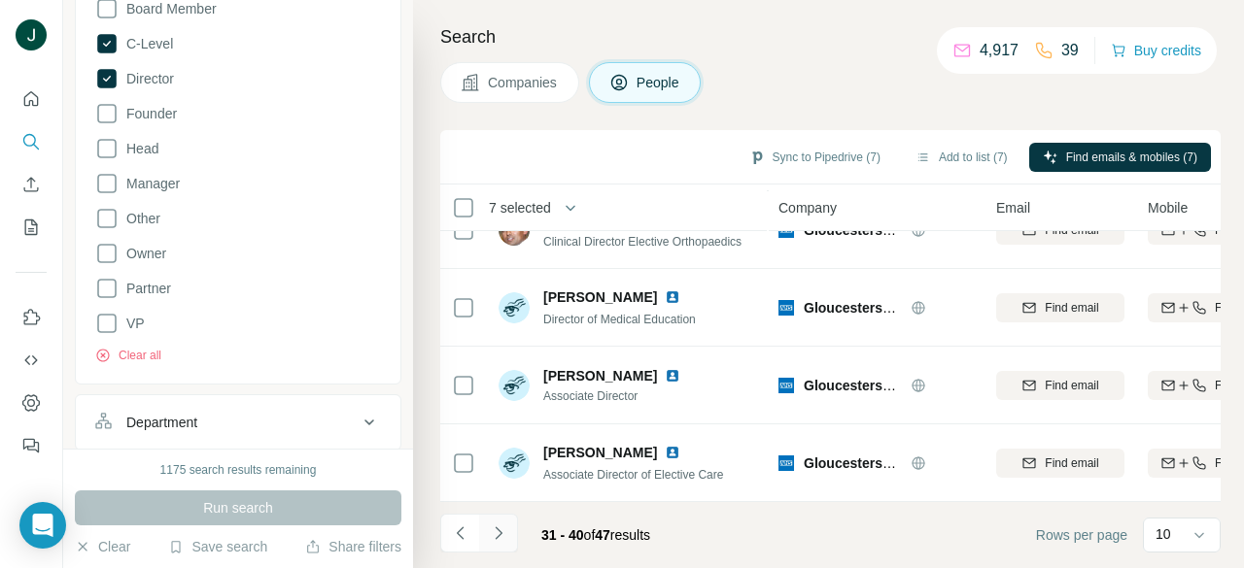
click at [503, 532] on icon "Navigate to next page" at bounding box center [498, 533] width 19 height 19
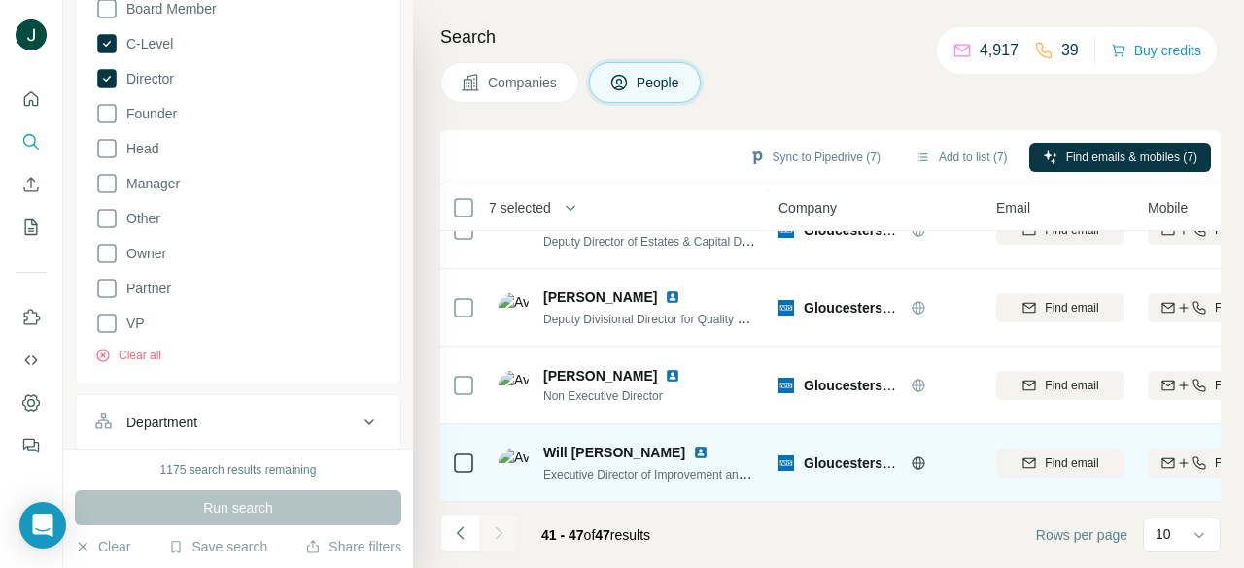
scroll to position [283, 0]
drag, startPoint x: 598, startPoint y: 460, endPoint x: 732, endPoint y: 468, distance: 133.4
click at [732, 468] on span "Executive Director of Improvement and Delivery" at bounding box center [666, 474] width 247 height 16
click at [726, 466] on span "Executive Director of Improvement and Delivery" at bounding box center [666, 474] width 247 height 16
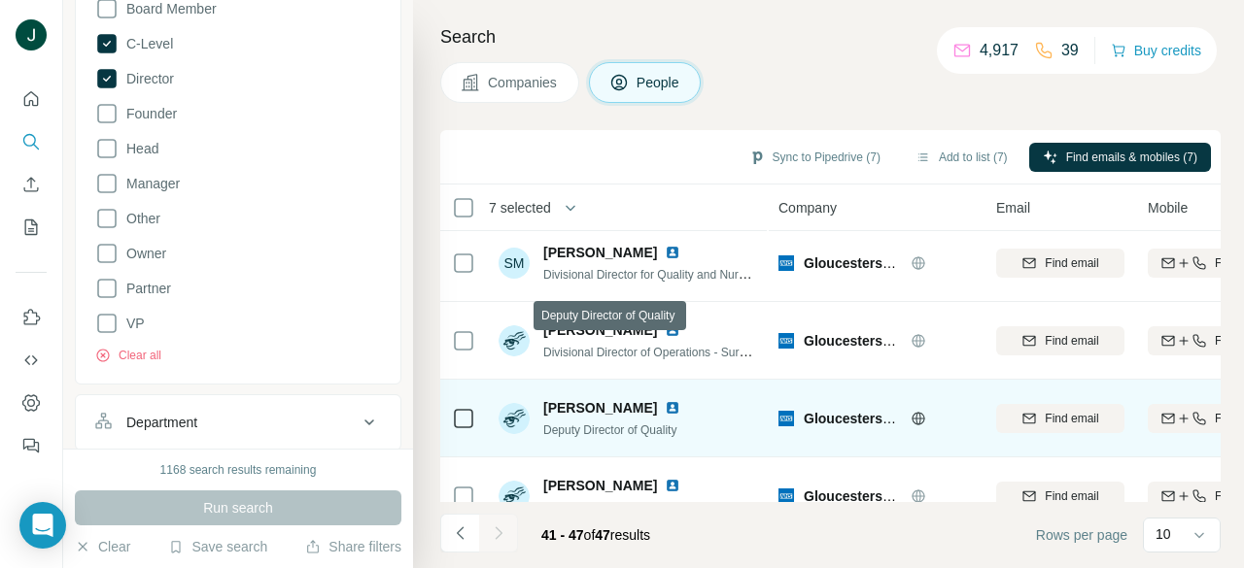
scroll to position [0, 0]
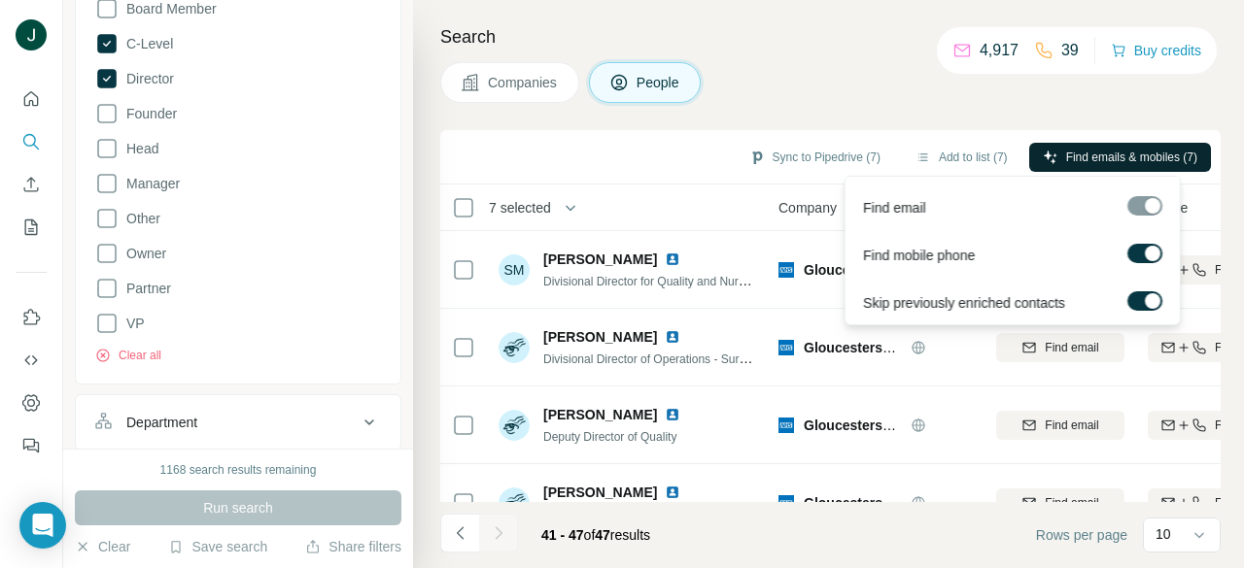
click at [1076, 149] on span "Find emails & mobiles (7)" at bounding box center [1131, 157] width 131 height 17
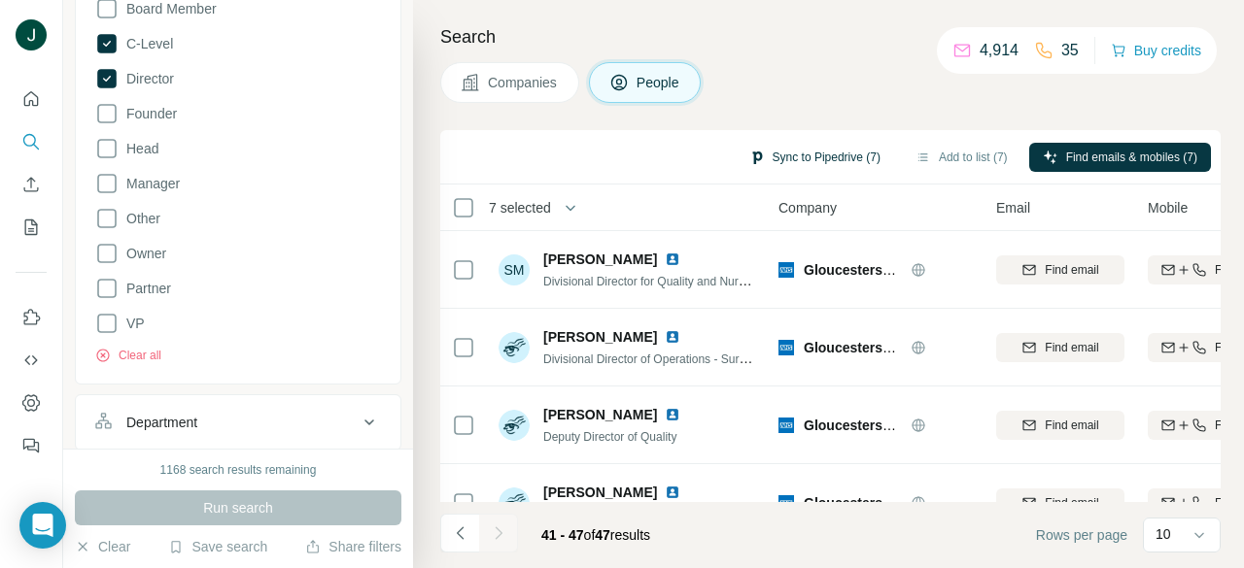
click at [835, 153] on button "Sync to Pipedrive (7)" at bounding box center [814, 157] width 158 height 29
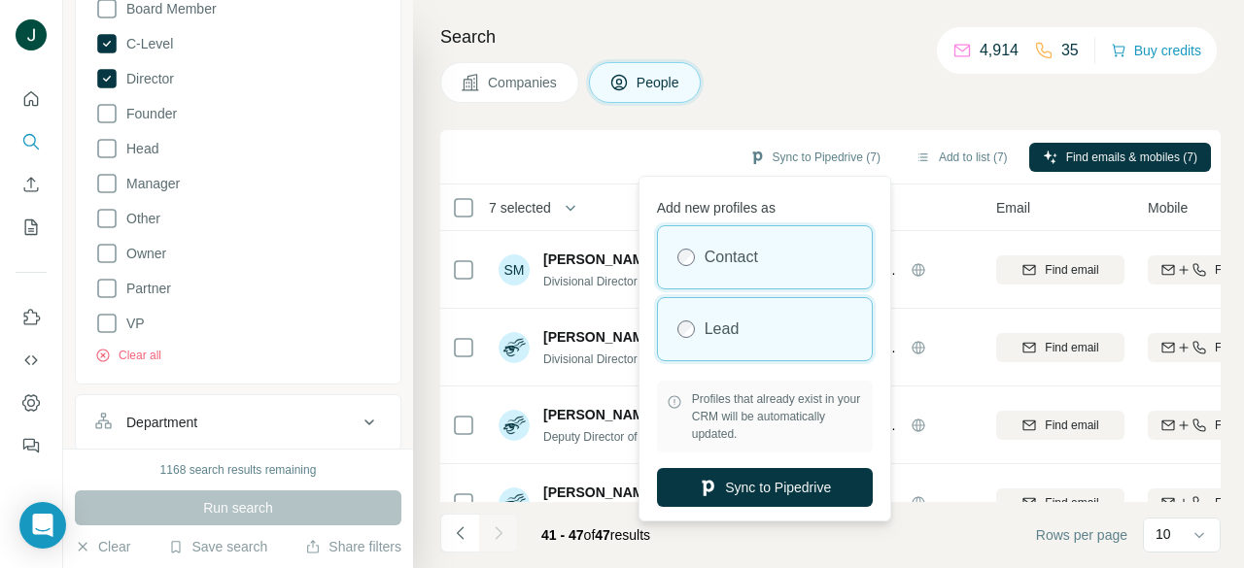
click at [756, 317] on div "Lead" at bounding box center [765, 329] width 214 height 62
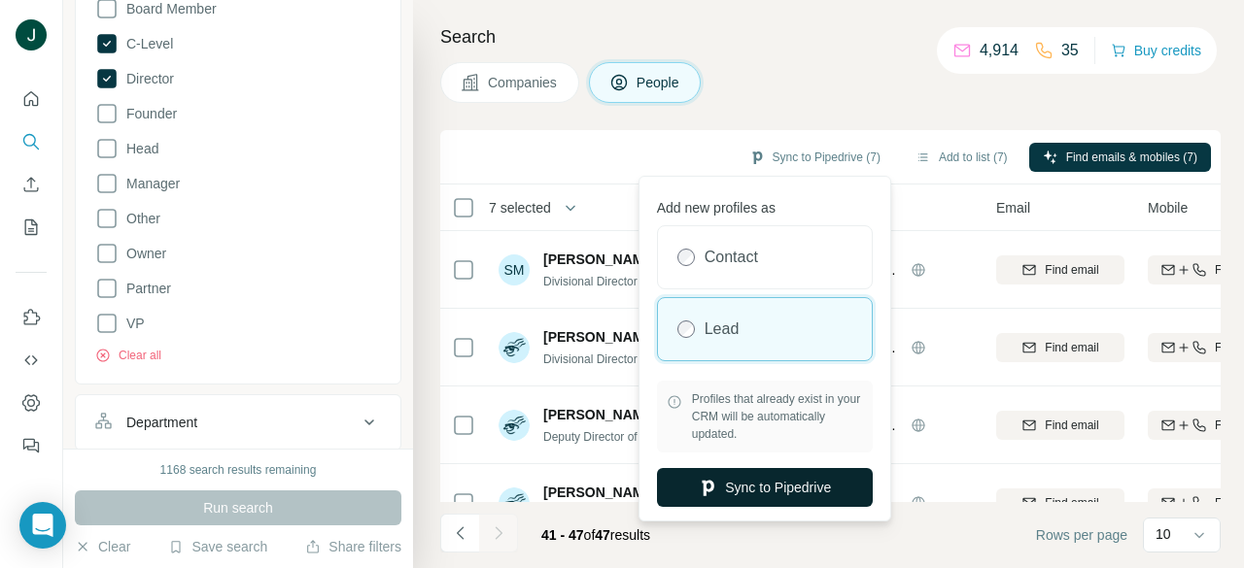
click at [763, 473] on button "Sync to Pipedrive" at bounding box center [765, 487] width 216 height 39
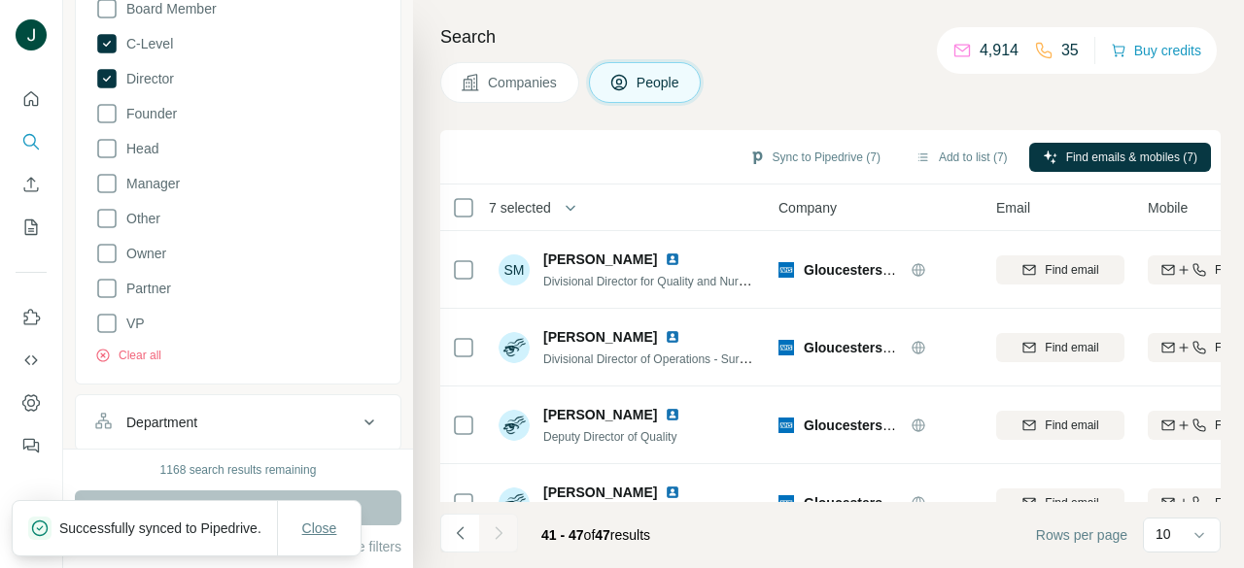
click at [327, 519] on span "Close" at bounding box center [319, 528] width 35 height 19
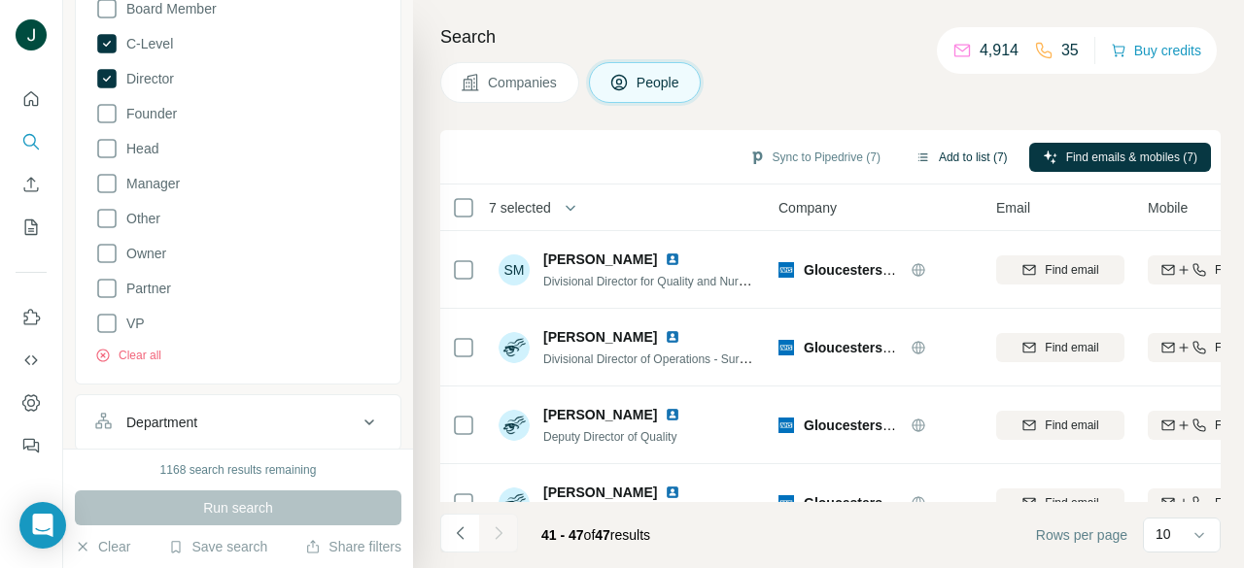
click at [961, 155] on button "Add to list (7)" at bounding box center [962, 157] width 120 height 29
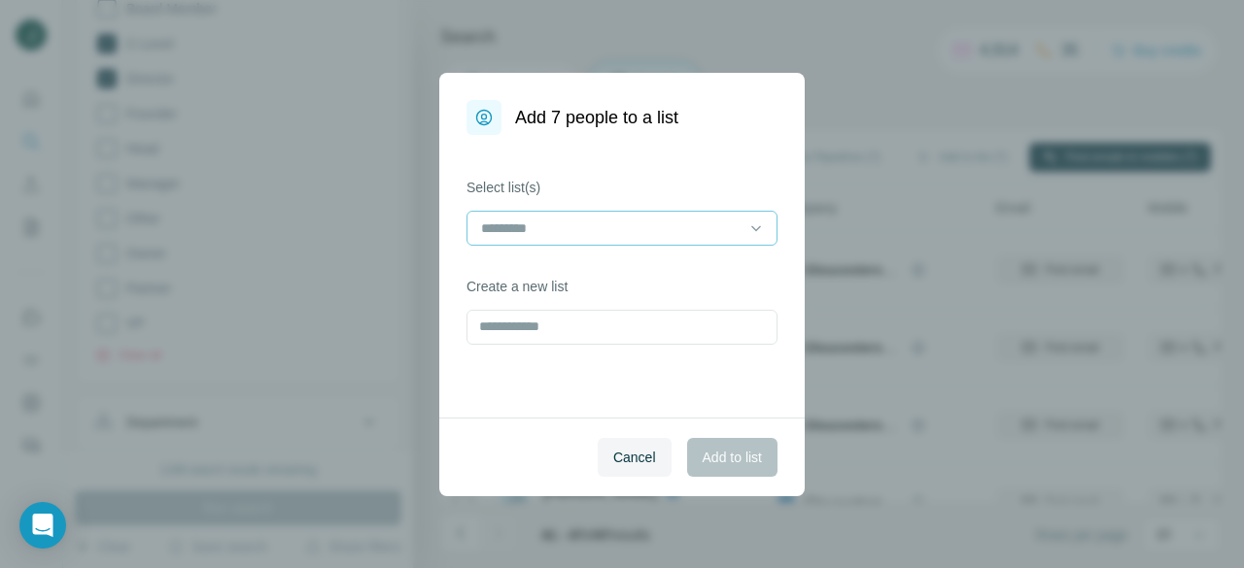
click at [514, 229] on input at bounding box center [610, 228] width 262 height 21
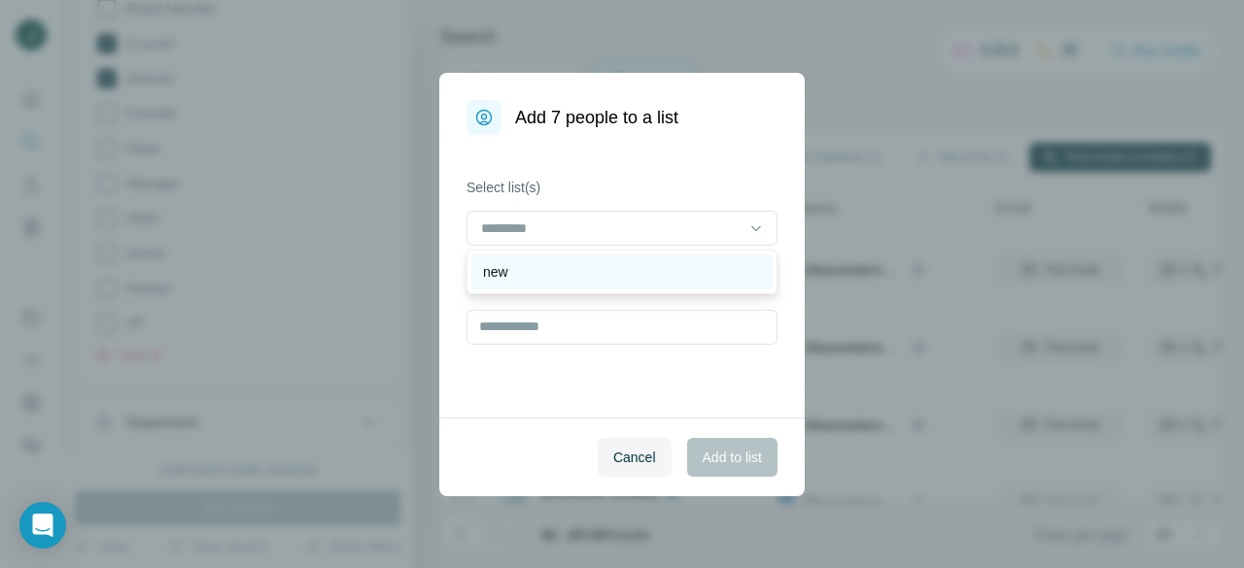
click at [555, 272] on div "new" at bounding box center [622, 271] width 278 height 19
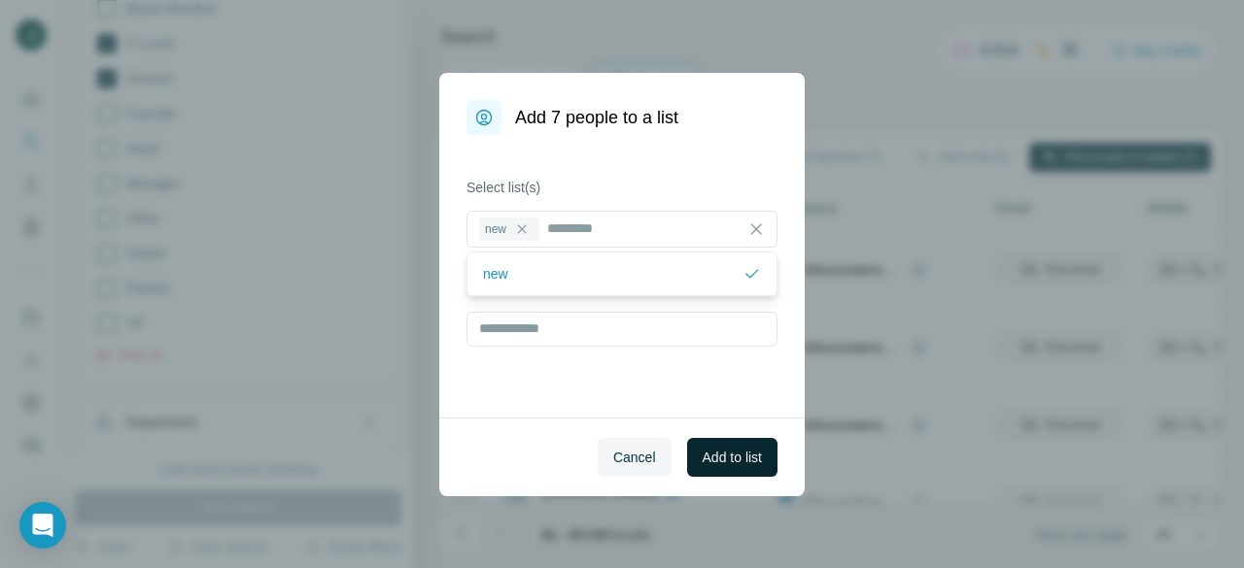
click at [740, 457] on span "Add to list" at bounding box center [731, 457] width 59 height 19
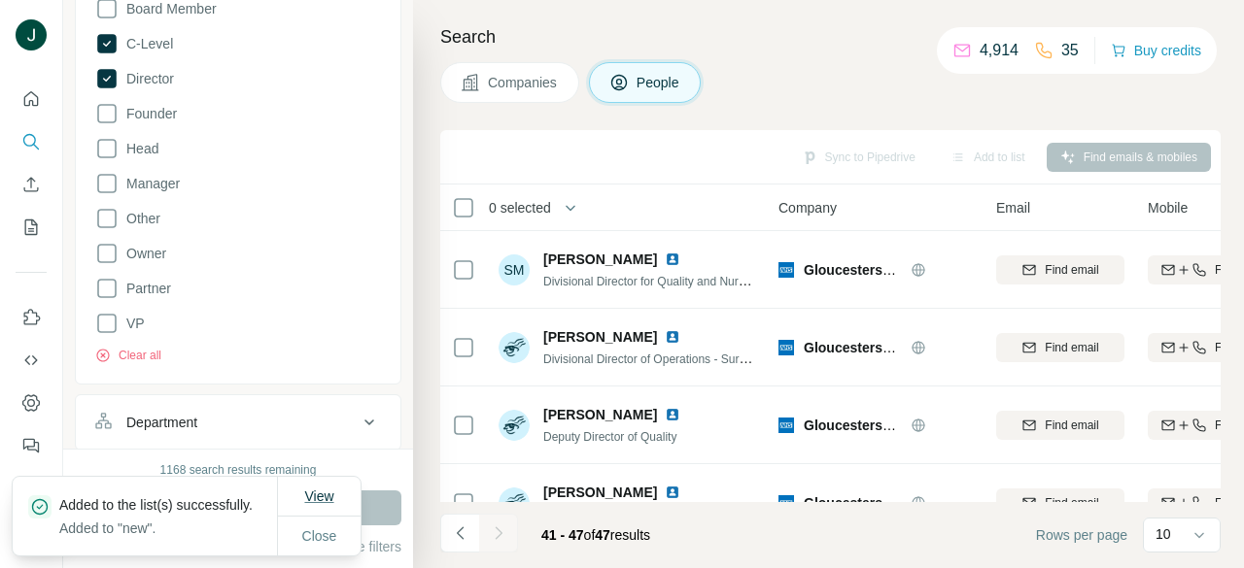
click at [311, 489] on span "View" at bounding box center [318, 497] width 29 height 16
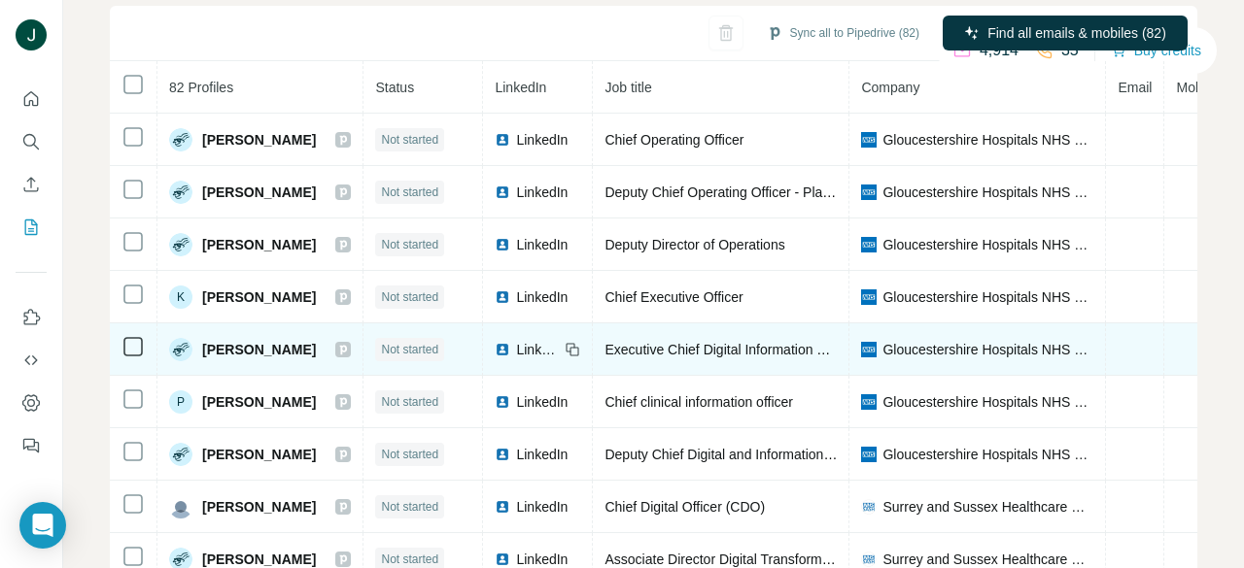
drag, startPoint x: 579, startPoint y: 314, endPoint x: 315, endPoint y: 349, distance: 266.6
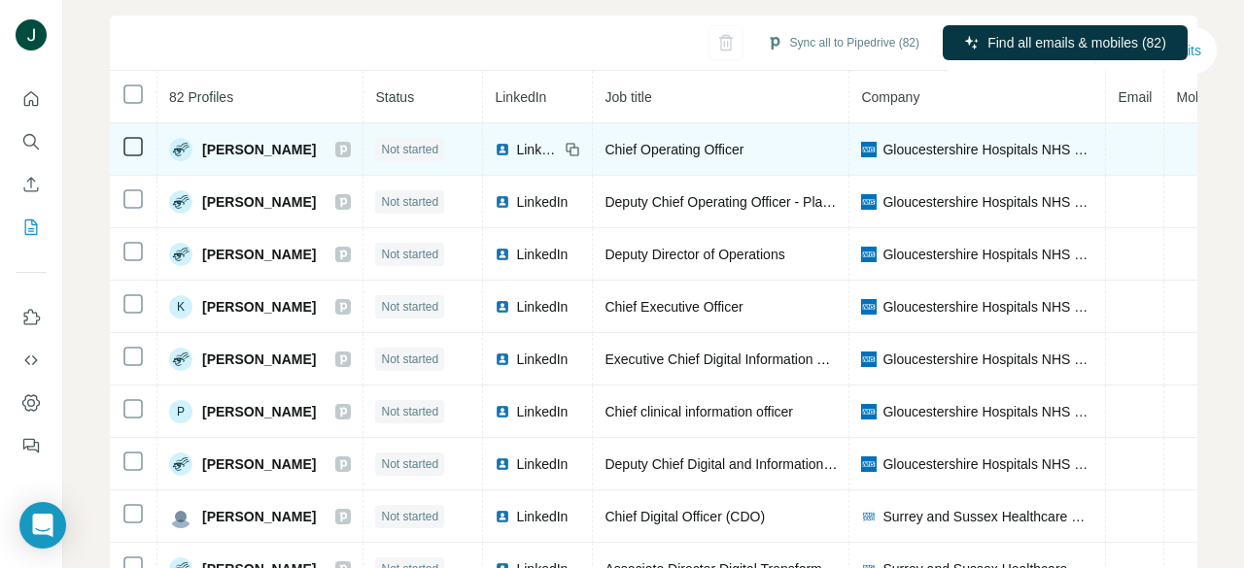
scroll to position [194, 0]
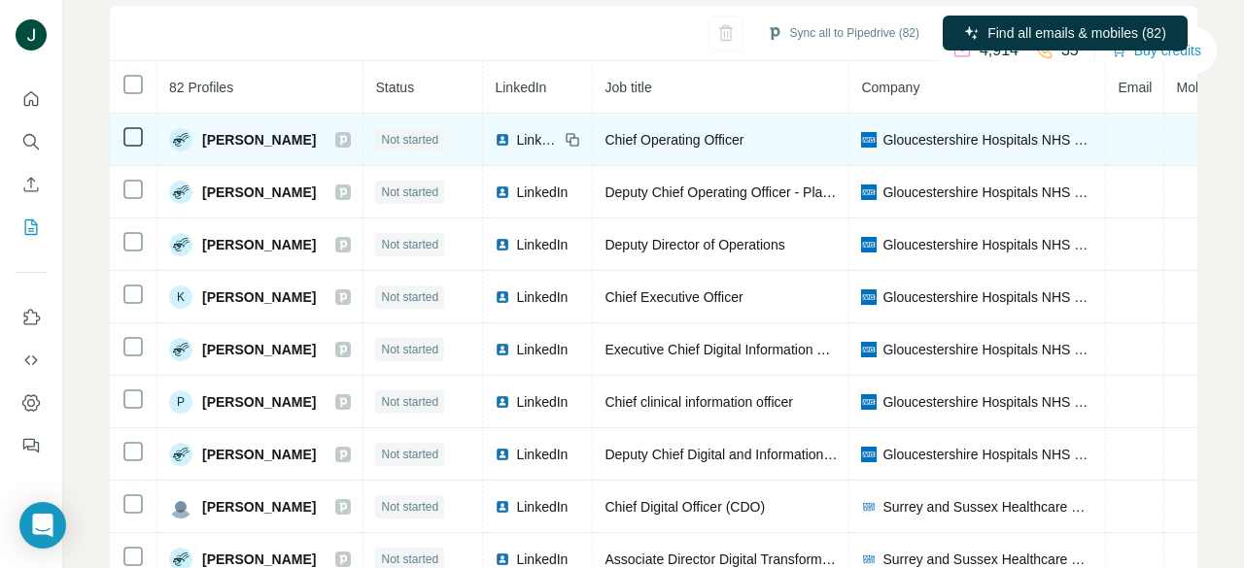
click at [343, 136] on icon at bounding box center [343, 140] width 7 height 10
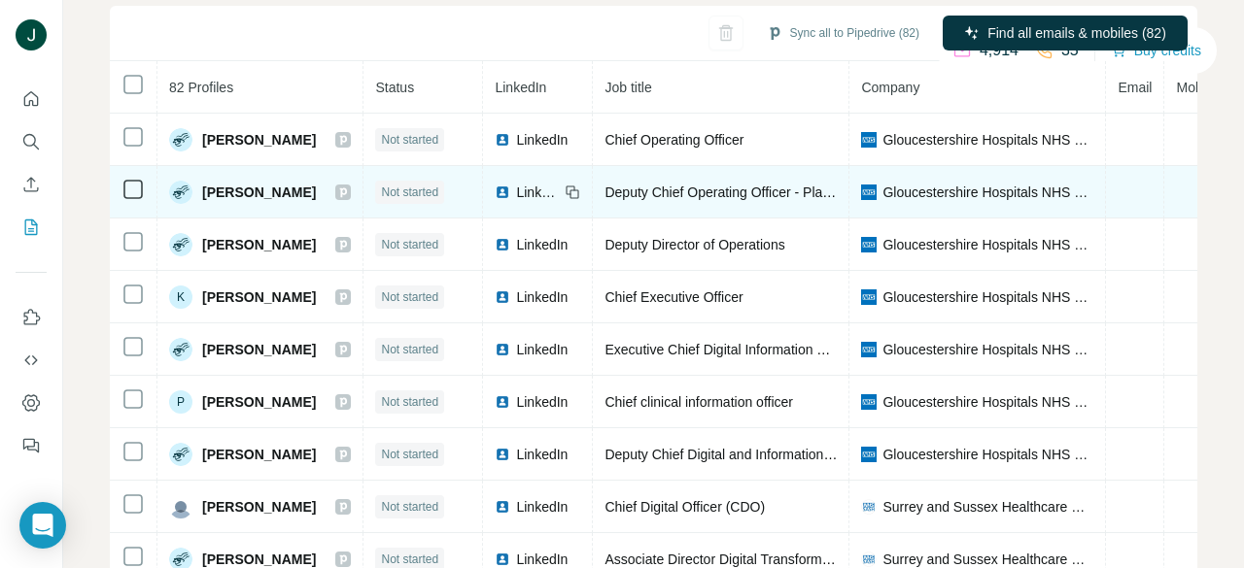
click at [343, 189] on icon at bounding box center [343, 193] width 12 height 16
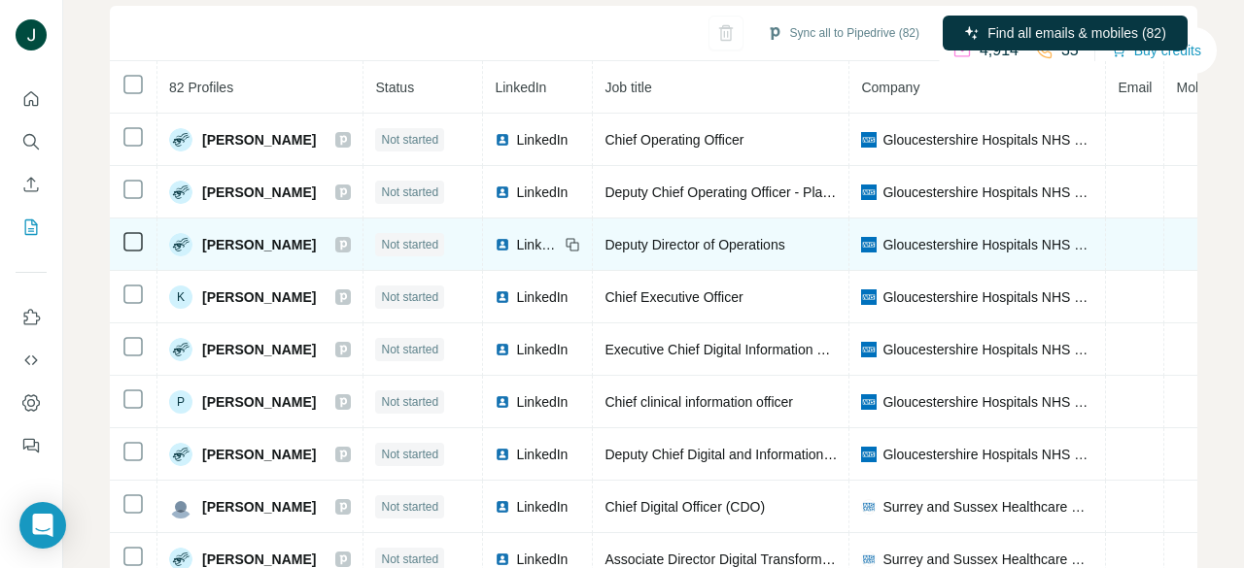
click at [337, 238] on icon at bounding box center [343, 245] width 12 height 16
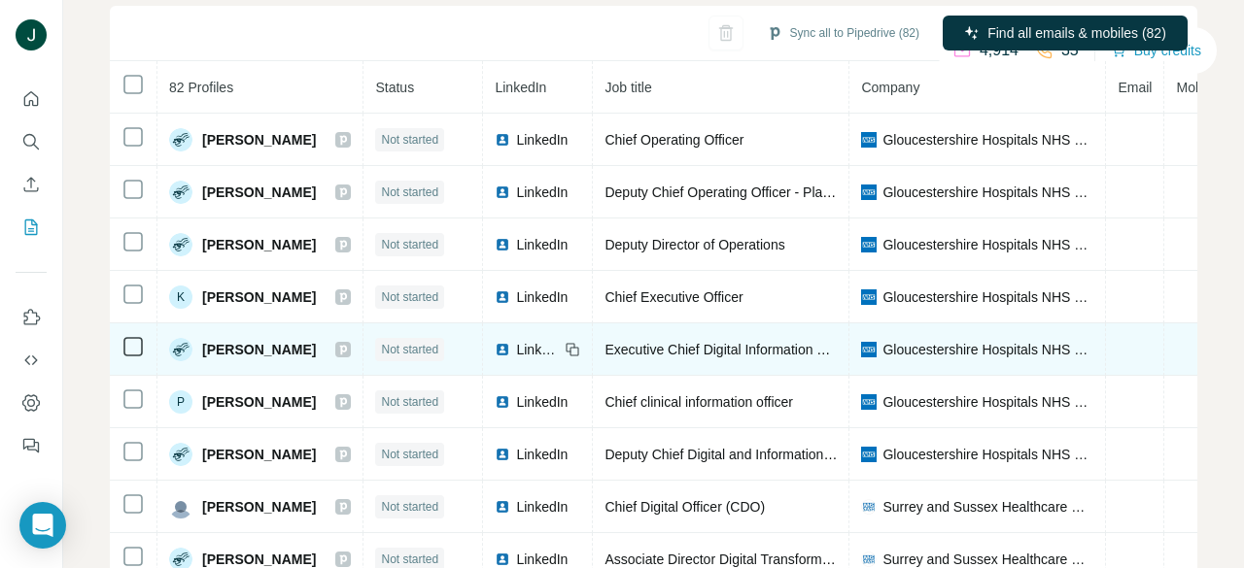
click at [341, 346] on icon at bounding box center [343, 350] width 7 height 10
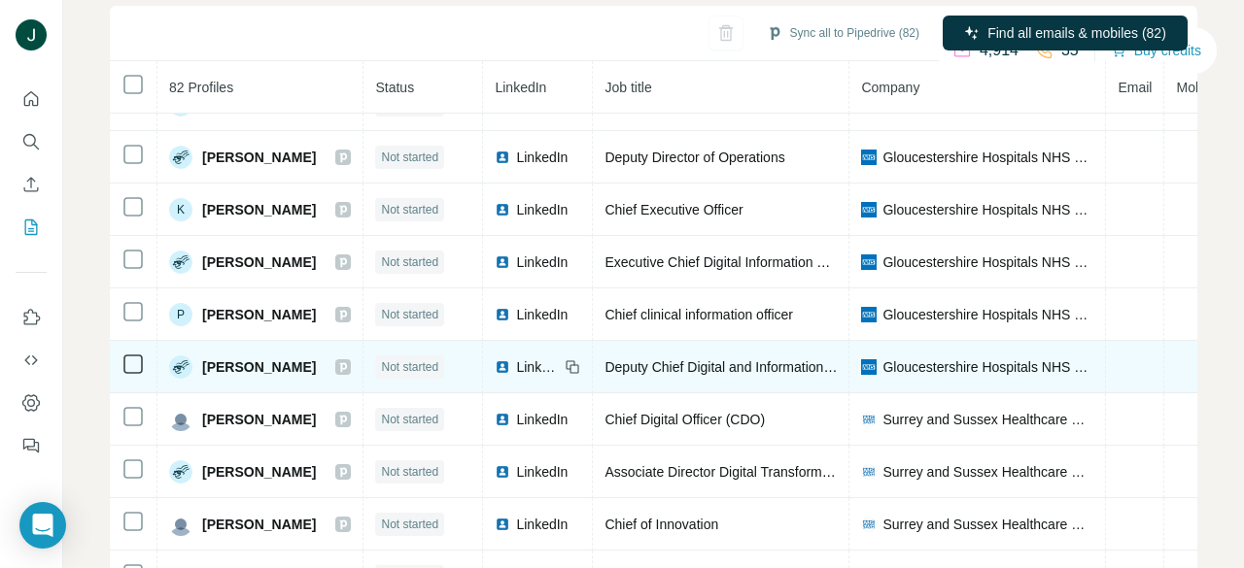
scroll to position [97, 0]
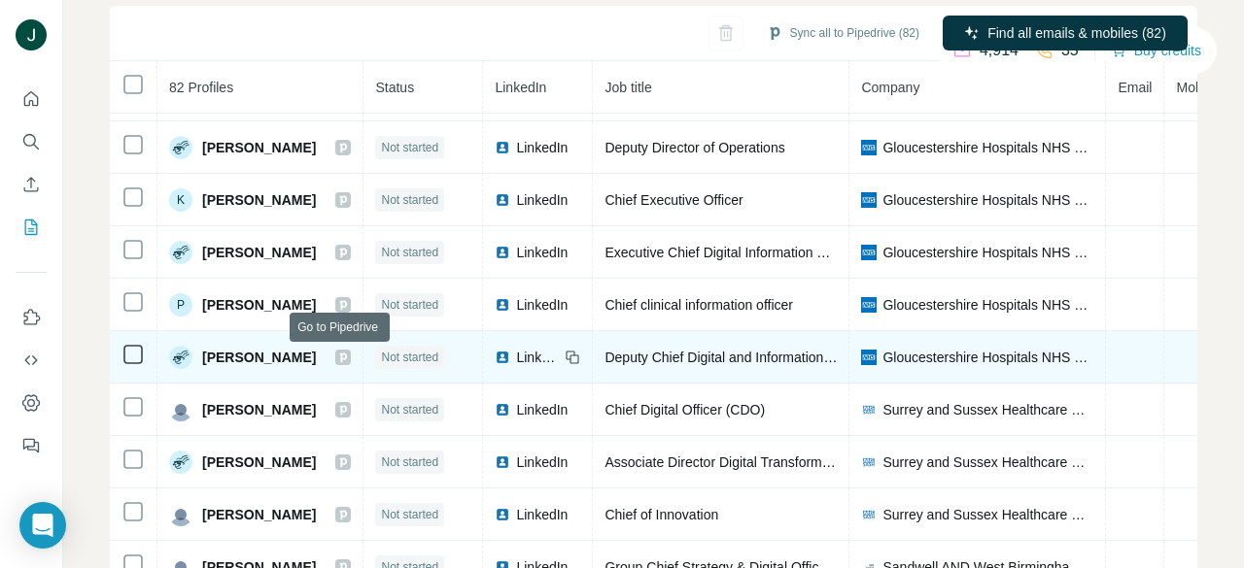
click at [340, 357] on icon at bounding box center [343, 358] width 7 height 10
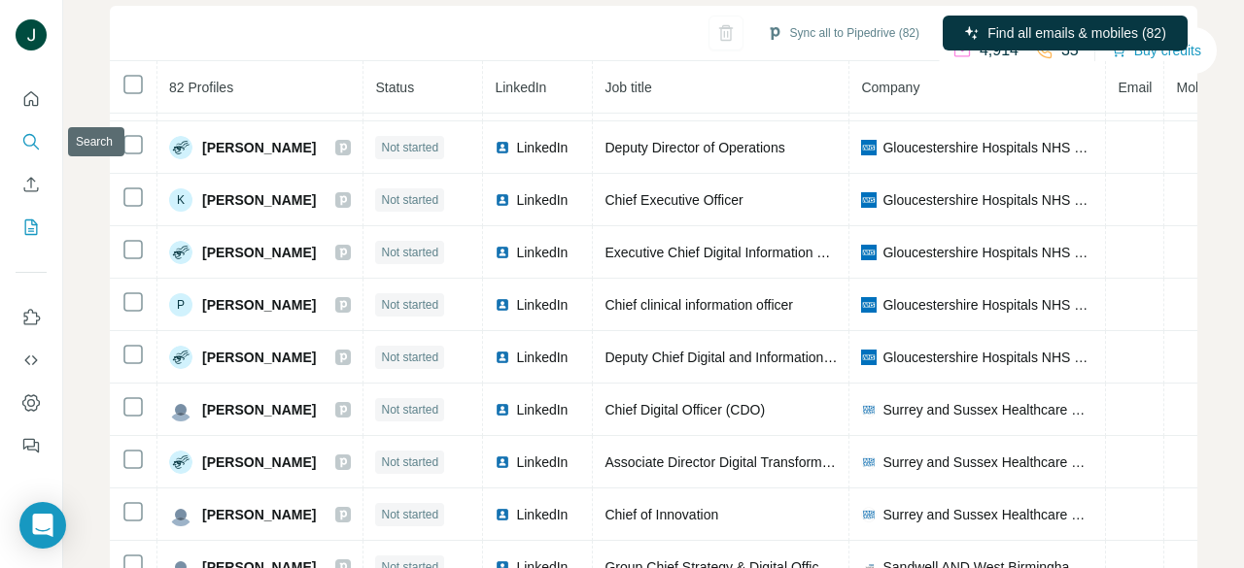
click at [41, 133] on button "Search" at bounding box center [31, 141] width 31 height 35
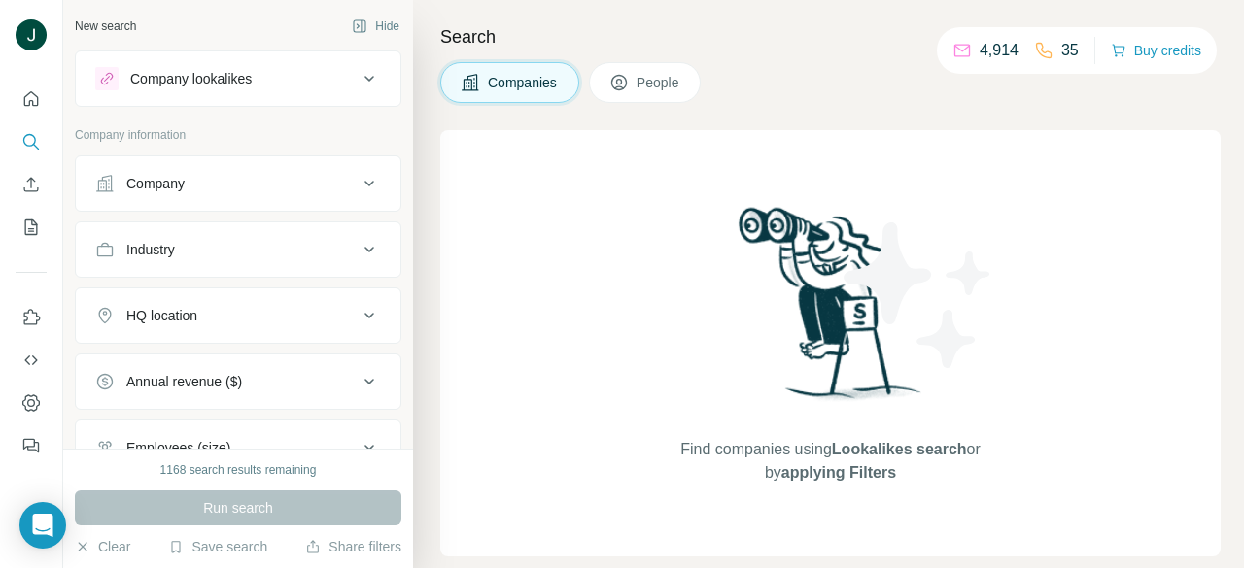
click at [651, 85] on span "People" at bounding box center [658, 82] width 45 height 19
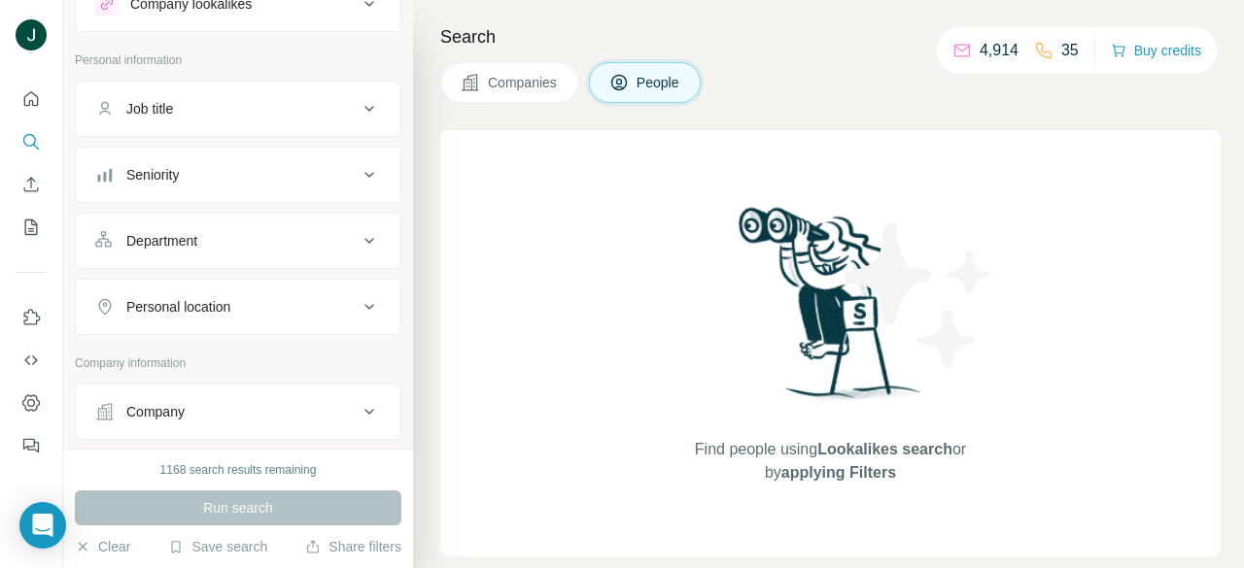
scroll to position [97, 0]
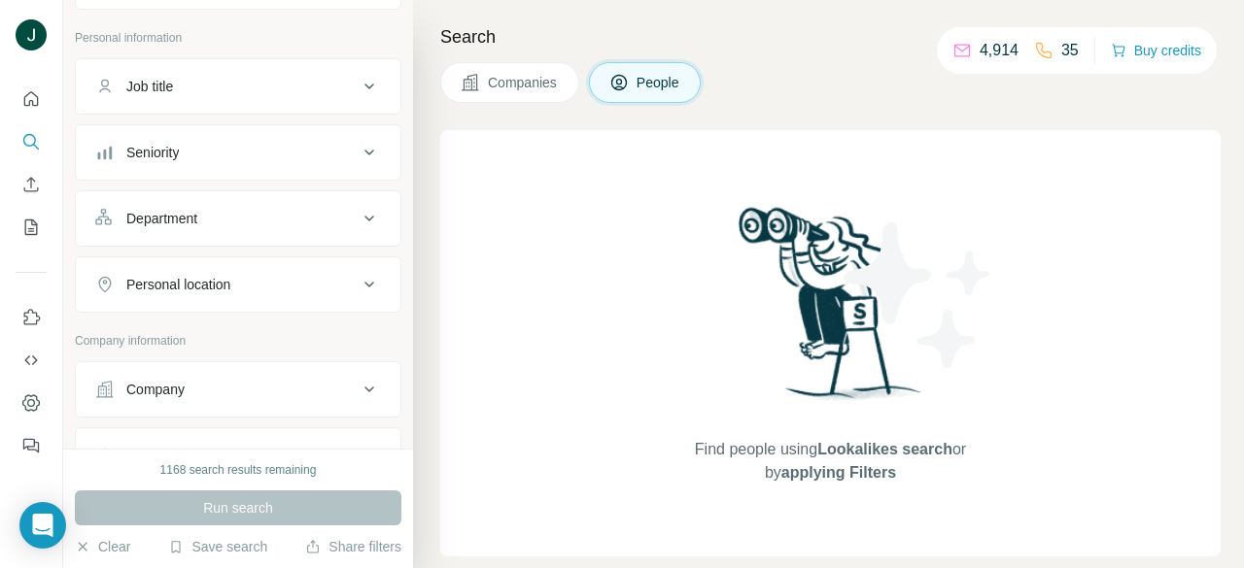
click at [245, 150] on div "Seniority" at bounding box center [226, 152] width 262 height 19
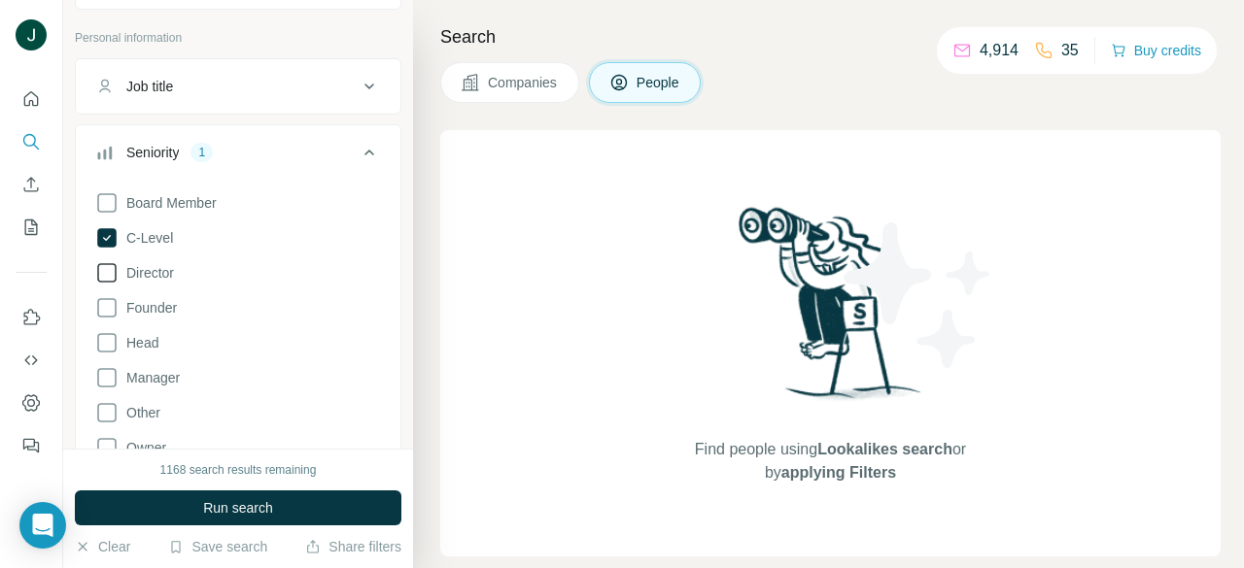
click at [140, 262] on label "Director" at bounding box center [134, 272] width 79 height 23
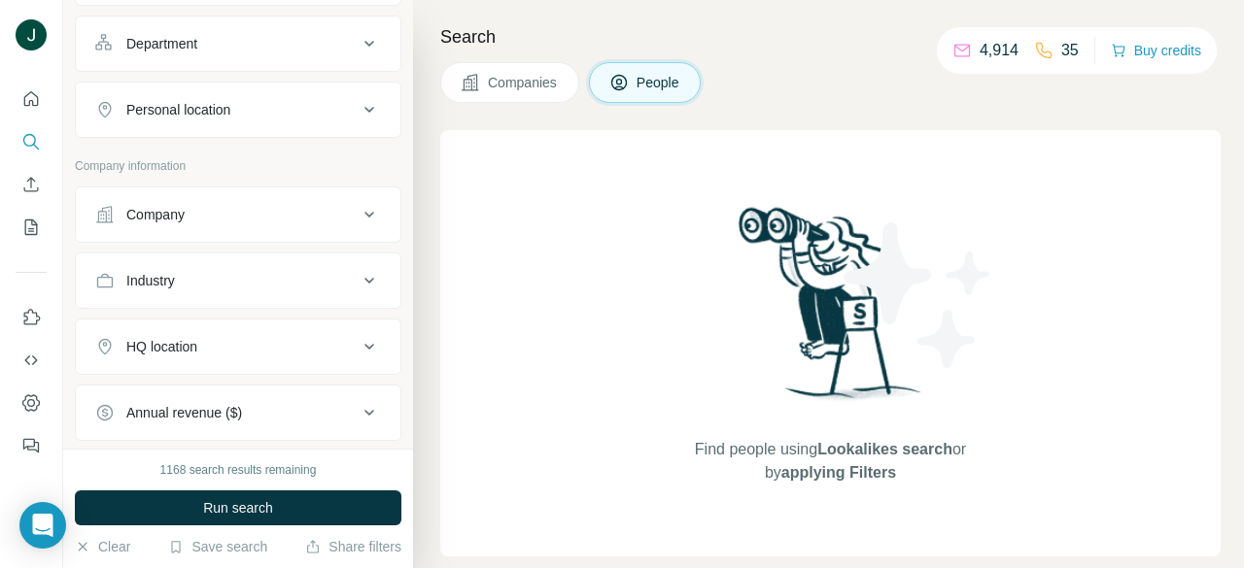
scroll to position [680, 0]
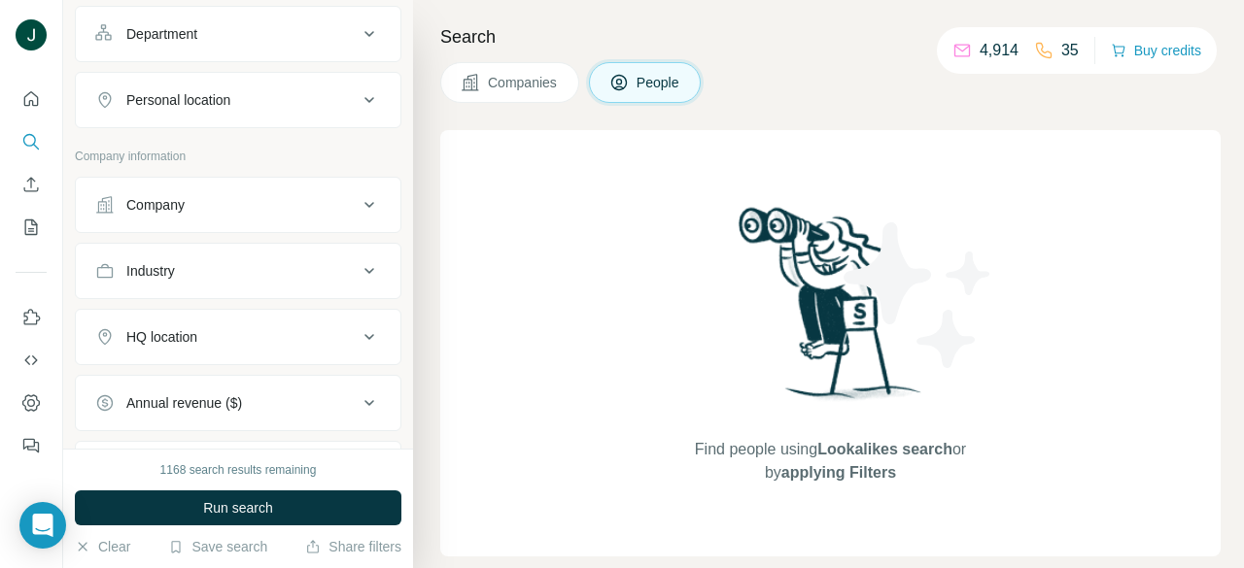
click at [190, 182] on button "Company" at bounding box center [238, 205] width 324 height 47
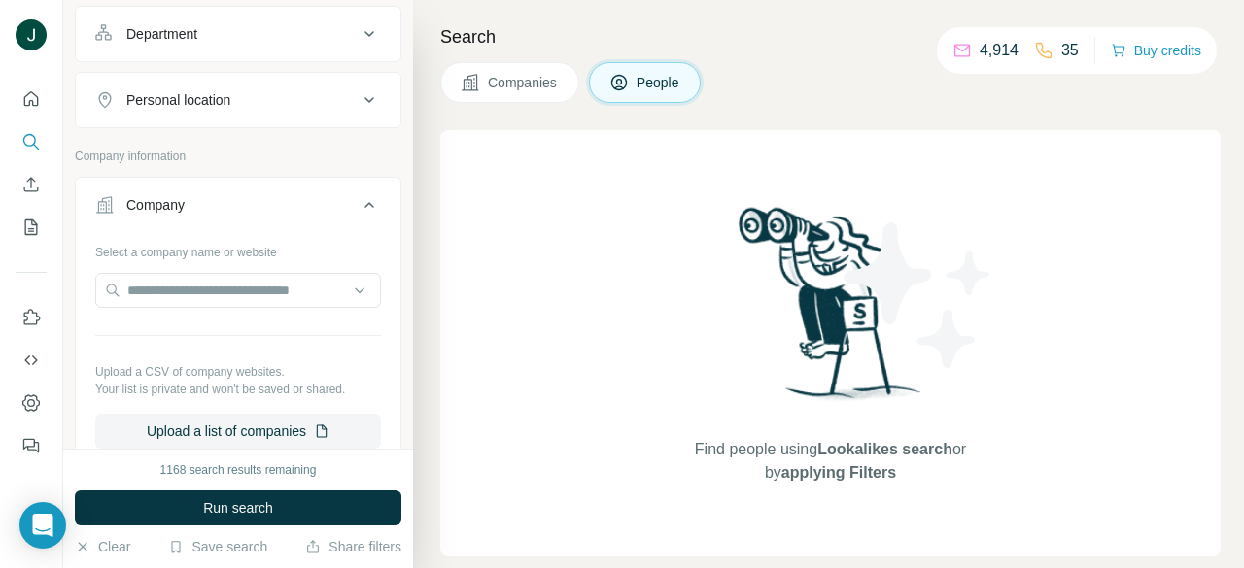
click at [222, 270] on div "Select a company name or website Upload a CSV of company websites. Your list is…" at bounding box center [238, 342] width 286 height 213
click at [227, 295] on input "text" at bounding box center [238, 290] width 286 height 35
paste input "**********"
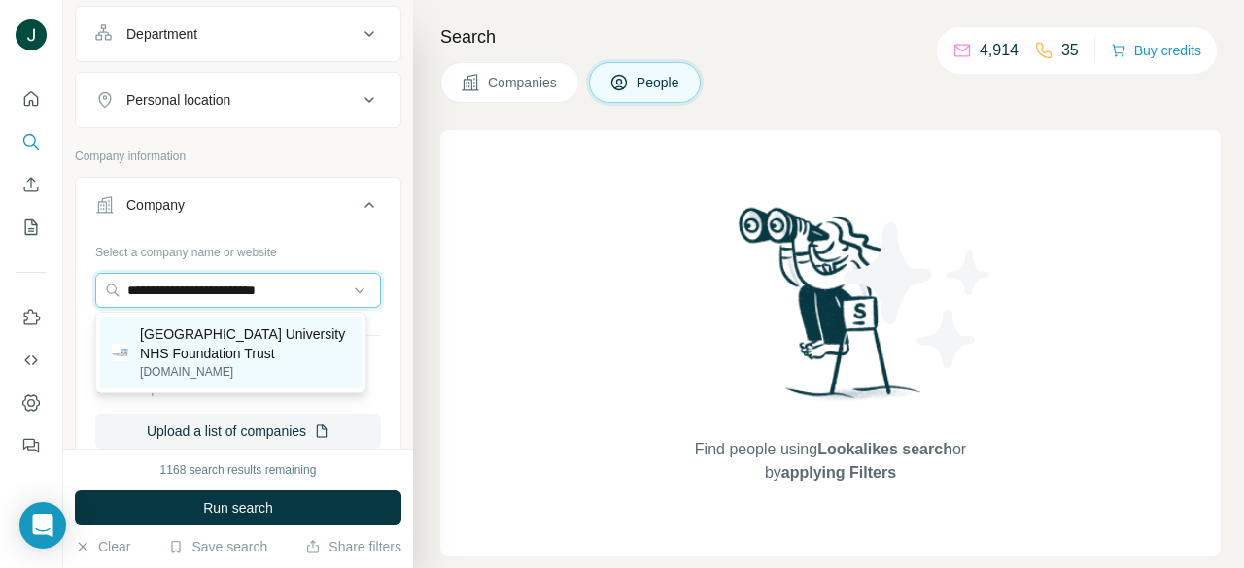
type input "**********"
click at [222, 340] on p "[GEOGRAPHIC_DATA] University NHS Foundation Trust" at bounding box center [245, 343] width 210 height 39
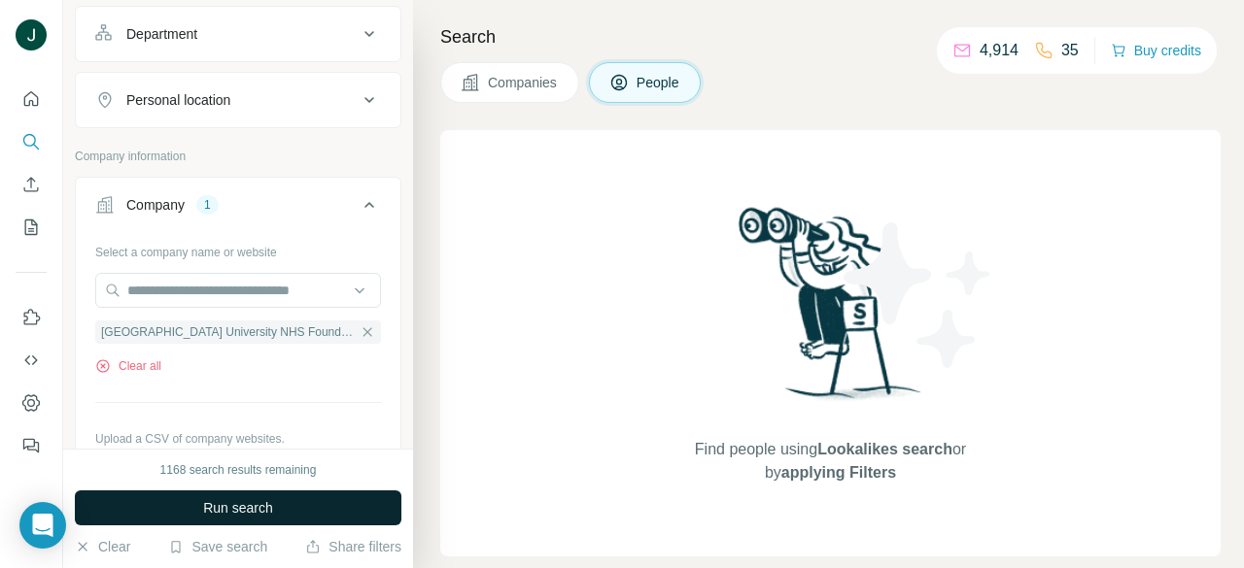
click at [230, 514] on span "Run search" at bounding box center [238, 507] width 70 height 19
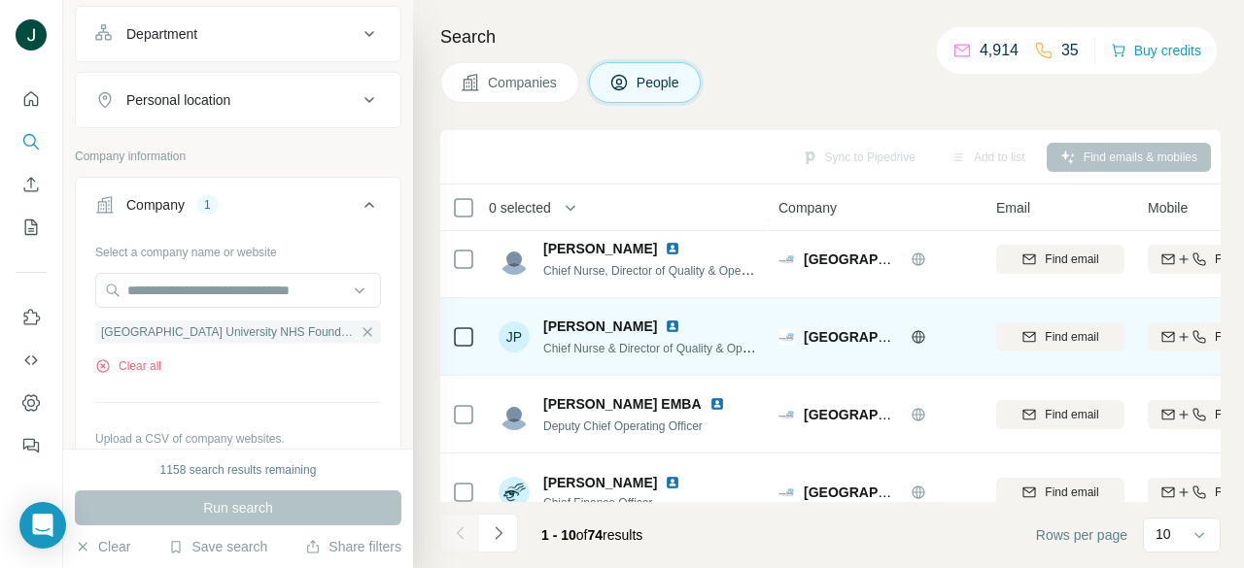
scroll to position [97, 0]
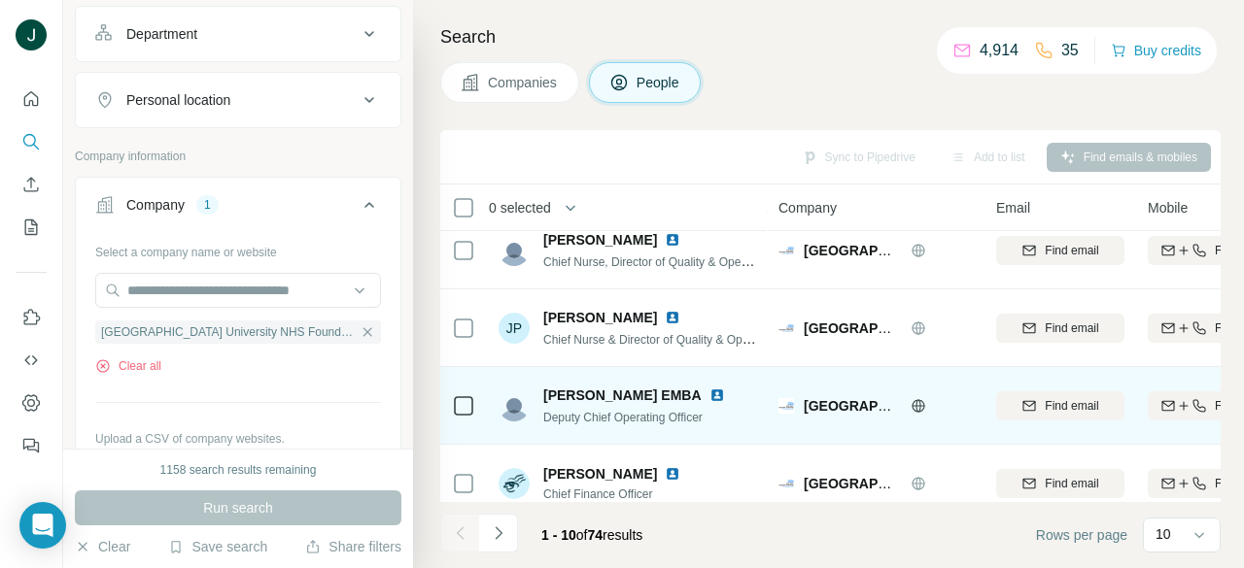
drag, startPoint x: 674, startPoint y: 400, endPoint x: 557, endPoint y: 404, distance: 117.6
click at [557, 404] on span "[PERSON_NAME] EMBA" at bounding box center [622, 395] width 158 height 19
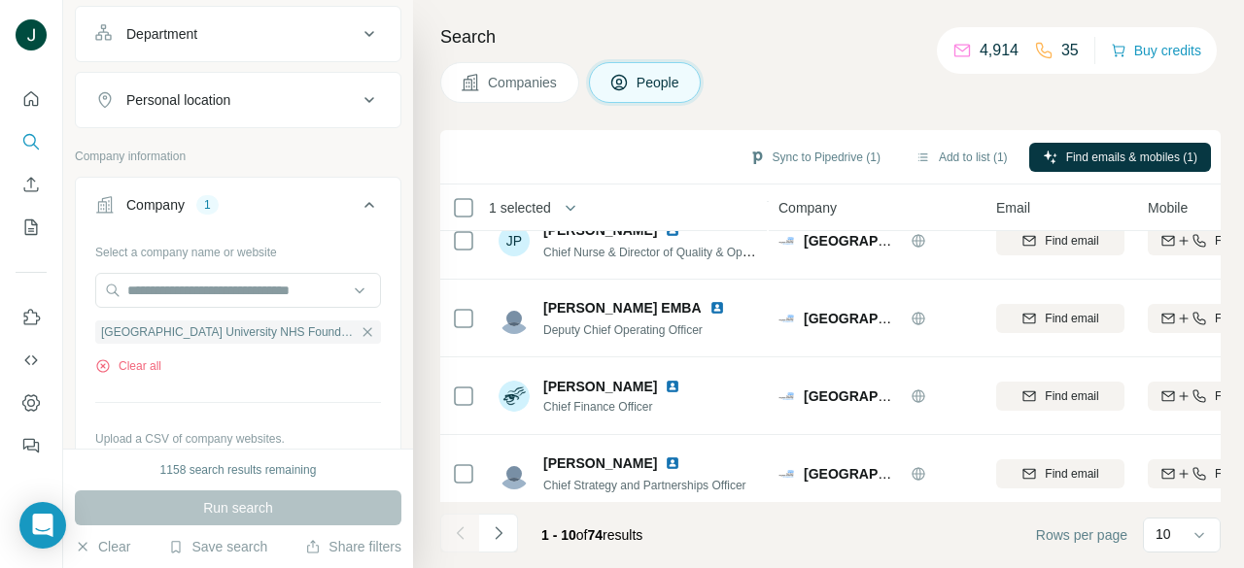
scroll to position [194, 0]
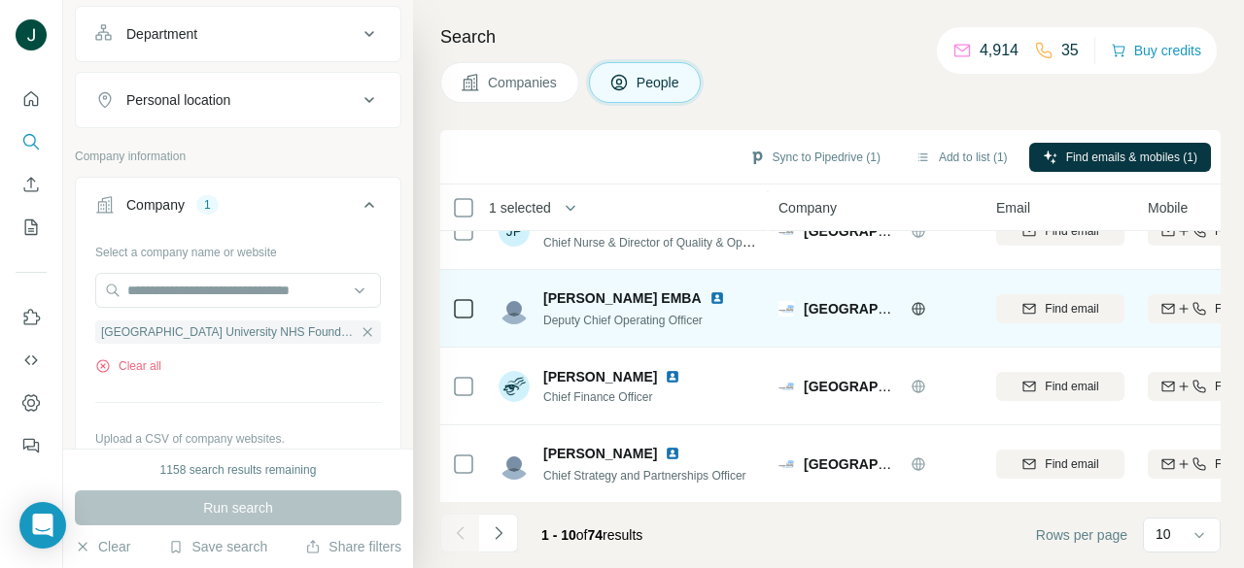
click at [452, 306] on icon at bounding box center [463, 308] width 23 height 23
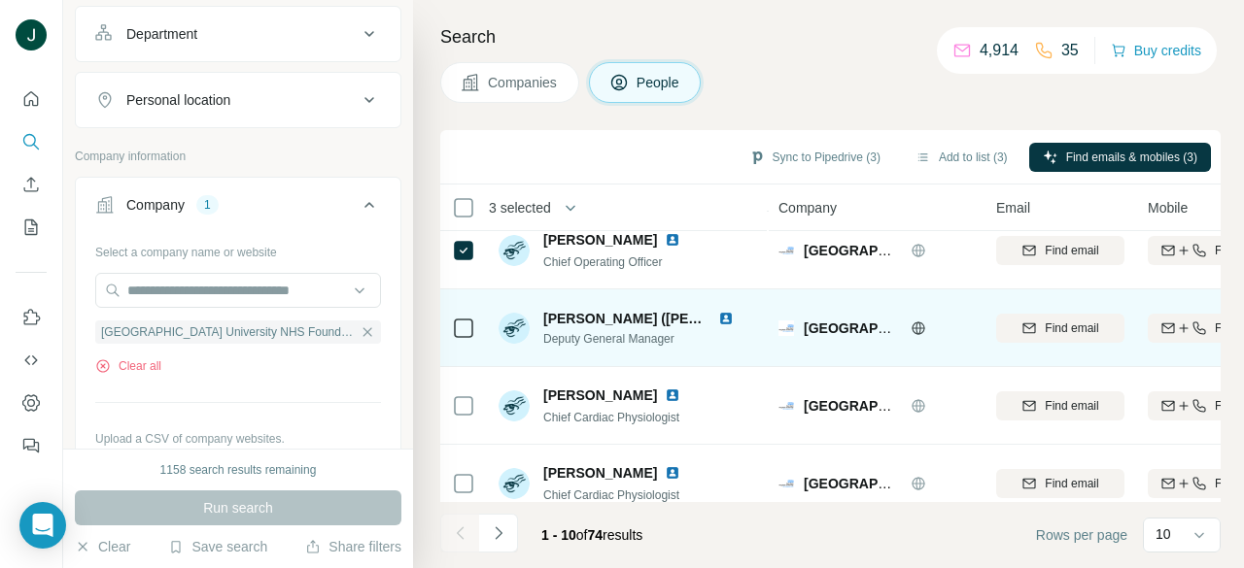
scroll to position [516, 0]
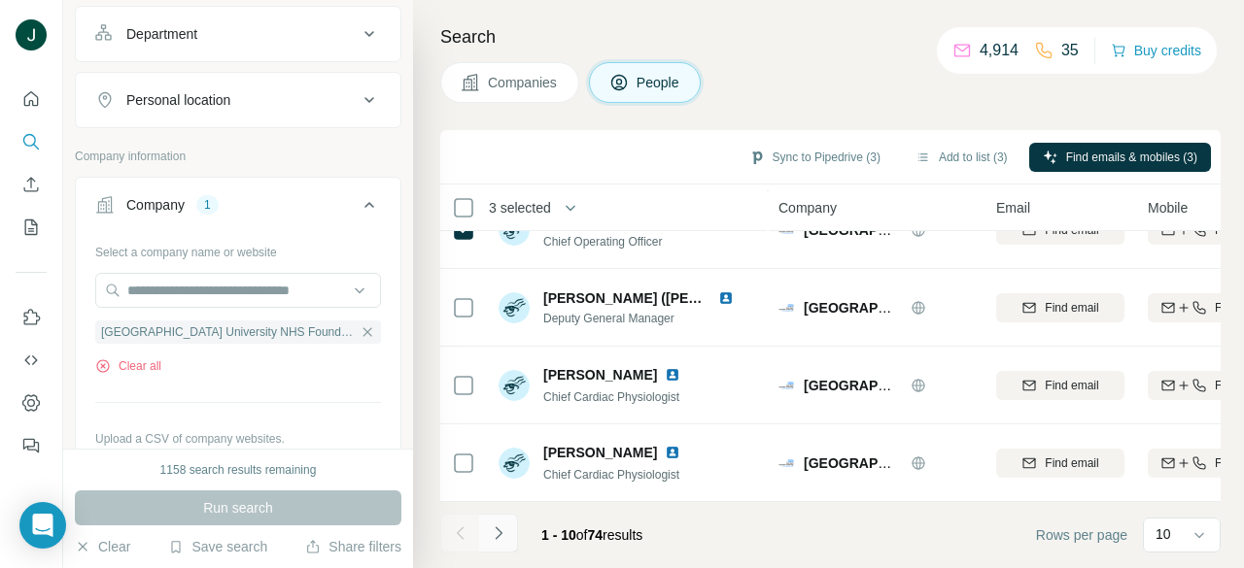
click at [492, 539] on icon "Navigate to next page" at bounding box center [498, 533] width 19 height 19
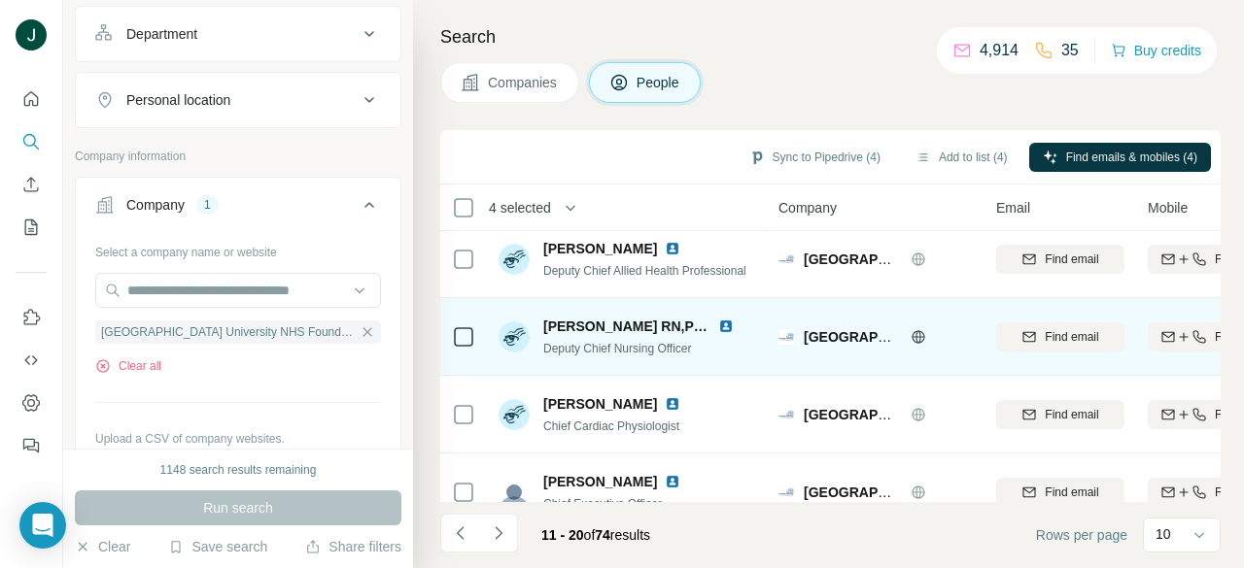
scroll to position [0, 0]
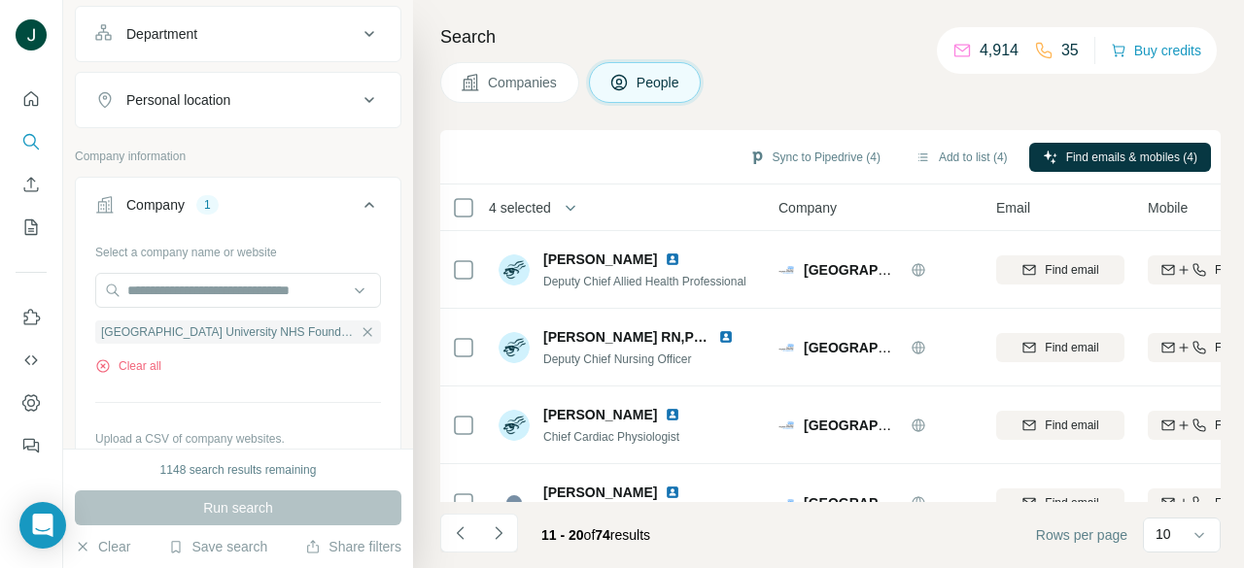
click at [500, 540] on icon "Navigate to next page" at bounding box center [498, 533] width 19 height 19
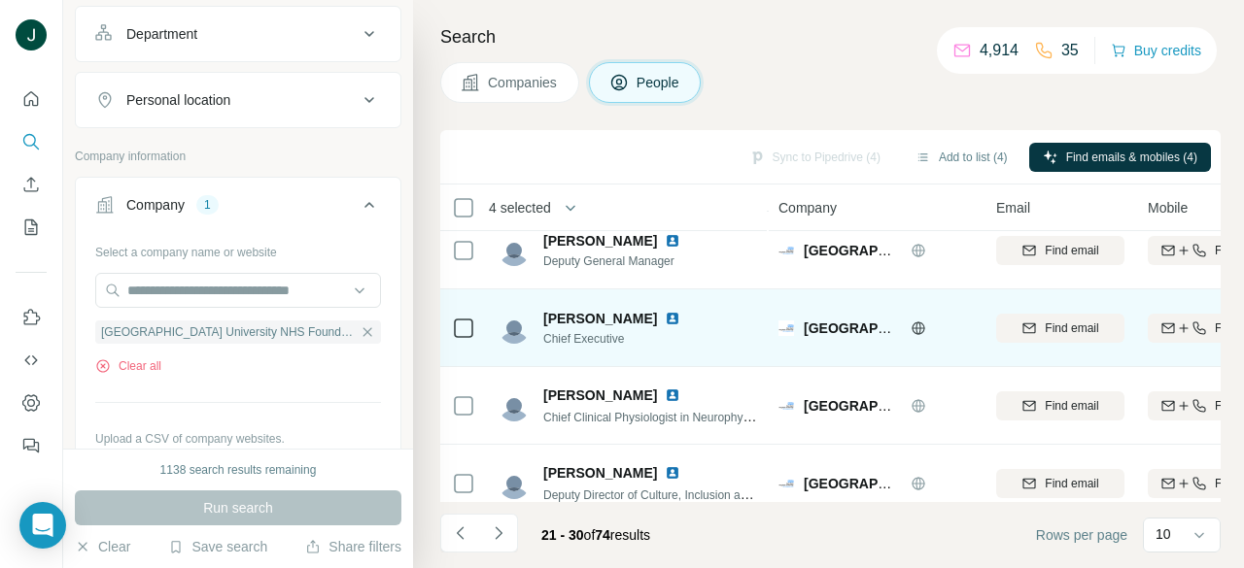
scroll to position [194, 0]
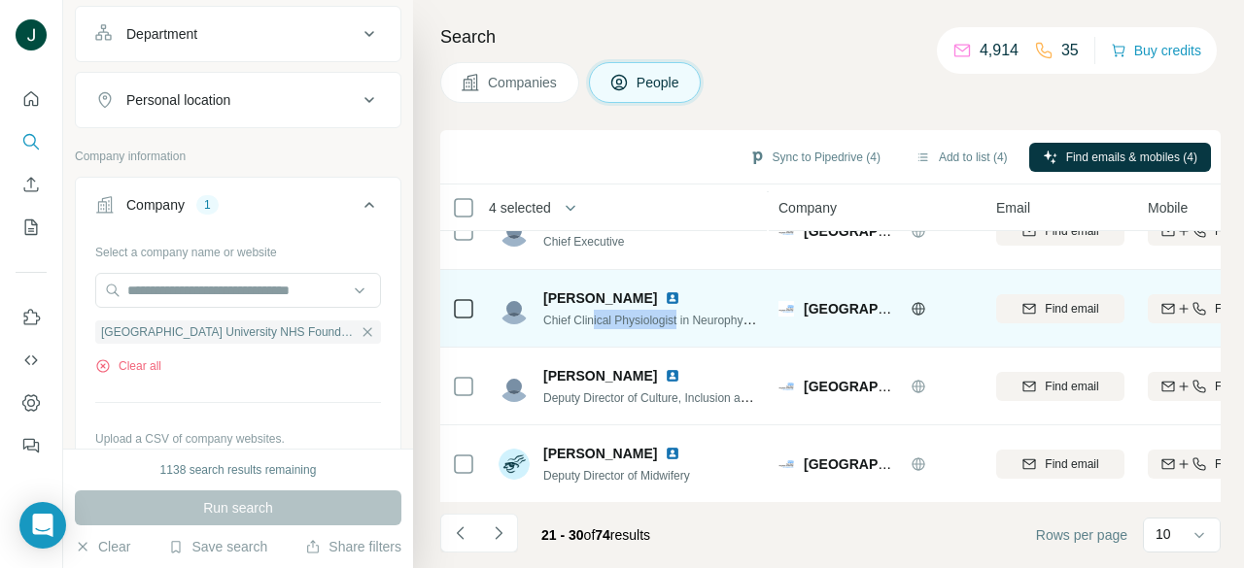
drag, startPoint x: 593, startPoint y: 324, endPoint x: 685, endPoint y: 320, distance: 92.4
click at [685, 320] on span "Chief Clinical Physiologist in Neurophysiology" at bounding box center [661, 320] width 236 height 16
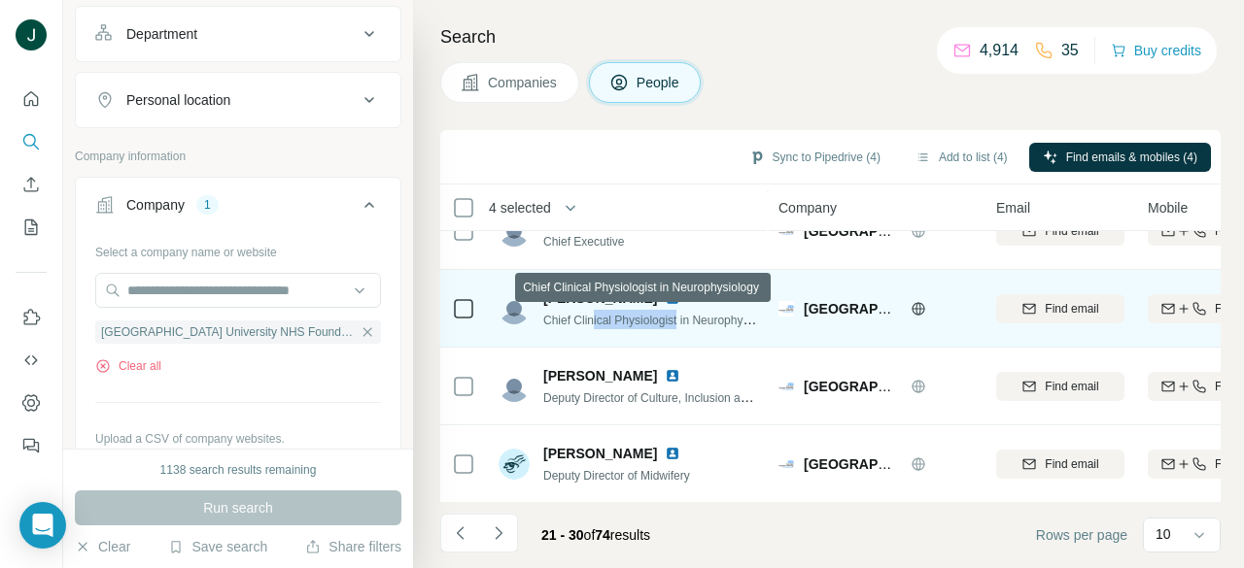
click at [685, 320] on span "Chief Clinical Physiologist in Neurophysiology" at bounding box center [661, 320] width 236 height 16
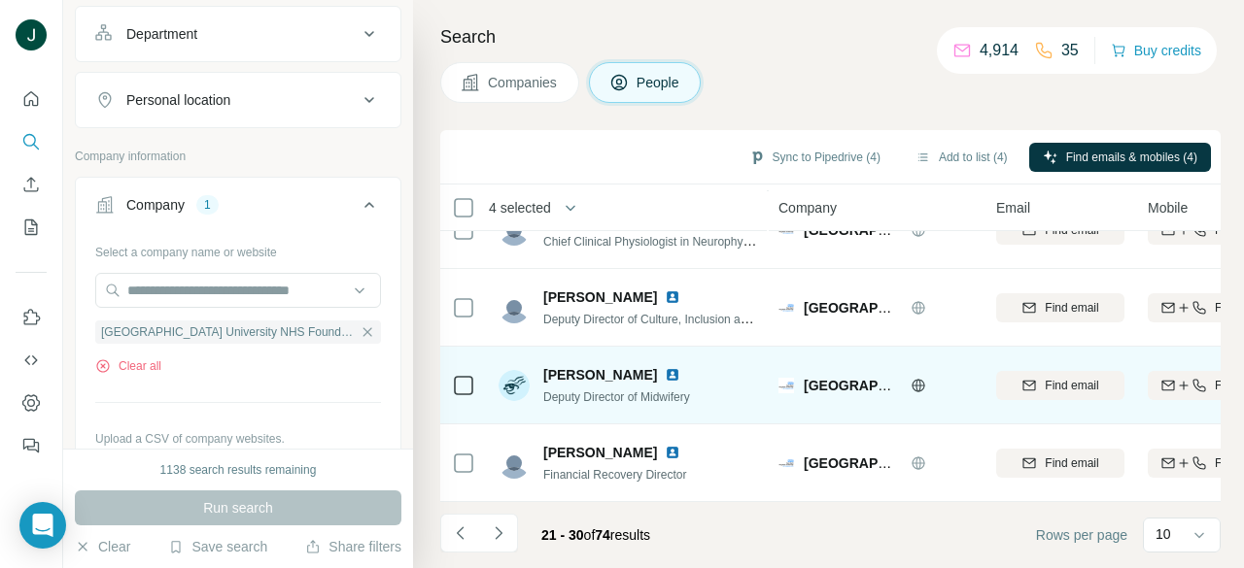
scroll to position [291, 0]
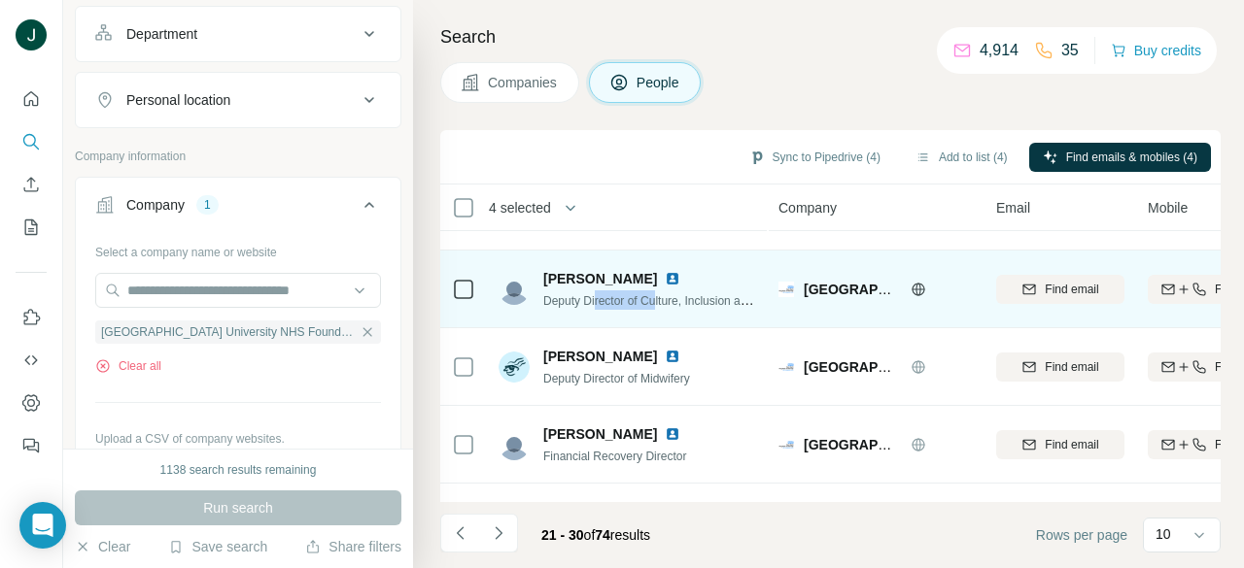
drag, startPoint x: 598, startPoint y: 300, endPoint x: 706, endPoint y: 297, distance: 108.9
click at [699, 297] on span "Deputy Director of Culture, Inclusion and Organisational Development" at bounding box center [723, 300] width 360 height 16
click at [706, 297] on span "Deputy Director of Culture, Inclusion and Organisational Development" at bounding box center [723, 300] width 360 height 16
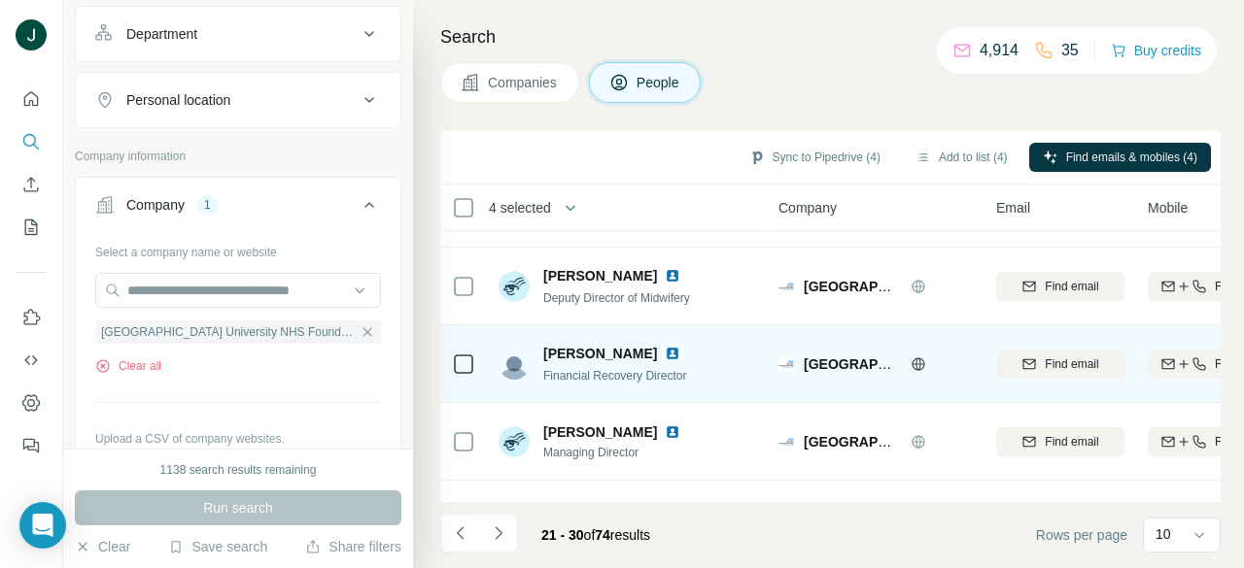
scroll to position [389, 0]
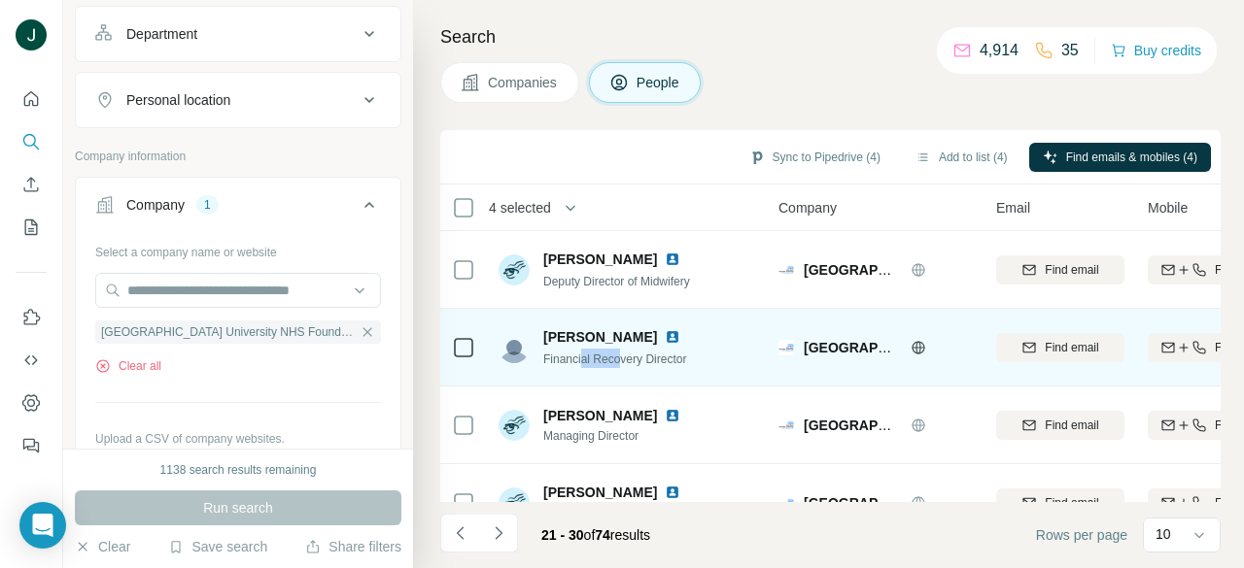
drag, startPoint x: 585, startPoint y: 355, endPoint x: 662, endPoint y: 352, distance: 76.8
click at [639, 351] on div "Financial Recovery Director" at bounding box center [623, 358] width 160 height 19
click at [665, 353] on span "Financial Recovery Director" at bounding box center [614, 360] width 143 height 14
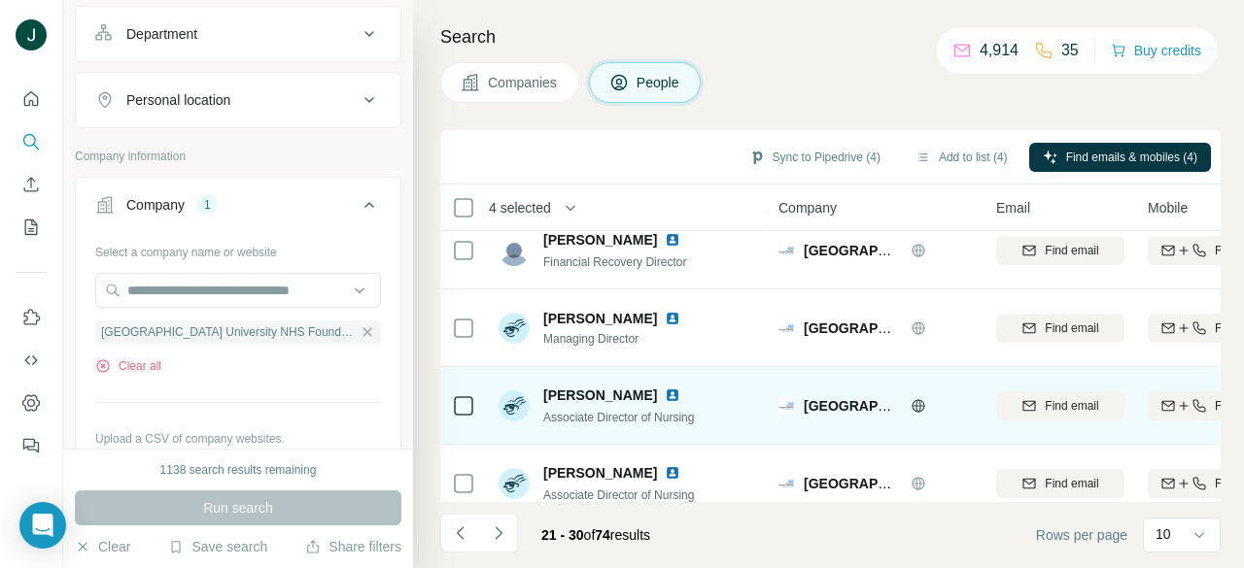
scroll to position [516, 0]
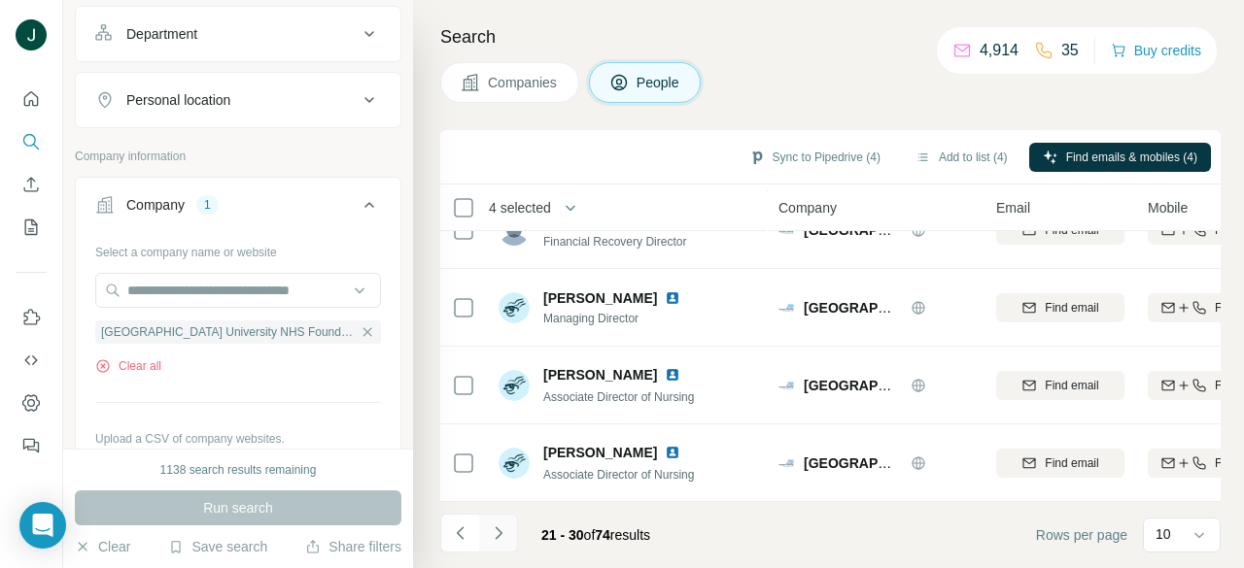
click at [509, 529] on button "Navigate to next page" at bounding box center [498, 533] width 39 height 39
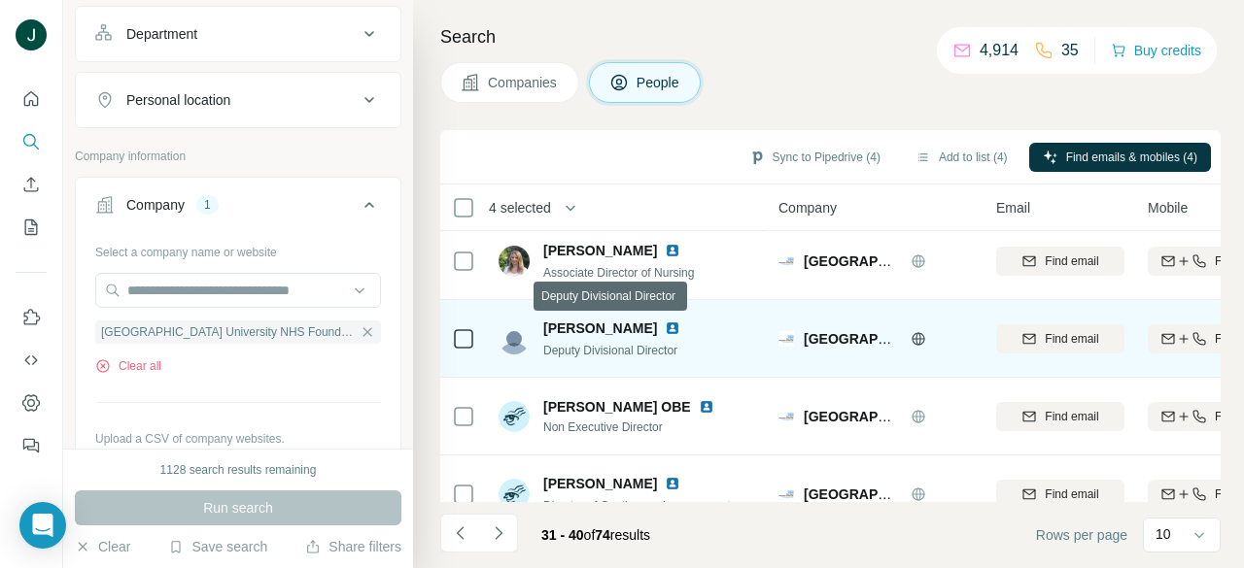
scroll to position [0, 0]
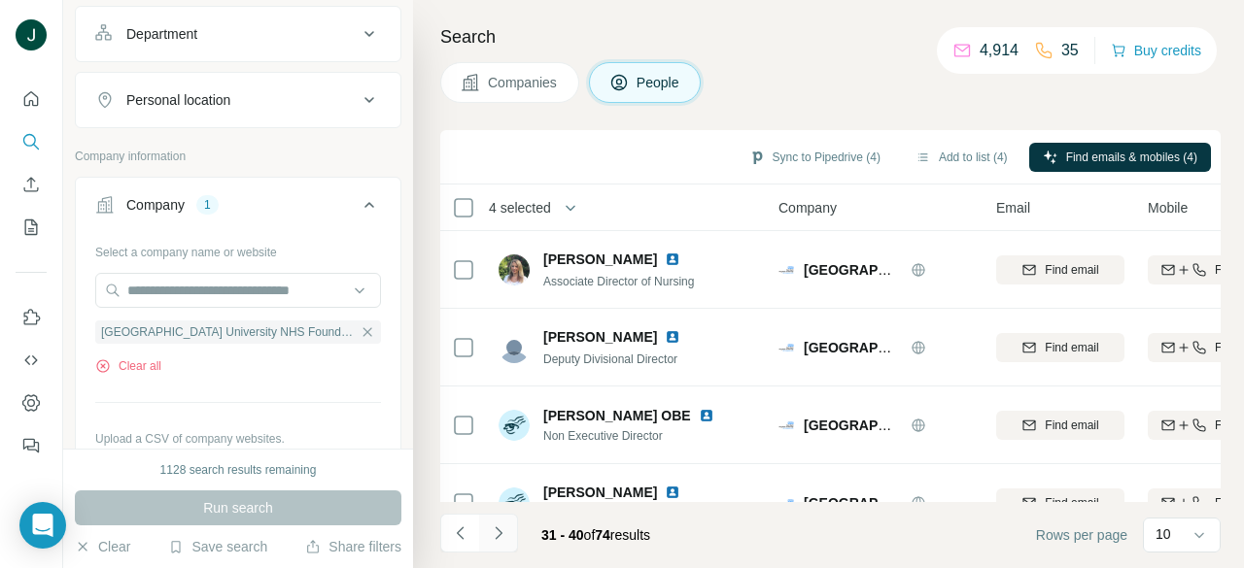
click at [498, 534] on icon "Navigate to next page" at bounding box center [498, 533] width 7 height 13
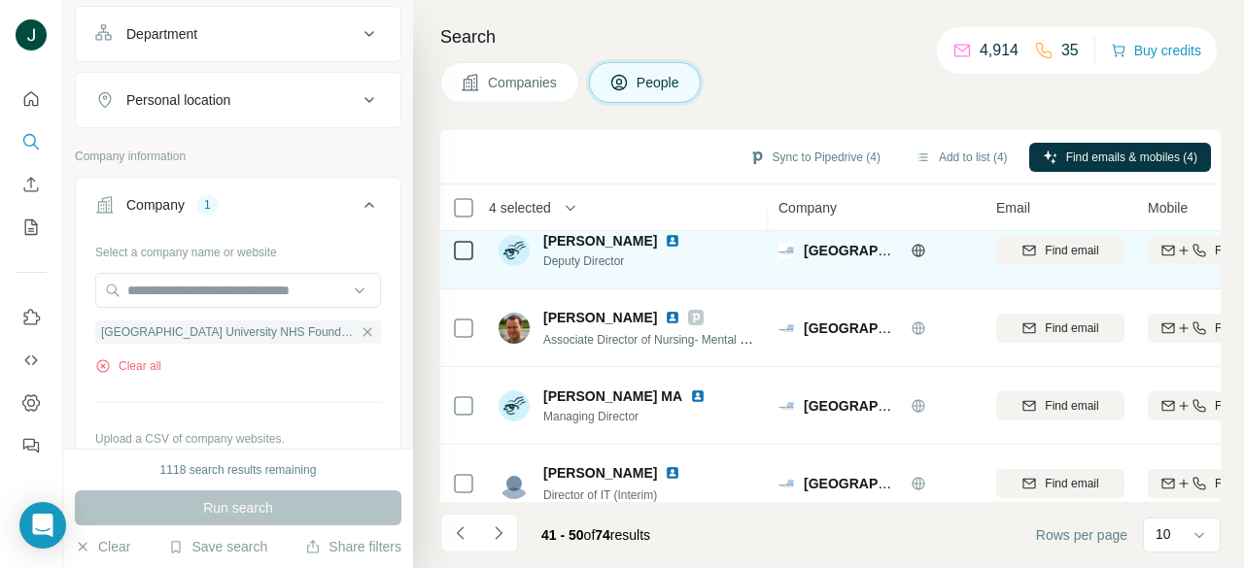
scroll to position [516, 0]
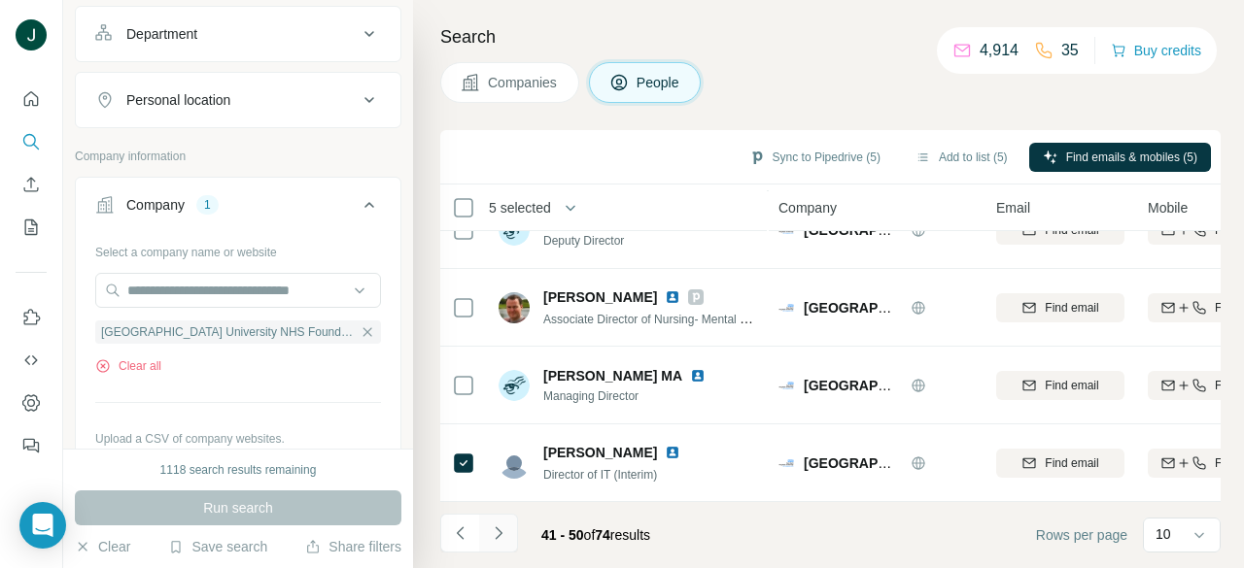
click at [502, 541] on icon "Navigate to next page" at bounding box center [498, 533] width 19 height 19
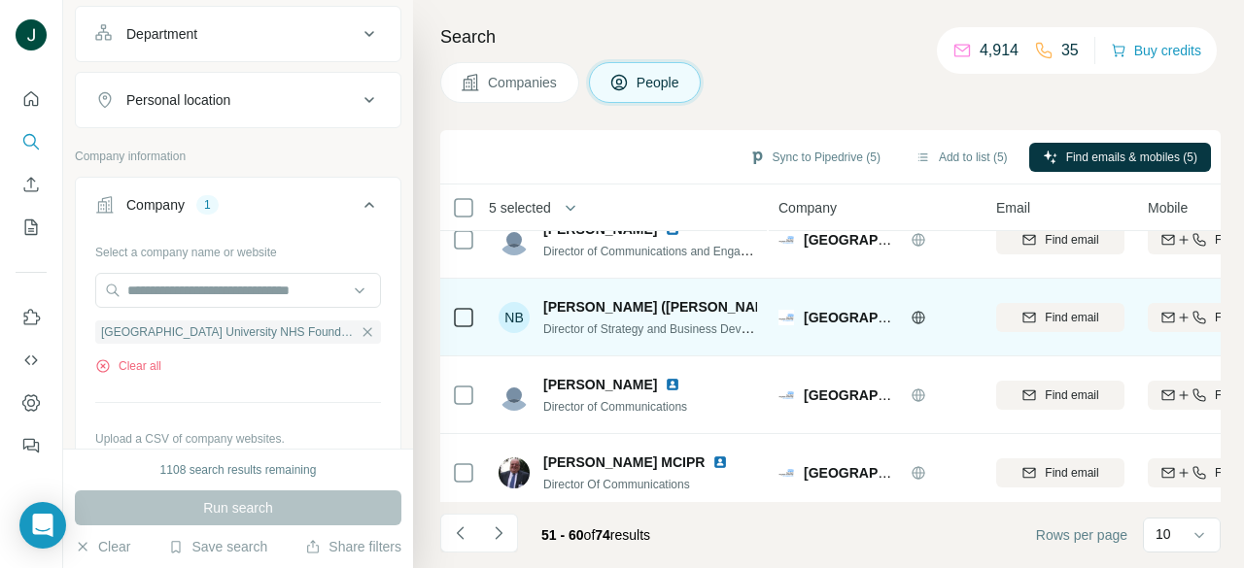
scroll to position [0, 0]
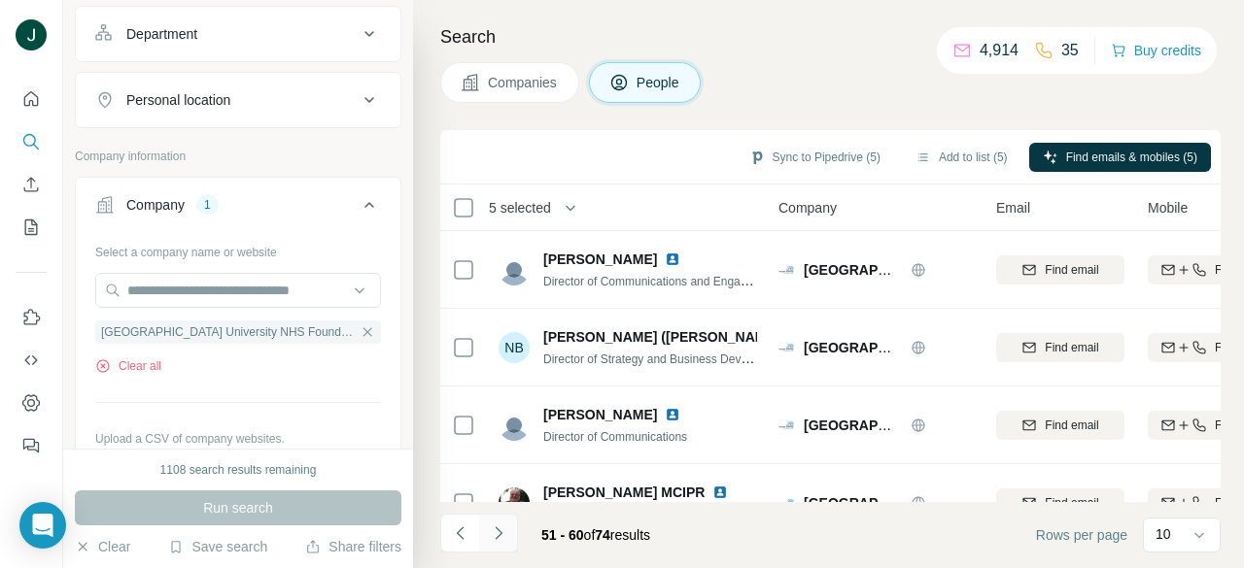
click at [495, 537] on icon "Navigate to next page" at bounding box center [498, 533] width 7 height 13
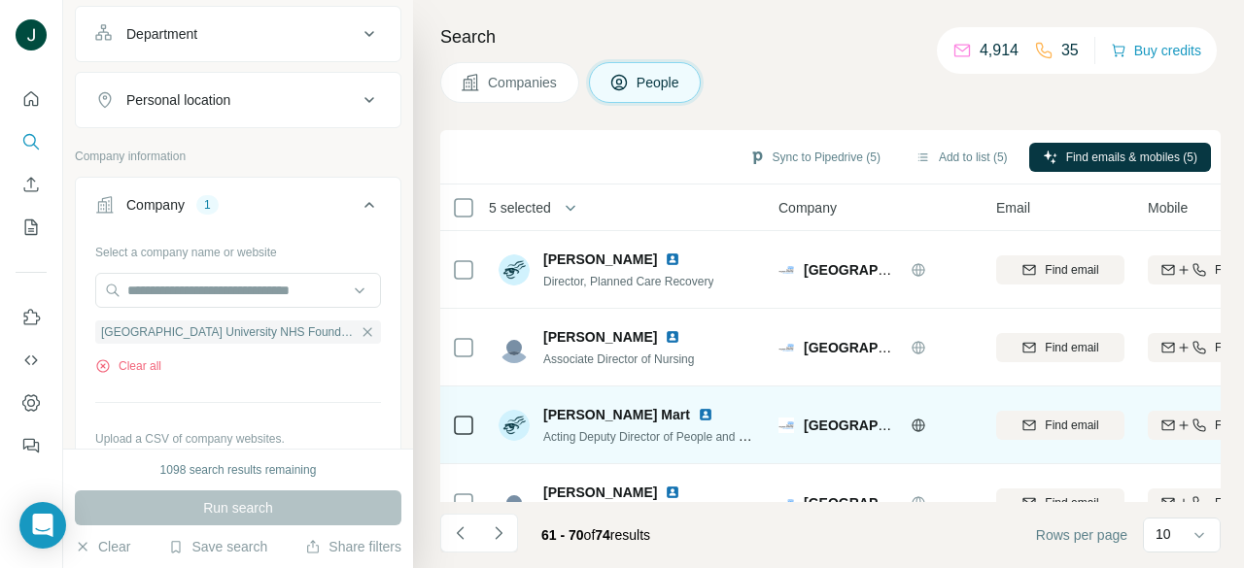
scroll to position [486, 0]
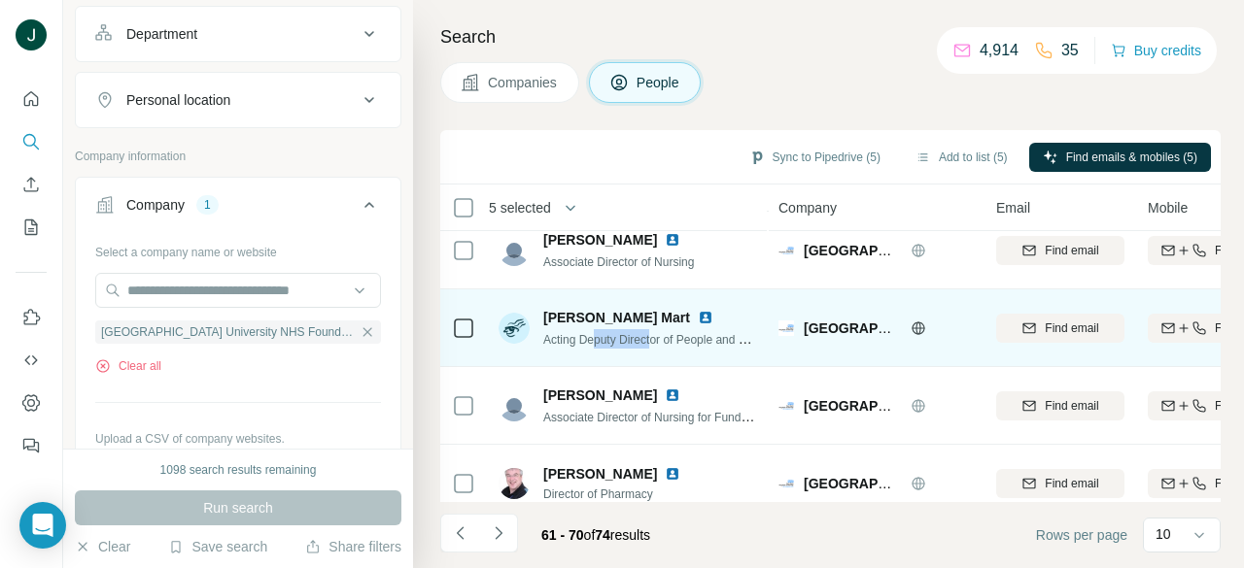
drag, startPoint x: 615, startPoint y: 338, endPoint x: 705, endPoint y: 338, distance: 90.4
click at [694, 338] on span "Acting Deputy Director of People and Culture Services" at bounding box center [683, 339] width 281 height 16
click at [705, 338] on span "Acting Deputy Director of People and Culture Services" at bounding box center [683, 339] width 281 height 16
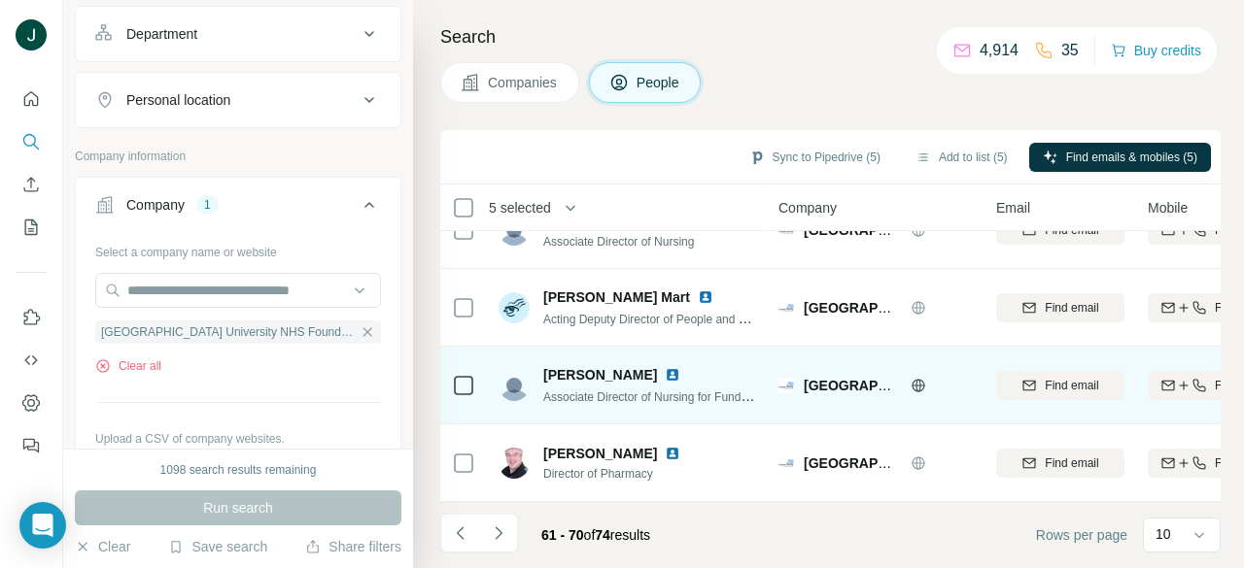
scroll to position [516, 0]
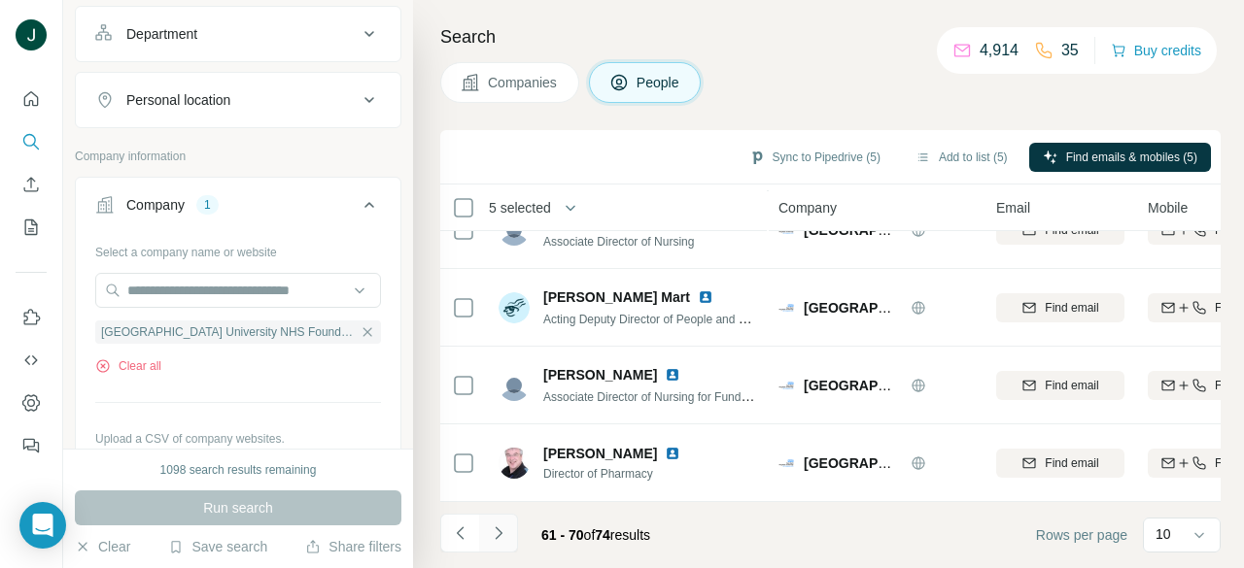
click at [505, 531] on icon "Navigate to next page" at bounding box center [498, 533] width 19 height 19
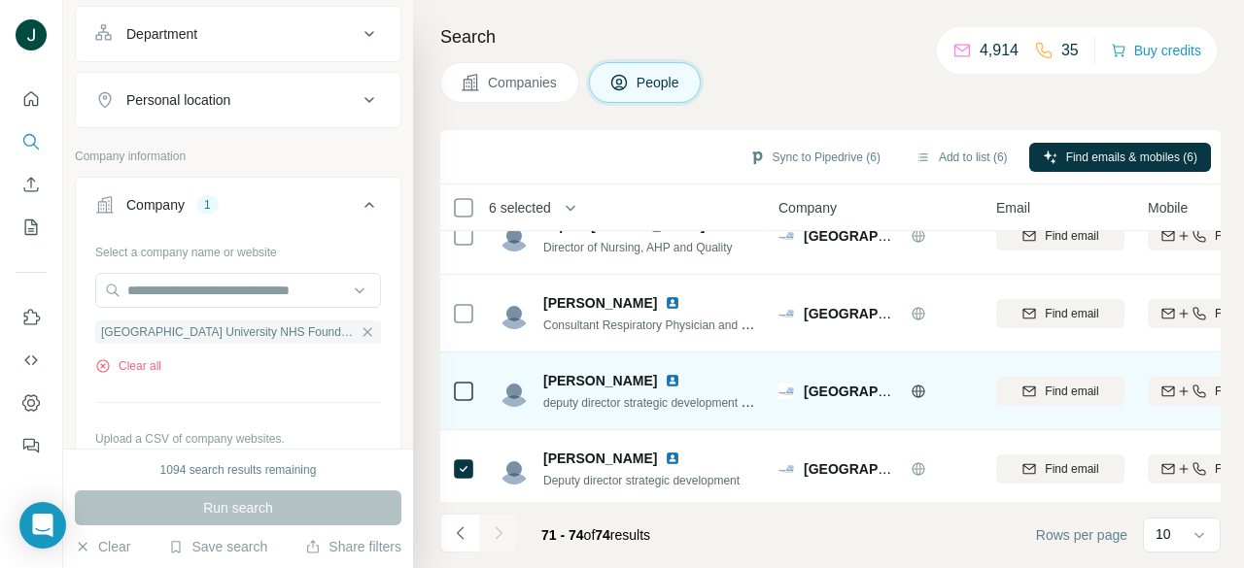
scroll to position [50, 0]
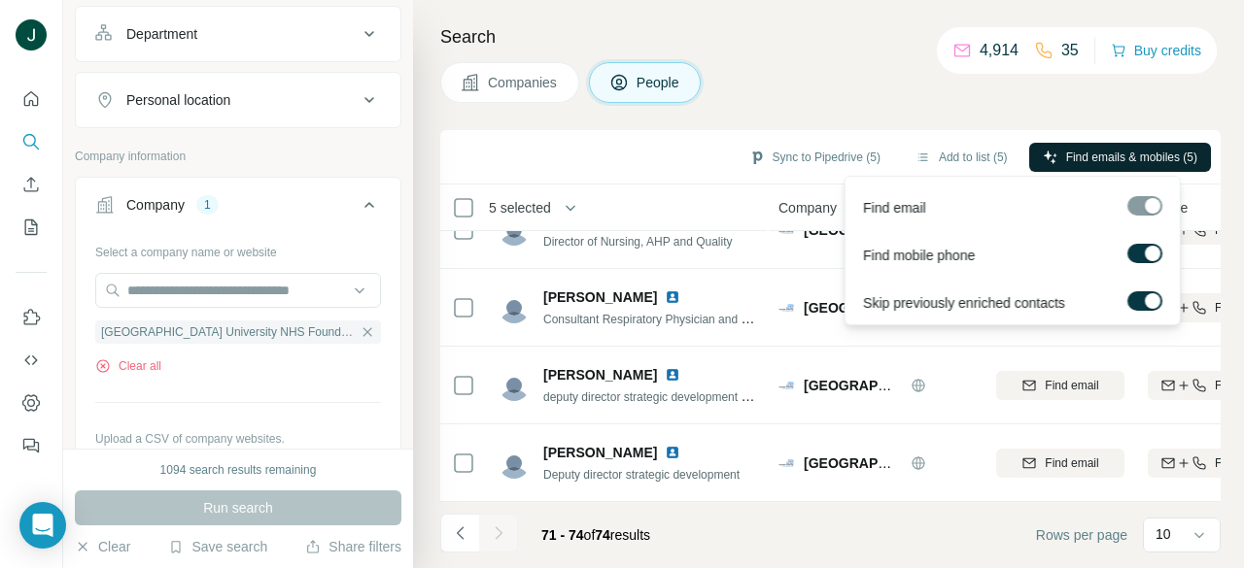
click at [1055, 156] on button "Find emails & mobiles (5)" at bounding box center [1120, 157] width 182 height 29
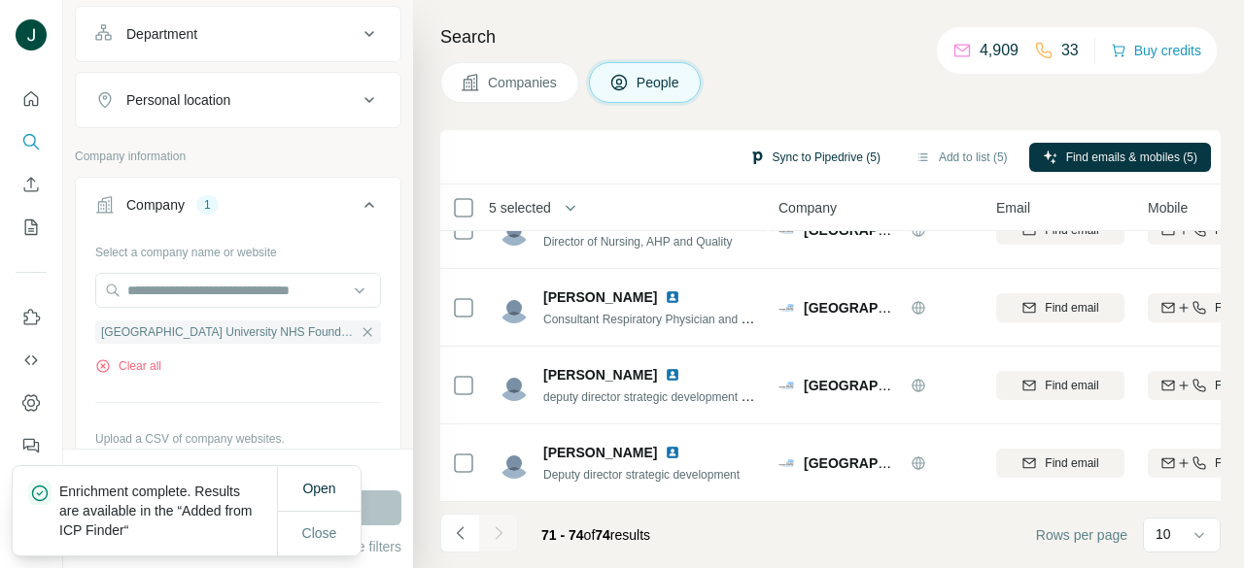
click at [821, 150] on button "Sync to Pipedrive (5)" at bounding box center [814, 157] width 158 height 29
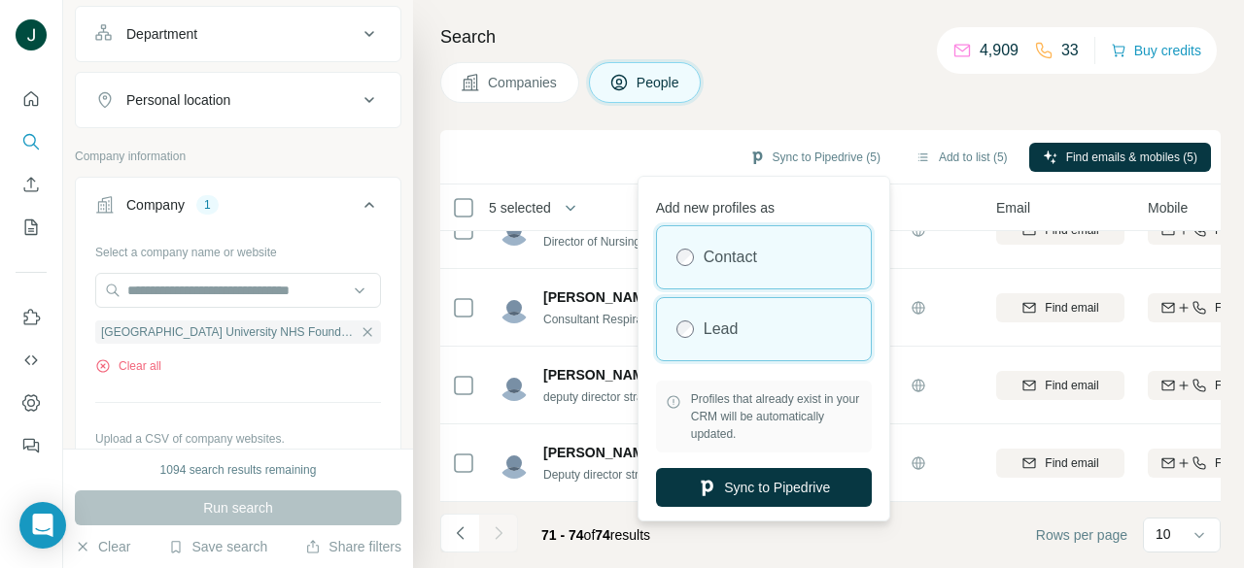
drag, startPoint x: 751, startPoint y: 357, endPoint x: 755, endPoint y: 342, distance: 15.1
click at [756, 355] on div "Lead" at bounding box center [764, 329] width 214 height 62
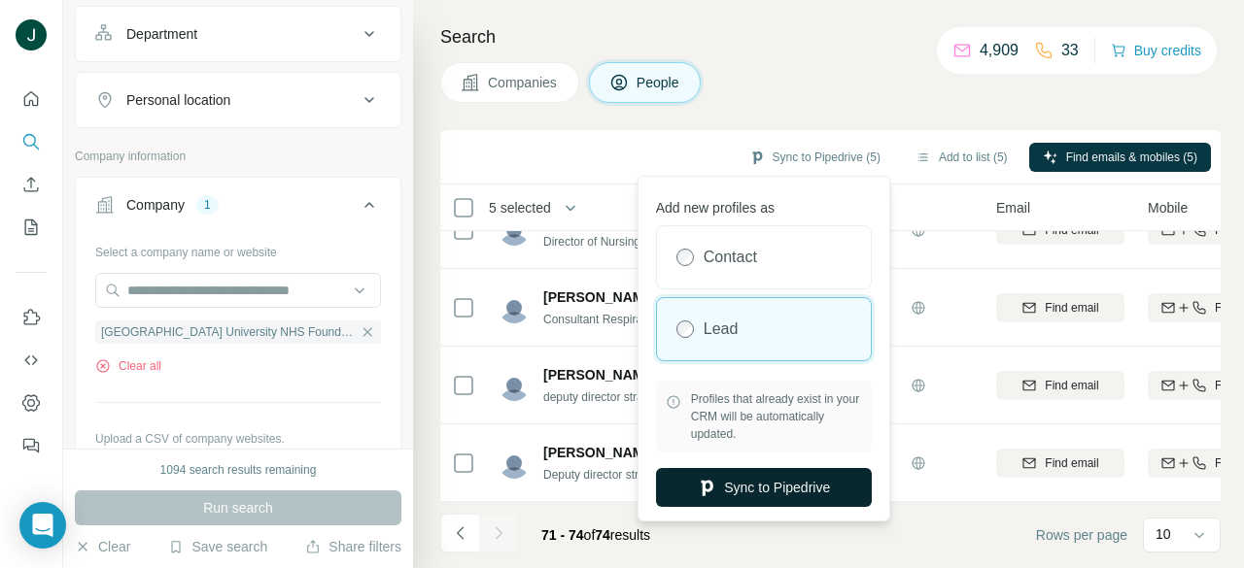
click at [759, 485] on button "Sync to Pipedrive" at bounding box center [764, 487] width 216 height 39
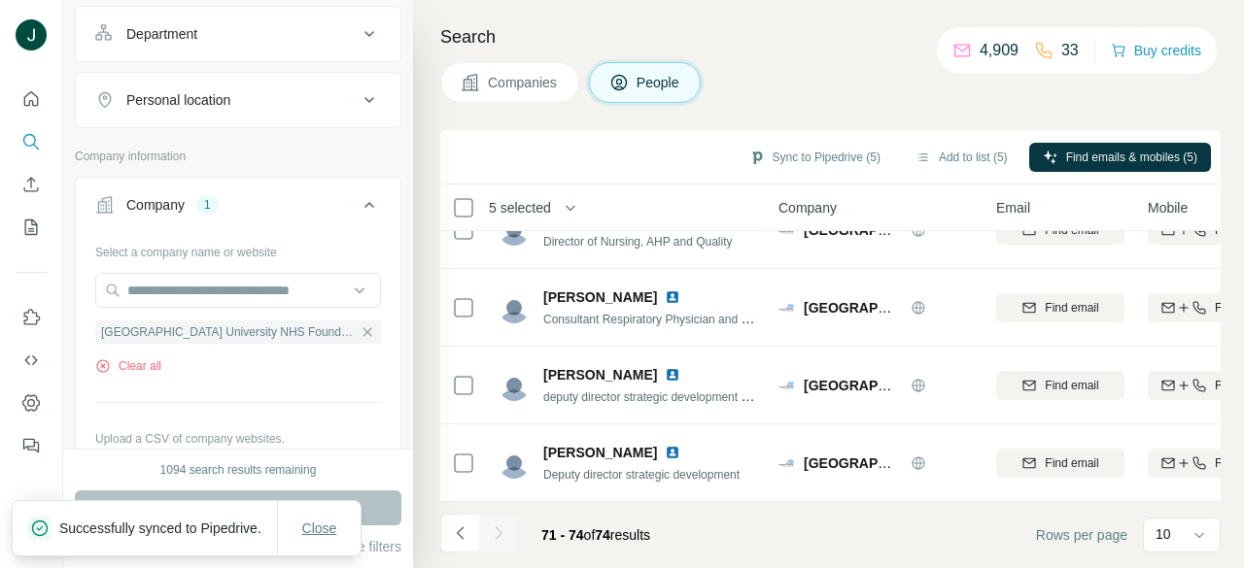
click at [319, 523] on span "Close" at bounding box center [319, 528] width 35 height 19
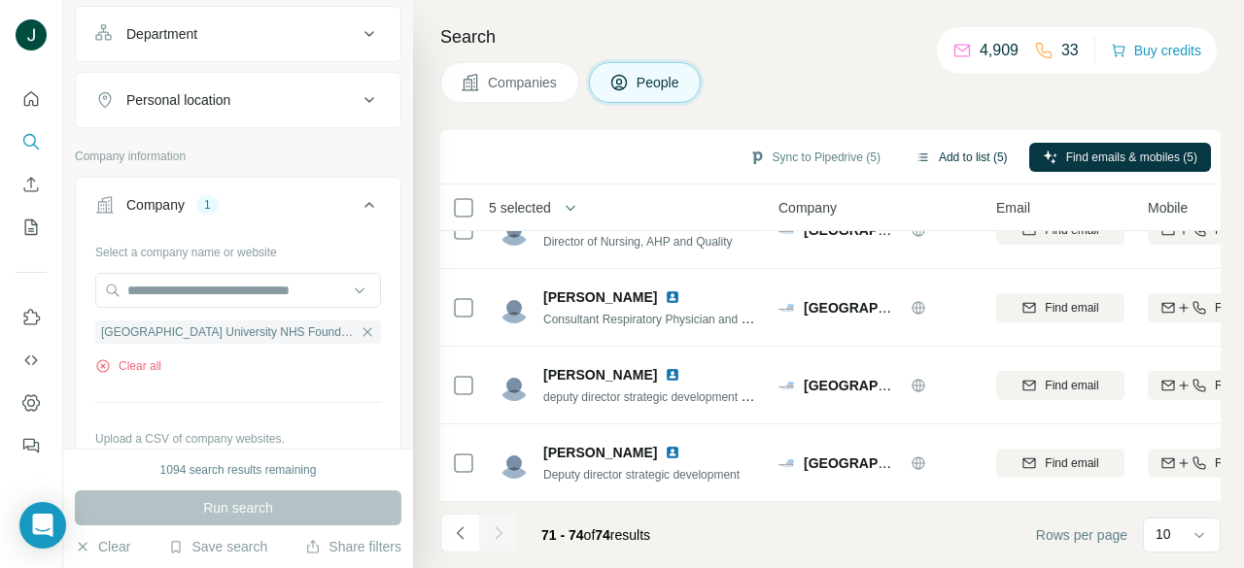
click at [945, 157] on button "Add to list (5)" at bounding box center [962, 157] width 120 height 29
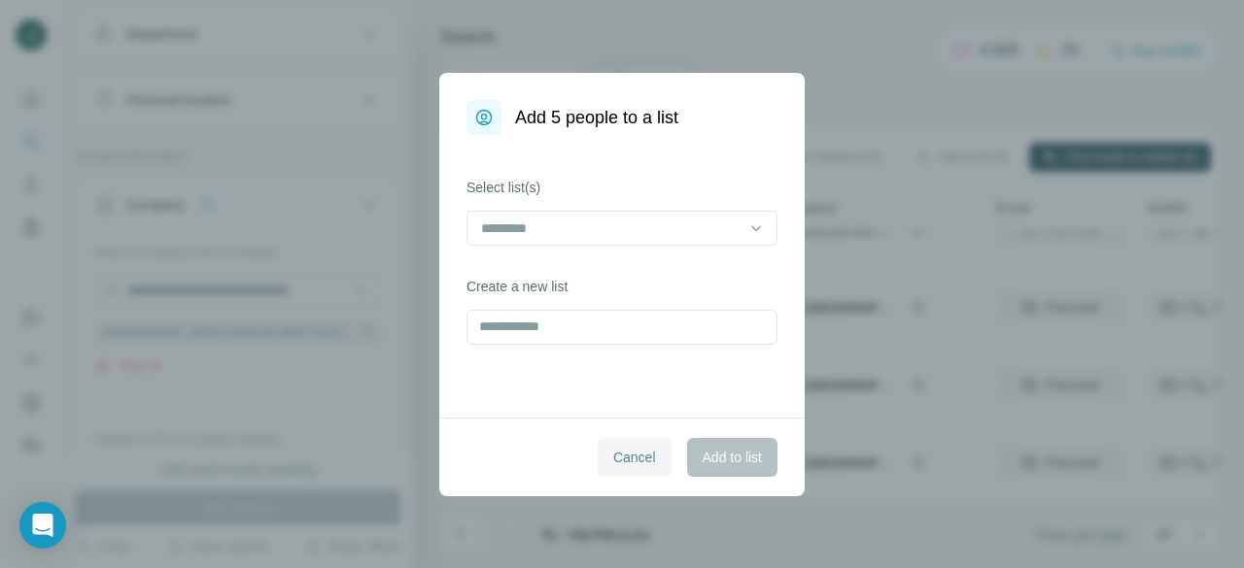
click at [600, 453] on button "Cancel" at bounding box center [635, 457] width 74 height 39
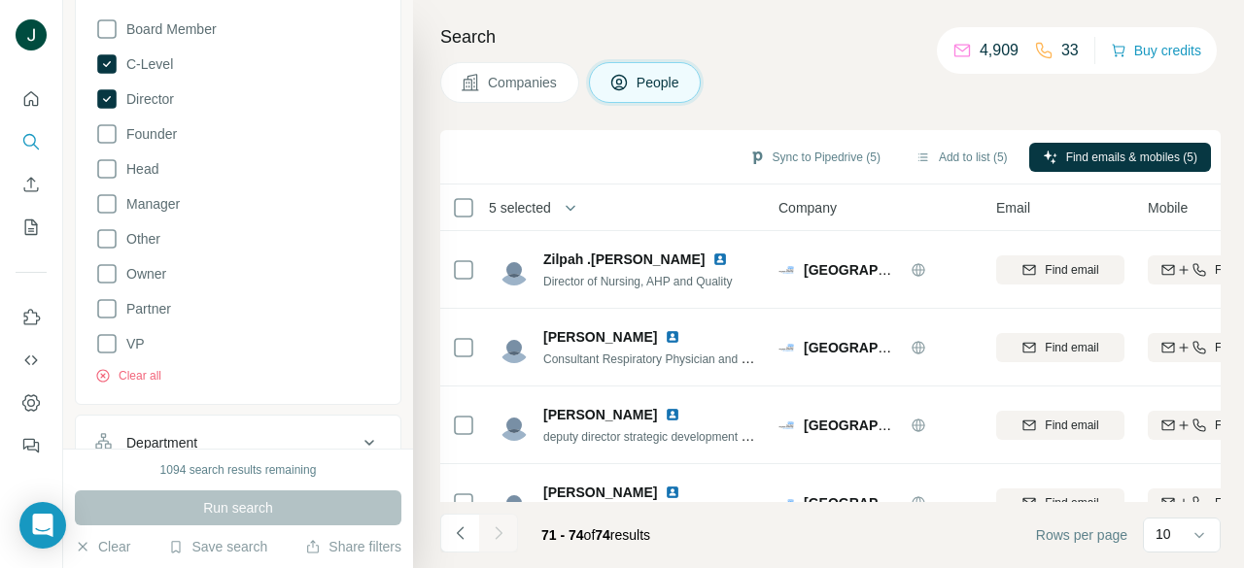
scroll to position [0, 0]
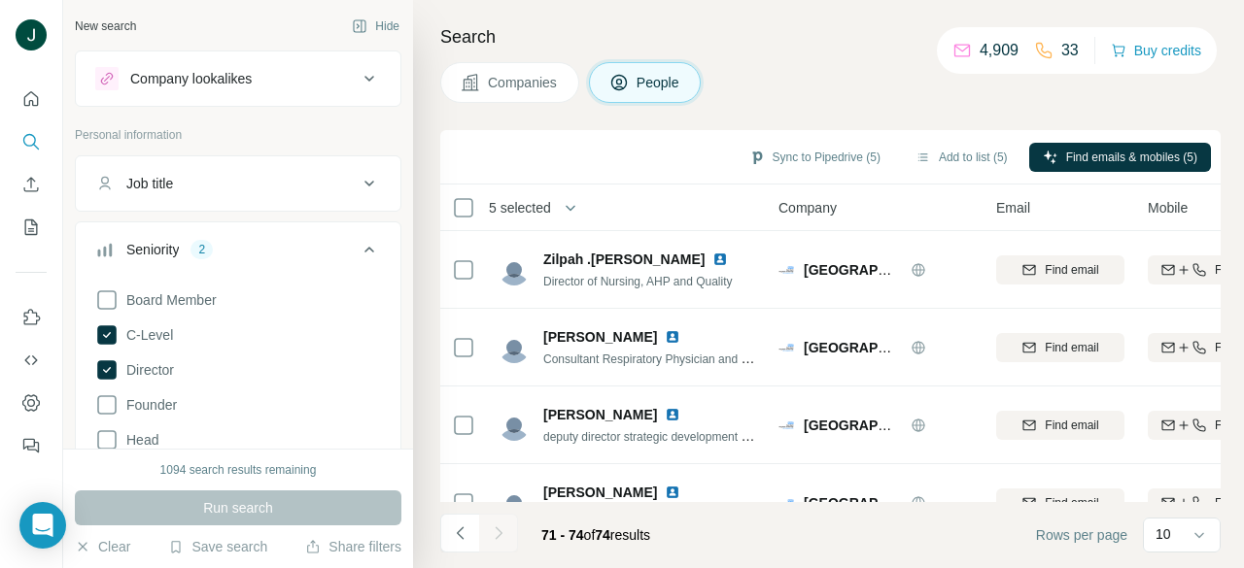
click at [1062, 50] on p "33" at bounding box center [1069, 50] width 17 height 23
